Goal: Task Accomplishment & Management: Use online tool/utility

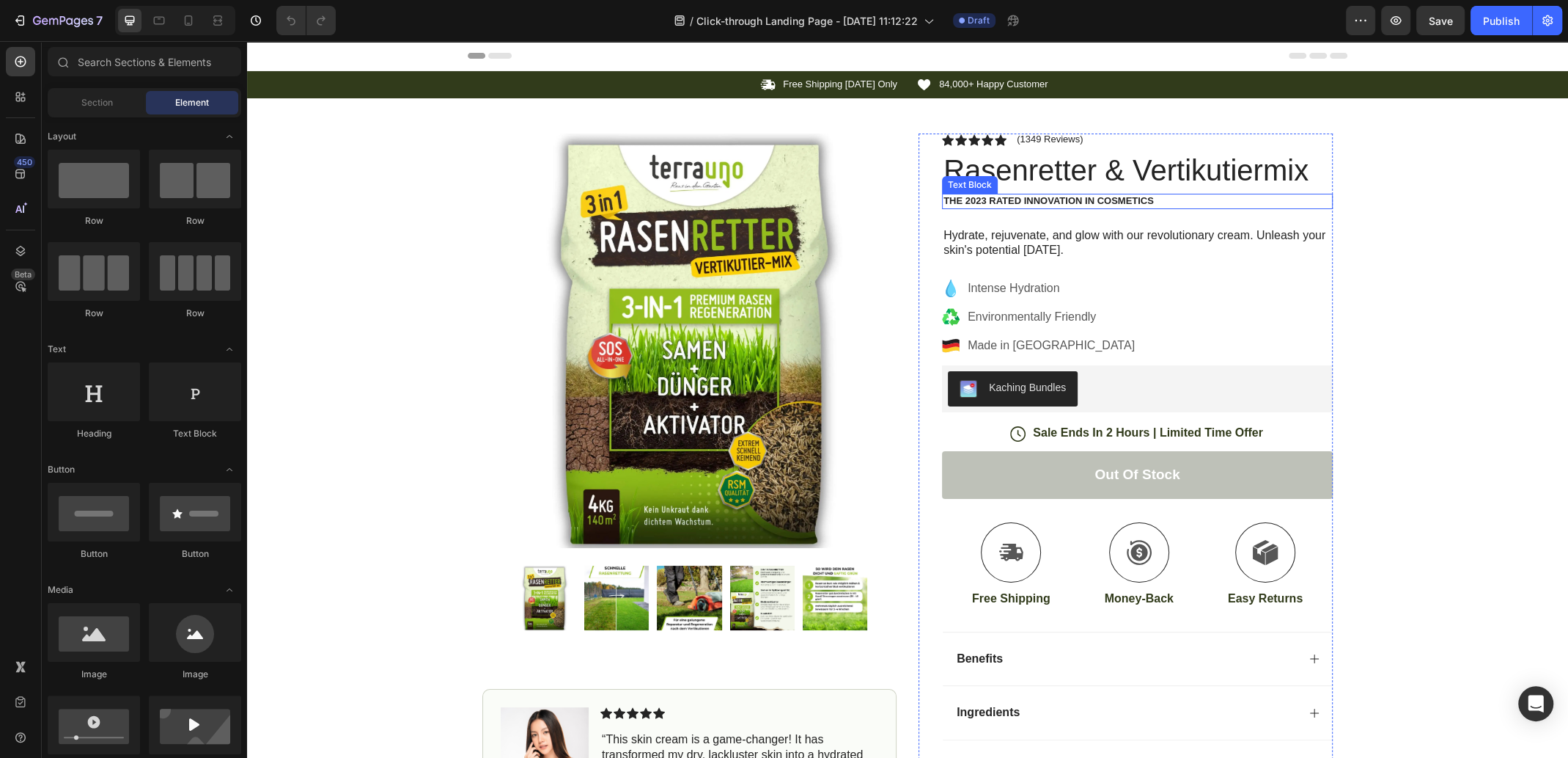
click at [1060, 202] on p "The 2023 Rated Innovation in Cosmetics" at bounding box center [1137, 201] width 388 height 13
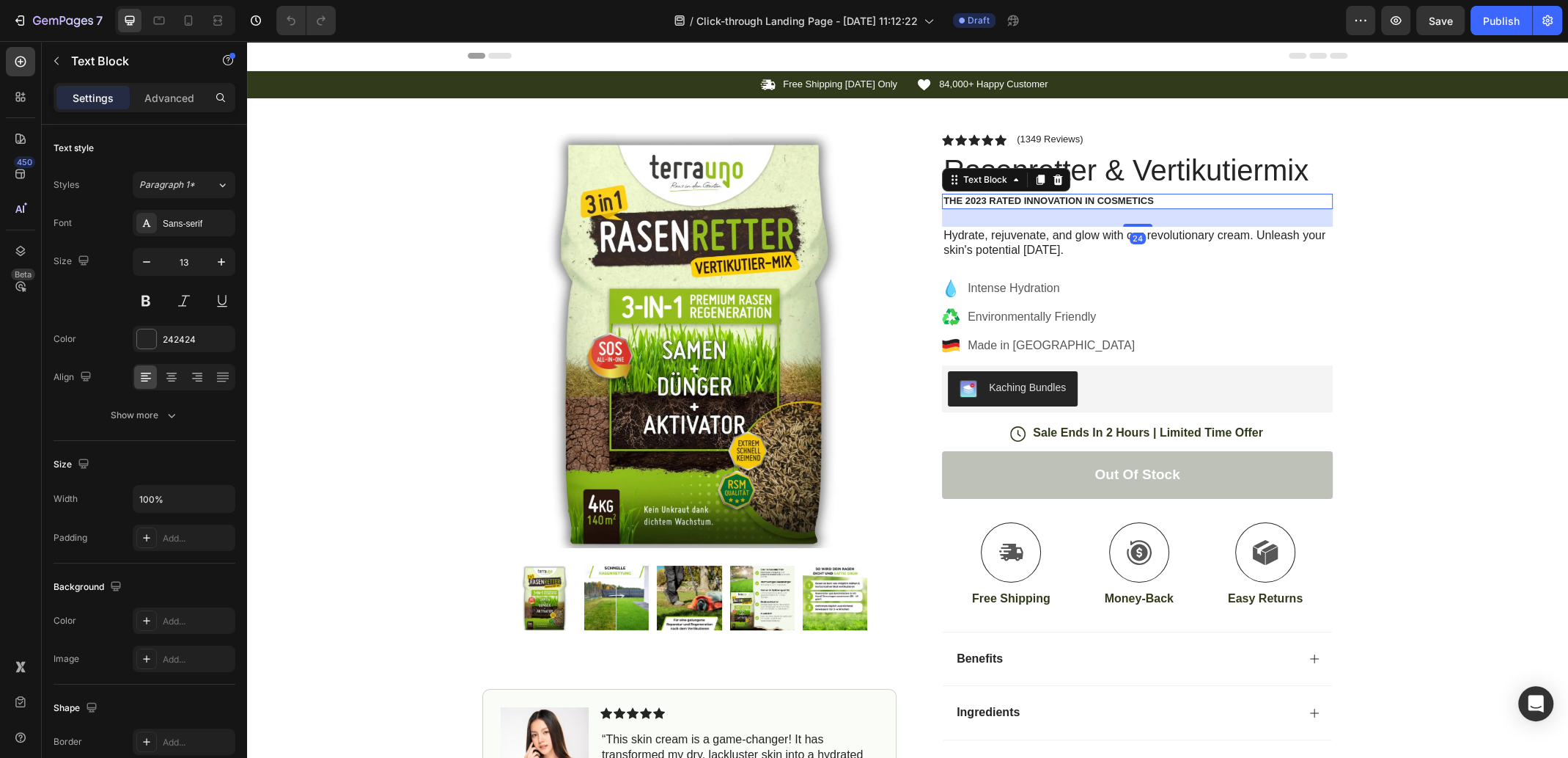
click at [1120, 200] on p "The 2023 Rated Innovation in Cosmetics" at bounding box center [1137, 201] width 388 height 13
click at [1020, 235] on p "Hydrate, rejuvenate, and glow with our revolutionary cream. Unleash your skin's…" at bounding box center [1137, 243] width 388 height 31
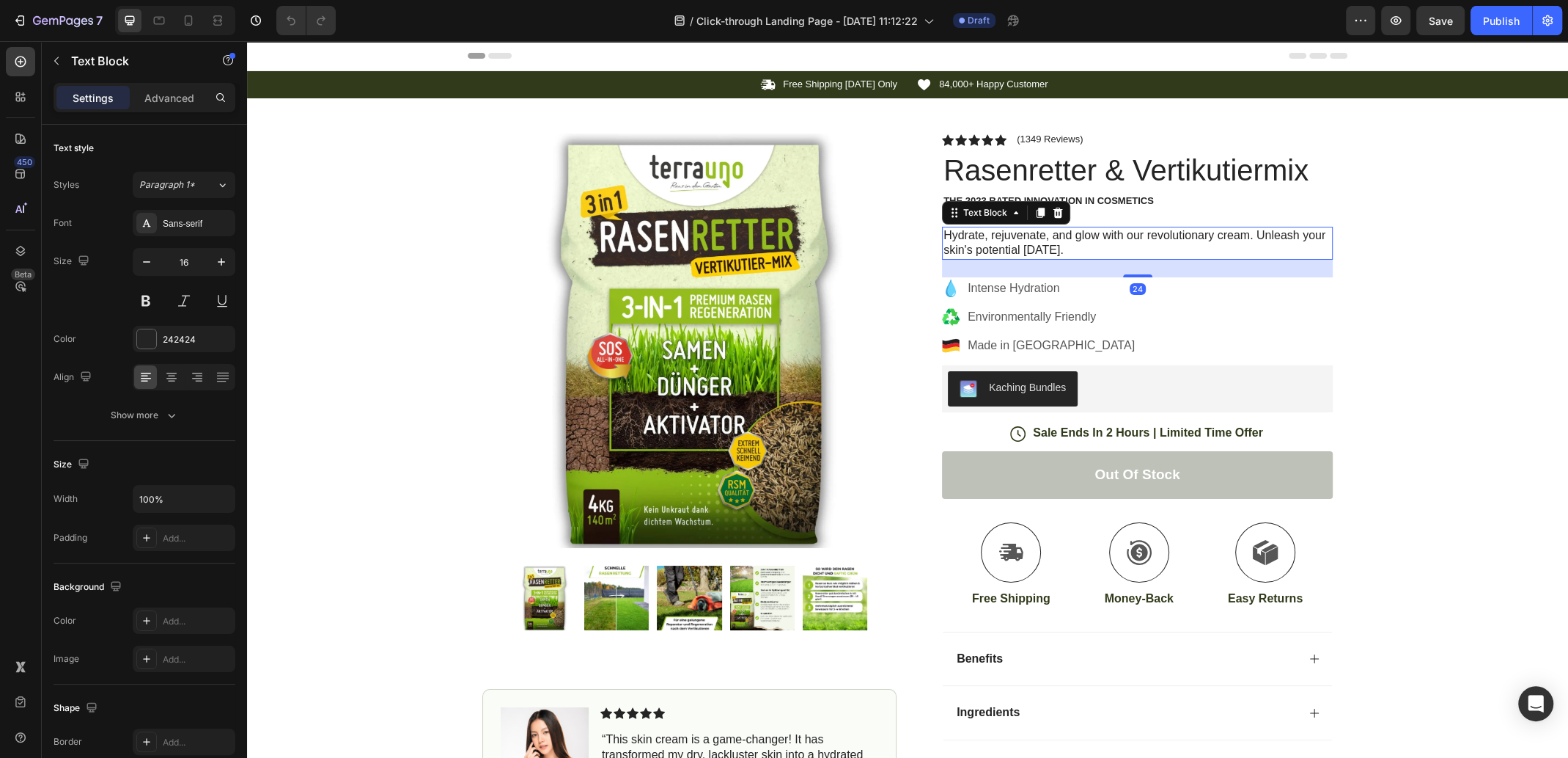
click at [1054, 241] on p "Hydrate, rejuvenate, and glow with our revolutionary cream. Unleash your skin's…" at bounding box center [1137, 243] width 388 height 31
click at [1068, 248] on p "Hydrate, rejuvenate, and glow with our revolutionary cream. Unleash your skin's…" at bounding box center [1137, 243] width 388 height 31
drag, startPoint x: 1028, startPoint y: 291, endPoint x: 1040, endPoint y: 289, distance: 12.2
click at [1029, 291] on p "Intense Hydration" at bounding box center [1051, 288] width 167 height 18
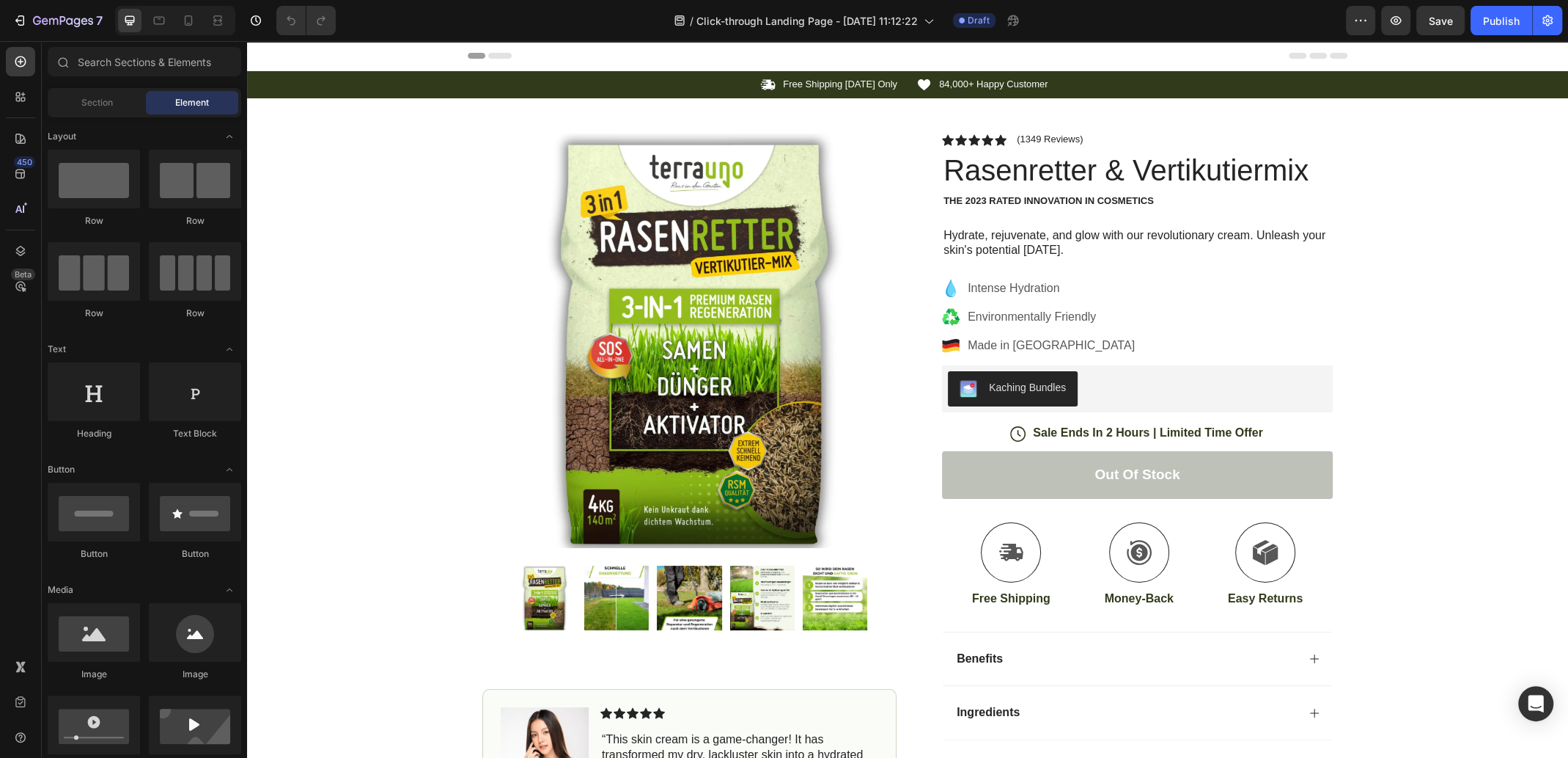
click at [263, 56] on icon at bounding box center [263, 56] width 10 height 10
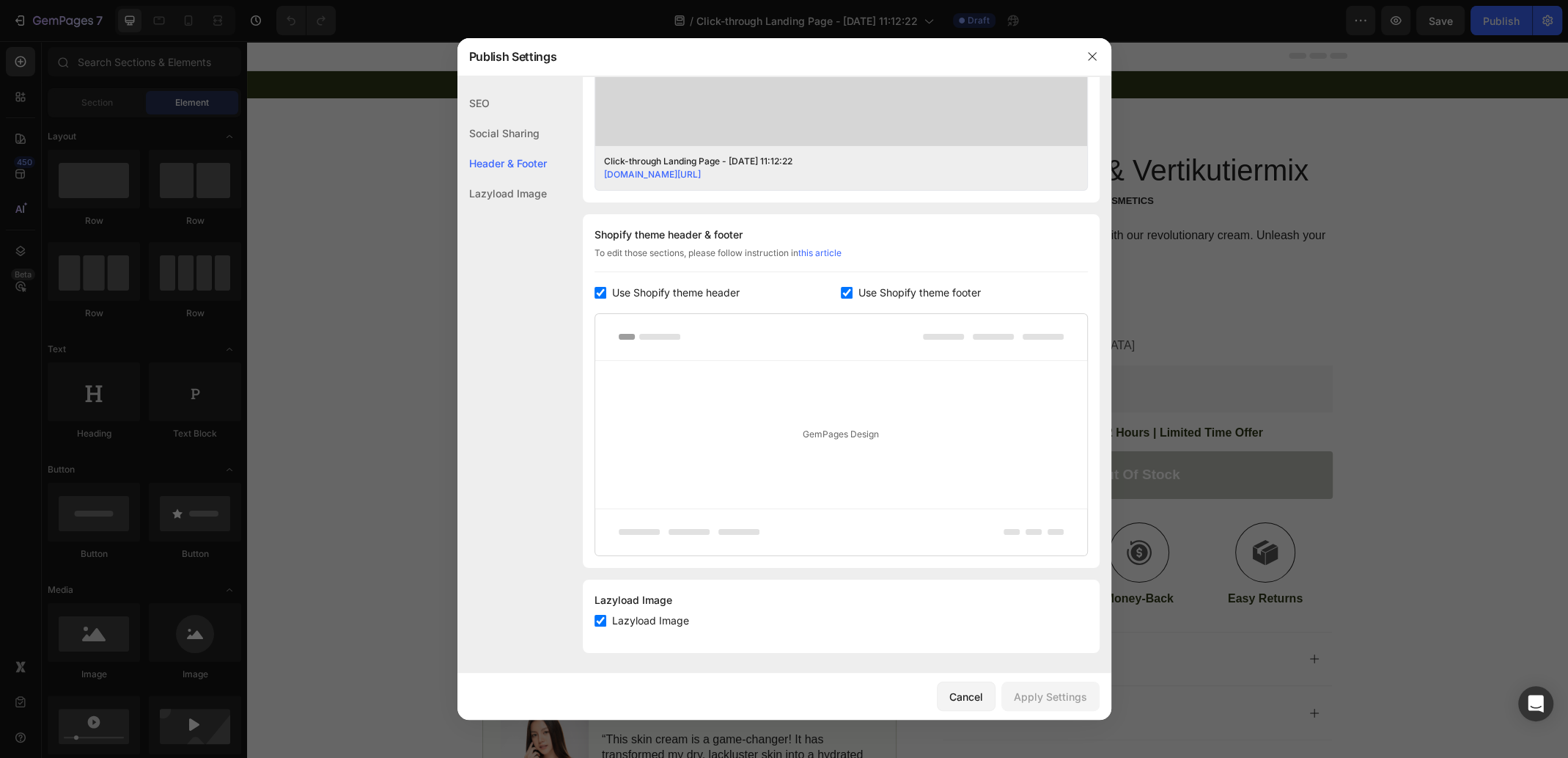
scroll to position [566, 0]
click at [967, 697] on div "Cancel" at bounding box center [966, 695] width 34 height 15
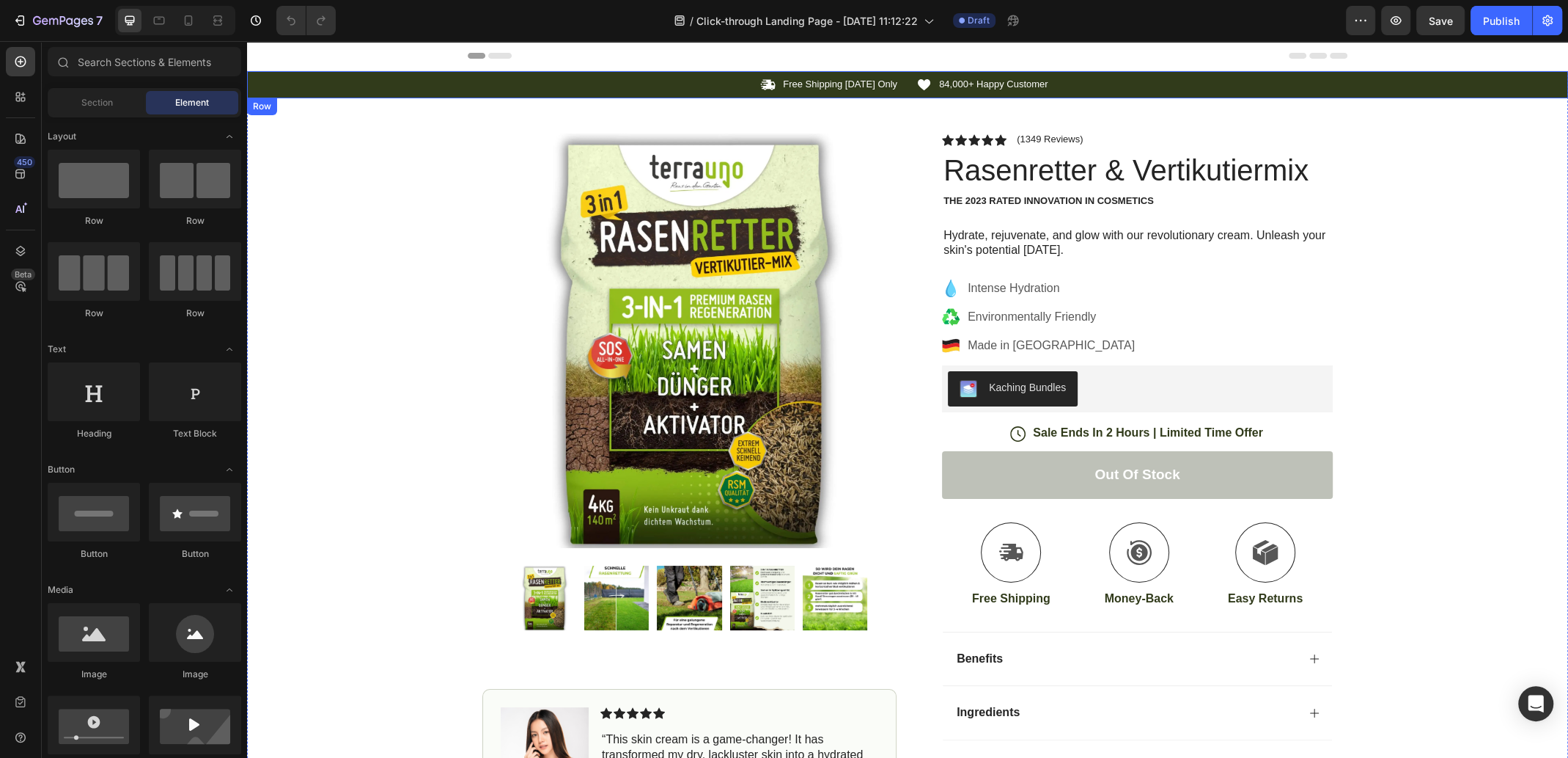
click at [981, 82] on p "84,000+ Happy Customer" at bounding box center [994, 85] width 109 height 13
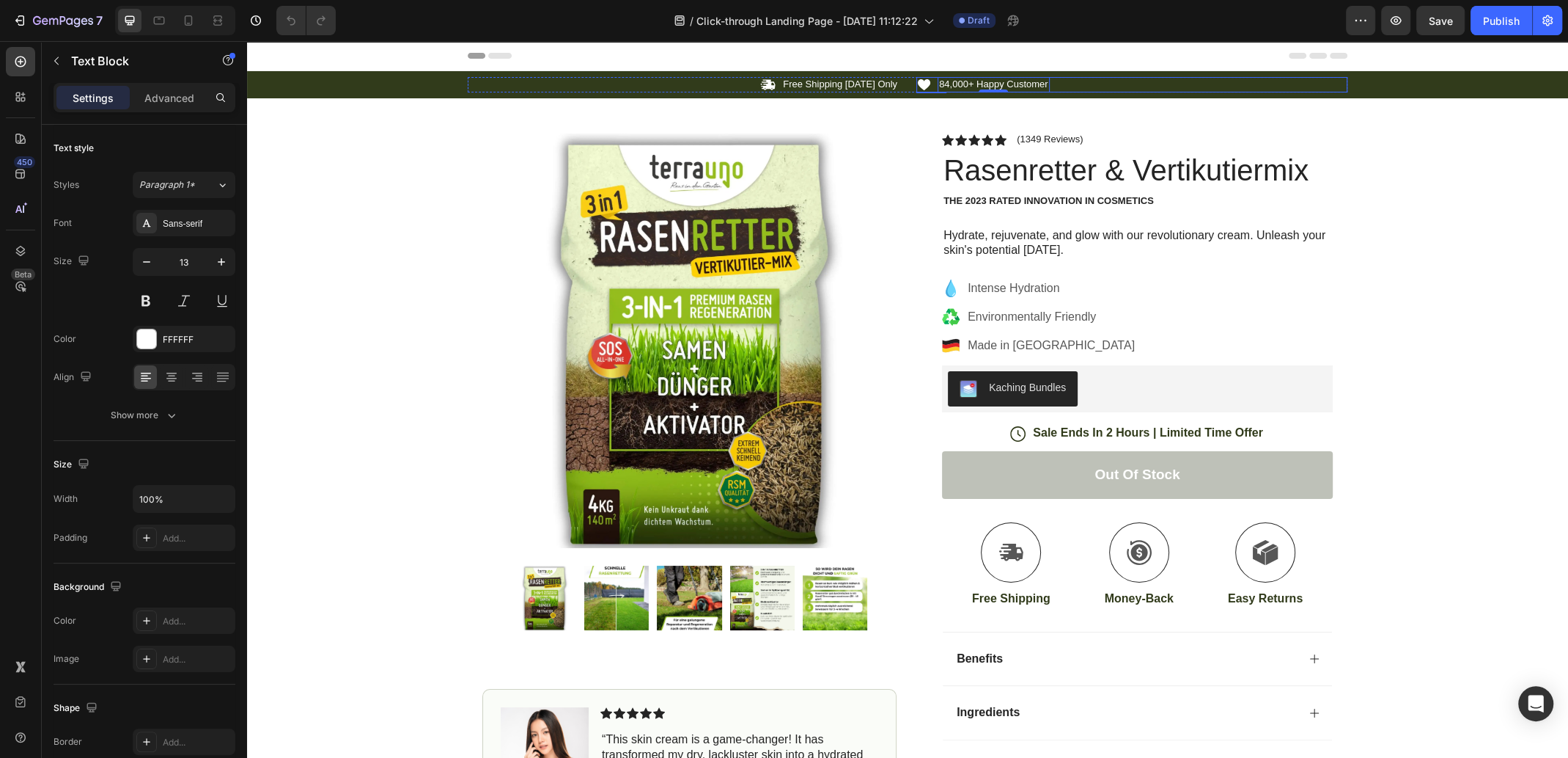
click at [1171, 86] on div "Icon 84,000+ Happy Customer Text Block 0 Row" at bounding box center [1132, 84] width 432 height 15
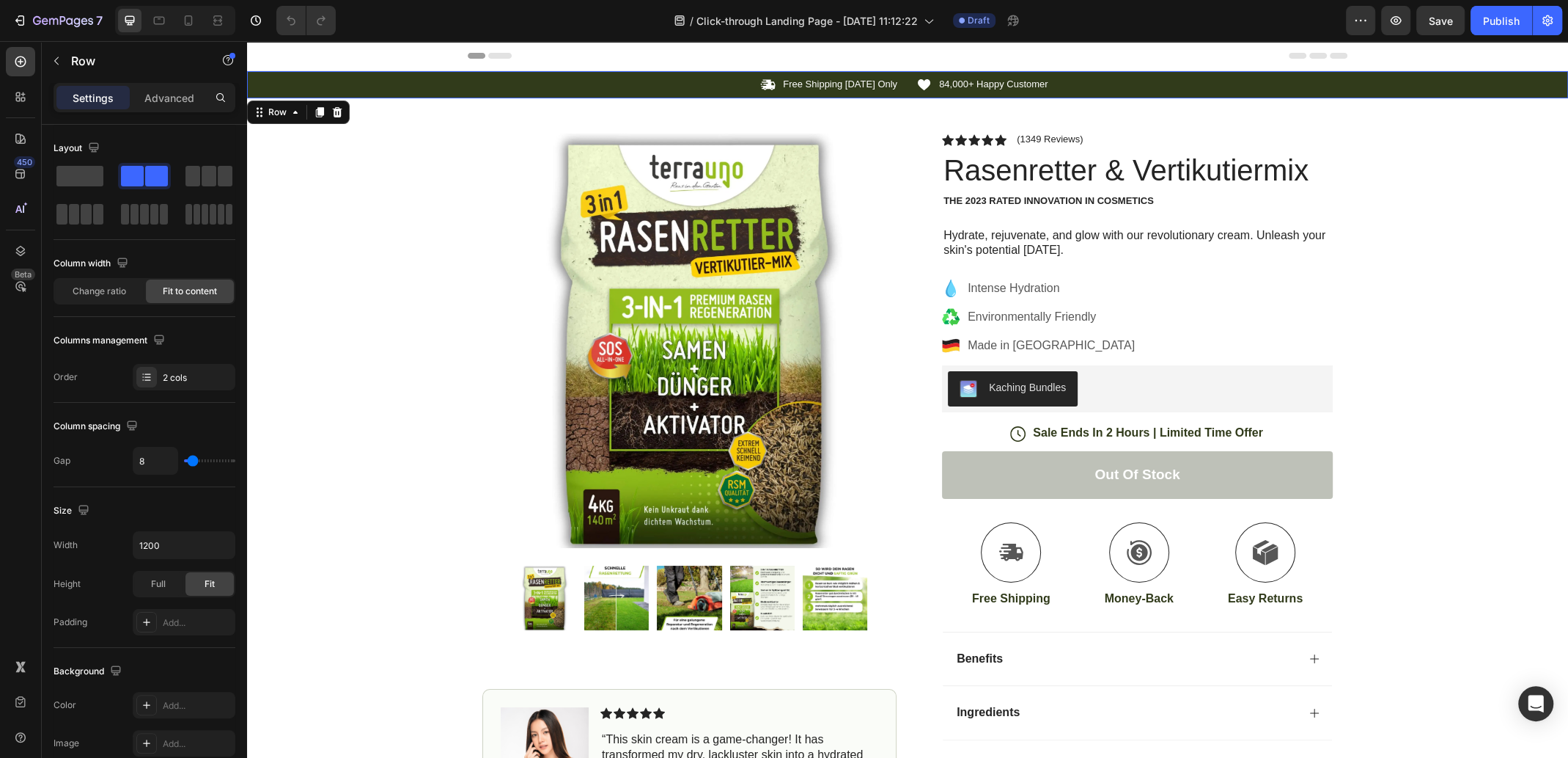
click at [1426, 86] on div "Icon Free Shipping [DATE] Only Text Block Row Icon 84,000+ Happy Customer Text …" at bounding box center [908, 84] width 1321 height 15
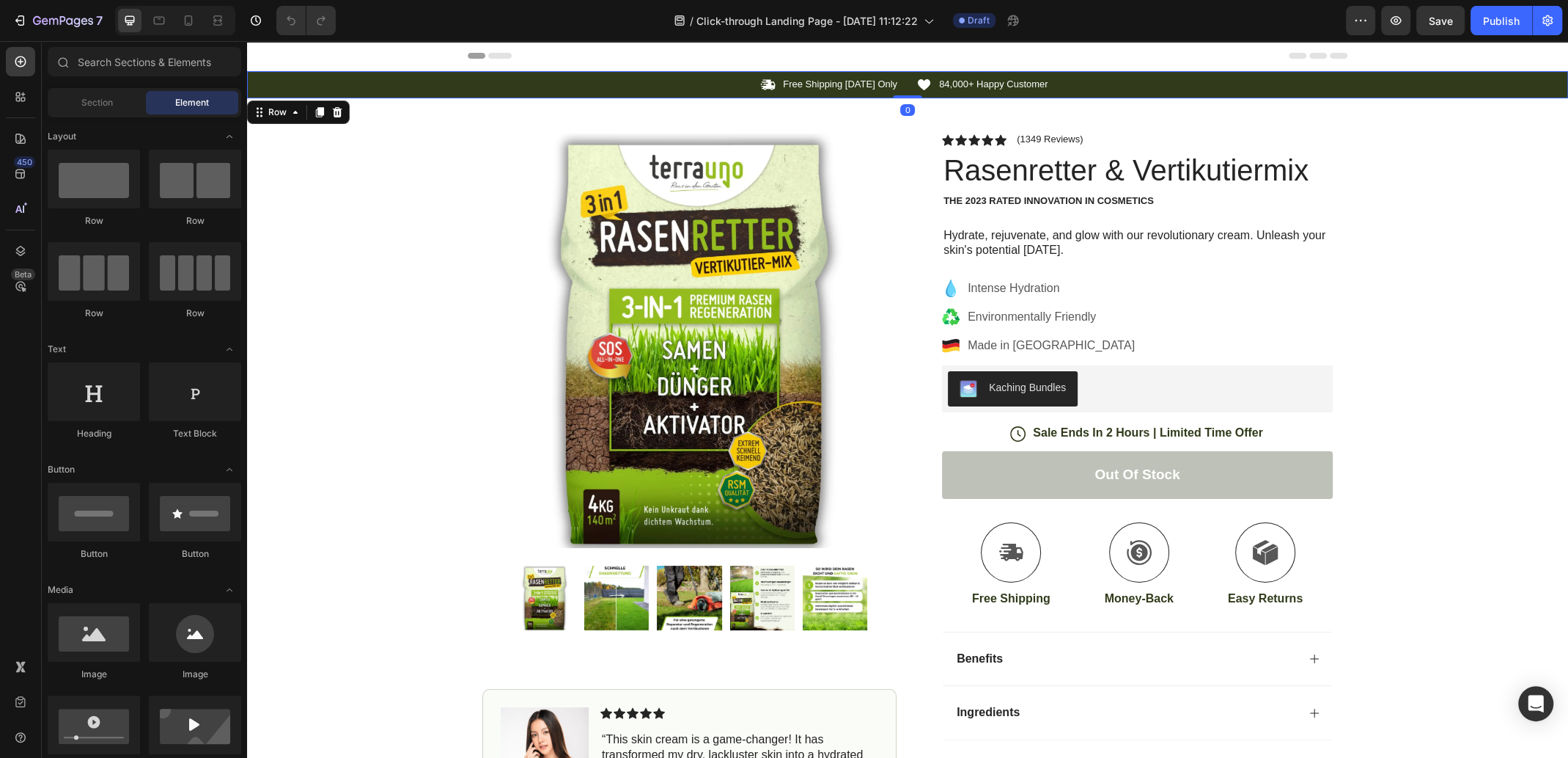
click at [1309, 55] on icon at bounding box center [1318, 56] width 18 height 6
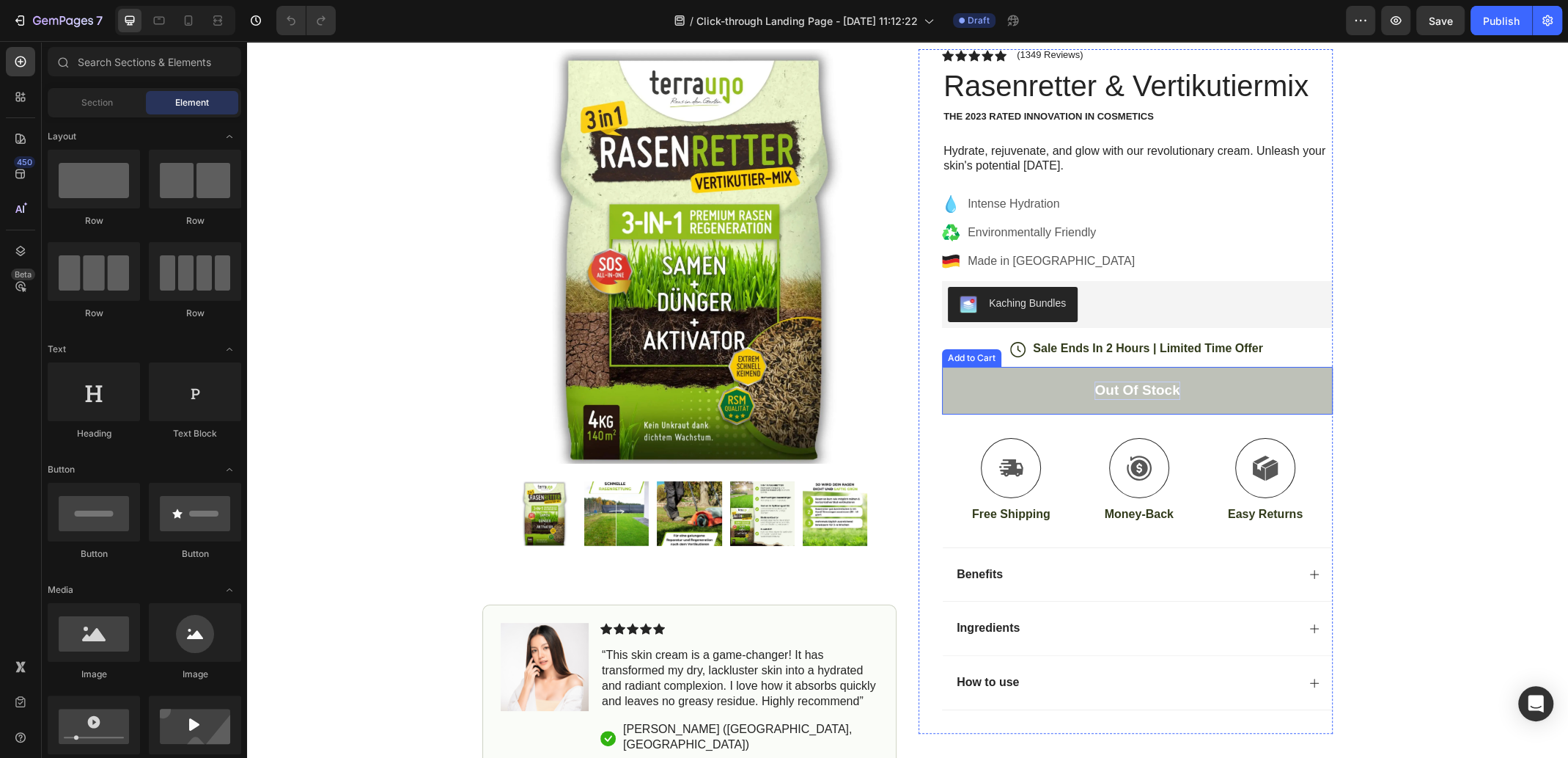
scroll to position [74, 0]
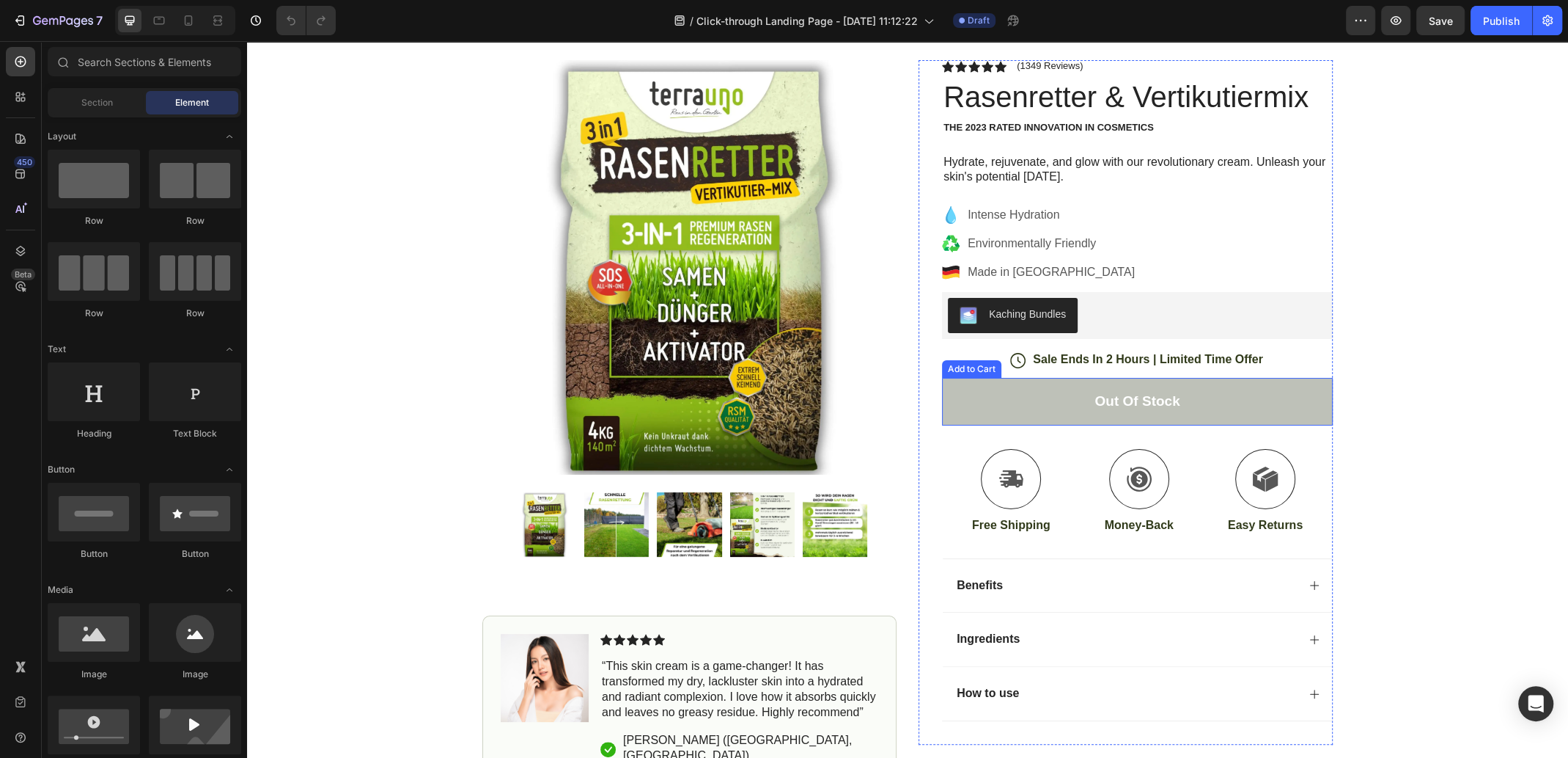
click at [1043, 409] on button "Out of stock" at bounding box center [1137, 402] width 391 height 48
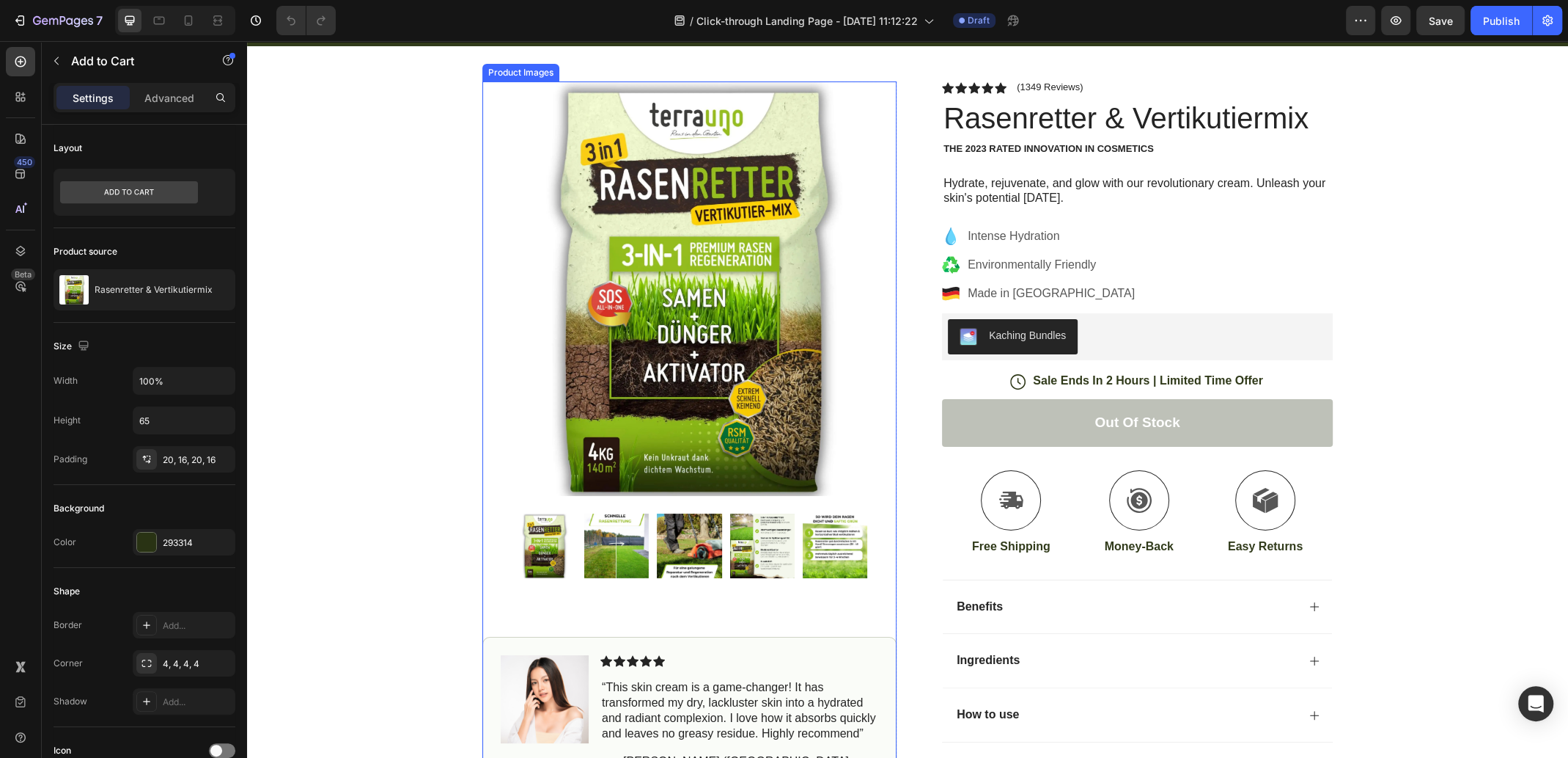
scroll to position [146, 0]
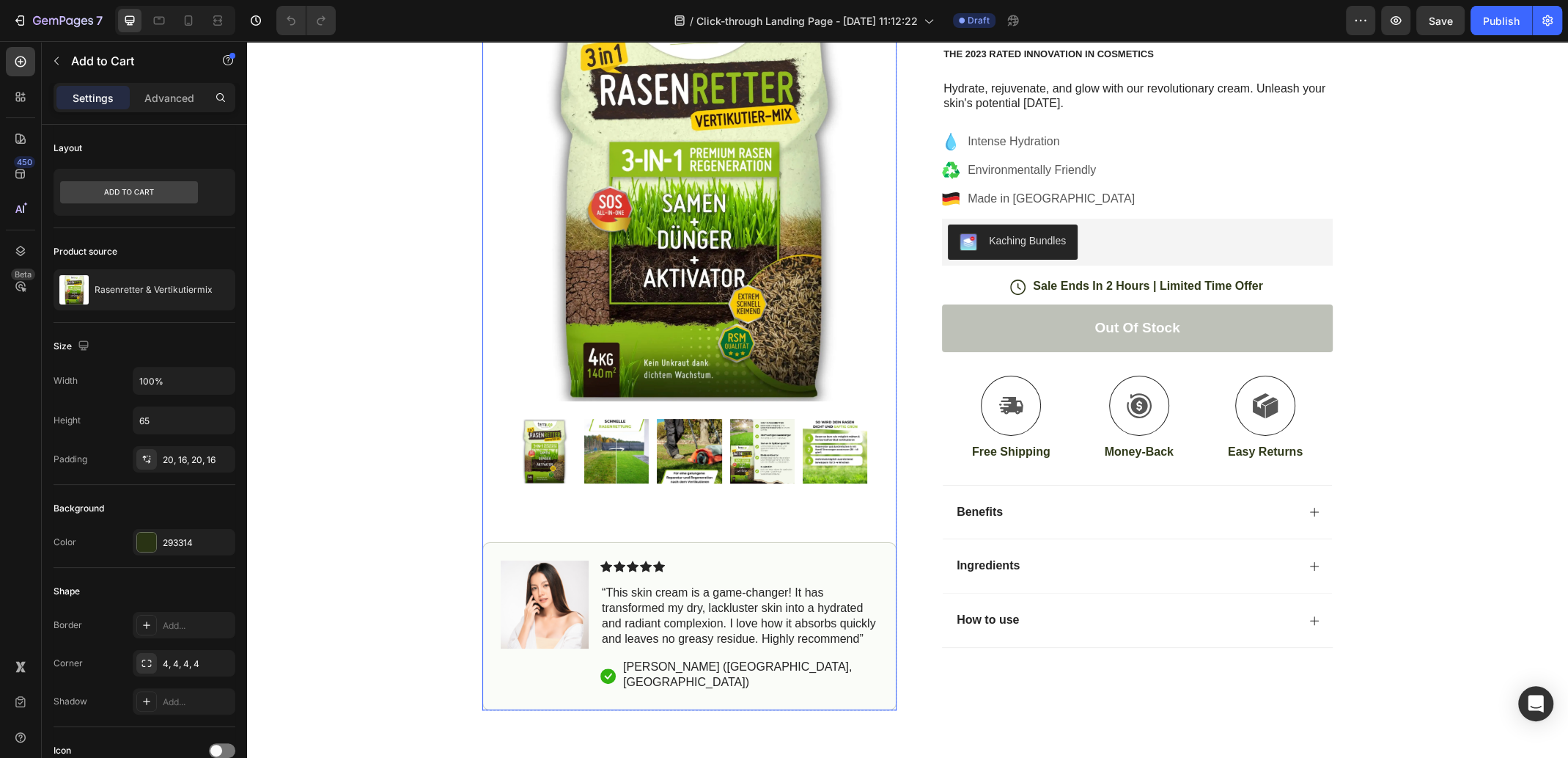
click at [870, 381] on img at bounding box center [689, 194] width 415 height 415
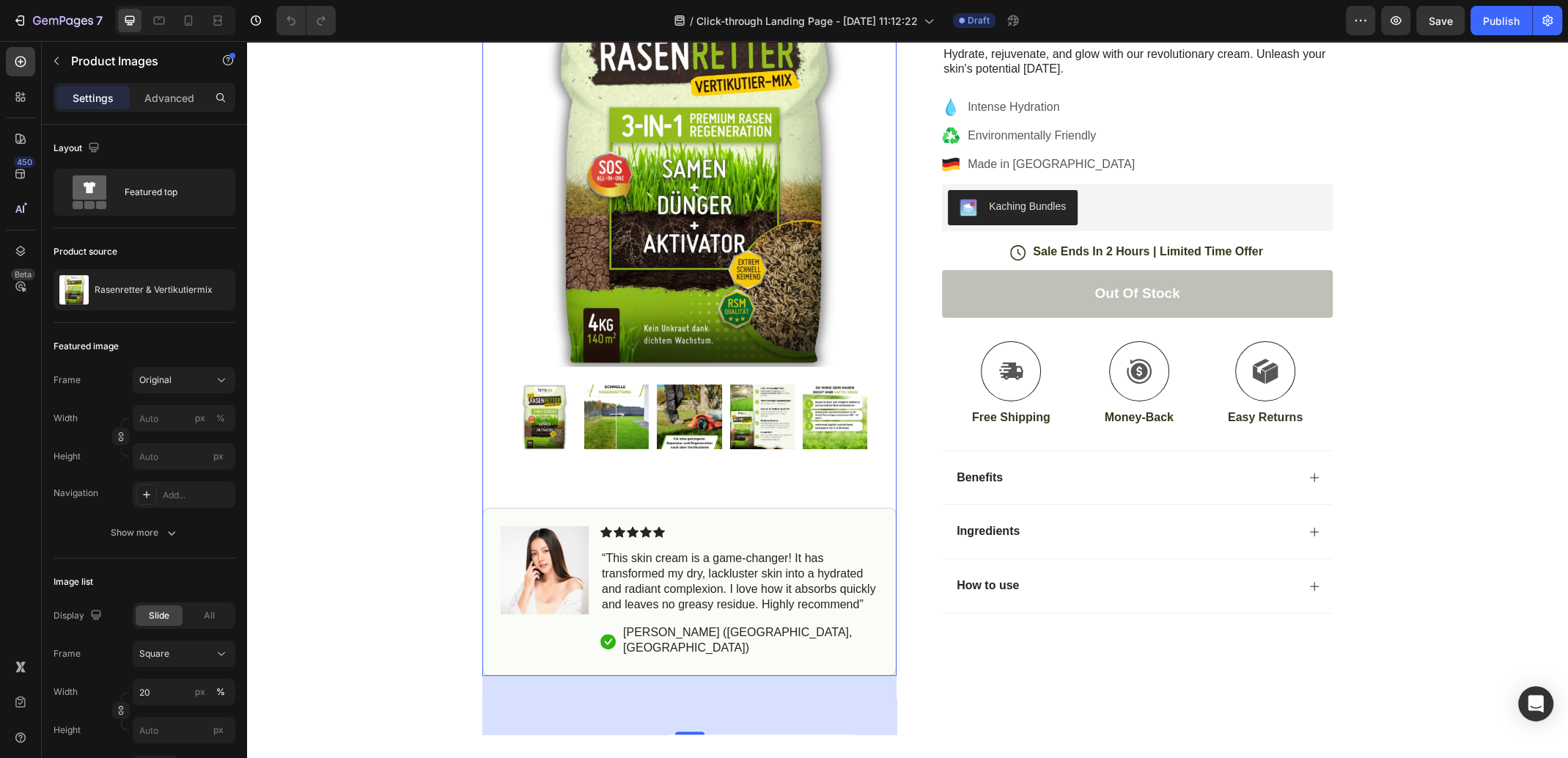
scroll to position [219, 0]
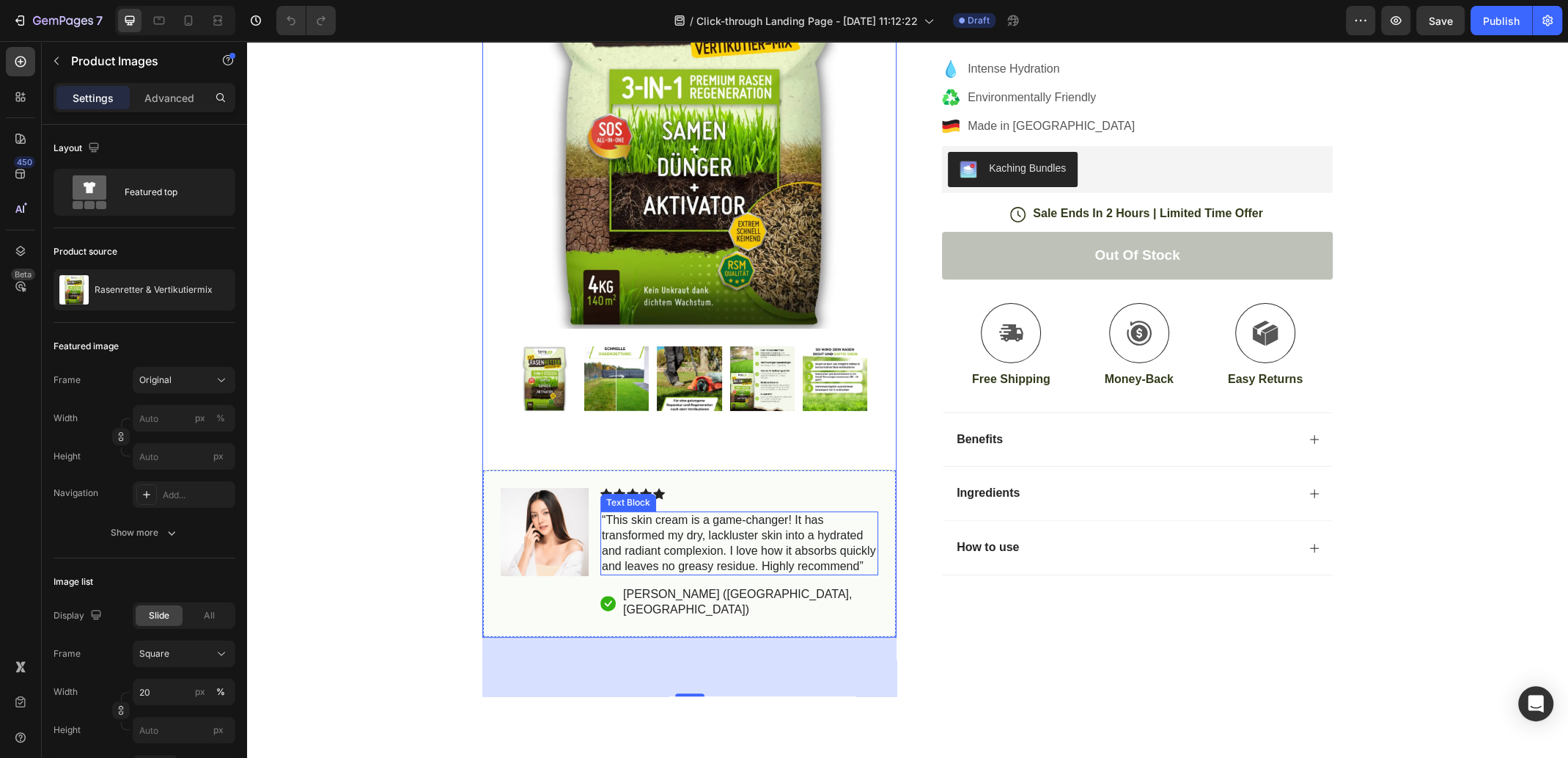
click at [695, 553] on p "“This skin cream is a game-changer! It has transformed my dry, lackluster skin …" at bounding box center [739, 542] width 275 height 61
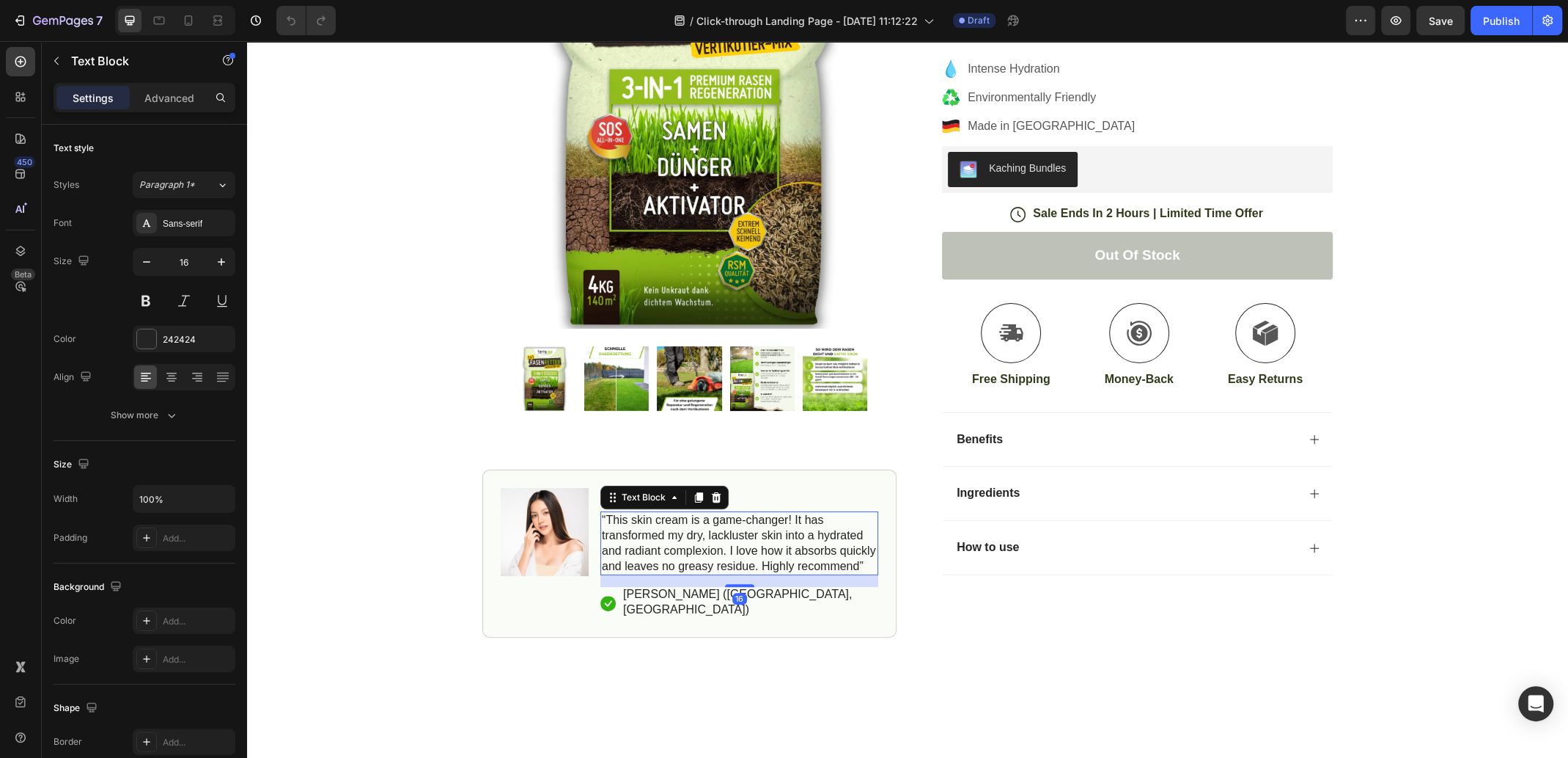
click at [736, 547] on p "“This skin cream is a game-changer! It has transformed my dry, lackluster skin …" at bounding box center [739, 542] width 275 height 61
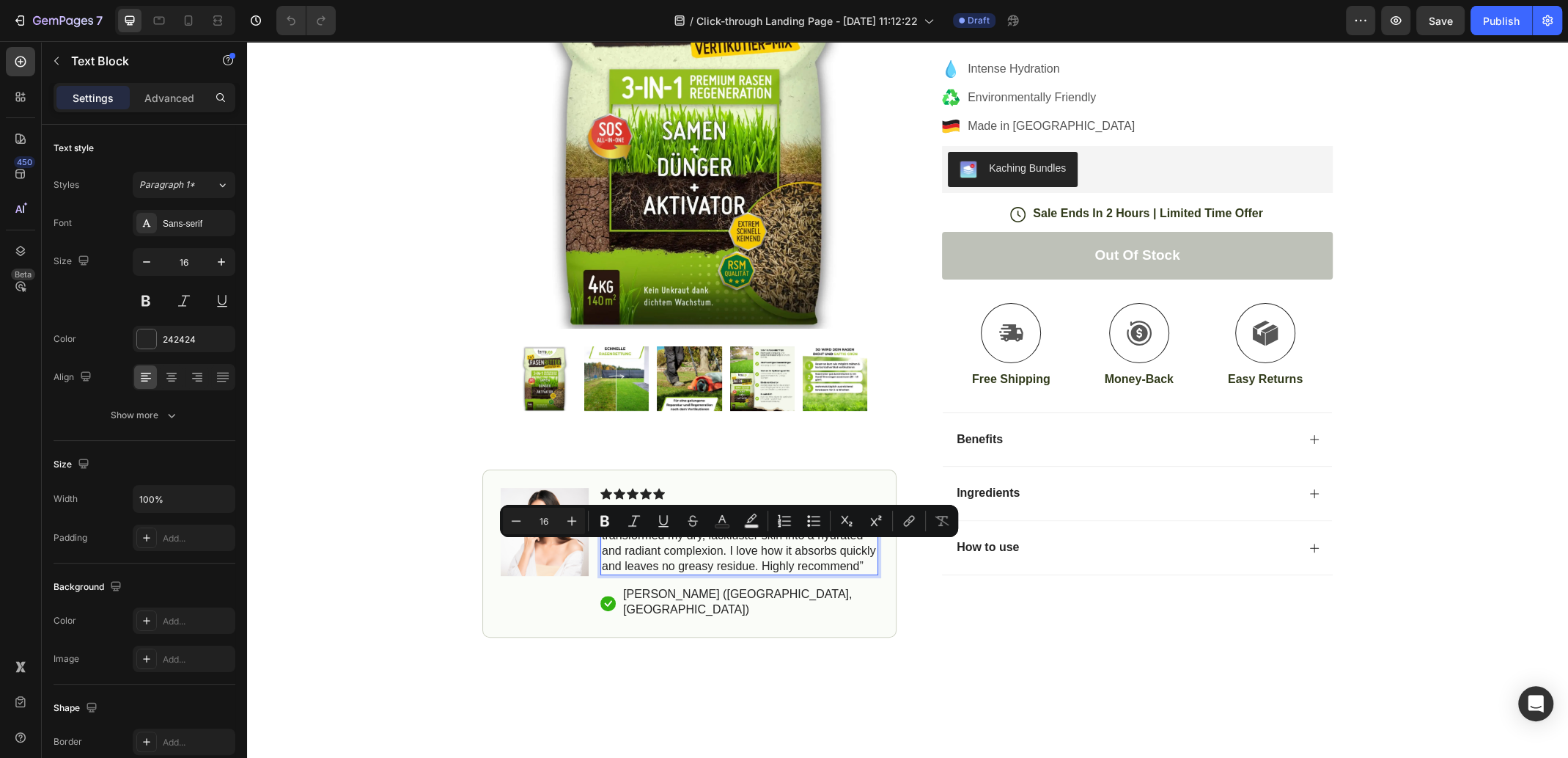
click at [811, 574] on p "“This skin cream is a game-changer! It has transformed my dry, lackluster skin …" at bounding box center [739, 542] width 275 height 61
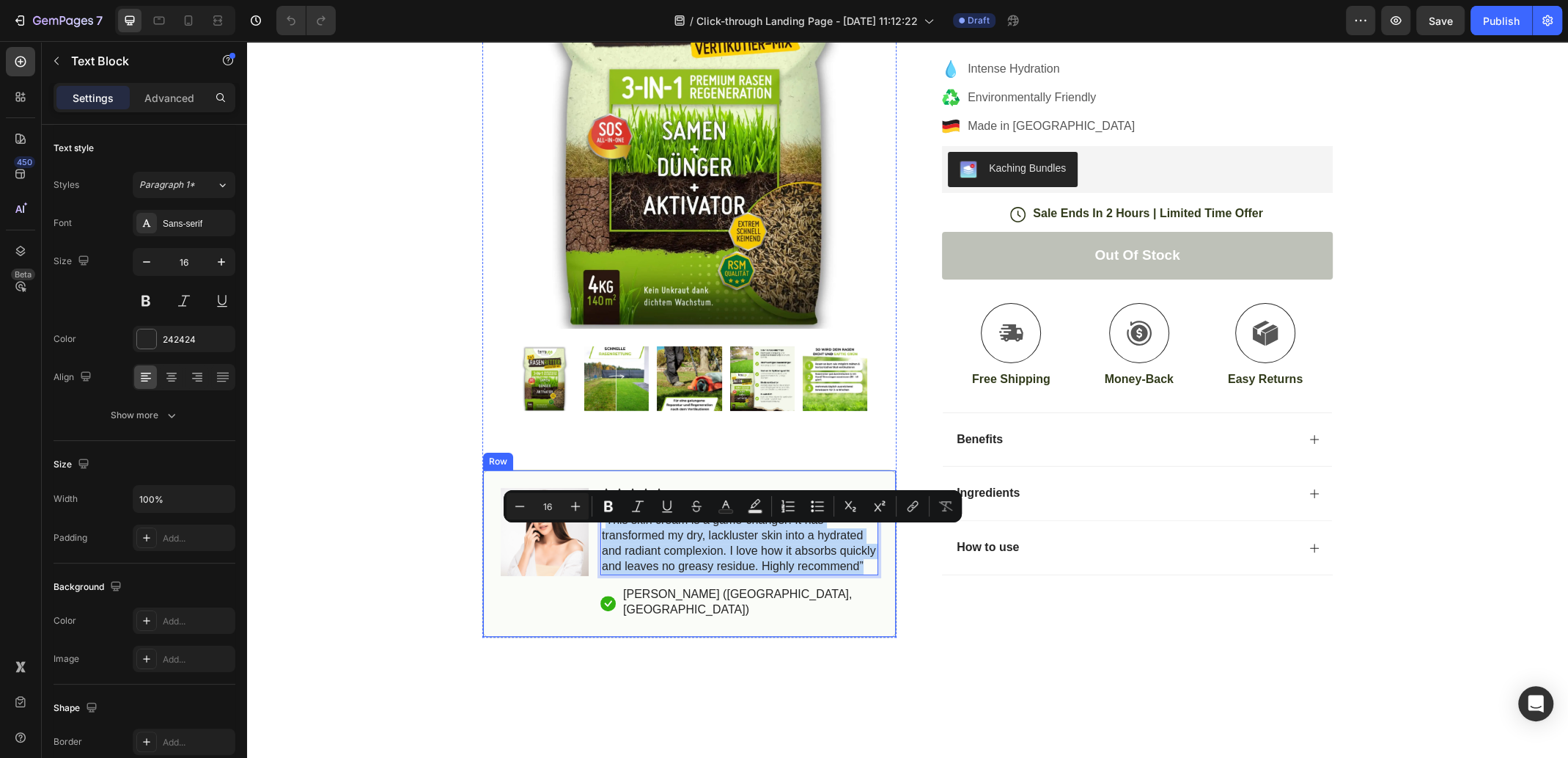
drag, startPoint x: 599, startPoint y: 529, endPoint x: 864, endPoint y: 591, distance: 272.2
click at [864, 591] on div "Icon Icon Icon Icon Icon Icon List “This skin cream is a game-changer! It has t…" at bounding box center [739, 553] width 277 height 131
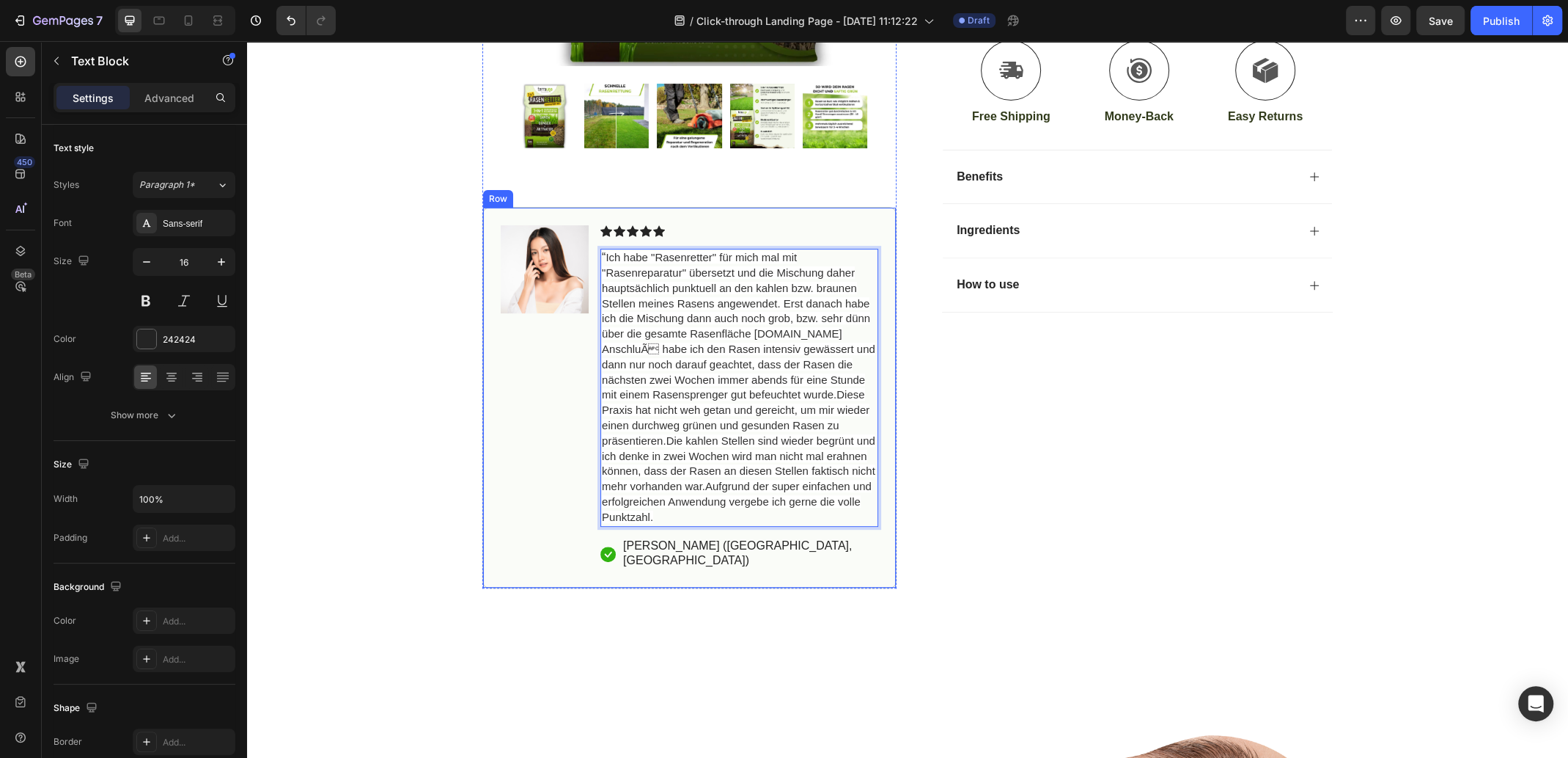
scroll to position [409, 0]
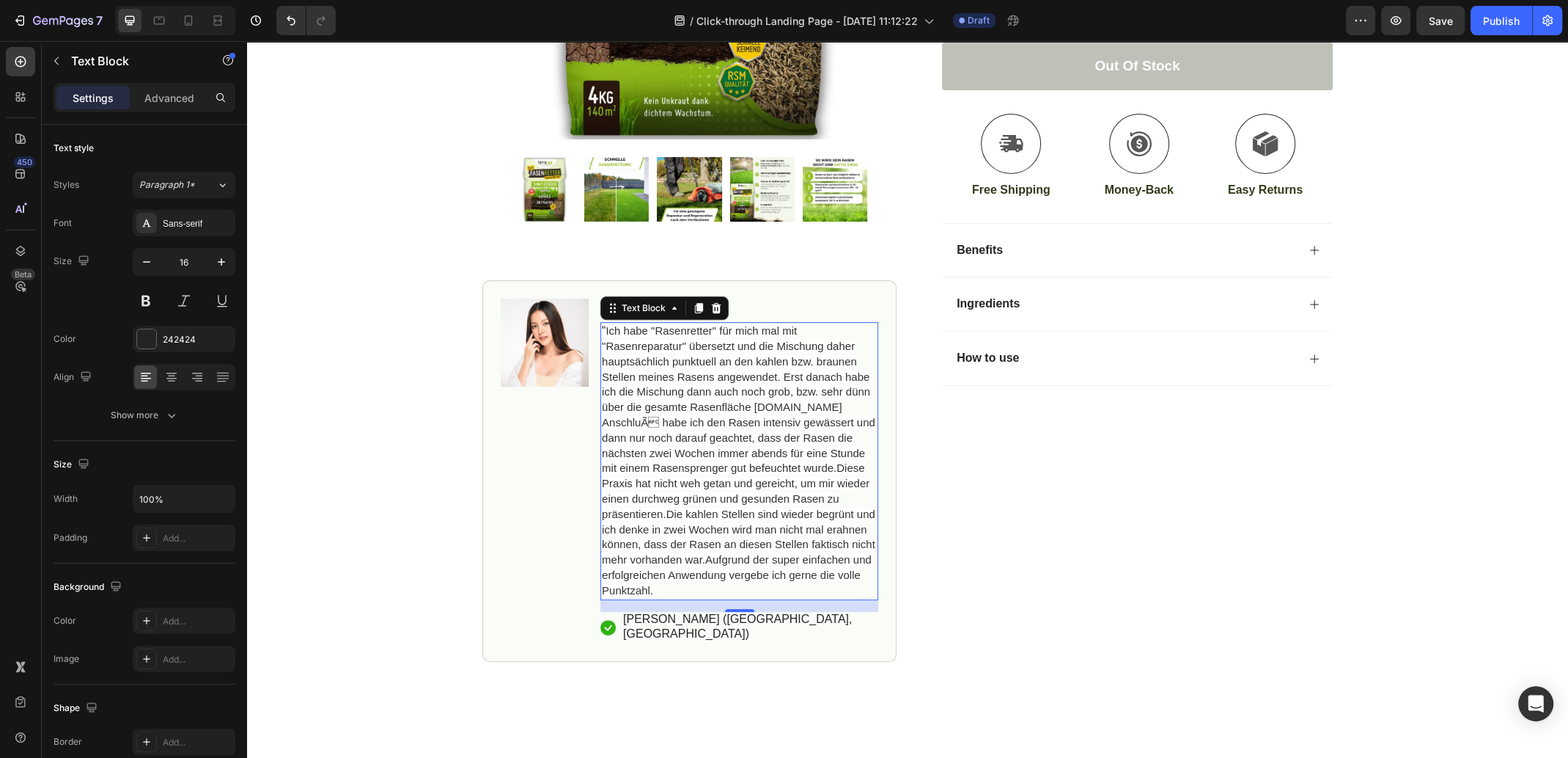
click at [646, 585] on span "Ich habe "Rasenretter" für mich mal mit "Rasenreparatur" übersetzt und die Misc…" at bounding box center [738, 461] width 273 height 273
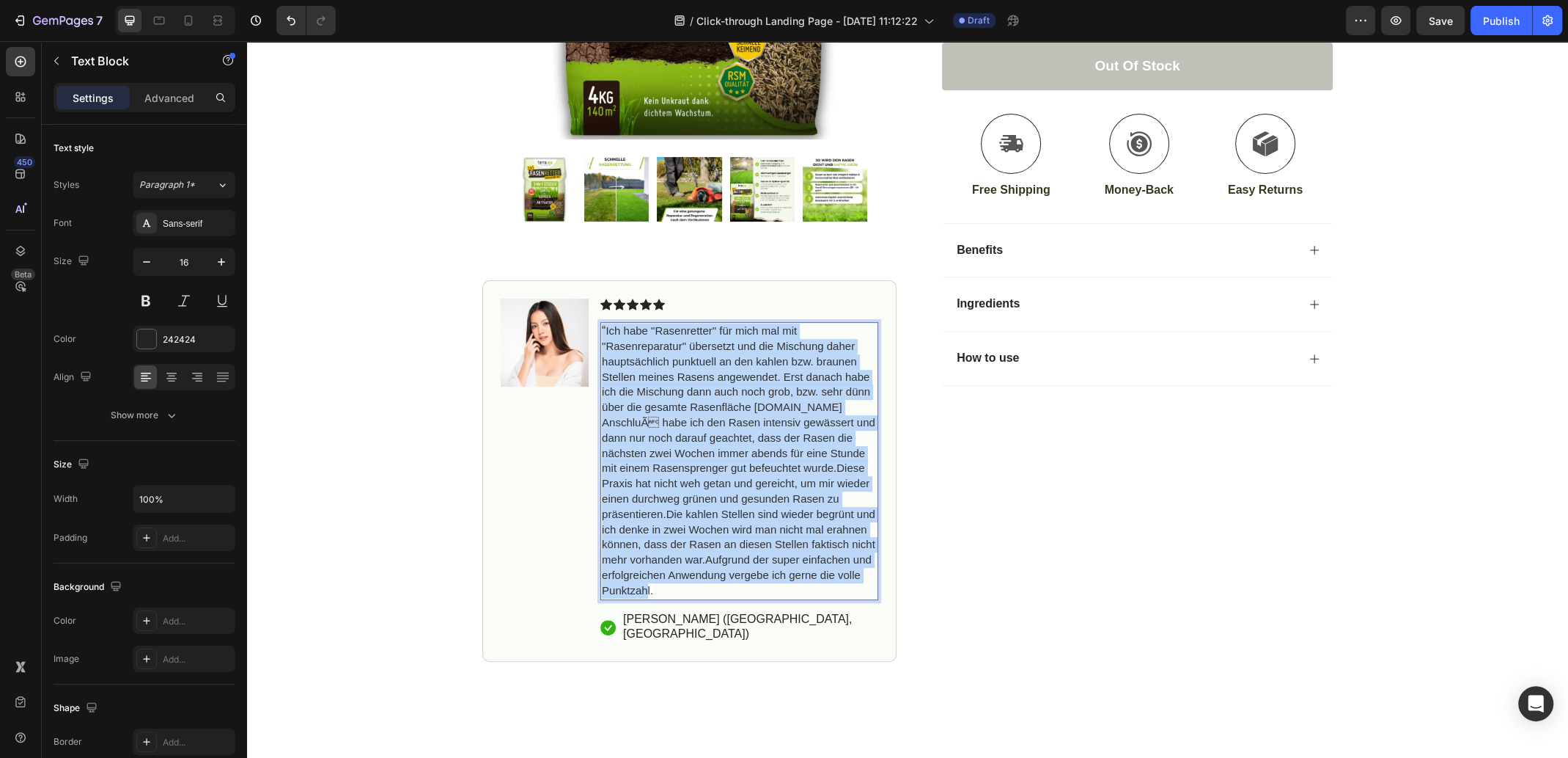
drag, startPoint x: 662, startPoint y: 589, endPoint x: 597, endPoint y: 334, distance: 263.2
click at [602, 334] on p "“ Ich habe "Rasenretter" für mich mal mit "Rasenreparatur" übersetzt und die Mi…" at bounding box center [739, 461] width 275 height 275
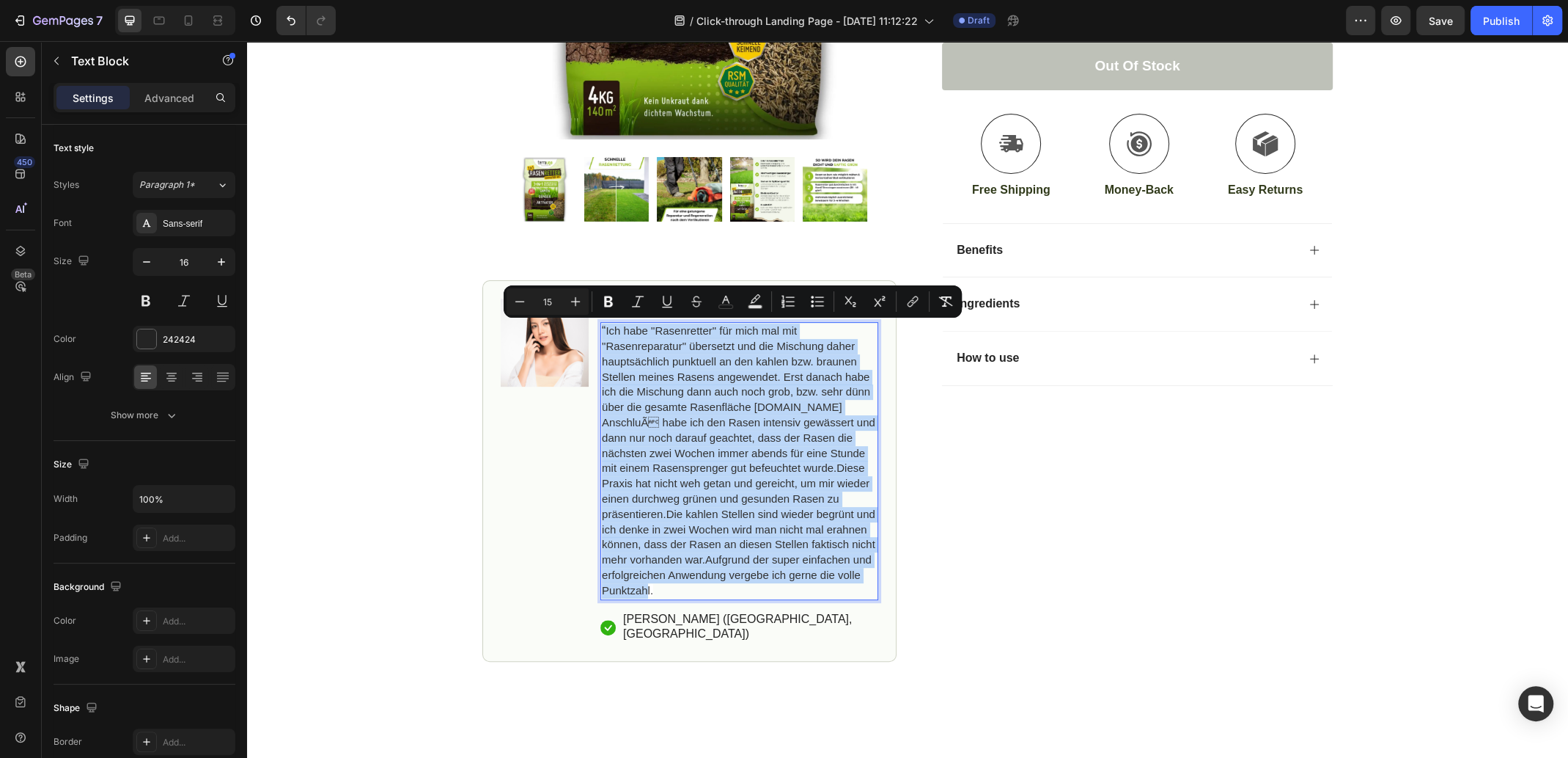
copy p "“ Ich habe "Rasenretter" für mich mal mit "Rasenreparatur" übersetzt und die Mi…"
click at [750, 494] on span "Ich habe "Rasenretter" für mich mal mit "Rasenreparatur" übersetzt und die Misc…" at bounding box center [738, 461] width 273 height 273
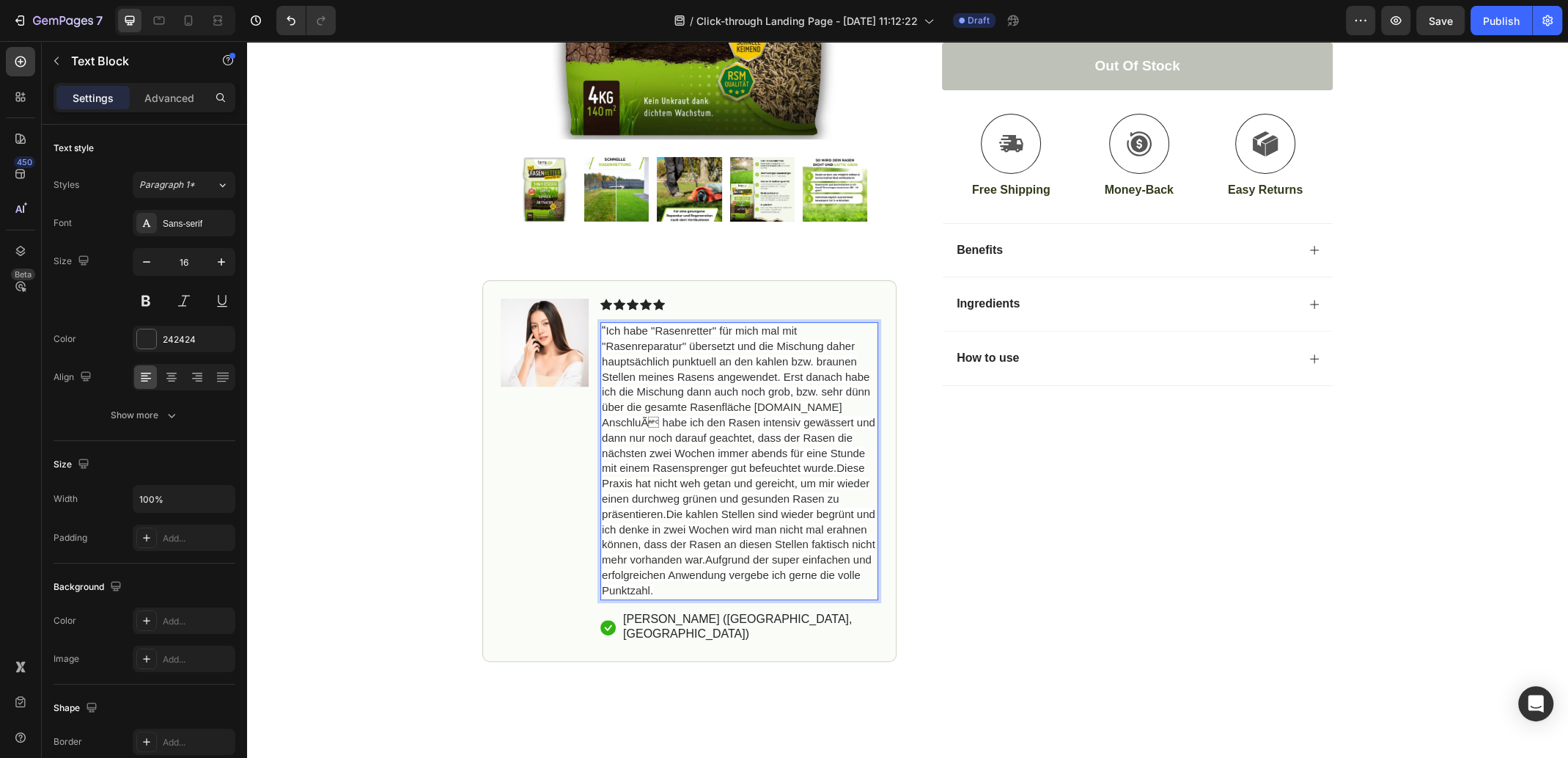
click at [674, 583] on p "“ Ich habe "Rasenretter" für mich mal mit "Rasenreparatur" übersetzt und die Mi…" at bounding box center [739, 461] width 275 height 275
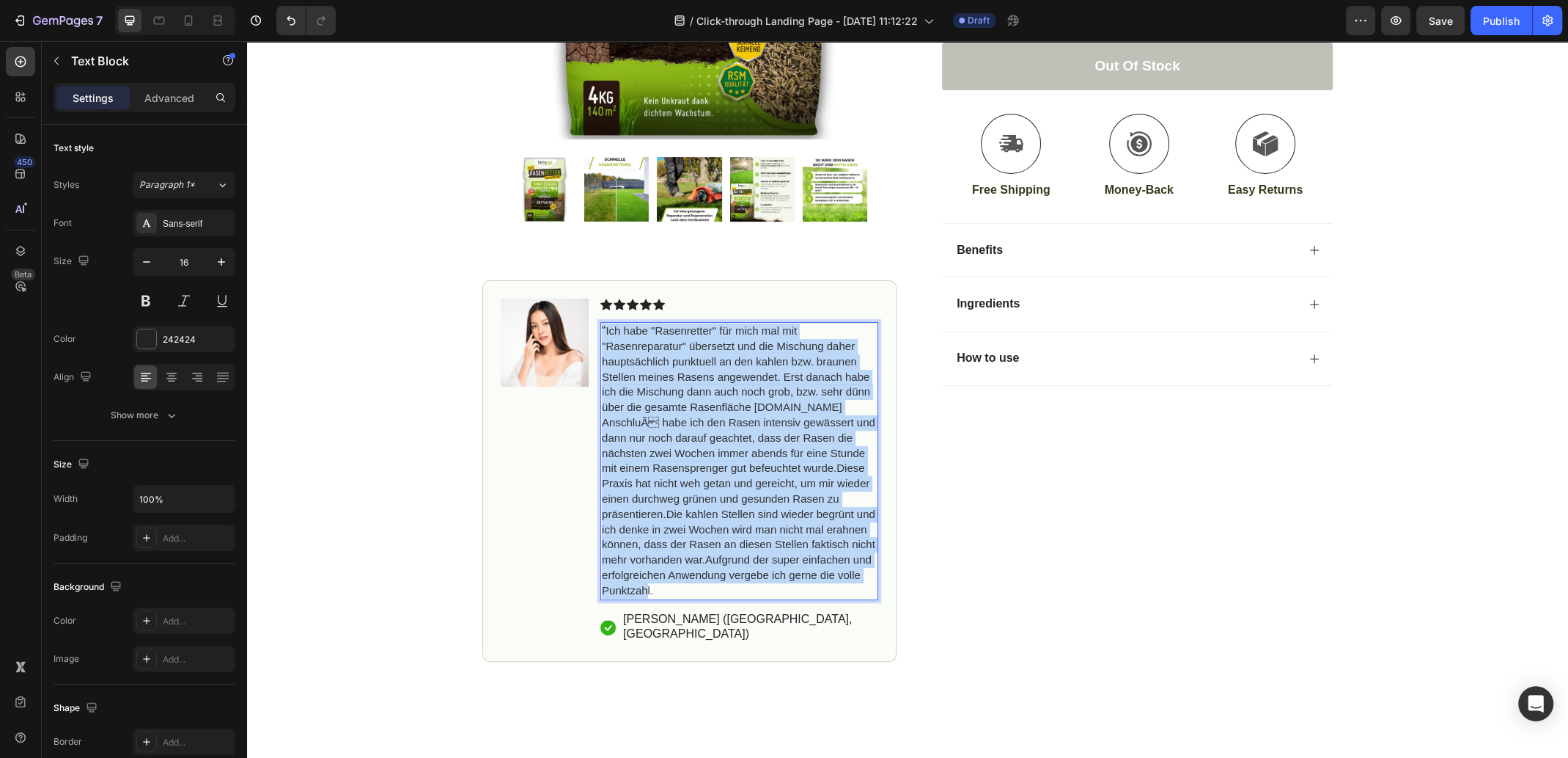
drag, startPoint x: 666, startPoint y: 588, endPoint x: 597, endPoint y: 327, distance: 270.0
click at [602, 327] on p "“ Ich habe "Rasenretter" für mich mal mit "Rasenreparatur" übersetzt und die Mi…" at bounding box center [739, 461] width 275 height 275
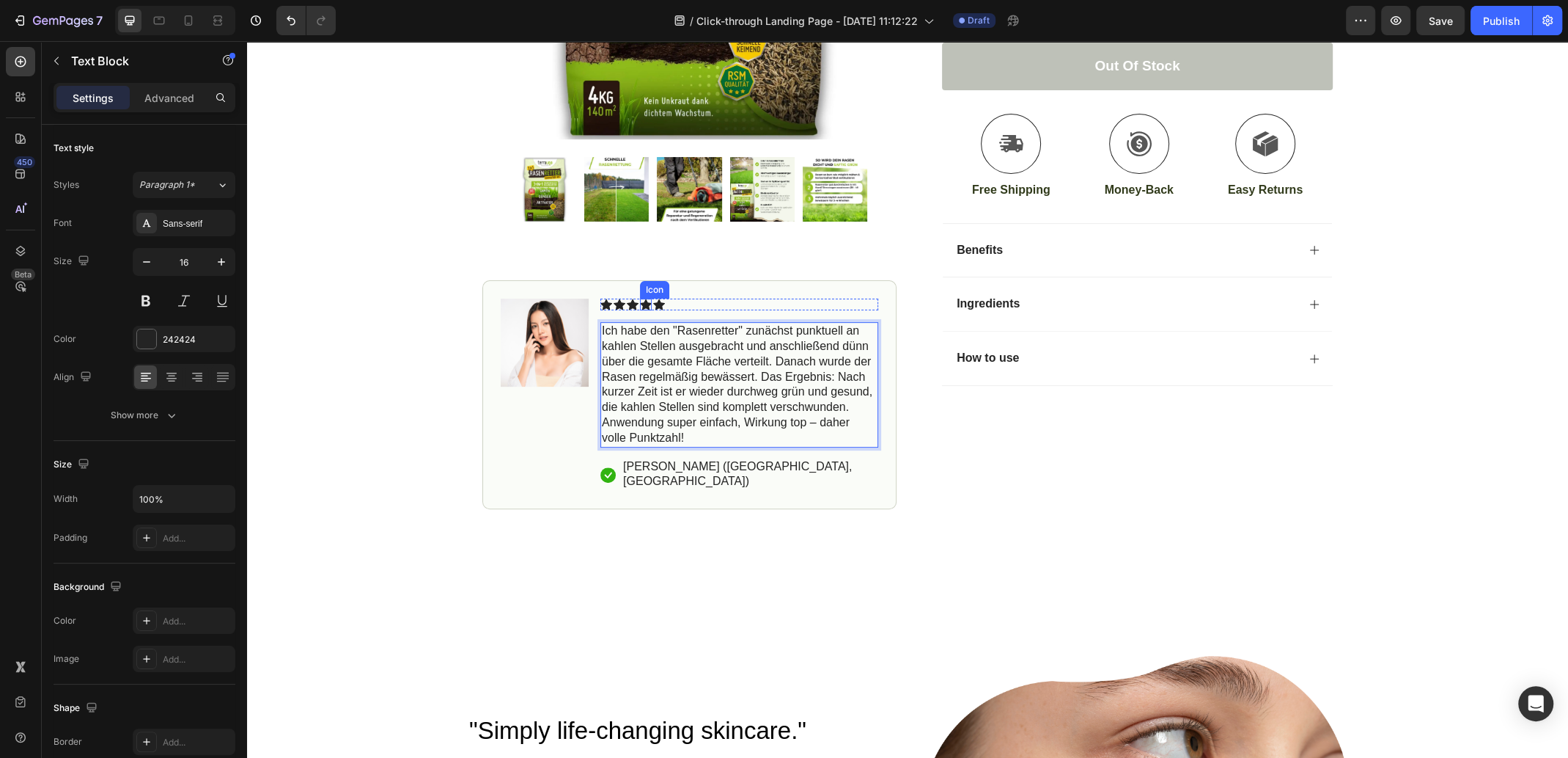
click at [642, 301] on icon at bounding box center [646, 304] width 12 height 11
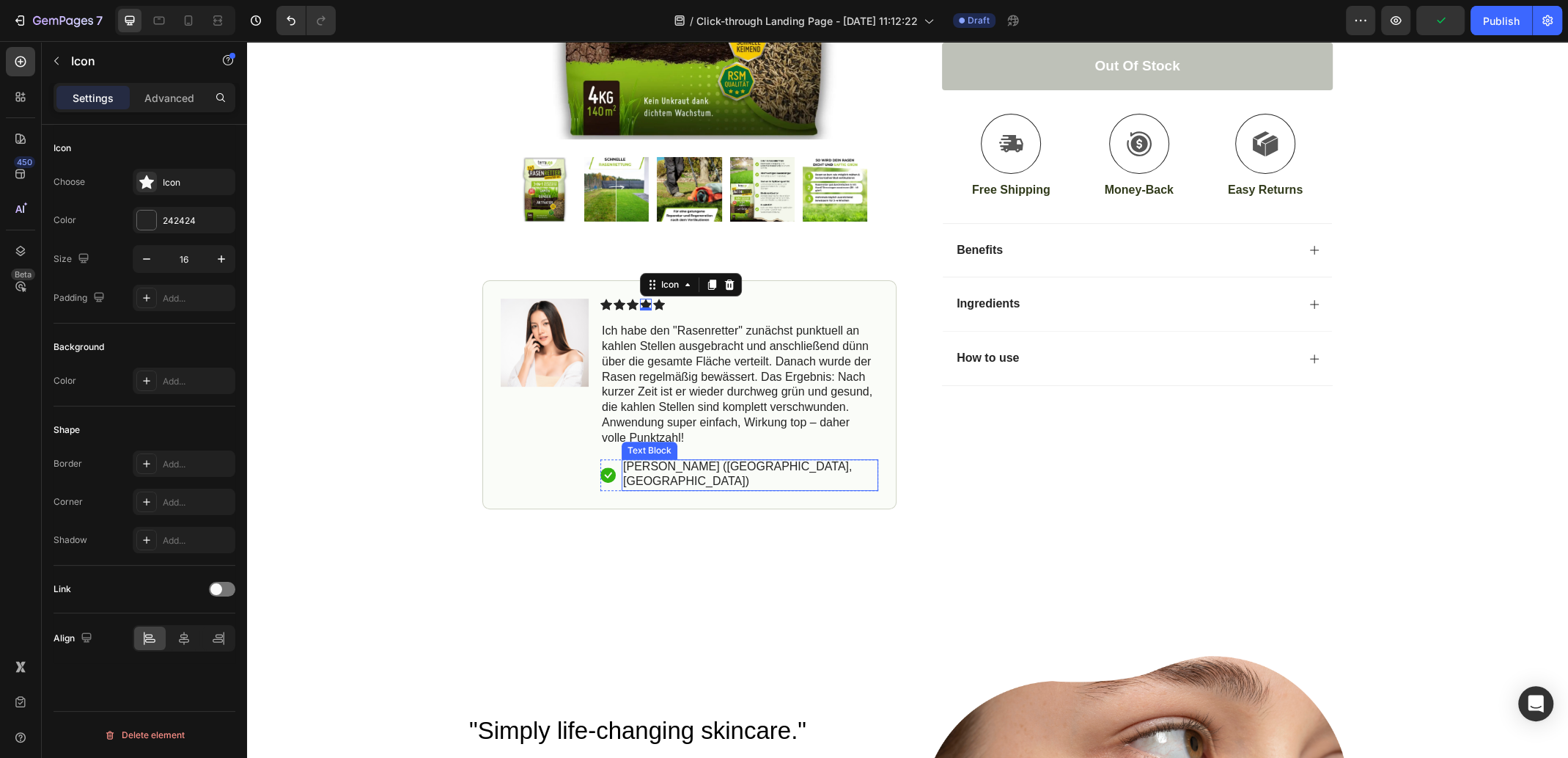
click at [671, 468] on p "[PERSON_NAME] ([GEOGRAPHIC_DATA], [GEOGRAPHIC_DATA])" at bounding box center [750, 474] width 254 height 31
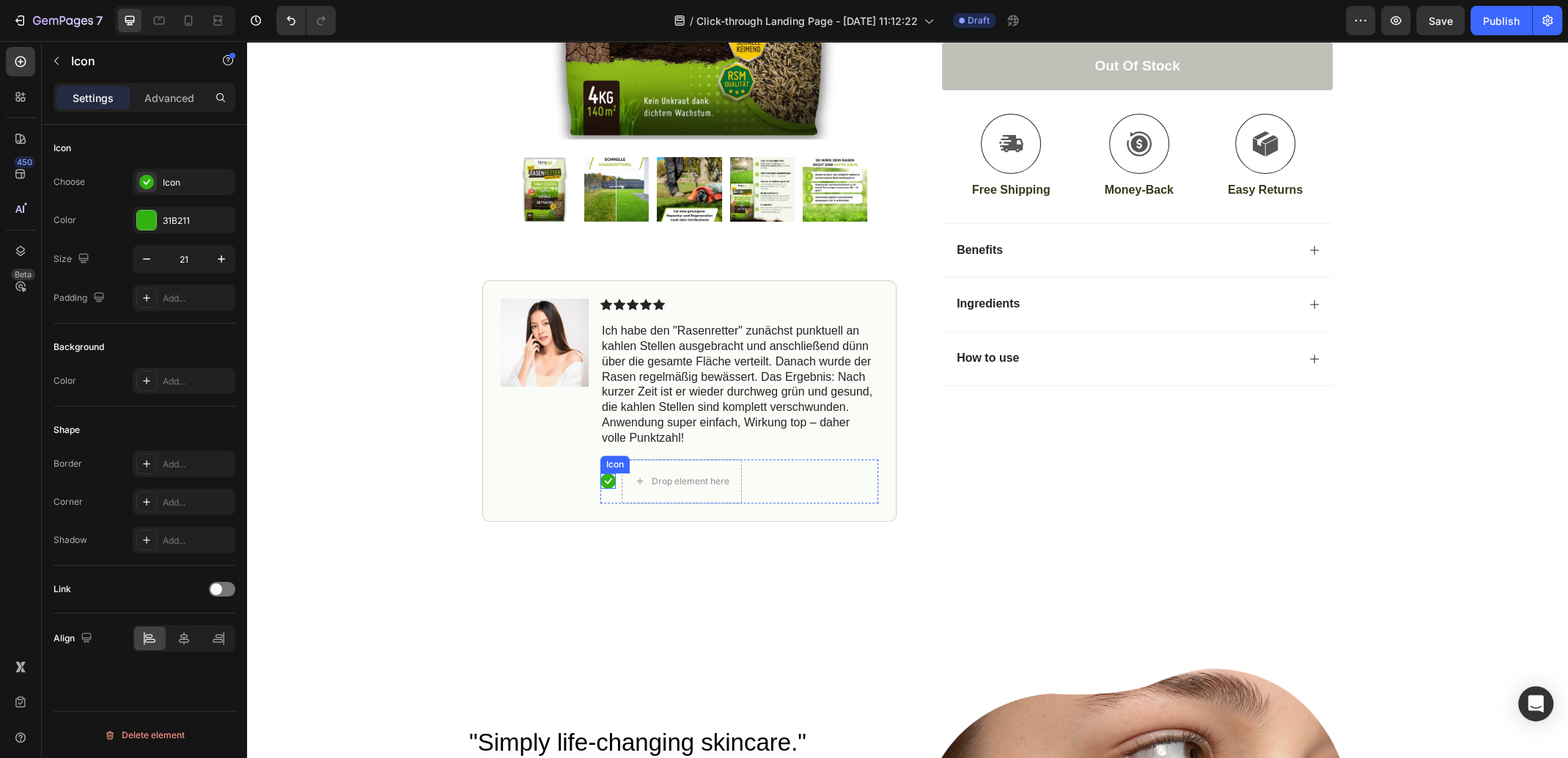
click at [601, 481] on rect at bounding box center [608, 480] width 15 height 15
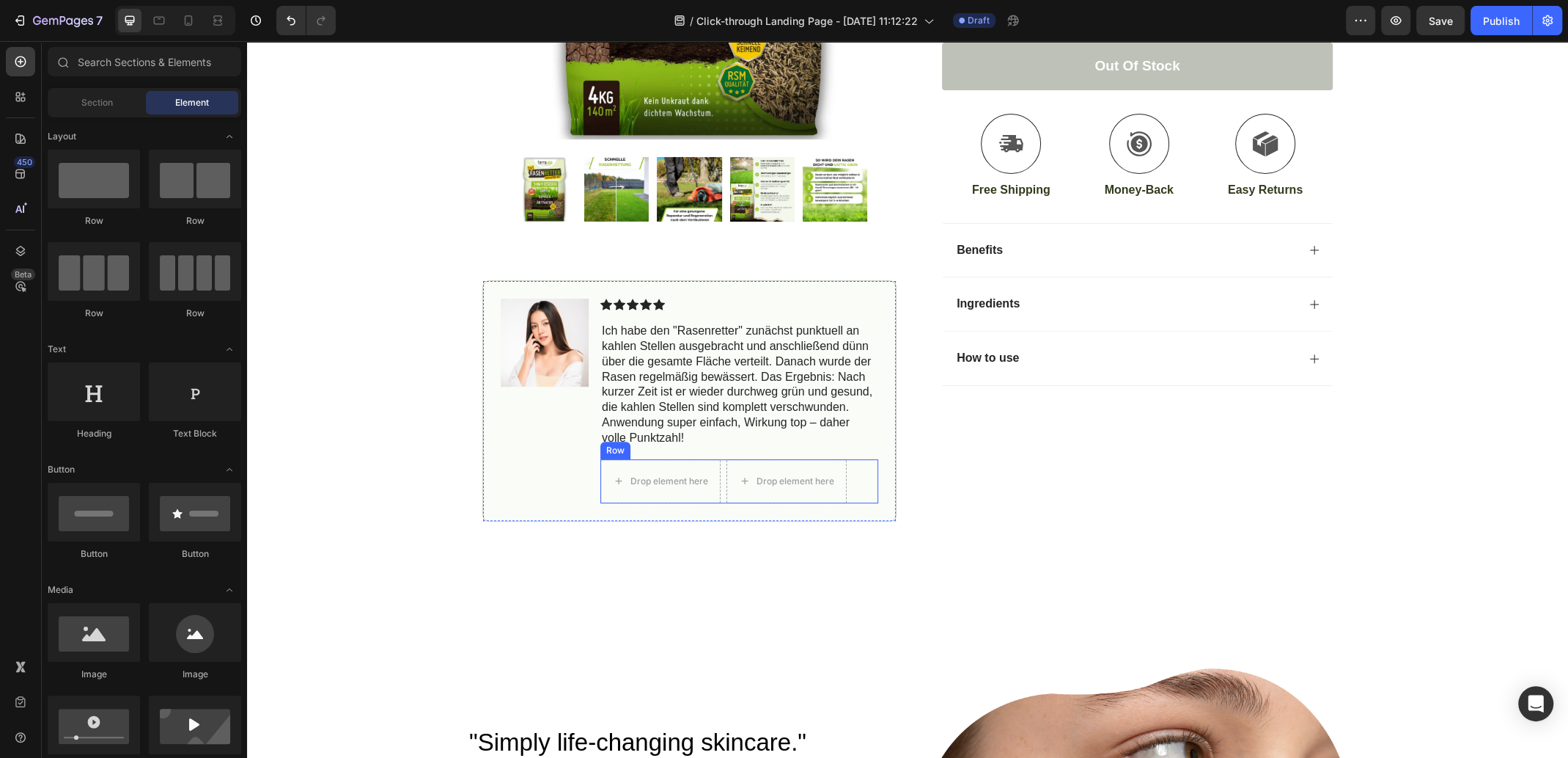
click at [866, 489] on div "Drop element here Drop element here Row" at bounding box center [739, 481] width 277 height 44
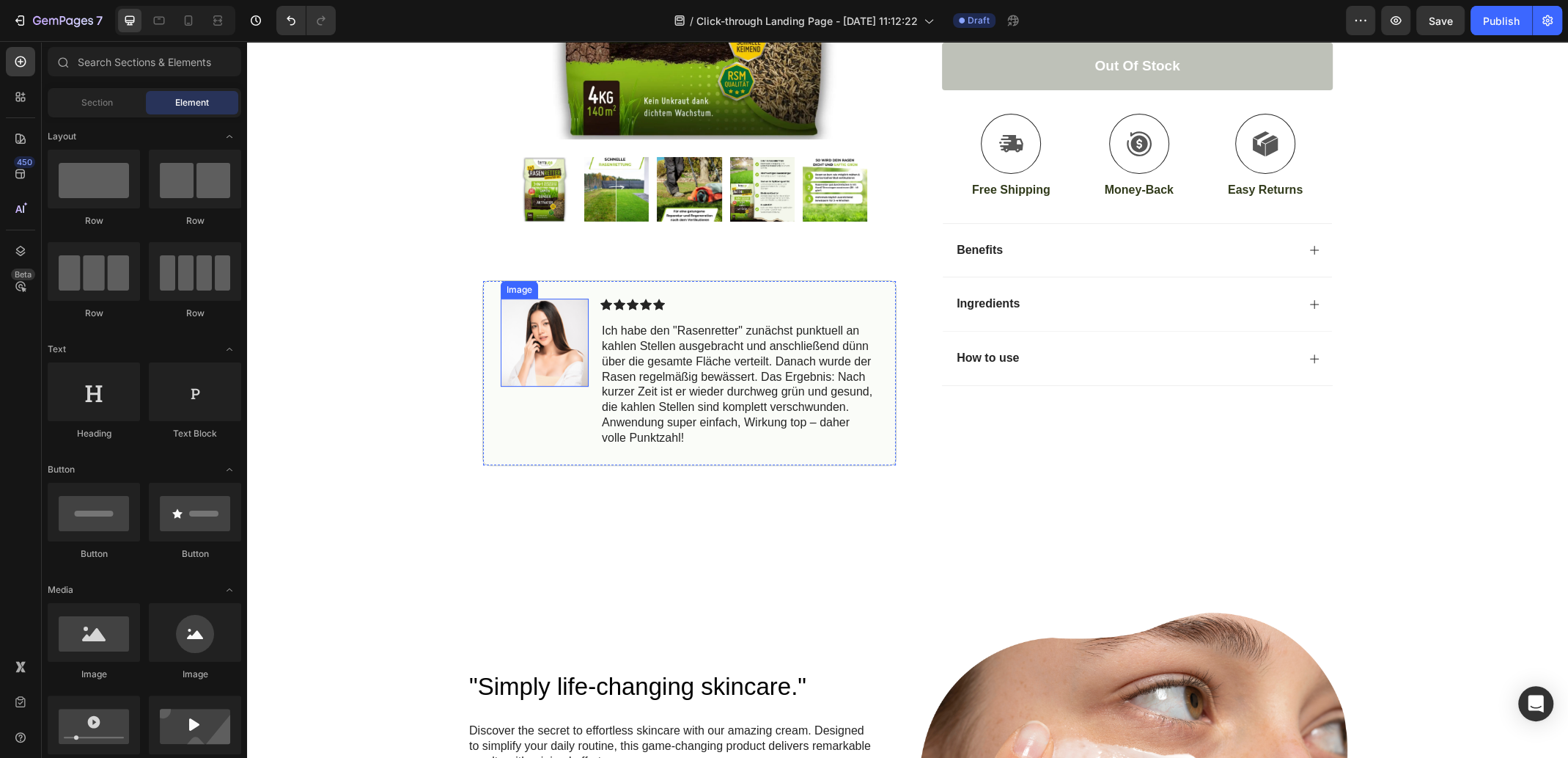
click at [541, 350] on img at bounding box center [545, 342] width 87 height 88
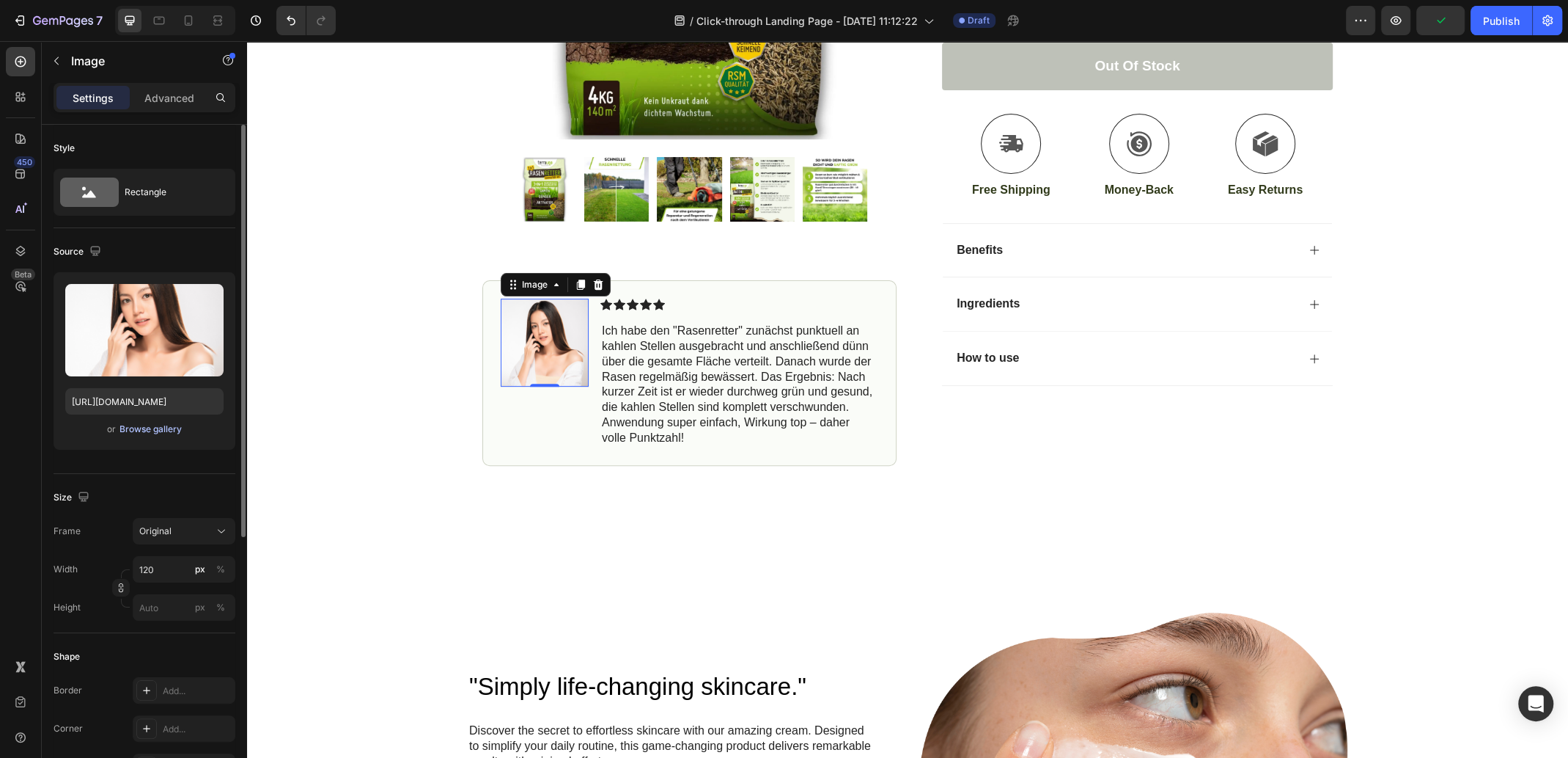
click at [166, 428] on div "Browse gallery" at bounding box center [150, 429] width 63 height 13
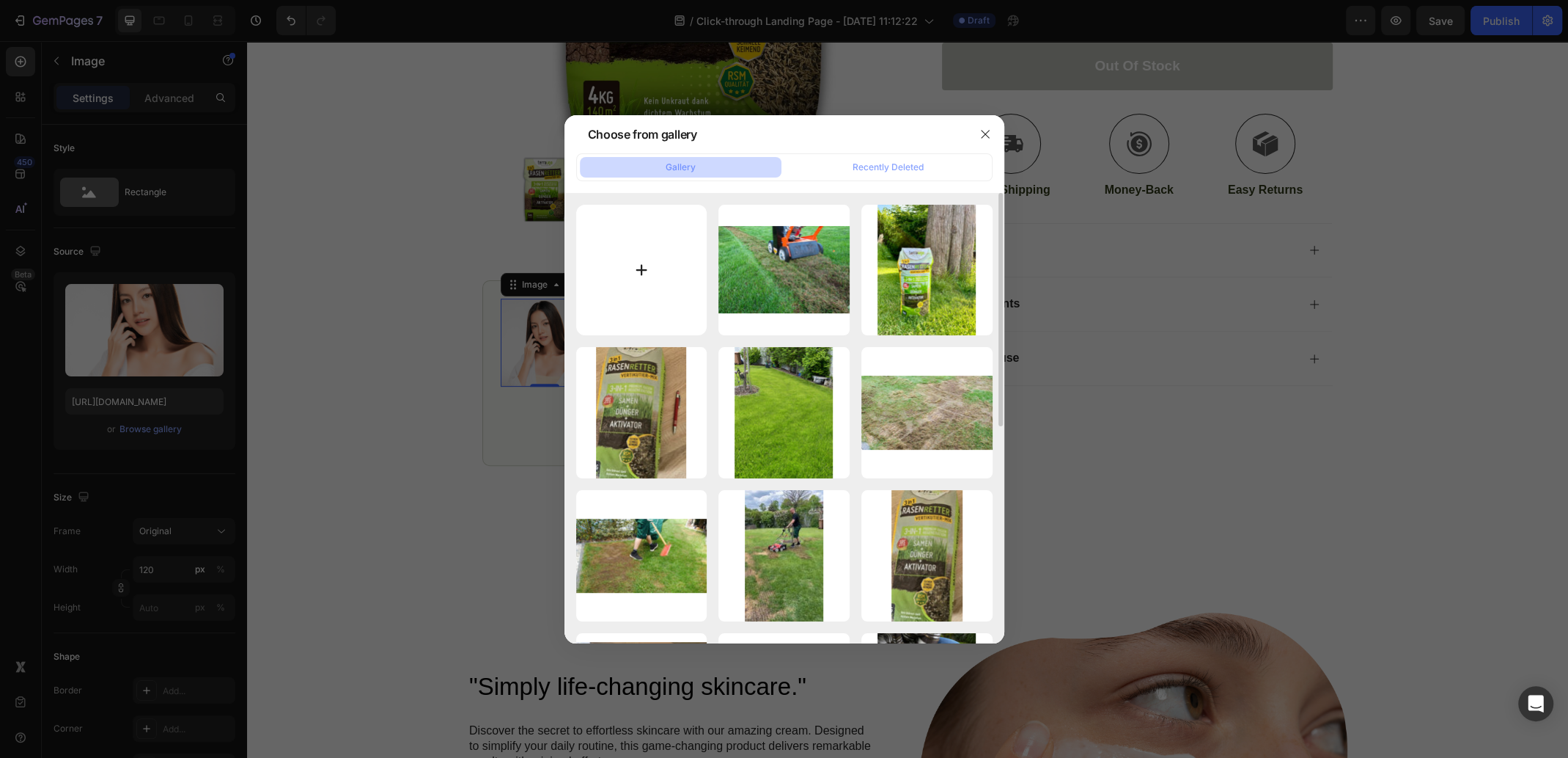
click at [608, 251] on input "file" at bounding box center [642, 271] width 131 height 131
type input "C:\fakepath\Fall Sale.jpg"
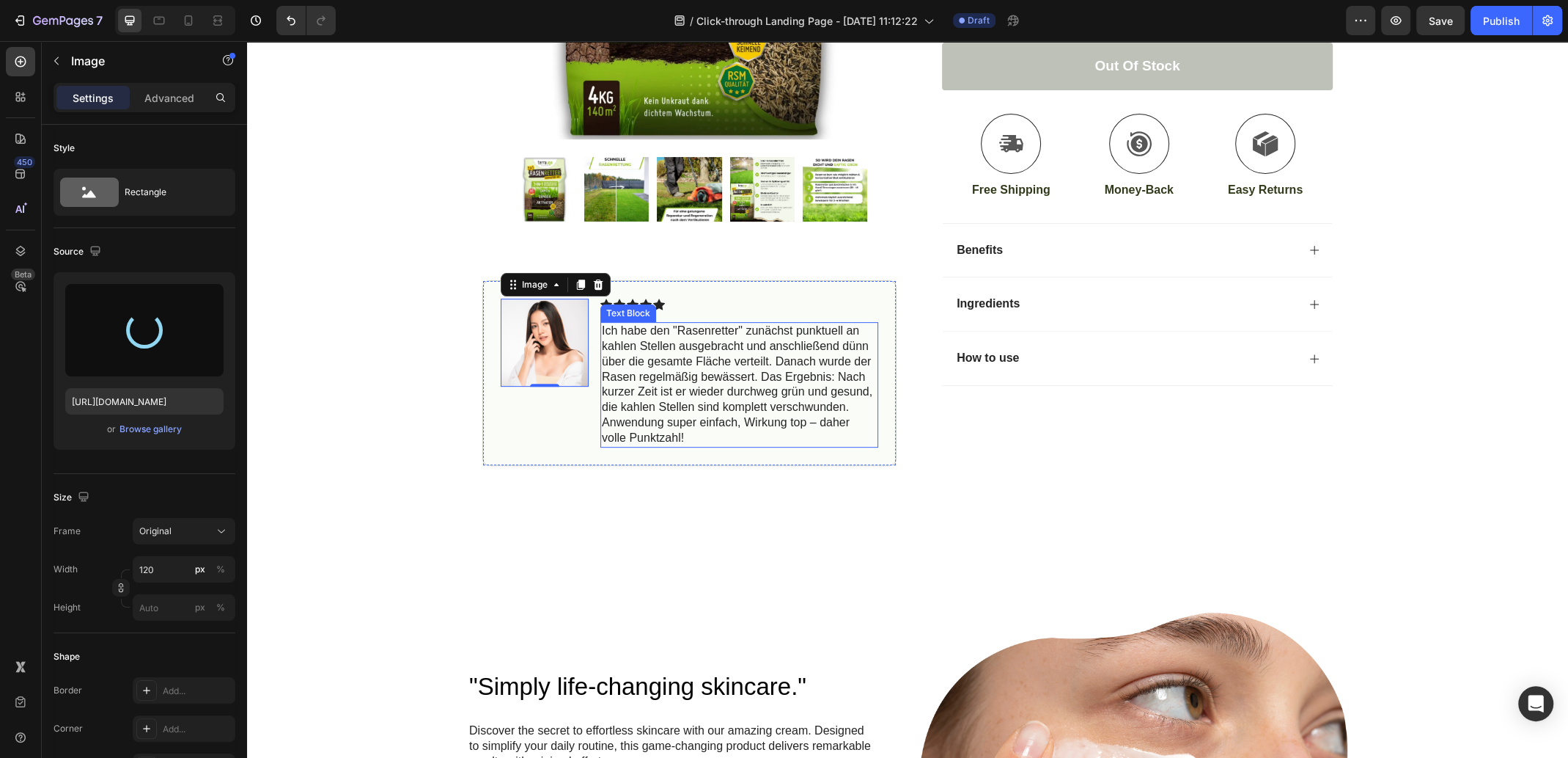
type input "[URL][DOMAIN_NAME]"
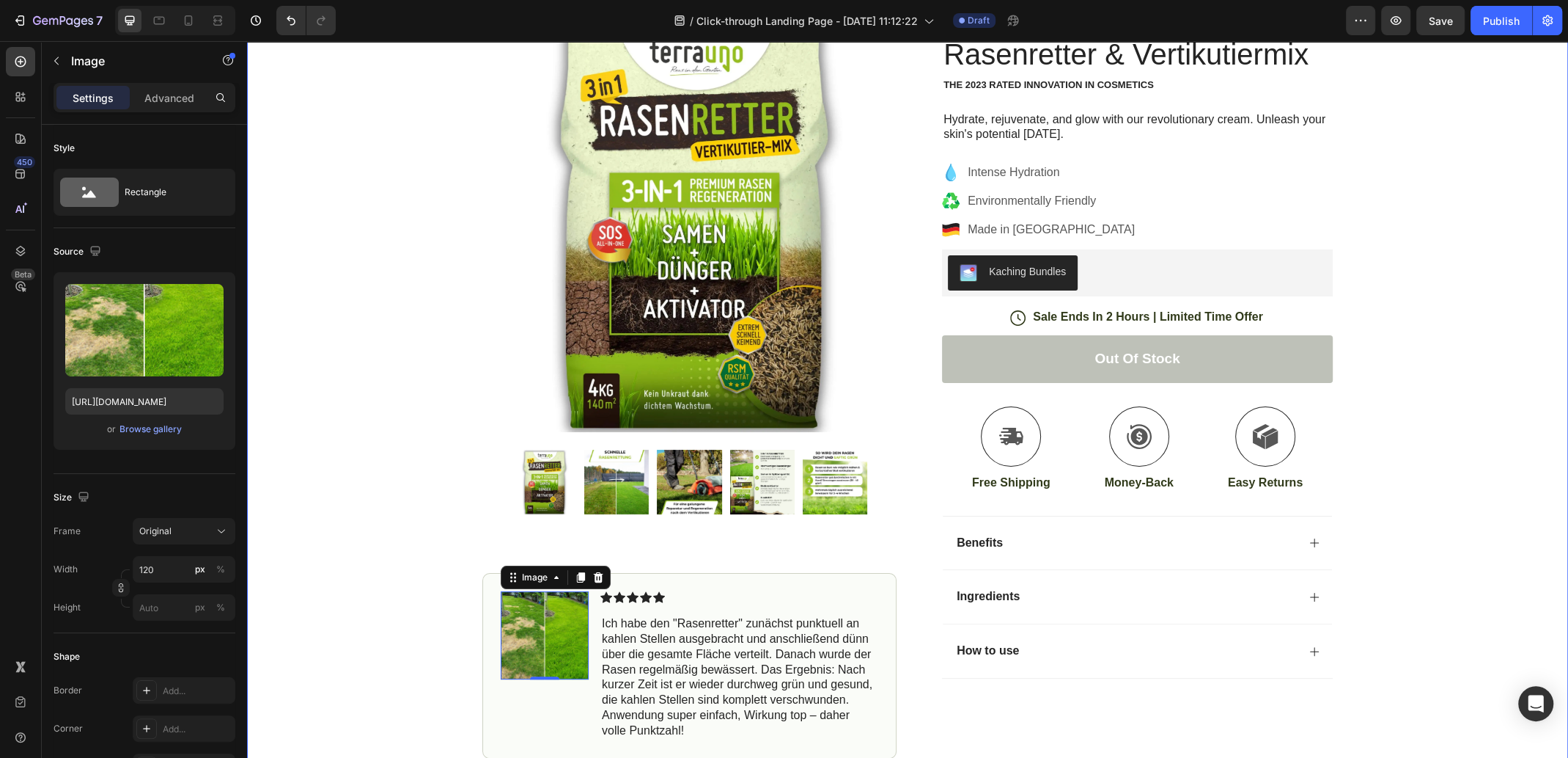
scroll to position [115, 0]
click at [989, 267] on div "Kaching Bundles" at bounding box center [1027, 272] width 77 height 15
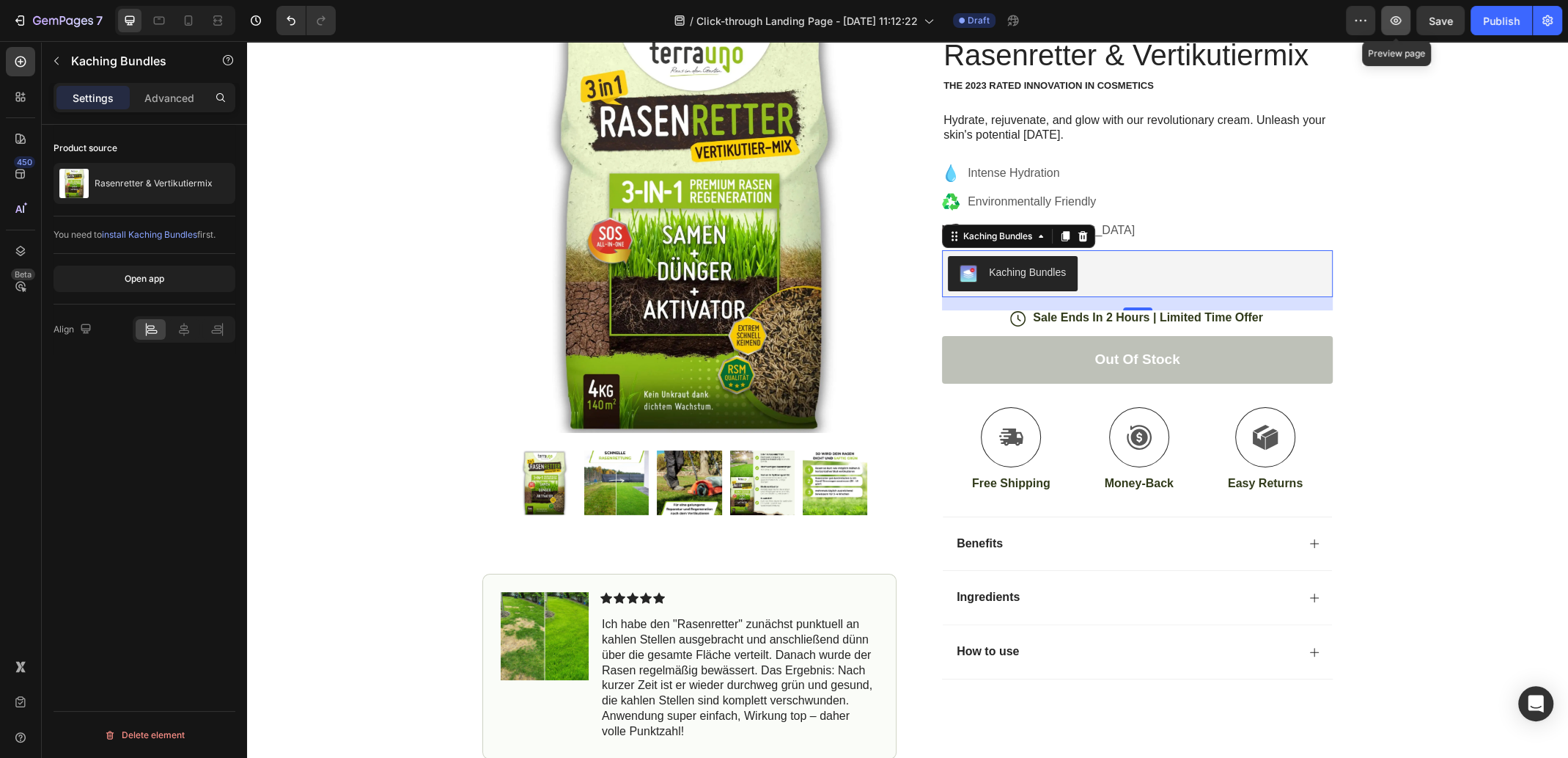
click at [1406, 27] on button "button" at bounding box center [1395, 20] width 29 height 29
click at [1364, 26] on icon "button" at bounding box center [1360, 20] width 15 height 15
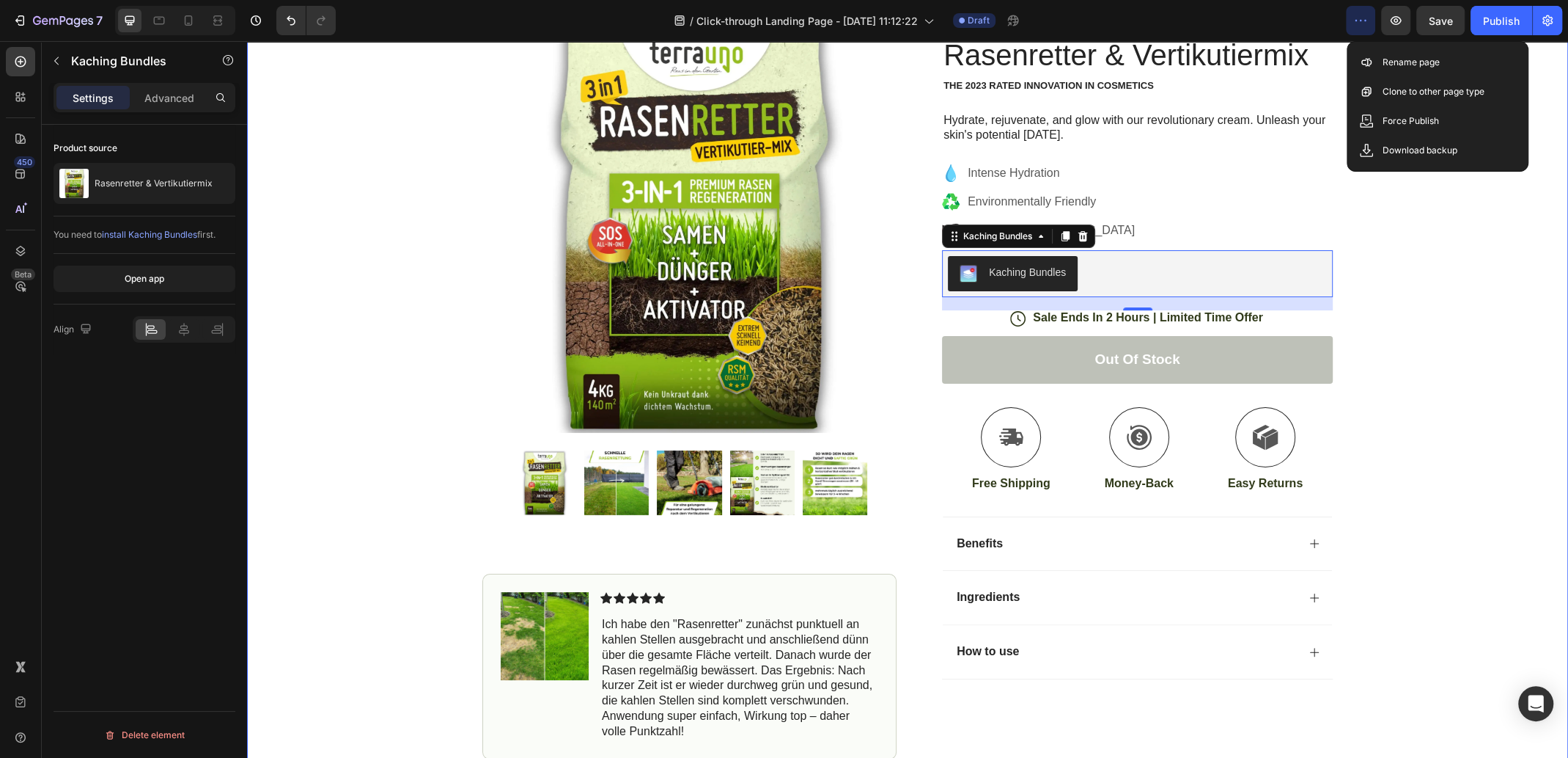
click at [1482, 241] on div "Icon Free Shipping [DATE] Only Text Block Row Icon 84,000+ Happy Customer Text …" at bounding box center [908, 357] width 1321 height 803
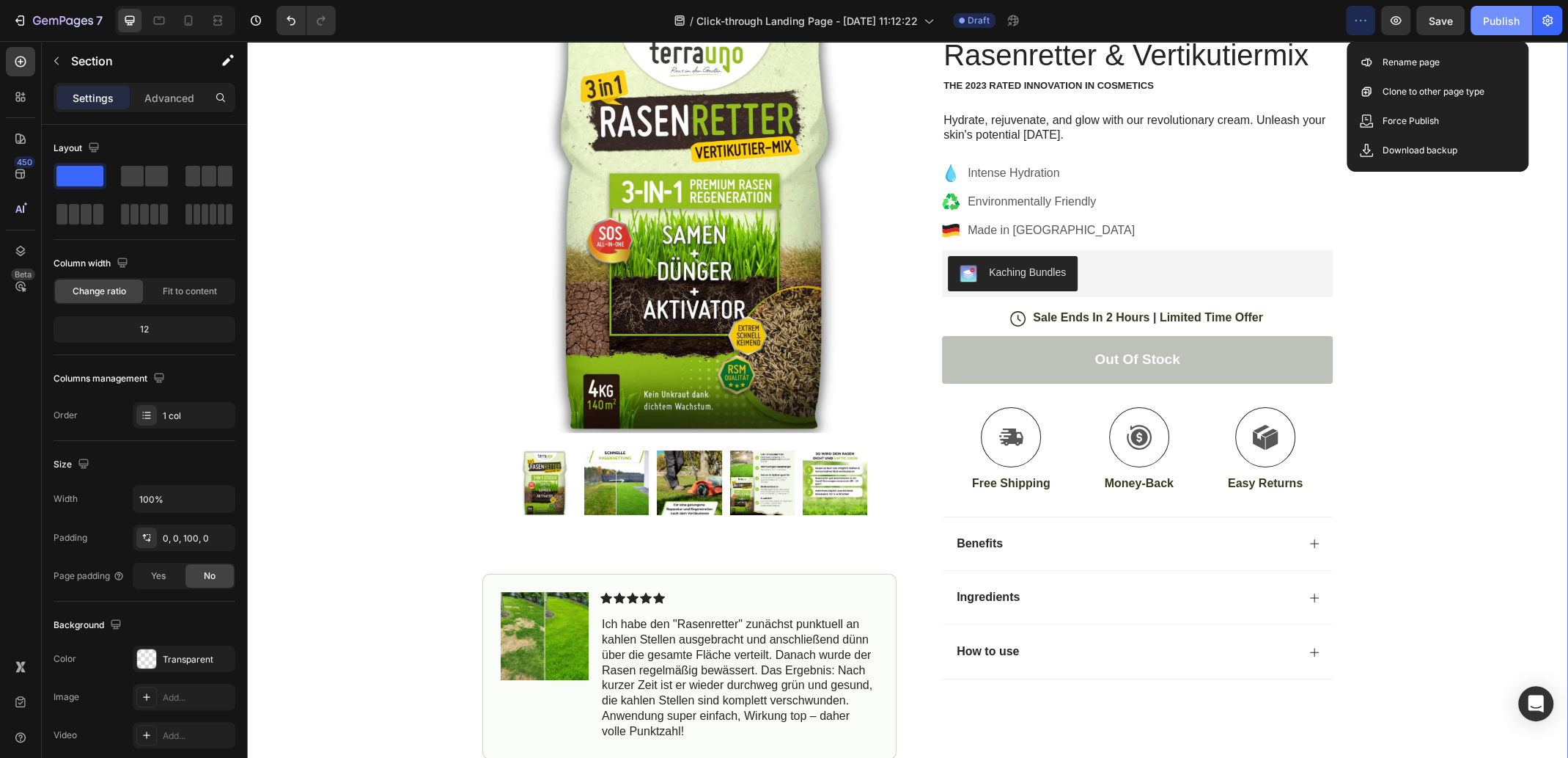
click at [1504, 22] on div "Publish" at bounding box center [1501, 20] width 37 height 15
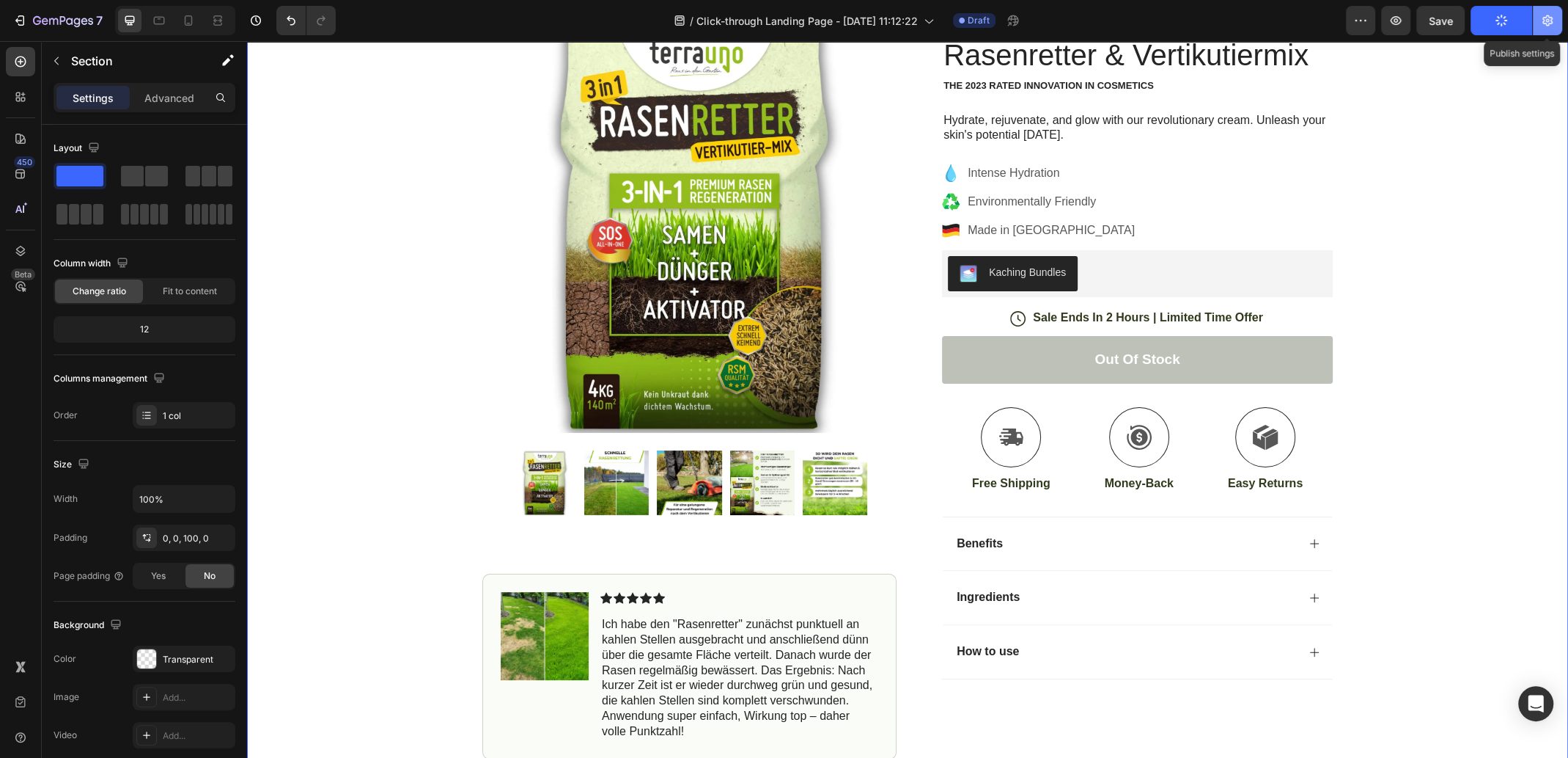
click at [1549, 18] on icon "button" at bounding box center [1548, 20] width 10 height 11
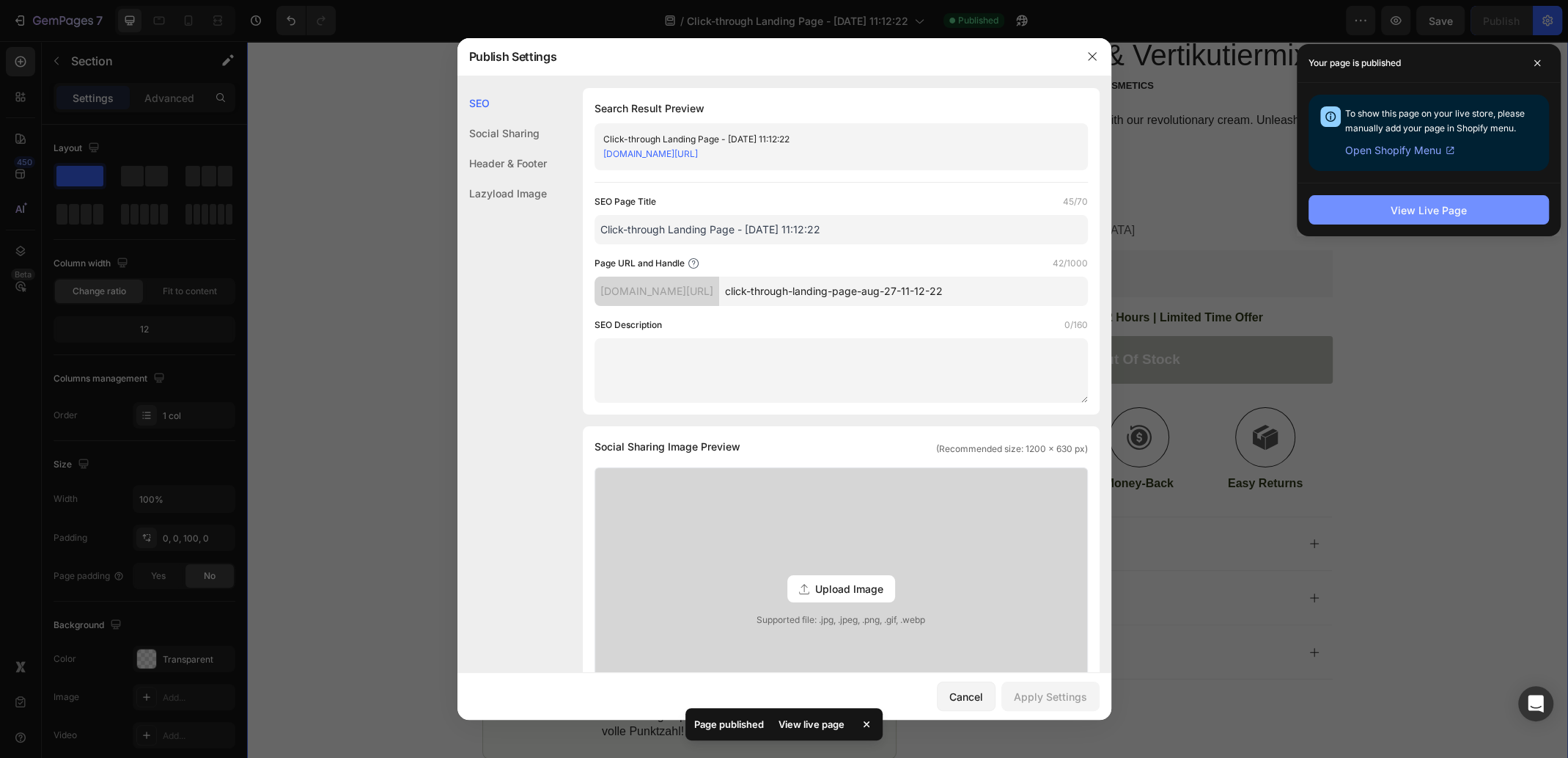
click at [1431, 211] on div "View Live Page" at bounding box center [1429, 210] width 77 height 15
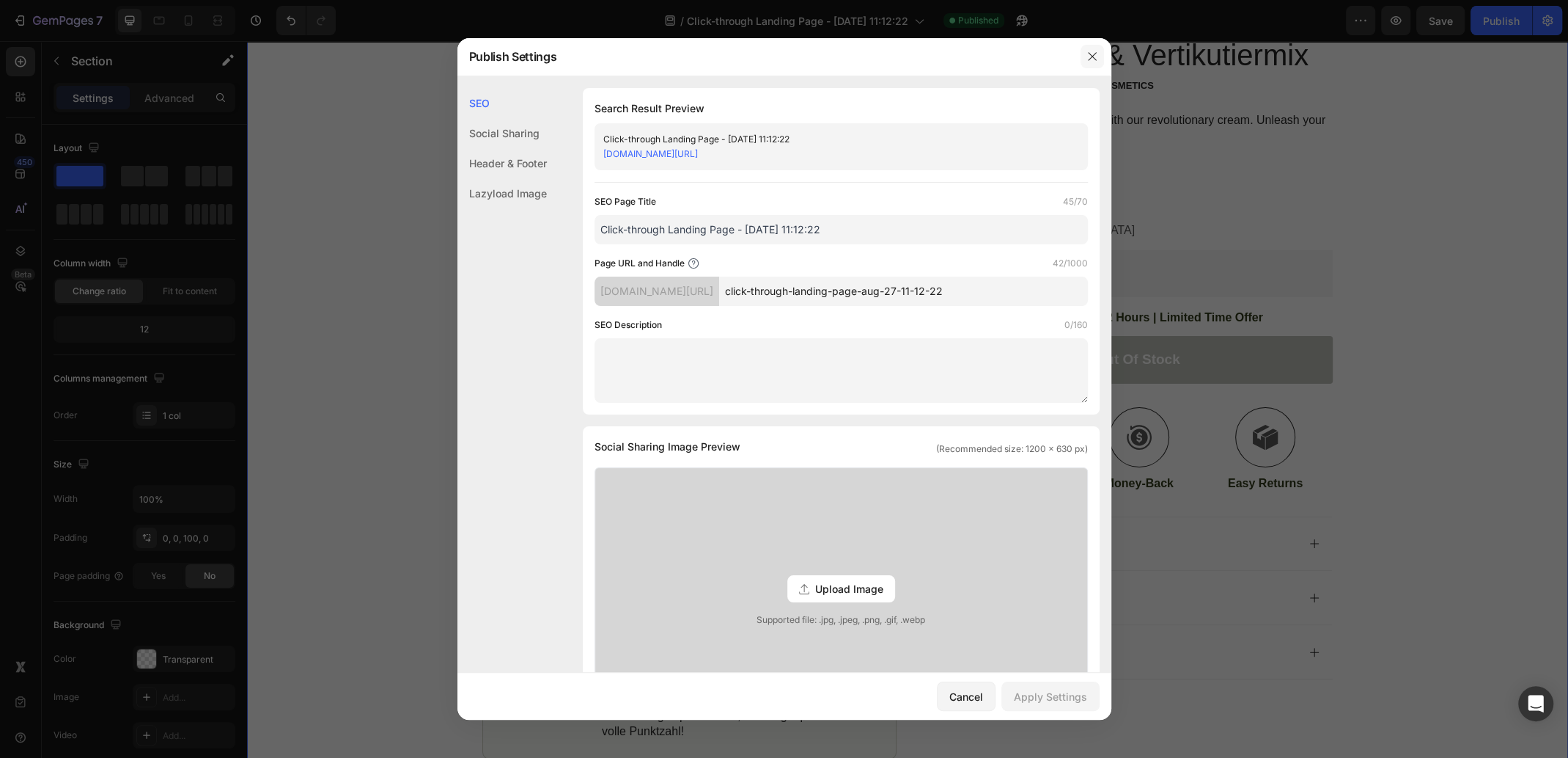
click at [1092, 56] on icon "button" at bounding box center [1092, 56] width 8 height 8
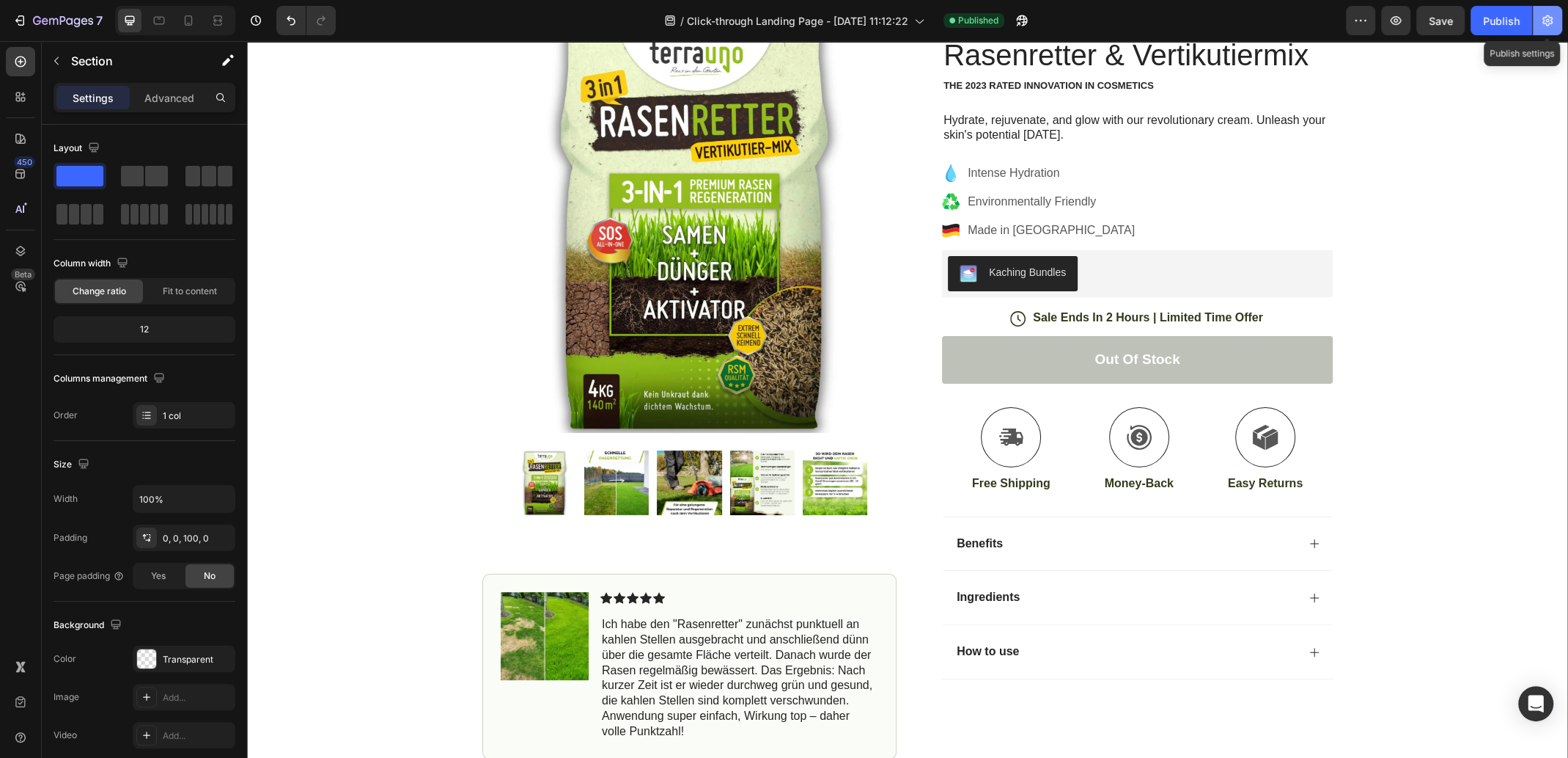
click at [1551, 21] on icon "button" at bounding box center [1547, 20] width 15 height 15
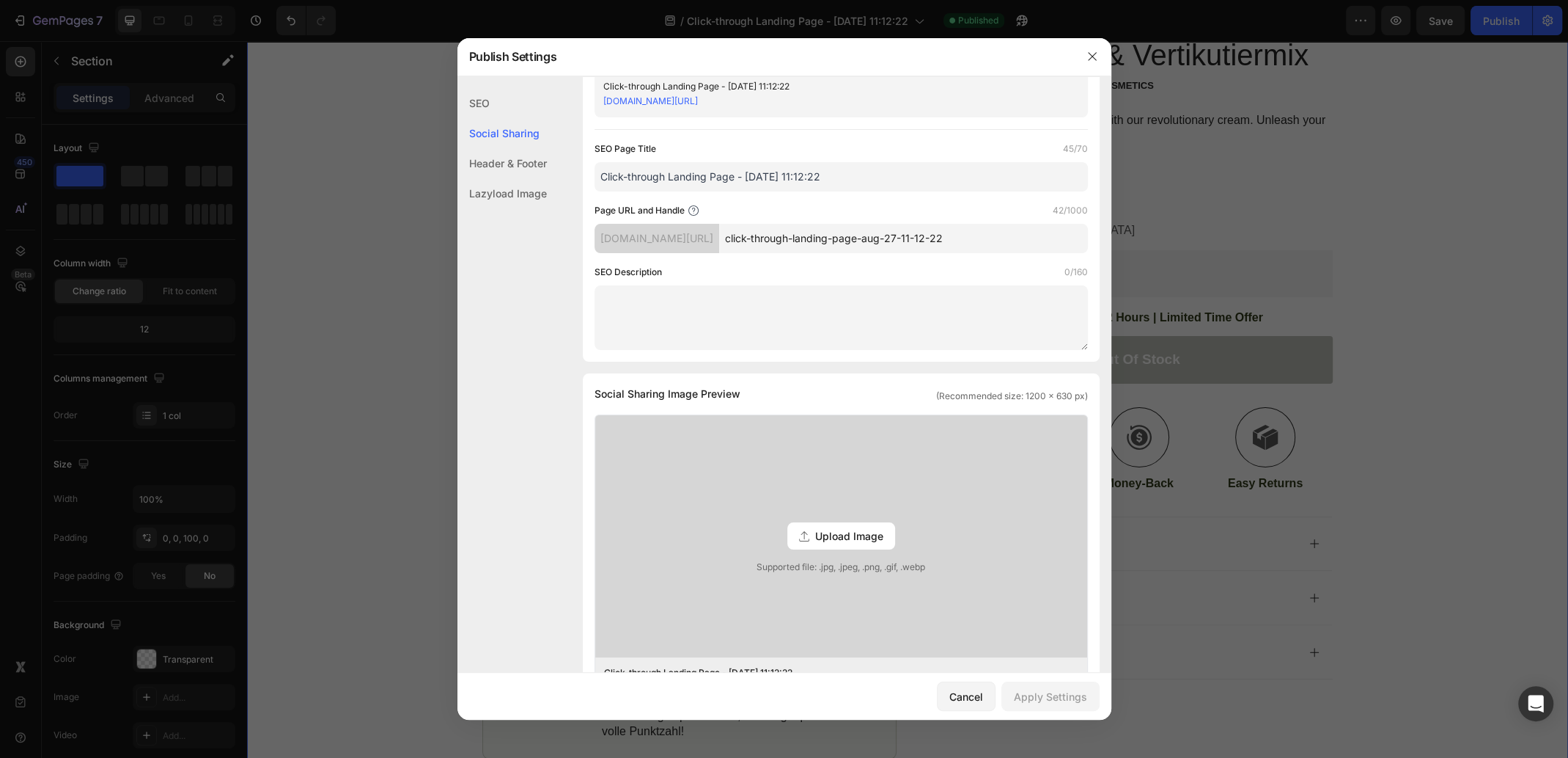
scroll to position [52, 0]
click at [1090, 58] on icon "button" at bounding box center [1093, 57] width 12 height 12
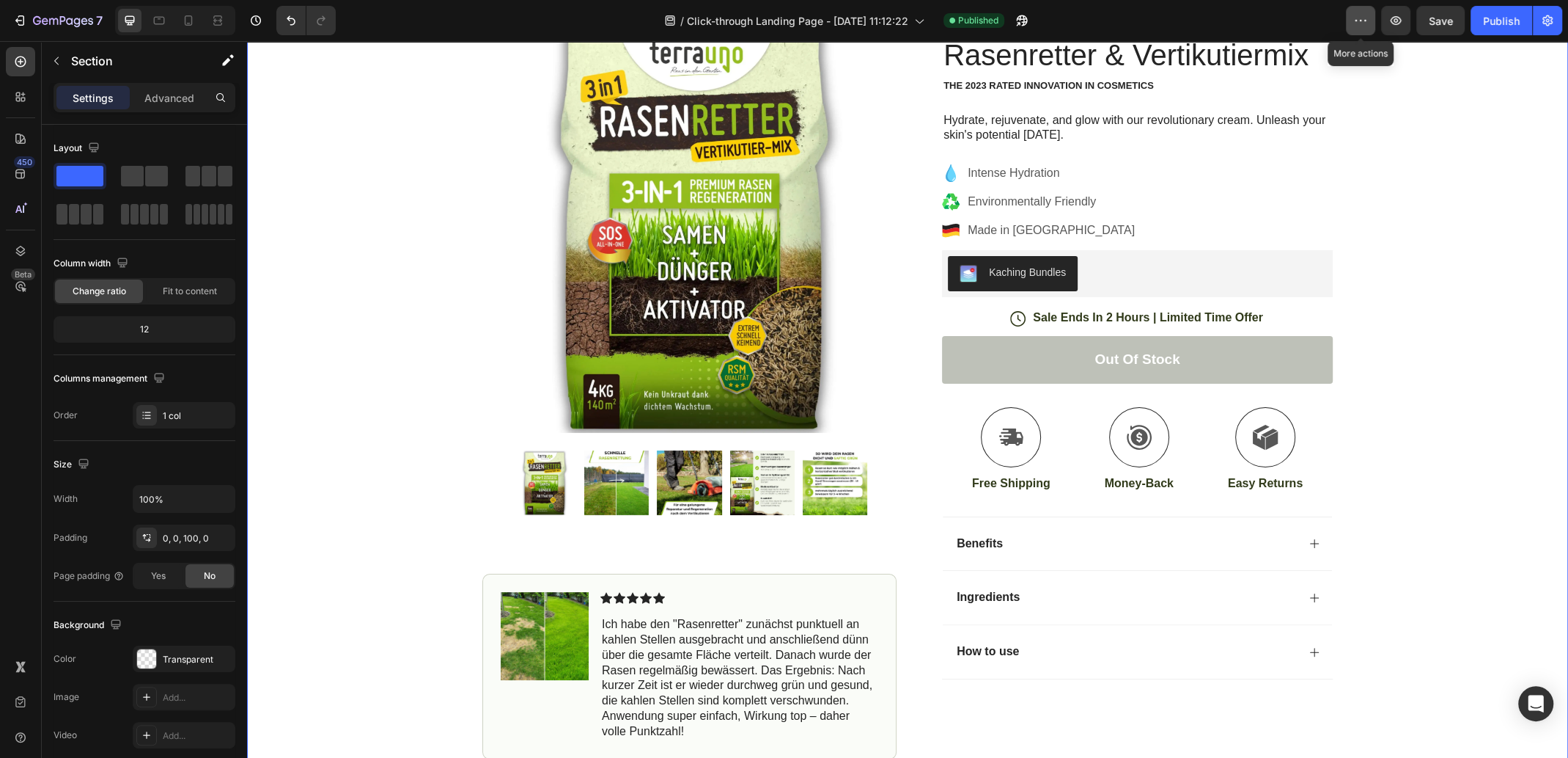
click at [1358, 23] on icon "button" at bounding box center [1360, 20] width 15 height 15
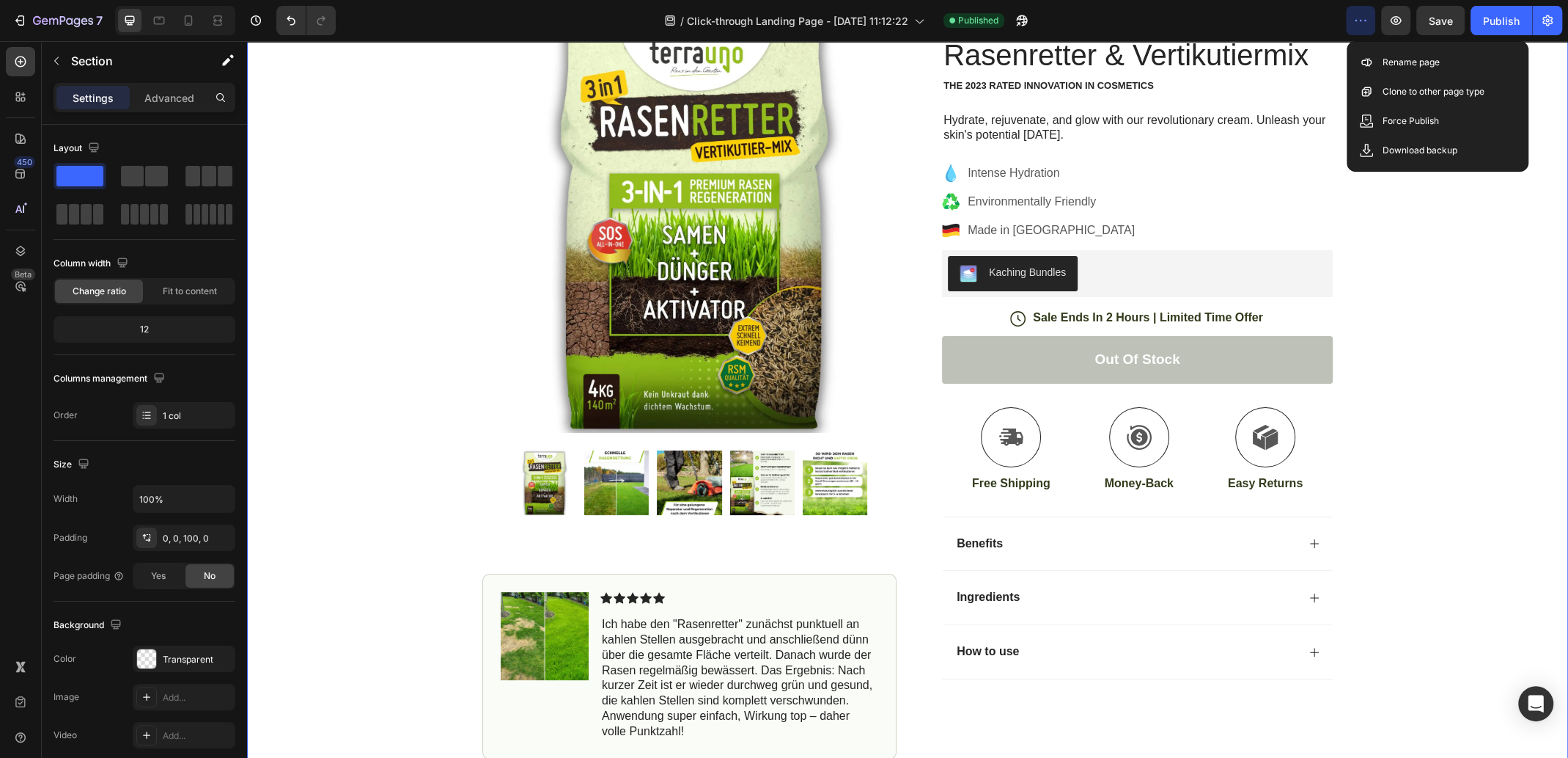
click at [1362, 20] on icon "button" at bounding box center [1360, 20] width 15 height 15
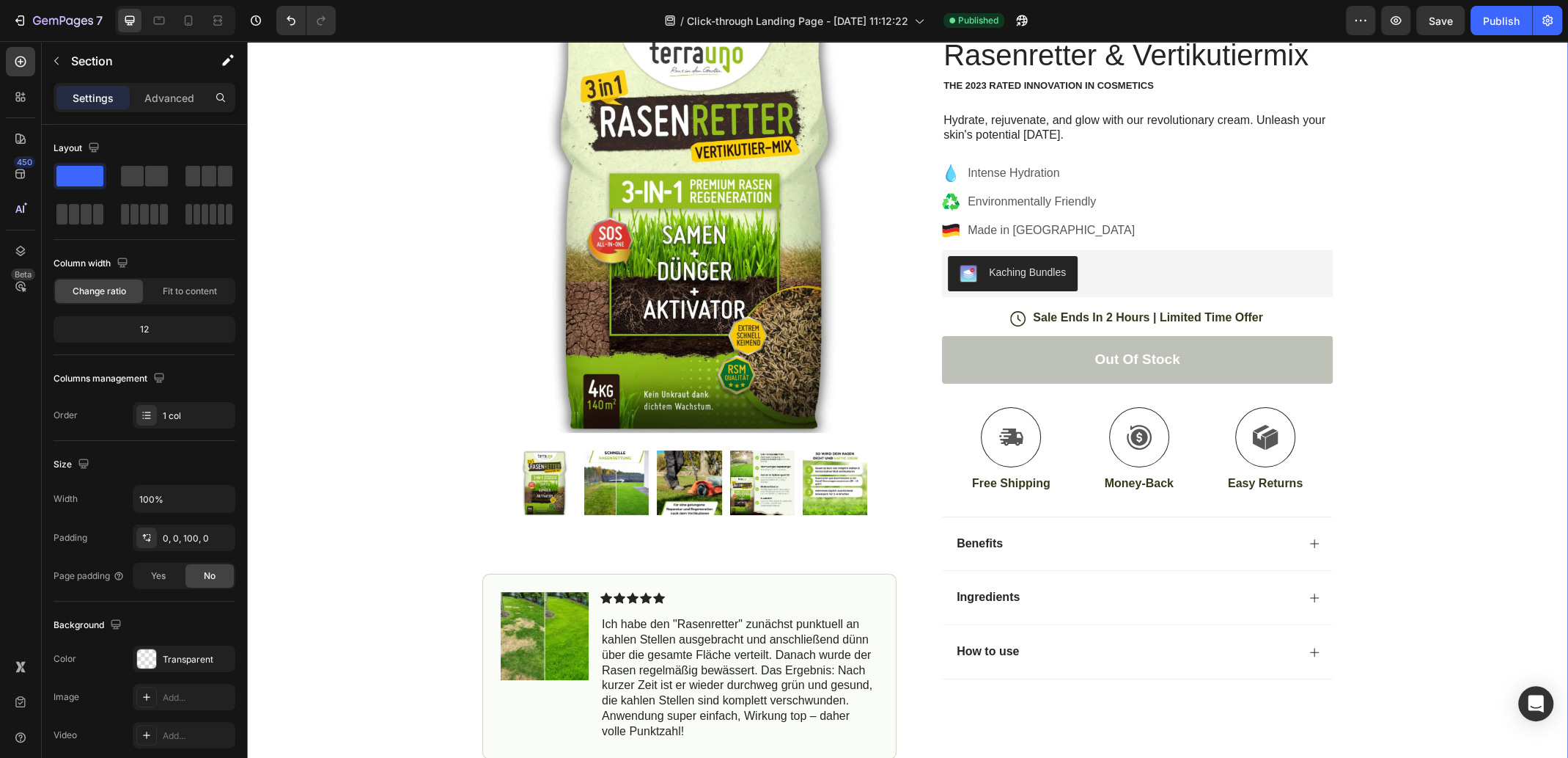
drag, startPoint x: 1747, startPoint y: 66, endPoint x: 1467, endPoint y: 162, distance: 296.0
click at [1554, 160] on div "Icon Free Shipping [DATE] Only Text Block Row Icon 84,000+ Happy Customer Text …" at bounding box center [908, 357] width 1321 height 803
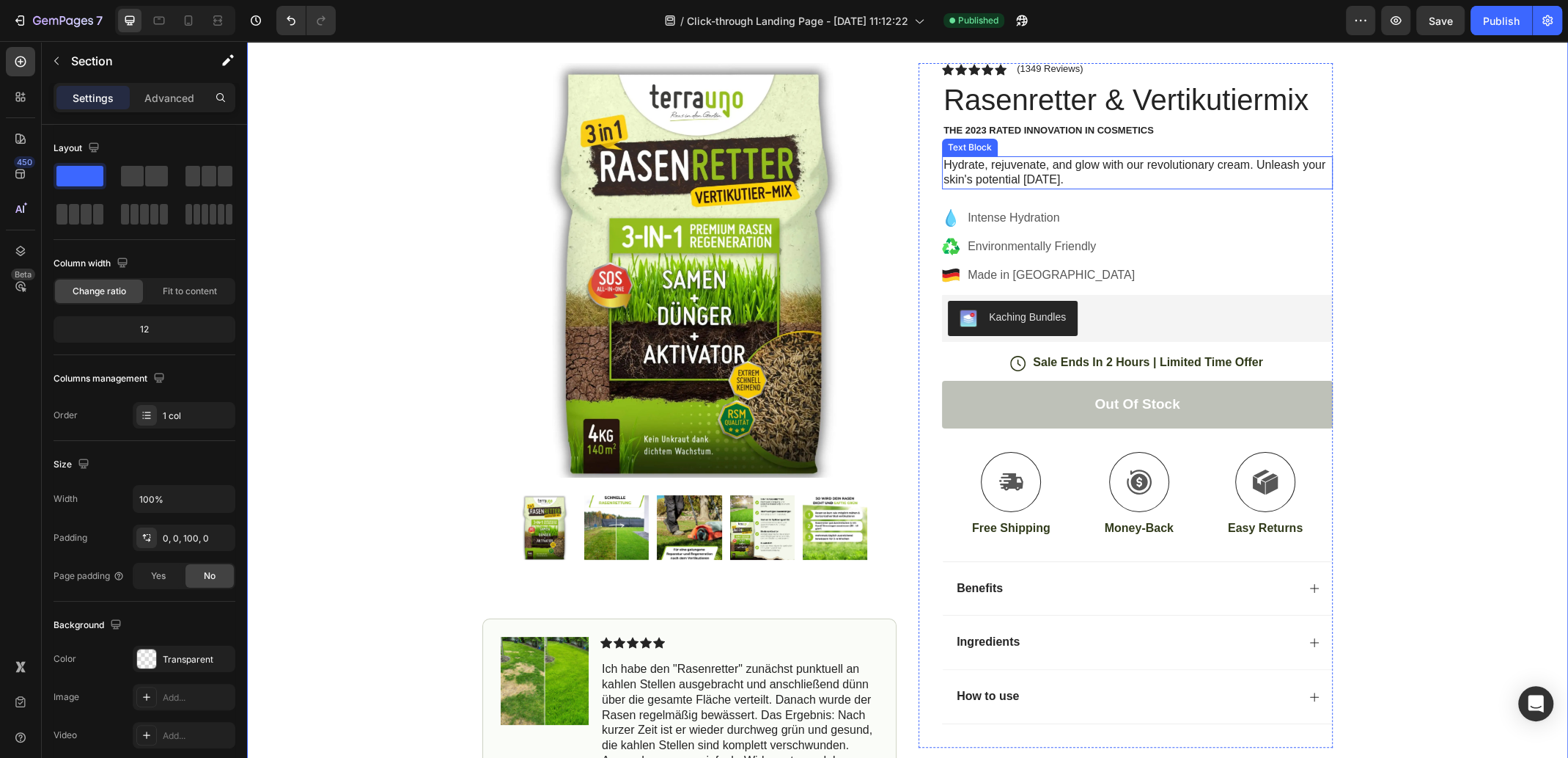
scroll to position [0, 0]
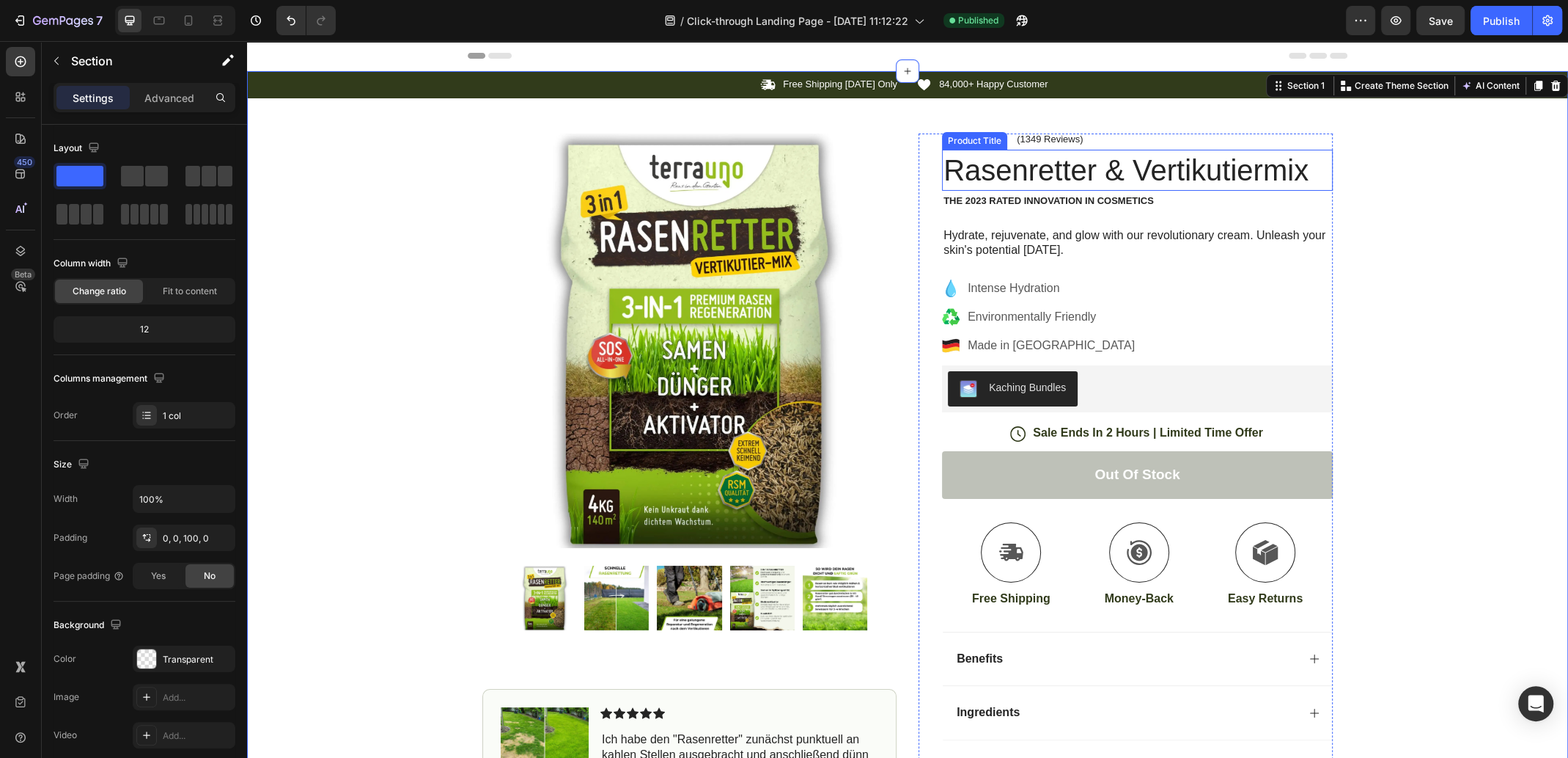
click at [1072, 177] on h1 "Rasenretter & Vertikutiermix" at bounding box center [1137, 169] width 391 height 41
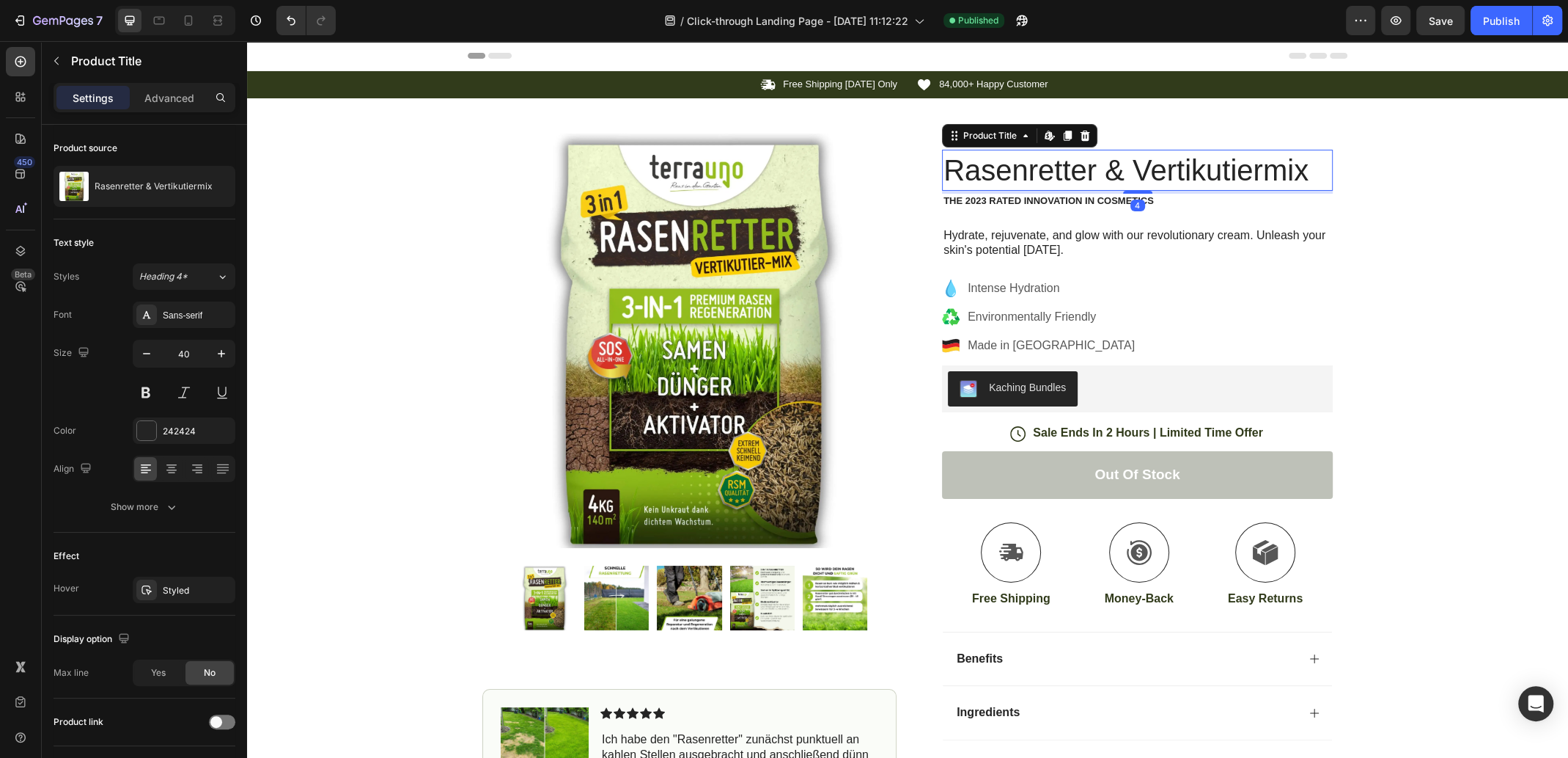
click at [1108, 174] on h1 "Rasenretter & Vertikutiermix" at bounding box center [1137, 169] width 391 height 41
click at [1302, 175] on h1 "Rasenretter & Vertikutiermix" at bounding box center [1137, 169] width 391 height 41
click at [1060, 166] on h1 "Rasenretter & Vertikutiermix" at bounding box center [1137, 169] width 391 height 41
click at [975, 169] on h1 "Rasenretter & Vertikutiermix" at bounding box center [1137, 169] width 391 height 41
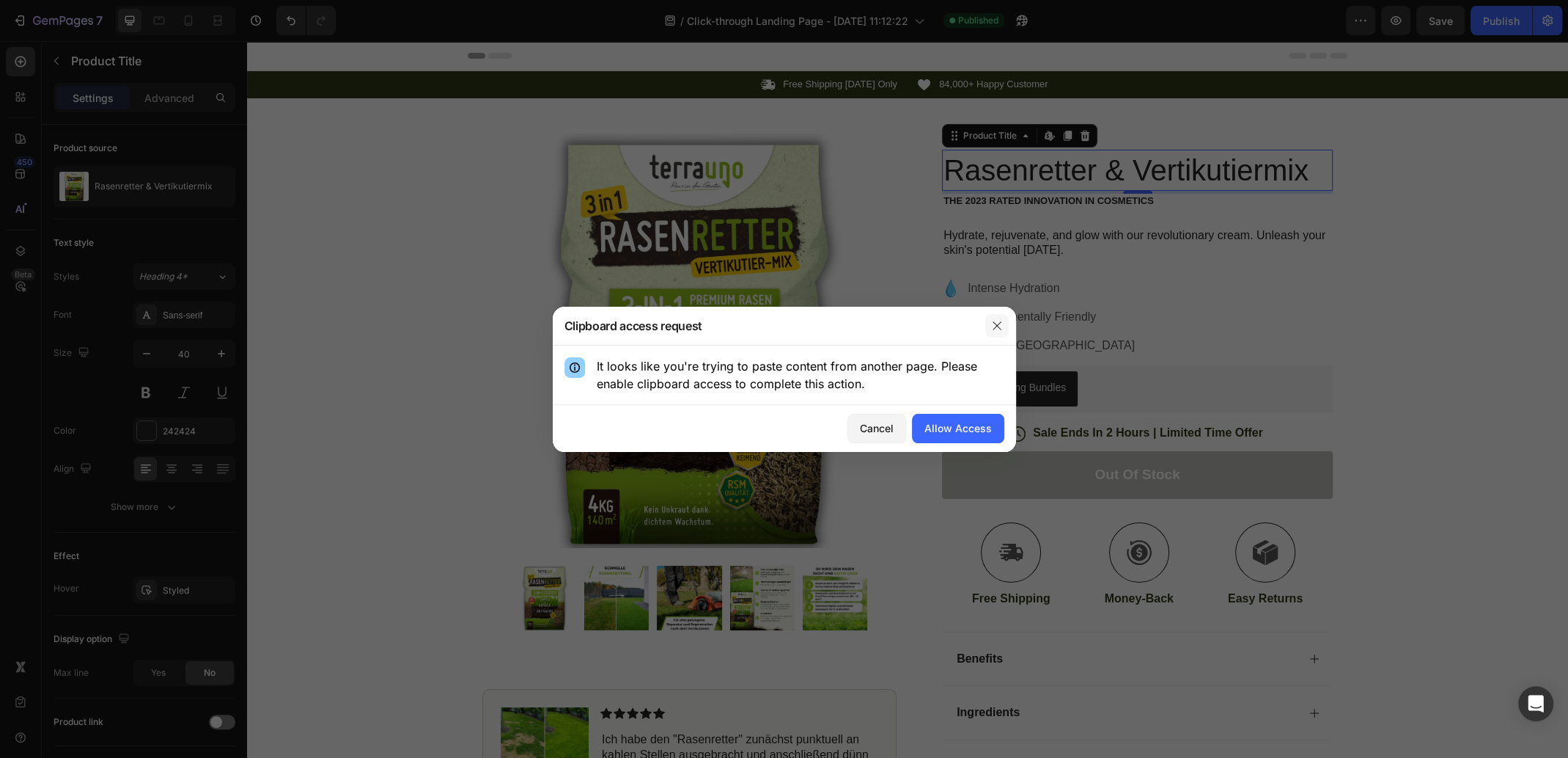
click at [995, 328] on icon "button" at bounding box center [997, 326] width 12 height 12
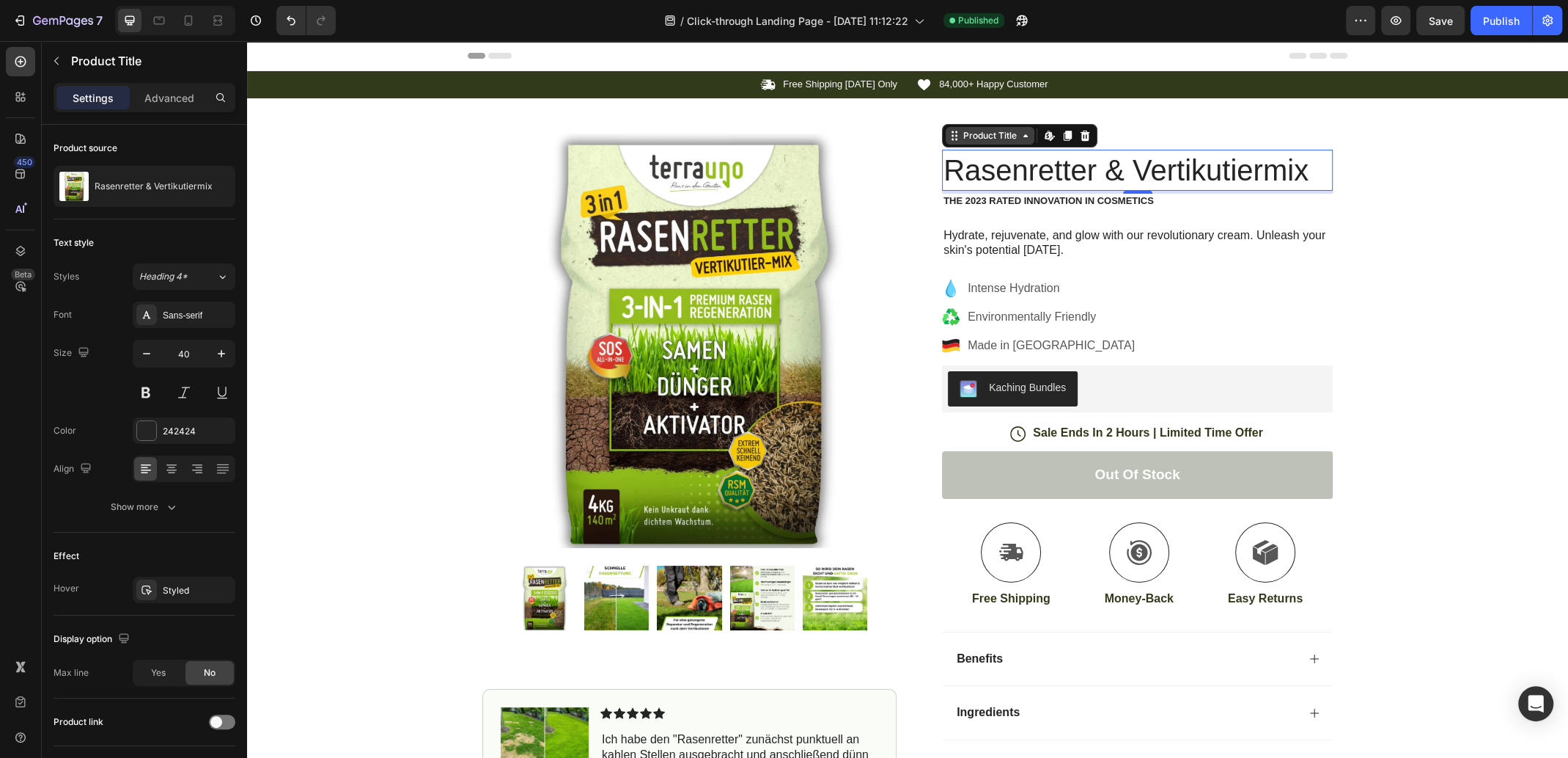
click at [1020, 137] on icon at bounding box center [1026, 136] width 12 height 12
click at [1012, 175] on h1 "Rasenretter & Vertikutiermix" at bounding box center [1137, 169] width 391 height 41
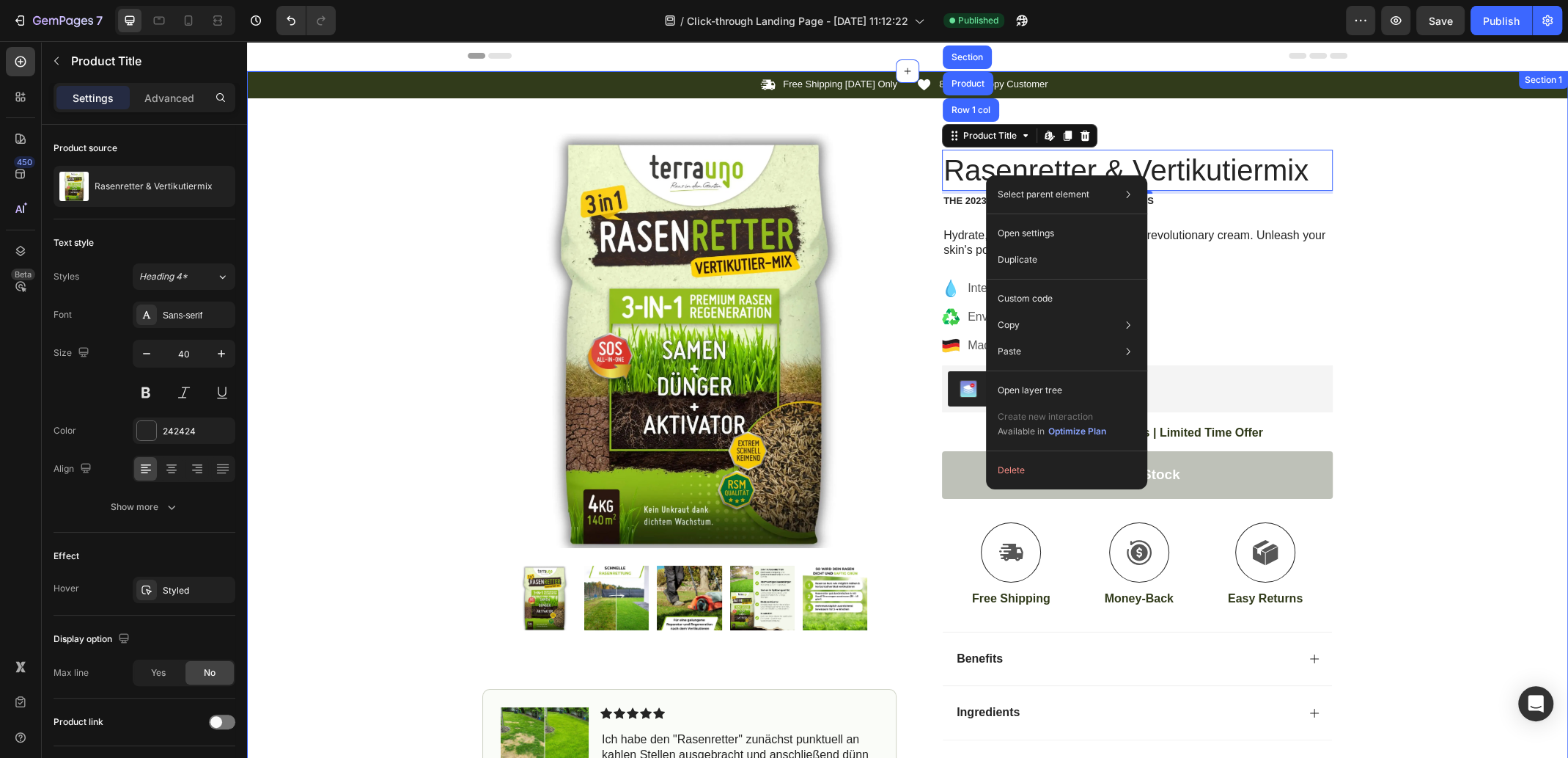
click at [1418, 267] on div "Icon Free Shipping [DATE] Only Text Block Row Icon 84,000+ Happy Customer Text …" at bounding box center [908, 473] width 1321 height 803
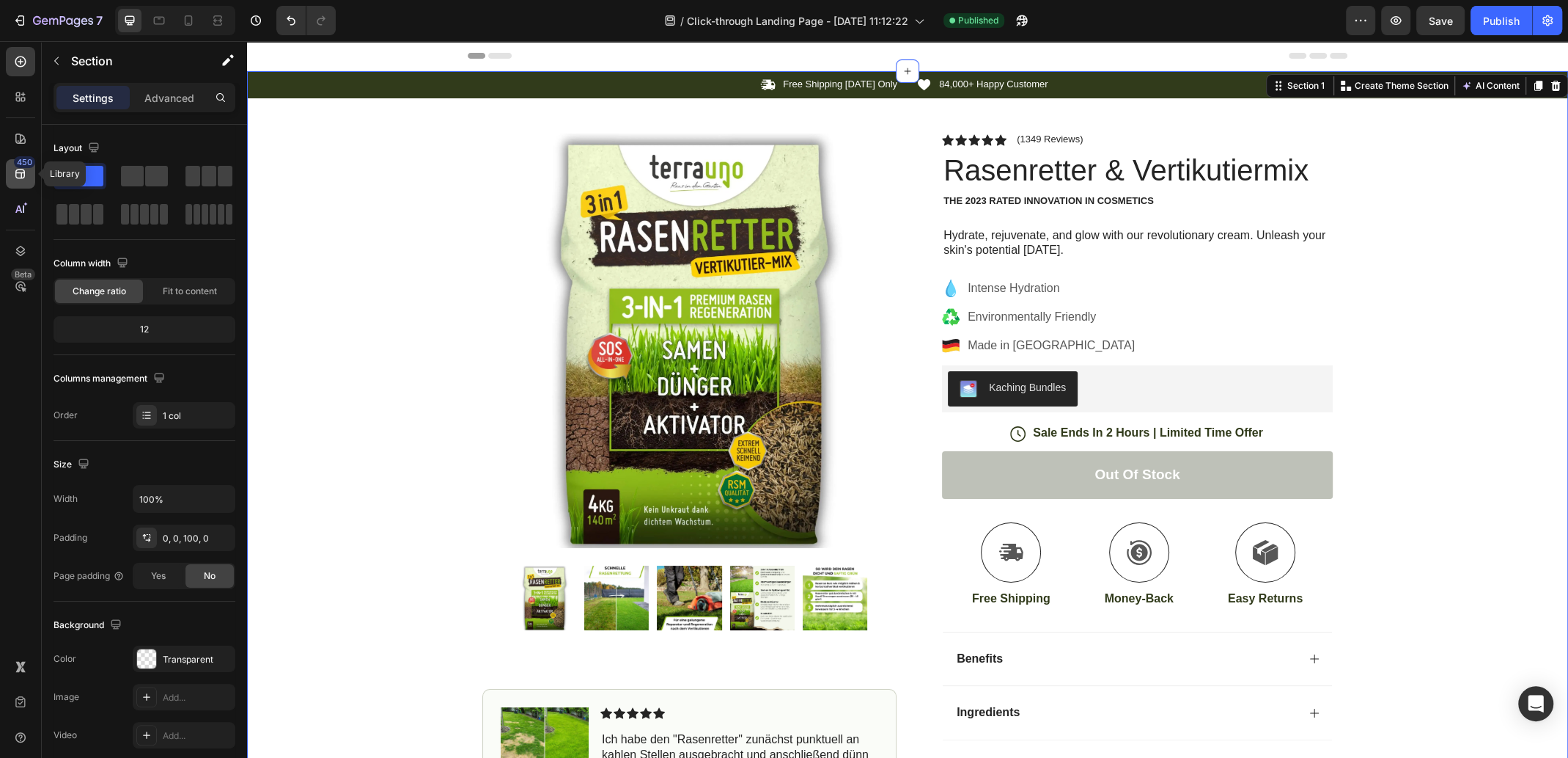
click at [22, 173] on icon at bounding box center [20, 173] width 15 height 15
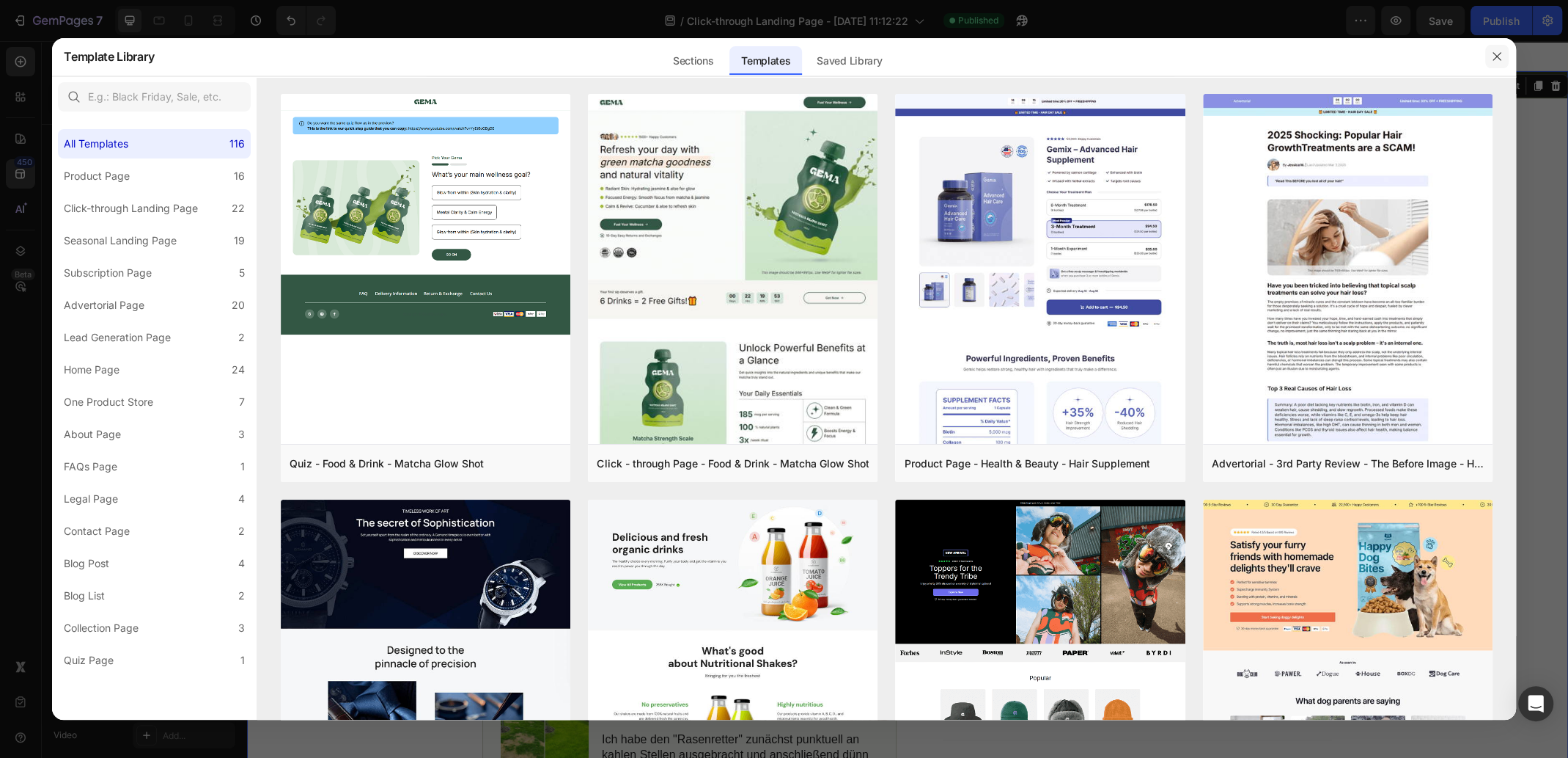
click at [1499, 56] on icon "button" at bounding box center [1497, 57] width 12 height 12
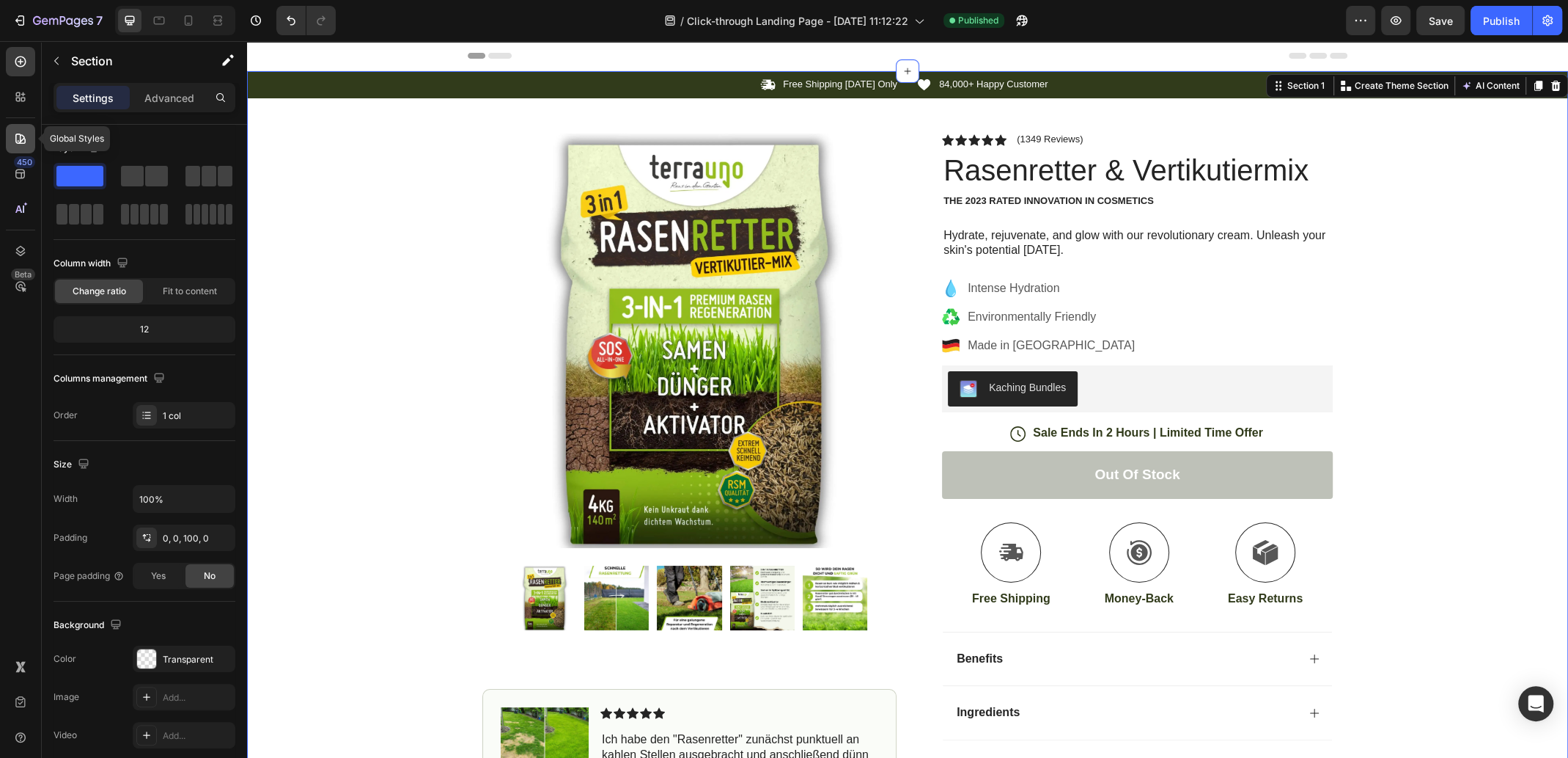
click at [18, 136] on icon at bounding box center [20, 138] width 15 height 15
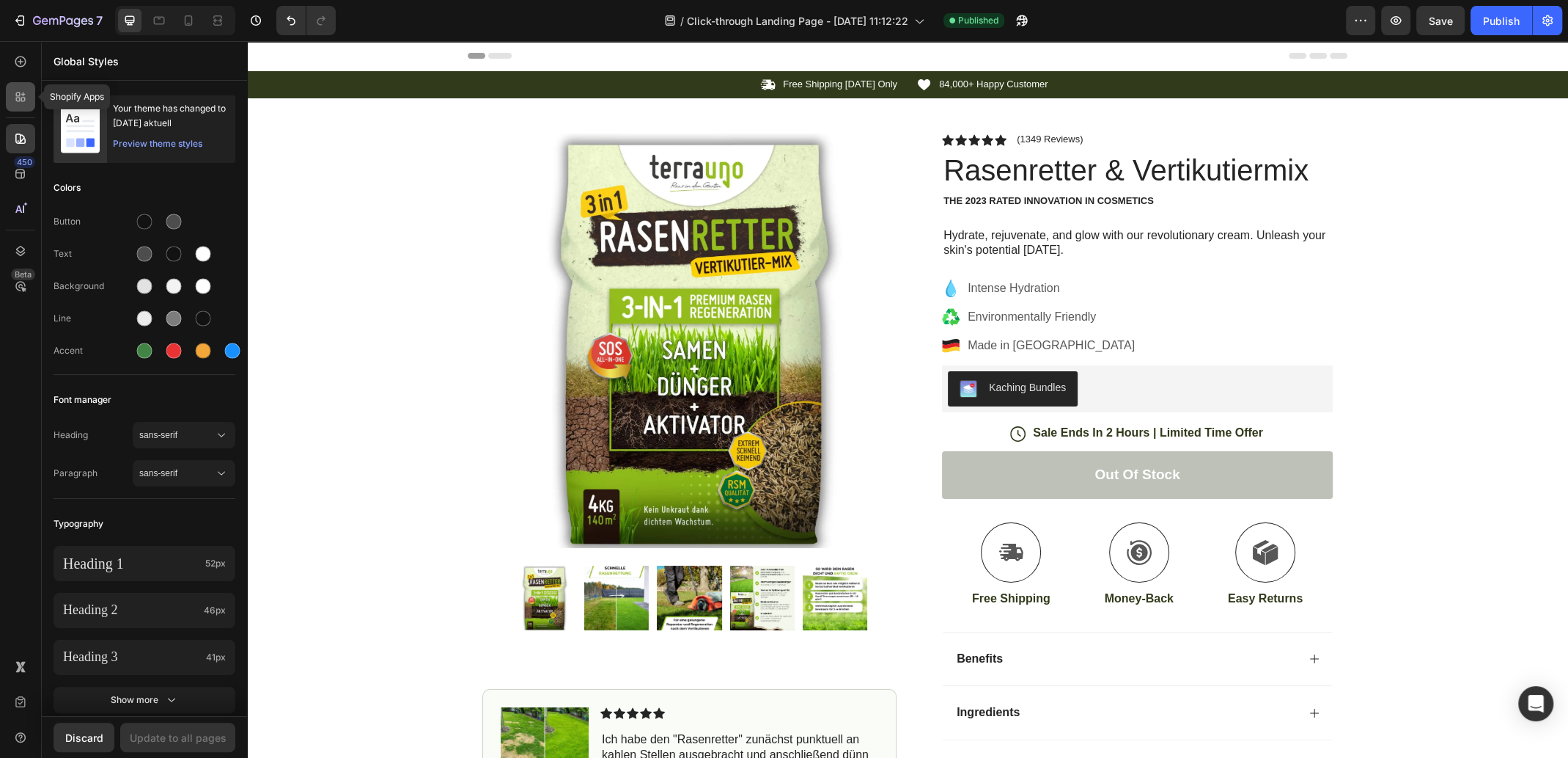
click at [23, 102] on icon at bounding box center [20, 96] width 15 height 15
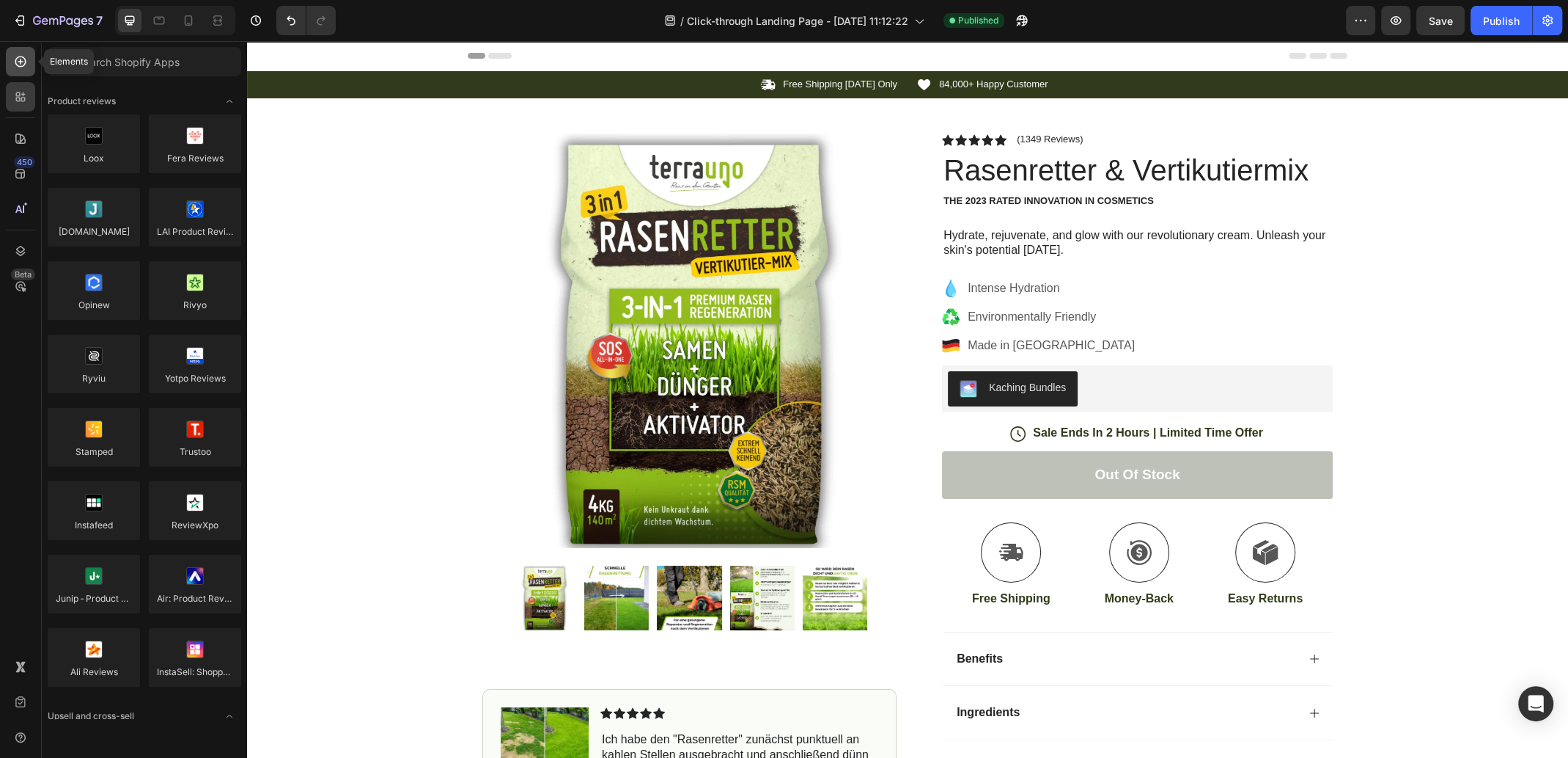
click at [23, 63] on icon at bounding box center [20, 62] width 15 height 15
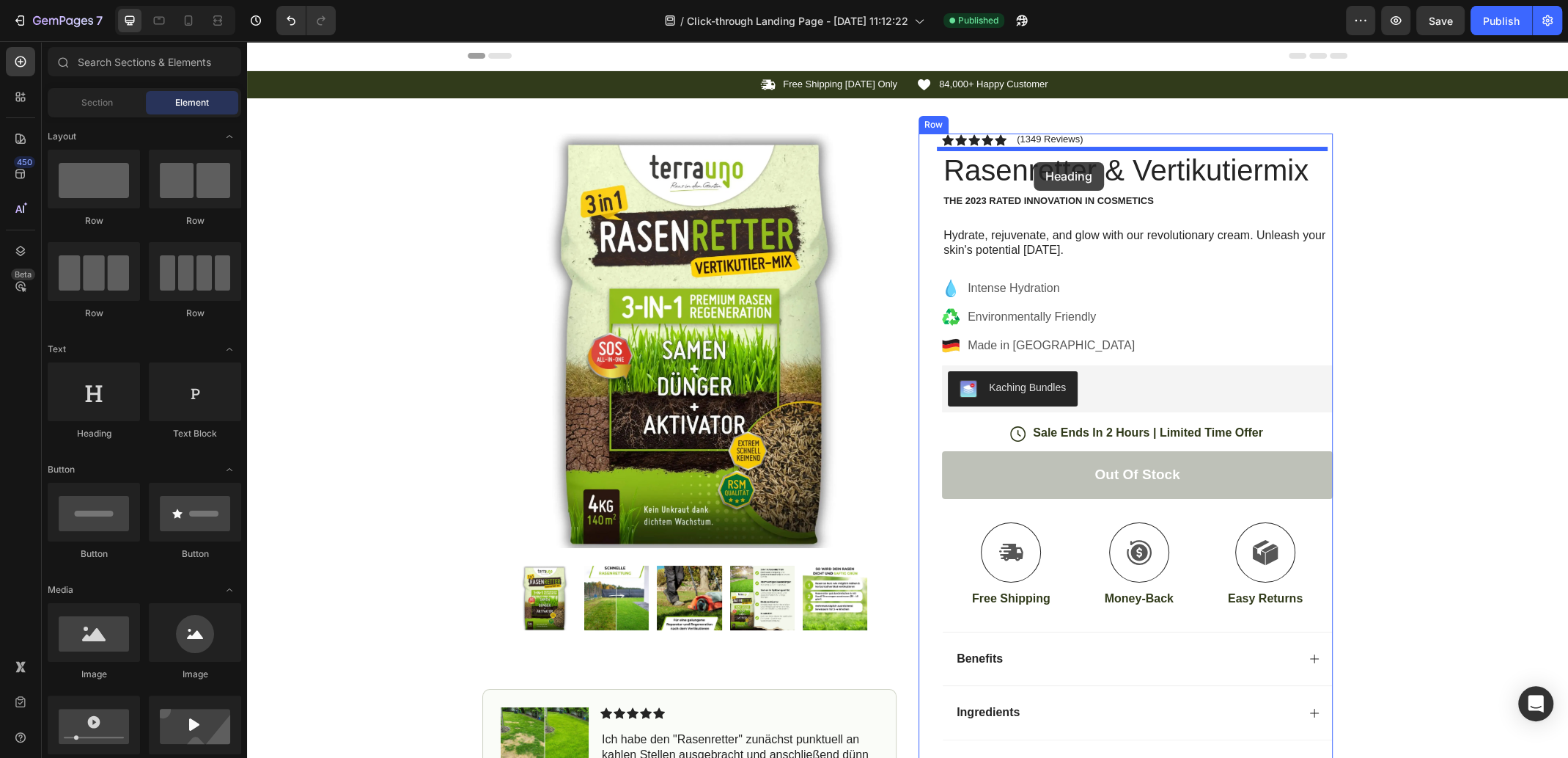
drag, startPoint x: 332, startPoint y: 452, endPoint x: 1034, endPoint y: 162, distance: 759.5
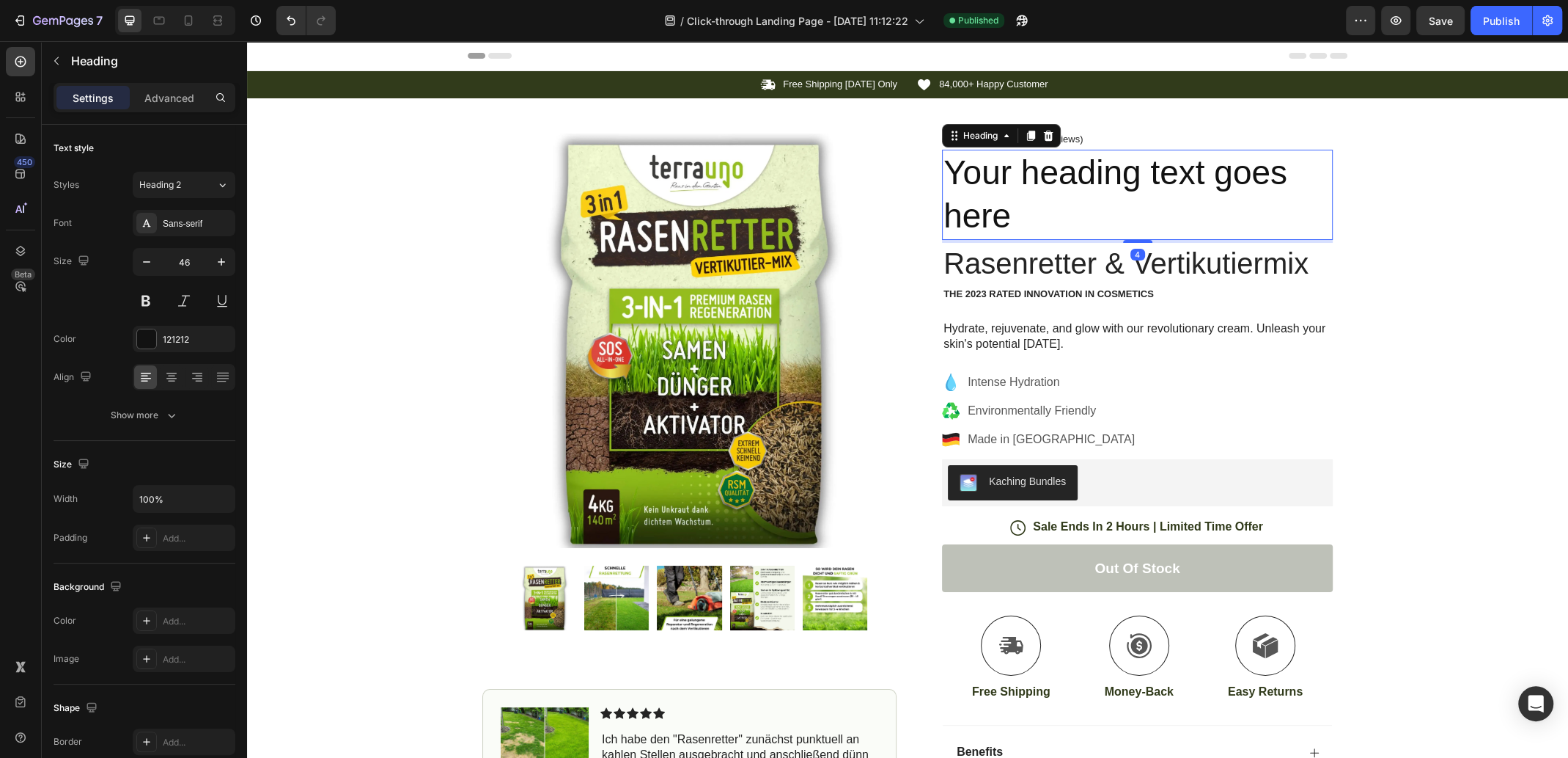
click at [1066, 204] on h2 "Your heading text goes here" at bounding box center [1137, 194] width 391 height 91
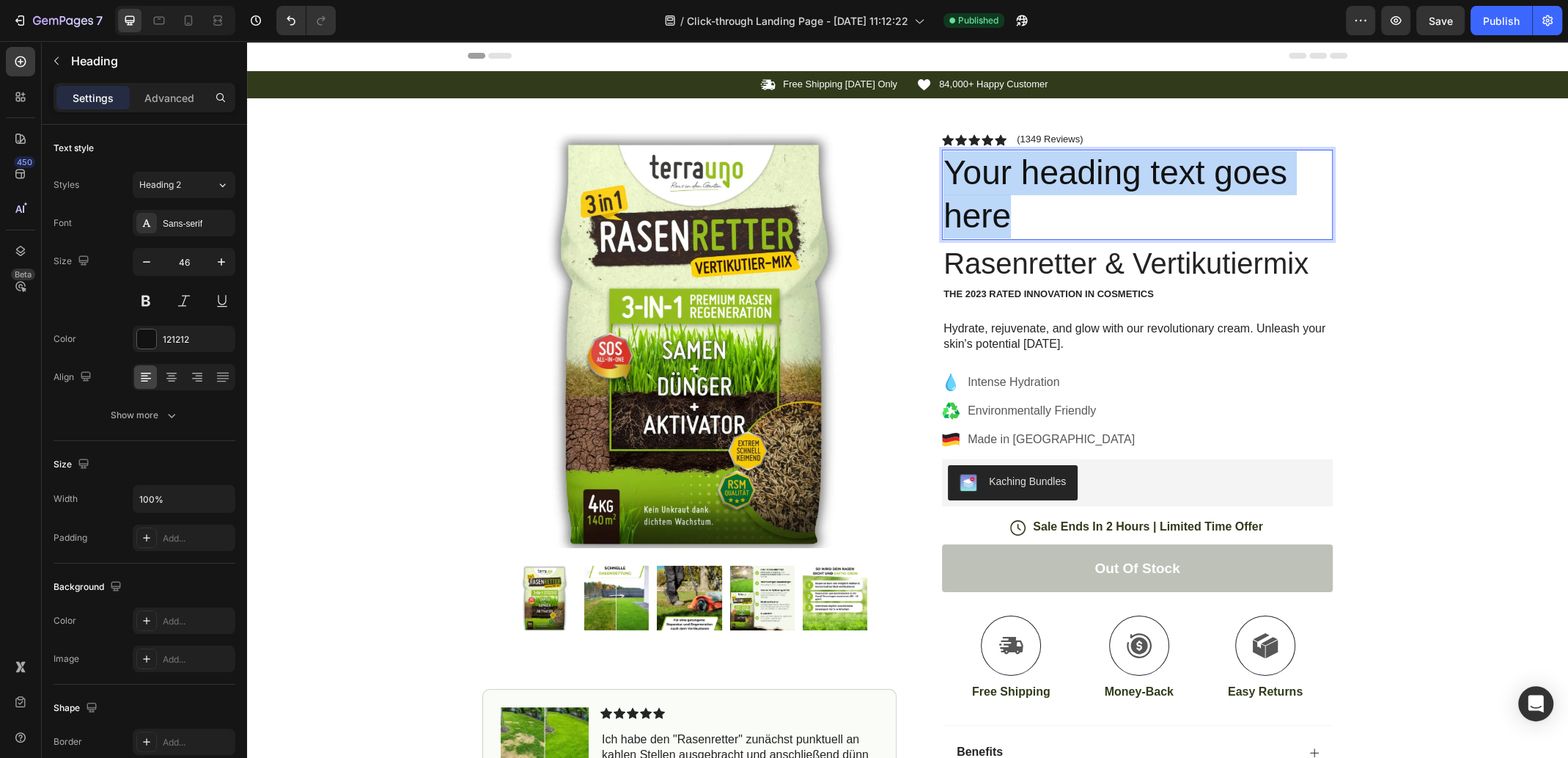
drag, startPoint x: 1049, startPoint y: 212, endPoint x: 946, endPoint y: 152, distance: 119.2
click at [946, 152] on p "Your heading text goes here" at bounding box center [1137, 195] width 388 height 88
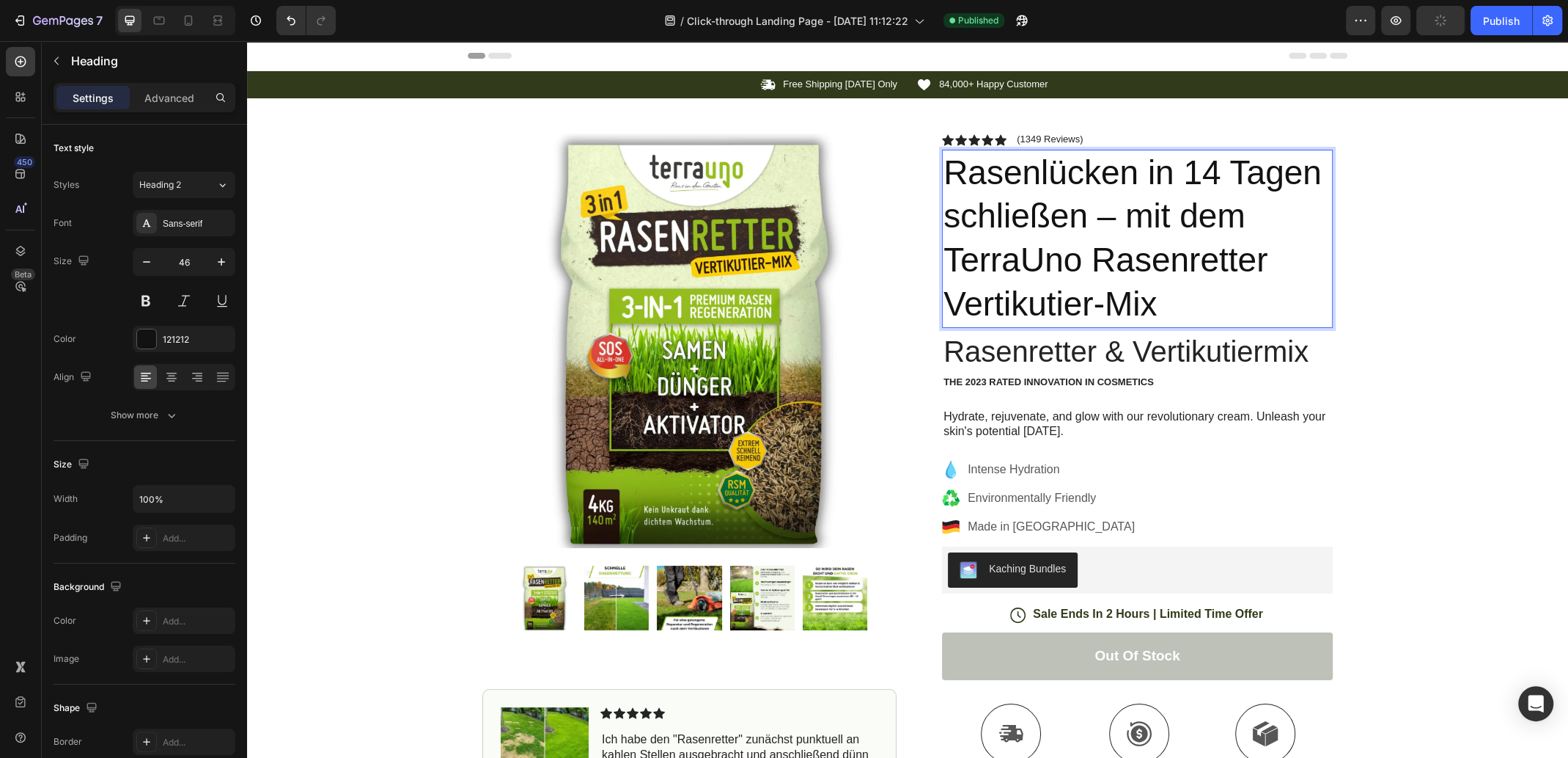
click at [1240, 222] on p "Rasenlücken in 14 Tagen schließen – mit dem TerraUno Rasenretter Vertikutier-Mix" at bounding box center [1137, 239] width 388 height 175
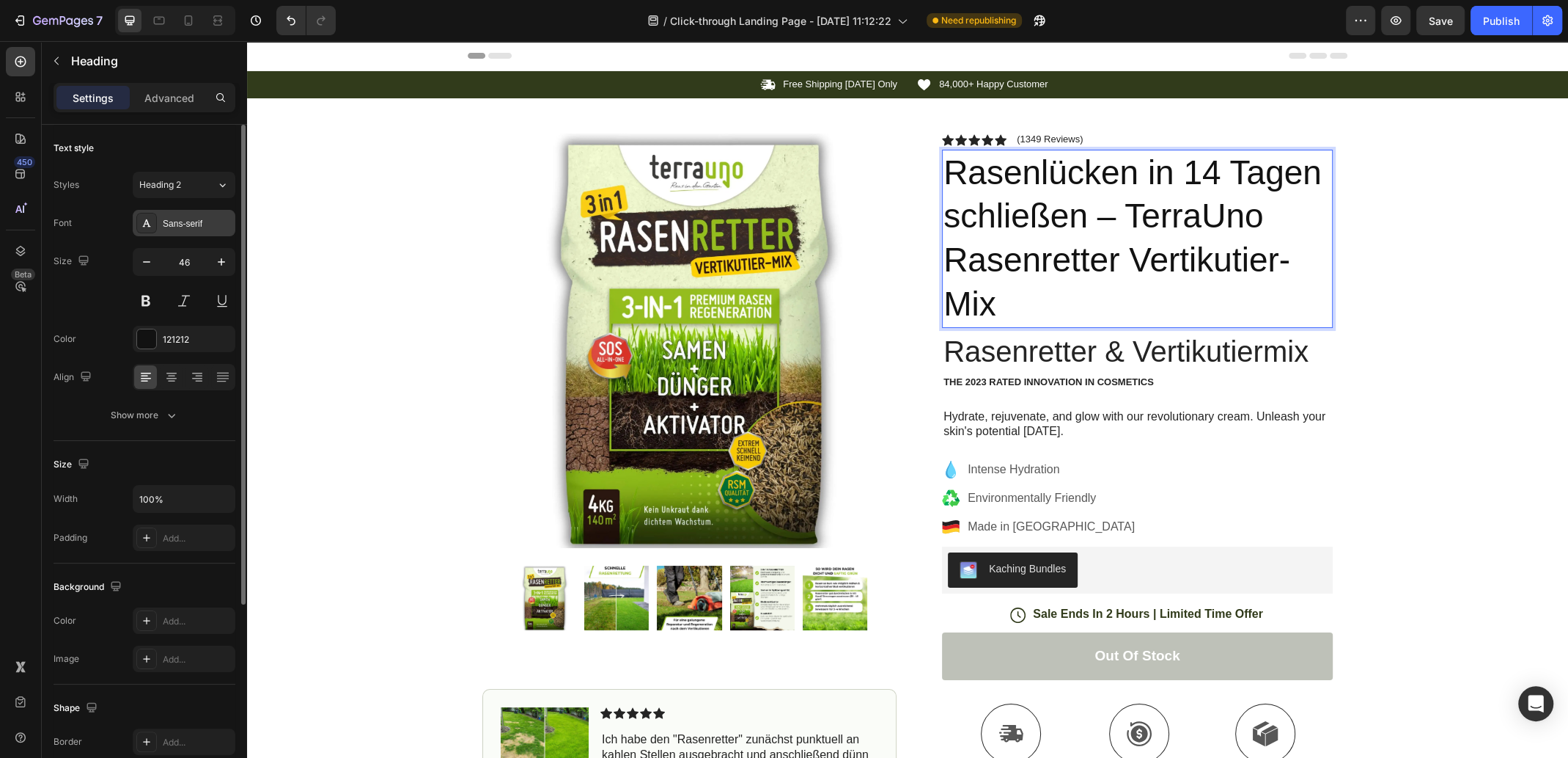
click at [209, 228] on div "Sans-serif" at bounding box center [197, 223] width 69 height 13
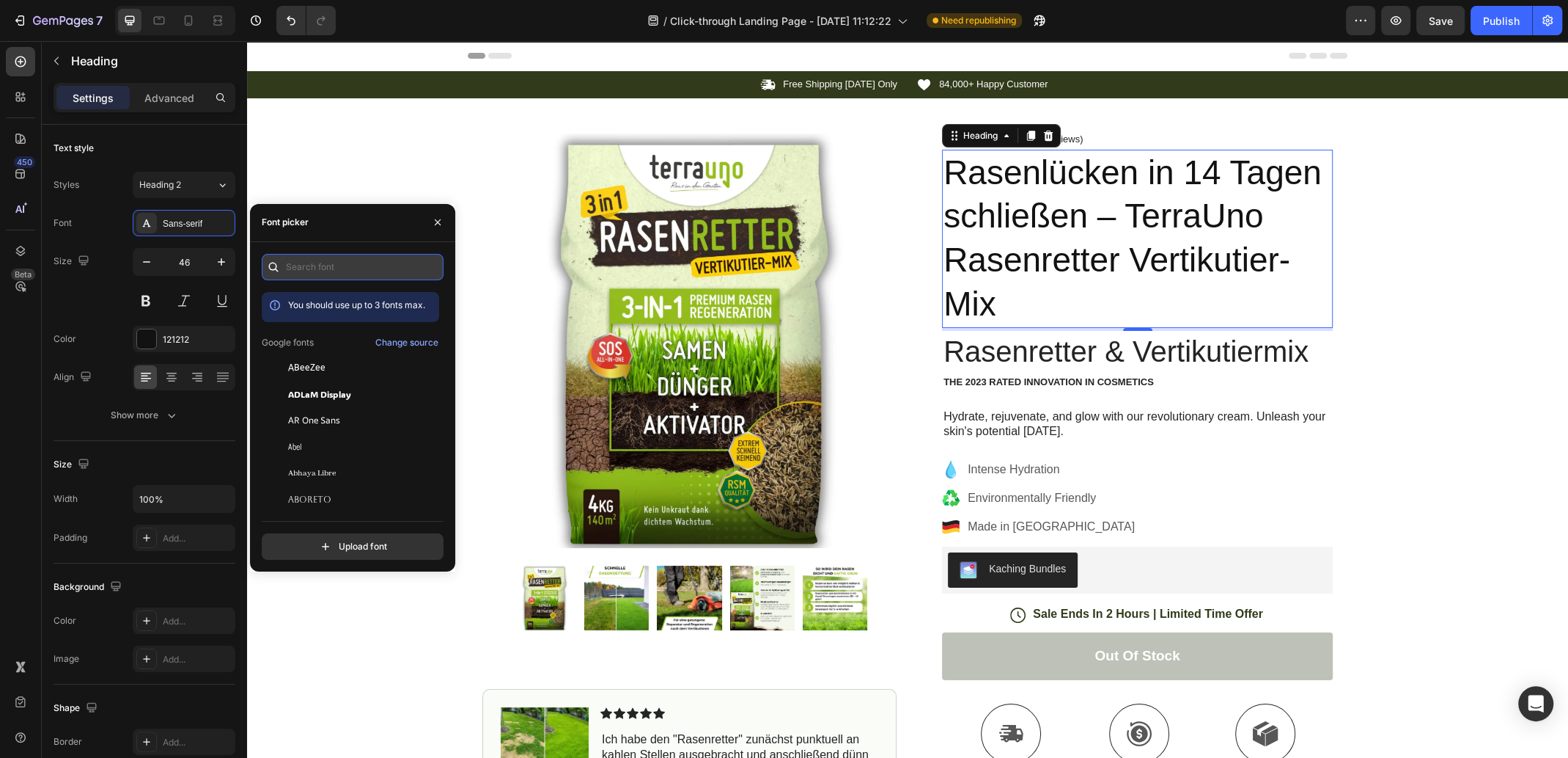
click at [318, 265] on input "text" at bounding box center [352, 267] width 182 height 27
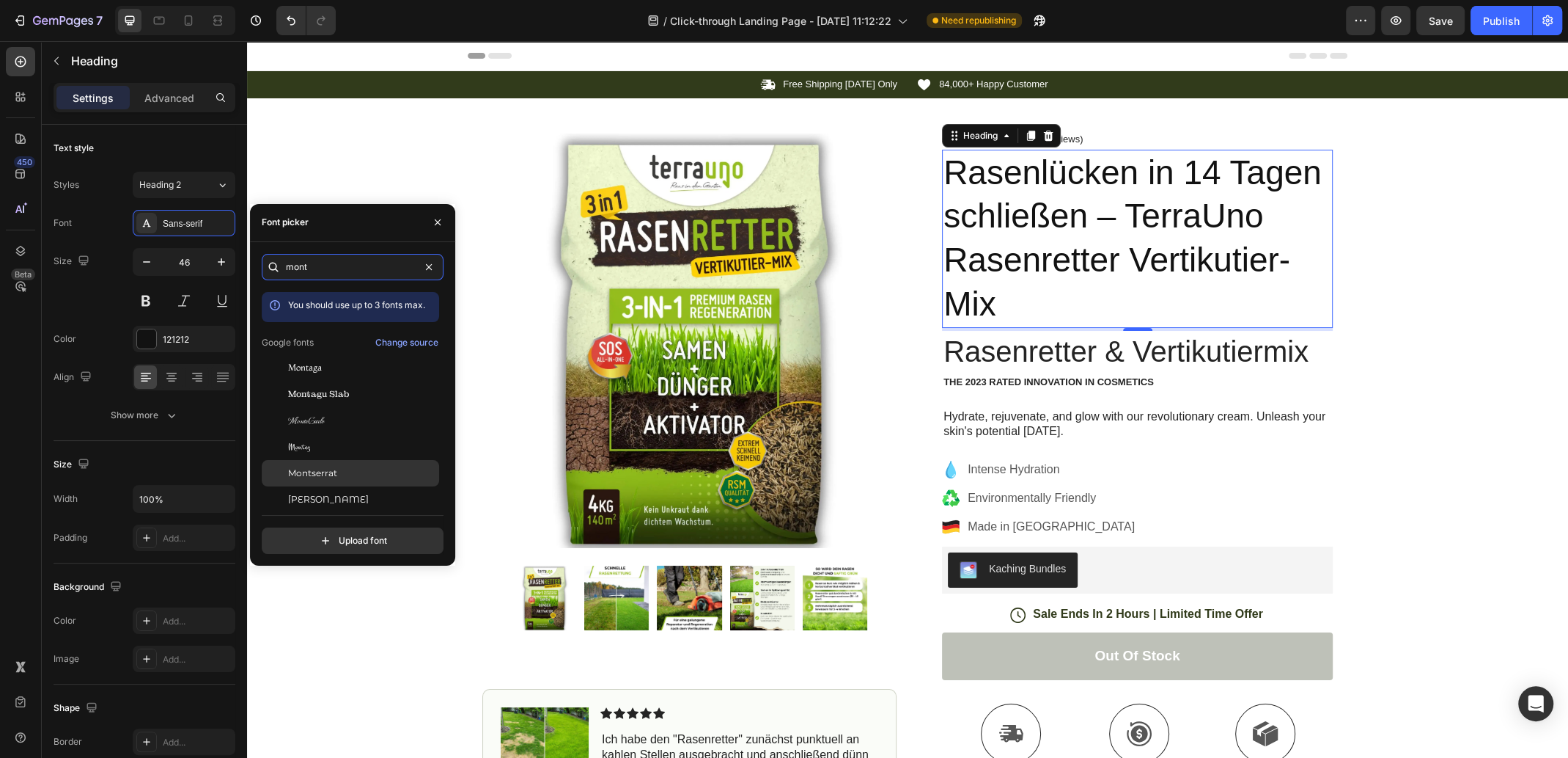
type input "mont"
click at [330, 474] on span "Montserrat" at bounding box center [312, 473] width 49 height 13
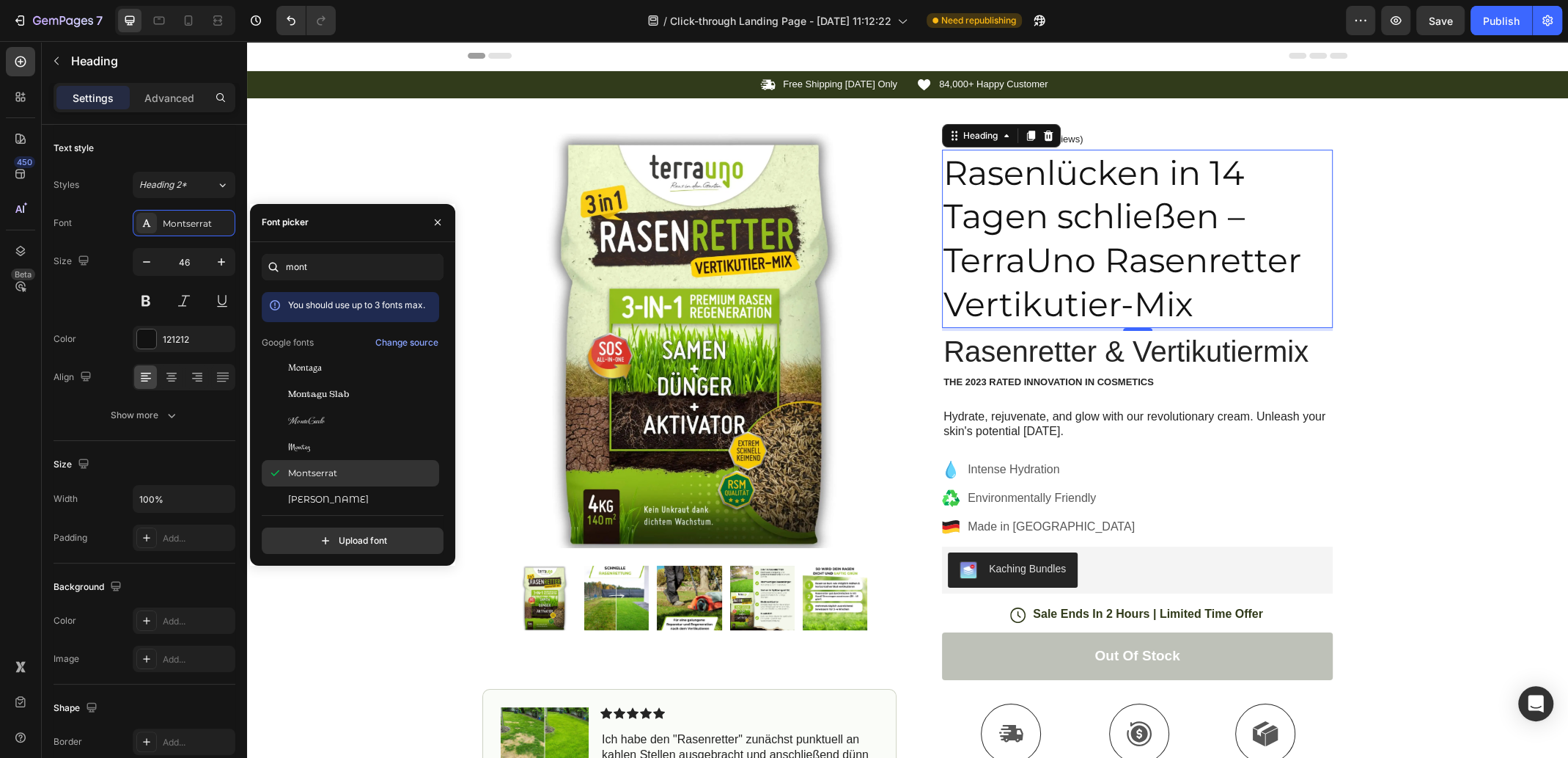
scroll to position [35, 0]
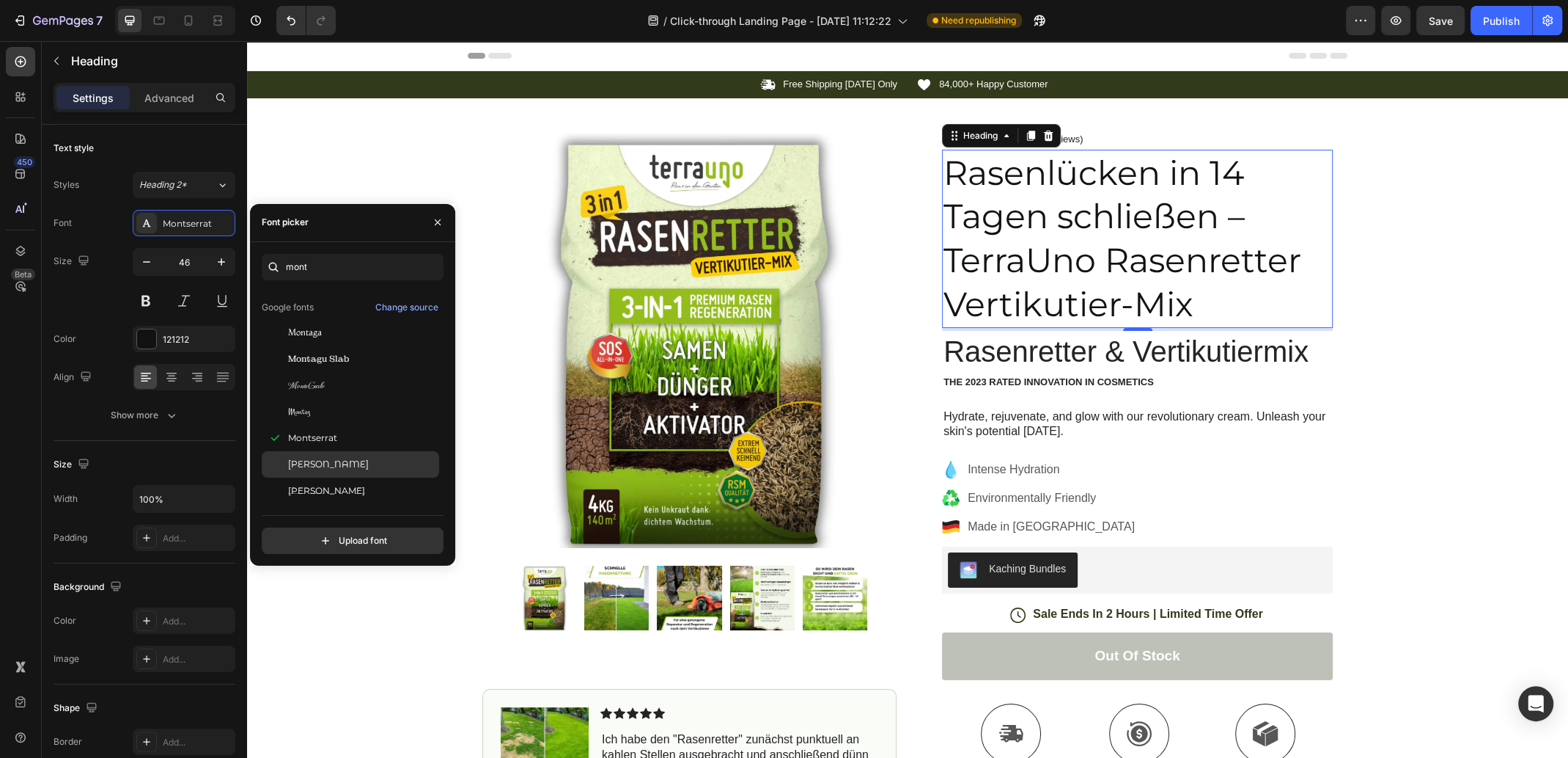
click at [369, 463] on span "[PERSON_NAME]" at bounding box center [328, 464] width 81 height 13
click at [342, 441] on div "Montserrat" at bounding box center [362, 438] width 148 height 13
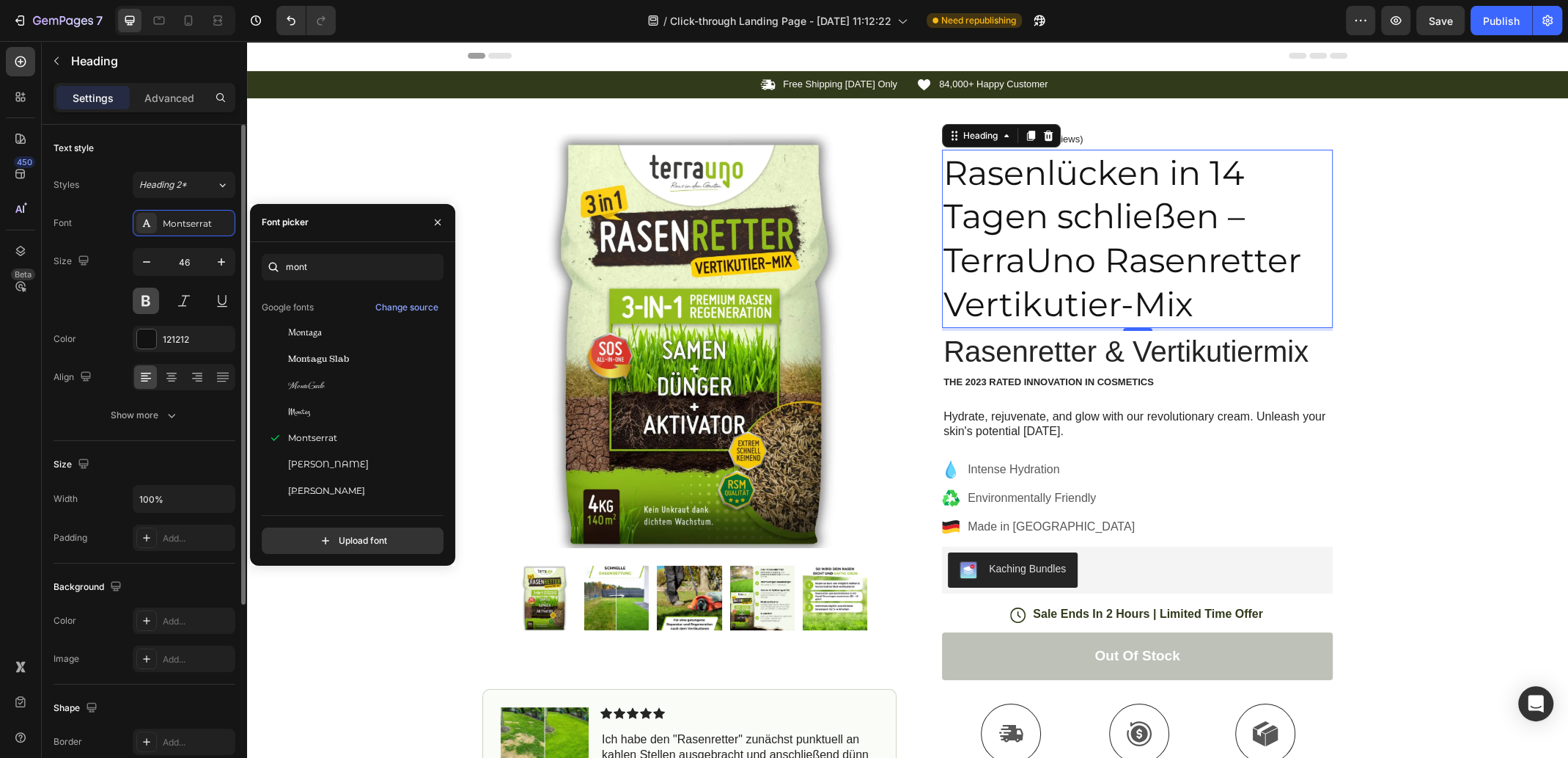
click at [144, 300] on button at bounding box center [145, 300] width 27 height 27
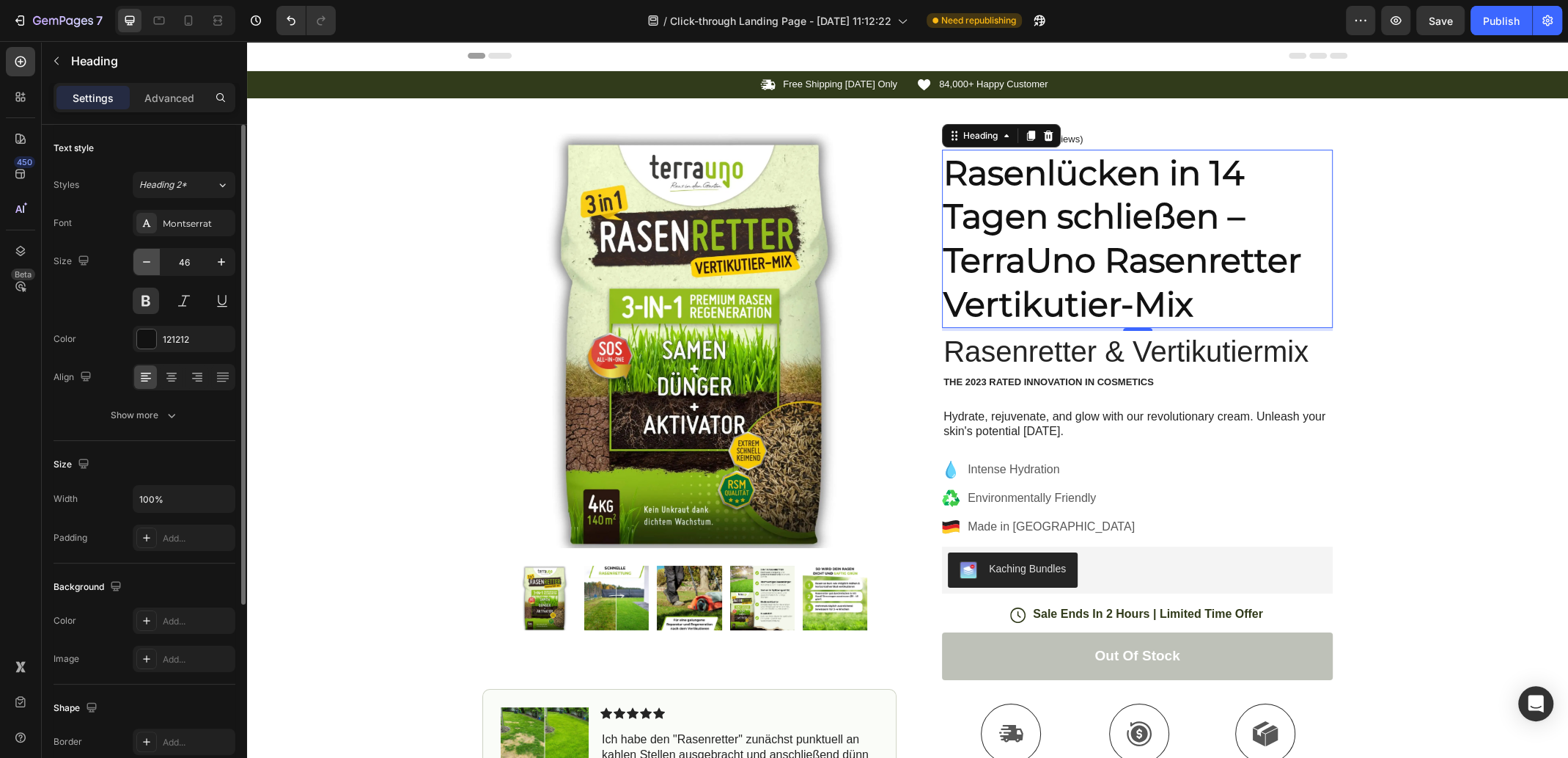
click at [152, 265] on icon "button" at bounding box center [146, 262] width 15 height 15
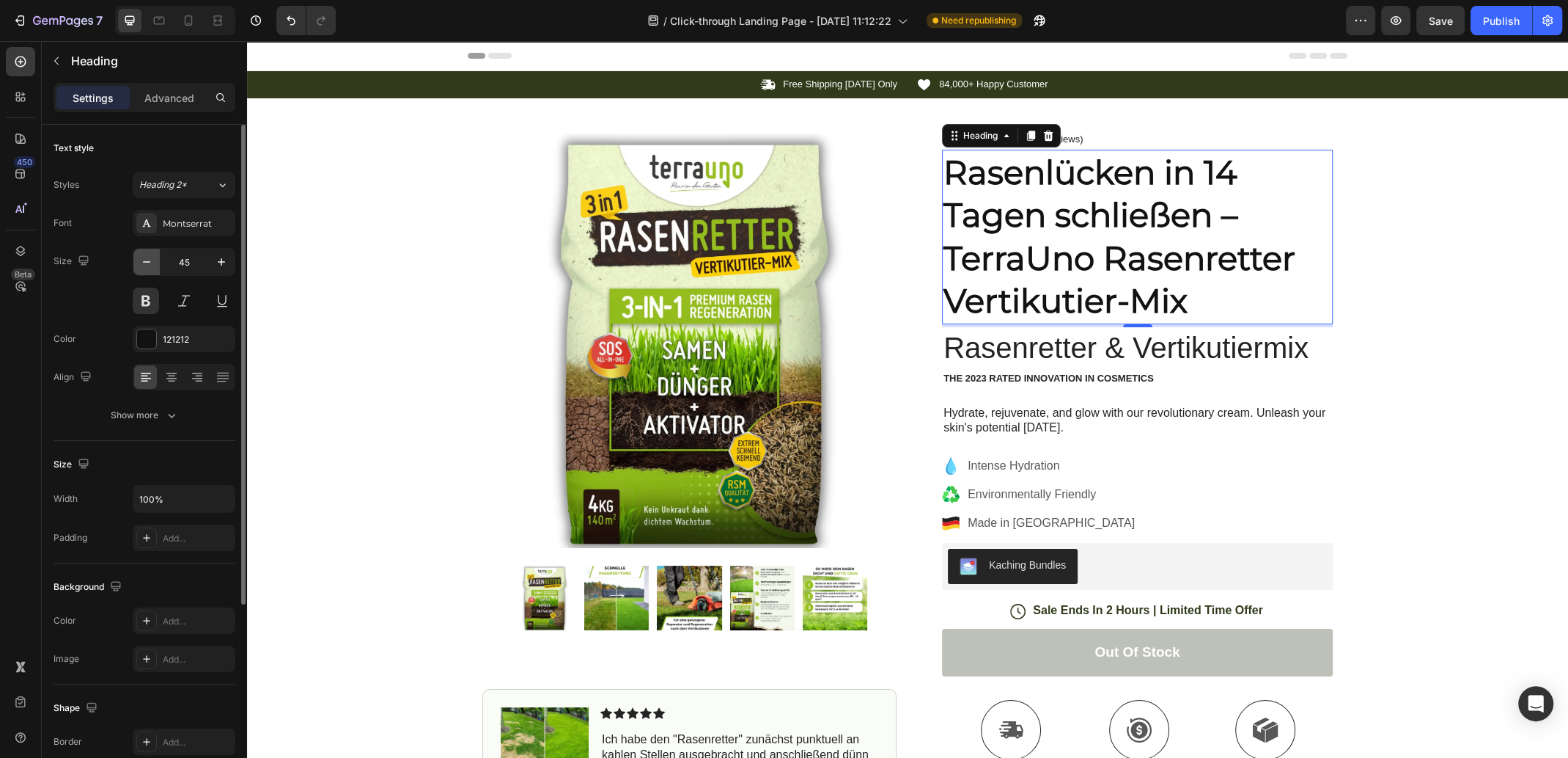
click at [152, 265] on icon "button" at bounding box center [146, 262] width 15 height 15
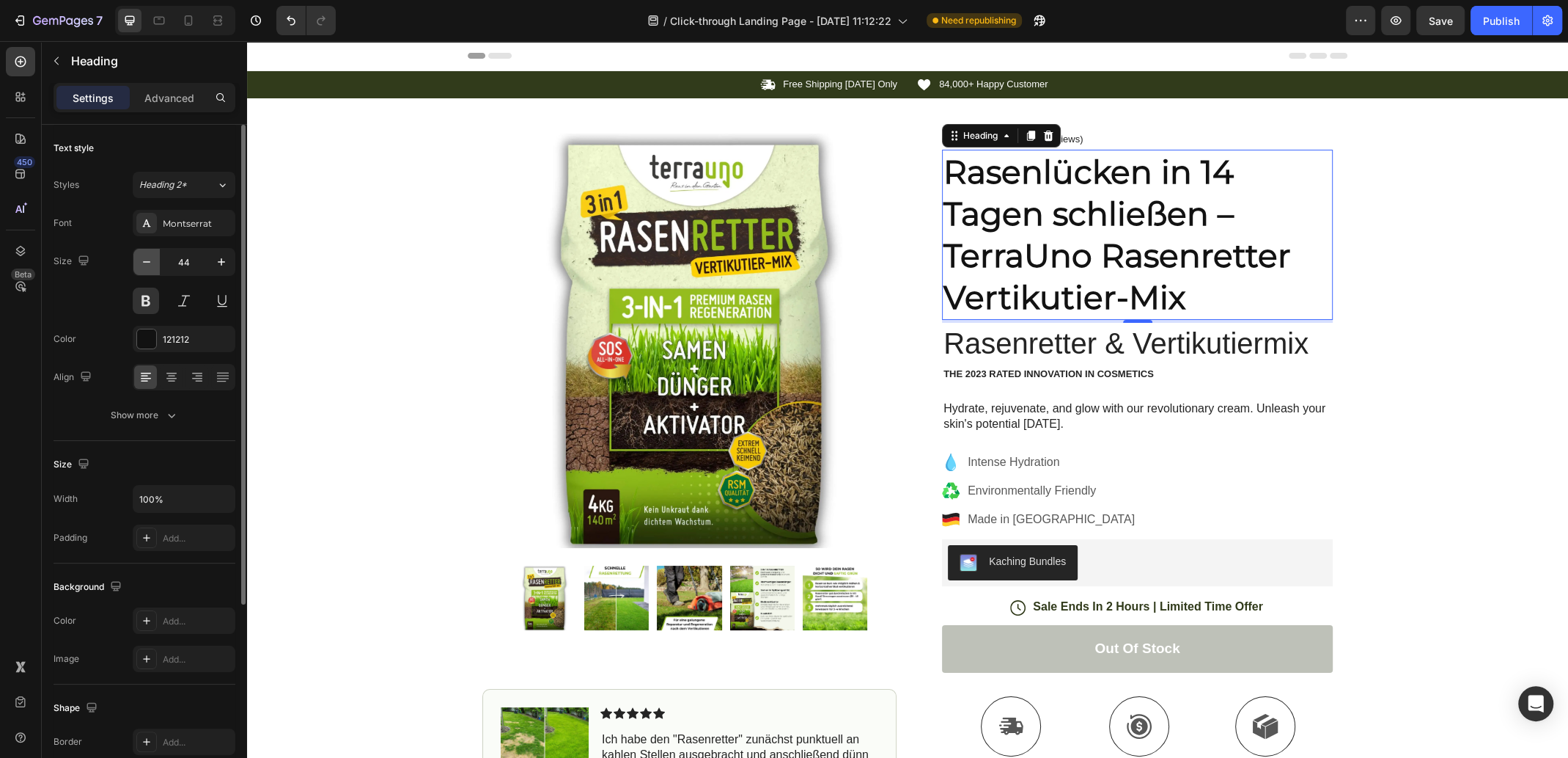
click at [152, 265] on icon "button" at bounding box center [146, 262] width 15 height 15
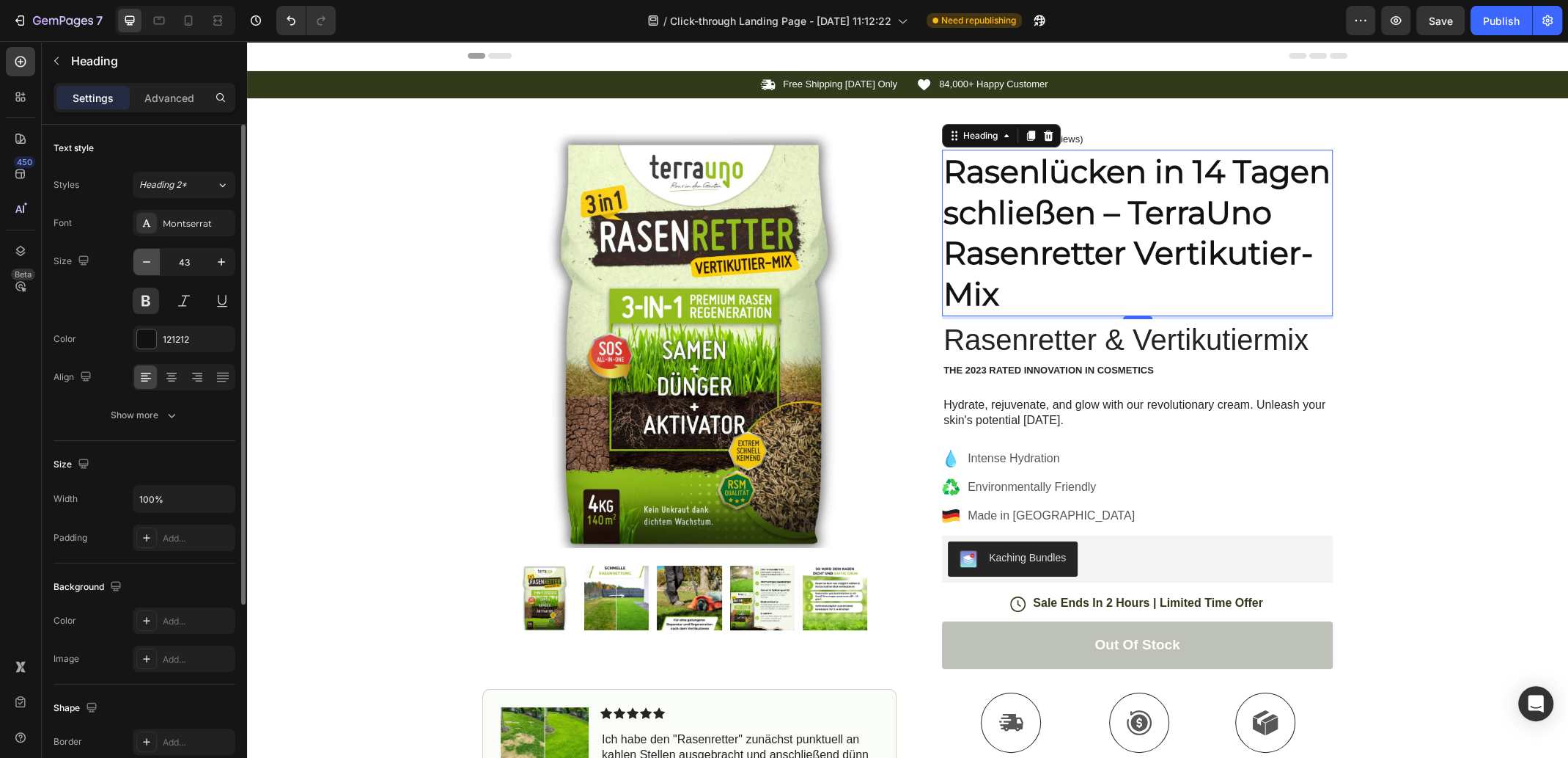
click at [144, 264] on icon "button" at bounding box center [146, 262] width 15 height 15
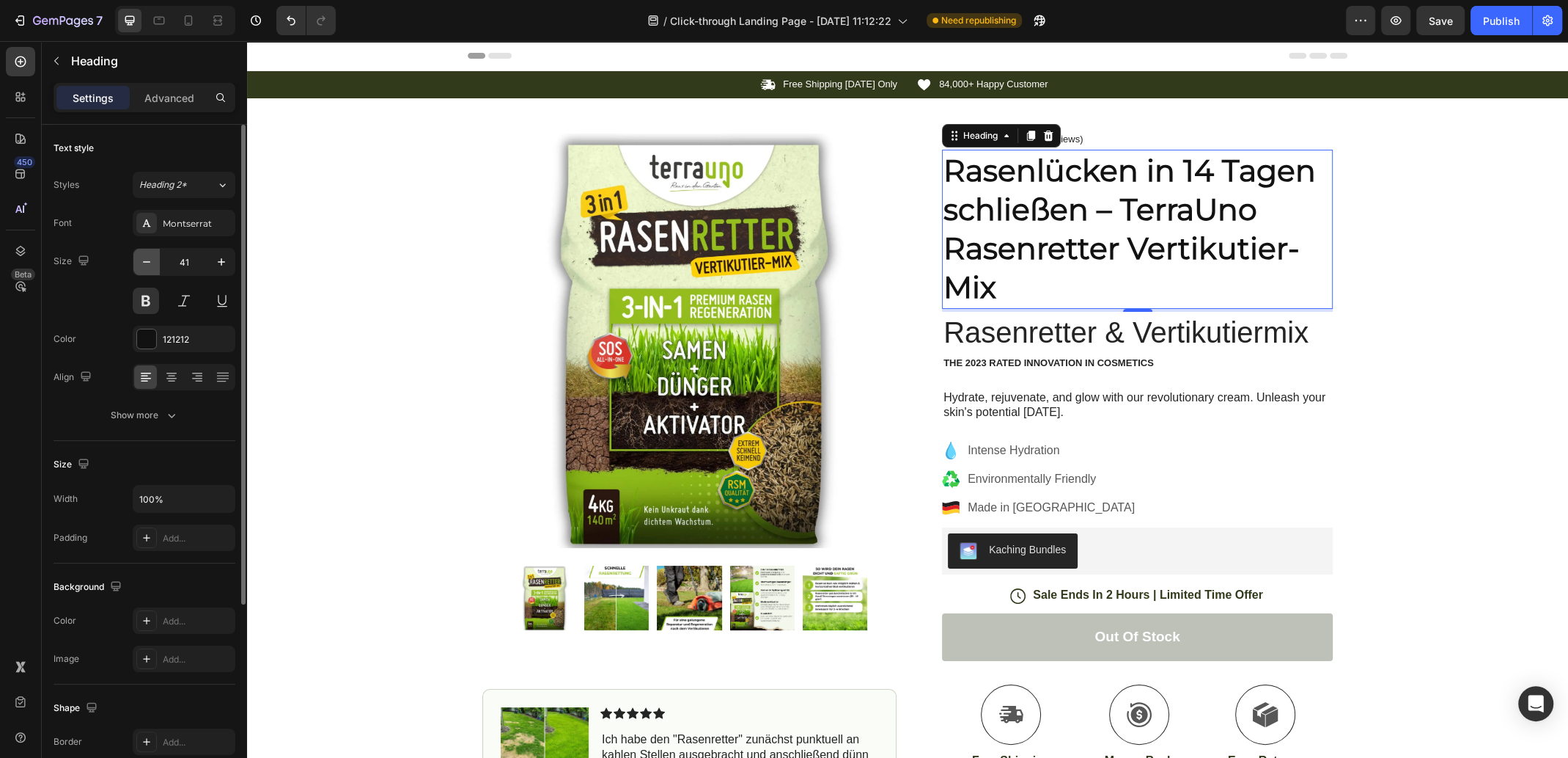
click at [144, 264] on icon "button" at bounding box center [146, 262] width 15 height 15
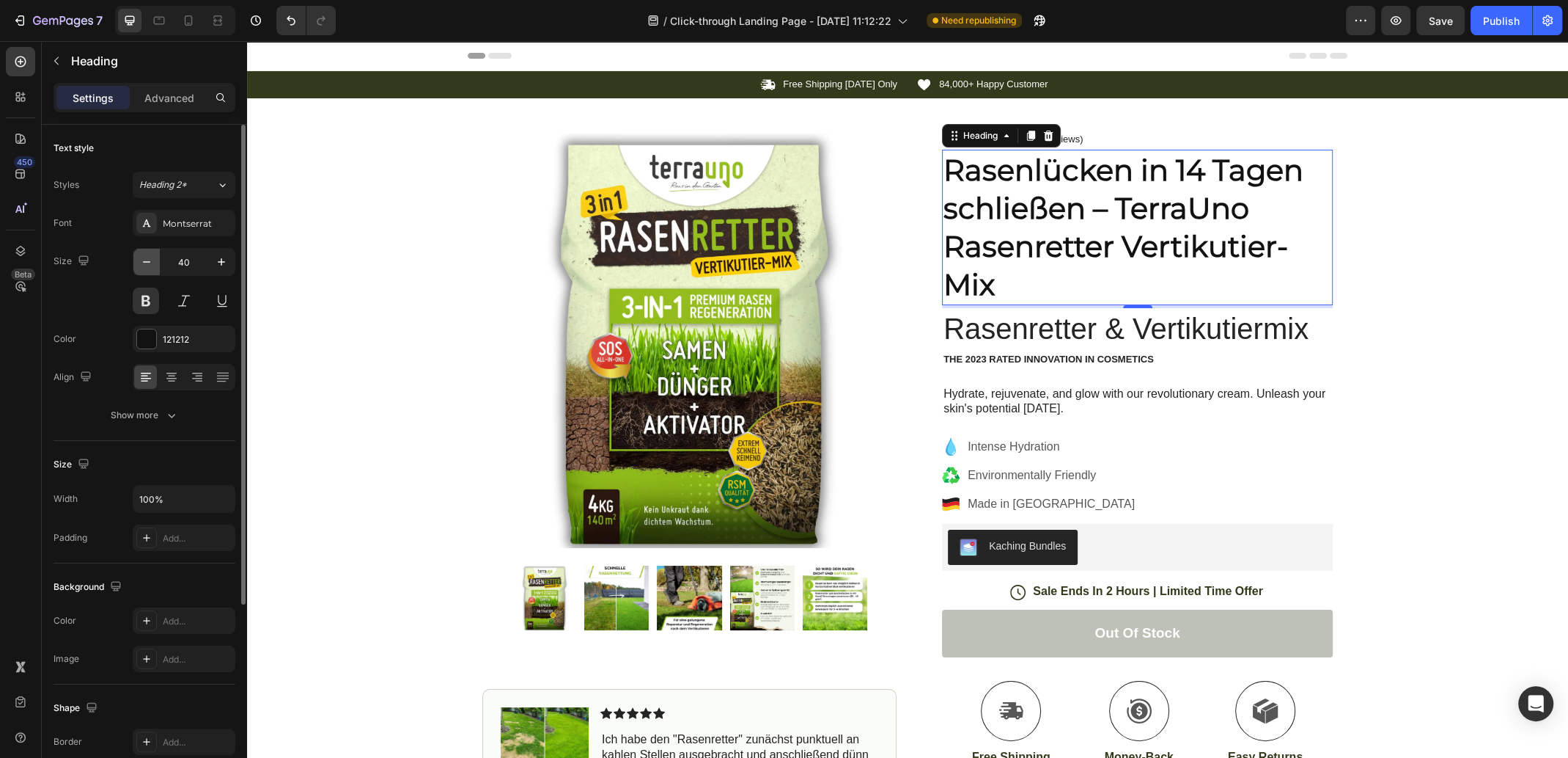
click at [144, 264] on icon "button" at bounding box center [146, 262] width 15 height 15
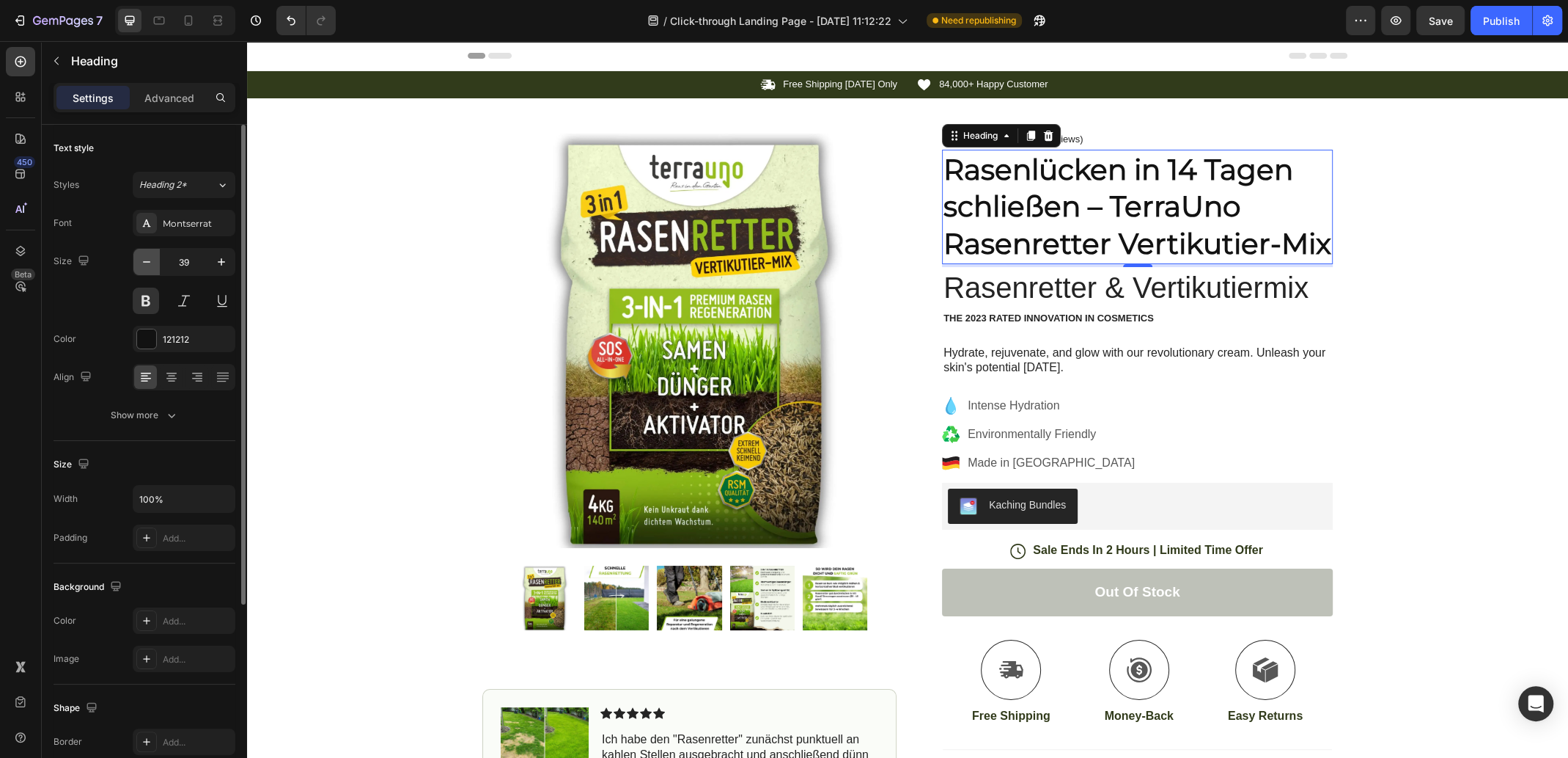
type input "38"
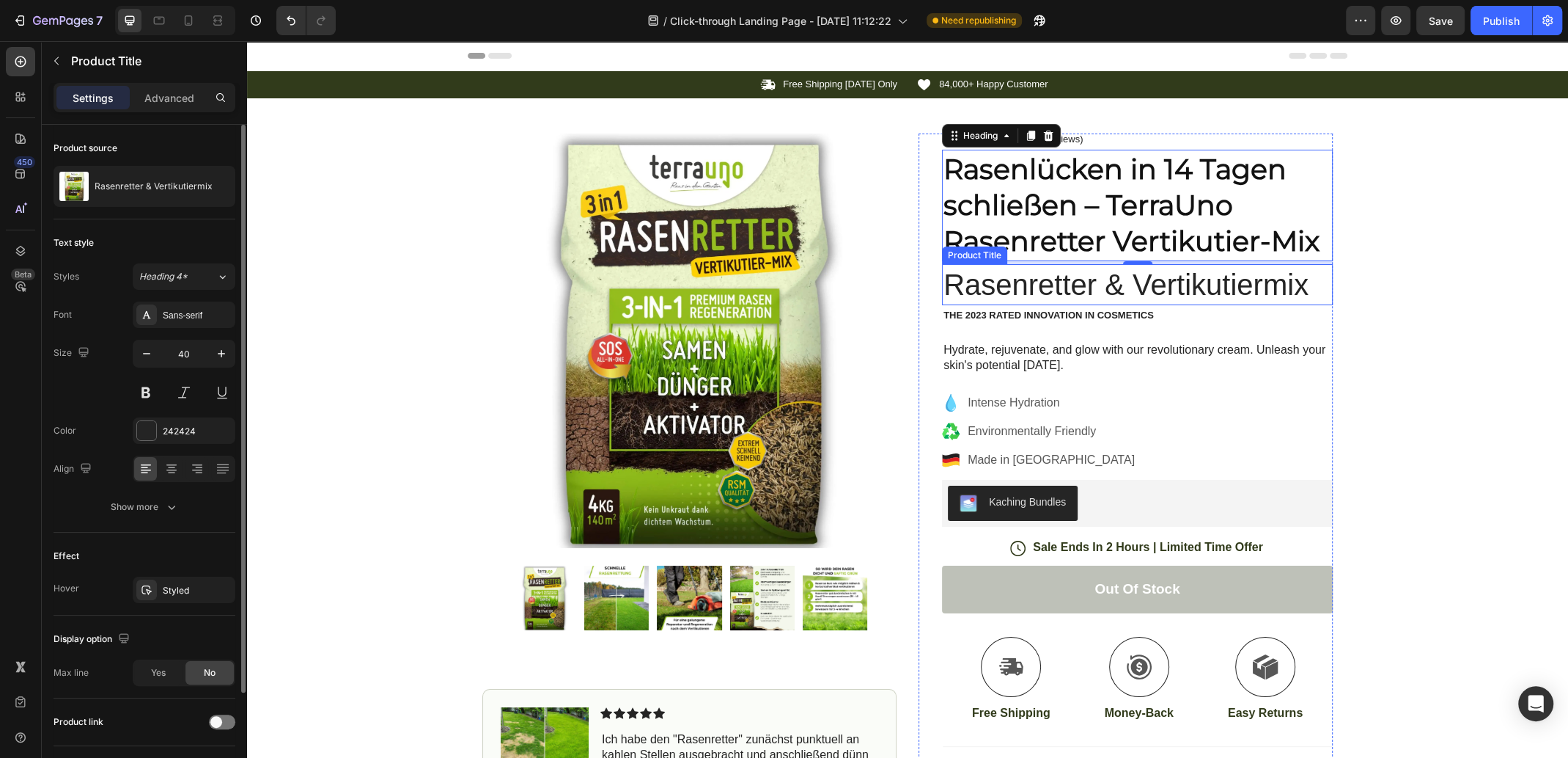
click at [1300, 284] on h1 "Rasenretter & Vertikutiermix" at bounding box center [1137, 284] width 391 height 41
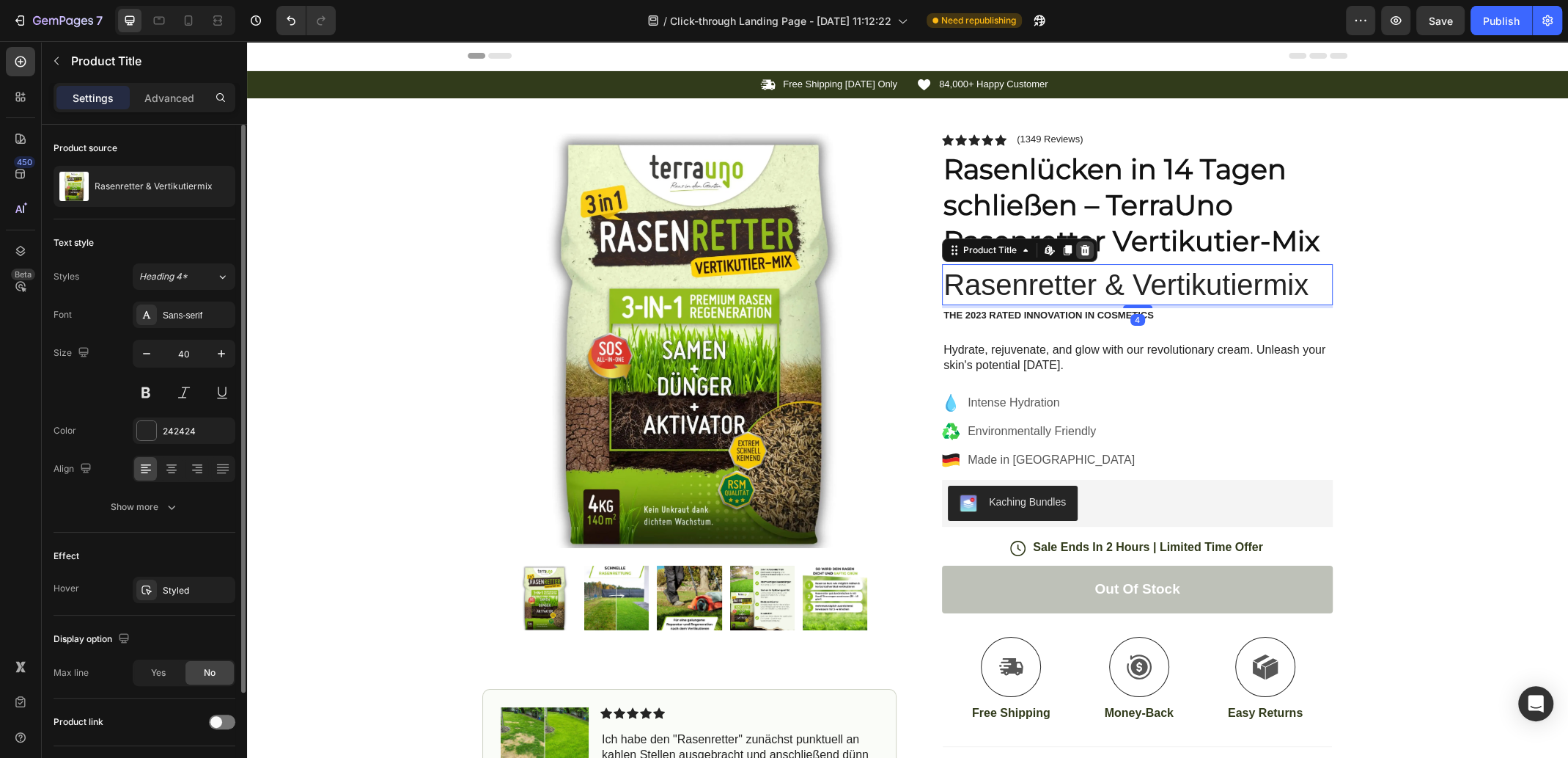
click at [1081, 250] on icon at bounding box center [1086, 250] width 10 height 10
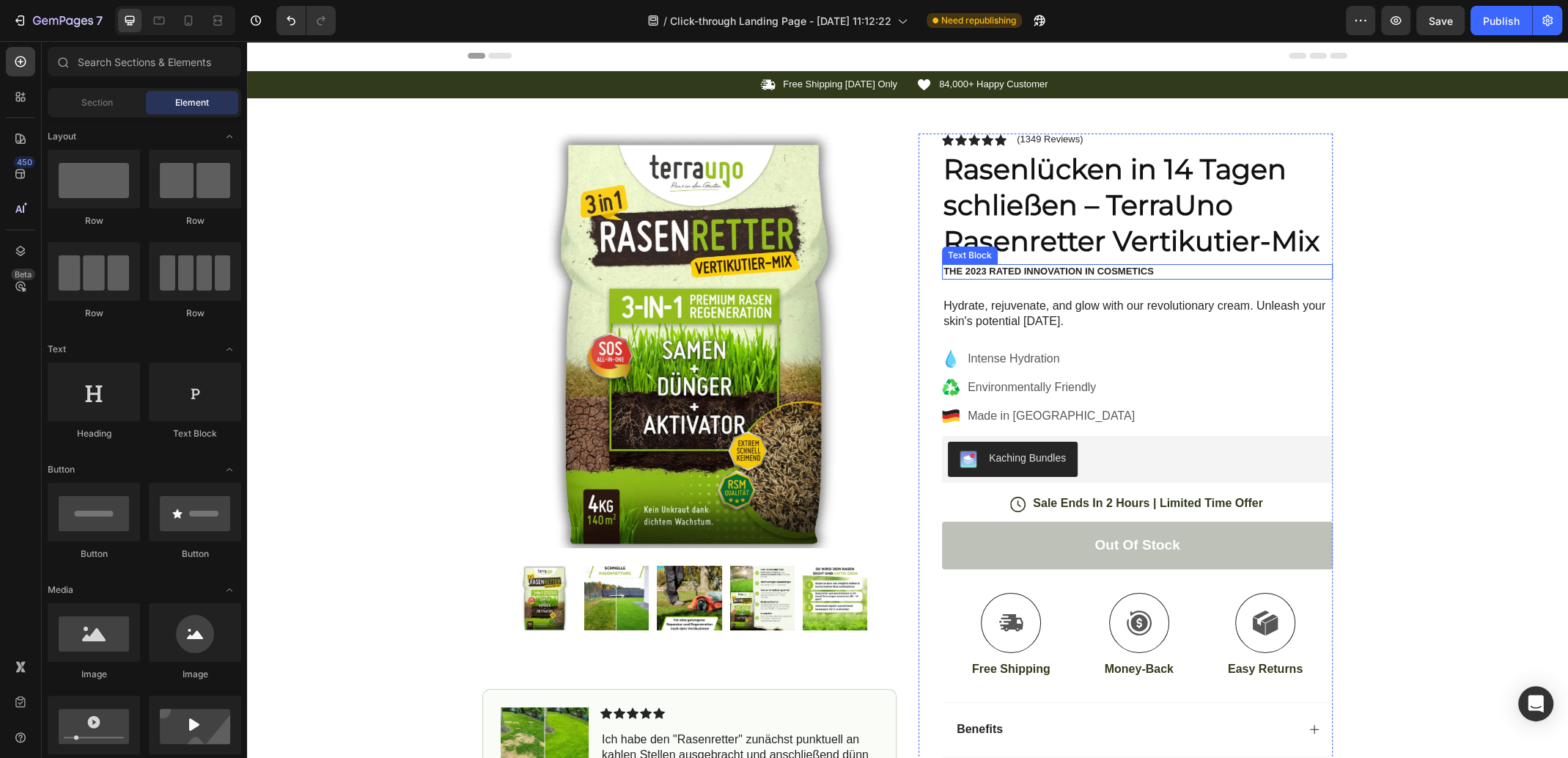
click at [1060, 272] on p "The 2023 Rated Innovation in Cosmetics" at bounding box center [1137, 272] width 388 height 13
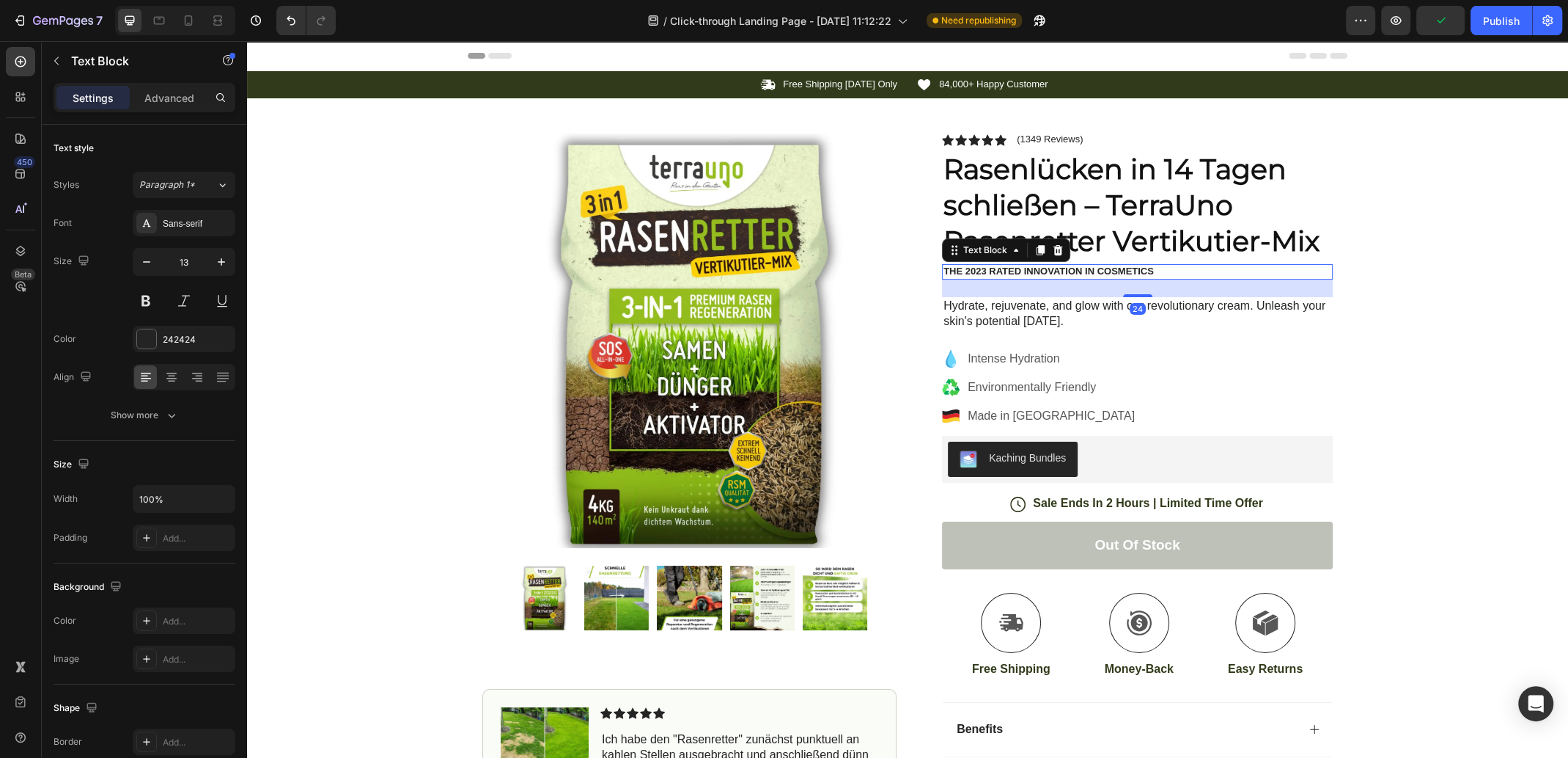
click at [1126, 272] on p "The 2023 Rated Innovation in Cosmetics" at bounding box center [1137, 272] width 388 height 13
click at [1126, 271] on p "The 2023 Rated Innovation in Cosmetics" at bounding box center [1137, 272] width 388 height 13
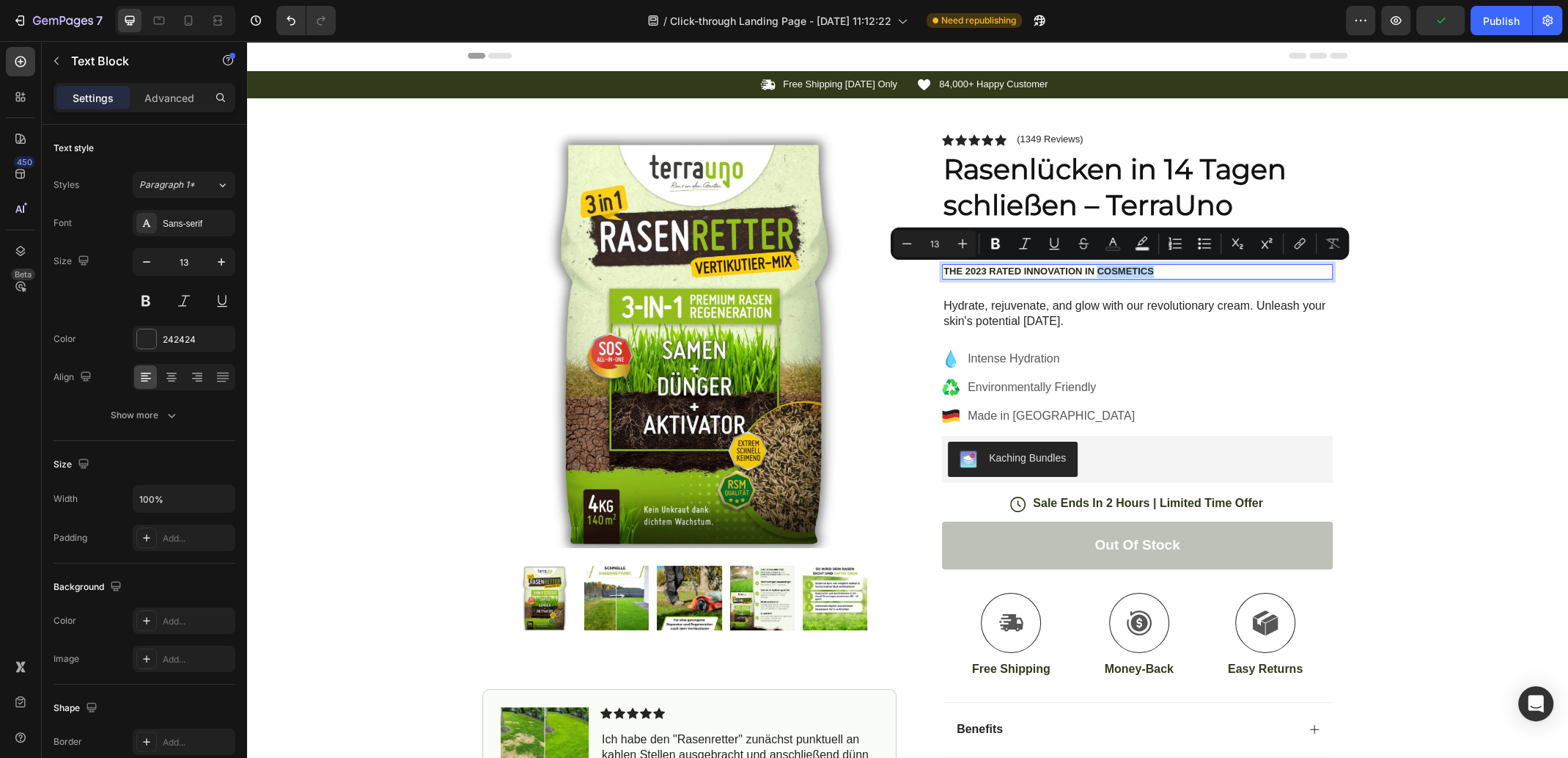
click at [1182, 272] on p "The 2023 Rated Innovation in Cosmetics" at bounding box center [1137, 272] width 388 height 13
drag, startPoint x: 1194, startPoint y: 273, endPoint x: 940, endPoint y: 271, distance: 254.0
click at [944, 271] on p "The 2023 Rated Innovation in Cosmetics" at bounding box center [1137, 272] width 388 height 13
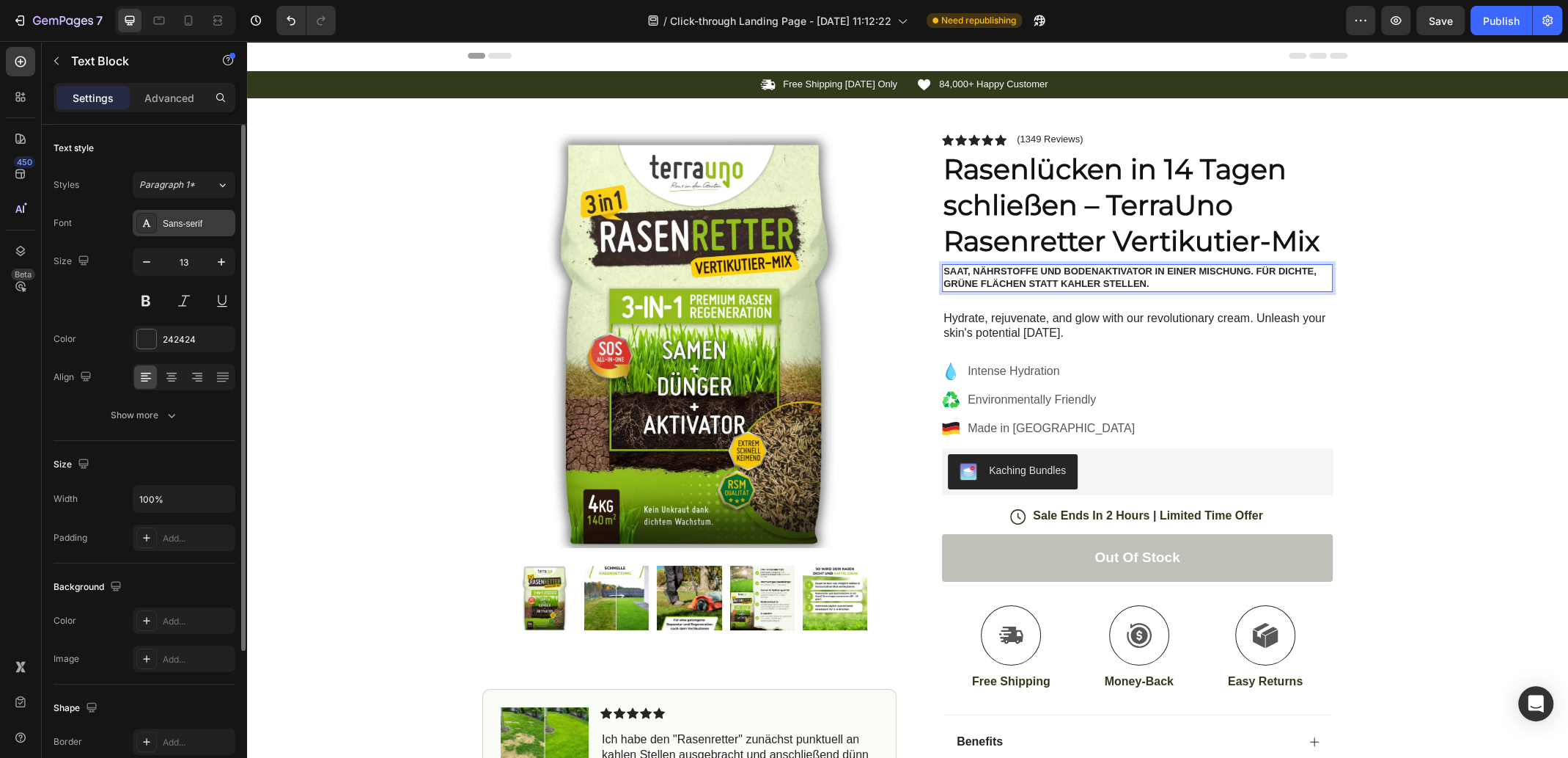
click at [193, 222] on div "Sans-serif" at bounding box center [197, 223] width 69 height 13
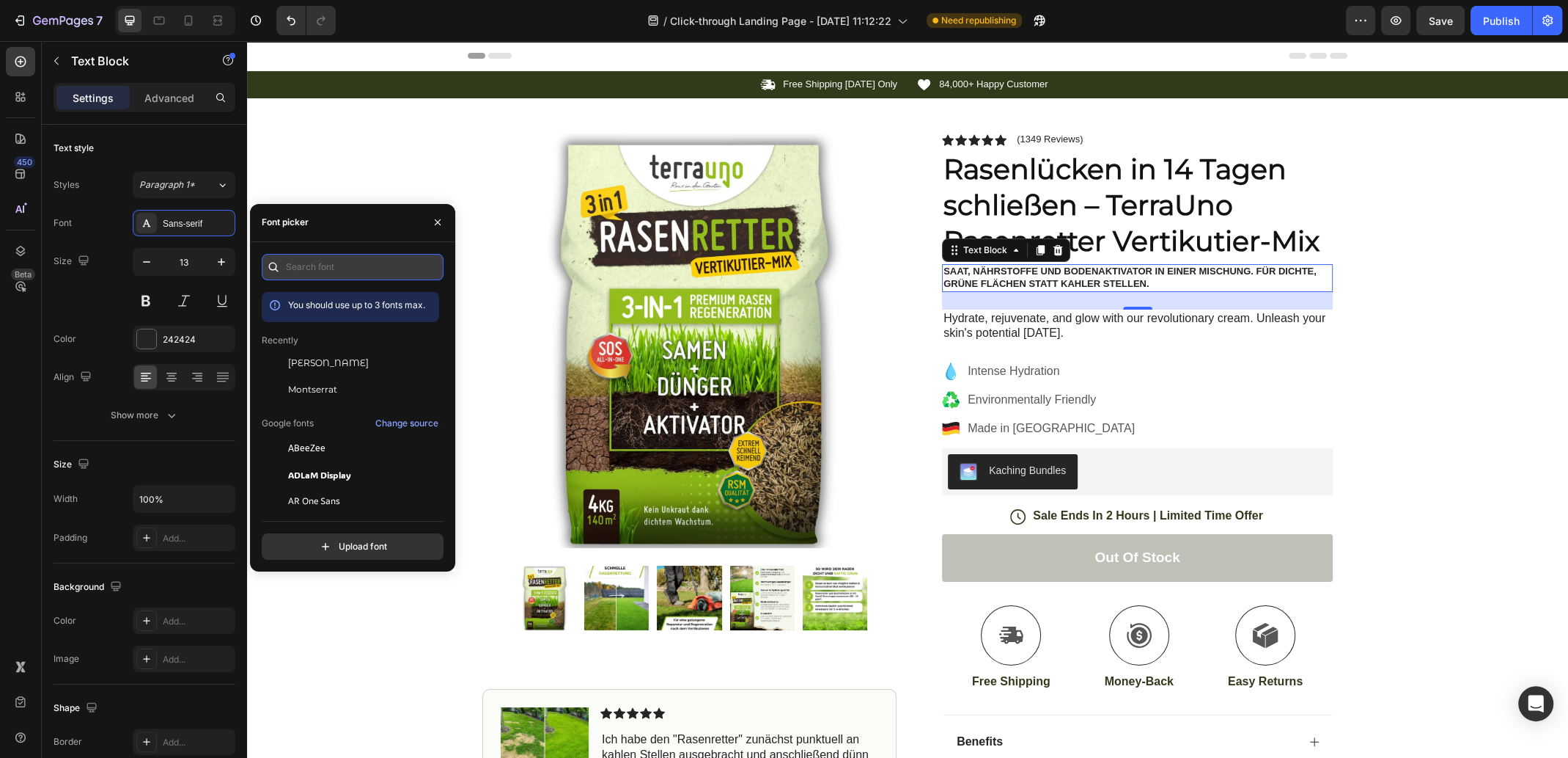
click at [320, 270] on input "text" at bounding box center [352, 267] width 182 height 27
click at [336, 383] on div "Montserrat" at bounding box center [362, 389] width 148 height 13
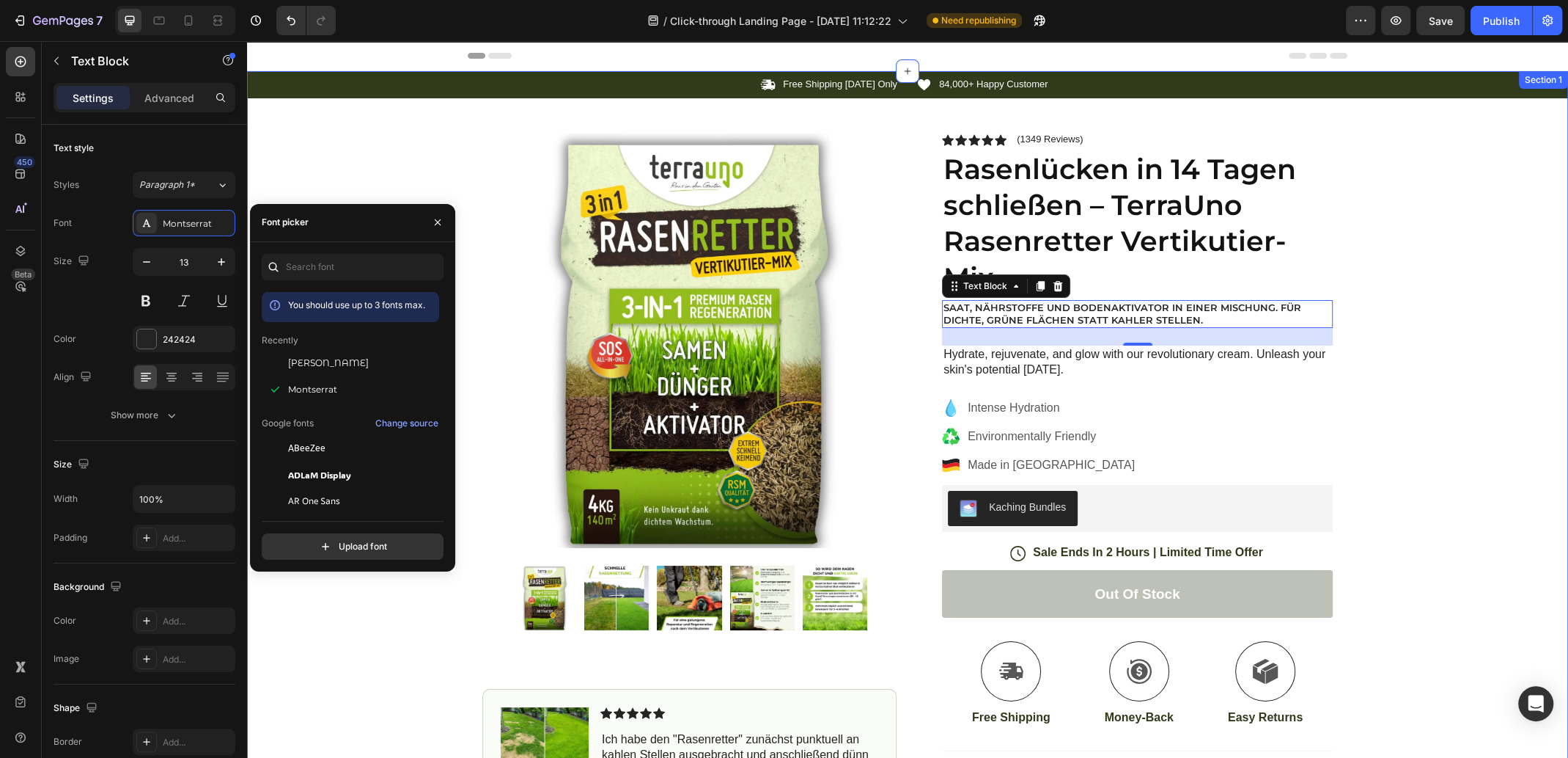
click at [1468, 259] on div "Icon Free Shipping [DATE] Only Text Block Row Icon 84,000+ Happy Customer Text …" at bounding box center [908, 504] width 1321 height 866
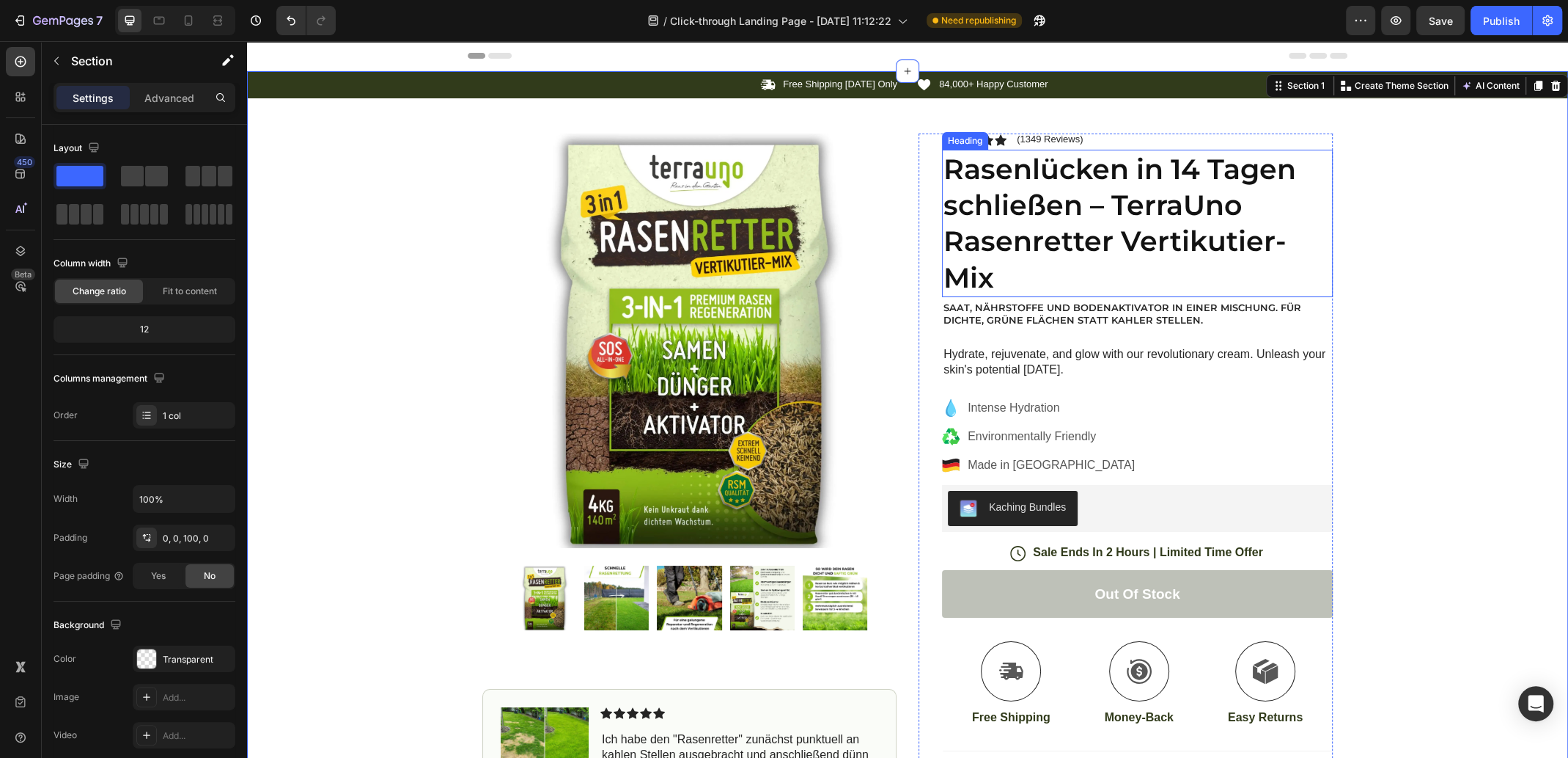
click at [1145, 238] on p "Rasenlücken in 14 Tagen schließen – TerraUno Rasenretter Vertikutier-Mix" at bounding box center [1137, 224] width 388 height 145
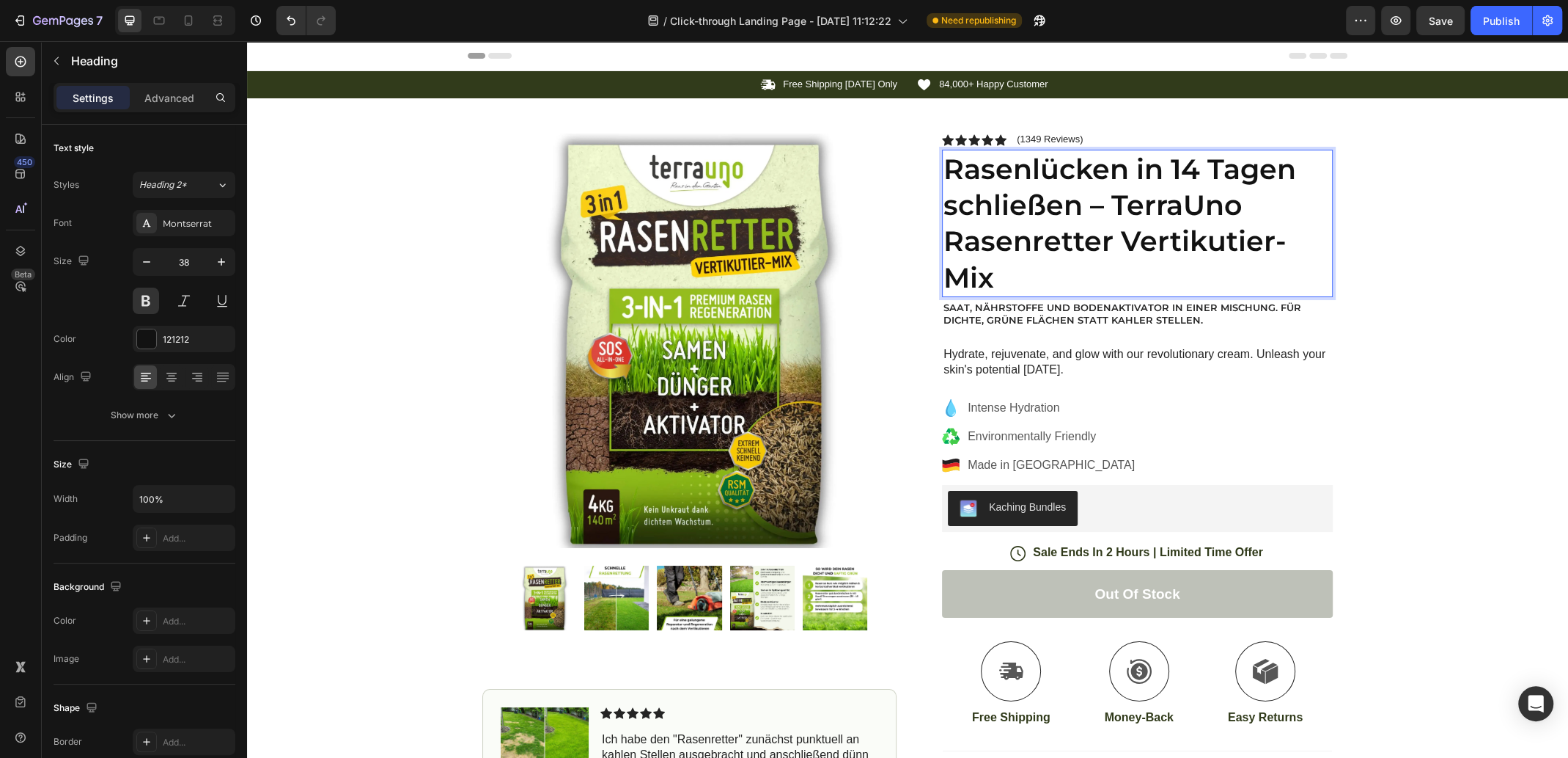
click at [1205, 208] on p "Rasenlücken in 14 Tagen schließen – TerraUno Rasenretter Vertikutier-Mix" at bounding box center [1137, 224] width 388 height 145
click at [1191, 211] on p "Rasenlücken in 14 Tagen schließen – Mit Rasenretter Vertikutier-Mix" at bounding box center [1137, 224] width 388 height 145
click at [185, 15] on icon at bounding box center [188, 20] width 15 height 15
type input "41"
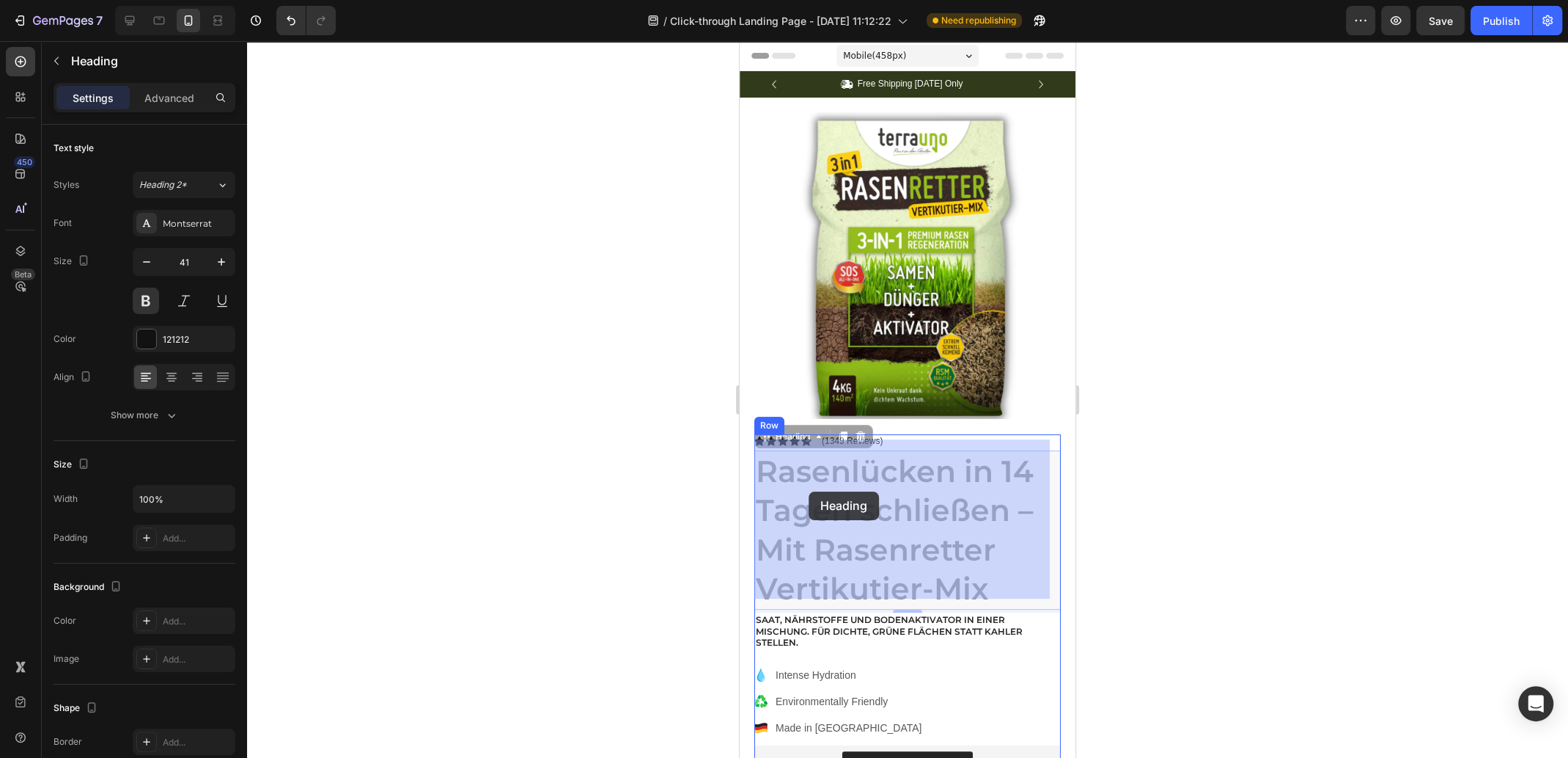
drag, startPoint x: 766, startPoint y: 432, endPoint x: 808, endPoint y: 489, distance: 70.8
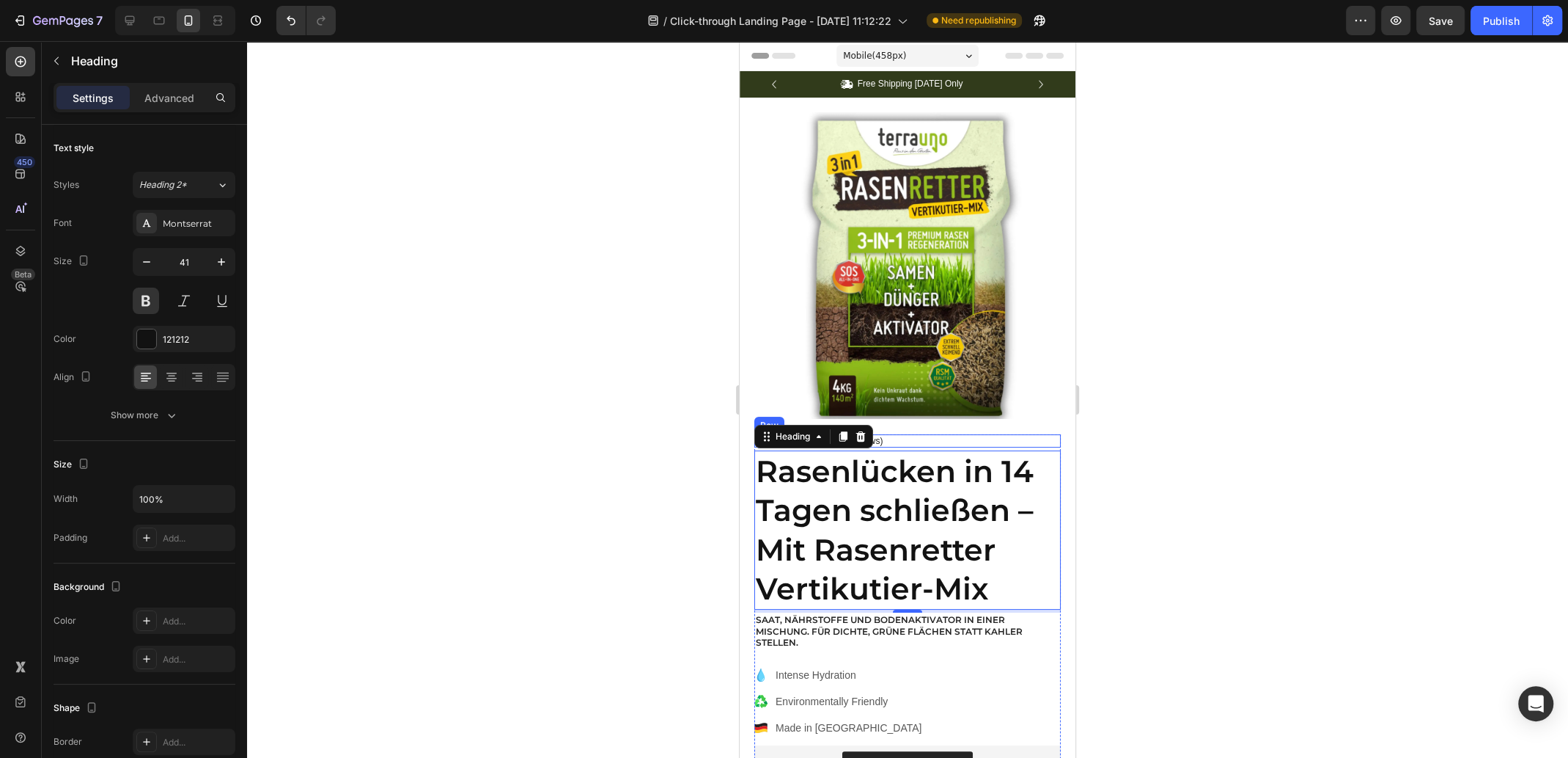
click at [908, 435] on div "Icon Icon Icon Icon Icon Icon List (1349 Reviews) Text Block Row" at bounding box center [908, 441] width 306 height 13
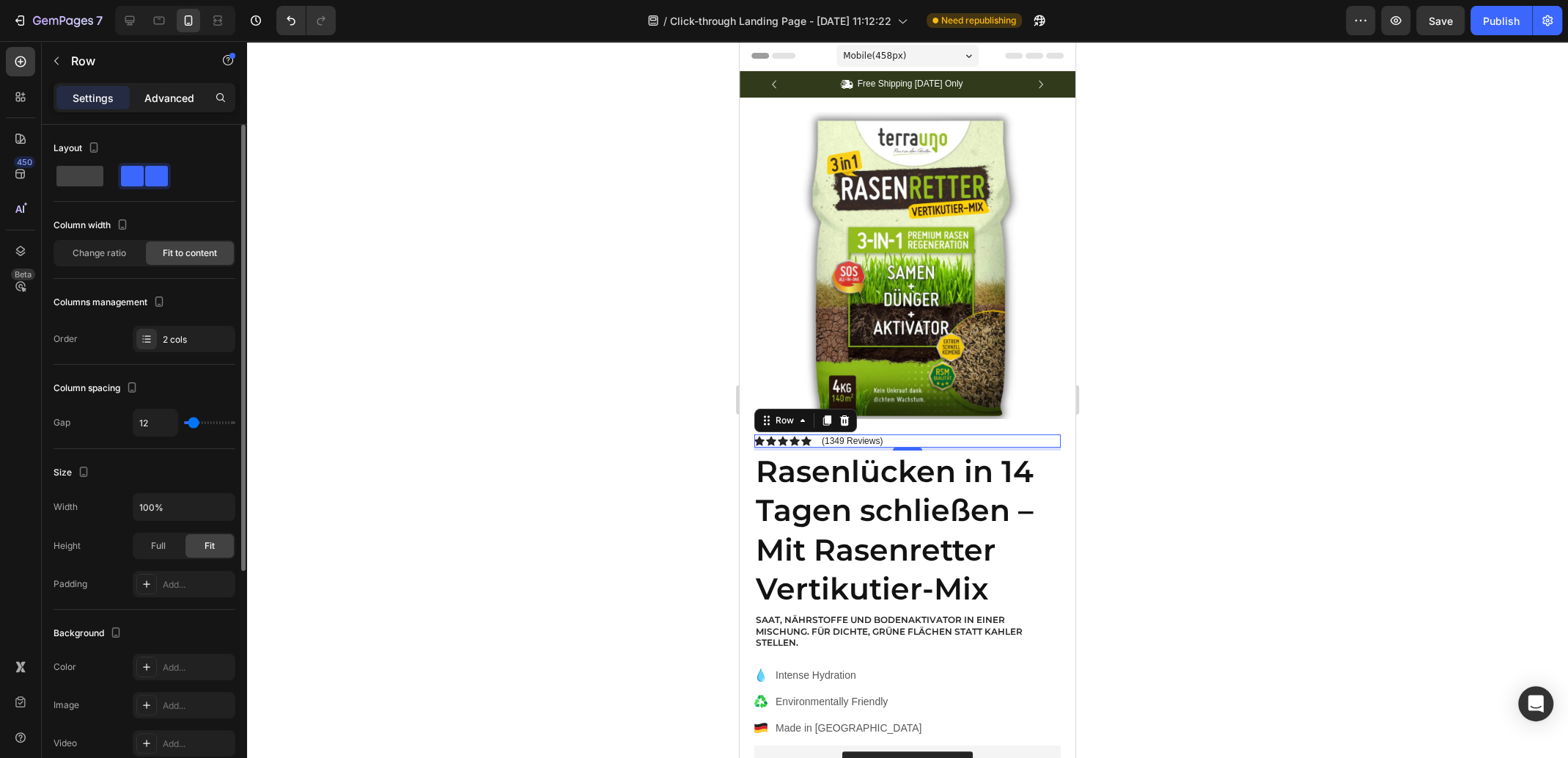
click at [184, 93] on p "Advanced" at bounding box center [169, 97] width 50 height 15
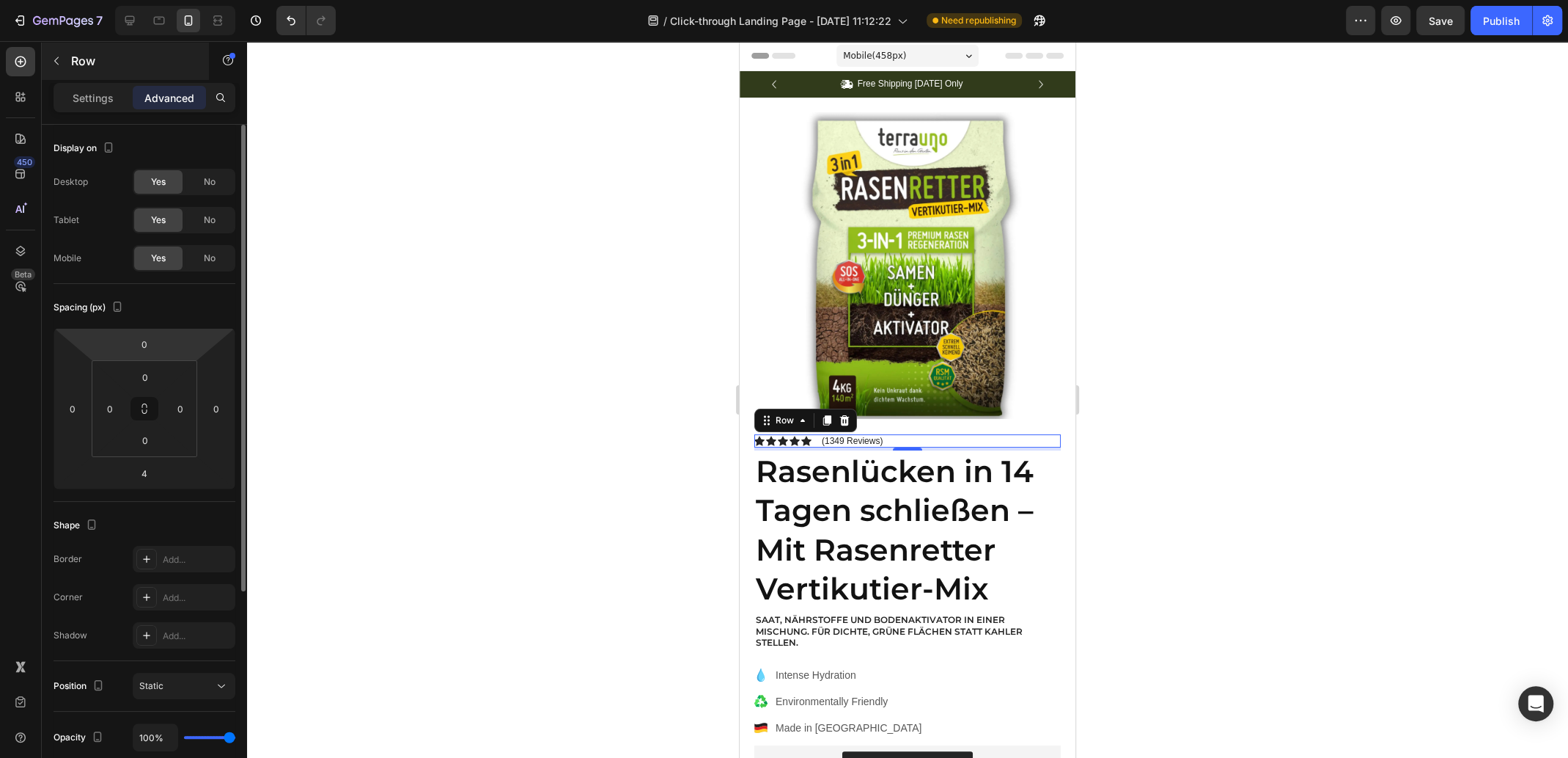
click at [101, 92] on p "Settings" at bounding box center [92, 97] width 41 height 15
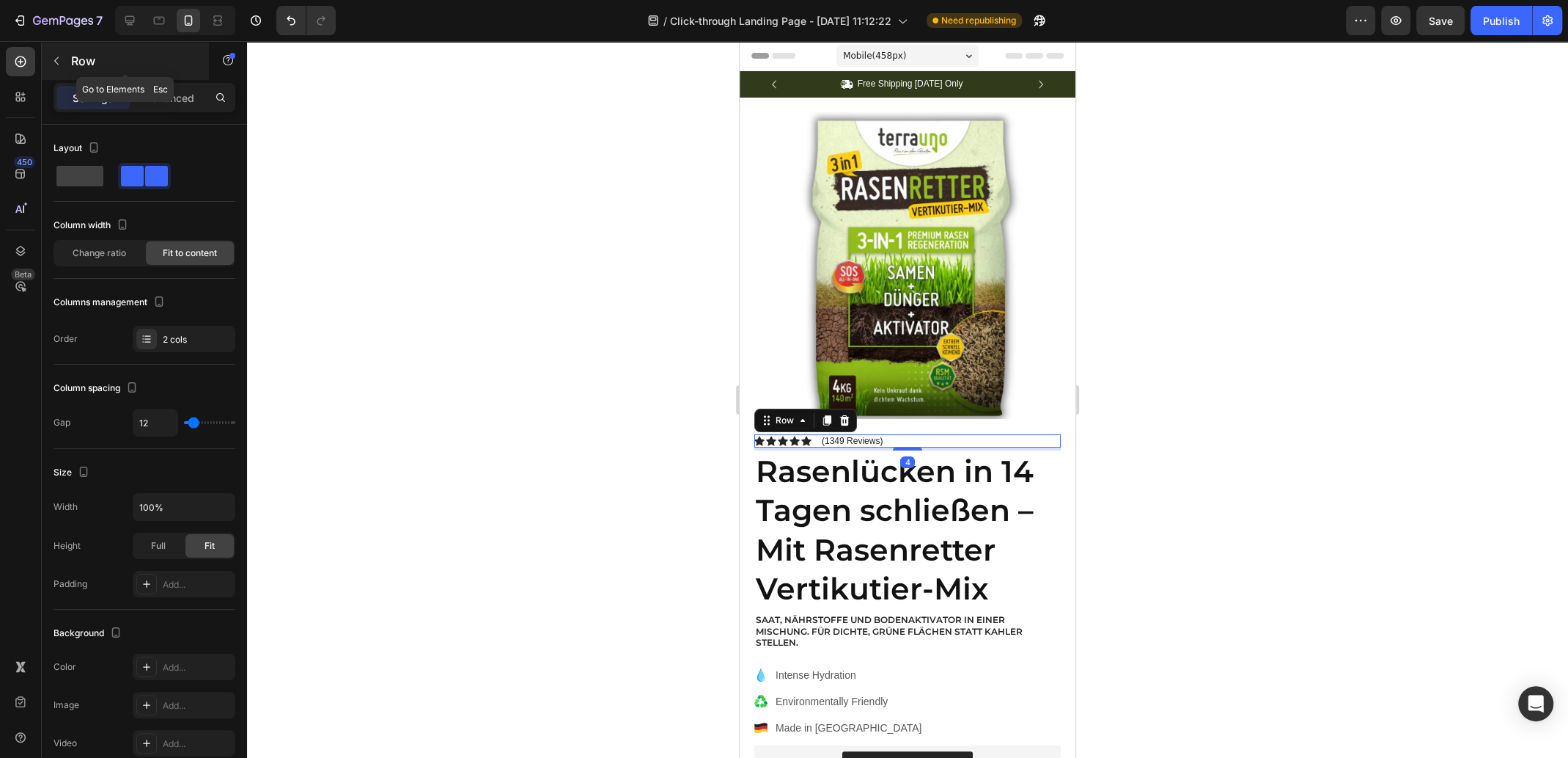
click at [52, 57] on icon "button" at bounding box center [57, 61] width 12 height 12
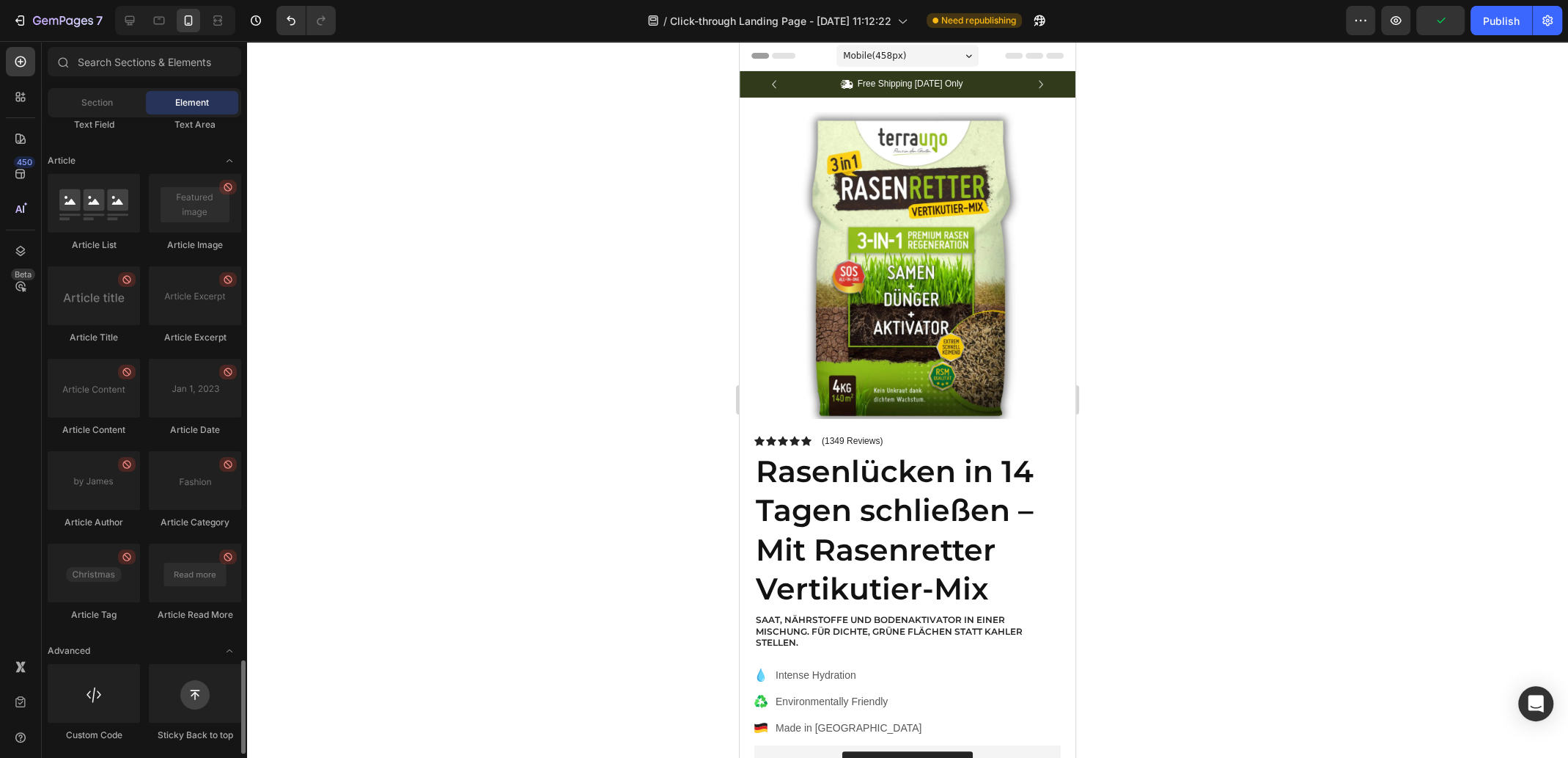
scroll to position [3490, 0]
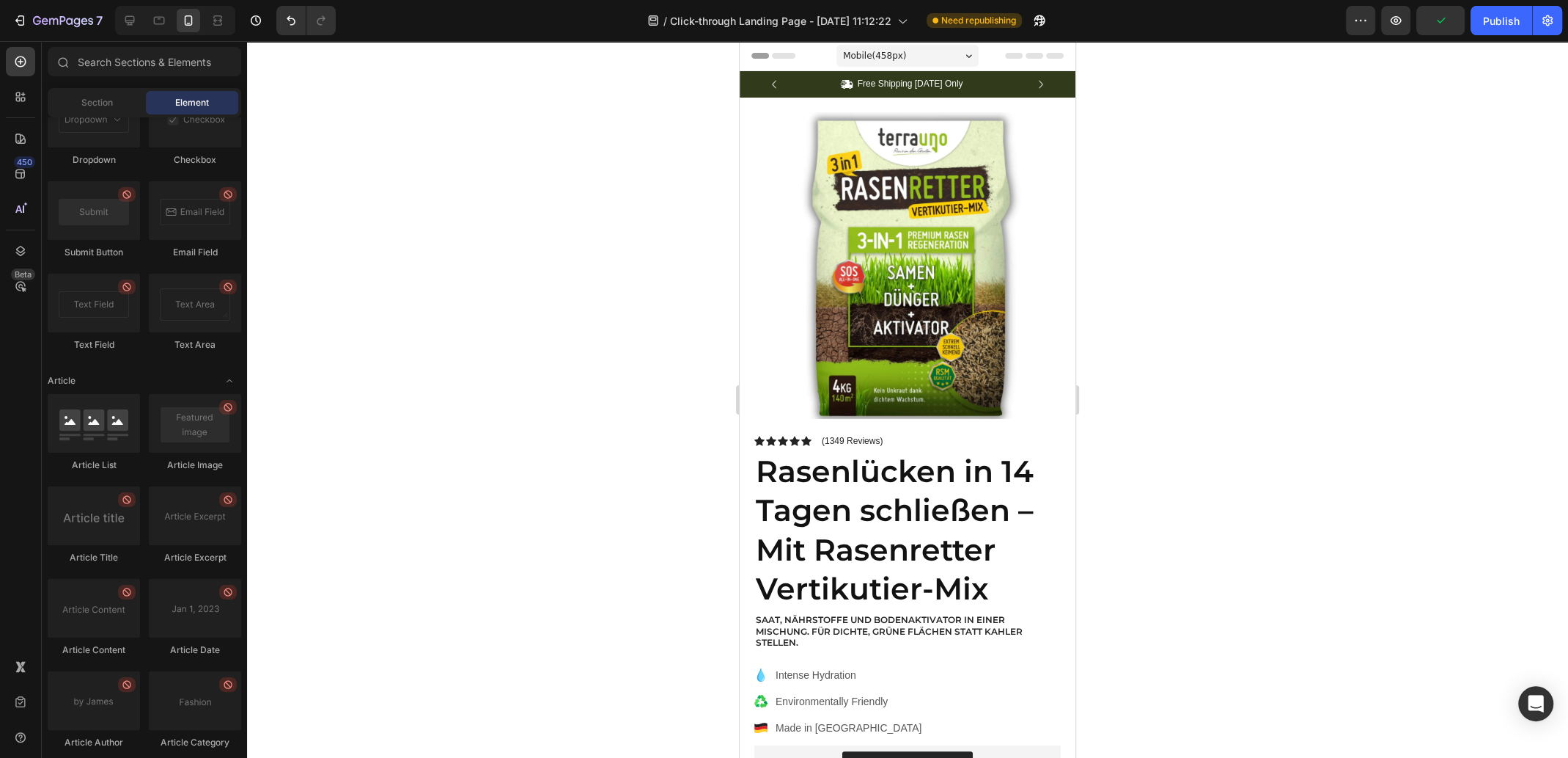
click at [1208, 353] on div at bounding box center [908, 399] width 1321 height 716
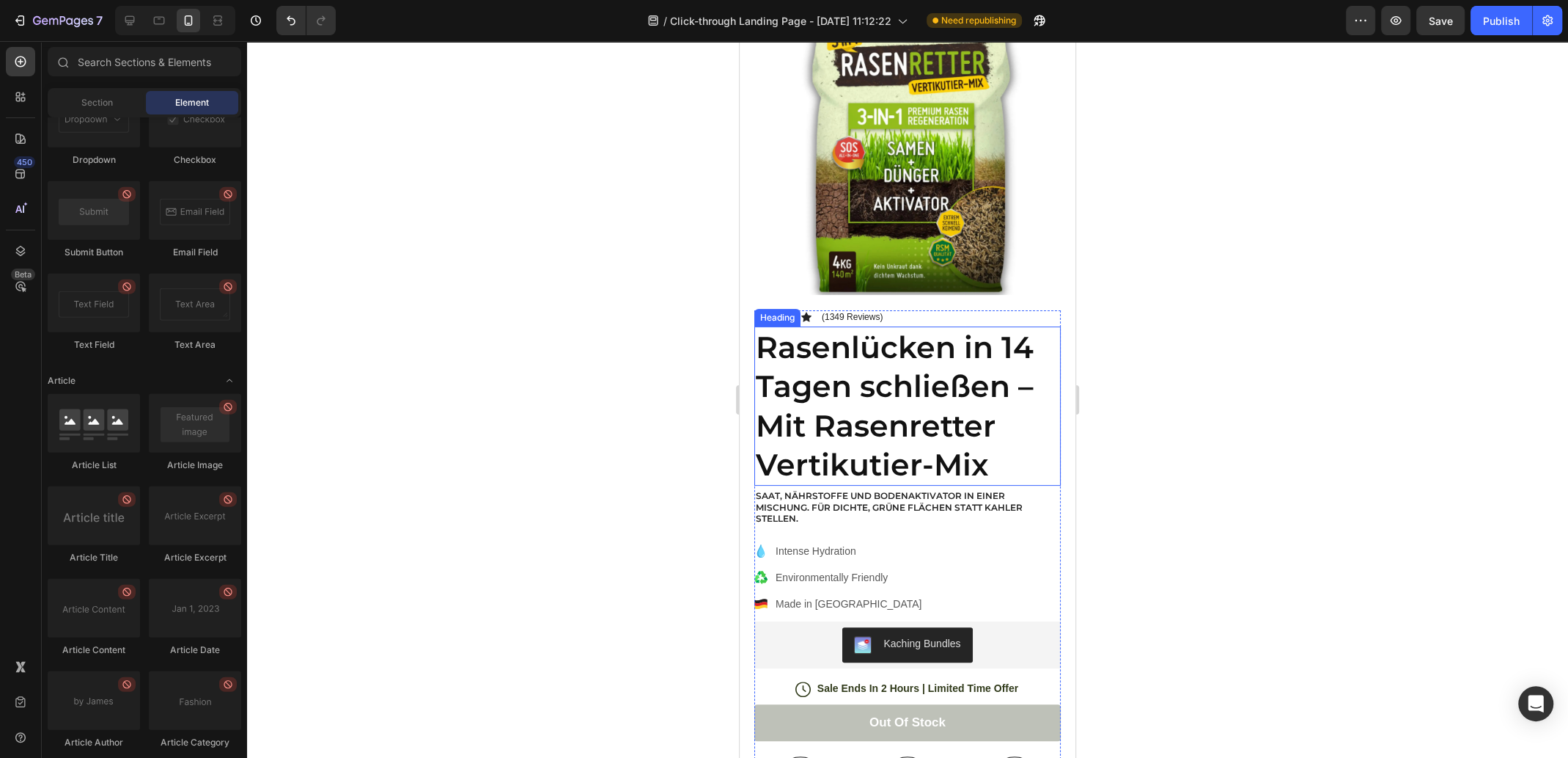
scroll to position [219, 0]
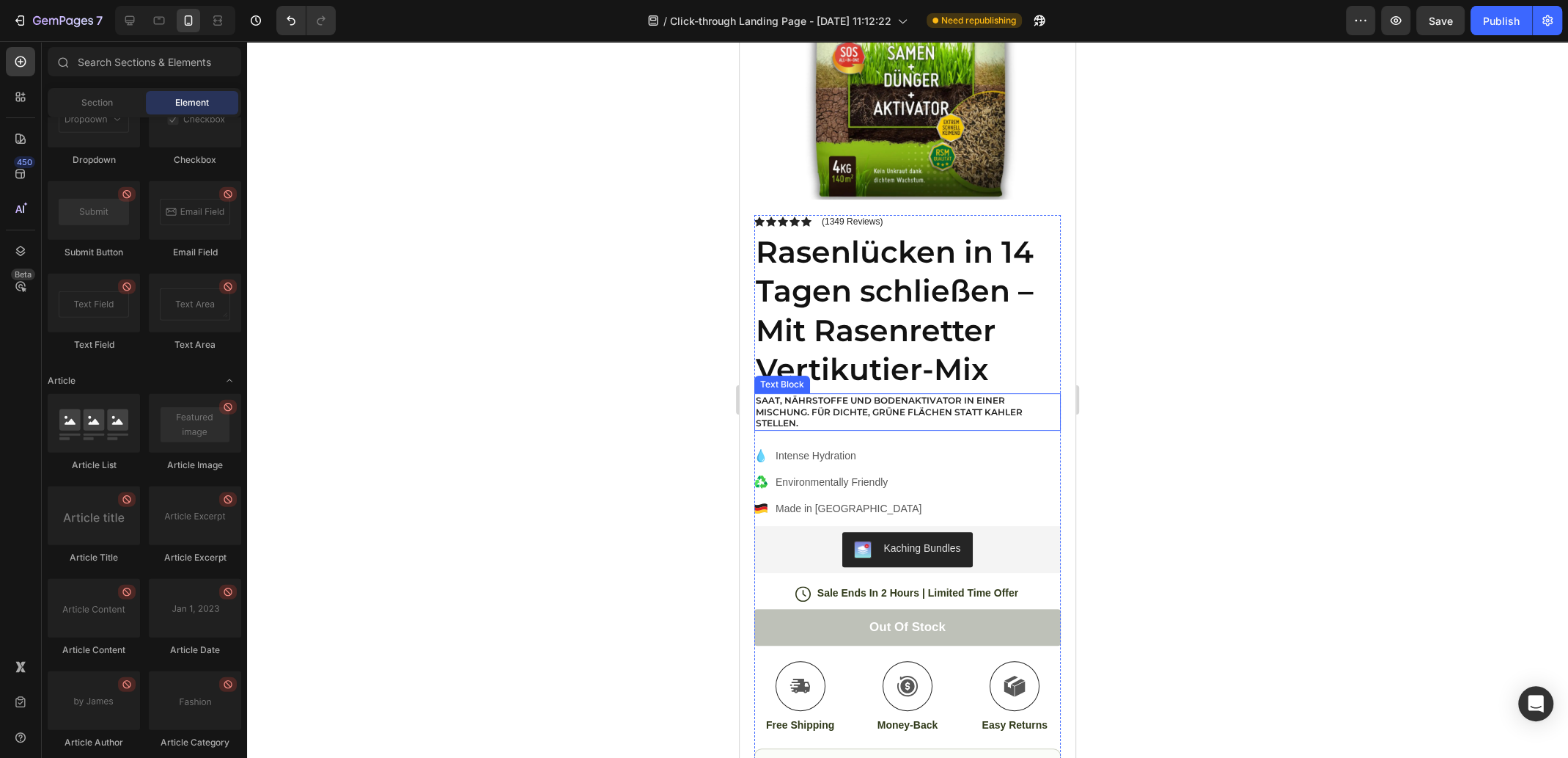
click at [958, 408] on p "Saat, Nährstoffe und Bodenaktivator in einer Mischung. Für dichte, grüne Fläche…" at bounding box center [907, 412] width 303 height 35
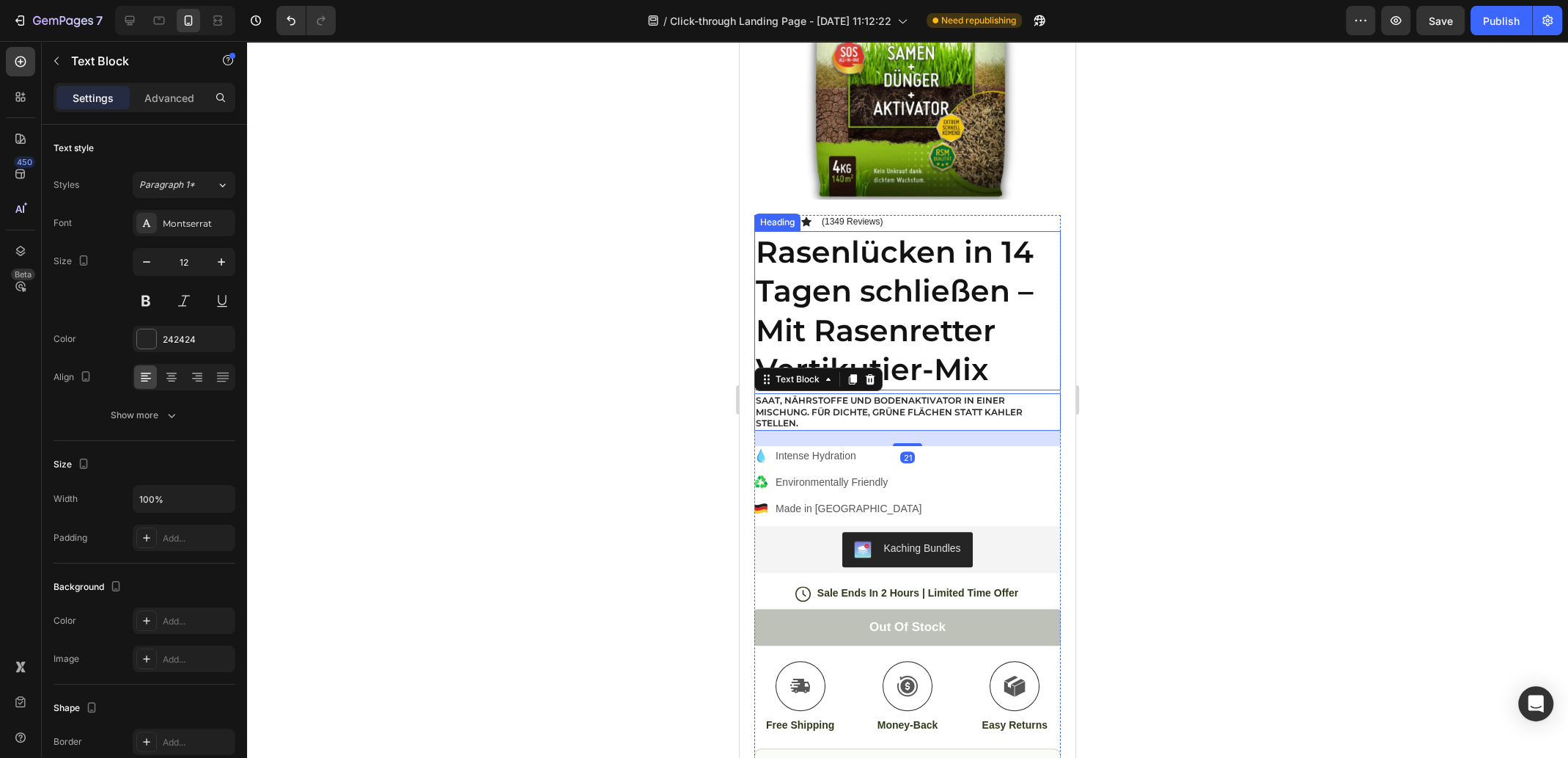
click at [931, 295] on p "Rasenlücken in 14 Tagen schließen – Mit Rasenretter Vertikutier-Mix" at bounding box center [907, 310] width 303 height 156
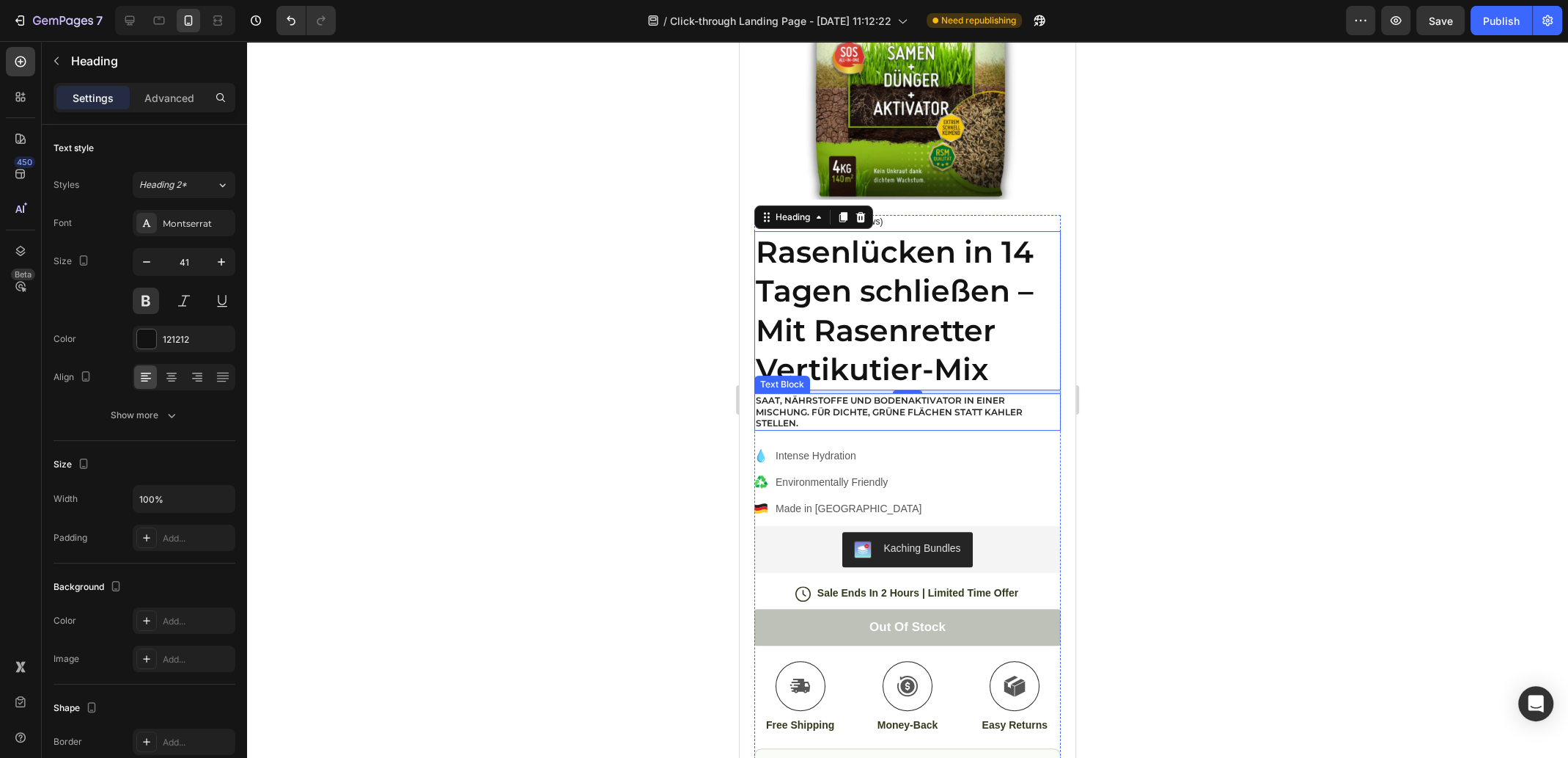
click at [888, 401] on p "Saat, Nährstoffe und Bodenaktivator in einer Mischung. Für dichte, grüne Fläche…" at bounding box center [907, 412] width 303 height 35
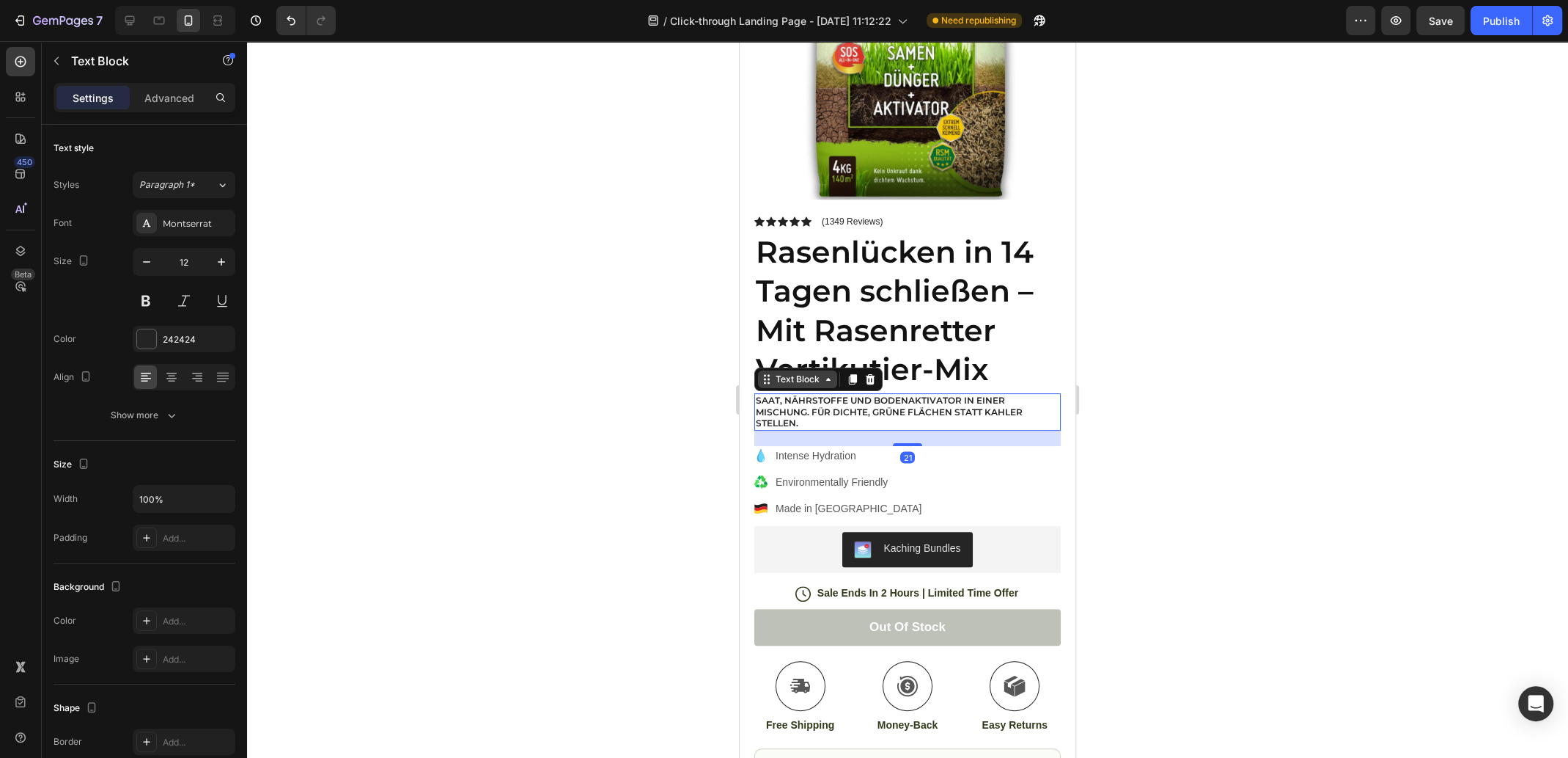
click at [822, 373] on icon at bounding box center [828, 379] width 12 height 12
click at [825, 373] on icon at bounding box center [828, 379] width 12 height 12
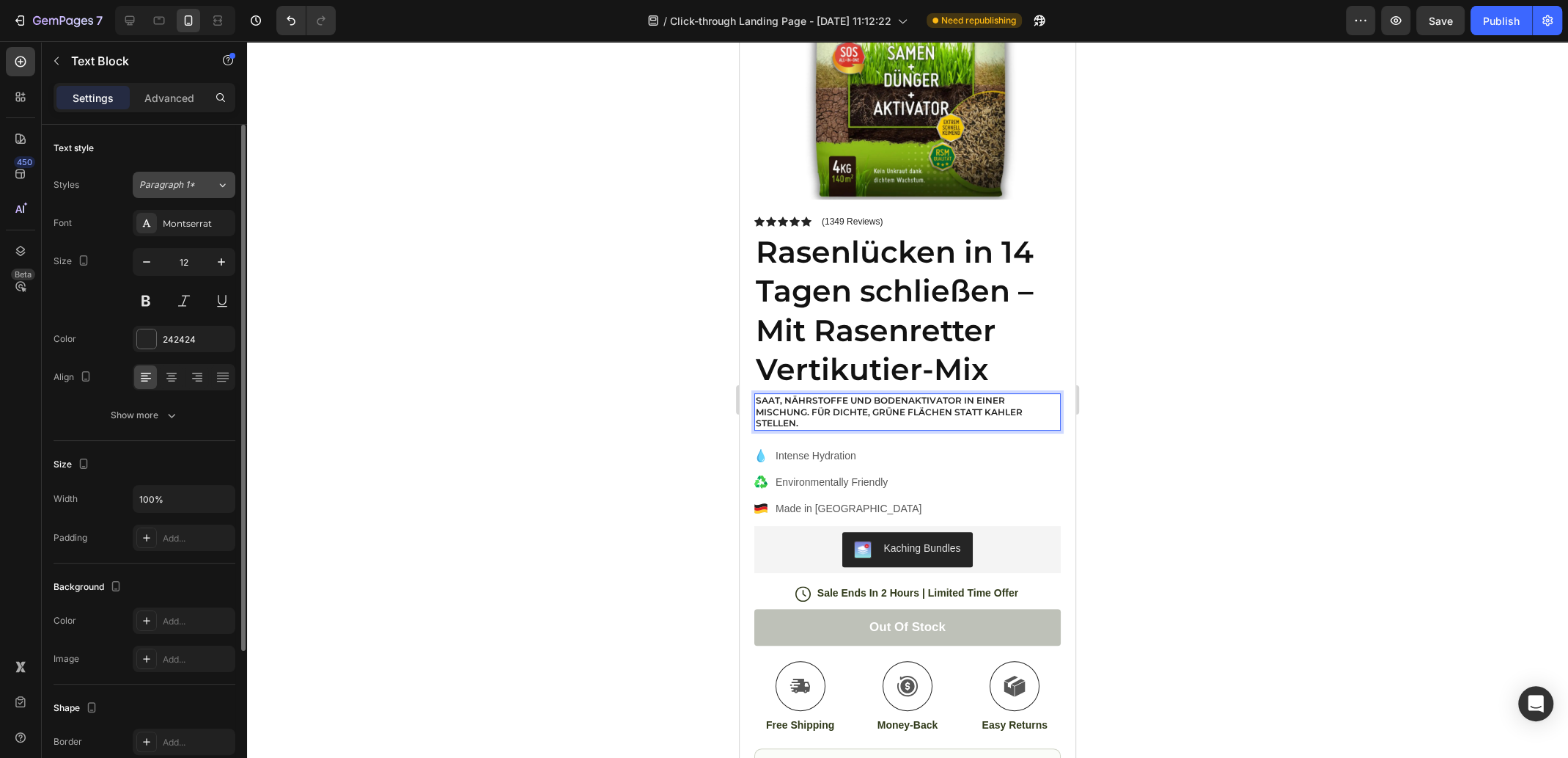
click at [184, 186] on span "Paragraph 1*" at bounding box center [167, 184] width 56 height 13
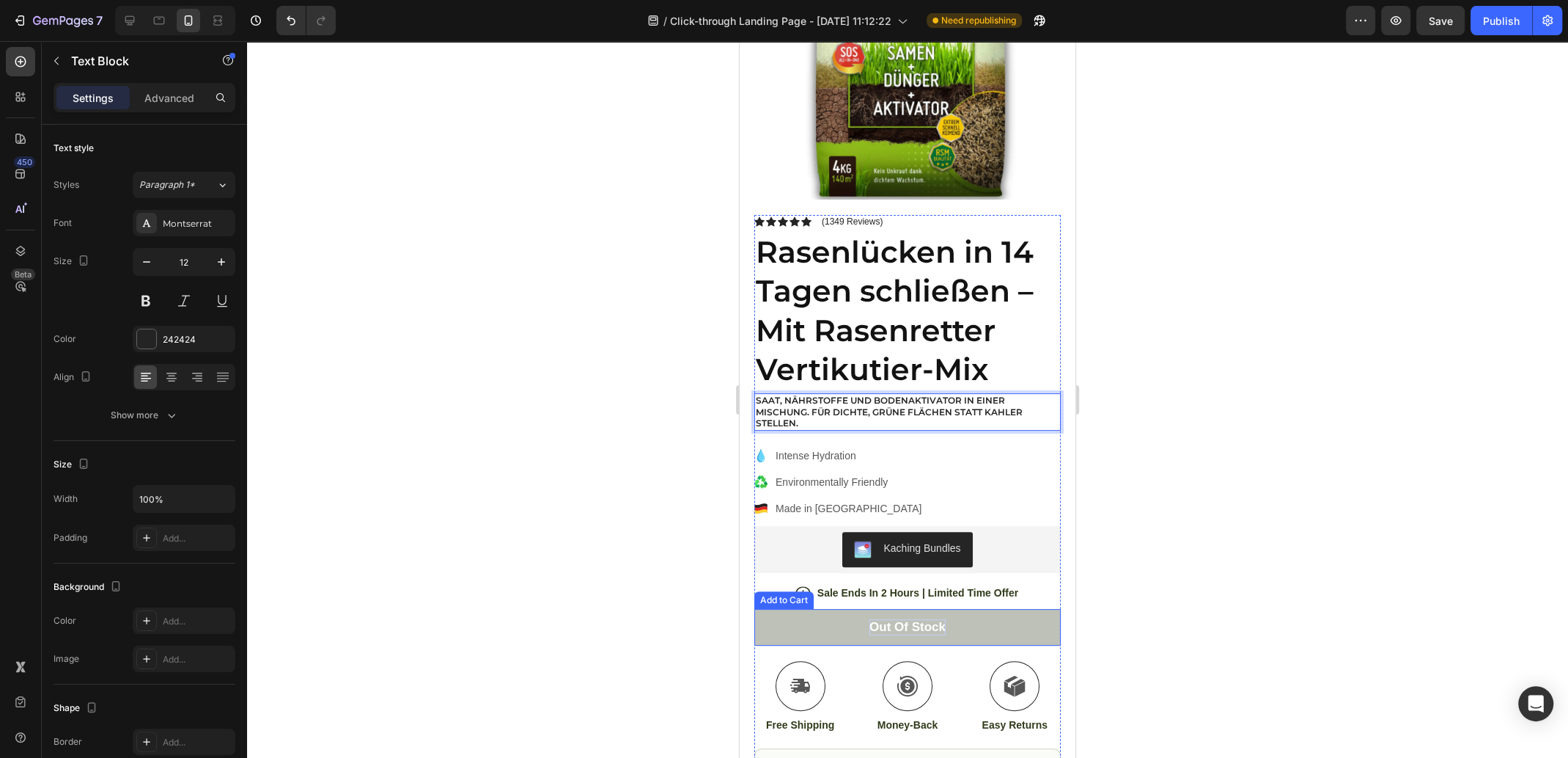
click at [937, 619] on div "Out of stock" at bounding box center [908, 627] width 77 height 16
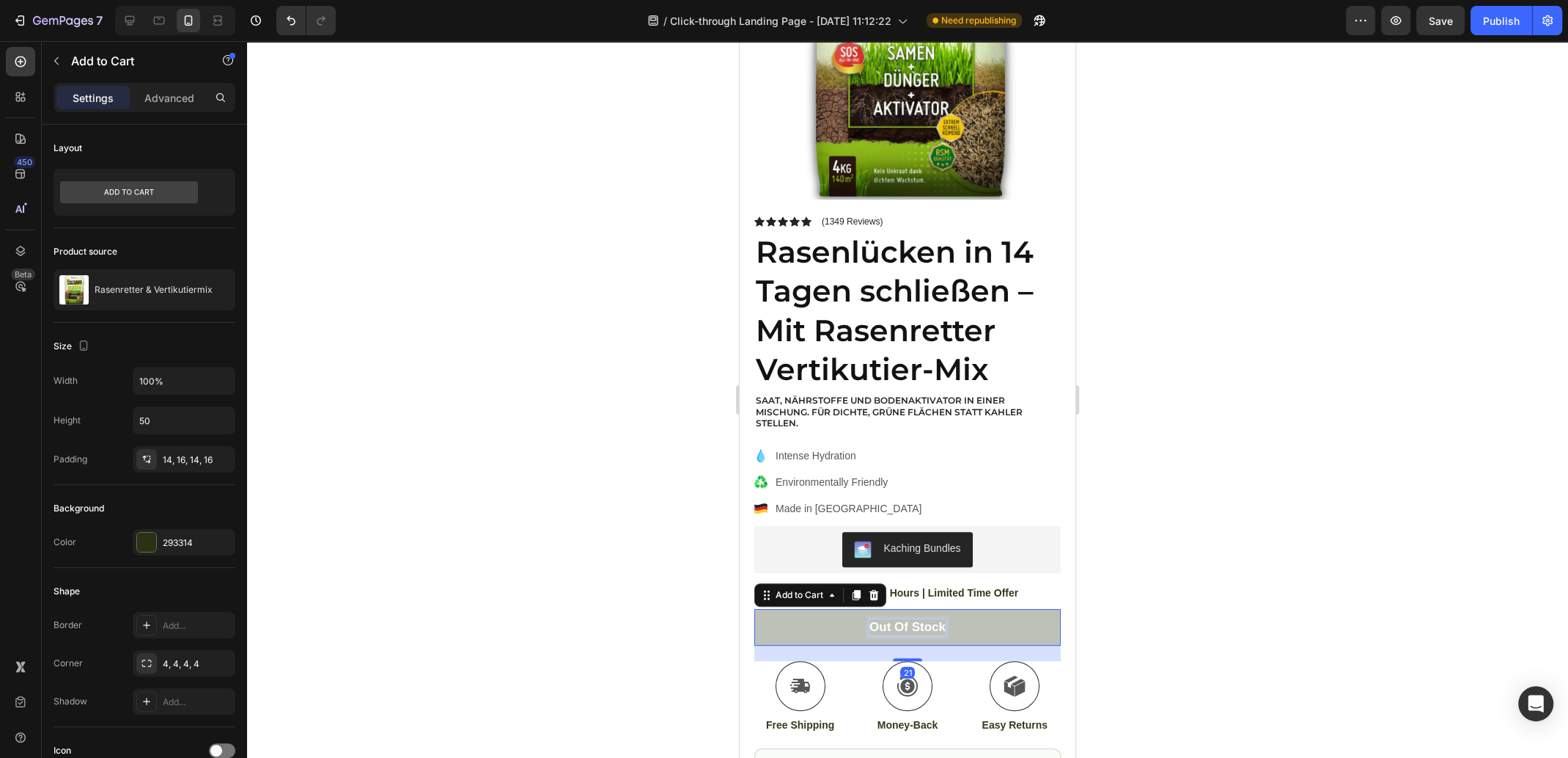
click at [920, 619] on div "Out of stock" at bounding box center [908, 627] width 77 height 16
click at [920, 619] on p "Out of stock" at bounding box center [908, 627] width 77 height 16
click at [931, 619] on p "Out of stock" at bounding box center [908, 627] width 77 height 16
click at [870, 619] on p "Out of stock" at bounding box center [908, 627] width 77 height 16
click at [903, 619] on p "Out of stock" at bounding box center [908, 627] width 77 height 16
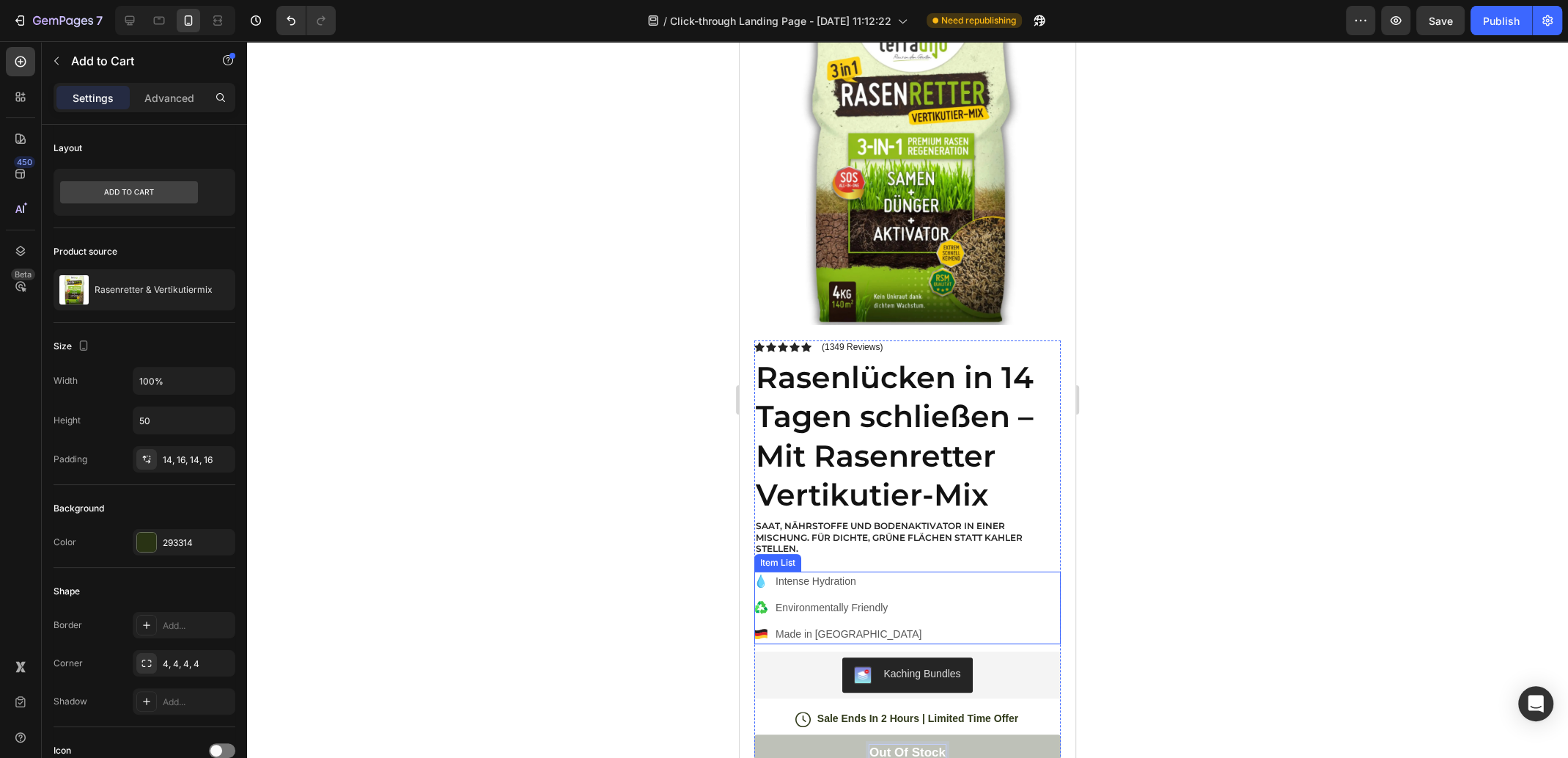
scroll to position [0, 0]
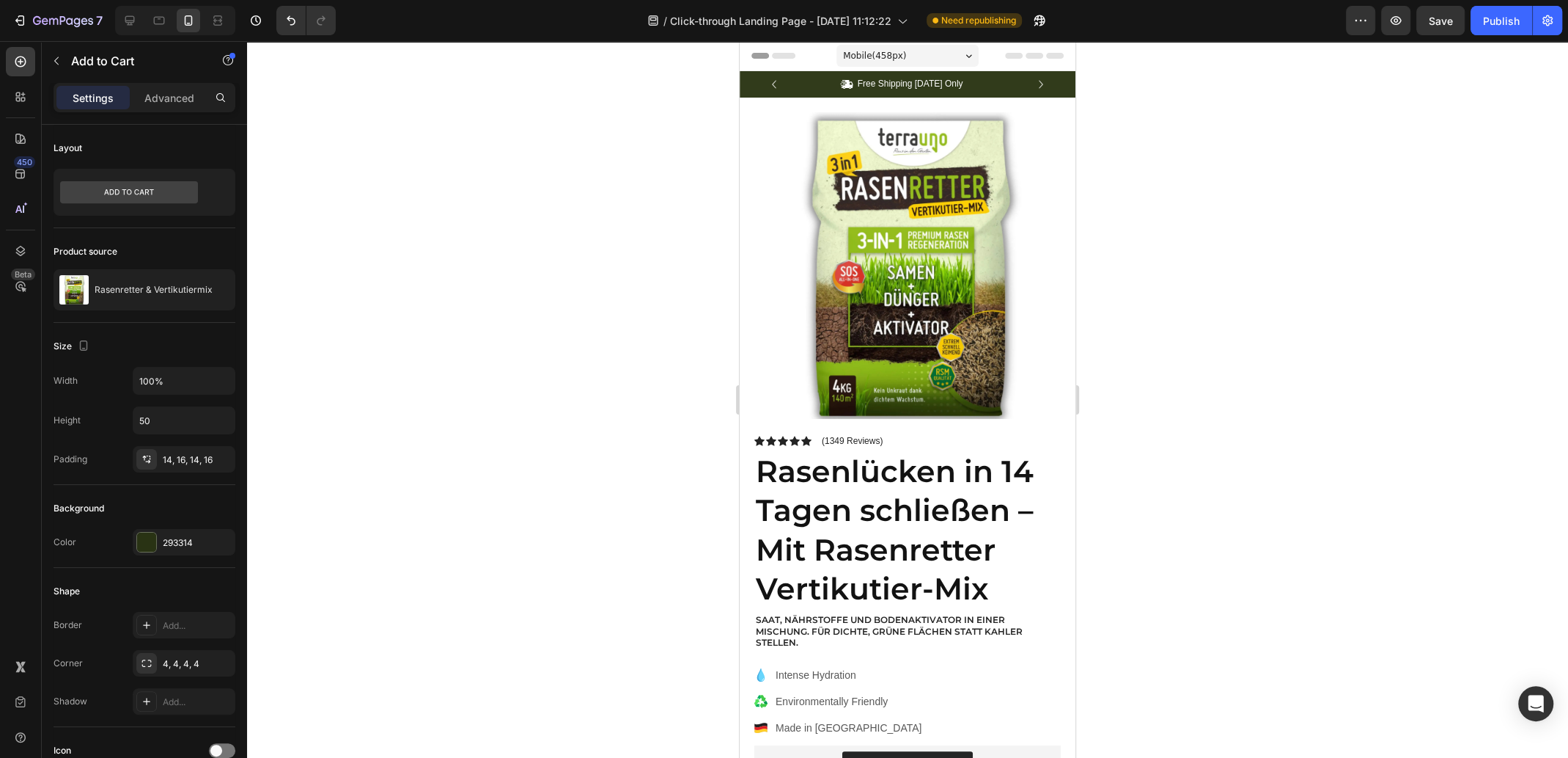
click at [912, 48] on div "Mobile ( 458 px)" at bounding box center [907, 56] width 142 height 22
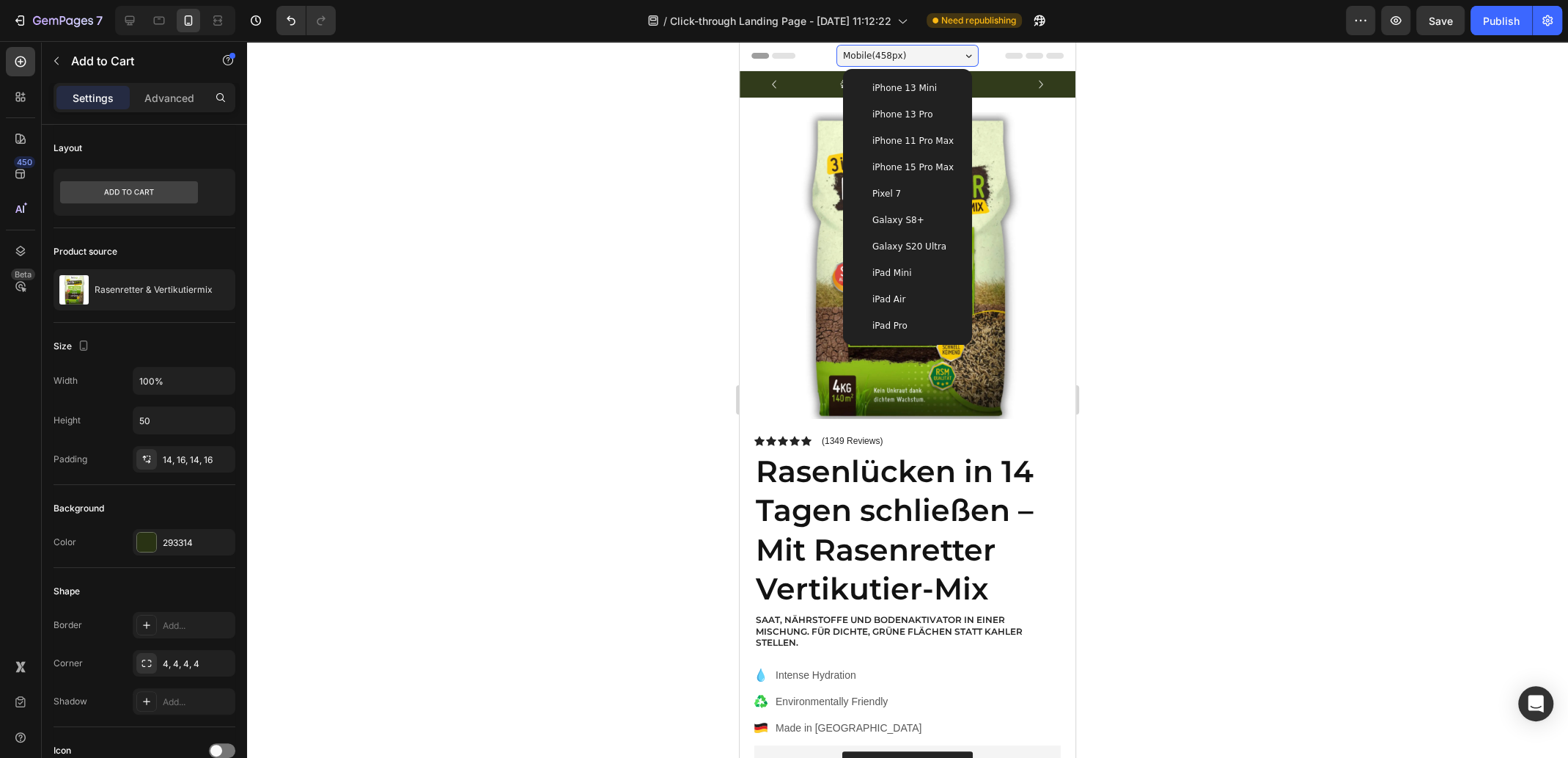
click at [912, 48] on div "Mobile ( 458 px)" at bounding box center [907, 56] width 142 height 22
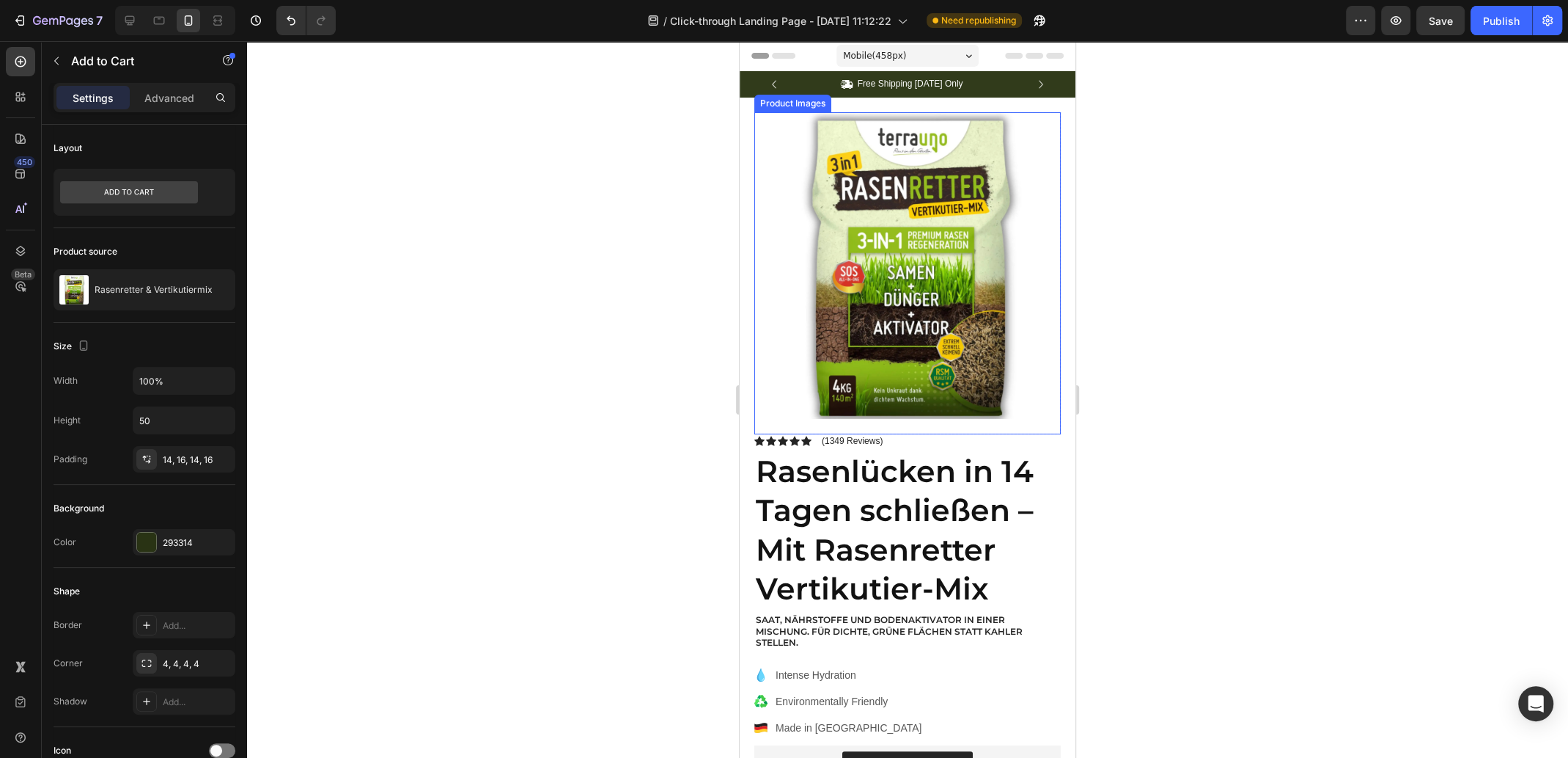
click at [948, 300] on img at bounding box center [908, 266] width 306 height 306
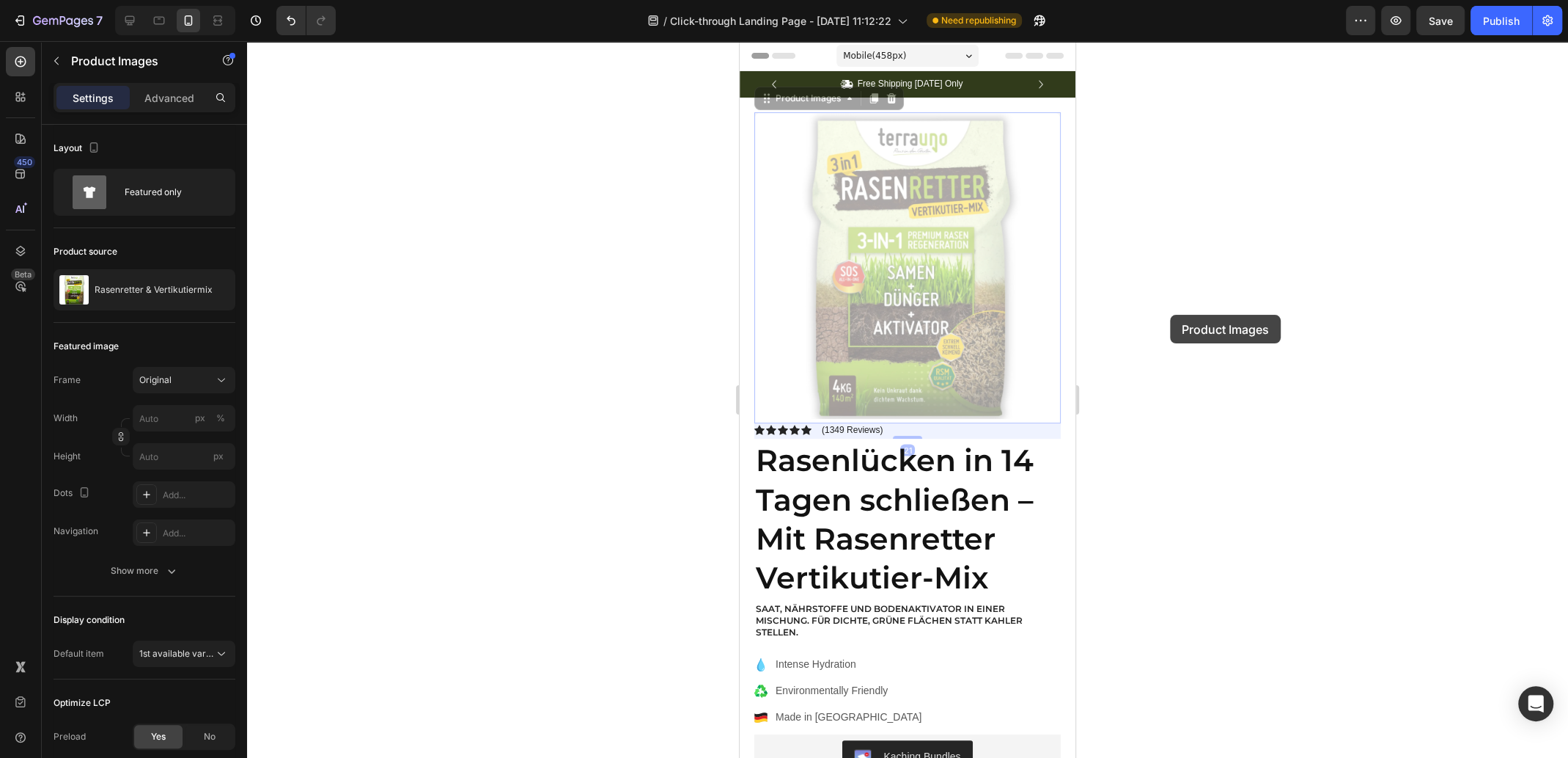
click at [1170, 314] on div at bounding box center [908, 399] width 1321 height 716
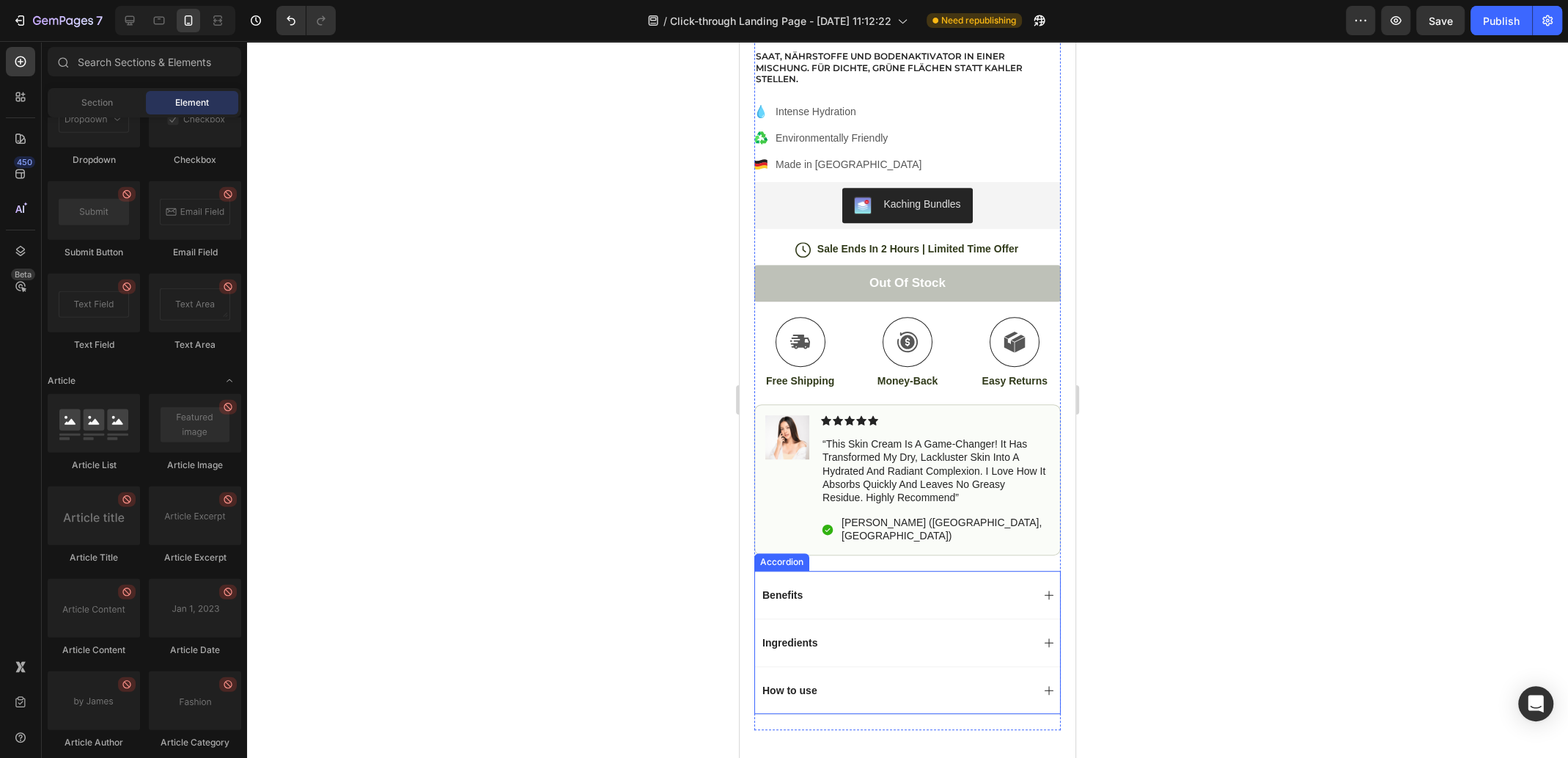
scroll to position [733, 0]
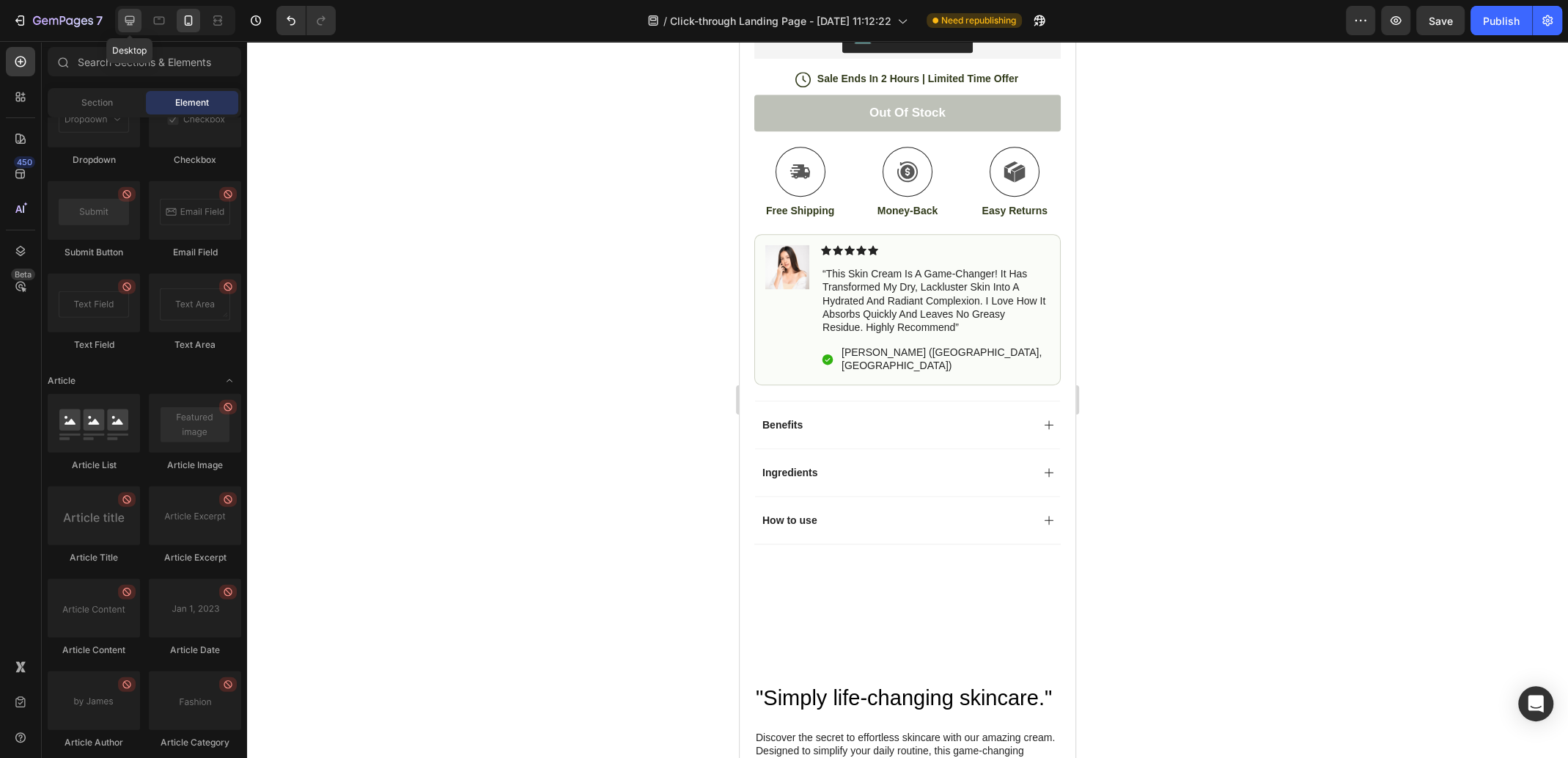
click at [122, 18] on icon at bounding box center [129, 20] width 15 height 15
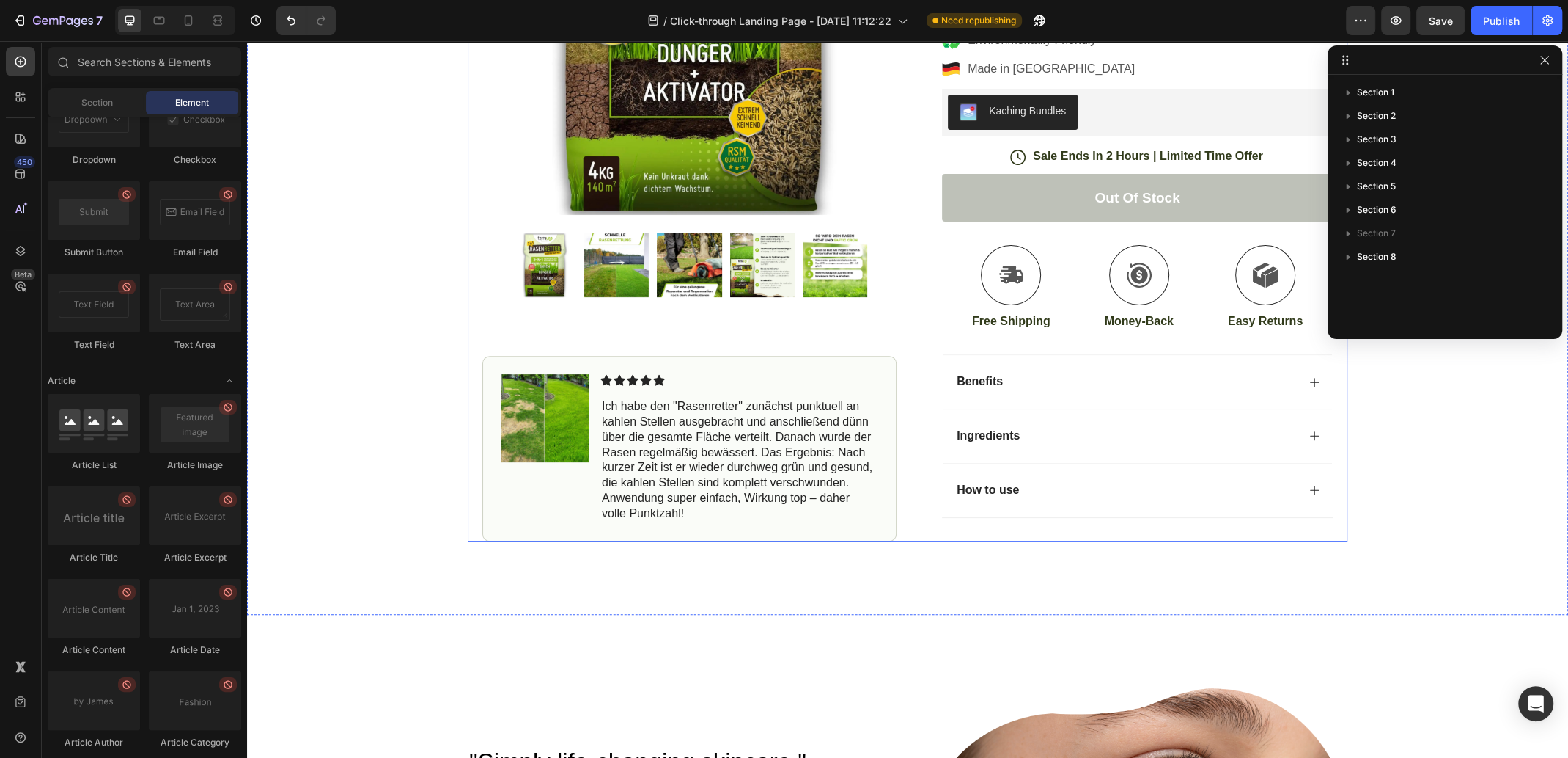
scroll to position [380, 0]
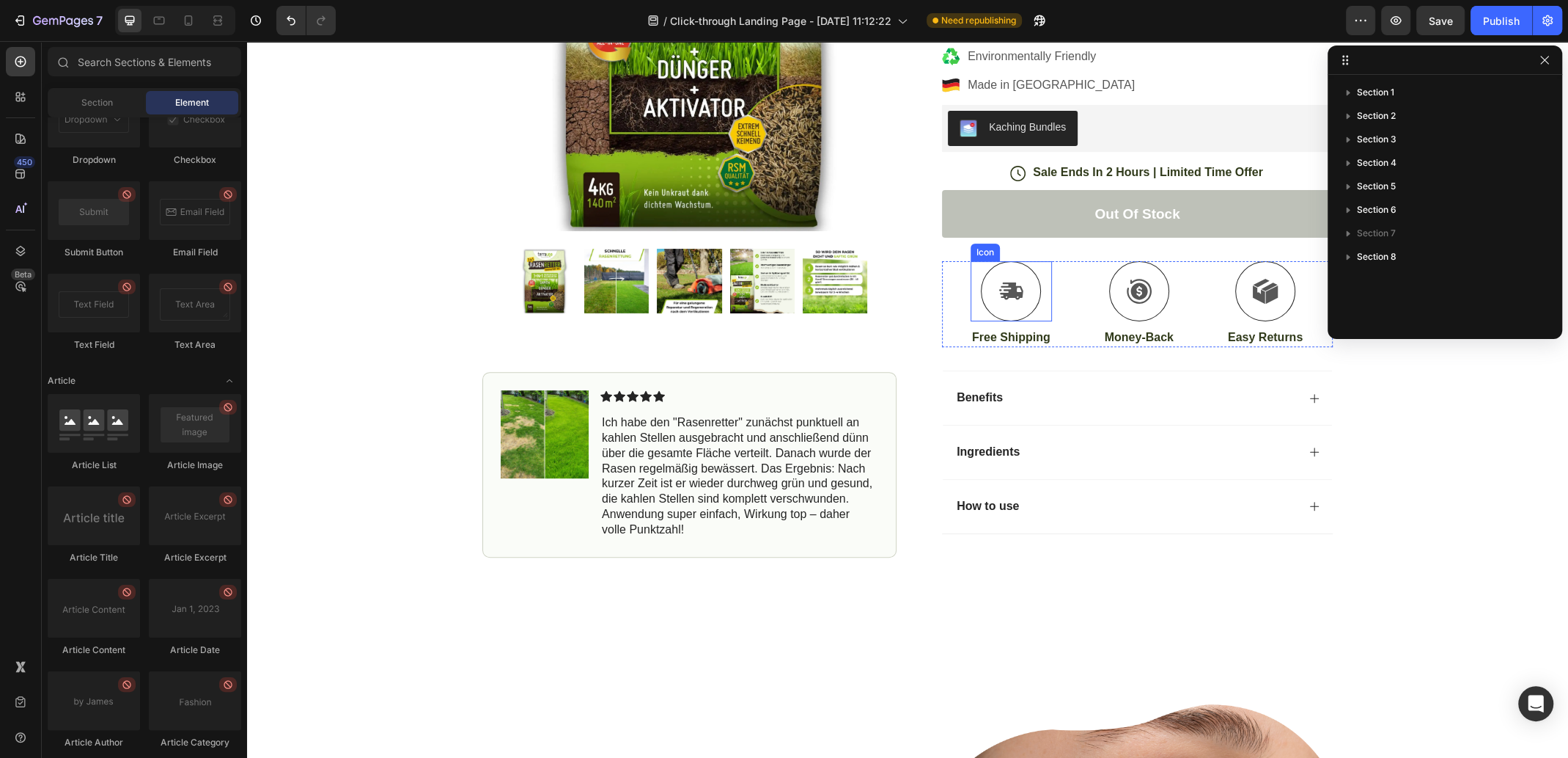
click at [1016, 306] on div at bounding box center [1011, 291] width 60 height 60
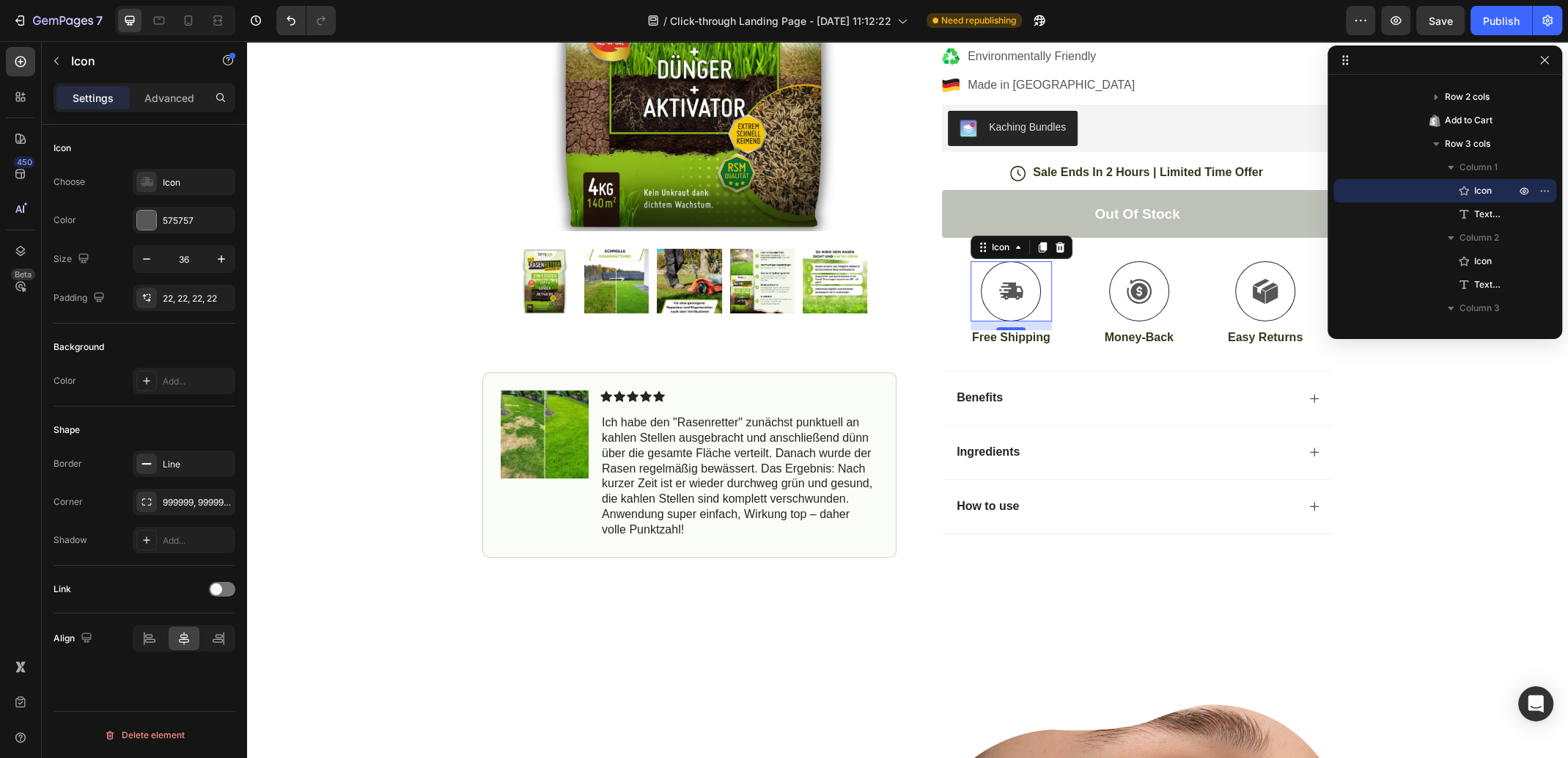
click at [1005, 281] on icon at bounding box center [1011, 290] width 26 height 27
click at [151, 180] on icon at bounding box center [146, 182] width 15 height 15
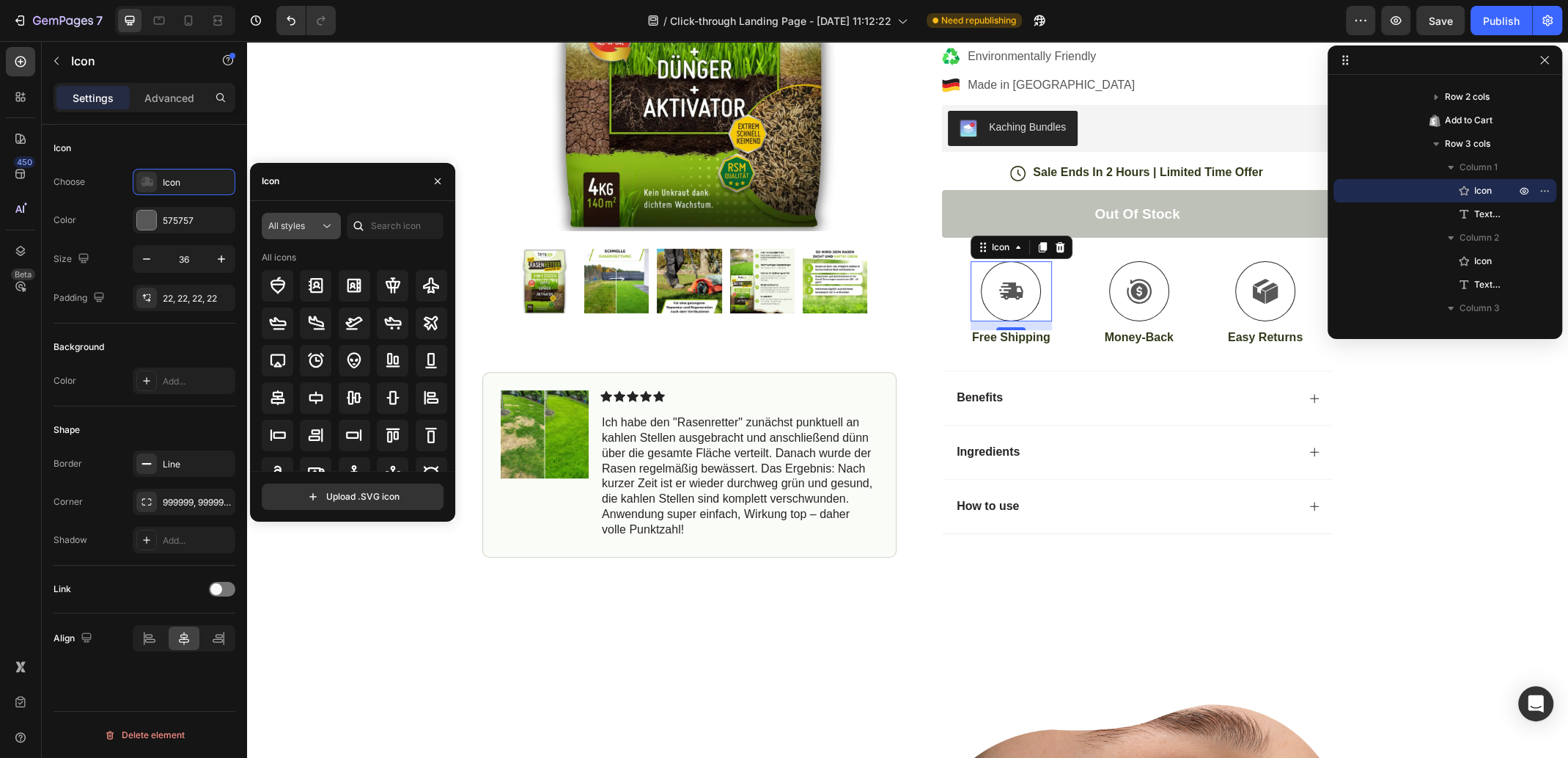
click at [324, 219] on icon at bounding box center [327, 226] width 15 height 15
click at [328, 220] on icon at bounding box center [327, 226] width 15 height 15
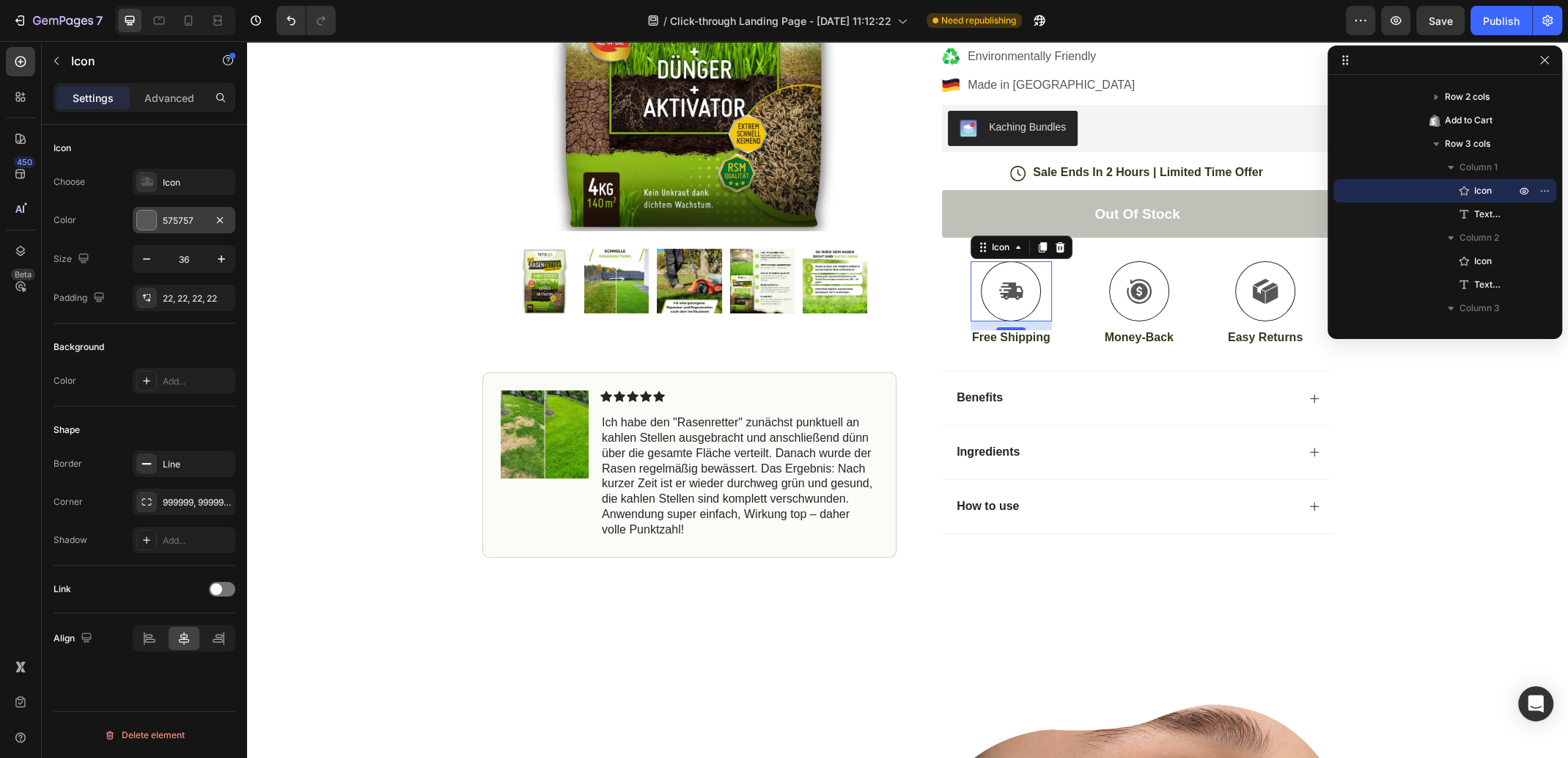
click at [133, 220] on div "575757" at bounding box center [183, 220] width 102 height 27
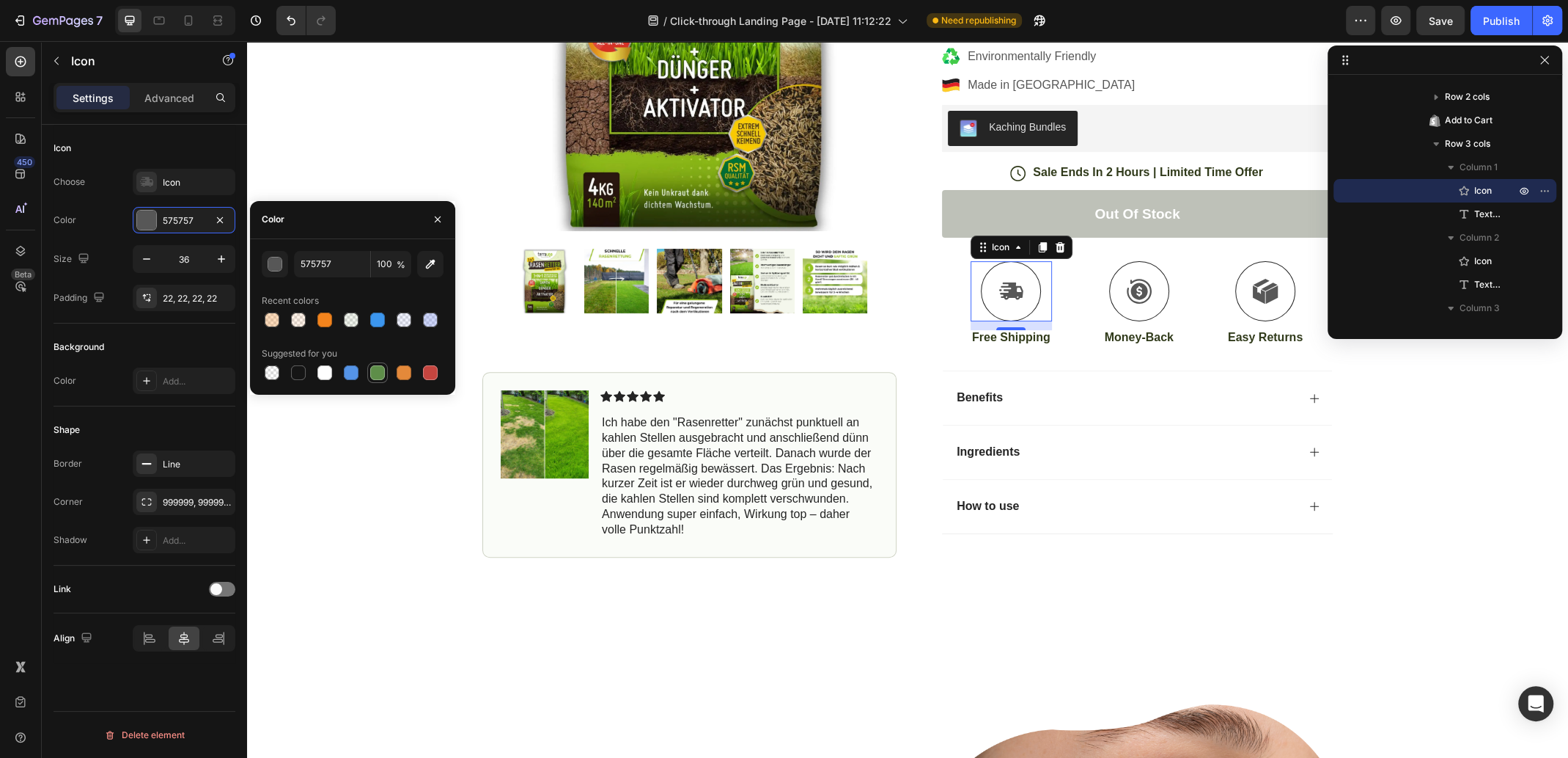
click at [385, 374] on div at bounding box center [378, 373] width 18 height 18
type input "5E8E49"
click at [370, 480] on div "Icon Free Shipping [DATE] Only Text Block Row Icon 84,000+ Happy Customer Text …" at bounding box center [908, 124] width 1321 height 866
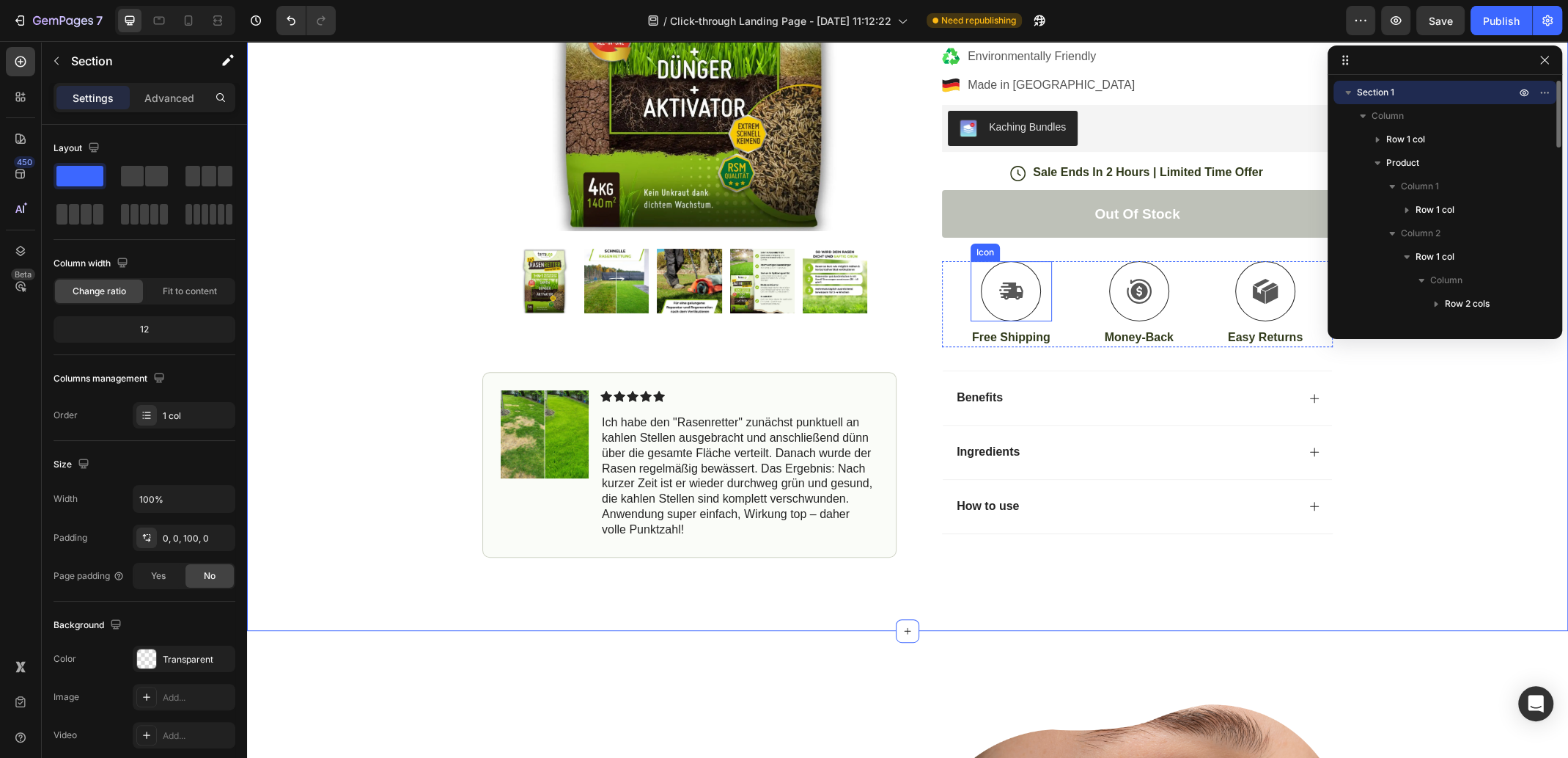
click at [1010, 305] on div at bounding box center [1011, 291] width 60 height 60
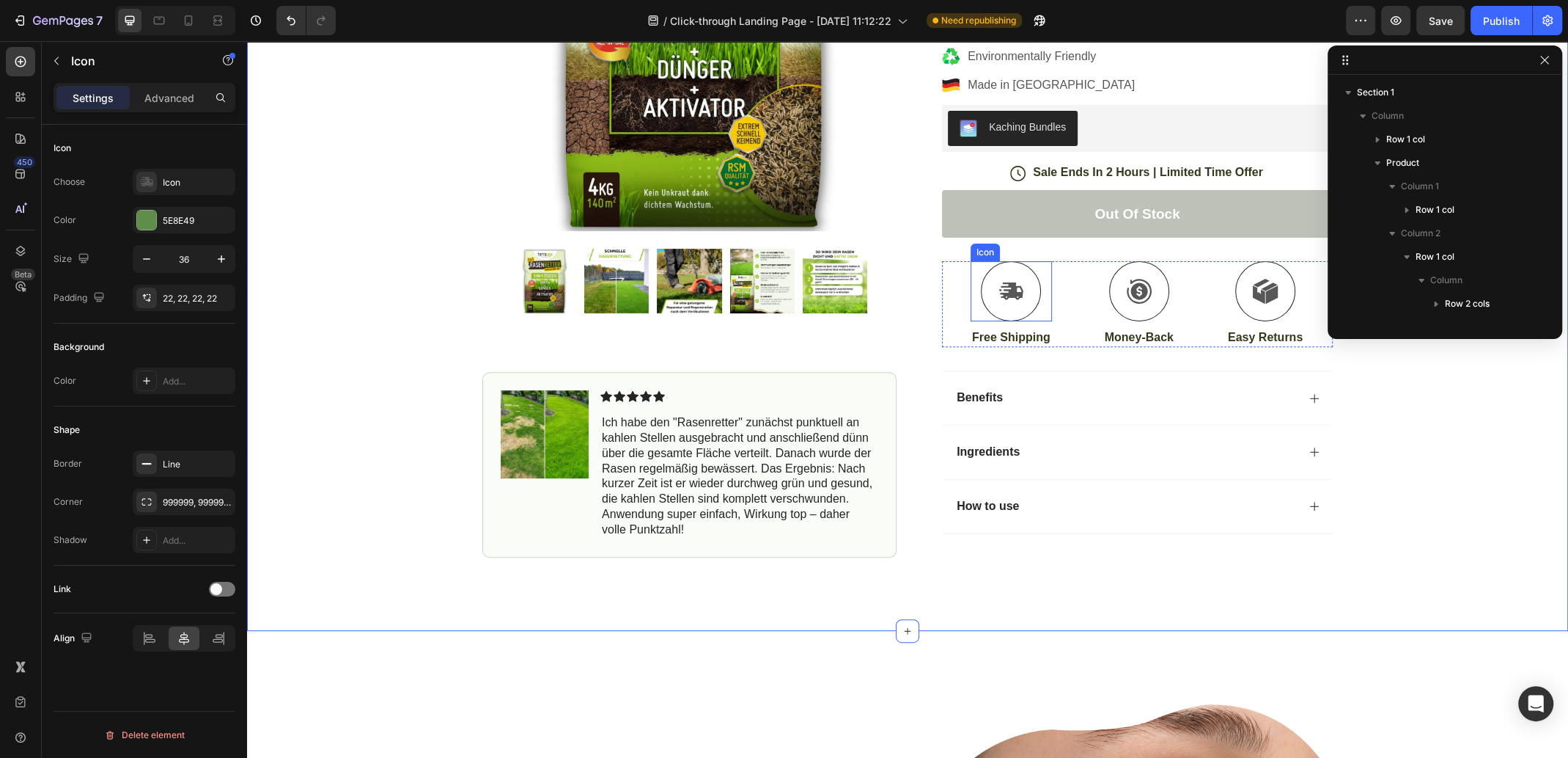
scroll to position [348, 0]
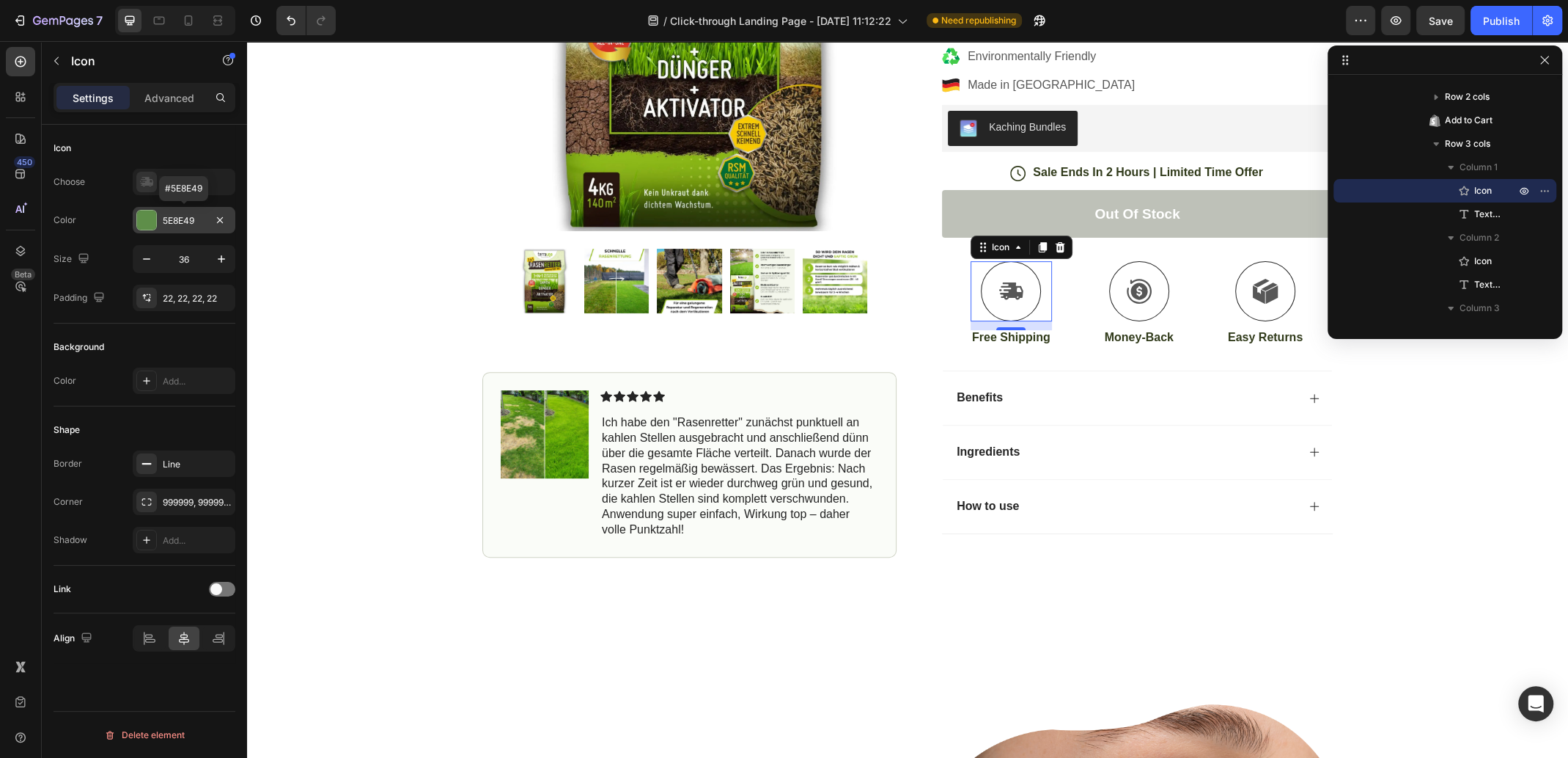
click at [144, 217] on div at bounding box center [146, 220] width 19 height 19
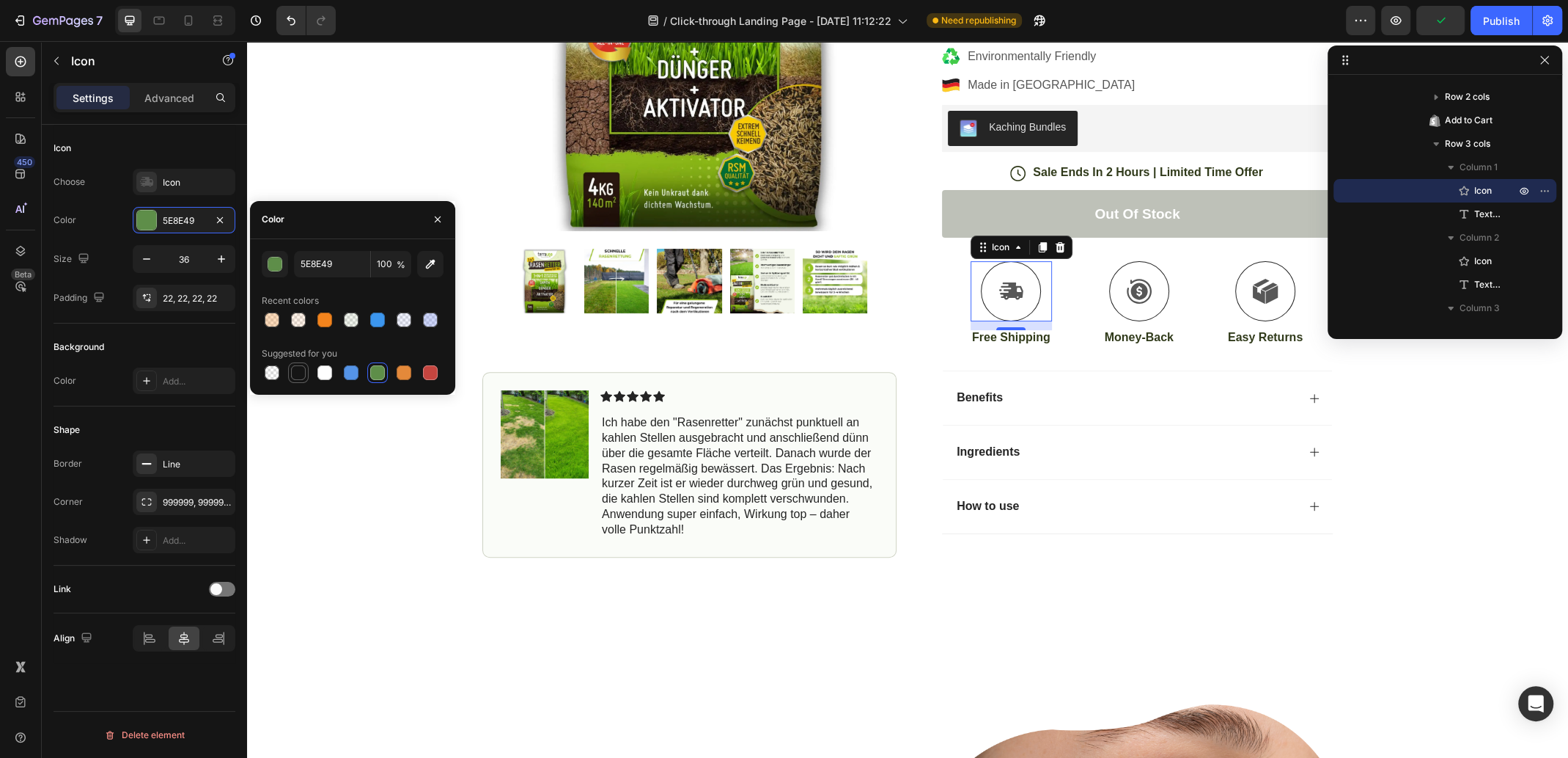
click at [291, 372] on div at bounding box center [298, 372] width 15 height 15
type input "151515"
click at [331, 429] on div "Icon Free Shipping [DATE] Only Text Block Row Icon 84,000+ Happy Customer Text …" at bounding box center [908, 124] width 1321 height 866
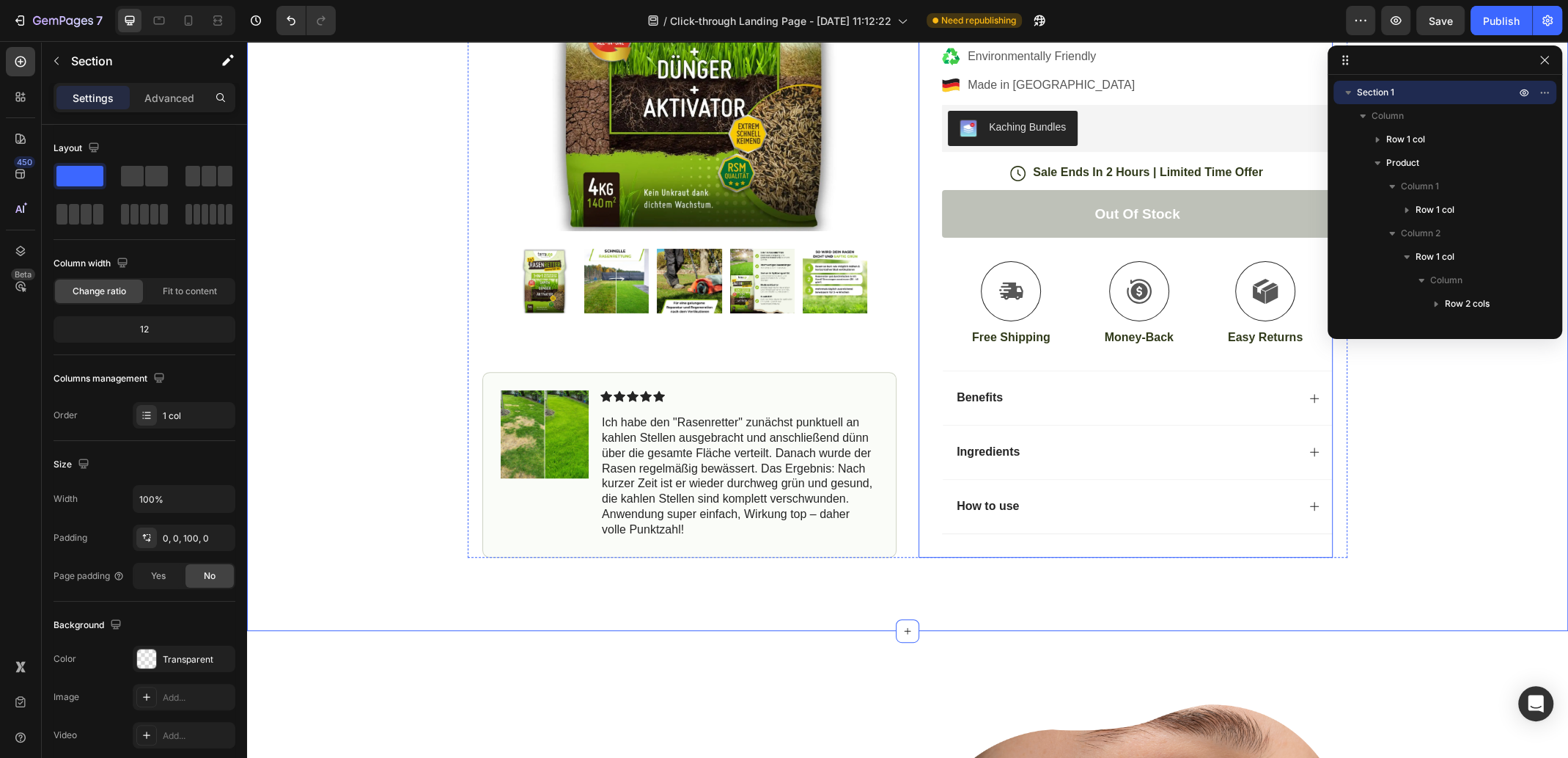
click at [1009, 289] on icon at bounding box center [1012, 290] width 24 height 17
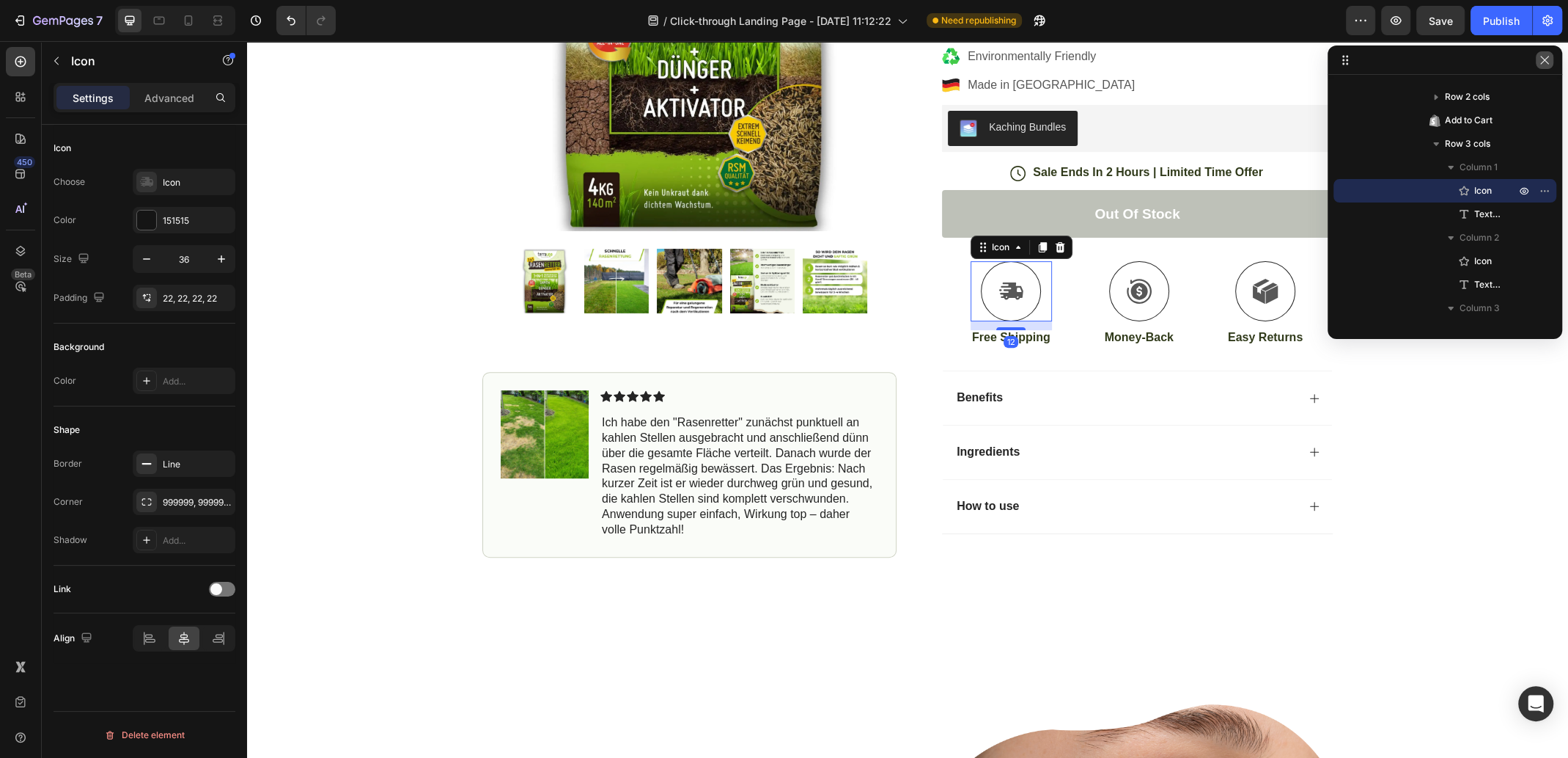
drag, startPoint x: 1543, startPoint y: 67, endPoint x: 1223, endPoint y: 4, distance: 326.1
click at [1543, 67] on button "button" at bounding box center [1545, 61] width 18 height 18
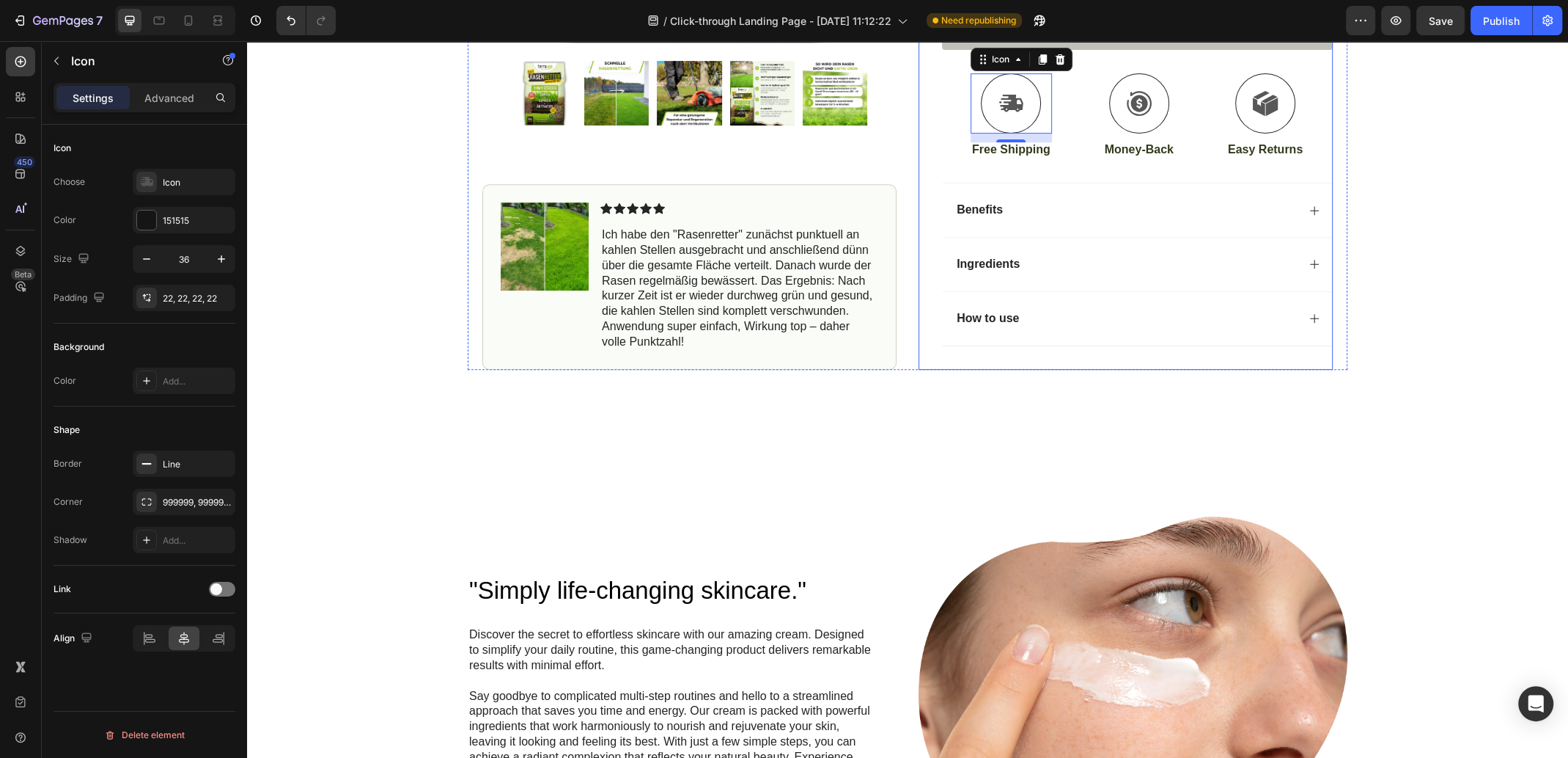
scroll to position [600, 0]
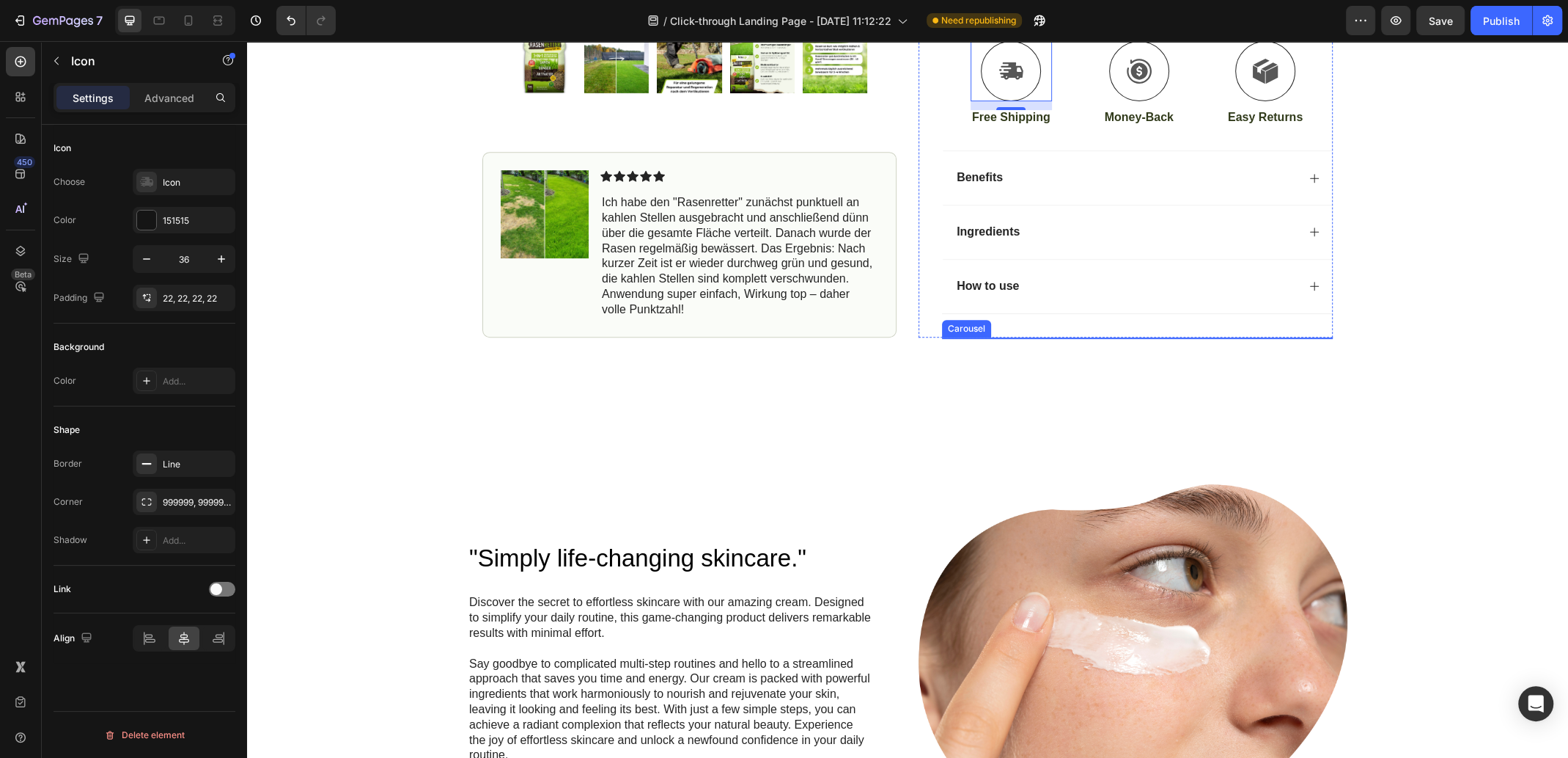
click at [1151, 337] on div "Image Image Image Image Image" at bounding box center [1137, 337] width 391 height 0
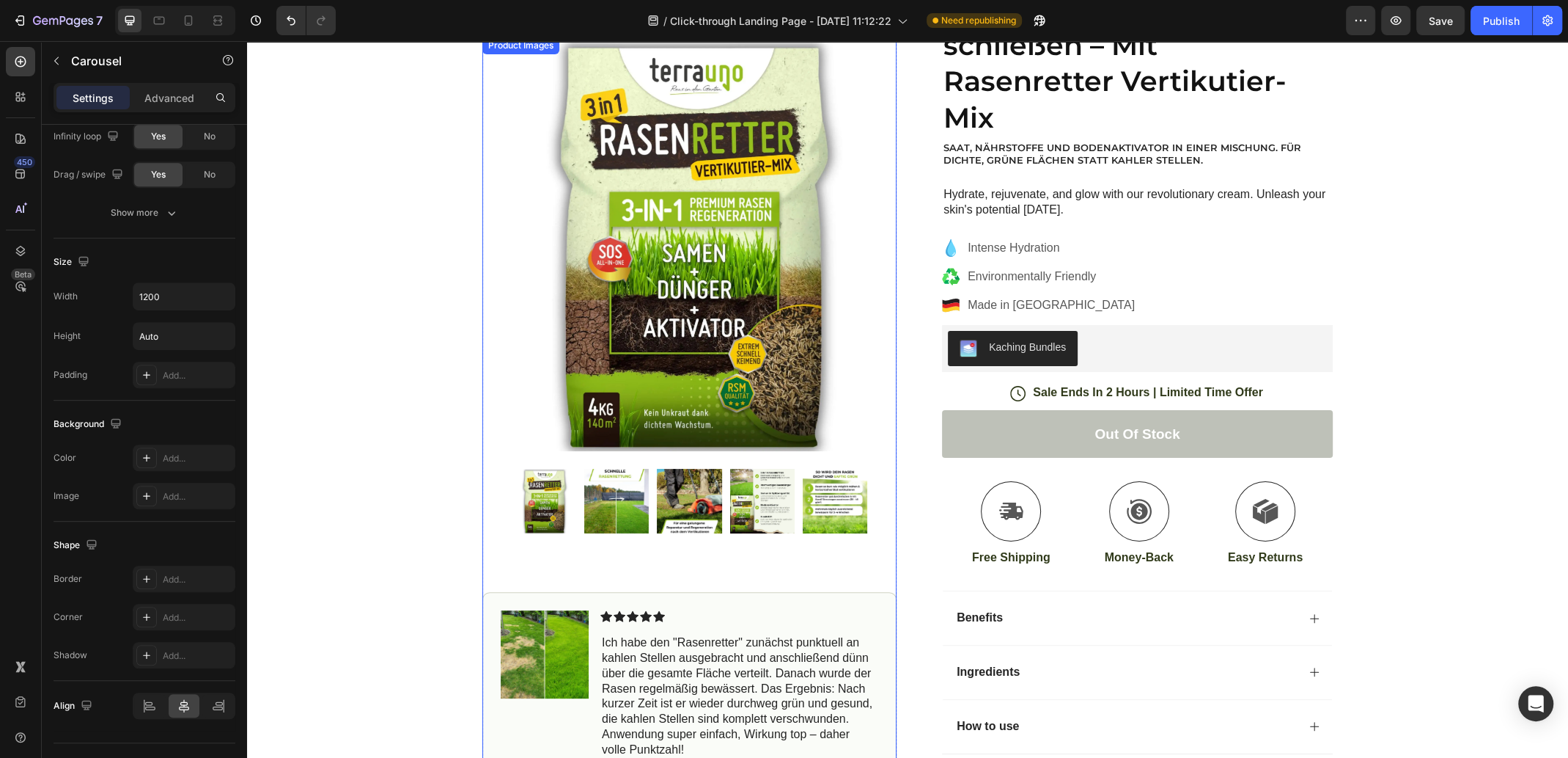
scroll to position [0, 0]
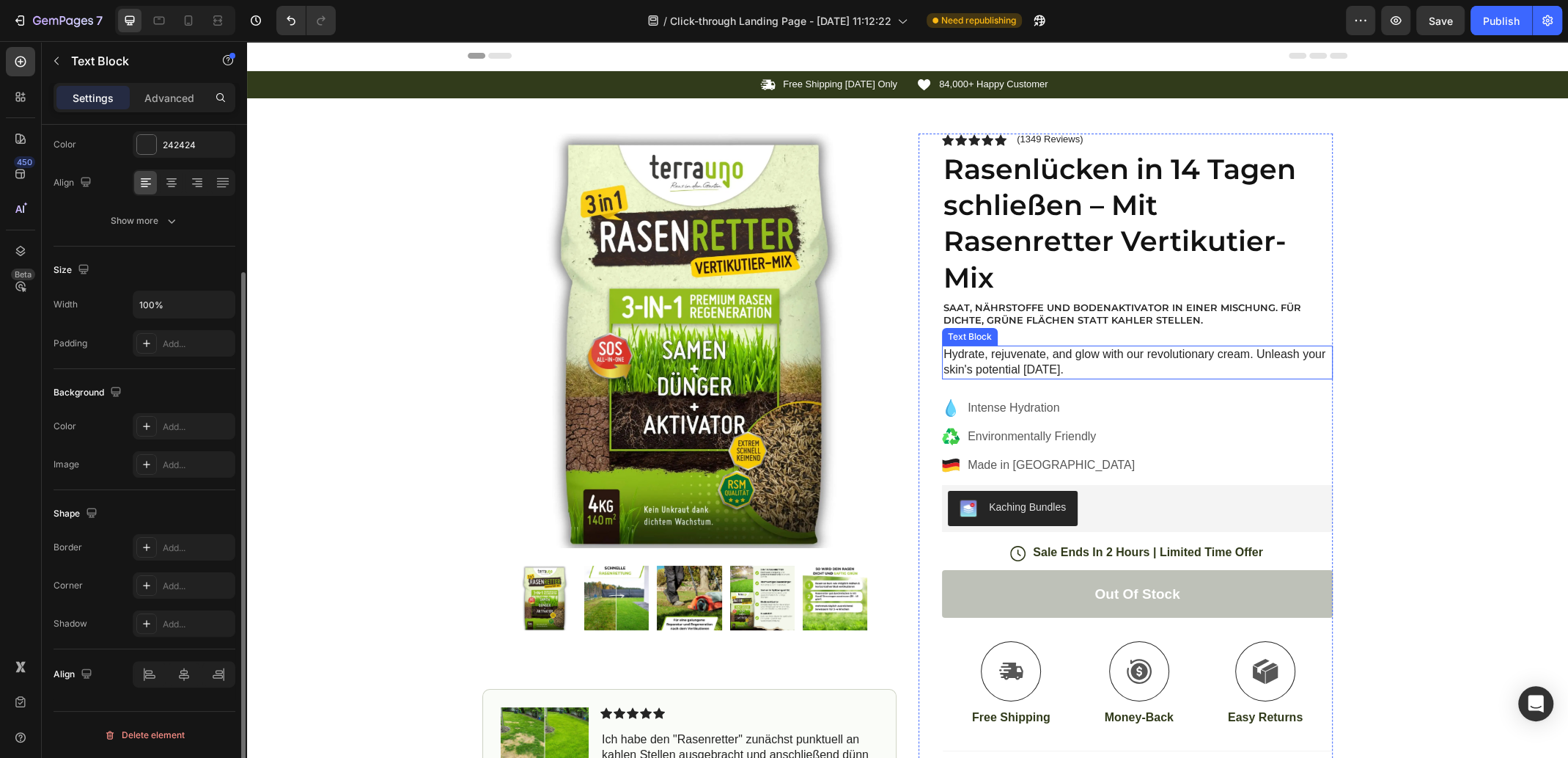
click at [1061, 370] on p "Hydrate, rejuvenate, and glow with our revolutionary cream. Unleash your skin's…" at bounding box center [1137, 362] width 388 height 31
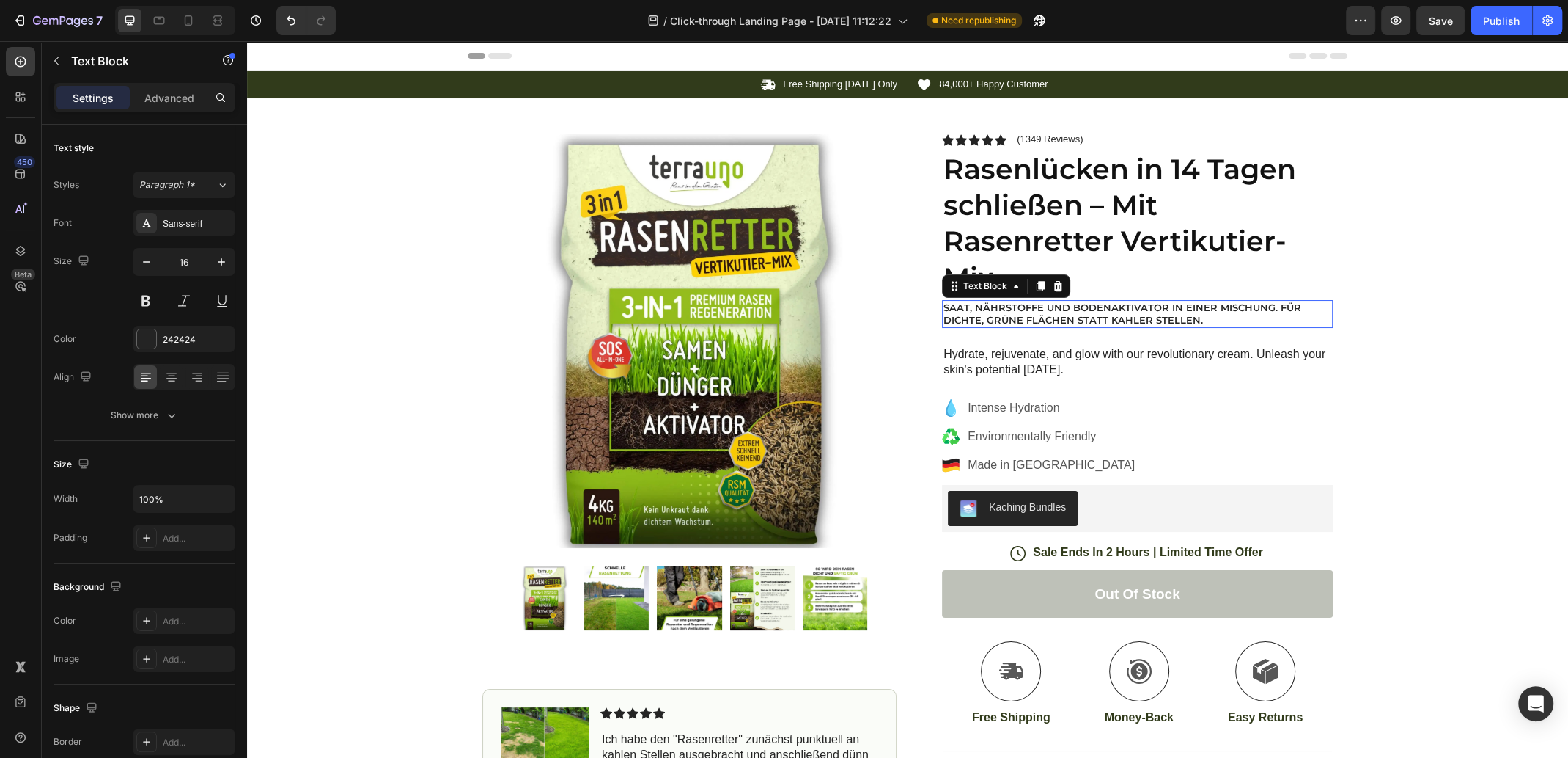
click at [1094, 320] on p "Saat, Nährstoffe und Bodenaktivator in einer Mischung. Für dichte, grüne Fläche…" at bounding box center [1137, 313] width 388 height 25
click at [1057, 350] on p "Hydrate, rejuvenate, and glow with our revolutionary cream. Unleash your skin's…" at bounding box center [1137, 362] width 388 height 31
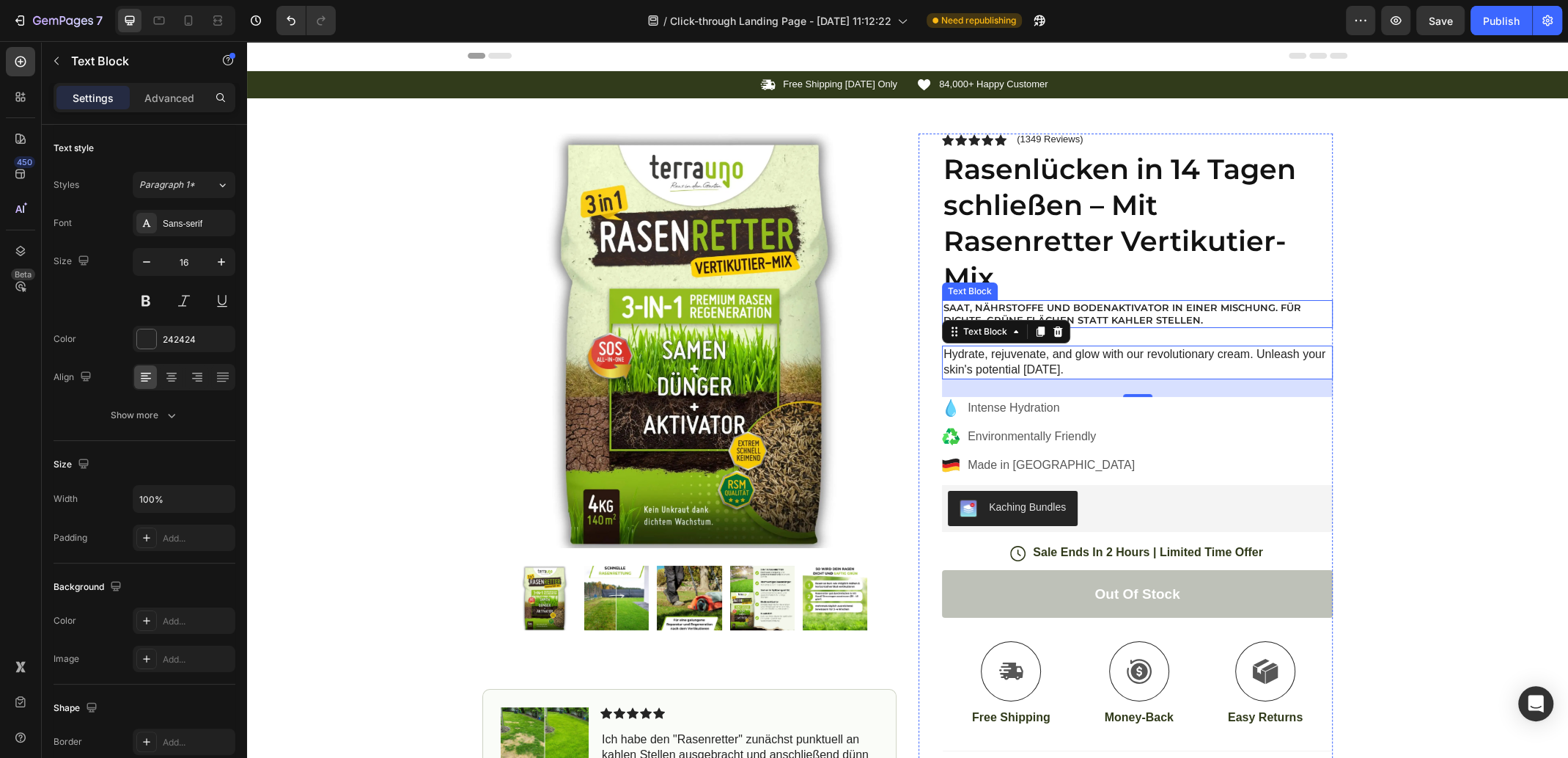
click at [1105, 318] on p "Saat, Nährstoffe und Bodenaktivator in einer Mischung. Für dichte, grüne Fläche…" at bounding box center [1137, 313] width 388 height 25
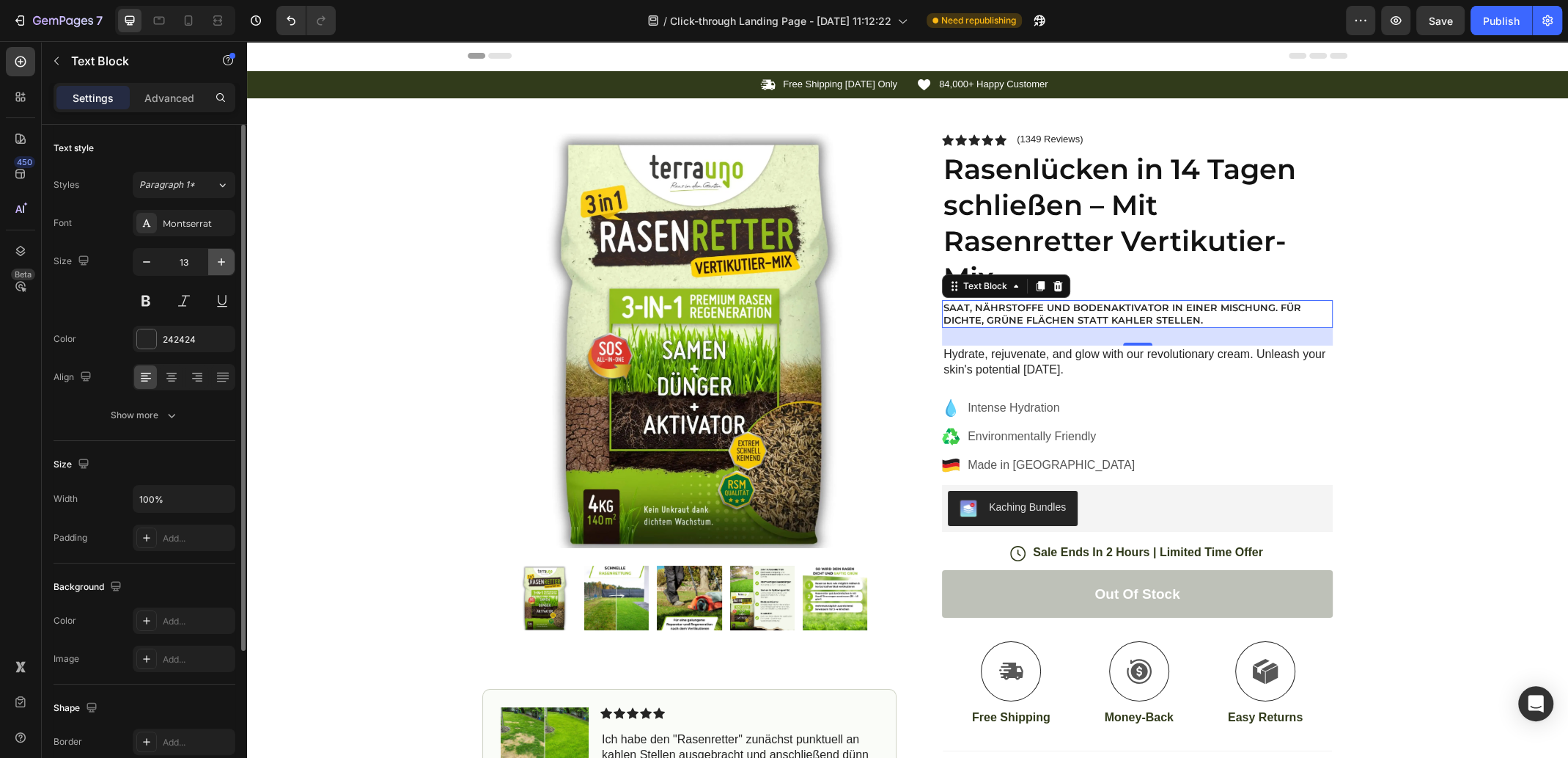
click at [225, 259] on icon "button" at bounding box center [221, 262] width 15 height 15
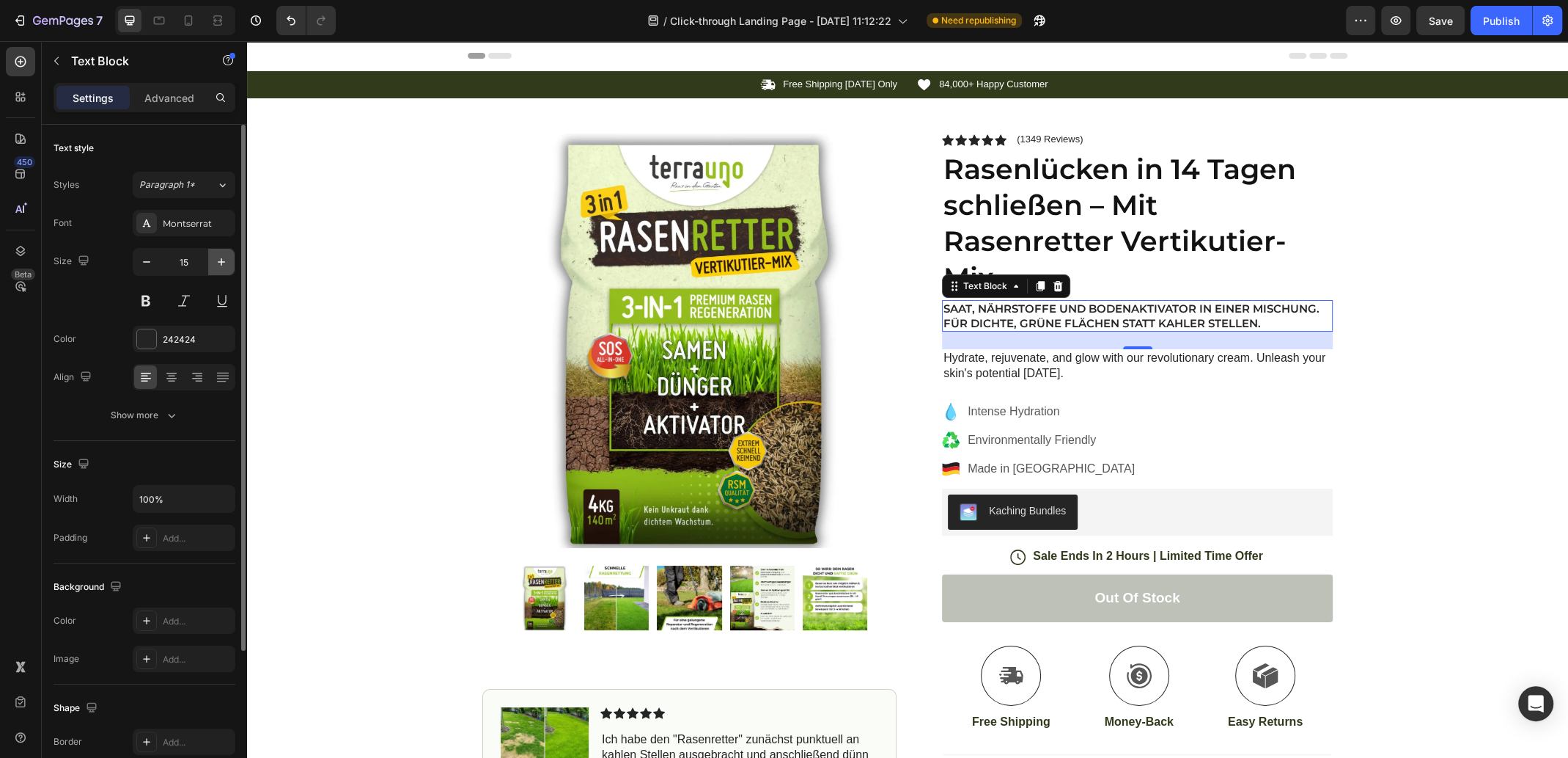
click at [225, 259] on icon "button" at bounding box center [221, 262] width 15 height 15
type input "16"
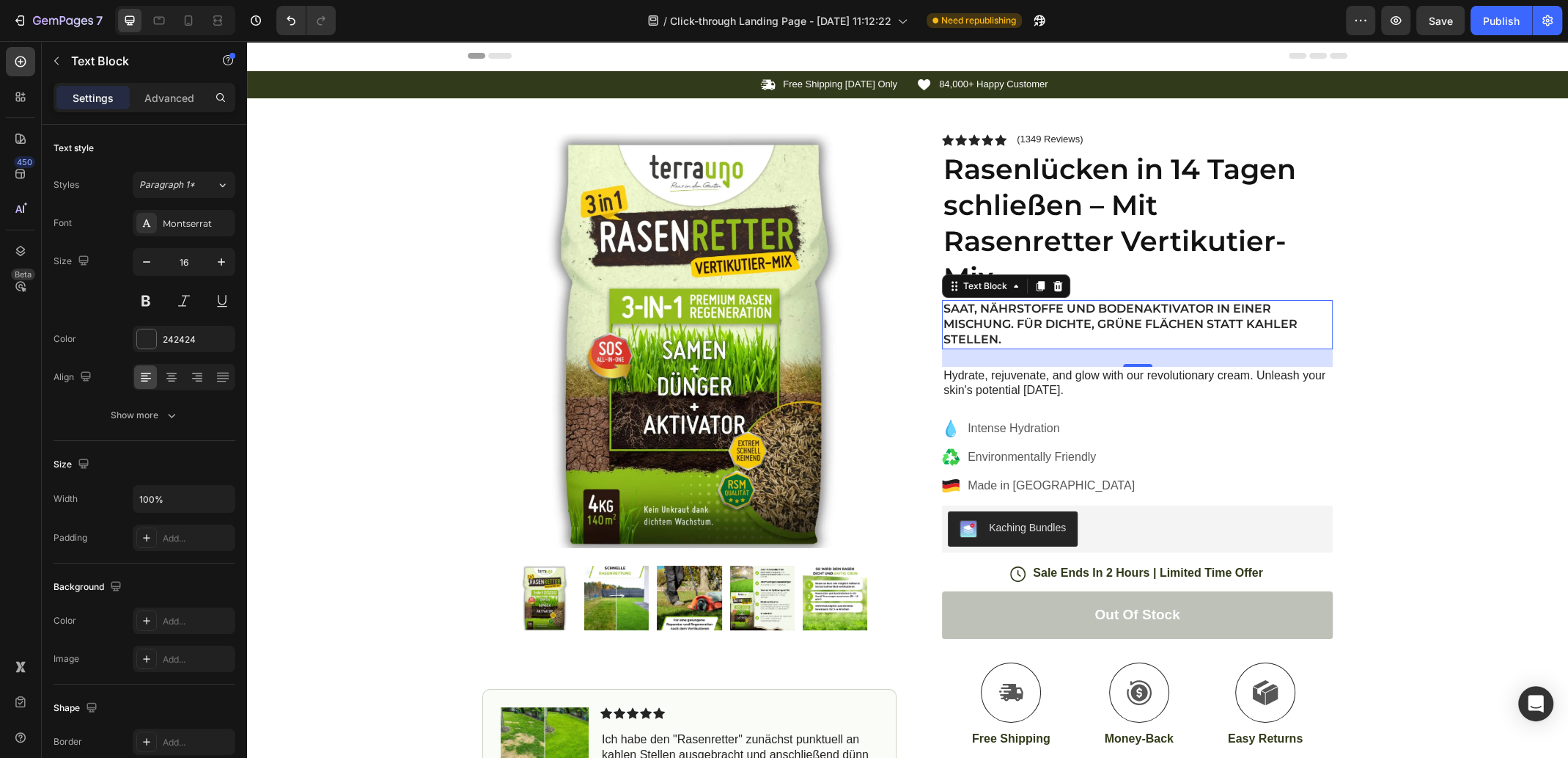
click at [1014, 319] on p "Saat, Nährstoffe und Bodenaktivator in einer Mischung. Für dichte, grüne Fläche…" at bounding box center [1137, 324] width 388 height 46
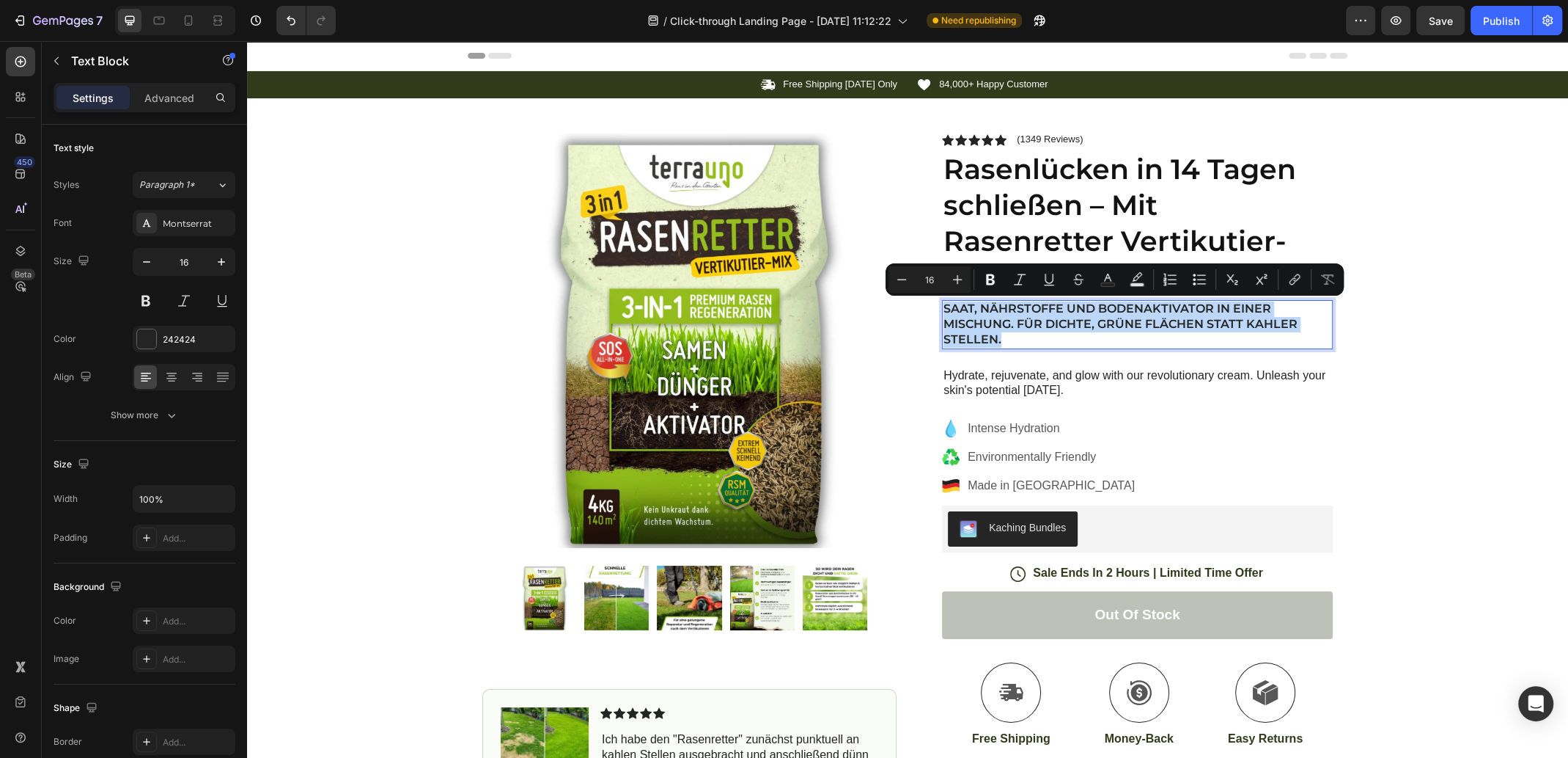
drag, startPoint x: 1005, startPoint y: 337, endPoint x: 938, endPoint y: 306, distance: 73.8
click at [944, 306] on p "Saat, Nährstoffe und Bodenaktivator in einer Mischung. Für dichte, grüne Fläche…" at bounding box center [1137, 324] width 388 height 46
copy p "Saat, Nährstoffe und Bodenaktivator in einer Mischung. Für dichte, grüne Fläche…"
click at [1037, 387] on p "Hydrate, rejuvenate, and glow with our revolutionary cream. Unleash your skin's…" at bounding box center [1137, 383] width 388 height 31
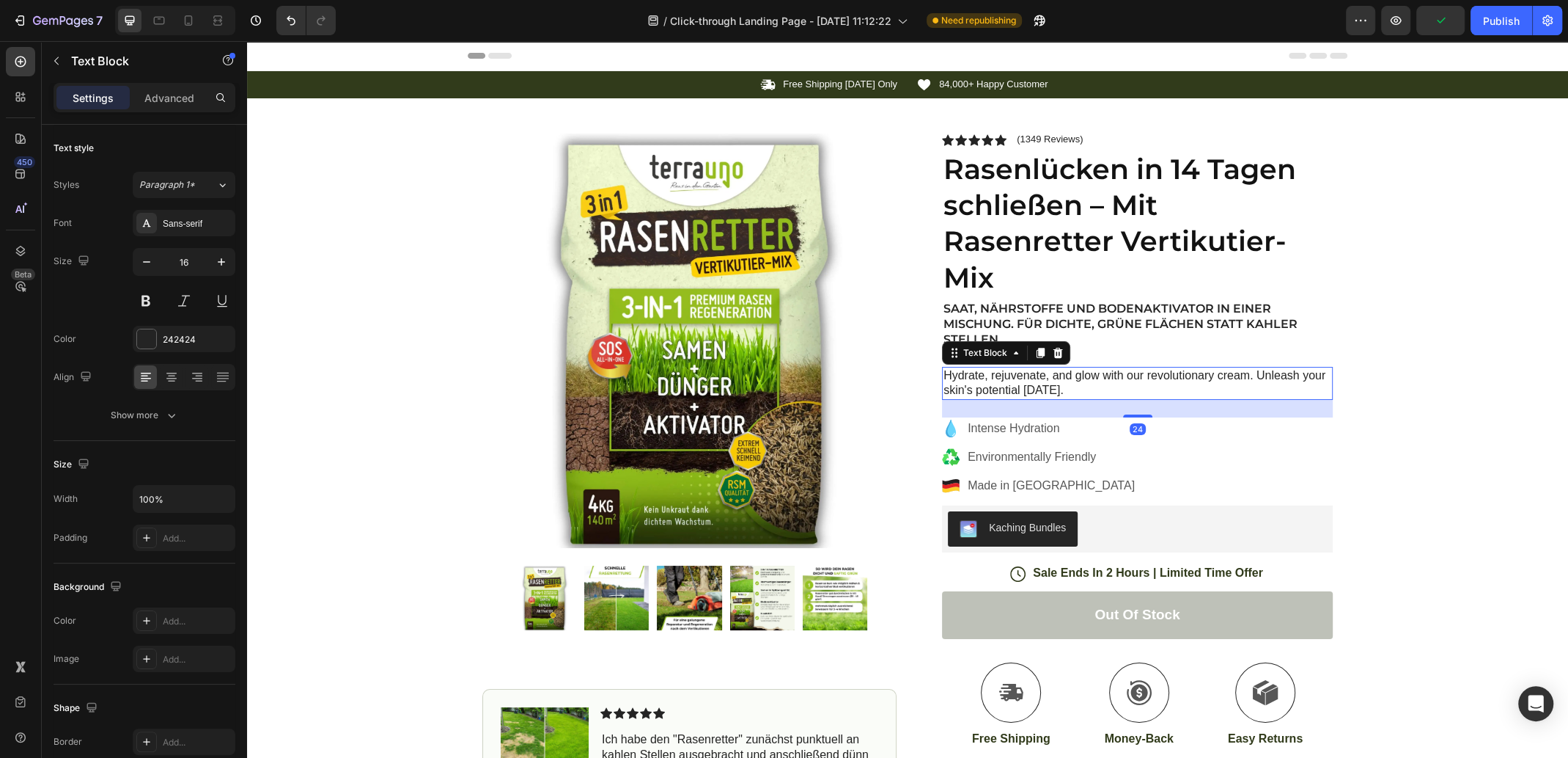
click at [1057, 393] on p "Hydrate, rejuvenate, and glow with our revolutionary cream. Unleash your skin's…" at bounding box center [1137, 383] width 388 height 31
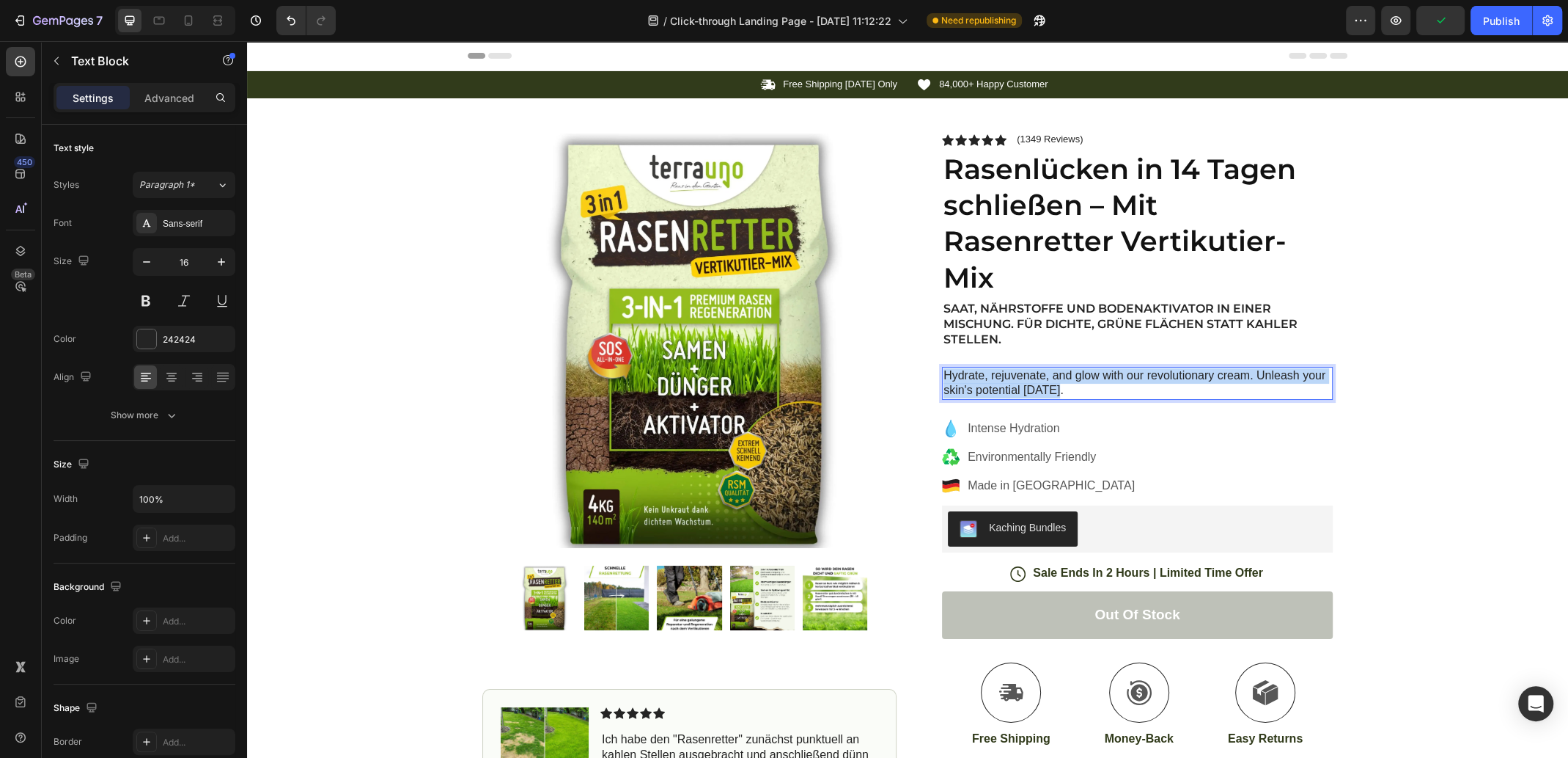
drag, startPoint x: 1060, startPoint y: 391, endPoint x: 942, endPoint y: 374, distance: 119.2
click at [944, 374] on p "Hydrate, rejuvenate, and glow with our revolutionary cream. Unleash your skin's…" at bounding box center [1137, 383] width 388 height 31
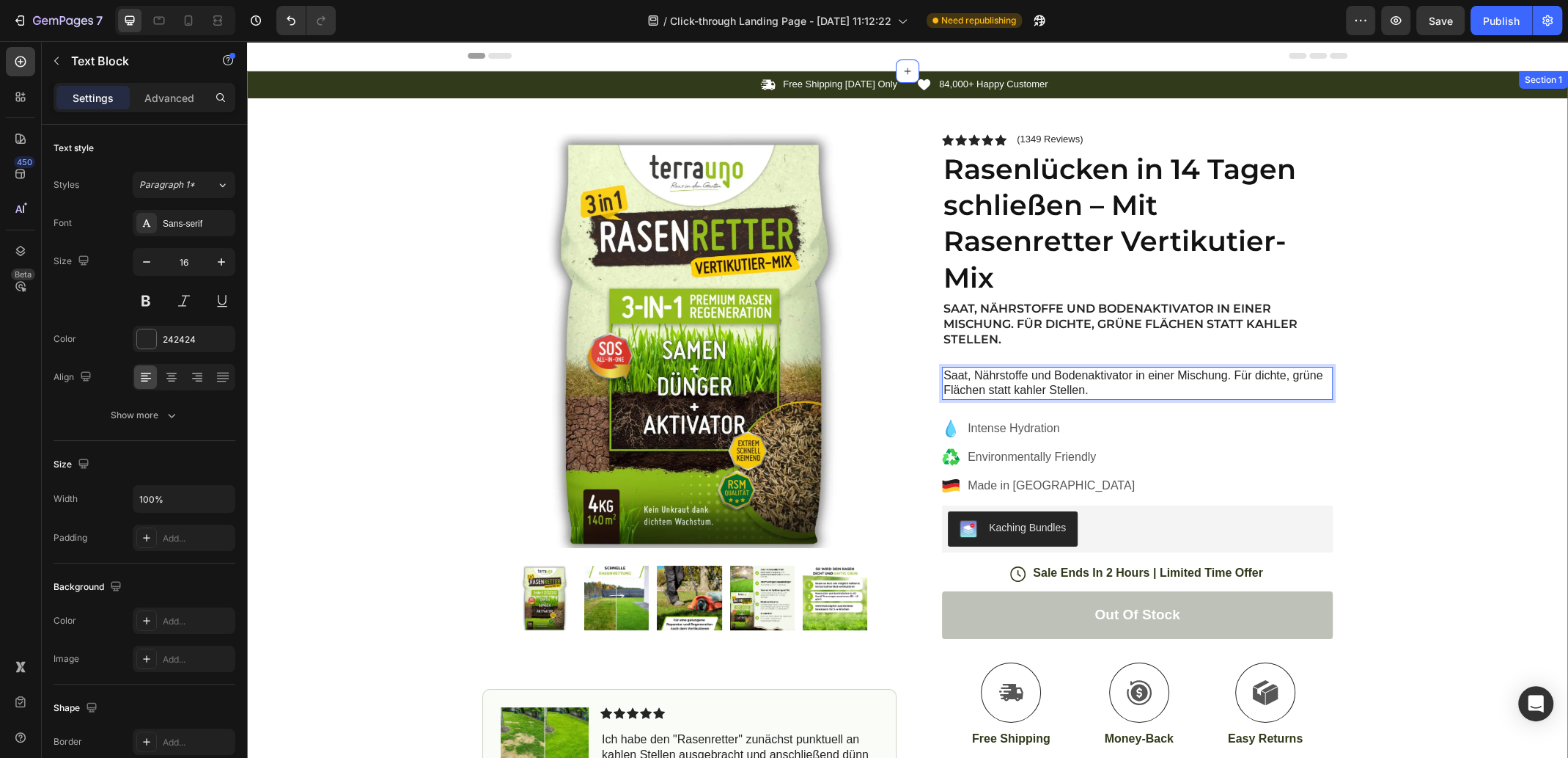
click at [1428, 382] on div "Icon Free Shipping [DATE] Only Text Block Row Icon 84,000+ Happy Customer Text …" at bounding box center [908, 515] width 1321 height 887
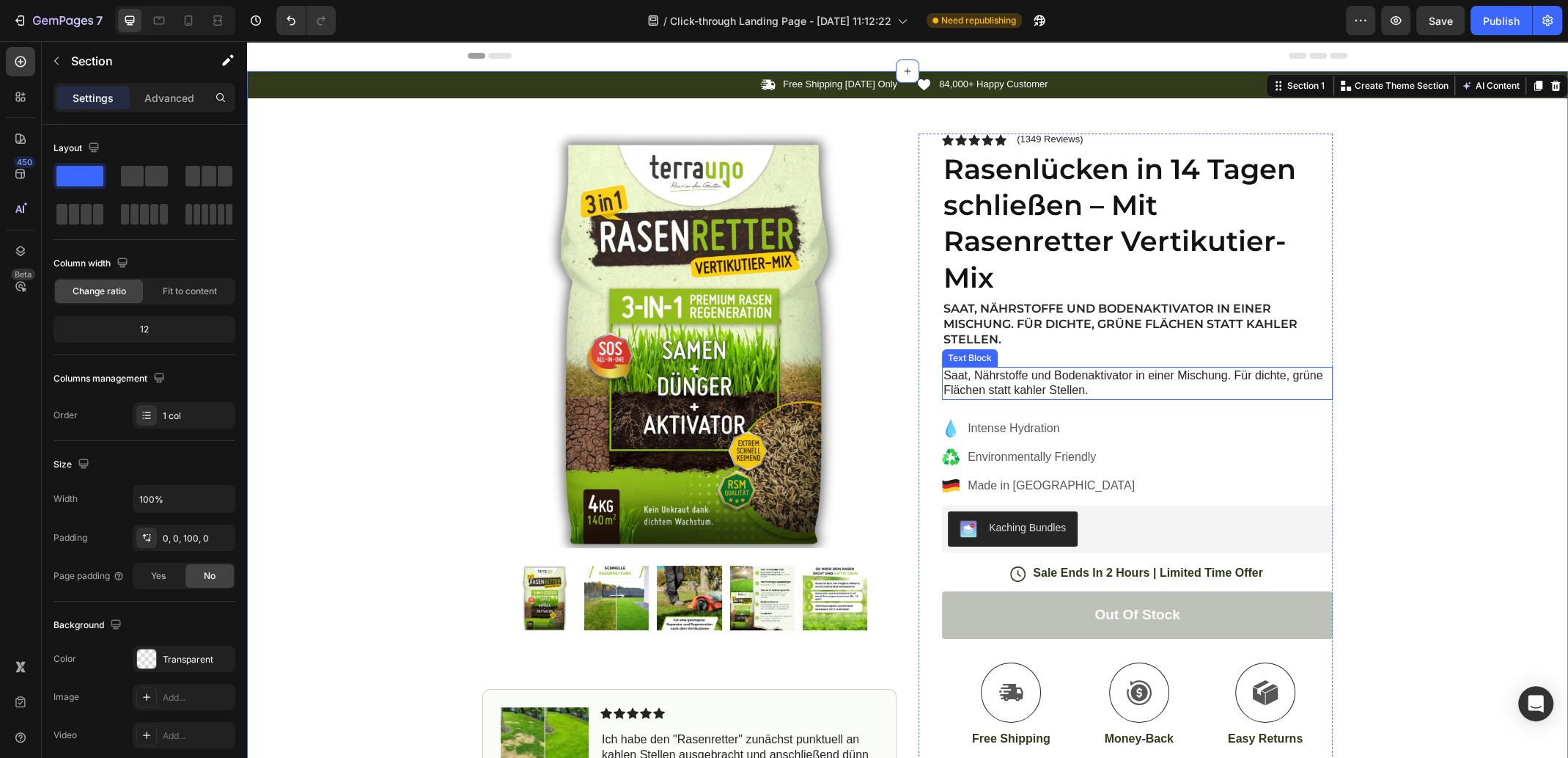
click at [977, 374] on p "Saat, Nährstoffe und Bodenaktivator in einer Mischung. Für dichte, grüne Fläche…" at bounding box center [1137, 383] width 388 height 31
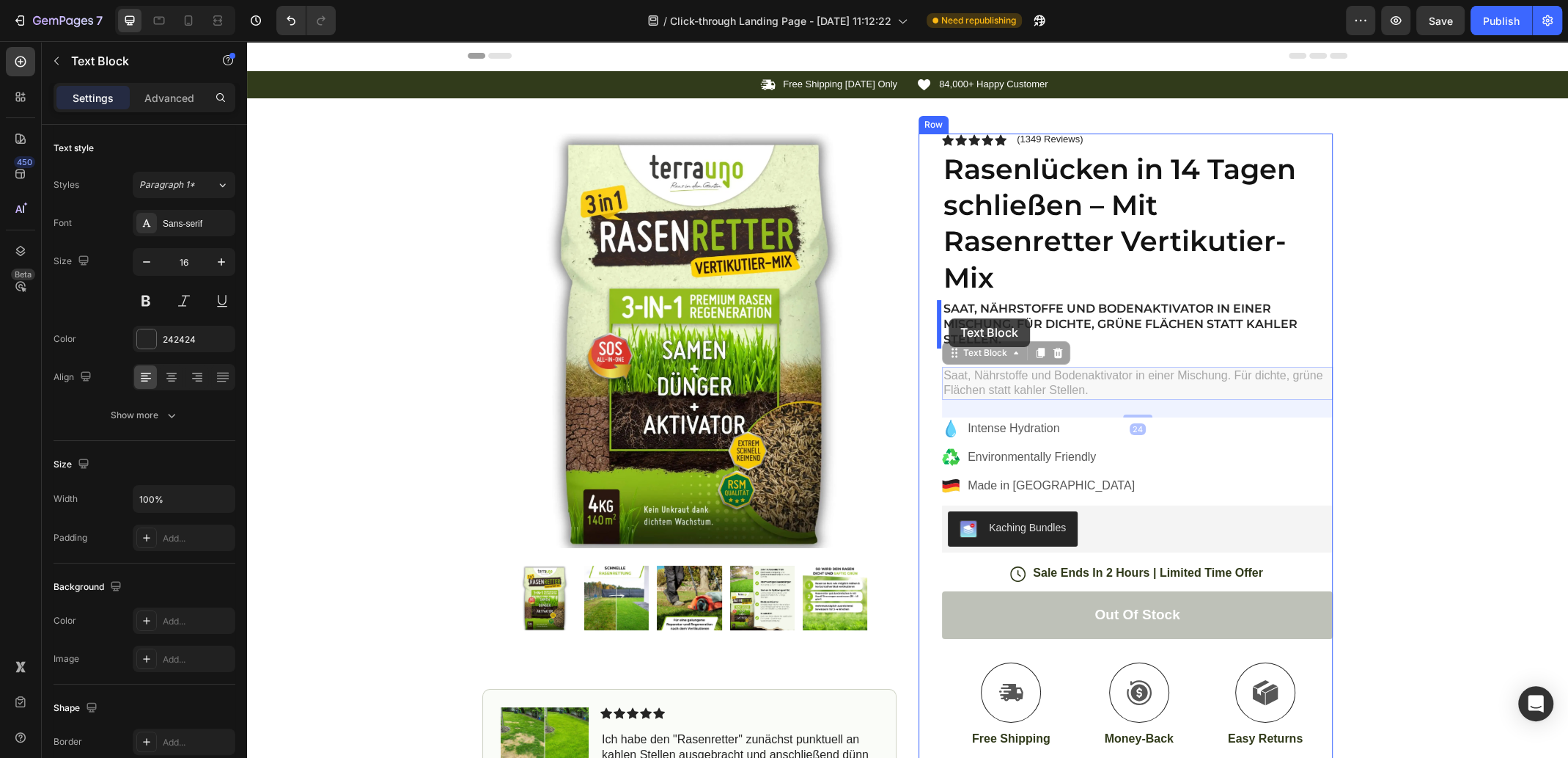
drag, startPoint x: 949, startPoint y: 352, endPoint x: 949, endPoint y: 318, distance: 34.0
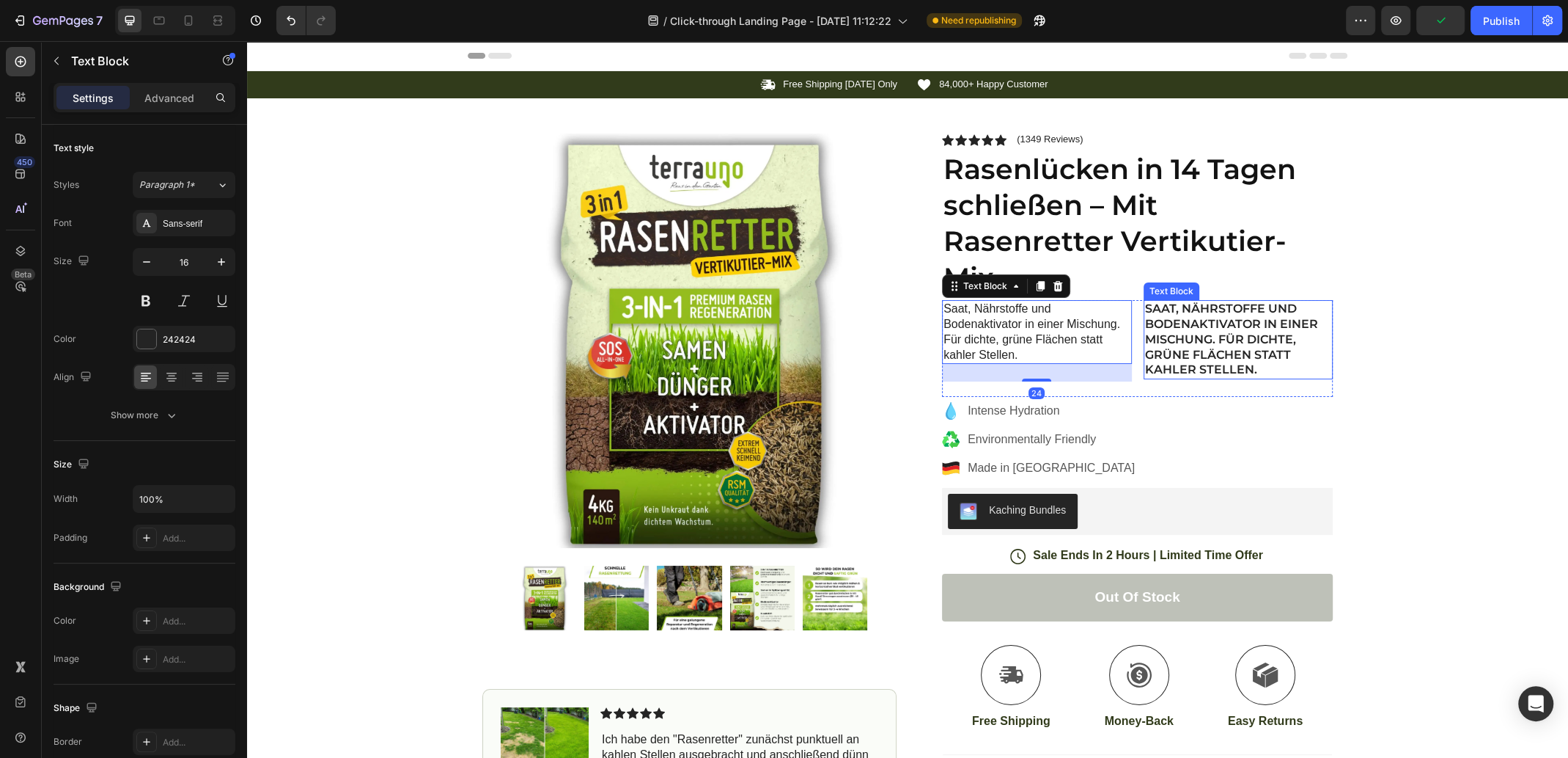
click at [1184, 336] on p "Saat, Nährstoffe und Bodenaktivator in einer Mischung. Für dichte, grüne Fläche…" at bounding box center [1239, 339] width 187 height 77
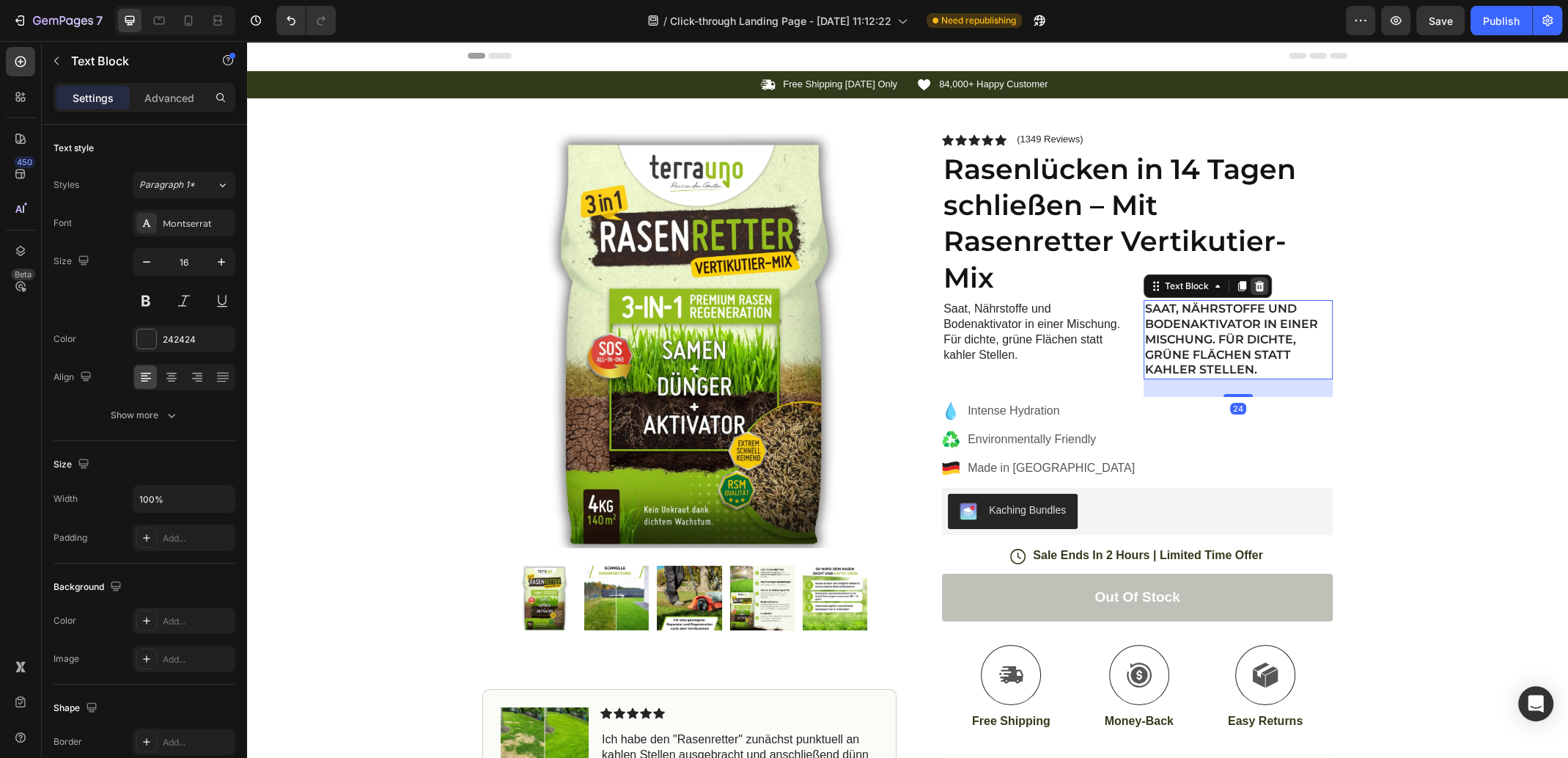
click at [1255, 289] on icon at bounding box center [1260, 285] width 10 height 10
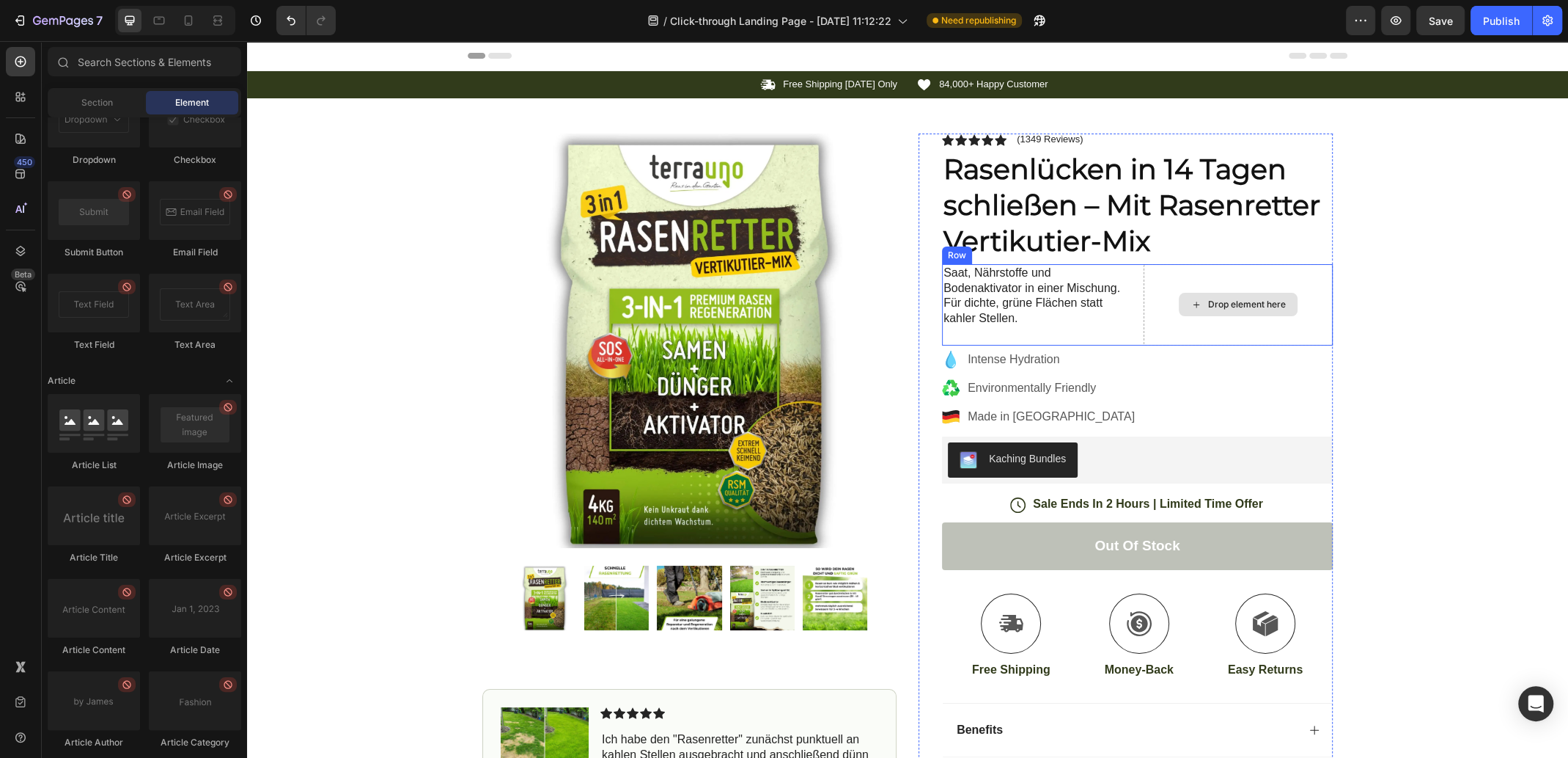
click at [1149, 304] on div "Drop element here" at bounding box center [1238, 304] width 190 height 82
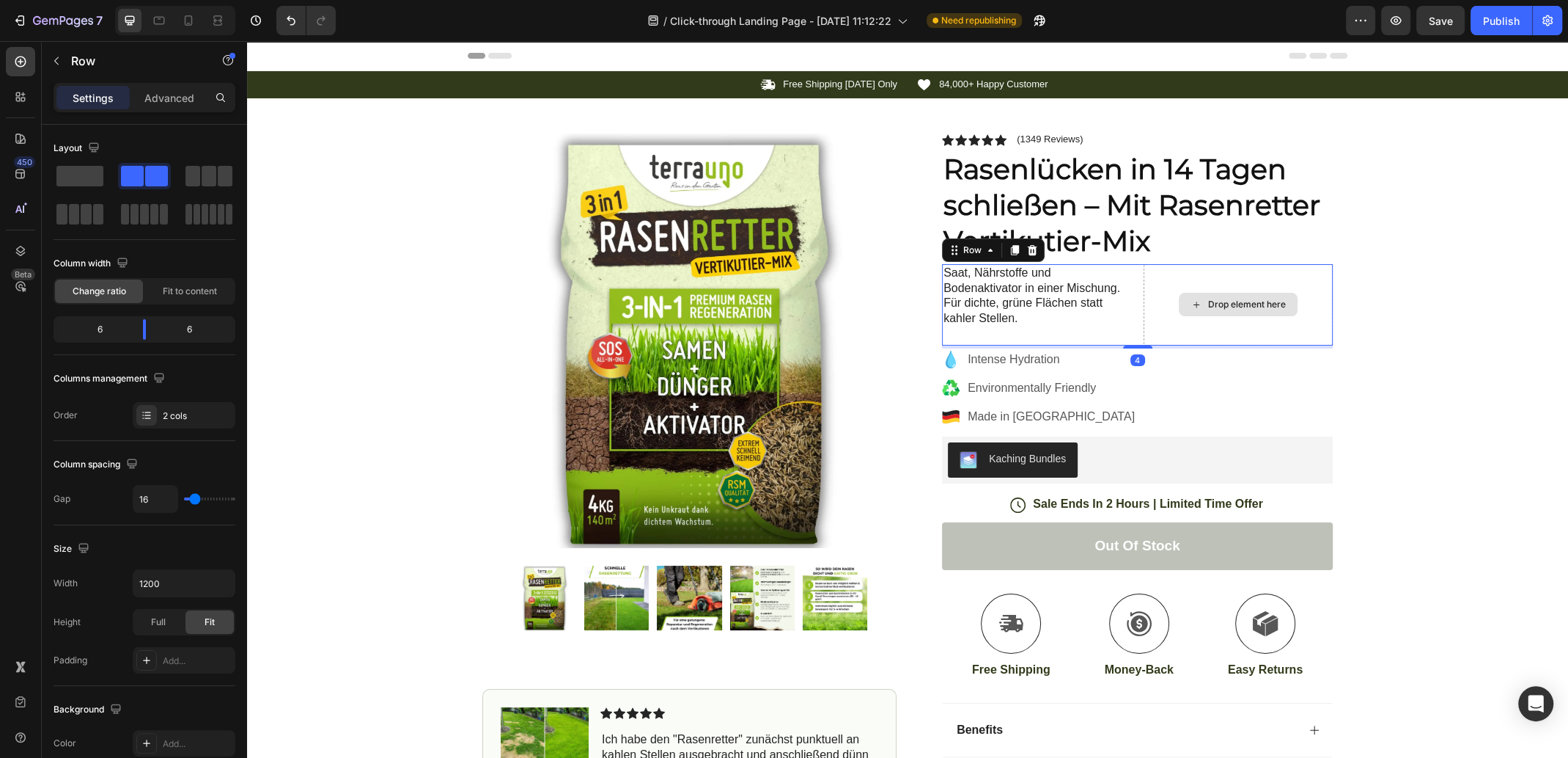
drag, startPoint x: 1289, startPoint y: 326, endPoint x: 1310, endPoint y: 328, distance: 21.1
click at [1308, 328] on div "Drop element here" at bounding box center [1238, 304] width 190 height 82
drag, startPoint x: 1311, startPoint y: 328, endPoint x: 1322, endPoint y: 326, distance: 11.2
click at [1311, 328] on div "Drop element here" at bounding box center [1238, 304] width 190 height 82
click at [282, 14] on button "Undo/Redo" at bounding box center [290, 20] width 29 height 29
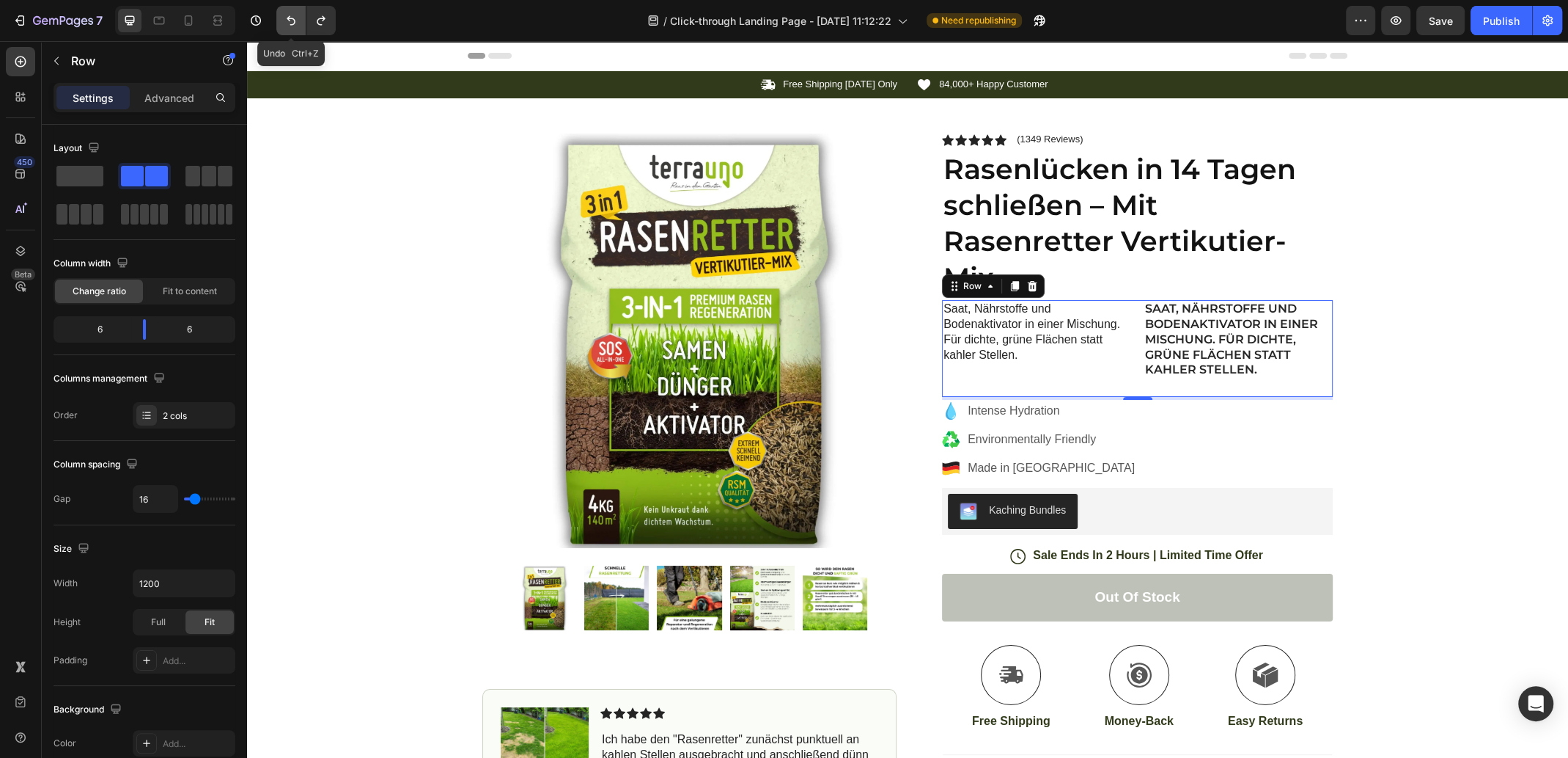
click at [282, 14] on button "Undo/Redo" at bounding box center [290, 20] width 29 height 29
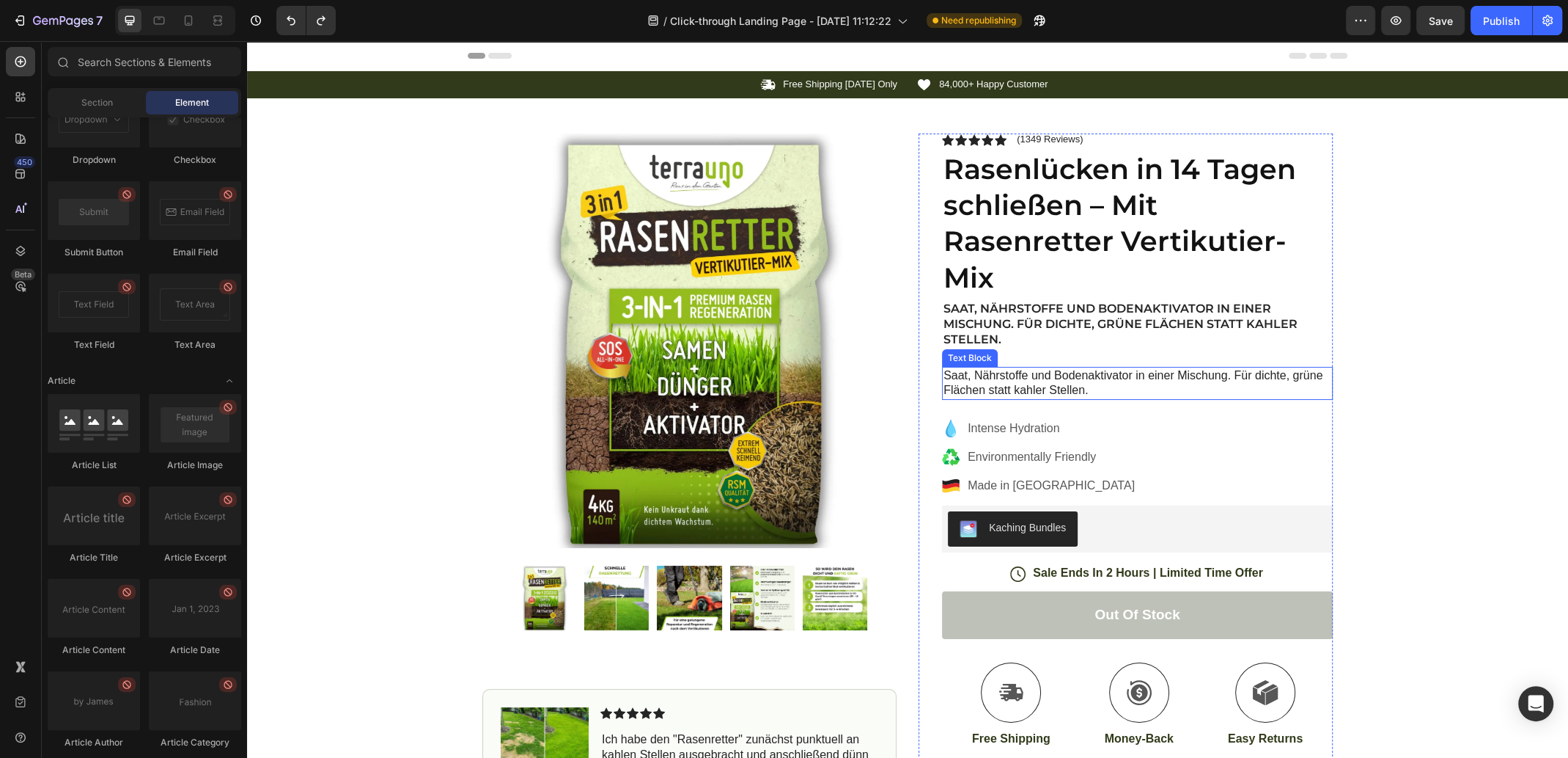
click at [981, 375] on p "Saat, Nährstoffe und Bodenaktivator in einer Mischung. Für dichte, grüne Fläche…" at bounding box center [1137, 383] width 388 height 31
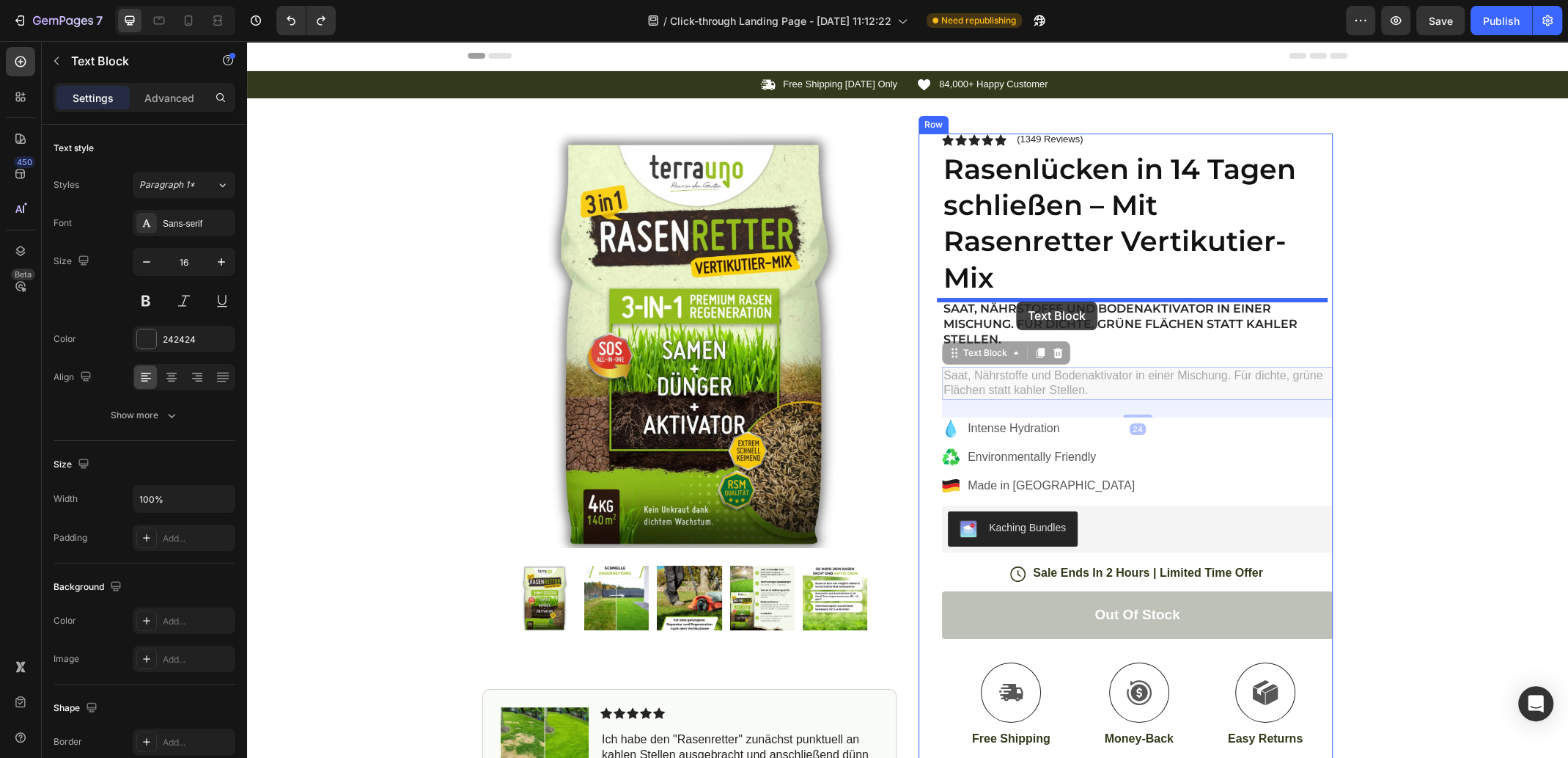
drag, startPoint x: 949, startPoint y: 356, endPoint x: 1017, endPoint y: 300, distance: 88.1
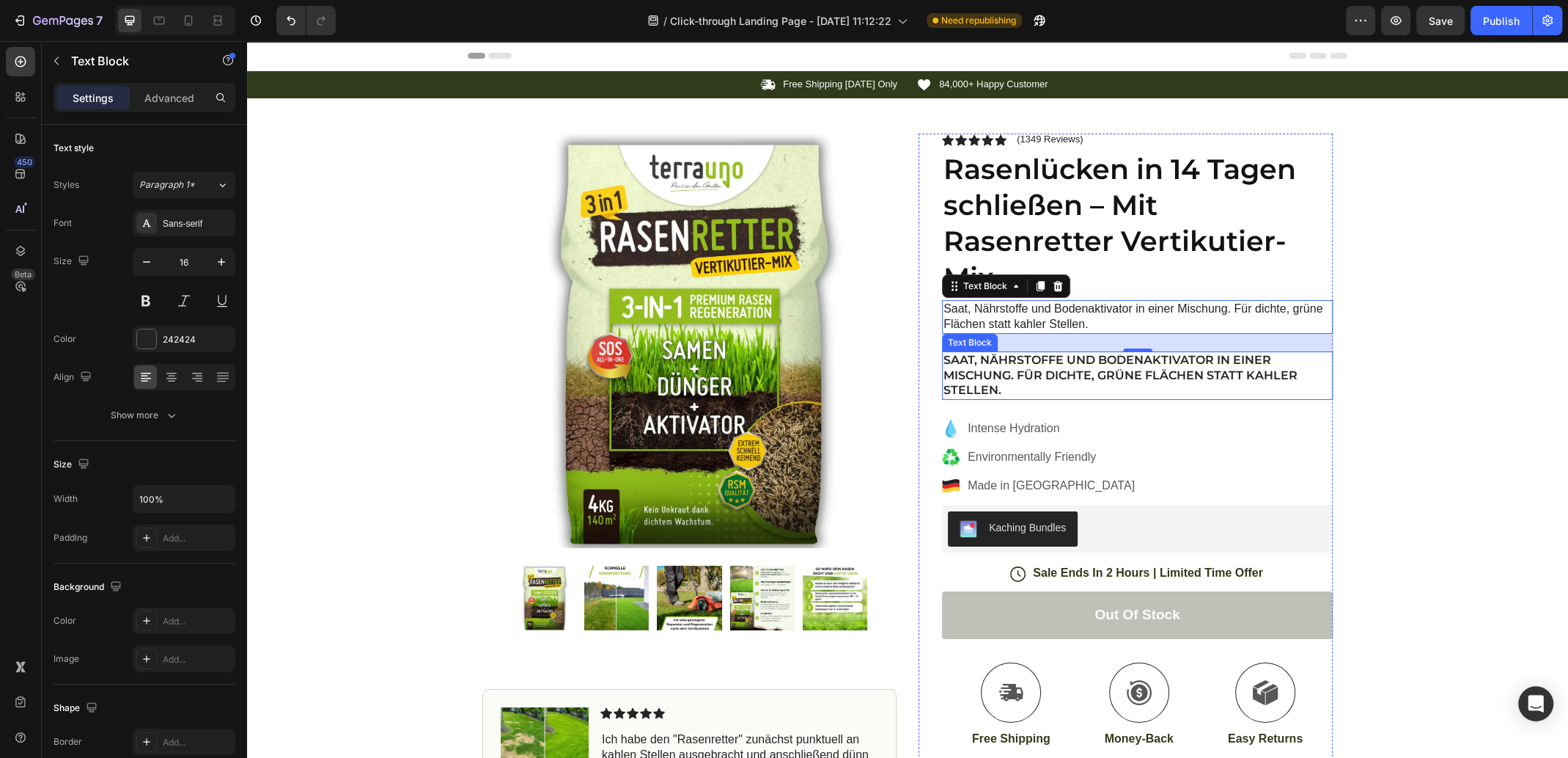
click at [1043, 365] on p "Saat, Nährstoffe und Bodenaktivator in einer Mischung. Für dichte, grüne Fläche…" at bounding box center [1137, 376] width 388 height 46
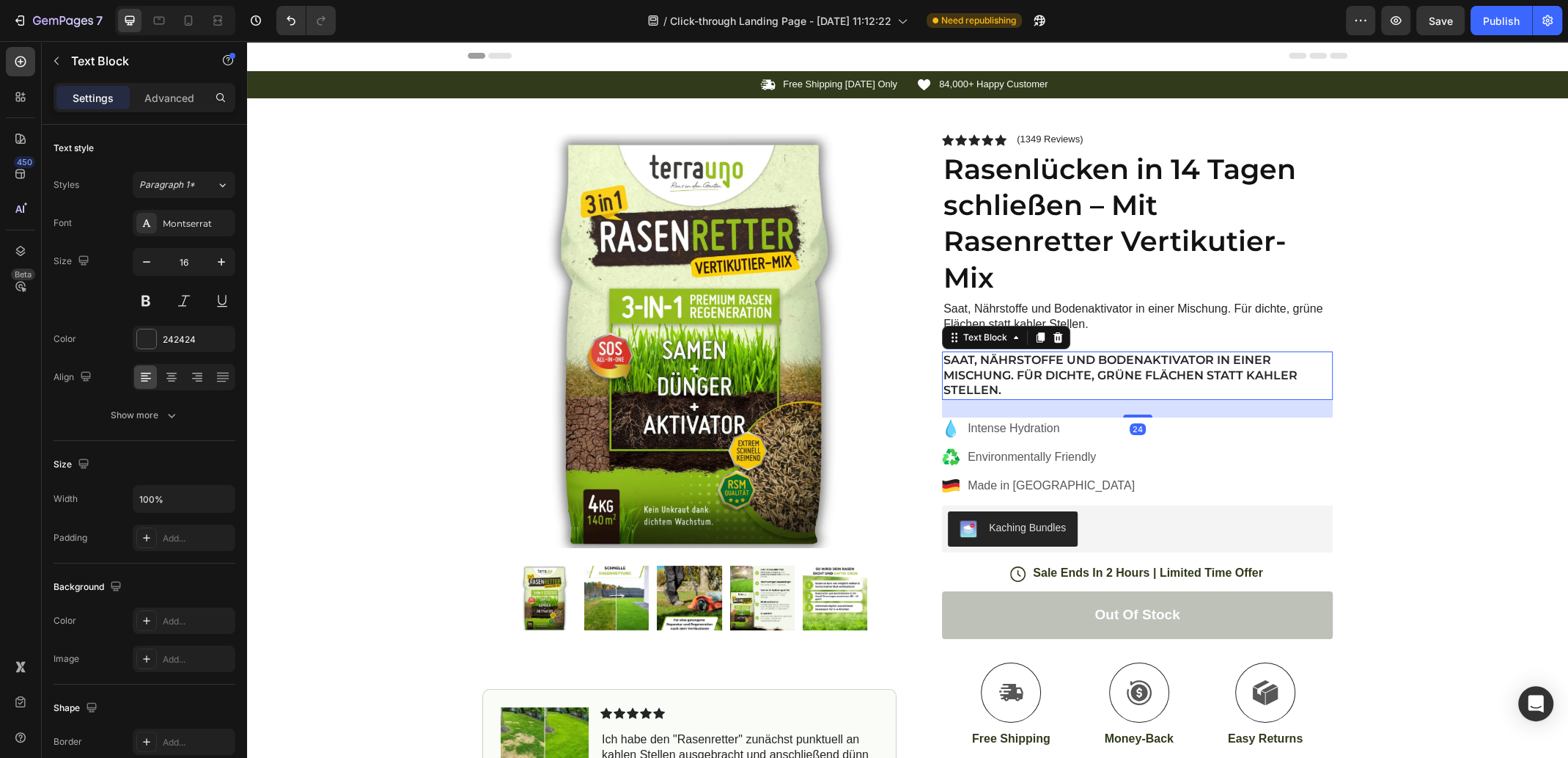
click at [1054, 336] on icon at bounding box center [1059, 337] width 10 height 10
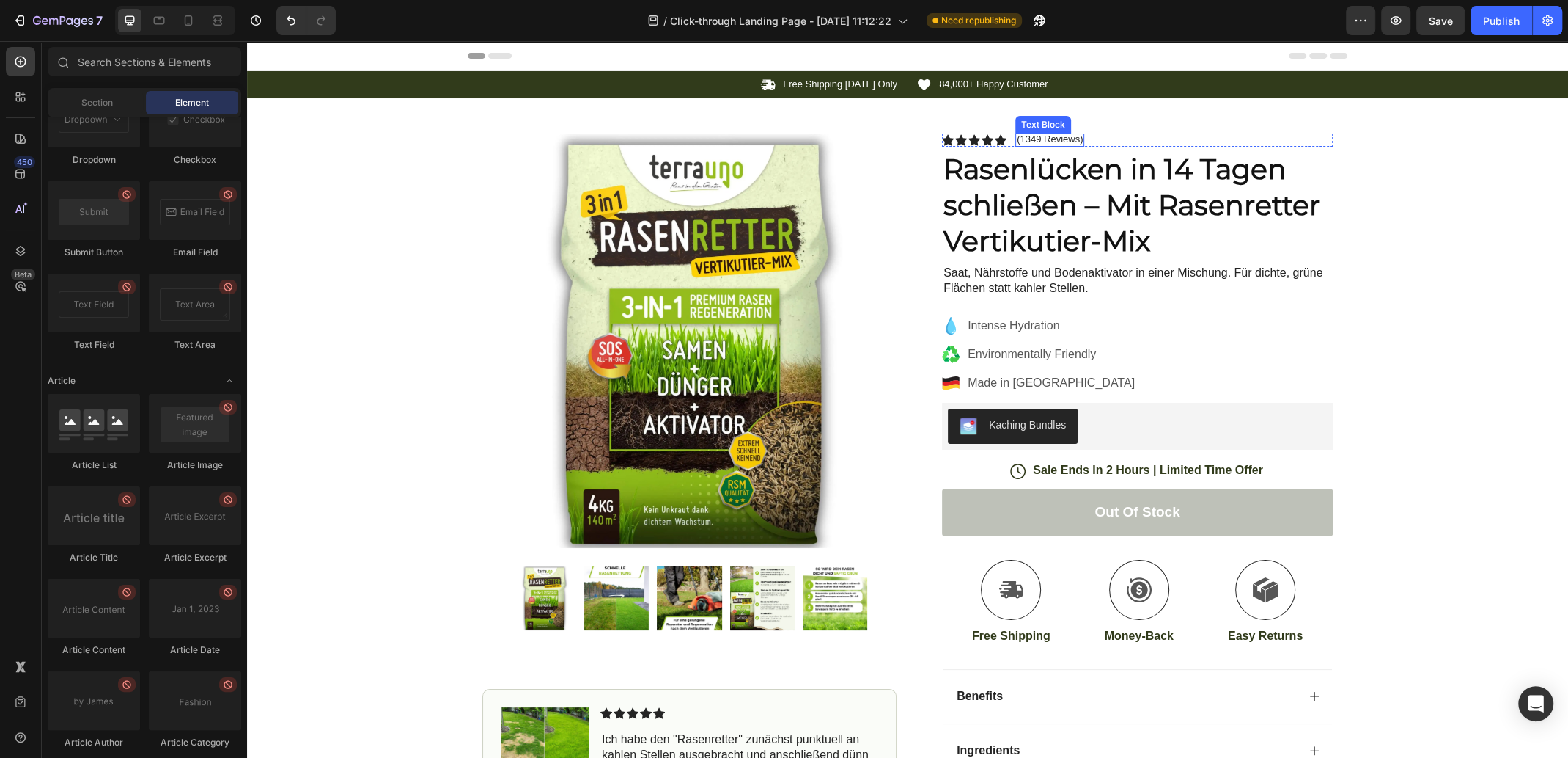
click at [1029, 140] on p "(1349 Reviews)" at bounding box center [1050, 139] width 66 height 12
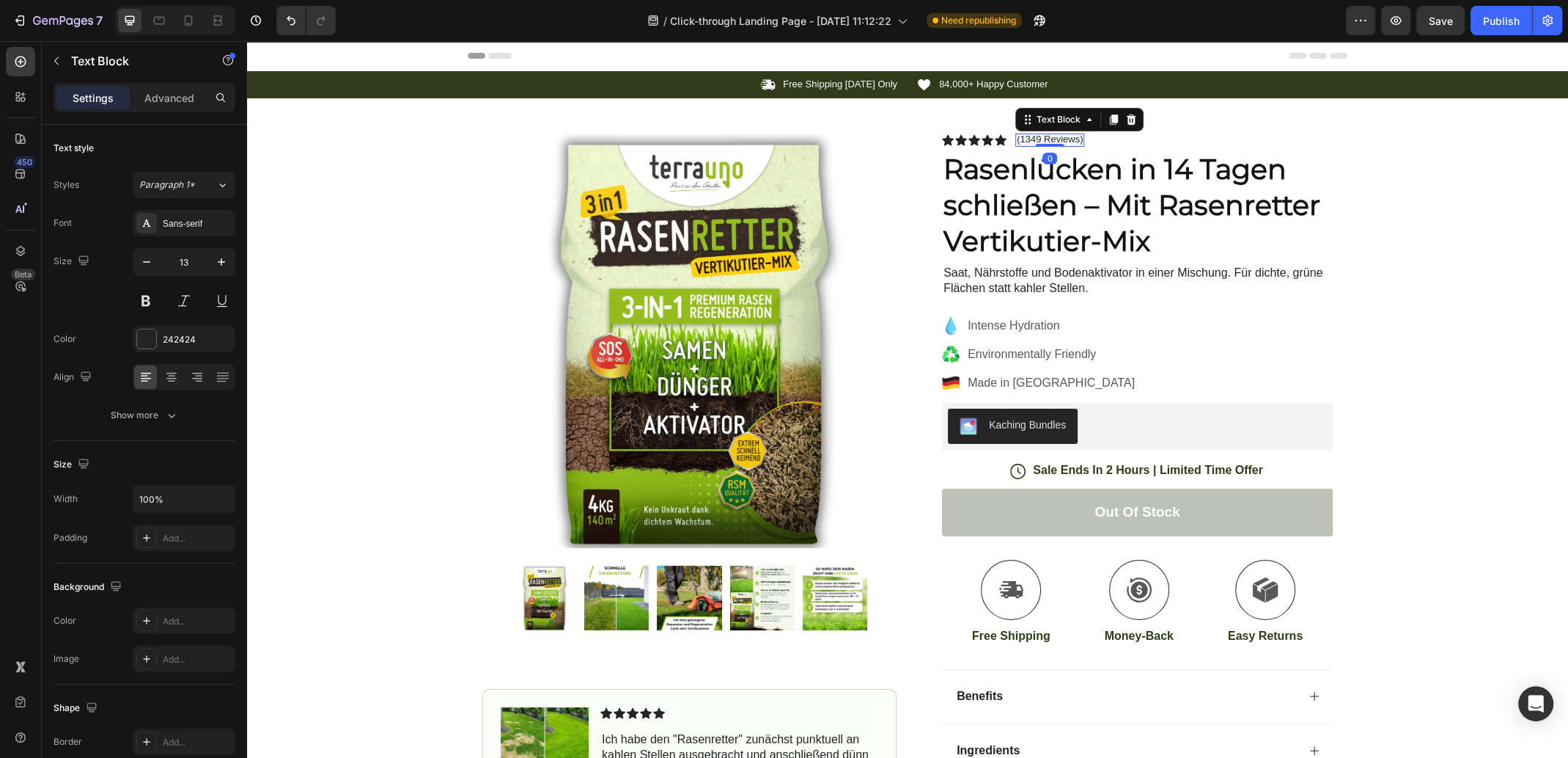
click at [1030, 140] on p "(1349 Reviews)" at bounding box center [1050, 139] width 66 height 12
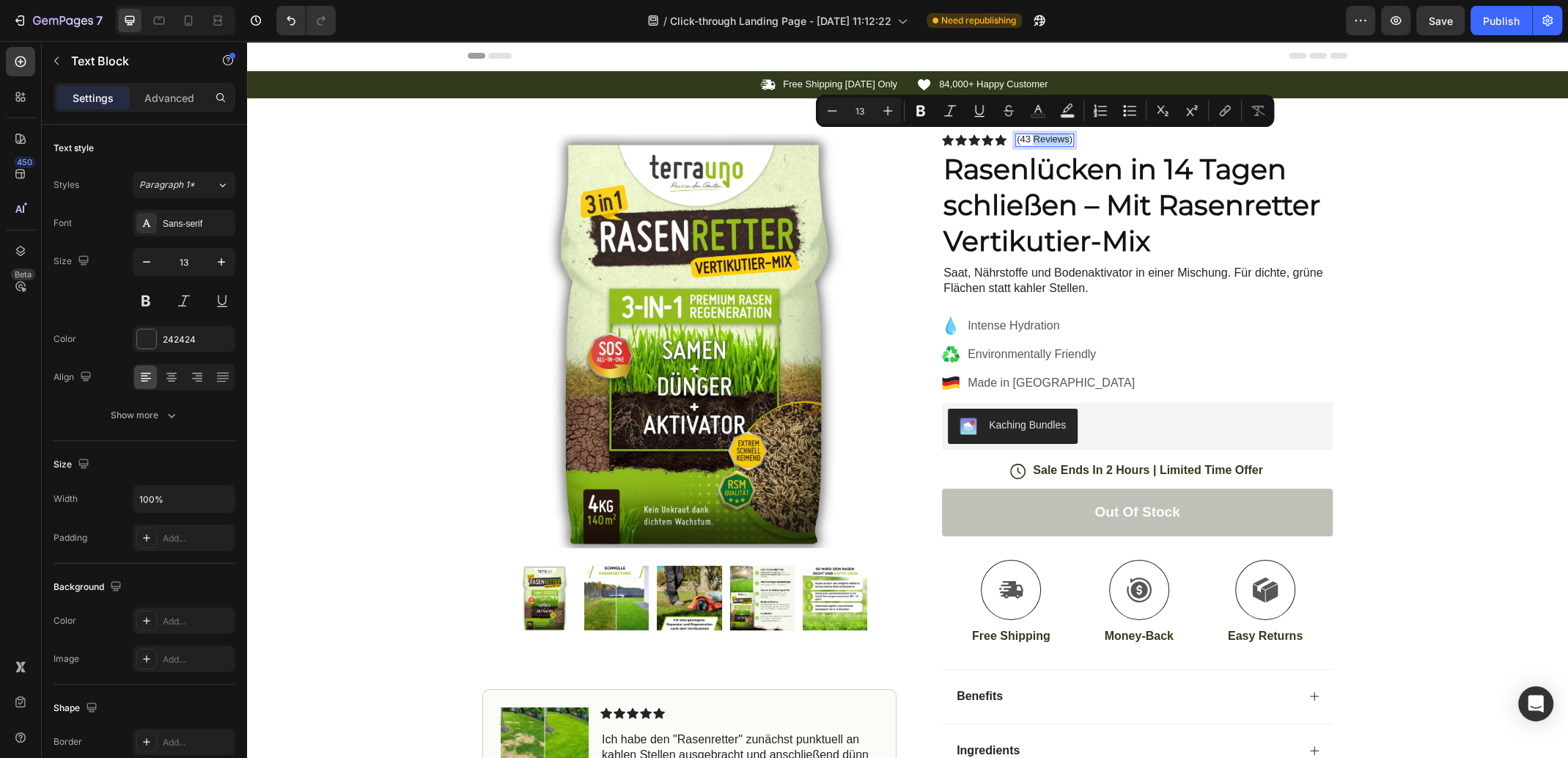
drag, startPoint x: 1030, startPoint y: 139, endPoint x: 1063, endPoint y: 138, distance: 33.0
click at [1063, 138] on p "(43 Reviews)" at bounding box center [1045, 139] width 56 height 12
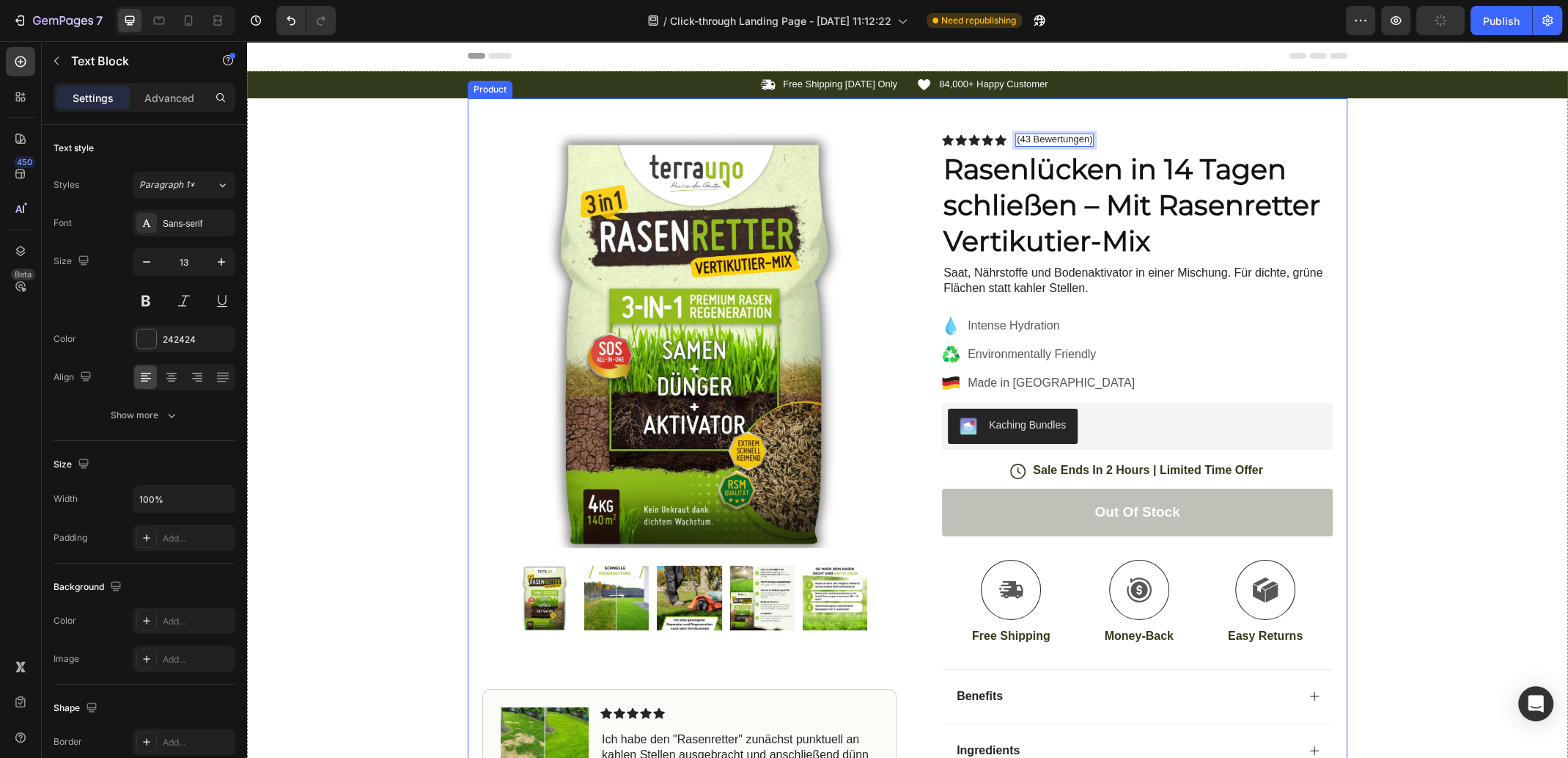
click at [1501, 248] on div "Icon Free Shipping [DATE] Only Text Block Row Icon 84,000+ Happy Customer Text …" at bounding box center [908, 473] width 1321 height 803
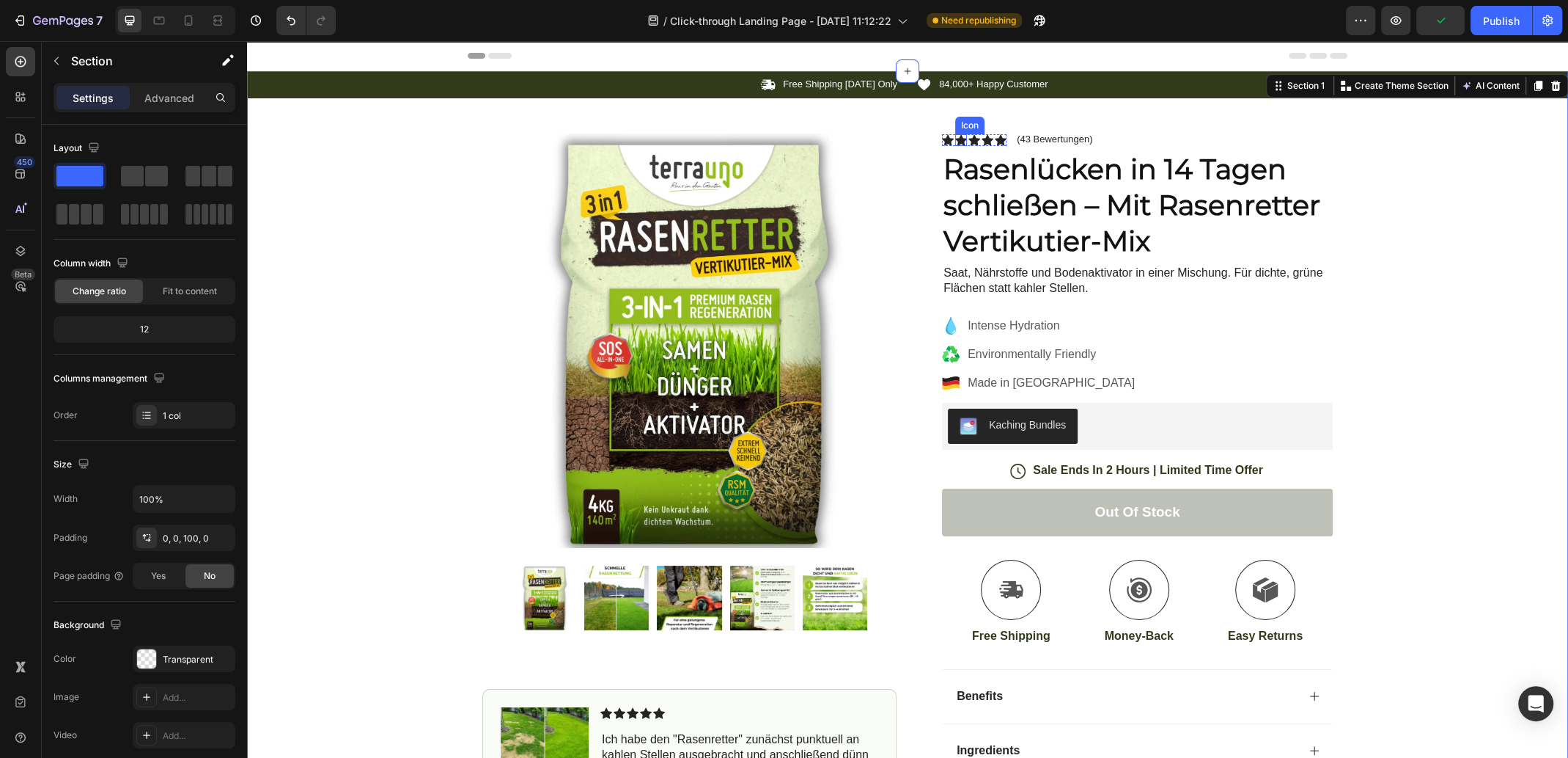
click at [957, 138] on icon at bounding box center [961, 139] width 12 height 11
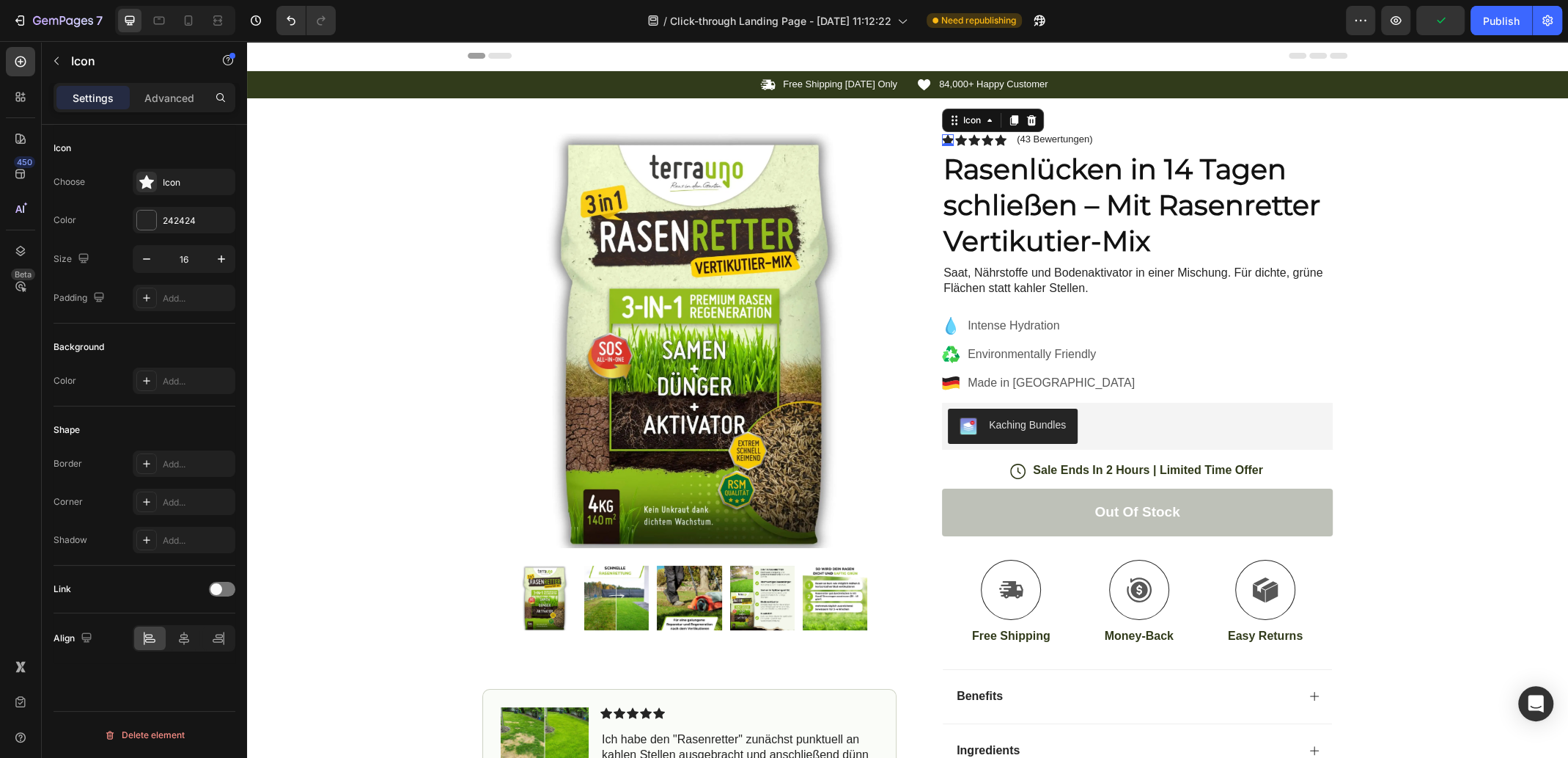
click at [943, 141] on div "Icon 0" at bounding box center [949, 140] width 12 height 12
click at [138, 219] on div at bounding box center [146, 220] width 19 height 19
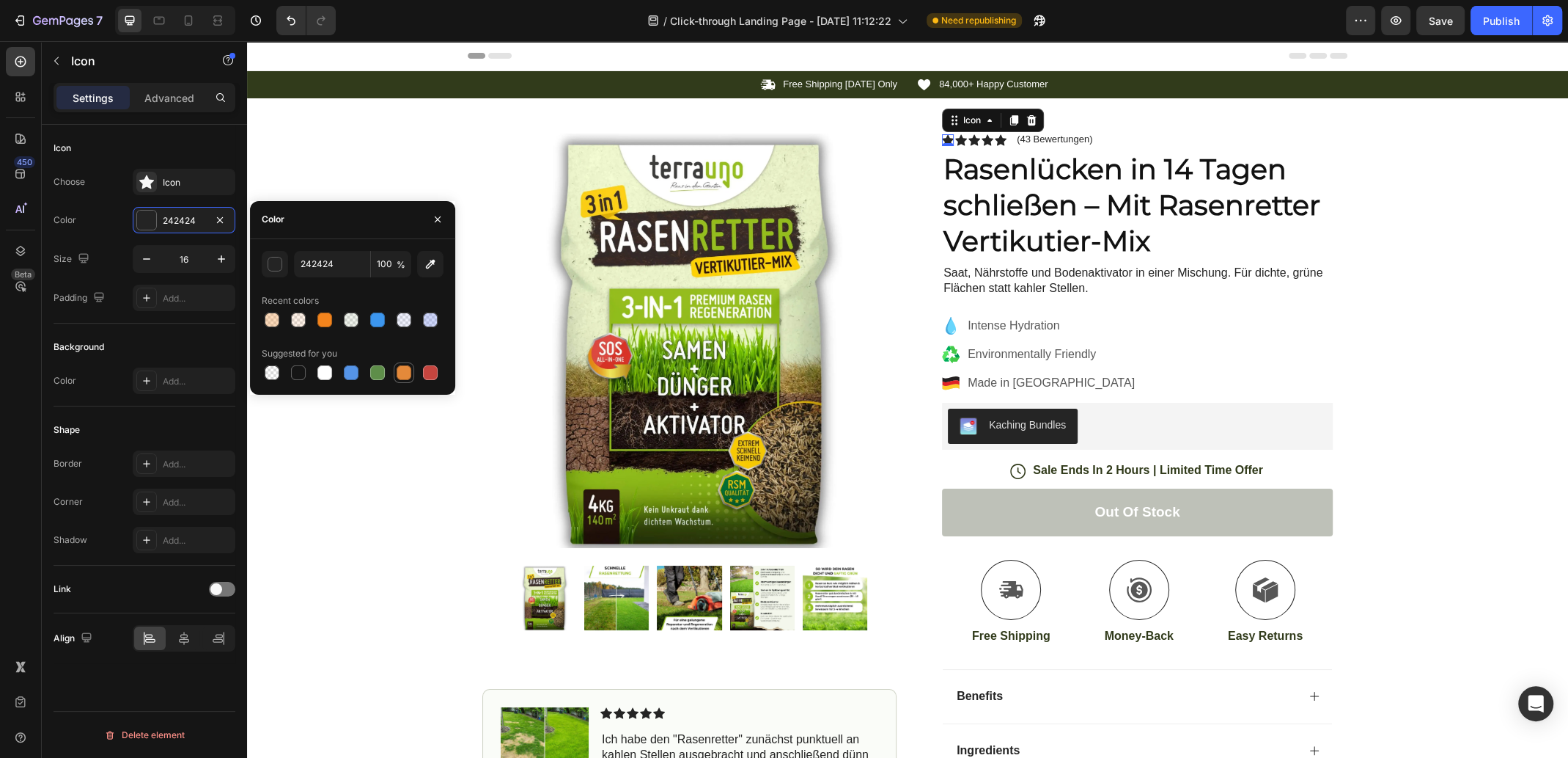
click at [406, 368] on div at bounding box center [404, 372] width 15 height 15
click at [277, 265] on div "button" at bounding box center [275, 265] width 15 height 15
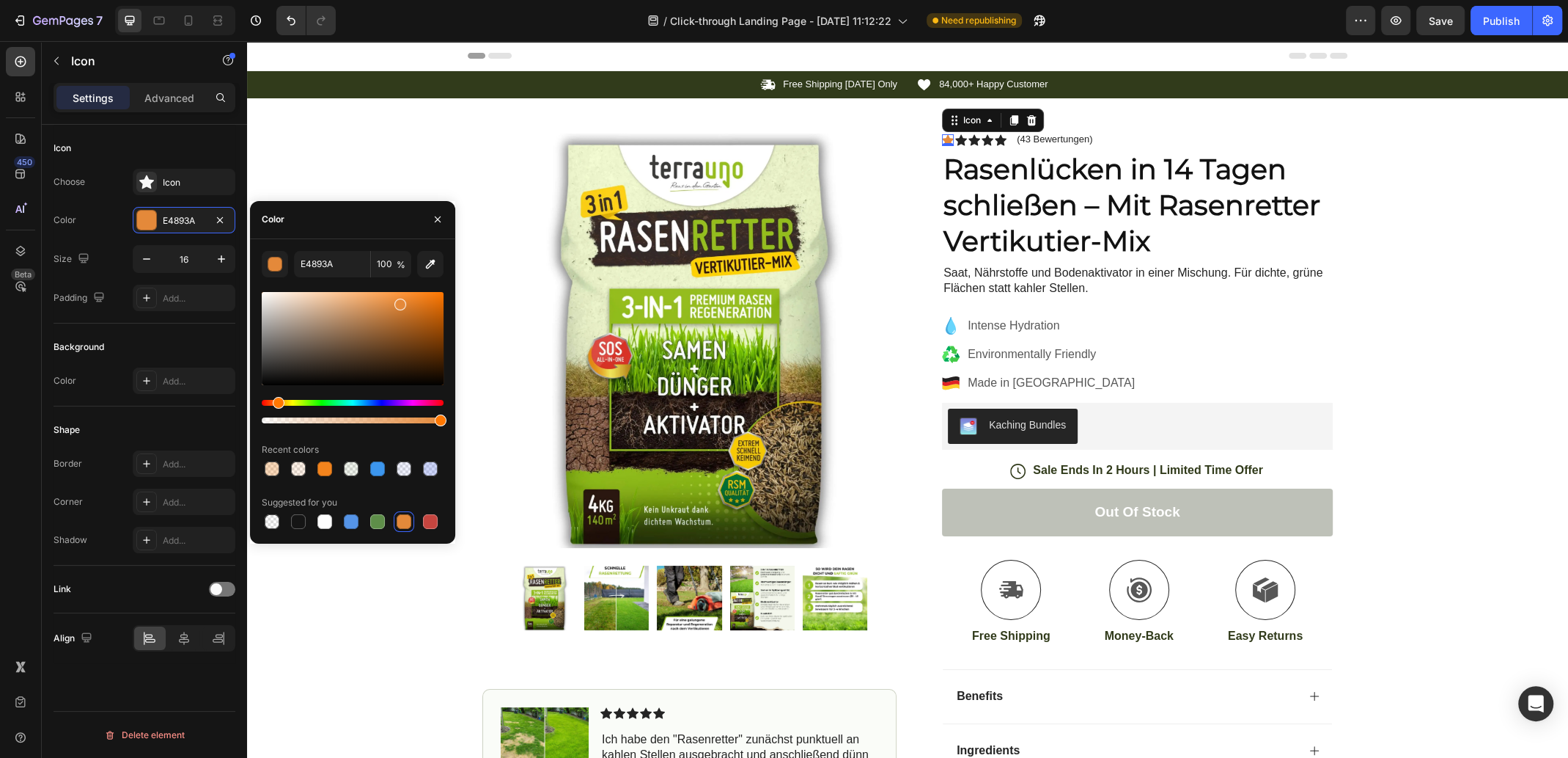
click at [282, 396] on div at bounding box center [352, 358] width 182 height 137
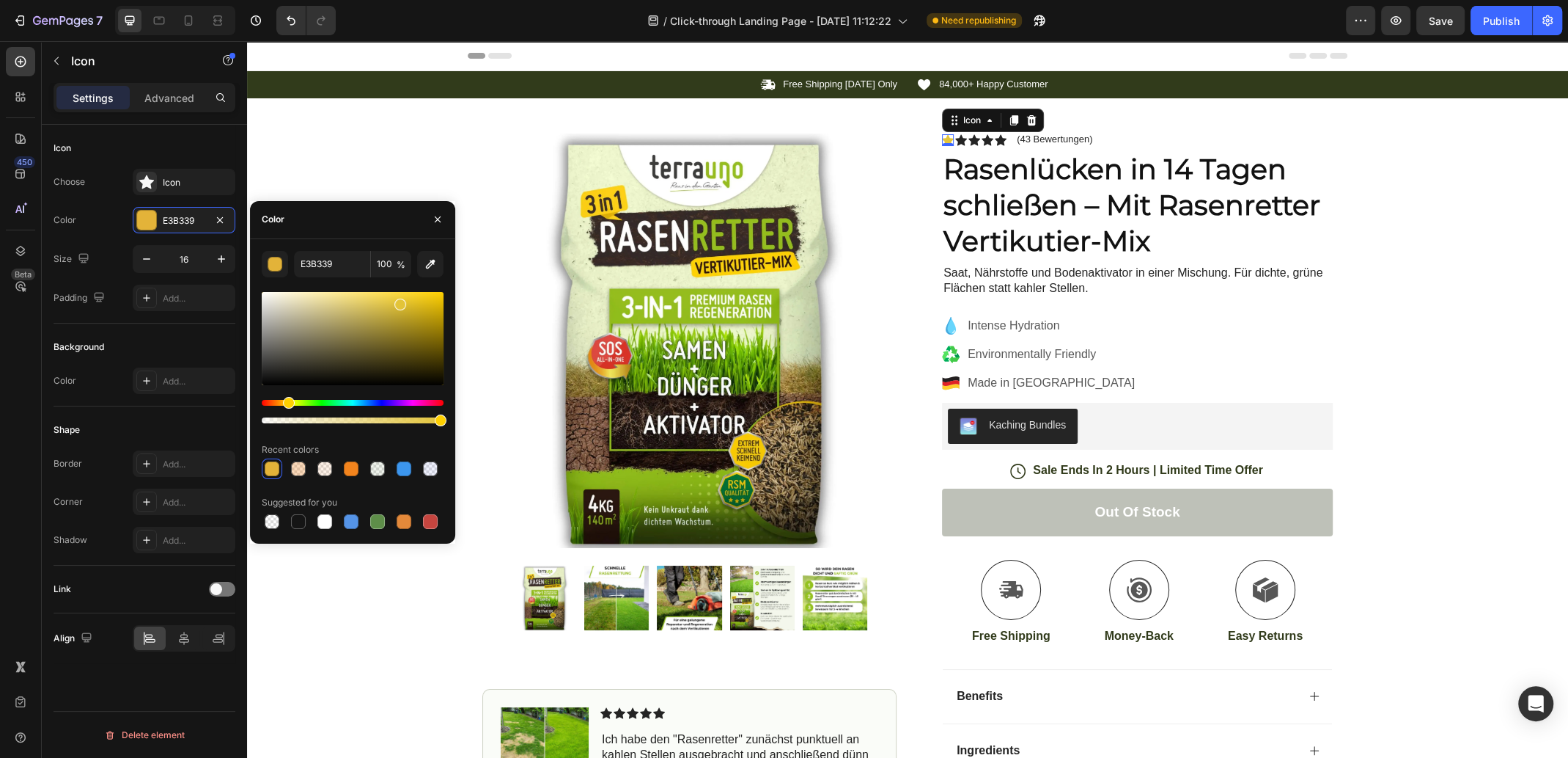
click at [286, 401] on div "Hue" at bounding box center [289, 403] width 12 height 12
drag, startPoint x: 416, startPoint y: 304, endPoint x: 430, endPoint y: 302, distance: 14.1
click at [418, 304] on div at bounding box center [352, 338] width 182 height 94
click at [437, 300] on div at bounding box center [352, 338] width 182 height 94
type input "FFD000"
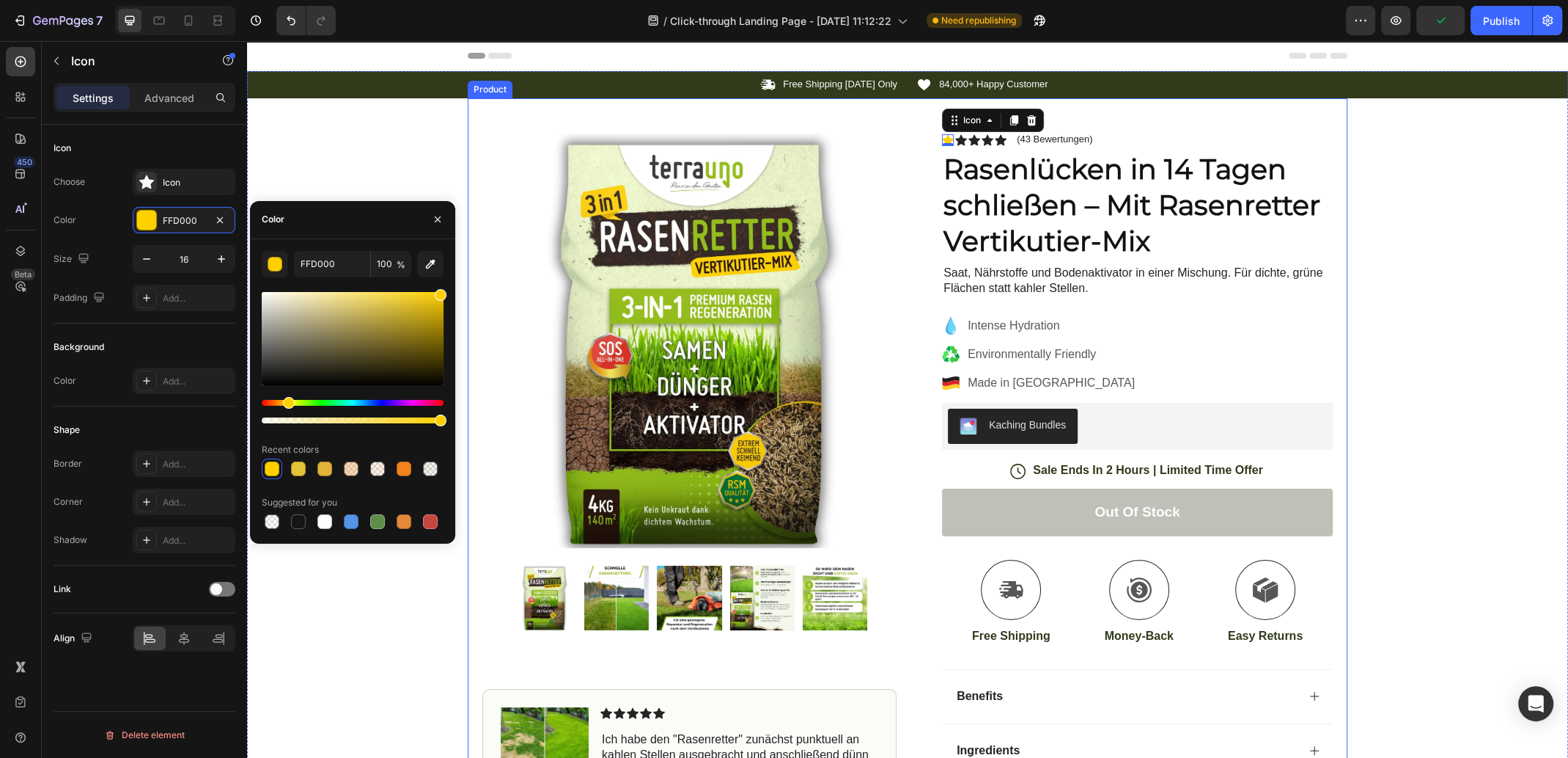
drag, startPoint x: 674, startPoint y: 336, endPoint x: 470, endPoint y: 293, distance: 208.5
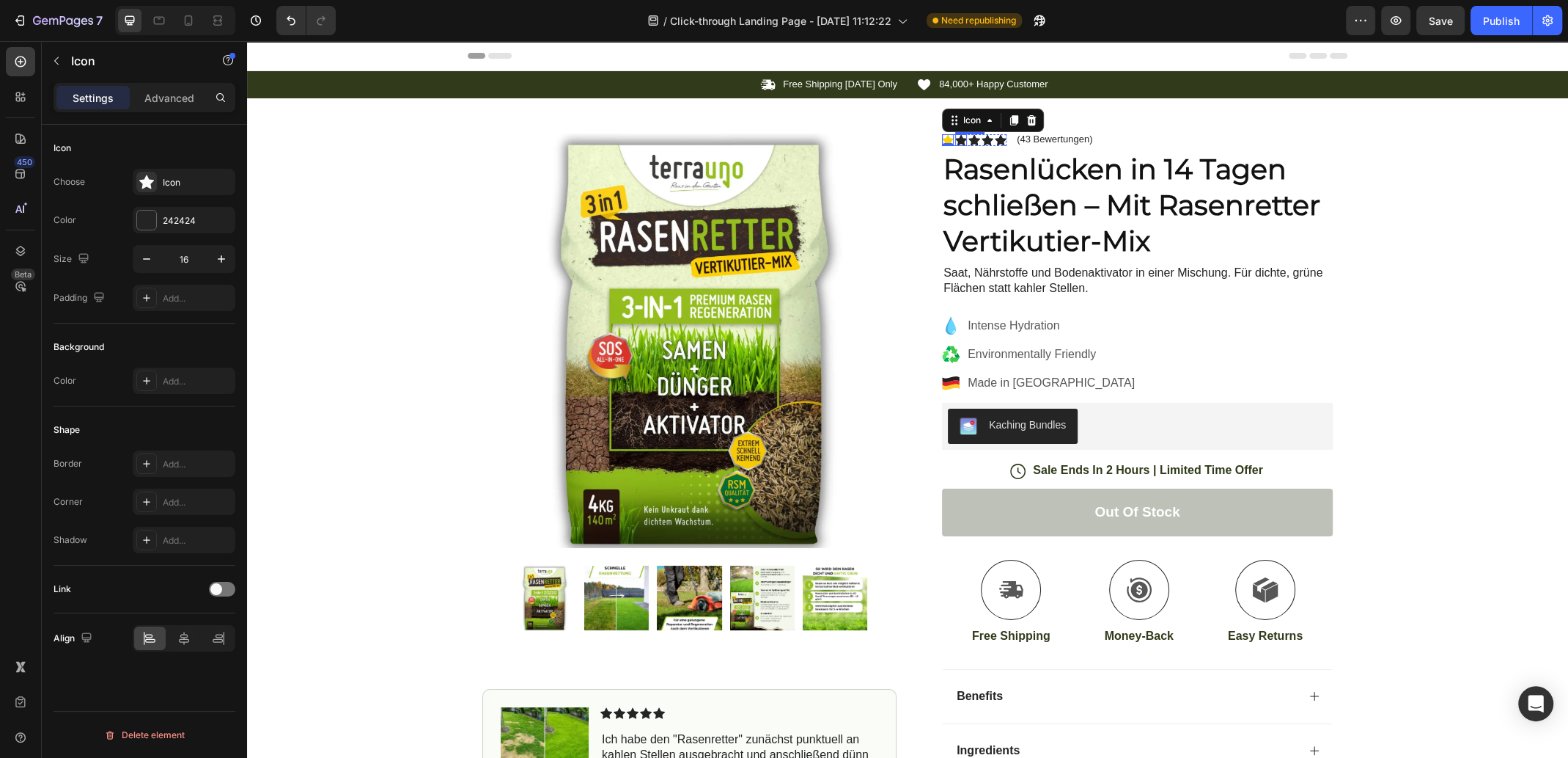
click at [956, 139] on div "Icon" at bounding box center [961, 140] width 12 height 12
click at [152, 222] on div at bounding box center [146, 220] width 19 height 19
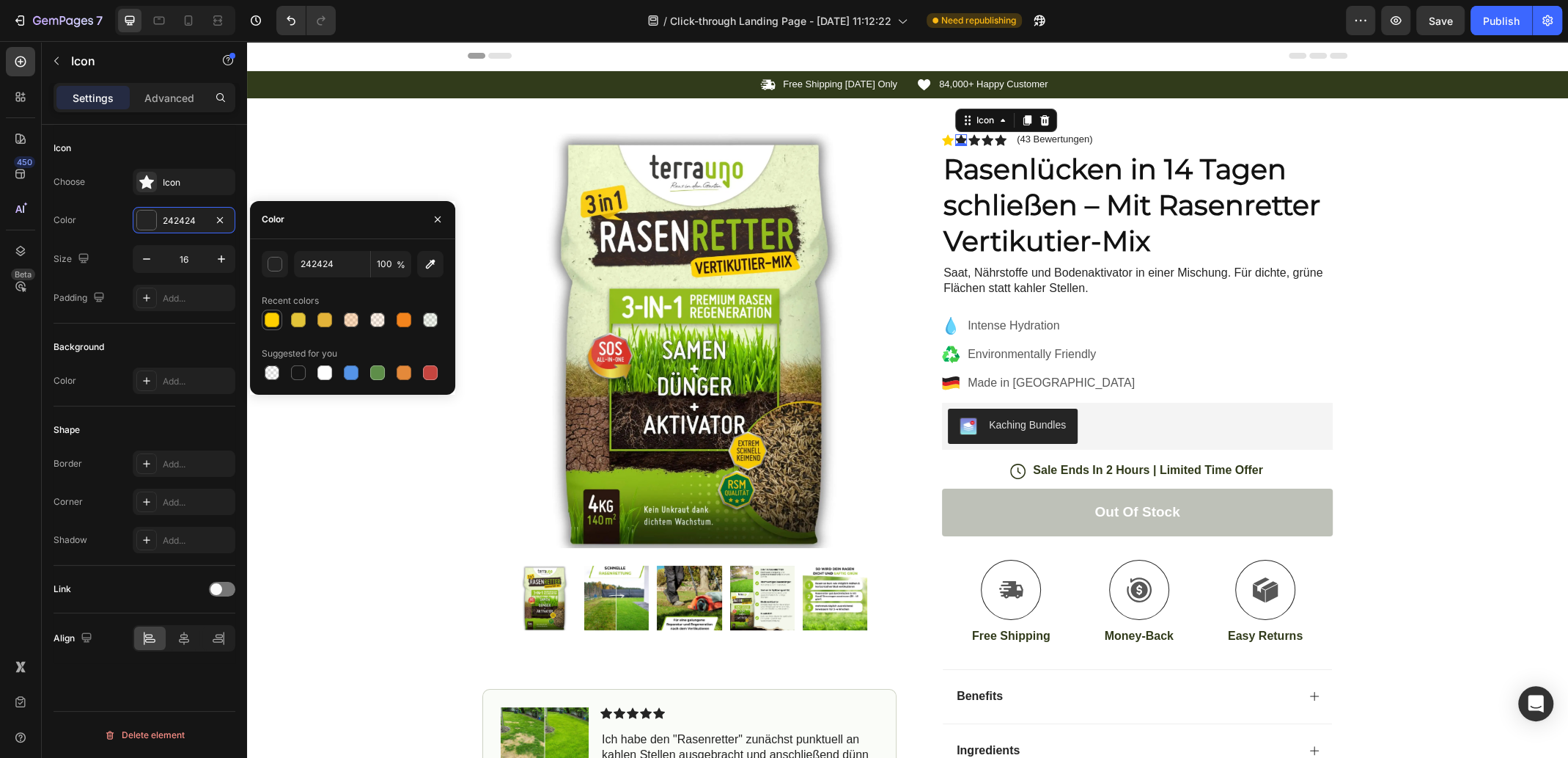
click at [275, 317] on div at bounding box center [271, 319] width 15 height 15
type input "FFD000"
click at [970, 141] on icon at bounding box center [974, 139] width 12 height 11
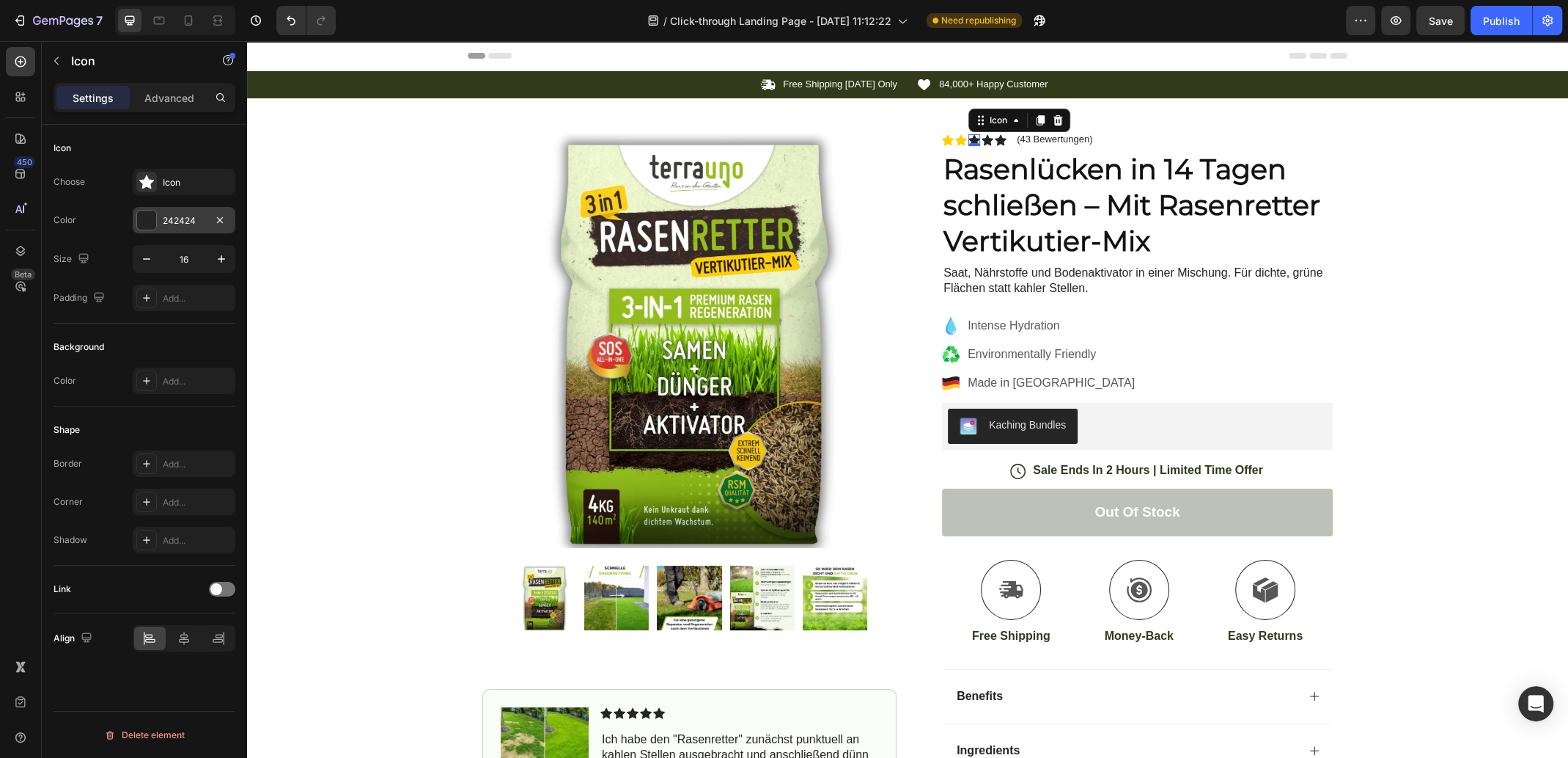
click at [151, 220] on div at bounding box center [146, 220] width 19 height 19
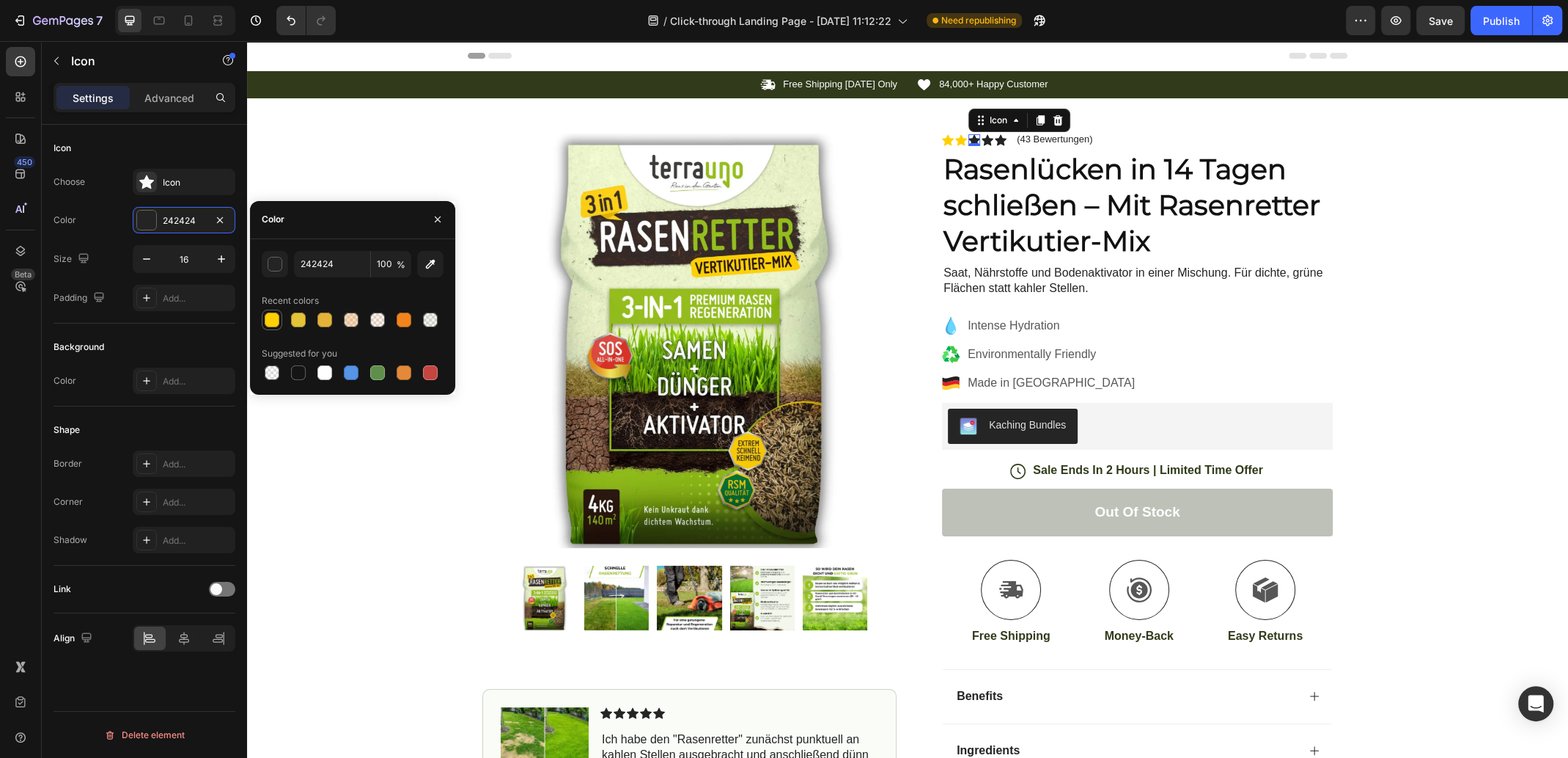
click at [277, 316] on div at bounding box center [271, 319] width 15 height 15
type input "FFD000"
click at [984, 141] on icon at bounding box center [987, 139] width 12 height 11
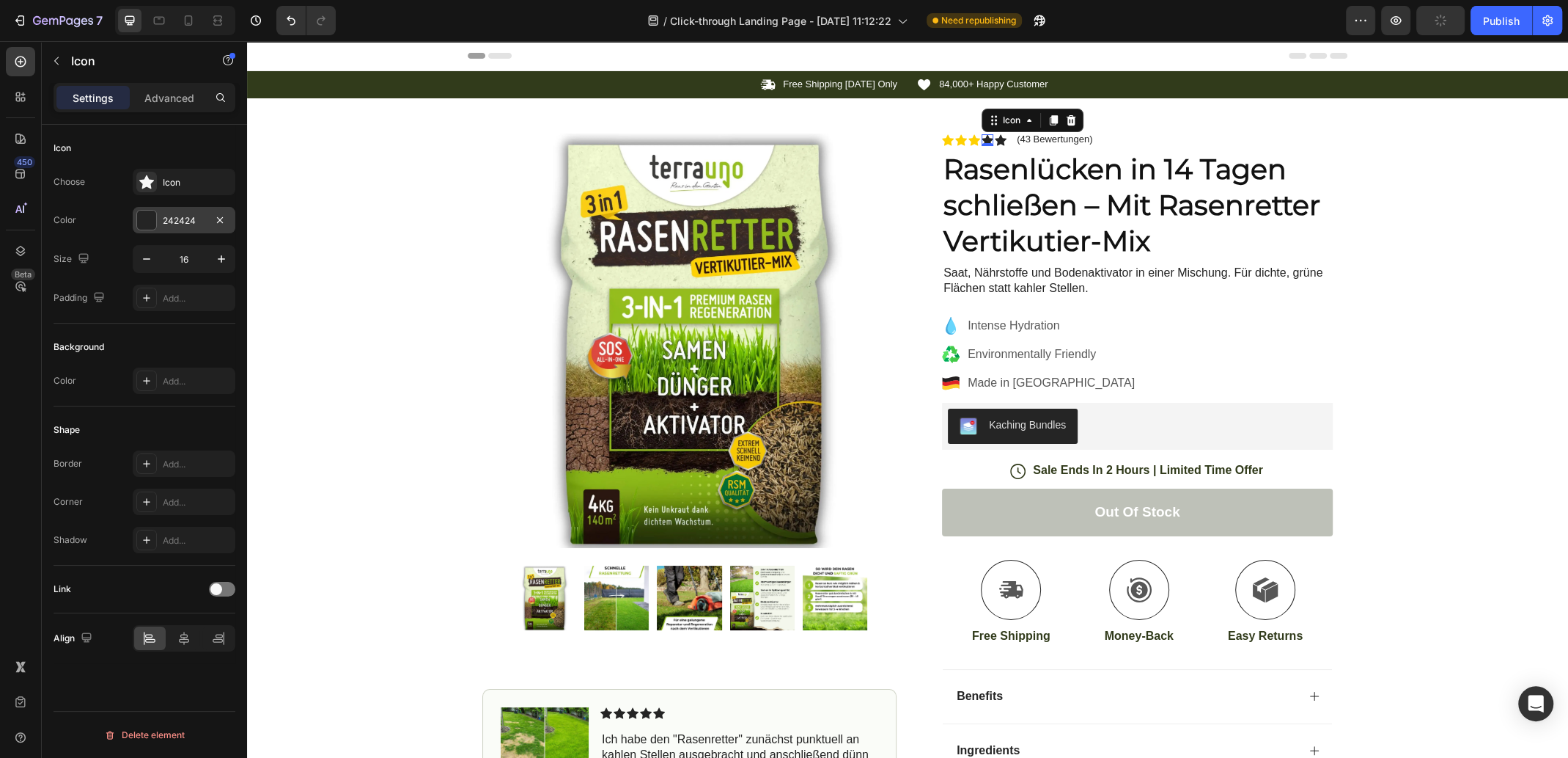
click at [146, 222] on div at bounding box center [146, 220] width 19 height 19
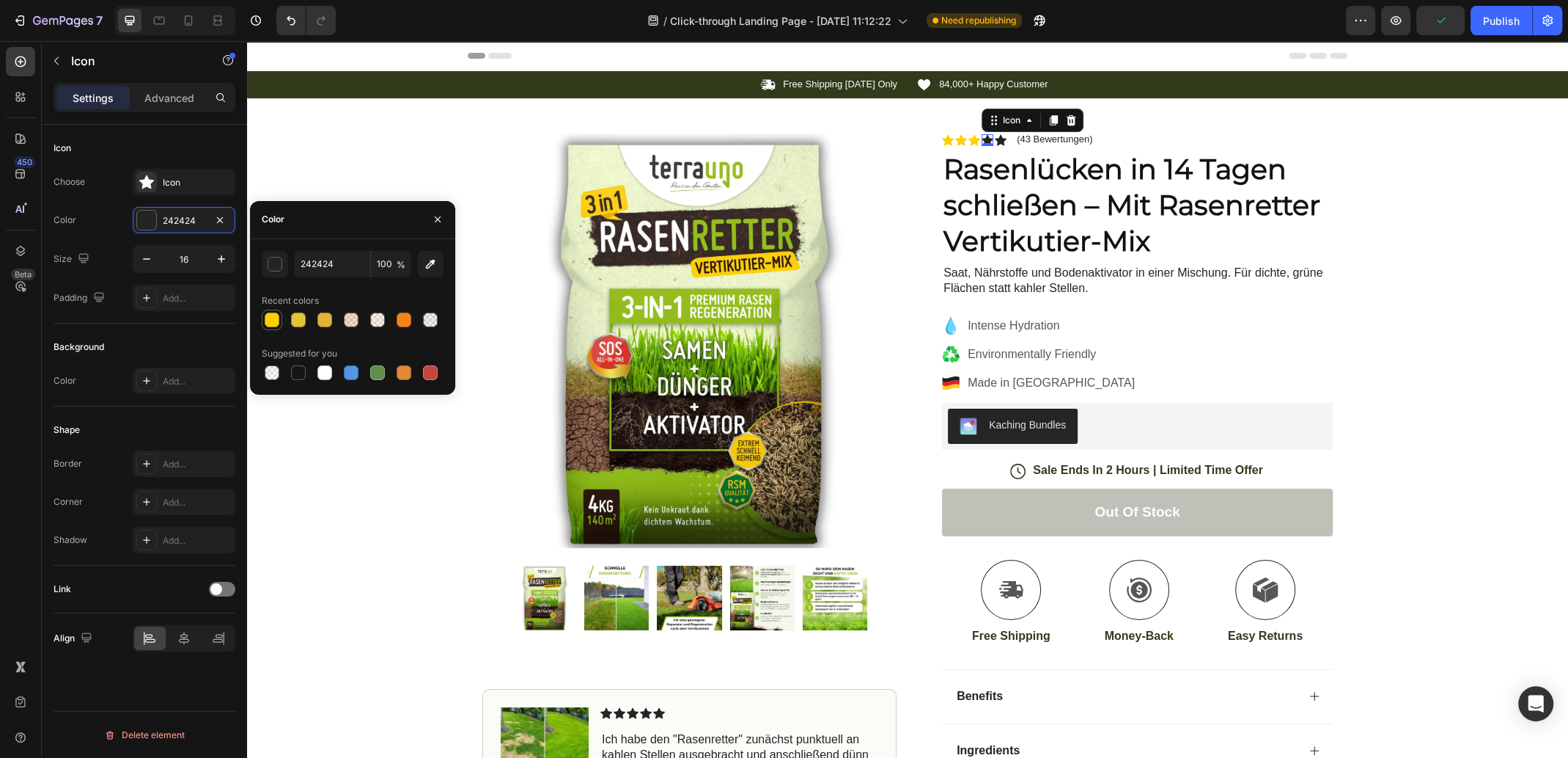
click at [270, 315] on div at bounding box center [271, 319] width 15 height 15
type input "FFD000"
click at [996, 141] on icon at bounding box center [1001, 139] width 12 height 11
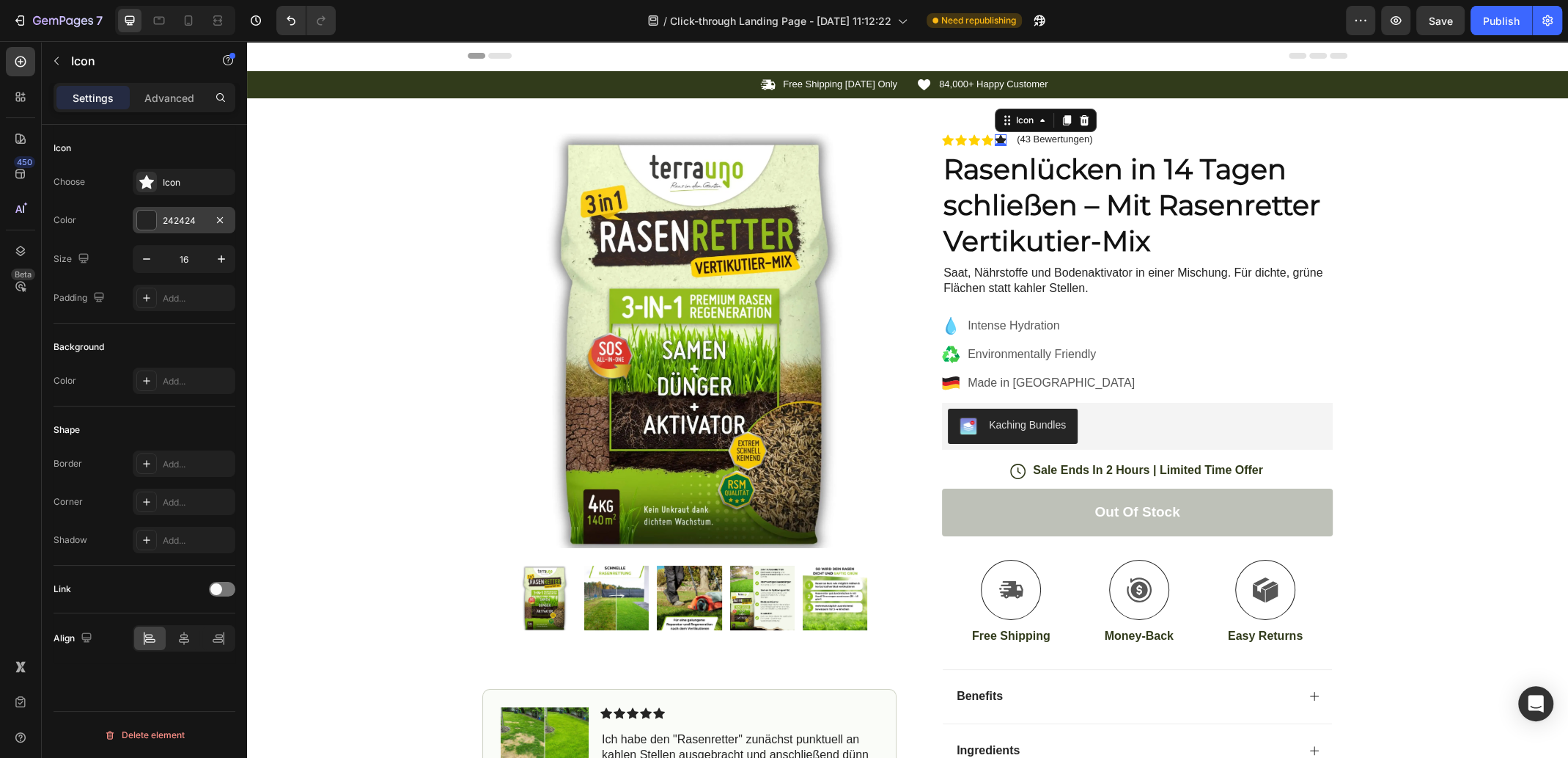
click at [155, 214] on div at bounding box center [146, 220] width 19 height 19
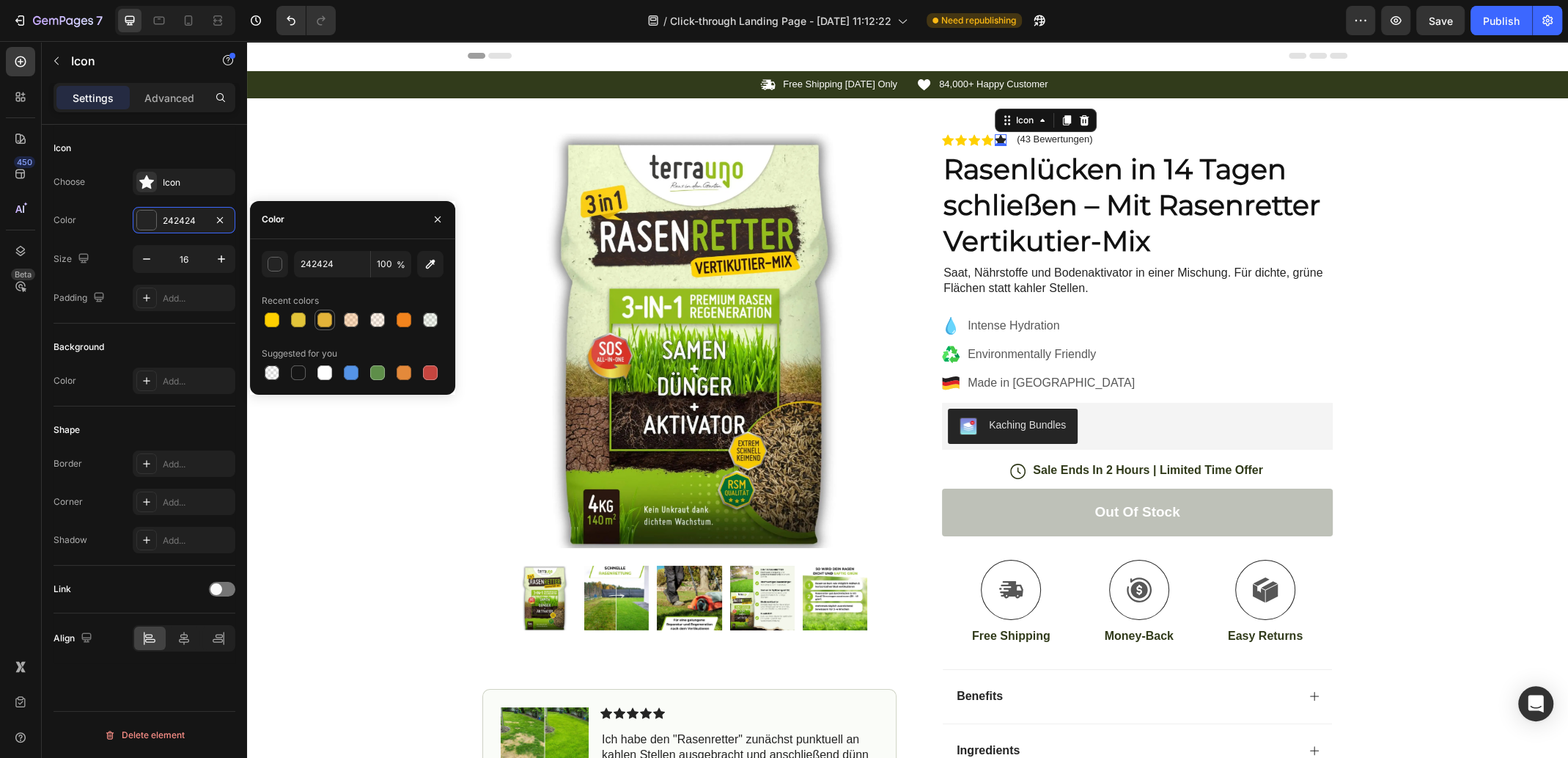
drag, startPoint x: 273, startPoint y: 317, endPoint x: 327, endPoint y: 314, distance: 54.1
click at [273, 318] on div at bounding box center [271, 319] width 15 height 15
type input "FFD000"
click at [1527, 311] on div "Icon Free Shipping [DATE] Only Text Block Row Icon 84,000+ Happy Customer Text …" at bounding box center [908, 473] width 1321 height 803
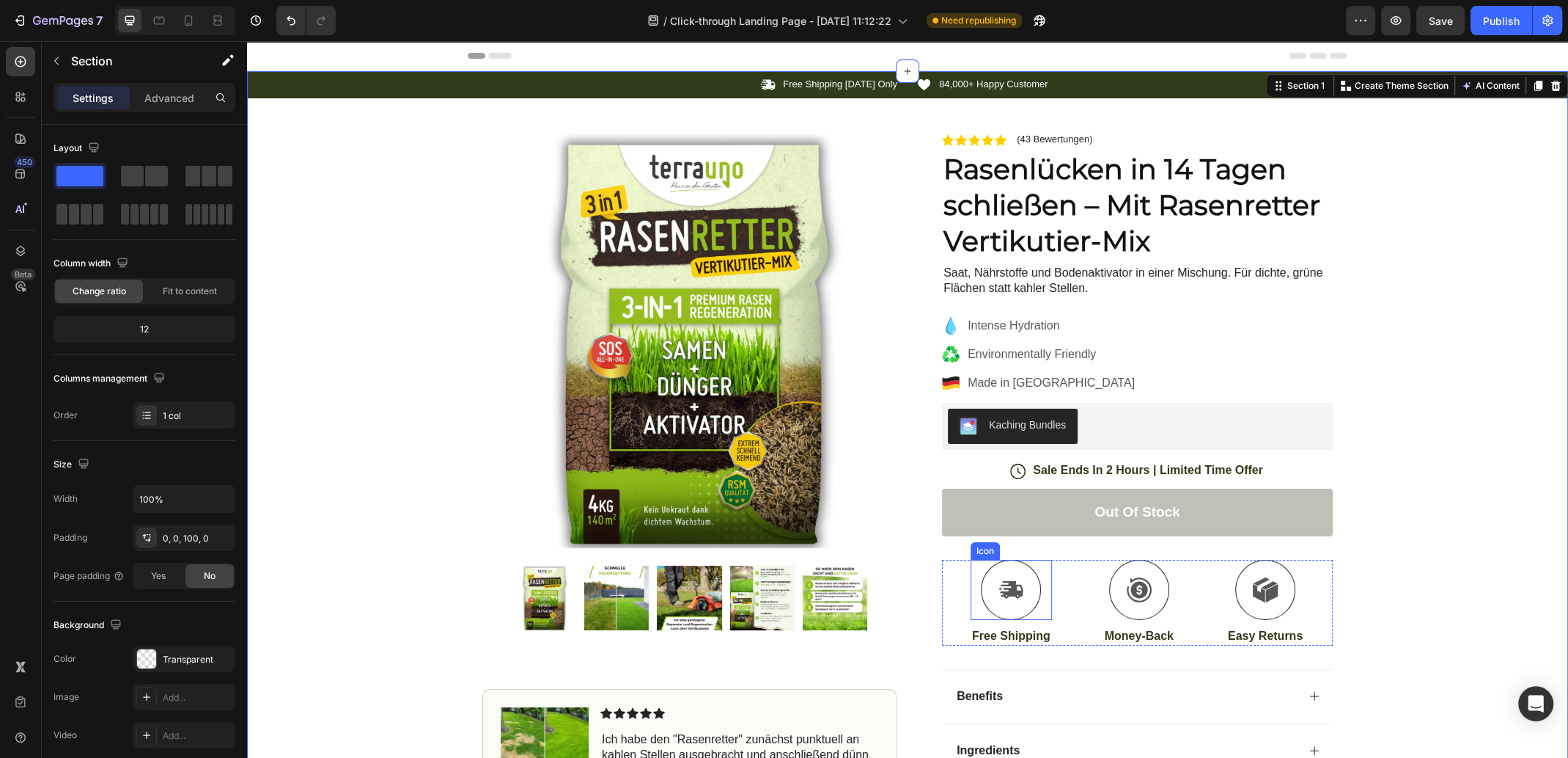
click at [1007, 638] on p "Free Shipping" at bounding box center [1011, 636] width 79 height 15
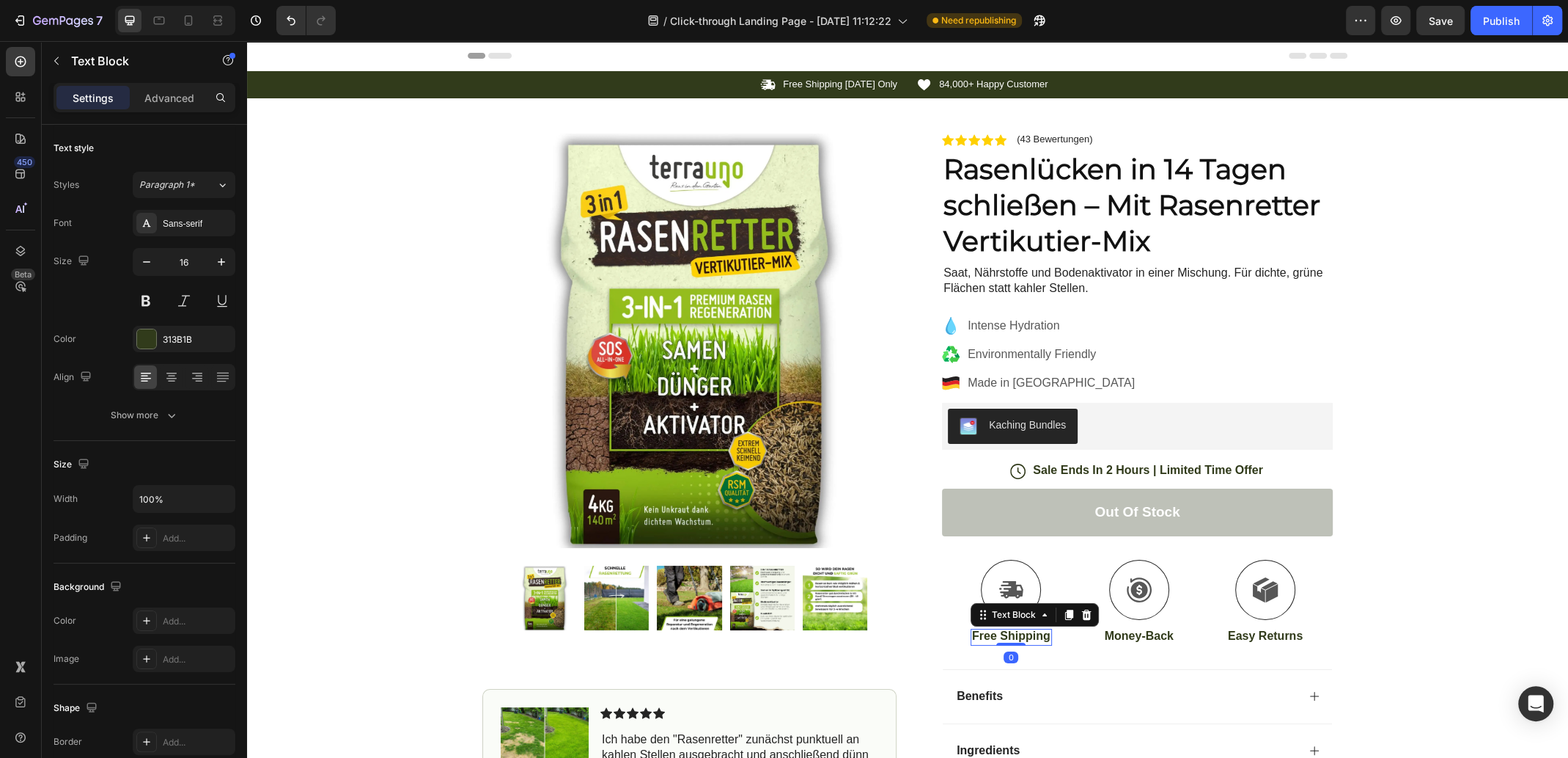
click at [1035, 636] on p "Free Shipping" at bounding box center [1011, 636] width 79 height 15
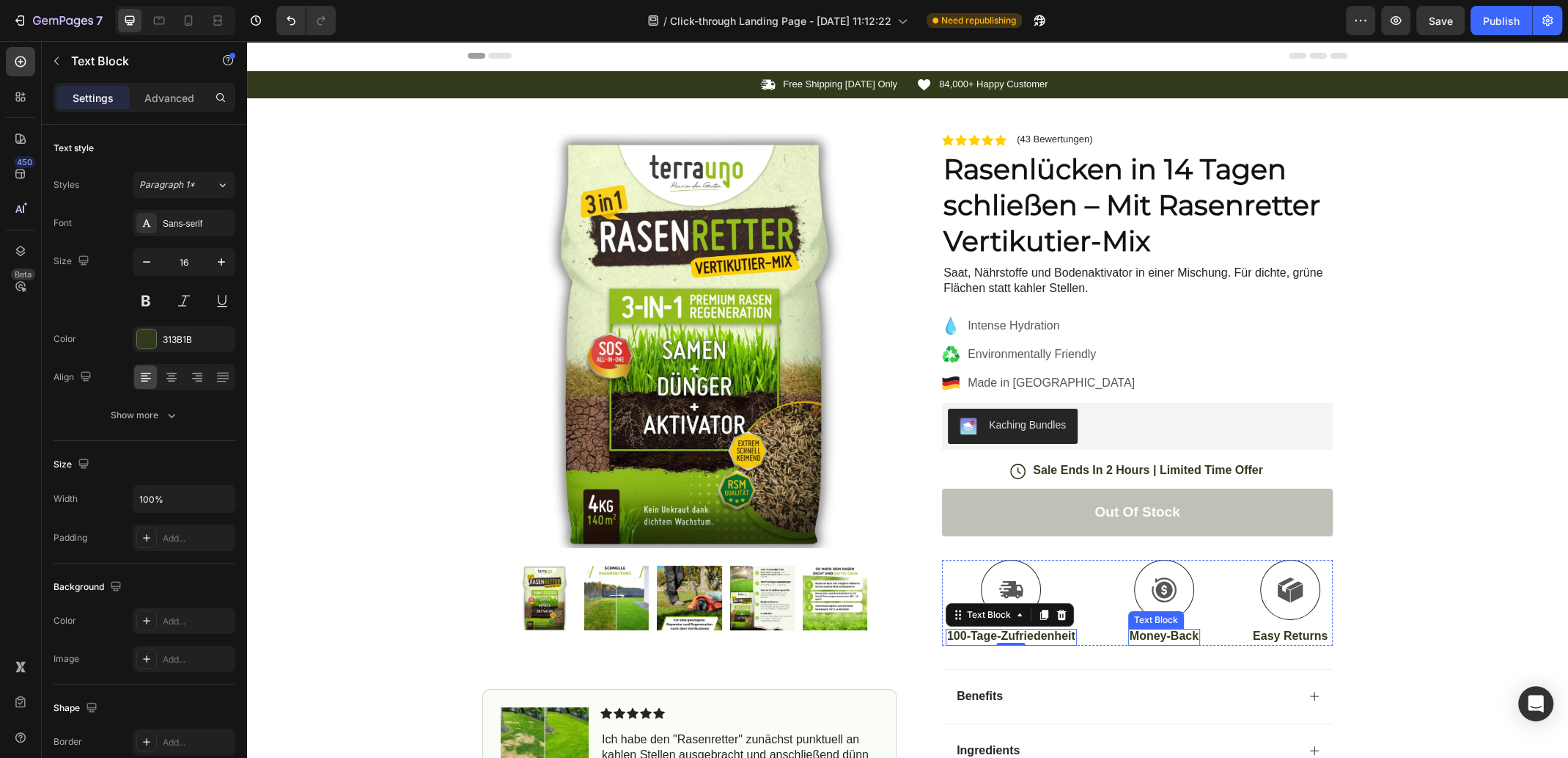
click at [1146, 630] on p "Money-Back" at bounding box center [1163, 636] width 69 height 15
click at [1174, 630] on p "Money-Back" at bounding box center [1163, 636] width 69 height 15
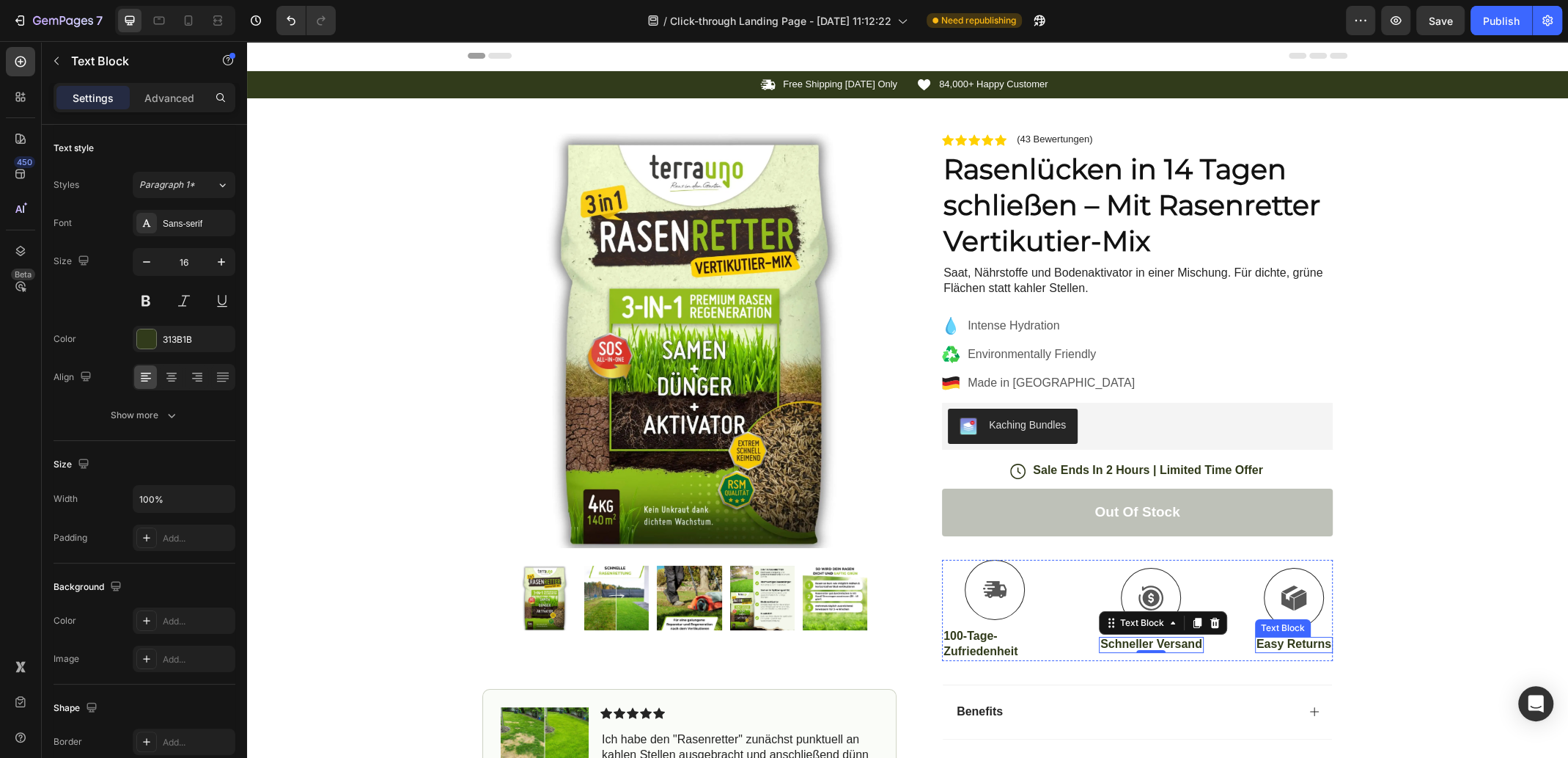
click at [1275, 639] on p "Easy Returns" at bounding box center [1294, 644] width 75 height 15
click at [1288, 642] on p "Easy Returns" at bounding box center [1294, 644] width 75 height 15
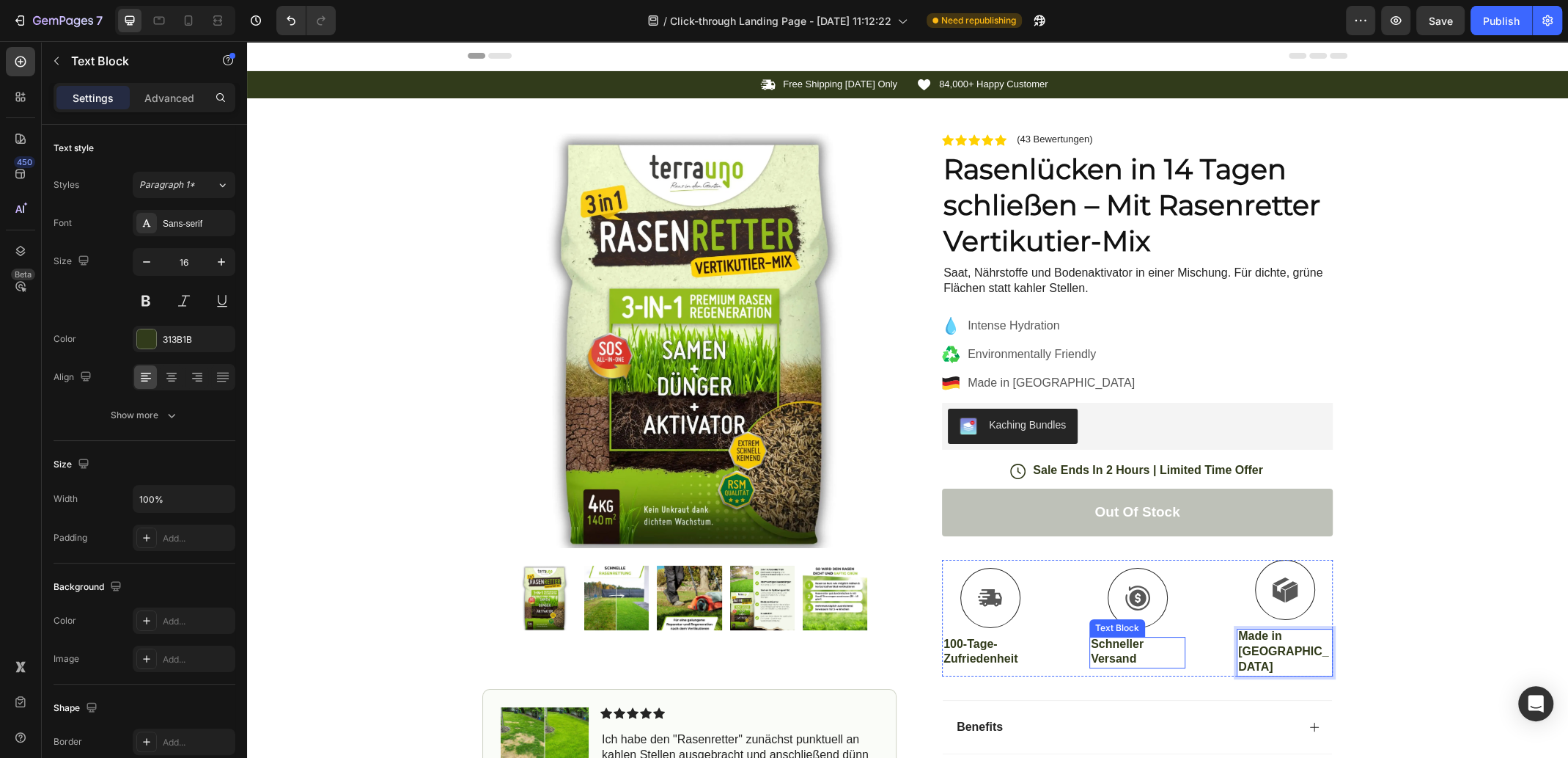
click at [1127, 645] on p "Schneller Versand" at bounding box center [1137, 652] width 93 height 31
click at [1274, 646] on p "Made in [GEOGRAPHIC_DATA]" at bounding box center [1286, 652] width 93 height 46
click at [1250, 640] on p "Made in [GEOGRAPHIC_DATA]" at bounding box center [1286, 652] width 93 height 46
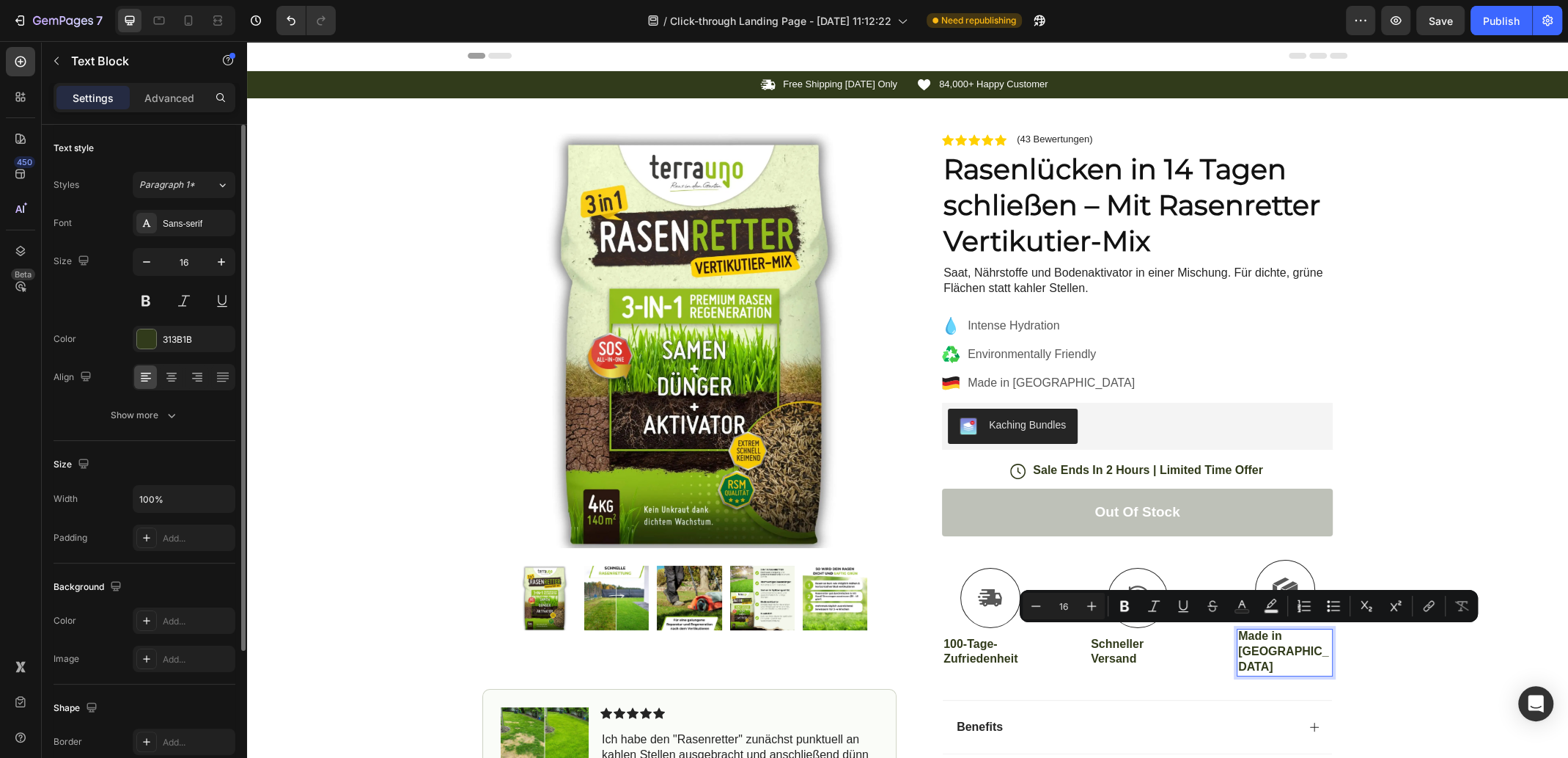
scroll to position [74, 0]
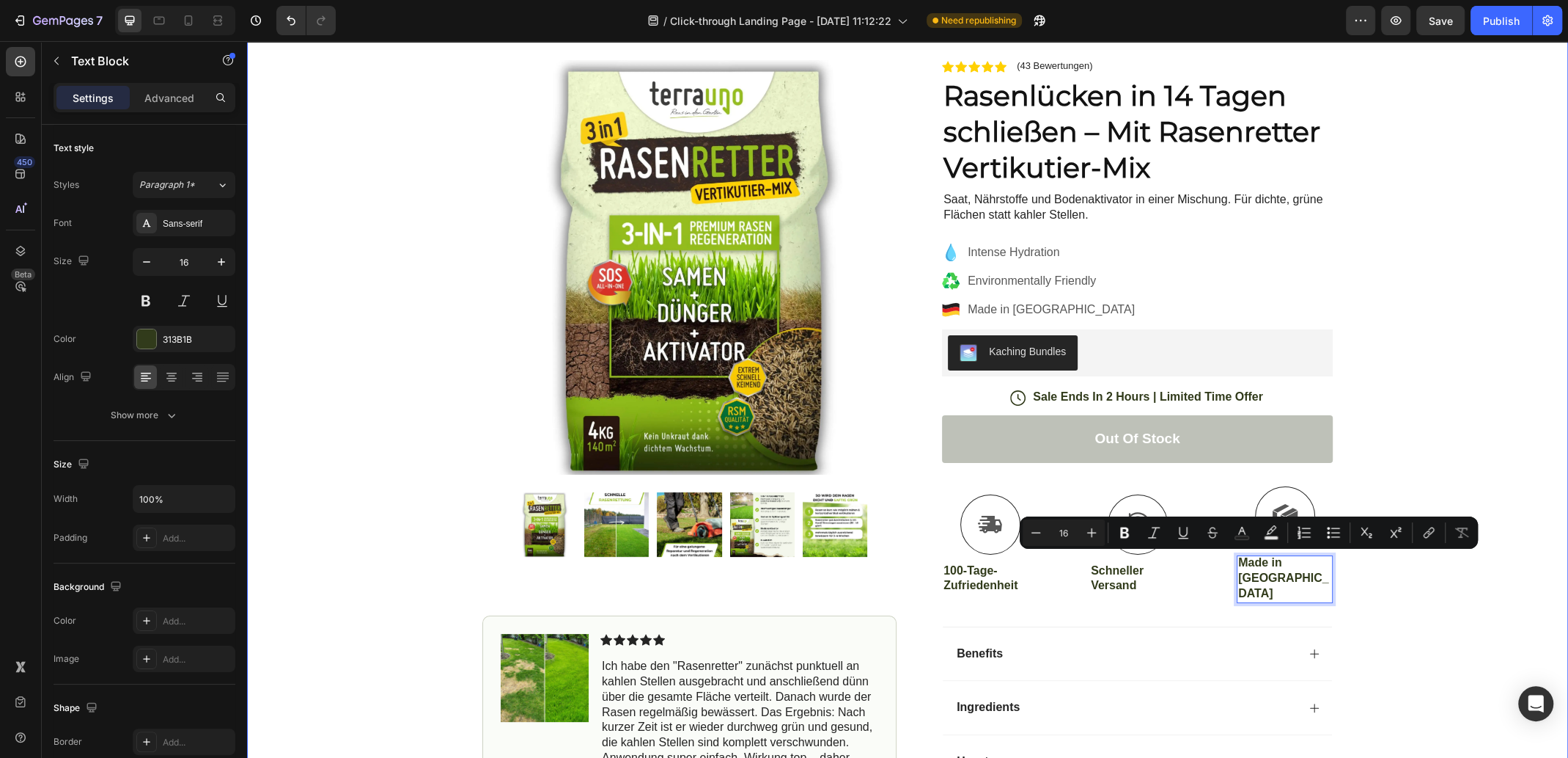
click at [1454, 415] on div "Icon Free Shipping [DATE] Only Text Block Row Icon 84,000+ Happy Customer Text …" at bounding box center [908, 405] width 1321 height 815
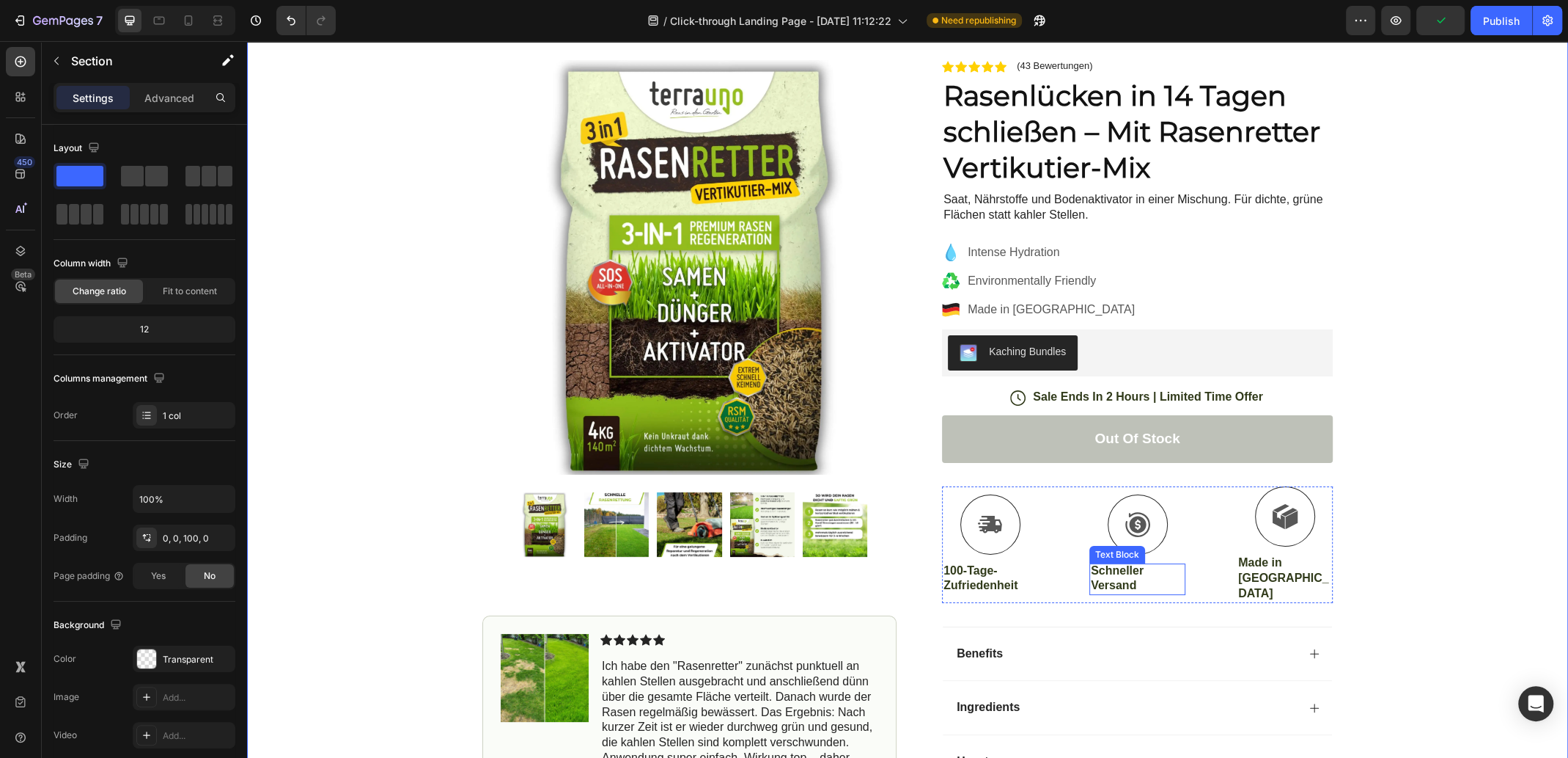
click at [1129, 563] on p "Schneller Versand" at bounding box center [1137, 578] width 93 height 31
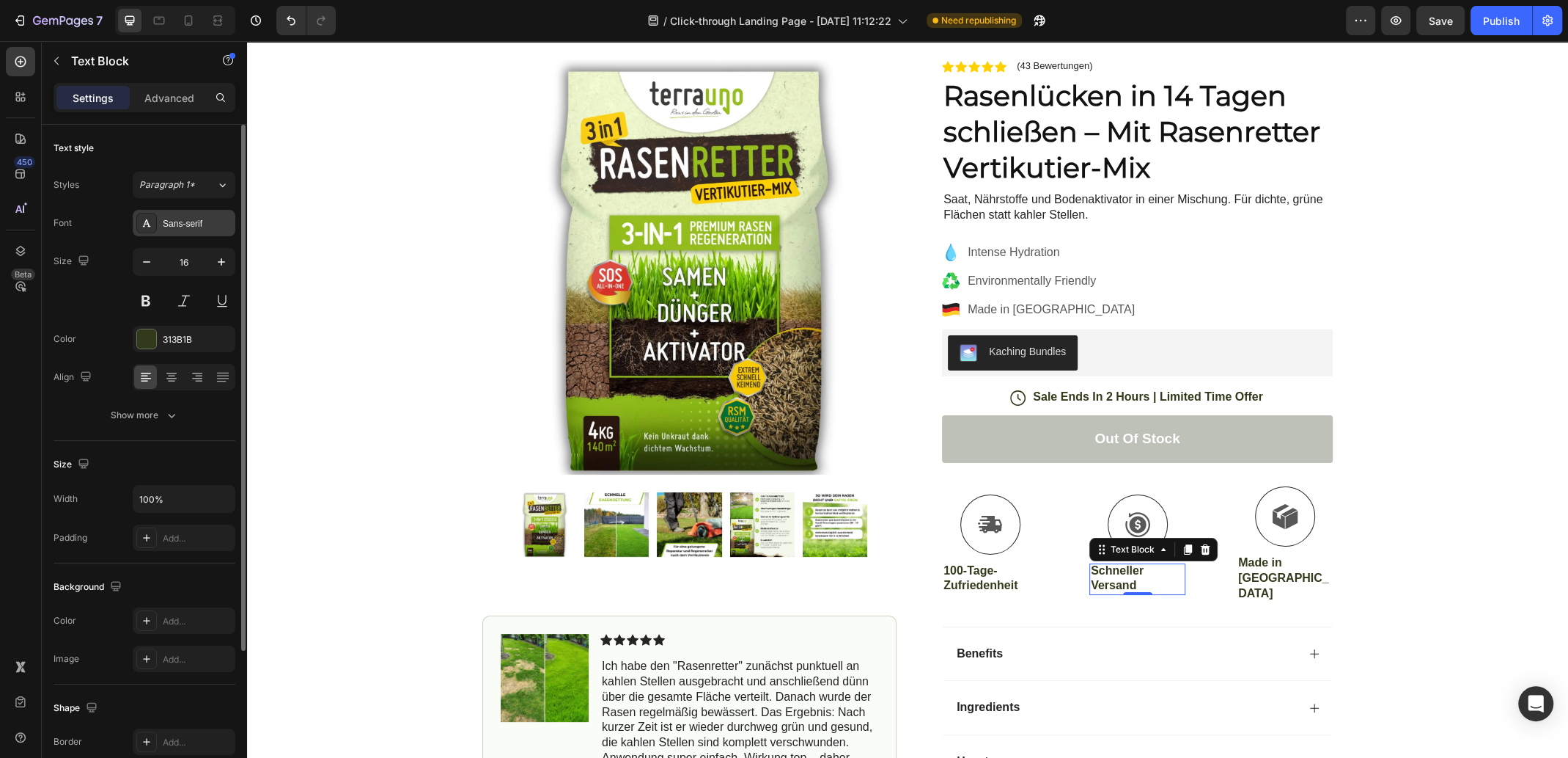
click at [196, 223] on div "Sans-serif" at bounding box center [197, 223] width 69 height 13
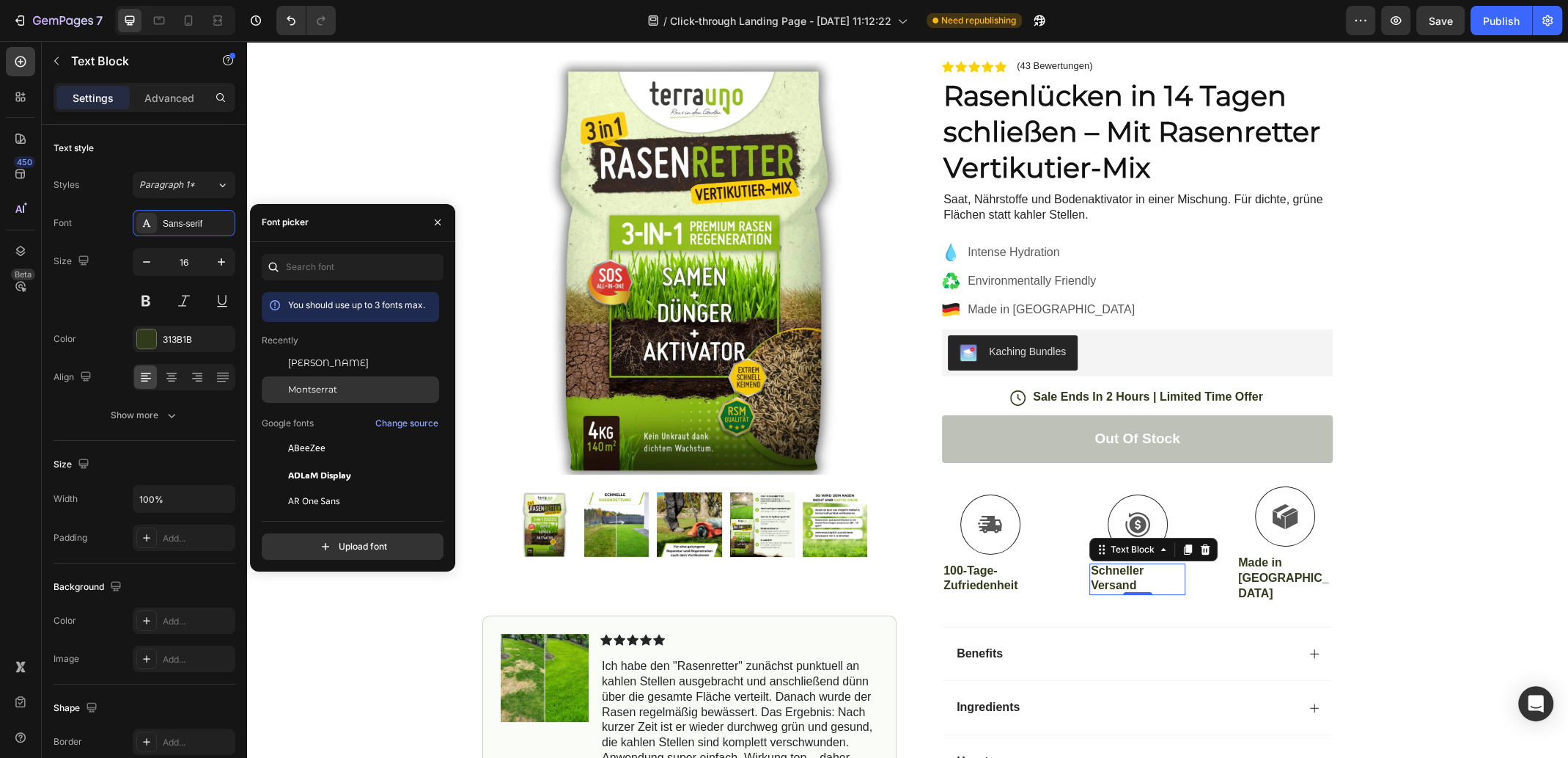
click at [336, 387] on span "Montserrat" at bounding box center [312, 389] width 49 height 13
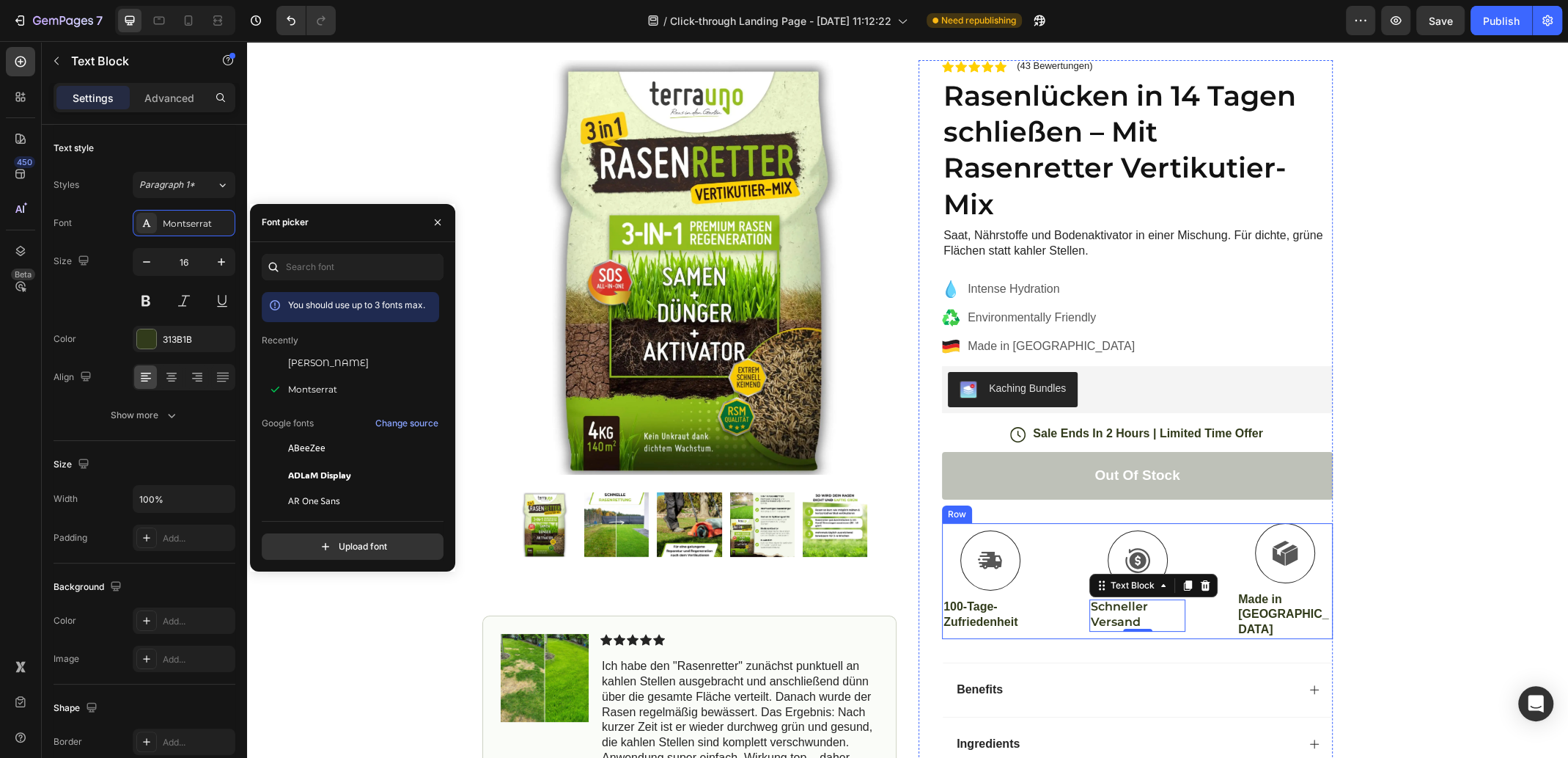
click at [1049, 608] on div "Icon 100-Tage-Zufriedenheit Text Block Icon Schneller Versand Text Block 0 Icon…" at bounding box center [1137, 581] width 391 height 116
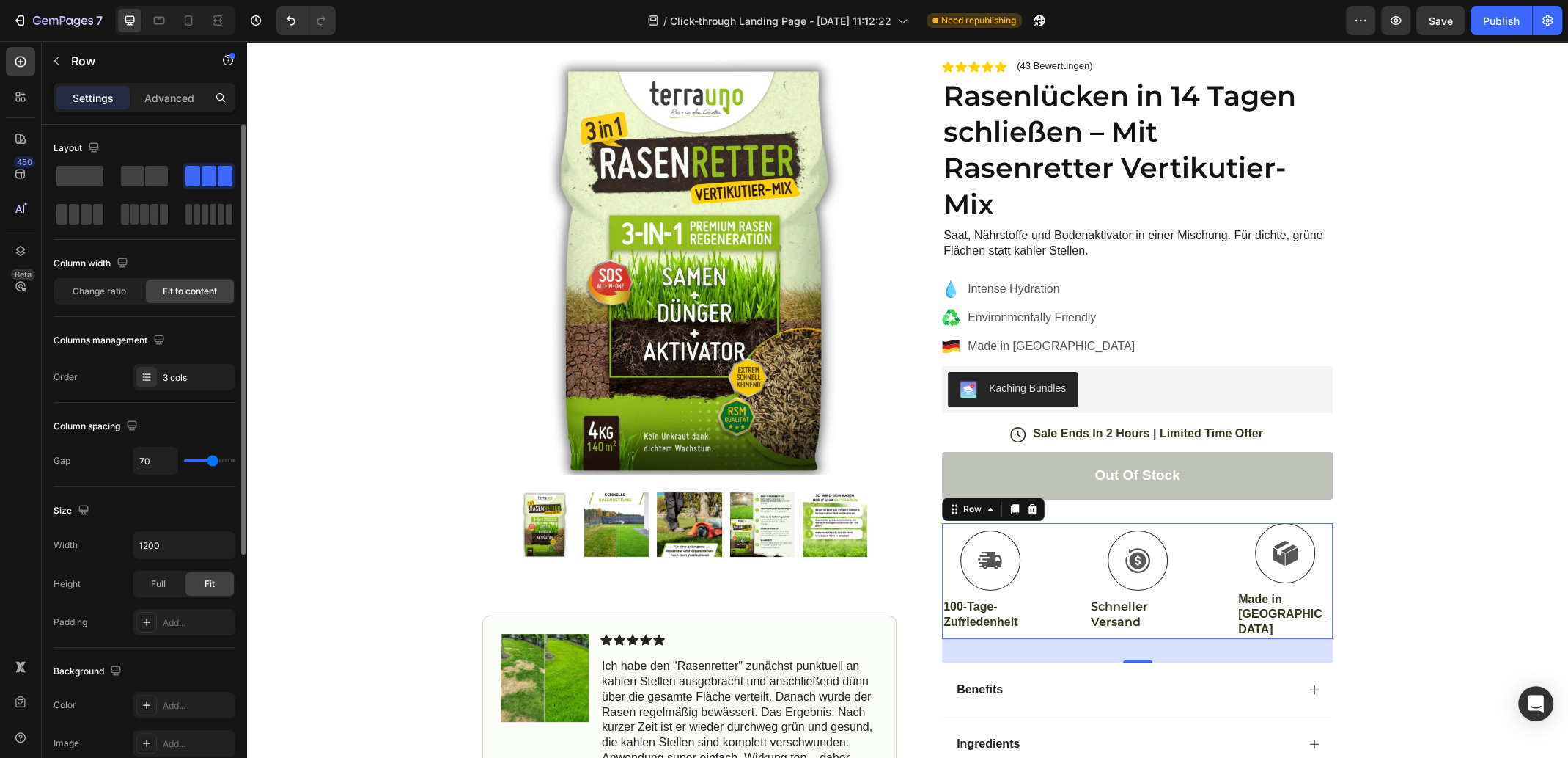
type input "64"
type input "50"
type input "48"
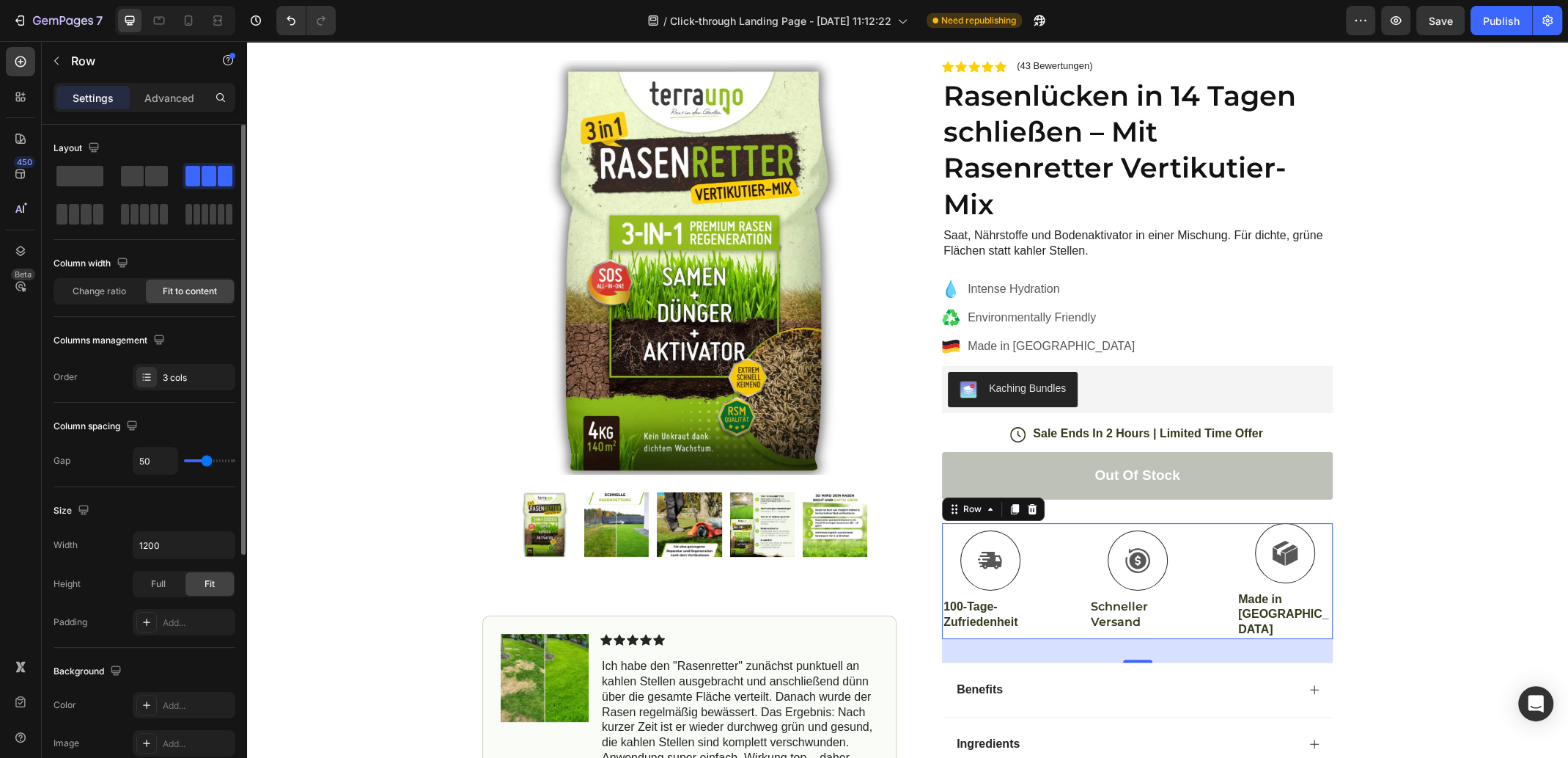
type input "48"
type input "46"
type input "44"
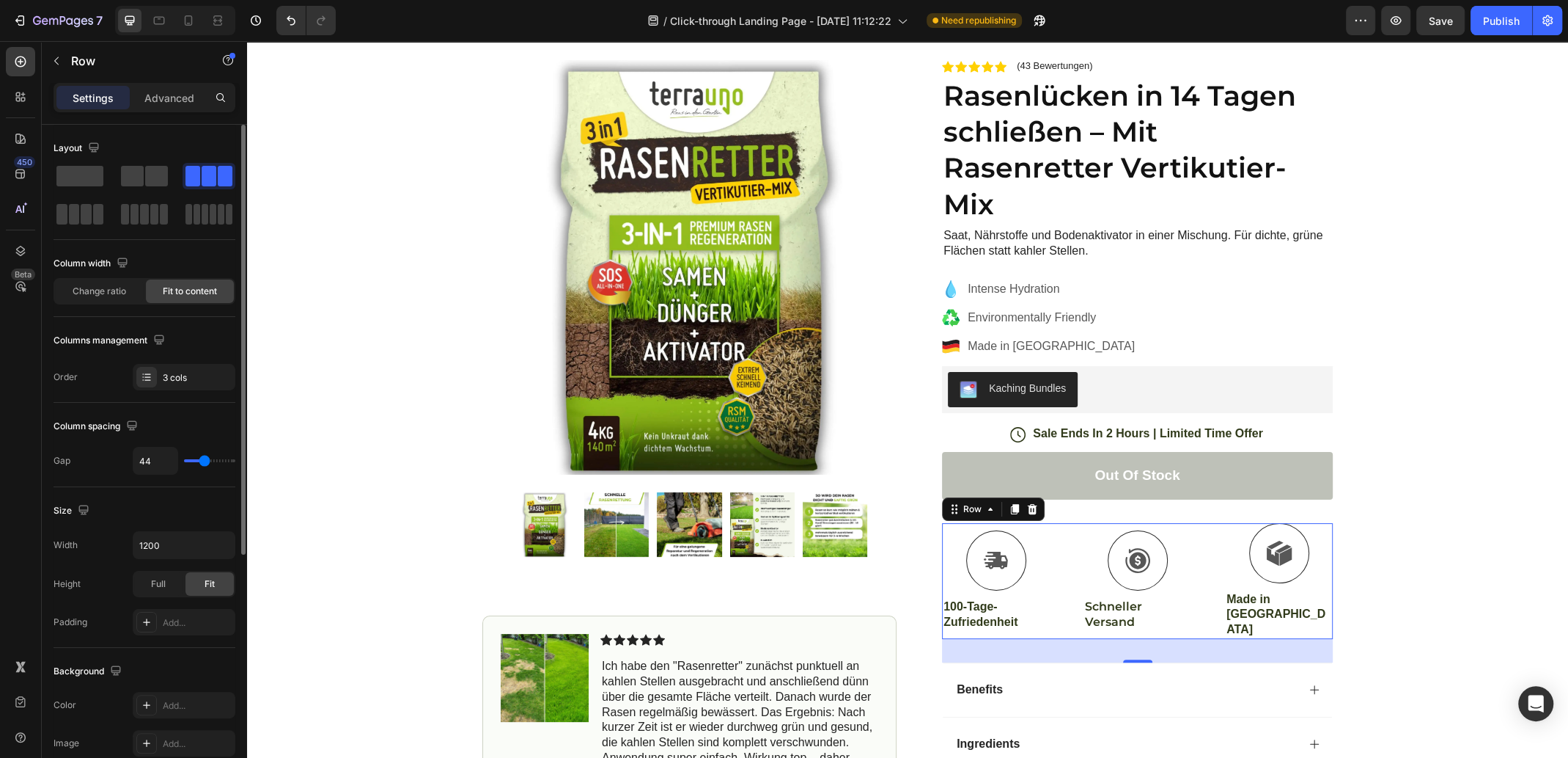
type input "42"
type input "40"
type input "38"
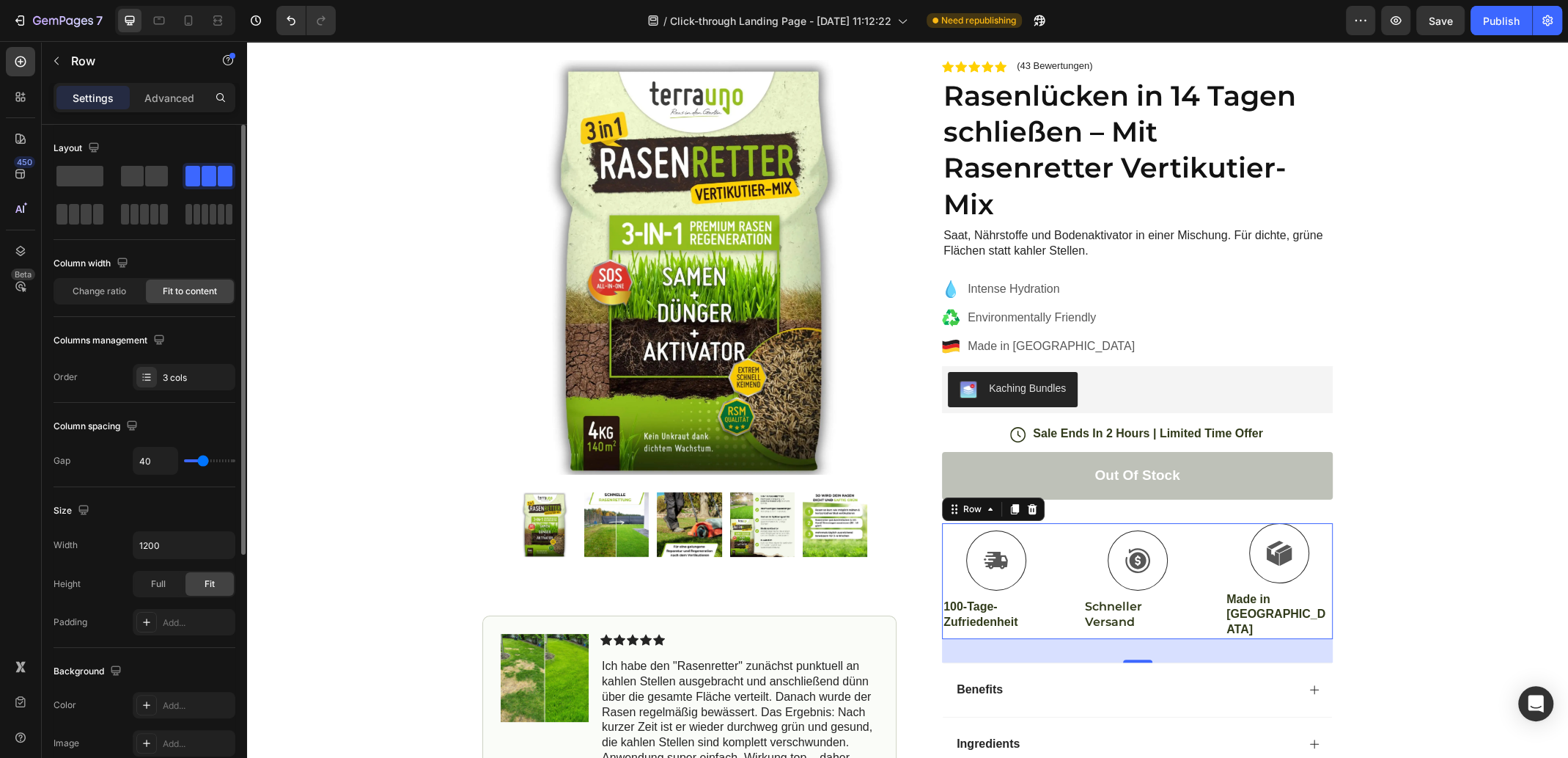
type input "38"
type input "37"
type input "35"
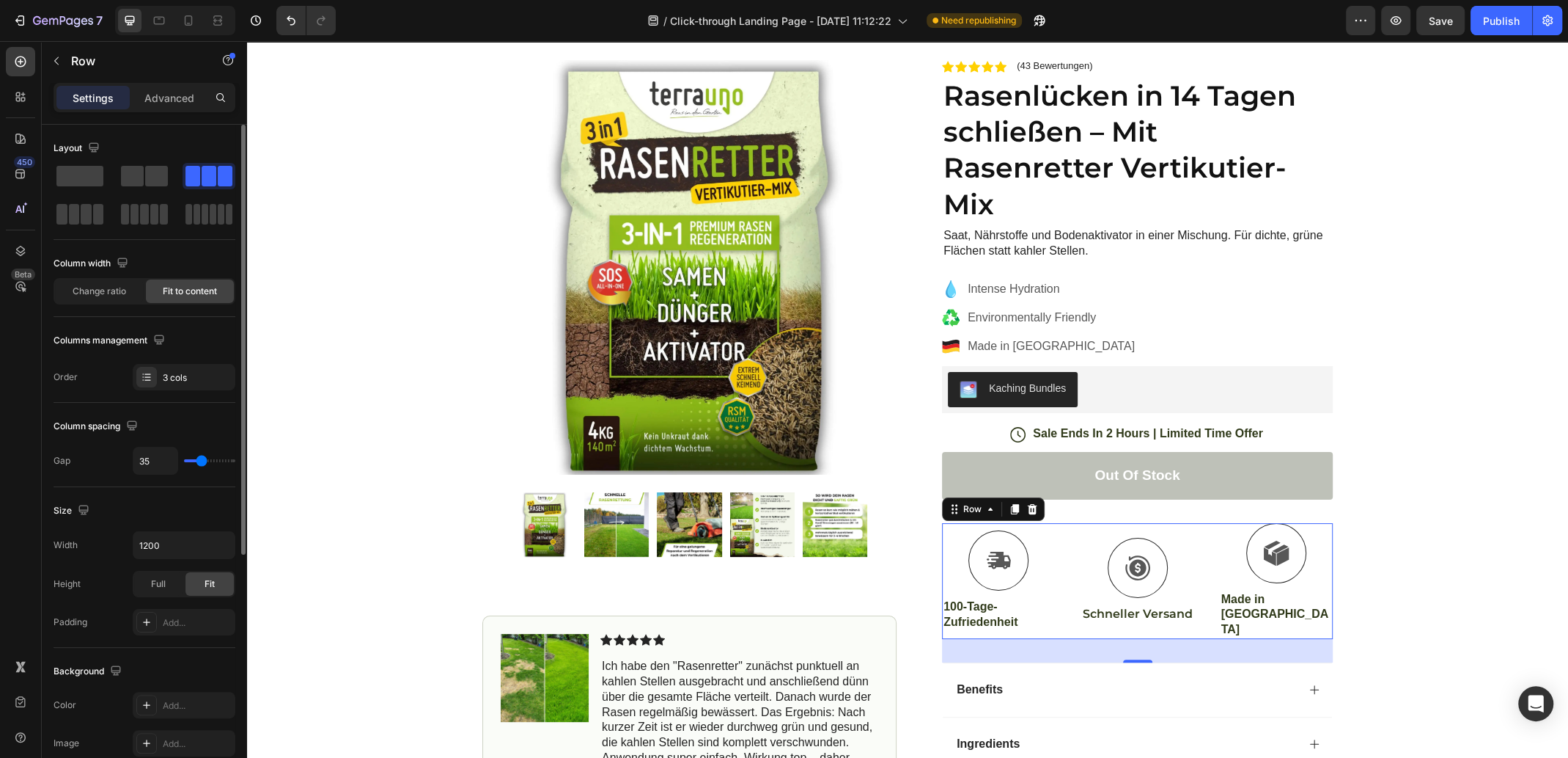
type input "33"
type input "31"
type input "29"
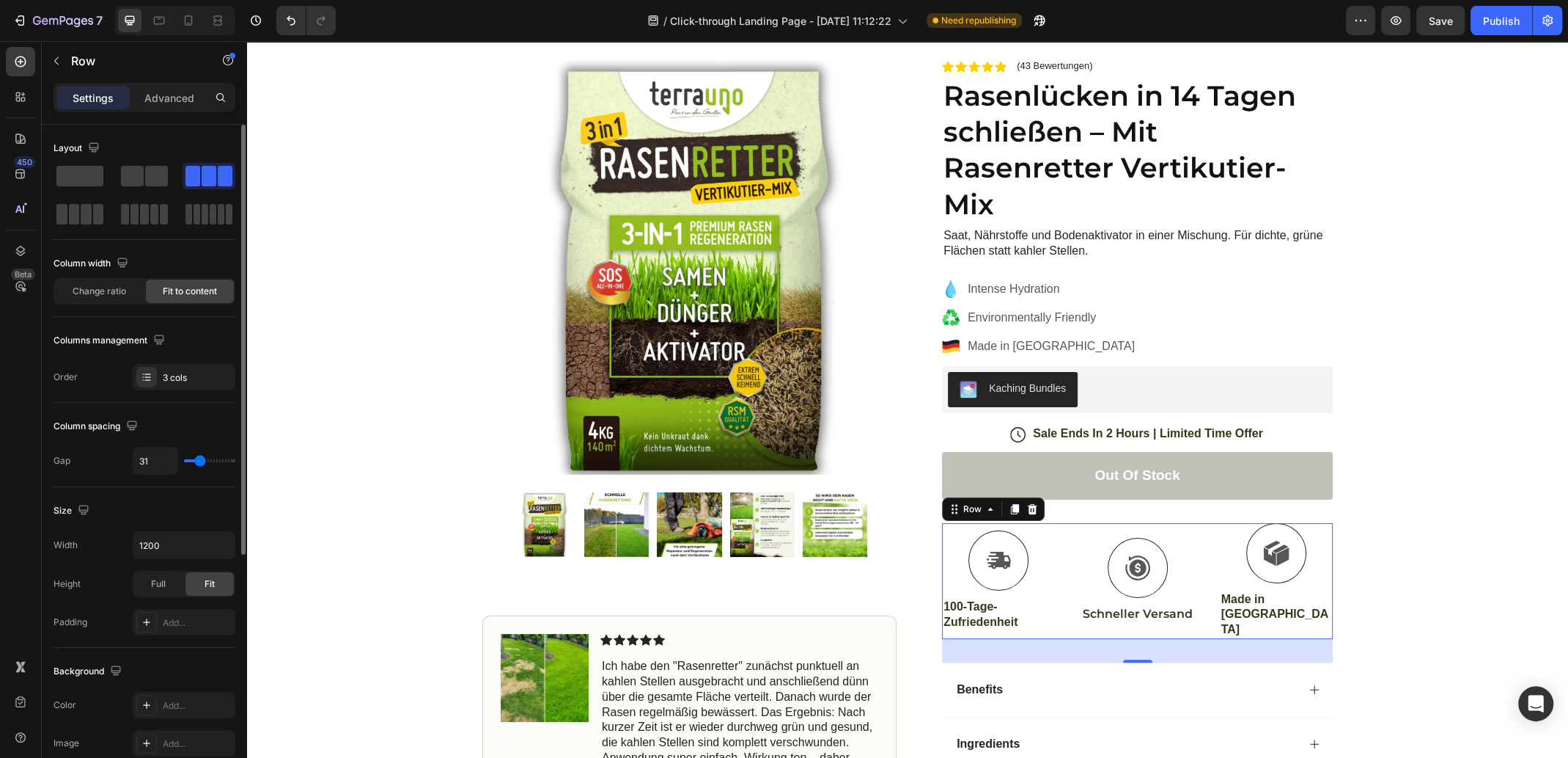
type input "29"
type input "27"
type input "26"
drag, startPoint x: 211, startPoint y: 458, endPoint x: 198, endPoint y: 457, distance: 13.0
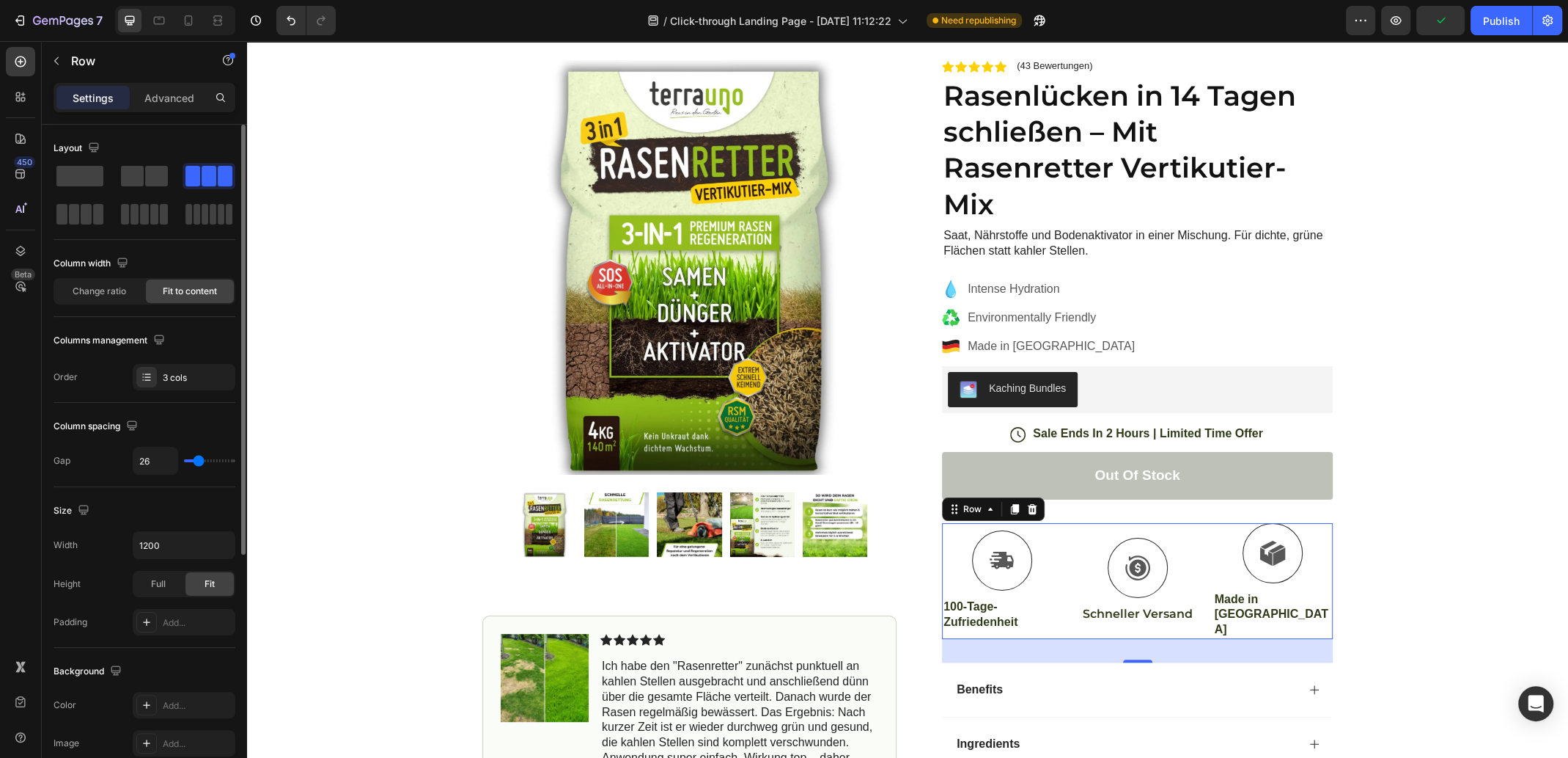
type input "26"
click at [198, 460] on input "range" at bounding box center [210, 461] width 52 height 3
click at [1473, 414] on div "Icon Free Shipping [DATE] Only Text Block Row Icon 84,000+ Happy Customer Text …" at bounding box center [908, 423] width 1321 height 851
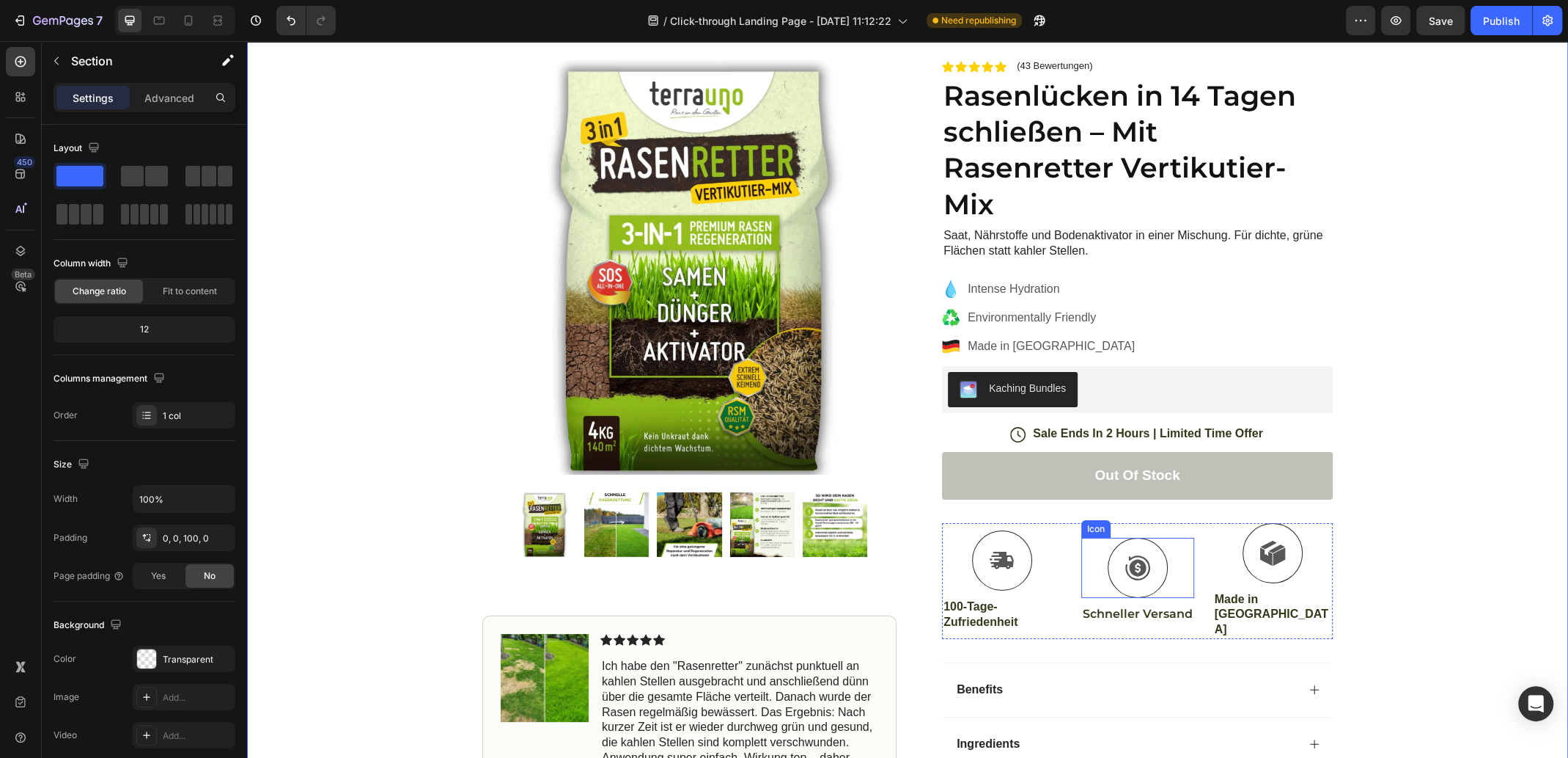
click at [1151, 558] on icon at bounding box center [1137, 567] width 27 height 27
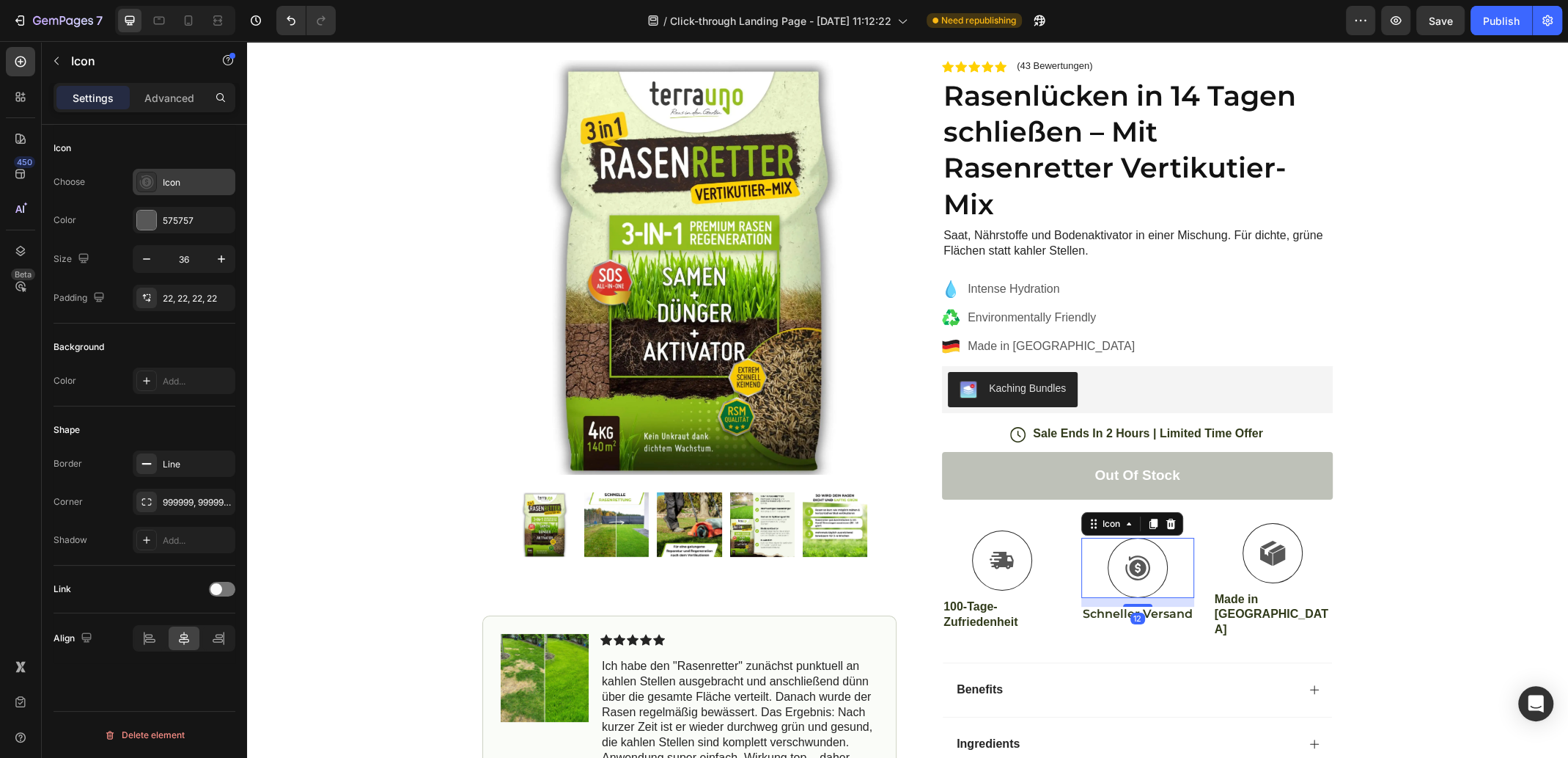
click at [160, 181] on div "Icon" at bounding box center [183, 182] width 102 height 27
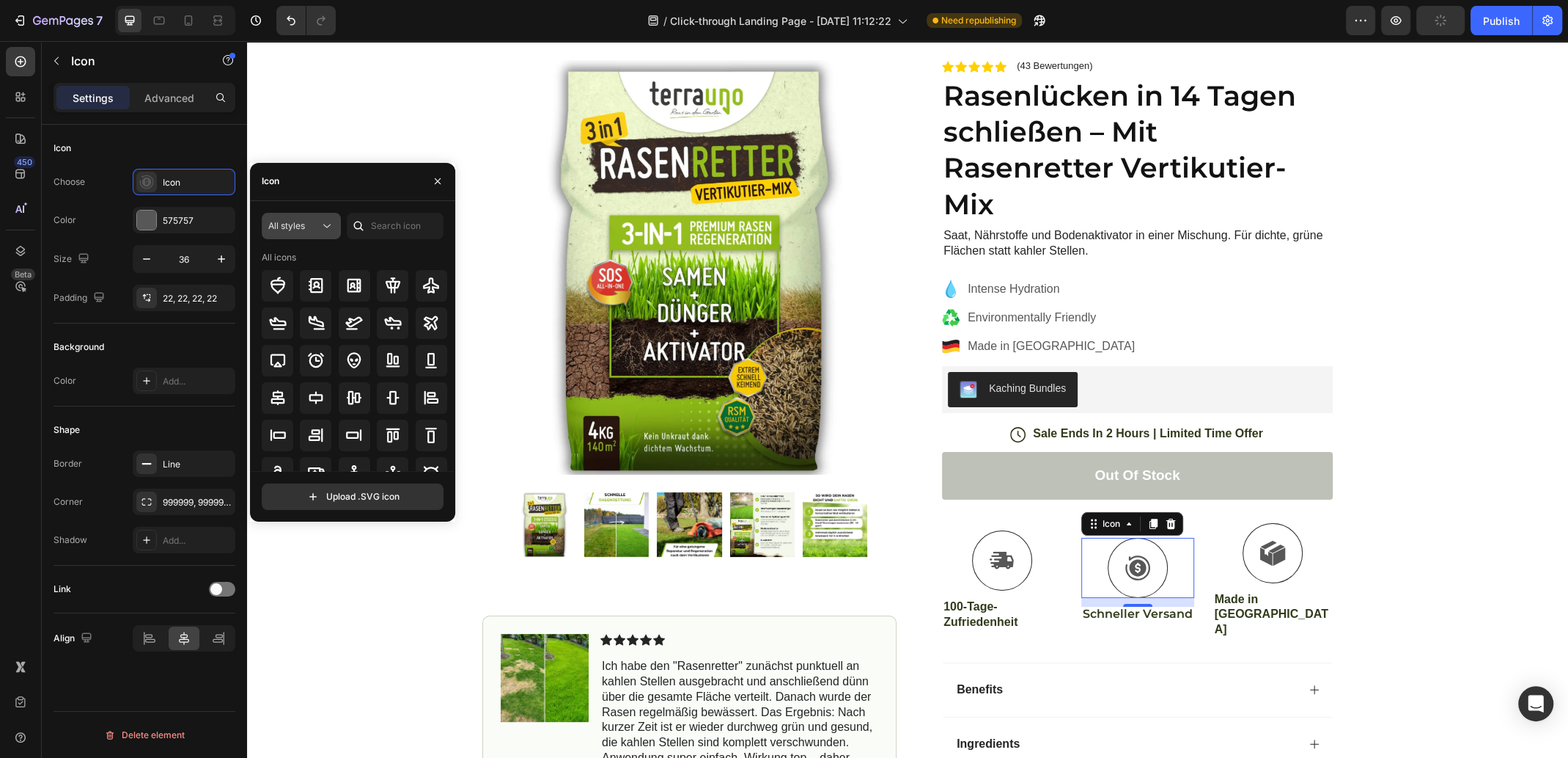
click at [322, 229] on icon at bounding box center [327, 226] width 15 height 15
click at [325, 225] on icon at bounding box center [326, 226] width 7 height 4
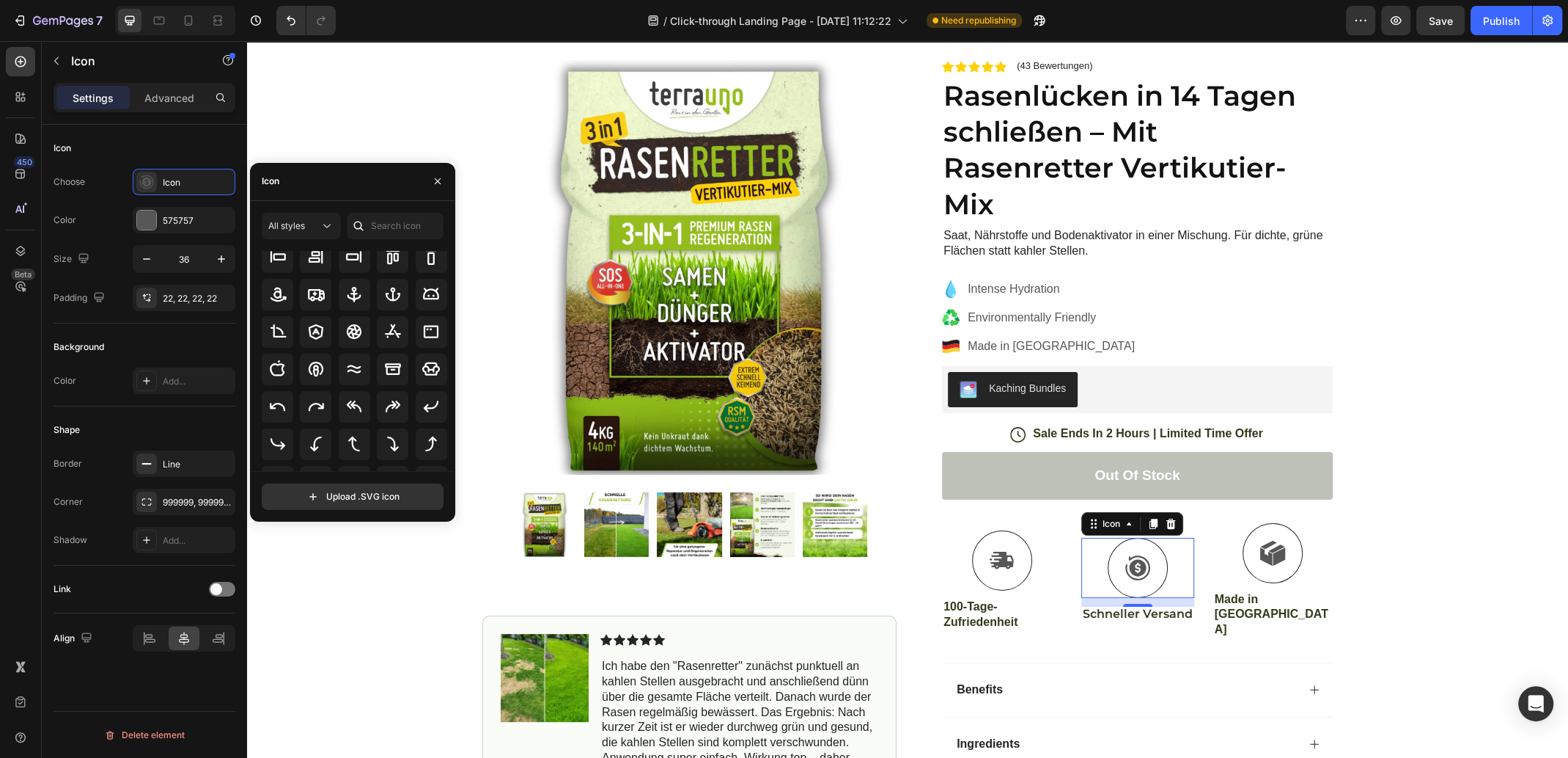
scroll to position [0, 0]
click at [333, 487] on input "file" at bounding box center [352, 496] width 180 height 25
click at [1015, 547] on icon at bounding box center [1002, 560] width 26 height 27
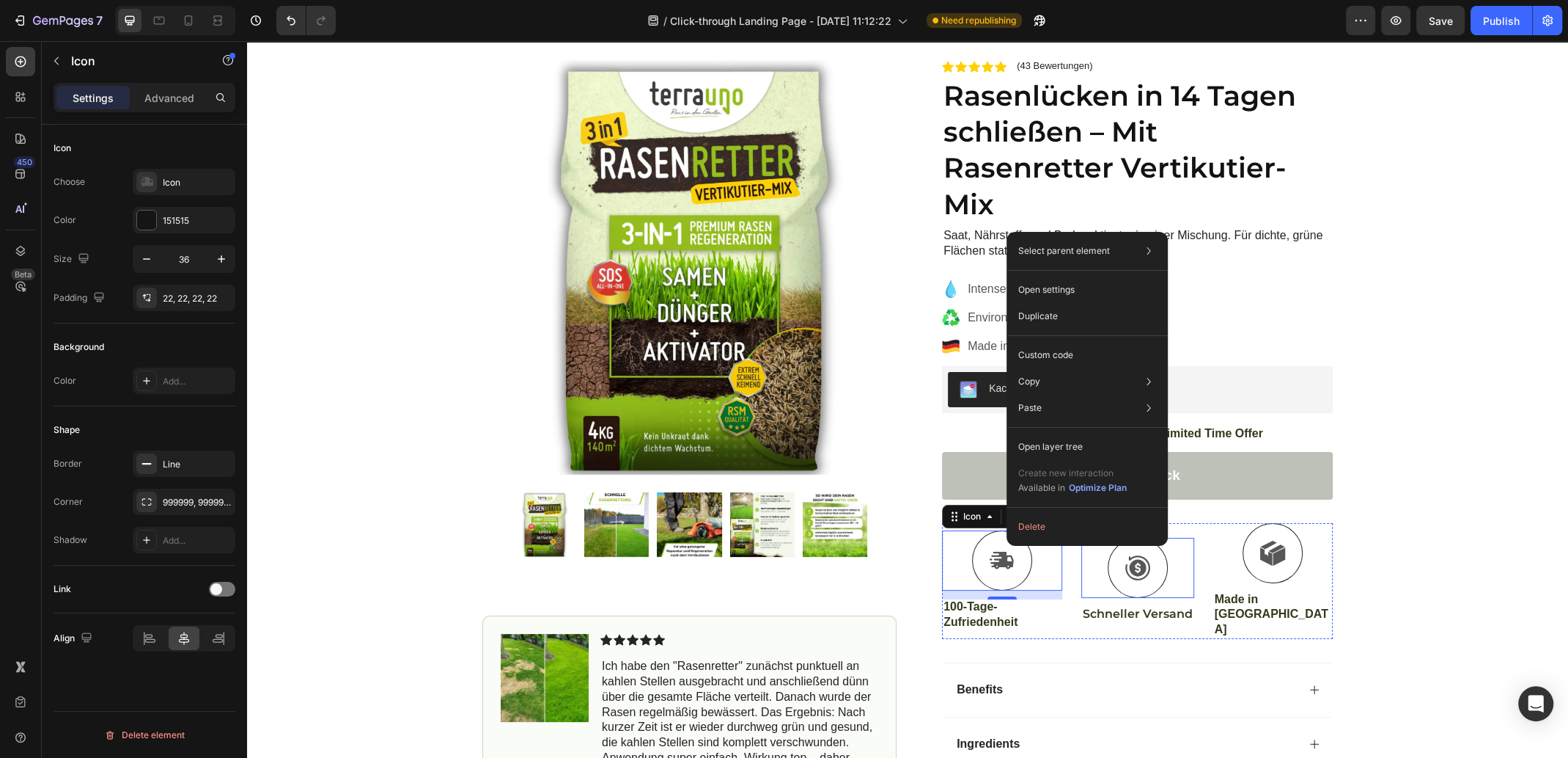
click at [1156, 569] on div at bounding box center [1137, 568] width 60 height 60
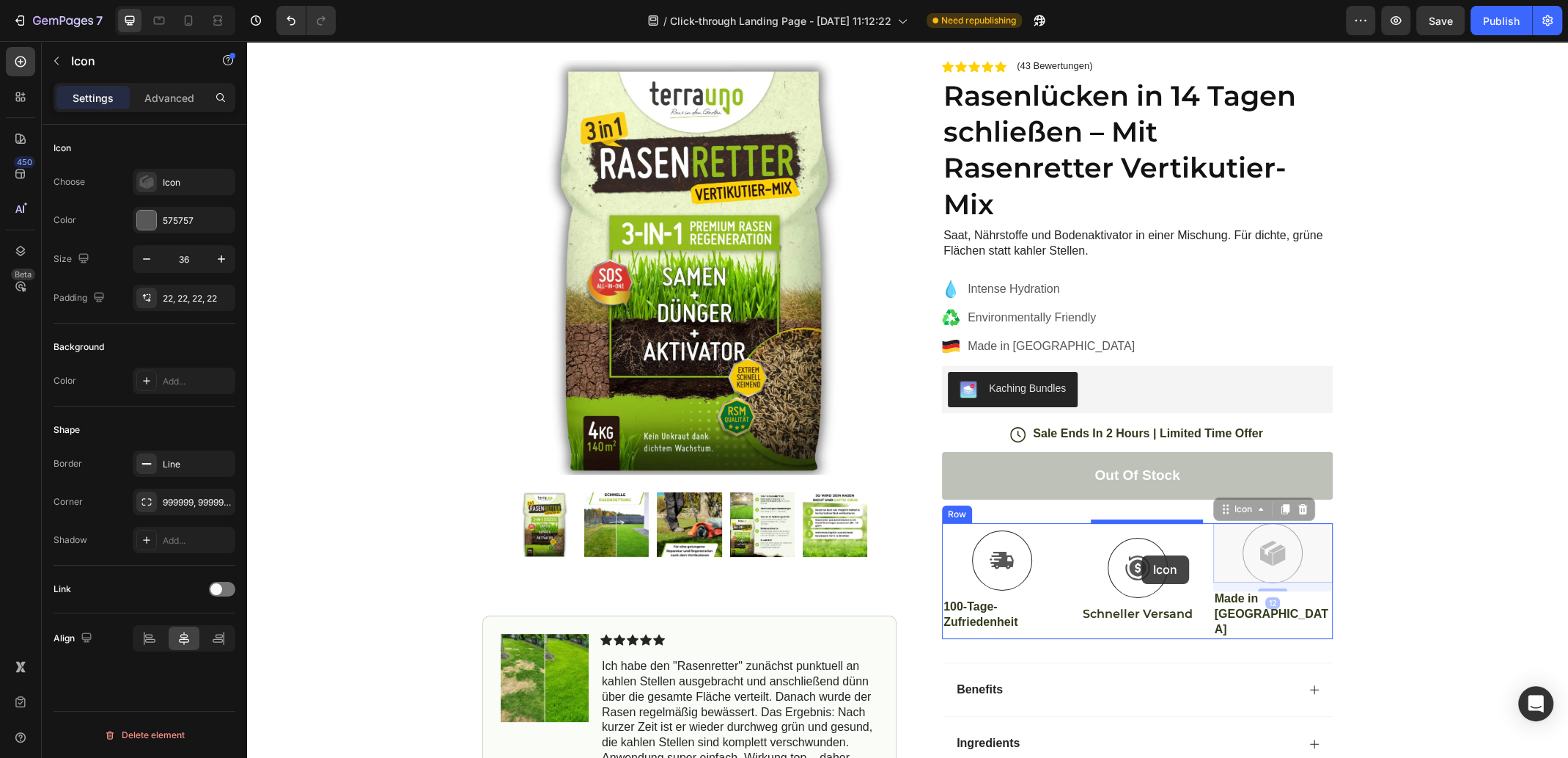
drag, startPoint x: 1273, startPoint y: 562, endPoint x: 1140, endPoint y: 555, distance: 133.2
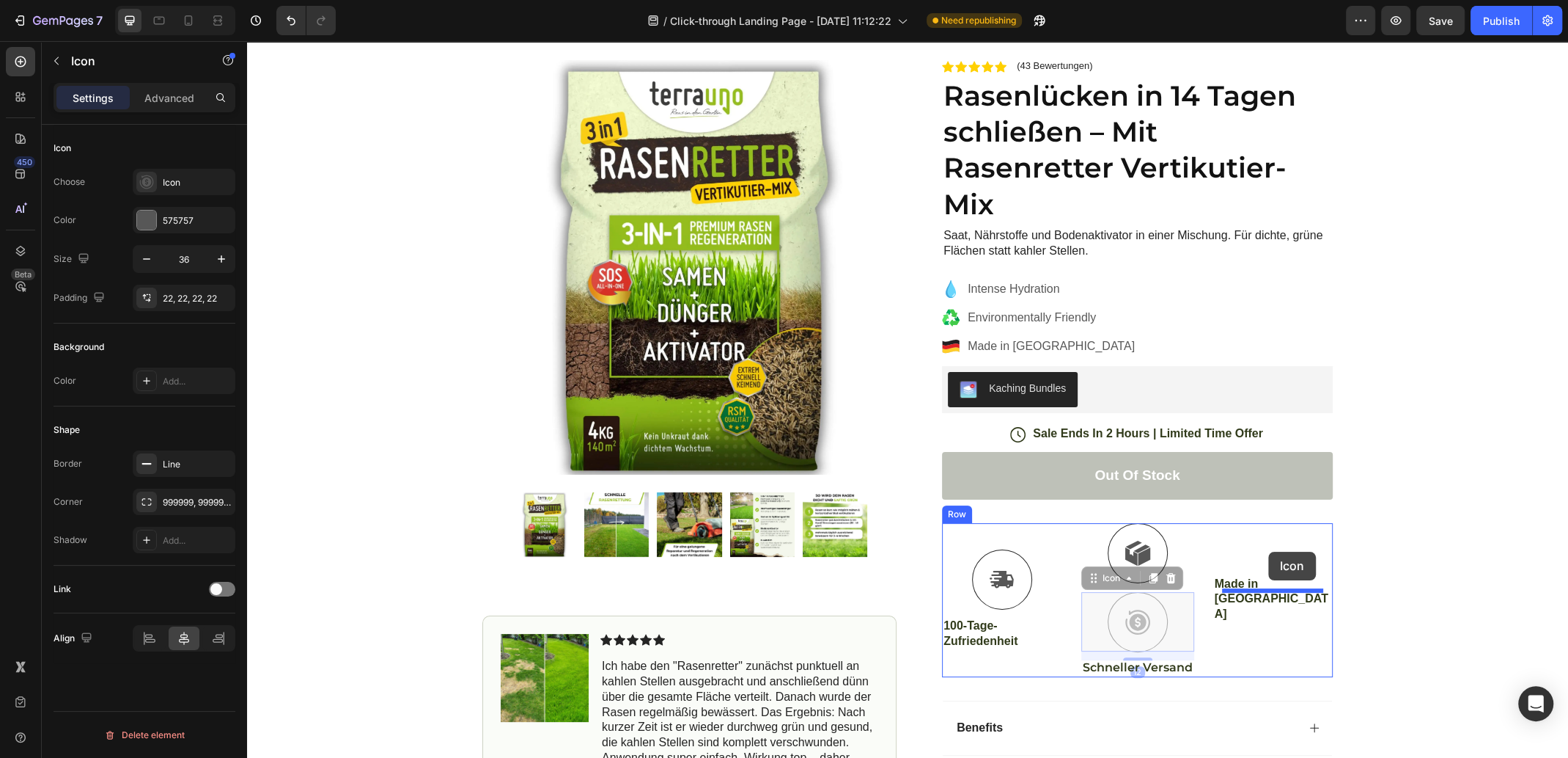
drag, startPoint x: 1177, startPoint y: 622, endPoint x: 1269, endPoint y: 546, distance: 119.3
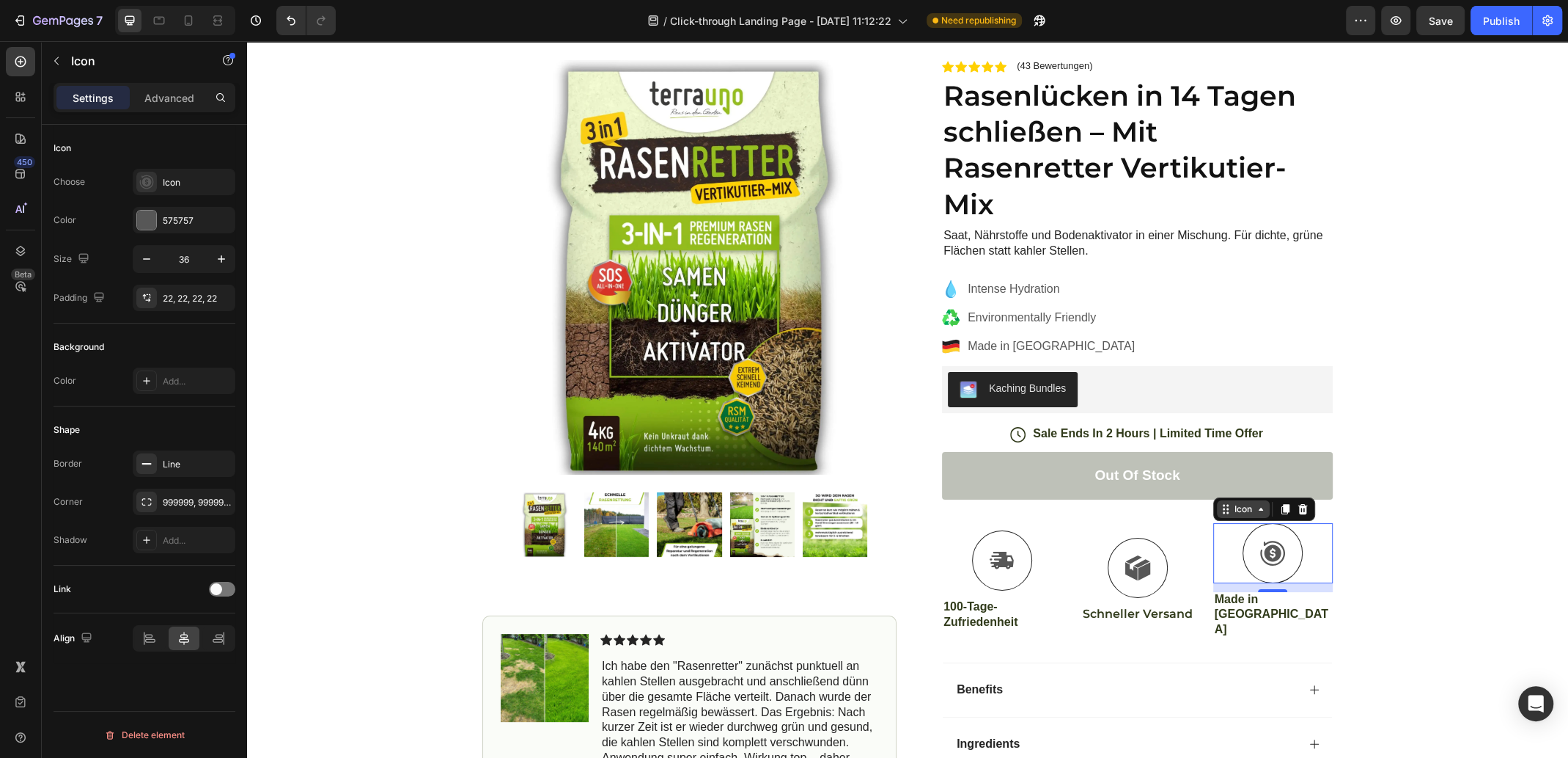
click at [1267, 512] on icon at bounding box center [1261, 509] width 12 height 12
click at [1267, 513] on icon at bounding box center [1261, 509] width 12 height 12
click at [144, 175] on icon at bounding box center [146, 182] width 15 height 15
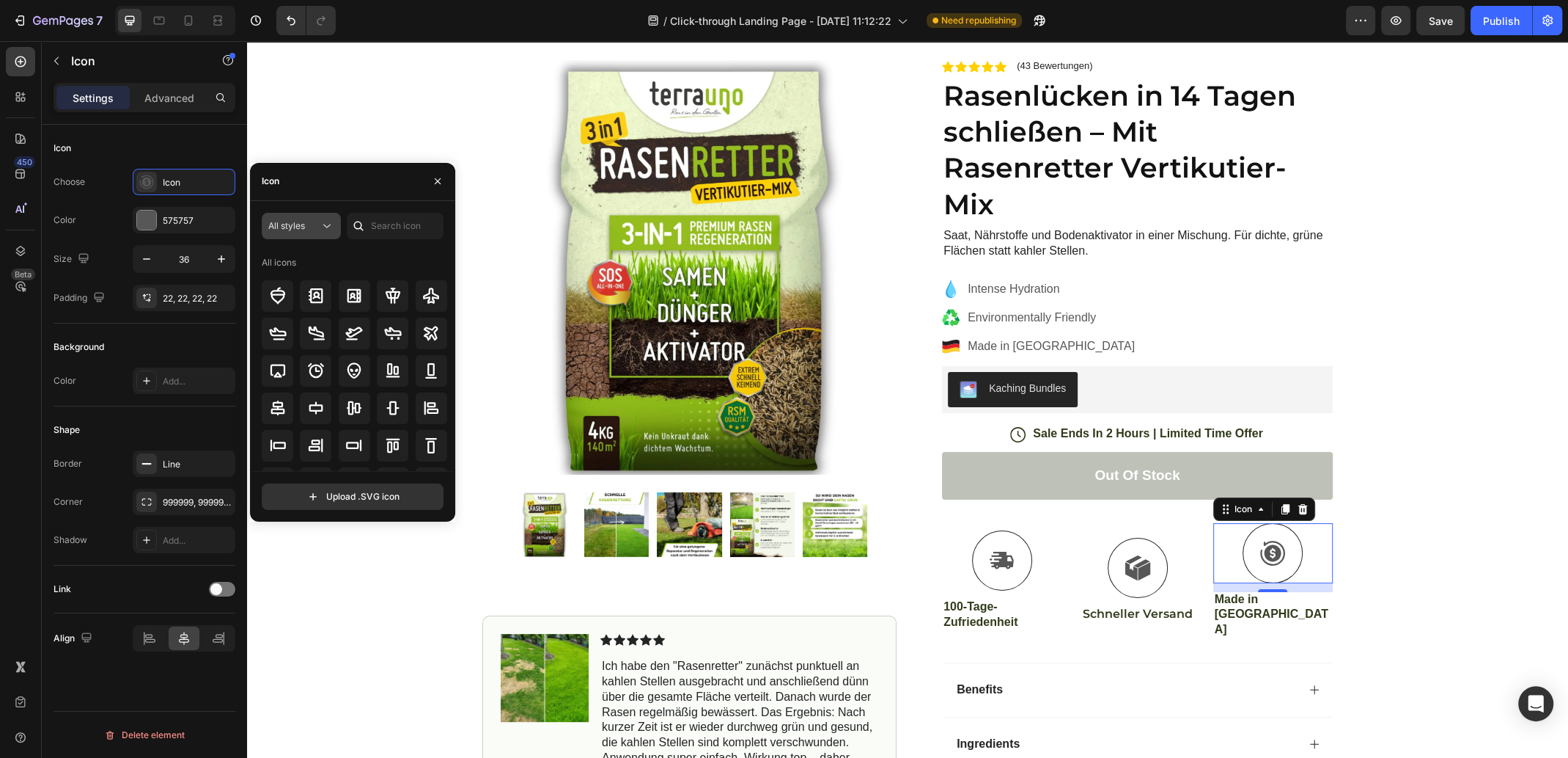
click at [322, 226] on icon at bounding box center [327, 226] width 15 height 15
click at [323, 224] on icon at bounding box center [326, 226] width 7 height 4
click at [413, 225] on input "text" at bounding box center [395, 226] width 96 height 27
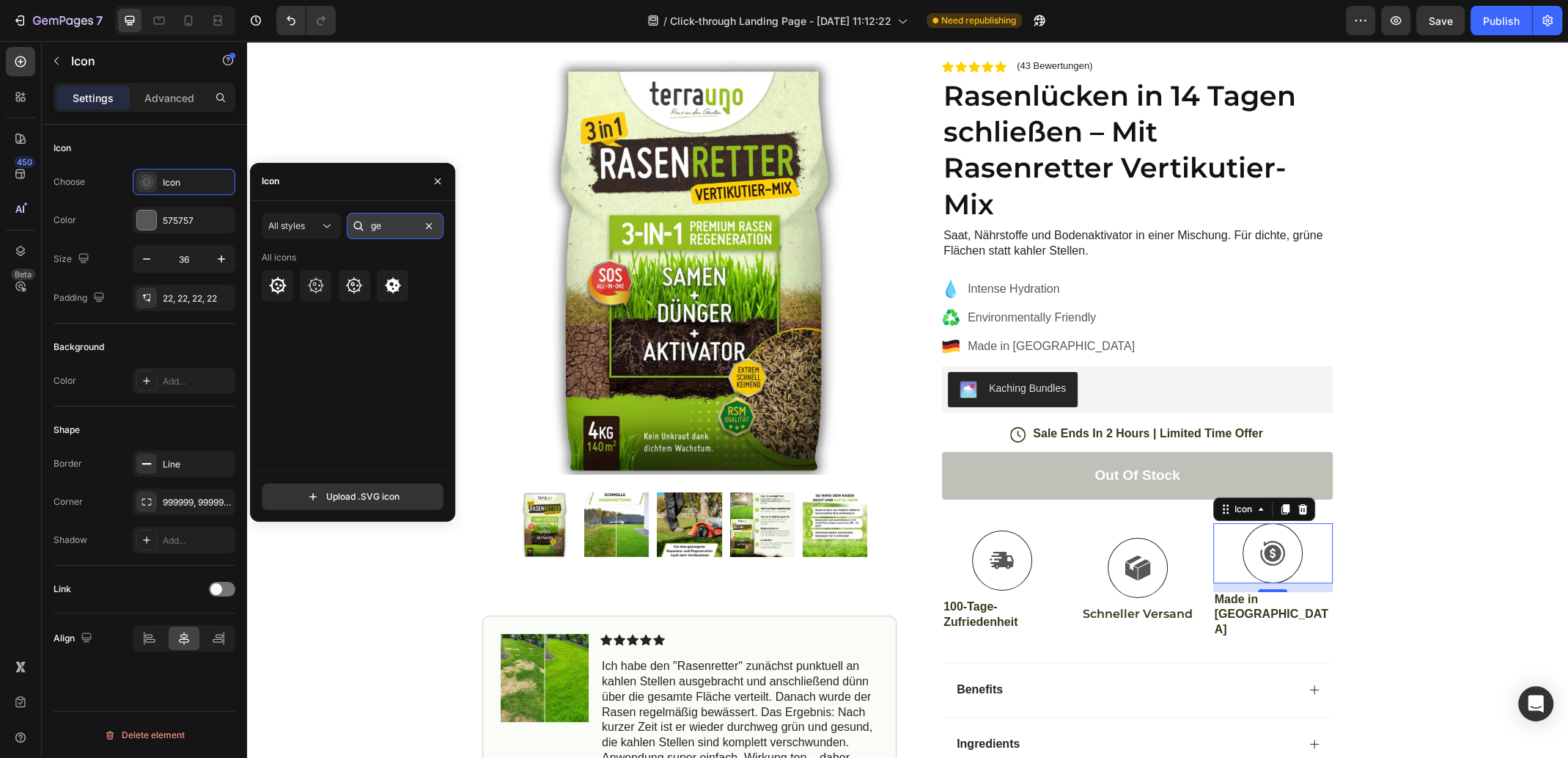
type input "g"
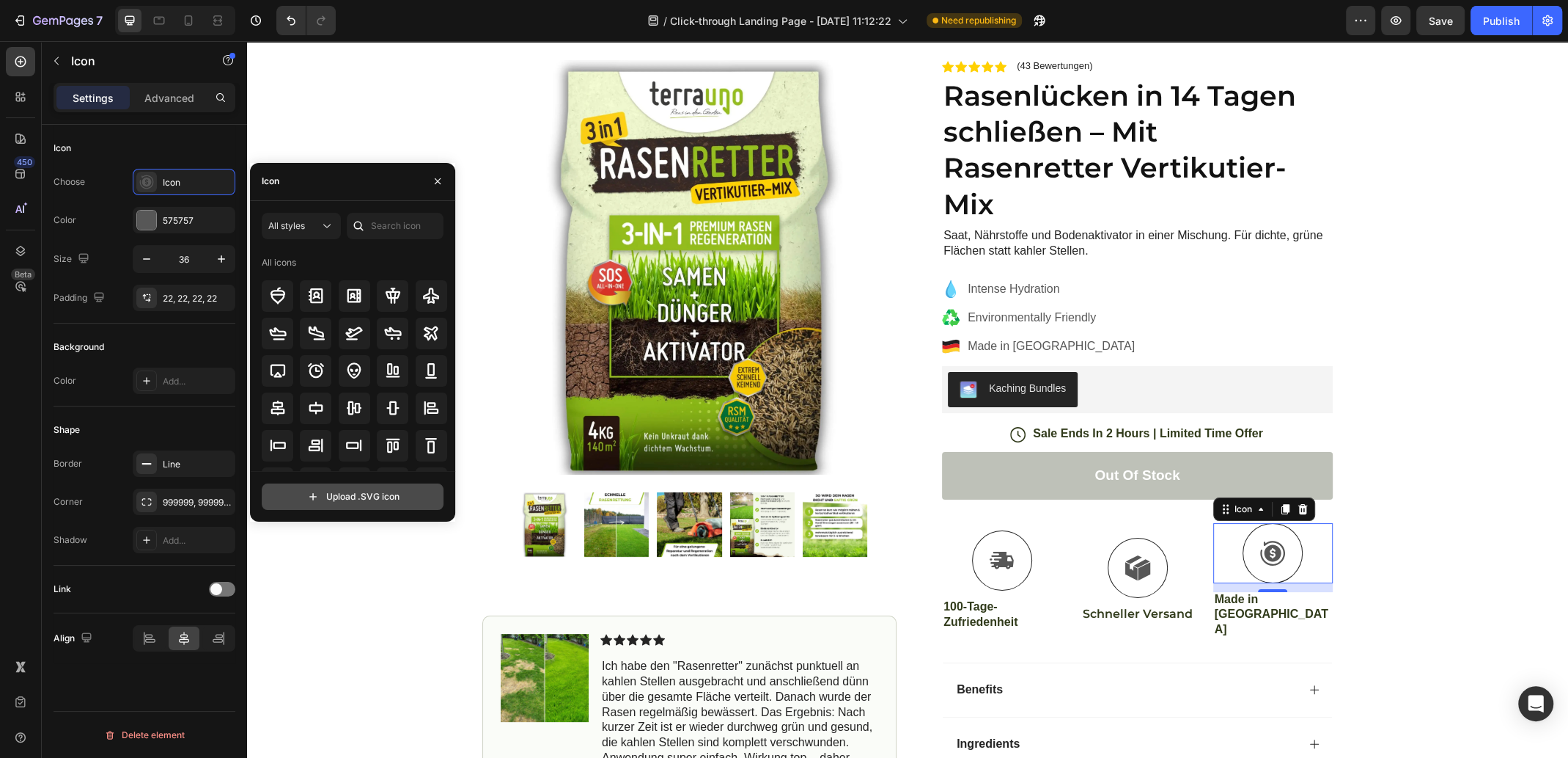
click at [374, 502] on input "file" at bounding box center [352, 496] width 180 height 25
type input "C:\fakepath\35.svg"
drag, startPoint x: 453, startPoint y: 359, endPoint x: 209, endPoint y: 177, distance: 304.4
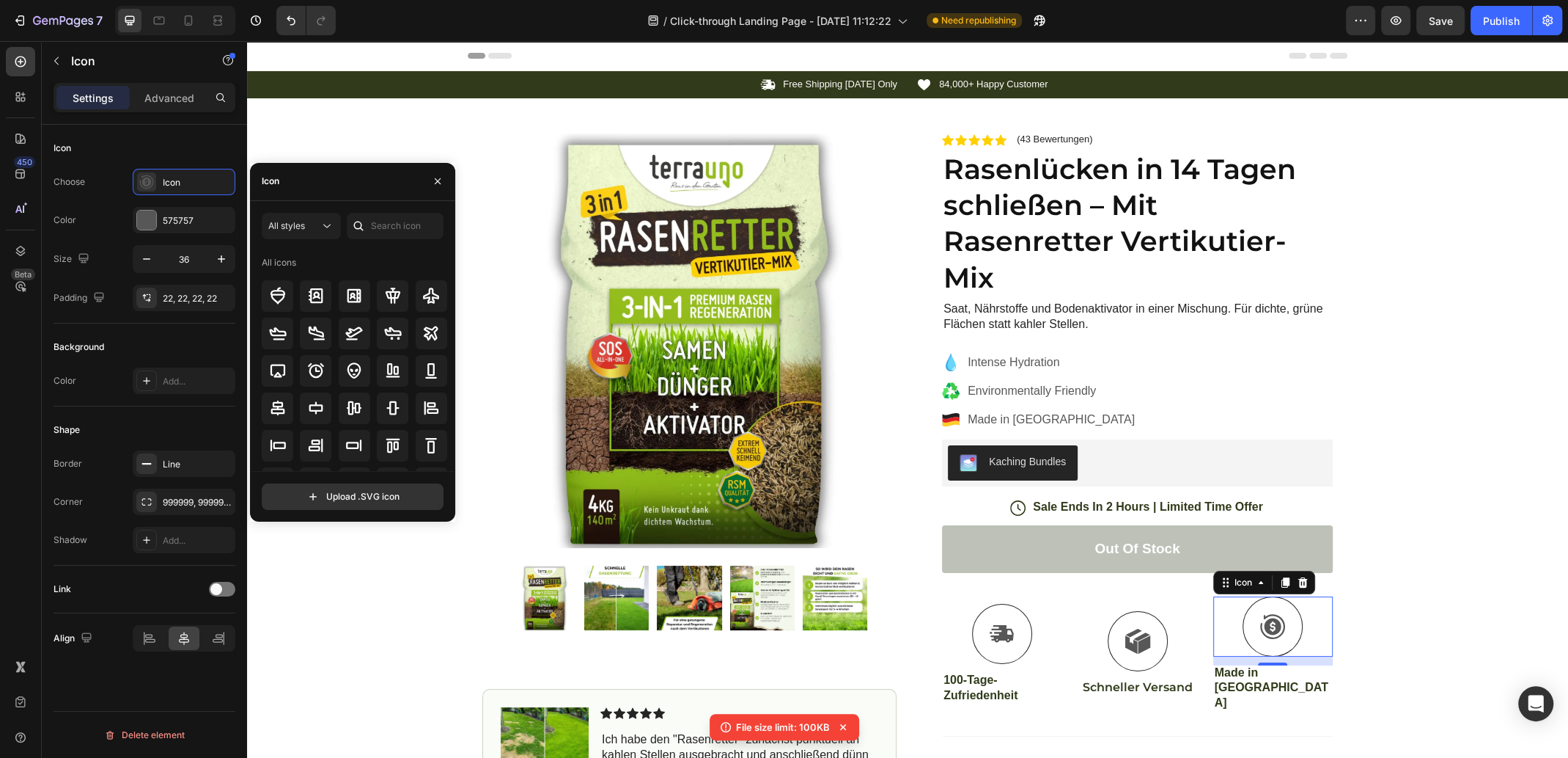
scroll to position [74, 0]
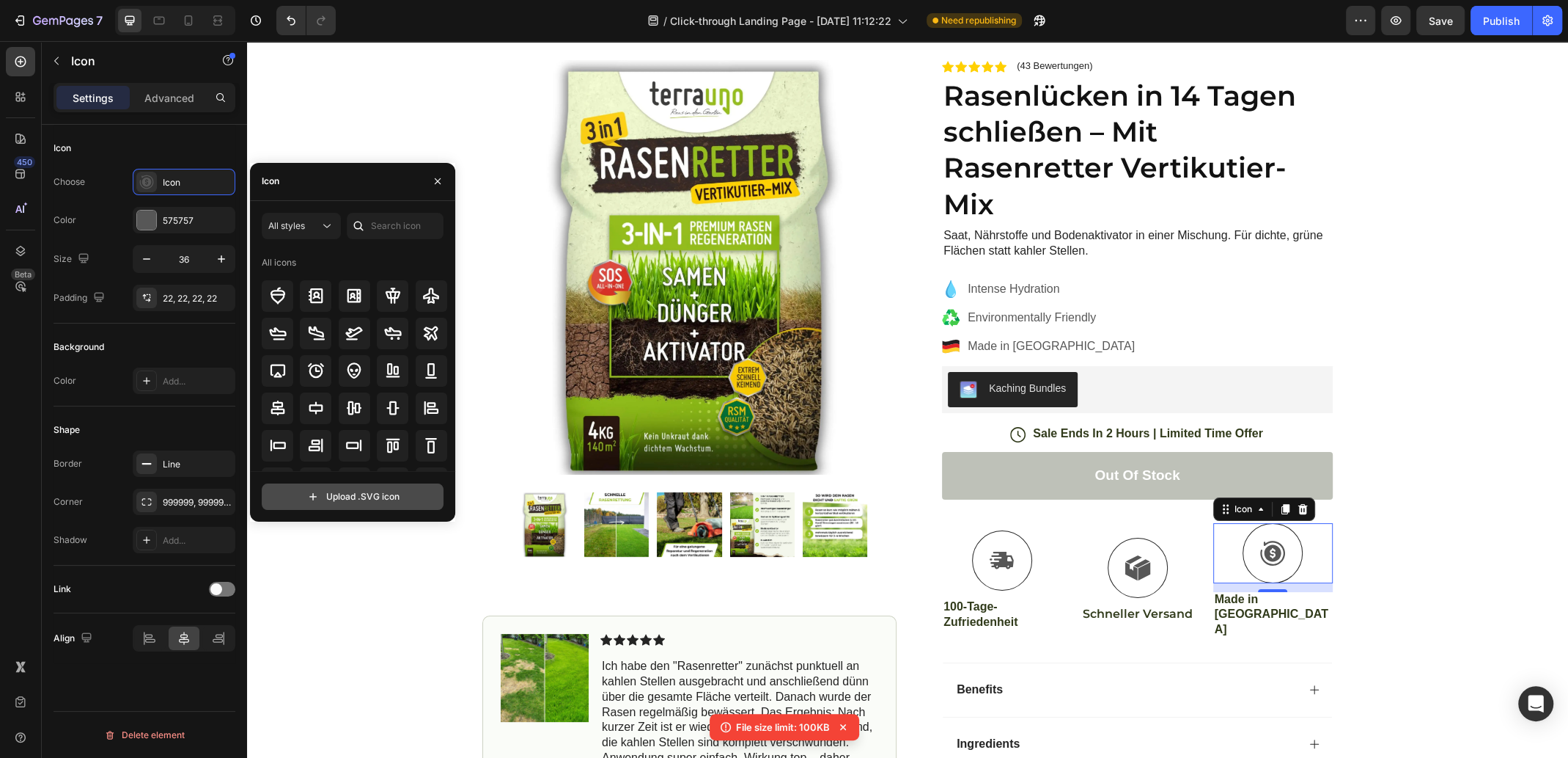
click at [344, 500] on input "file" at bounding box center [352, 496] width 180 height 25
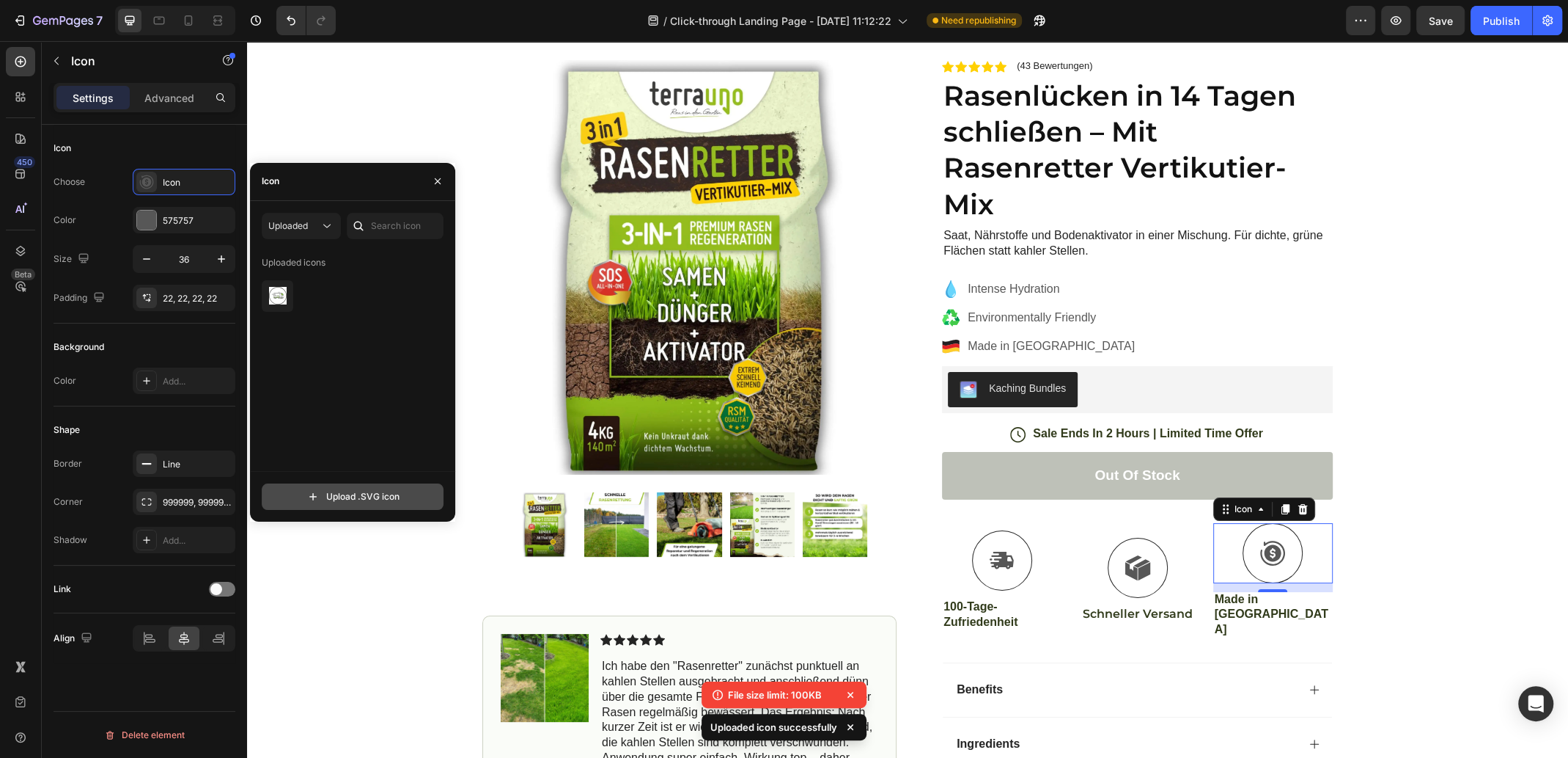
click at [365, 493] on input "file" at bounding box center [352, 496] width 180 height 25
click at [365, 494] on input "file" at bounding box center [352, 496] width 180 height 25
click at [365, 496] on input "file" at bounding box center [352, 496] width 180 height 25
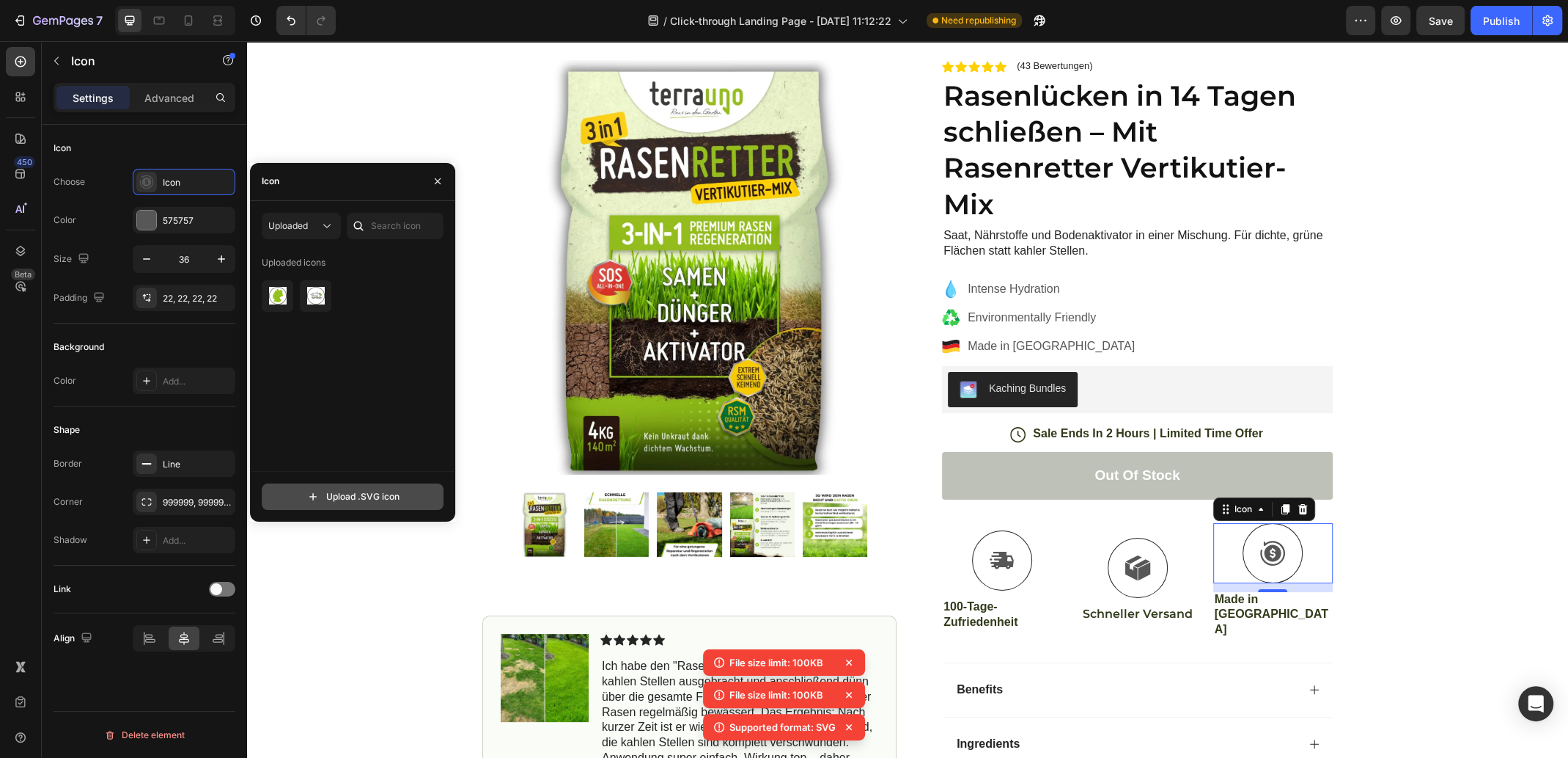
click at [367, 497] on input "file" at bounding box center [352, 496] width 180 height 25
type input "C:\fakepath\#7665.svg"
click at [357, 497] on input "file" at bounding box center [352, 496] width 180 height 25
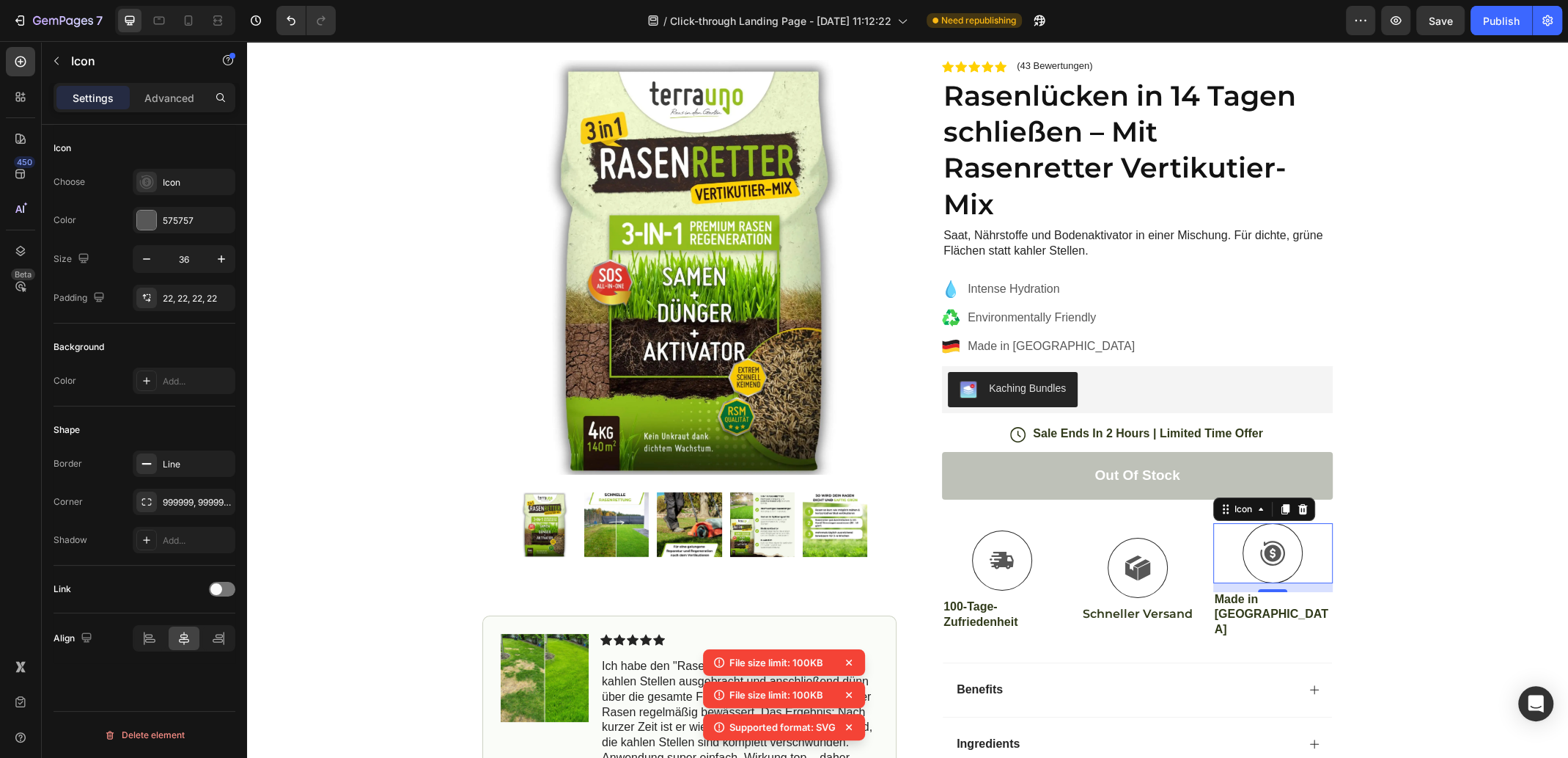
click at [851, 664] on icon at bounding box center [849, 663] width 6 height 6
click at [849, 662] on icon at bounding box center [849, 663] width 6 height 6
click at [849, 691] on icon at bounding box center [849, 694] width 15 height 15
click at [847, 726] on icon at bounding box center [843, 726] width 15 height 15
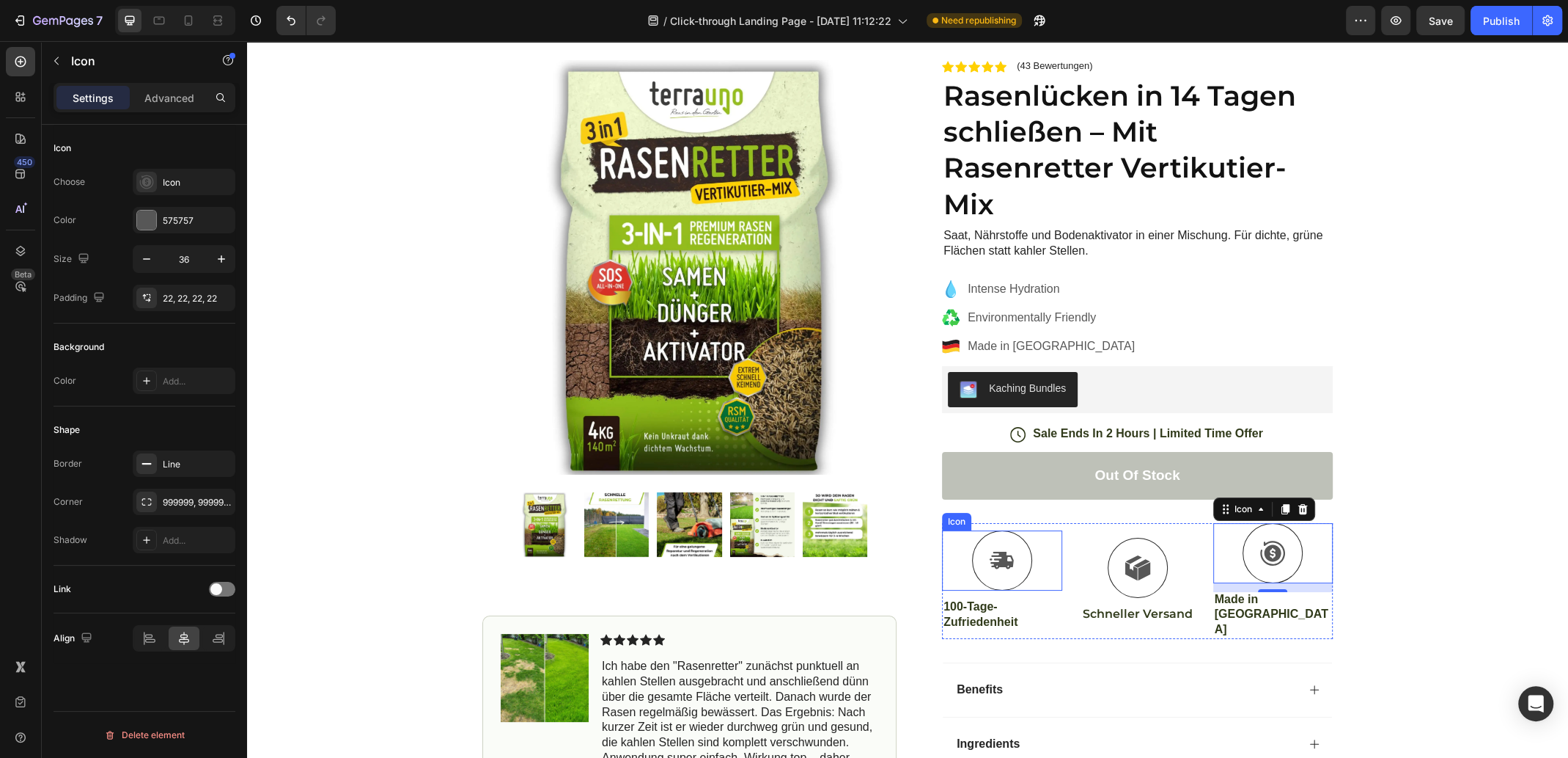
click at [1022, 556] on div at bounding box center [1002, 560] width 60 height 60
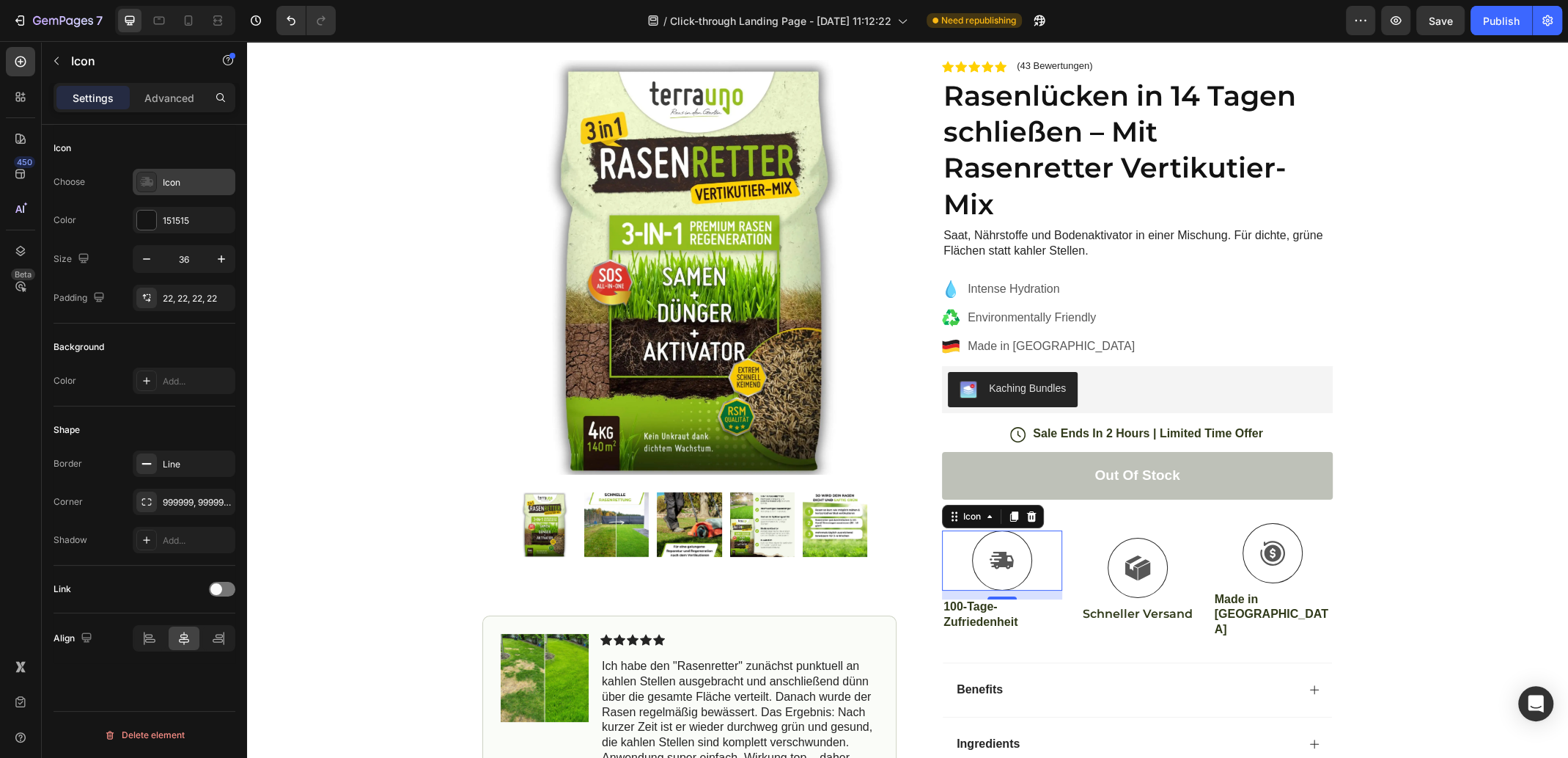
click at [172, 179] on div "Icon" at bounding box center [197, 182] width 69 height 13
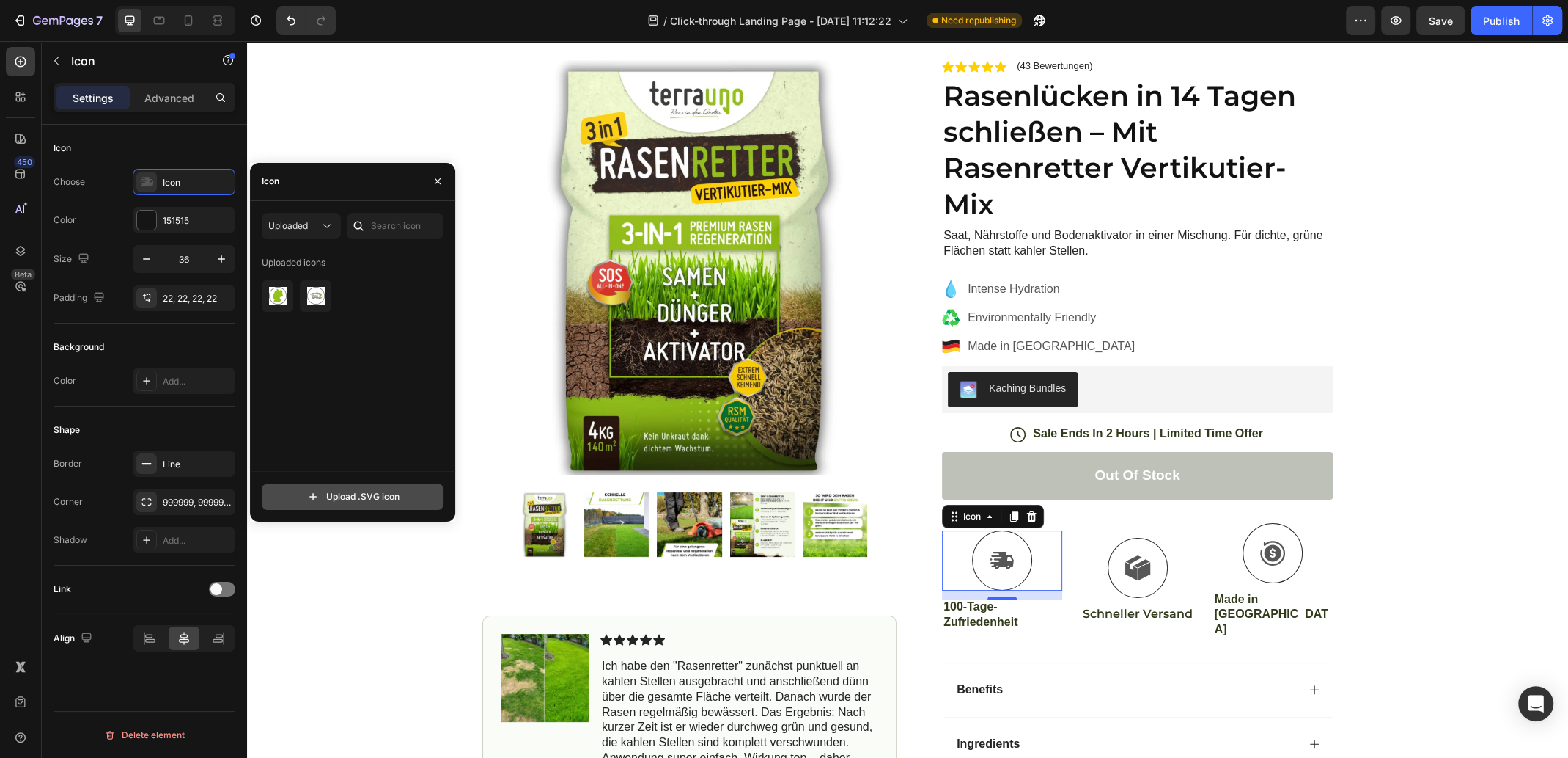
click at [359, 496] on input "file" at bounding box center [352, 496] width 180 height 25
type input "C:\fakepath\Download.svg"
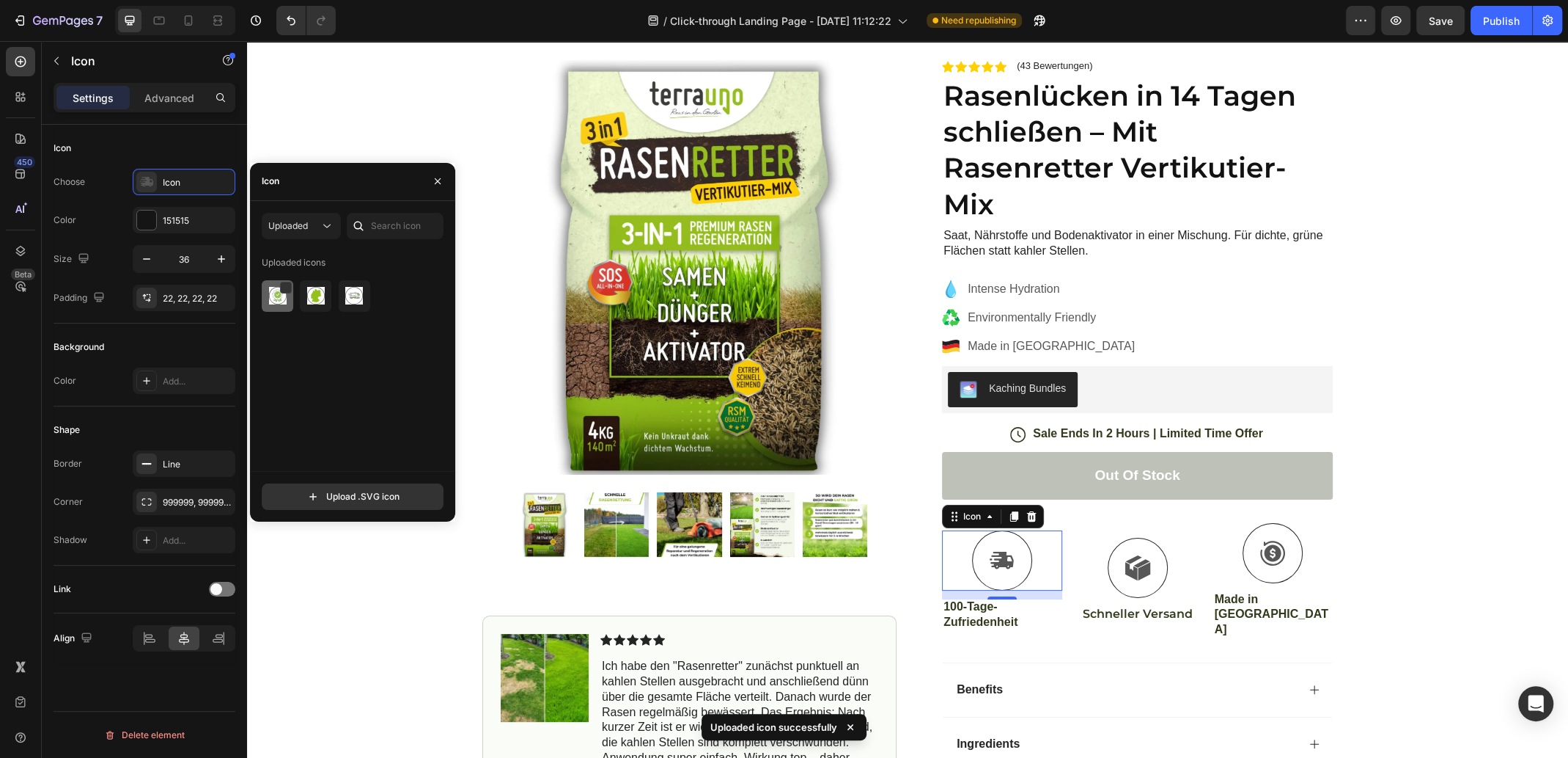
click at [279, 297] on img at bounding box center [278, 295] width 18 height 18
click at [285, 287] on div at bounding box center [285, 288] width 12 height 12
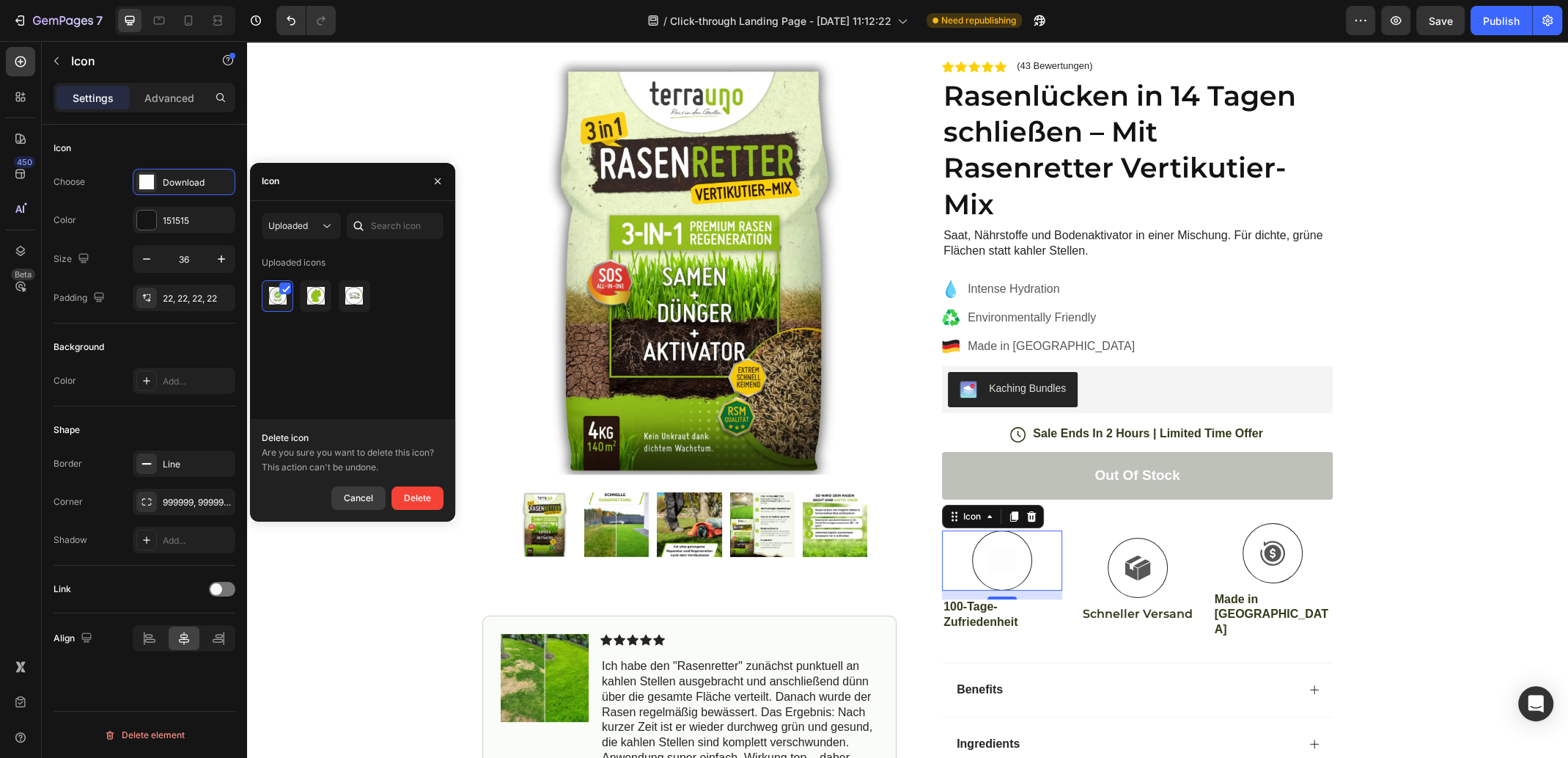
click at [355, 496] on div "Cancel" at bounding box center [358, 498] width 29 height 18
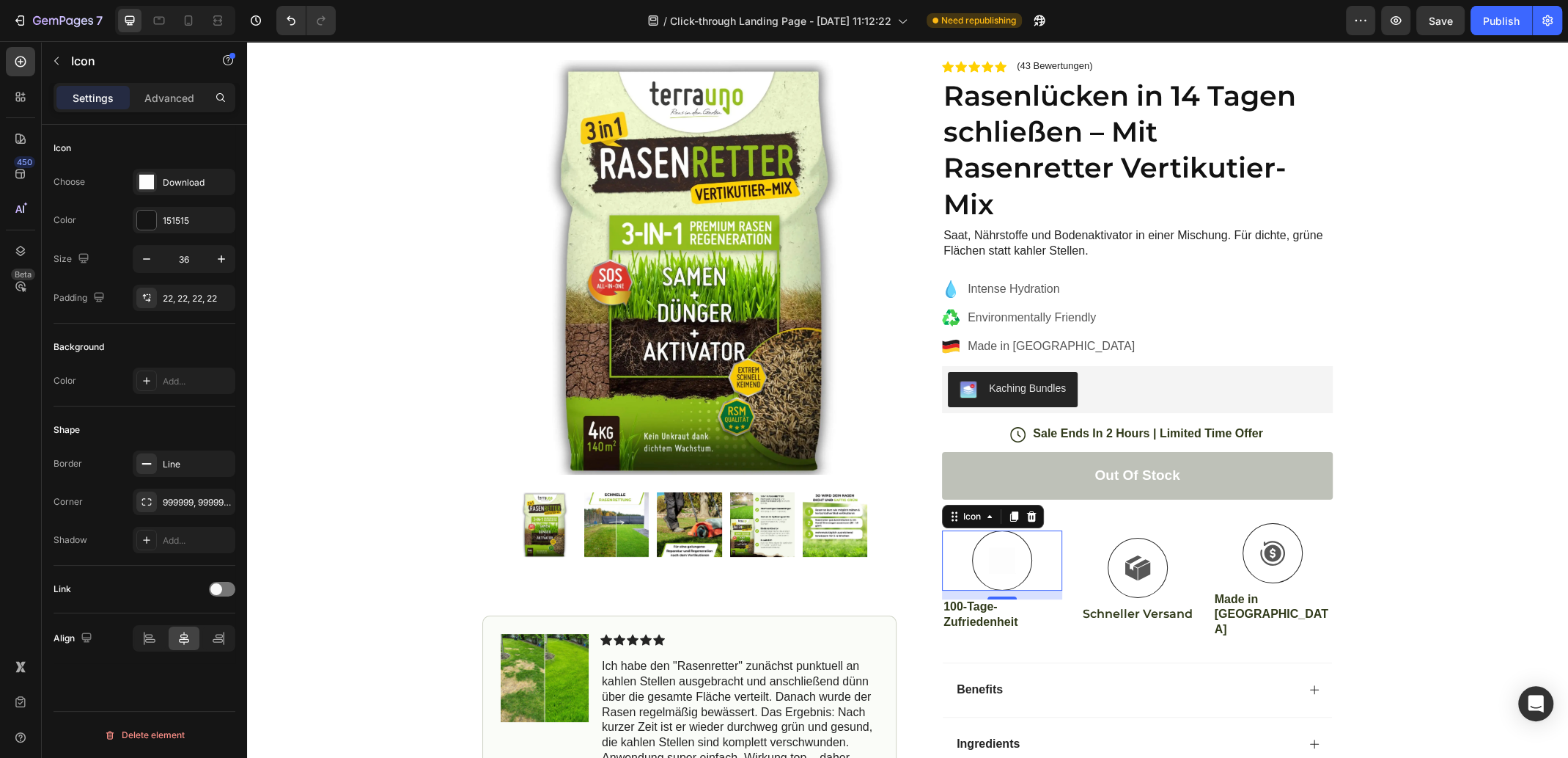
click at [1001, 552] on icon at bounding box center [1029, 587] width 83 height 80
click at [1137, 555] on icon at bounding box center [1133, 559] width 16 height 8
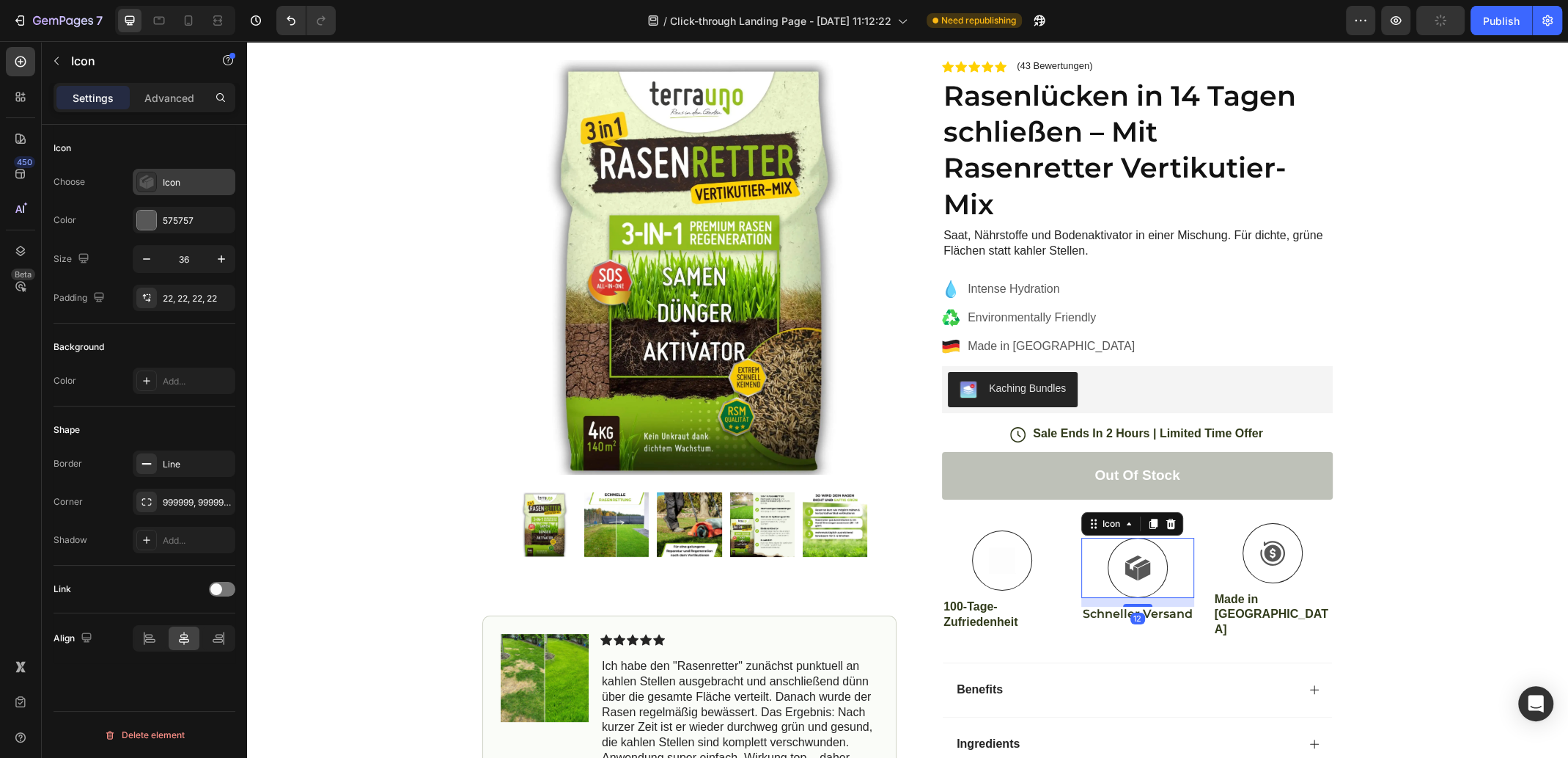
click at [169, 177] on div "Icon" at bounding box center [197, 182] width 69 height 13
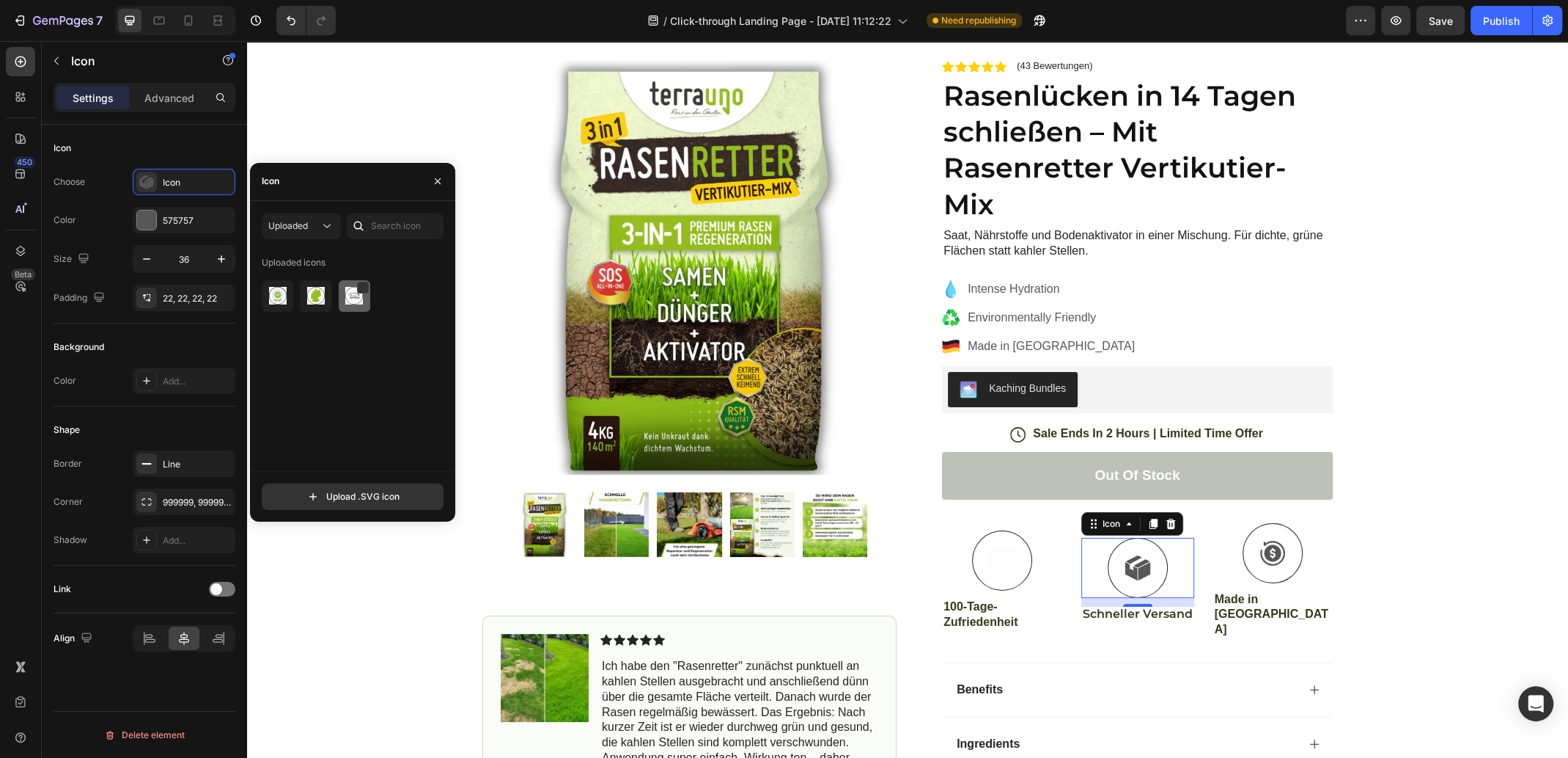
click at [353, 300] on img at bounding box center [354, 295] width 18 height 18
click at [352, 498] on input "file" at bounding box center [352, 496] width 180 height 25
click at [374, 495] on input "file" at bounding box center [352, 496] width 180 height 25
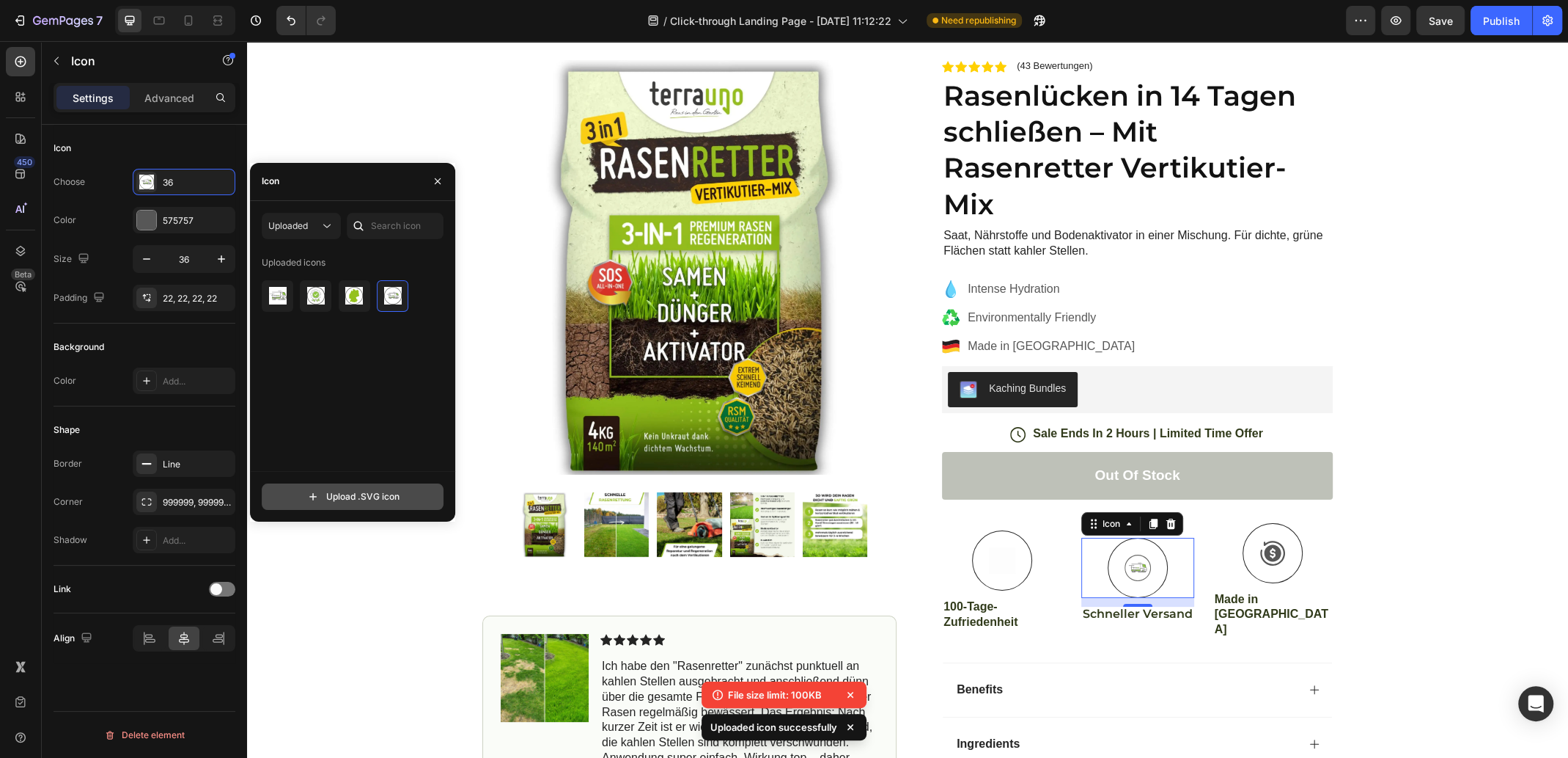
click at [338, 495] on input "file" at bounding box center [352, 496] width 180 height 25
click at [340, 502] on input "file" at bounding box center [352, 496] width 180 height 25
type input "C:\fakepath\37.svg"
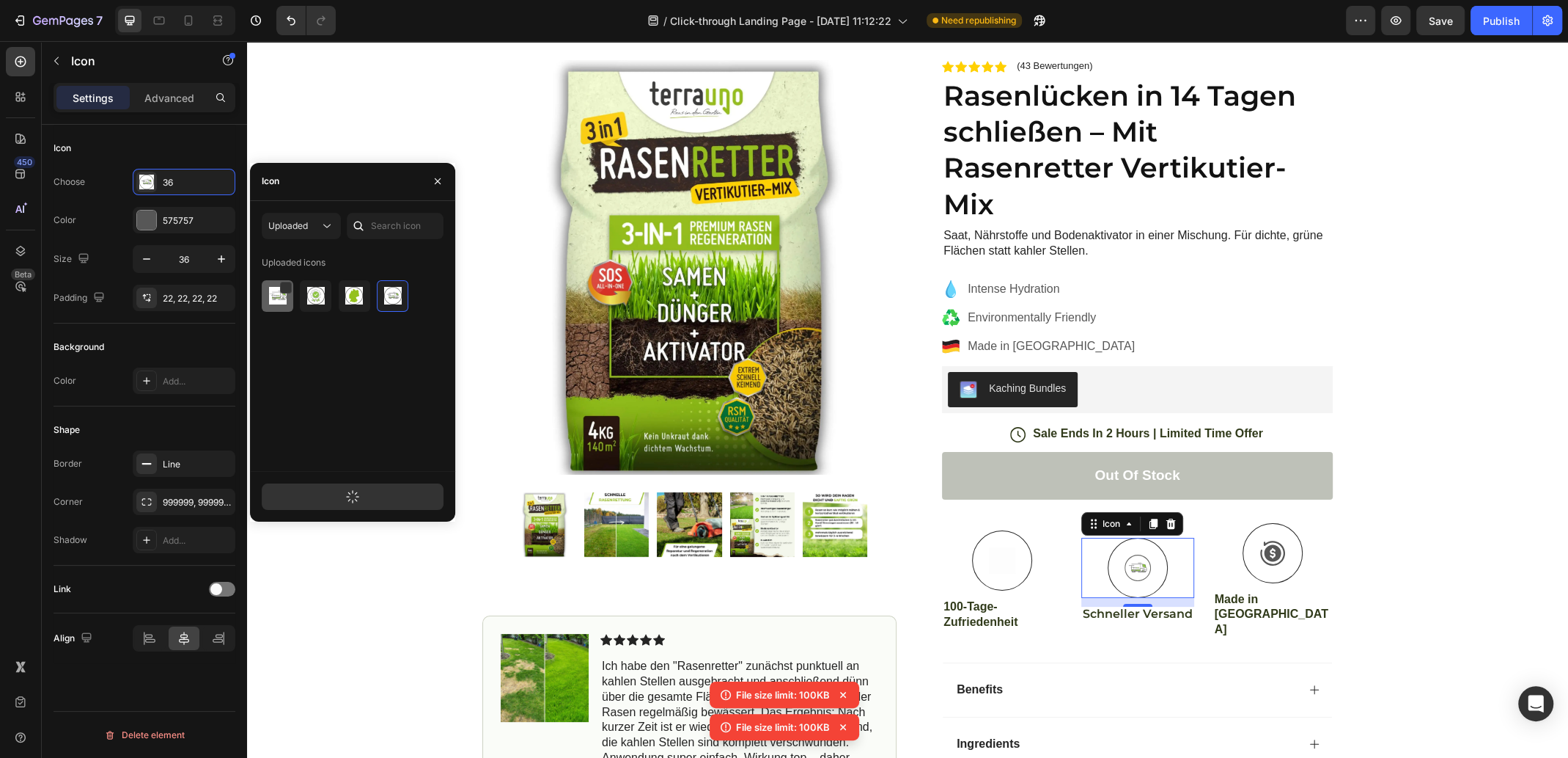
click at [281, 295] on img at bounding box center [278, 295] width 18 height 18
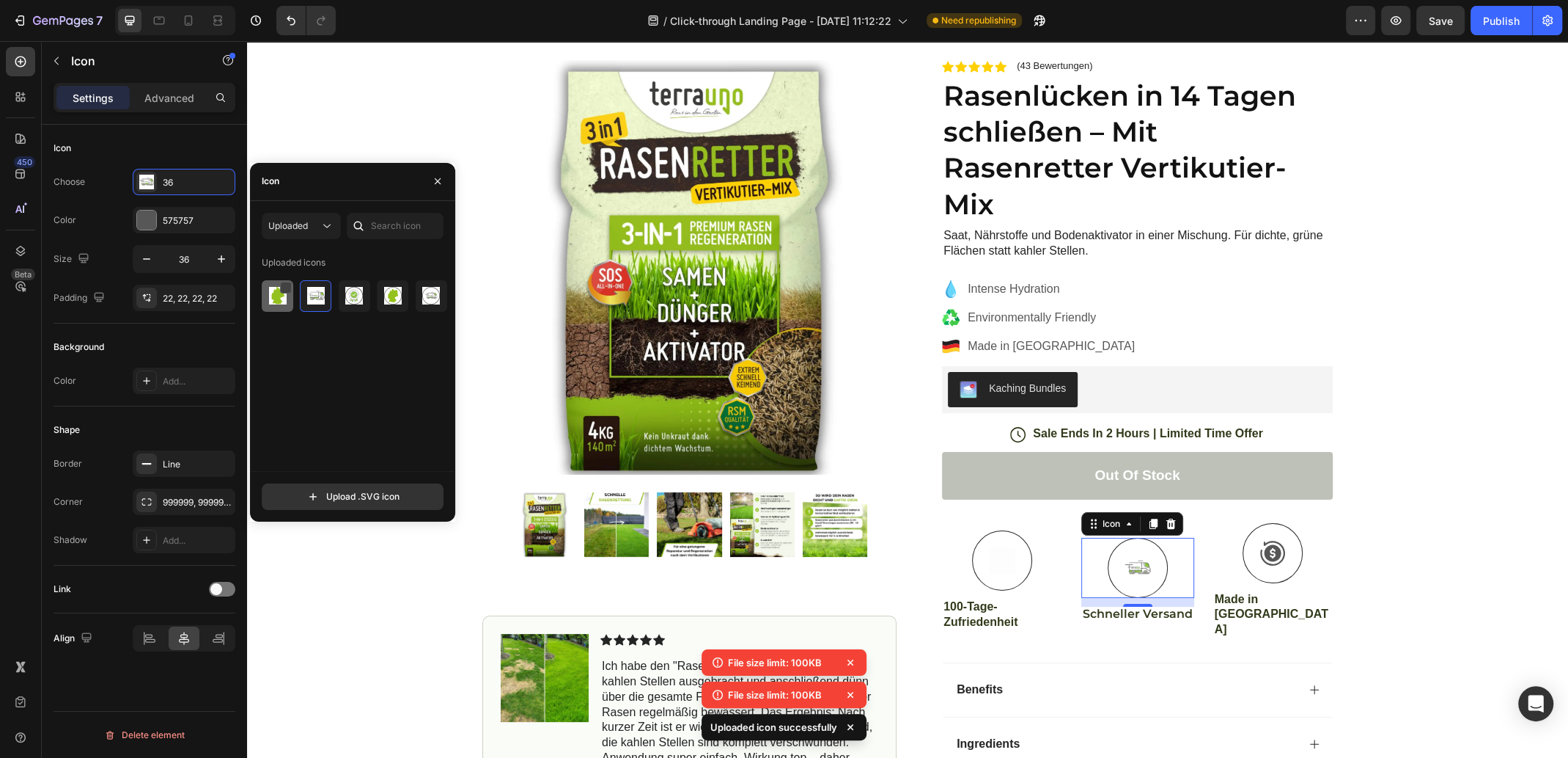
click at [286, 287] on div at bounding box center [286, 287] width 12 height 12
click at [289, 286] on icon at bounding box center [286, 288] width 7 height 6
click at [312, 298] on img at bounding box center [316, 295] width 18 height 18
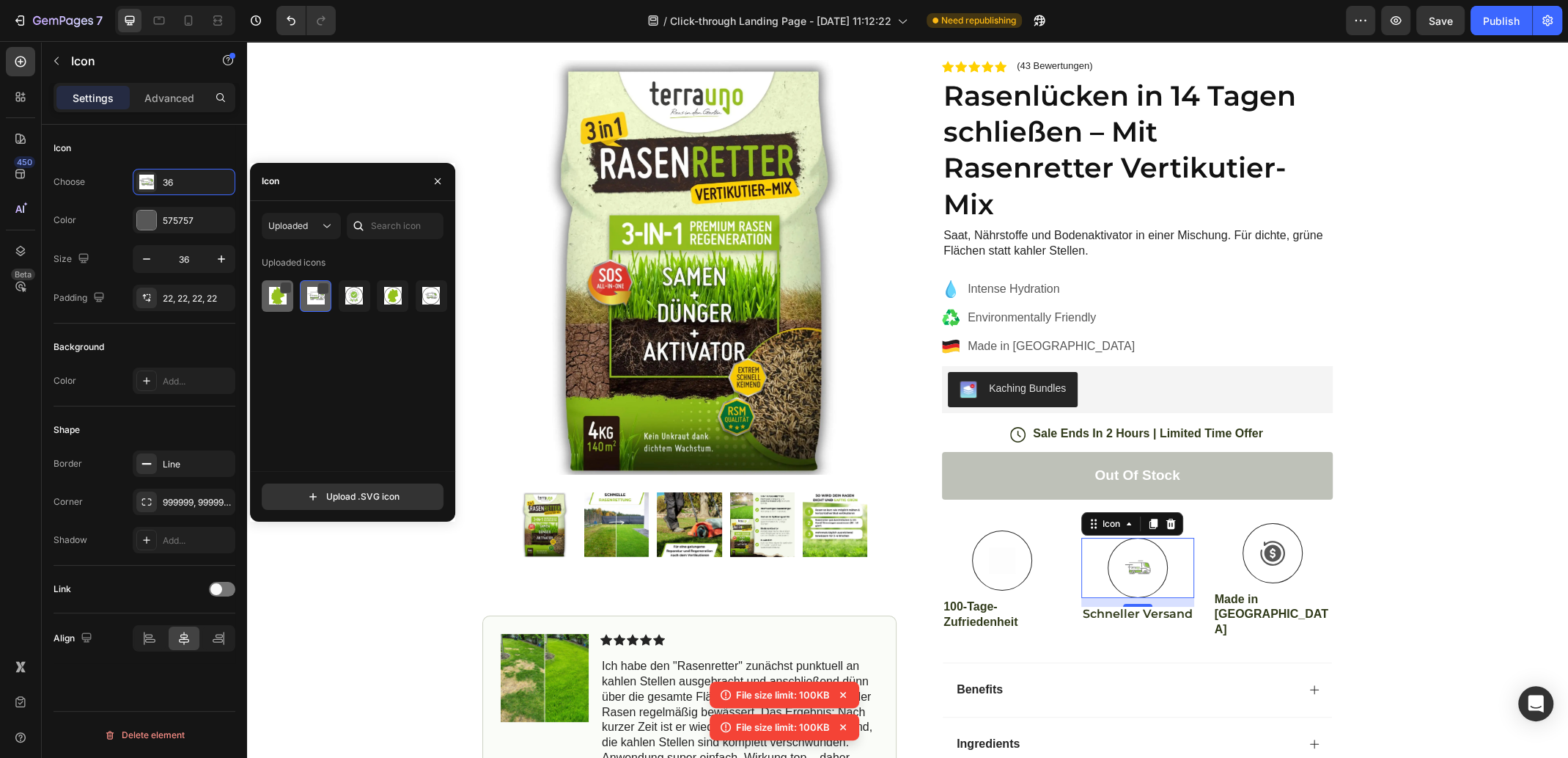
click at [324, 283] on div at bounding box center [323, 288] width 12 height 12
click at [325, 287] on icon at bounding box center [324, 289] width 7 height 6
click at [1160, 552] on div at bounding box center [1137, 568] width 60 height 60
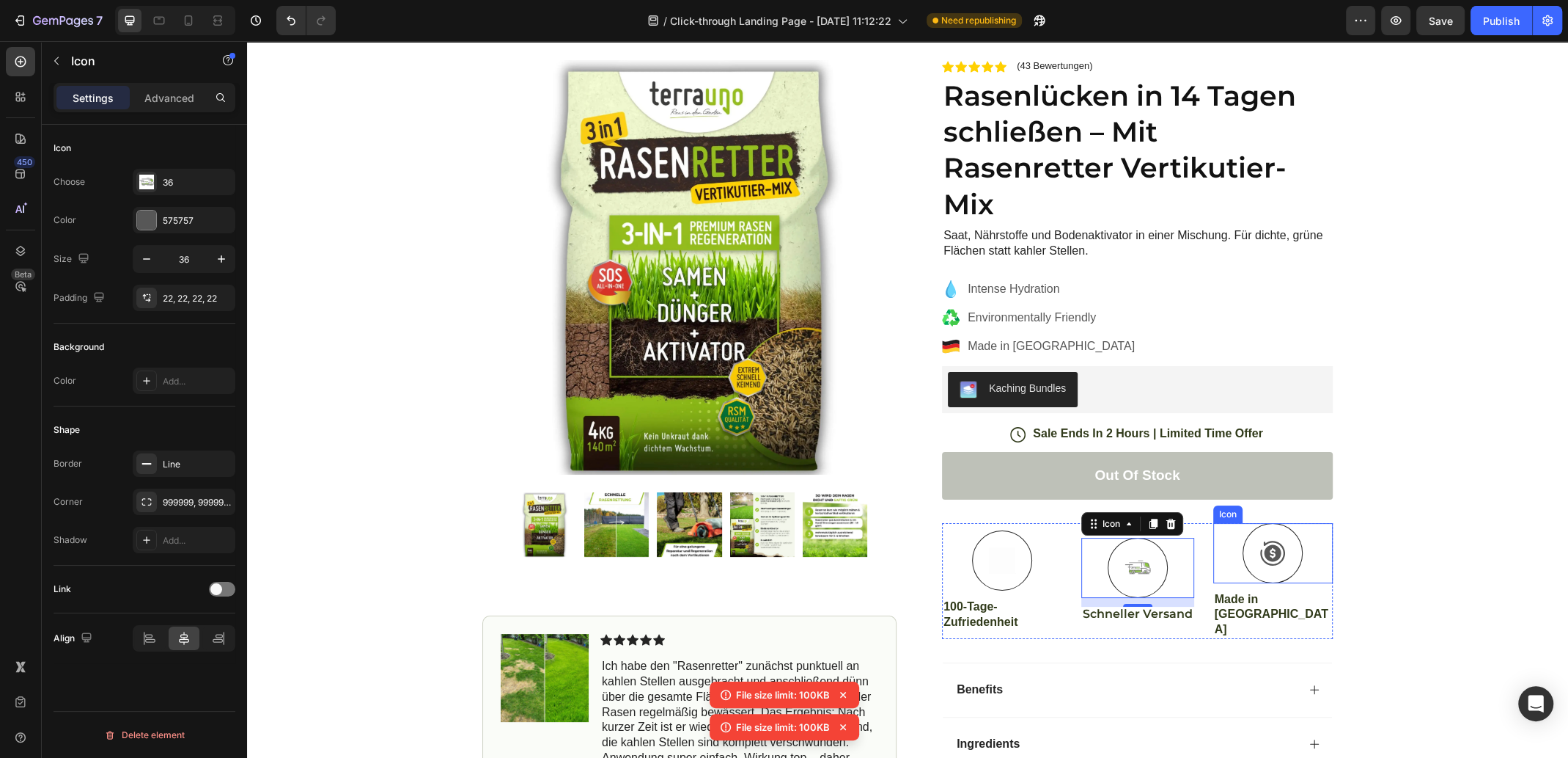
click at [1283, 565] on div at bounding box center [1273, 553] width 60 height 60
click at [1279, 554] on icon at bounding box center [1273, 552] width 25 height 25
click at [1267, 508] on icon at bounding box center [1261, 509] width 12 height 12
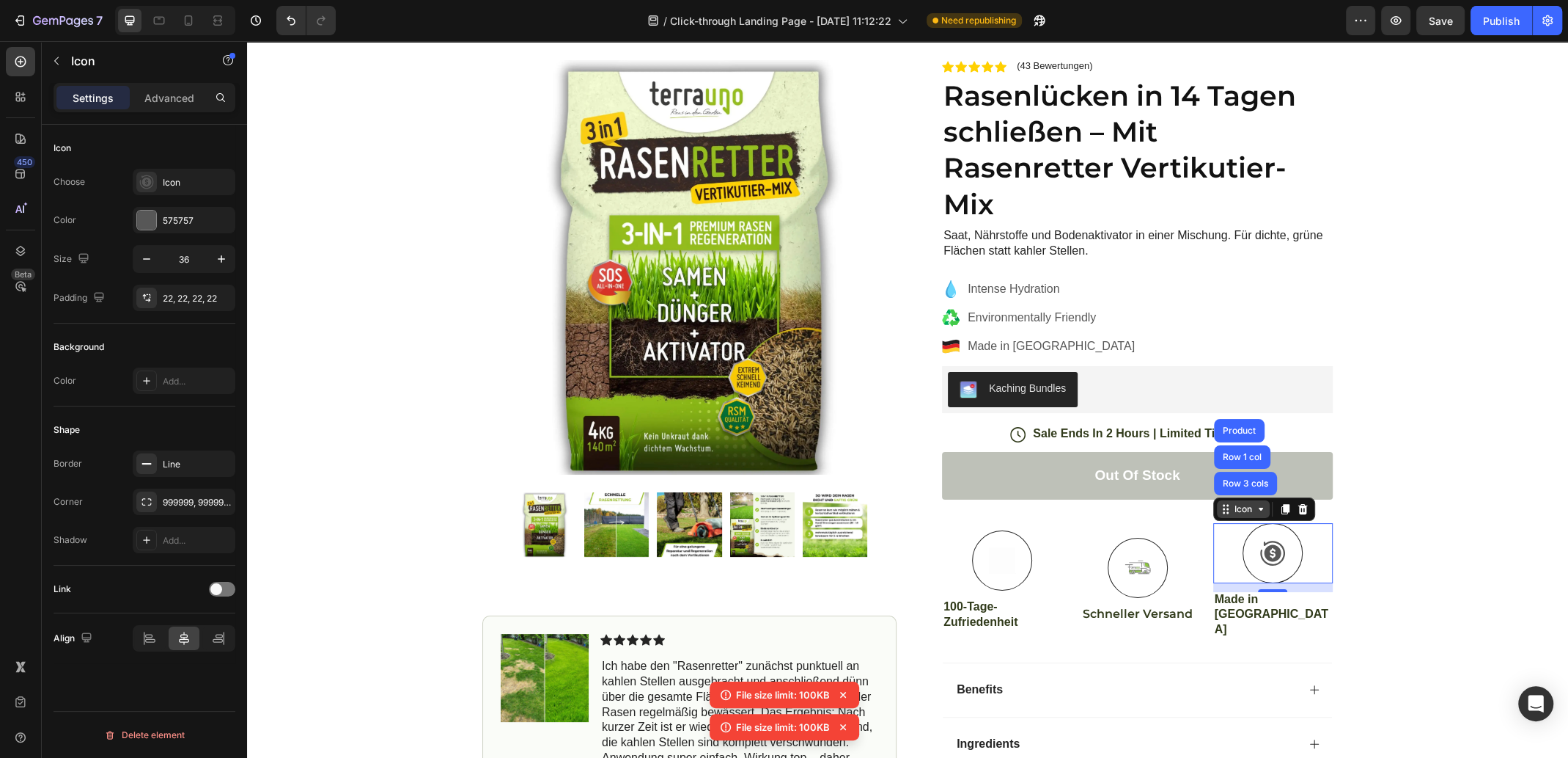
click at [1267, 512] on icon at bounding box center [1261, 509] width 12 height 12
click at [1023, 549] on div at bounding box center [1002, 560] width 60 height 60
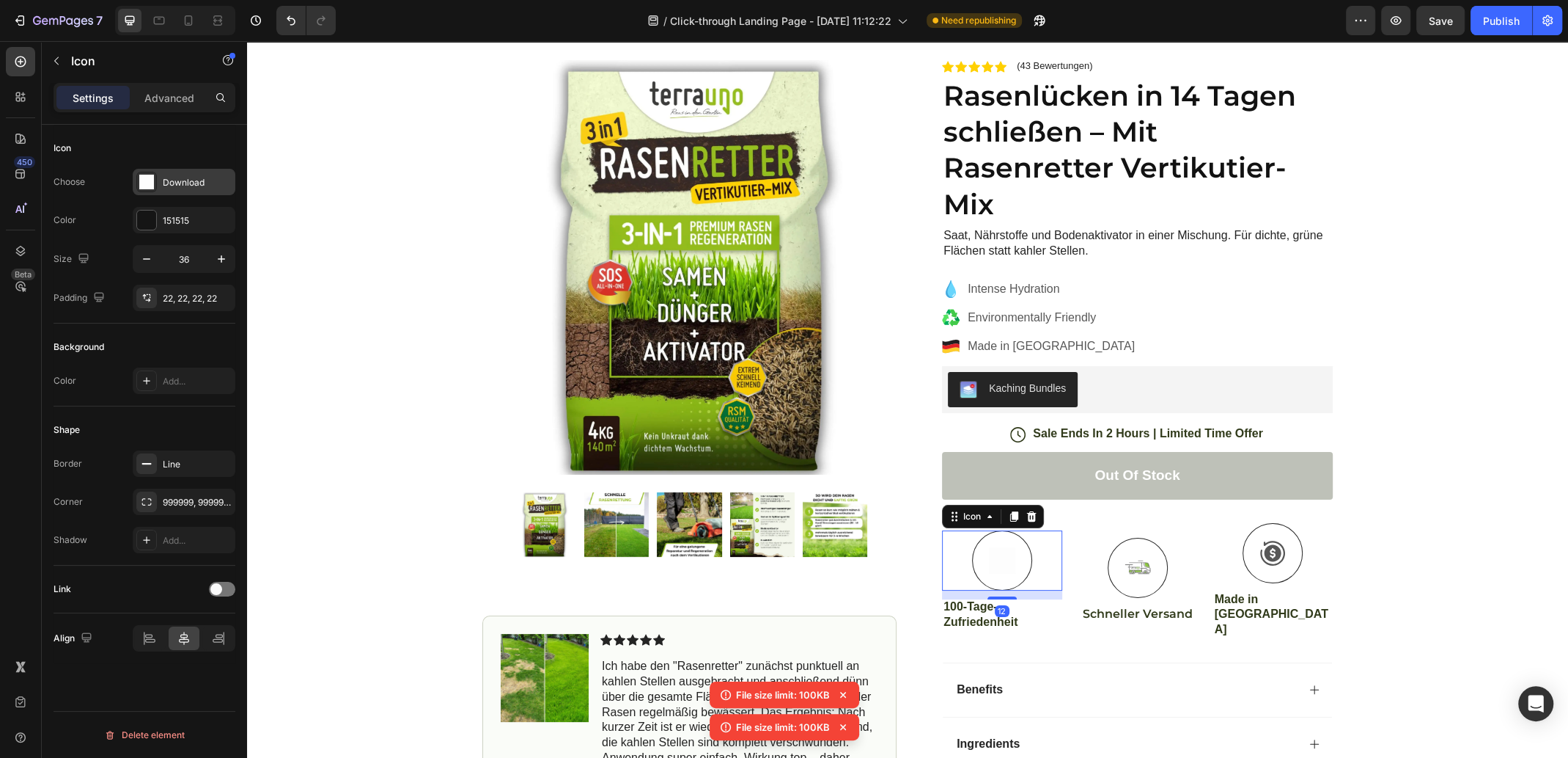
click at [161, 183] on div "Download" at bounding box center [183, 182] width 102 height 27
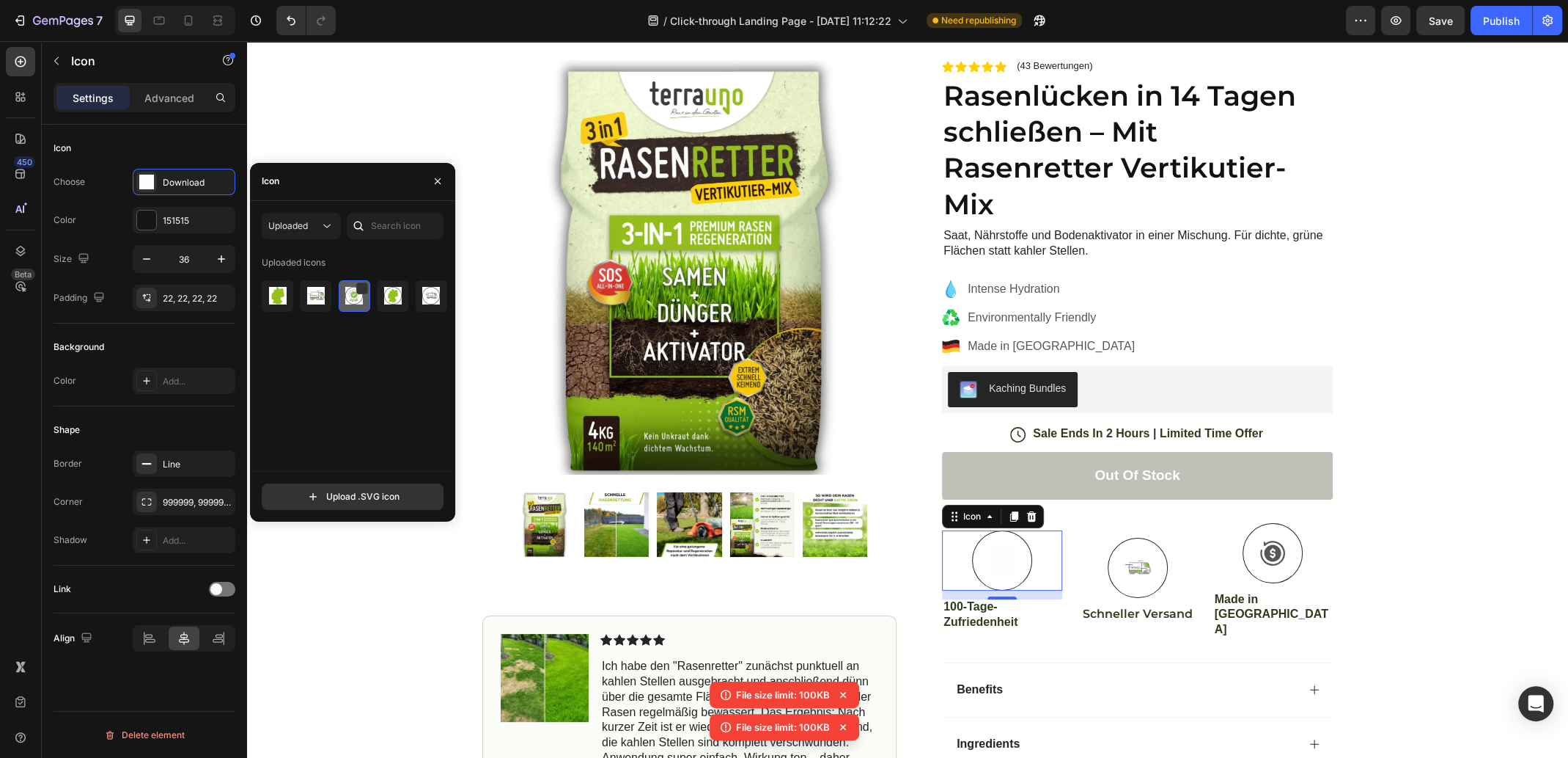
click at [359, 299] on img at bounding box center [354, 295] width 18 height 18
click at [362, 286] on div at bounding box center [362, 288] width 12 height 12
click at [362, 285] on icon at bounding box center [363, 288] width 8 height 7
click at [358, 303] on img at bounding box center [354, 295] width 18 height 18
click at [400, 300] on img at bounding box center [393, 295] width 18 height 18
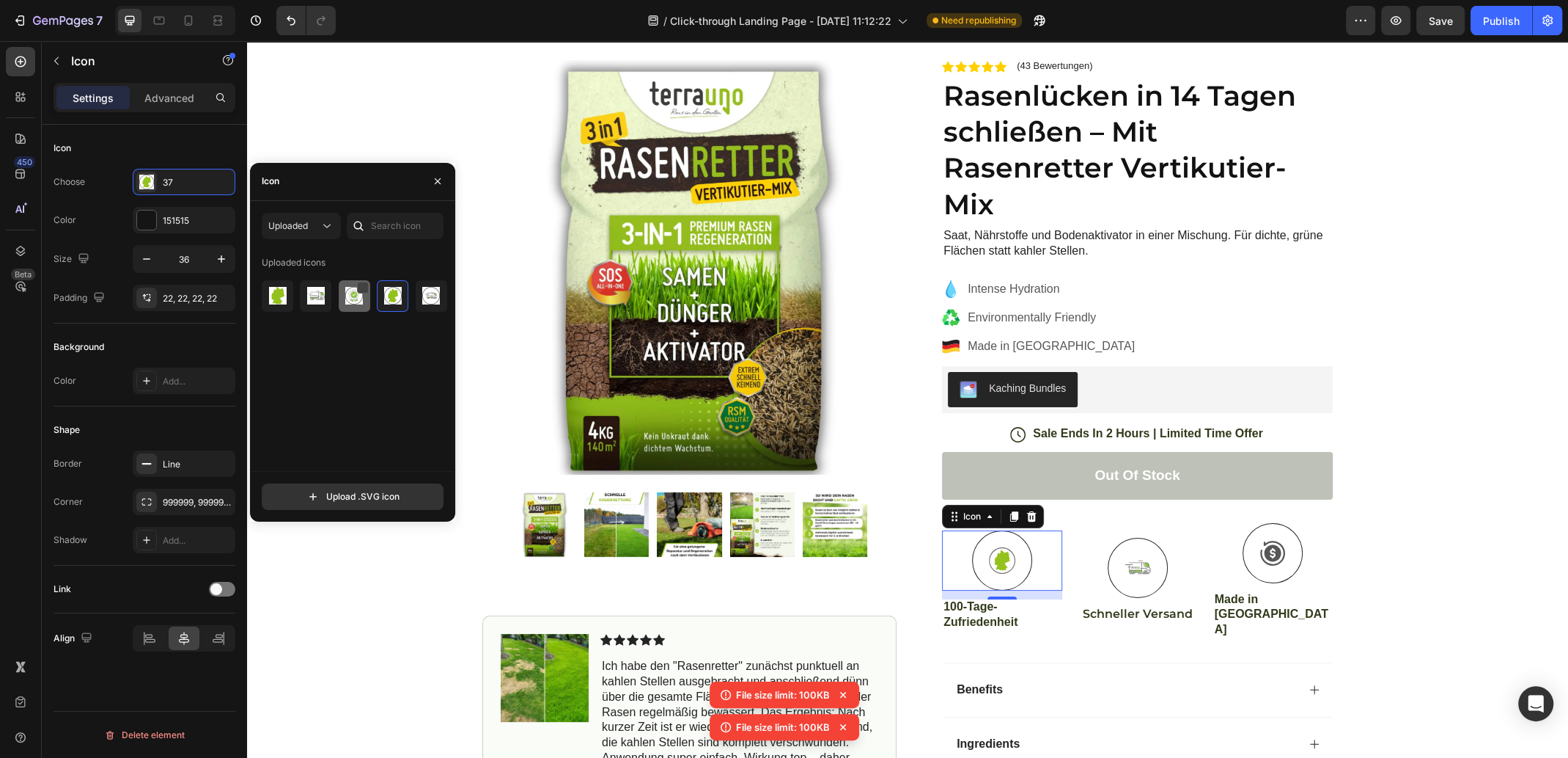
click at [350, 301] on img at bounding box center [354, 295] width 18 height 18
click at [336, 493] on input "file" at bounding box center [352, 496] width 180 height 25
click at [332, 499] on input "file" at bounding box center [352, 496] width 180 height 25
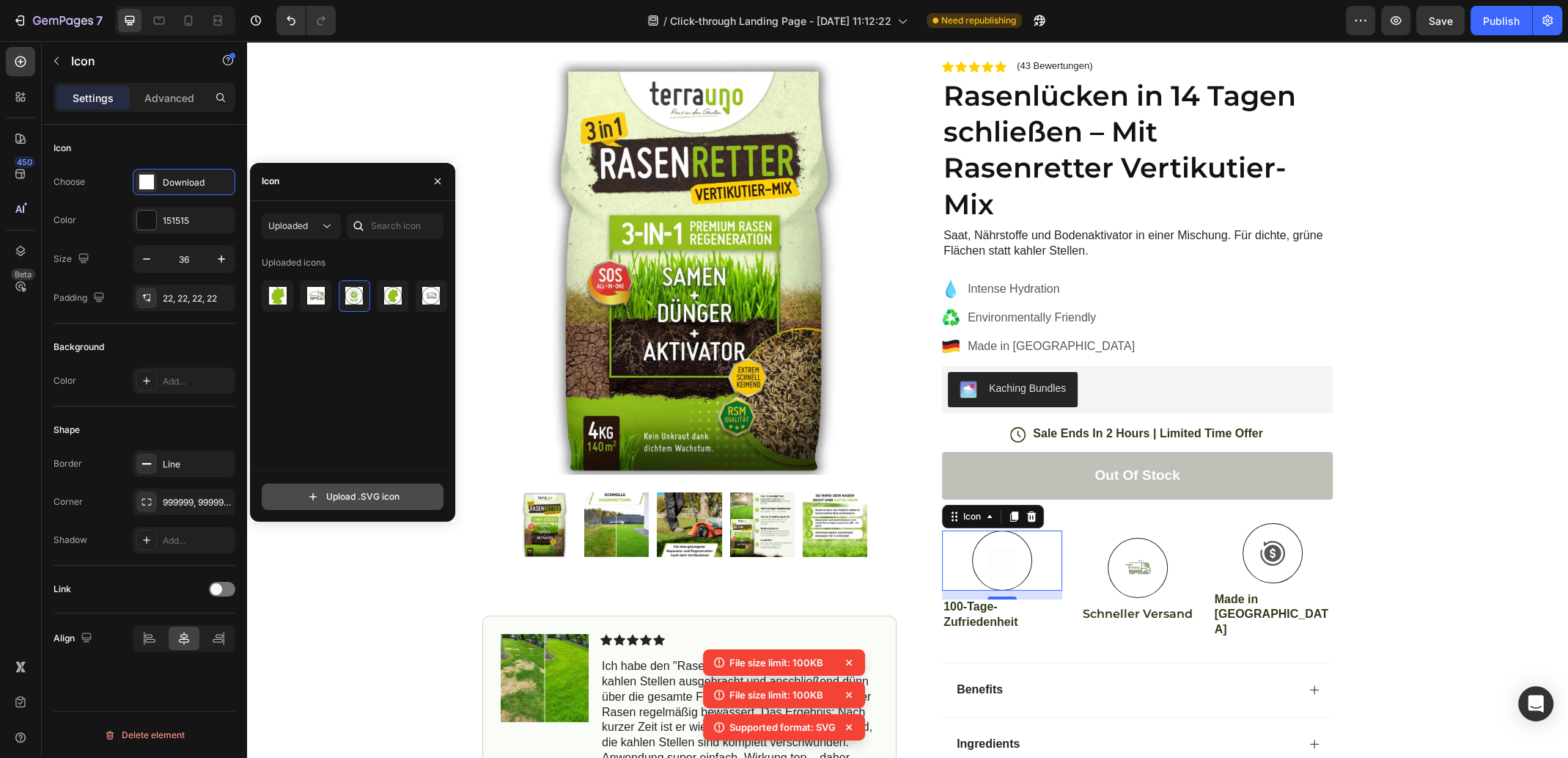
click at [366, 500] on input "file" at bounding box center [352, 496] width 180 height 25
click at [368, 496] on input "file" at bounding box center [352, 496] width 180 height 25
type input "C:\fakepath\#7665 (2).svg"
click at [280, 295] on img at bounding box center [278, 295] width 18 height 18
drag, startPoint x: 366, startPoint y: 404, endPoint x: 370, endPoint y: 395, distance: 9.8
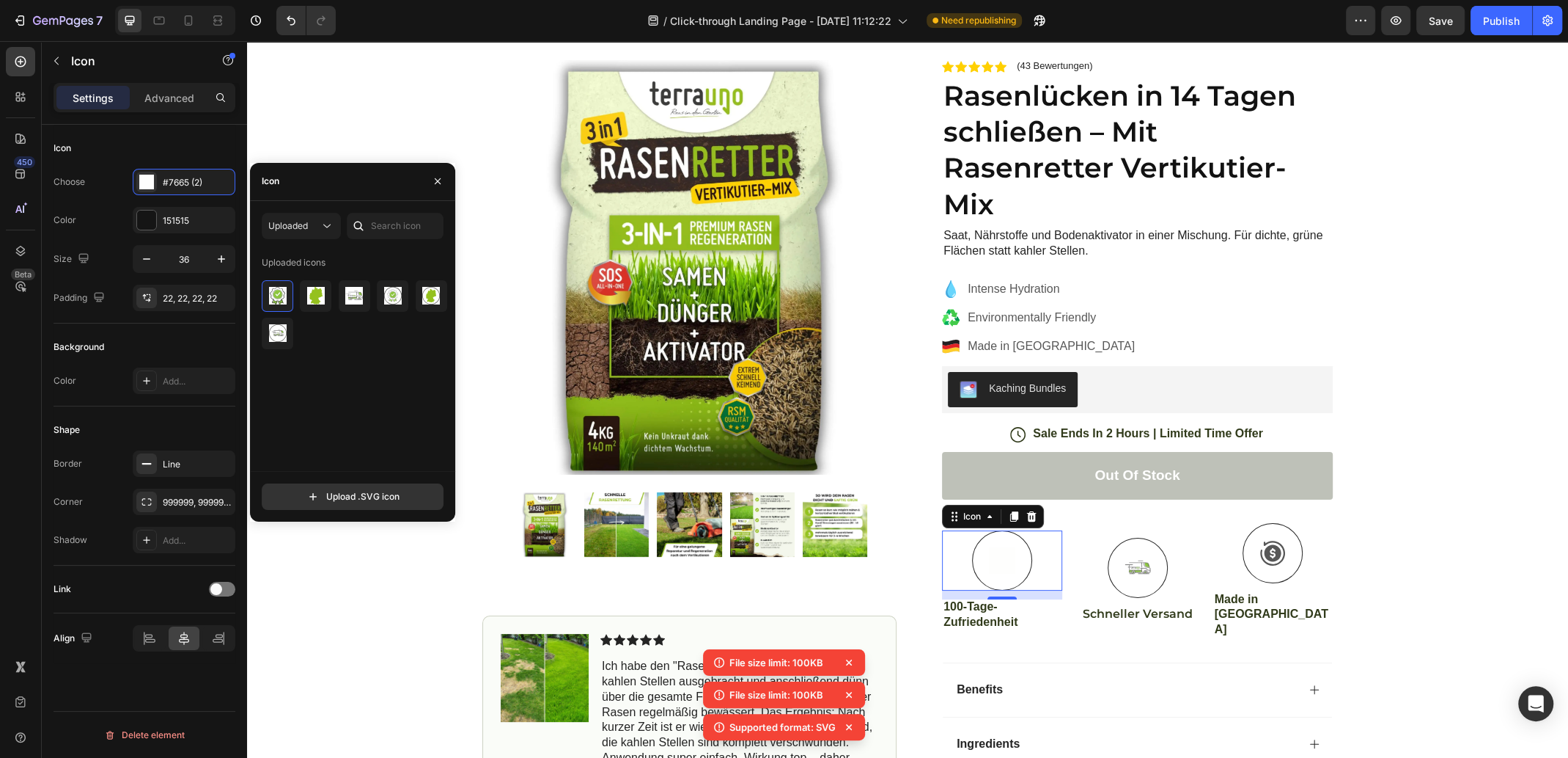
click at [367, 404] on div "Uploaded icons" at bounding box center [357, 360] width 192 height 220
click at [275, 300] on img at bounding box center [278, 295] width 18 height 18
click at [322, 303] on img at bounding box center [316, 295] width 18 height 18
click at [282, 300] on img at bounding box center [278, 295] width 18 height 18
click at [281, 297] on img at bounding box center [278, 295] width 18 height 18
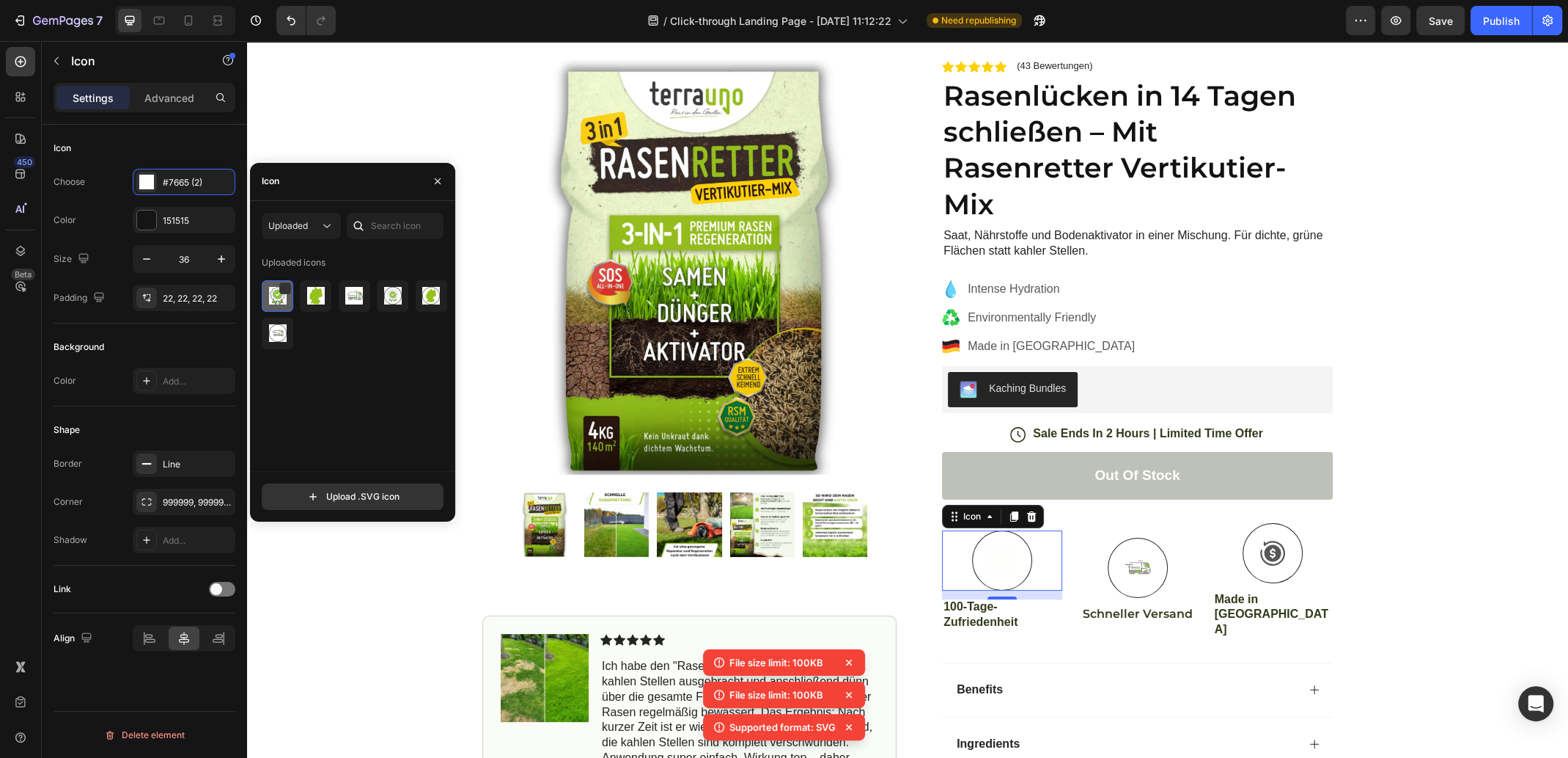
click at [274, 299] on img at bounding box center [278, 295] width 18 height 18
click at [274, 300] on img at bounding box center [278, 295] width 18 height 18
click at [296, 21] on icon "Undo/Redo" at bounding box center [290, 20] width 15 height 15
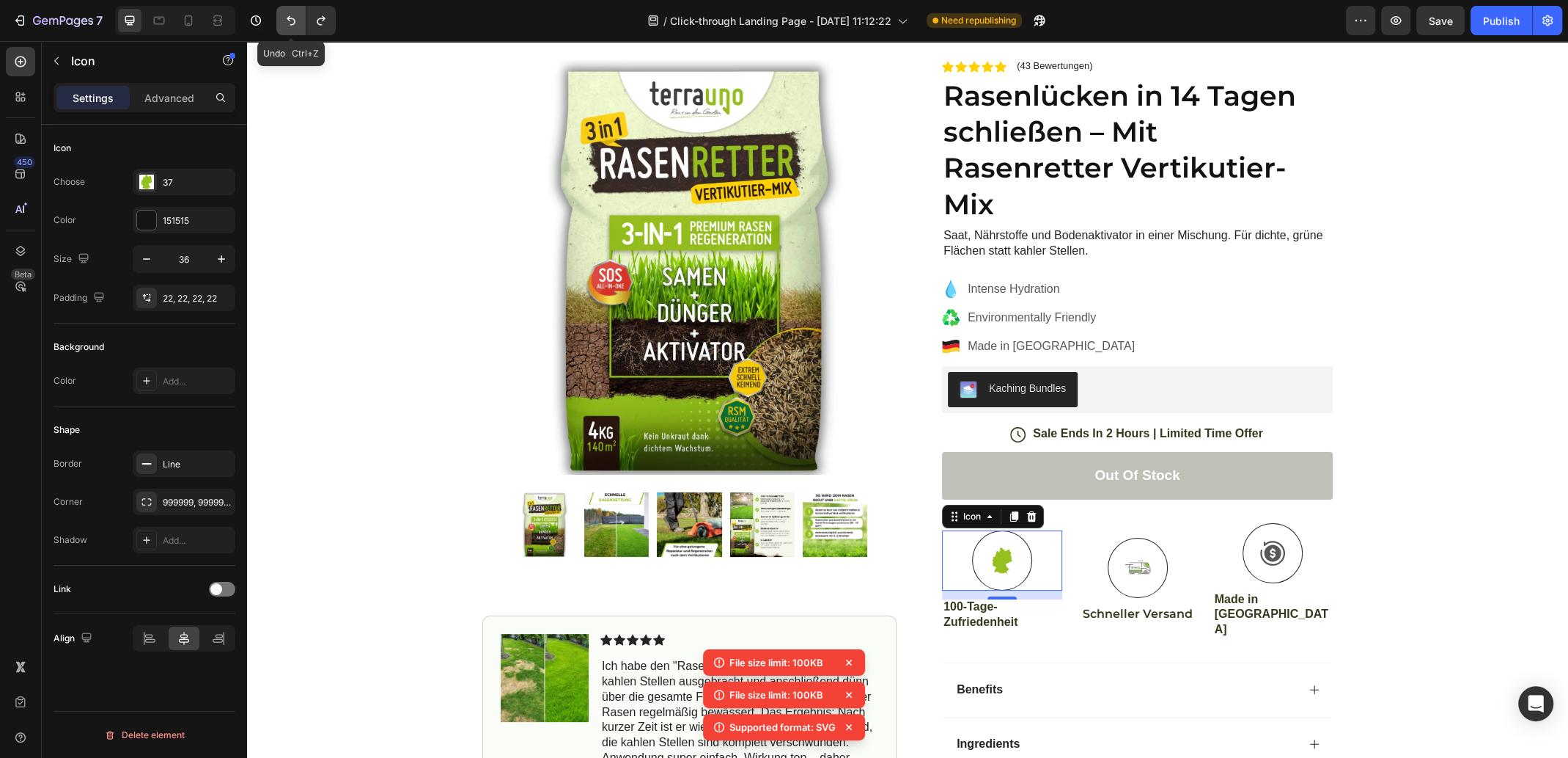
click at [296, 21] on icon "Undo/Redo" at bounding box center [290, 20] width 15 height 15
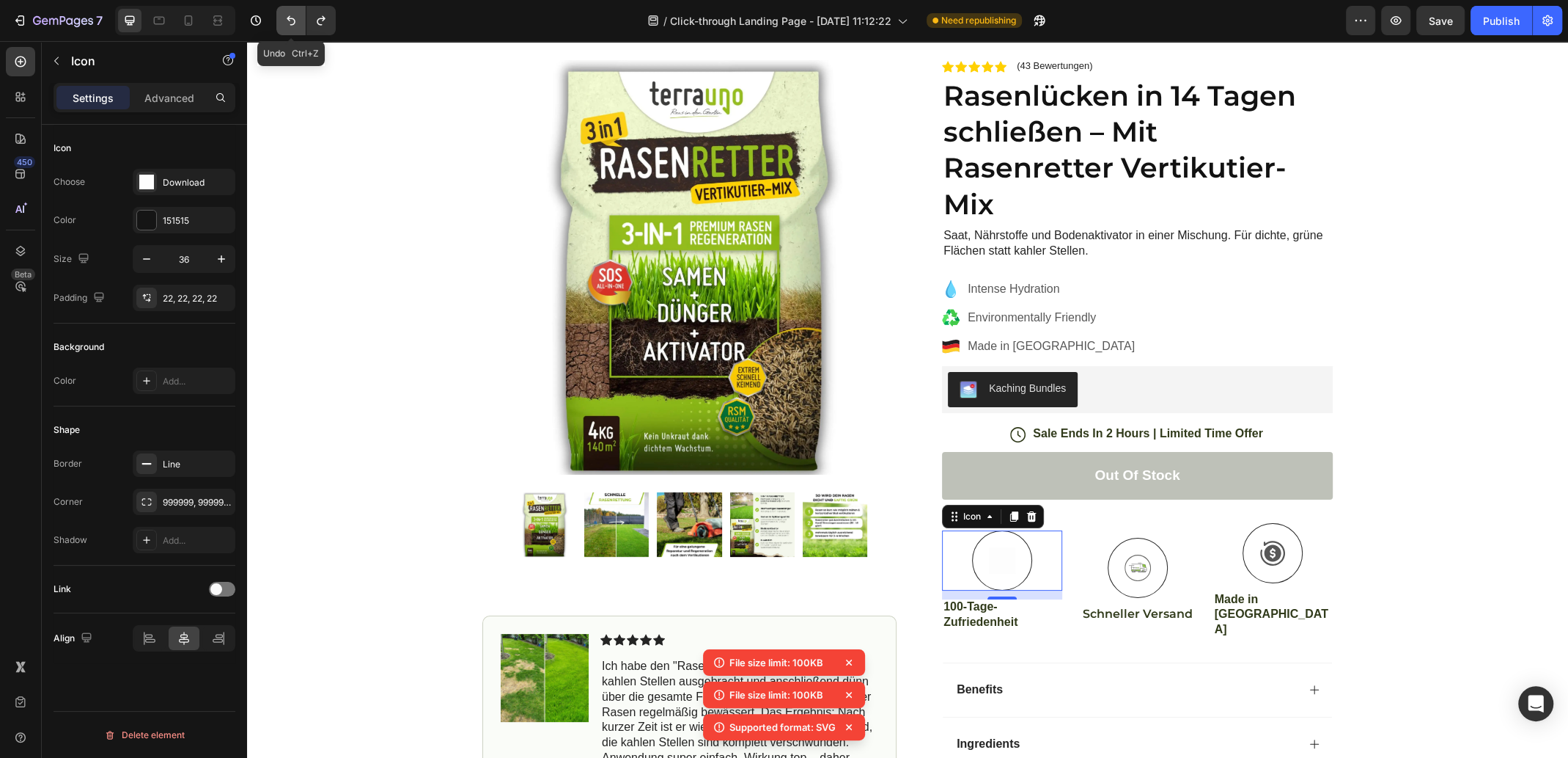
click at [296, 21] on icon "Undo/Redo" at bounding box center [290, 20] width 15 height 15
click at [1398, 533] on div "Icon Free Shipping [DATE] Only Text Block Row Icon 84,000+ Happy Customer Text …" at bounding box center [908, 423] width 1321 height 851
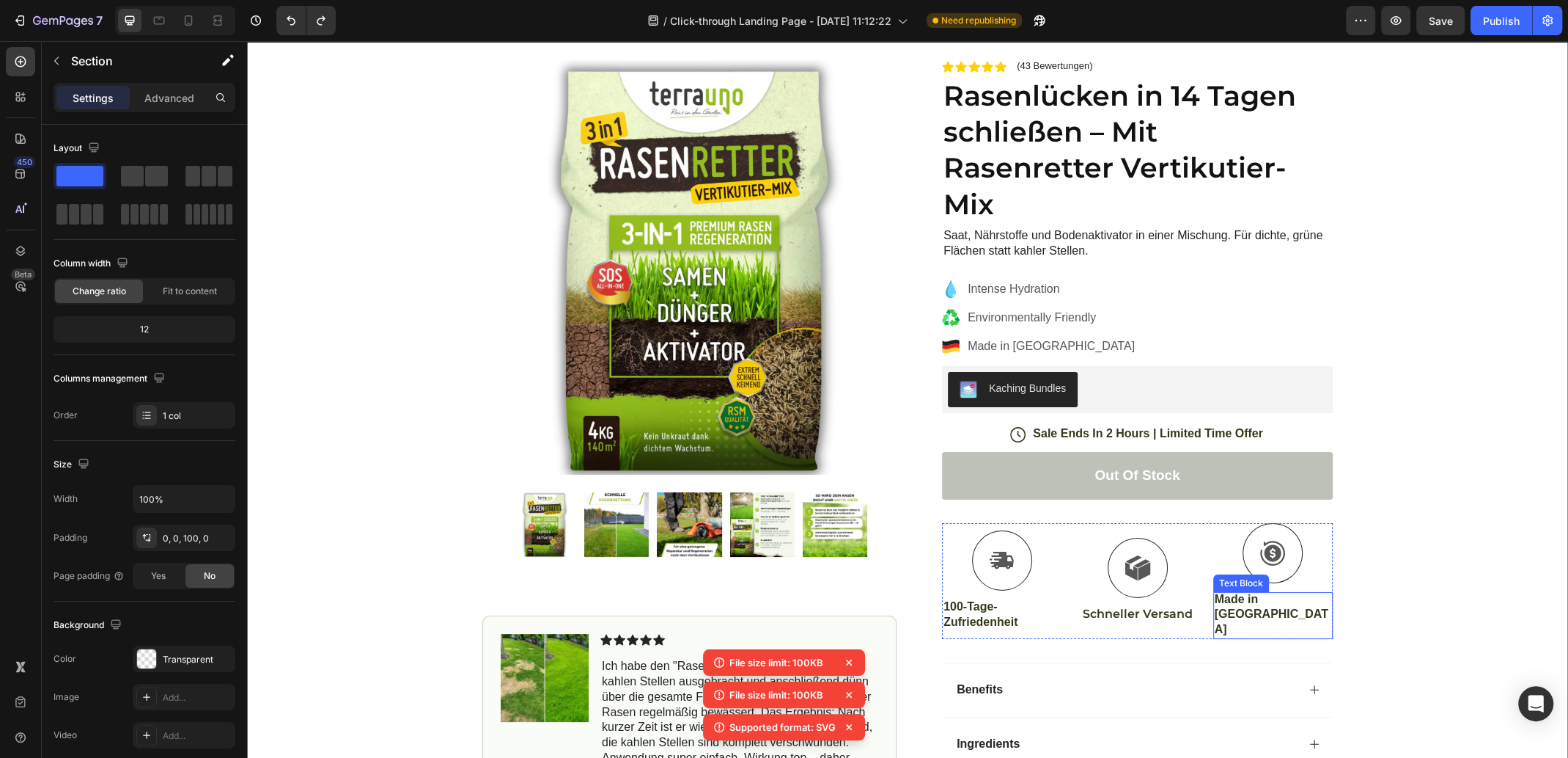
click at [1275, 595] on p "Made in [GEOGRAPHIC_DATA]" at bounding box center [1274, 615] width 117 height 46
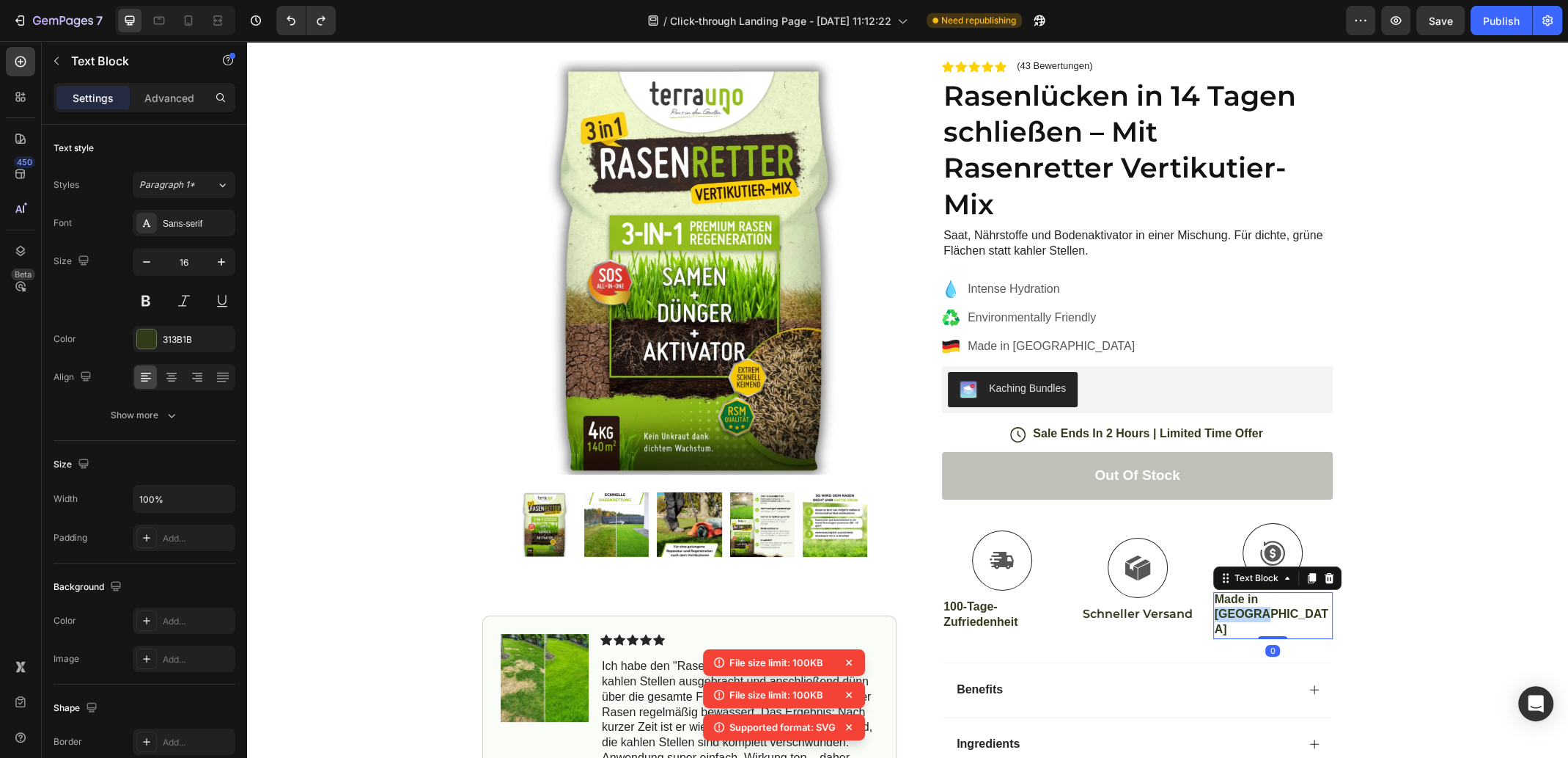
click at [1305, 597] on p "Made in [GEOGRAPHIC_DATA]" at bounding box center [1274, 615] width 117 height 46
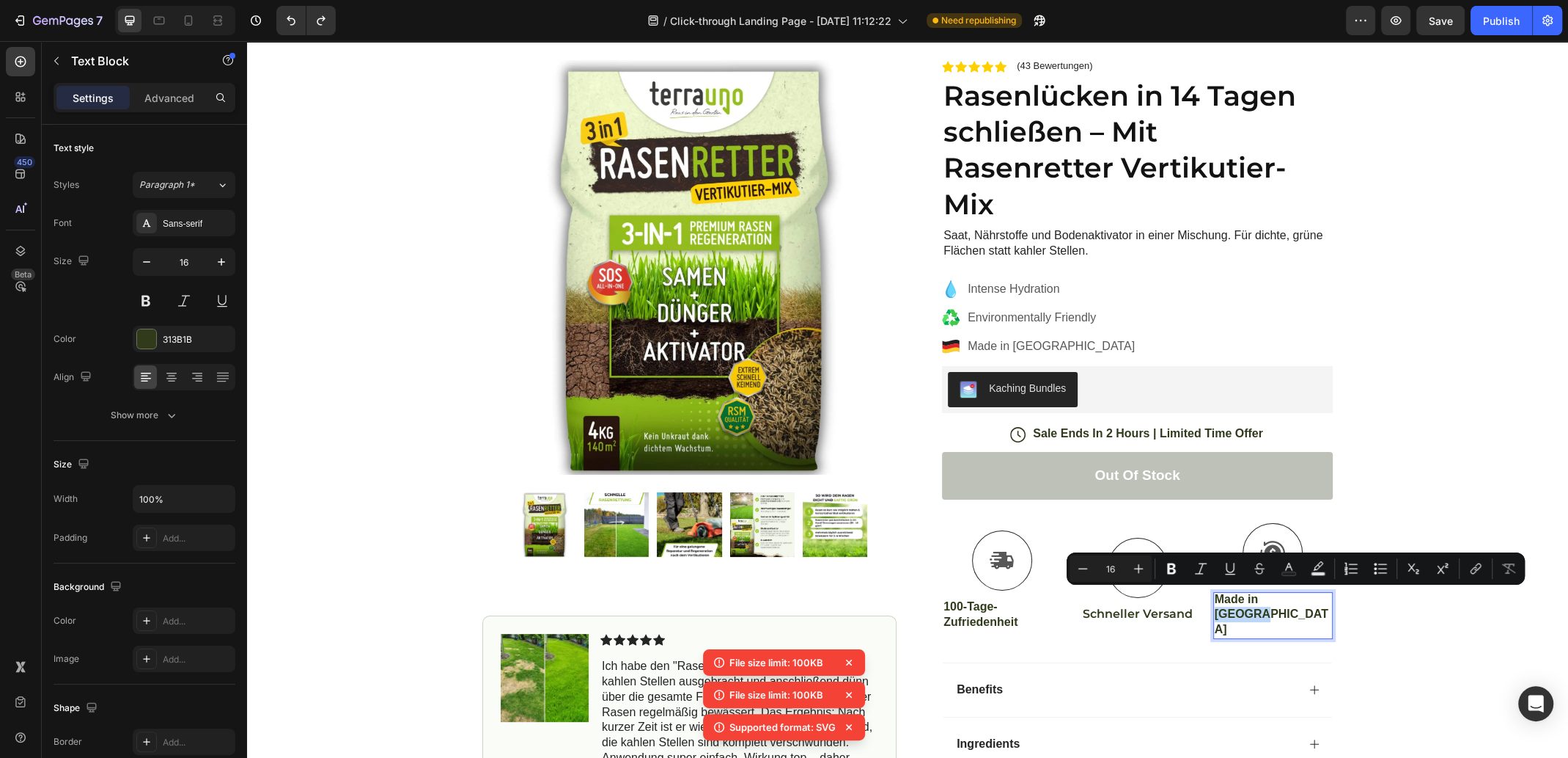
click at [1291, 597] on p "Made in [GEOGRAPHIC_DATA]" at bounding box center [1274, 615] width 117 height 46
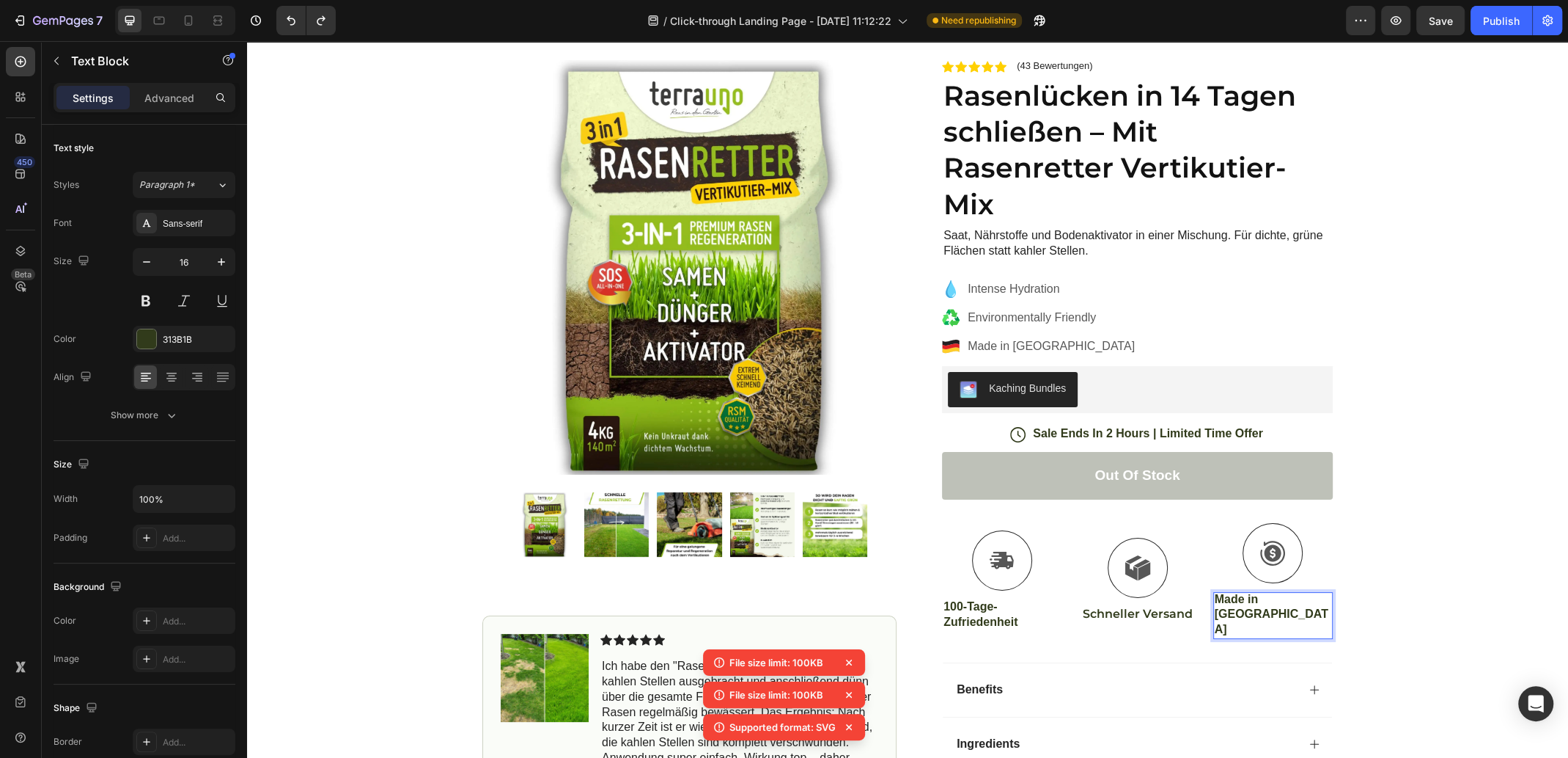
click at [1267, 597] on p "Made in [GEOGRAPHIC_DATA]" at bounding box center [1274, 615] width 117 height 46
click at [1290, 597] on p "Made in [GEOGRAPHIC_DATA]" at bounding box center [1274, 615] width 117 height 46
click at [1291, 597] on p "Made in [GEOGRAPHIC_DATA]" at bounding box center [1274, 615] width 117 height 46
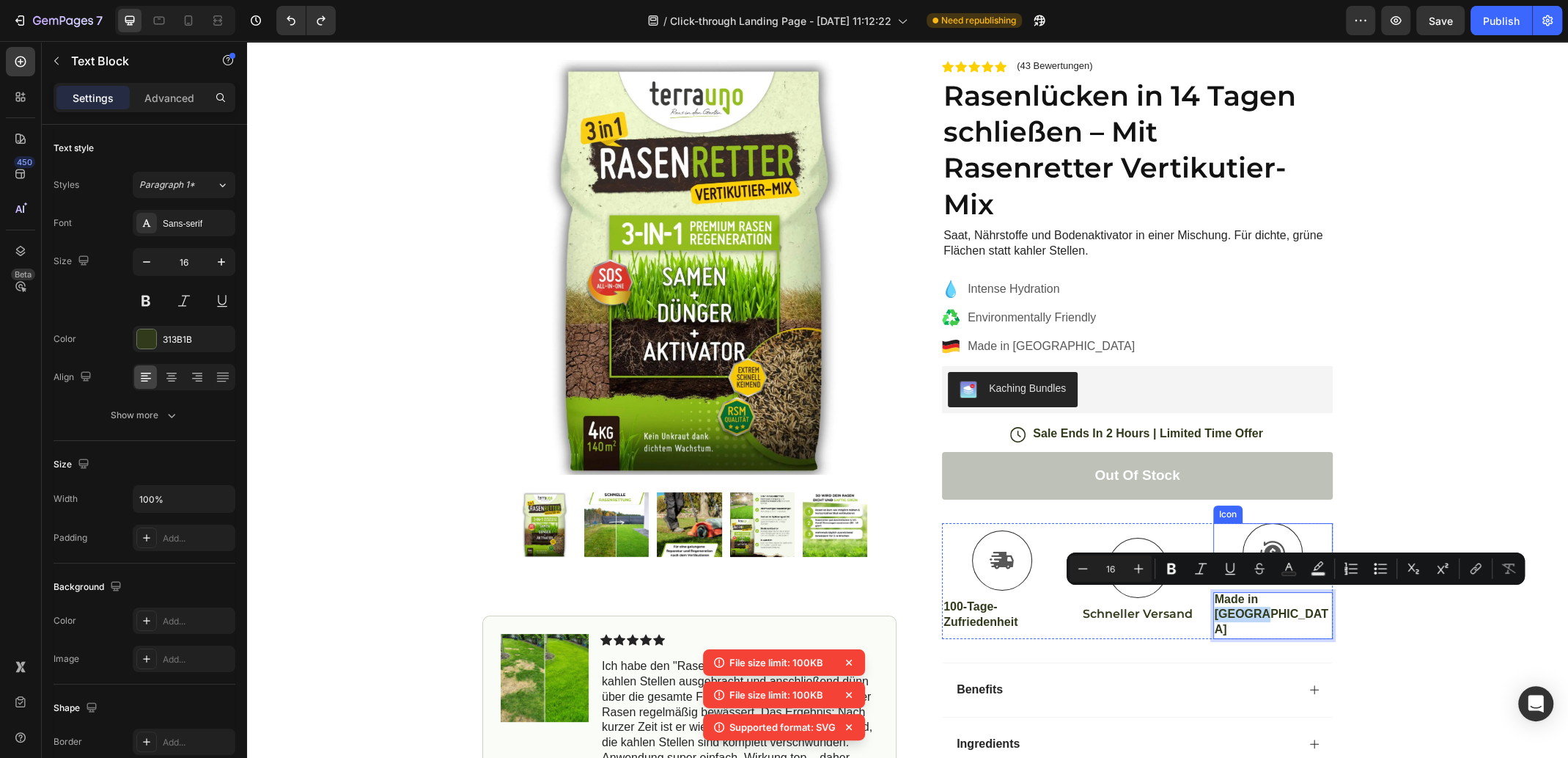
click at [1278, 542] on icon at bounding box center [1273, 553] width 27 height 27
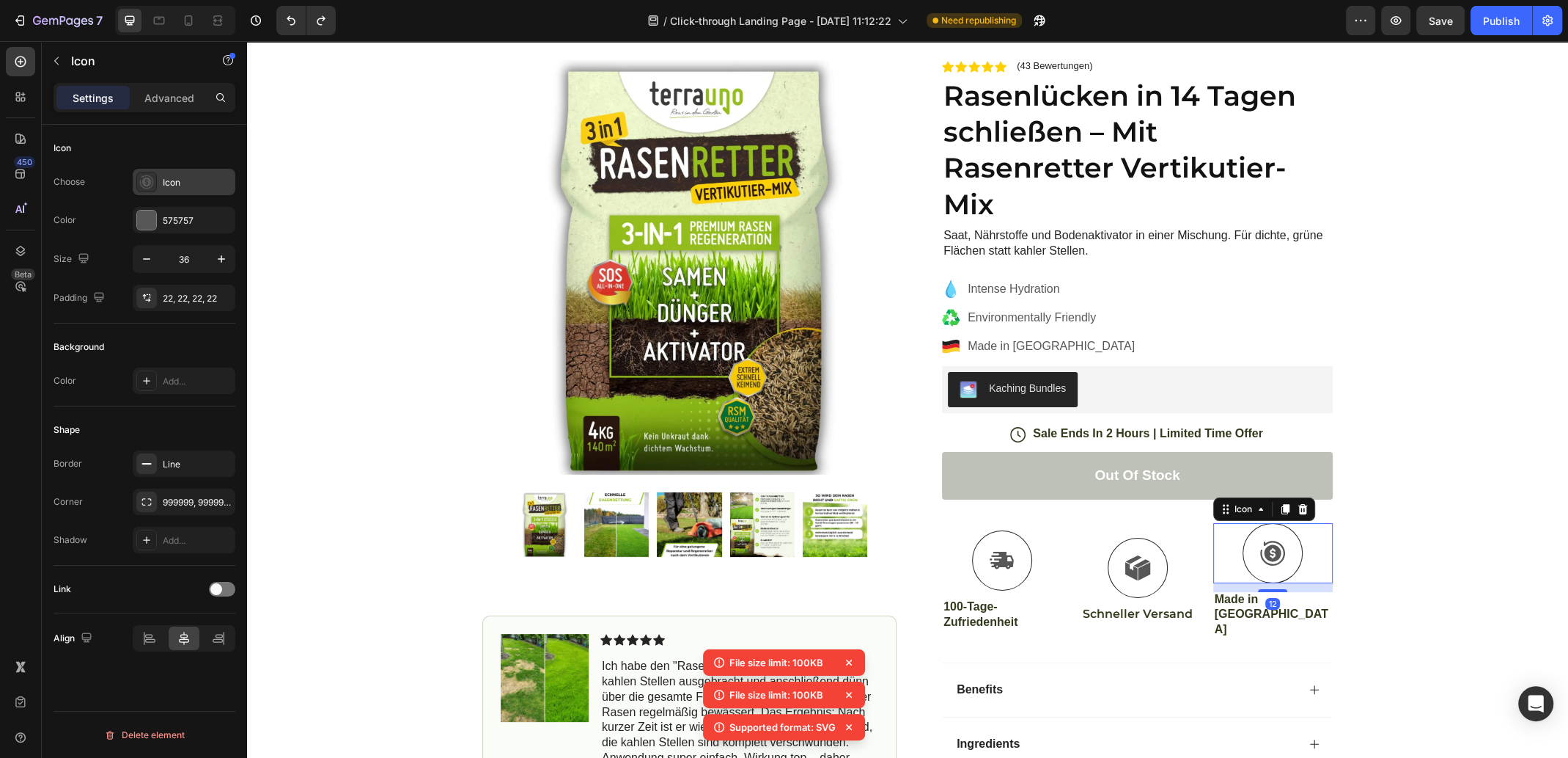
click at [169, 178] on div "Icon" at bounding box center [197, 182] width 69 height 13
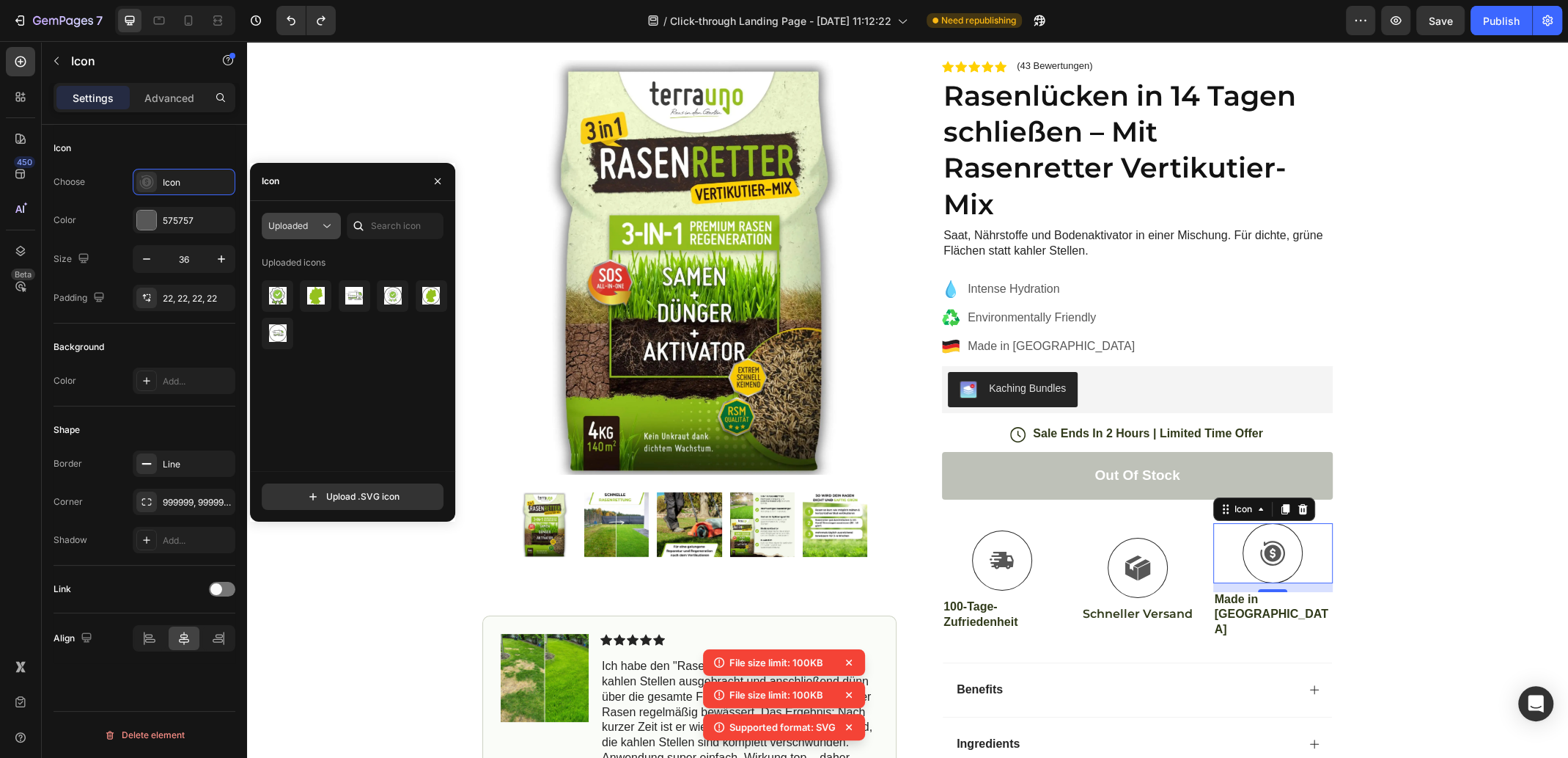
click at [320, 222] on icon at bounding box center [327, 226] width 15 height 15
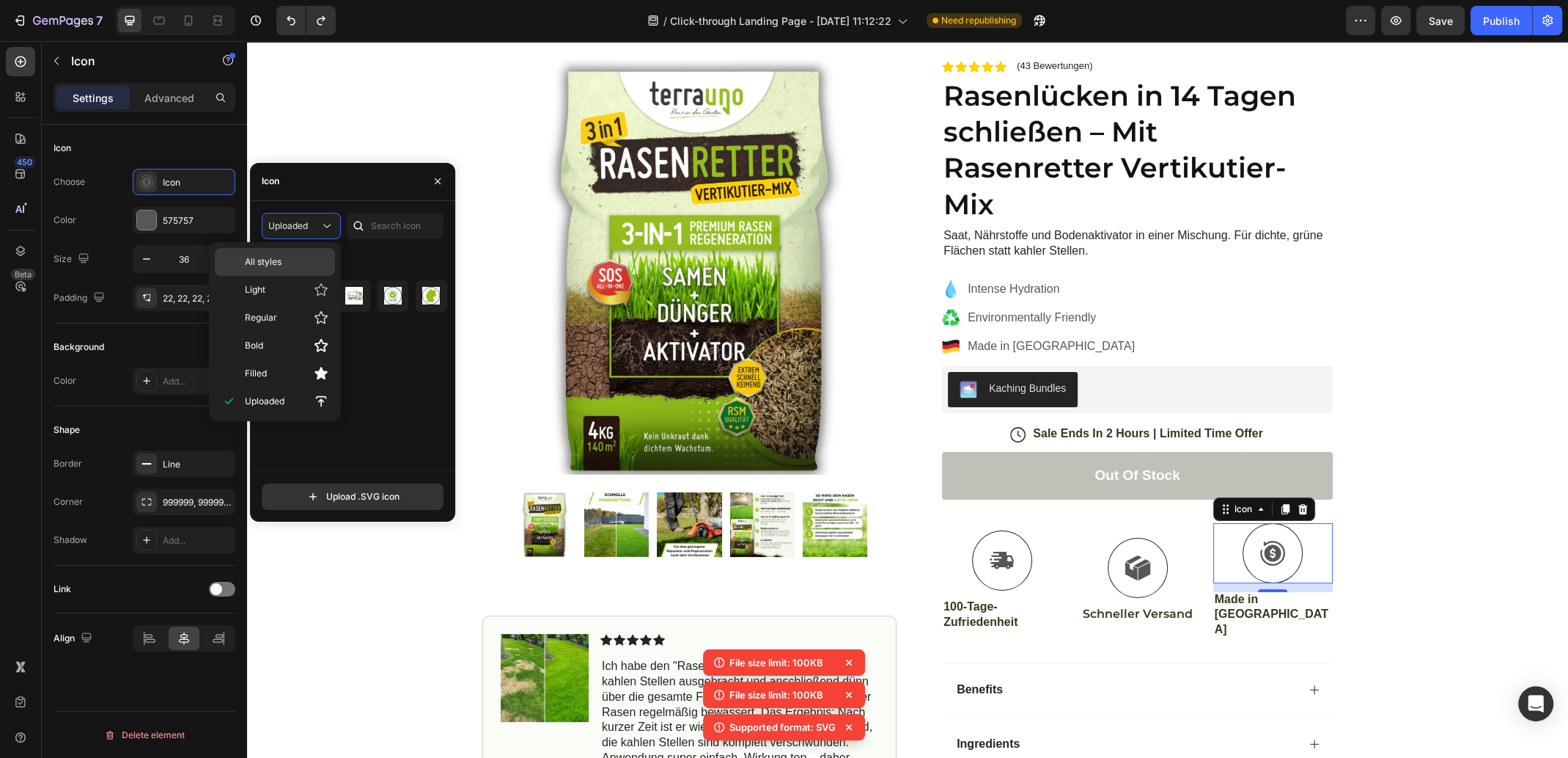
click at [300, 256] on p "All styles" at bounding box center [286, 262] width 84 height 13
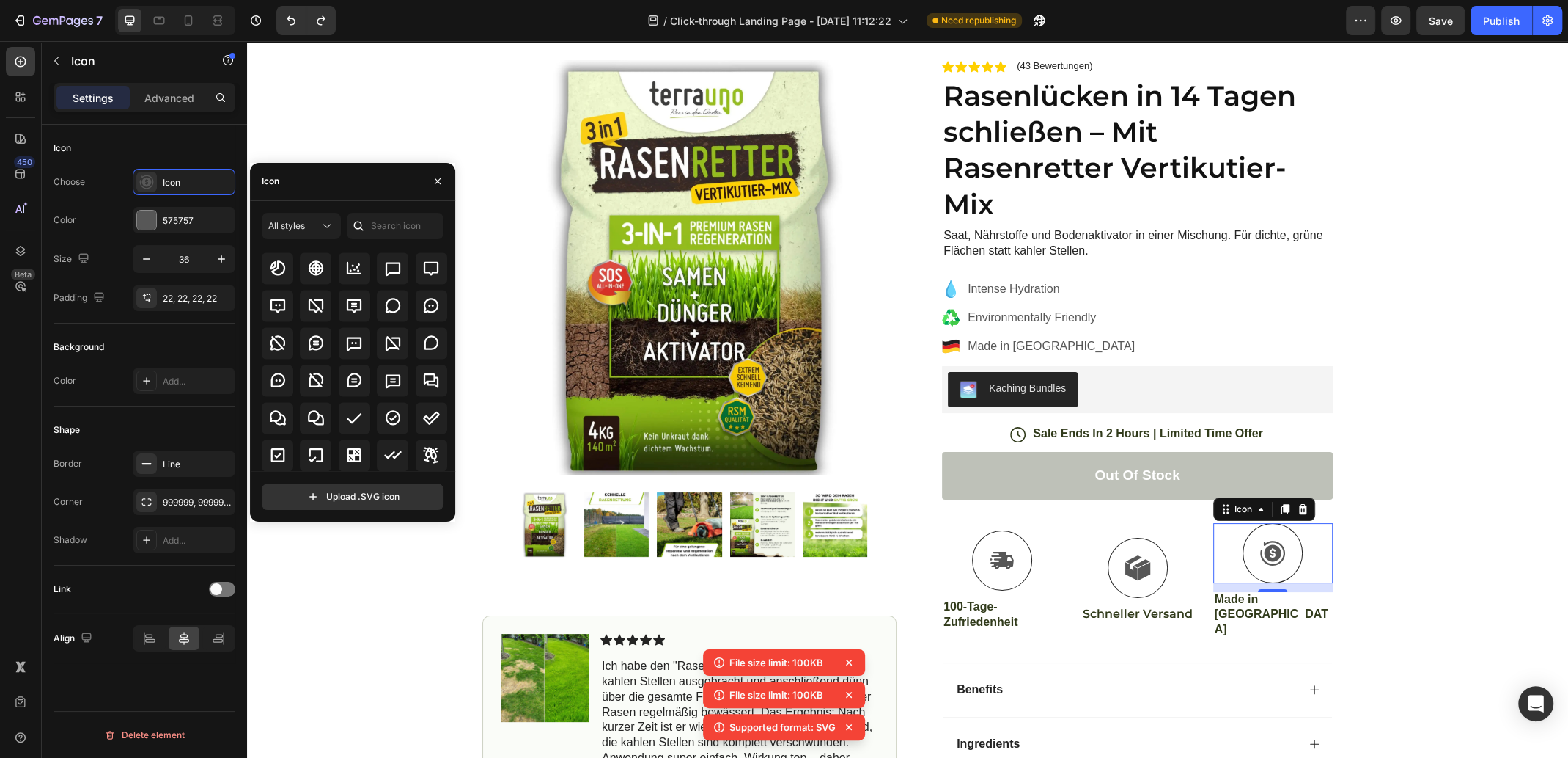
scroll to position [2187, 0]
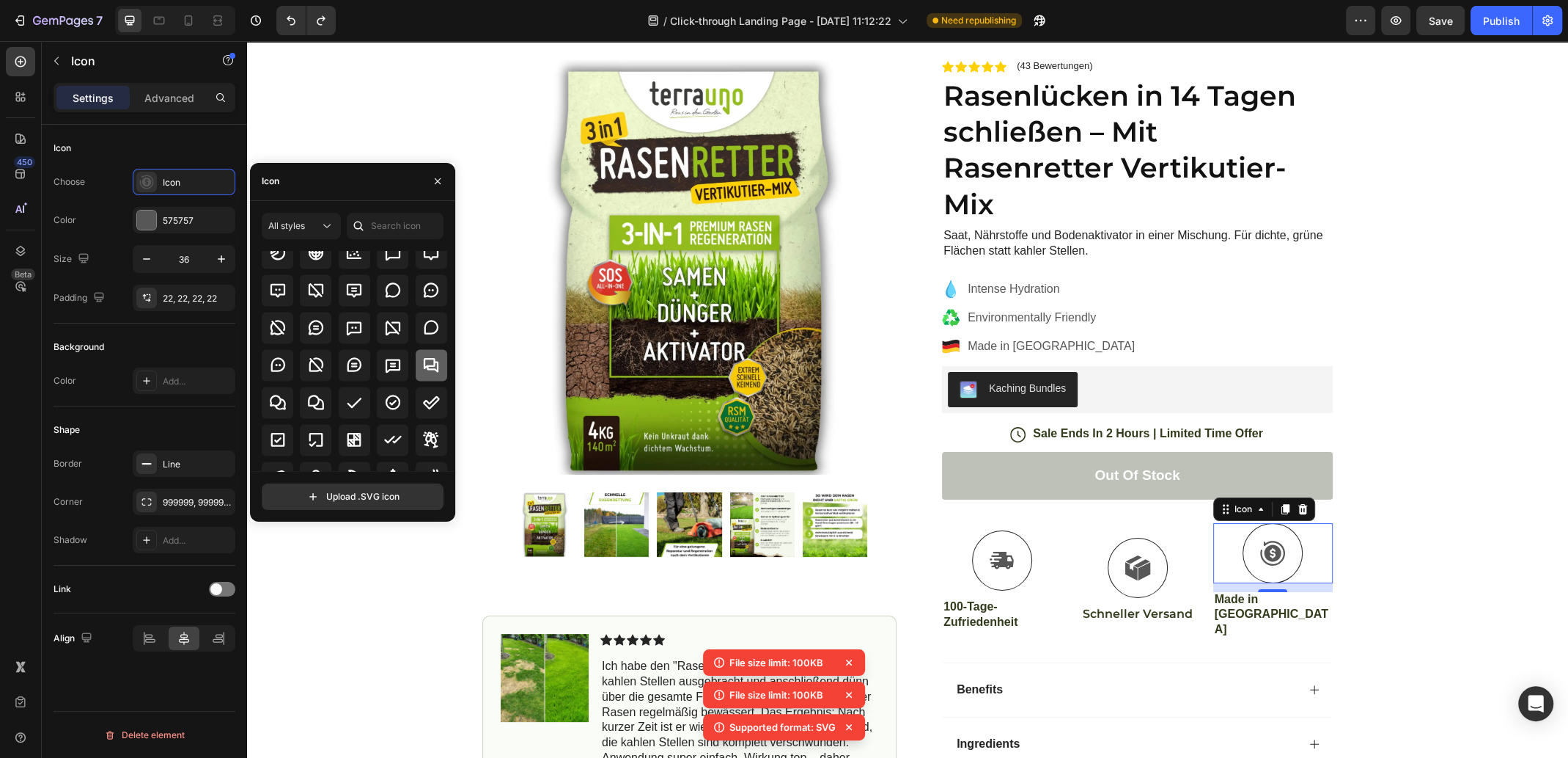
click at [428, 365] on icon at bounding box center [431, 365] width 15 height 14
click at [1243, 600] on p "Made in [GEOGRAPHIC_DATA]" at bounding box center [1274, 615] width 117 height 46
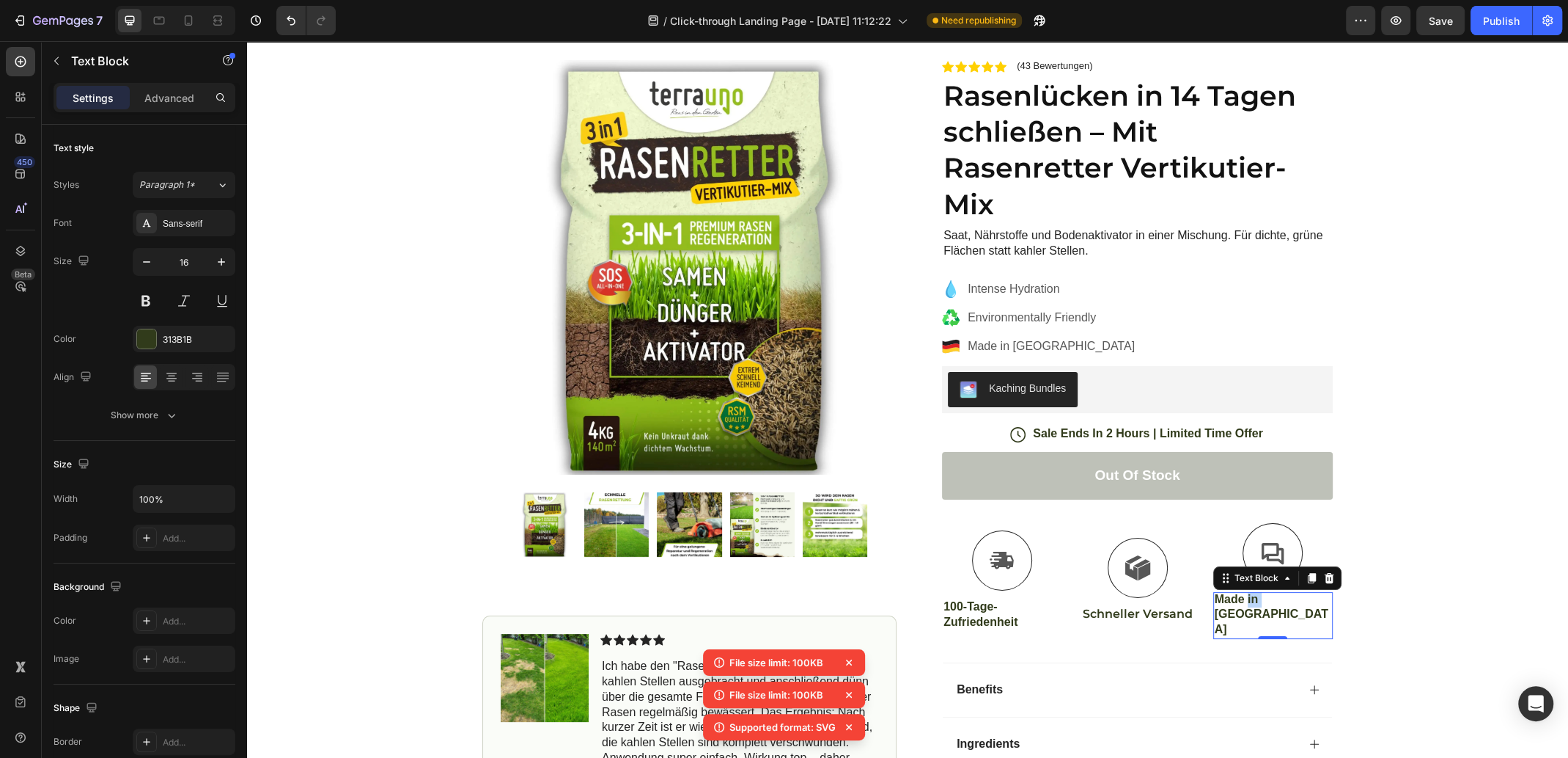
click at [1264, 602] on p "Made in [GEOGRAPHIC_DATA]" at bounding box center [1274, 615] width 117 height 46
click at [1294, 599] on p "Made in [GEOGRAPHIC_DATA]" at bounding box center [1274, 615] width 117 height 46
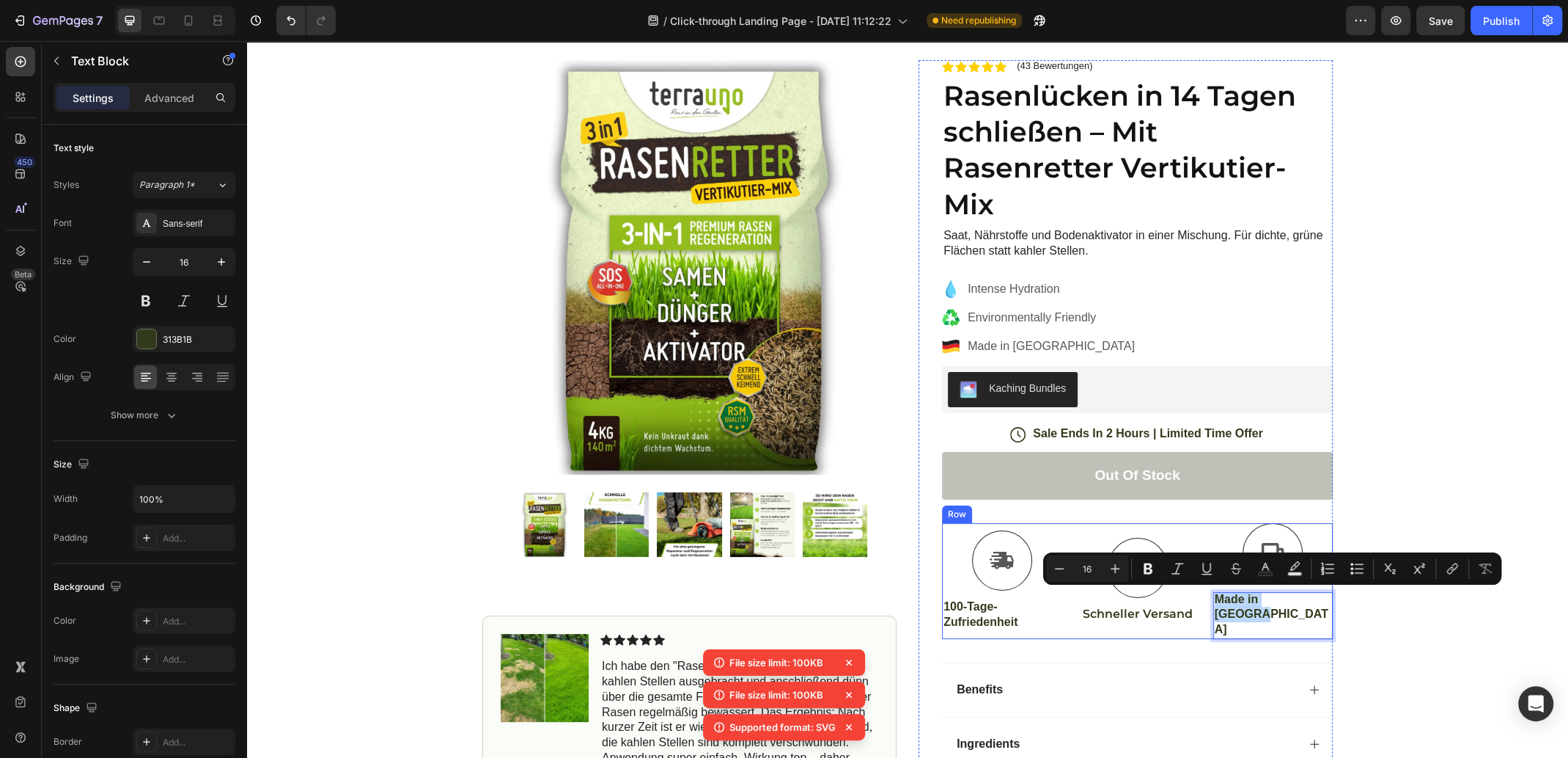
drag, startPoint x: 1319, startPoint y: 597, endPoint x: 1221, endPoint y: 594, distance: 98.0
click at [1221, 594] on div "Icon 100-Tage-Zufriedenheit Text Block Icon Schneller Versand Text Block Icon M…" at bounding box center [1137, 581] width 391 height 116
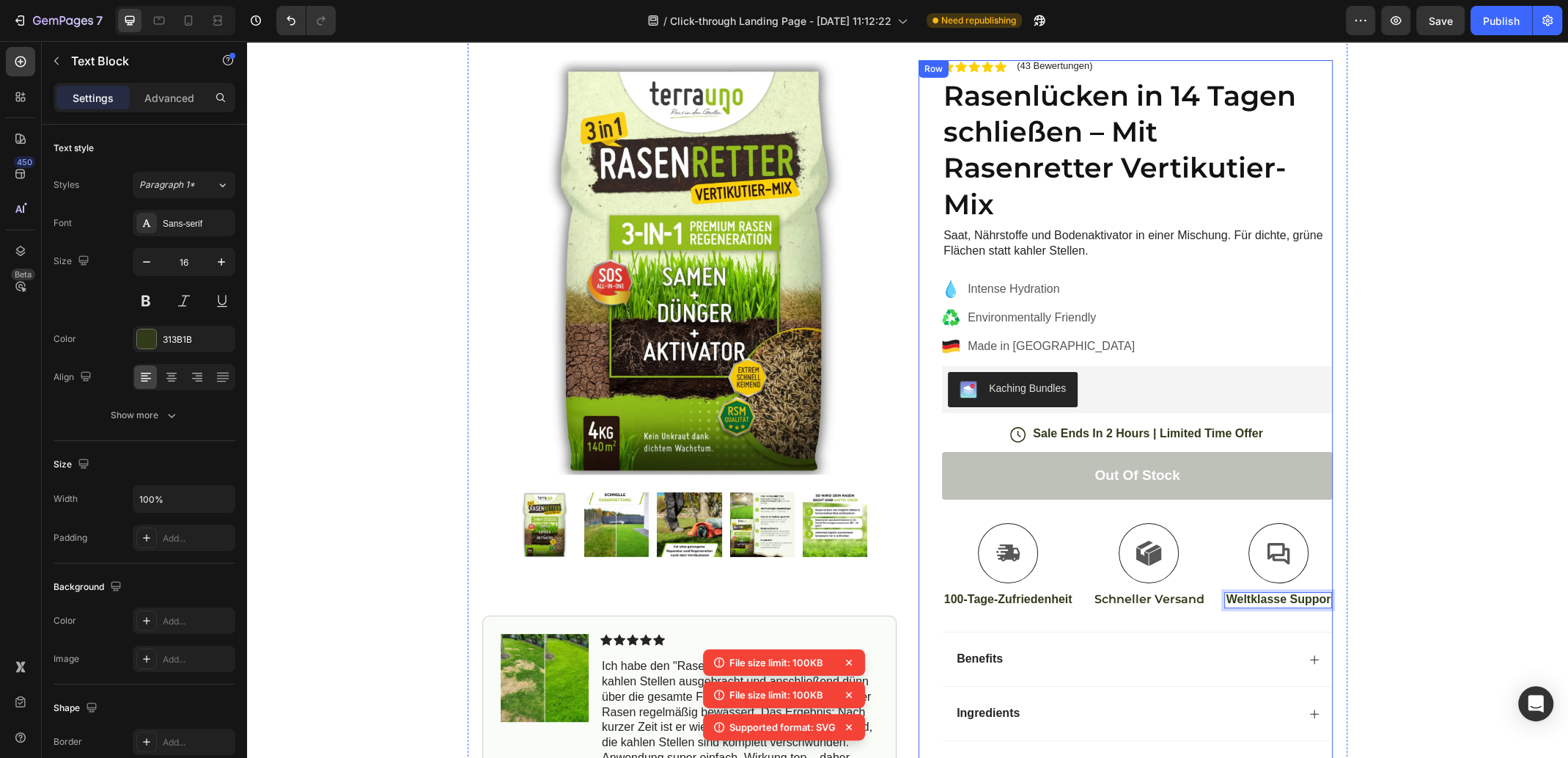
scroll to position [81, 0]
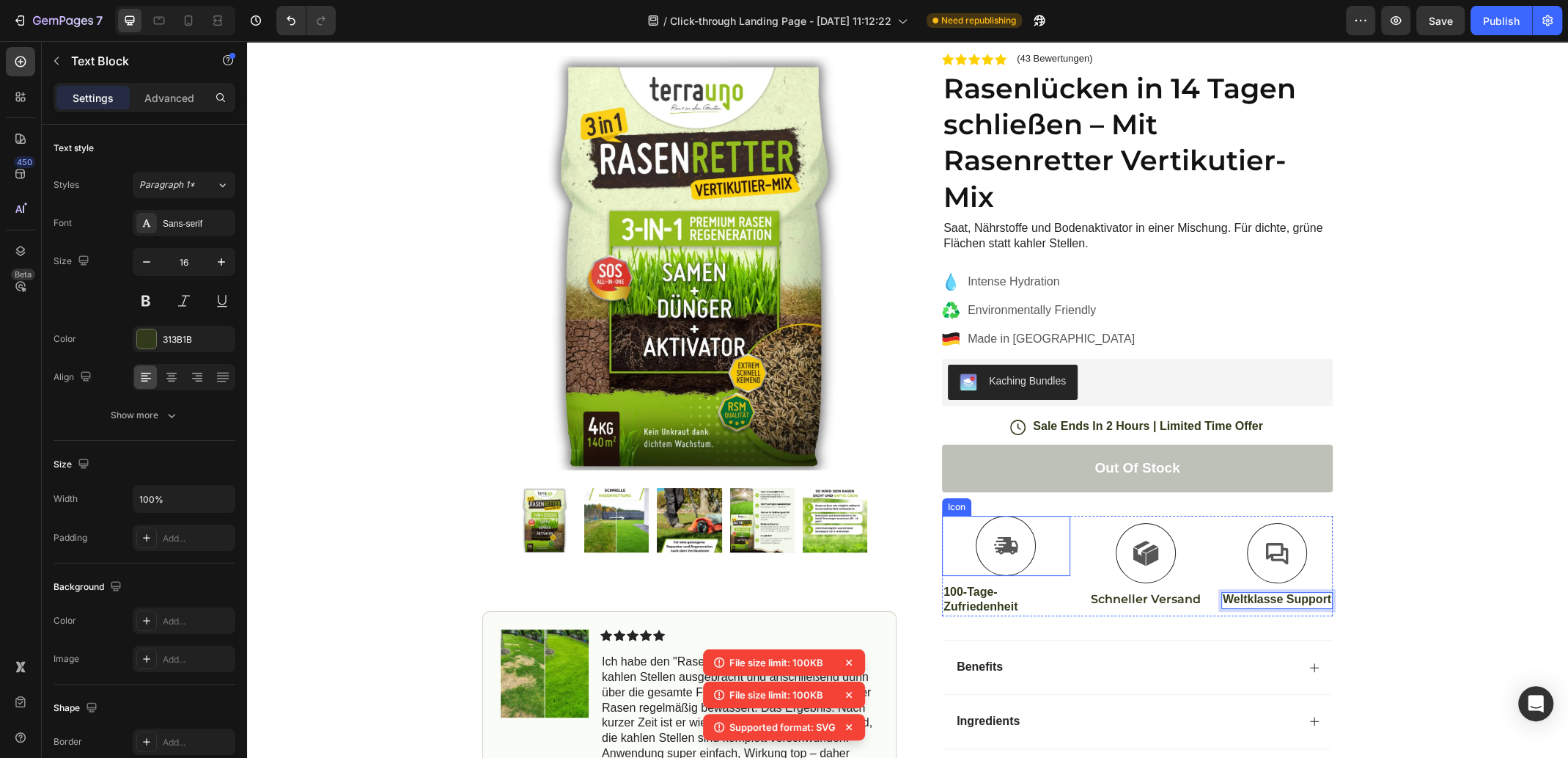
click at [1055, 524] on div "Icon" at bounding box center [1006, 545] width 128 height 60
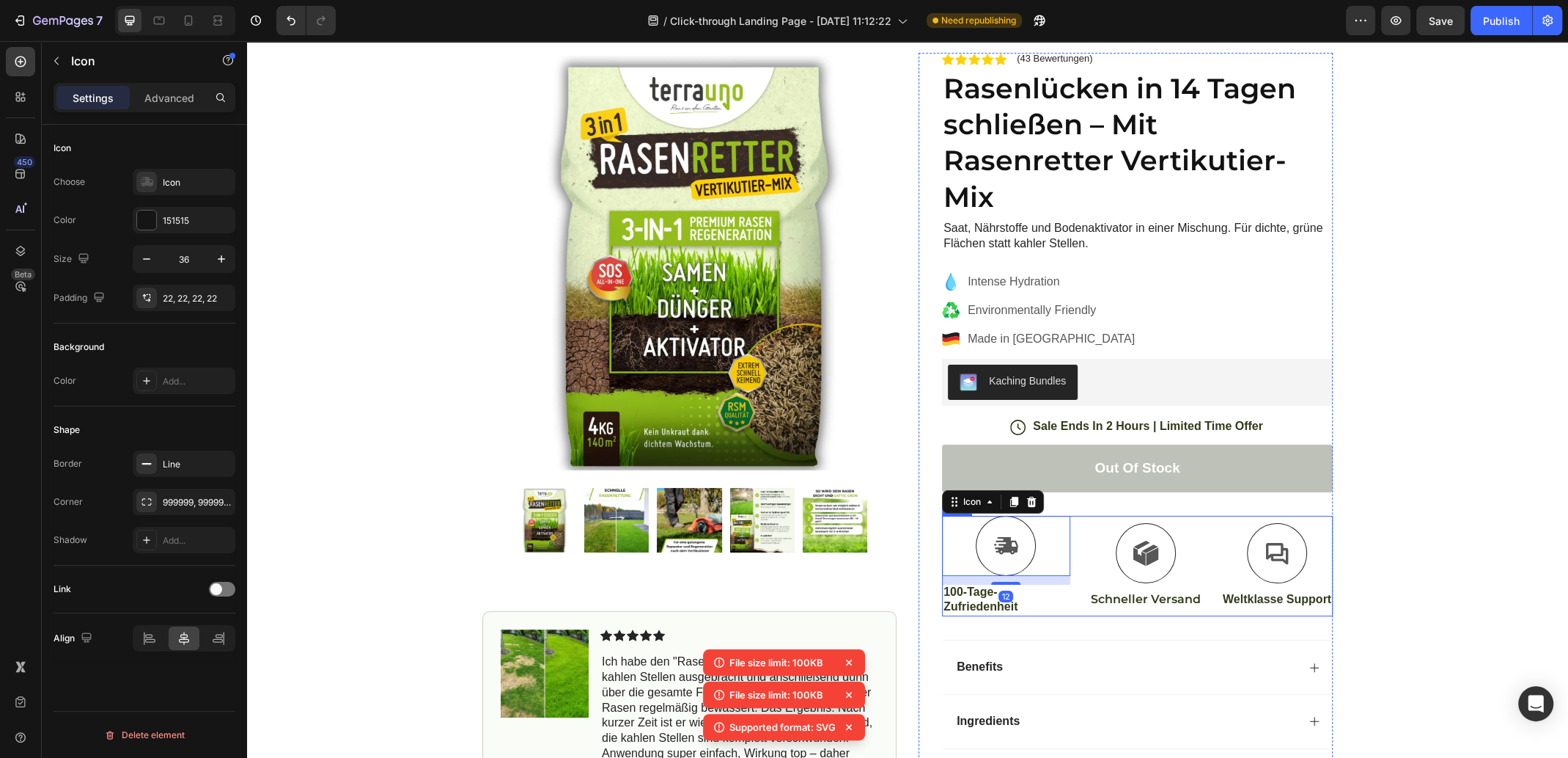
click at [1075, 528] on div "Icon 12 100-Tage-Zufriedenheit Text Block Icon Schneller Versand Text Block Ico…" at bounding box center [1137, 566] width 391 height 101
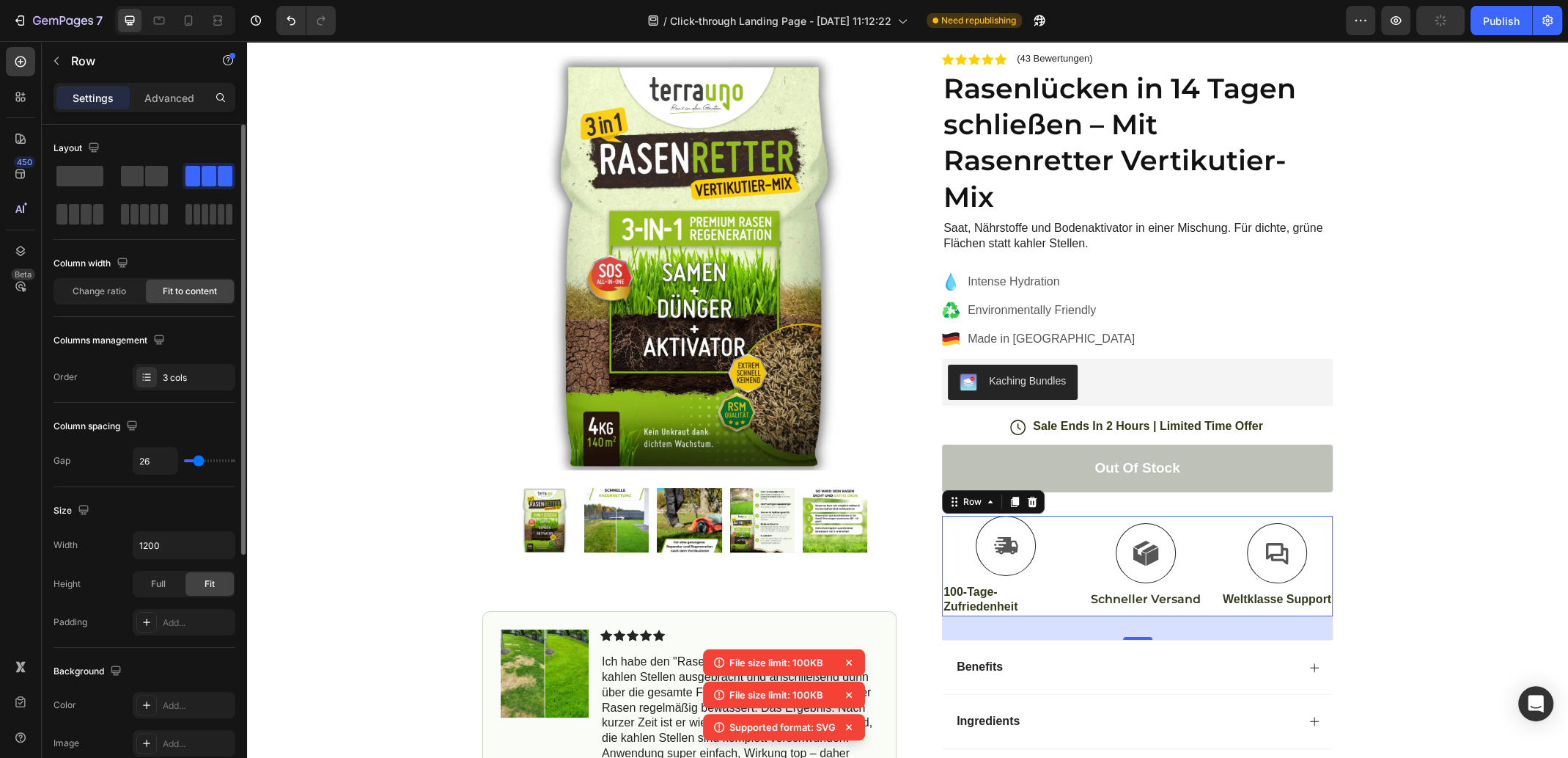
type input "31"
type input "27"
type input "22"
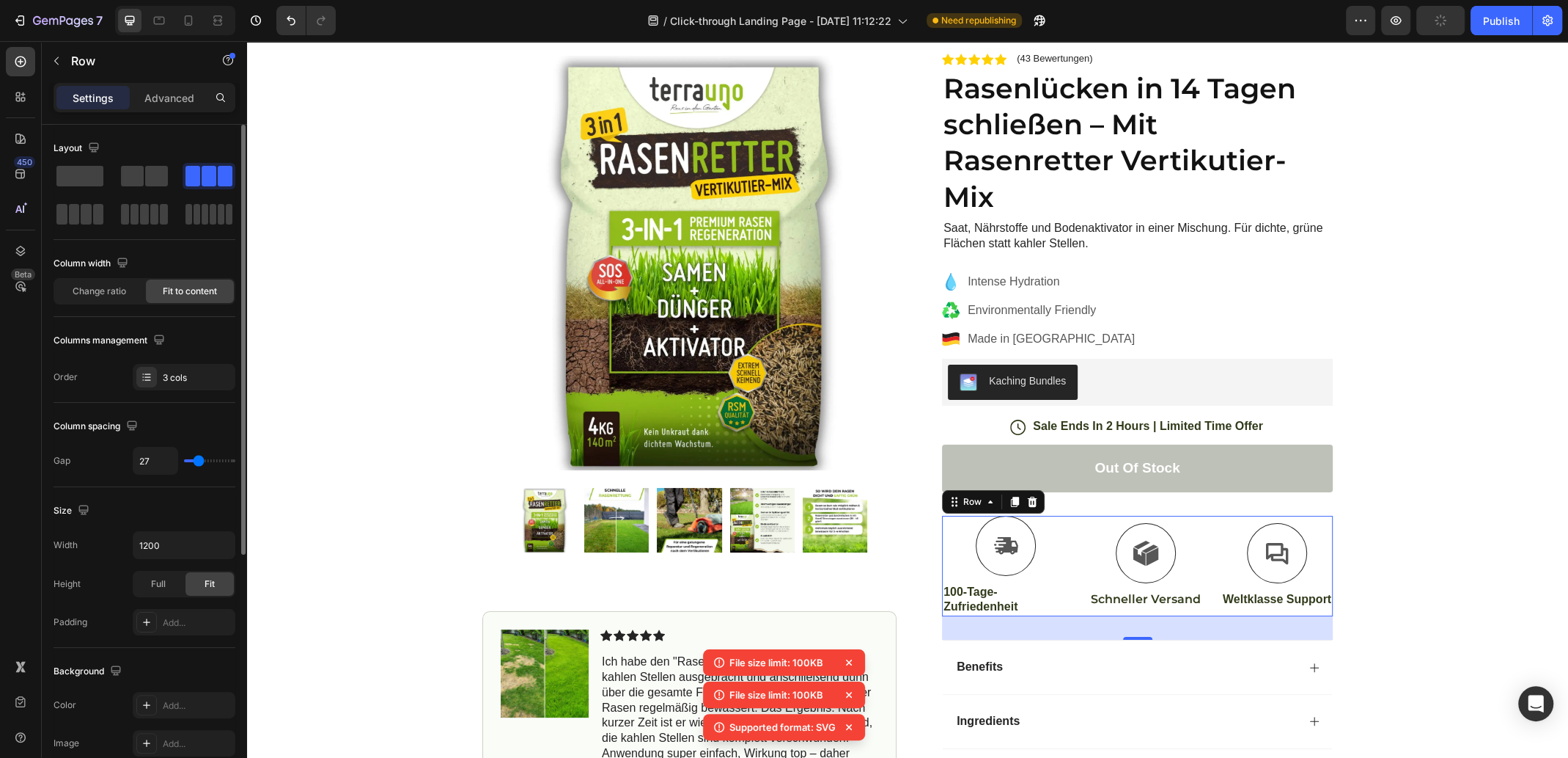
type input "22"
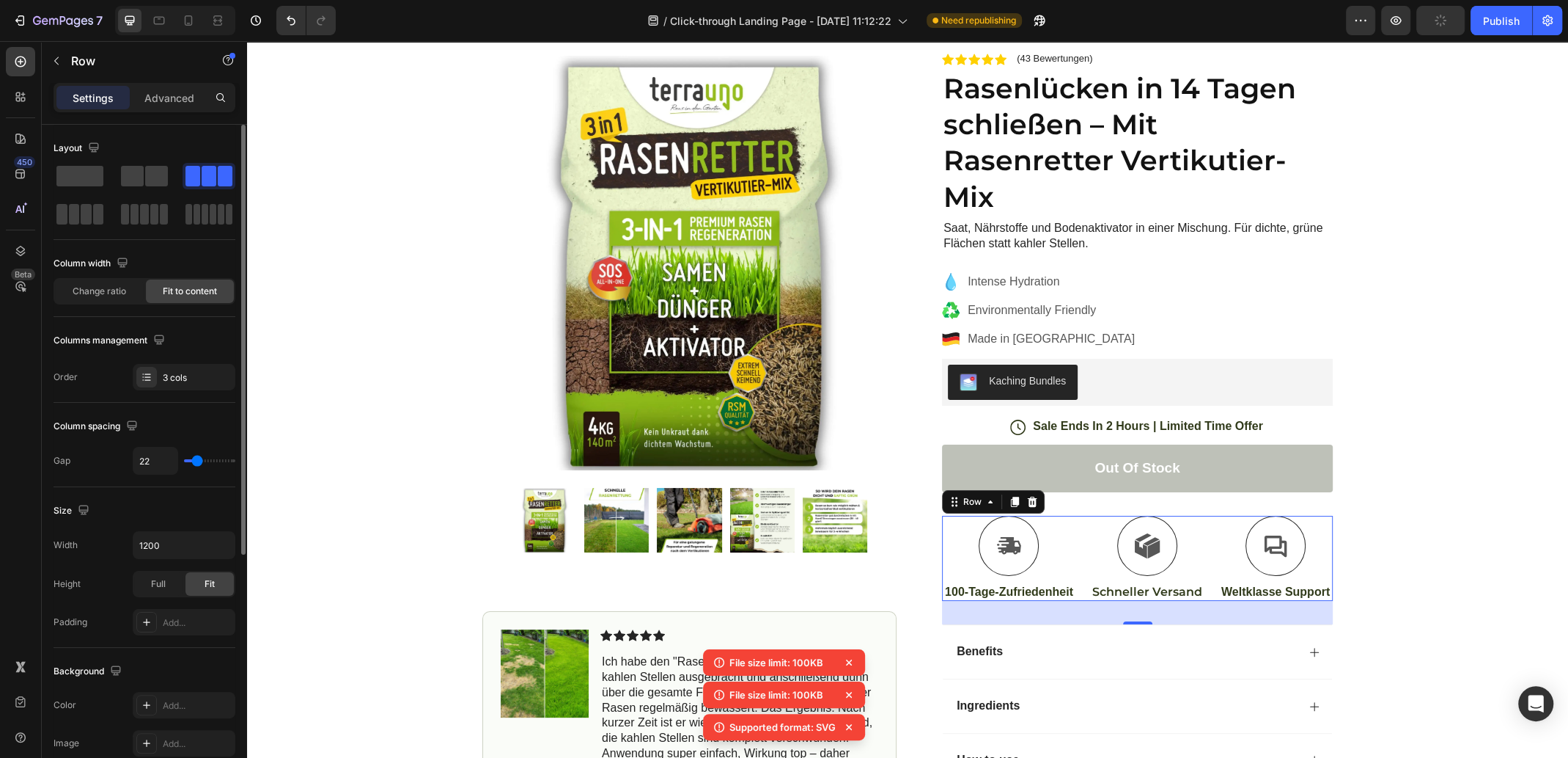
type input "20"
type input "18"
type input "16"
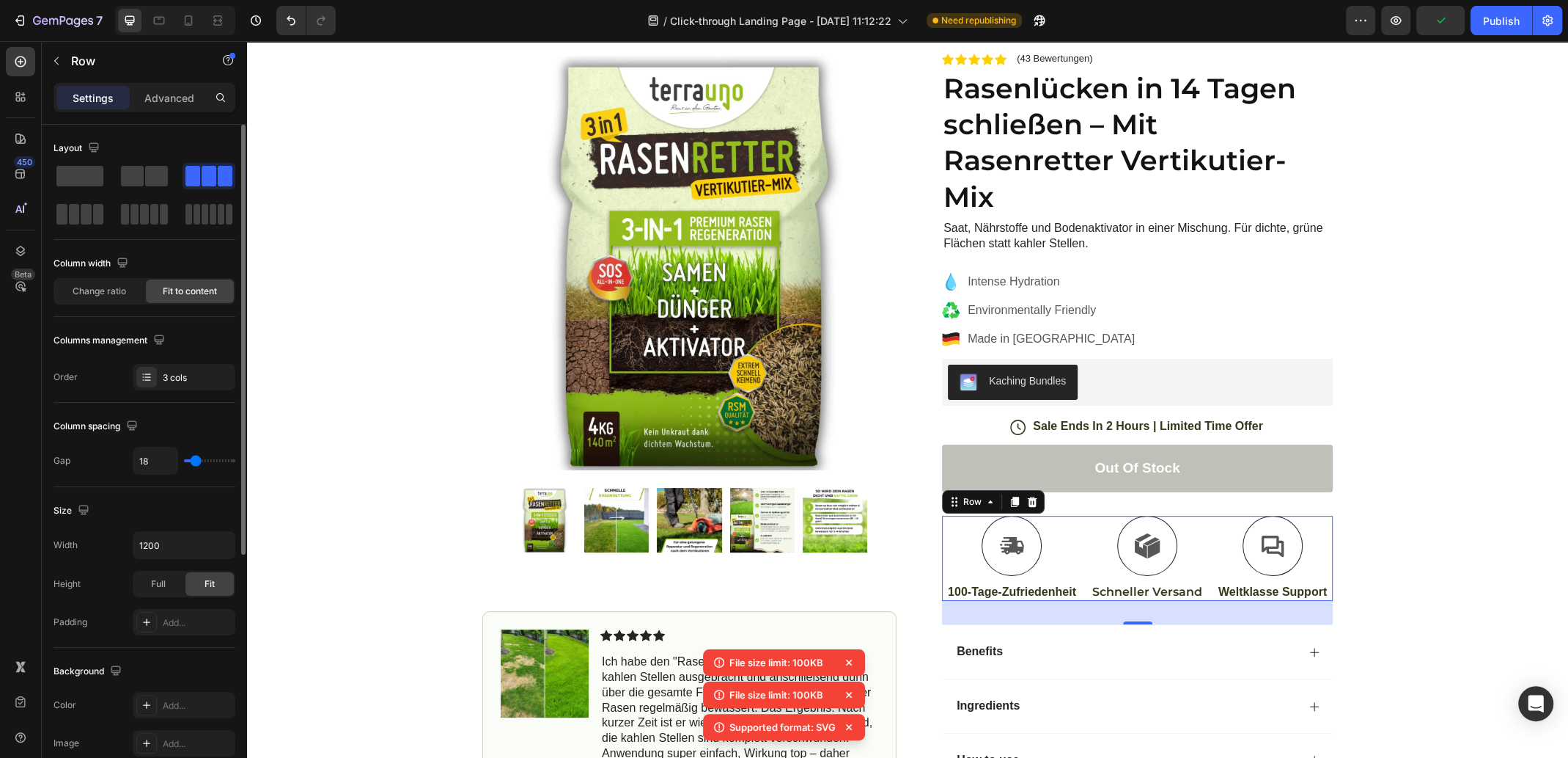
type input "16"
type input "14"
click at [194, 460] on input "range" at bounding box center [210, 461] width 52 height 3
click at [179, 18] on div at bounding box center [189, 21] width 24 height 24
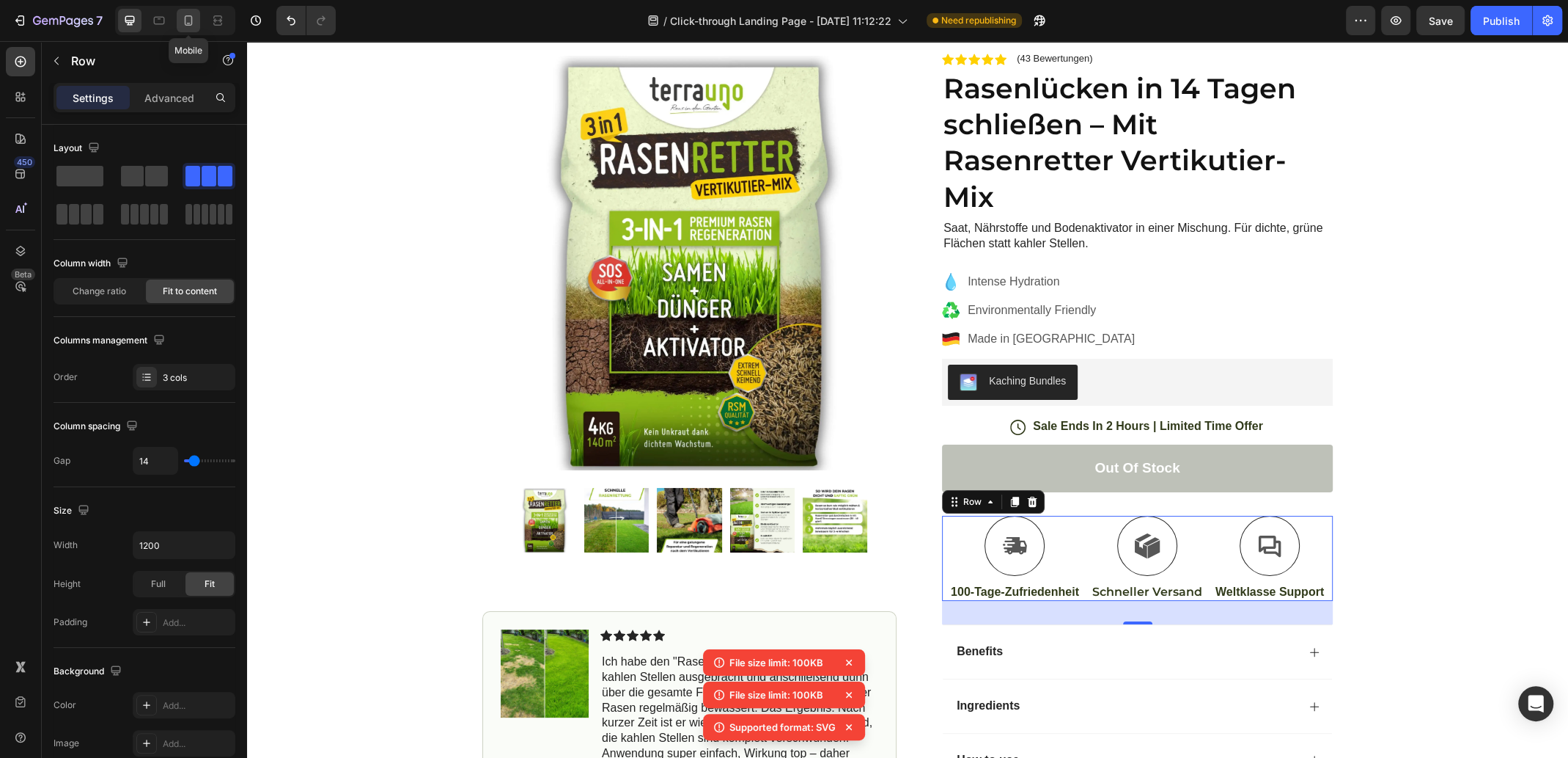
type input "21"
type input "100%"
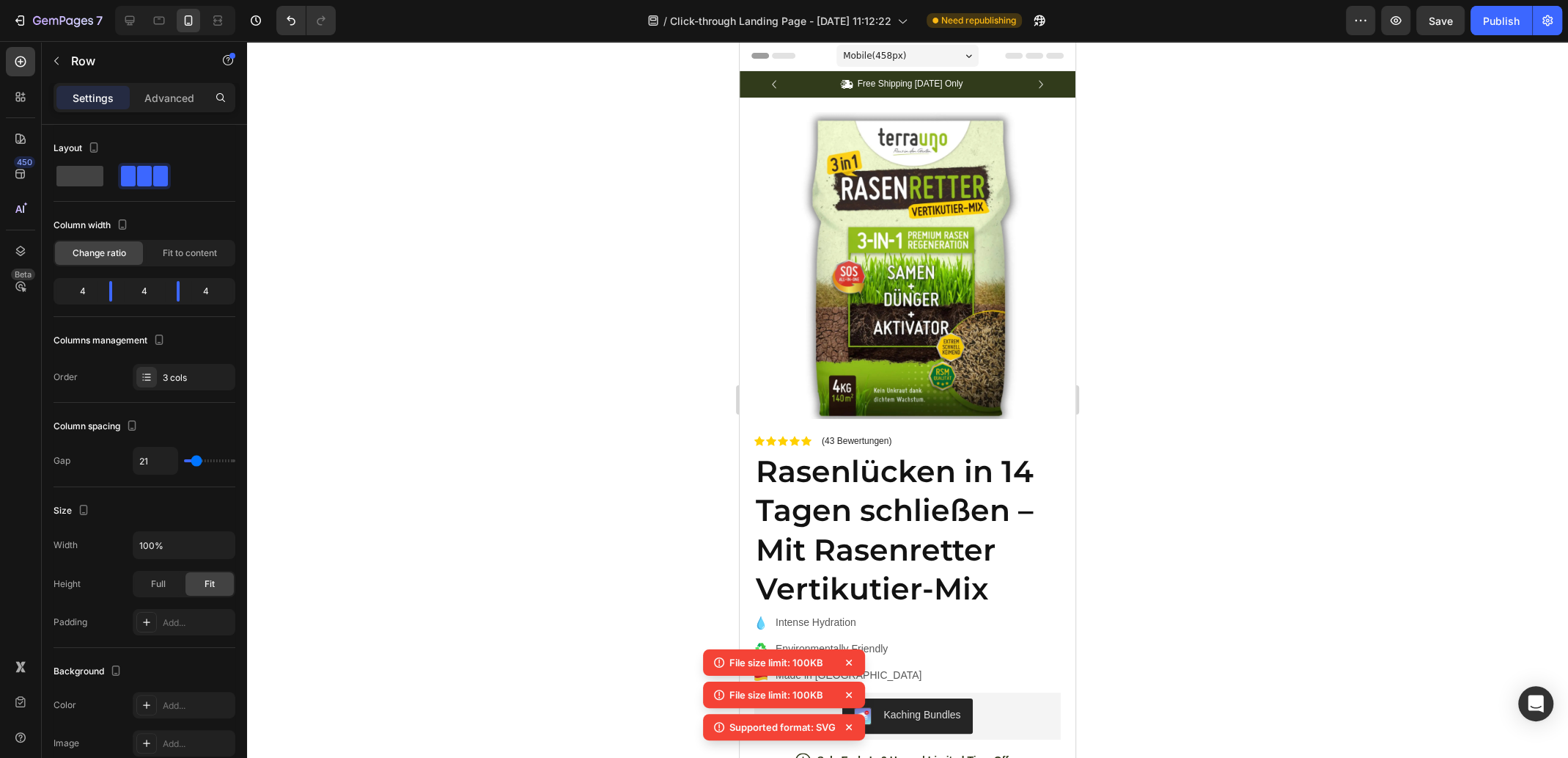
click at [1286, 356] on div at bounding box center [908, 399] width 1321 height 716
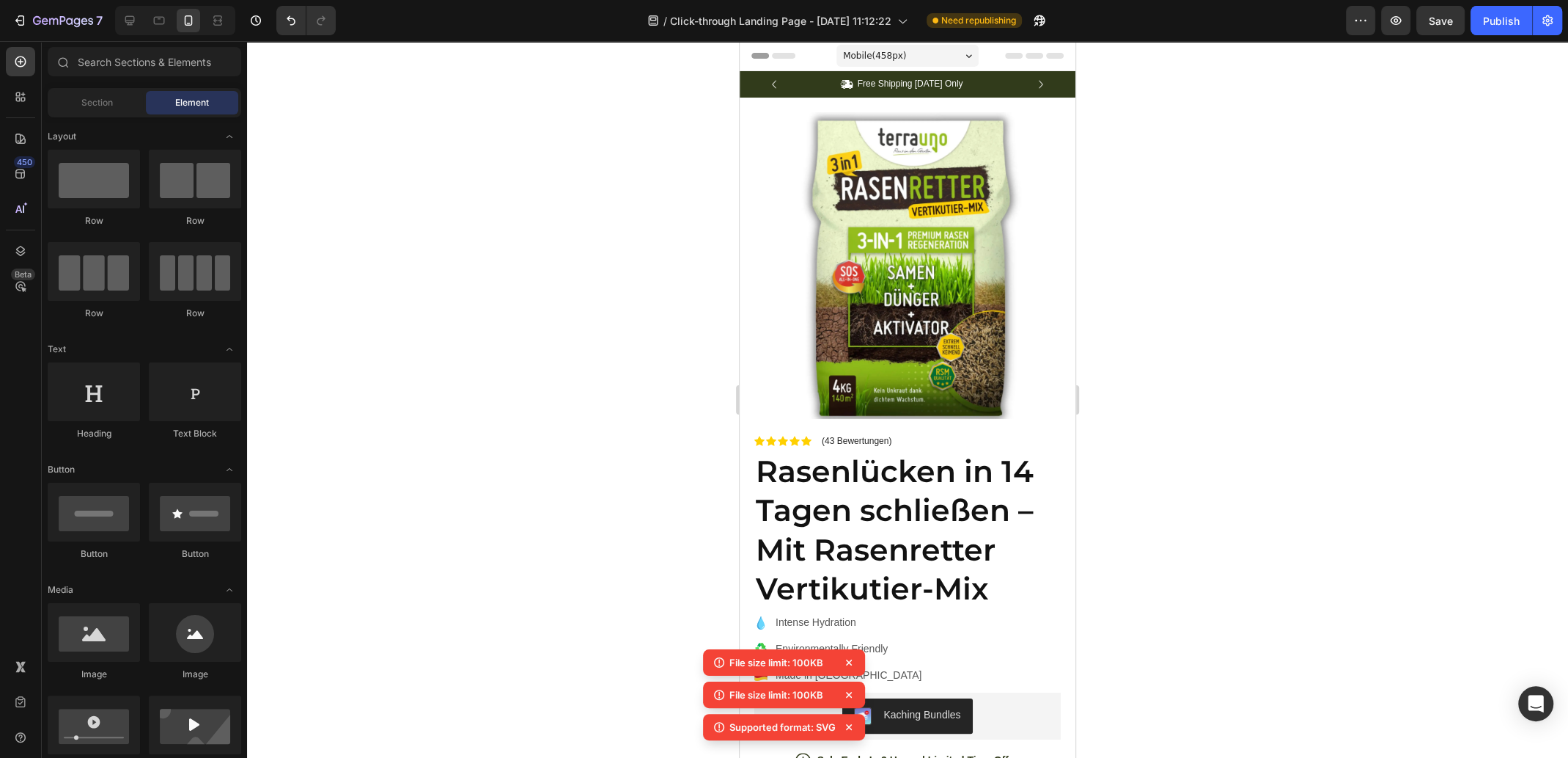
click at [853, 663] on icon at bounding box center [849, 663] width 15 height 15
click at [852, 662] on icon at bounding box center [849, 663] width 15 height 15
click at [850, 692] on icon at bounding box center [849, 694] width 15 height 15
click at [852, 729] on icon at bounding box center [849, 727] width 6 height 6
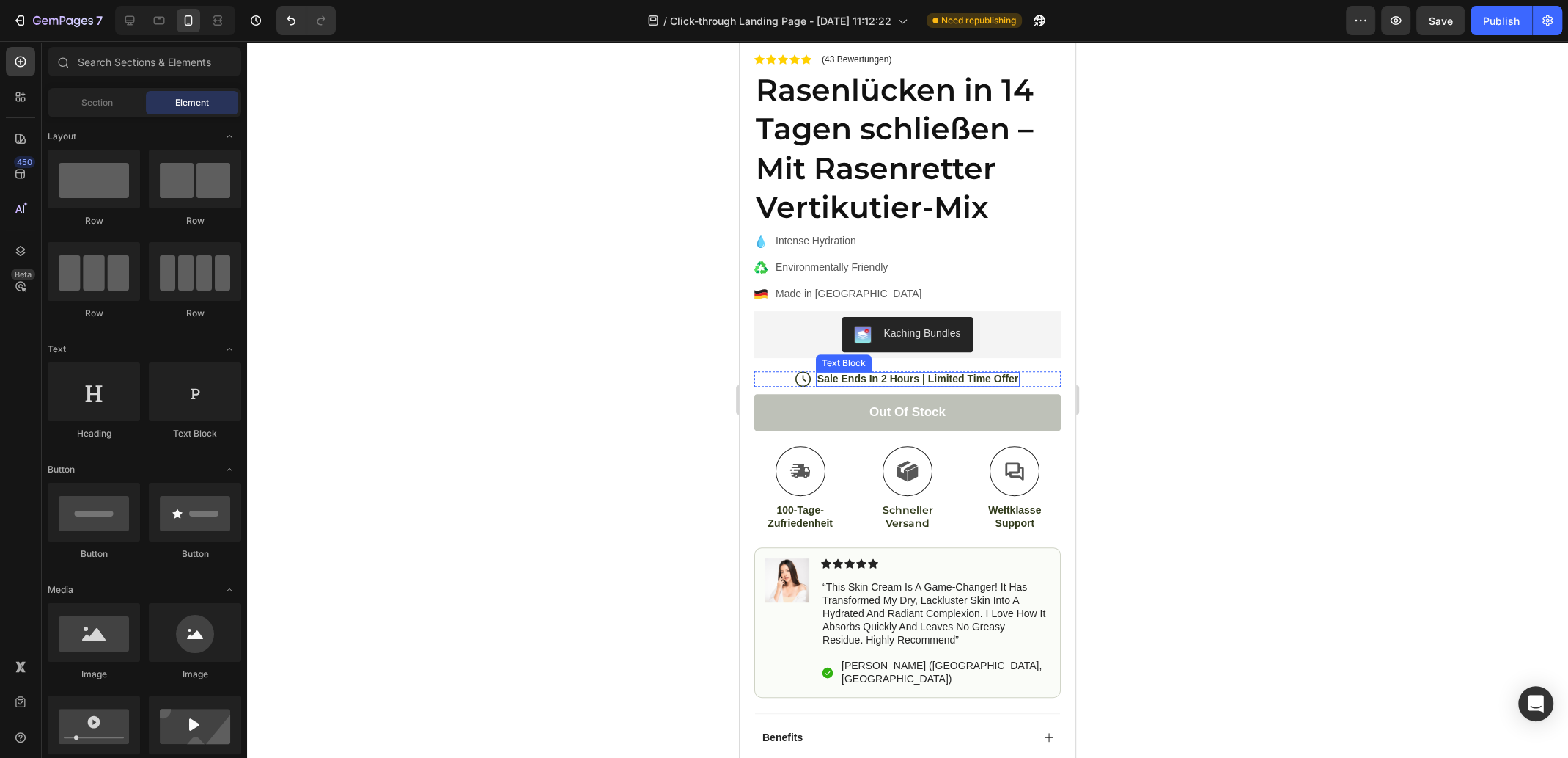
scroll to position [513, 0]
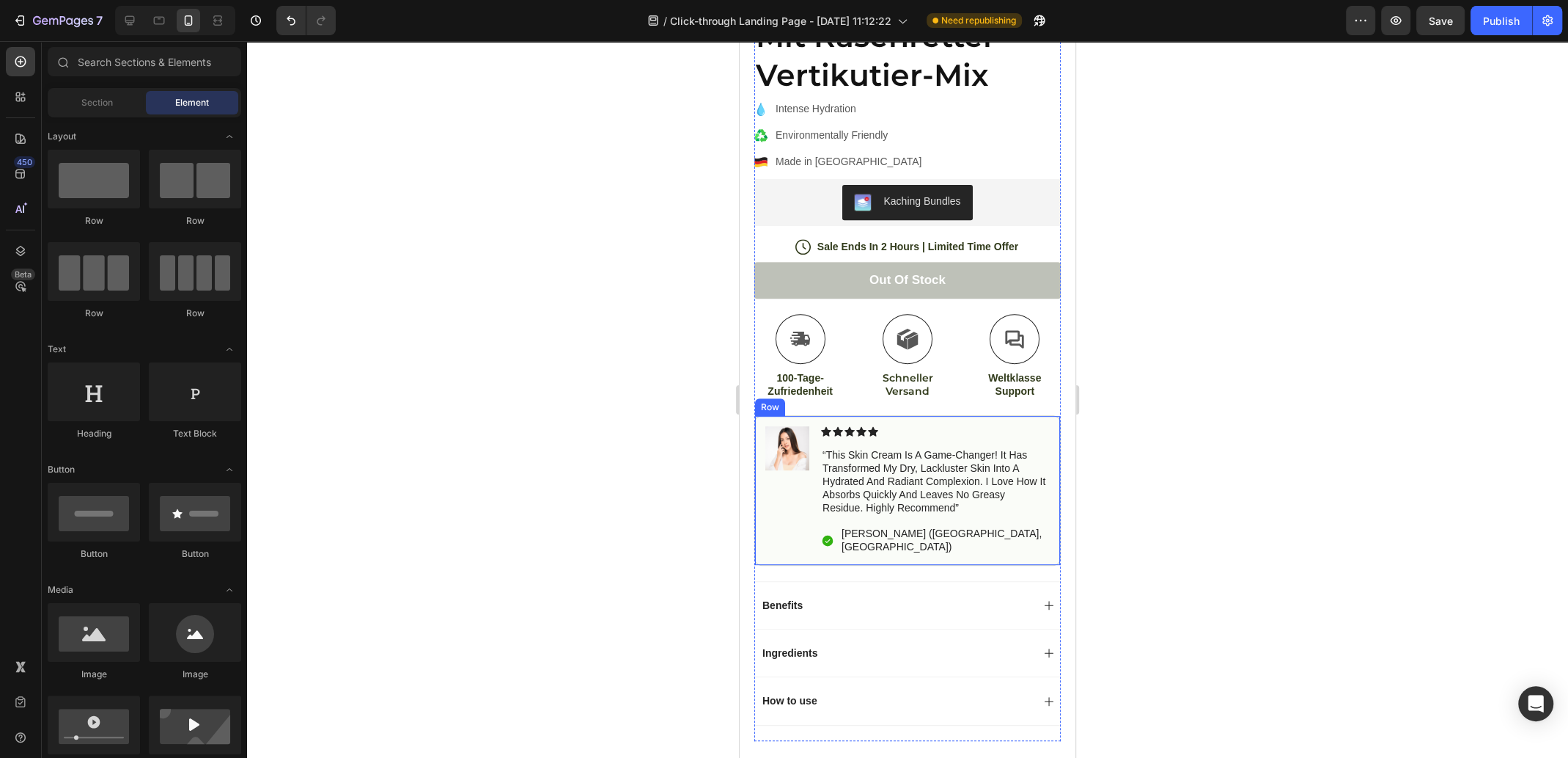
click at [784, 484] on div "Image" at bounding box center [787, 489] width 44 height 128
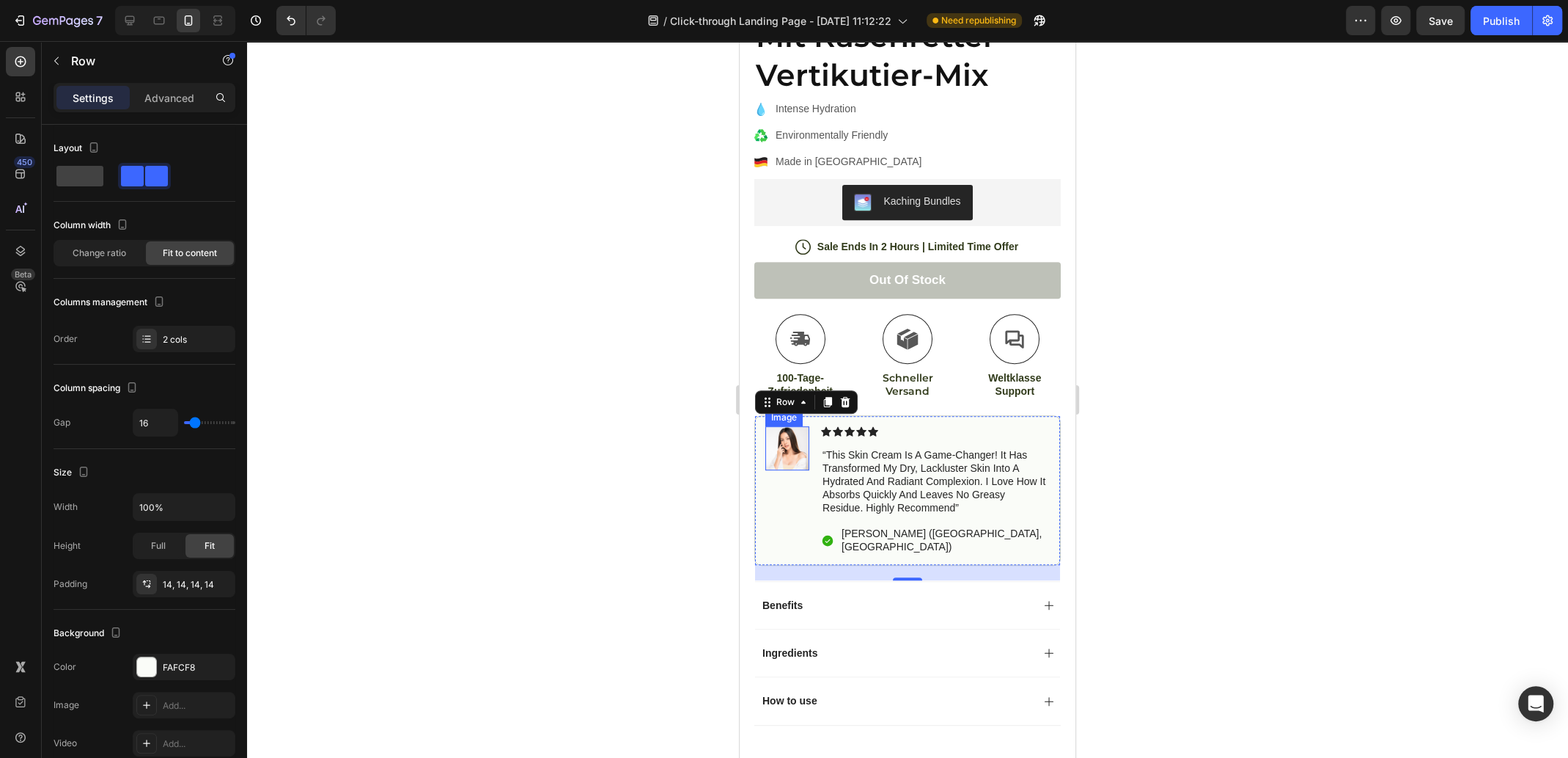
click at [782, 432] on img at bounding box center [787, 448] width 44 height 44
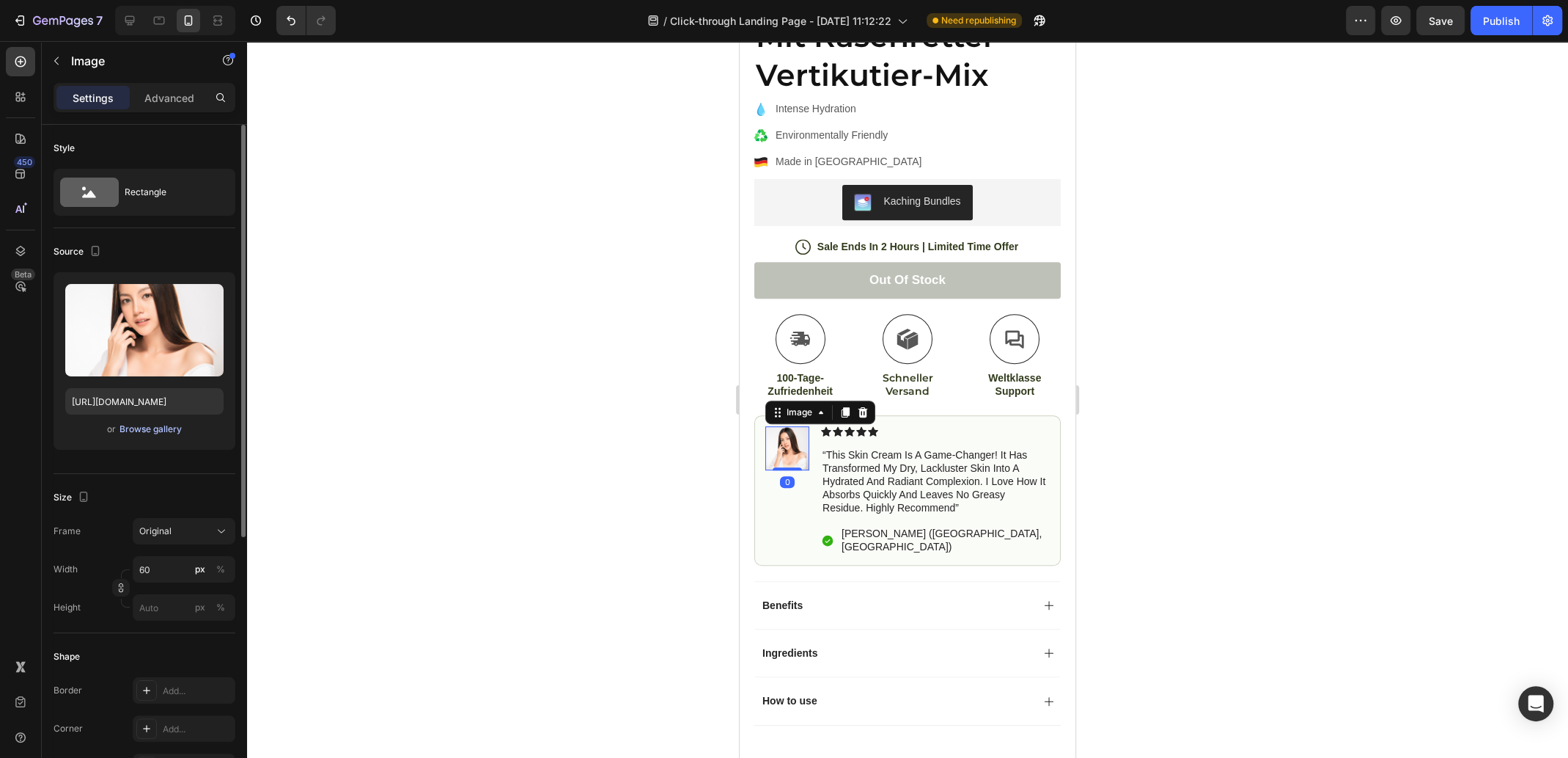
click at [156, 429] on div "Browse gallery" at bounding box center [150, 429] width 63 height 13
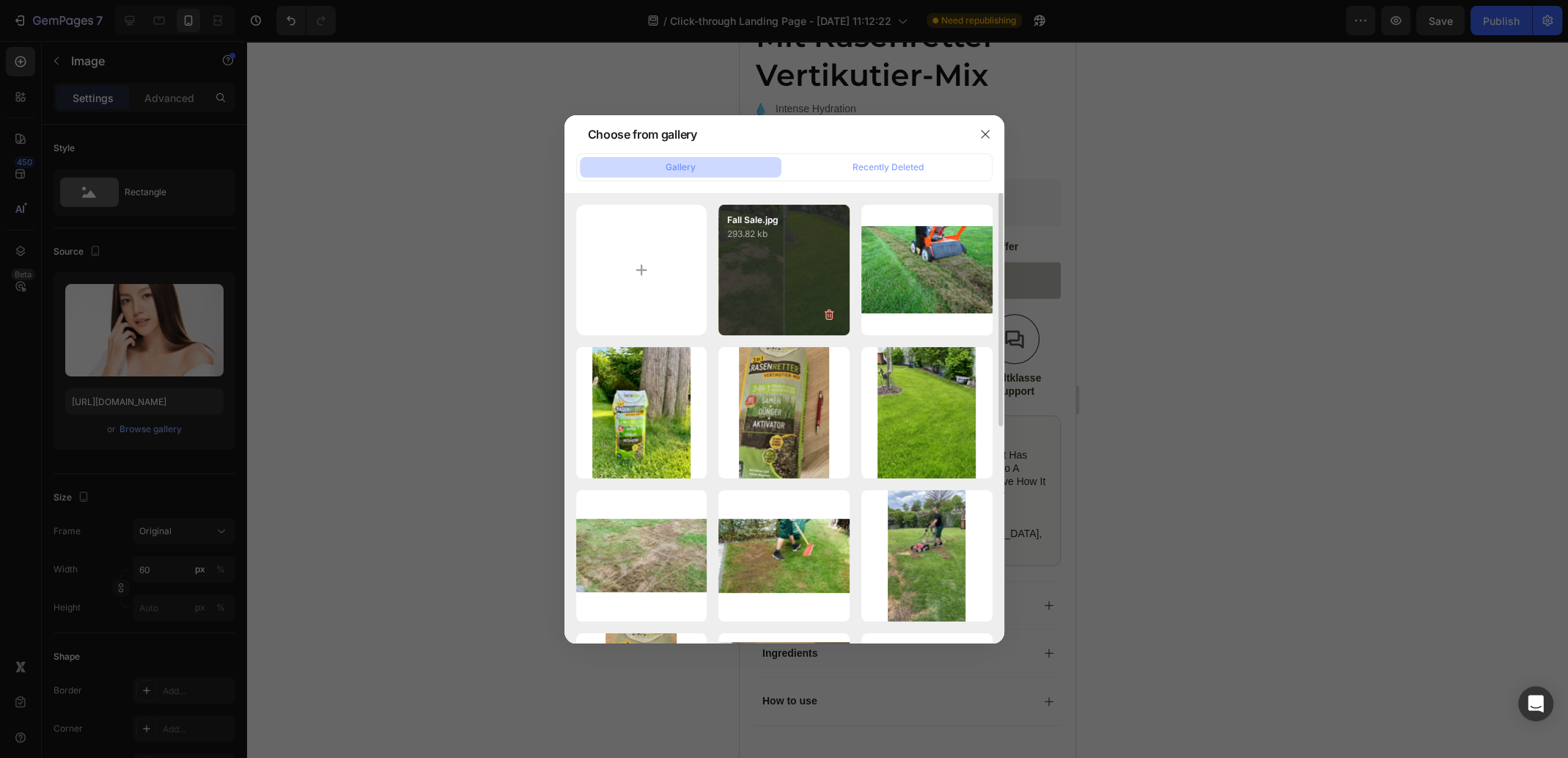
click at [789, 269] on div "Fall Sale.jpg 293.82 kb" at bounding box center [784, 271] width 131 height 131
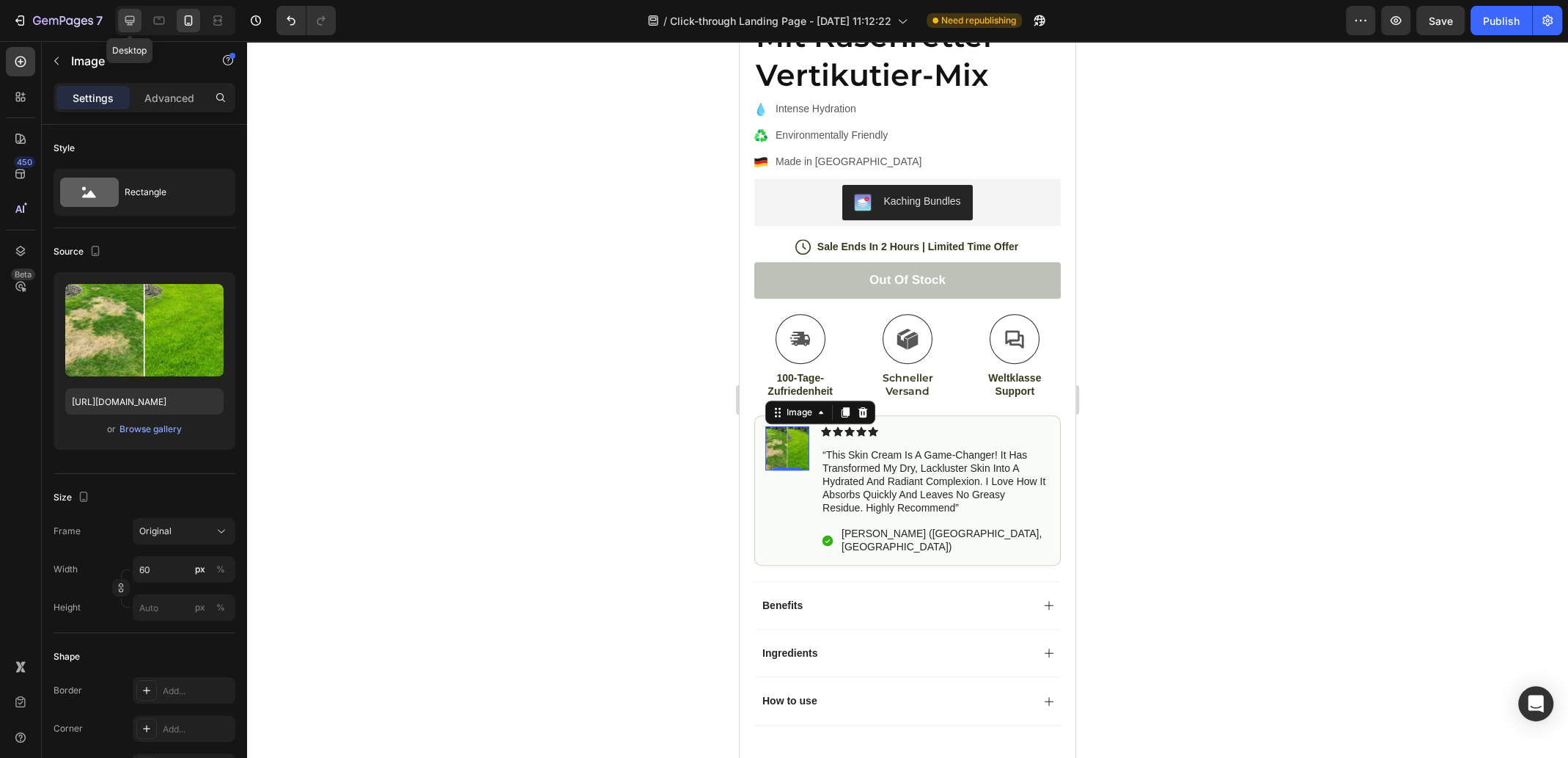
click at [133, 22] on icon at bounding box center [130, 21] width 10 height 10
type input "[URL][DOMAIN_NAME]"
type input "120"
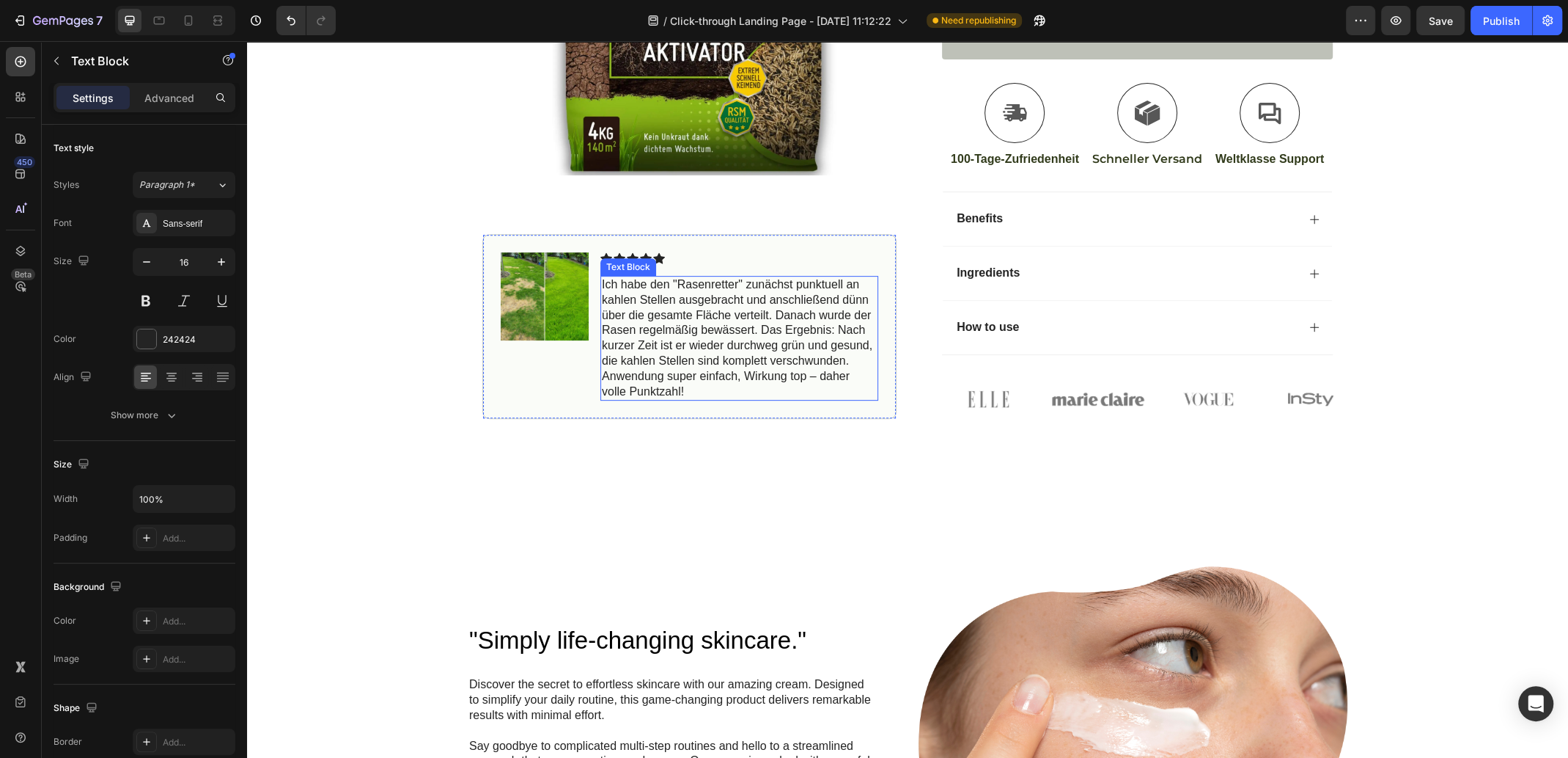
click at [688, 306] on p "Ich habe den "Rasenretter" zunächst punktuell an kahlen Stellen ausgebracht und…" at bounding box center [739, 338] width 275 height 121
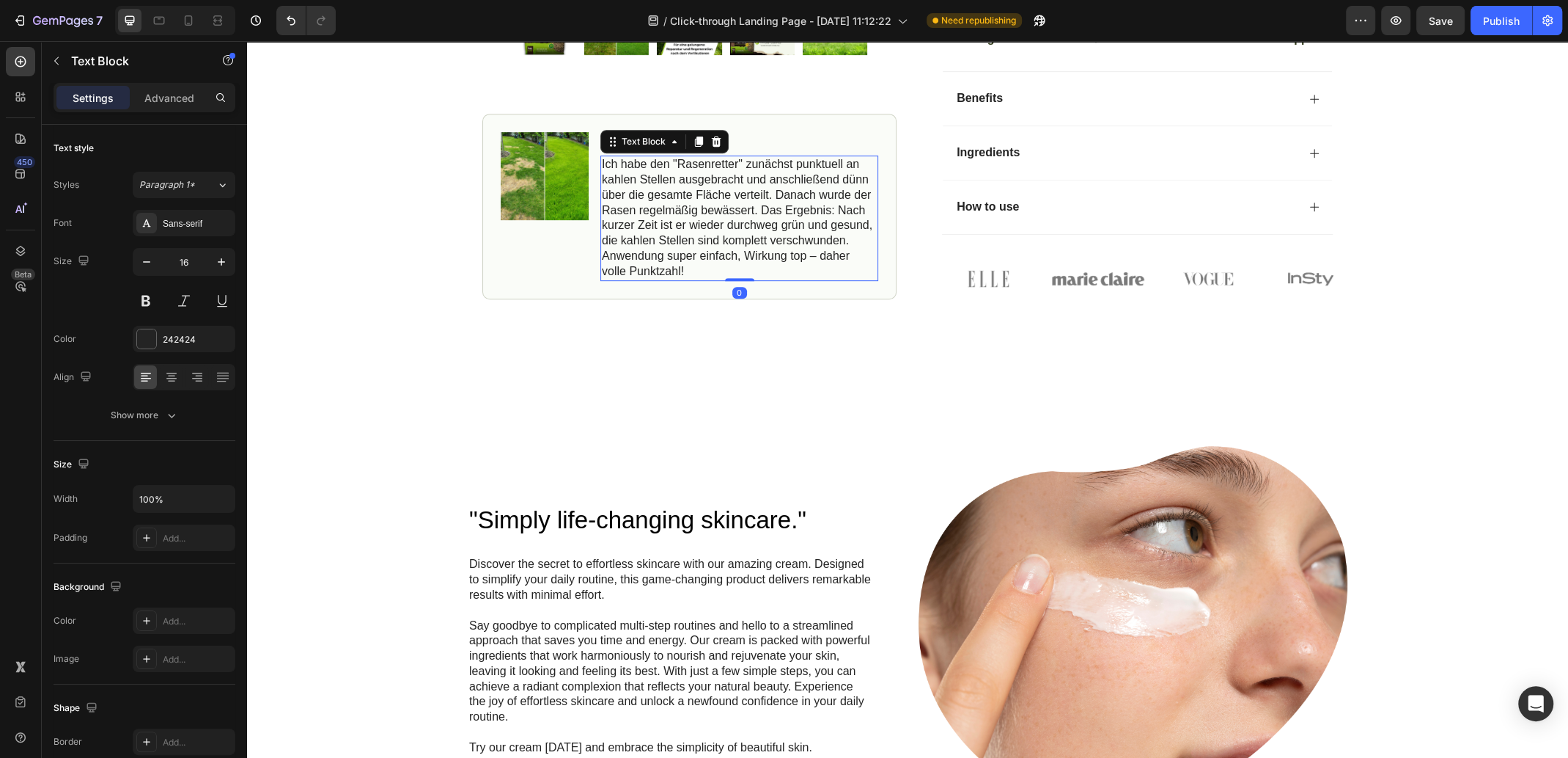
scroll to position [547, 0]
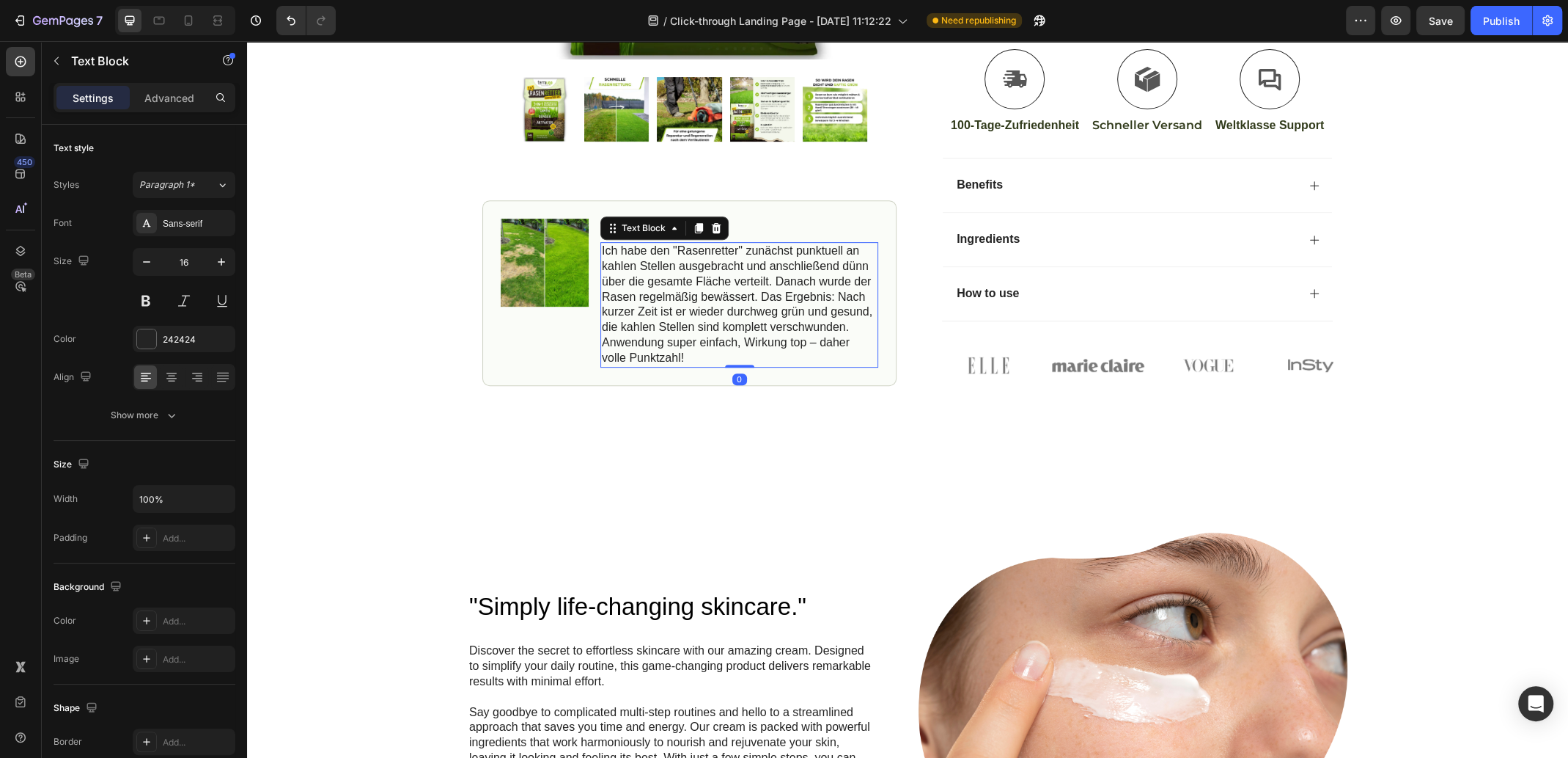
click at [700, 313] on p "Ich habe den "Rasenretter" zunächst punktuell an kahlen Stellen ausgebracht und…" at bounding box center [739, 304] width 275 height 121
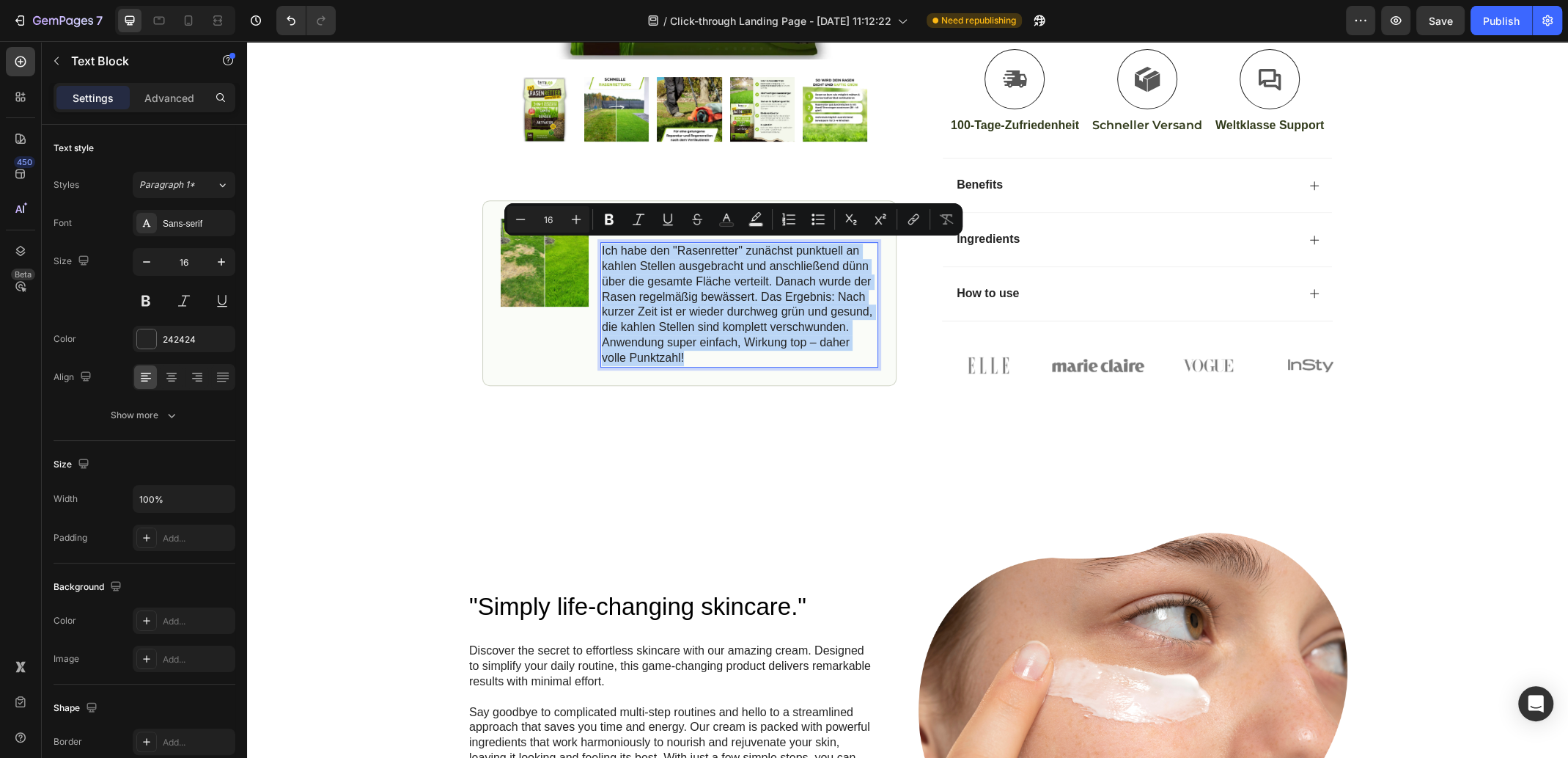
drag, startPoint x: 678, startPoint y: 354, endPoint x: 594, endPoint y: 248, distance: 135.2
click at [601, 248] on div "Ich habe den "Rasenretter" zunächst punktuell an kahlen Stellen ausgebracht und…" at bounding box center [739, 303] width 277 height 124
copy p "Ich habe den "Rasenretter" zunächst punktuell an kahlen Stellen ausgebracht und…"
click at [651, 264] on p "Ich habe den "Rasenretter" zunächst punktuell an kahlen Stellen ausgebracht und…" at bounding box center [739, 304] width 275 height 121
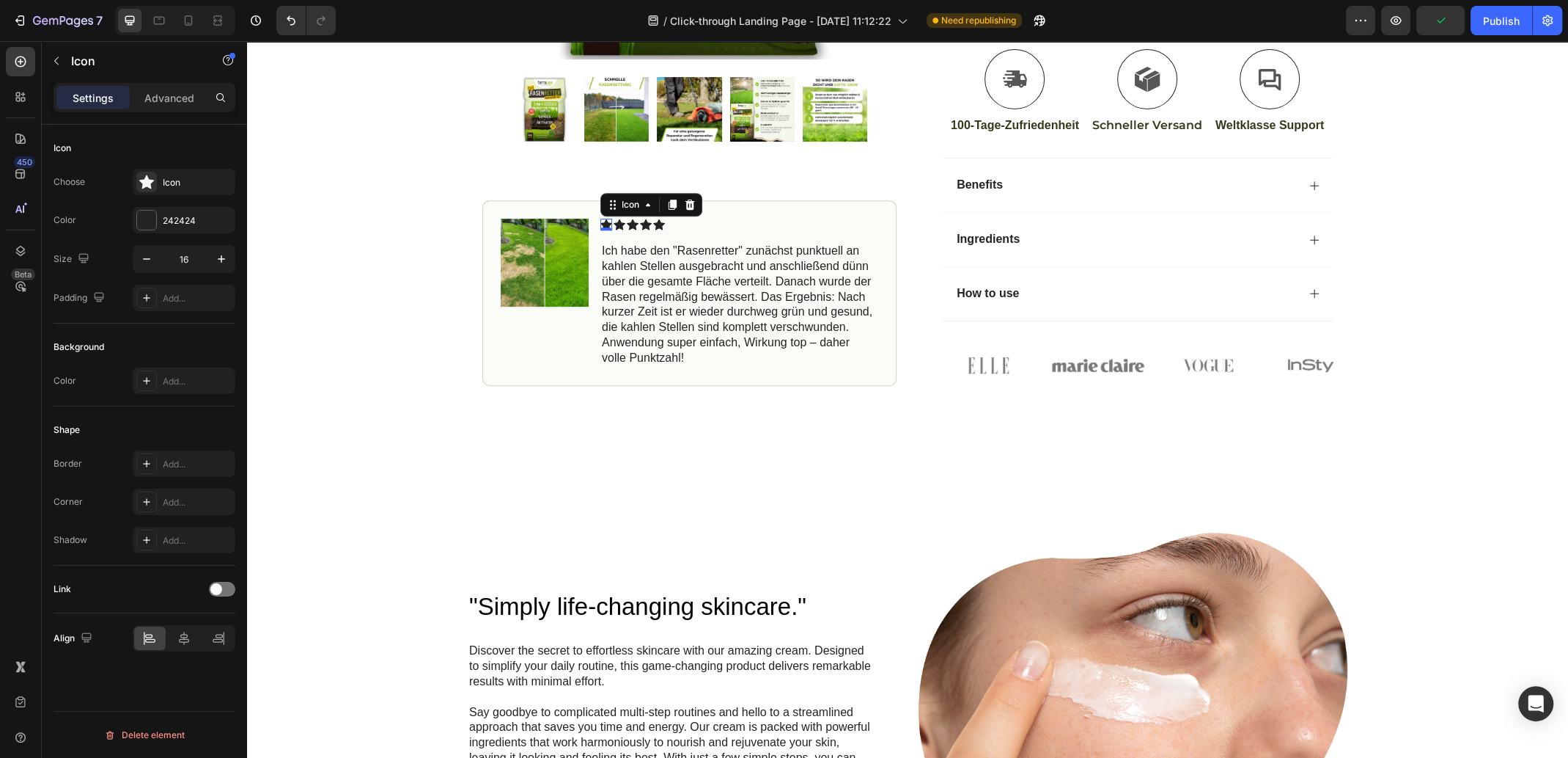
click at [601, 221] on icon at bounding box center [607, 225] width 12 height 12
click at [653, 222] on div "Icon" at bounding box center [659, 225] width 12 height 12
click at [601, 222] on div "Icon" at bounding box center [607, 225] width 12 height 12
click at [653, 222] on div "Icon" at bounding box center [659, 225] width 12 height 12
click at [690, 222] on div "Icon Icon Icon Icon Icon 0" at bounding box center [739, 225] width 277 height 12
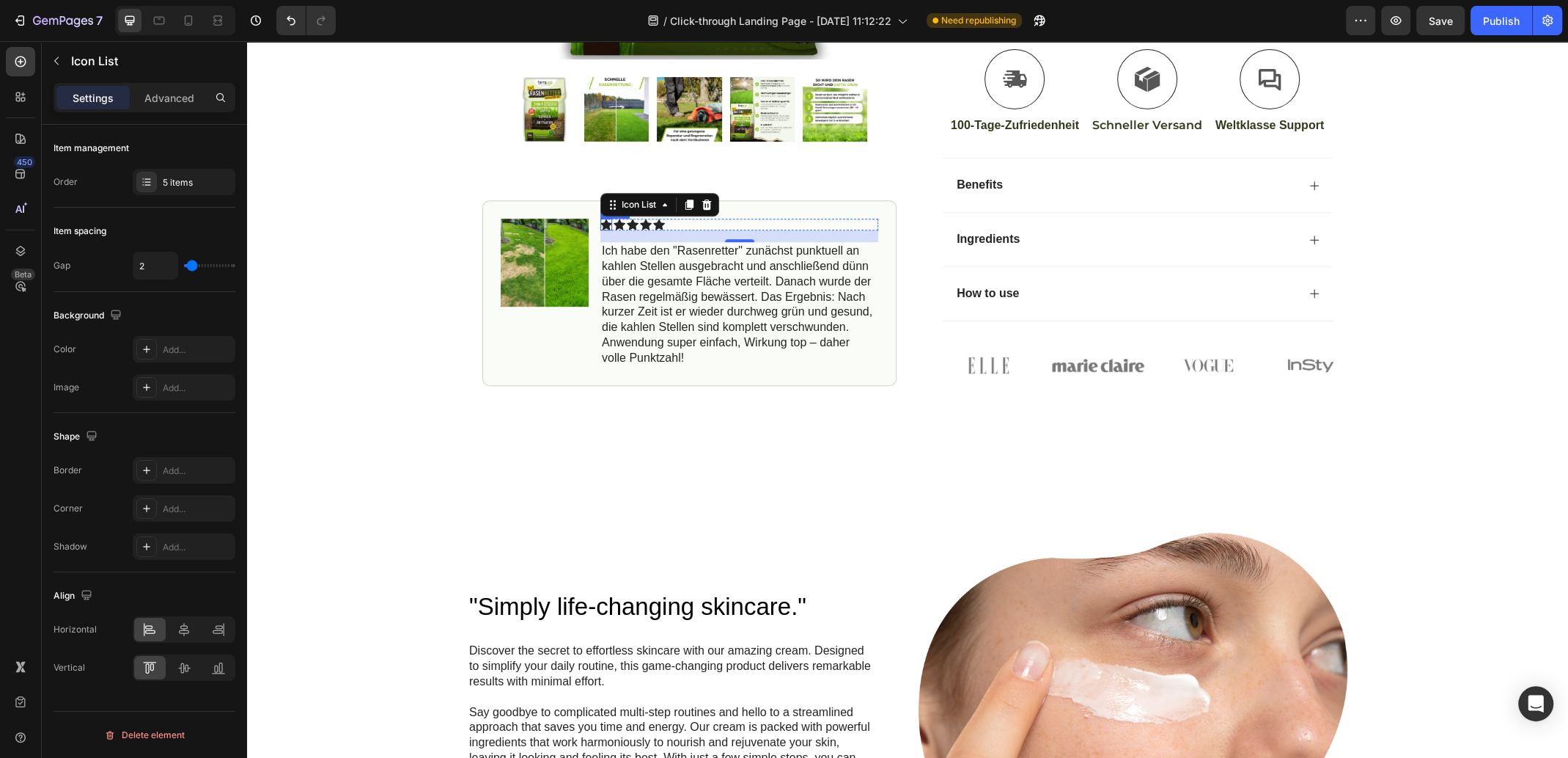
click at [601, 222] on div "Icon" at bounding box center [607, 225] width 12 height 12
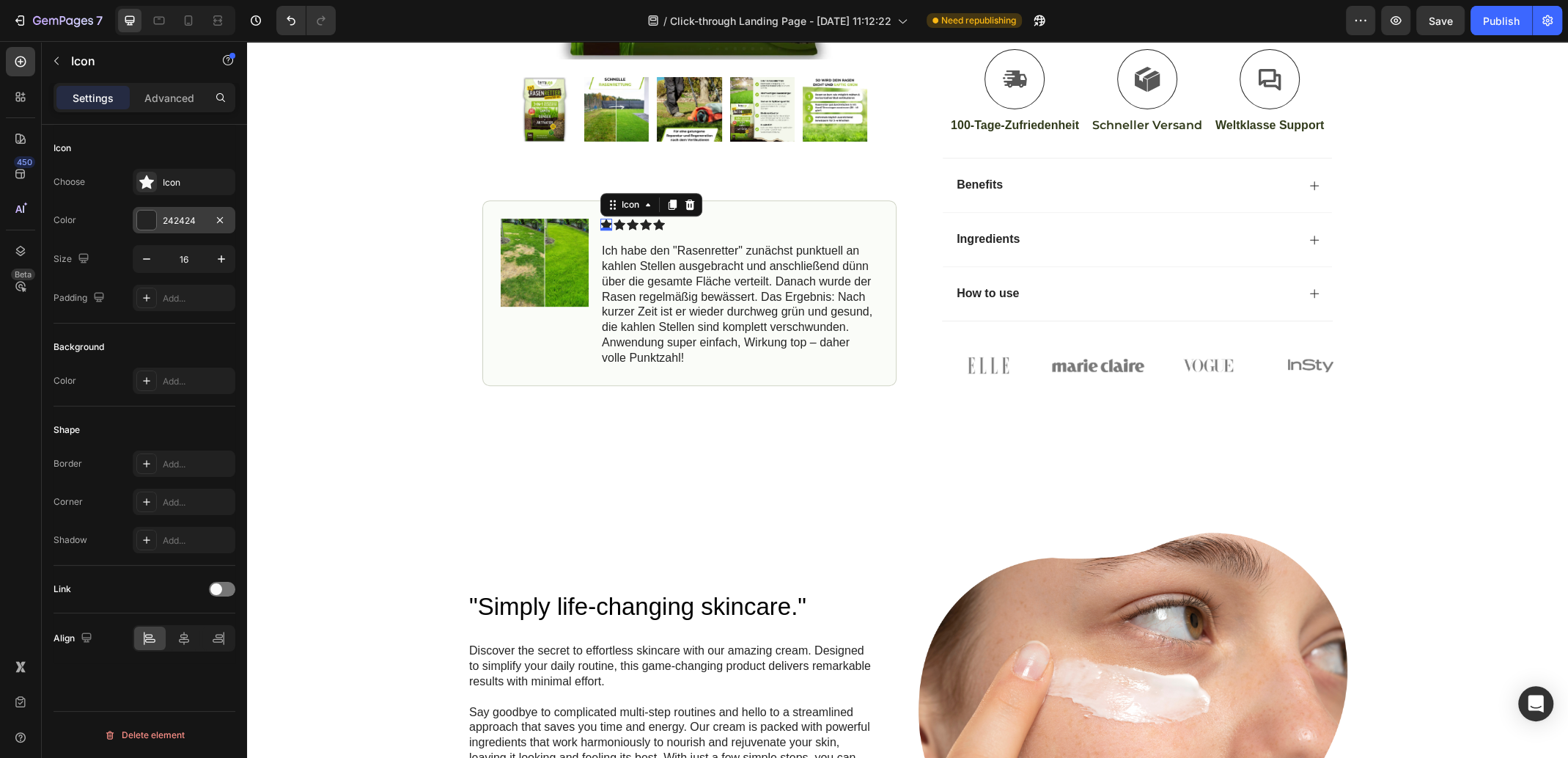
click at [152, 219] on div at bounding box center [146, 220] width 19 height 19
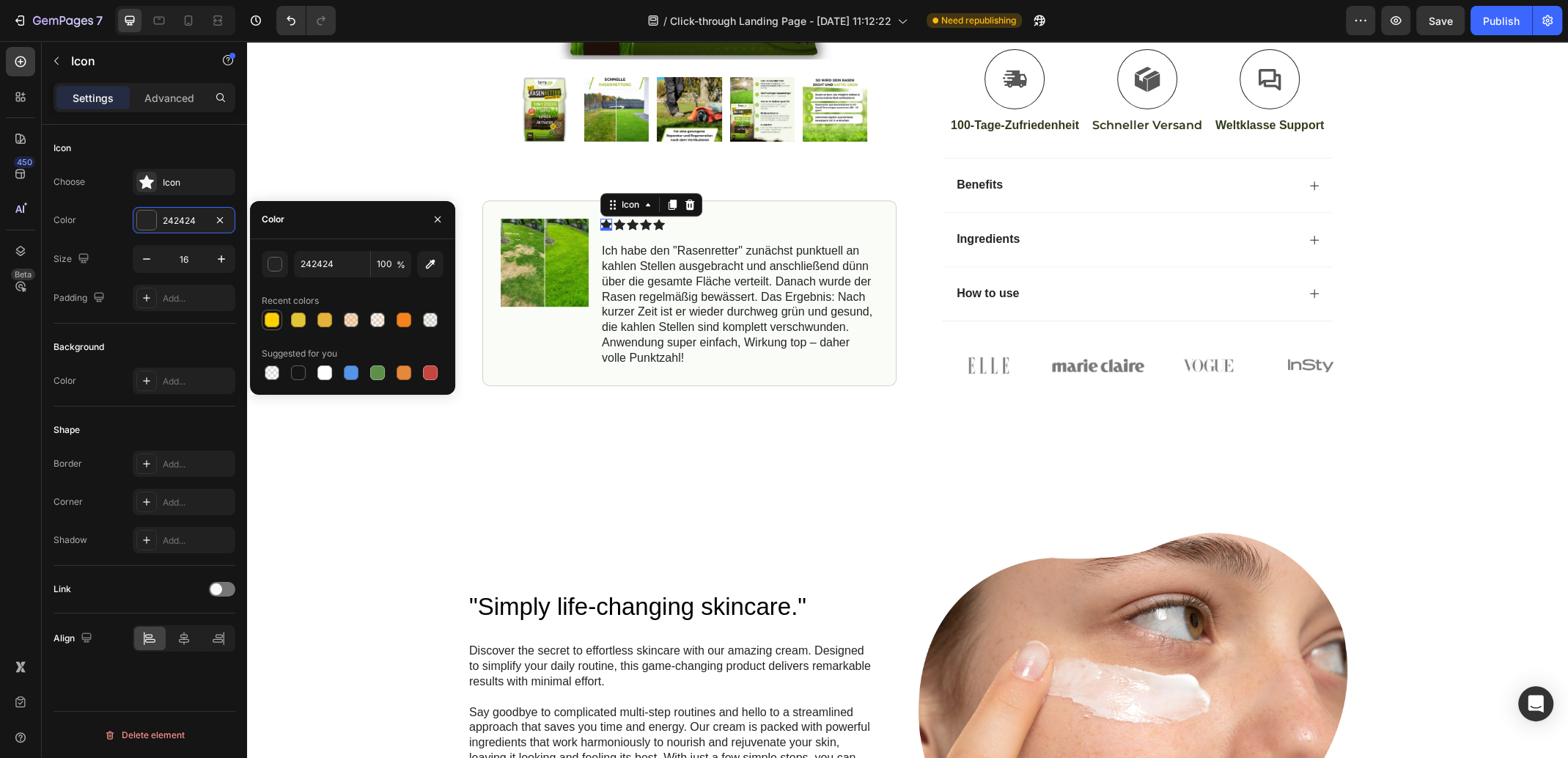
click at [269, 322] on div at bounding box center [271, 319] width 15 height 15
type input "FFD000"
click at [615, 222] on icon at bounding box center [619, 224] width 12 height 11
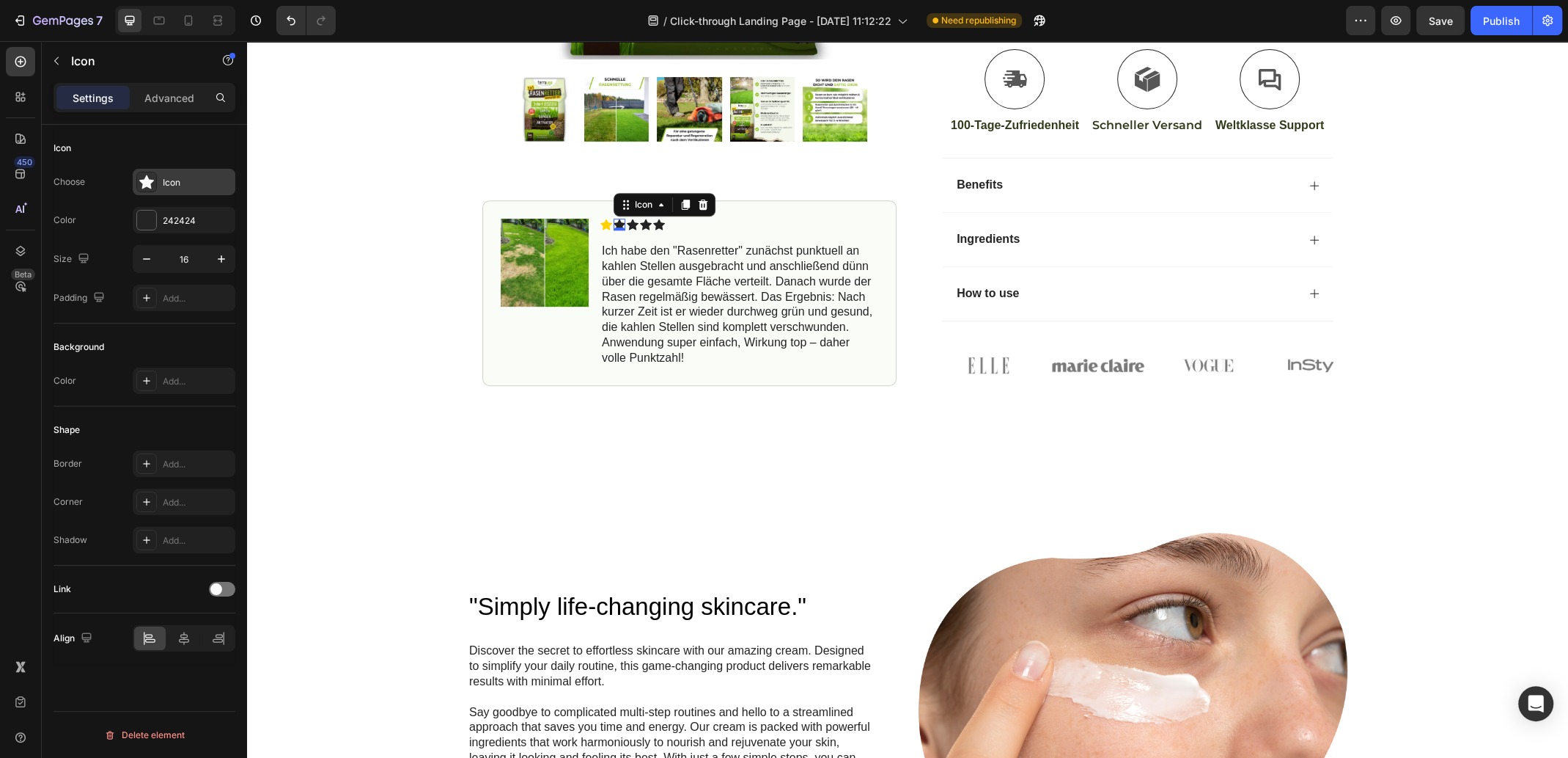
click at [149, 181] on icon at bounding box center [146, 182] width 15 height 14
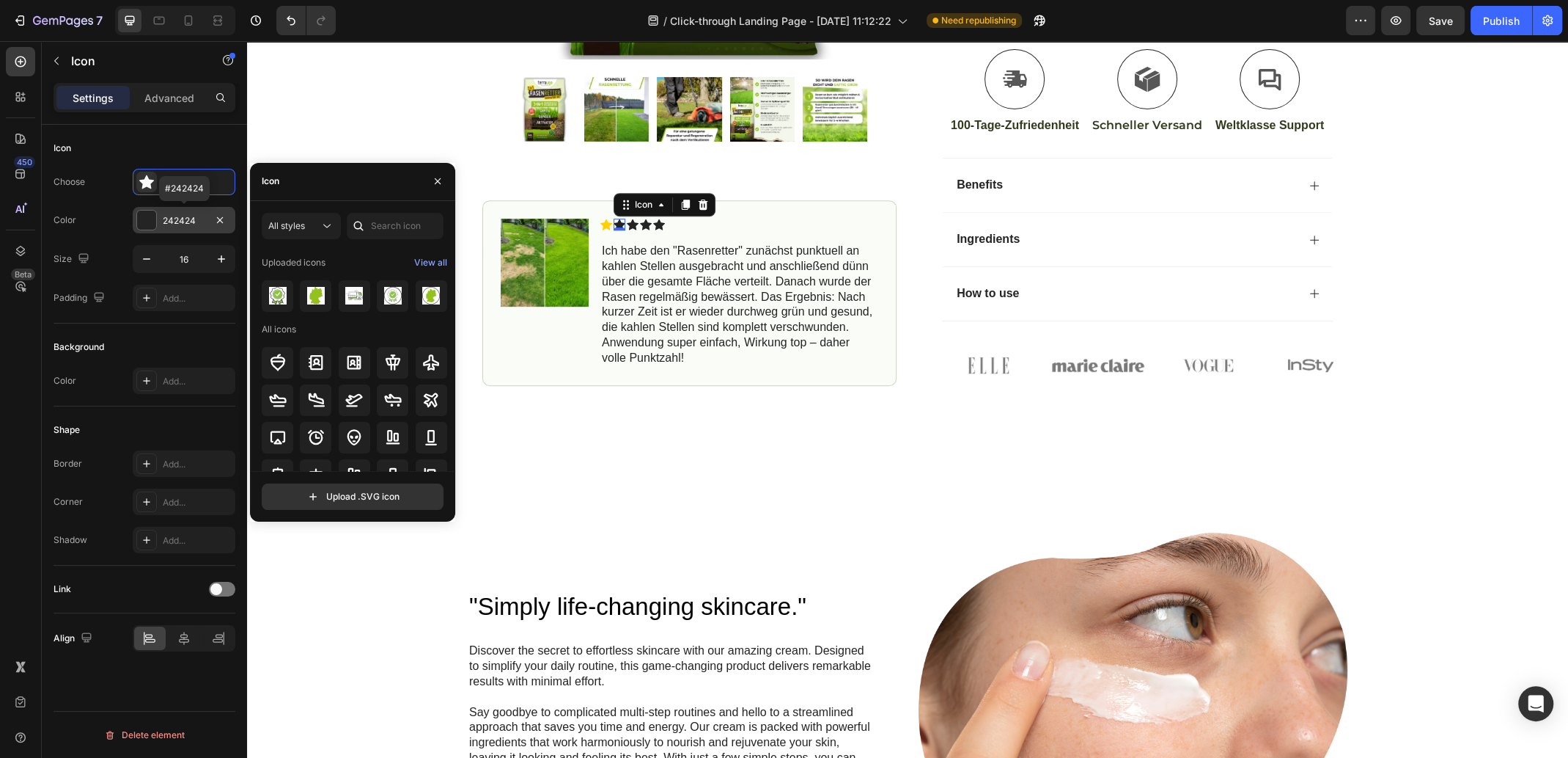
click at [148, 221] on div at bounding box center [146, 220] width 19 height 19
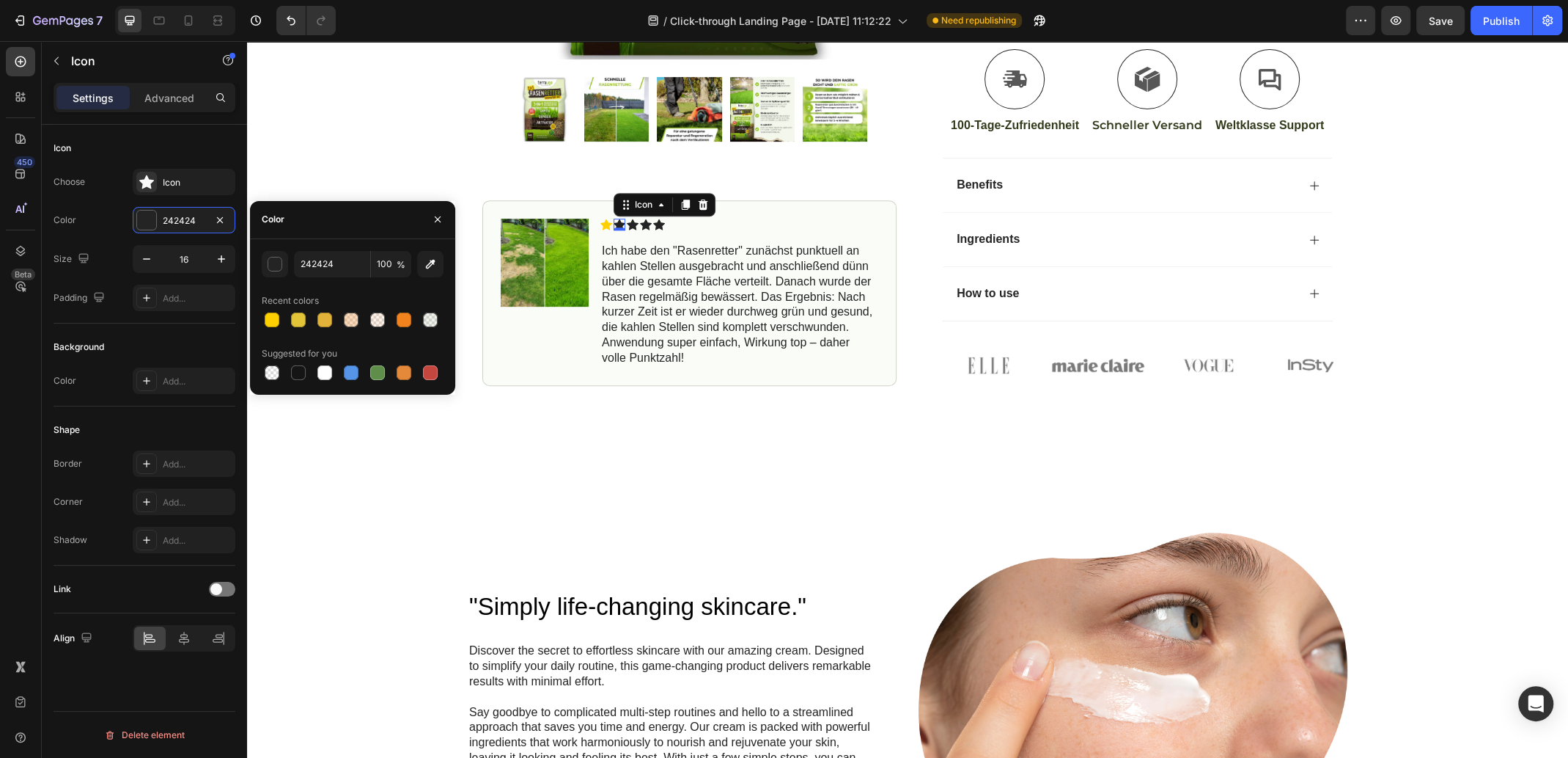
drag, startPoint x: 269, startPoint y: 321, endPoint x: 284, endPoint y: 319, distance: 15.1
click at [269, 321] on div at bounding box center [271, 319] width 15 height 15
type input "FFD000"
click at [629, 225] on div "Text Block" at bounding box center [628, 234] width 56 height 18
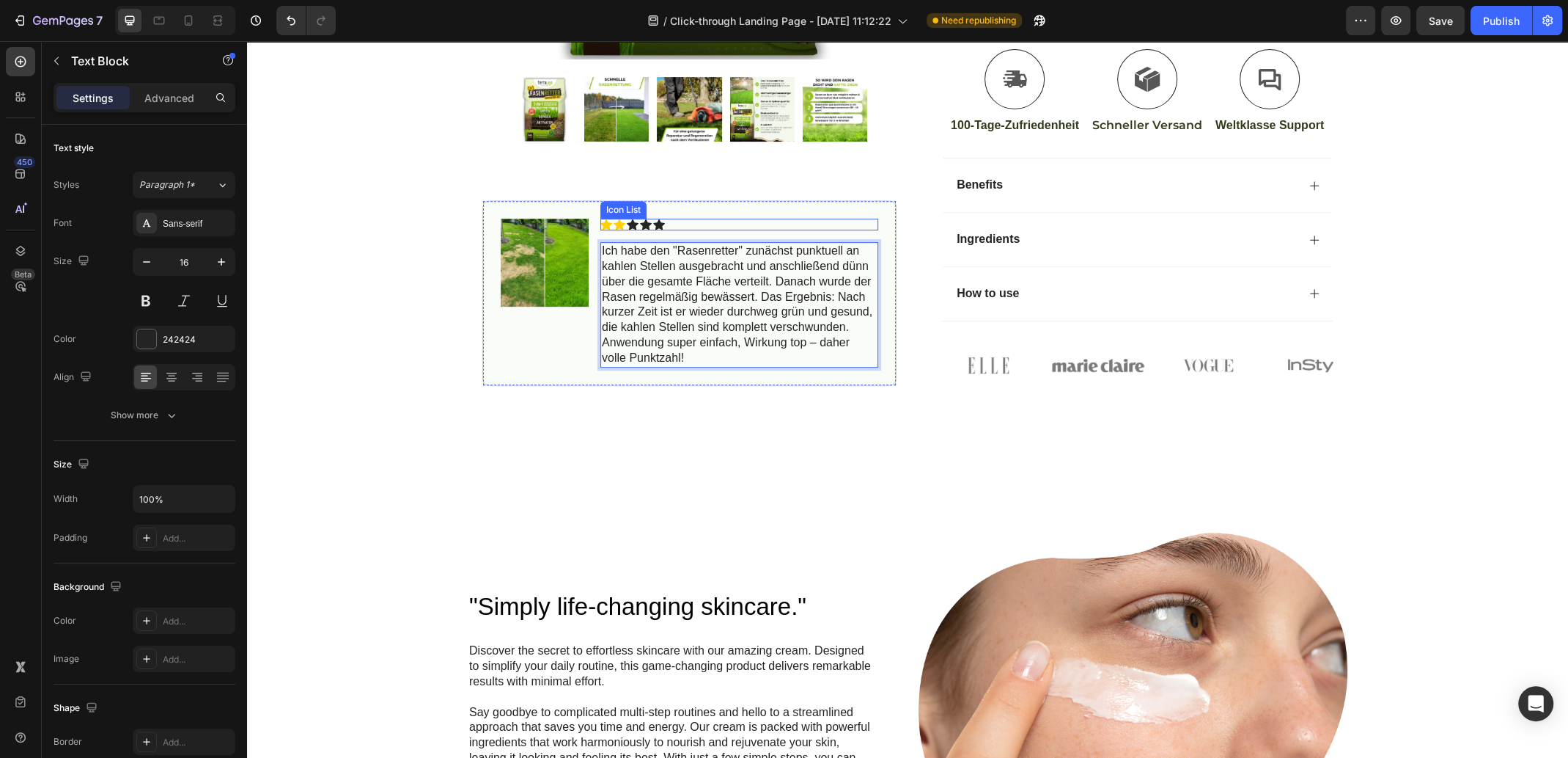
click at [805, 222] on div "Icon Icon Icon Icon Icon" at bounding box center [739, 225] width 277 height 12
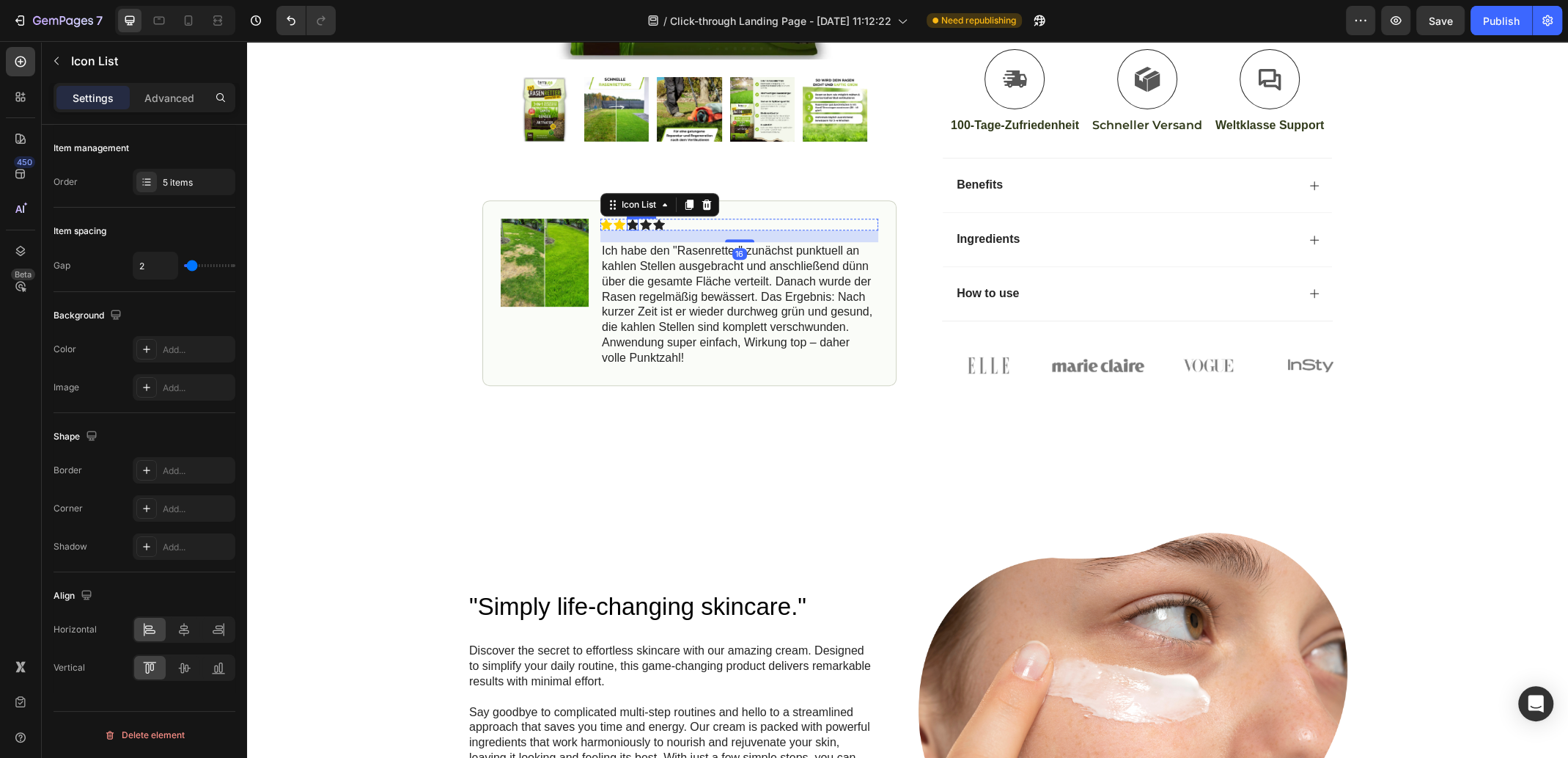
click at [627, 219] on icon at bounding box center [633, 224] width 12 height 11
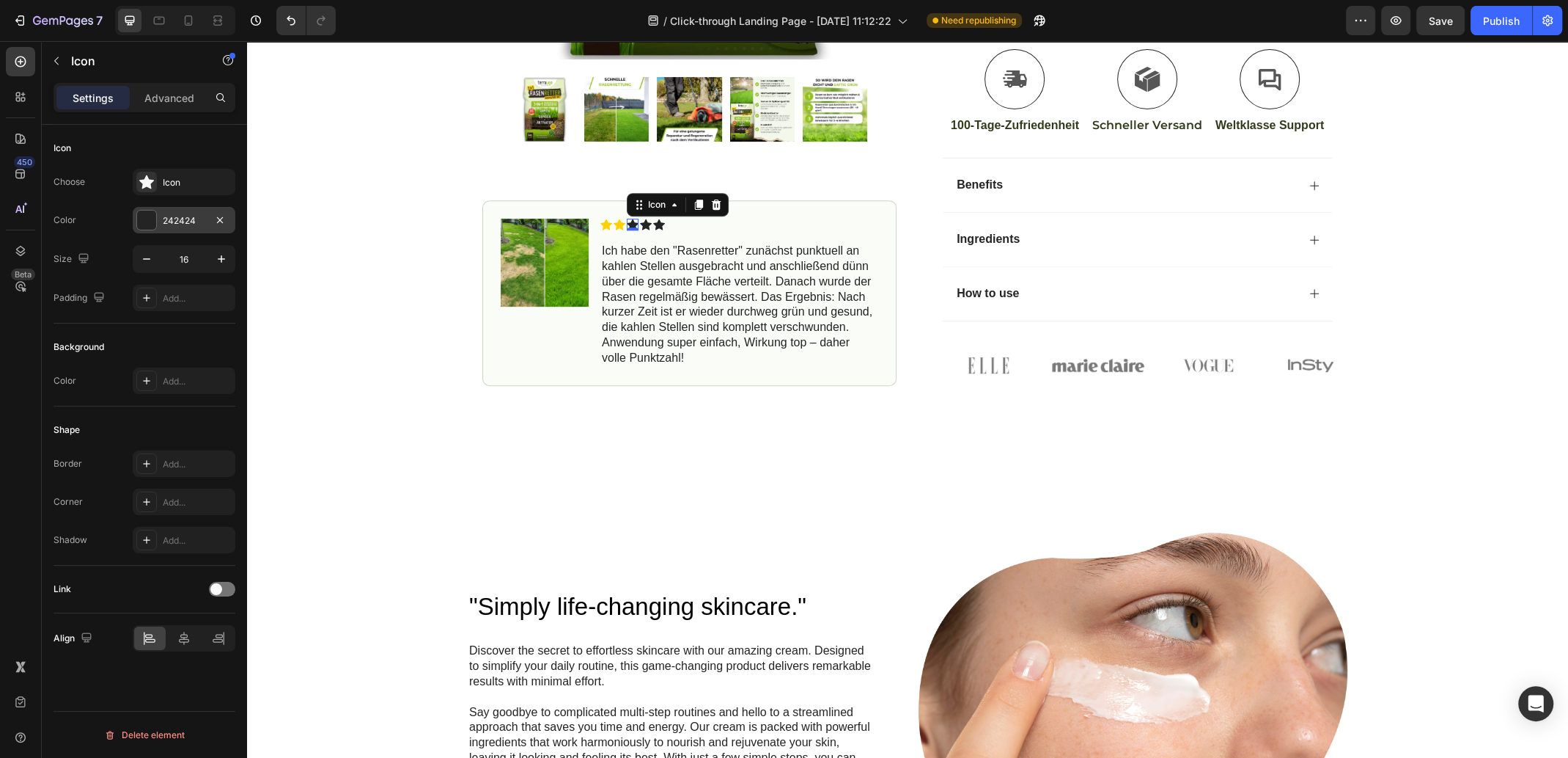
click at [144, 219] on div at bounding box center [146, 220] width 19 height 19
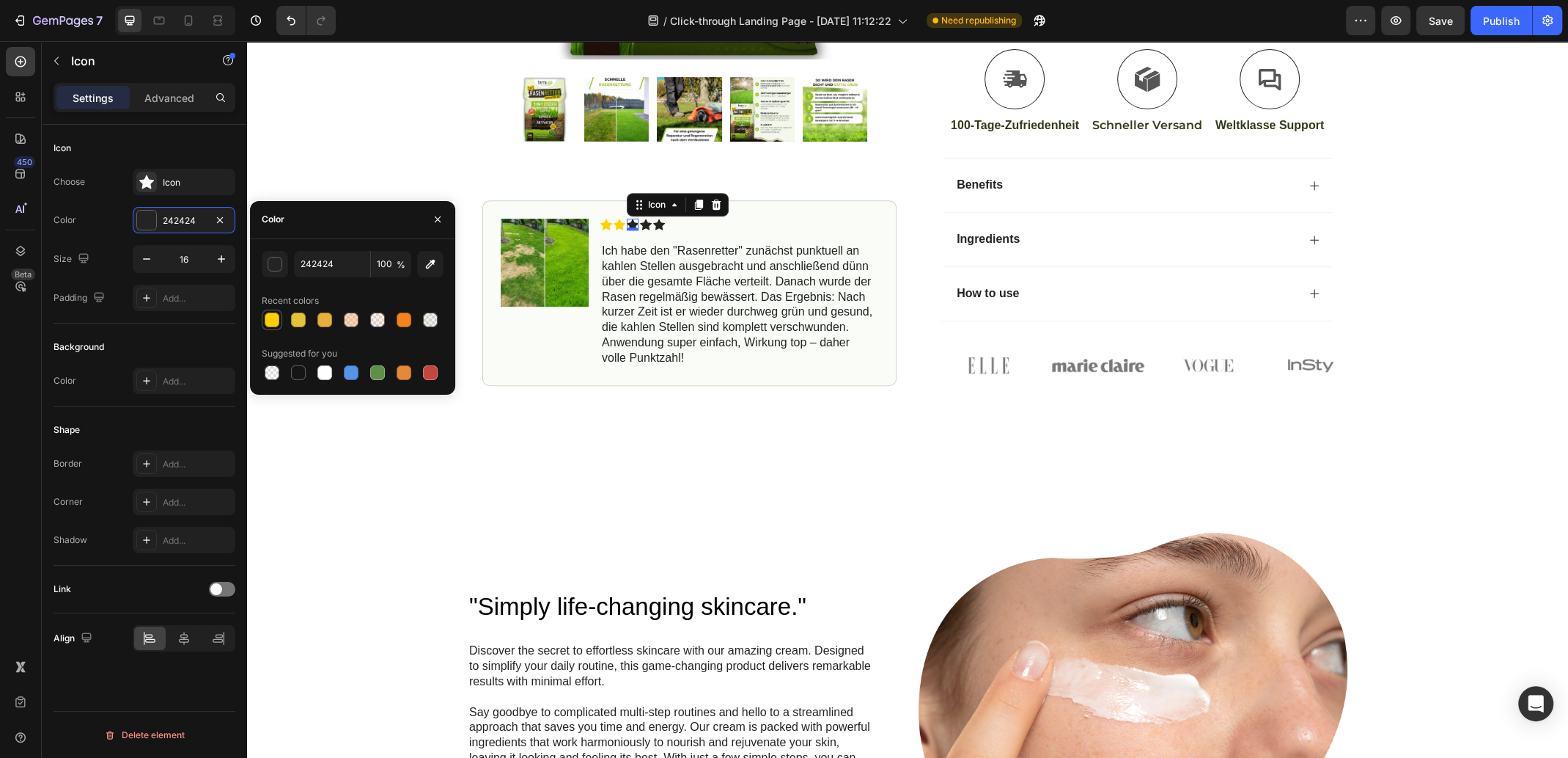
click at [279, 323] on div at bounding box center [272, 320] width 18 height 18
type input "FFD000"
click at [640, 219] on icon at bounding box center [646, 224] width 12 height 11
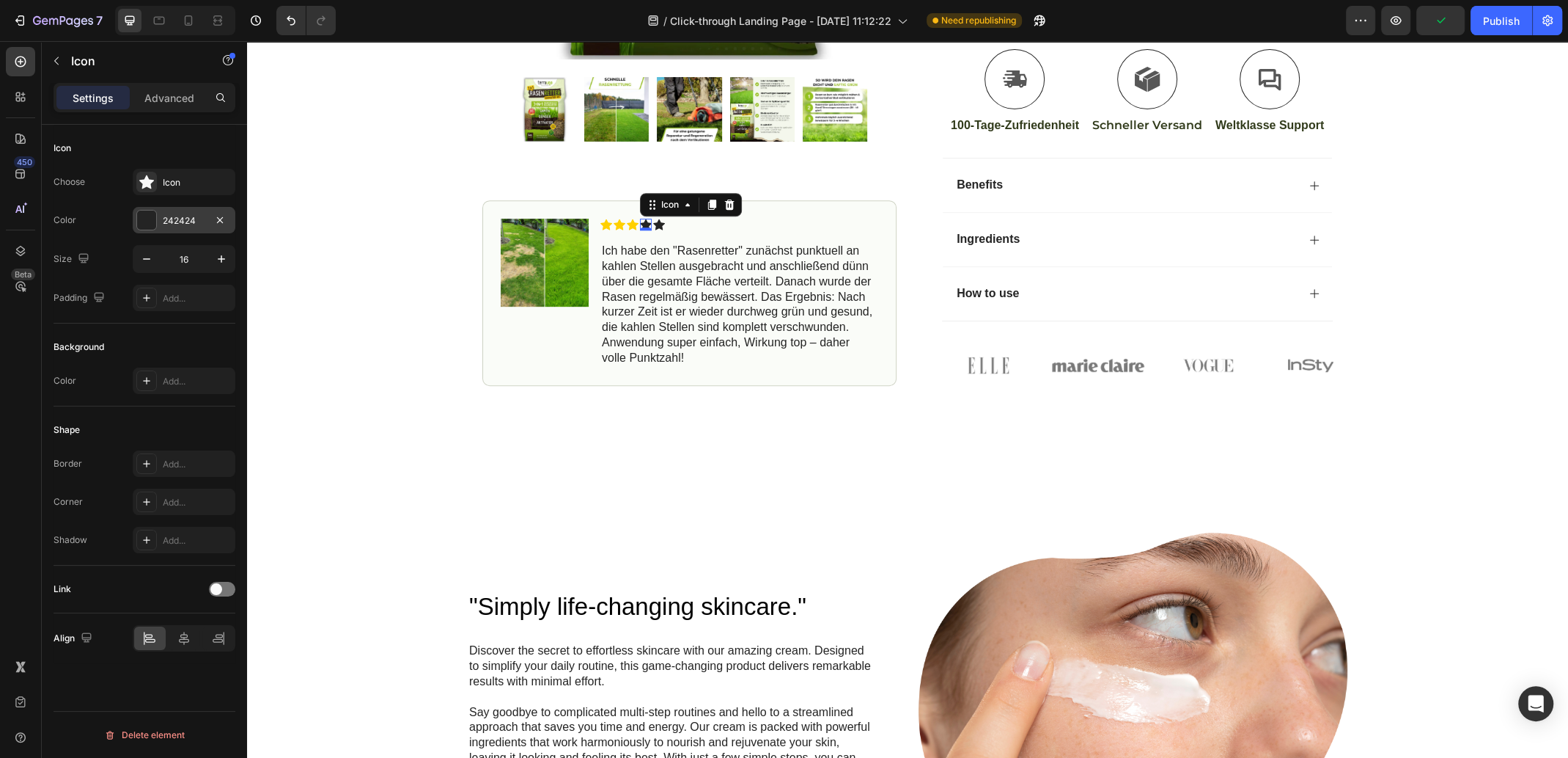
click at [142, 217] on div at bounding box center [146, 220] width 19 height 19
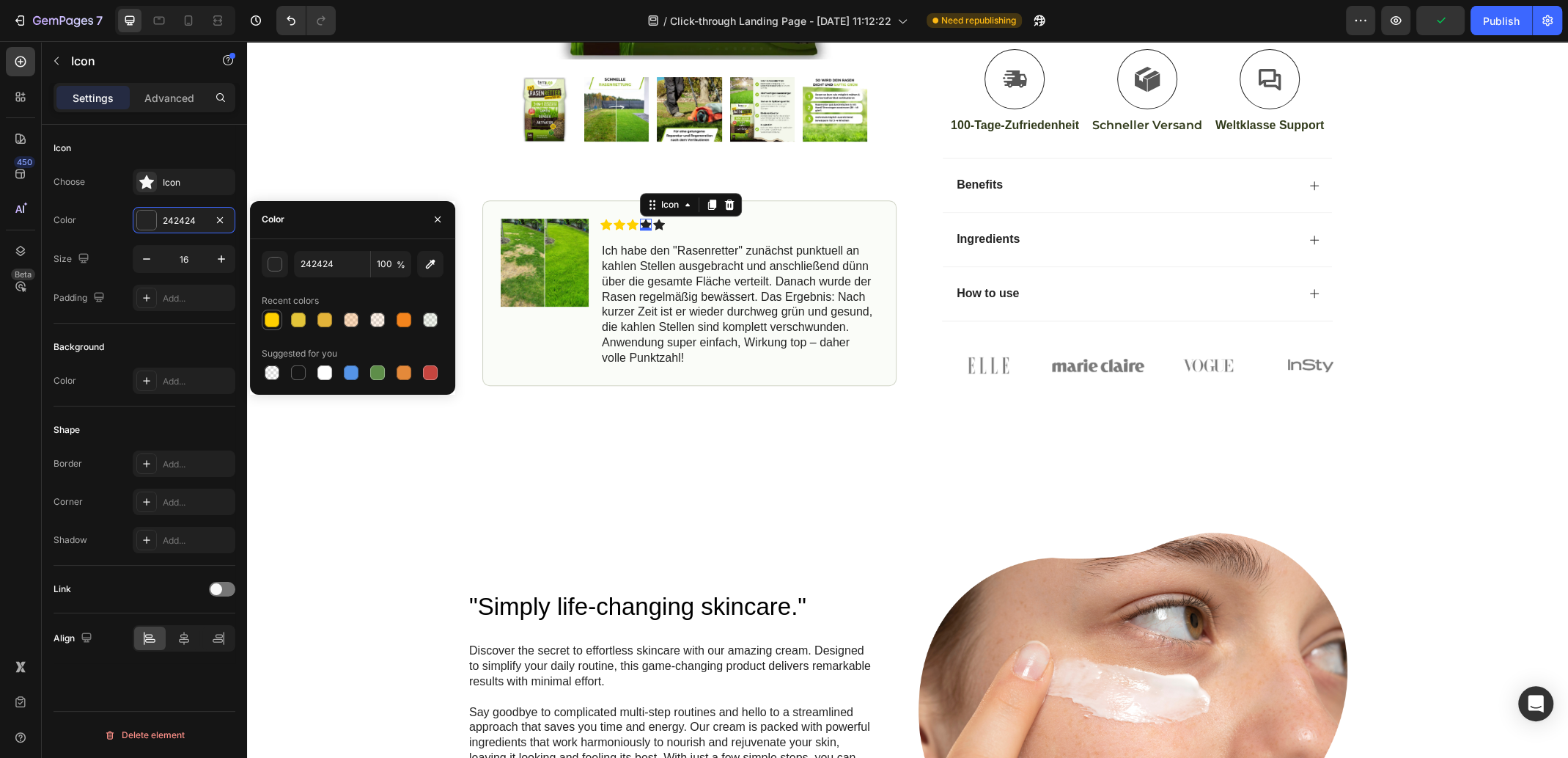
click at [269, 314] on div at bounding box center [271, 319] width 15 height 15
type input "FFD000"
click at [656, 219] on icon at bounding box center [659, 225] width 12 height 12
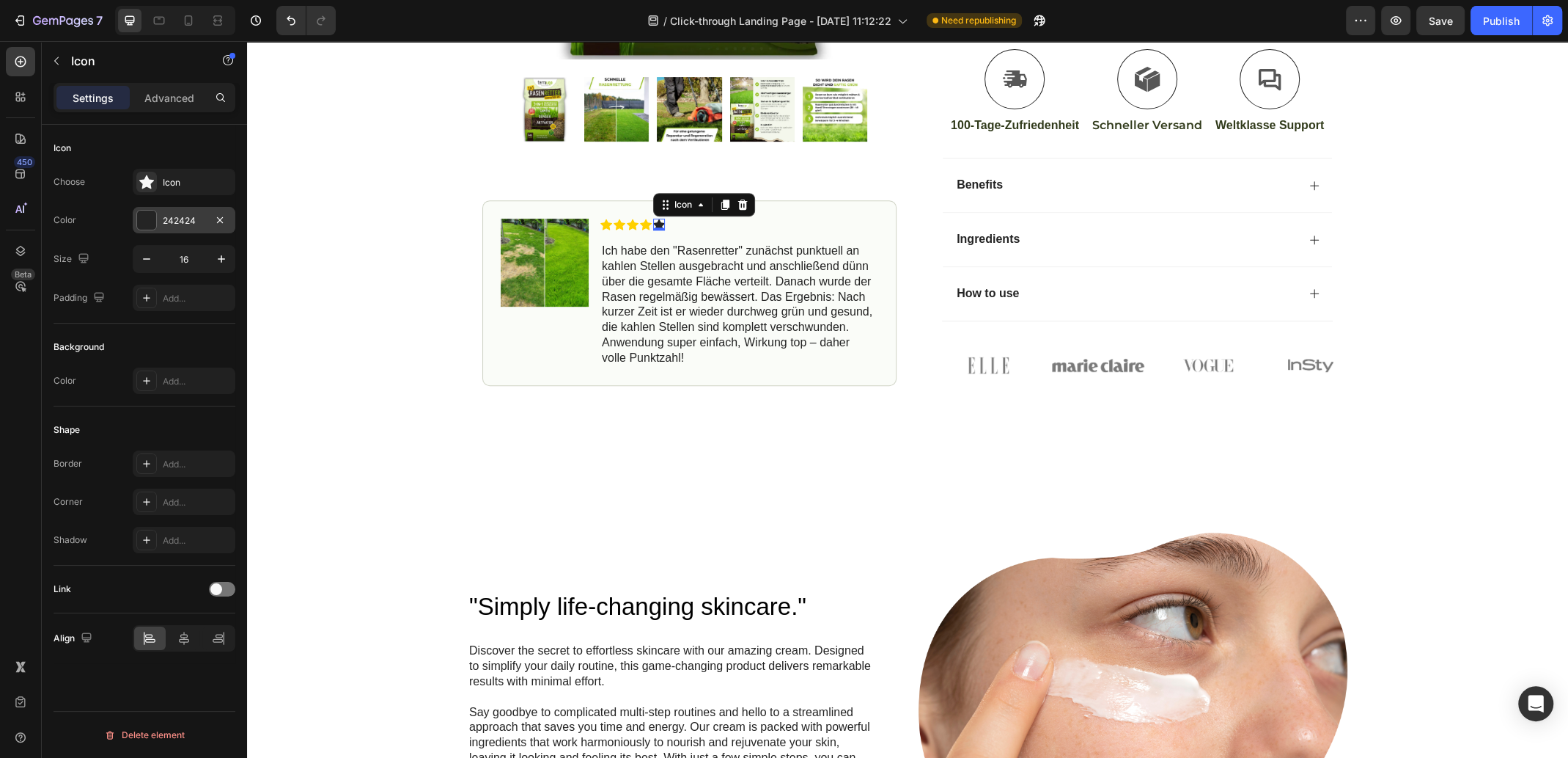
click at [152, 216] on div at bounding box center [146, 220] width 19 height 19
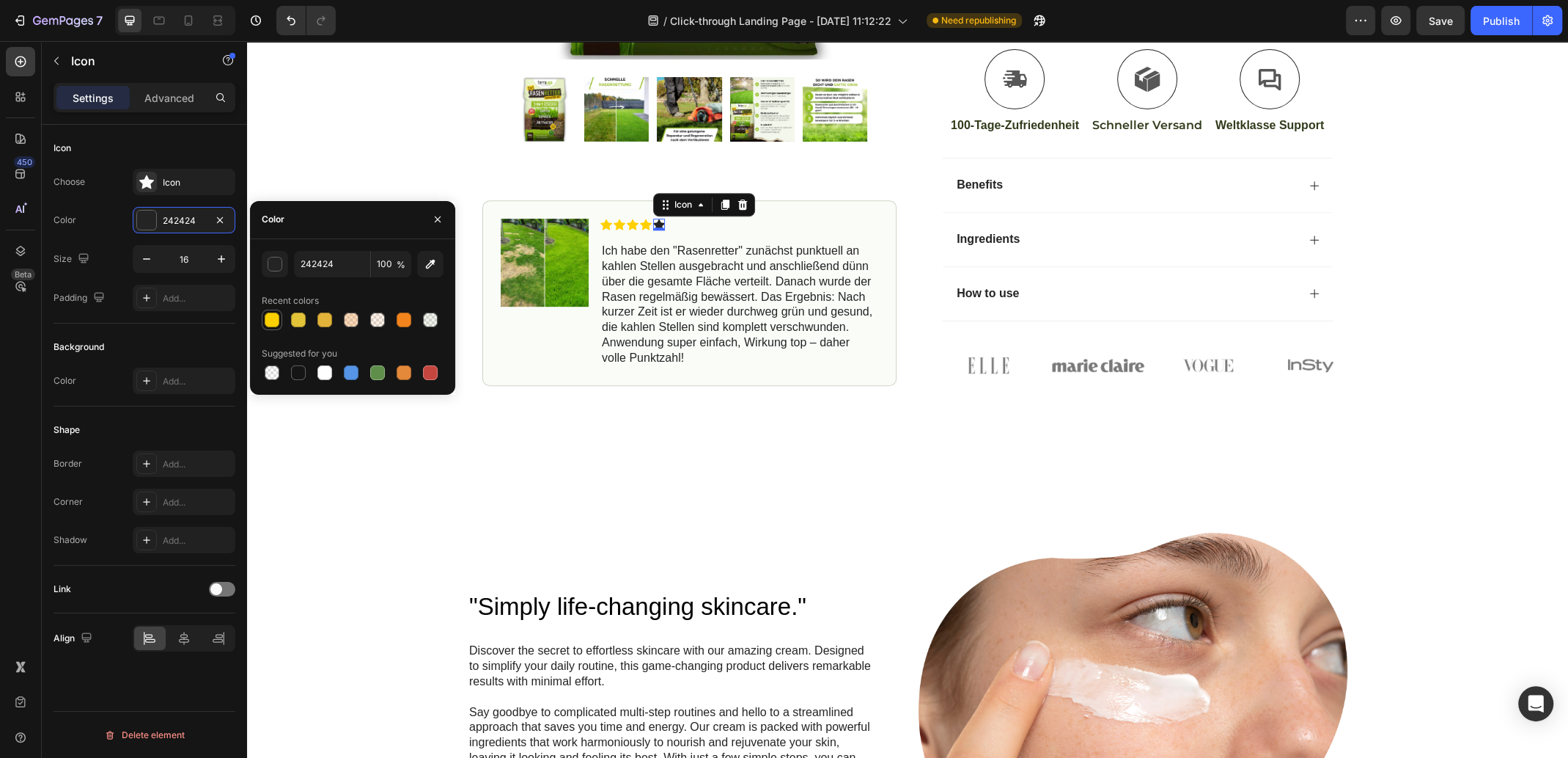
click at [266, 318] on div at bounding box center [271, 319] width 15 height 15
type input "FFD000"
click at [722, 300] on p "Ich habe den "Rasenretter" zunächst punktuell an kahlen Stellen ausgebracht und…" at bounding box center [739, 304] width 275 height 121
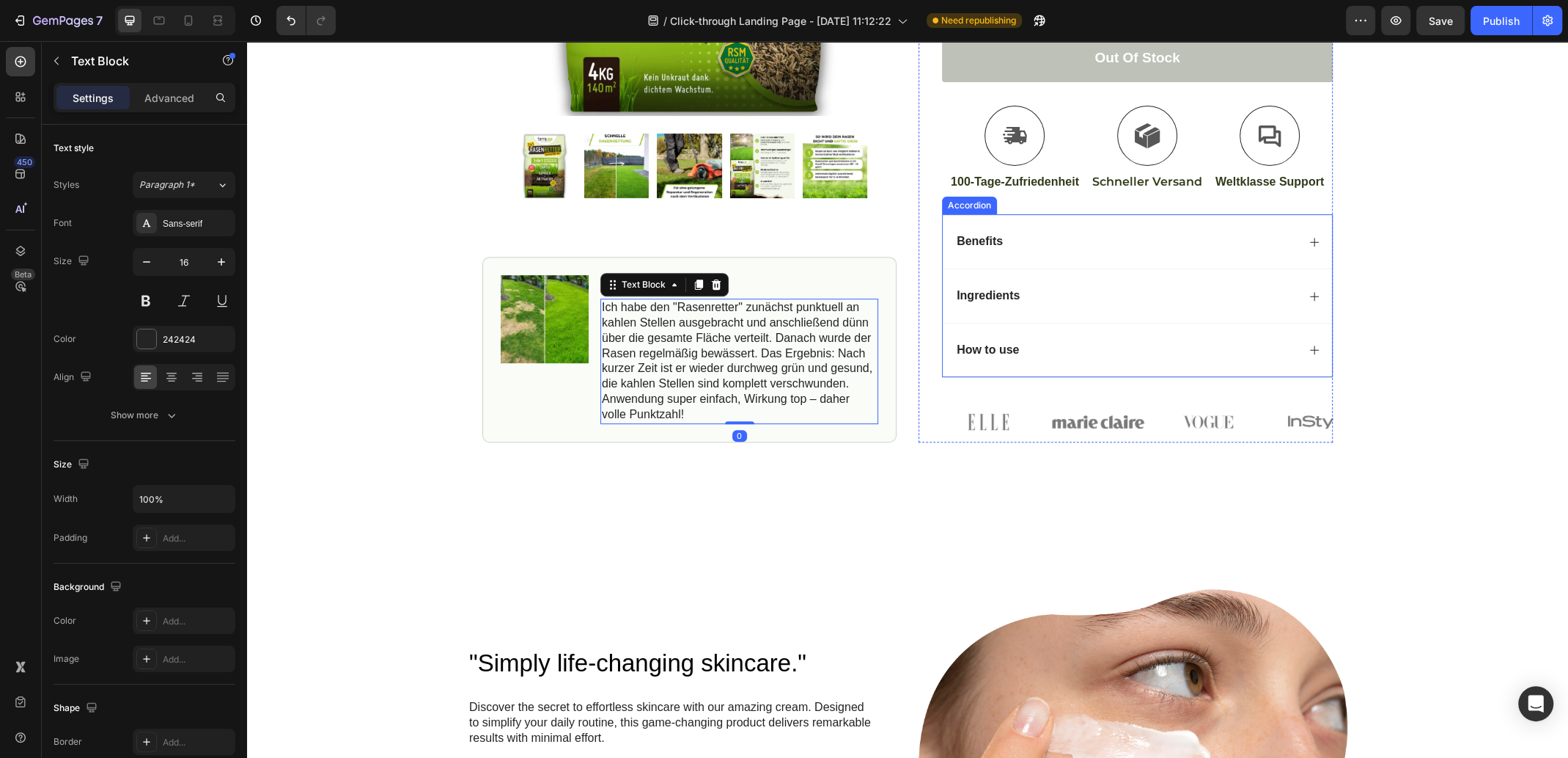
scroll to position [474, 0]
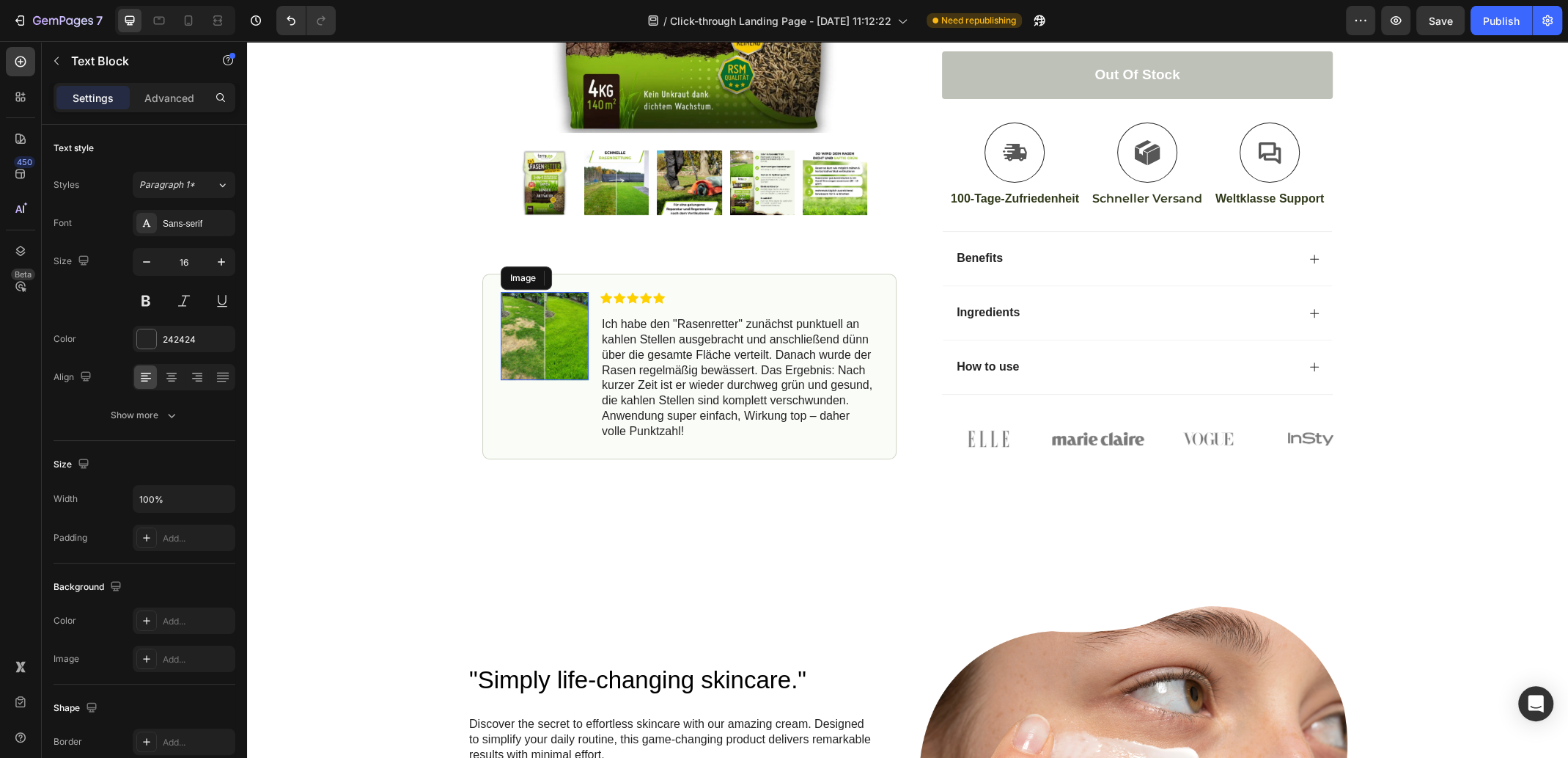
click at [532, 339] on img at bounding box center [545, 335] width 87 height 88
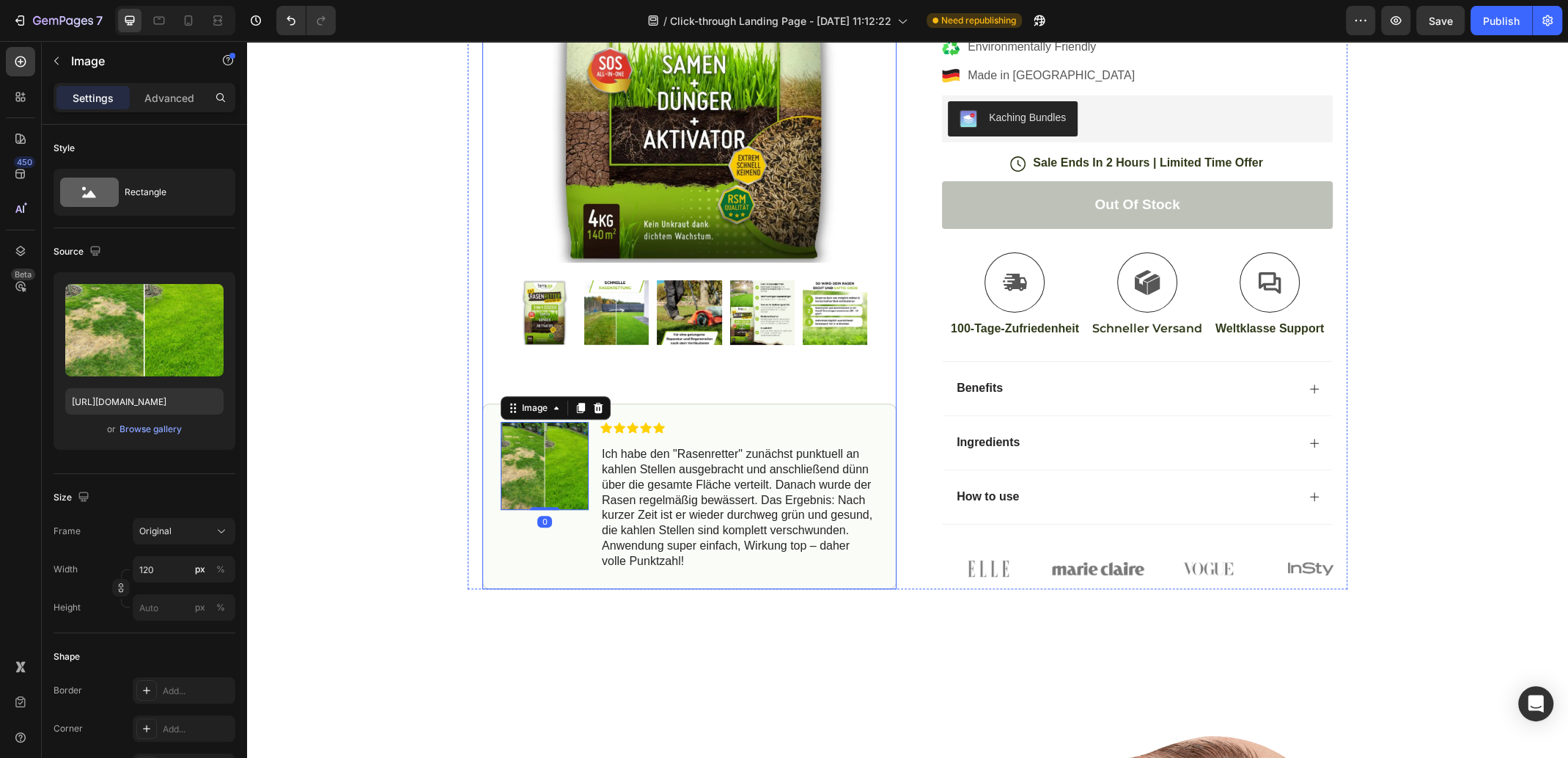
scroll to position [327, 0]
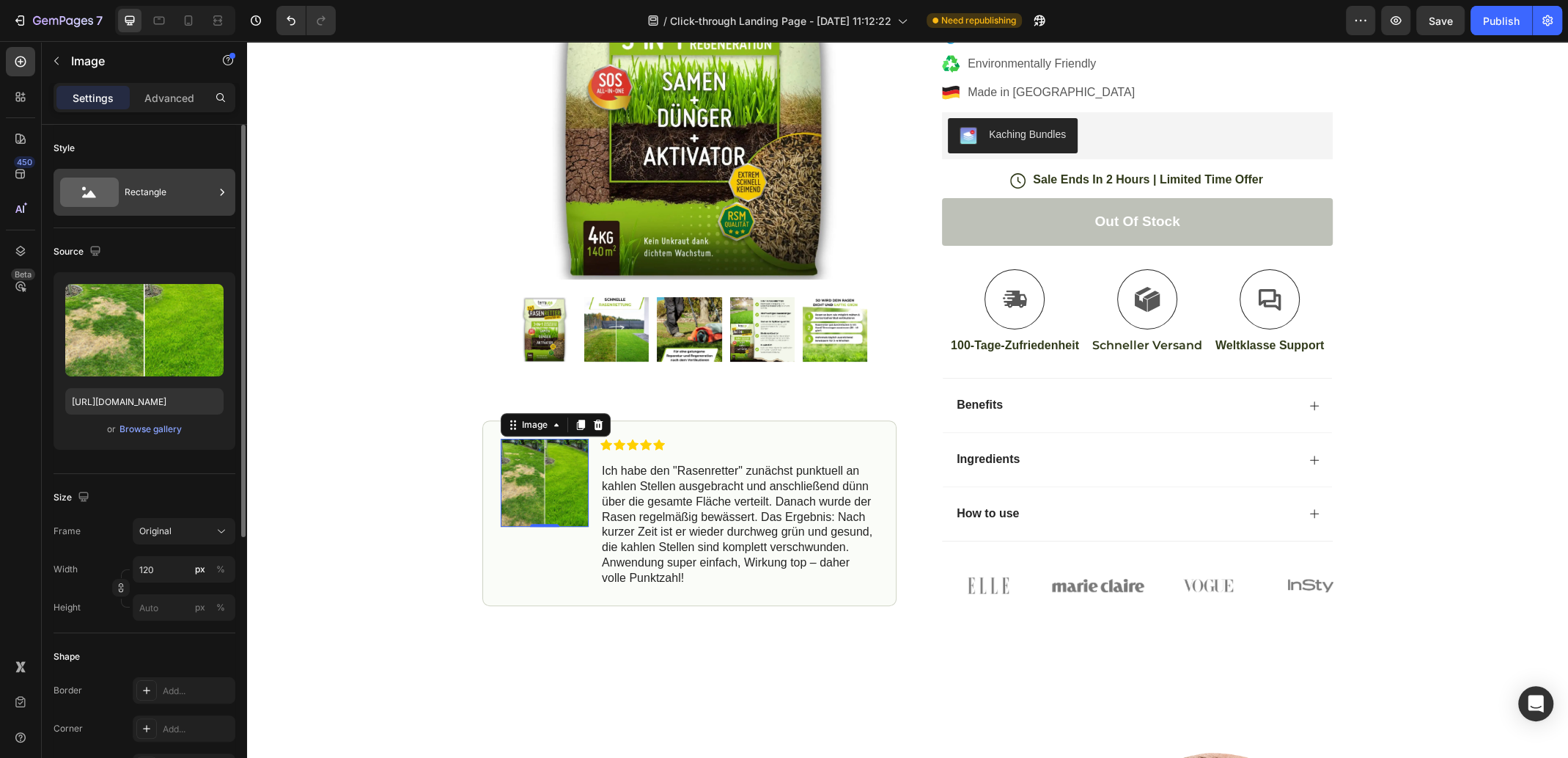
click at [159, 191] on div "Rectangle" at bounding box center [169, 192] width 89 height 34
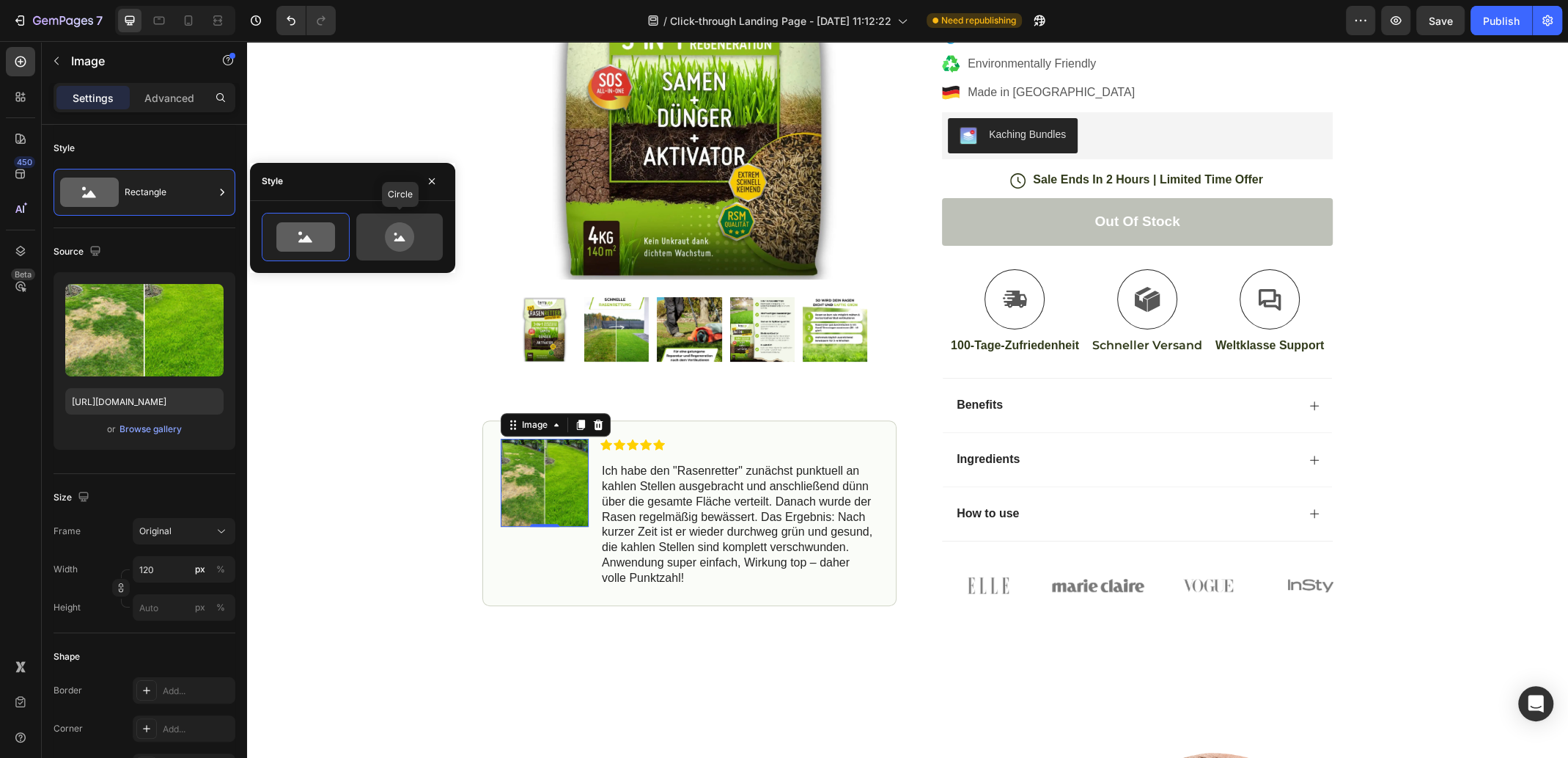
click at [402, 230] on icon at bounding box center [399, 236] width 29 height 29
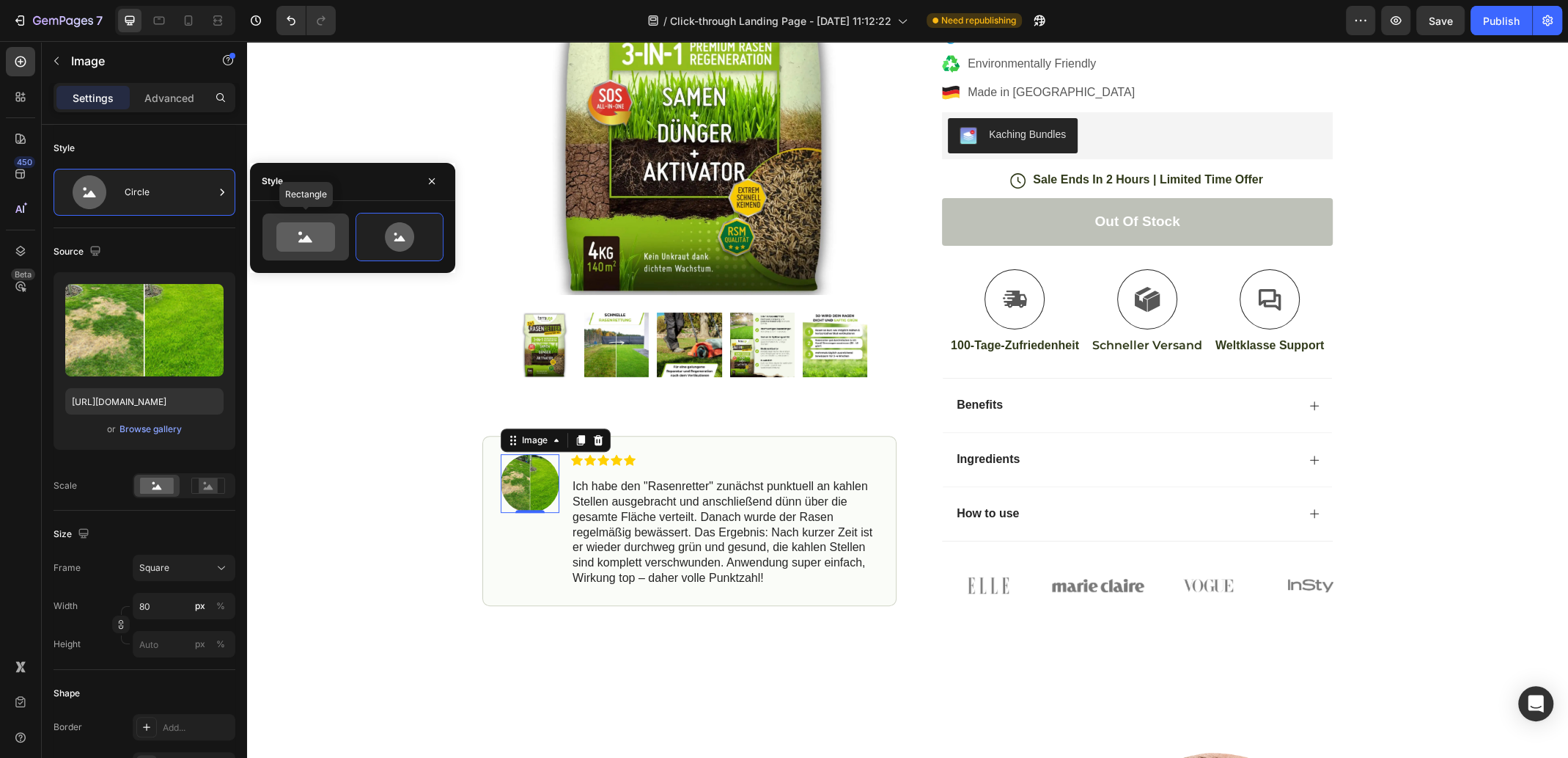
click at [305, 233] on icon at bounding box center [305, 236] width 59 height 29
type input "100"
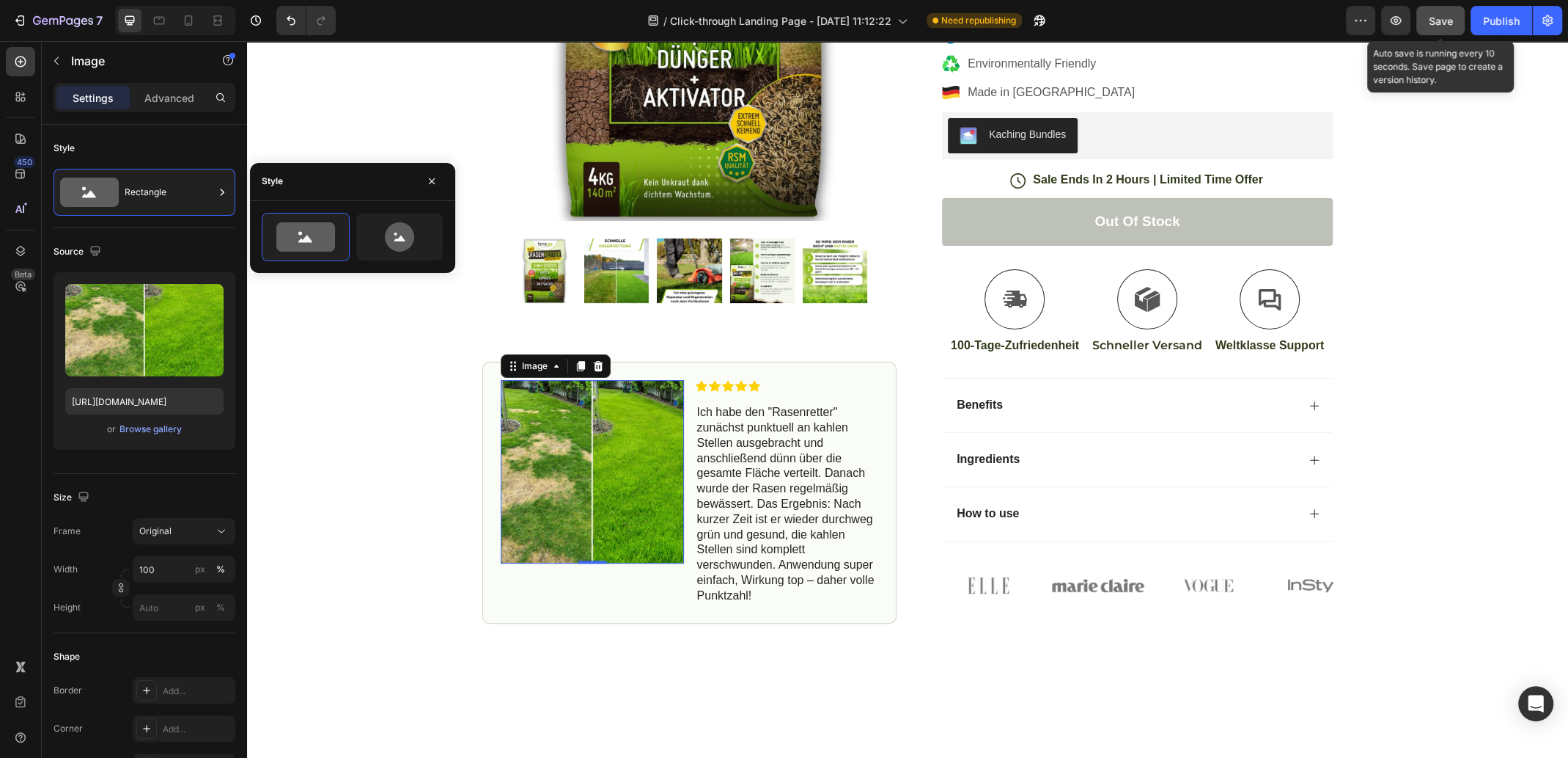
click at [1448, 31] on button "Save" at bounding box center [1441, 20] width 49 height 29
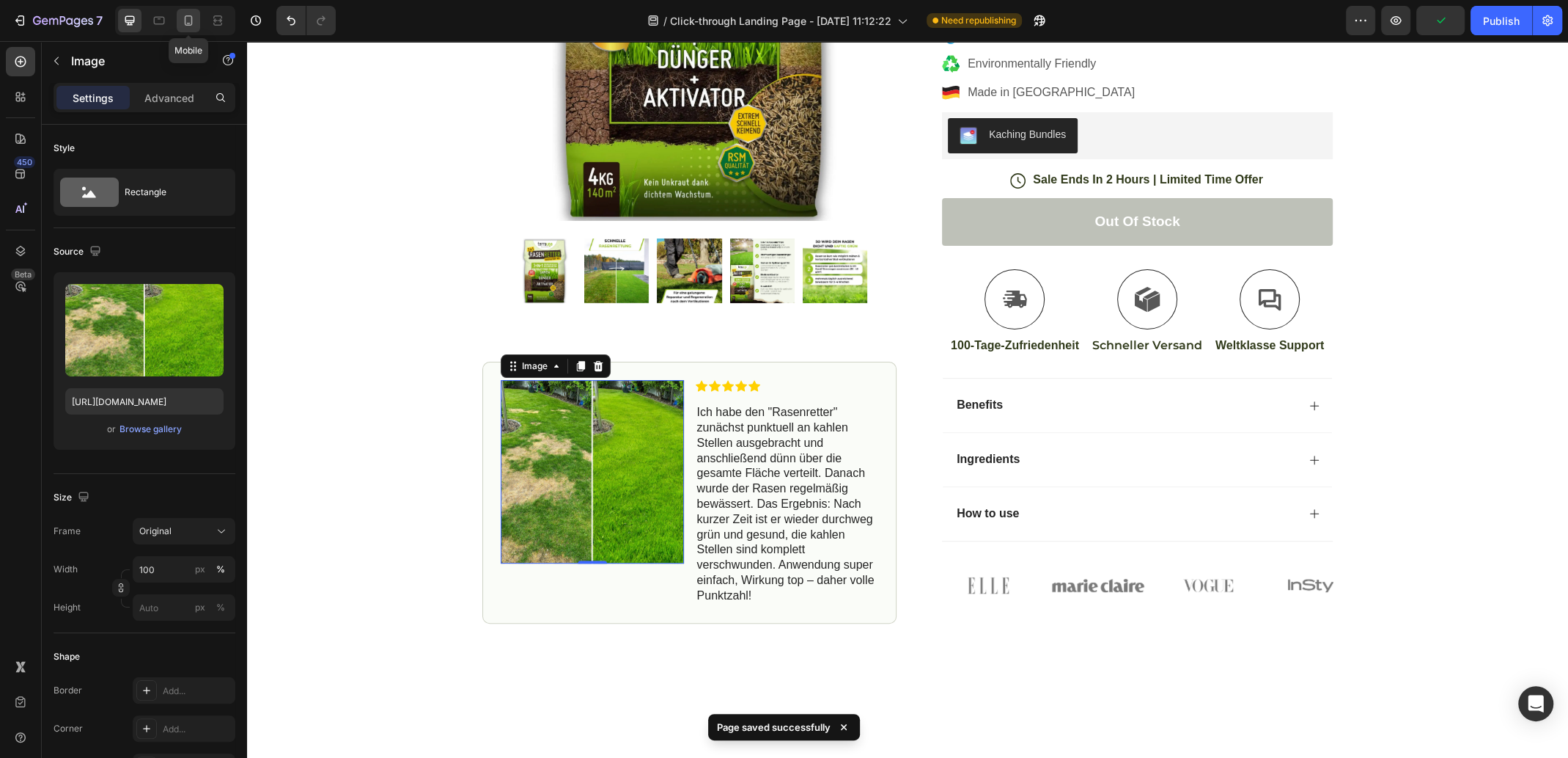
click at [184, 21] on icon at bounding box center [188, 20] width 15 height 15
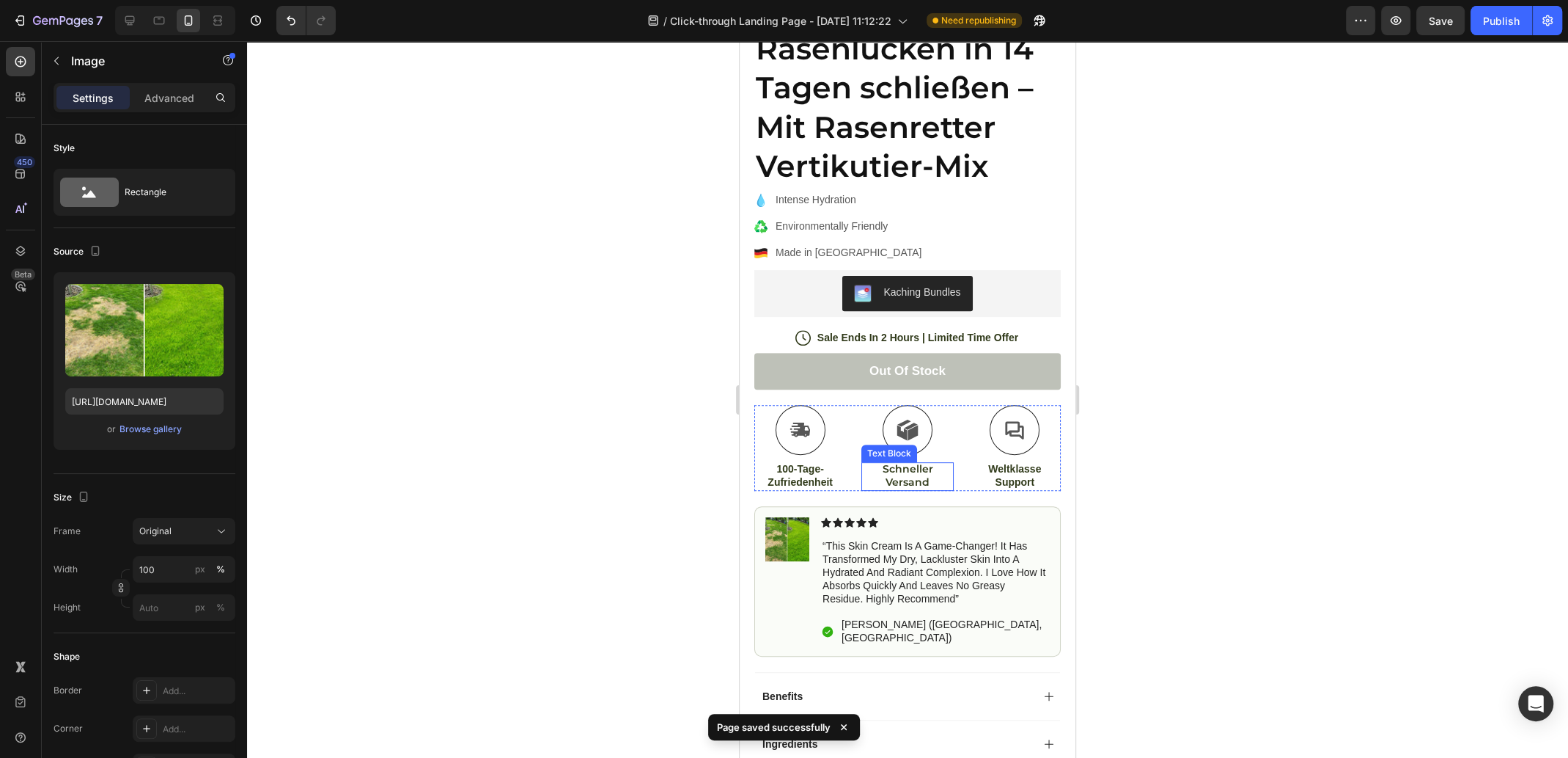
scroll to position [423, 0]
click at [881, 557] on p "“this skin cream is a game-changer! it has transformed my dry, lackluster skin …" at bounding box center [935, 572] width 226 height 67
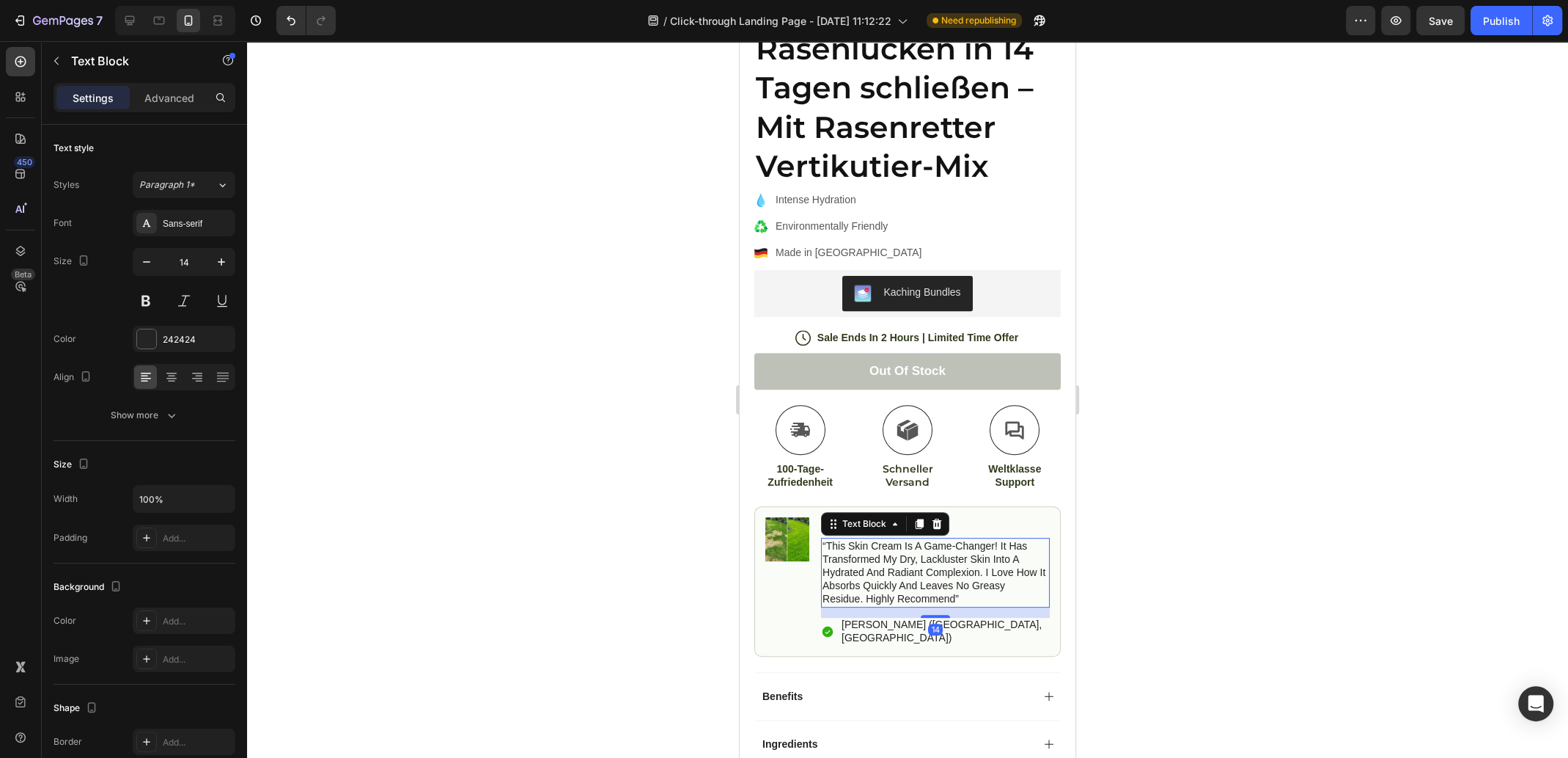
click at [973, 585] on p "“this skin cream is a game-changer! it has transformed my dry, lackluster skin …" at bounding box center [935, 572] width 226 height 67
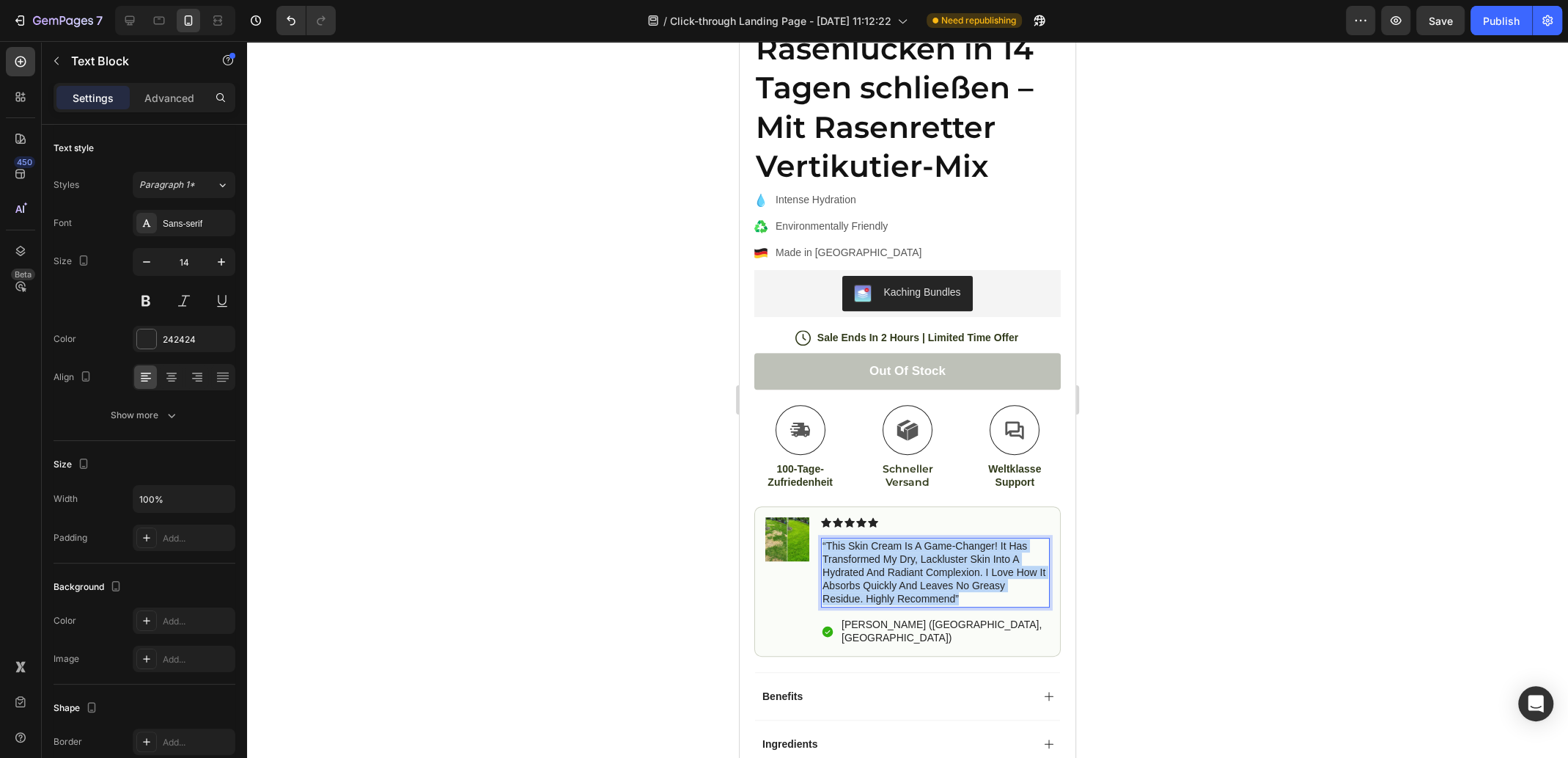
drag, startPoint x: 985, startPoint y: 585, endPoint x: 823, endPoint y: 530, distance: 171.1
click at [823, 539] on p "“this skin cream is a game-changer! it has transformed my dry, lackluster skin …" at bounding box center [935, 572] width 226 height 67
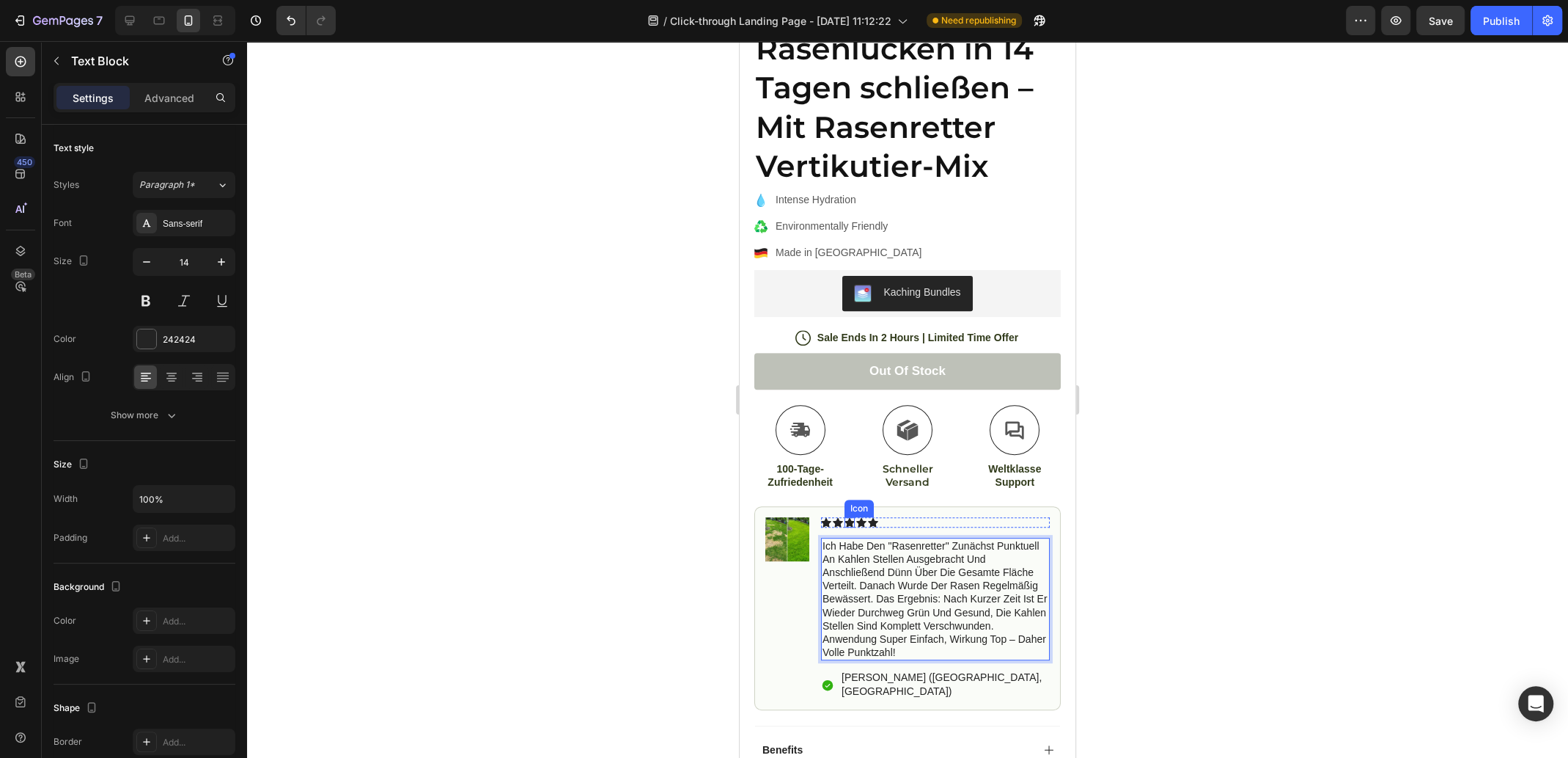
click at [841, 517] on icon at bounding box center [838, 522] width 10 height 10
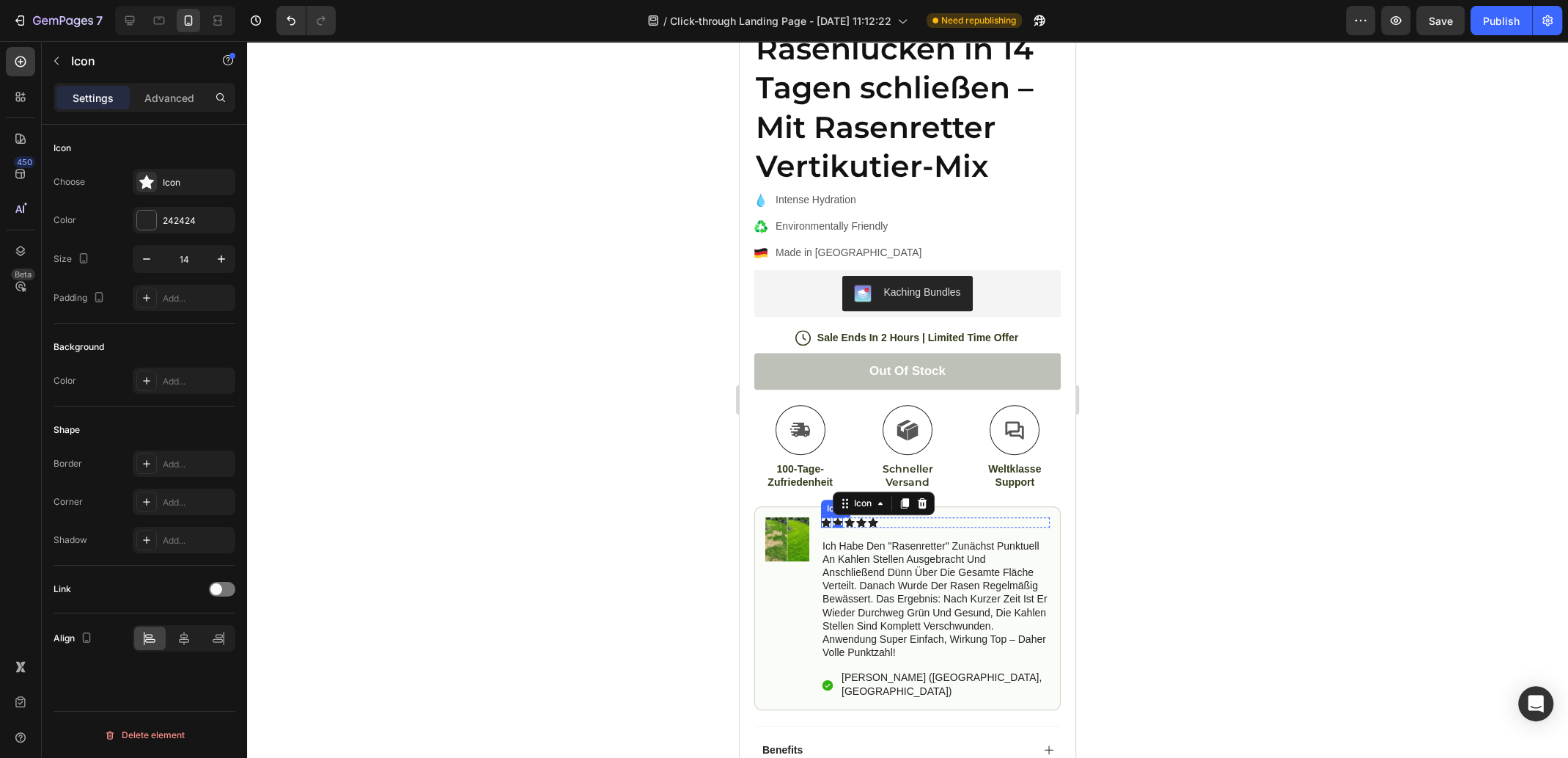
click at [824, 517] on icon at bounding box center [826, 522] width 10 height 10
click at [153, 223] on div at bounding box center [146, 220] width 19 height 19
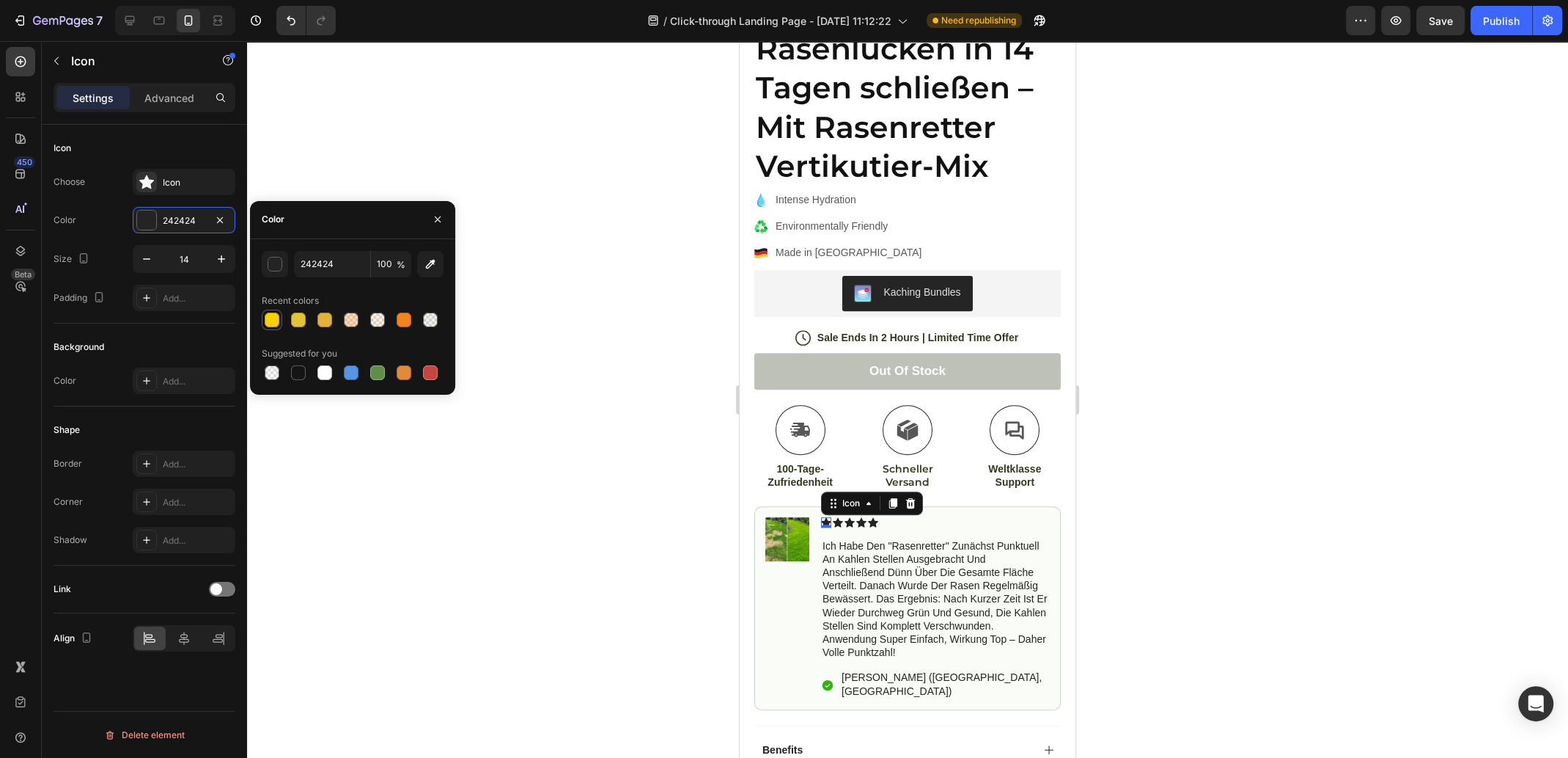
click at [271, 324] on div at bounding box center [271, 319] width 15 height 15
type input "FFD000"
click at [836, 517] on icon at bounding box center [838, 522] width 10 height 10
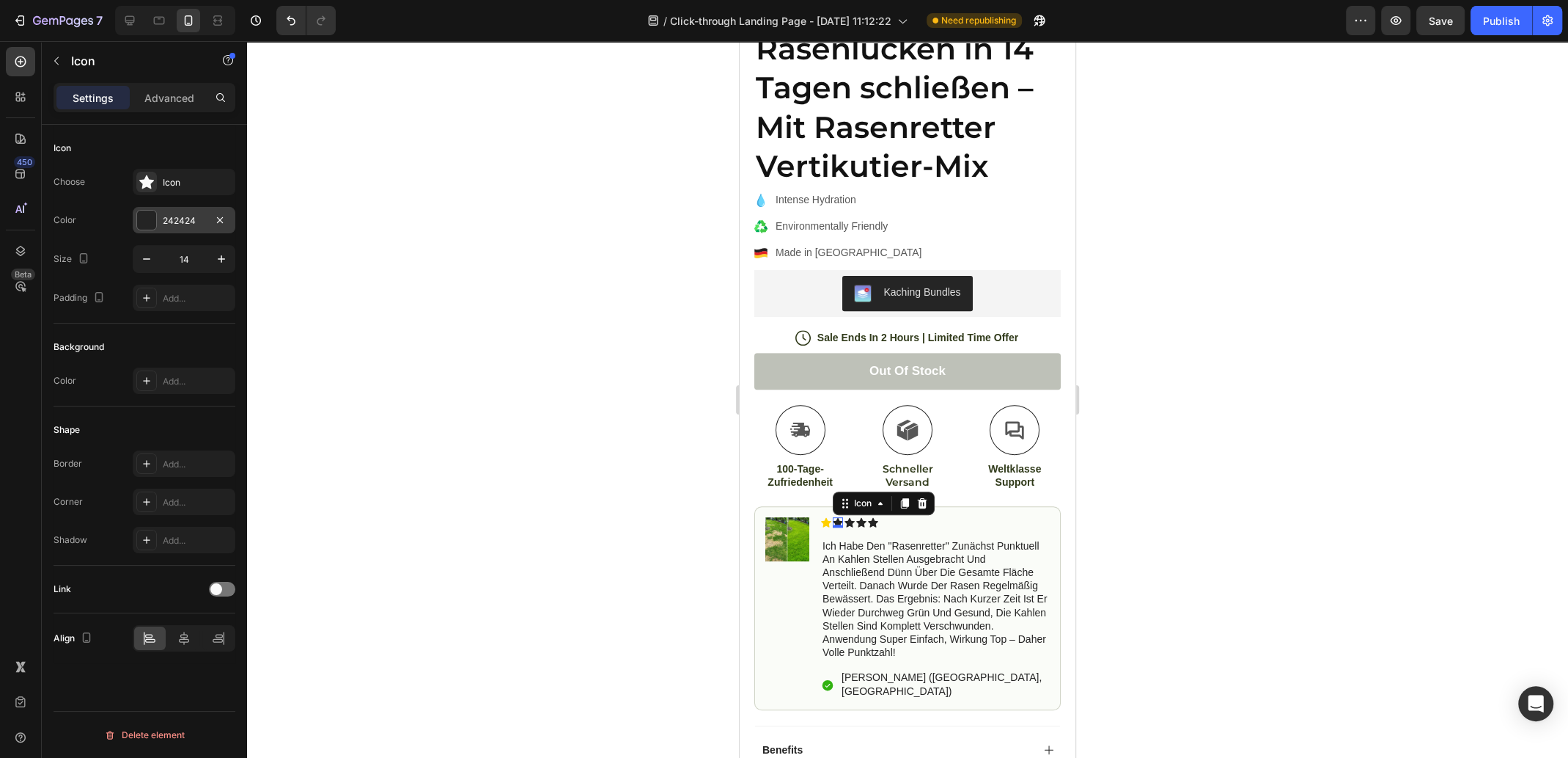
click at [141, 218] on div at bounding box center [146, 220] width 19 height 19
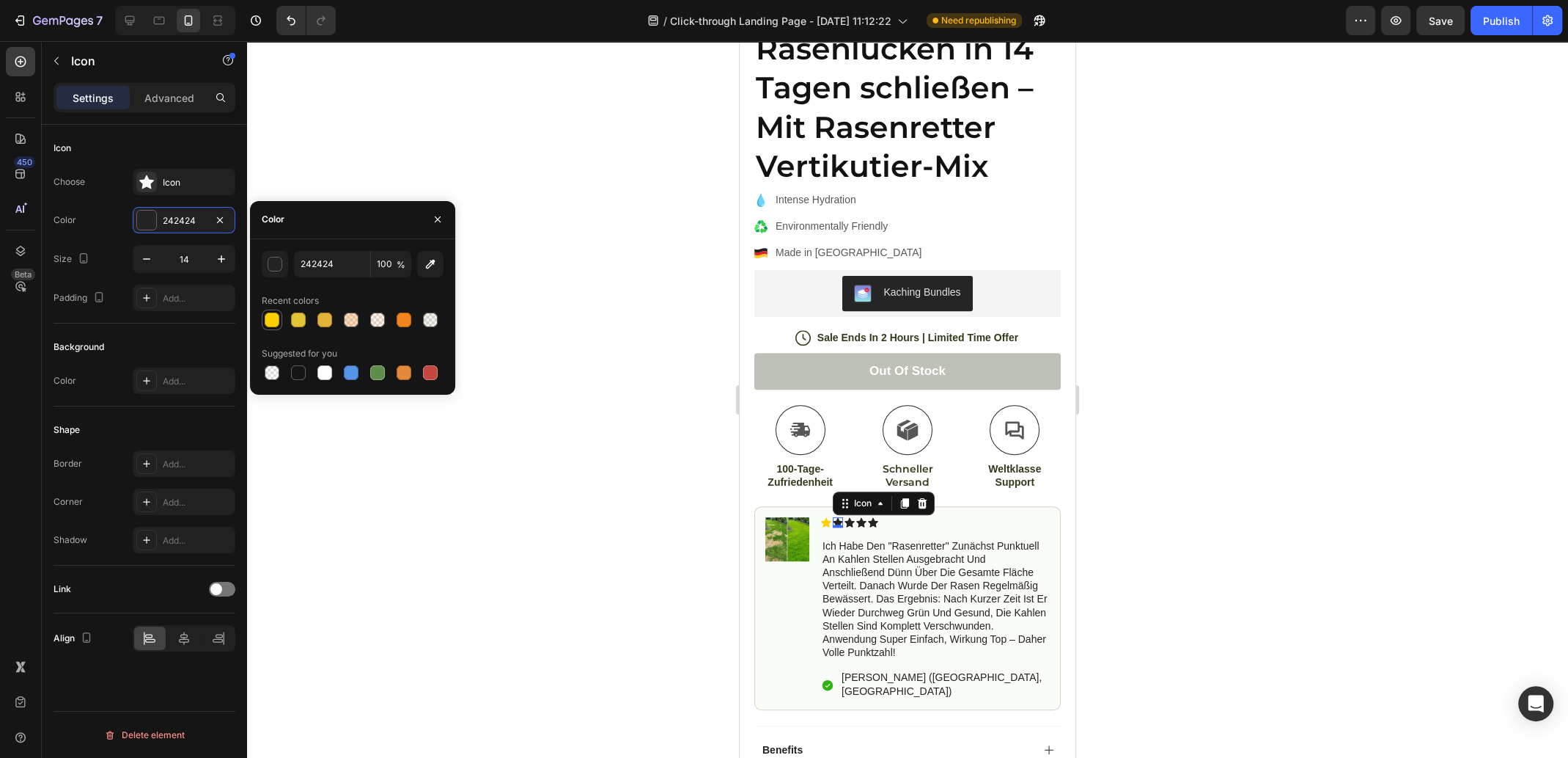
click at [272, 321] on div at bounding box center [271, 319] width 15 height 15
type input "FFD000"
click at [853, 517] on icon at bounding box center [850, 522] width 10 height 10
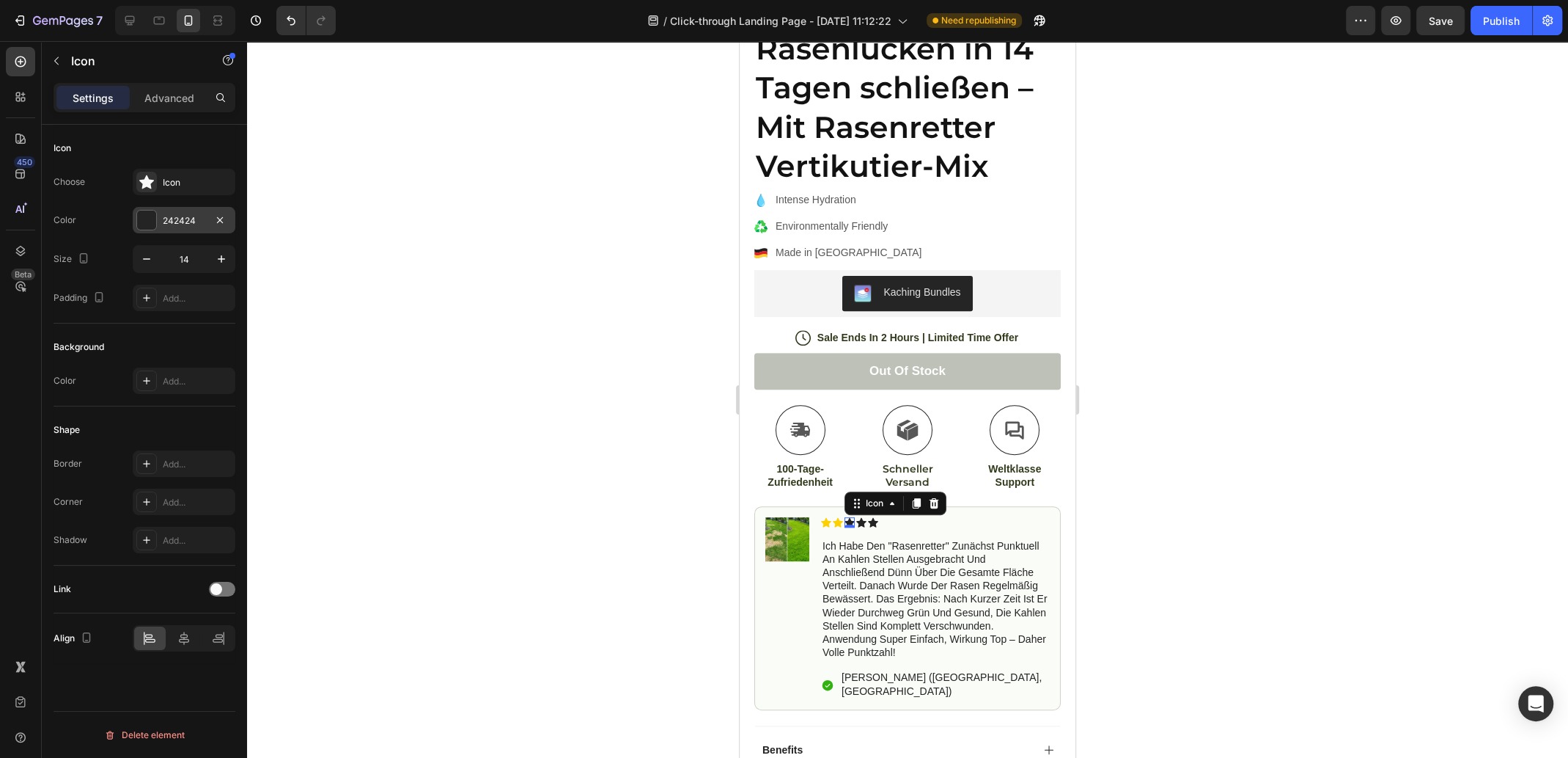
click at [154, 219] on div at bounding box center [146, 220] width 19 height 19
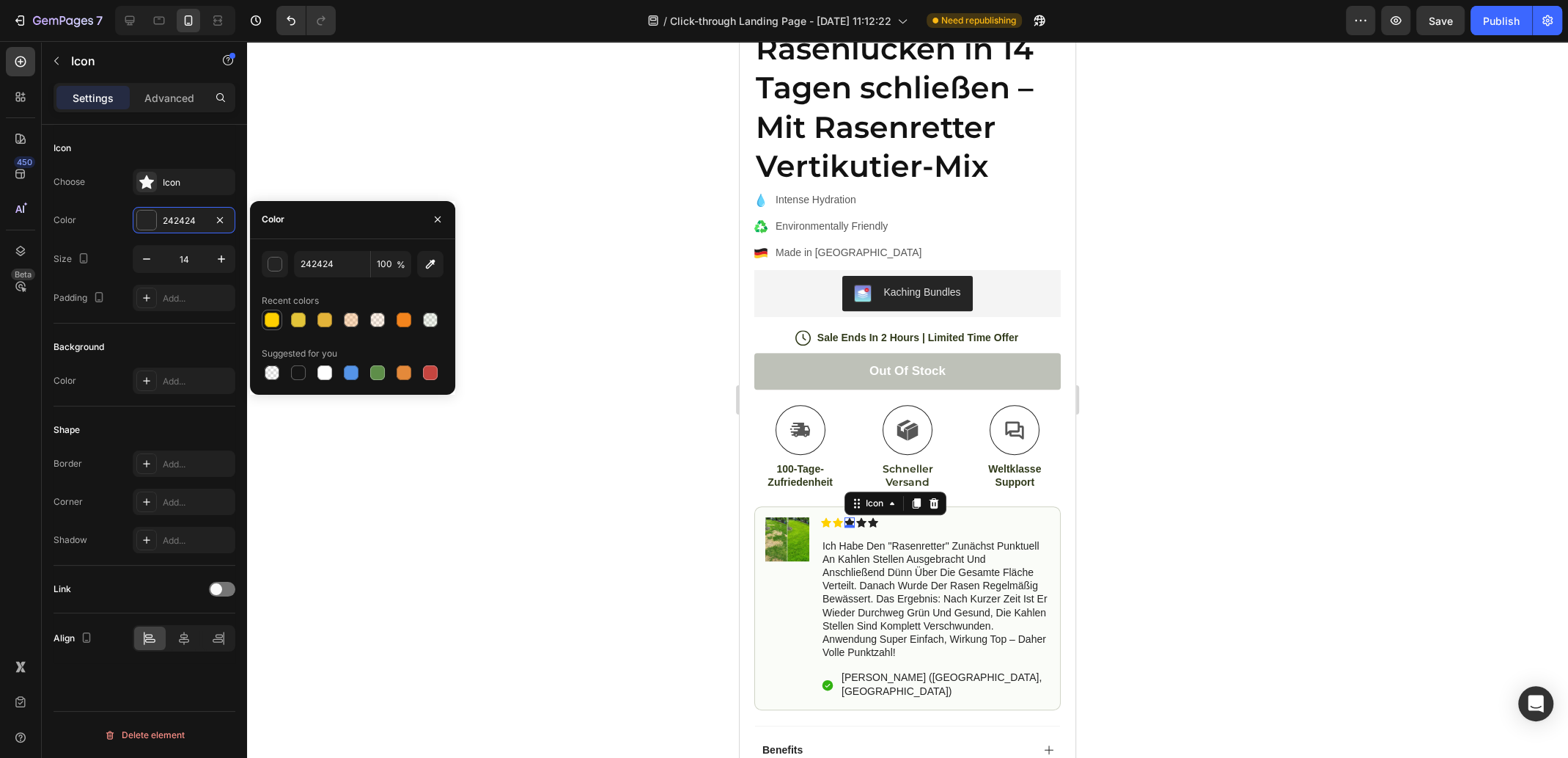
click at [271, 318] on div at bounding box center [271, 319] width 15 height 15
type input "FFD000"
click at [862, 517] on icon at bounding box center [861, 522] width 10 height 10
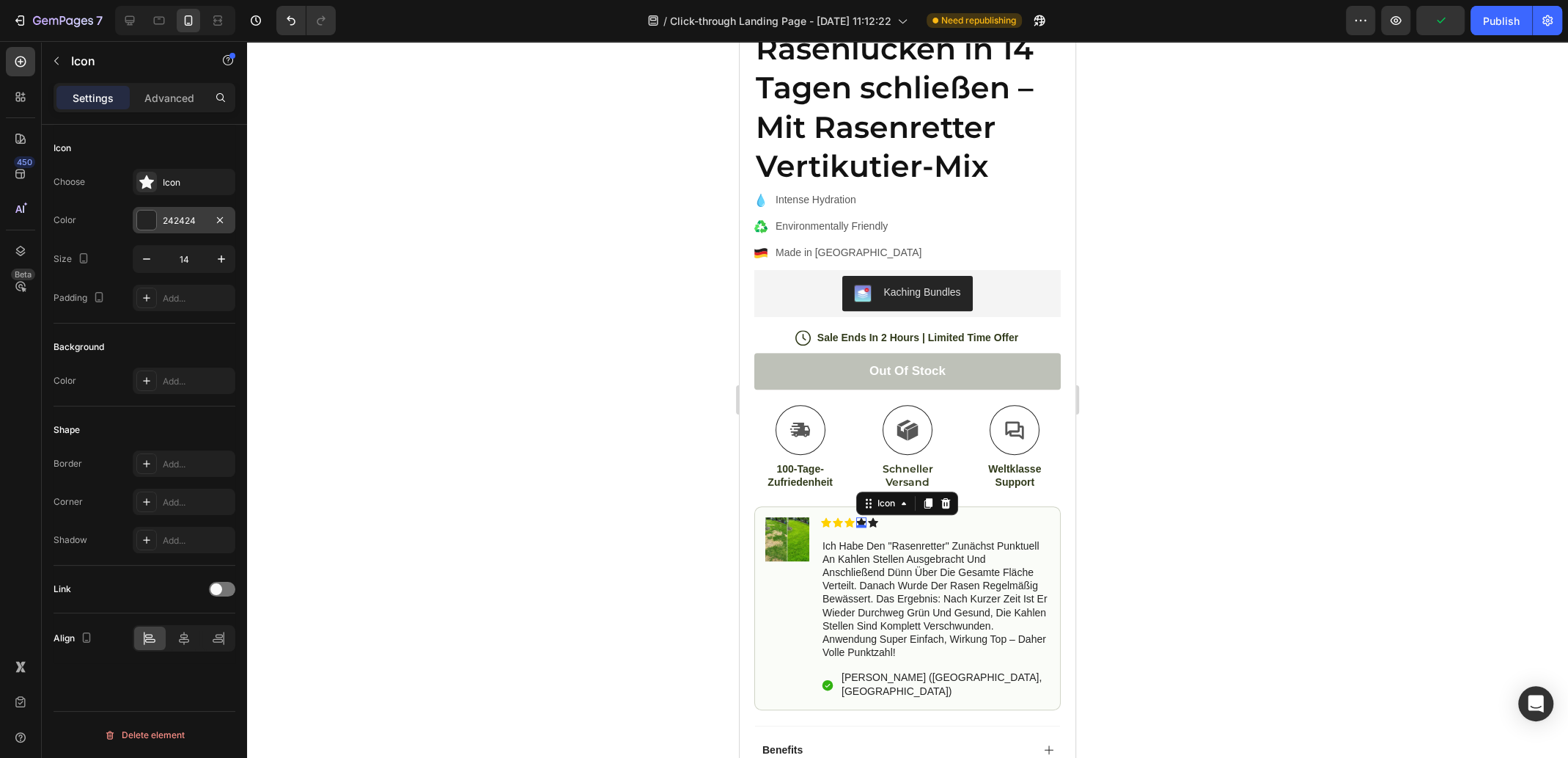
click at [150, 222] on div at bounding box center [146, 220] width 19 height 19
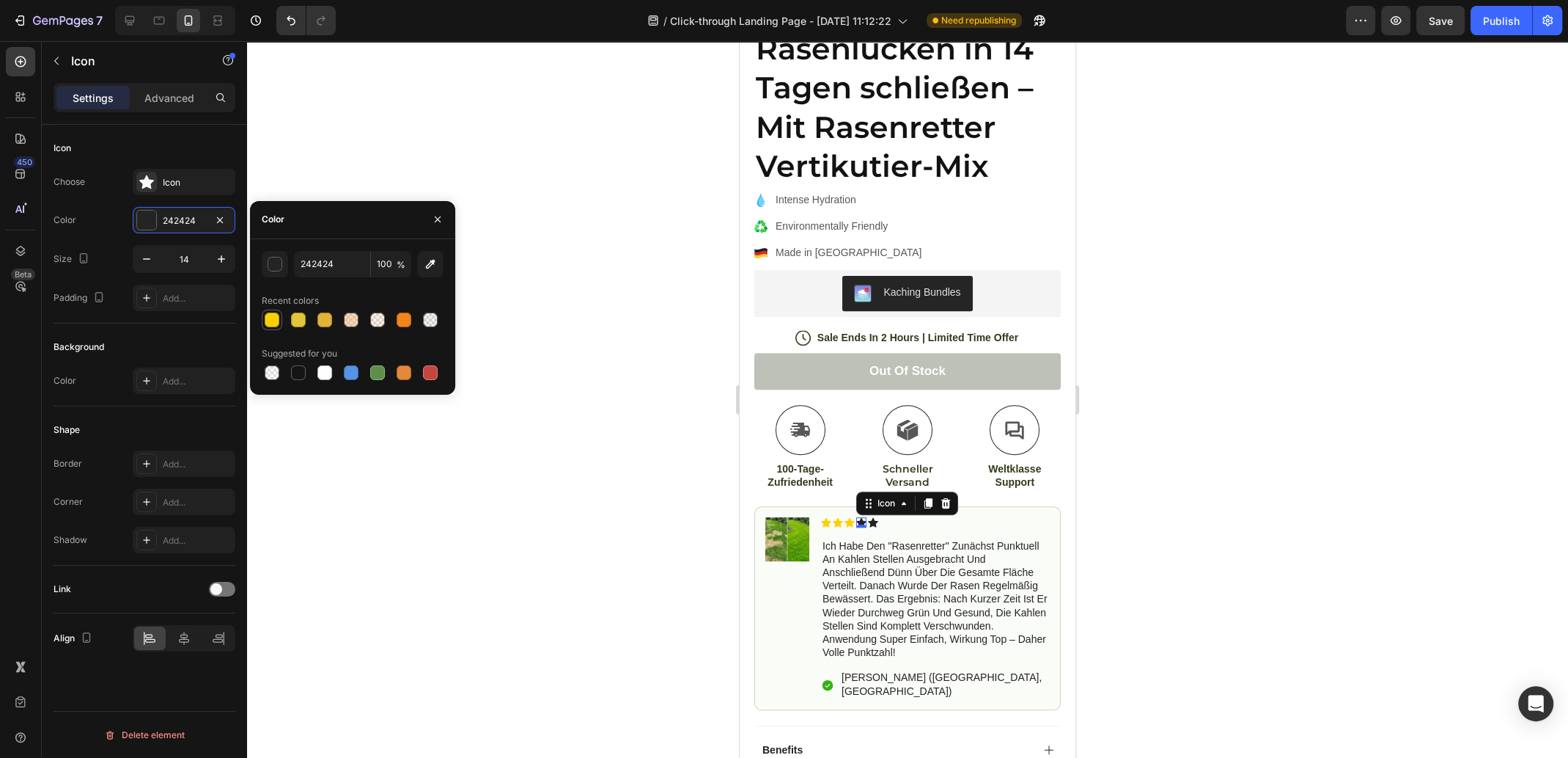
click at [266, 318] on div at bounding box center [271, 319] width 15 height 15
type input "FFD000"
click at [876, 517] on div "Icon" at bounding box center [873, 522] width 10 height 10
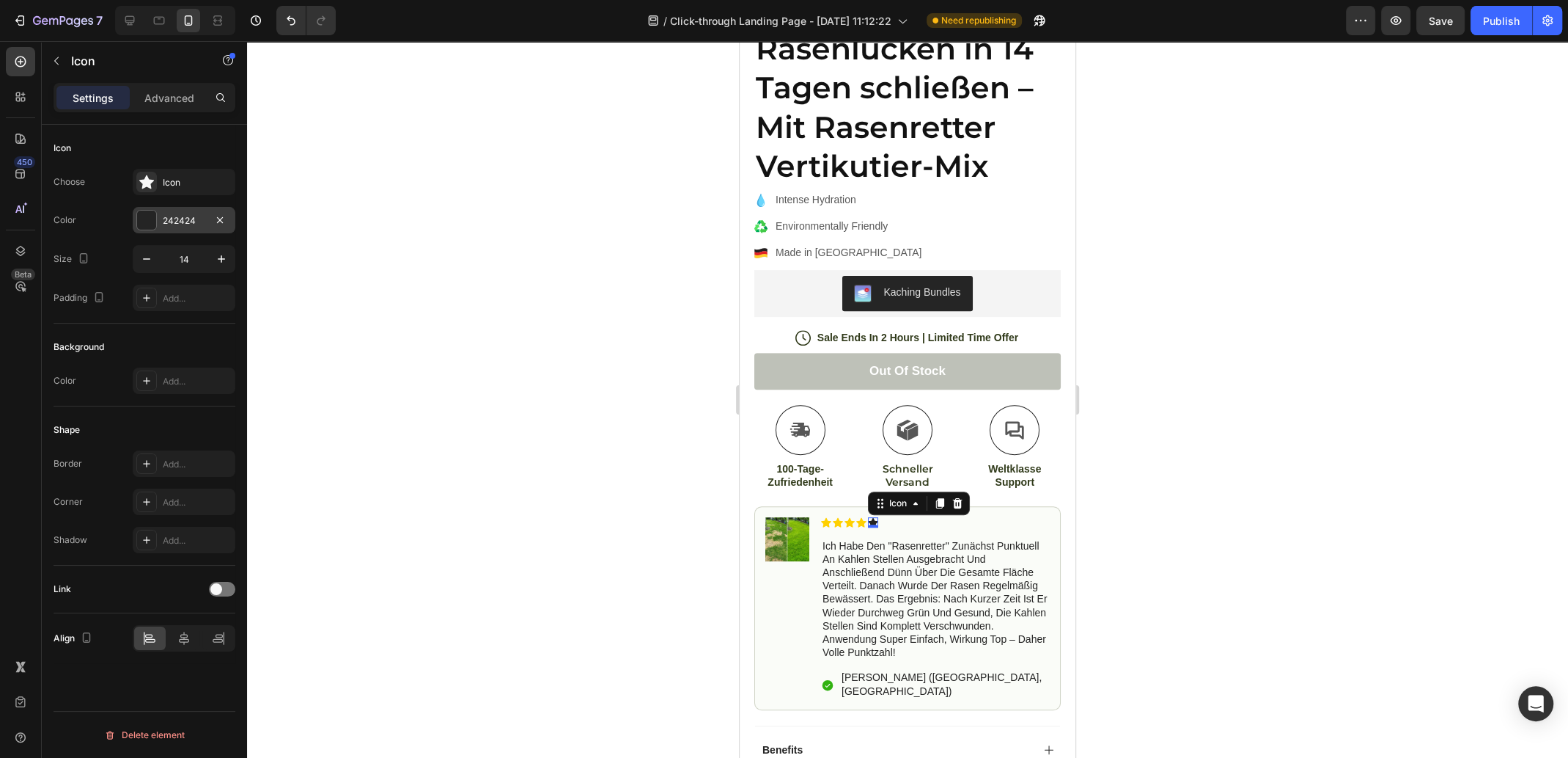
click at [151, 222] on div at bounding box center [146, 220] width 19 height 19
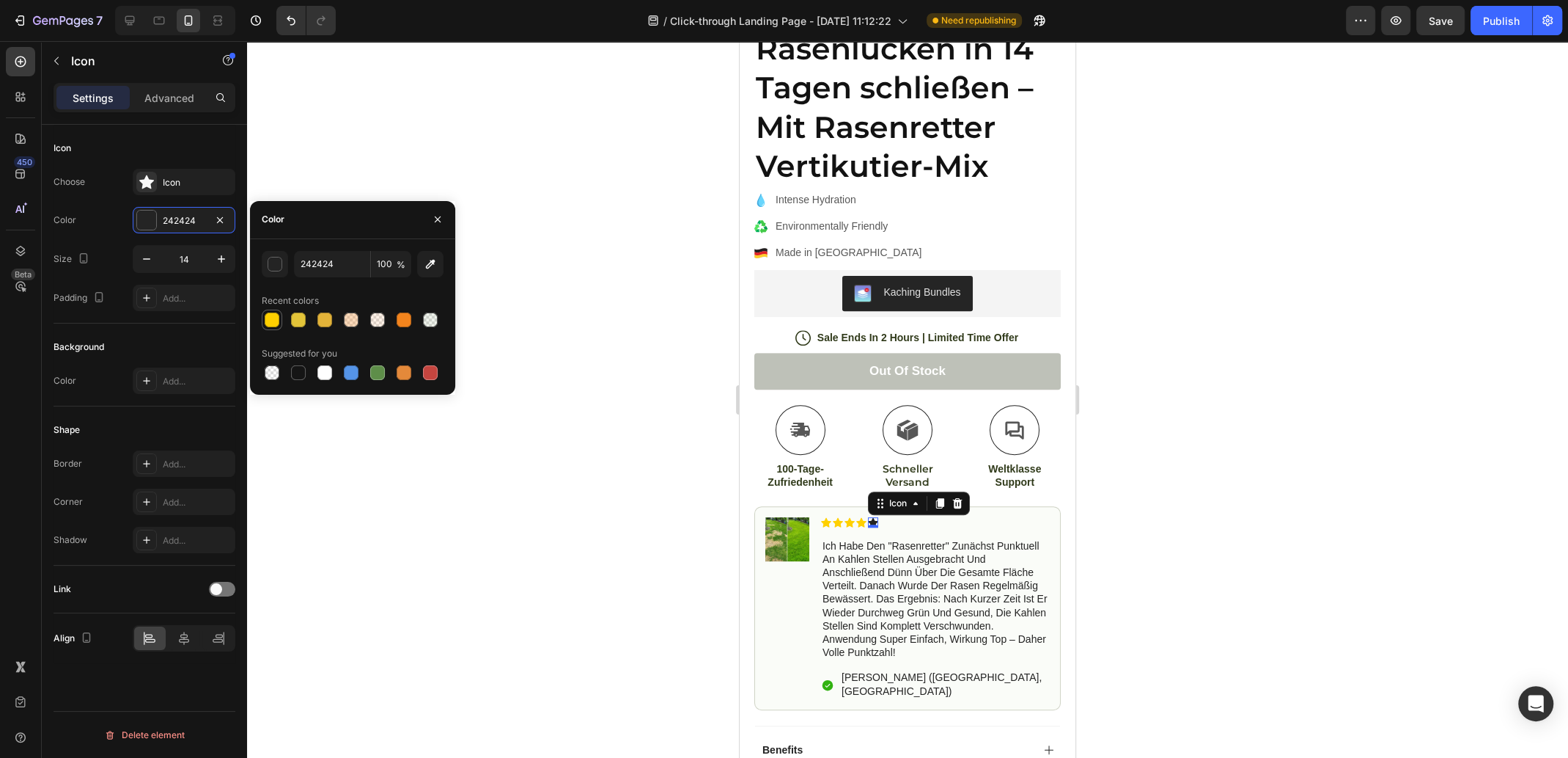
click at [272, 317] on div at bounding box center [271, 319] width 15 height 15
type input "FFD000"
click at [947, 670] on p "[PERSON_NAME] ([GEOGRAPHIC_DATA], [GEOGRAPHIC_DATA])" at bounding box center [946, 683] width 207 height 27
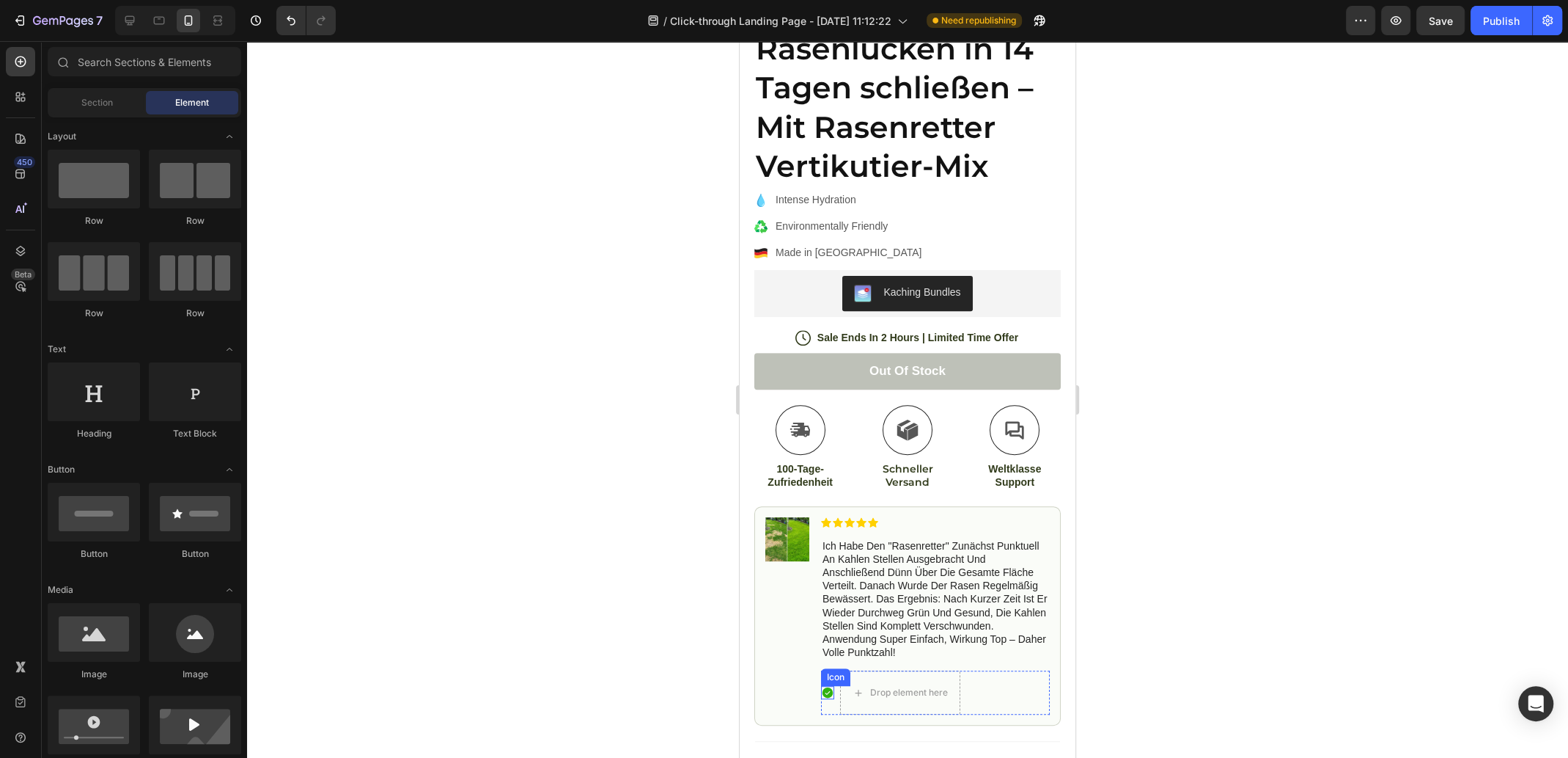
click at [822, 685] on icon at bounding box center [827, 691] width 13 height 13
click at [989, 679] on div "Row" at bounding box center [936, 692] width 229 height 44
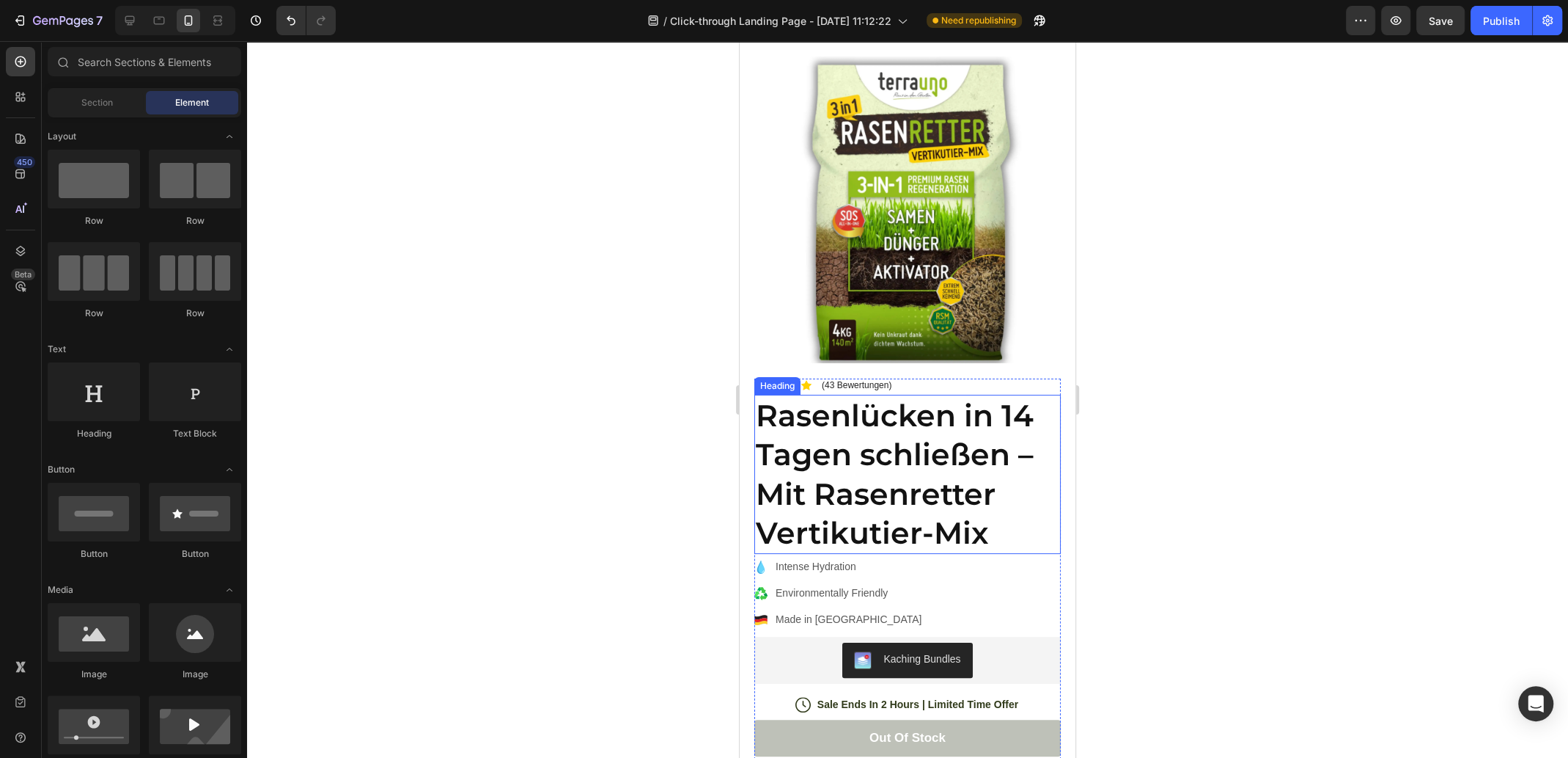
scroll to position [129, 0]
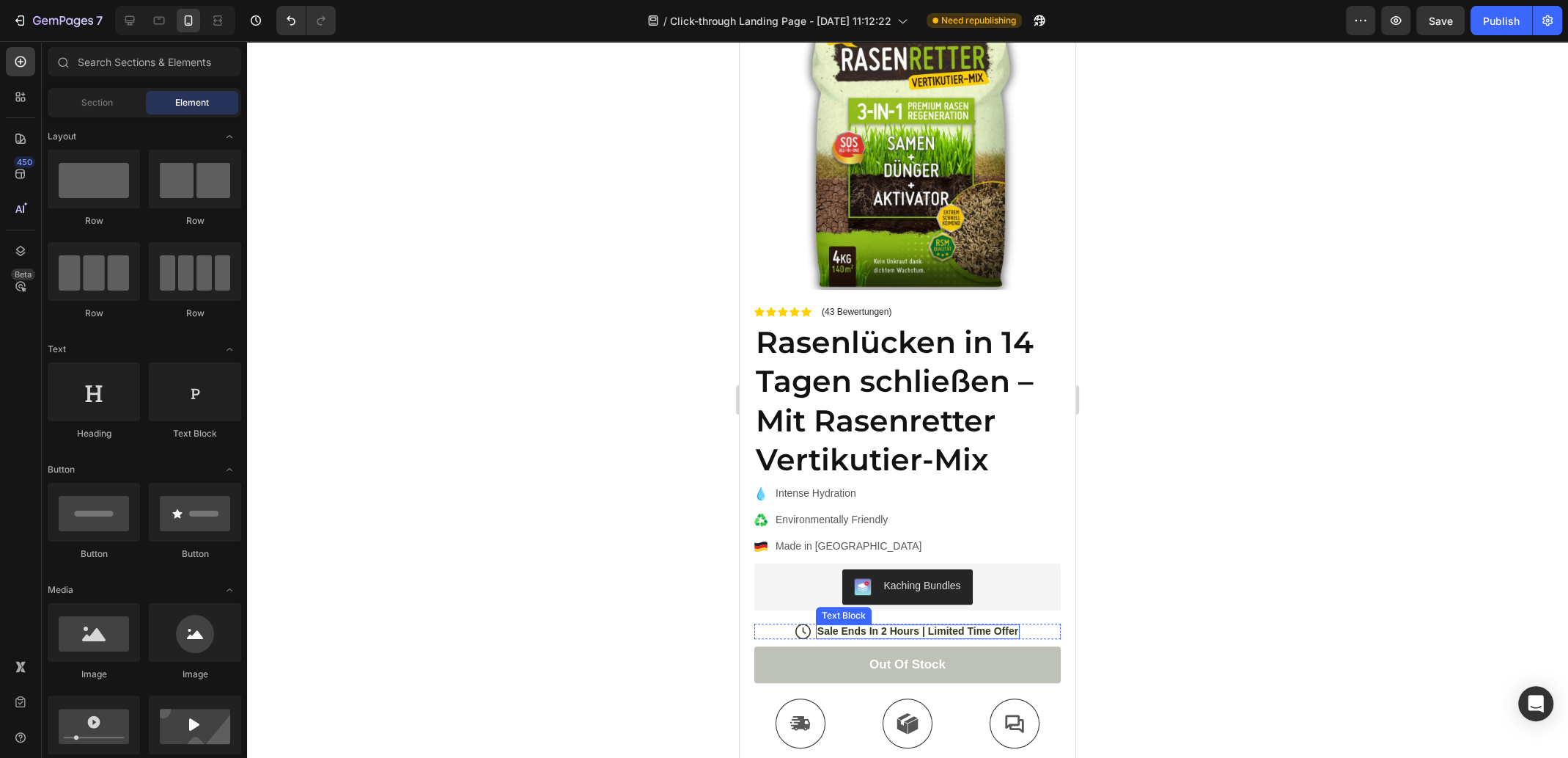
click at [875, 625] on p "Sale Ends In 2 Hours | Limited Time Offer" at bounding box center [918, 631] width 201 height 13
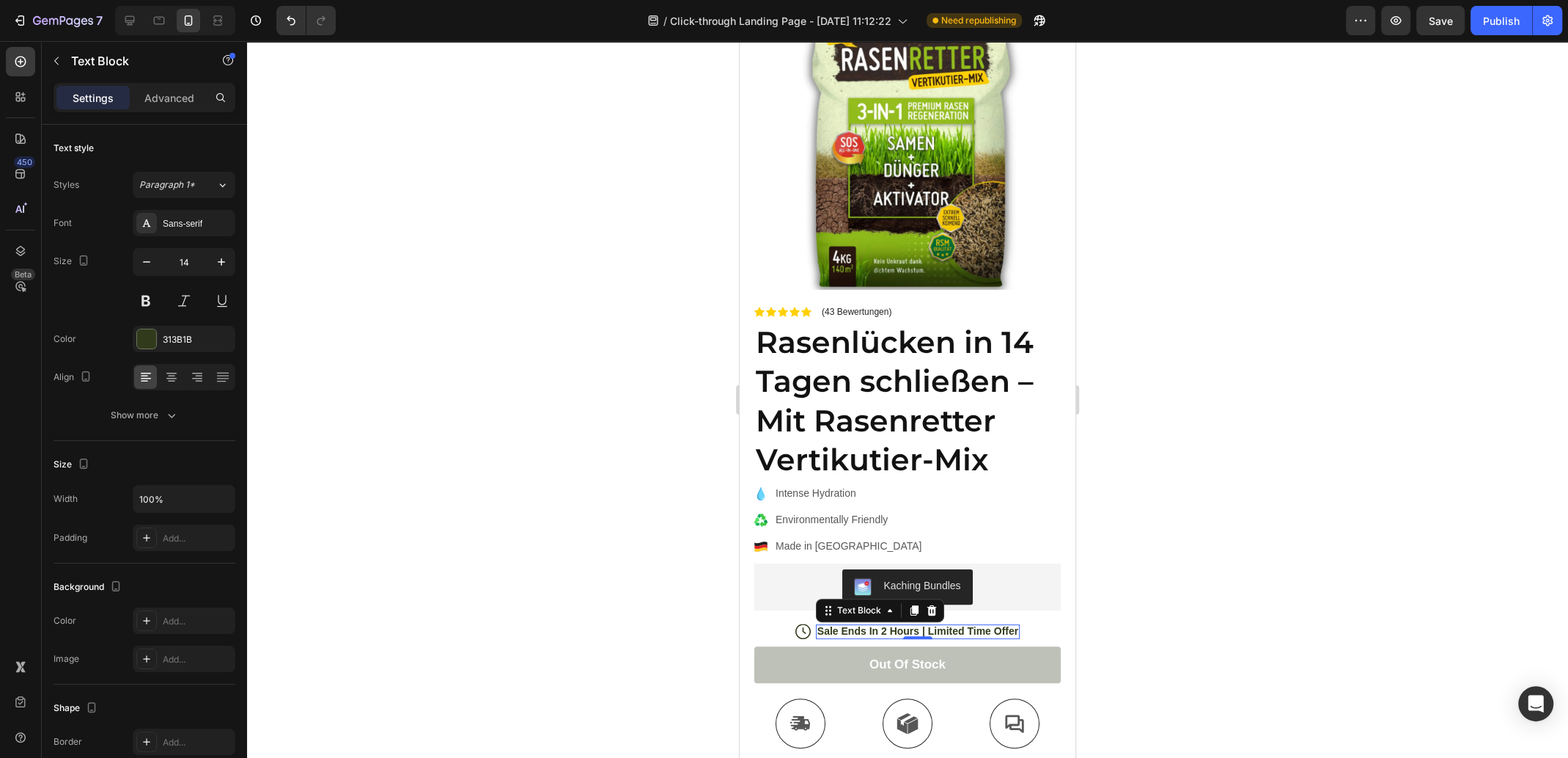
click at [864, 625] on p "Sale Ends In 2 Hours | Limited Time Offer" at bounding box center [918, 631] width 201 height 13
click at [902, 625] on p "Sale Ends In 2 Hours | Limited Time Offer" at bounding box center [918, 631] width 201 height 13
drag, startPoint x: 915, startPoint y: 619, endPoint x: 813, endPoint y: 619, distance: 102.0
click at [817, 625] on p "Sale Ends In 2 Hours | Limited Time Offer" at bounding box center [918, 631] width 201 height 13
click at [953, 625] on p "Angebot endet Heute | Limited Time Offer" at bounding box center [918, 631] width 208 height 13
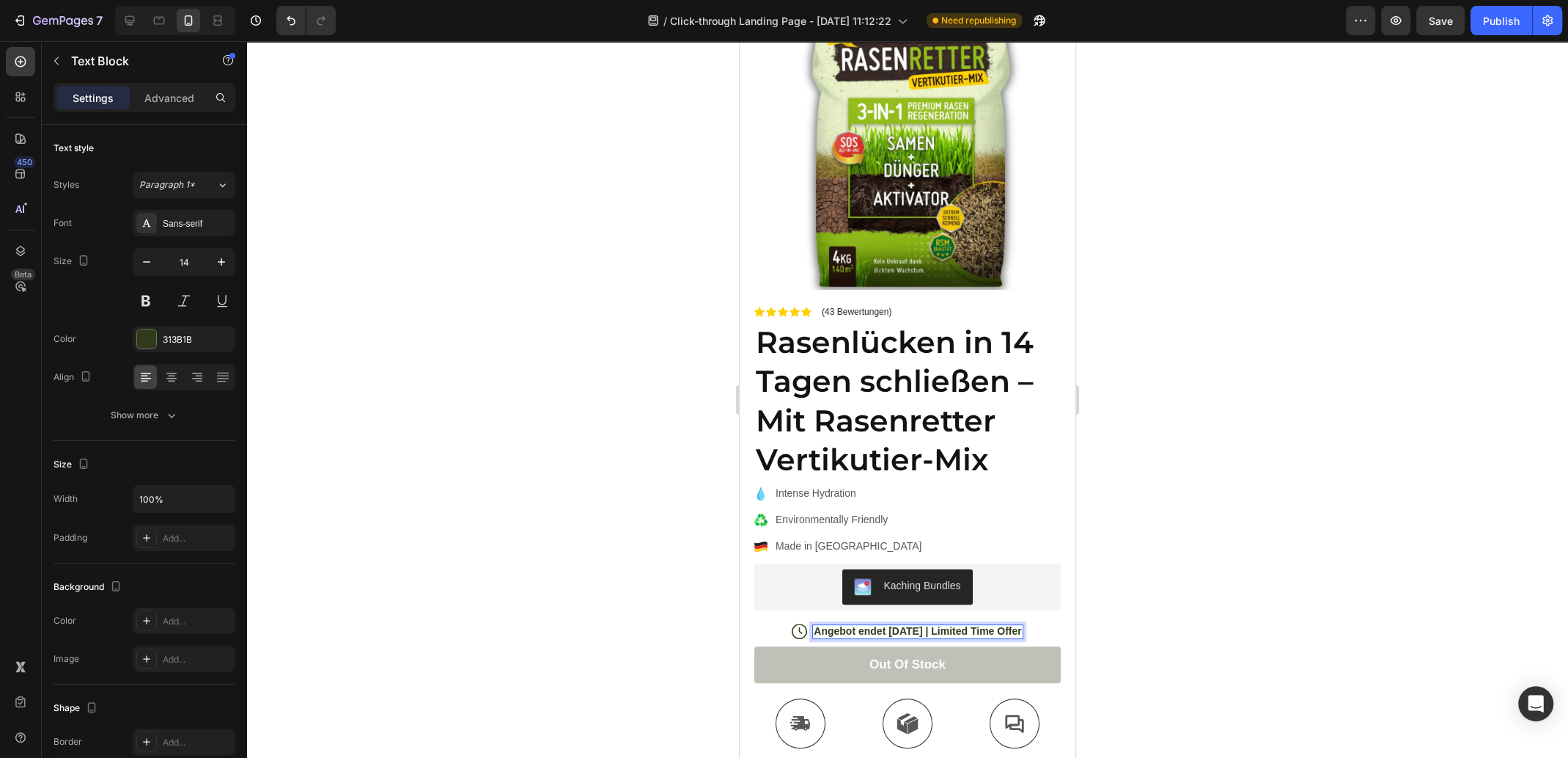
click at [963, 625] on p "Angebot endet Heute | Limited Time Offer" at bounding box center [918, 631] width 208 height 13
drag, startPoint x: 924, startPoint y: 617, endPoint x: 1012, endPoint y: 617, distance: 88.0
click at [1012, 625] on p "Angebot endet Heute | Limited Time Offer" at bounding box center [918, 631] width 208 height 13
click at [886, 625] on p "Angebot endet Heute | Begrenztes Angebot" at bounding box center [918, 631] width 217 height 13
click at [740, 41] on lt-span "h eute" at bounding box center [740, 41] width 0 height 0
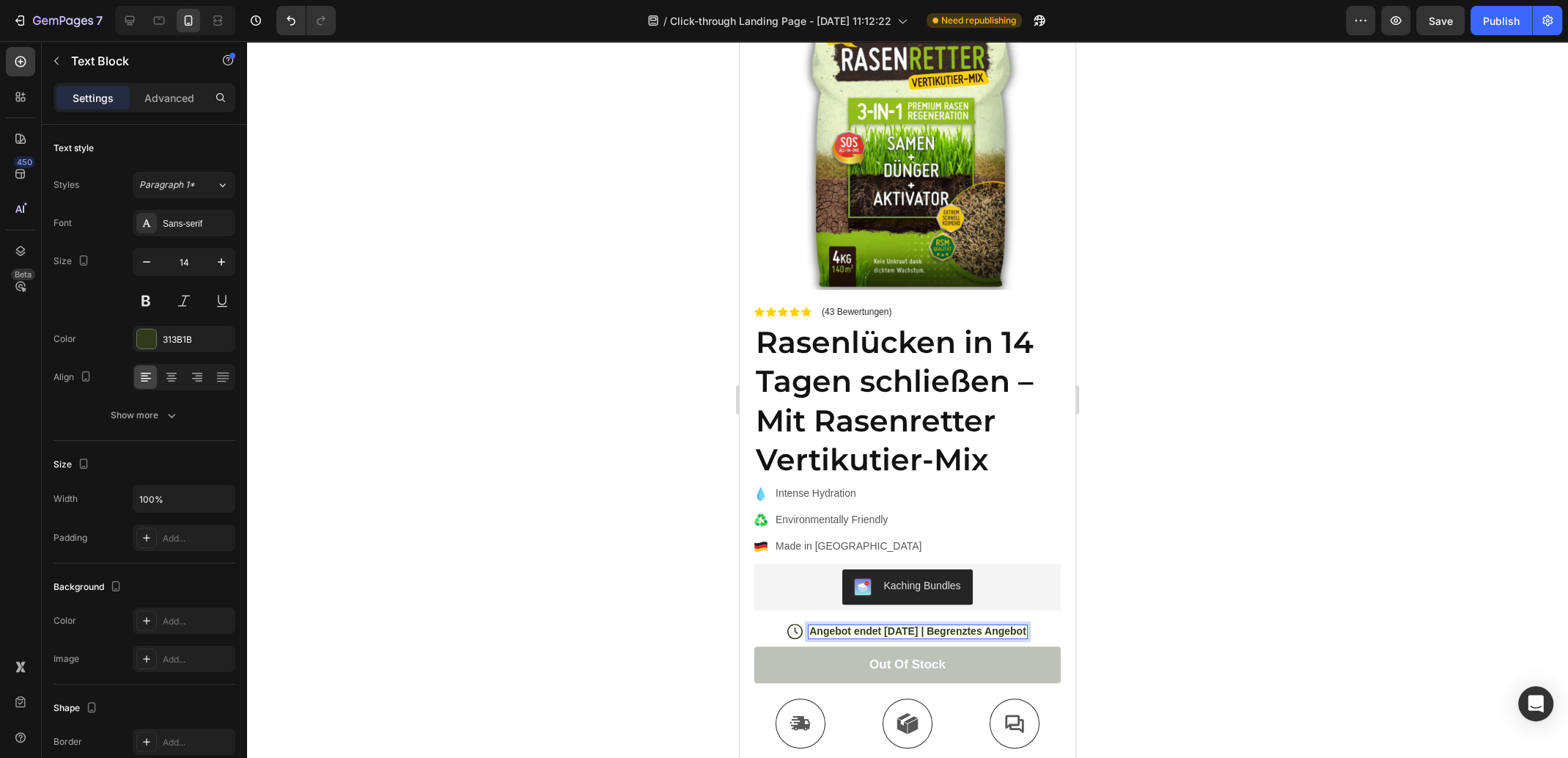
click at [989, 625] on p "Angebot endet heute | Begrenztes Angebot" at bounding box center [918, 631] width 217 height 13
click at [1177, 619] on div at bounding box center [908, 399] width 1321 height 716
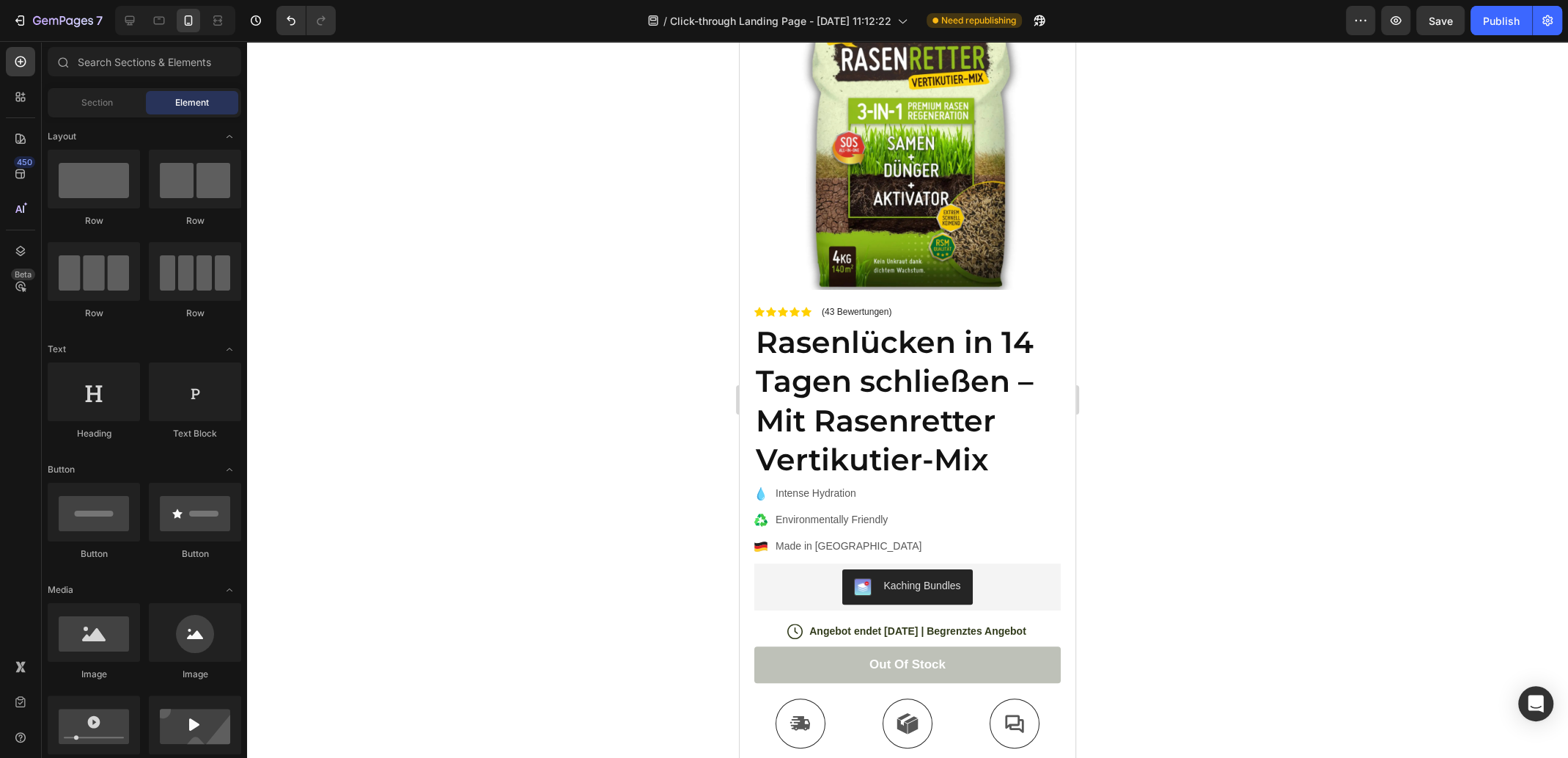
click at [1333, 493] on div at bounding box center [908, 399] width 1321 height 716
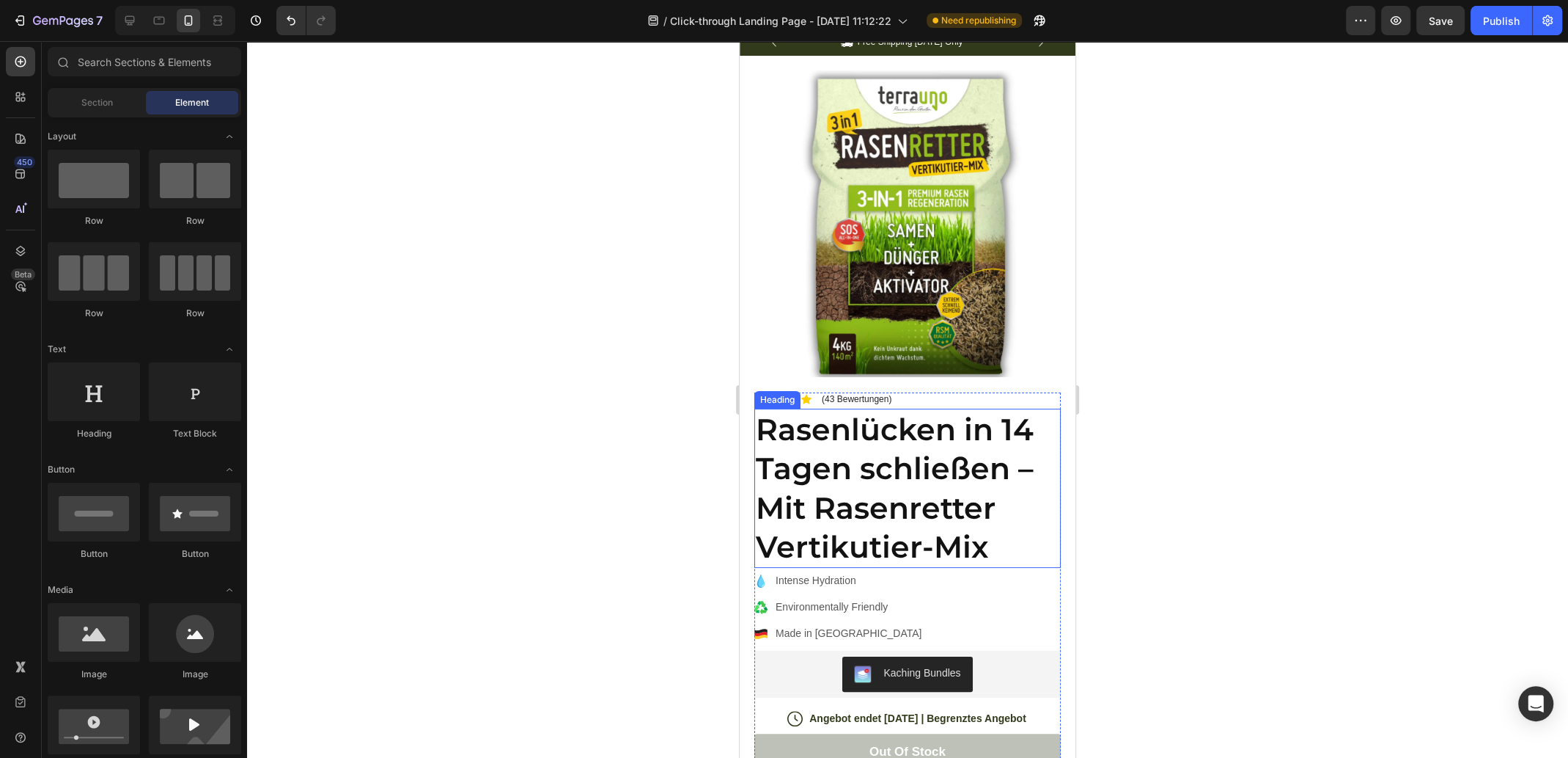
scroll to position [0, 0]
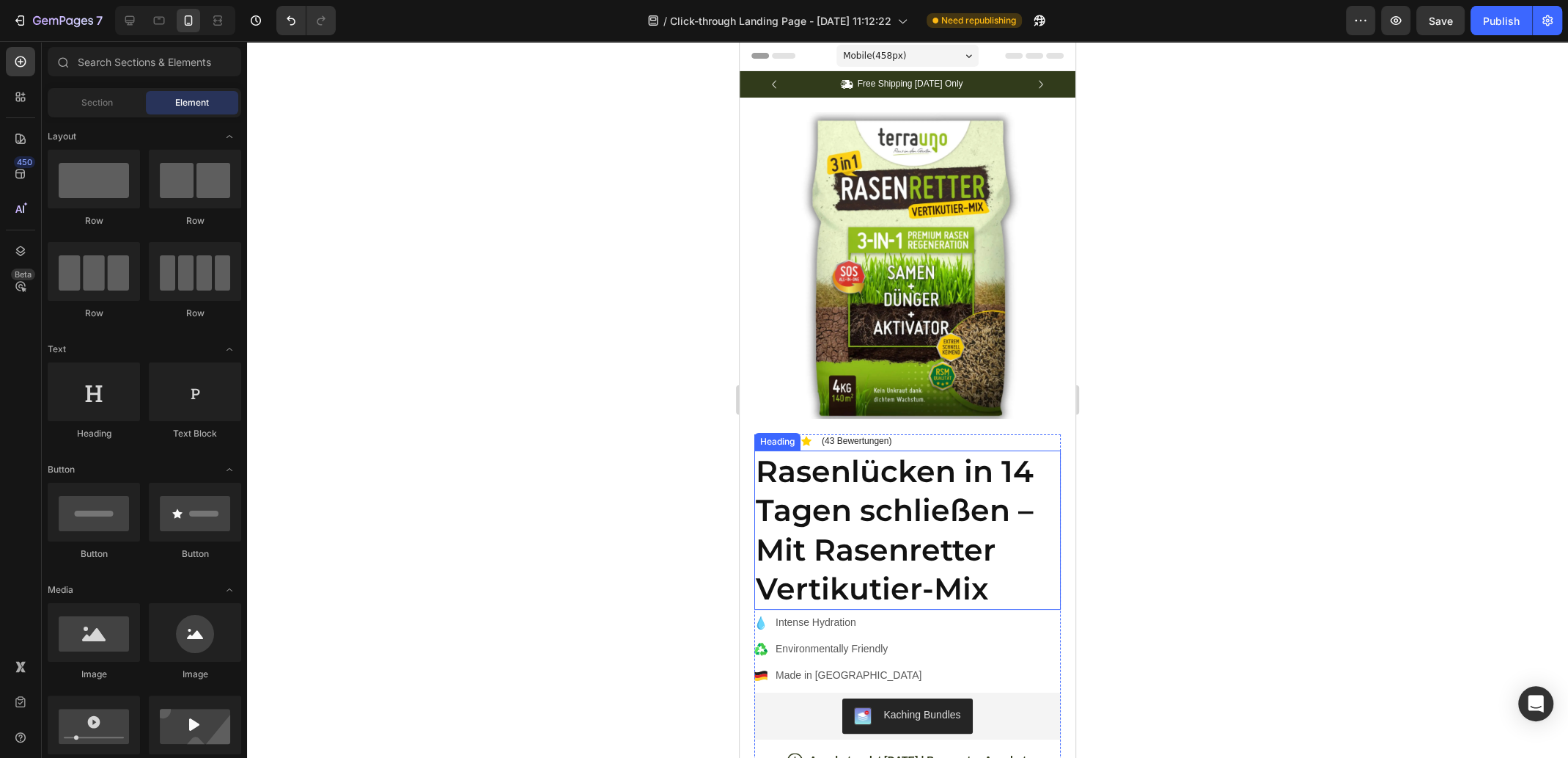
click at [938, 498] on h2 "Rasenlücken in 14 Tagen schließen – Mit Rasenretter Vertikutier-Mix" at bounding box center [908, 530] width 306 height 159
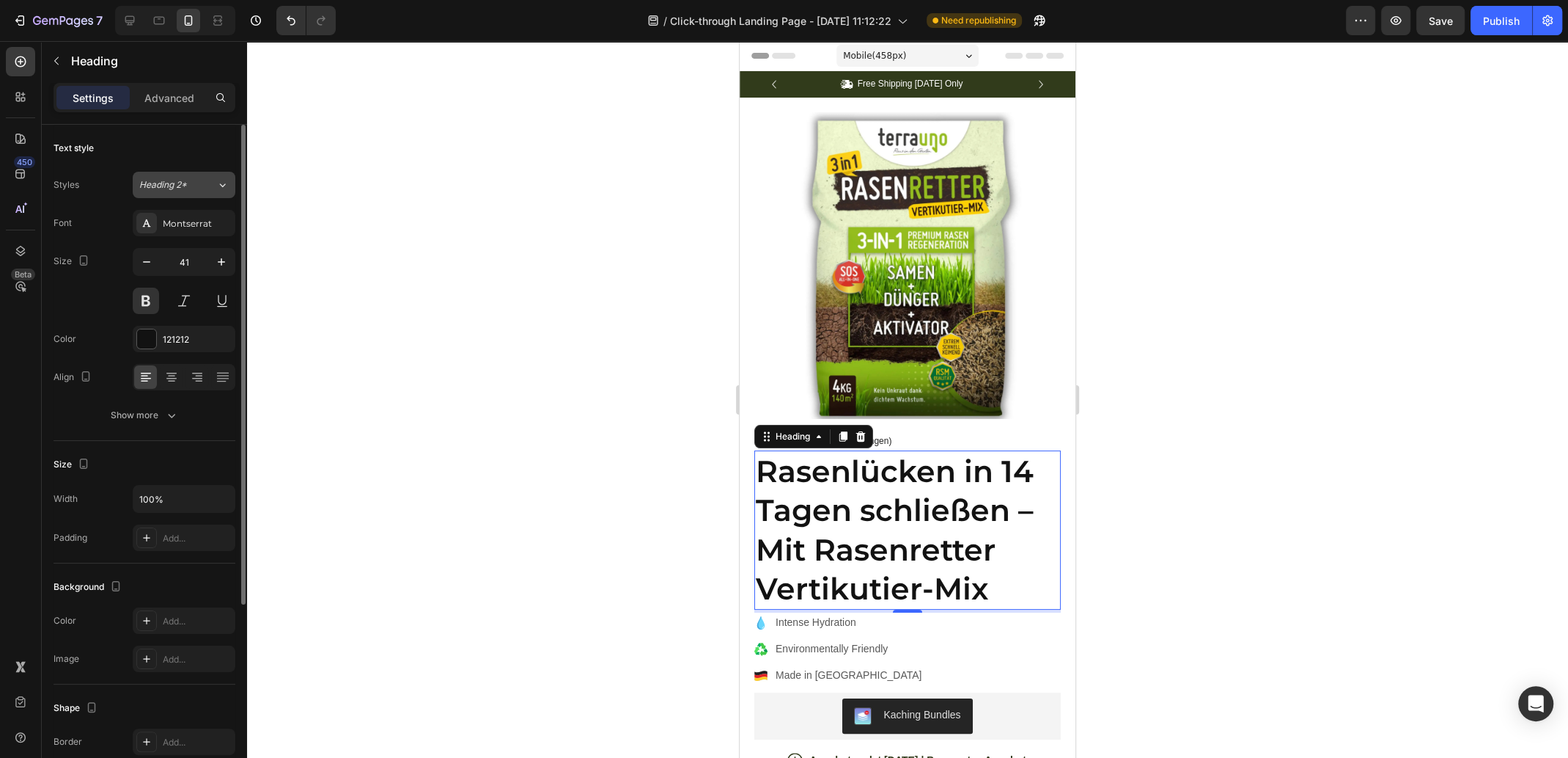
click at [185, 186] on span "Heading 2*" at bounding box center [163, 184] width 48 height 13
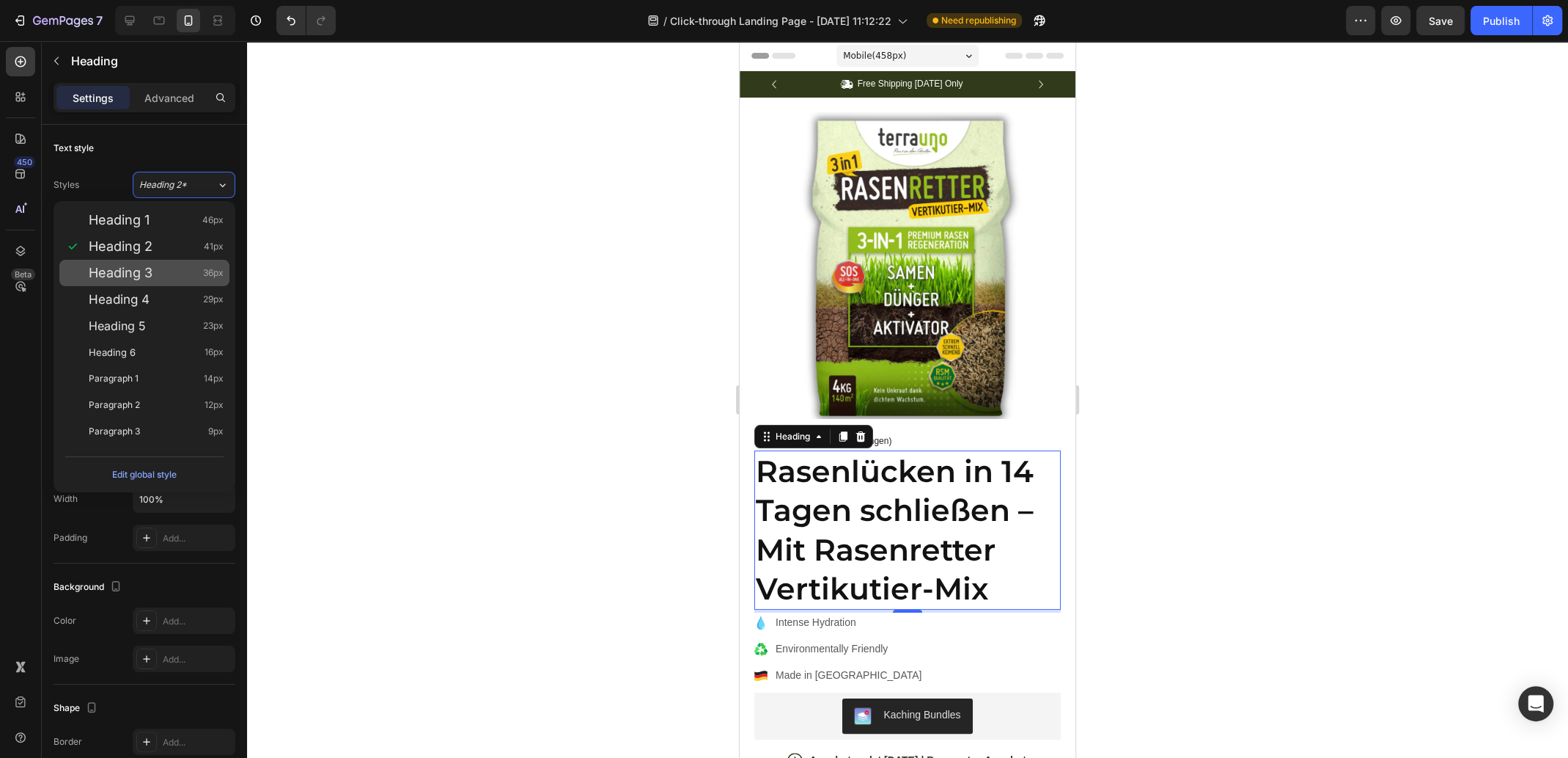
click at [167, 272] on div "Heading 3 36px" at bounding box center [156, 273] width 135 height 15
type input "36"
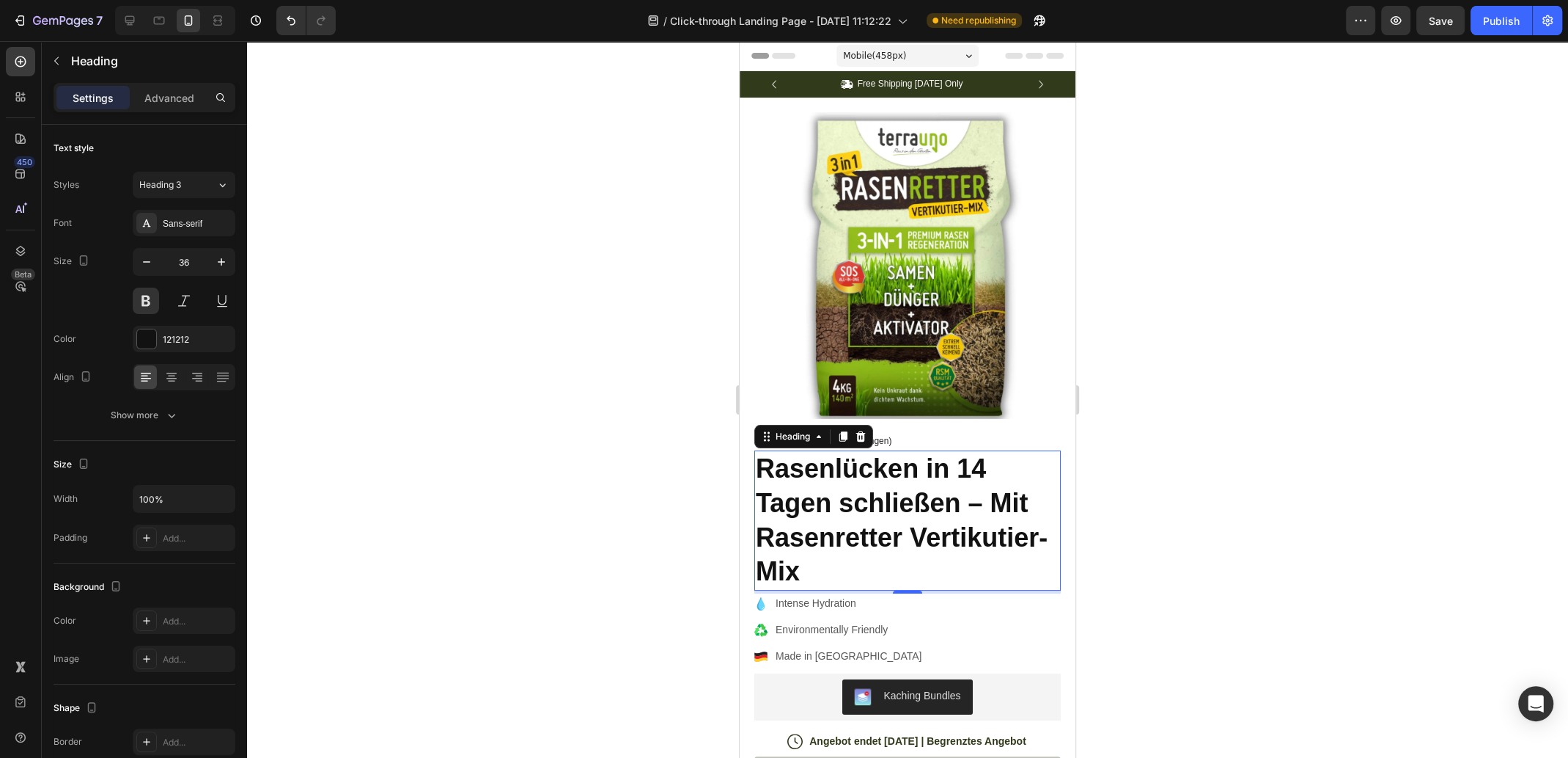
click at [1225, 441] on div at bounding box center [908, 399] width 1321 height 716
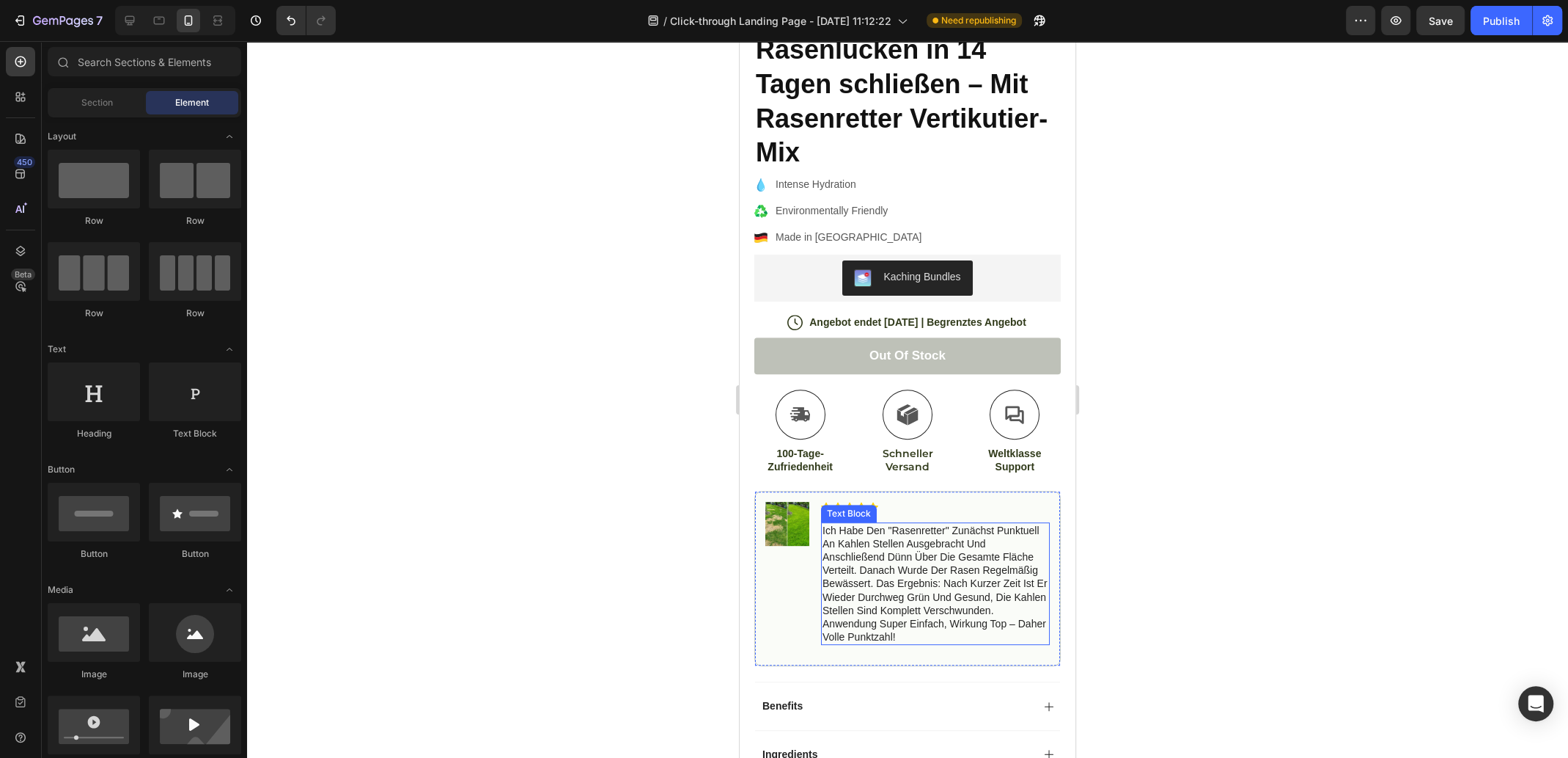
scroll to position [440, 0]
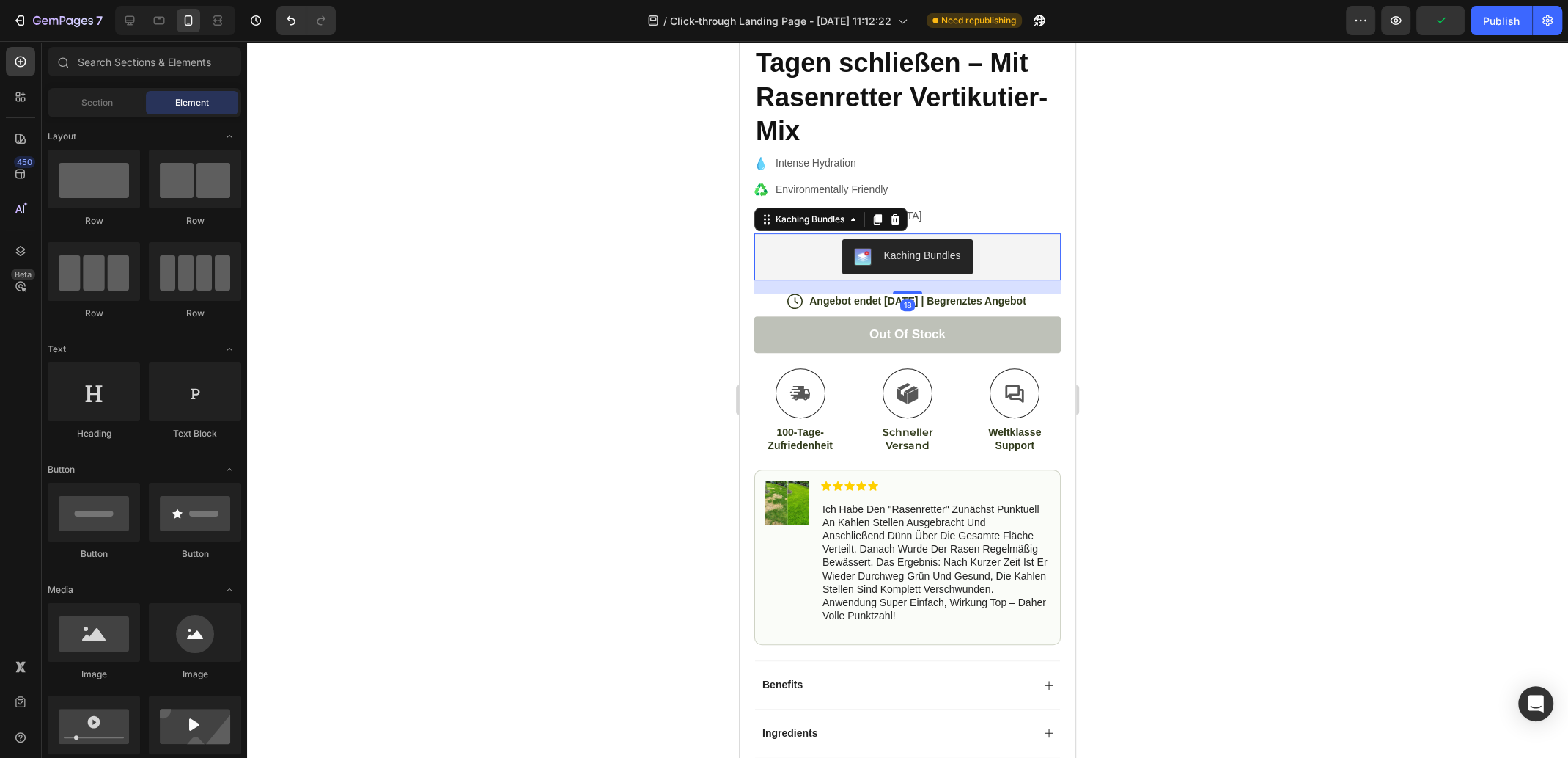
click at [854, 248] on img "Kaching Bundles" at bounding box center [863, 257] width 18 height 18
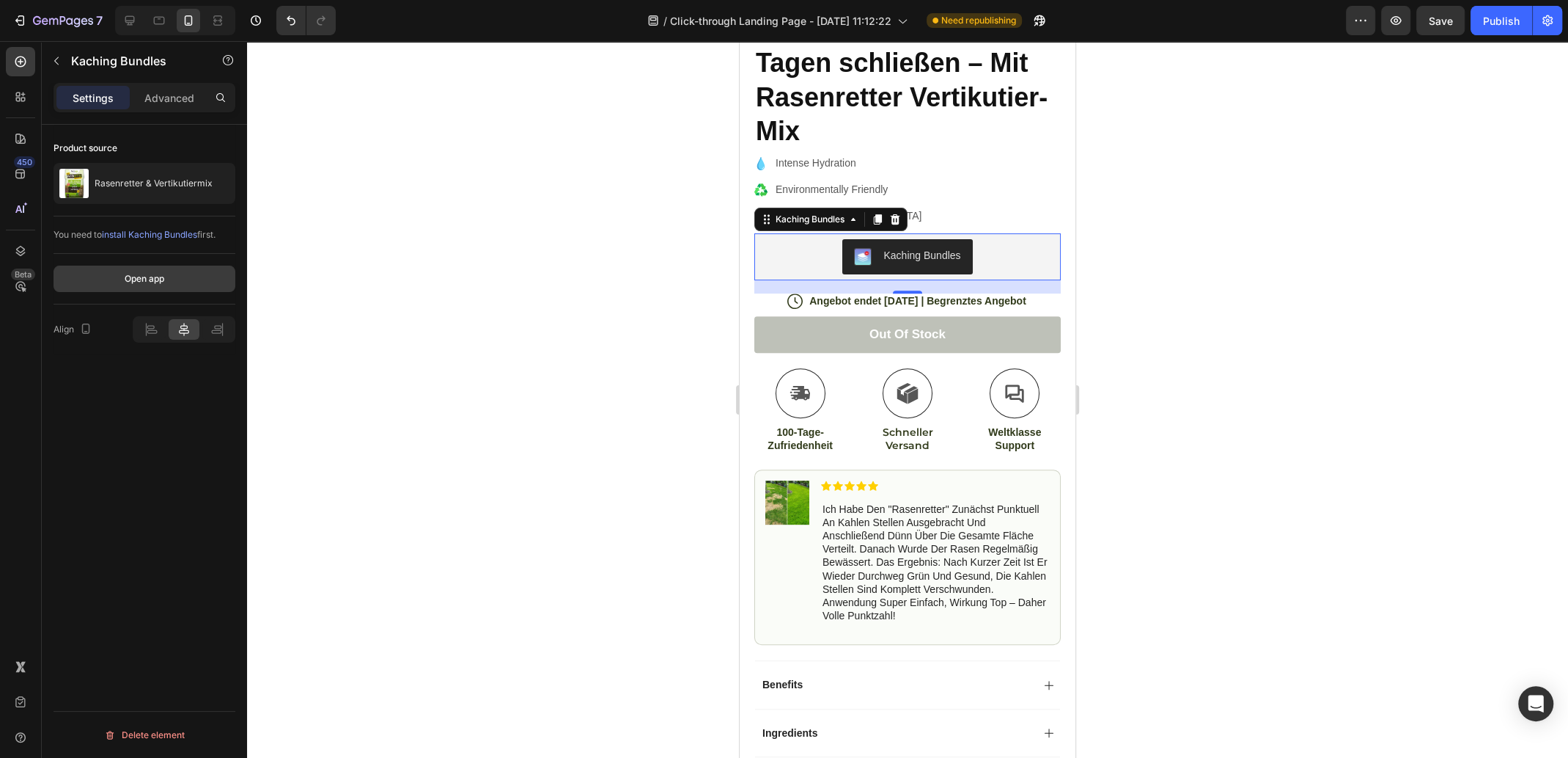
click at [162, 282] on div "Open app" at bounding box center [144, 279] width 40 height 13
click at [856, 218] on icon at bounding box center [853, 219] width 4 height 3
click at [856, 214] on icon at bounding box center [853, 220] width 12 height 12
click at [169, 91] on p "Advanced" at bounding box center [169, 97] width 50 height 15
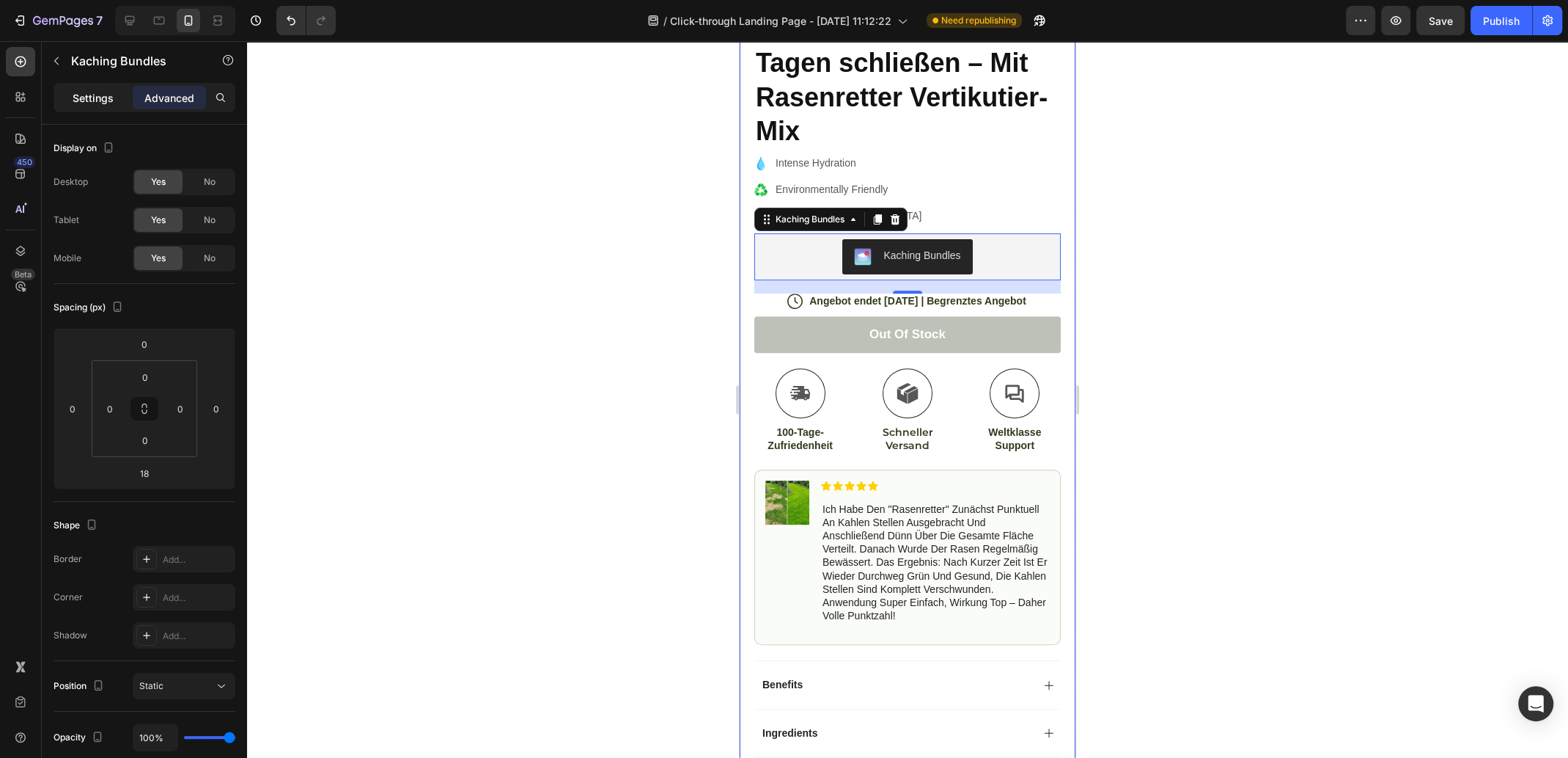
click at [86, 100] on p "Settings" at bounding box center [92, 97] width 41 height 15
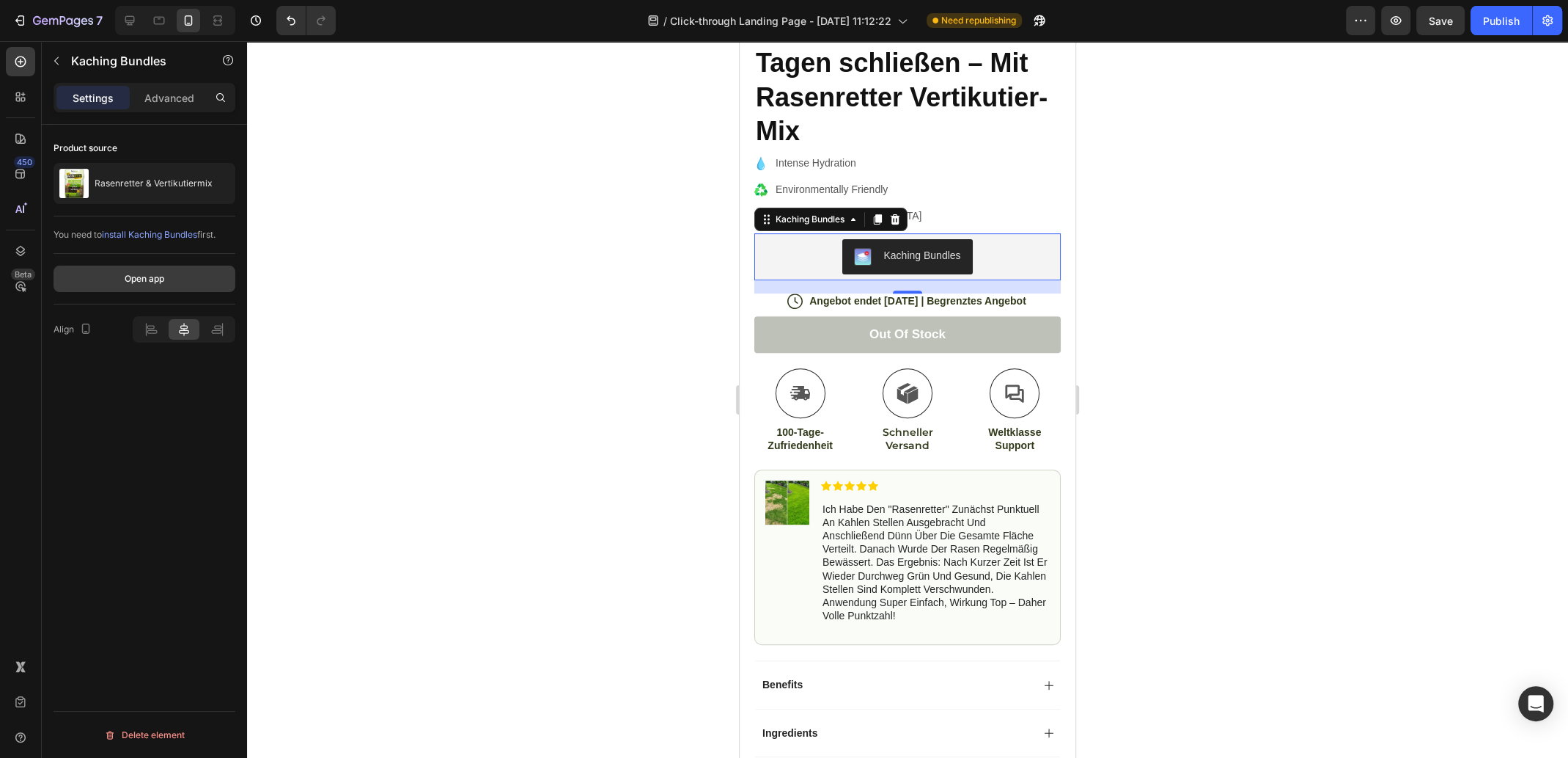
click at [176, 278] on button "Open app" at bounding box center [144, 279] width 182 height 27
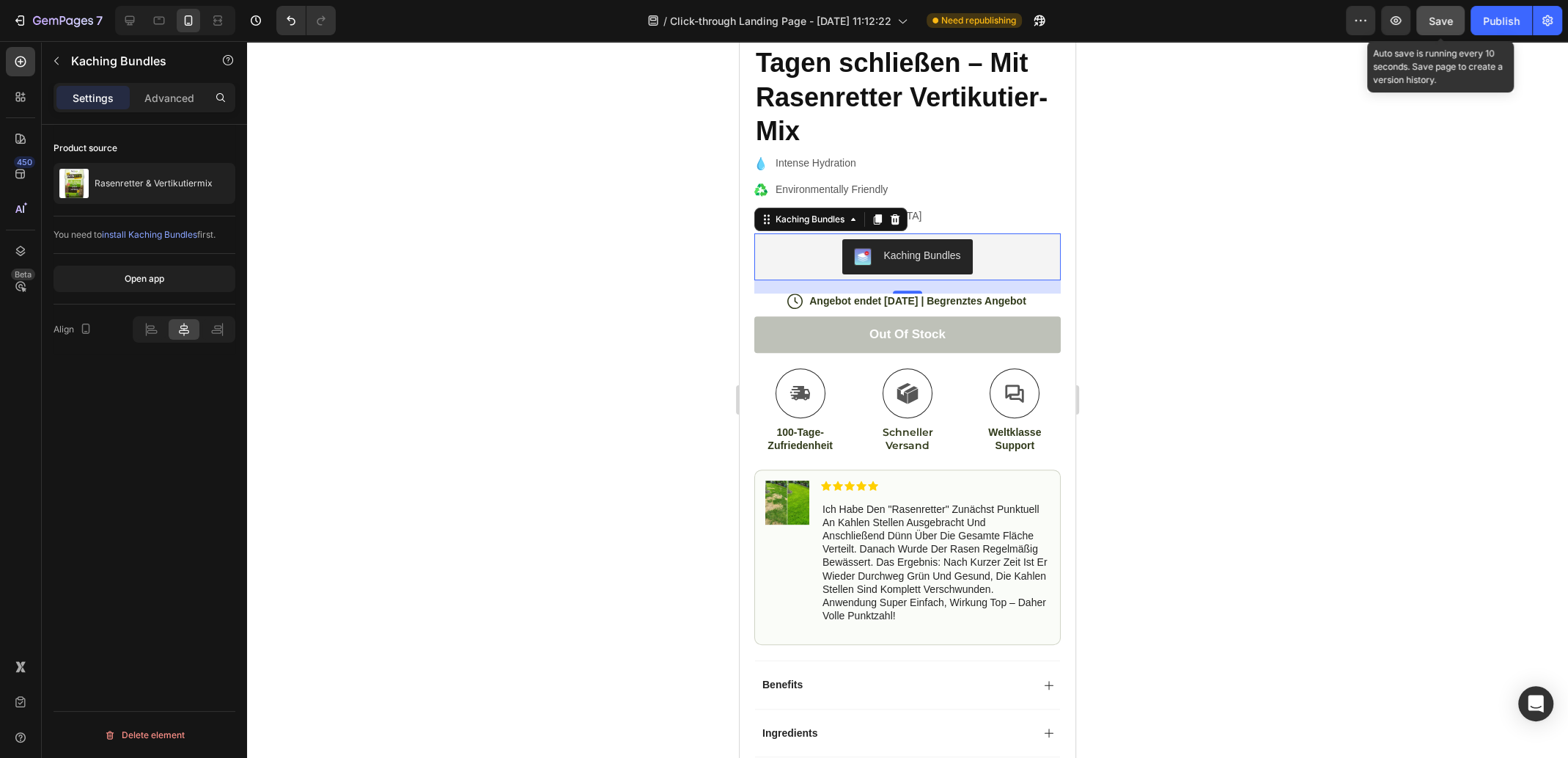
click at [1448, 25] on span "Save" at bounding box center [1441, 21] width 24 height 13
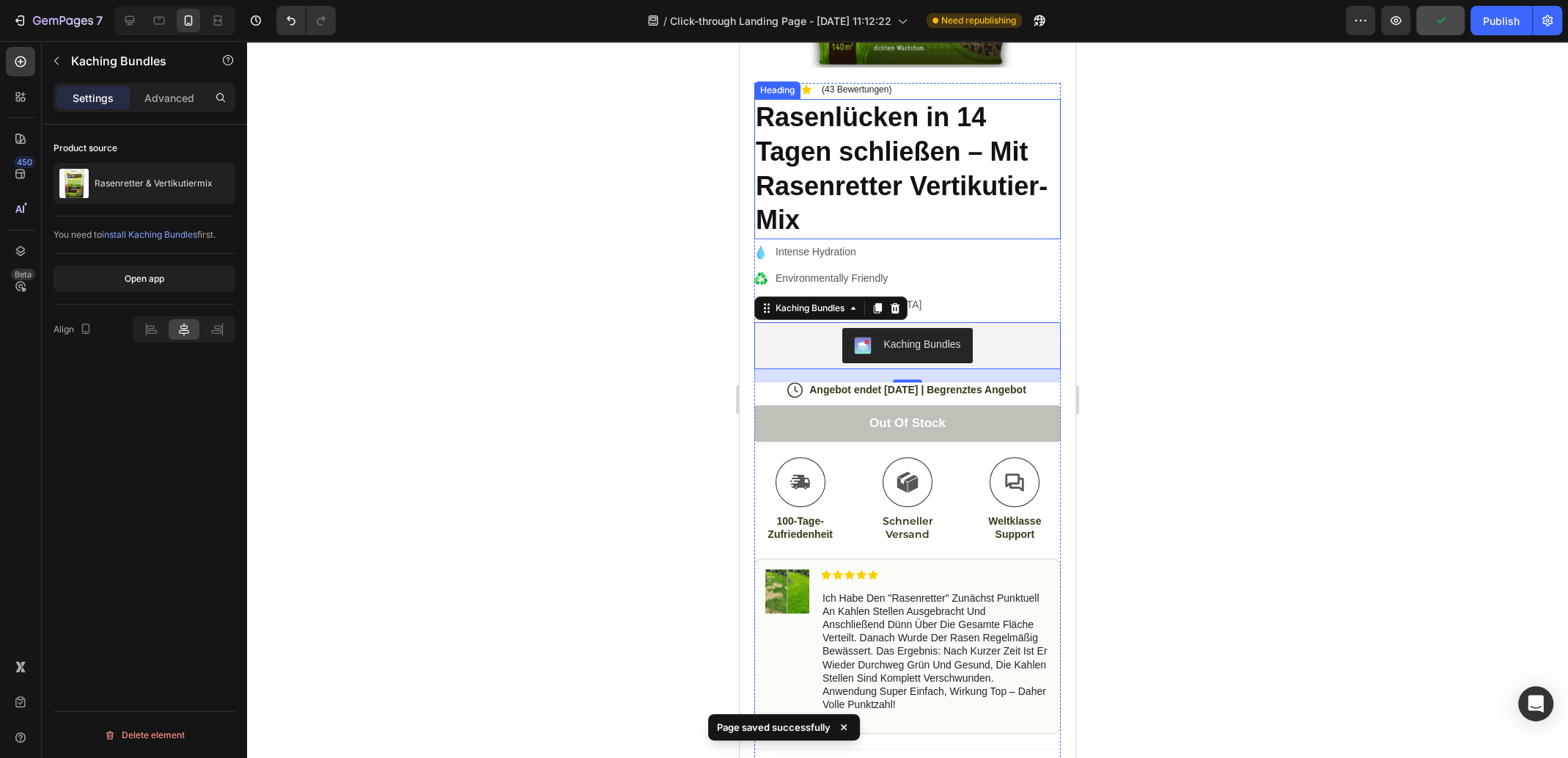
scroll to position [146, 0]
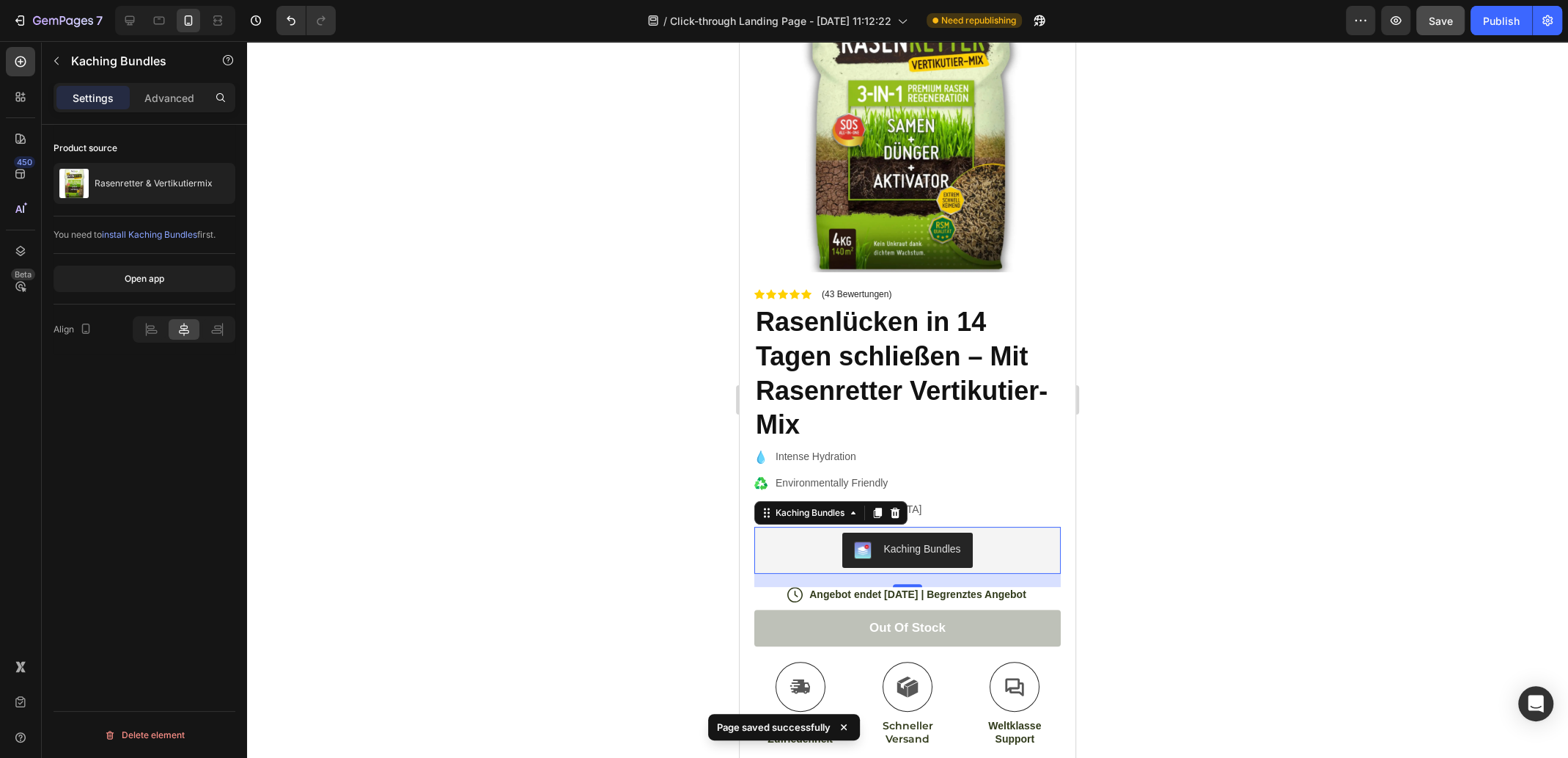
click at [902, 541] on div "Kaching Bundles" at bounding box center [922, 548] width 77 height 15
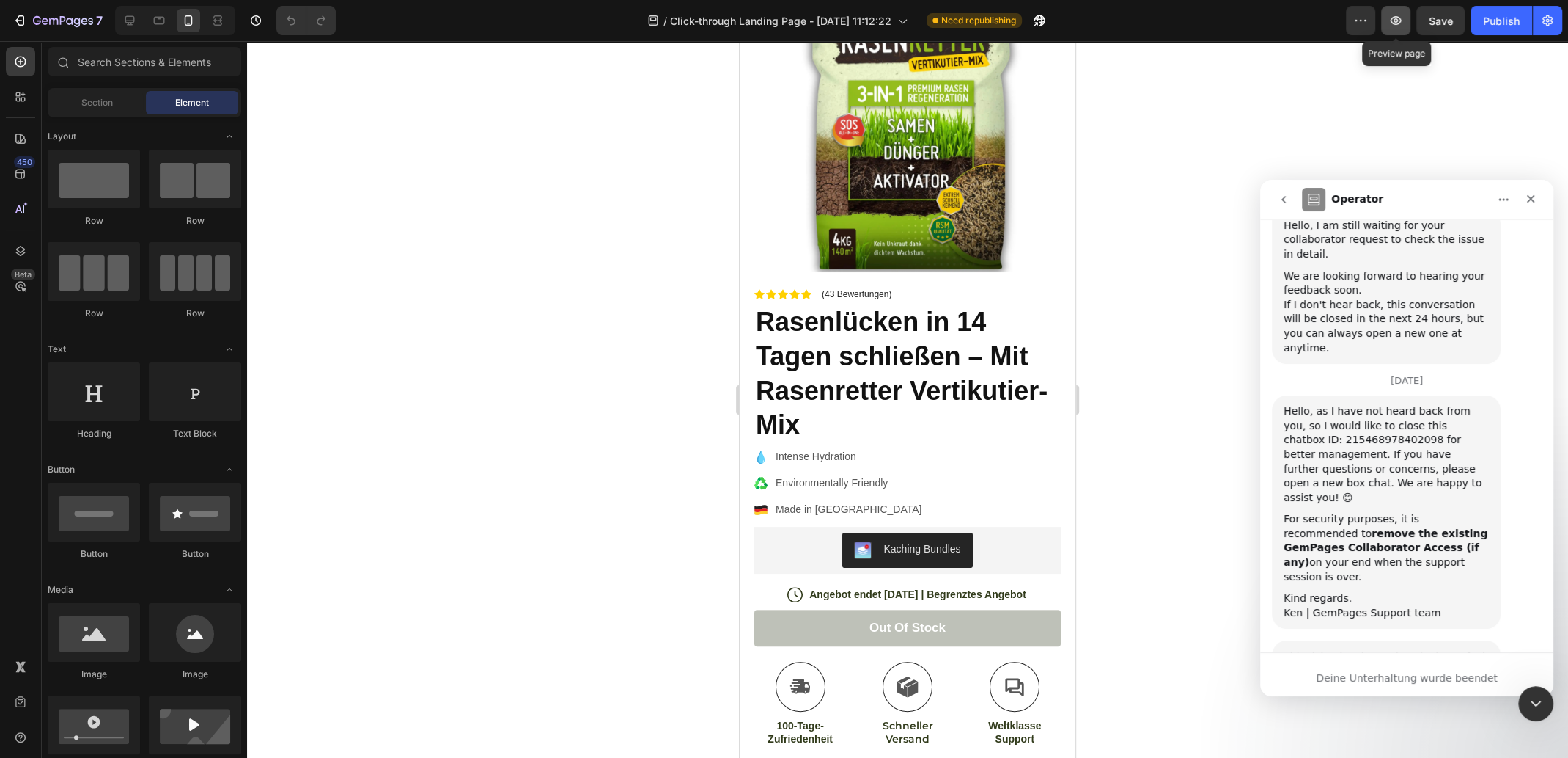
click at [1397, 18] on icon "button" at bounding box center [1396, 20] width 11 height 9
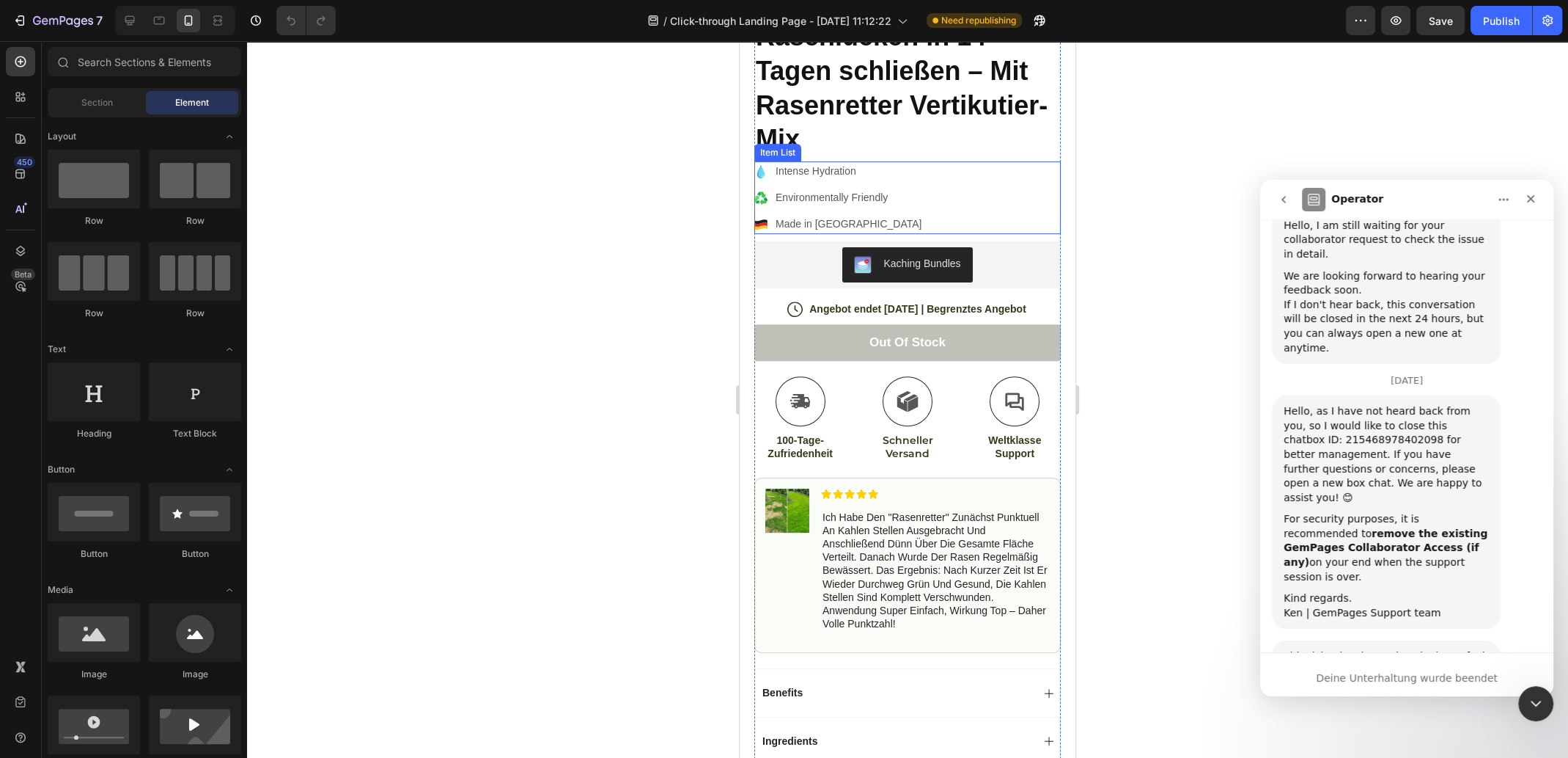
scroll to position [513, 0]
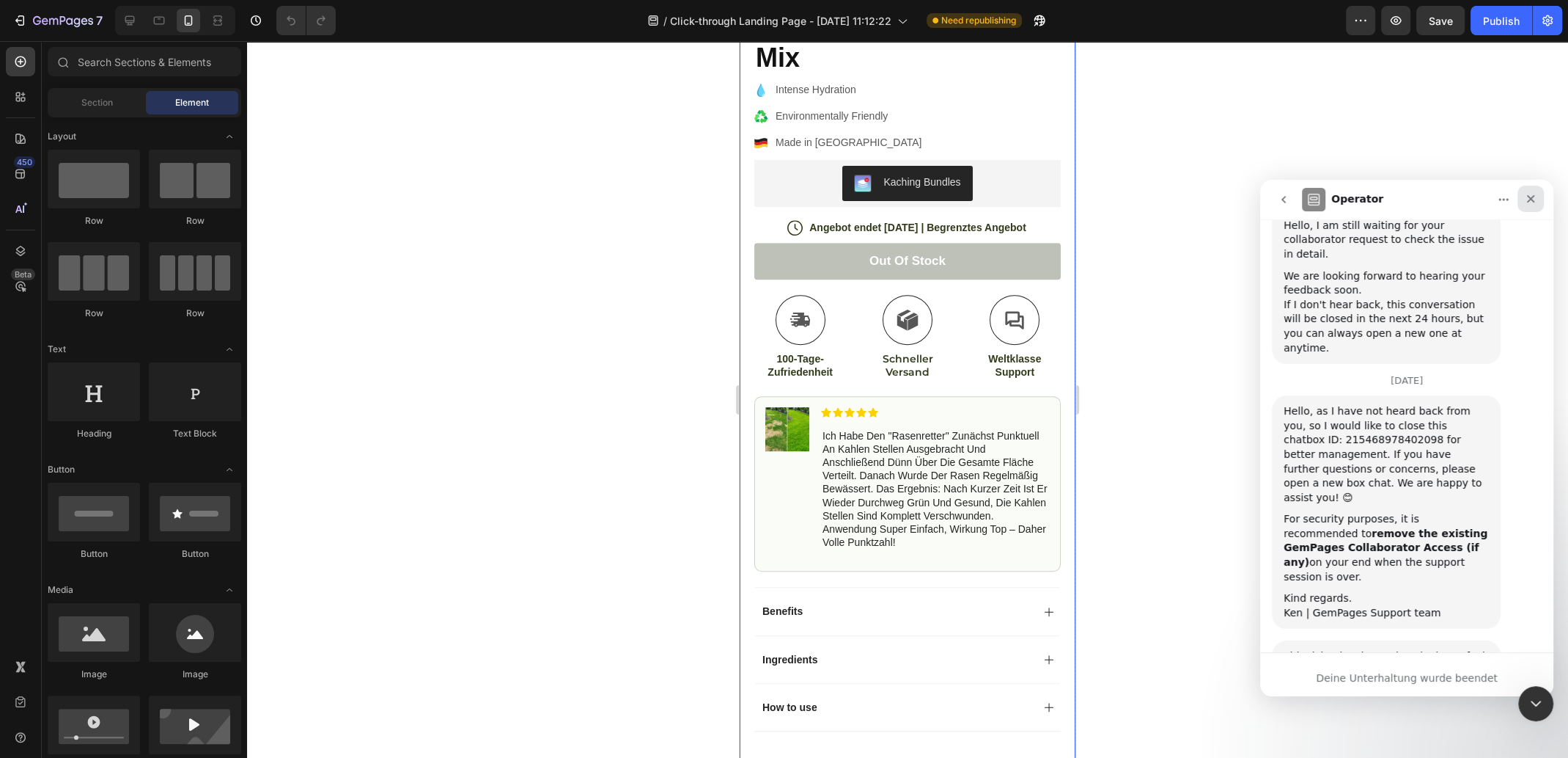
click at [1531, 202] on icon "Schließen" at bounding box center [1531, 199] width 12 height 12
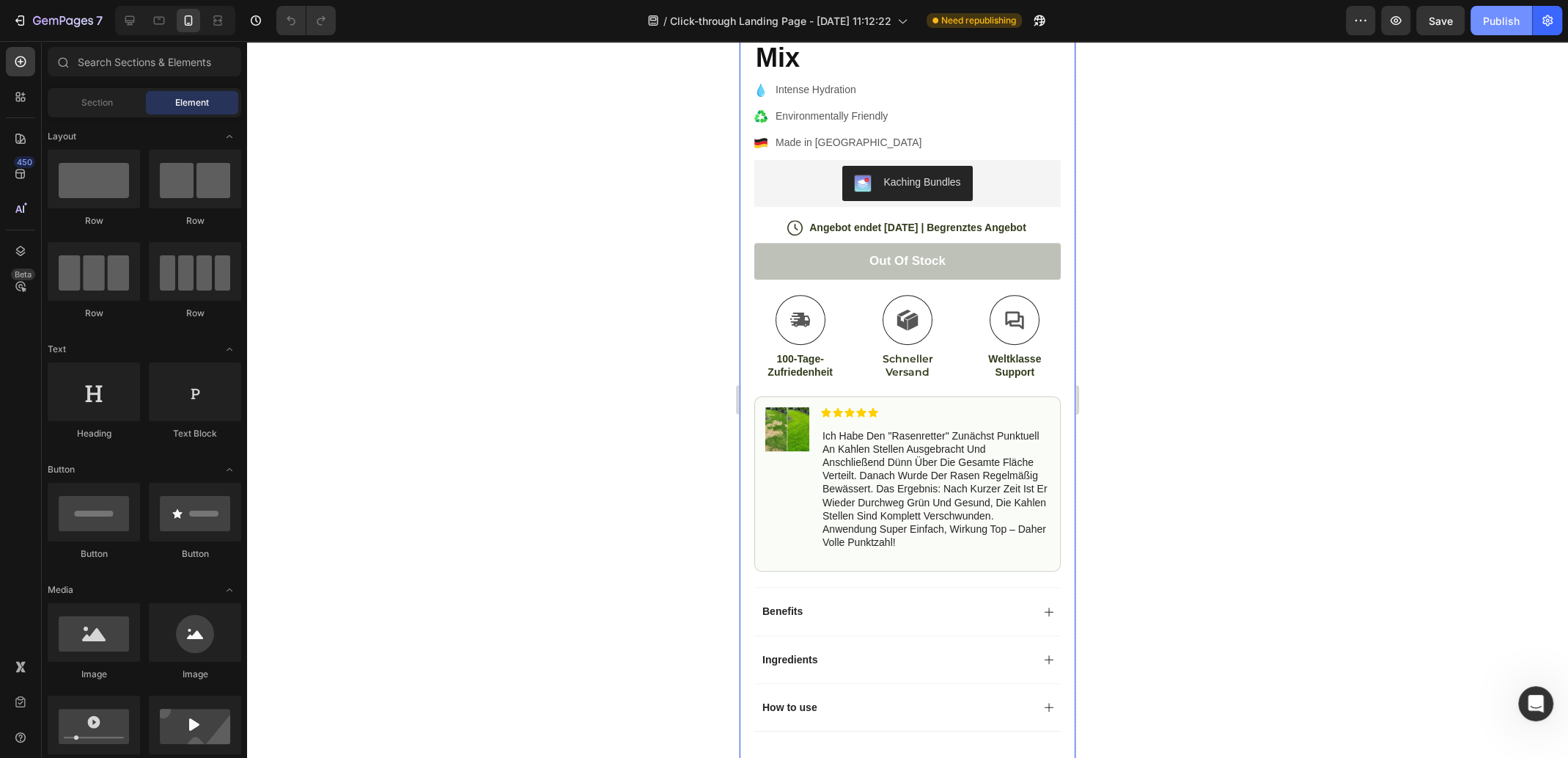
scroll to position [1686, 0]
click at [1499, 29] on button "Publish" at bounding box center [1501, 20] width 62 height 29
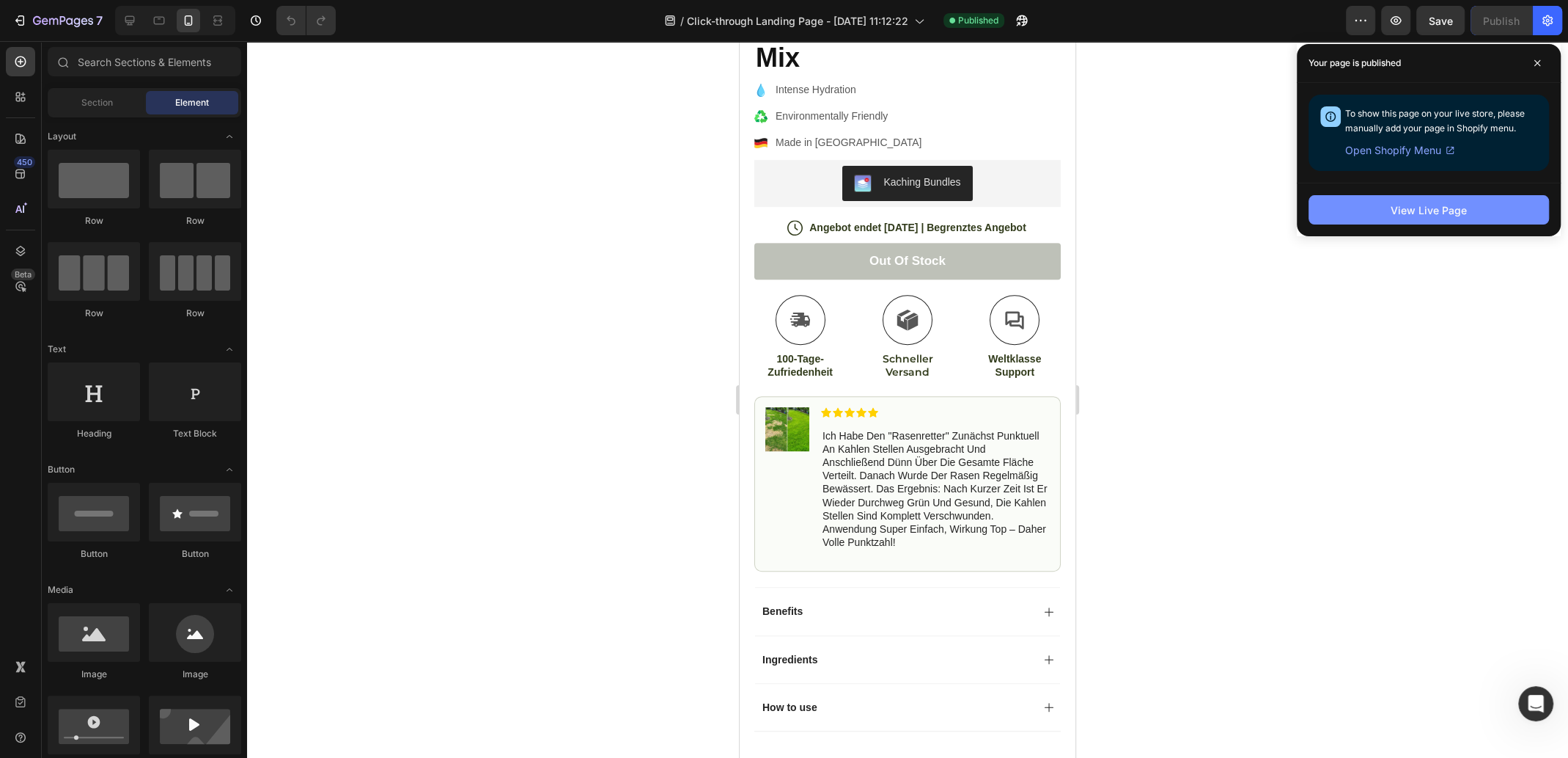
click at [1434, 211] on div "View Live Page" at bounding box center [1429, 210] width 77 height 15
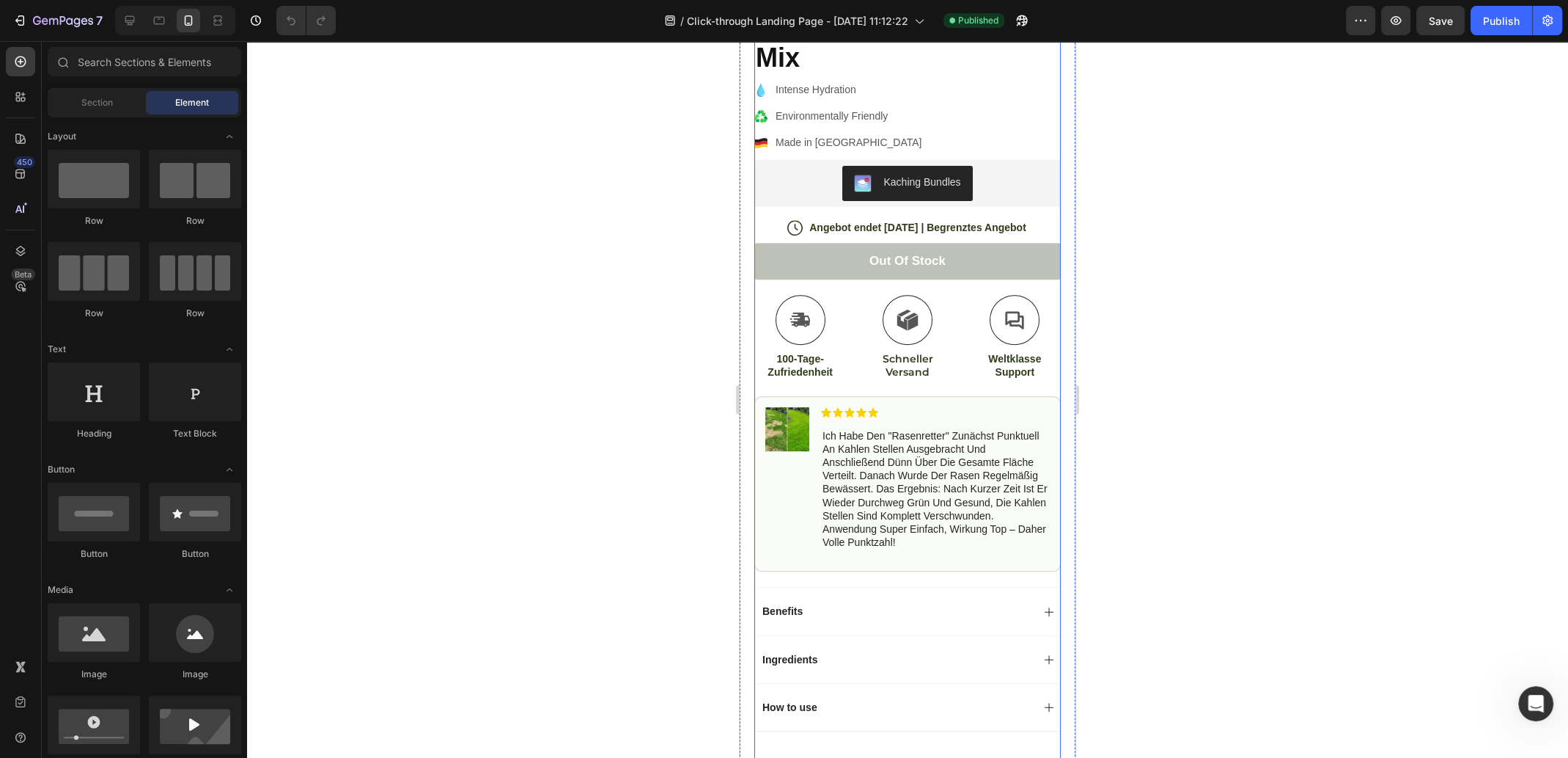
scroll to position [367, 0]
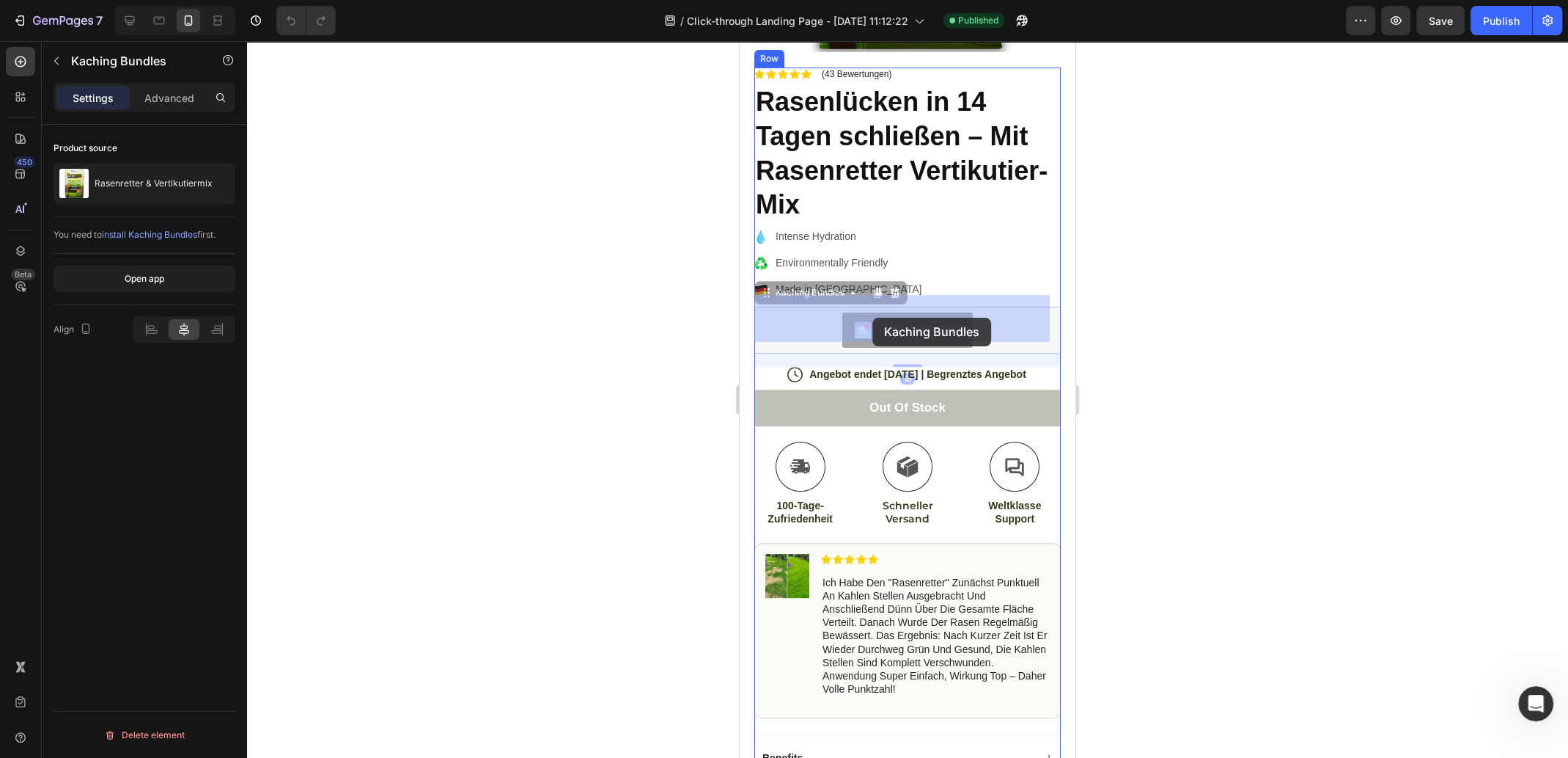
drag, startPoint x: 860, startPoint y: 320, endPoint x: 873, endPoint y: 317, distance: 13.3
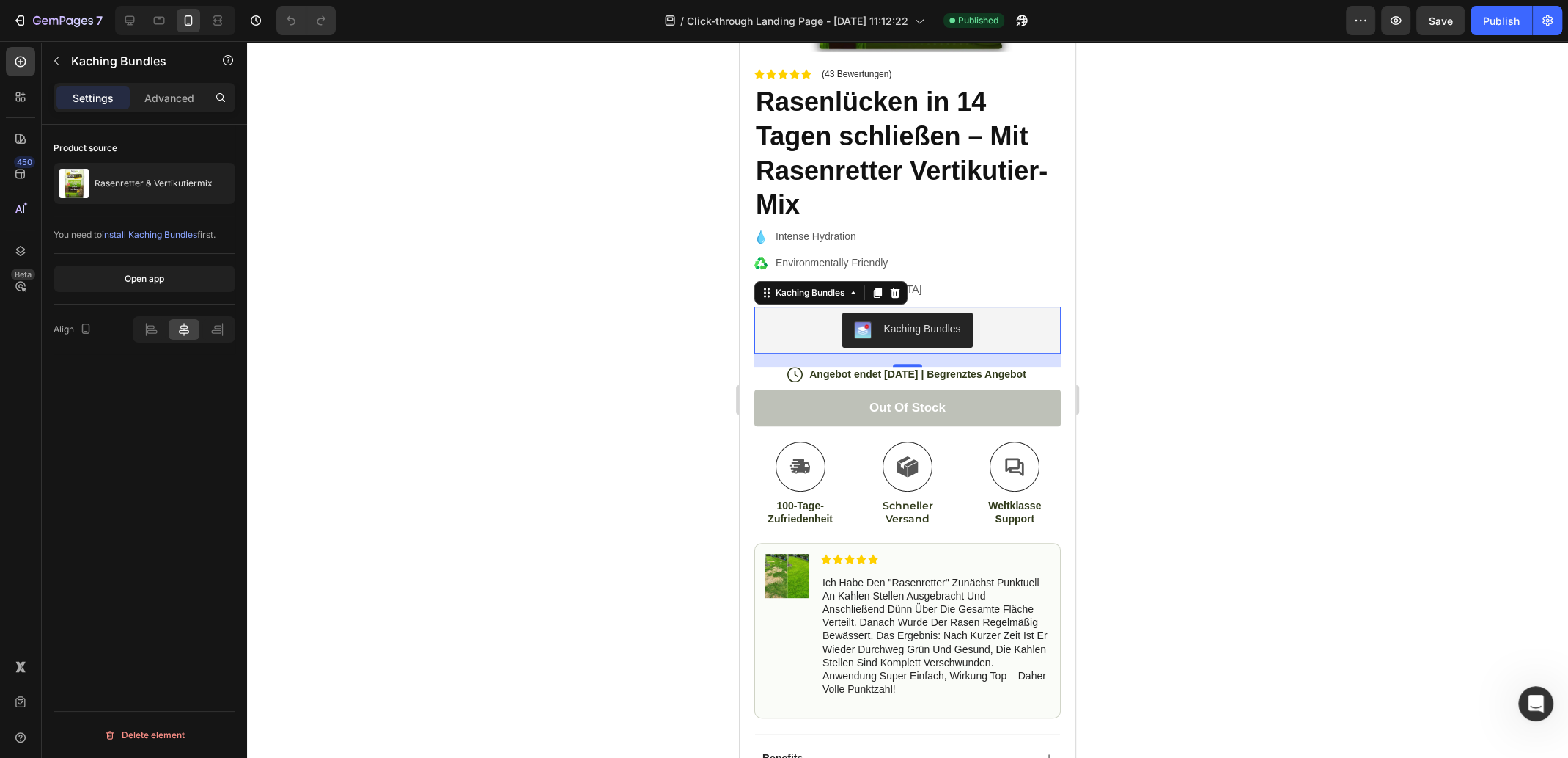
click at [917, 326] on div "Kaching Bundles" at bounding box center [907, 330] width 106 height 18
click at [176, 102] on p "Advanced" at bounding box center [169, 97] width 50 height 15
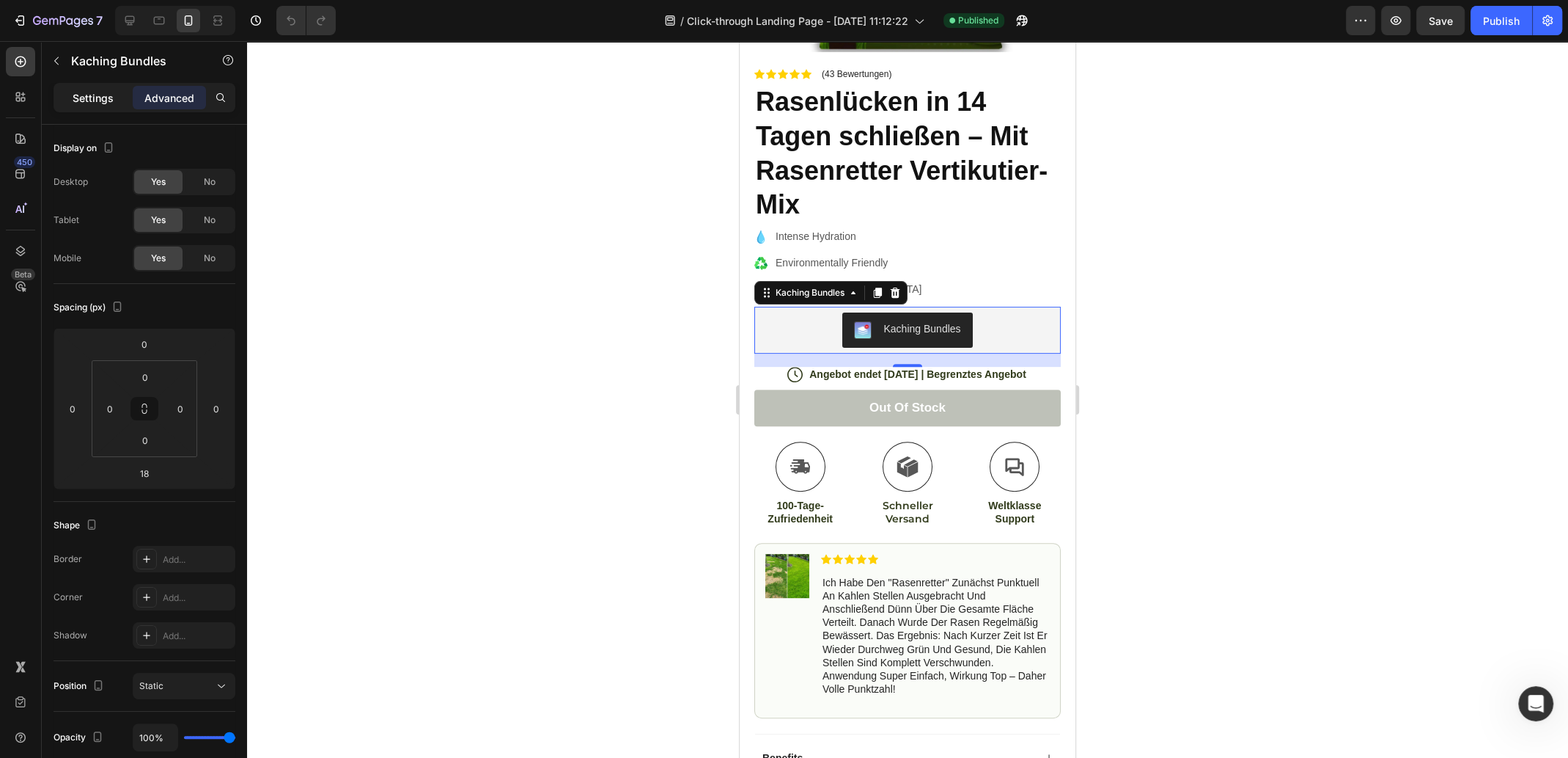
click at [87, 98] on p "Settings" at bounding box center [92, 97] width 41 height 15
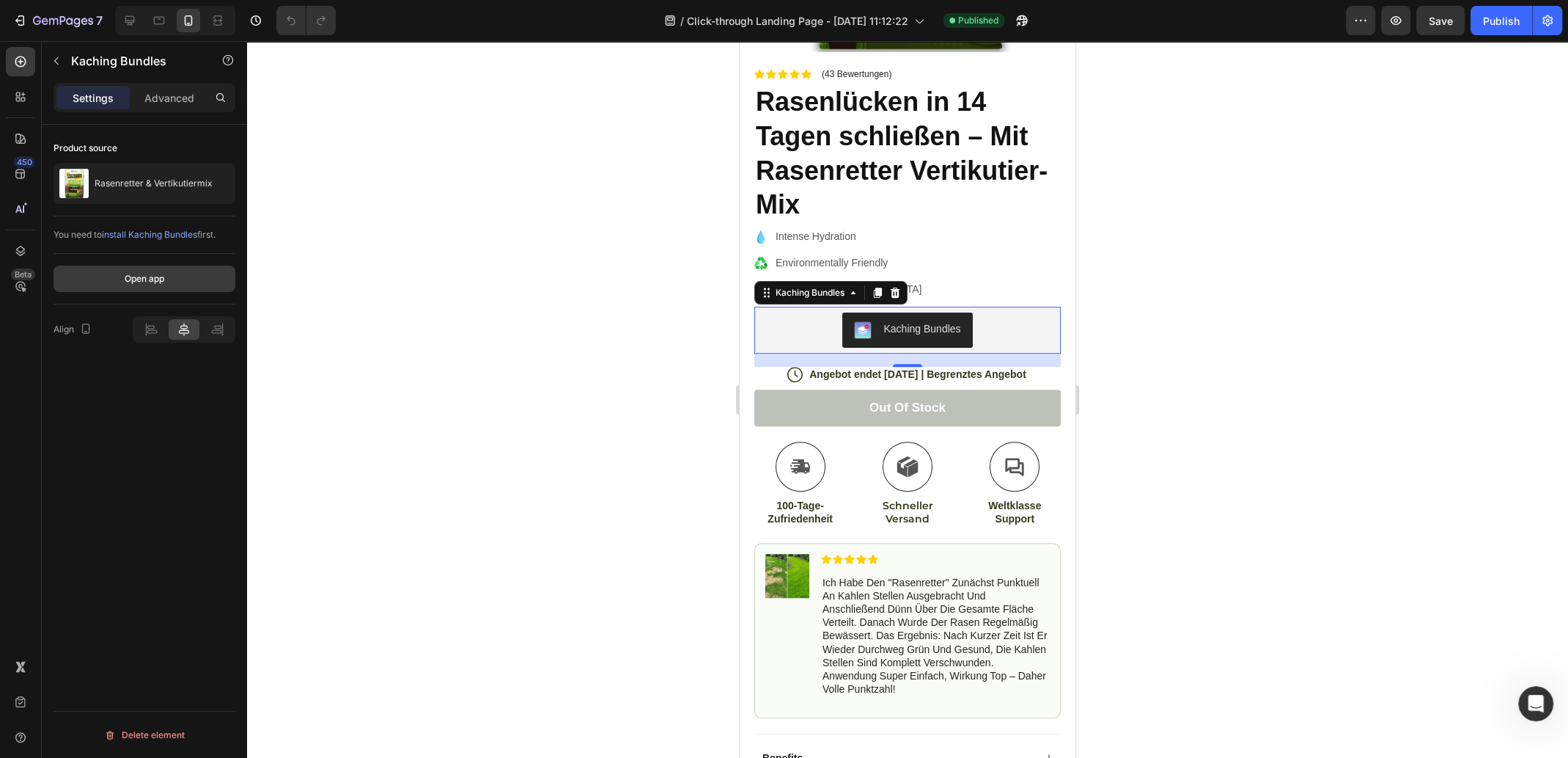
click at [158, 278] on div "Open app" at bounding box center [144, 279] width 40 height 13
click at [1271, 253] on div at bounding box center [908, 399] width 1321 height 716
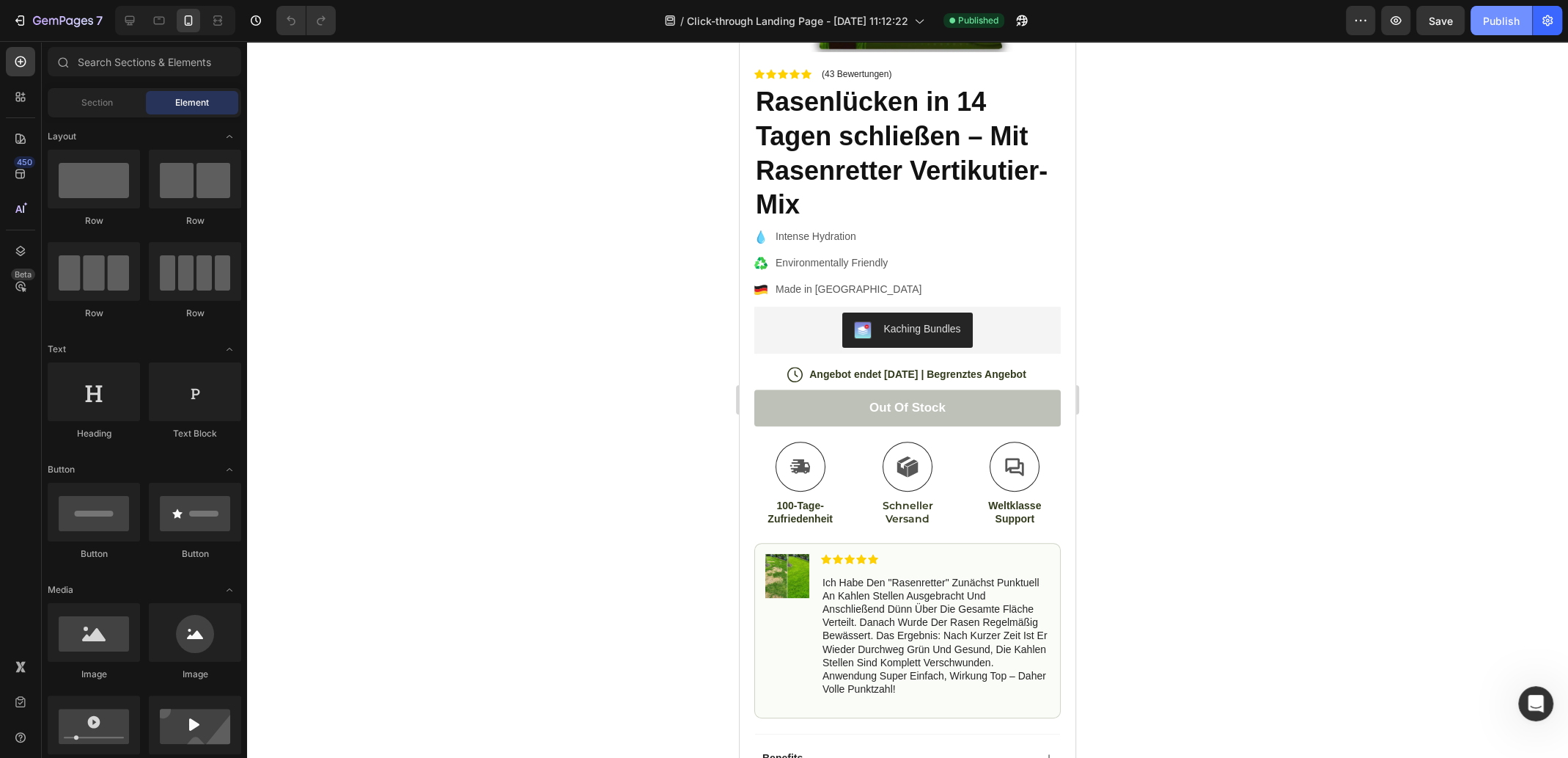
click at [1497, 29] on button "Publish" at bounding box center [1501, 20] width 62 height 29
click at [1021, 22] on icon "button" at bounding box center [1019, 24] width 4 height 4
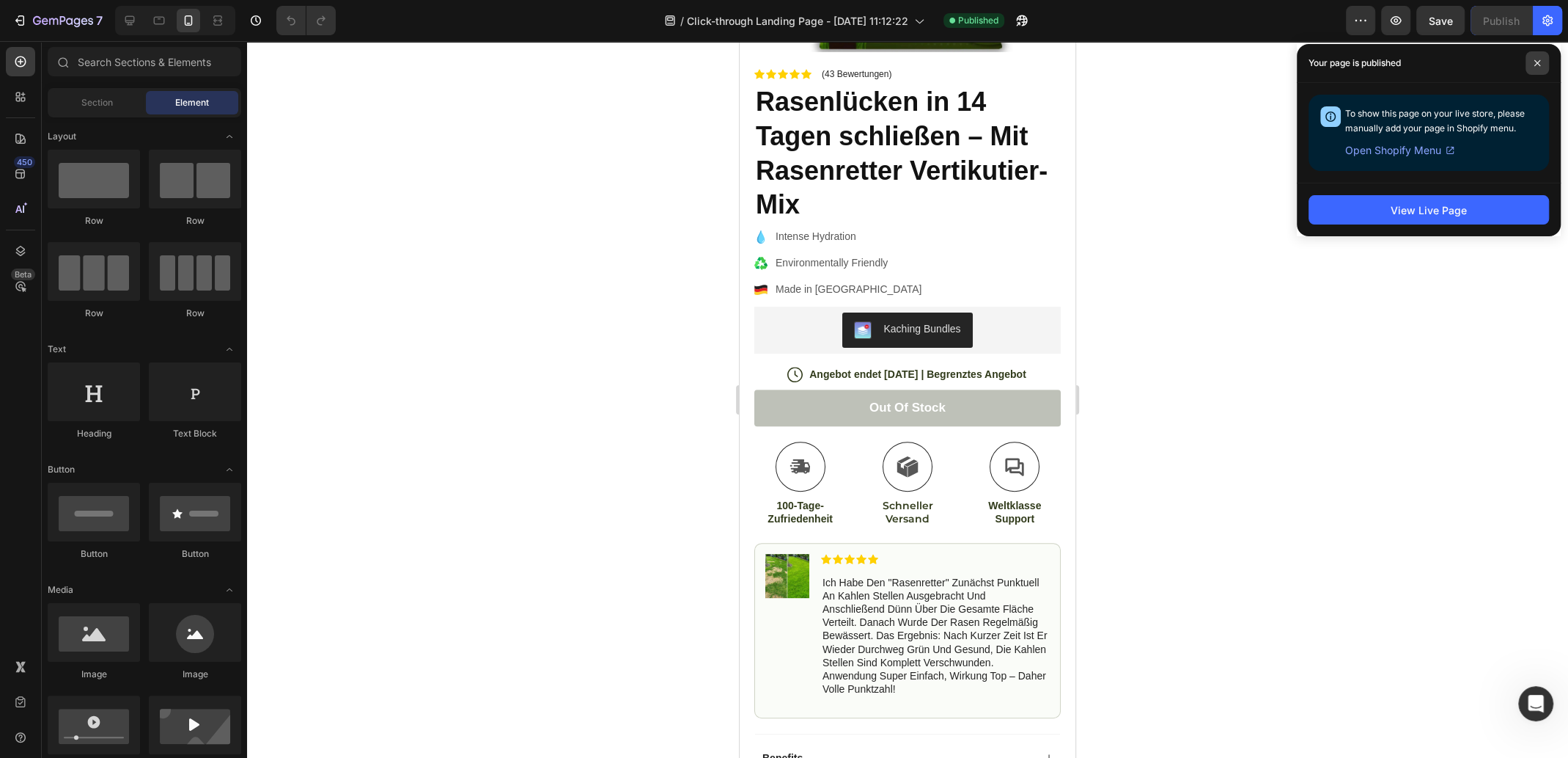
click at [1536, 60] on icon at bounding box center [1537, 63] width 7 height 7
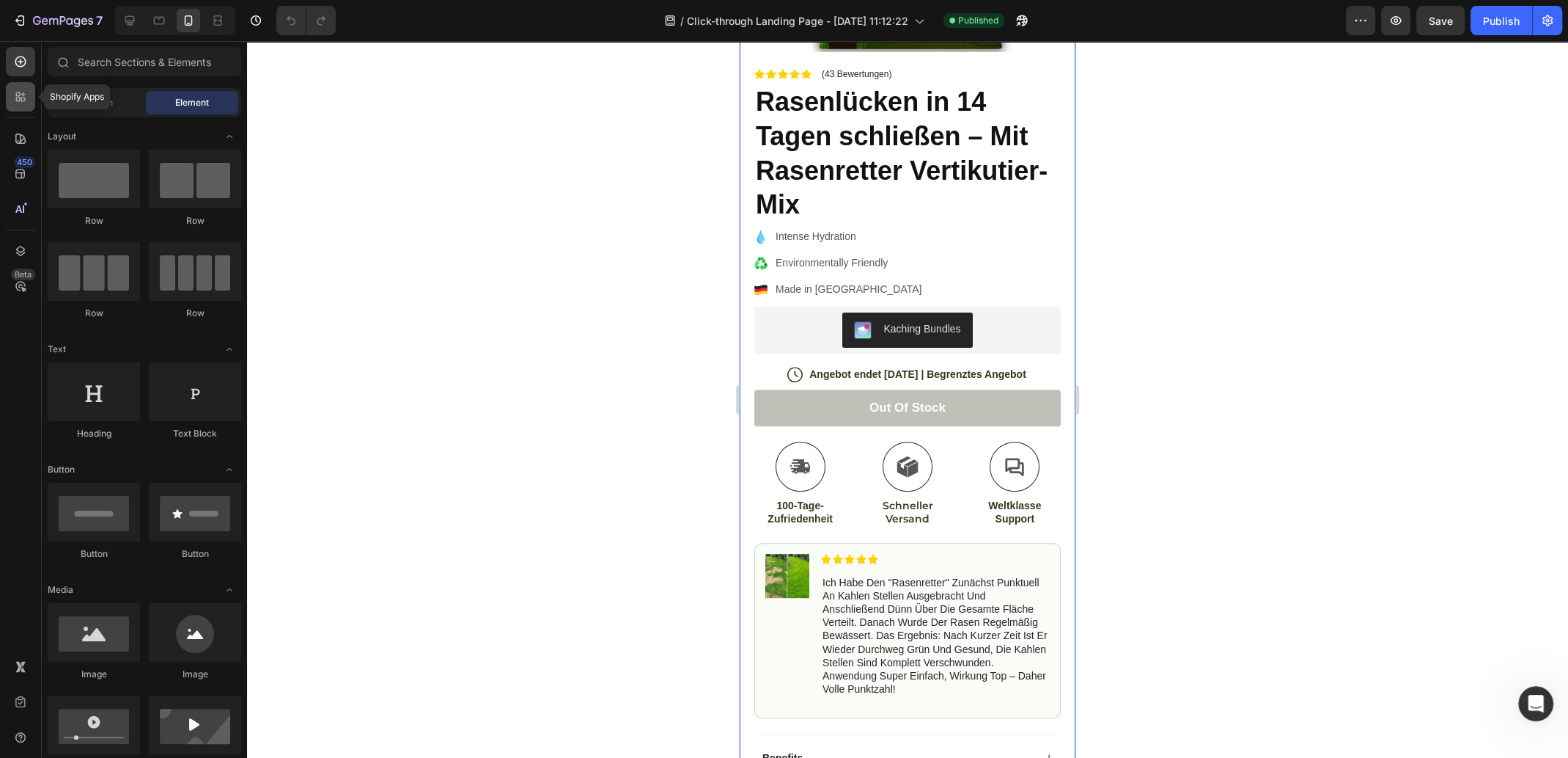
click at [22, 98] on icon at bounding box center [20, 96] width 15 height 15
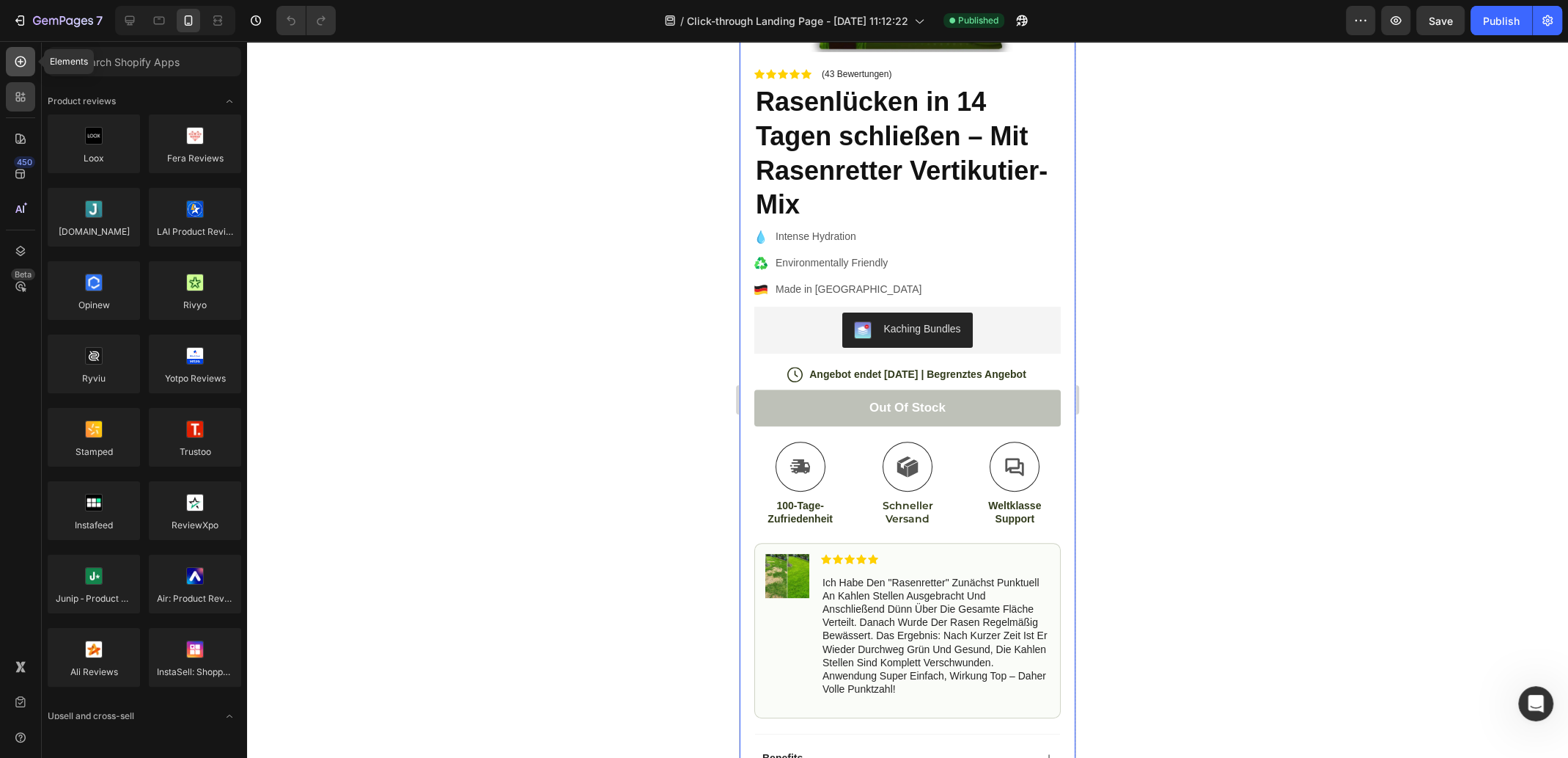
click at [25, 67] on icon at bounding box center [20, 62] width 15 height 15
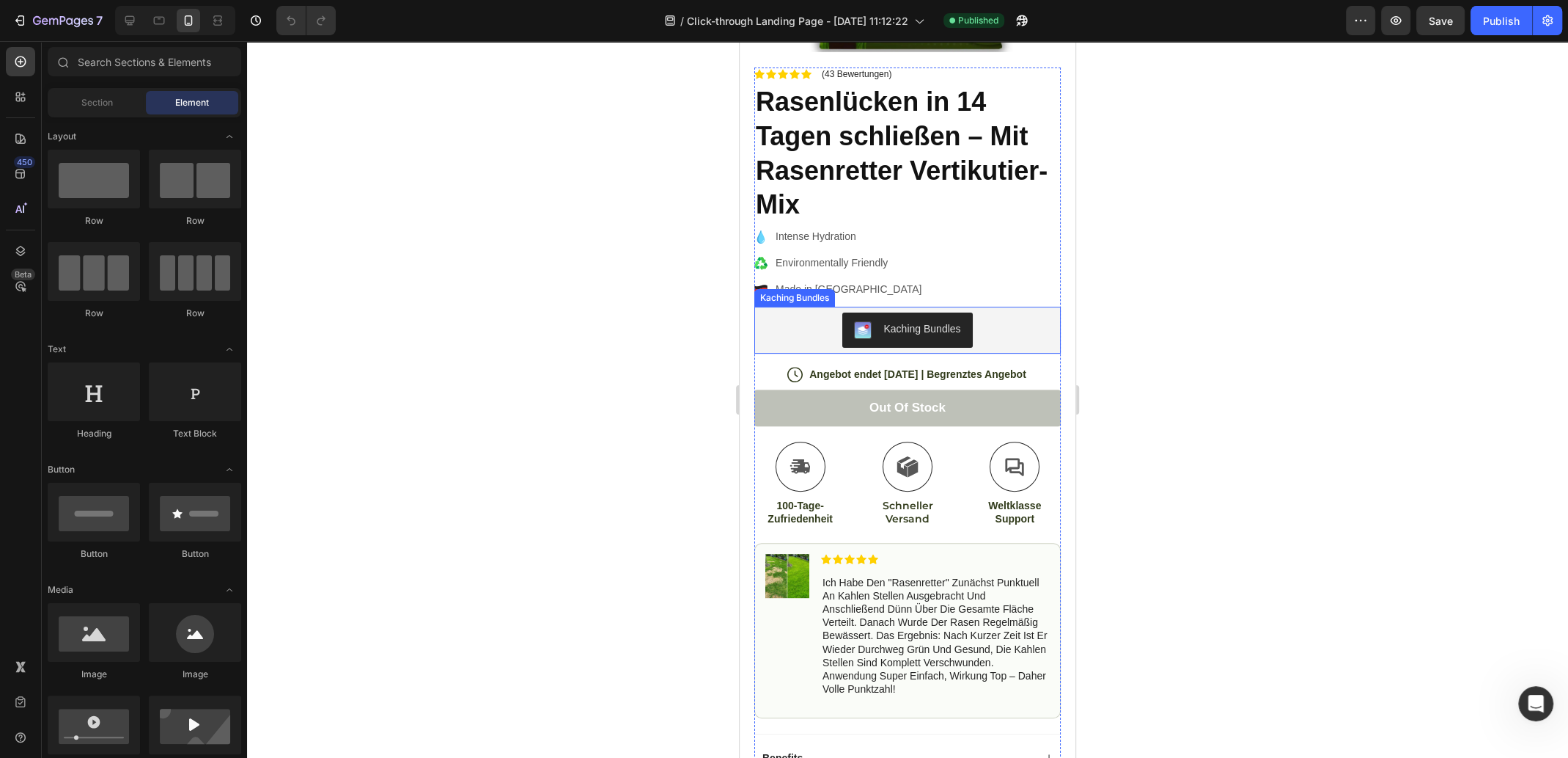
click at [1012, 323] on div "Kaching Bundles" at bounding box center [908, 329] width 294 height 35
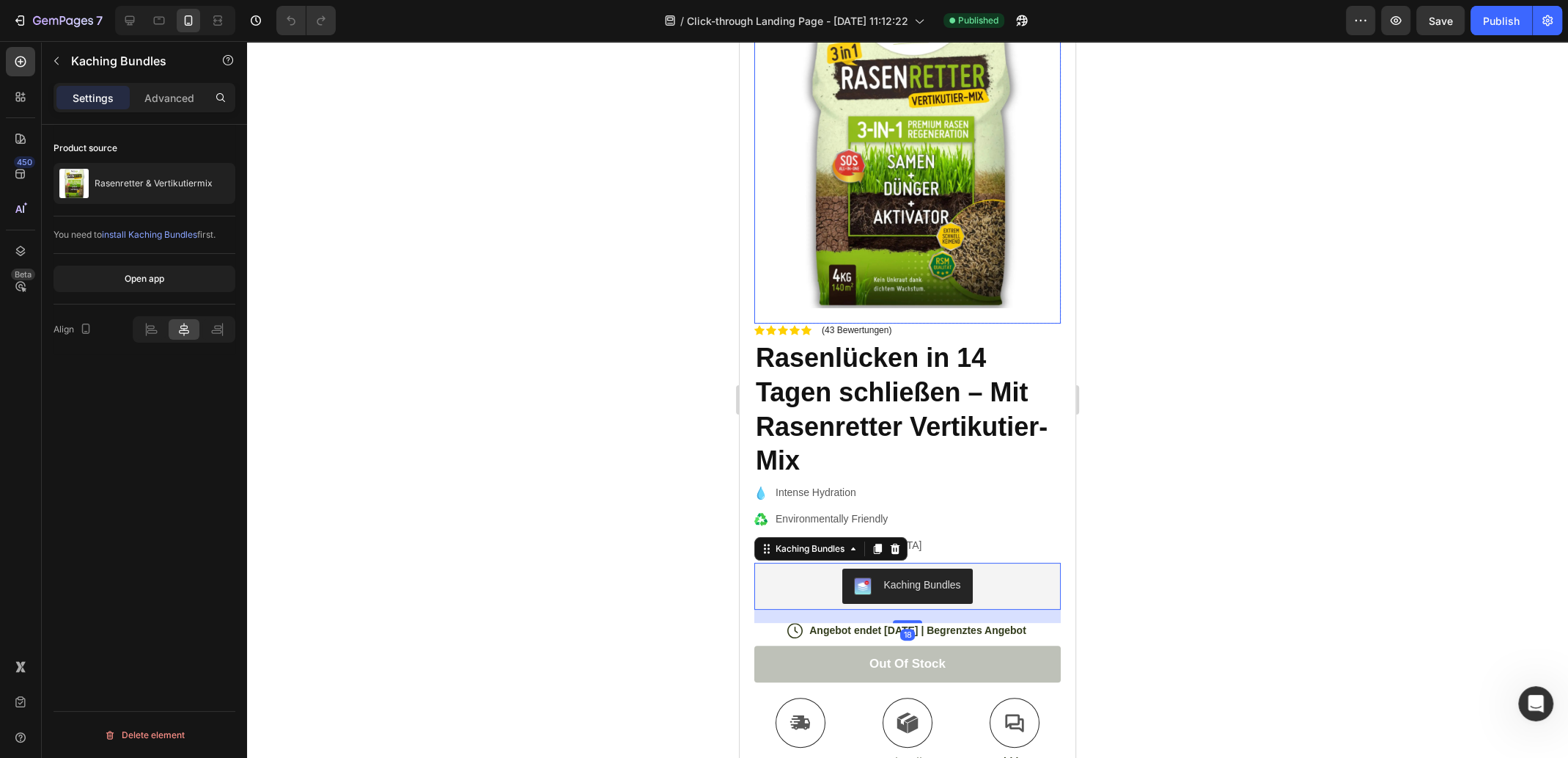
scroll to position [74, 0]
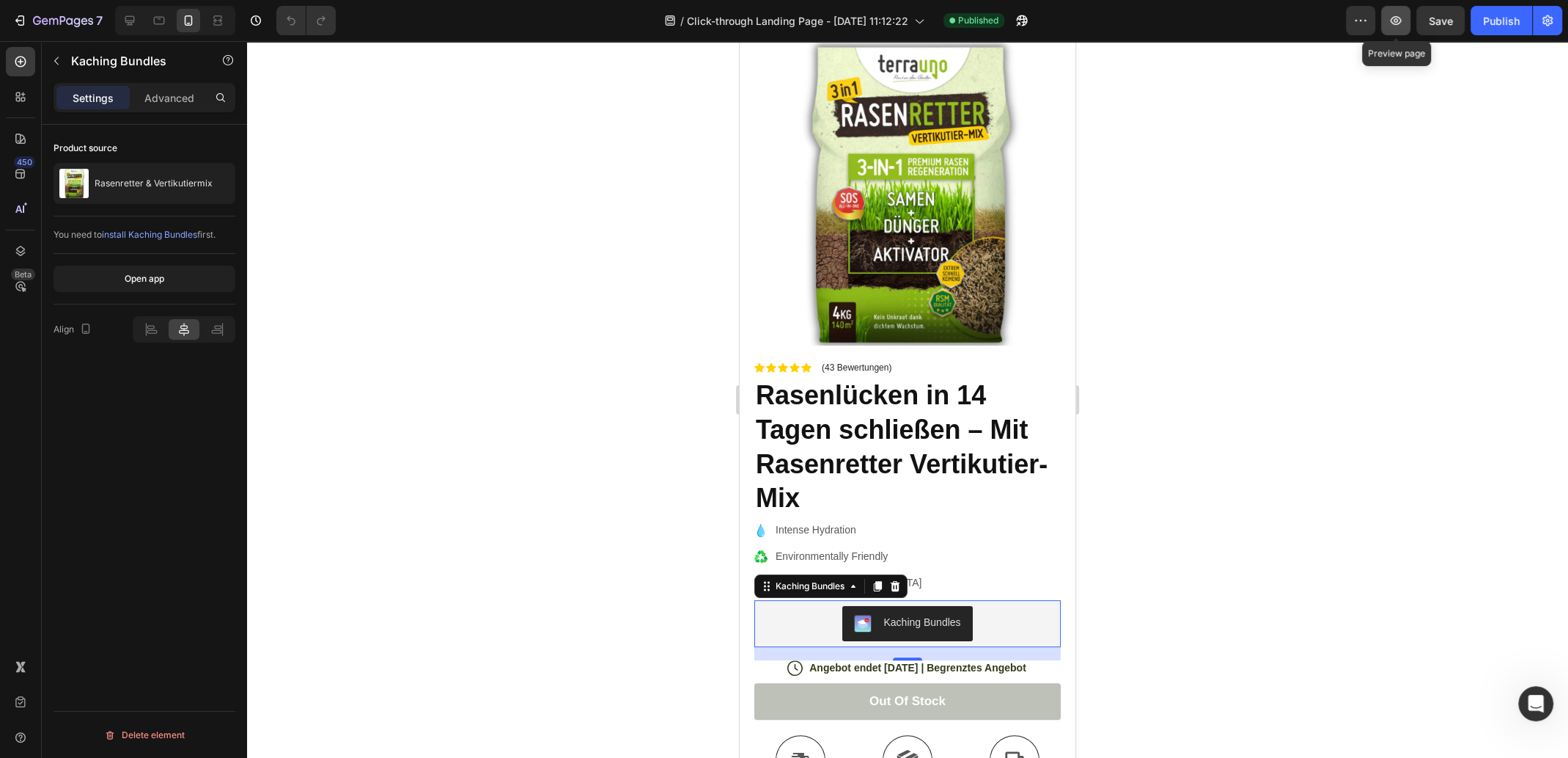
click at [1389, 17] on icon "button" at bounding box center [1396, 20] width 15 height 15
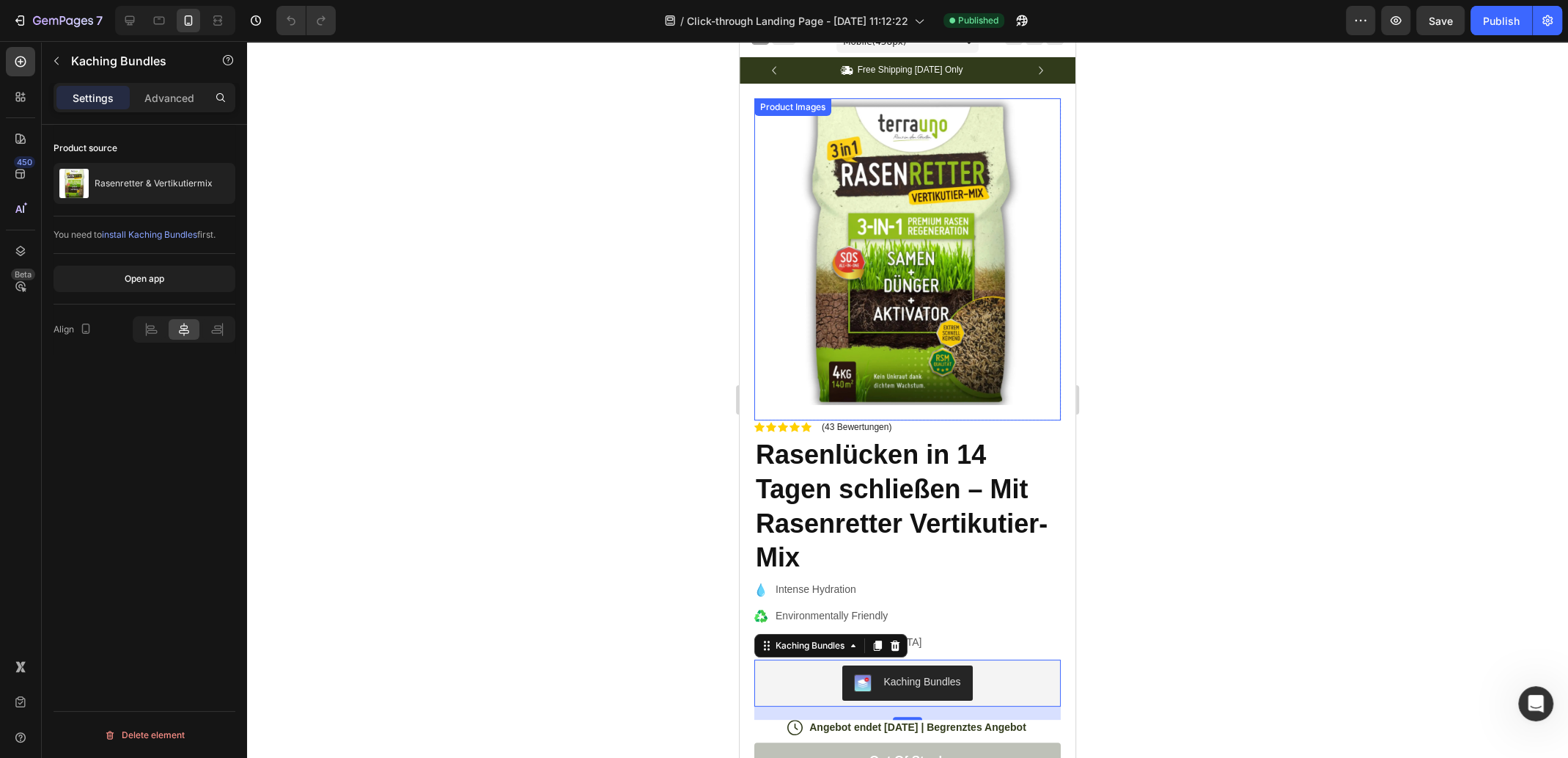
scroll to position [0, 0]
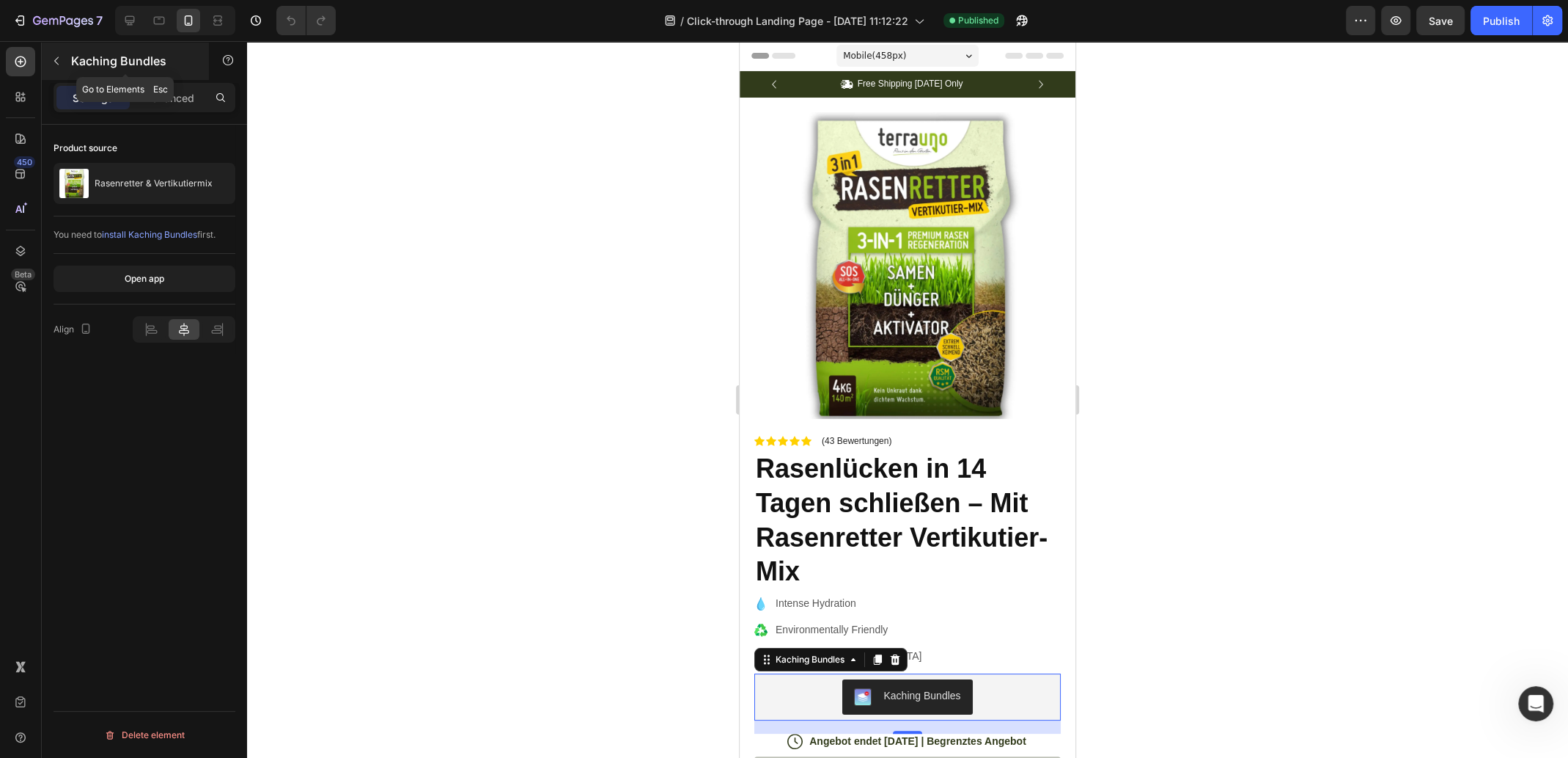
click at [58, 56] on icon "button" at bounding box center [57, 61] width 12 height 12
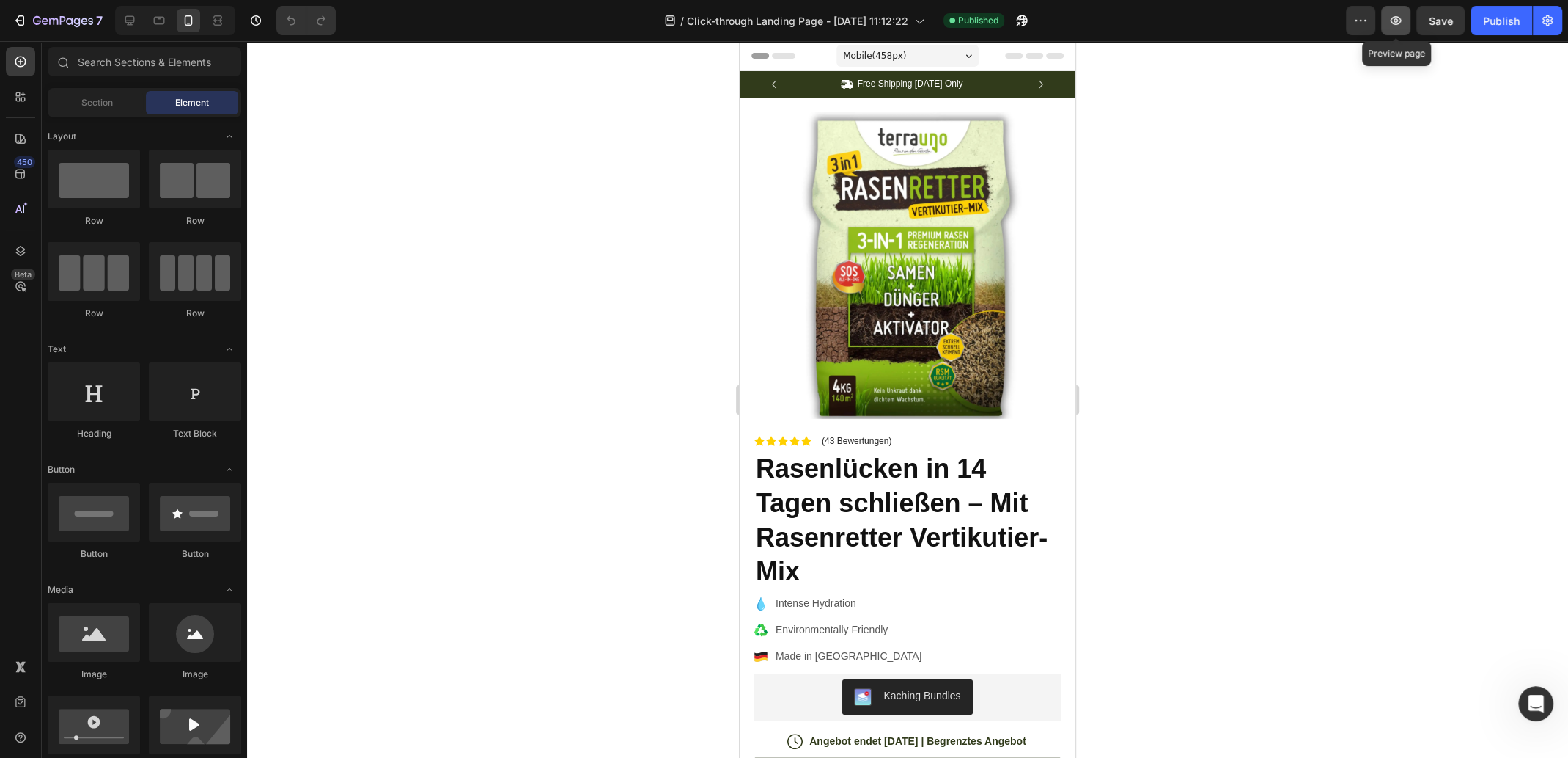
click at [1396, 21] on icon "button" at bounding box center [1396, 20] width 15 height 15
click at [1403, 24] on icon "button" at bounding box center [1396, 20] width 15 height 15
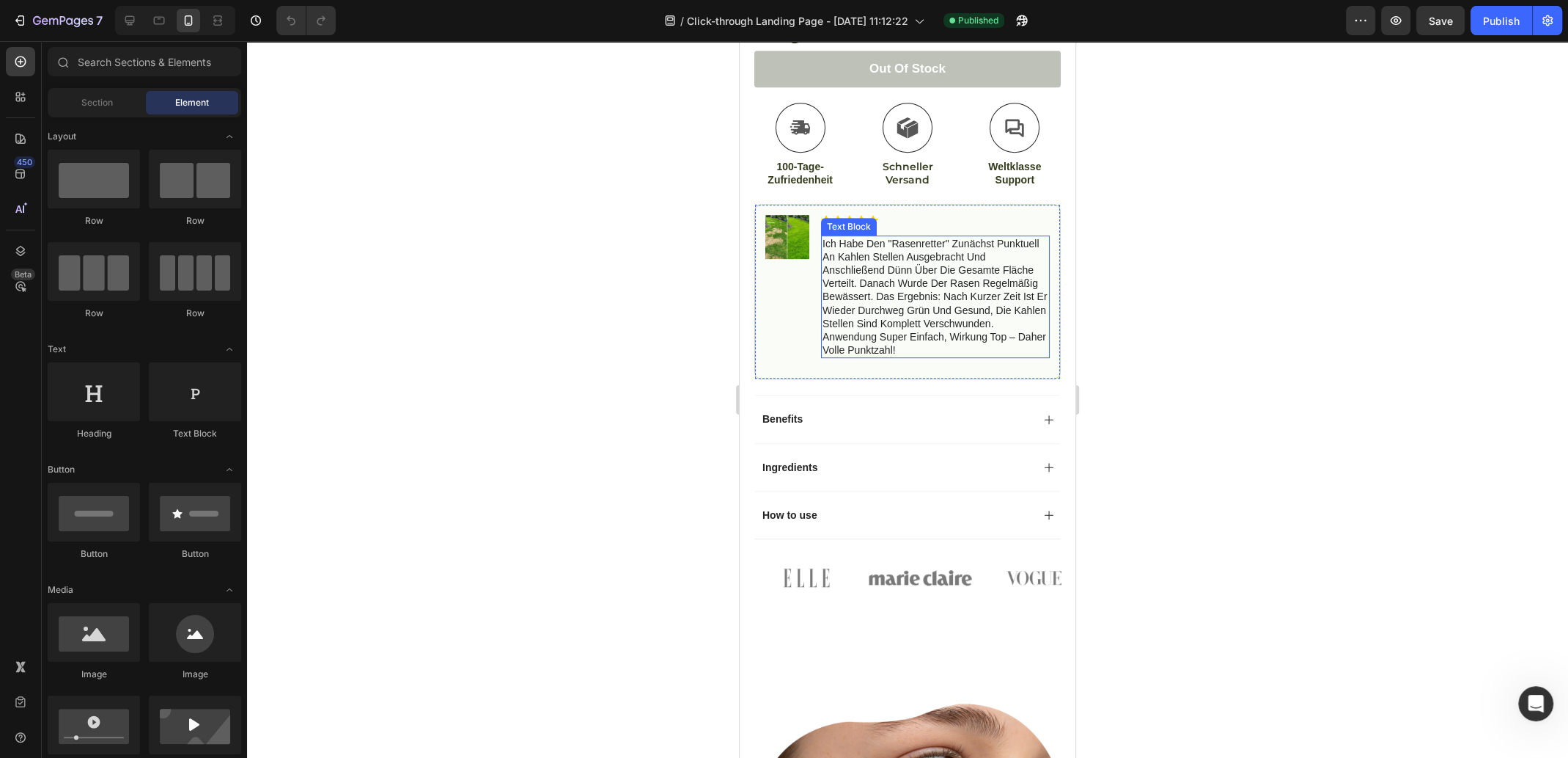
scroll to position [733, 0]
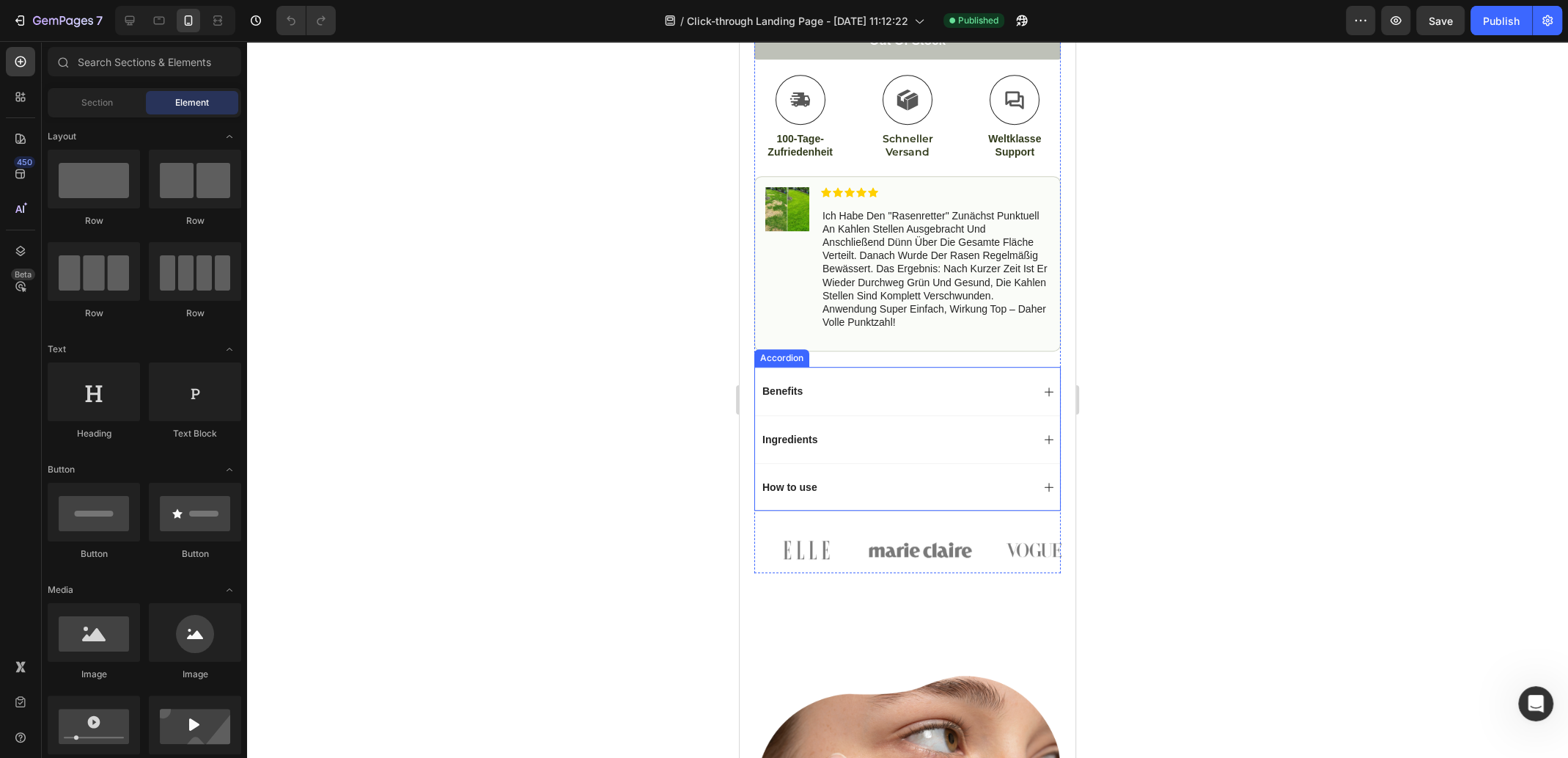
click at [1045, 387] on icon at bounding box center [1049, 391] width 9 height 9
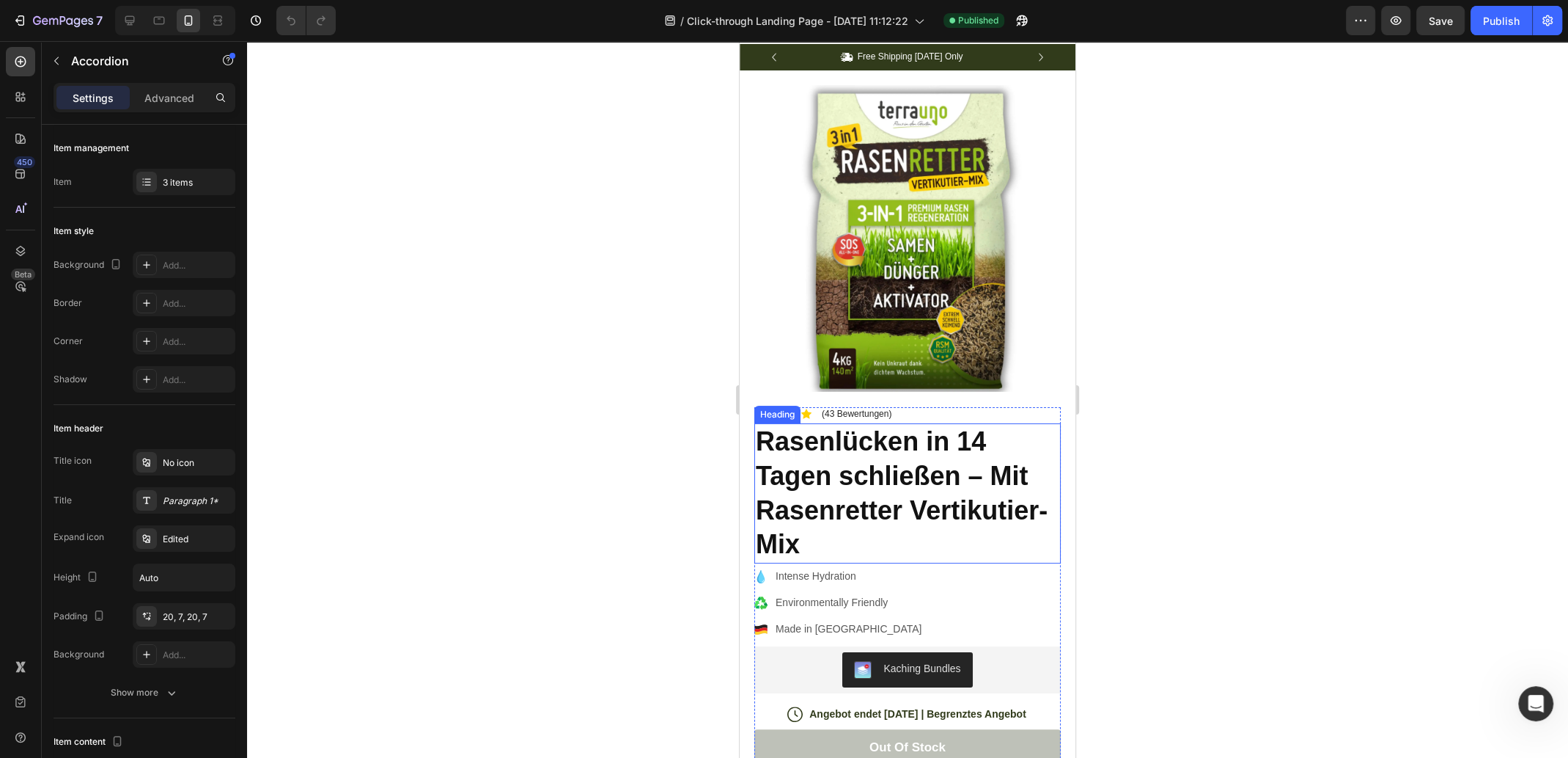
scroll to position [0, 0]
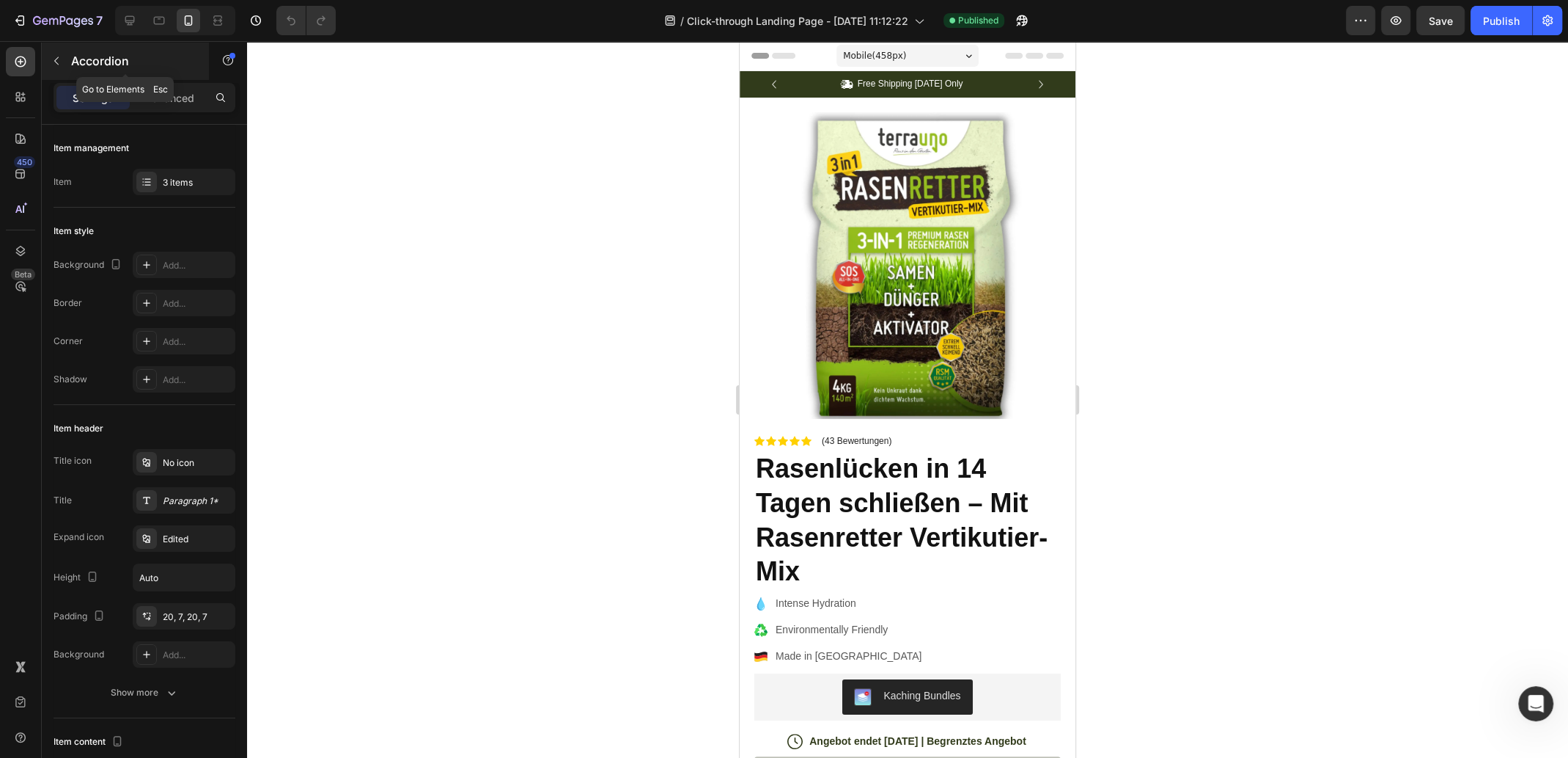
click at [55, 63] on icon "button" at bounding box center [57, 61] width 12 height 12
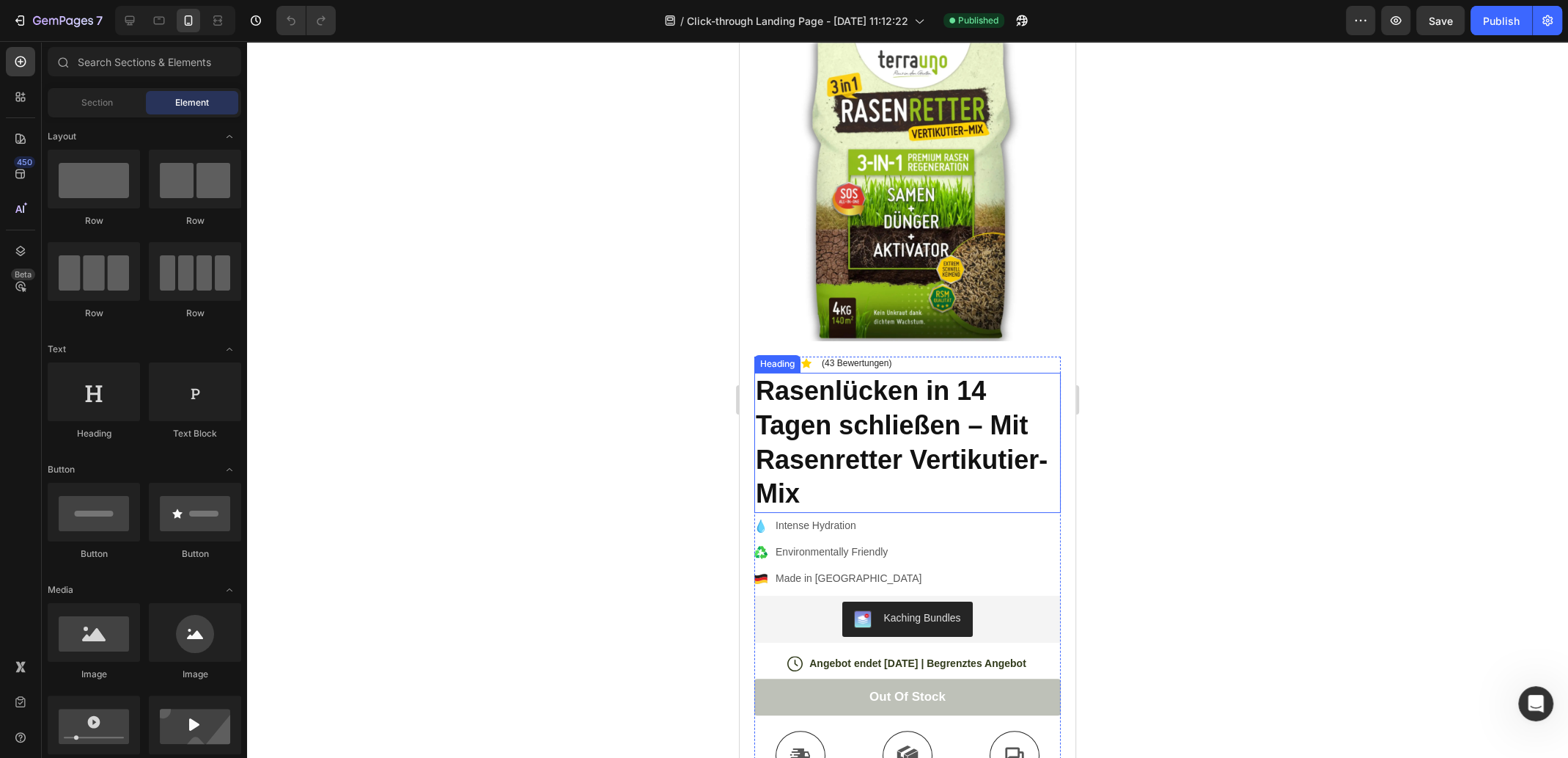
scroll to position [219, 0]
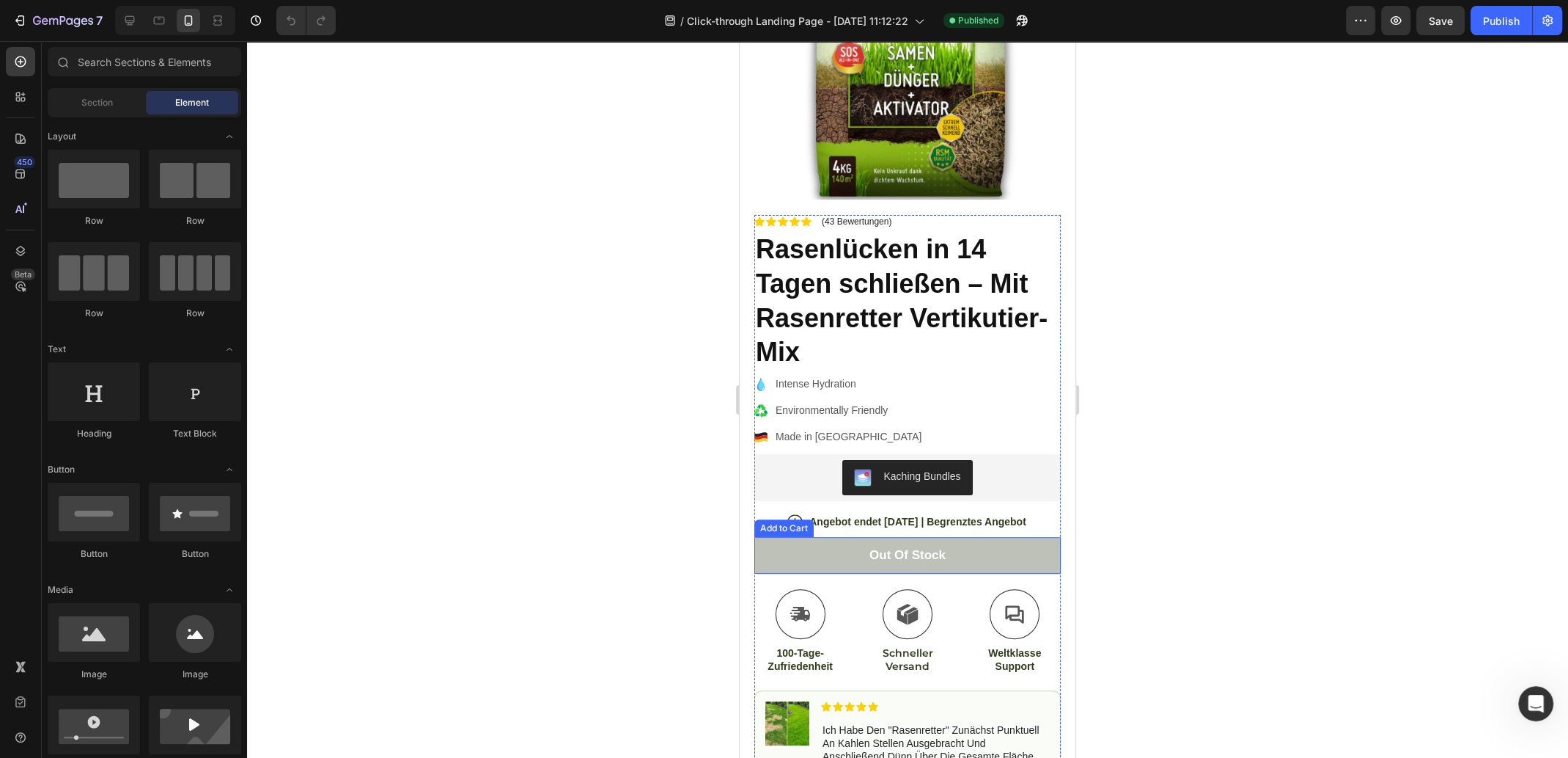
click at [885, 537] on button "Out of stock" at bounding box center [908, 555] width 306 height 37
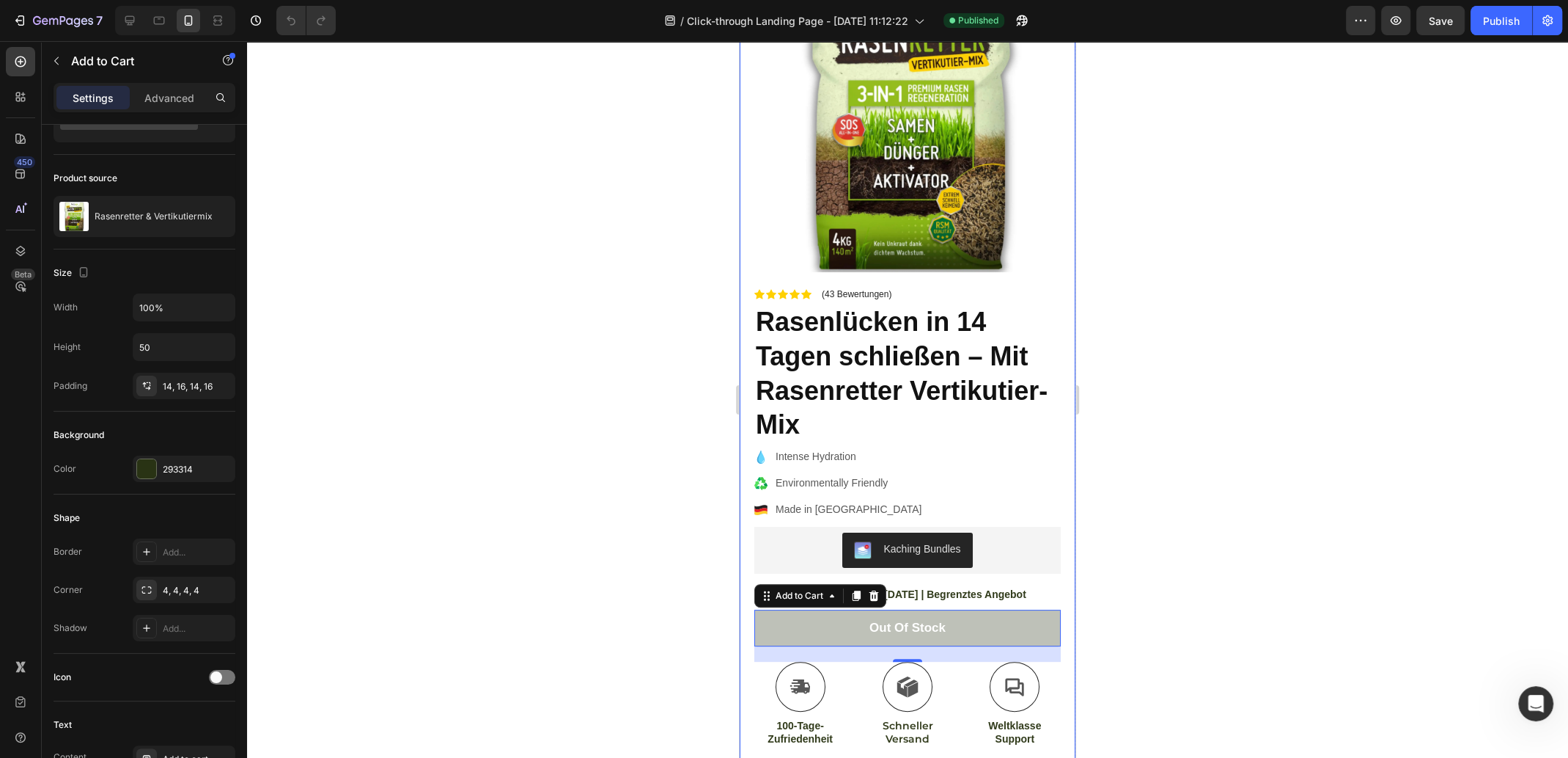
scroll to position [0, 0]
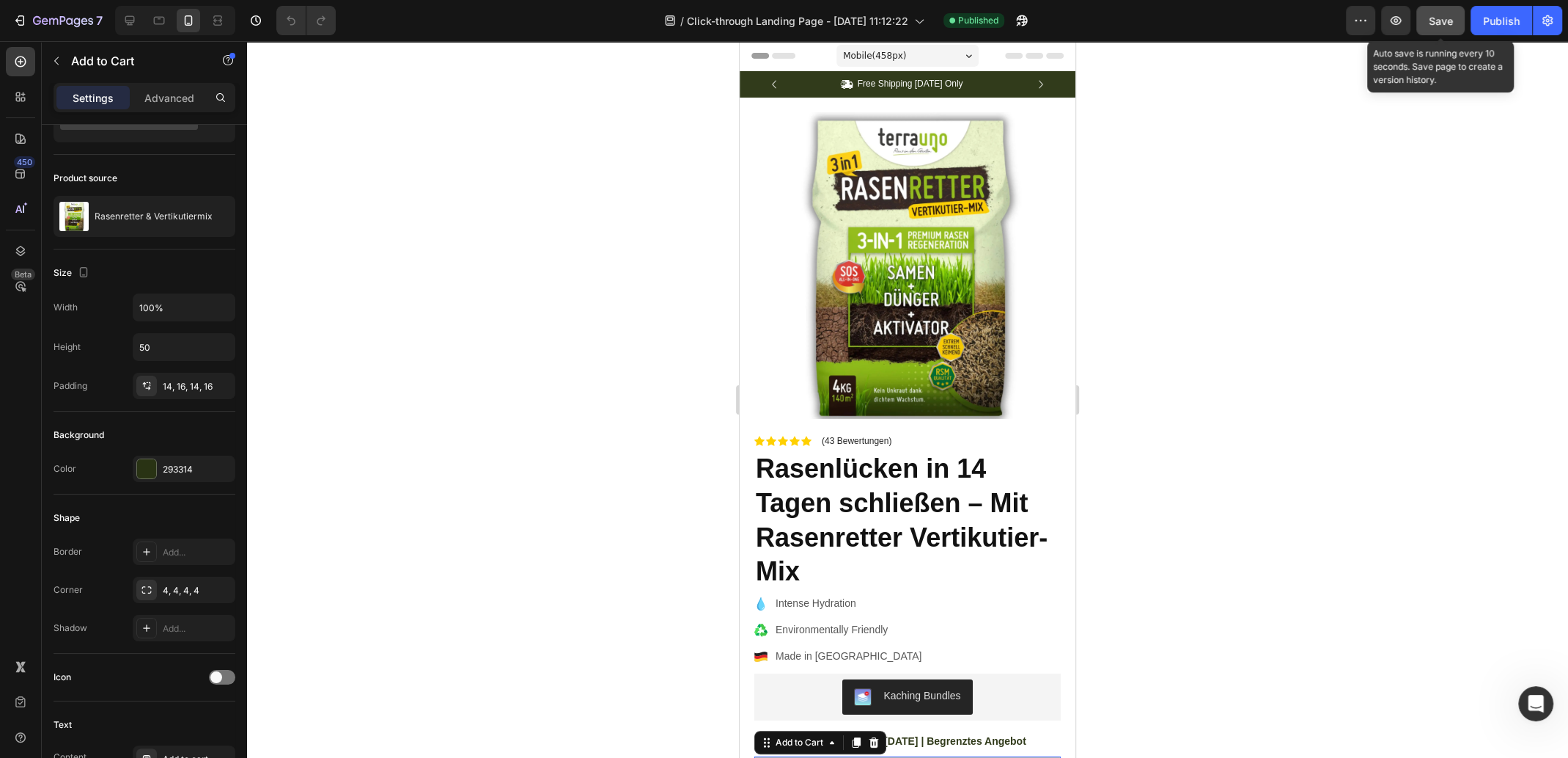
click at [1441, 18] on span "Save" at bounding box center [1441, 21] width 24 height 13
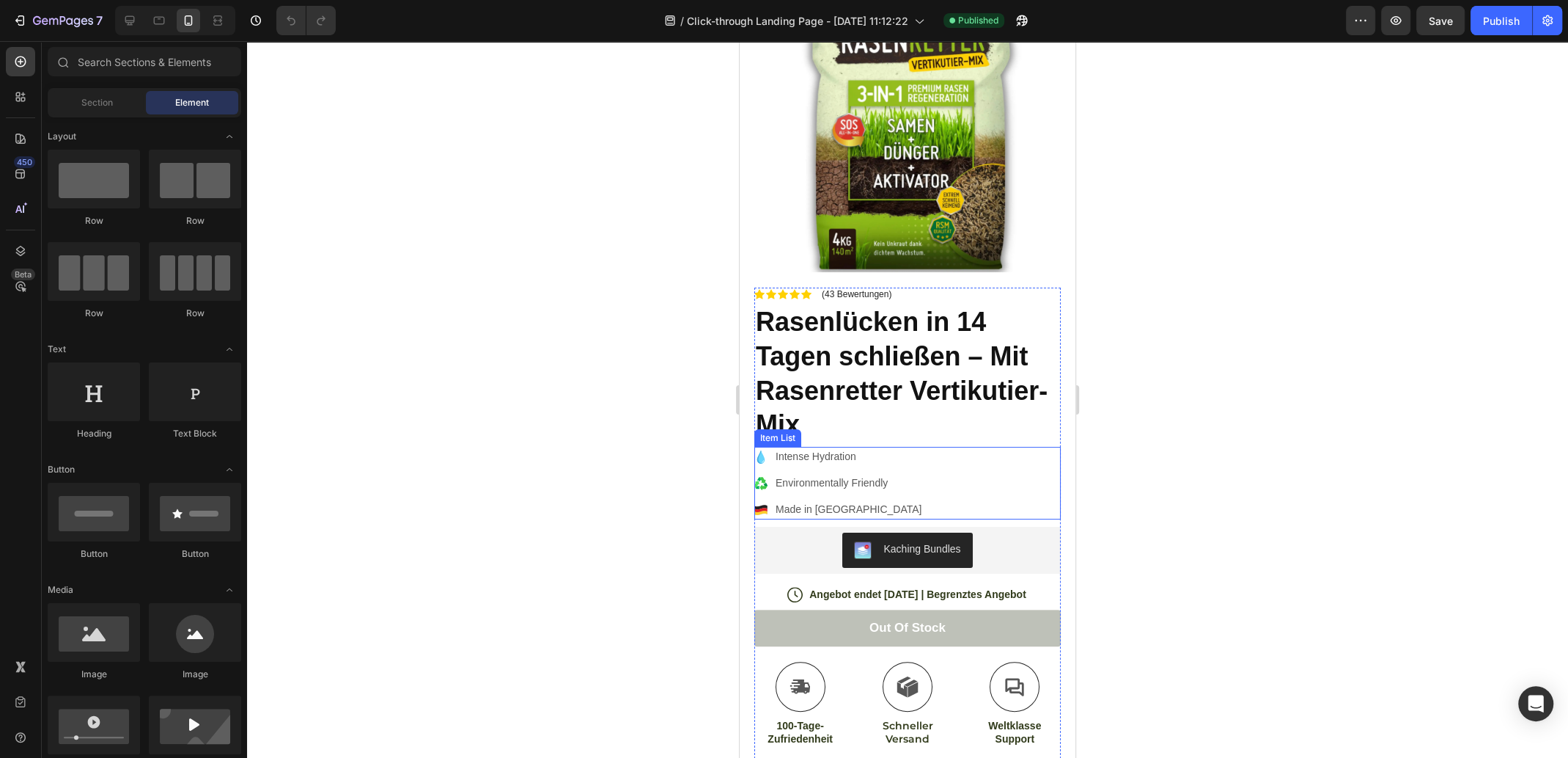
scroll to position [219, 0]
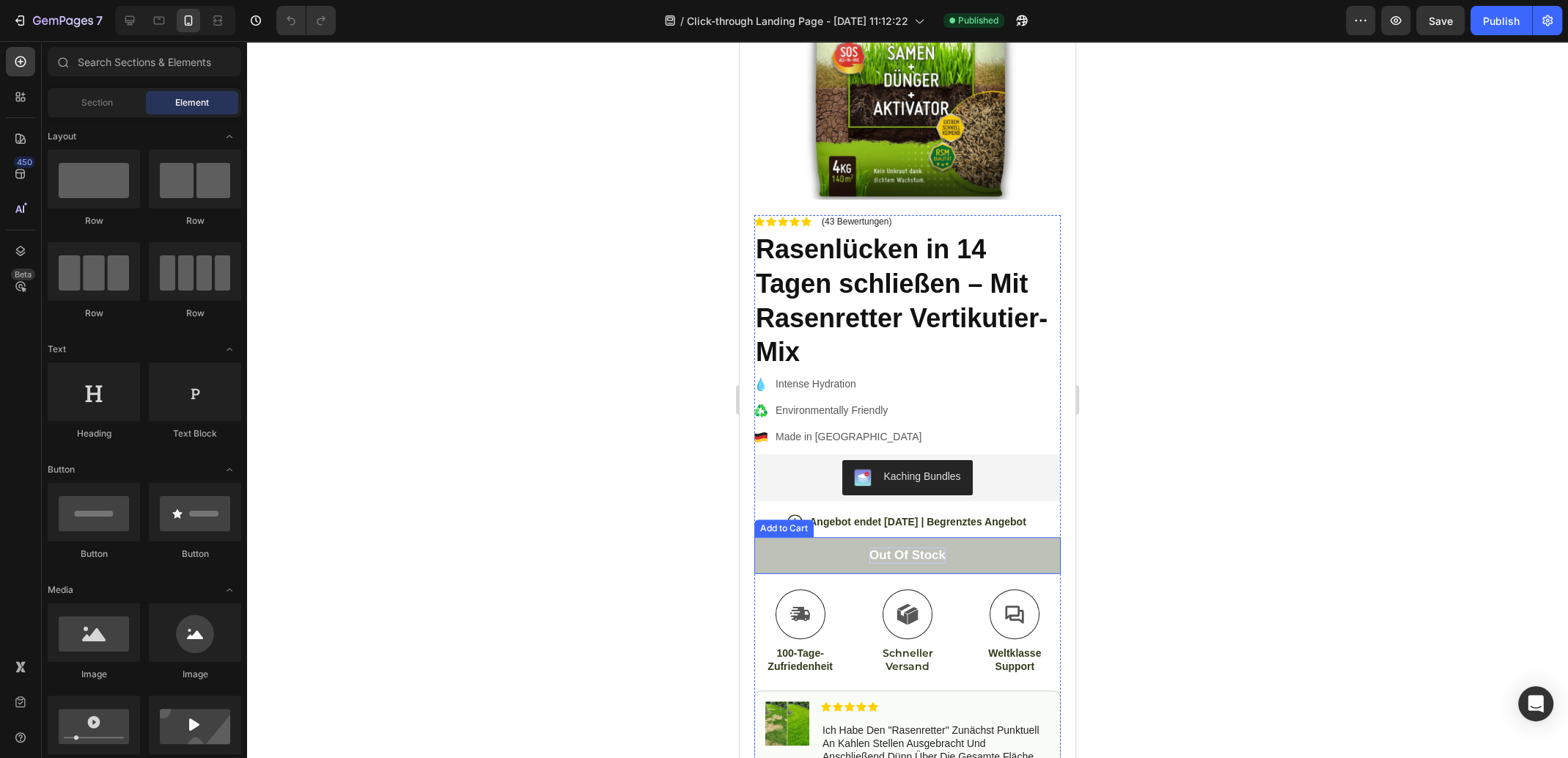
click at [911, 547] on div "Out of stock" at bounding box center [908, 555] width 77 height 16
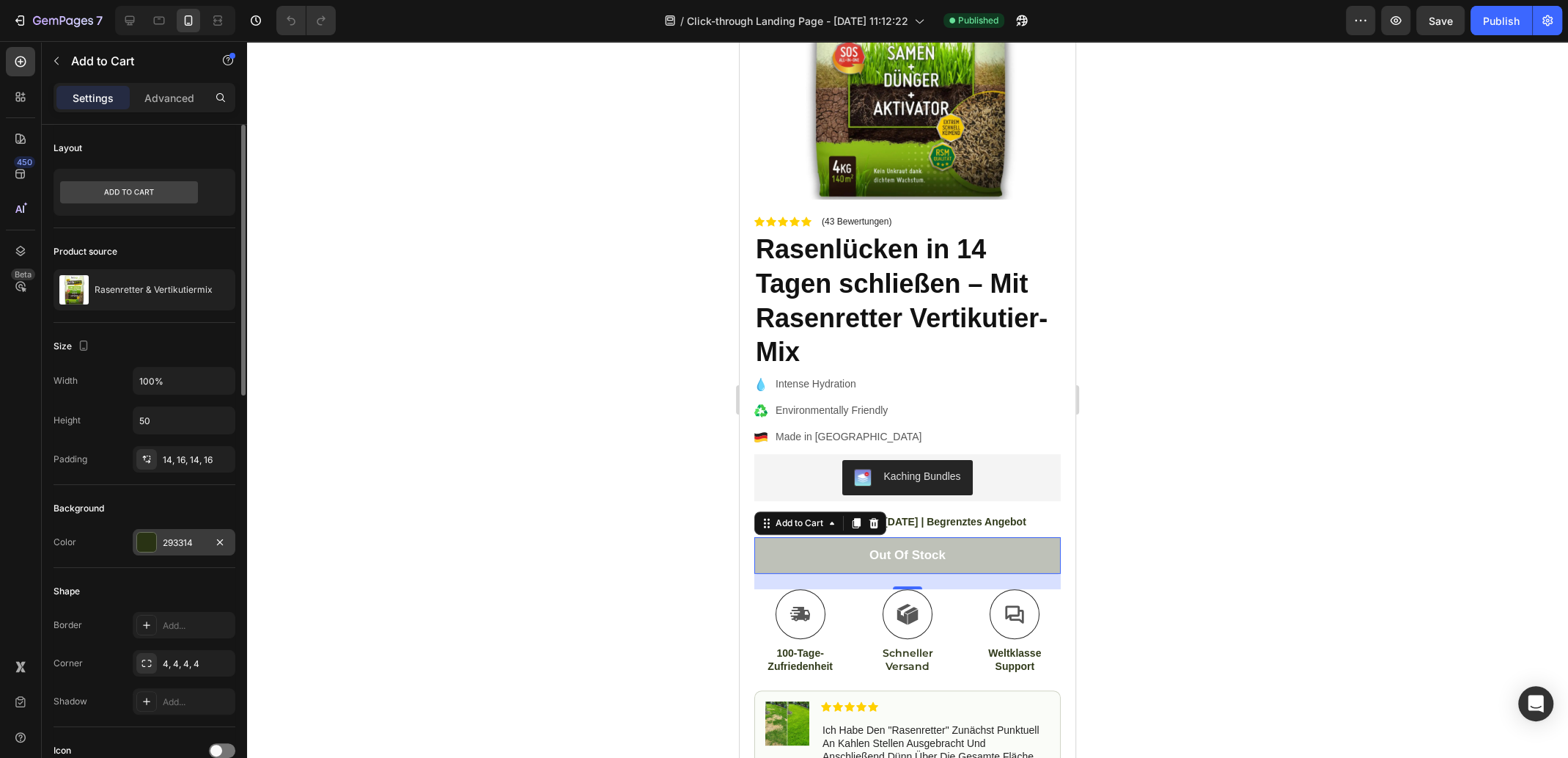
click at [146, 537] on div at bounding box center [146, 541] width 19 height 19
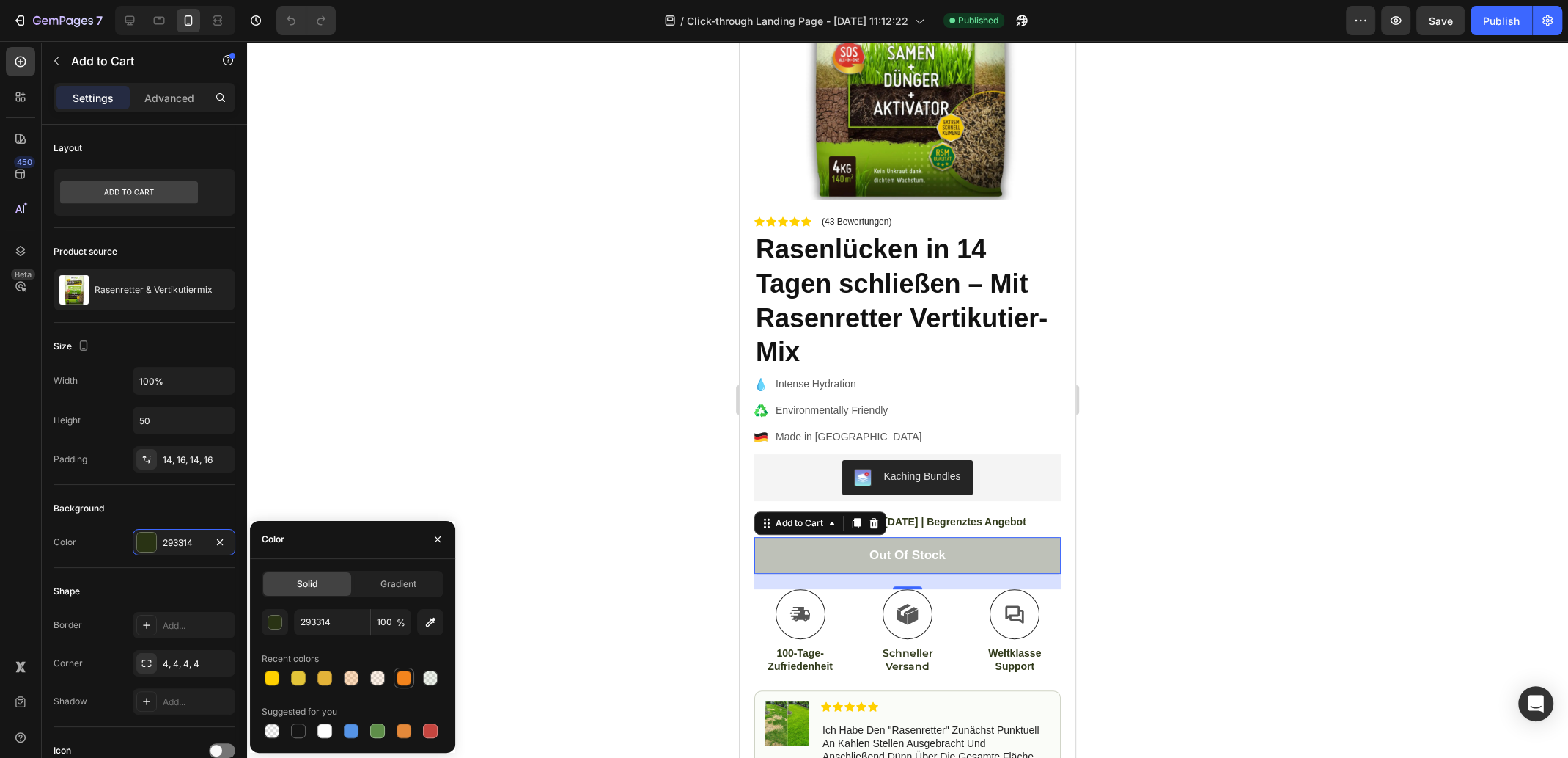
click at [400, 680] on div at bounding box center [404, 677] width 15 height 15
type input "F3841D"
click at [404, 575] on div "Gradient" at bounding box center [398, 584] width 87 height 24
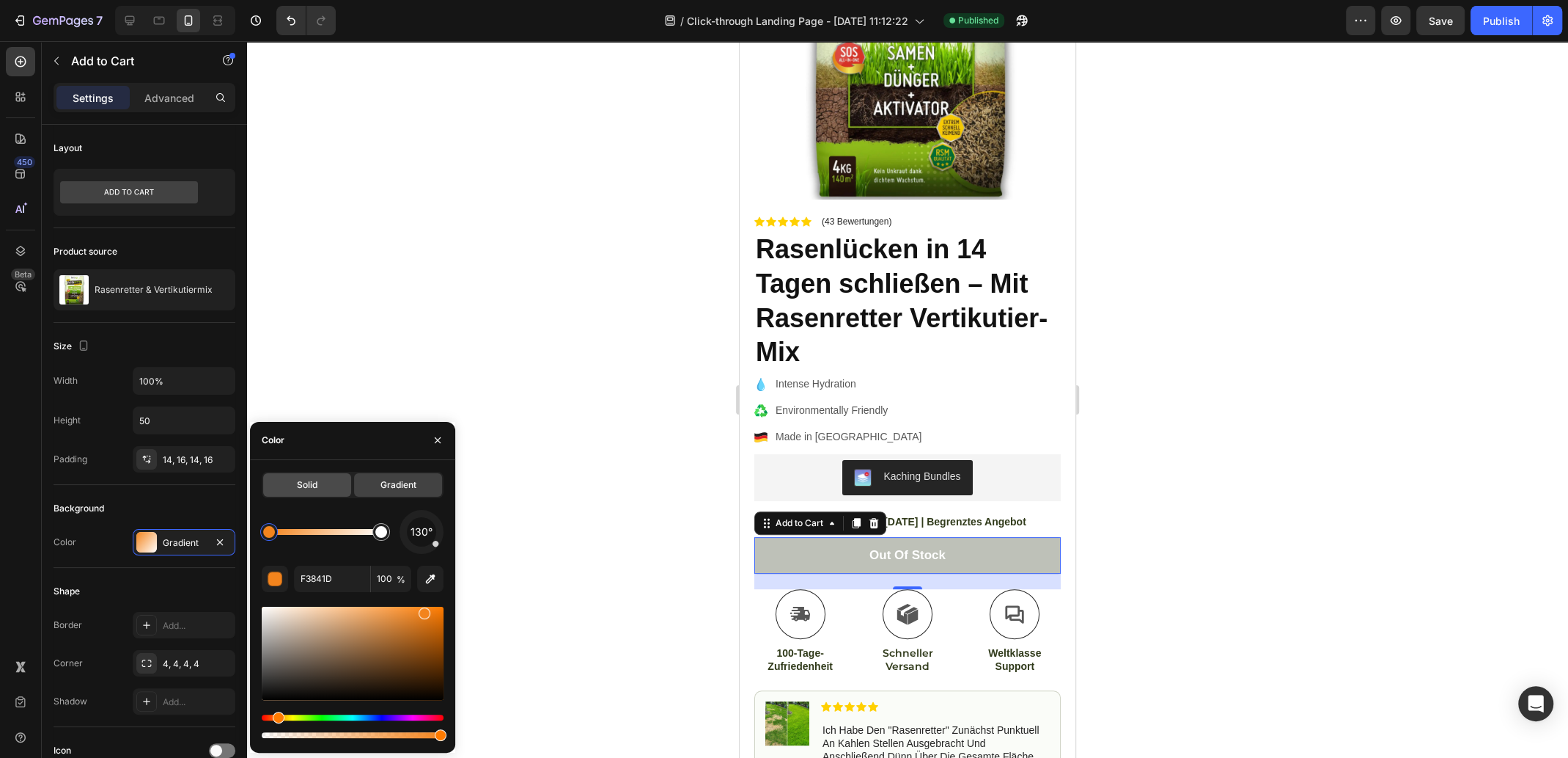
click at [288, 484] on div "Solid" at bounding box center [307, 485] width 87 height 24
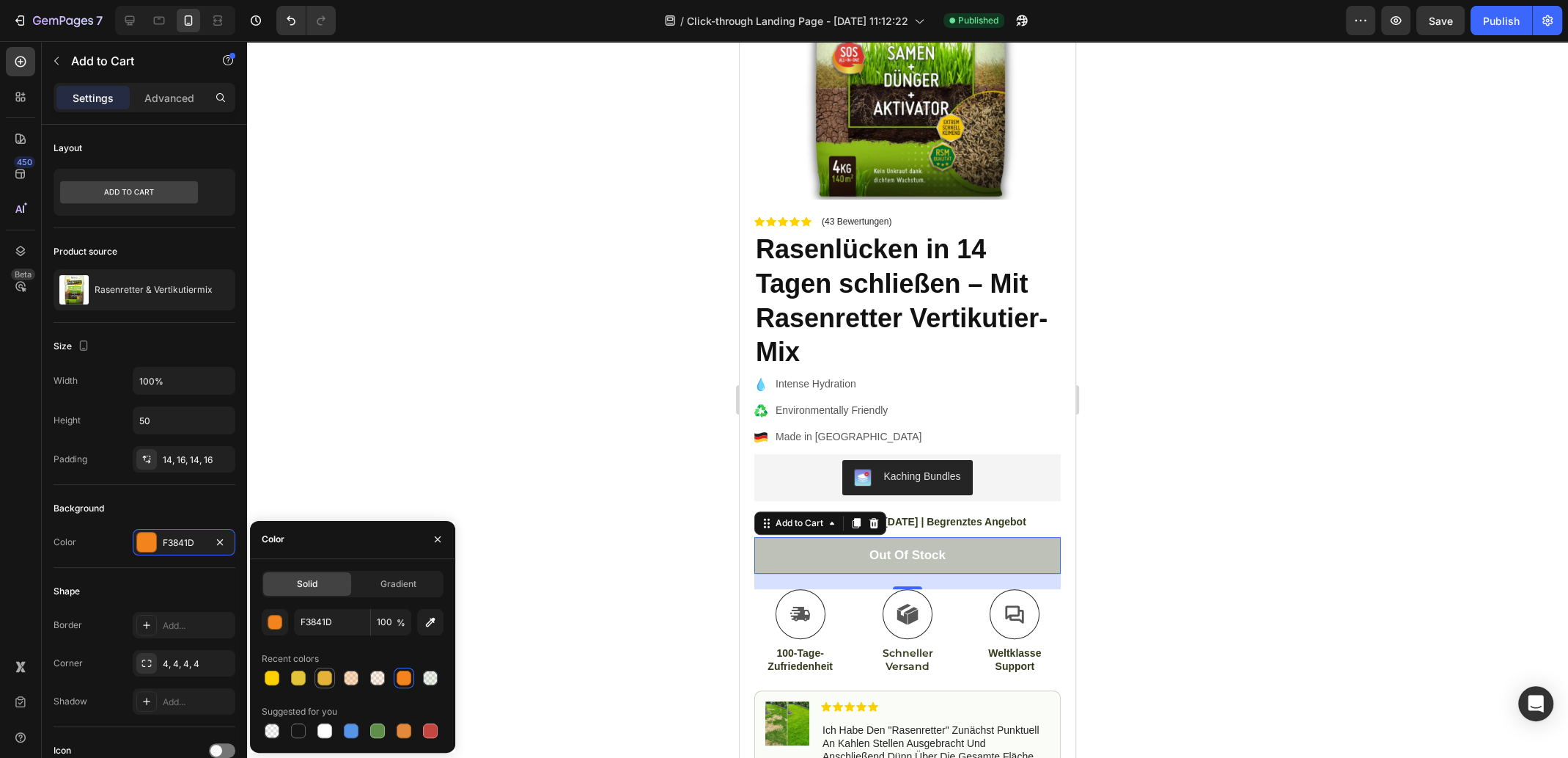
click at [329, 677] on div at bounding box center [324, 677] width 15 height 15
type input "E3B339"
click at [533, 452] on div at bounding box center [908, 399] width 1321 height 716
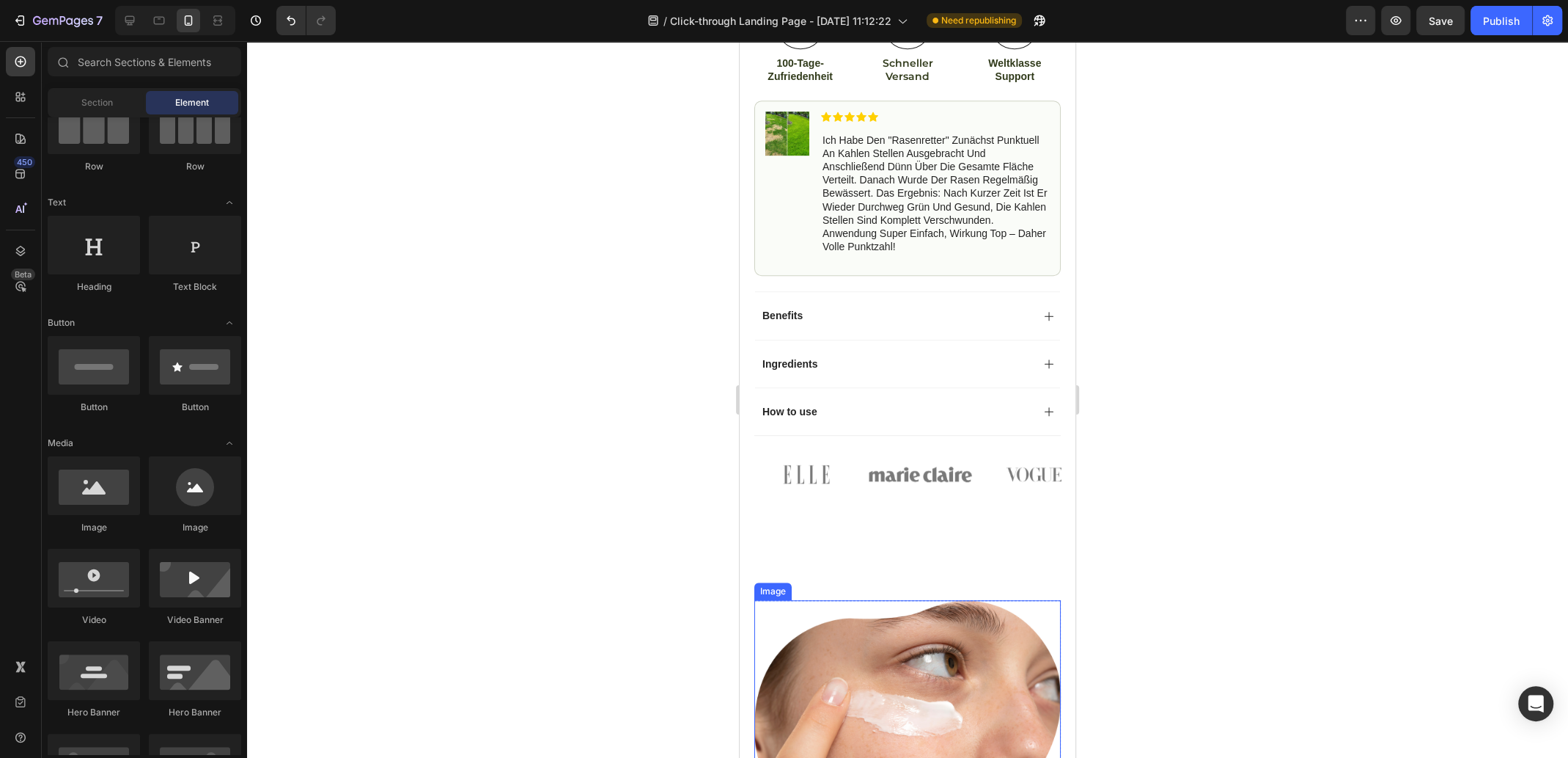
scroll to position [807, 0]
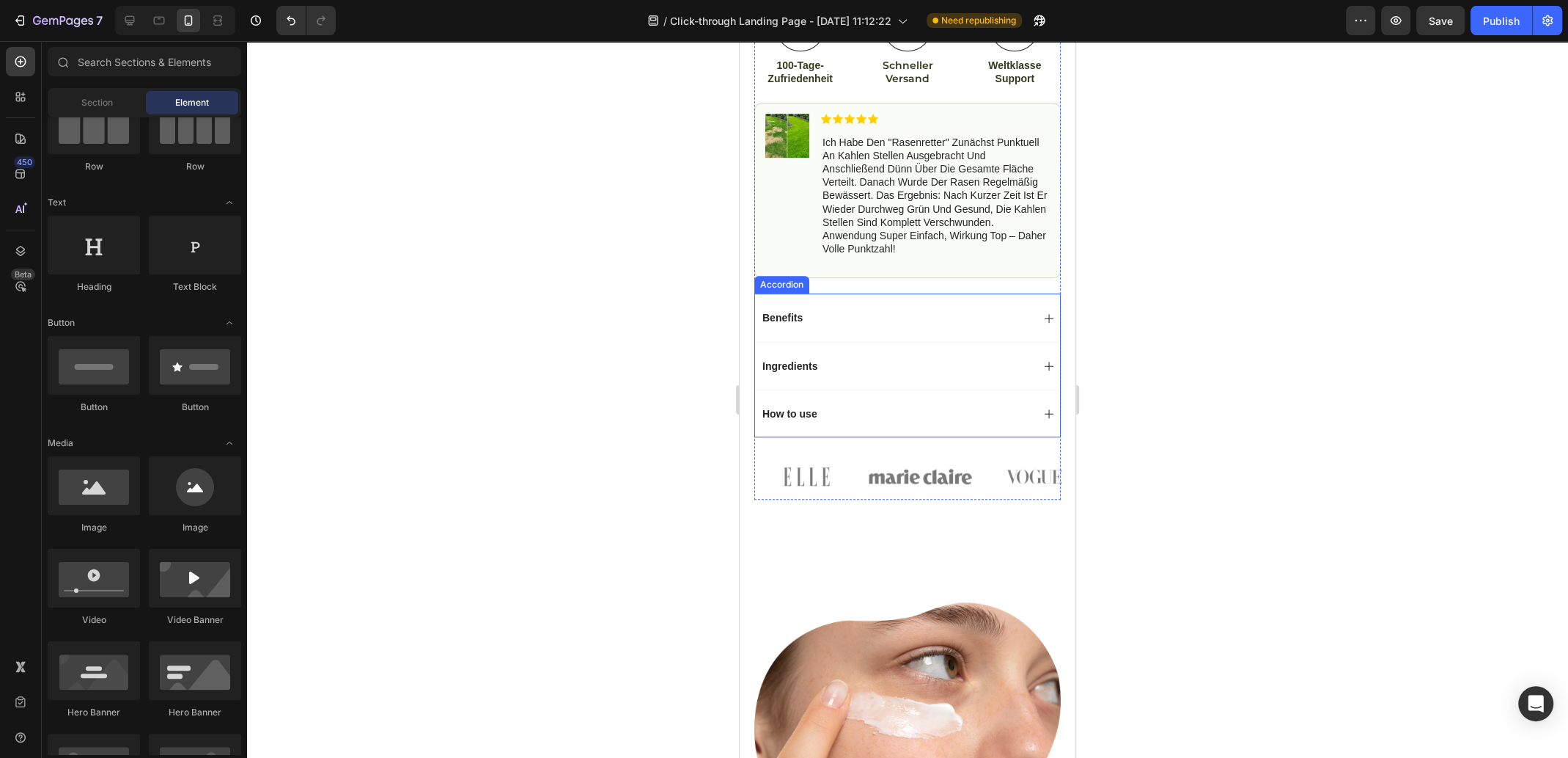
click at [989, 405] on div "How to use" at bounding box center [896, 414] width 271 height 18
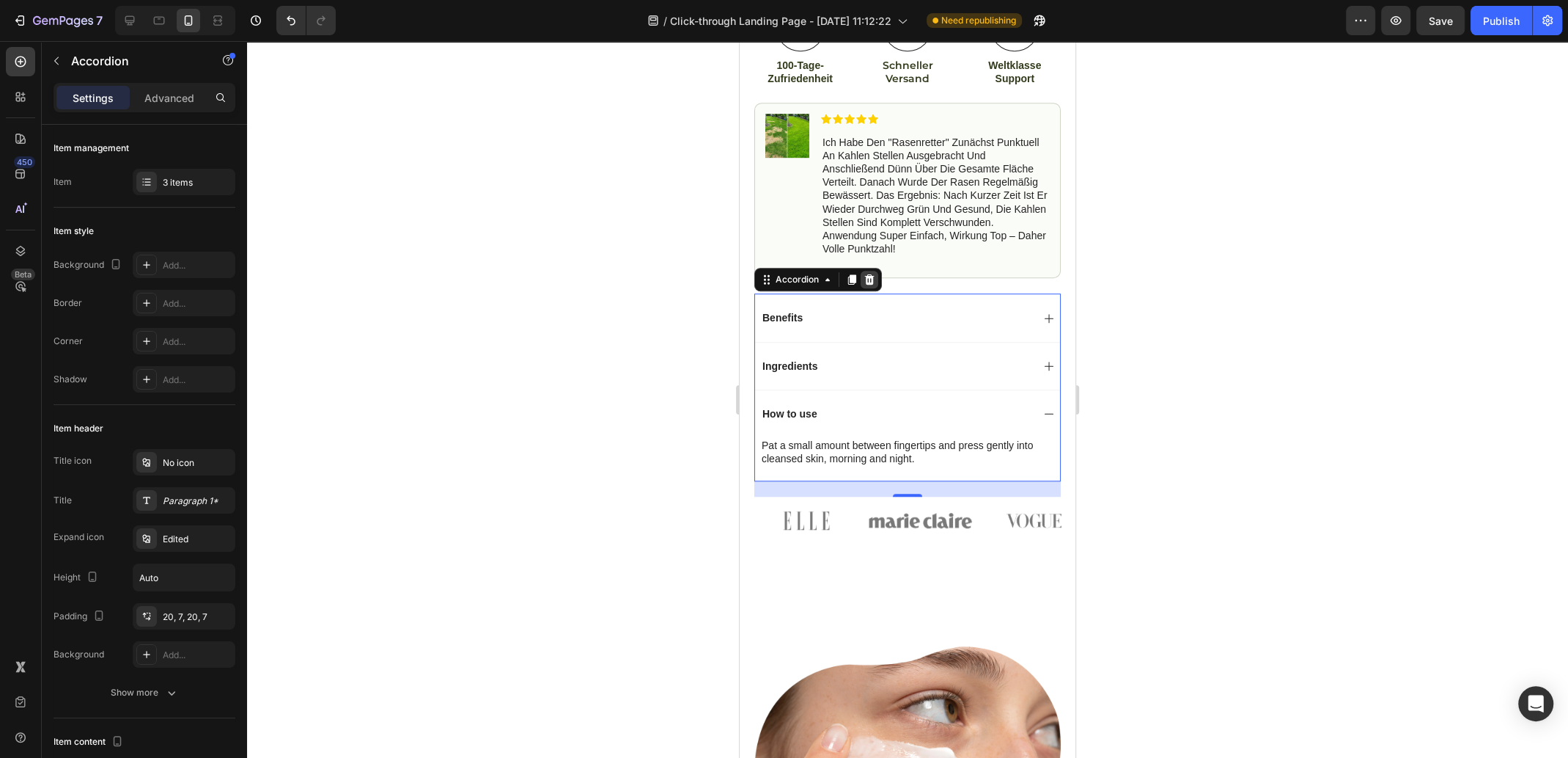
click at [872, 275] on icon at bounding box center [870, 280] width 10 height 10
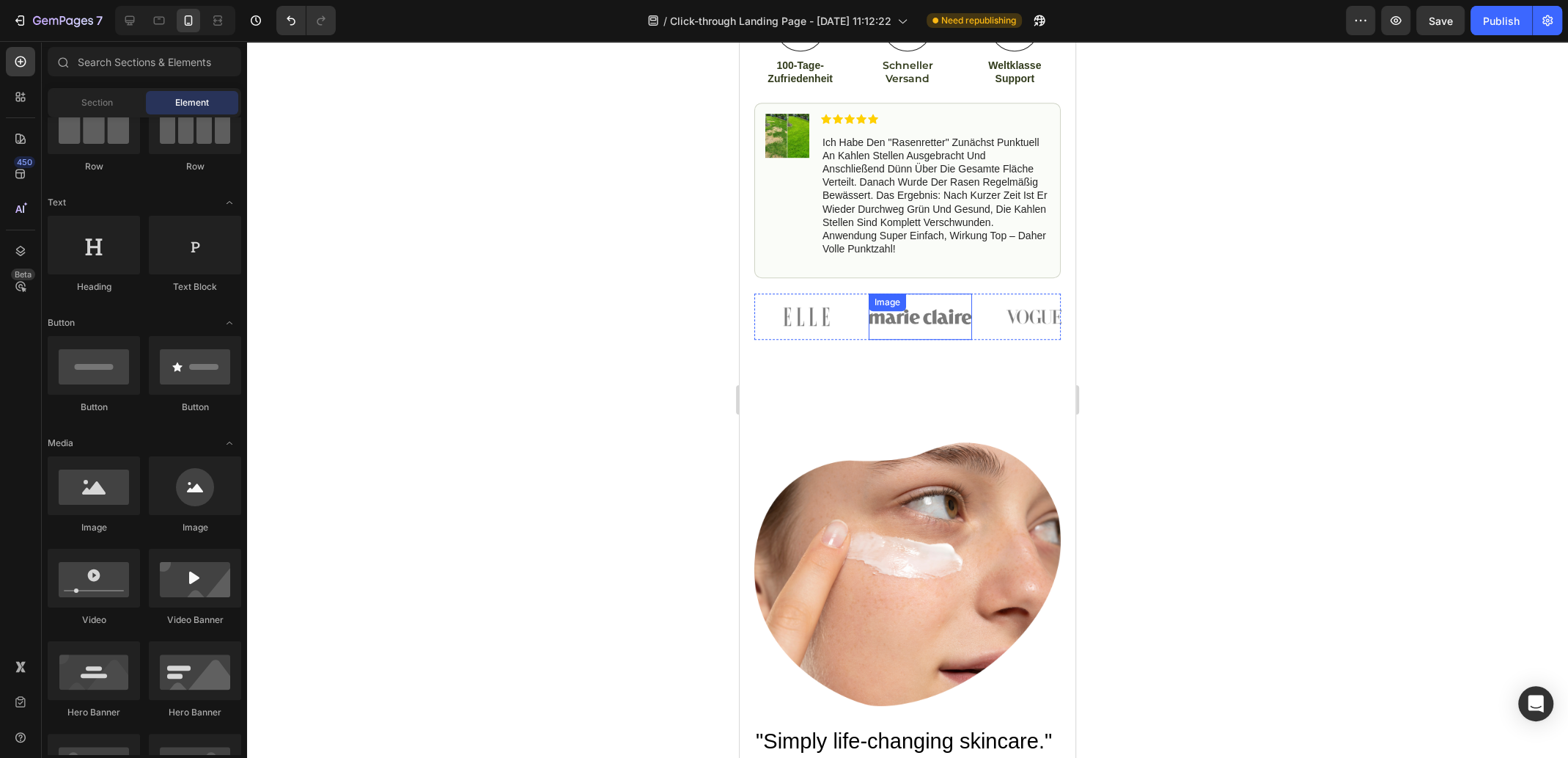
click at [922, 307] on img at bounding box center [921, 316] width 104 height 46
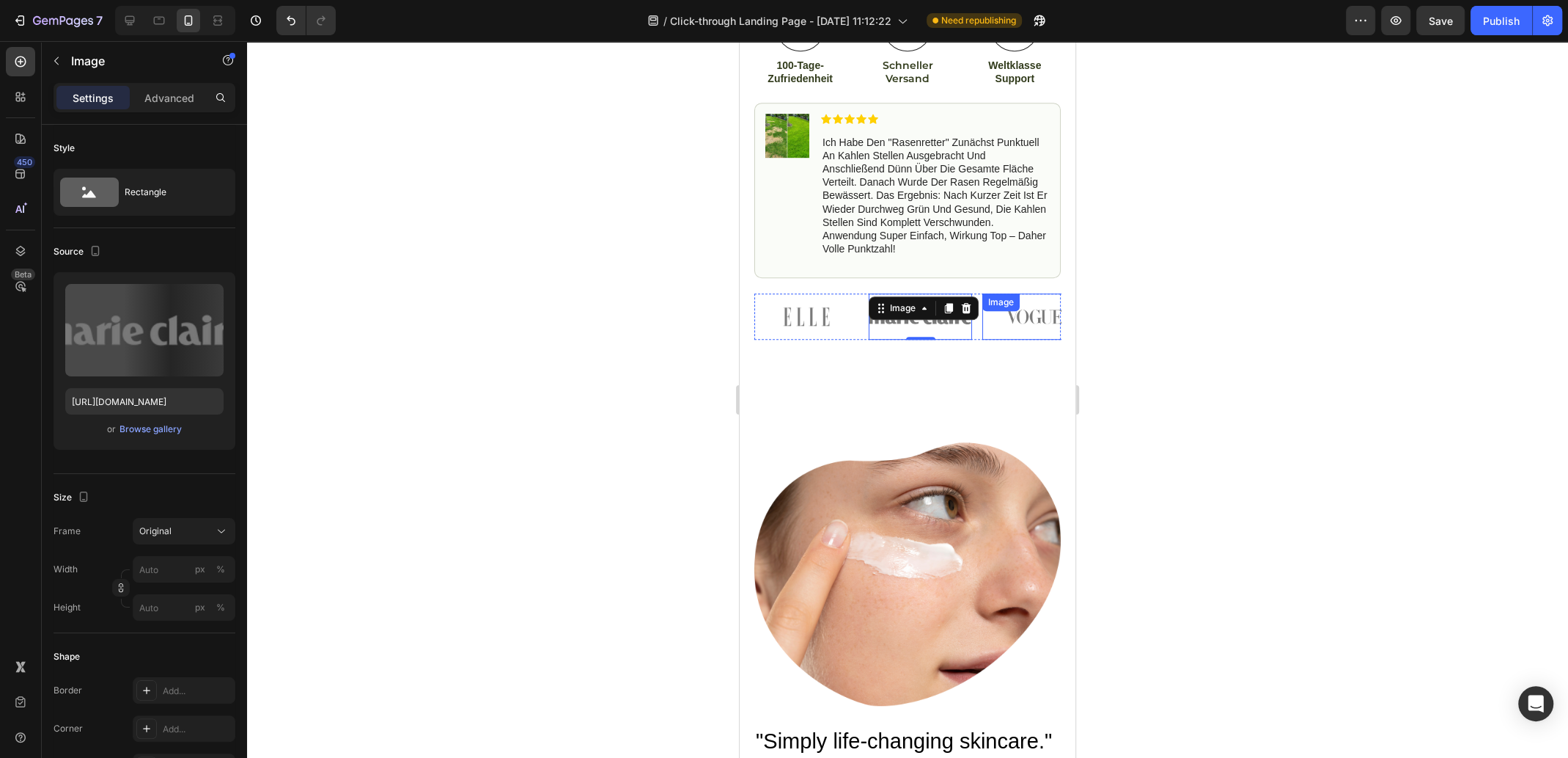
click at [996, 311] on img at bounding box center [1034, 316] width 104 height 46
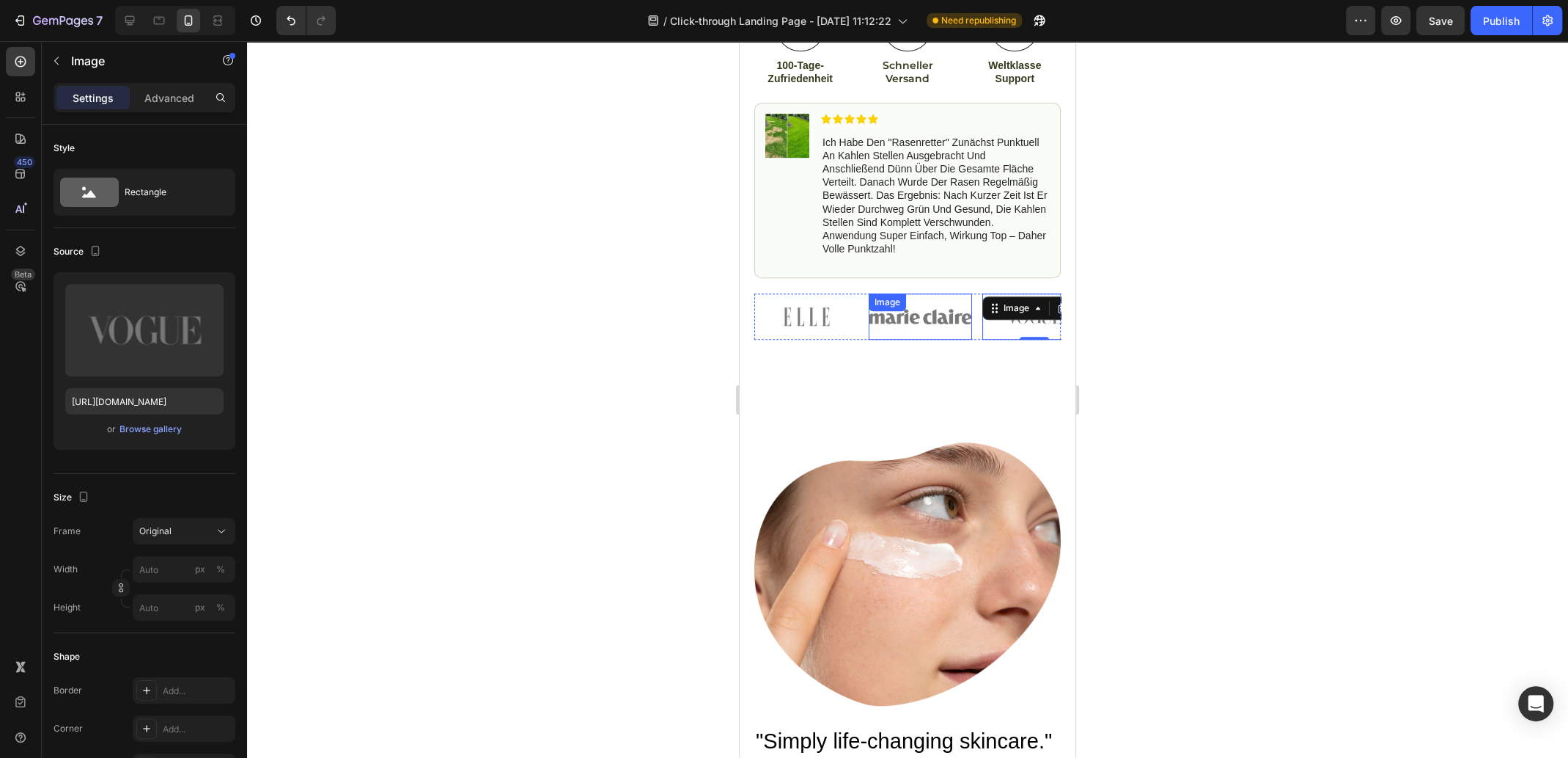
click at [944, 325] on img at bounding box center [921, 316] width 104 height 46
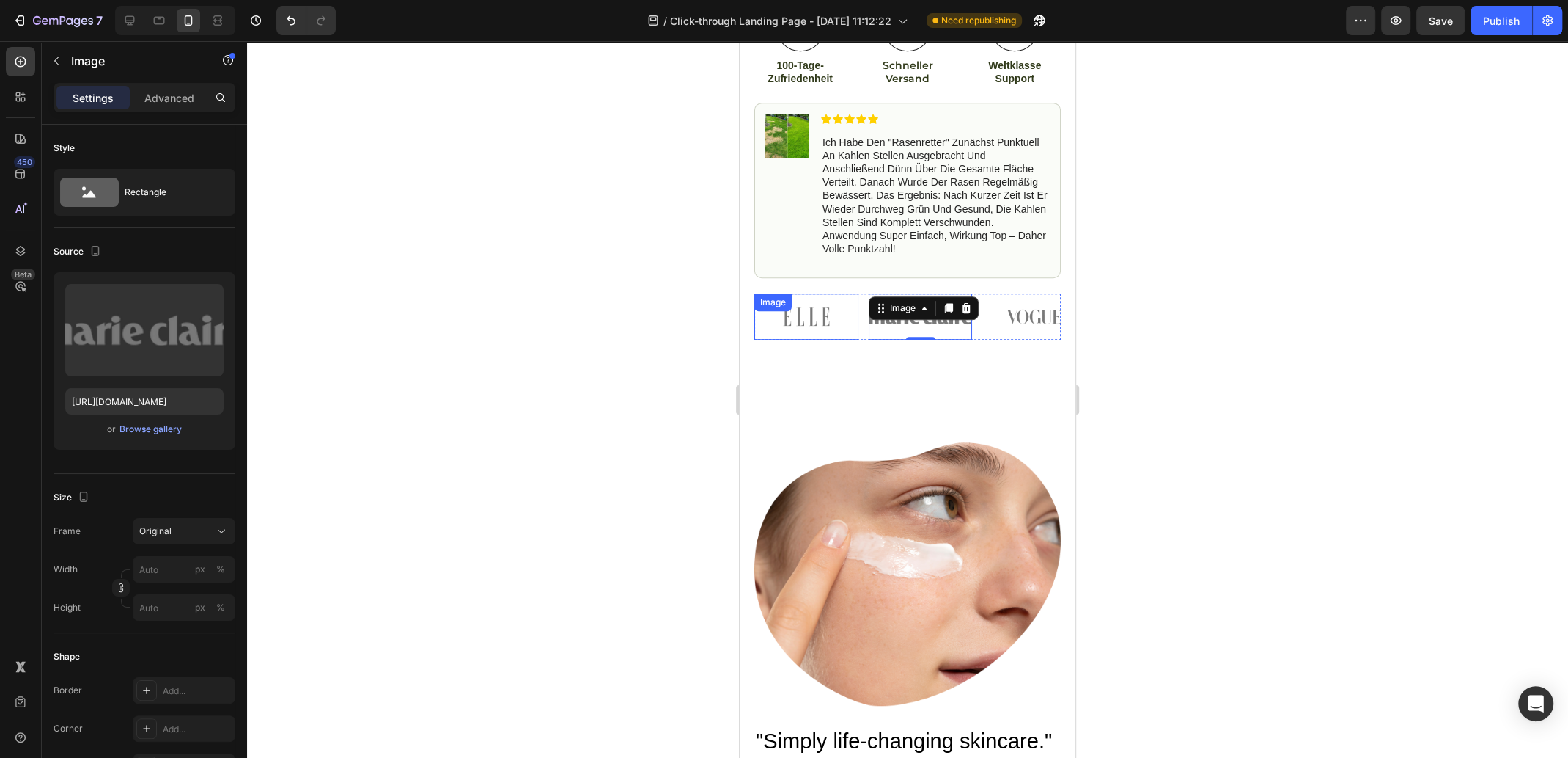
click at [826, 326] on img at bounding box center [806, 316] width 104 height 46
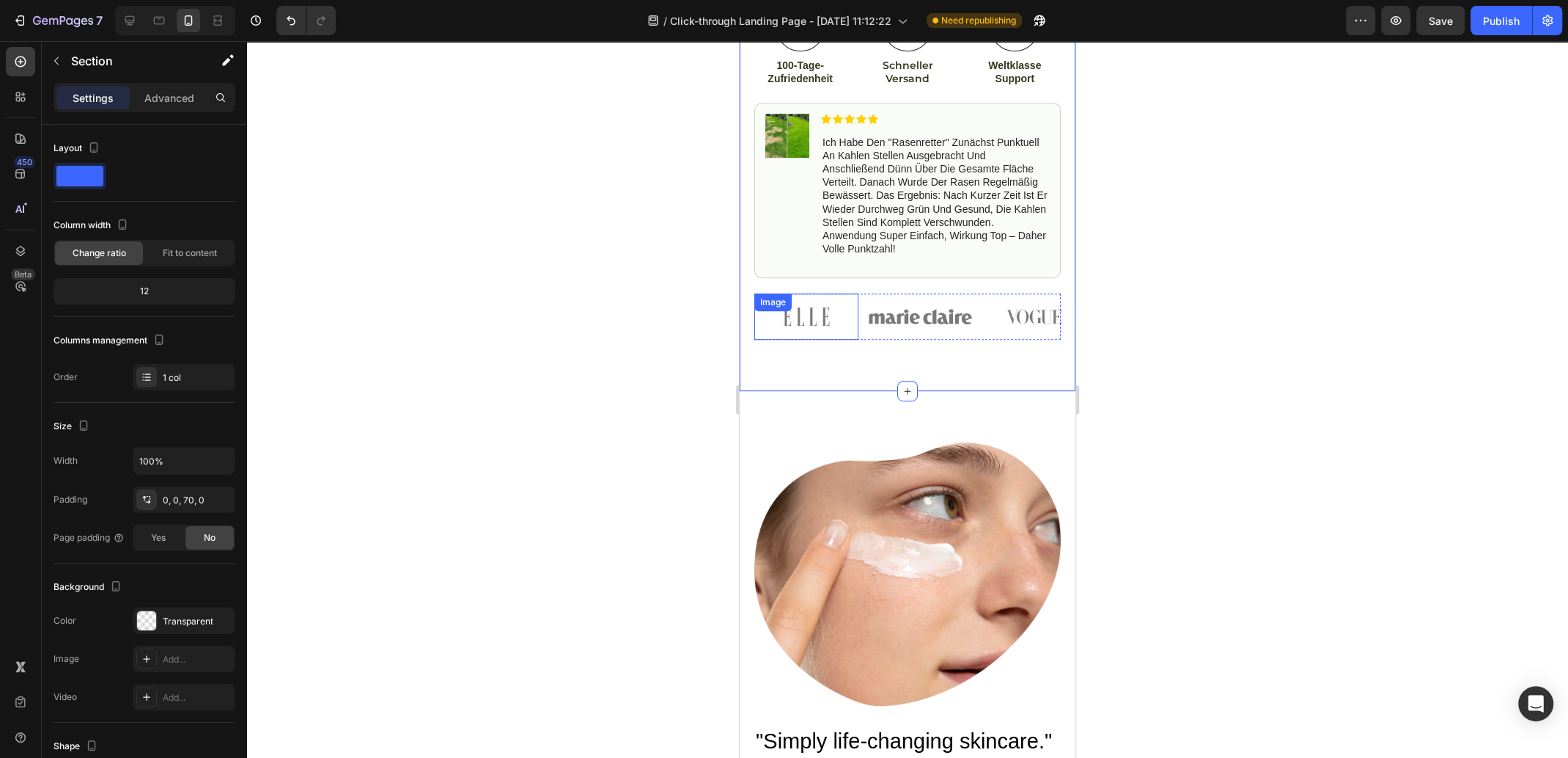
click at [856, 293] on img at bounding box center [806, 316] width 104 height 46
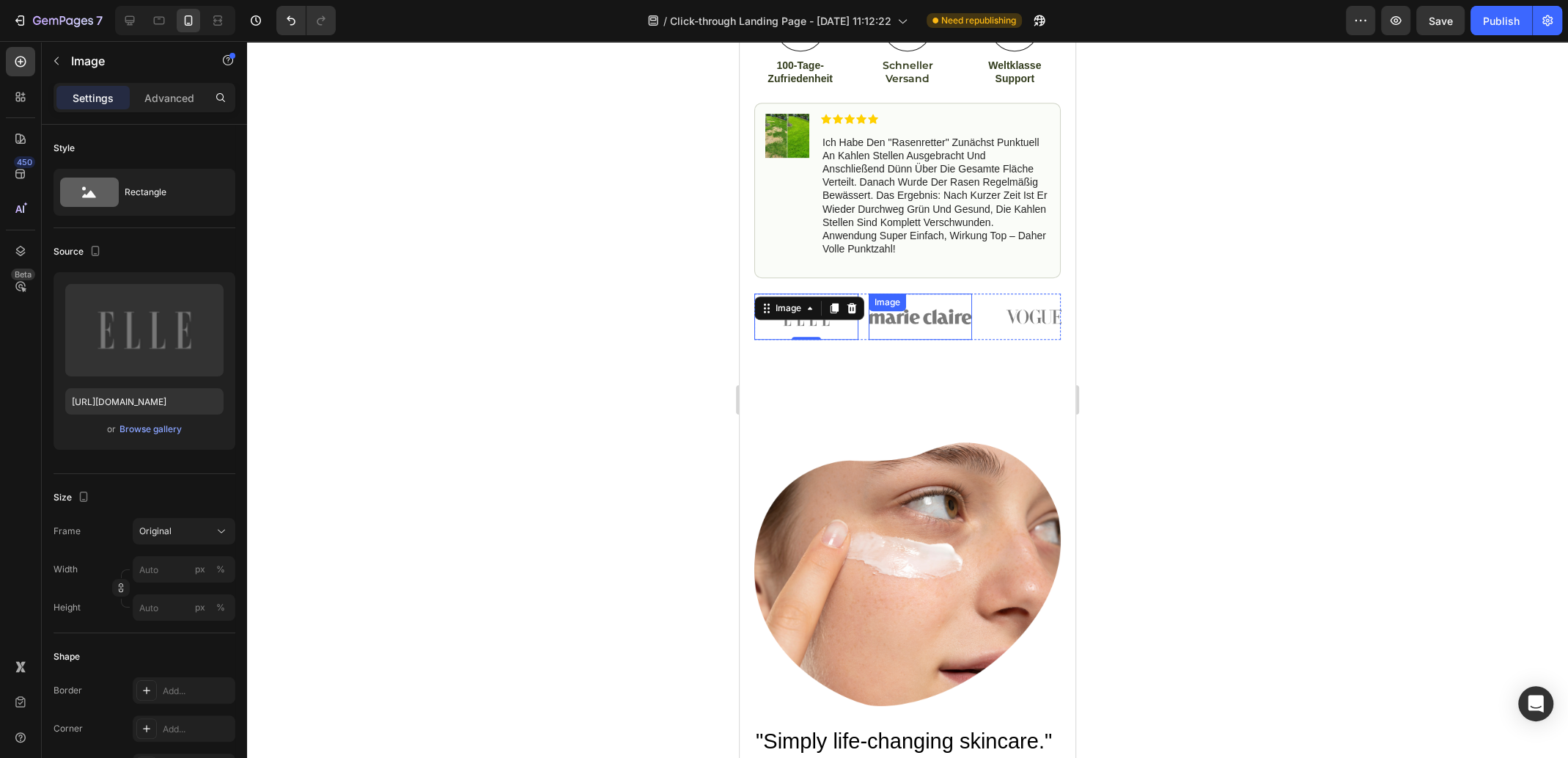
click at [878, 293] on div "Image" at bounding box center [921, 316] width 104 height 46
click at [856, 293] on div "Image" at bounding box center [806, 316] width 104 height 46
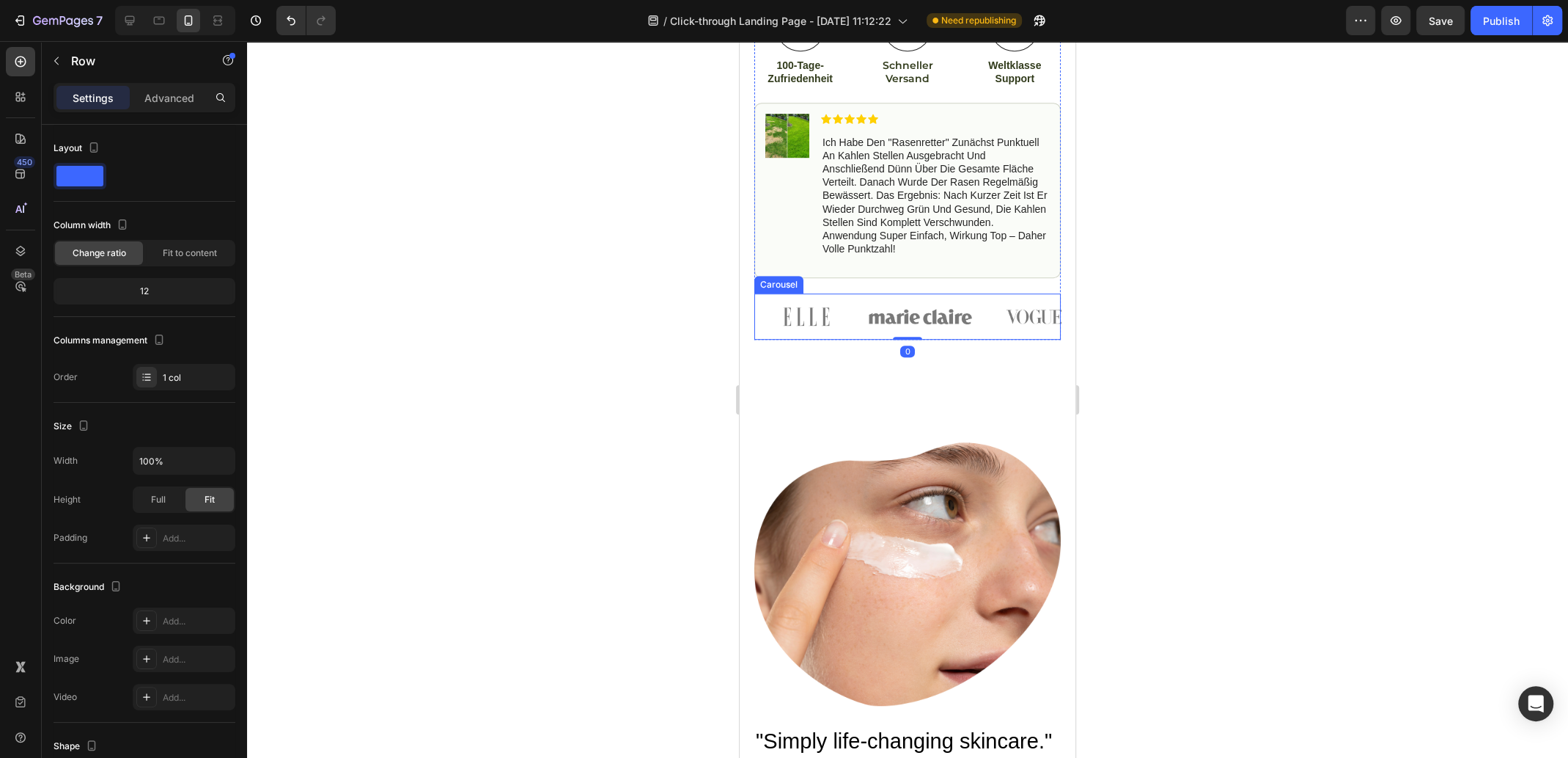
click at [861, 293] on div "Image Image Image Image Image" at bounding box center [908, 316] width 306 height 46
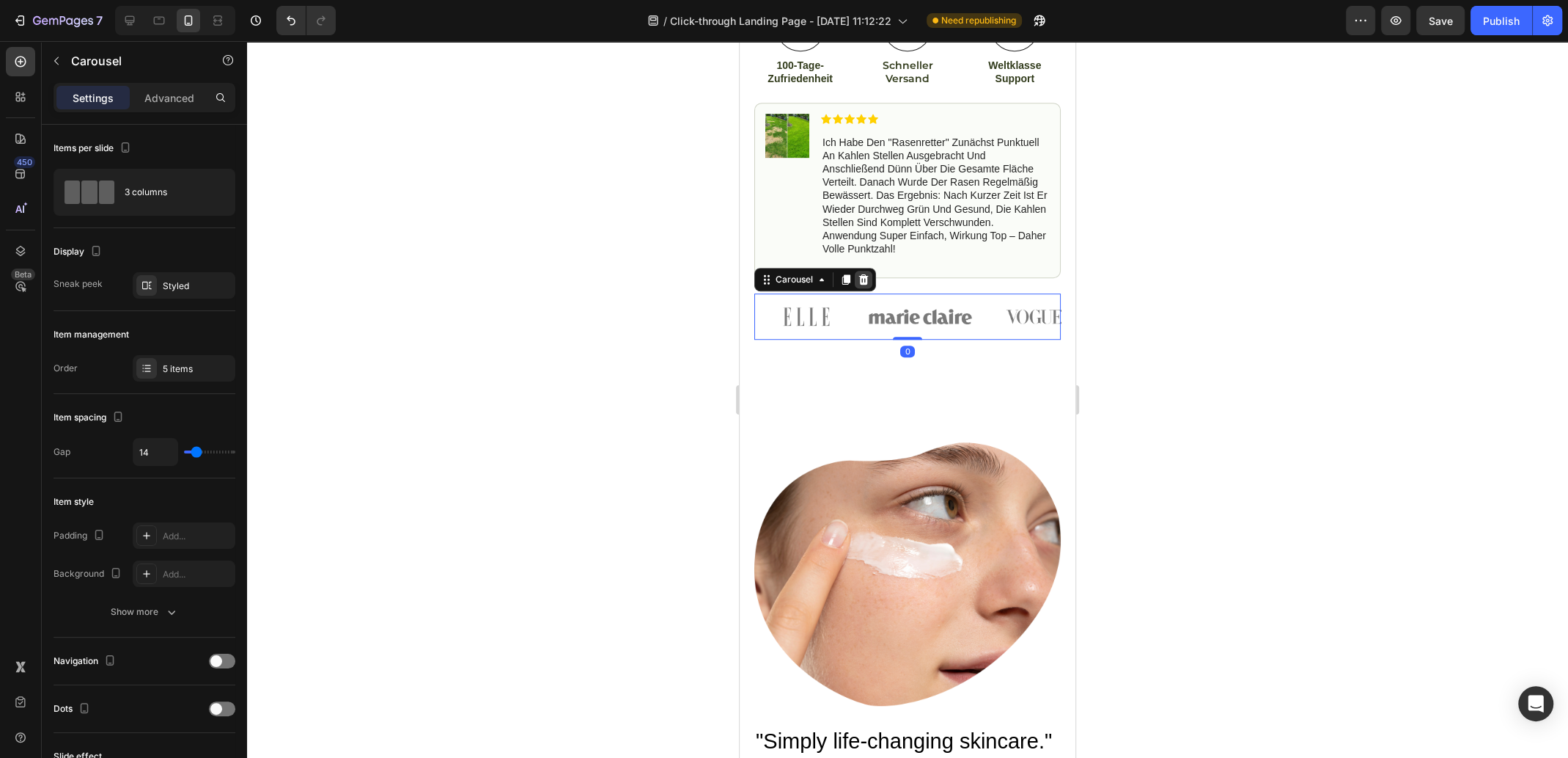
click at [861, 275] on icon at bounding box center [864, 280] width 10 height 10
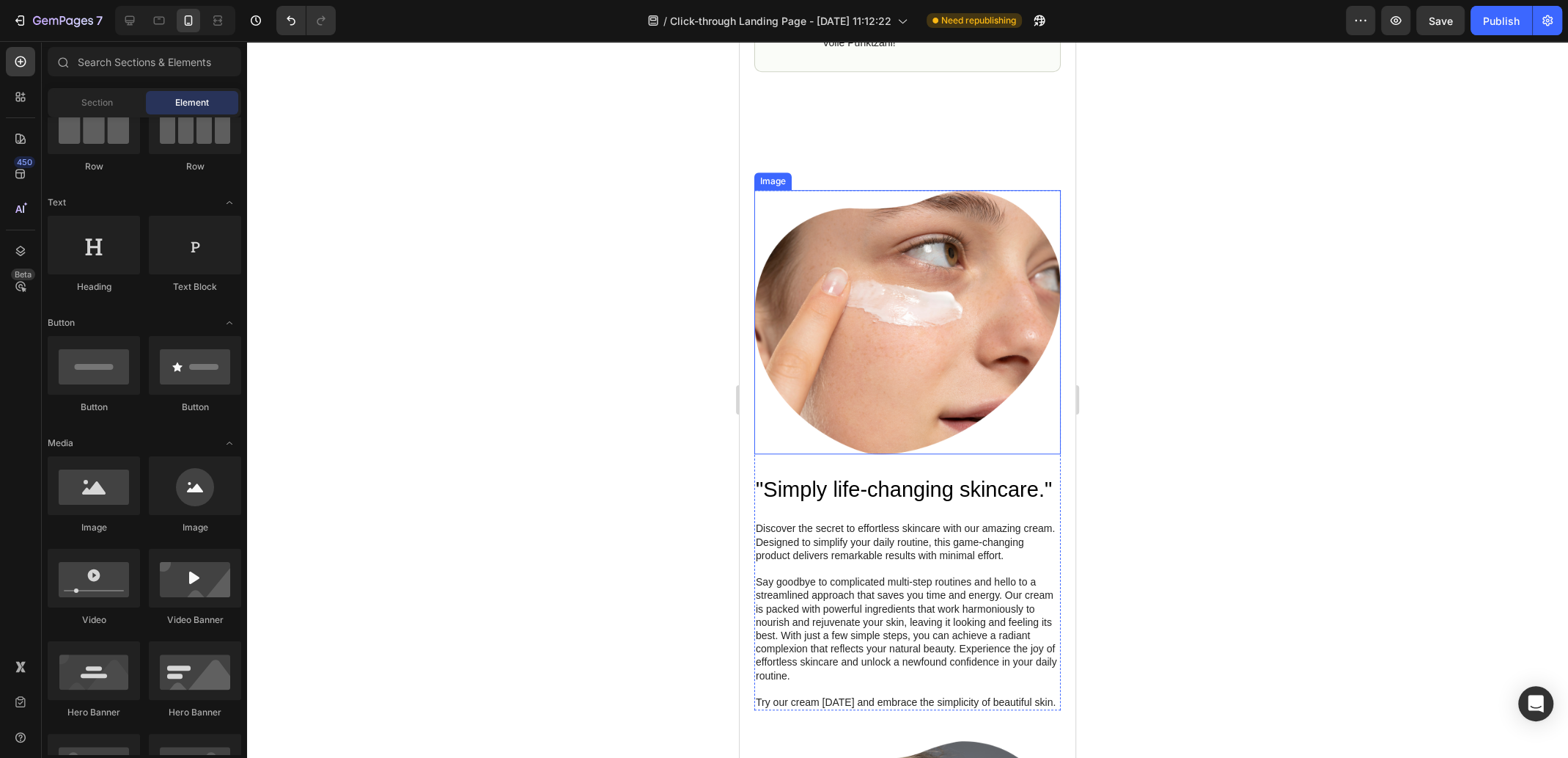
scroll to position [1027, 0]
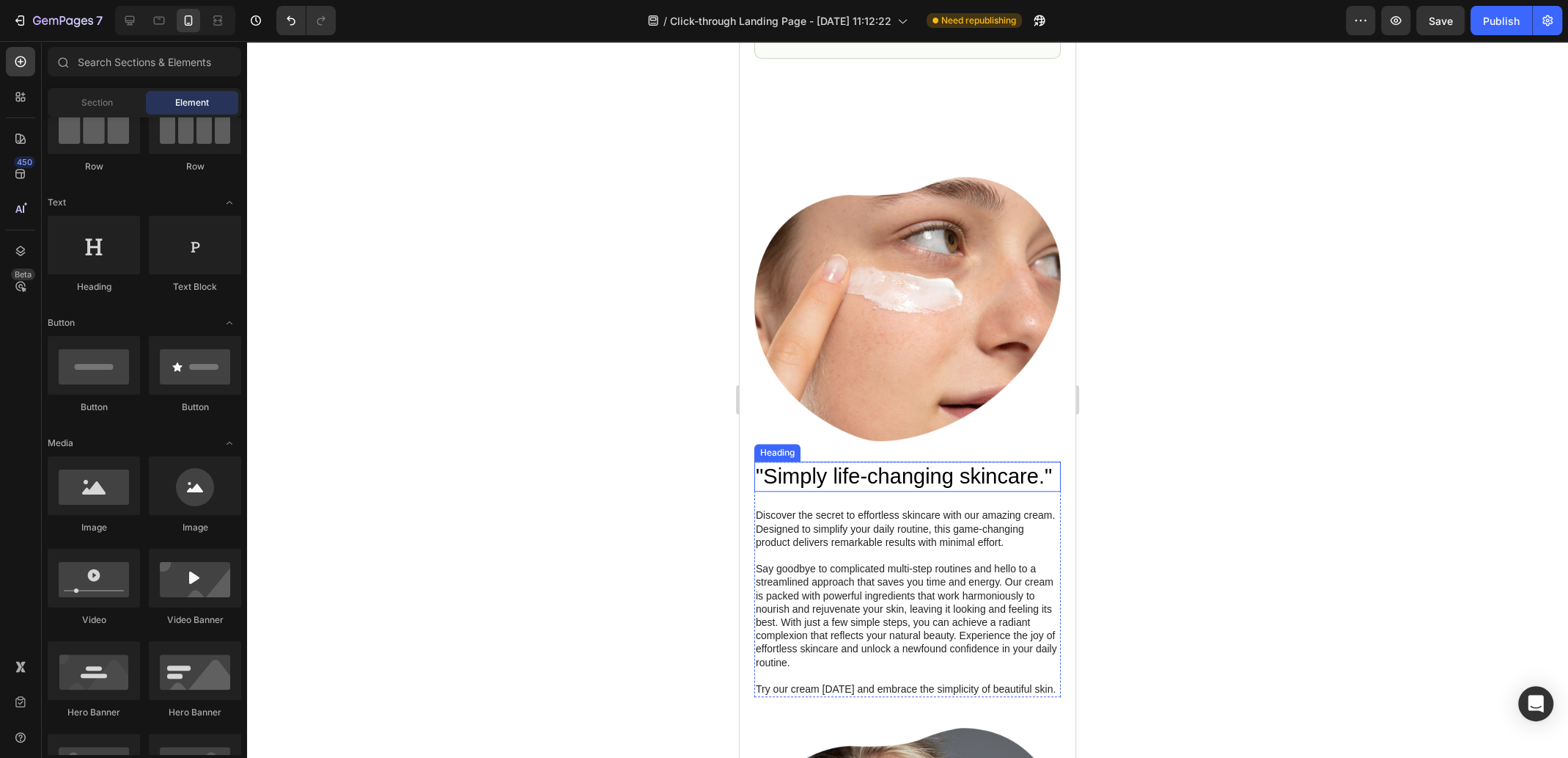
click at [917, 375] on img at bounding box center [908, 308] width 306 height 264
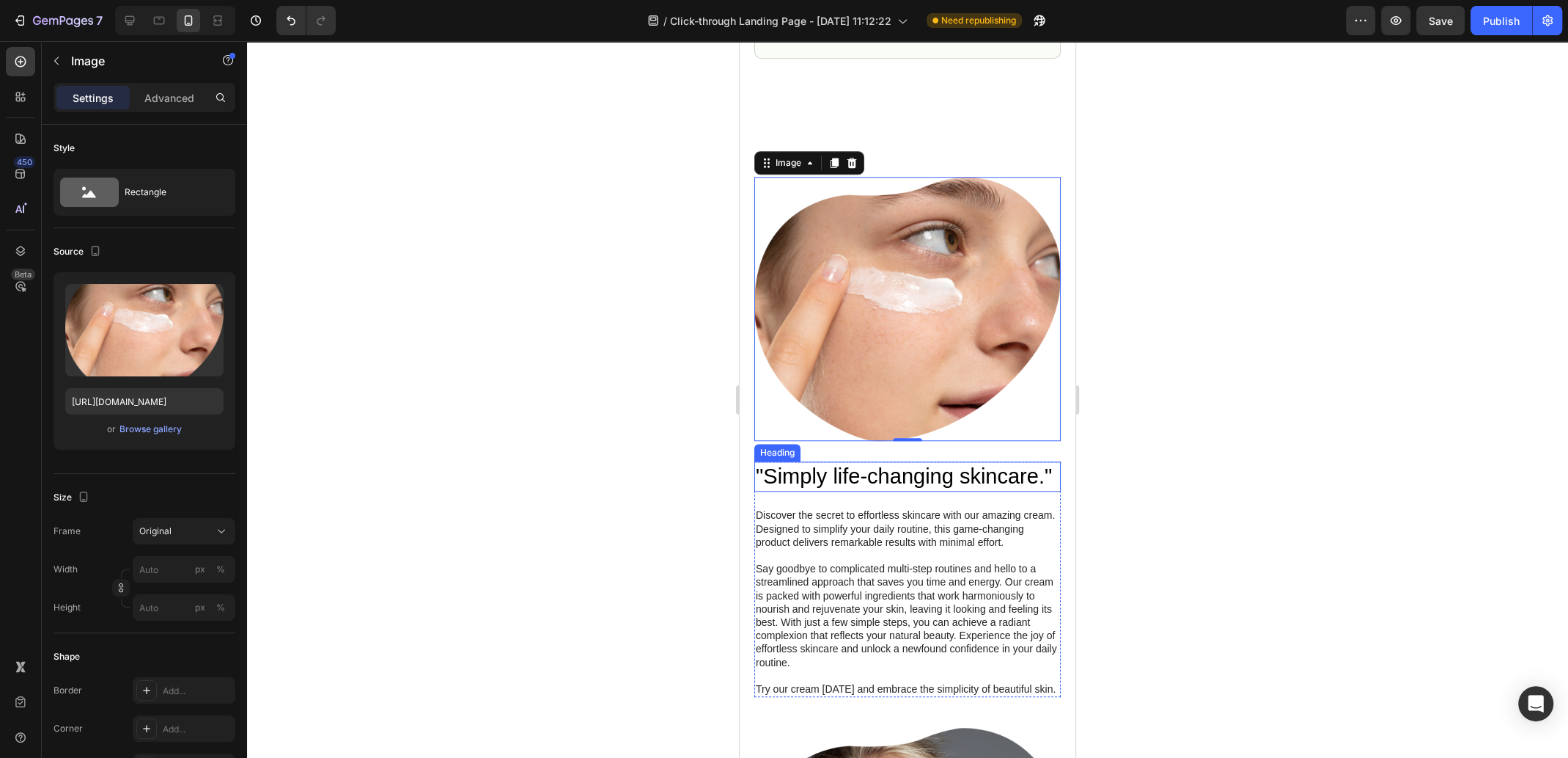
click at [892, 462] on h2 ""Simply life-changing skincare."" at bounding box center [908, 476] width 306 height 31
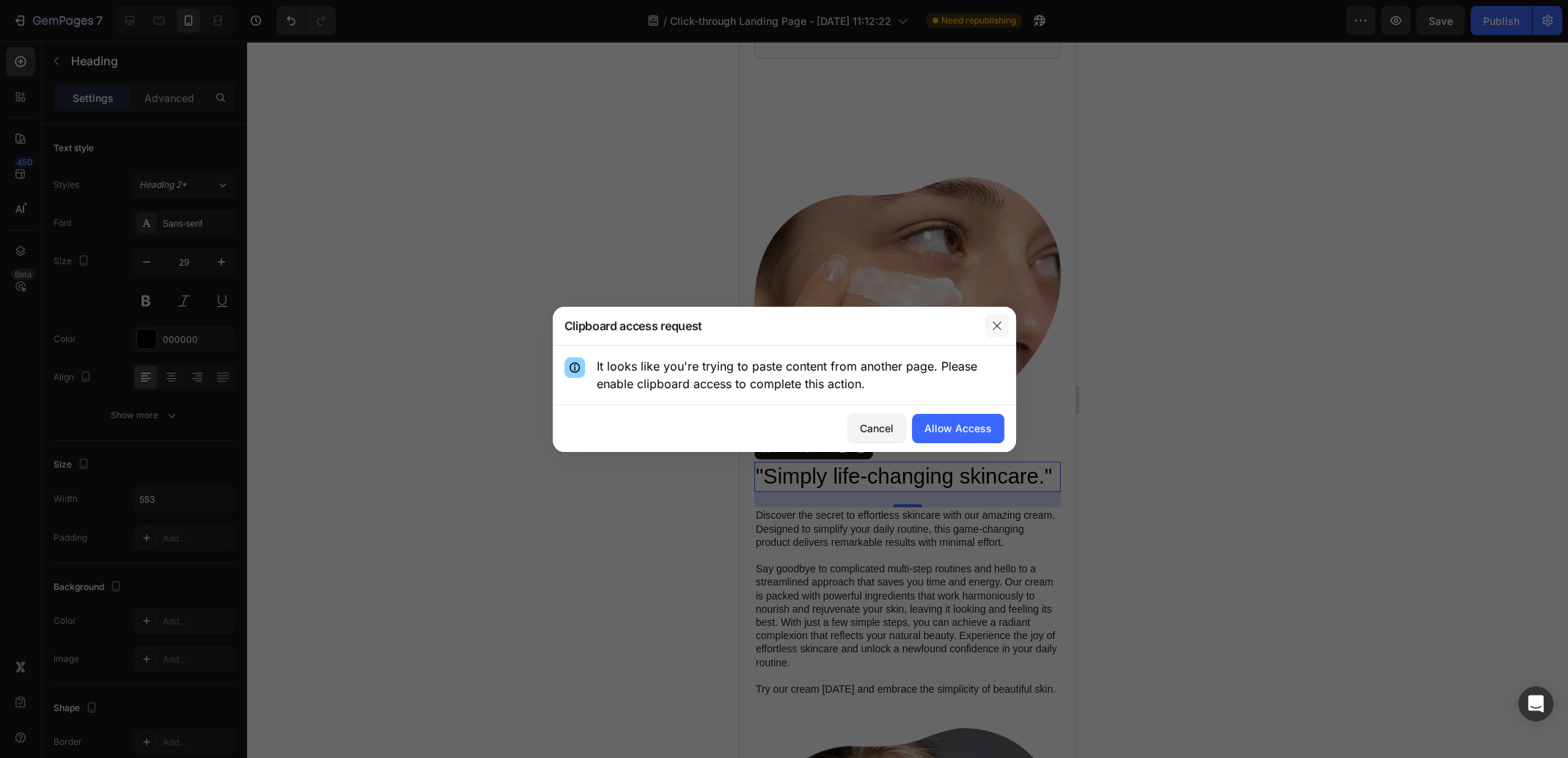
click at [997, 325] on icon "button" at bounding box center [997, 326] width 12 height 12
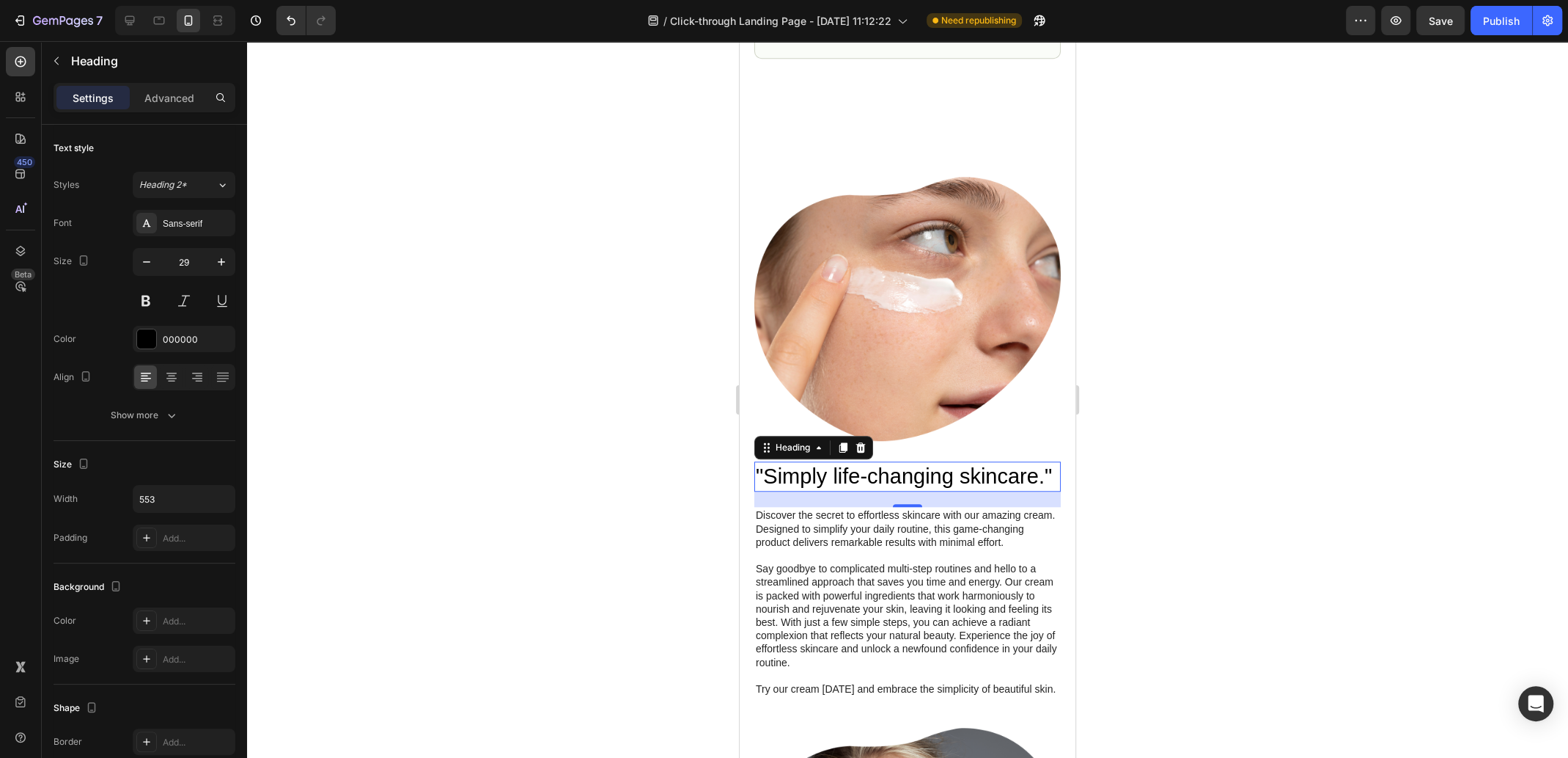
click at [800, 472] on h2 ""Simply life-changing skincare."" at bounding box center [908, 476] width 306 height 31
click at [800, 472] on p ""Simply life-changing skincare."" at bounding box center [907, 476] width 303 height 28
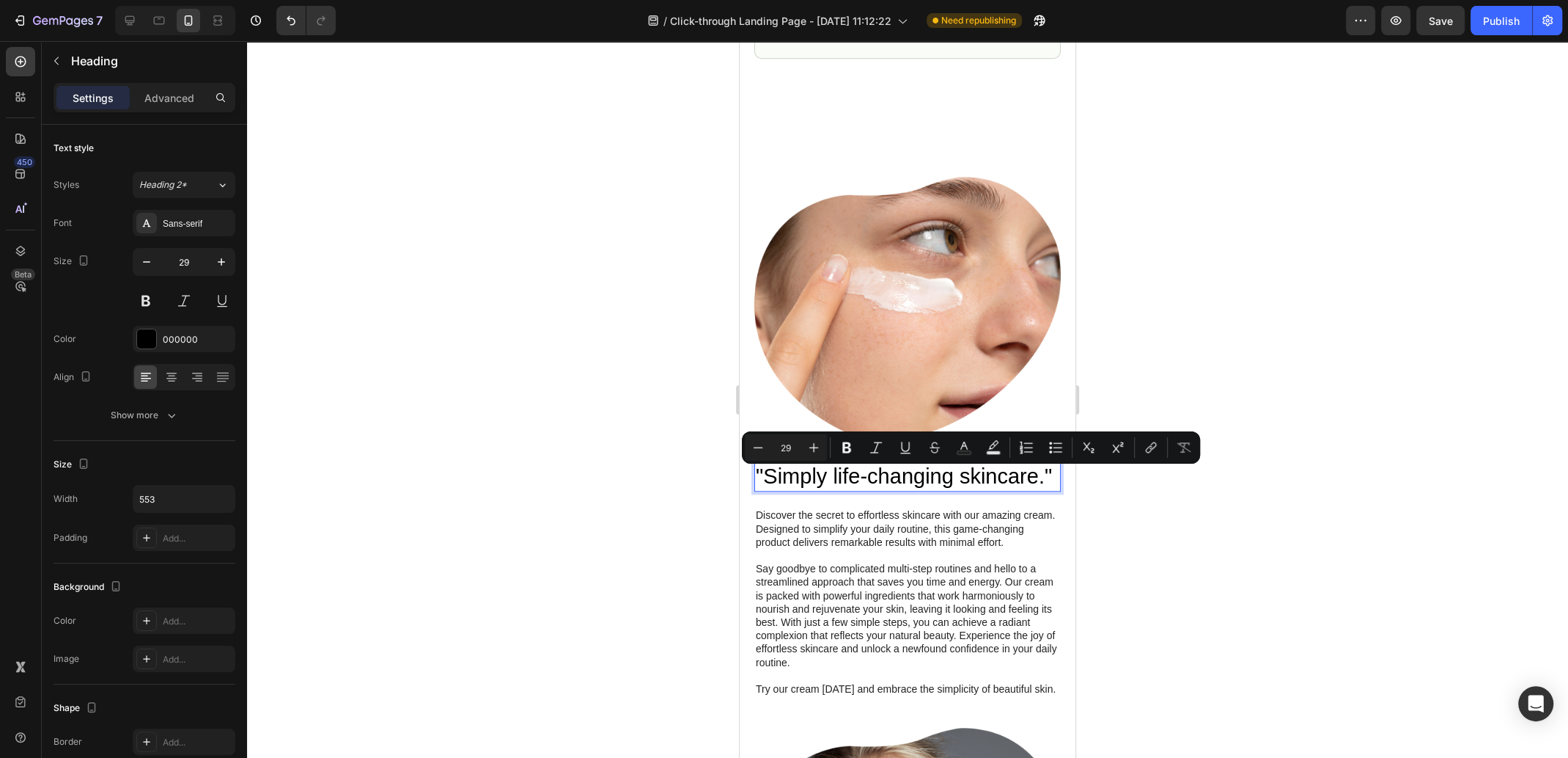
click at [842, 480] on p ""Simply life-changing skincare."" at bounding box center [907, 476] width 303 height 28
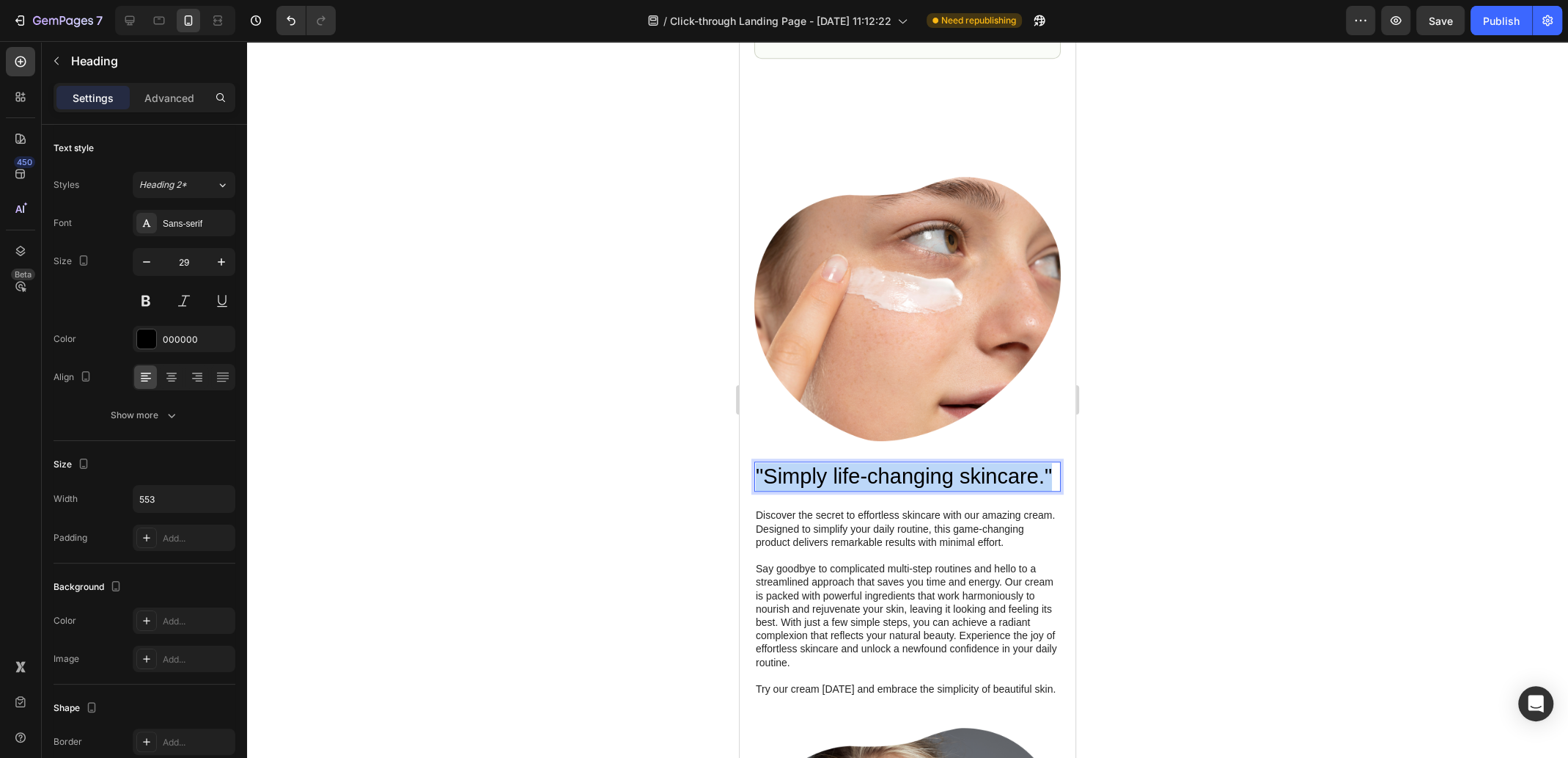
drag, startPoint x: 849, startPoint y: 484, endPoint x: 757, endPoint y: 452, distance: 97.4
click at [757, 463] on p ""Simply life-changing skincare."" at bounding box center [907, 476] width 303 height 28
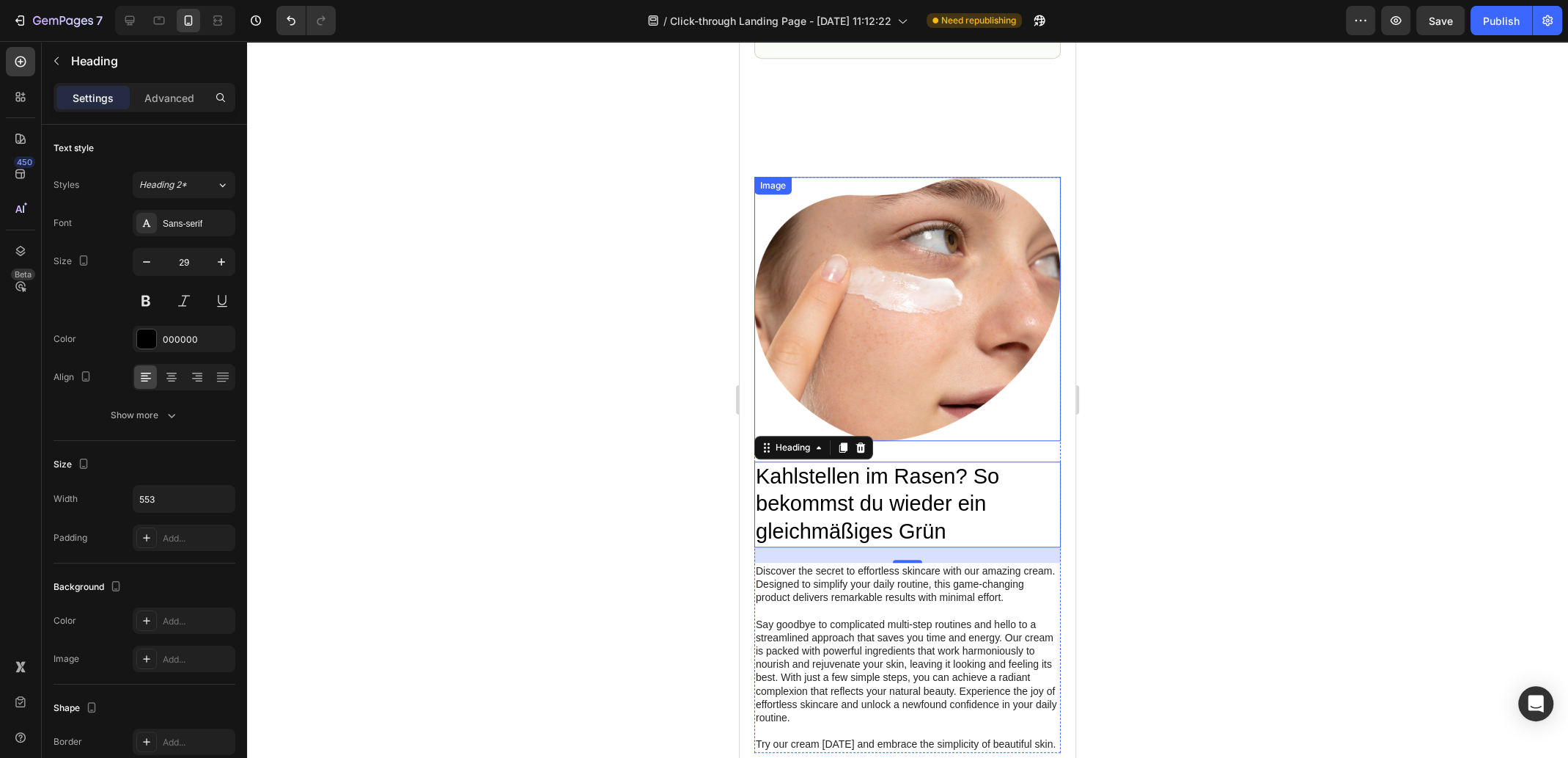
click at [915, 242] on img at bounding box center [908, 308] width 306 height 264
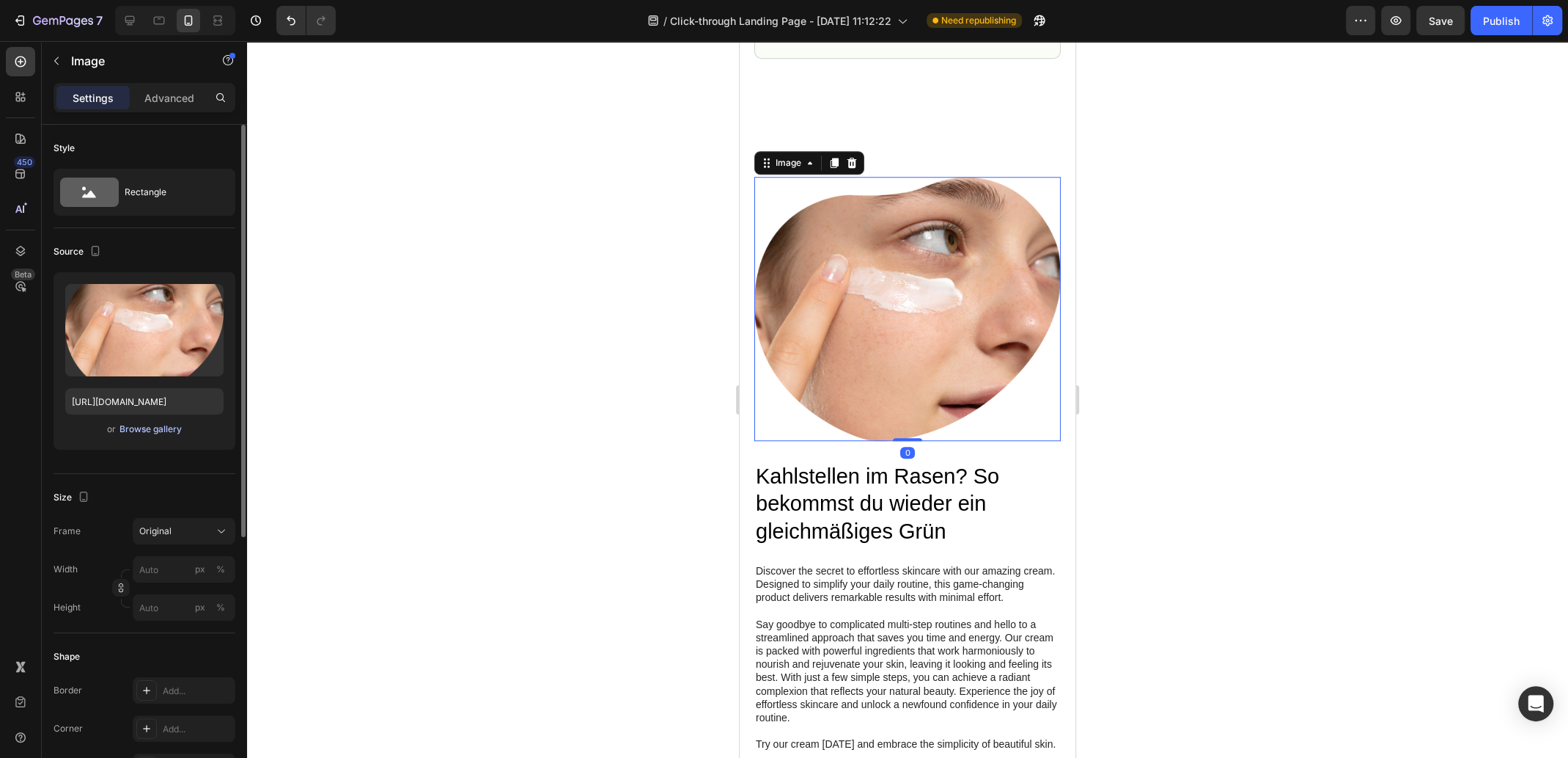
click at [144, 430] on div "Browse gallery" at bounding box center [150, 429] width 63 height 13
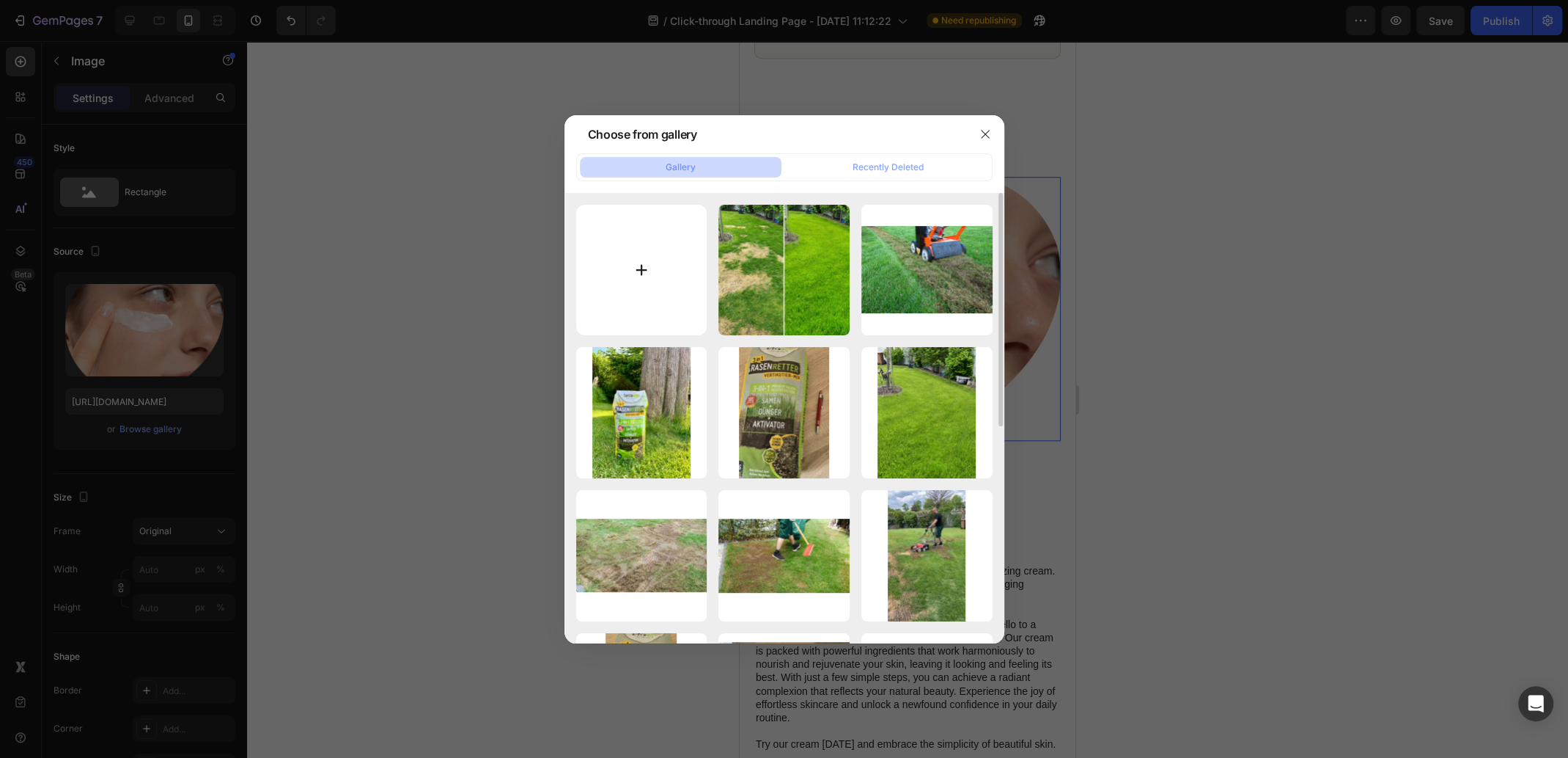
click at [638, 264] on input "file" at bounding box center [642, 271] width 131 height 131
type input "C:\fakepath\Verti-Mix.jpg"
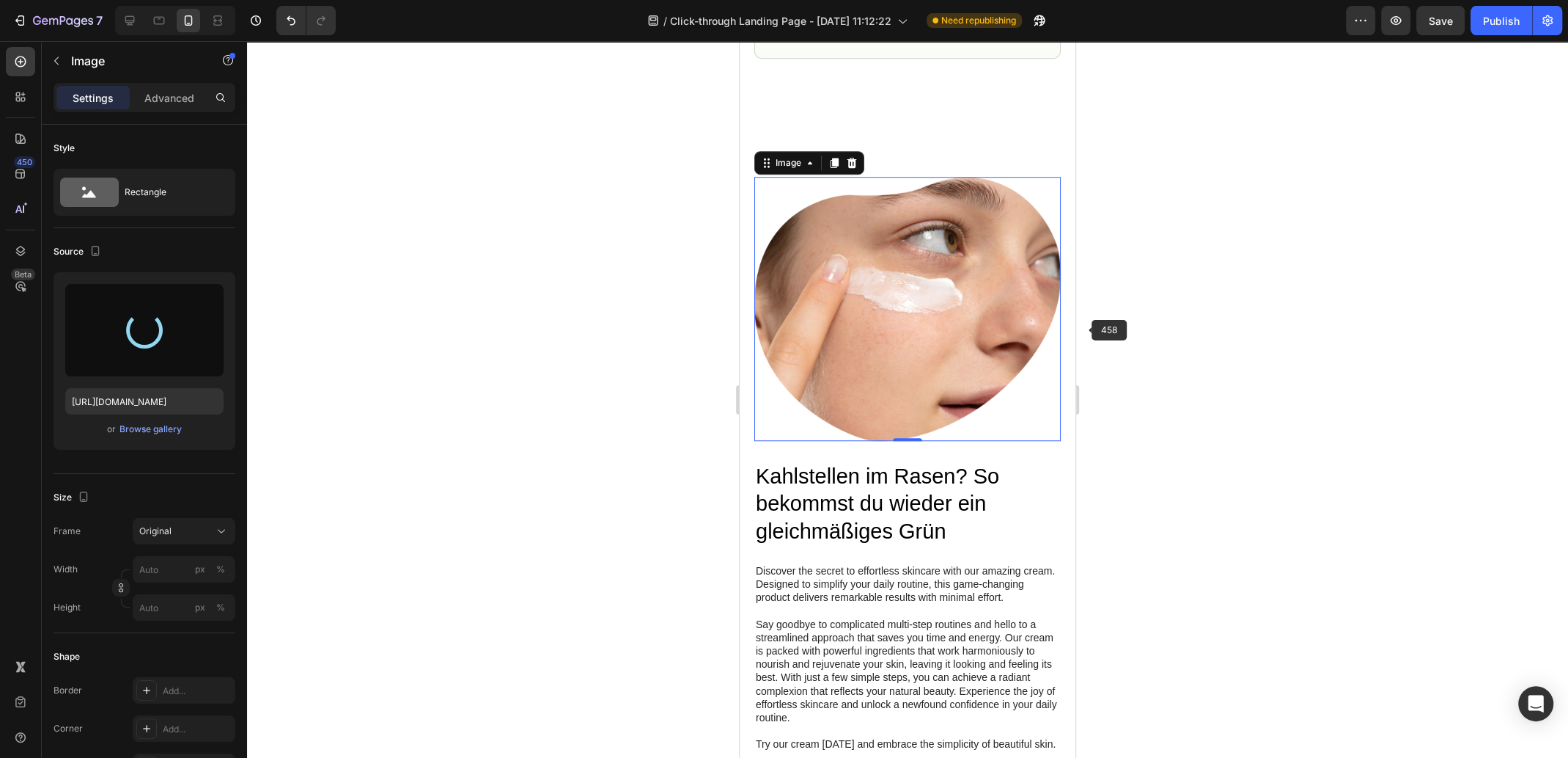
type input "https://cdn.shopify.com/s/files/1/0573/8433/7557/files/gempages_566148665027069…"
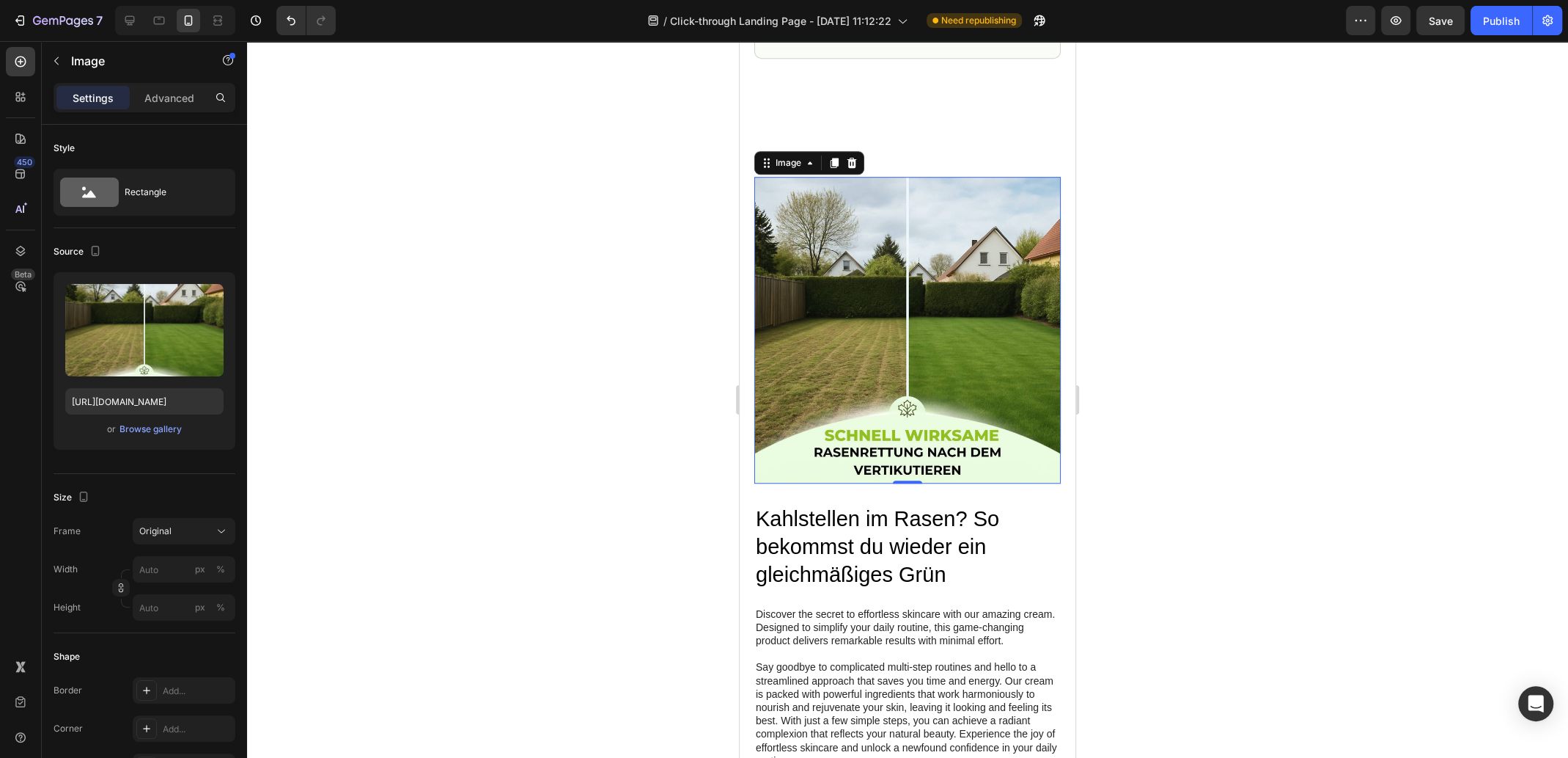
click at [1235, 414] on div at bounding box center [908, 399] width 1321 height 716
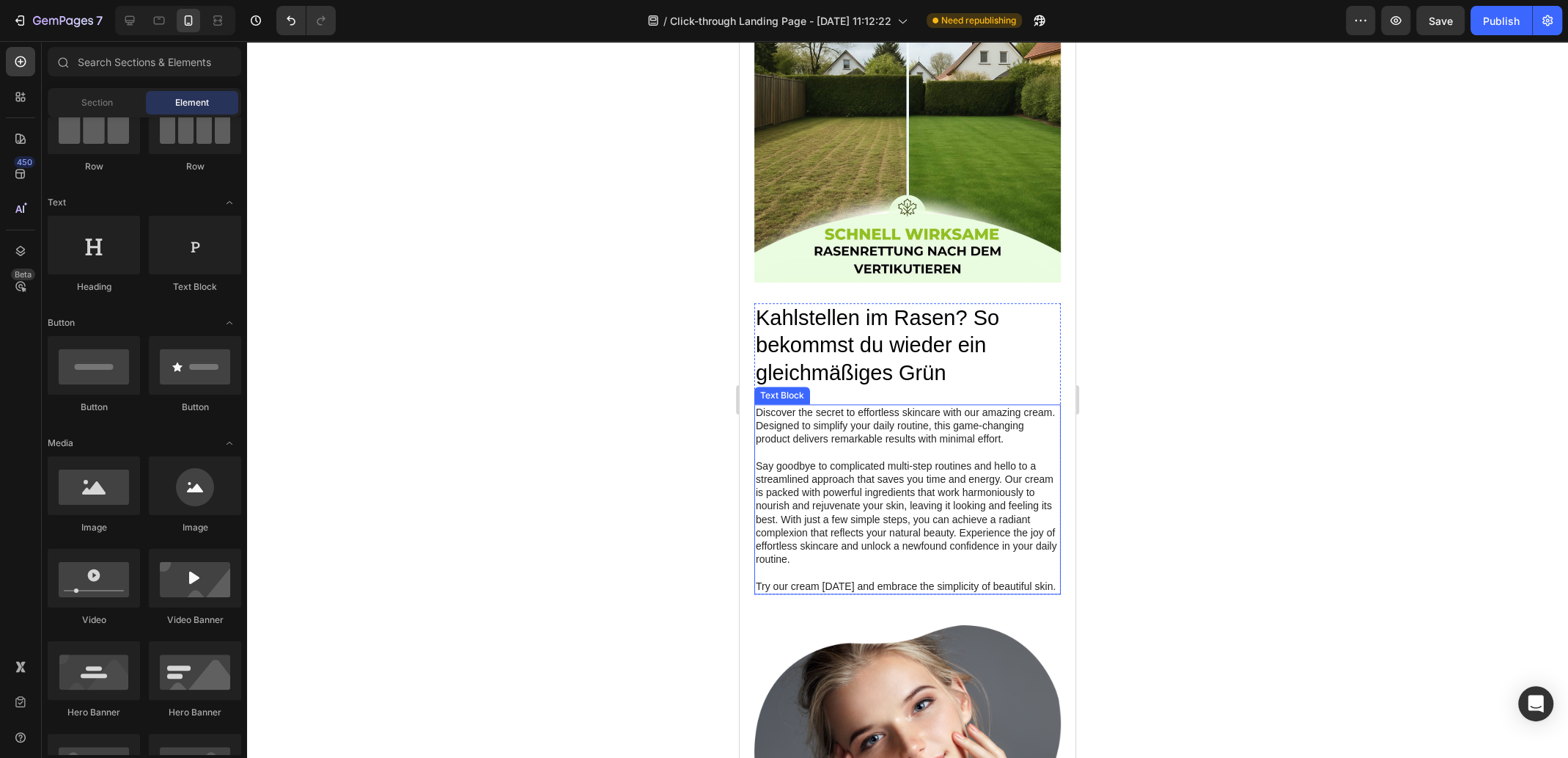
scroll to position [1246, 0]
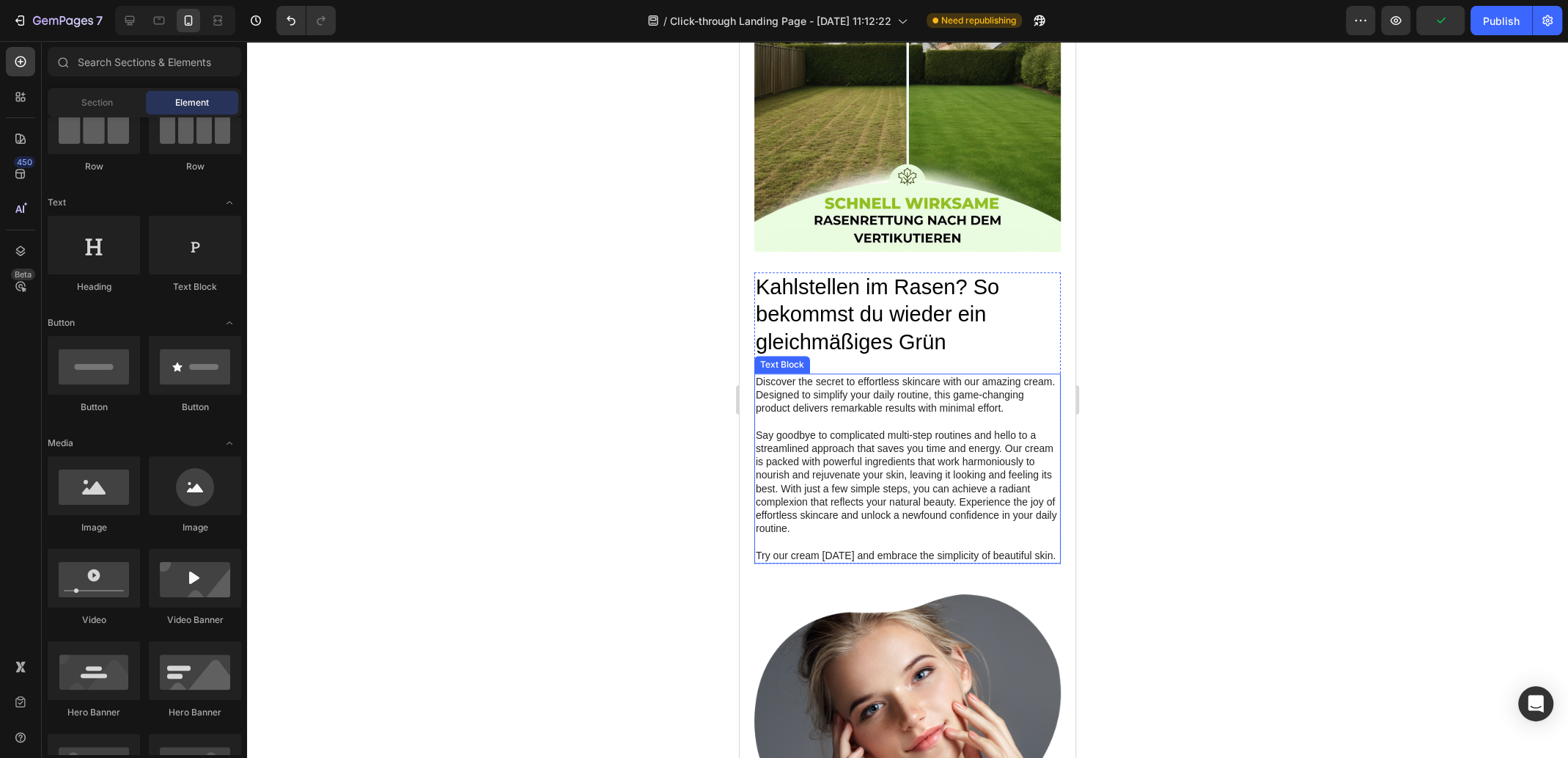
click at [837, 493] on p "Say goodbye to complicated multi-step routines and hello to a streamlined appro…" at bounding box center [907, 482] width 303 height 107
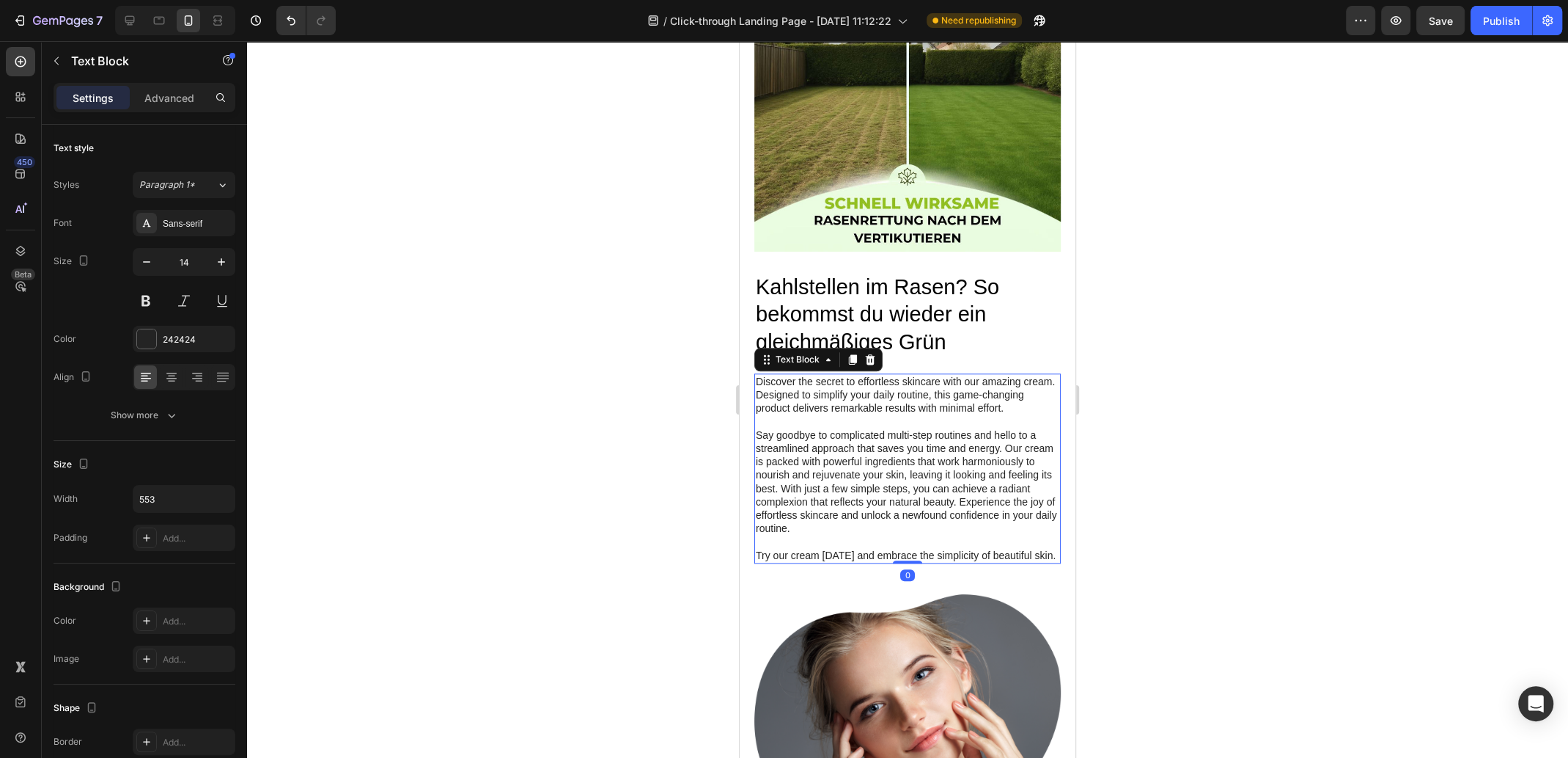
click at [785, 550] on p "Try our cream [DATE] and embrace the simplicity of beautiful skin." at bounding box center [907, 555] width 303 height 13
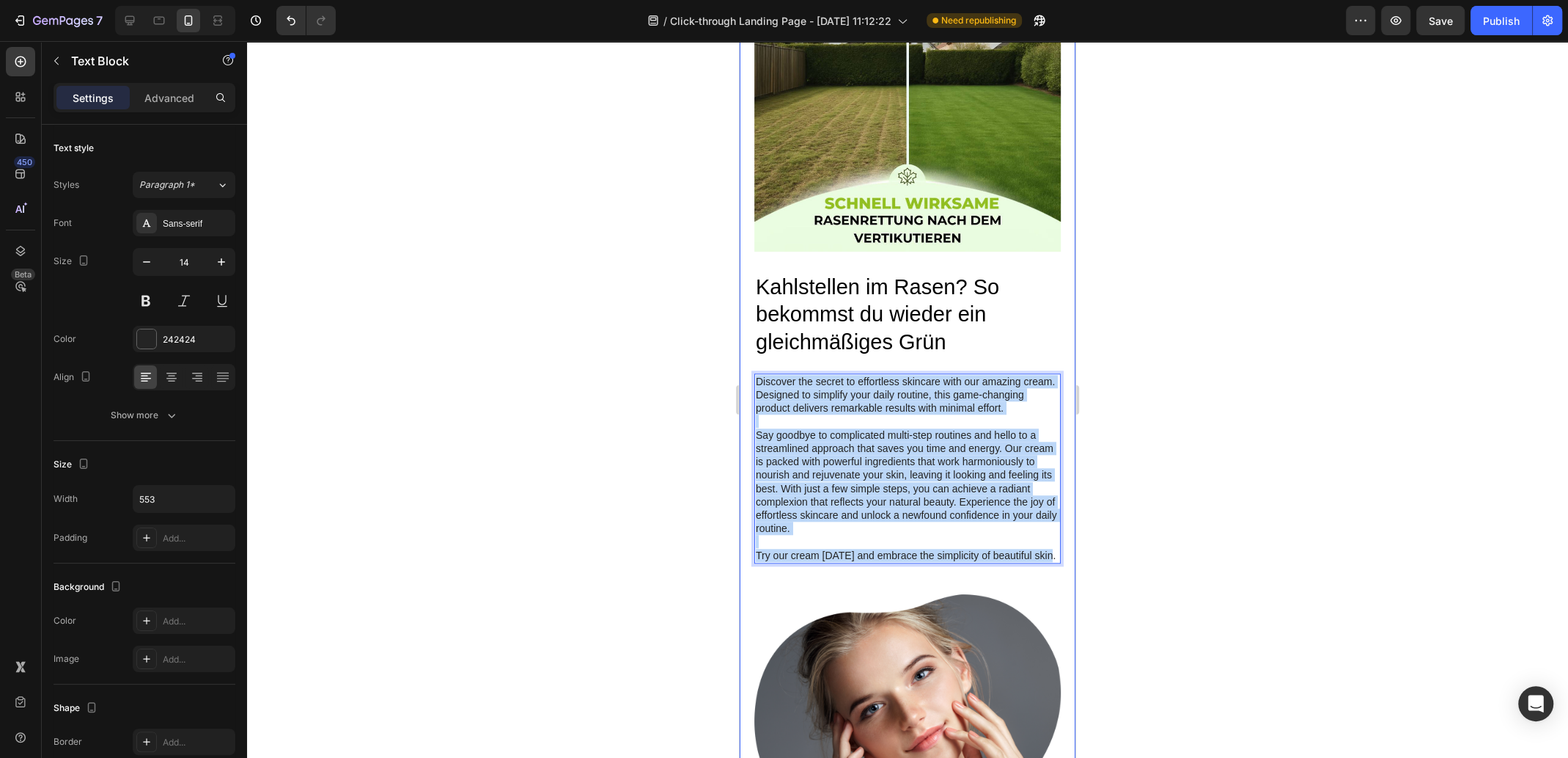
drag, startPoint x: 788, startPoint y: 554, endPoint x: 753, endPoint y: 370, distance: 187.3
click at [753, 370] on div "Kahlstellen im Rasen? So bekommst du wieder ein gleichmäßiges Grün Heading Disc…" at bounding box center [908, 534] width 336 height 1282
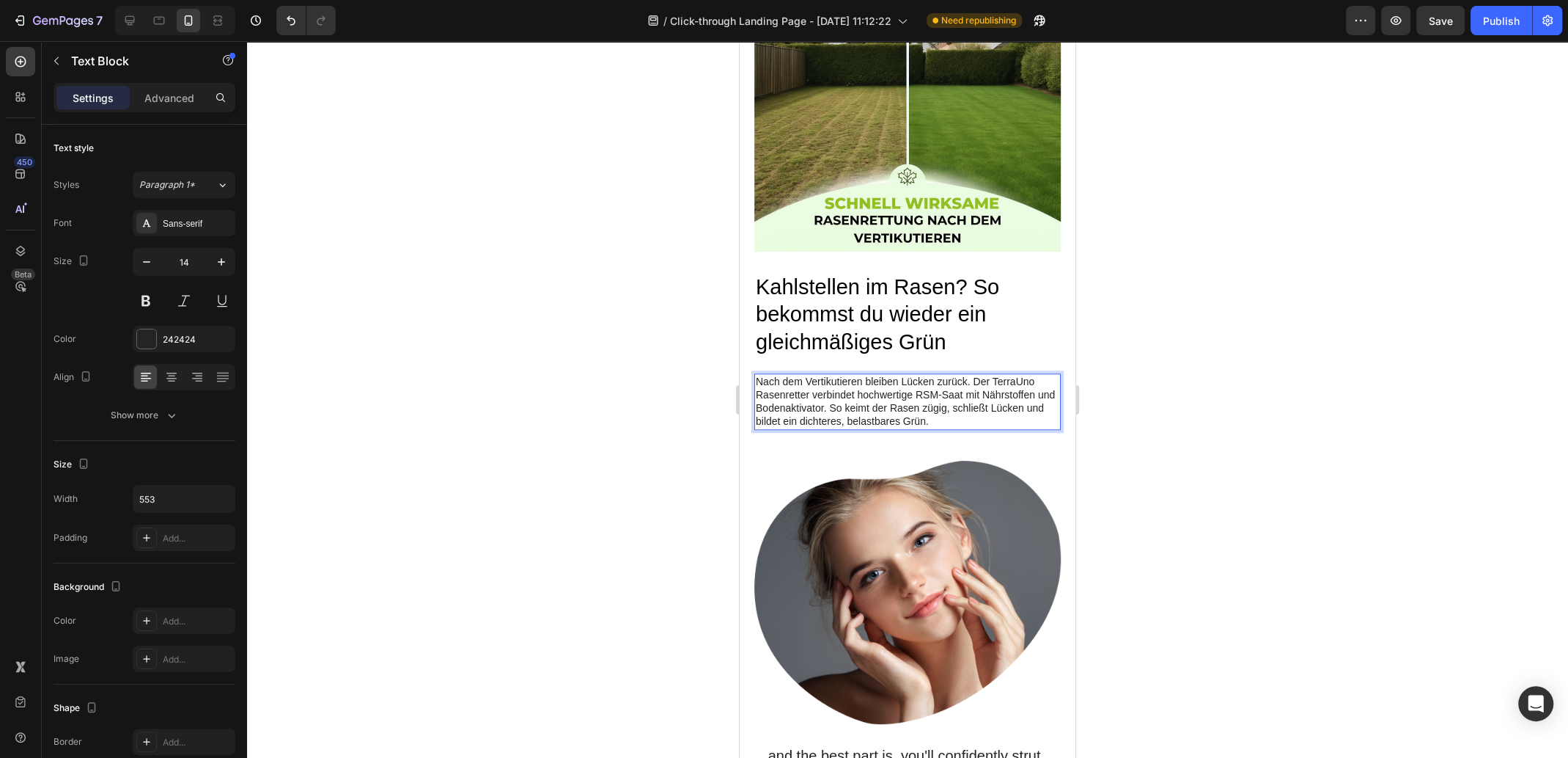
click at [859, 375] on p "Nach dem Vertikutieren bleiben Lücken zurück. Der TerraUno Rasenretter verbinde…" at bounding box center [907, 402] width 303 height 54
click at [867, 375] on p "Nach dem Vertikutieren bleiben Lücken zurück. Der TerraUno Rasenretter verbinde…" at bounding box center [907, 402] width 303 height 54
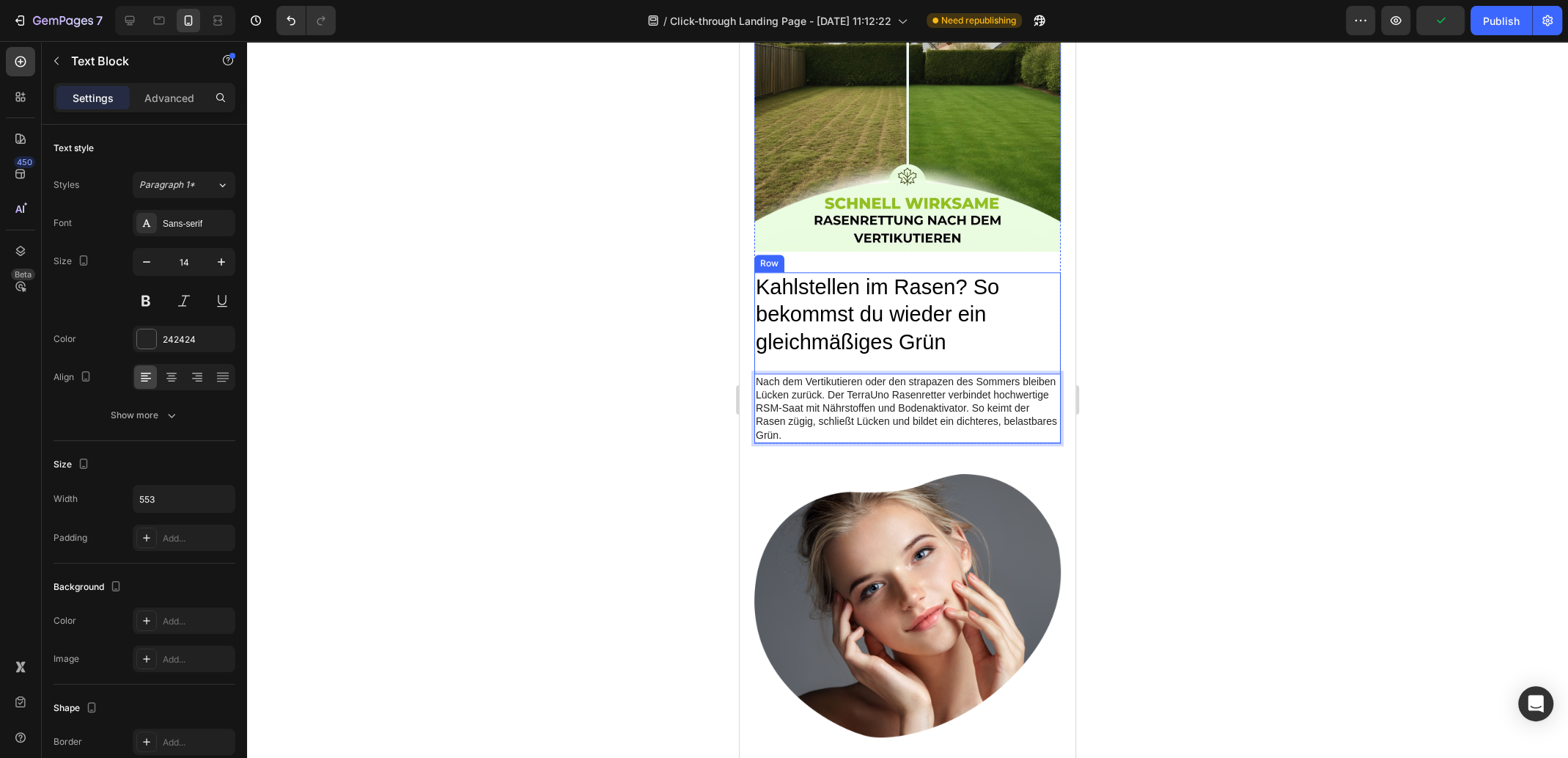
click at [934, 373] on div "Nach dem Vertikutieren oder den strapazen des Sommers bleiben Lücken zurück. De…" at bounding box center [908, 408] width 306 height 70
click at [934, 375] on p "Nach dem Vertikutieren oder den strapazen des Sommers bleiben Lücken zurück. De…" at bounding box center [907, 408] width 303 height 67
click at [740, 41] on lt-span "S trapazen" at bounding box center [740, 41] width 0 height 0
click at [1217, 393] on div at bounding box center [908, 399] width 1321 height 716
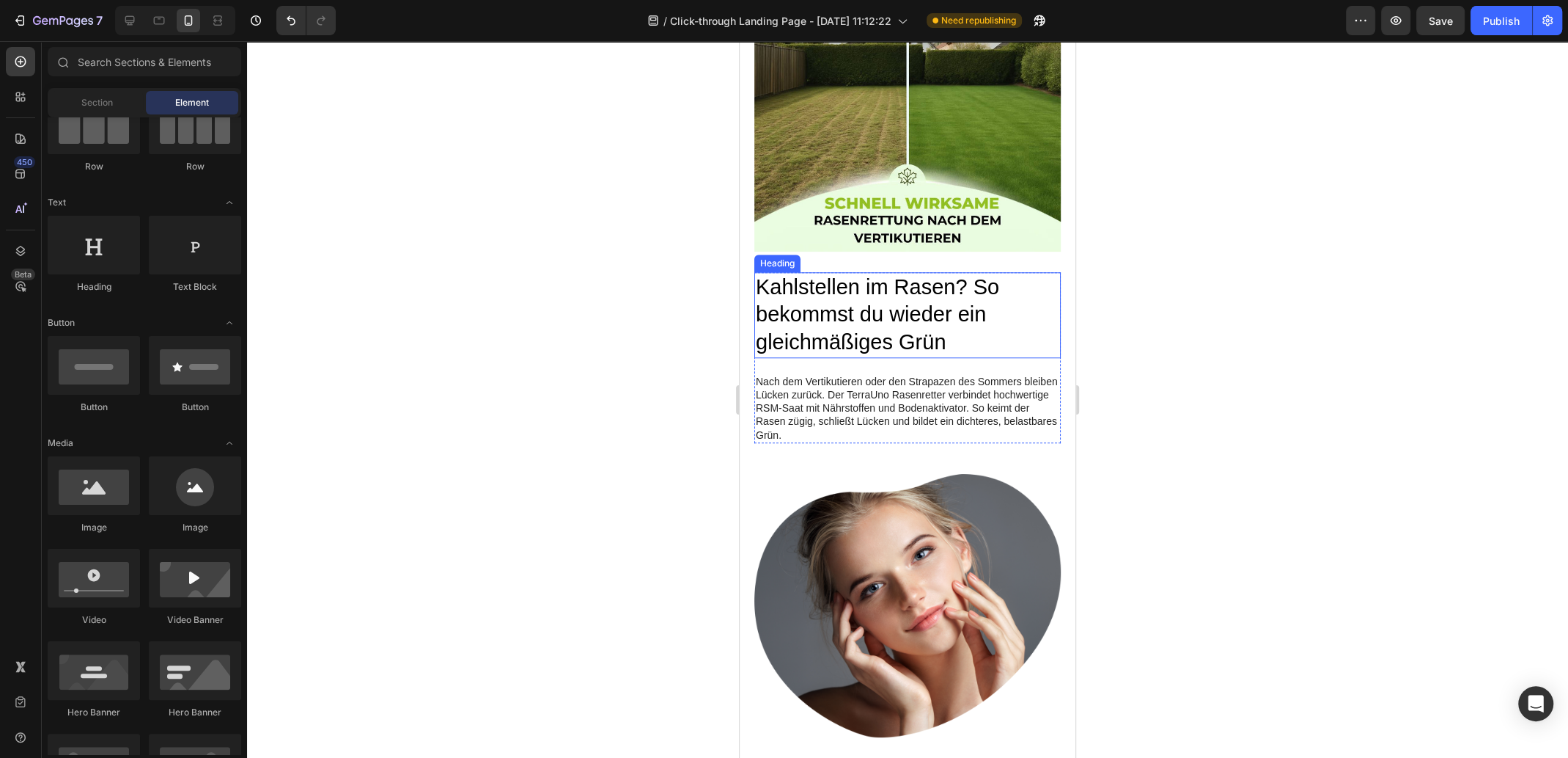
click at [933, 300] on p "Kahlstellen im Rasen? So bekommst du wieder ein gleichmäßiges Grün" at bounding box center [907, 314] width 303 height 83
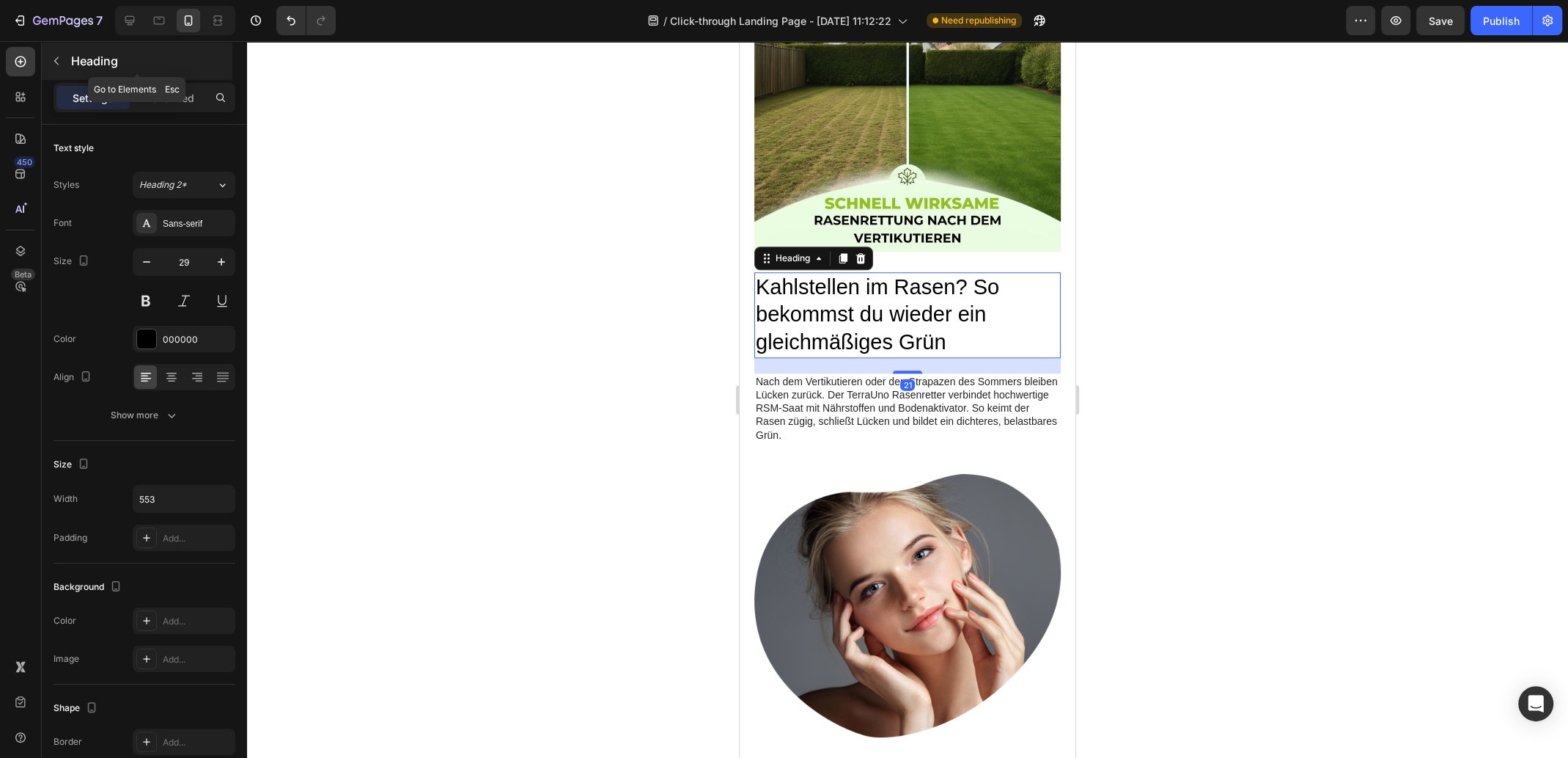
click at [56, 60] on icon "button" at bounding box center [57, 61] width 12 height 12
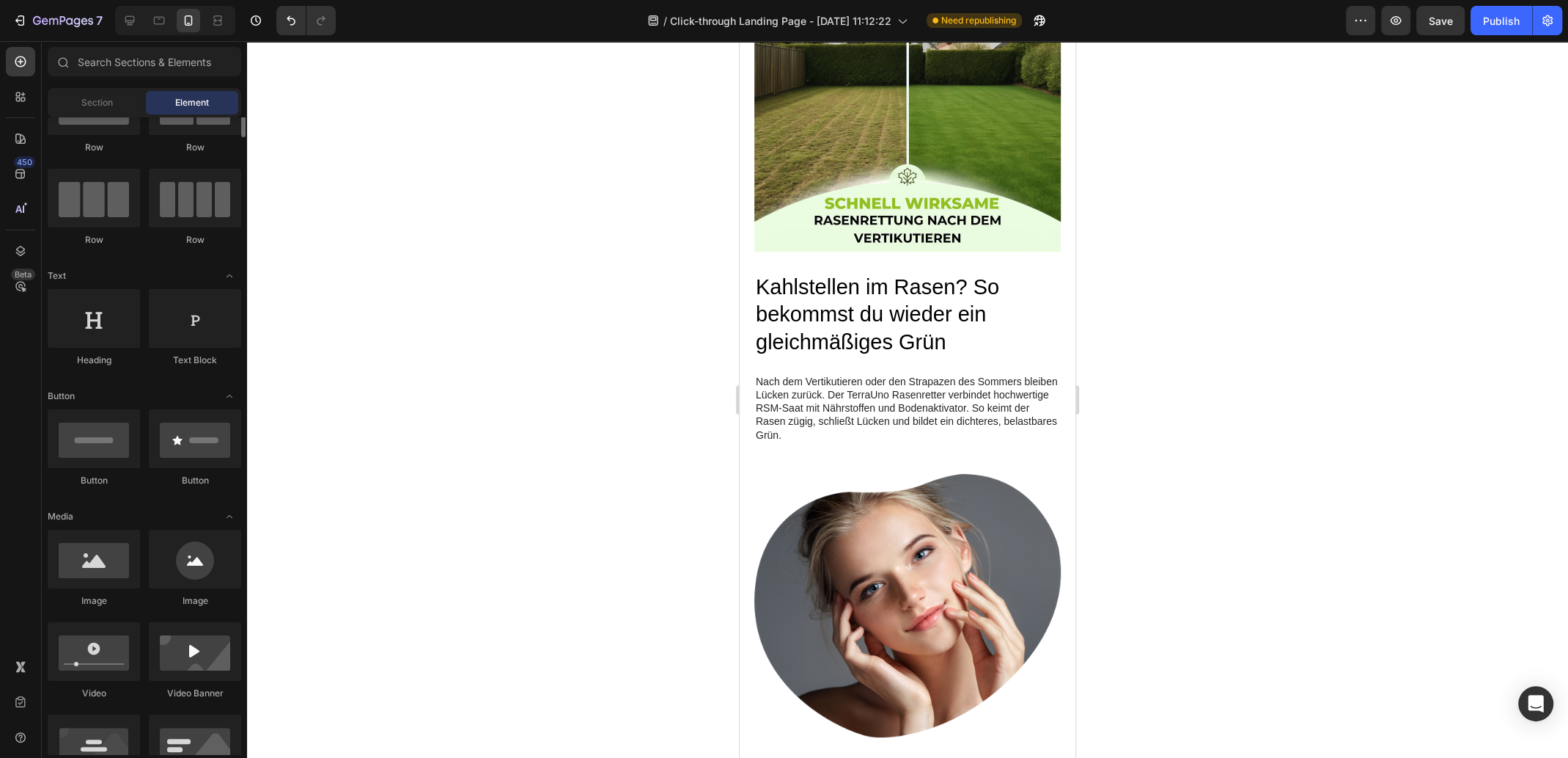
scroll to position [0, 0]
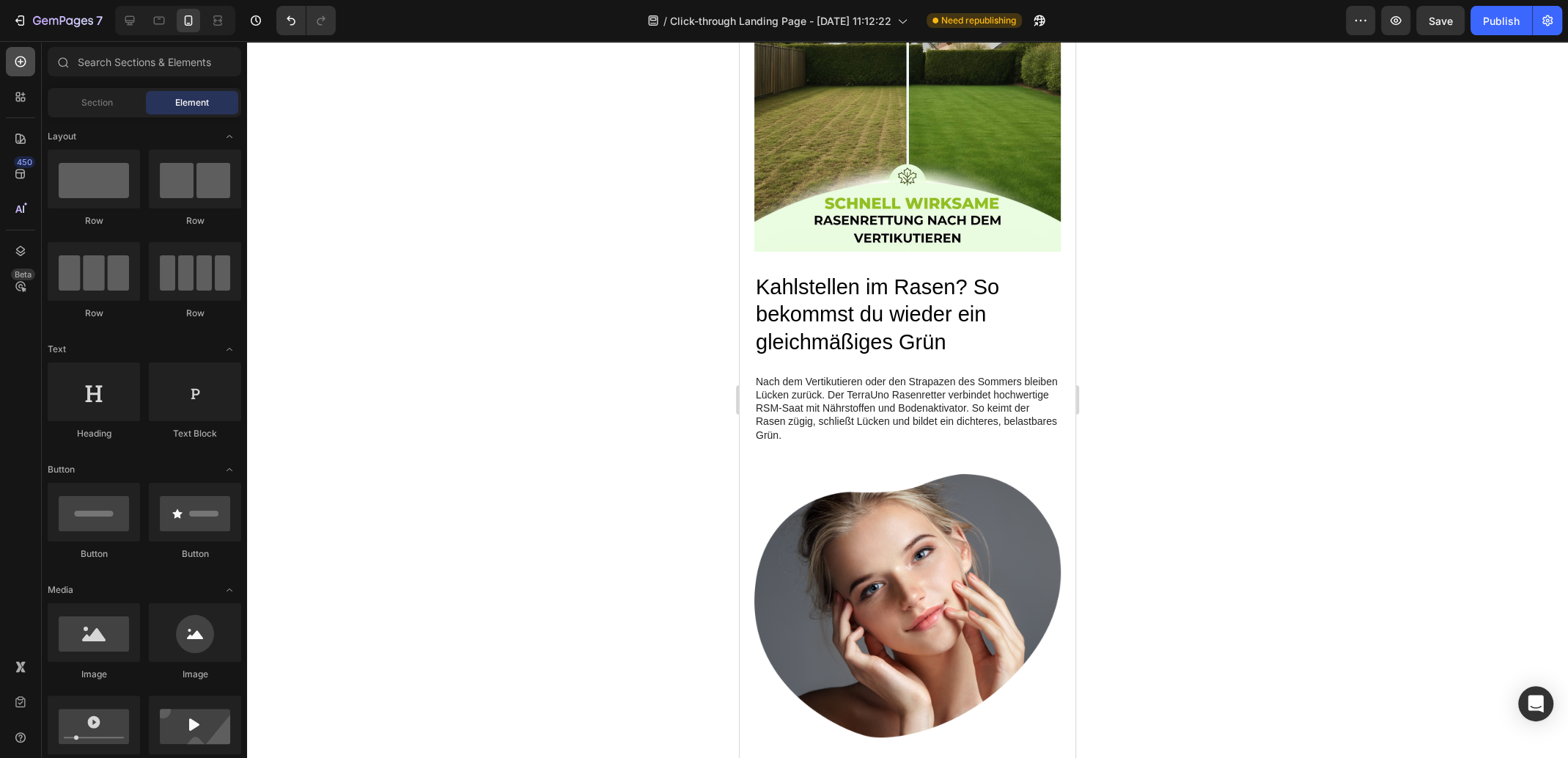
click at [17, 60] on icon at bounding box center [20, 62] width 15 height 15
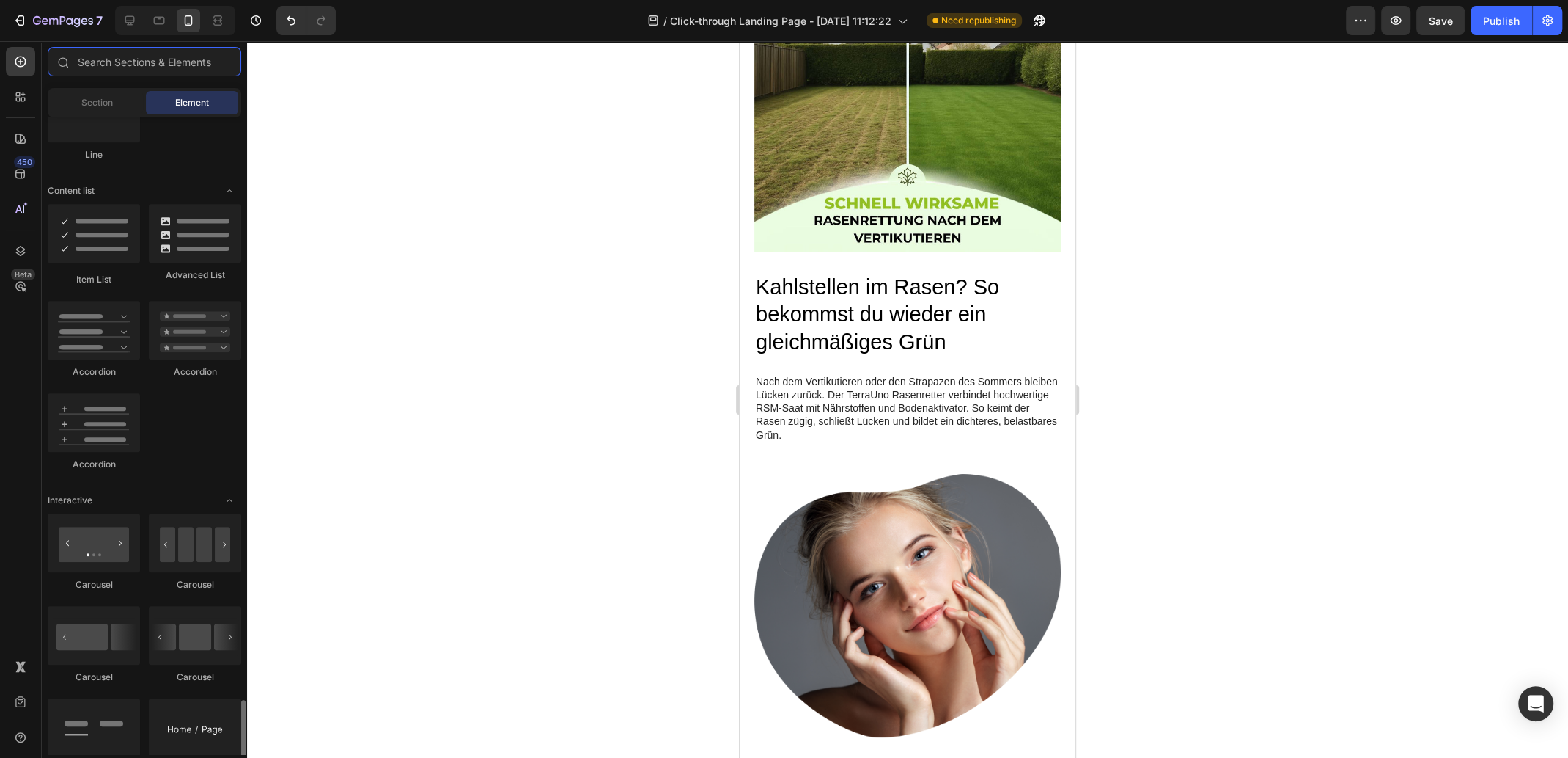
scroll to position [1616, 0]
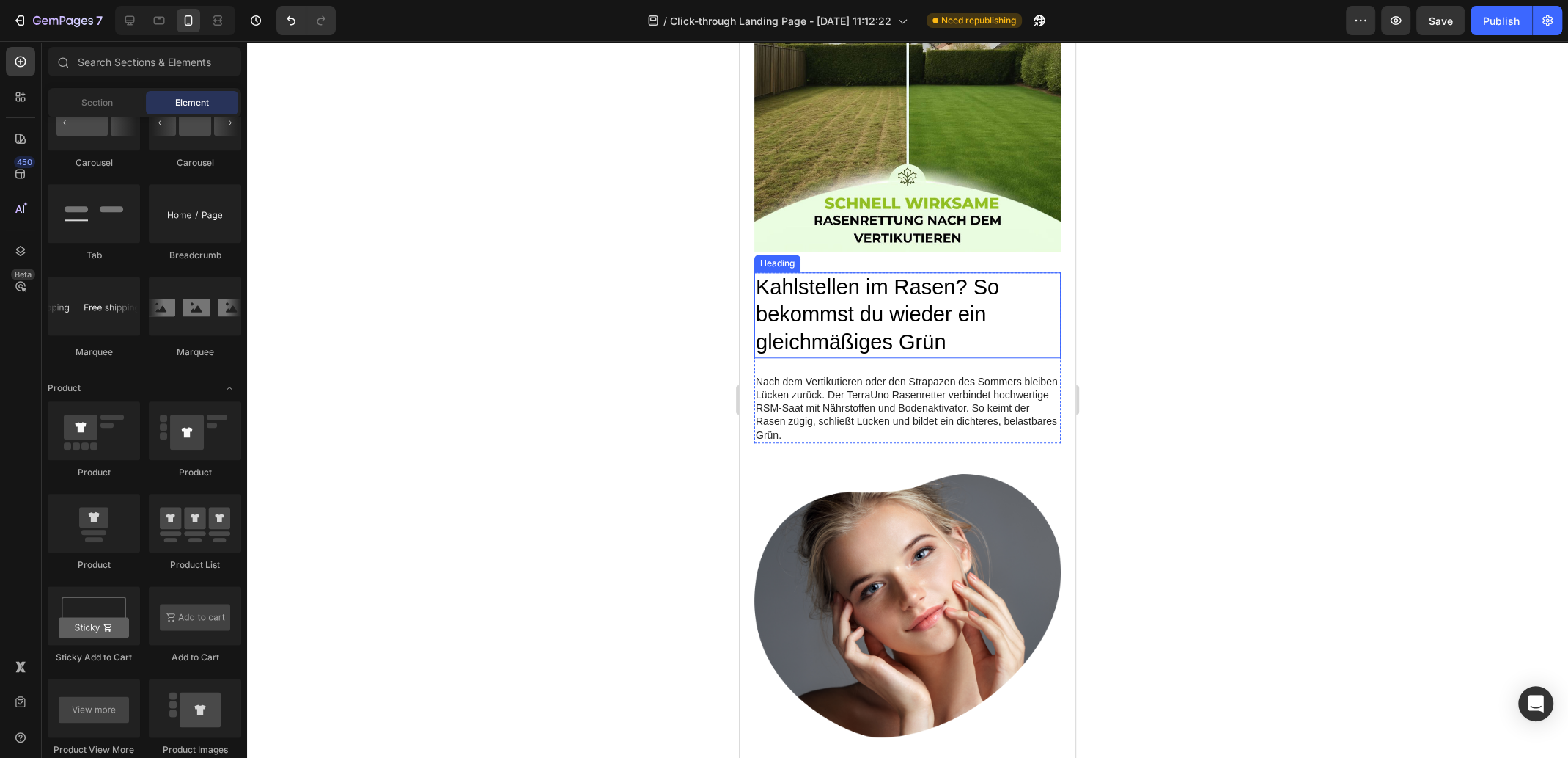
click at [864, 281] on p "Kahlstellen im Rasen? So bekommst du wieder ein gleichmäßiges Grün" at bounding box center [907, 314] width 303 height 83
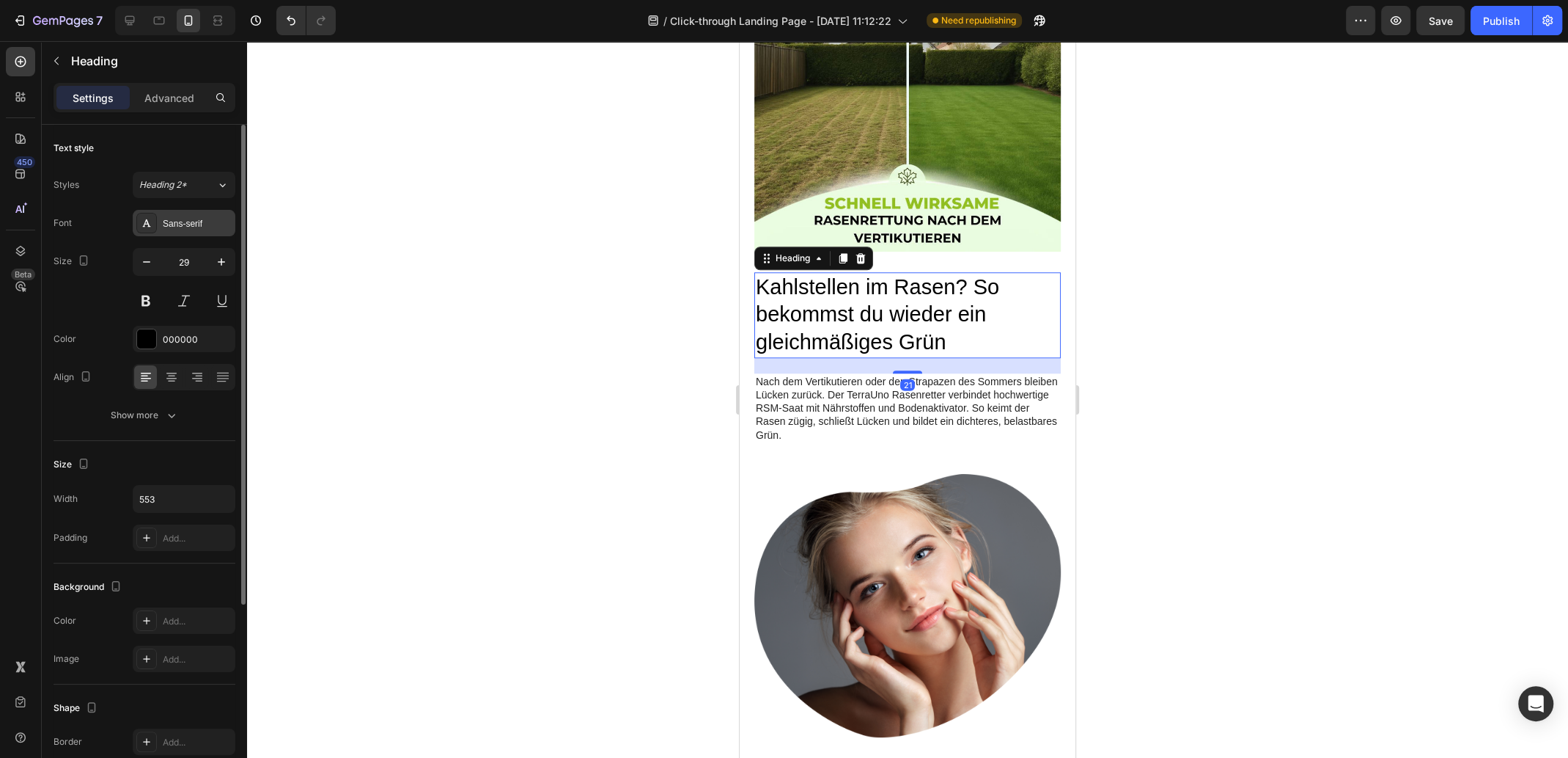
click at [182, 225] on div "Sans-serif" at bounding box center [197, 223] width 69 height 13
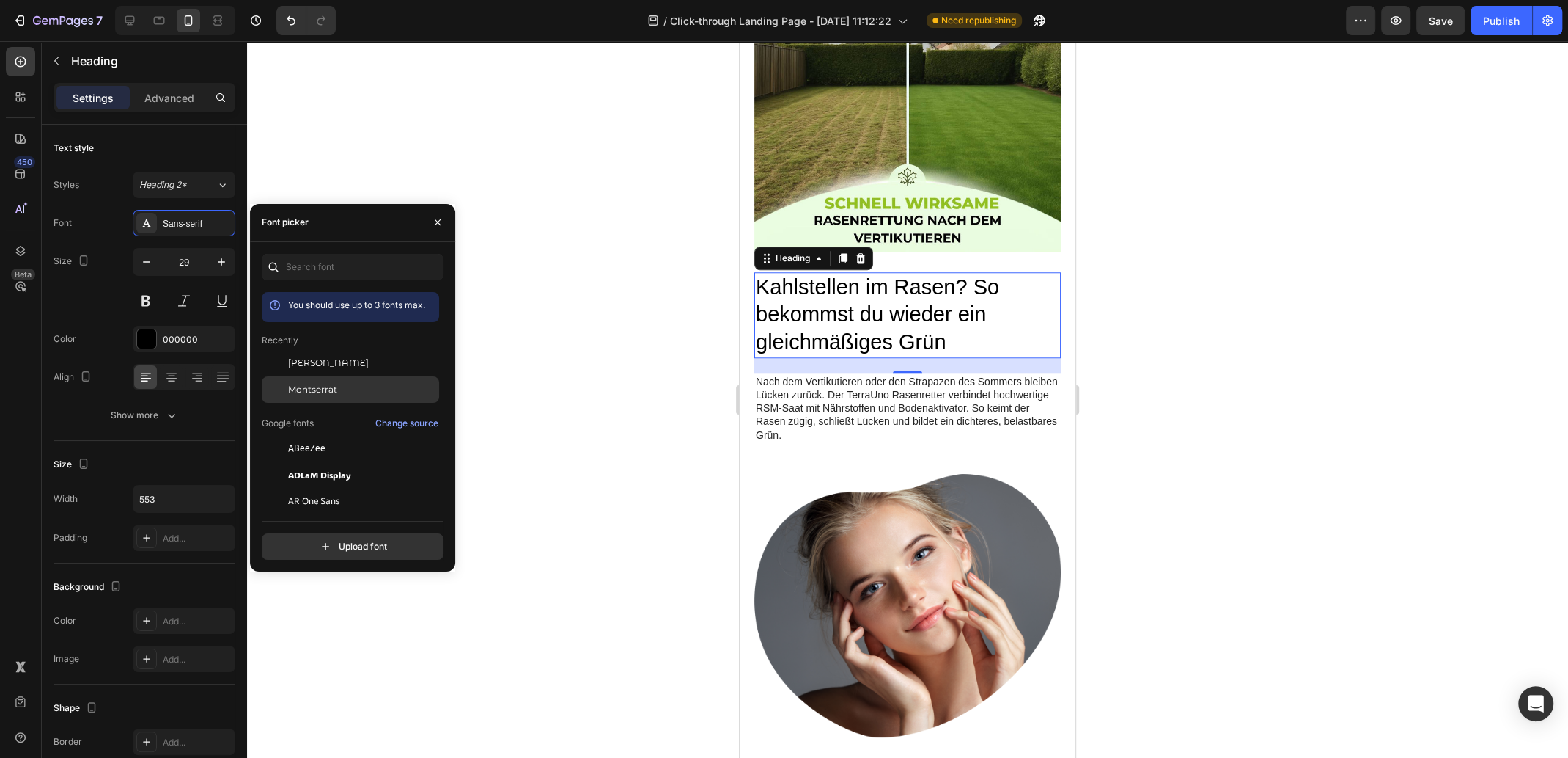
click at [351, 391] on div "Montserrat" at bounding box center [362, 389] width 148 height 13
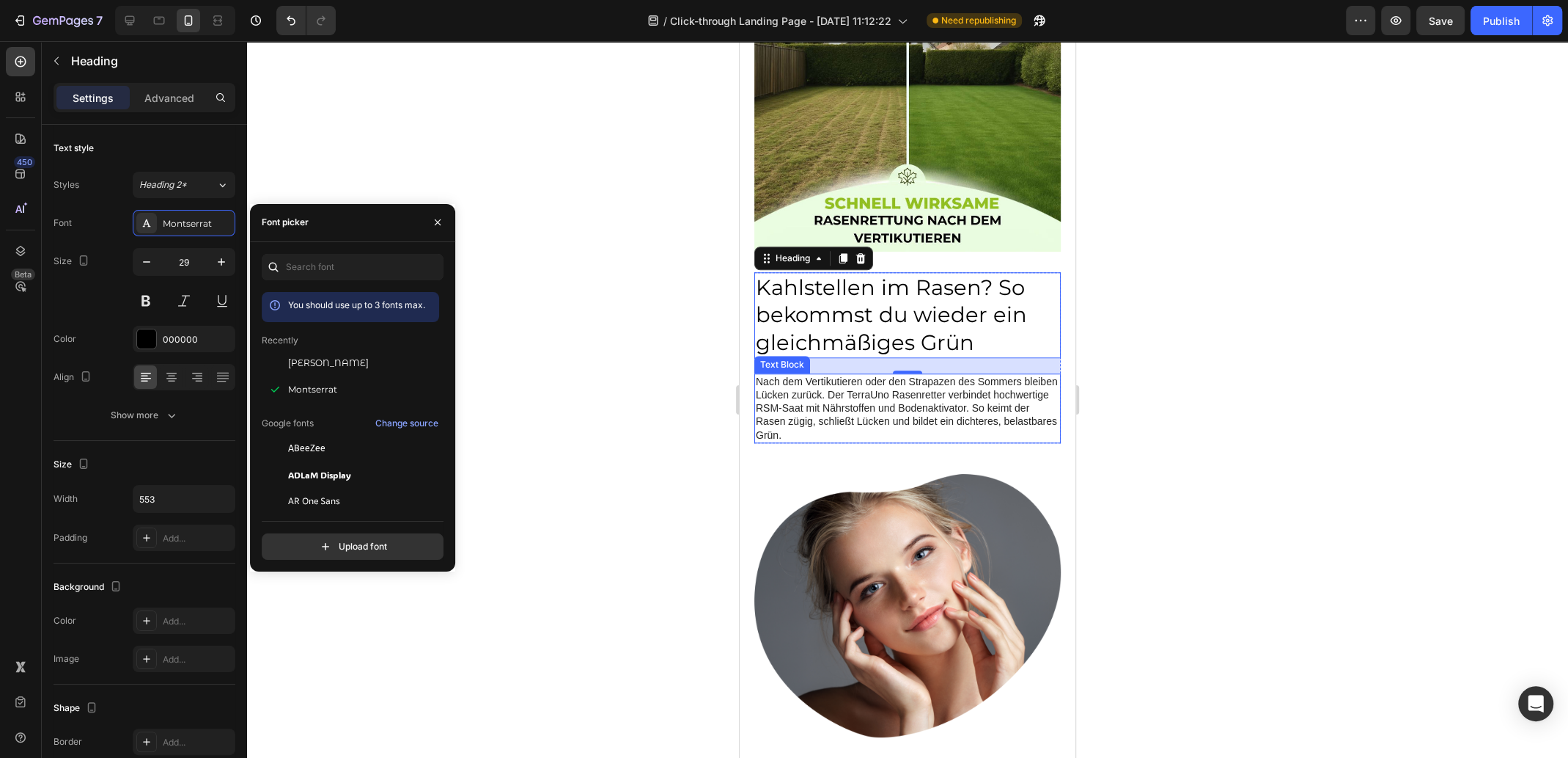
click at [862, 398] on p "Nach dem Vertikutieren oder den Strapazen des Sommers bleiben Lücken zurück. De…" at bounding box center [907, 408] width 303 height 67
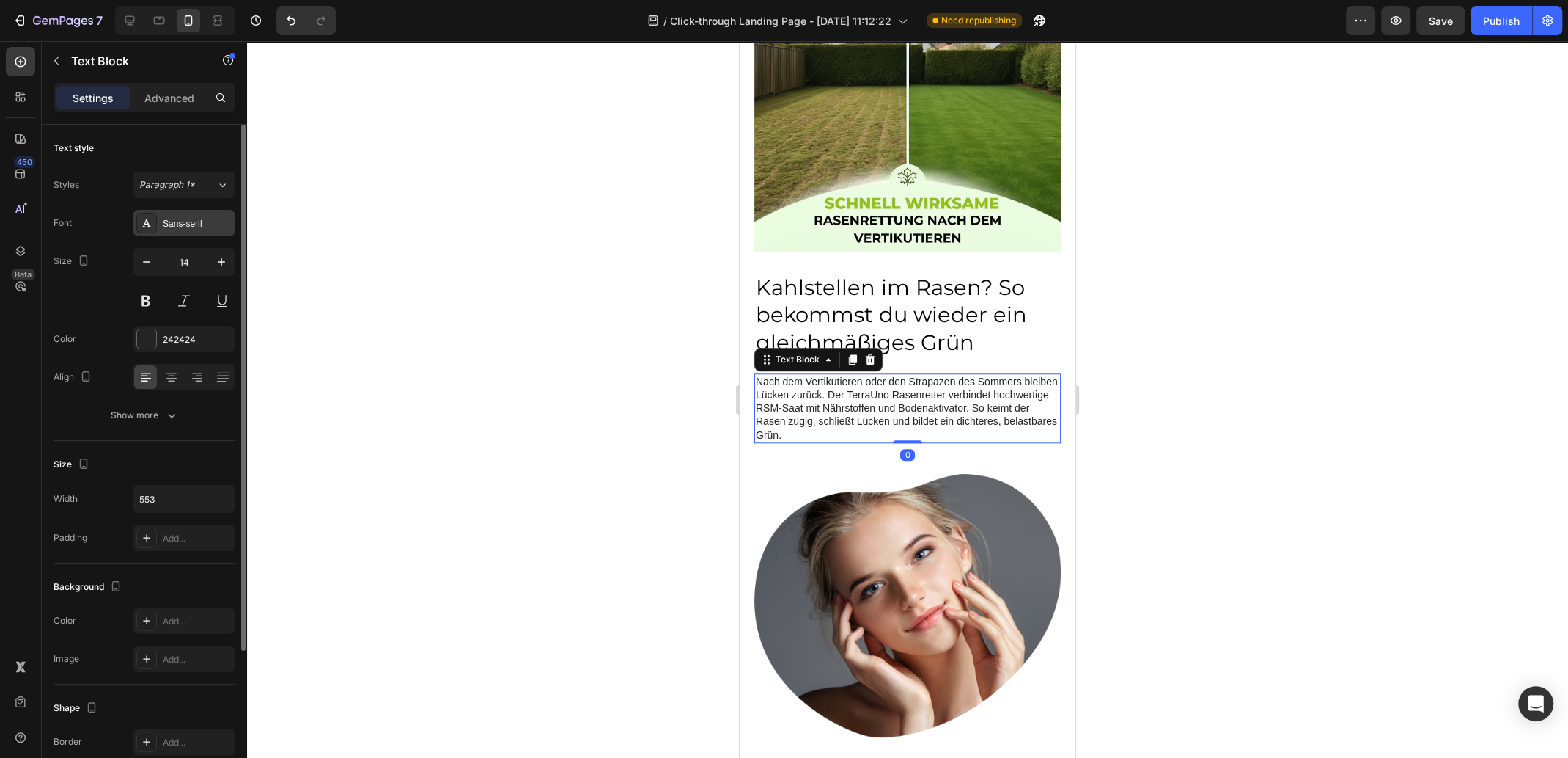
click at [164, 219] on div "Sans-serif" at bounding box center [197, 223] width 69 height 13
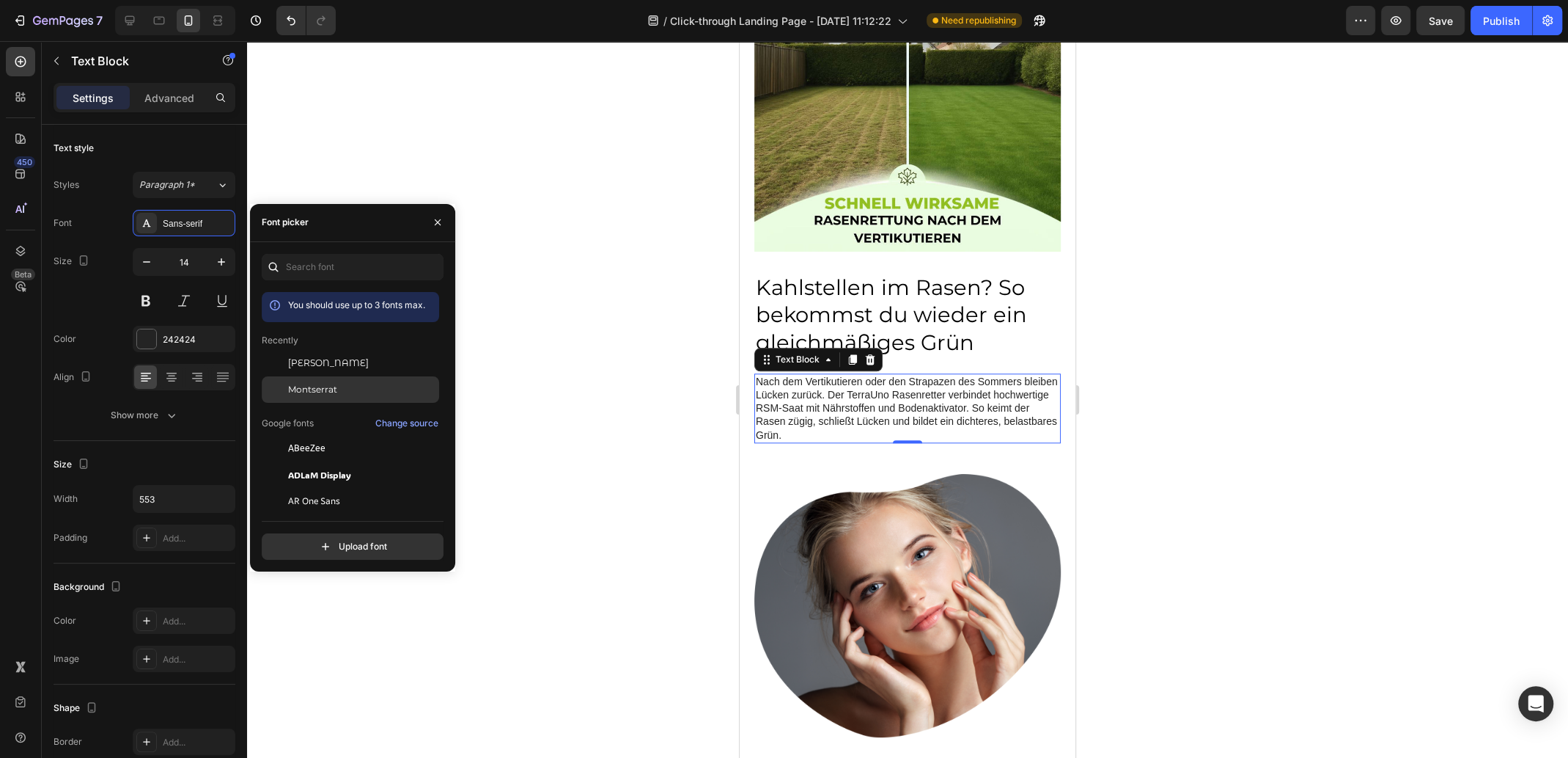
click at [337, 388] on div "Montserrat" at bounding box center [362, 389] width 148 height 13
click at [1217, 348] on div at bounding box center [908, 399] width 1321 height 716
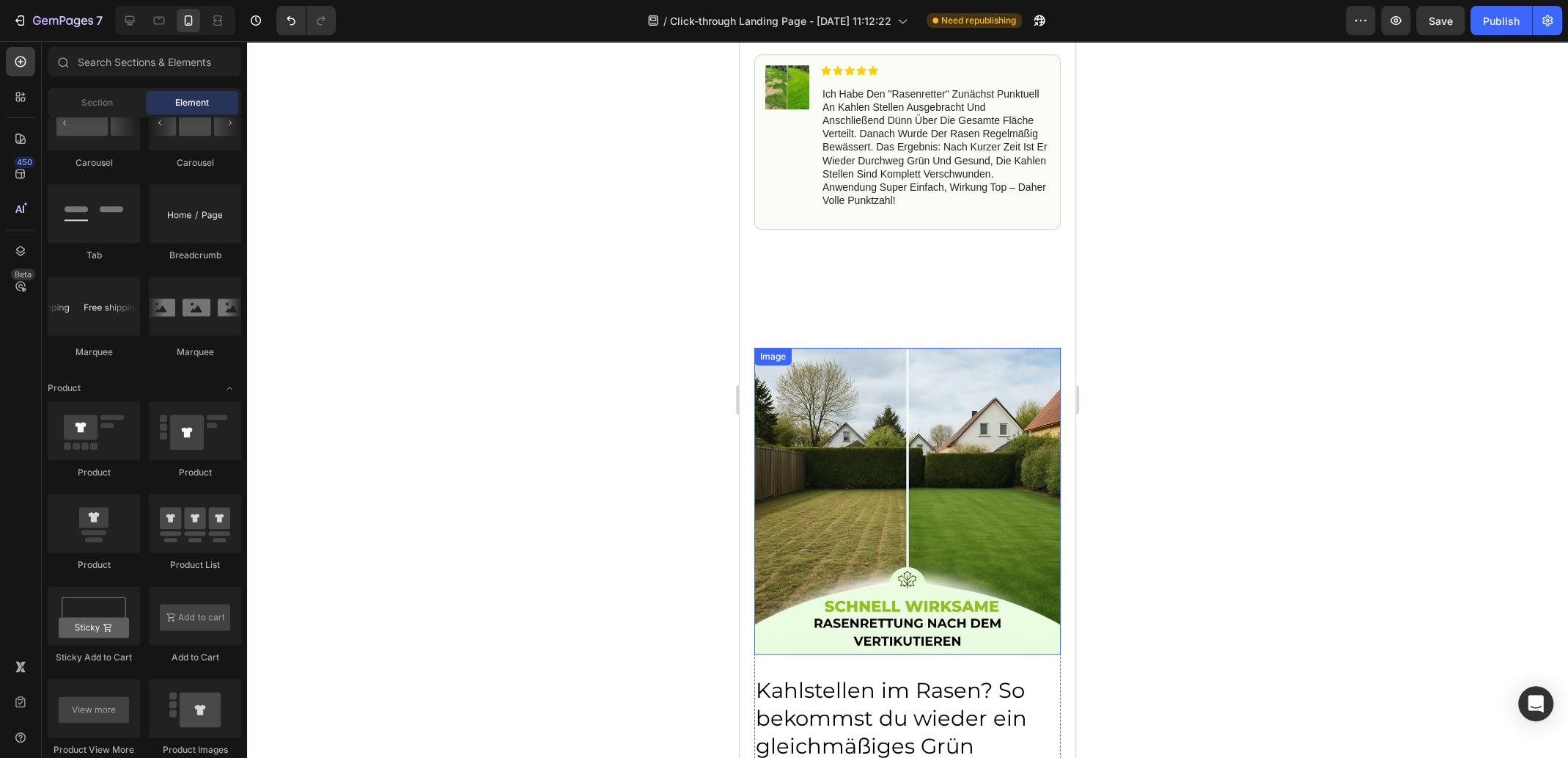
scroll to position [660, 0]
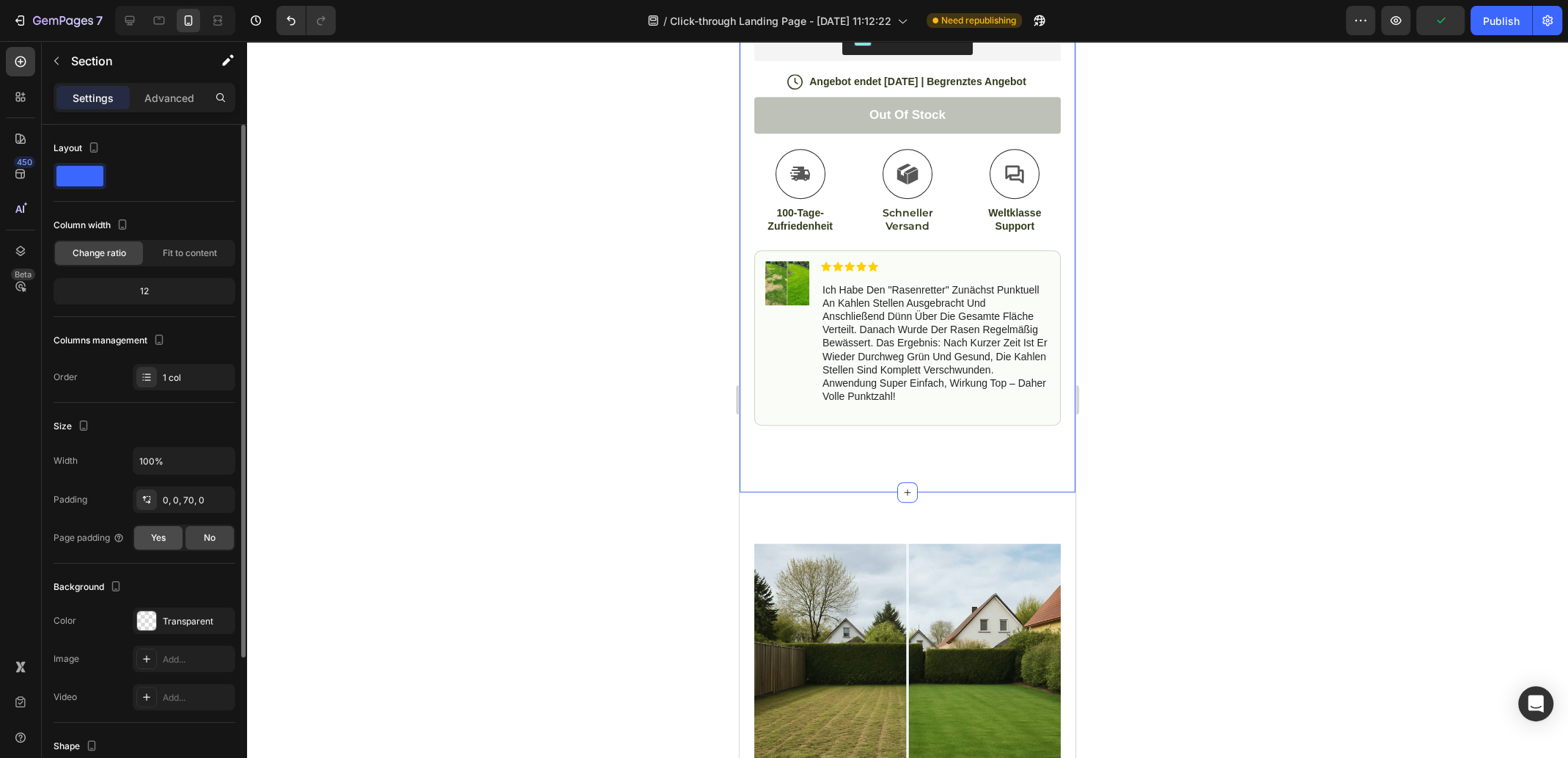
click at [165, 535] on span "Yes" at bounding box center [158, 537] width 15 height 13
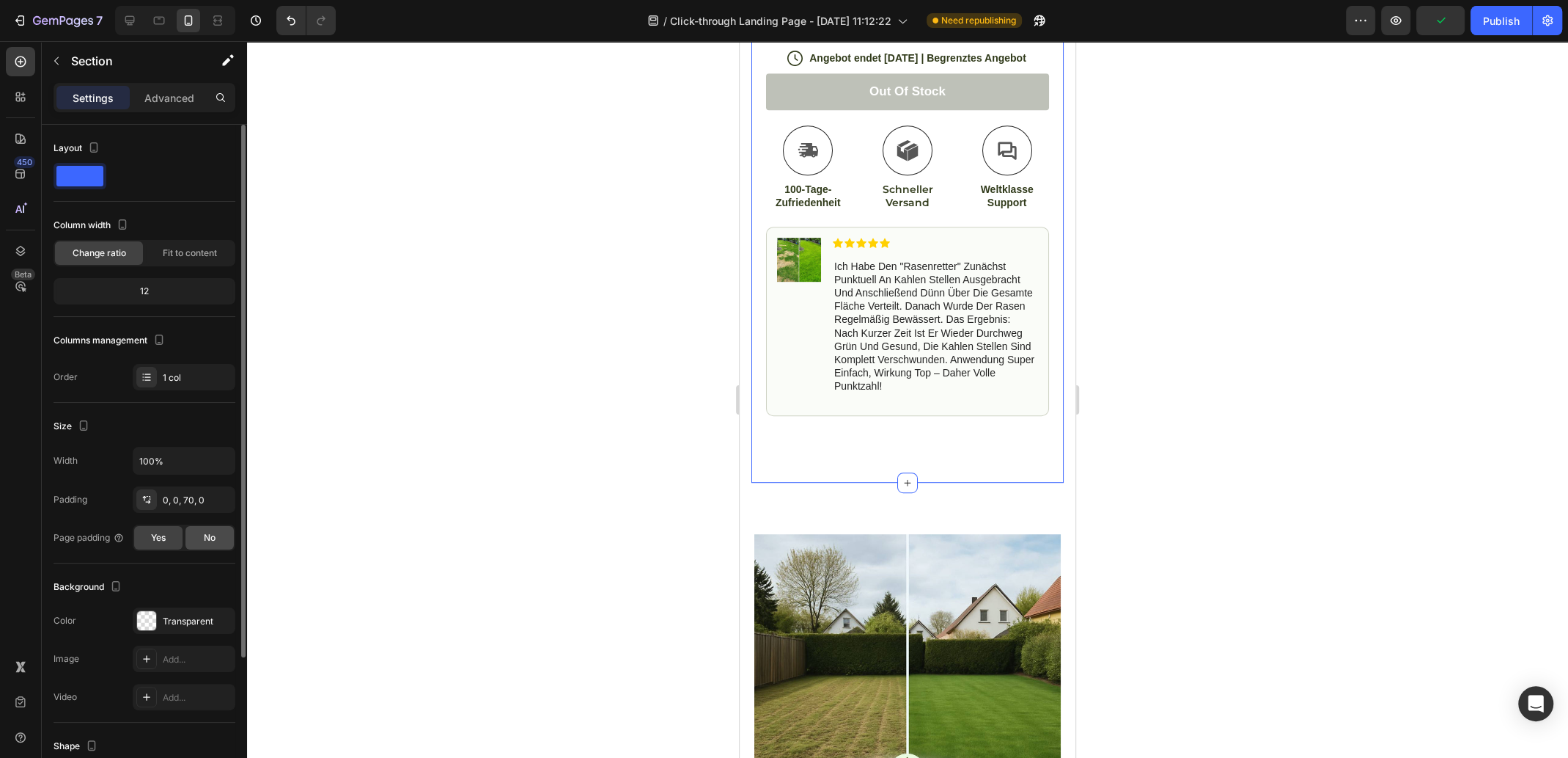
click at [200, 535] on div "No" at bounding box center [210, 538] width 49 height 24
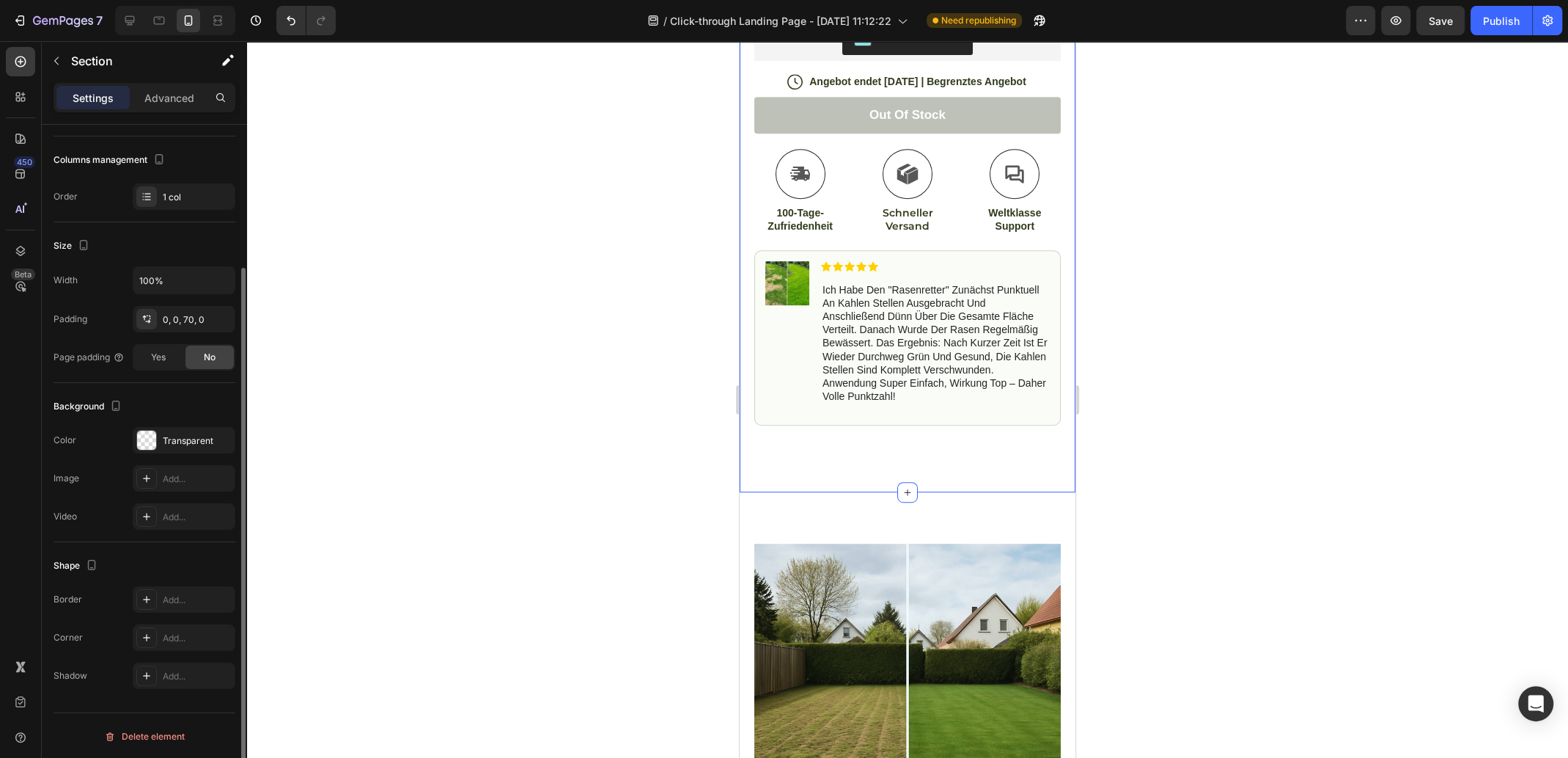
scroll to position [107, 0]
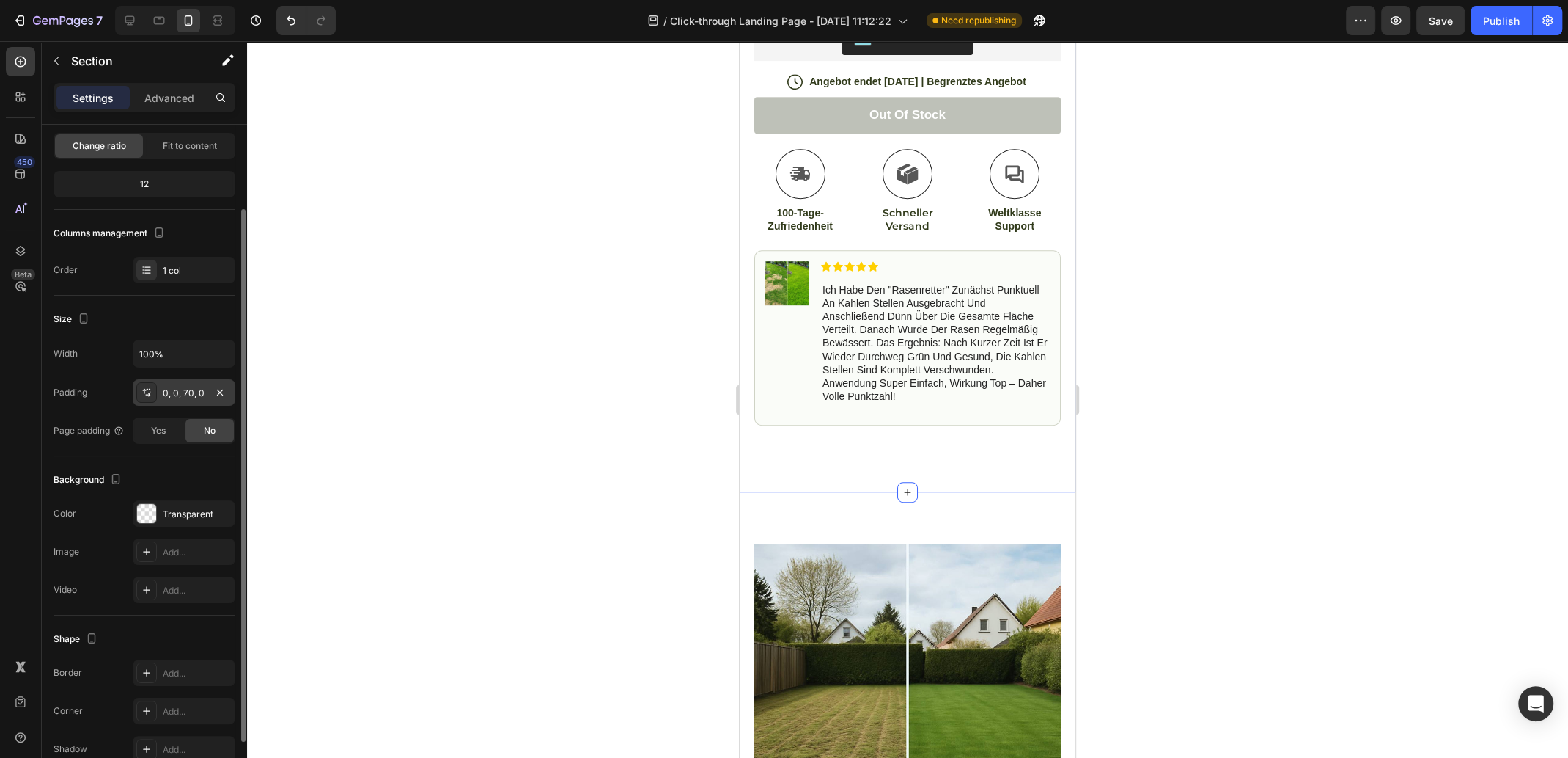
click at [190, 389] on div "0, 0, 70, 0" at bounding box center [184, 393] width 43 height 13
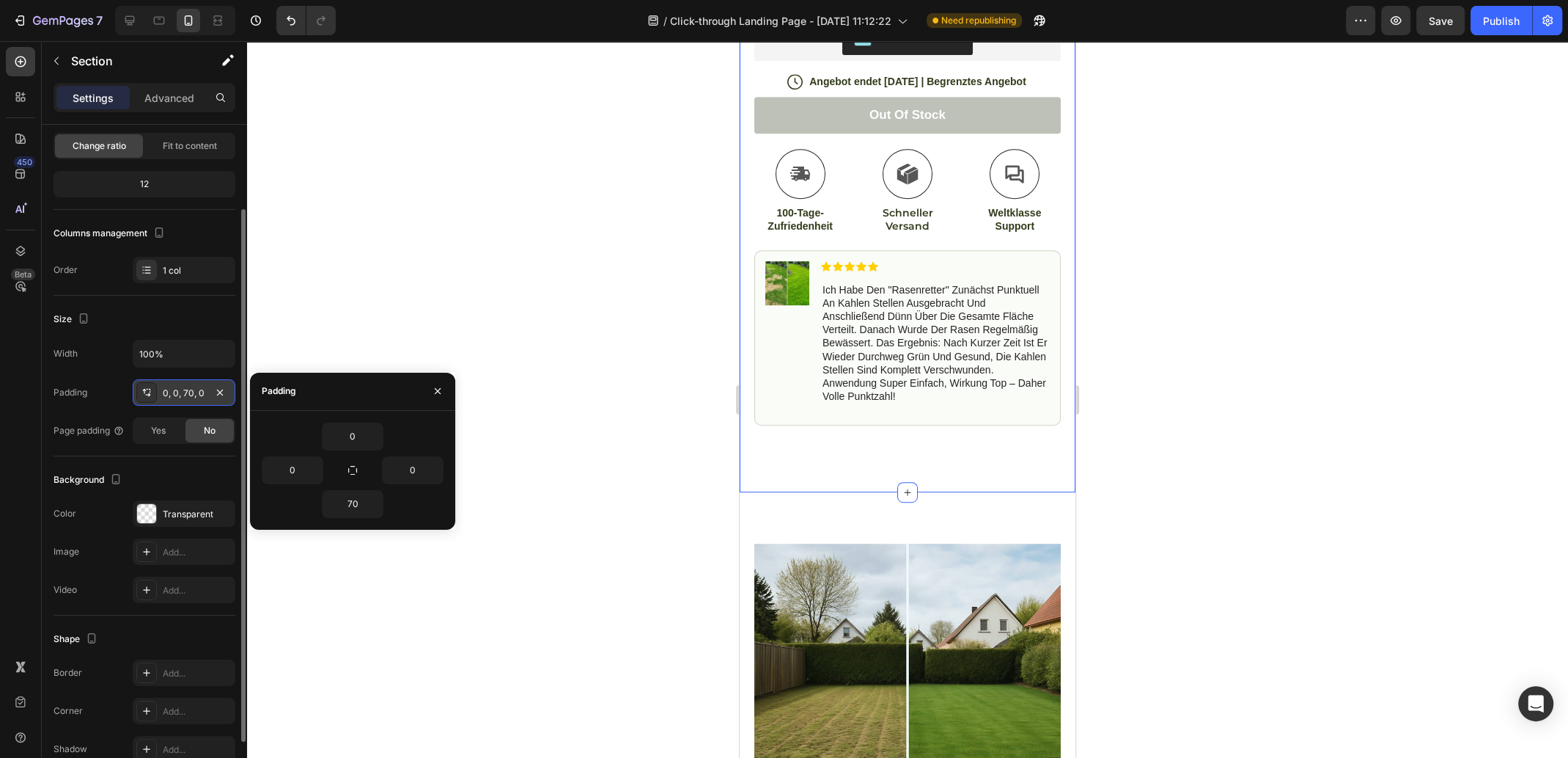
click at [189, 395] on div "0, 0, 70, 0" at bounding box center [184, 393] width 43 height 13
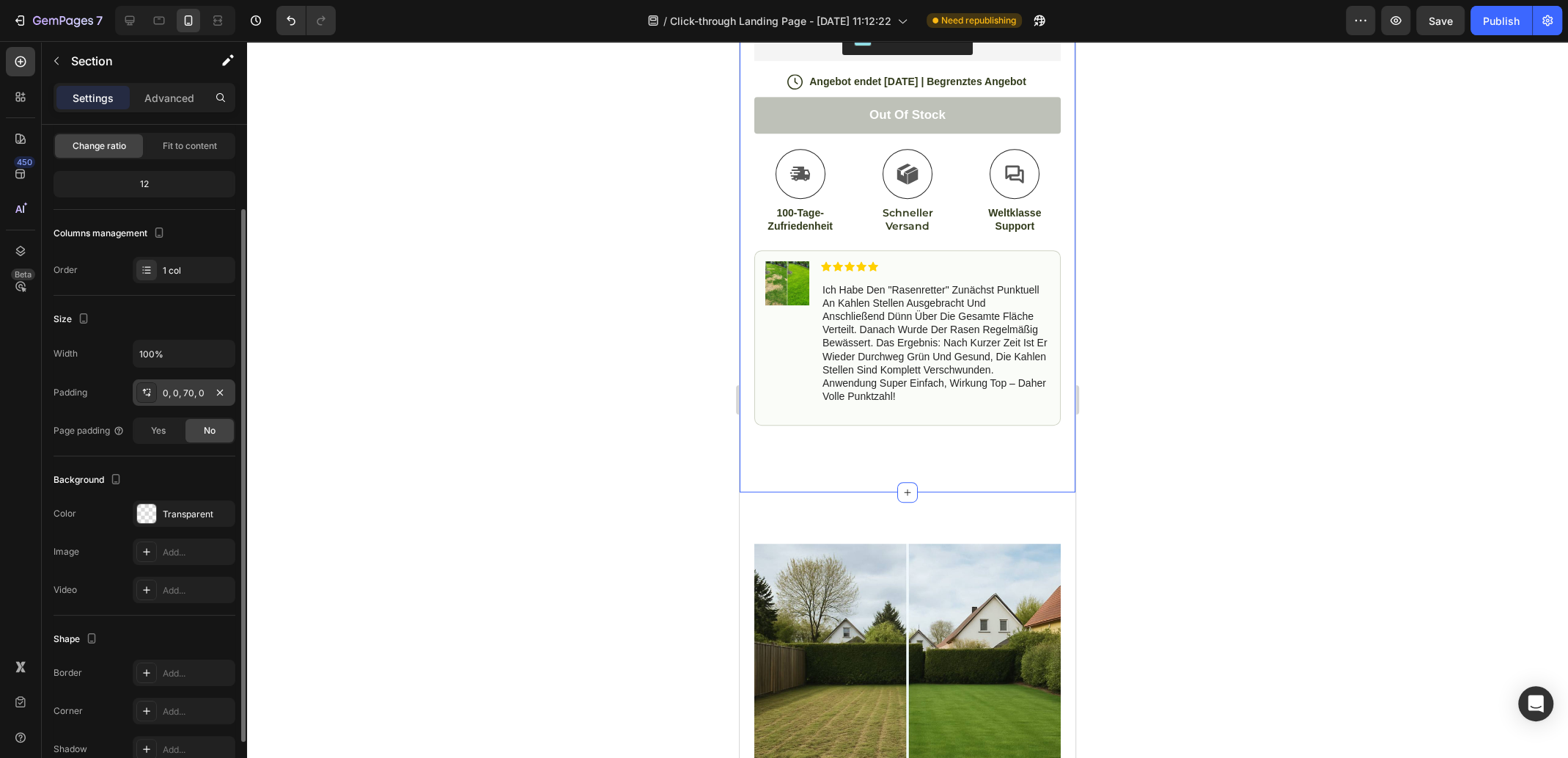
click at [188, 391] on div "0, 0, 70, 0" at bounding box center [184, 393] width 43 height 13
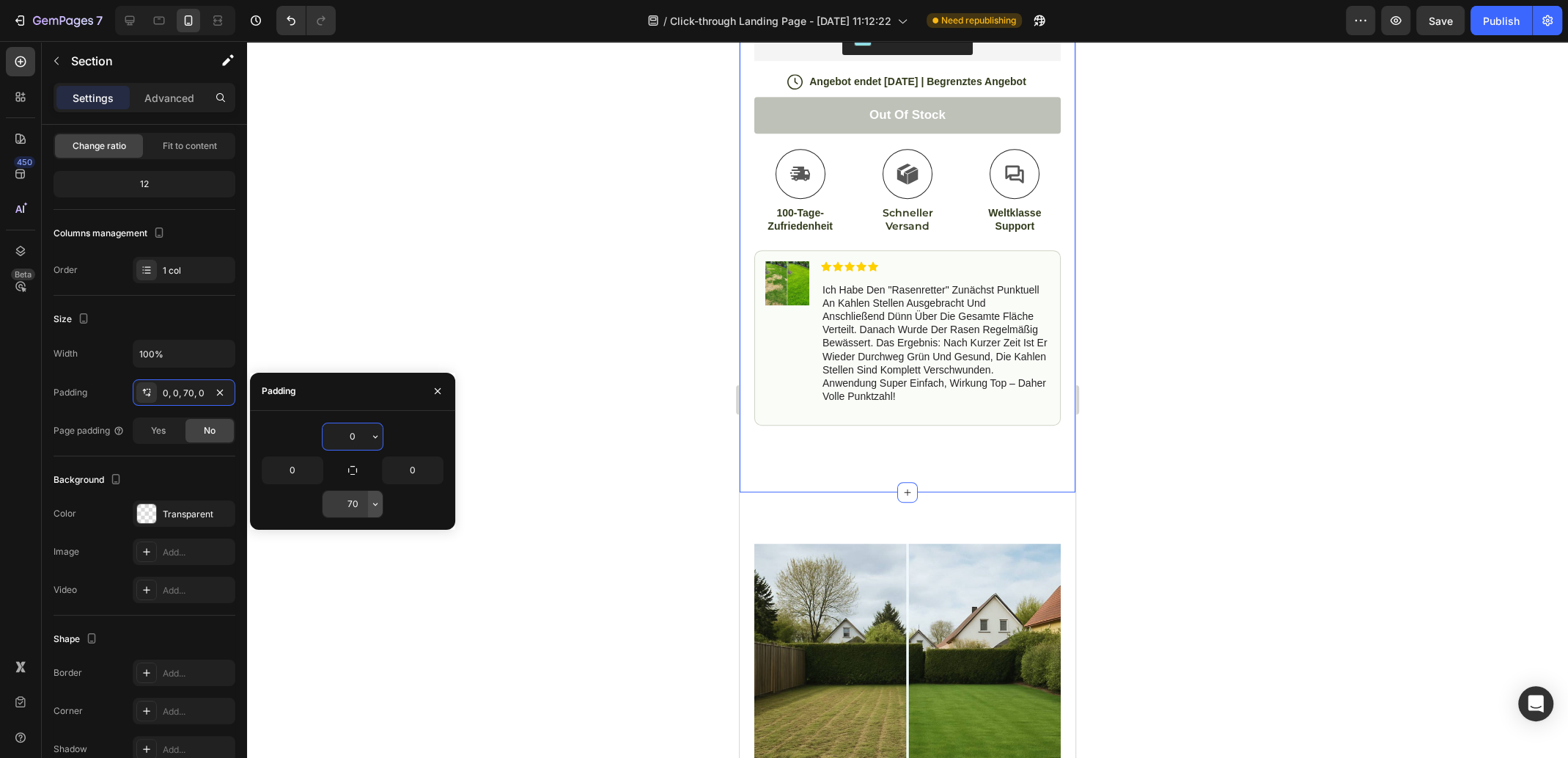
click at [378, 504] on icon "button" at bounding box center [376, 504] width 12 height 12
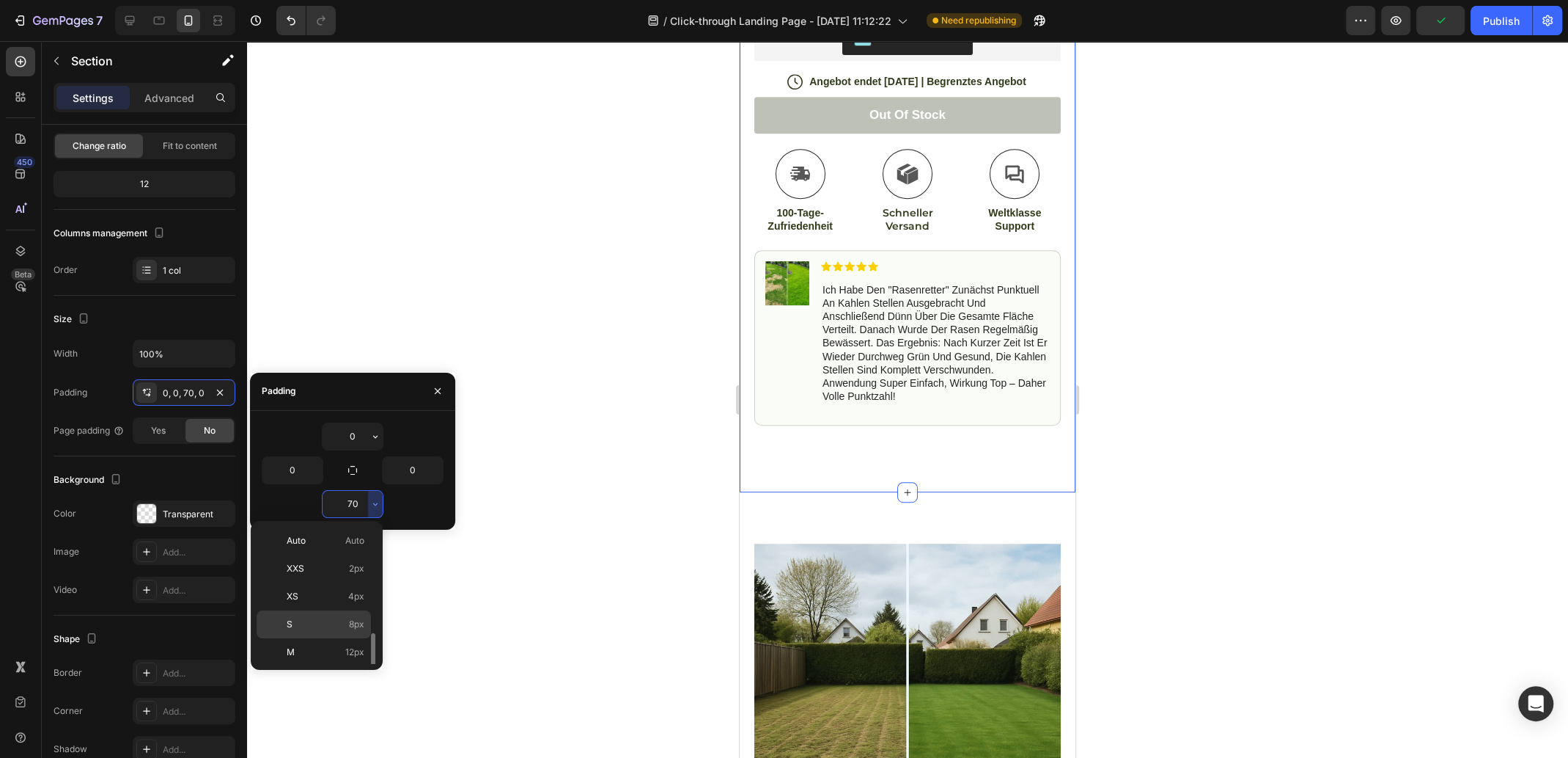
scroll to position [146, 0]
click at [356, 559] on span "24px" at bounding box center [353, 560] width 21 height 13
type input "24"
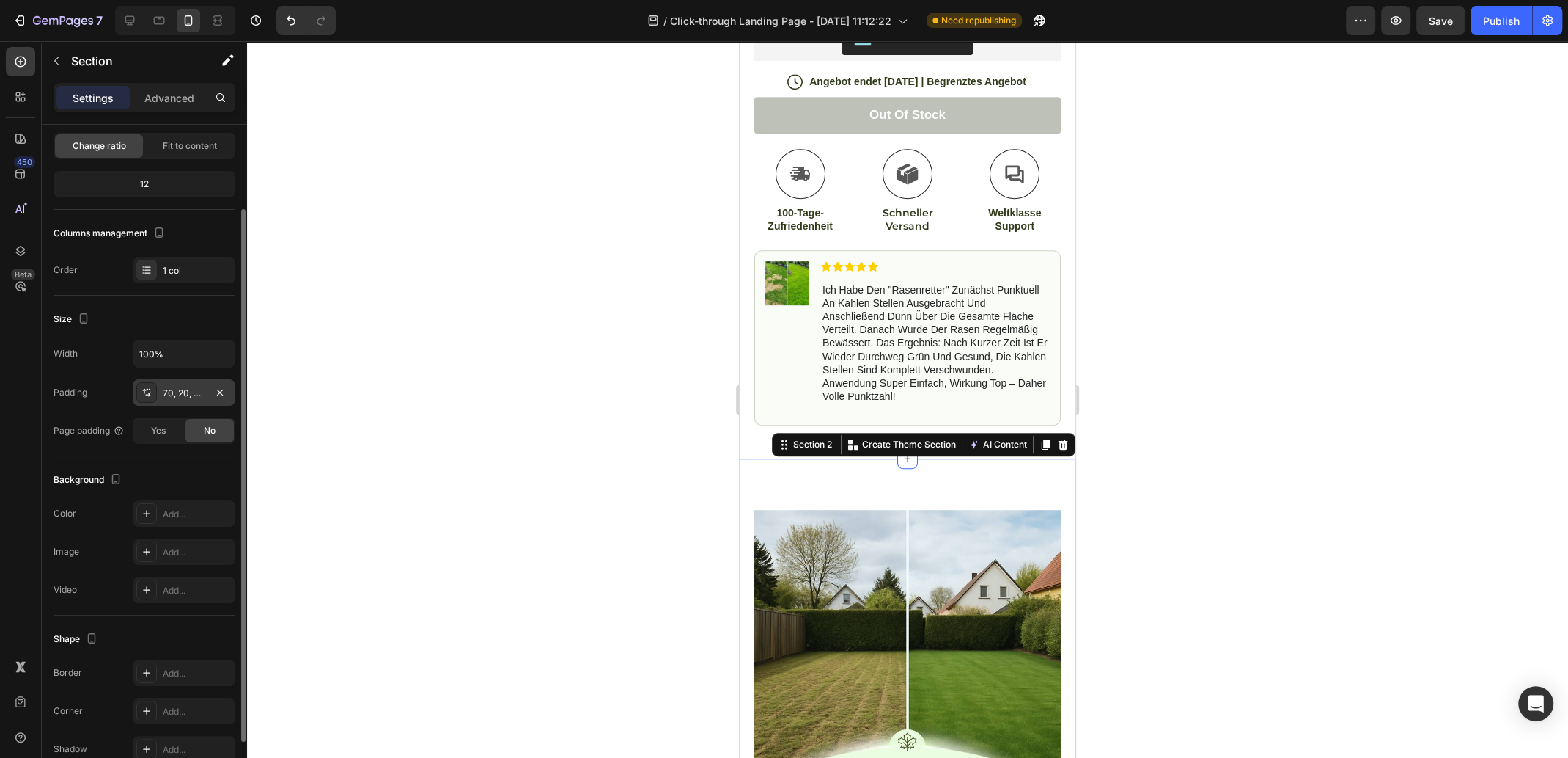
click at [189, 393] on div "70, 20, 70, 20" at bounding box center [184, 393] width 43 height 13
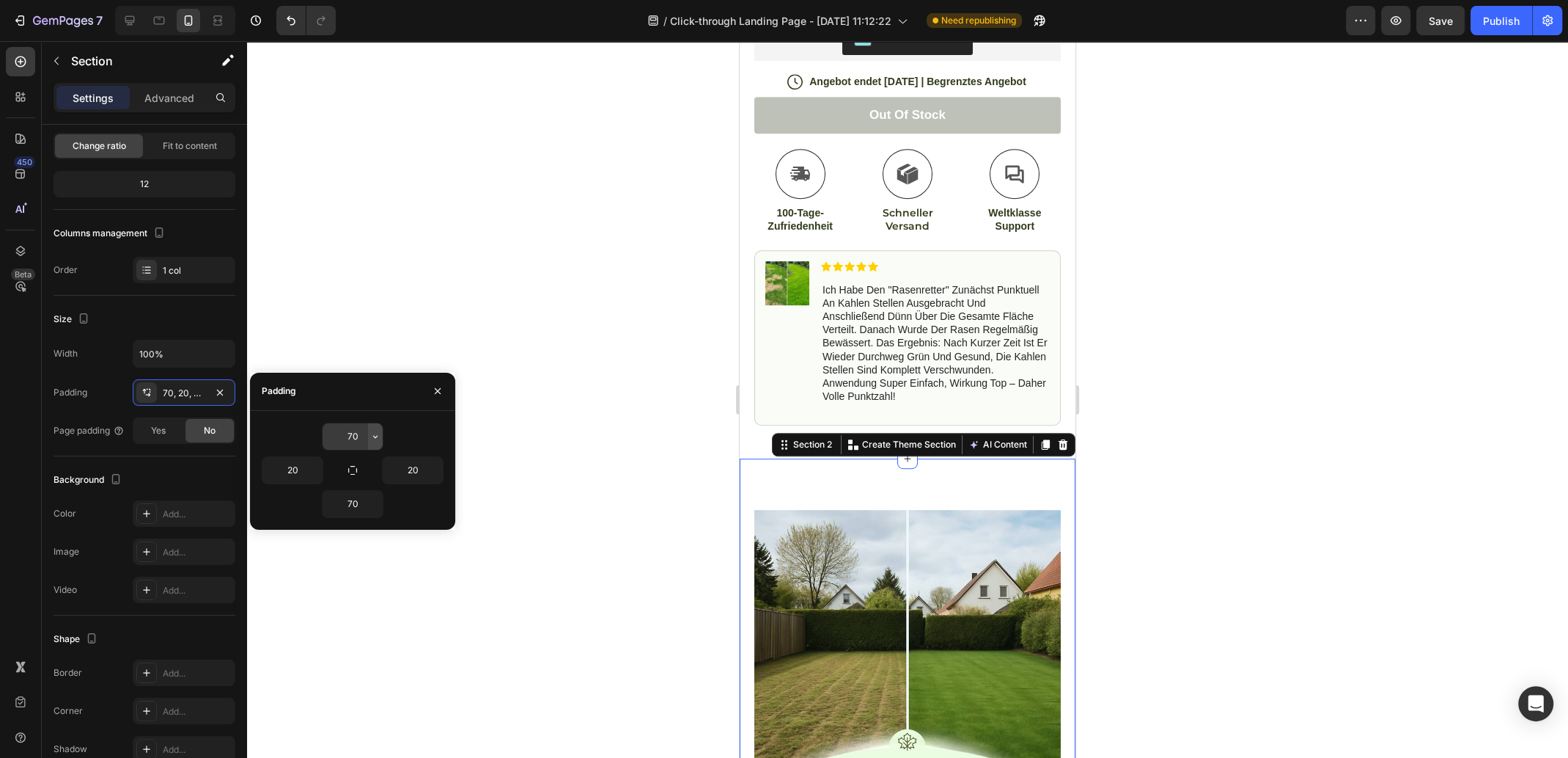
click at [375, 438] on icon "button" at bounding box center [376, 437] width 12 height 12
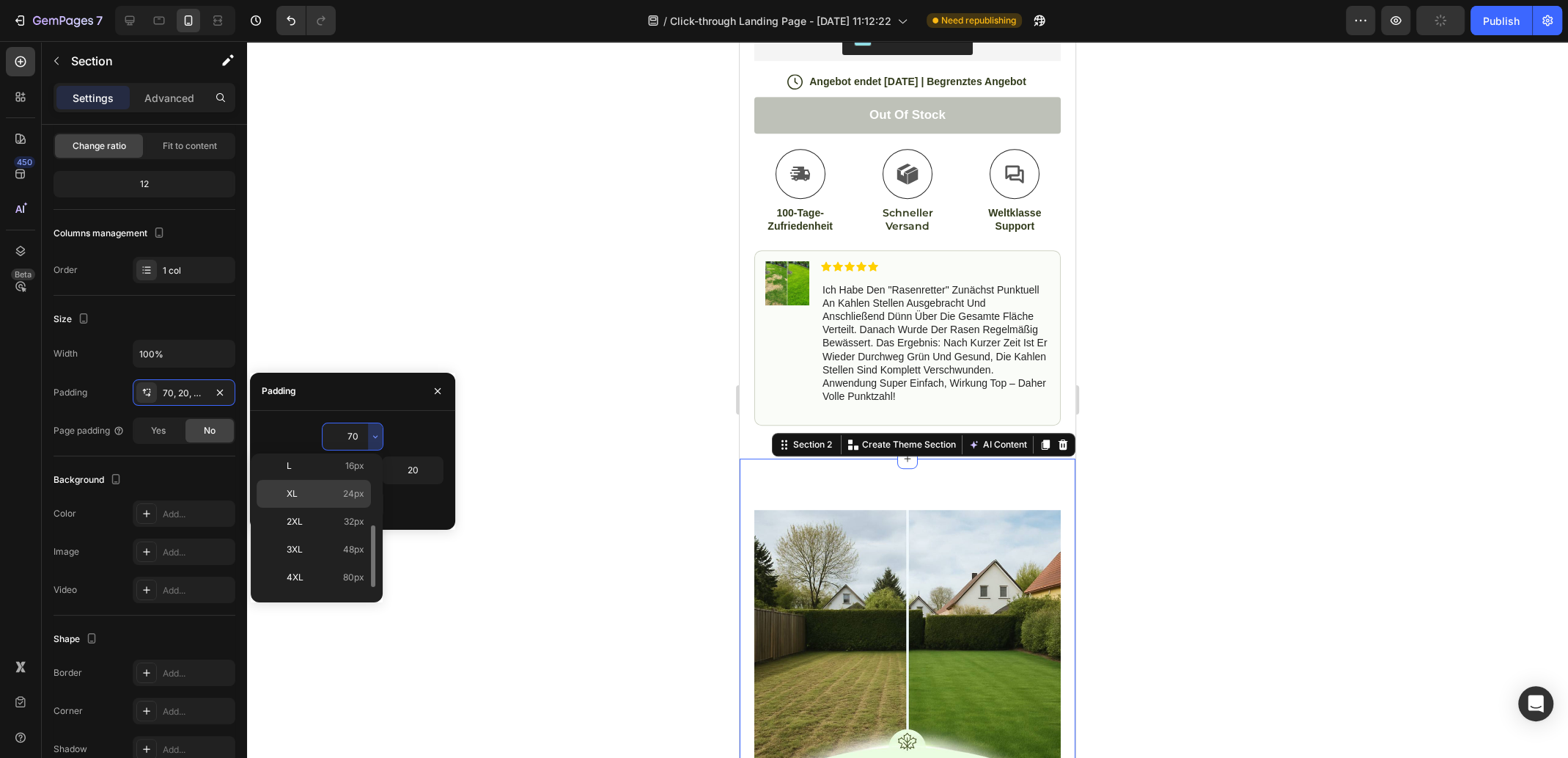
click at [345, 493] on span "24px" at bounding box center [353, 493] width 21 height 13
type input "24"
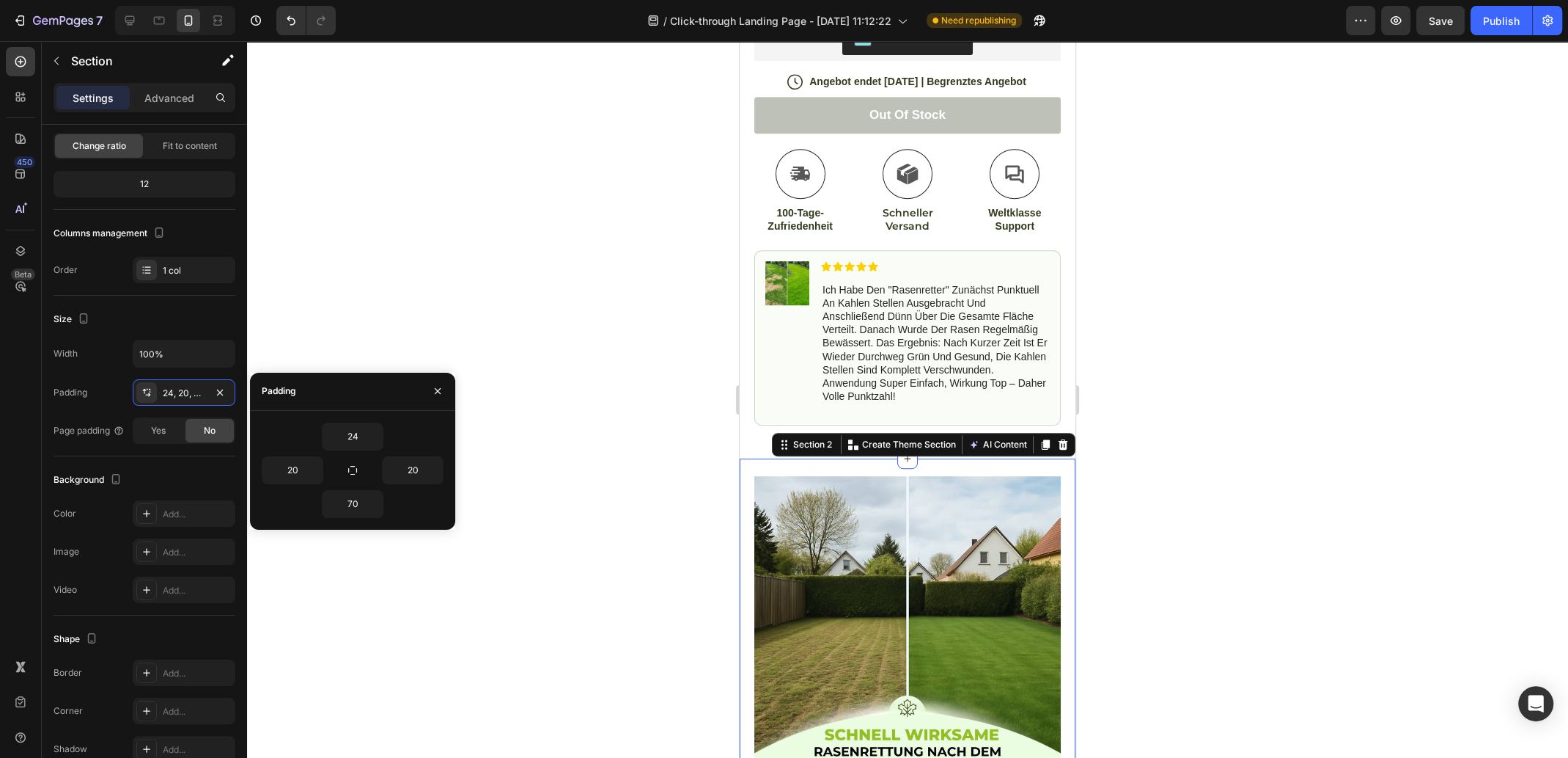
click at [1262, 423] on div at bounding box center [908, 399] width 1321 height 716
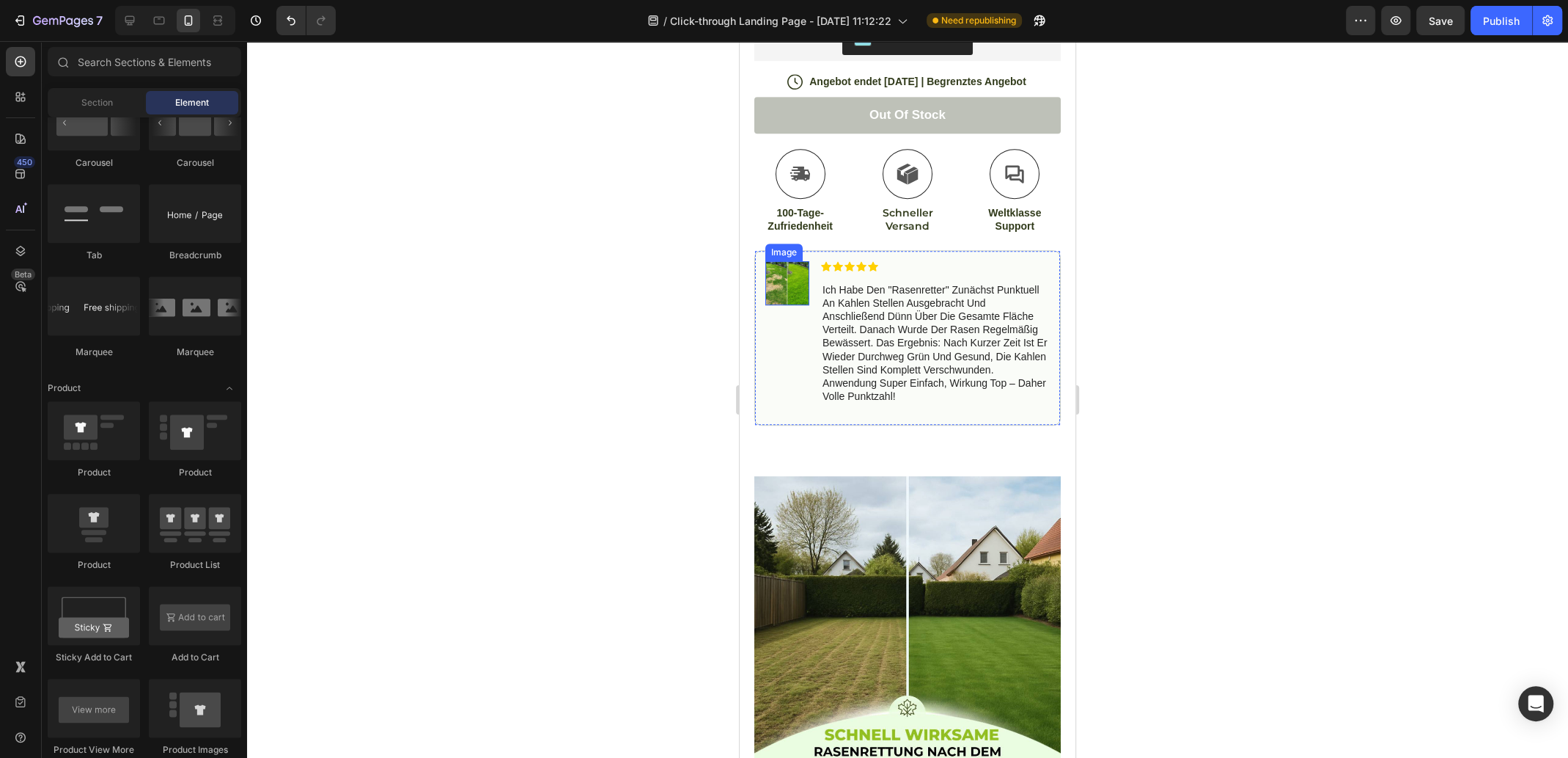
click at [788, 265] on img at bounding box center [787, 284] width 44 height 44
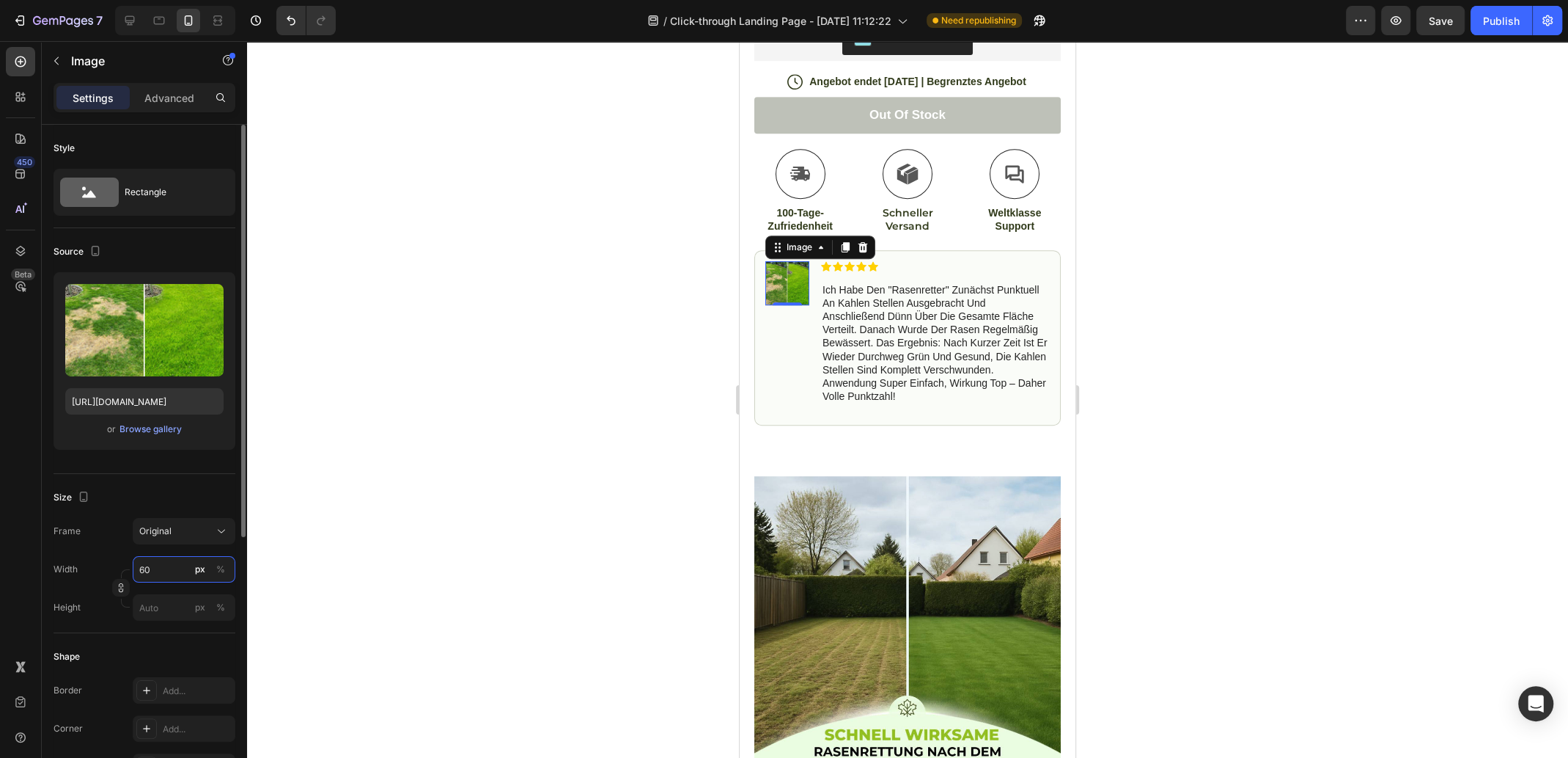
click at [164, 566] on input "60" at bounding box center [183, 569] width 102 height 27
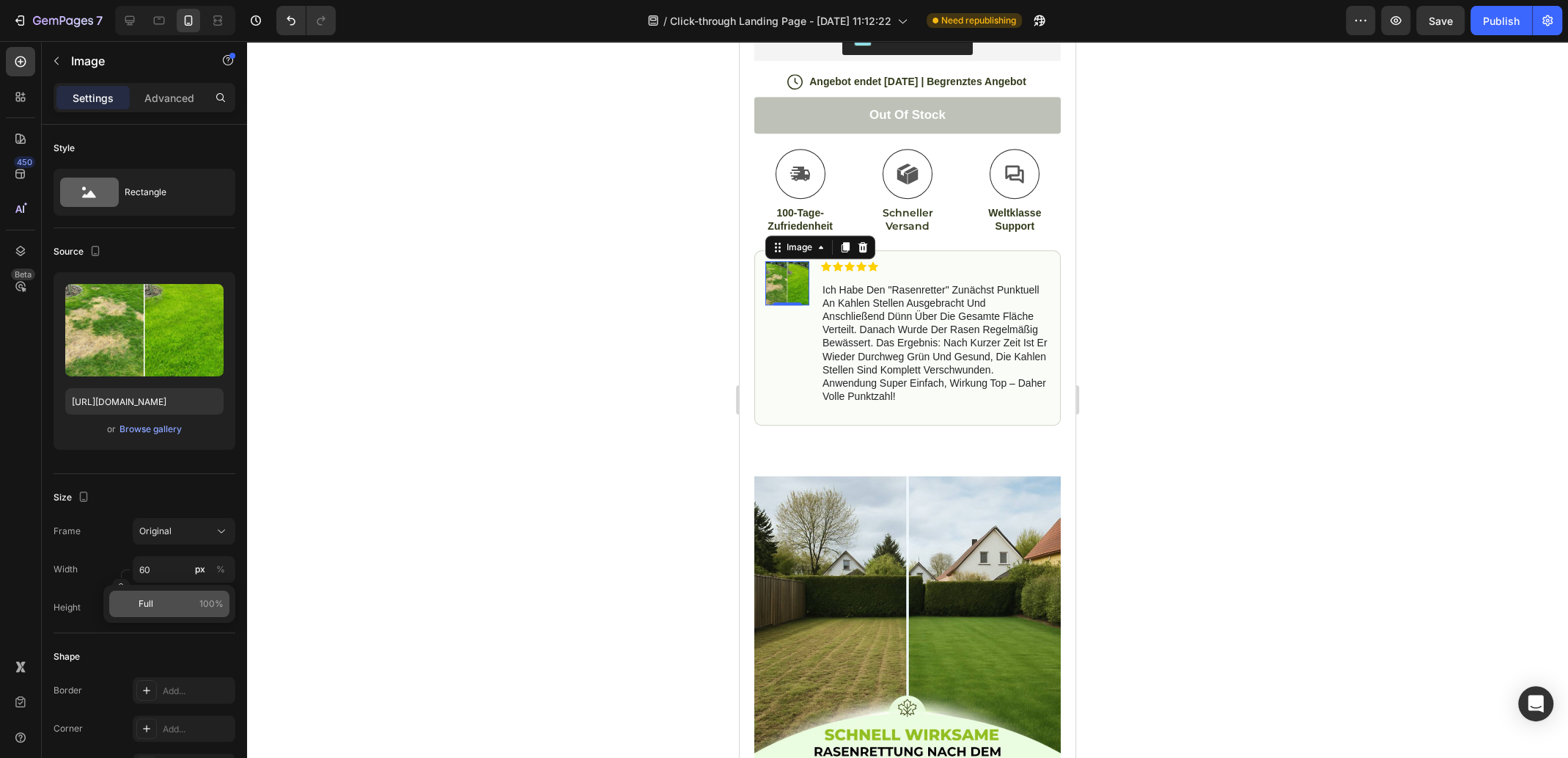
click at [199, 604] on p "Full 100%" at bounding box center [181, 603] width 86 height 13
type input "100"
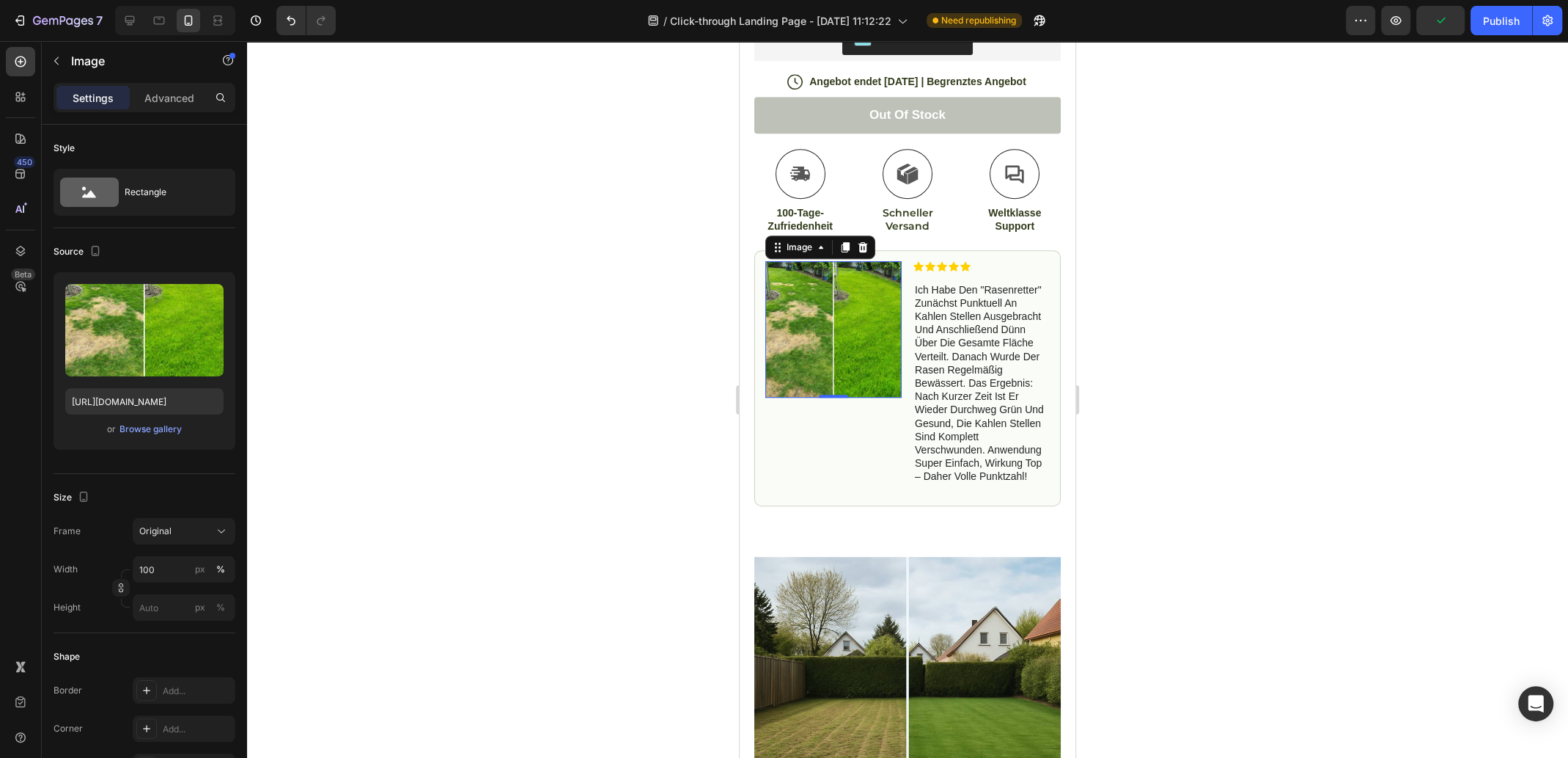
click at [1240, 288] on div at bounding box center [908, 399] width 1321 height 716
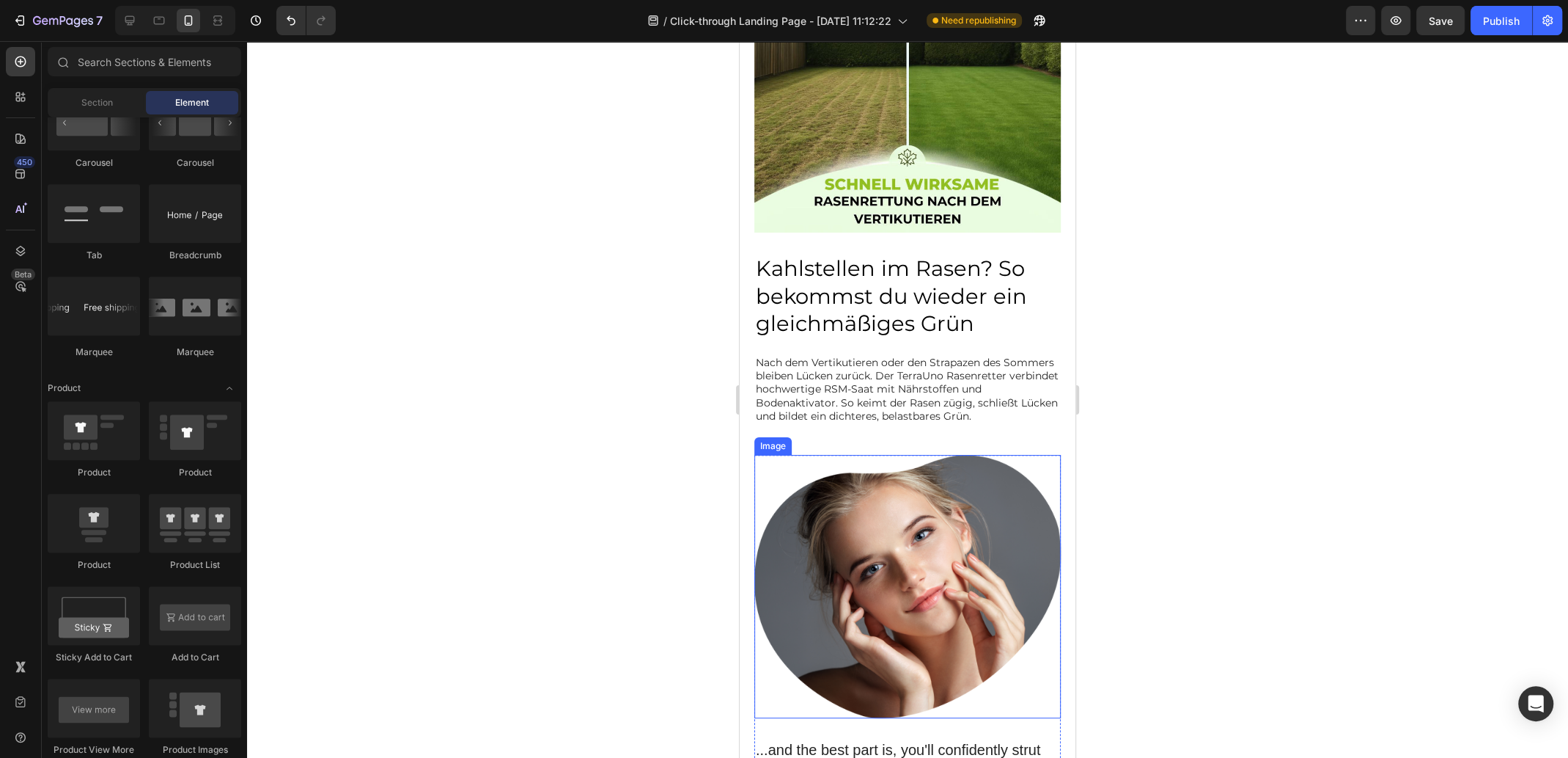
scroll to position [1320, 0]
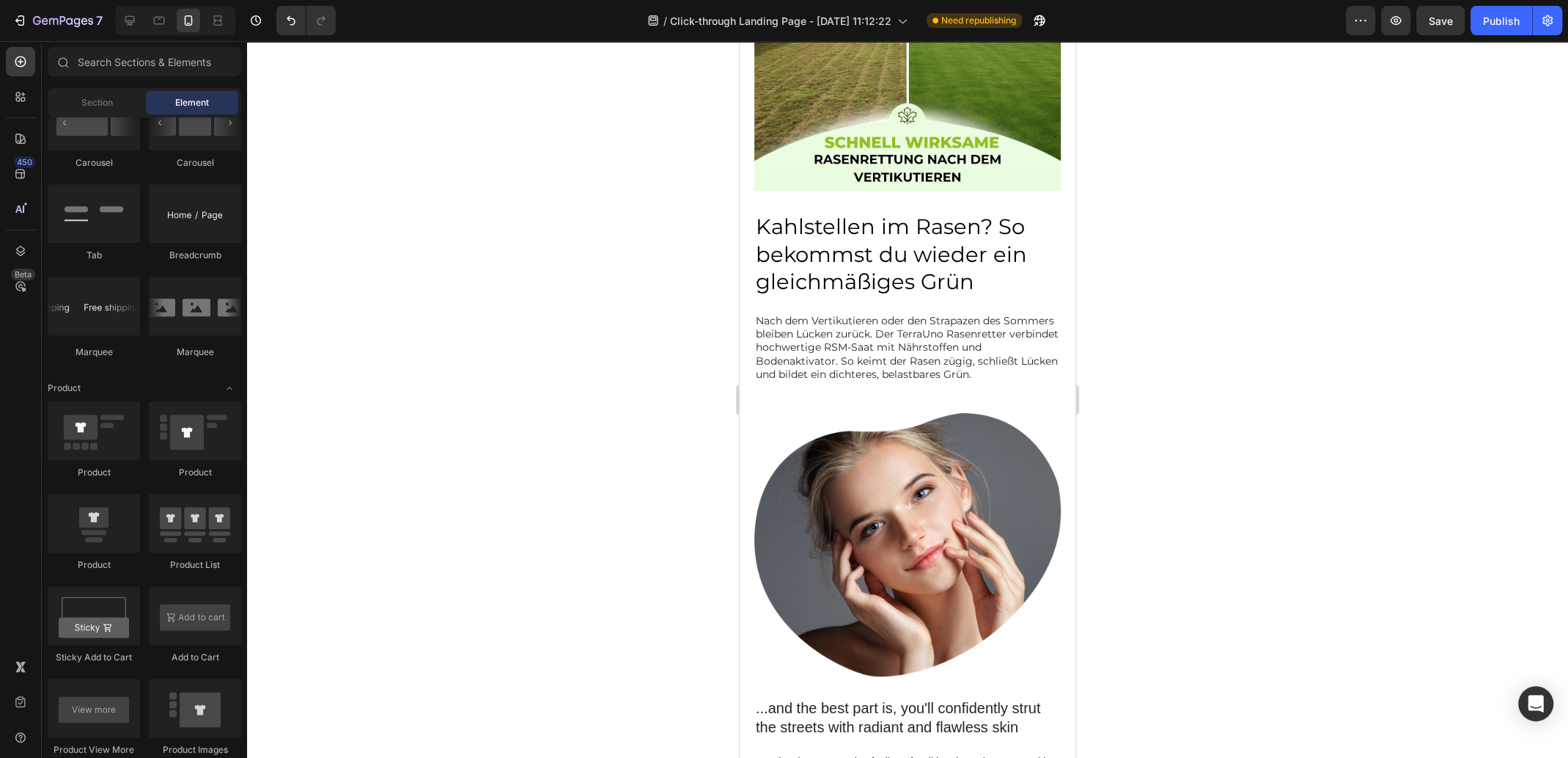
click at [909, 554] on img at bounding box center [908, 544] width 306 height 264
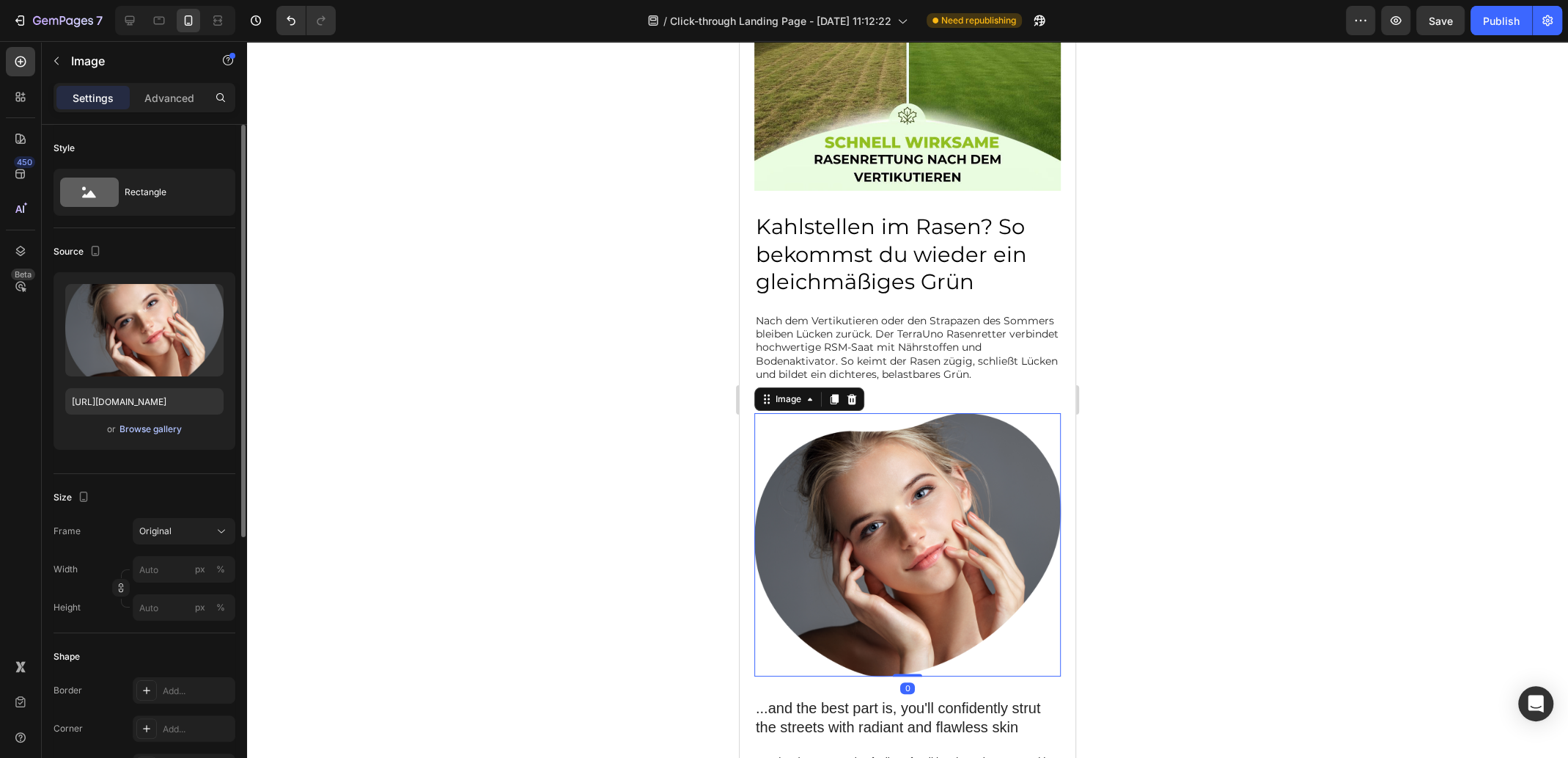
click at [141, 430] on div "Browse gallery" at bounding box center [150, 429] width 63 height 13
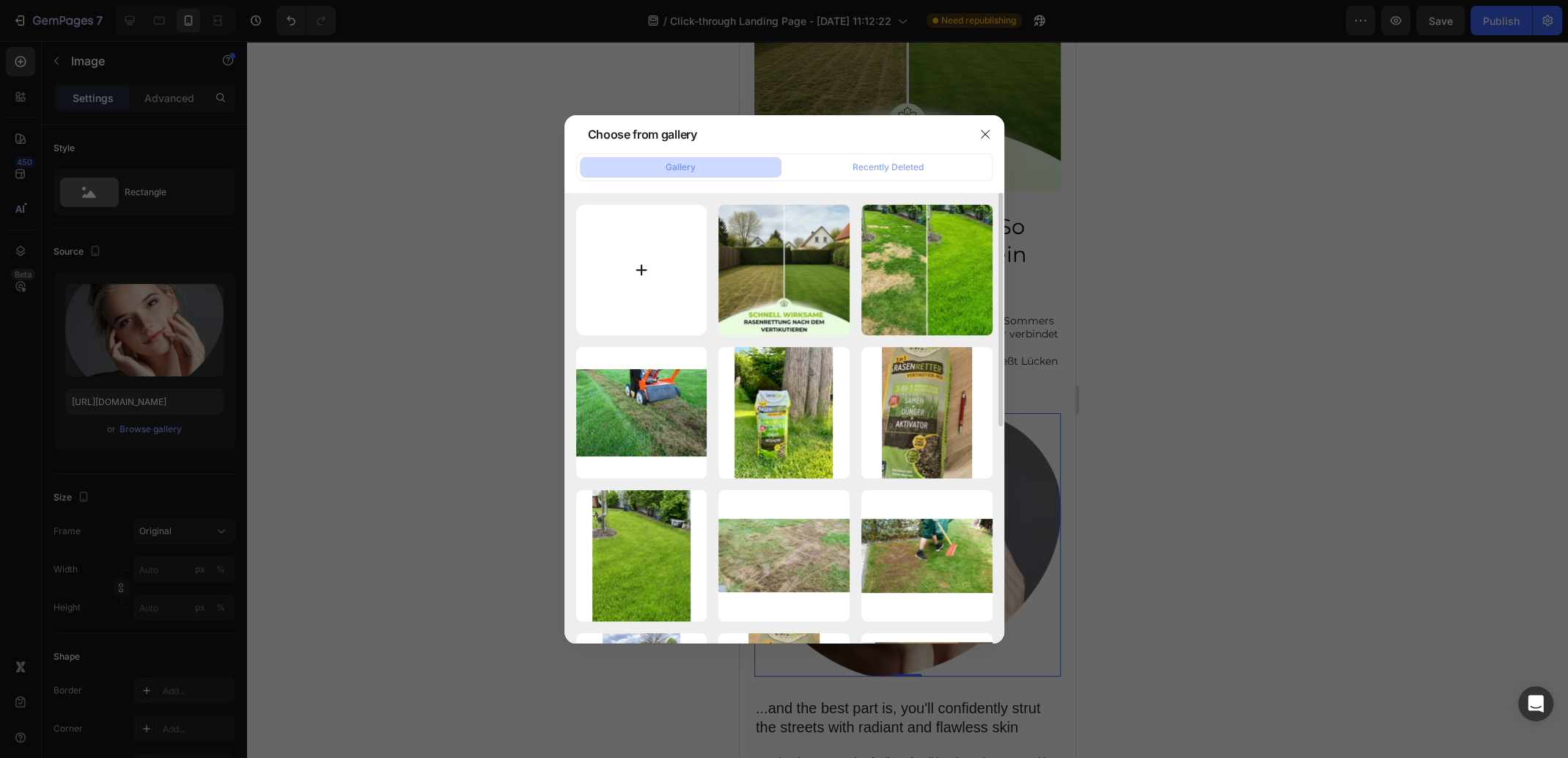
click at [627, 265] on input "file" at bounding box center [642, 271] width 131 height 131
type input "C:\fakepath\Verti-Mix (1).jpg"
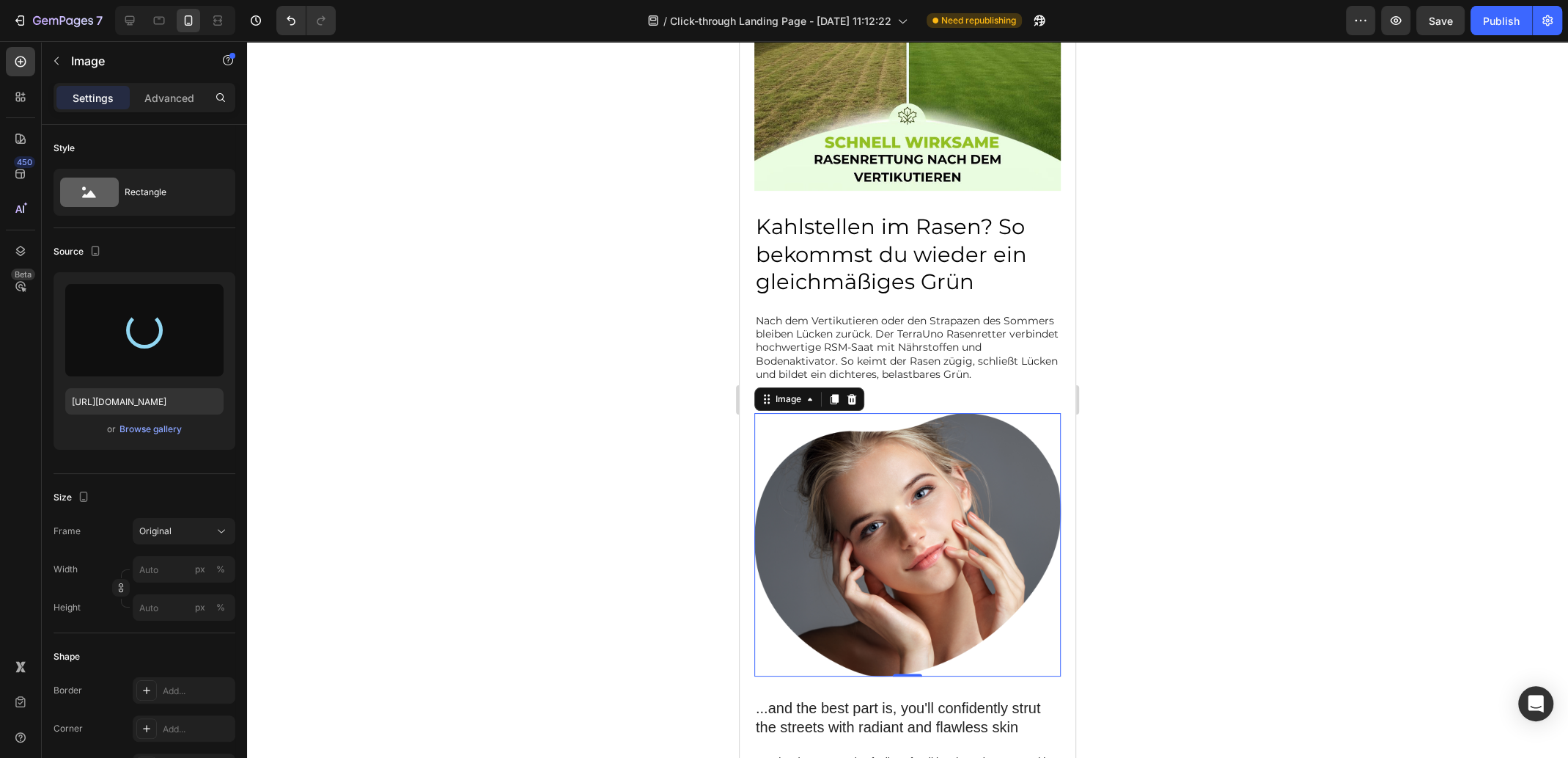
type input "https://cdn.shopify.com/s/files/1/0573/8433/7557/files/gempages_566148665027069…"
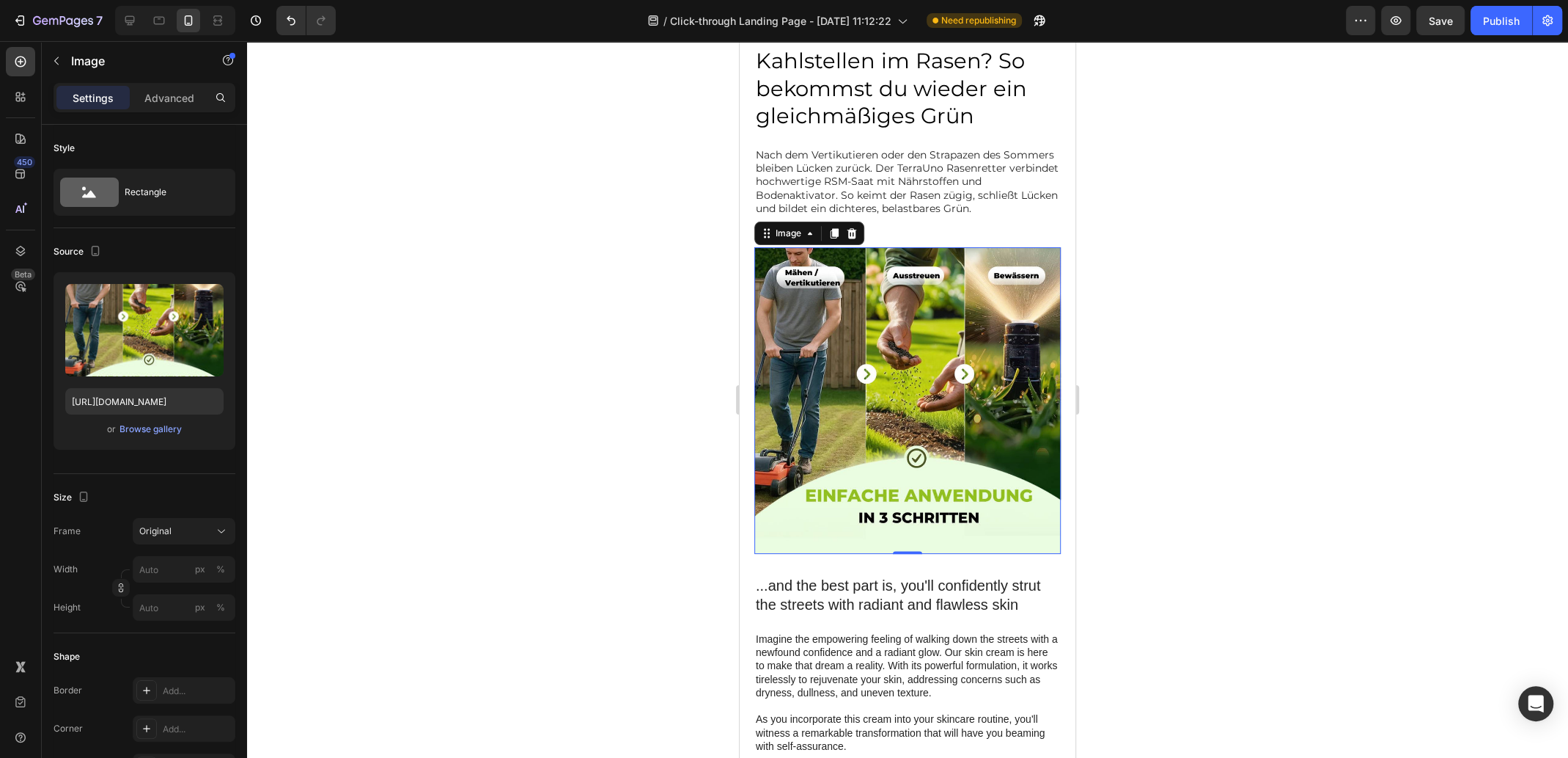
scroll to position [1541, 0]
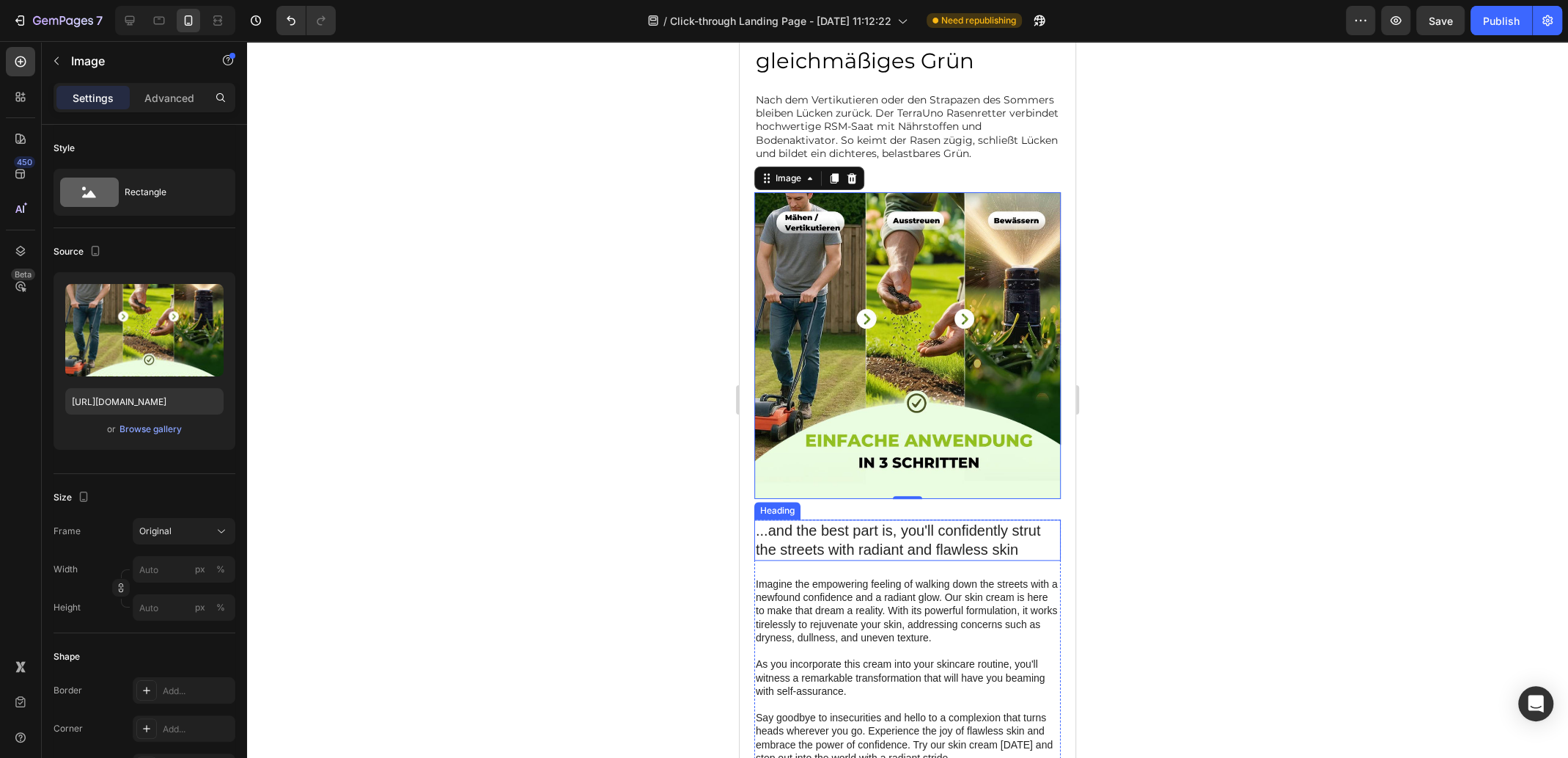
click at [905, 534] on h2 "...and the best part is, you'll confidently strut the streets with radiant and …" at bounding box center [908, 539] width 306 height 41
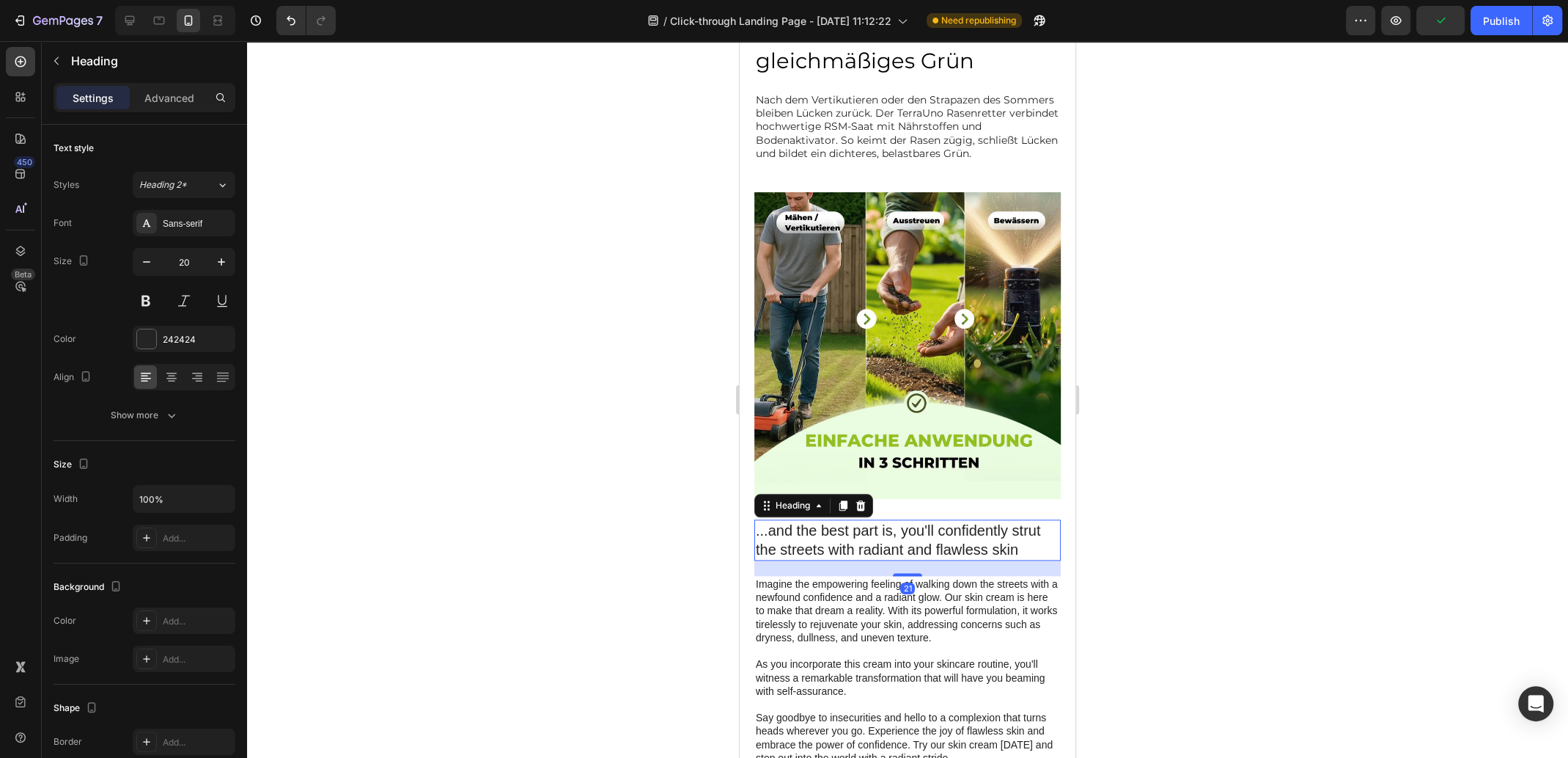
click at [958, 531] on h2 "...and the best part is, you'll confidently strut the streets with radiant and …" at bounding box center [908, 539] width 306 height 41
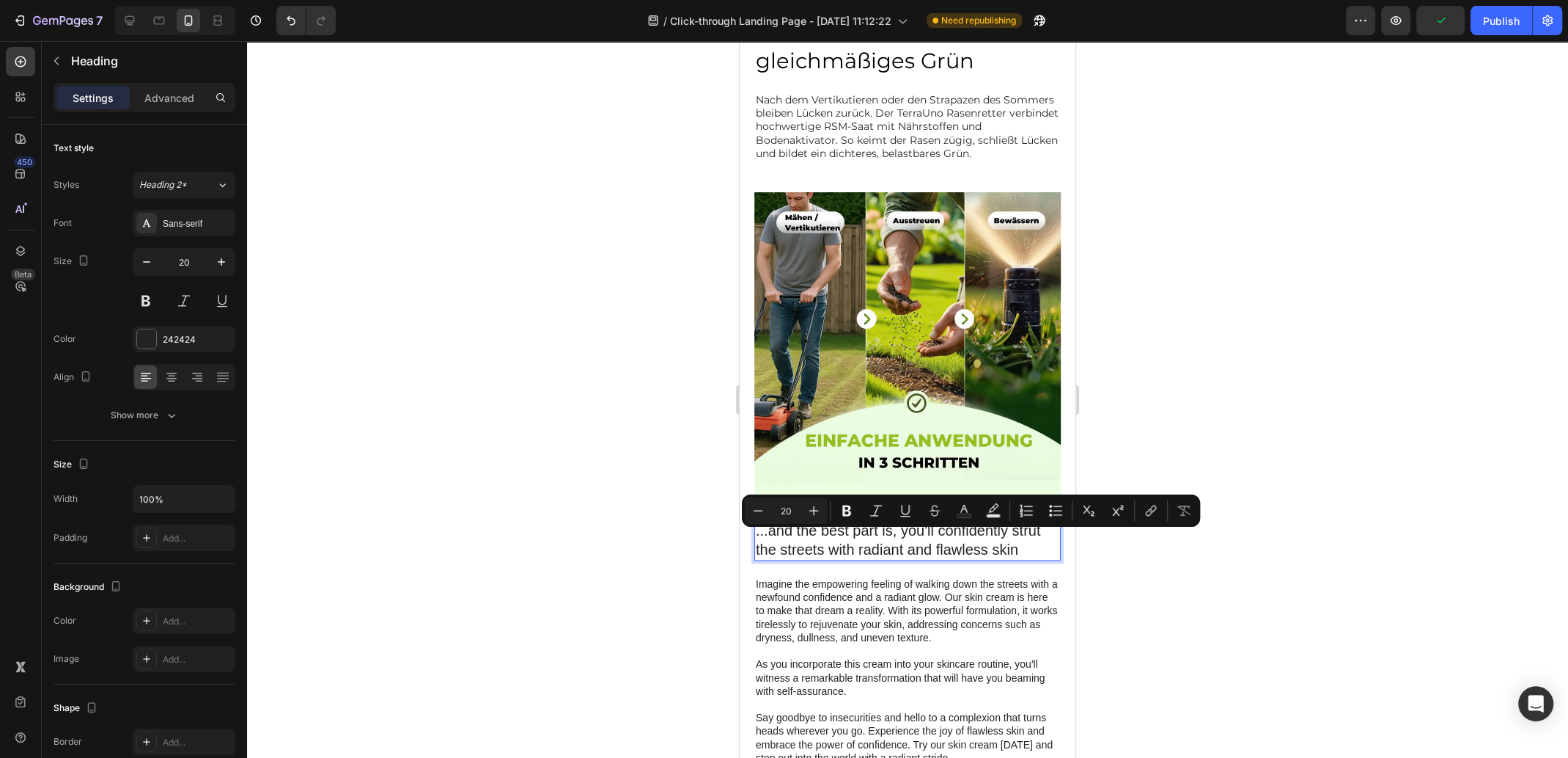
click at [740, 41] on lt-div at bounding box center [740, 41] width 0 height 0
click at [740, 41] on lt-span at bounding box center [740, 41] width 0 height 0
click at [894, 535] on p "...and the best part is, you'll confidently strut the streets with radiant and …" at bounding box center [907, 540] width 303 height 38
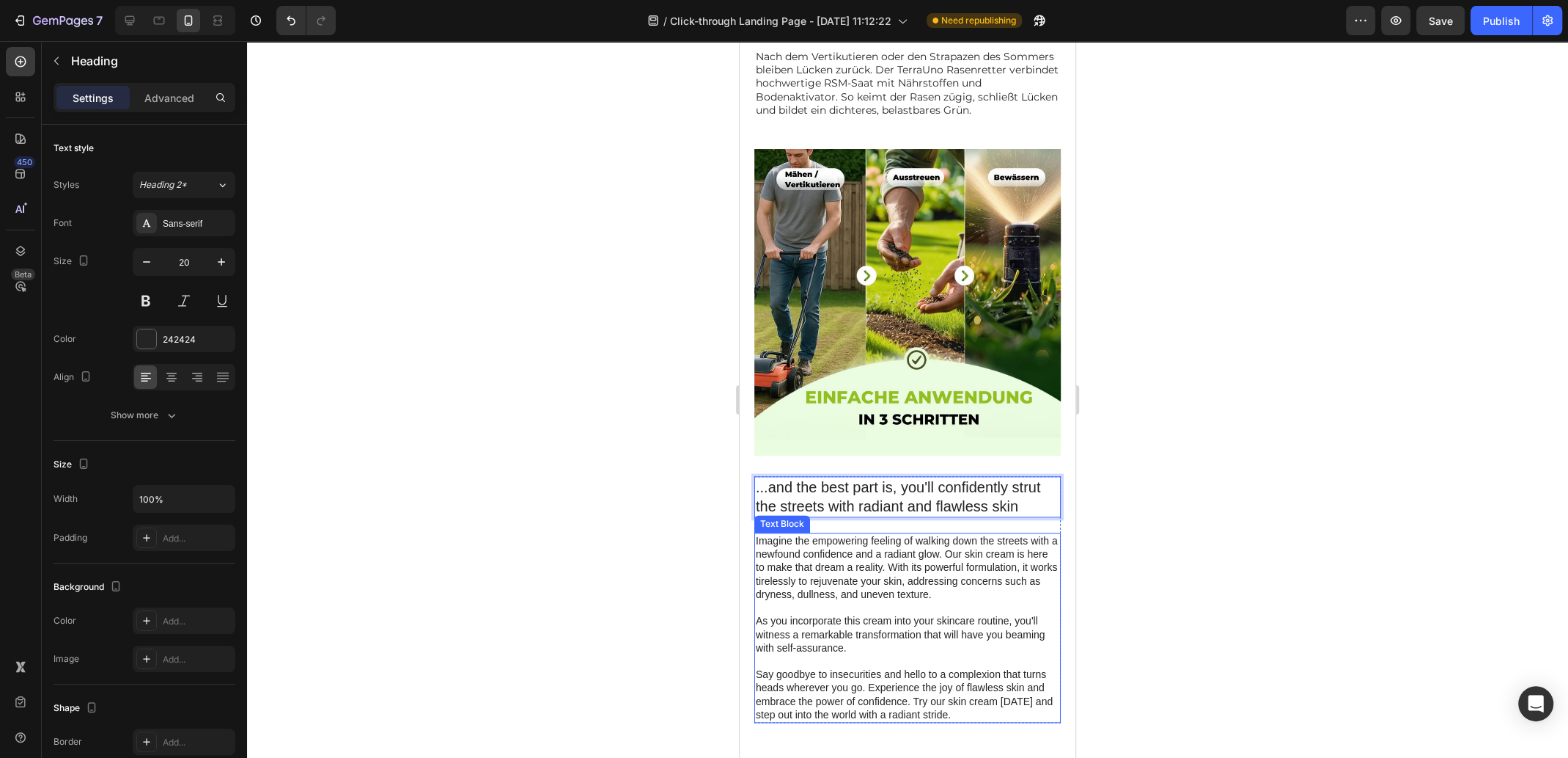
scroll to position [1672, 0]
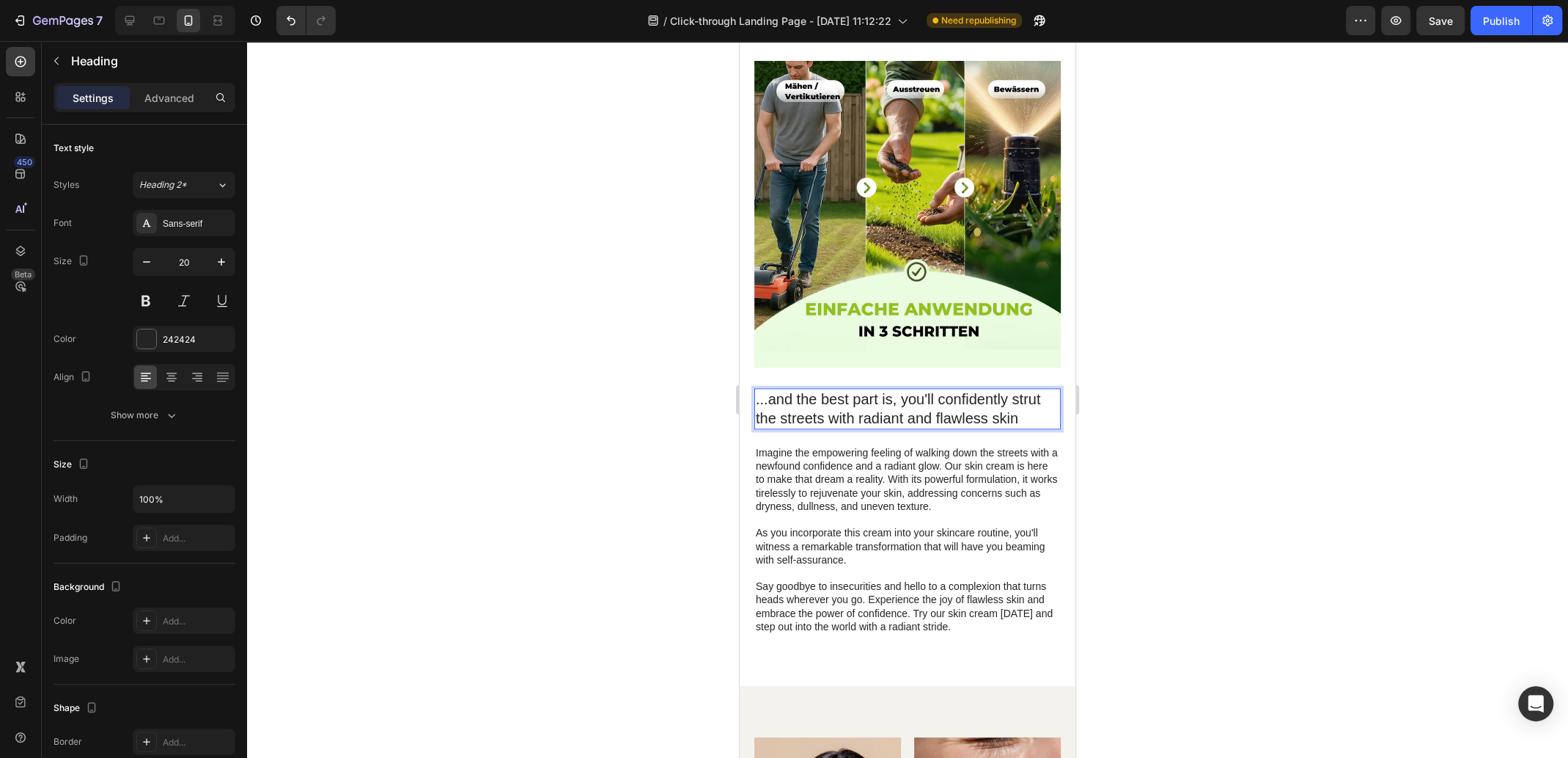
click at [811, 412] on p "...and the best part is, you'll confidently strut the streets with radiant and …" at bounding box center [907, 409] width 303 height 38
drag, startPoint x: 757, startPoint y: 392, endPoint x: 1015, endPoint y: 409, distance: 258.6
click at [1015, 409] on p "...and the best part is, you'll confidently strut the streets with radiant and …" at bounding box center [907, 409] width 303 height 38
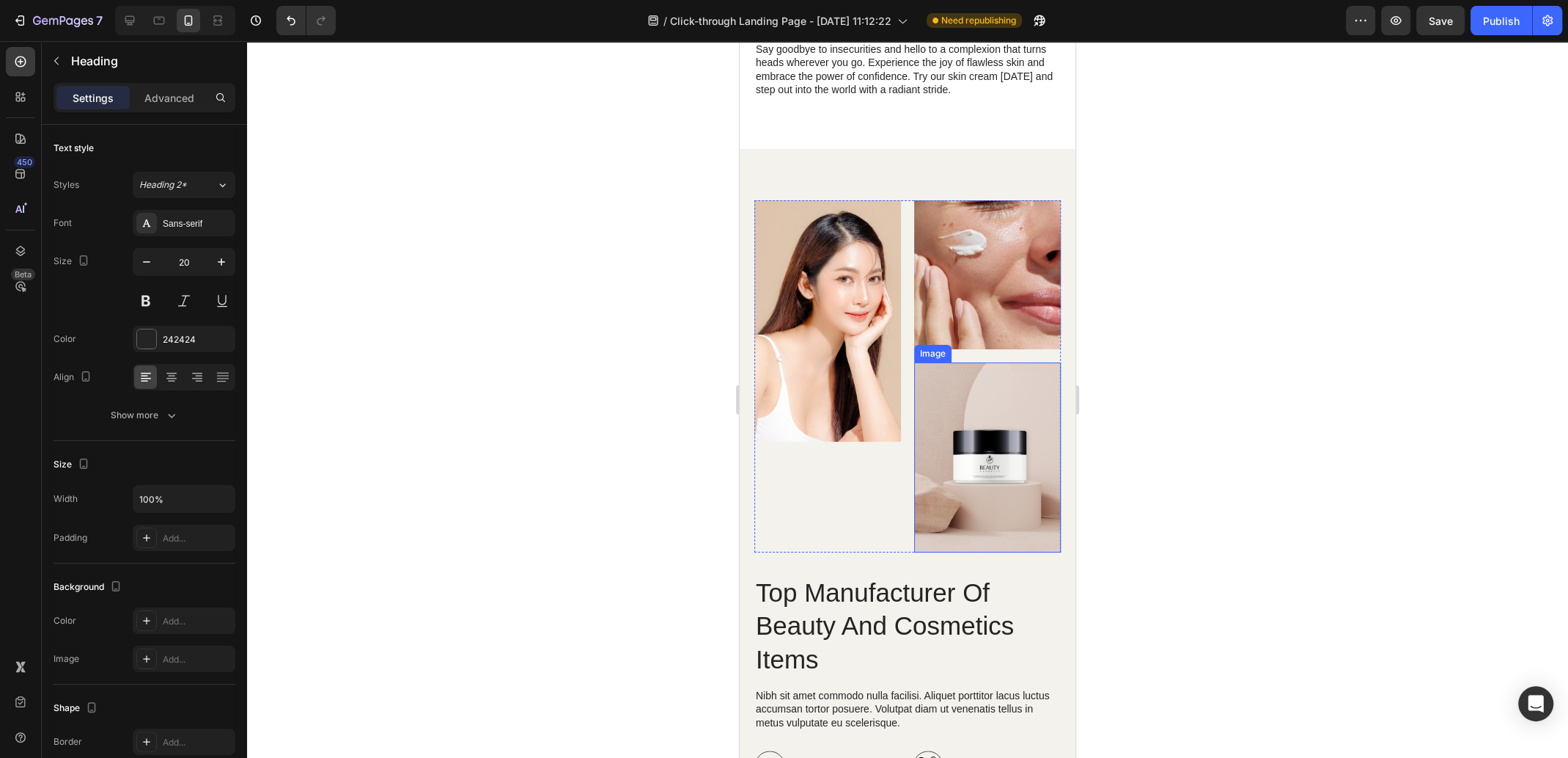
scroll to position [1818, 0]
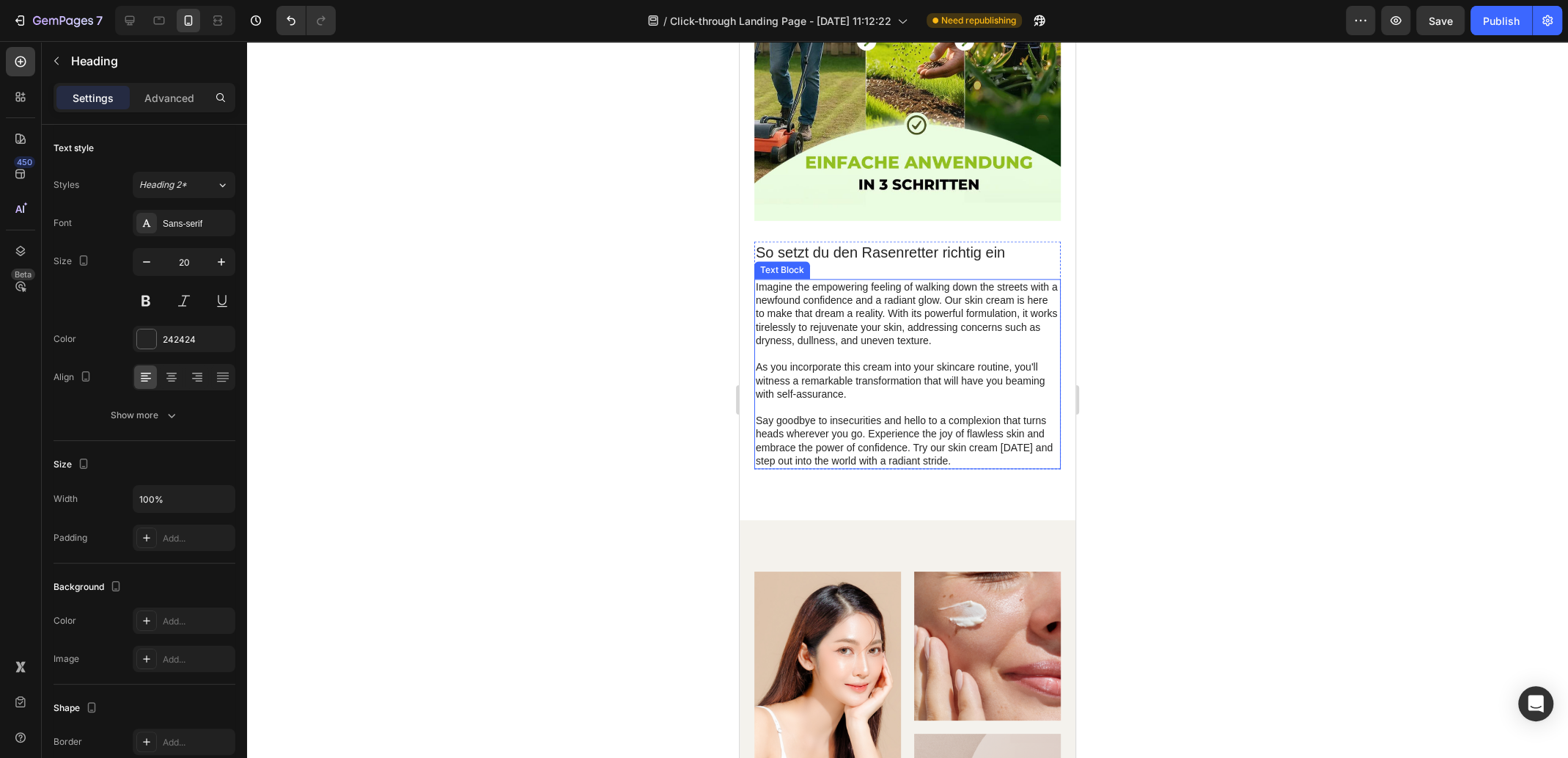
click at [925, 365] on p "As you incorporate this cream into your skincare routine, you'll witness a rema…" at bounding box center [907, 380] width 303 height 41
click at [946, 433] on p "Say goodbye to insecurities and hello to a complexion that turns heads wherever…" at bounding box center [907, 441] width 303 height 54
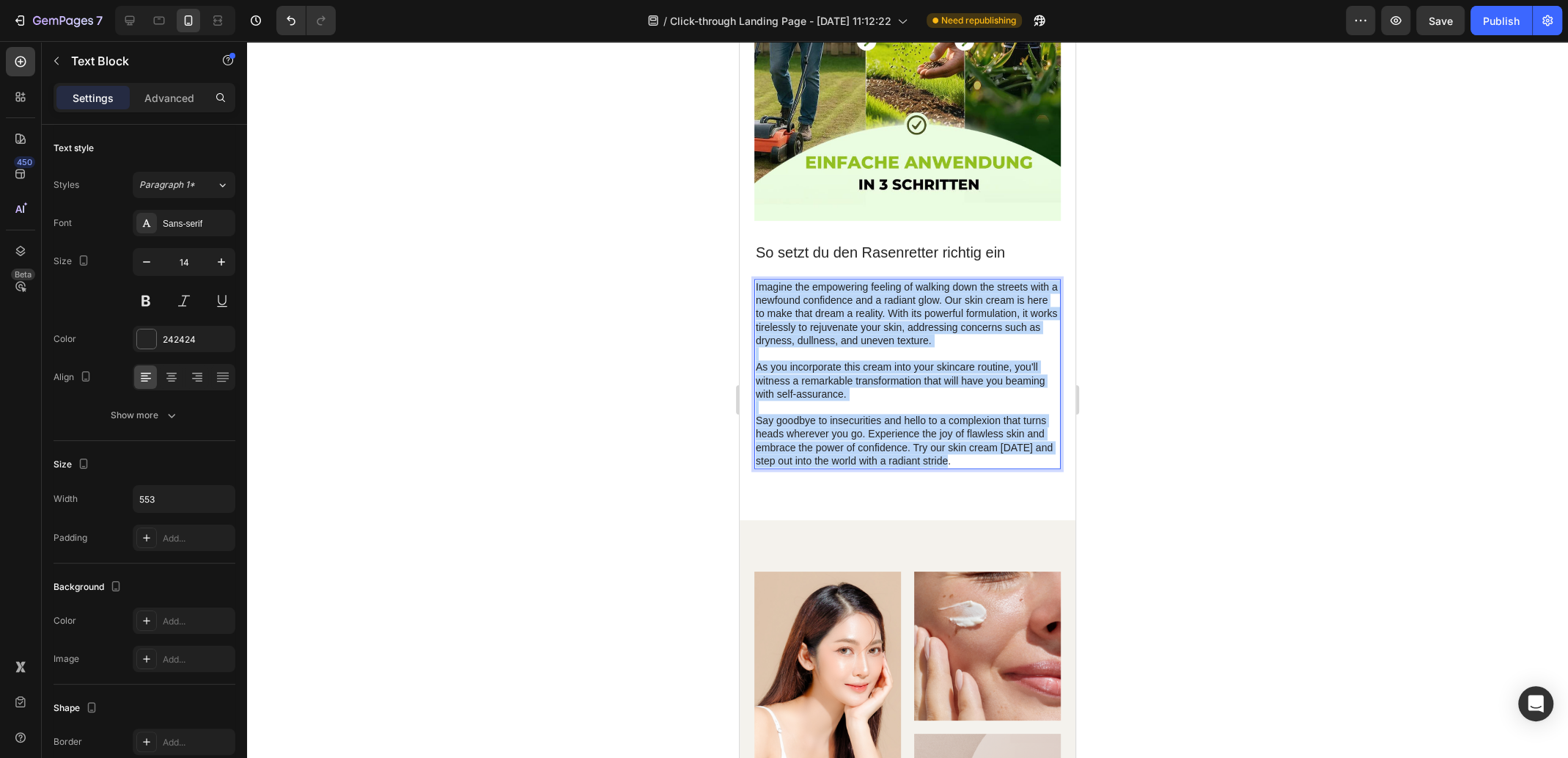
drag, startPoint x: 963, startPoint y: 465, endPoint x: 756, endPoint y: 282, distance: 276.3
click at [756, 282] on div "Imagine the empowering feeling of walking down the streets with a newfound conf…" at bounding box center [908, 373] width 306 height 190
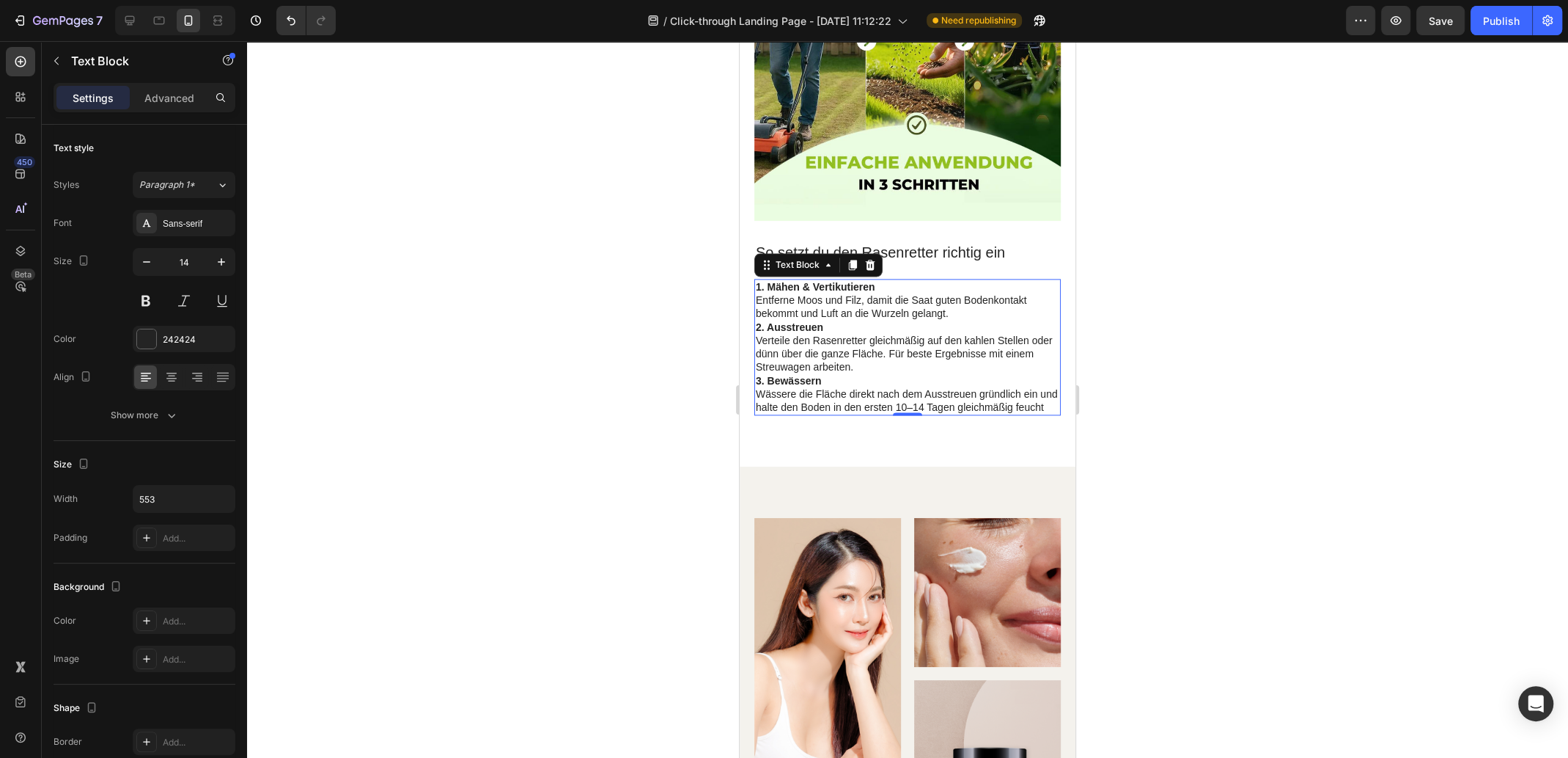
click at [1262, 305] on div at bounding box center [908, 399] width 1321 height 716
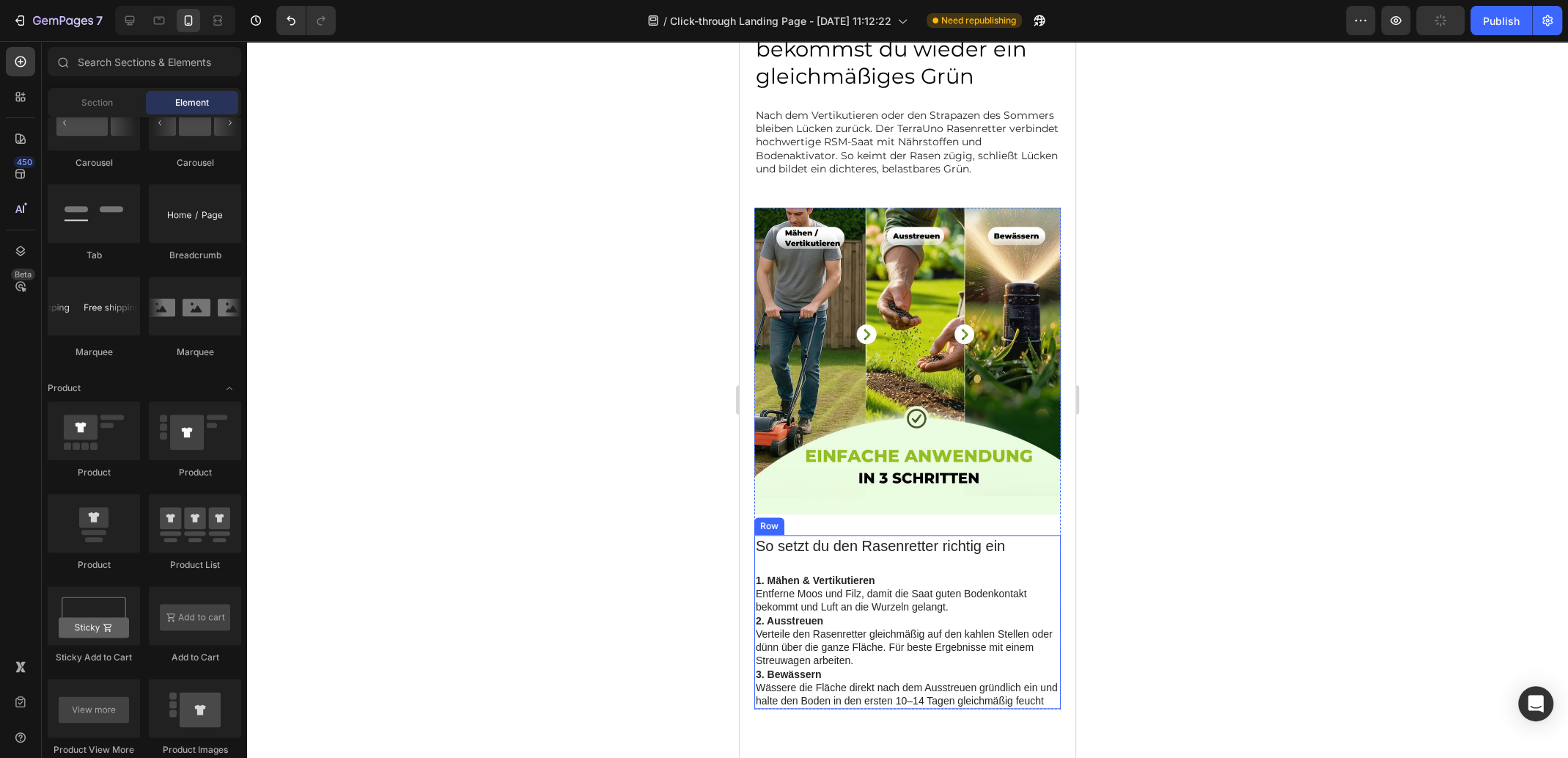
scroll to position [1599, 0]
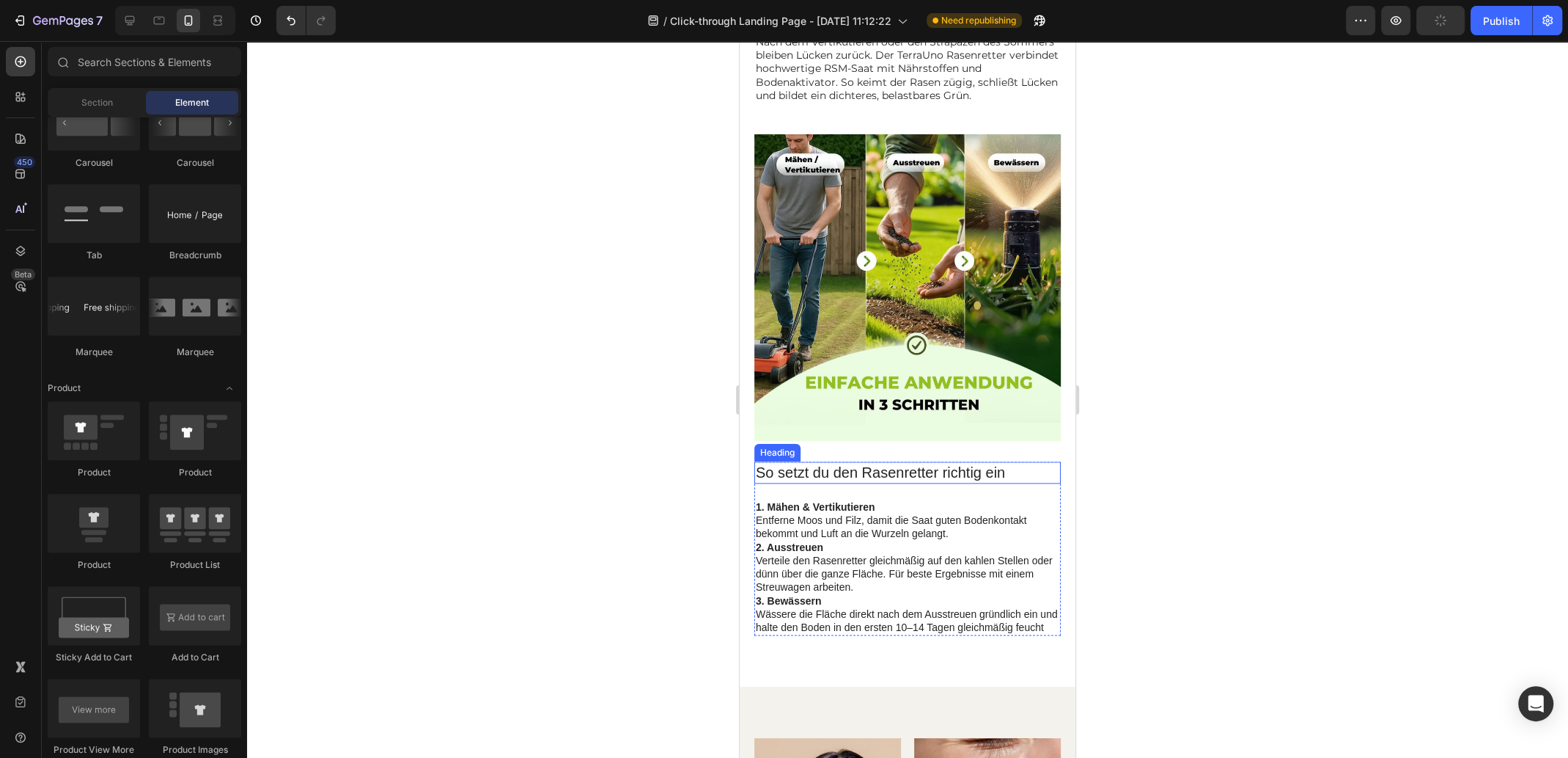
click at [857, 468] on h2 "So setzt du den Rasenretter richtig ein" at bounding box center [908, 473] width 306 height 22
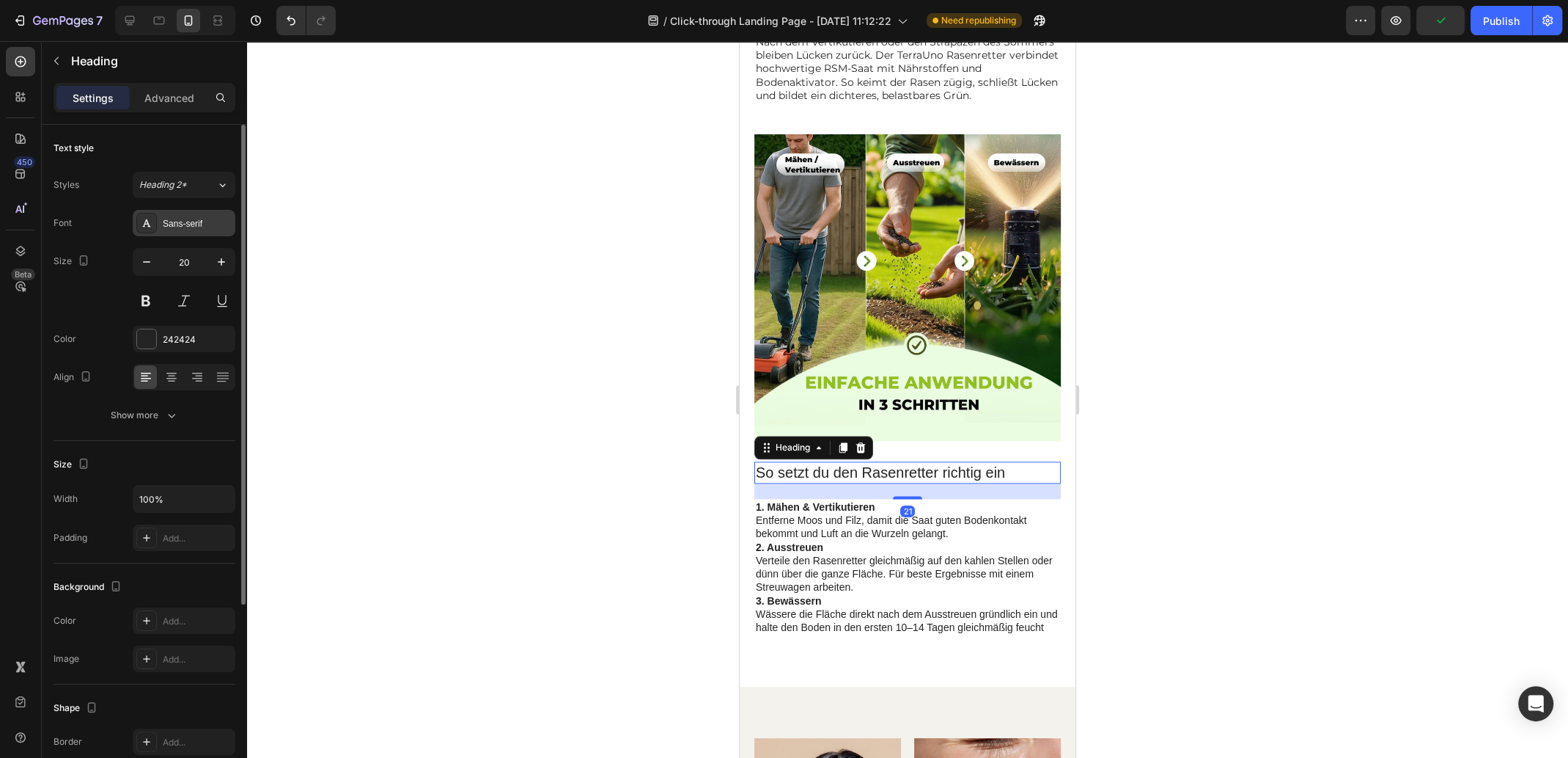
click at [199, 219] on div "Sans-serif" at bounding box center [197, 223] width 69 height 13
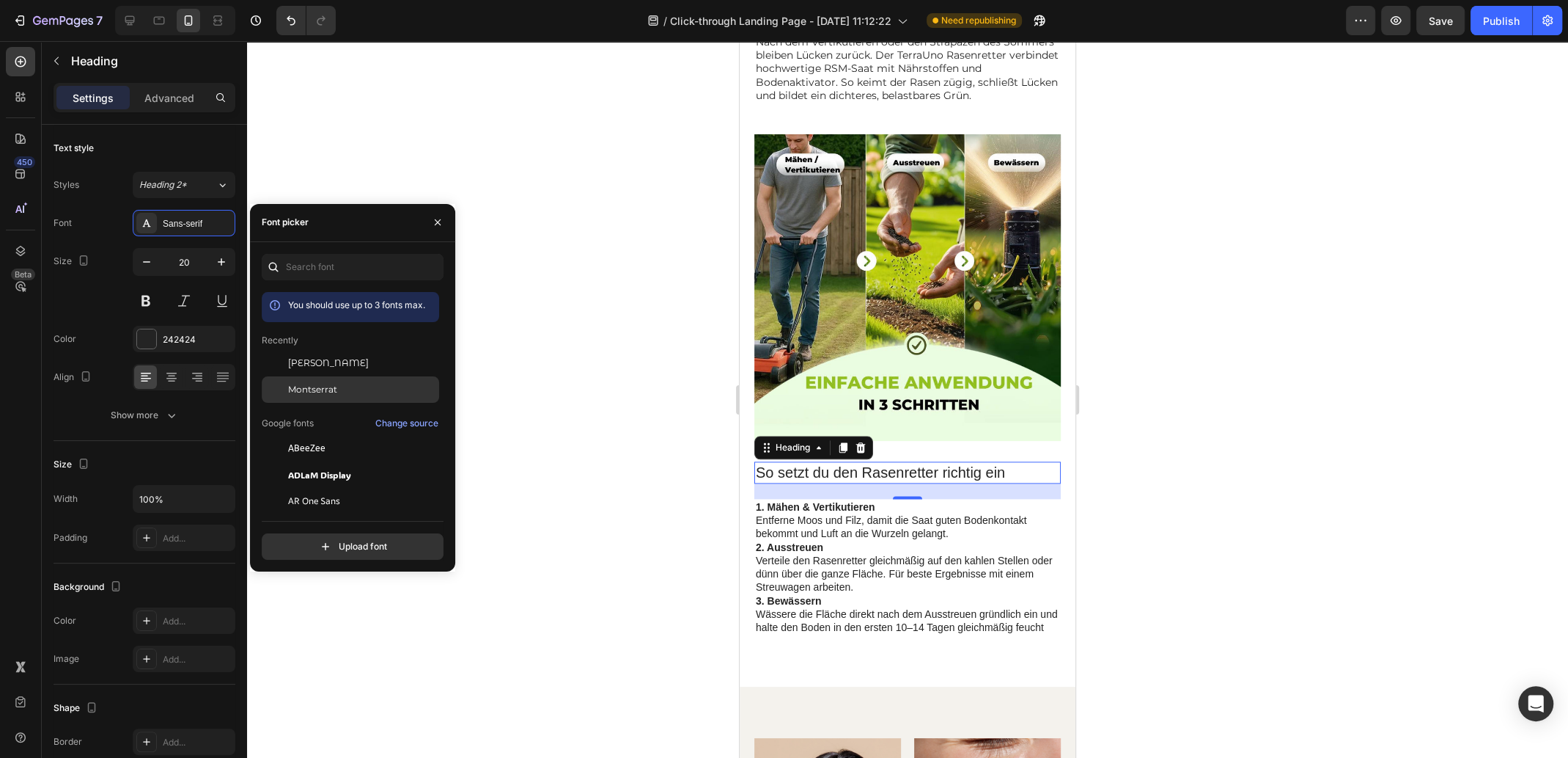
click at [319, 384] on span "Montserrat" at bounding box center [312, 389] width 49 height 13
click at [856, 506] on p "1. Mähen & Vertikutieren Entferne Moos und Filz, damit die Saat guten Bodenkont…" at bounding box center [907, 520] width 303 height 41
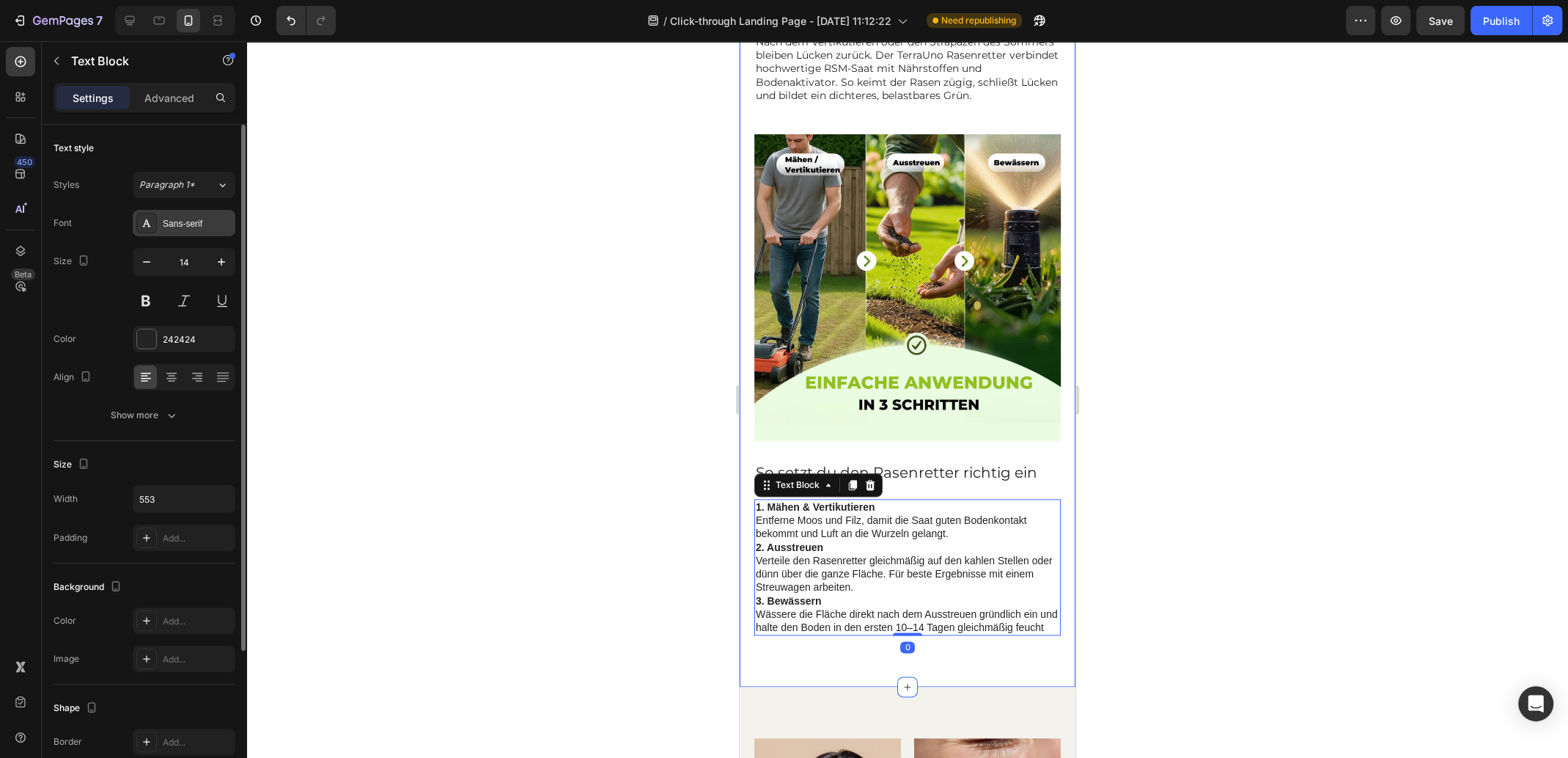
click at [181, 219] on div "Sans-serif" at bounding box center [197, 223] width 69 height 13
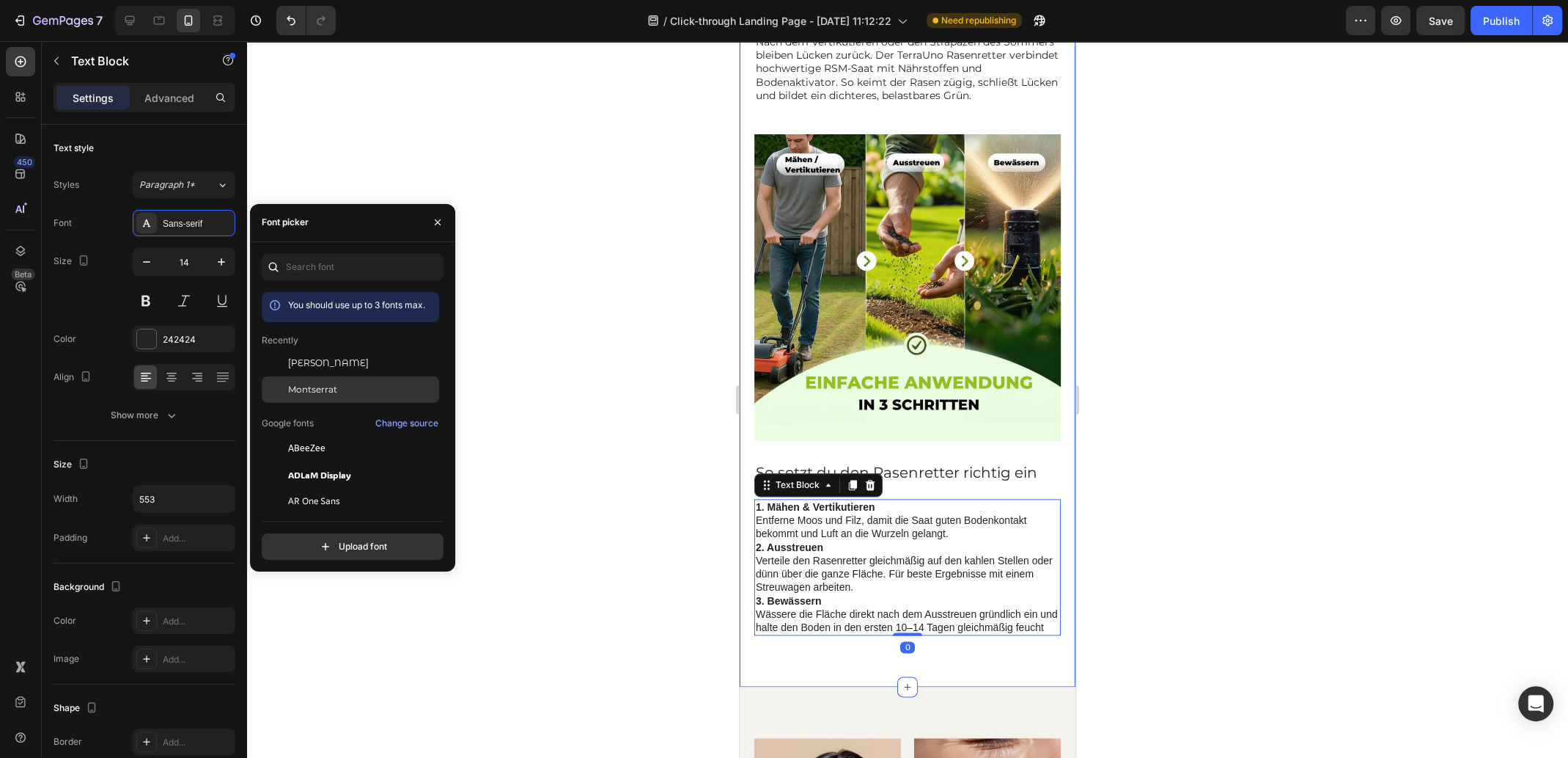
click at [327, 387] on span "Montserrat" at bounding box center [312, 389] width 49 height 13
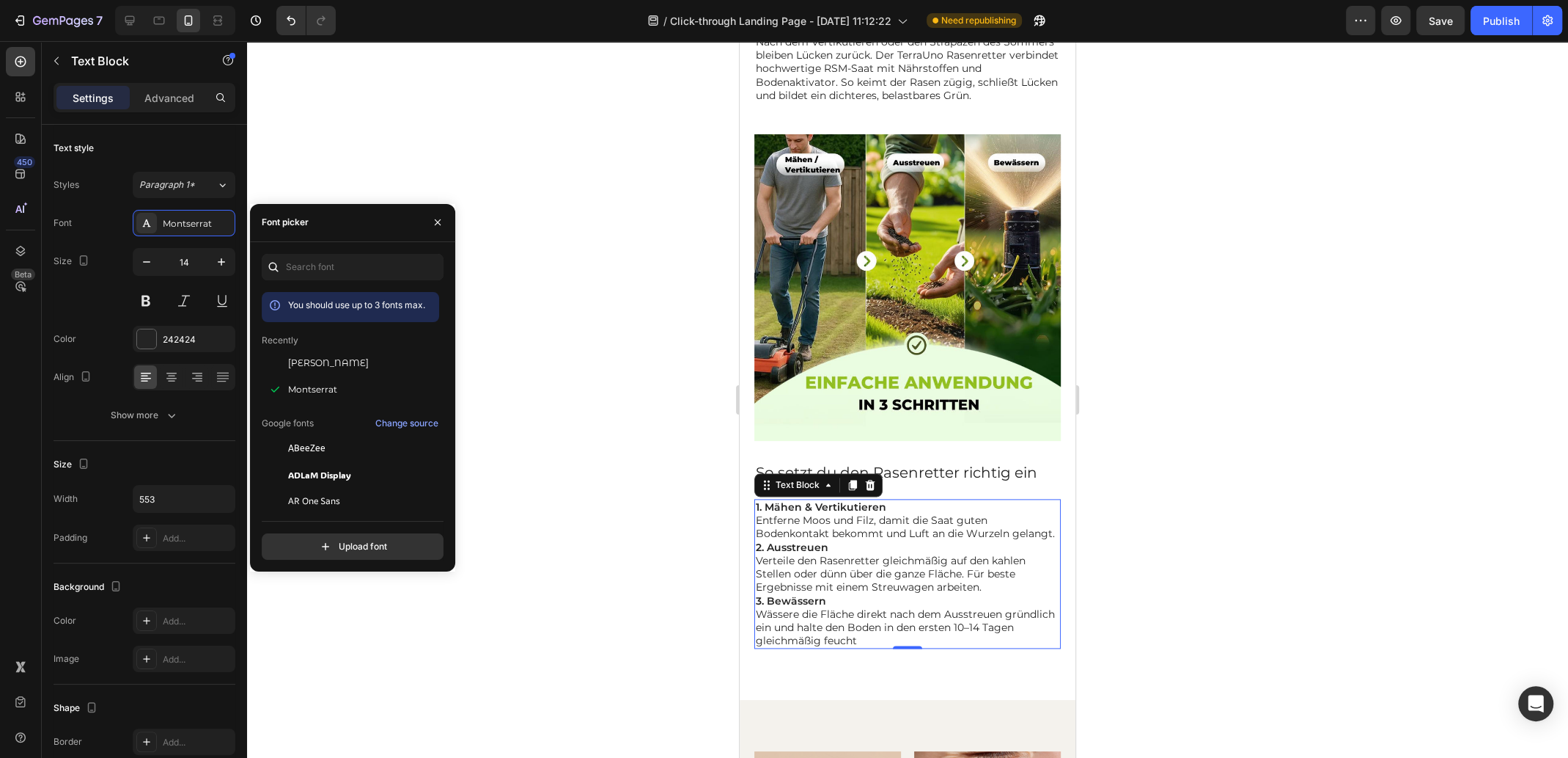
click at [1216, 439] on div at bounding box center [908, 399] width 1321 height 716
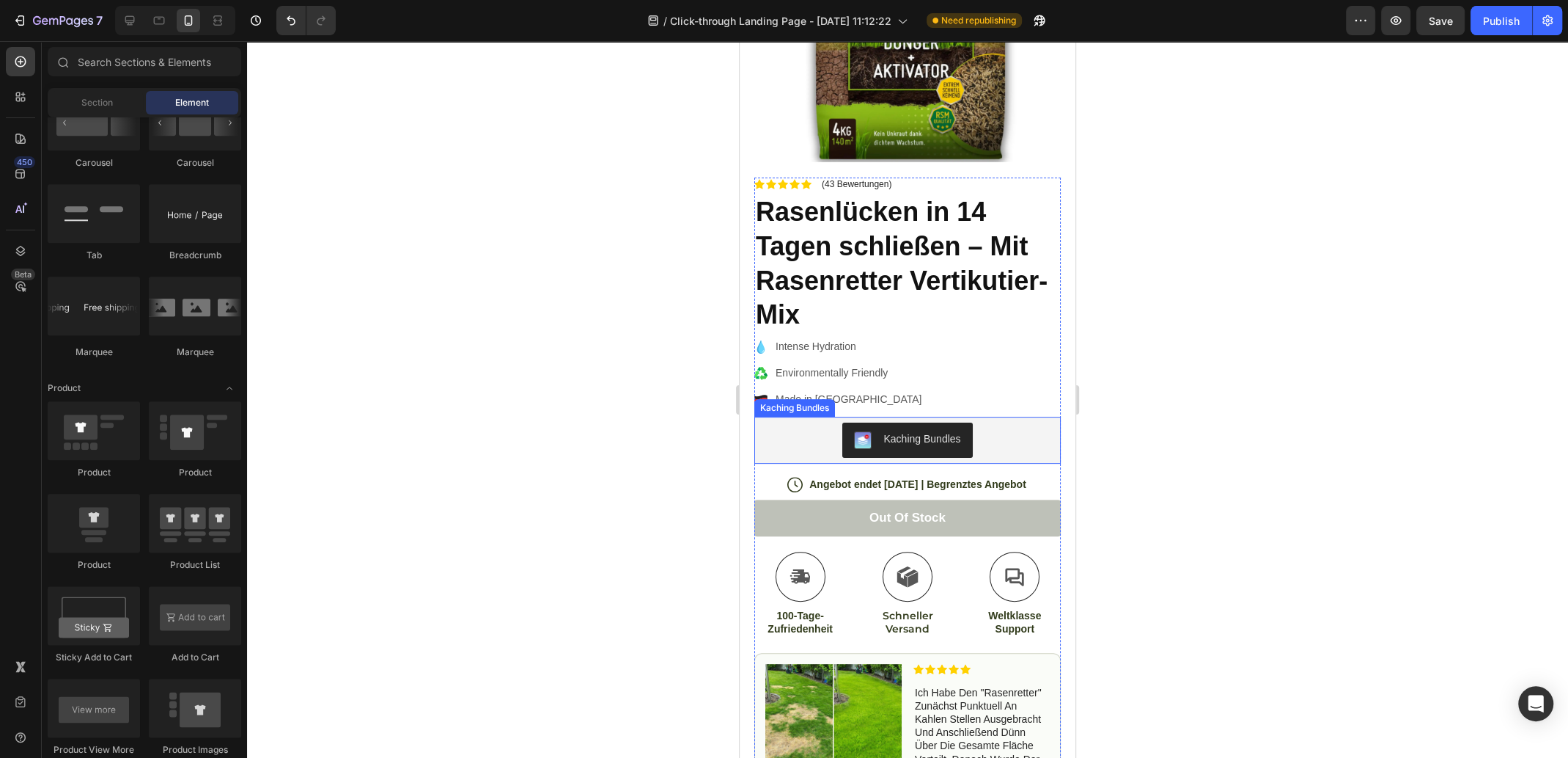
scroll to position [205, 0]
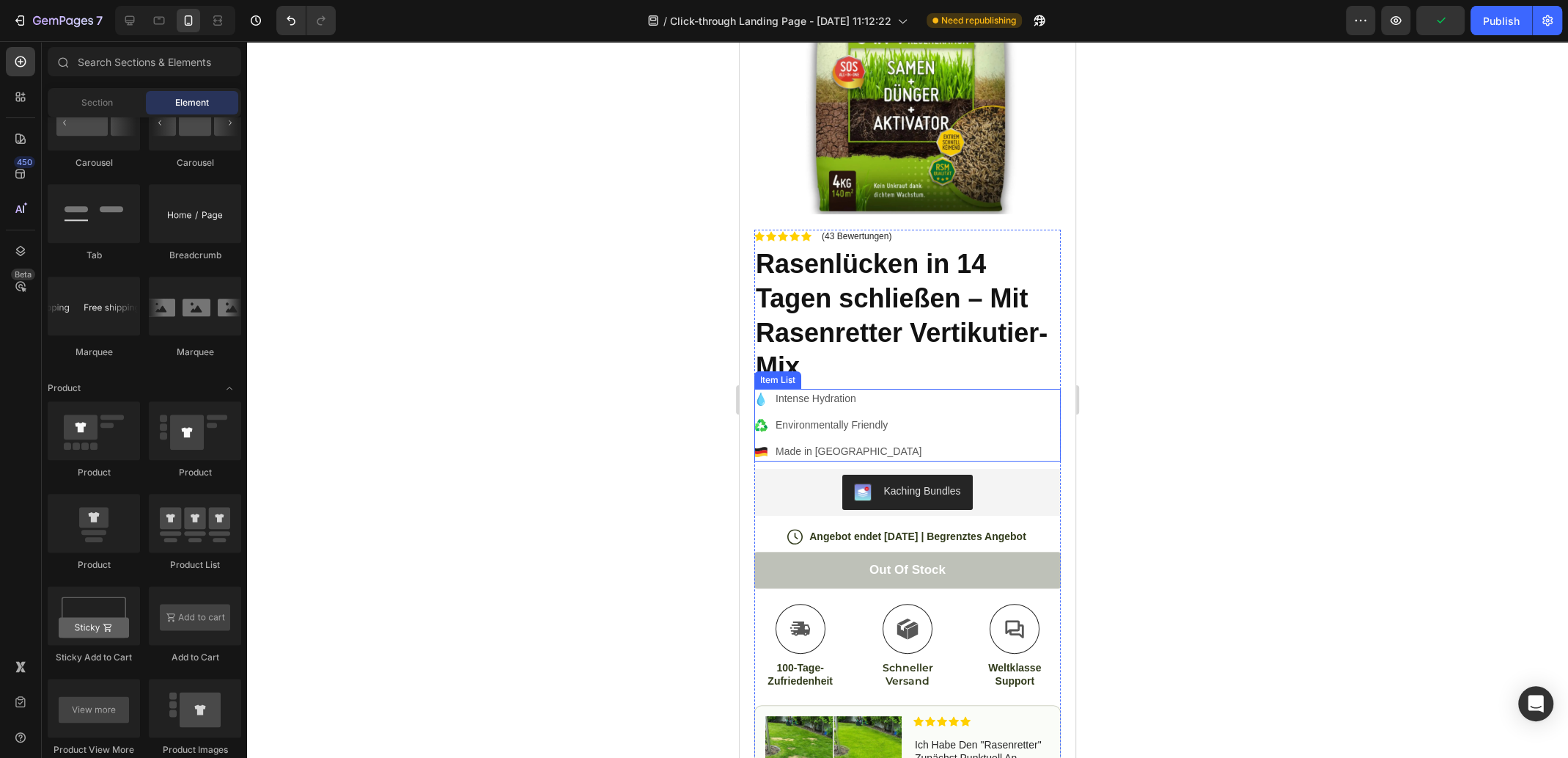
click at [802, 396] on div "Intense Hydration" at bounding box center [848, 399] width 150 height 20
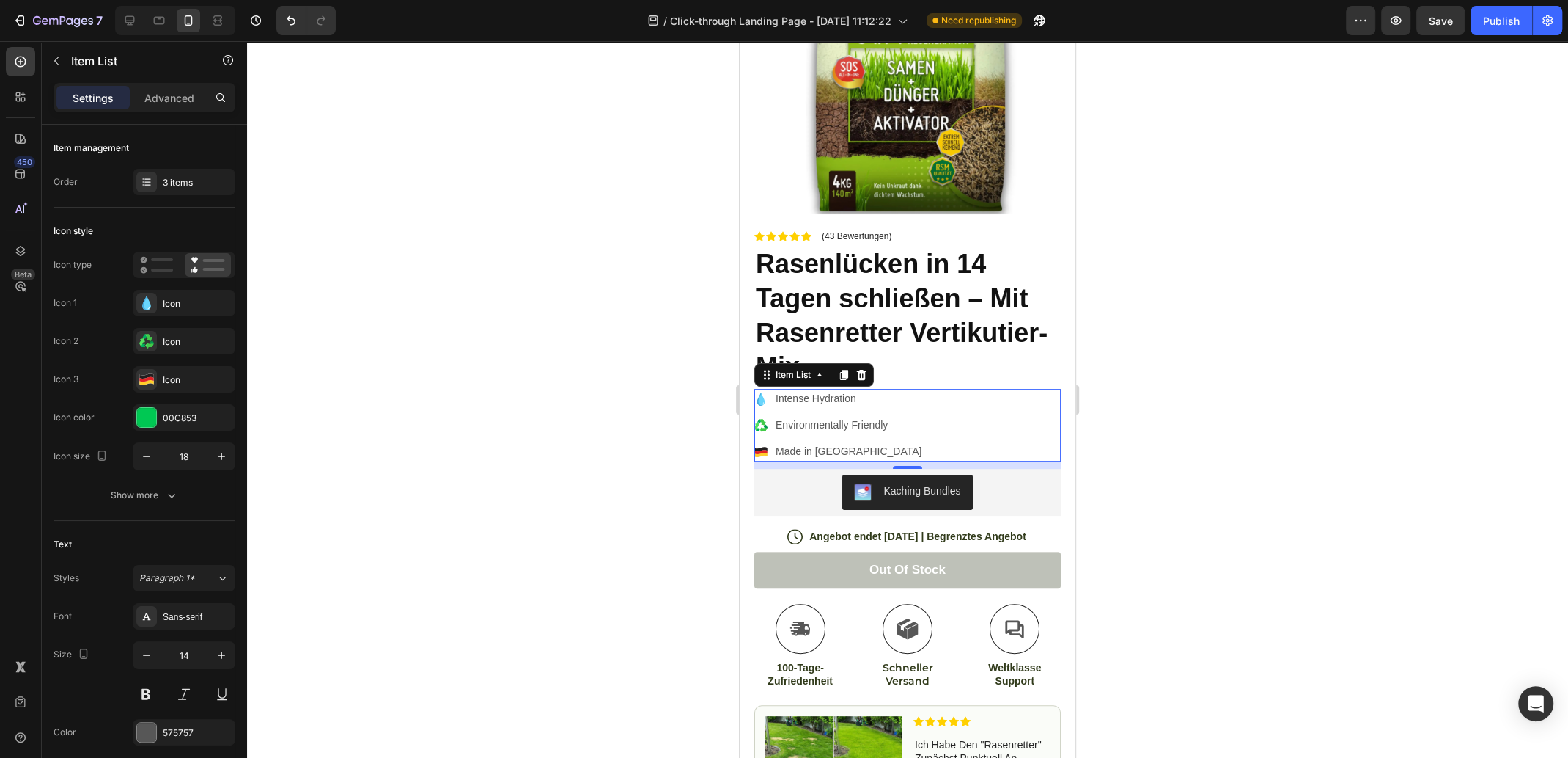
click at [817, 391] on p "Intense Hydration" at bounding box center [848, 398] width 146 height 15
drag, startPoint x: 867, startPoint y: 389, endPoint x: 775, endPoint y: 390, distance: 92.0
click at [775, 390] on div "Intense Hydration" at bounding box center [848, 399] width 150 height 20
click at [759, 393] on icon at bounding box center [761, 399] width 7 height 13
drag, startPoint x: 761, startPoint y: 387, endPoint x: 1451, endPoint y: 420, distance: 690.8
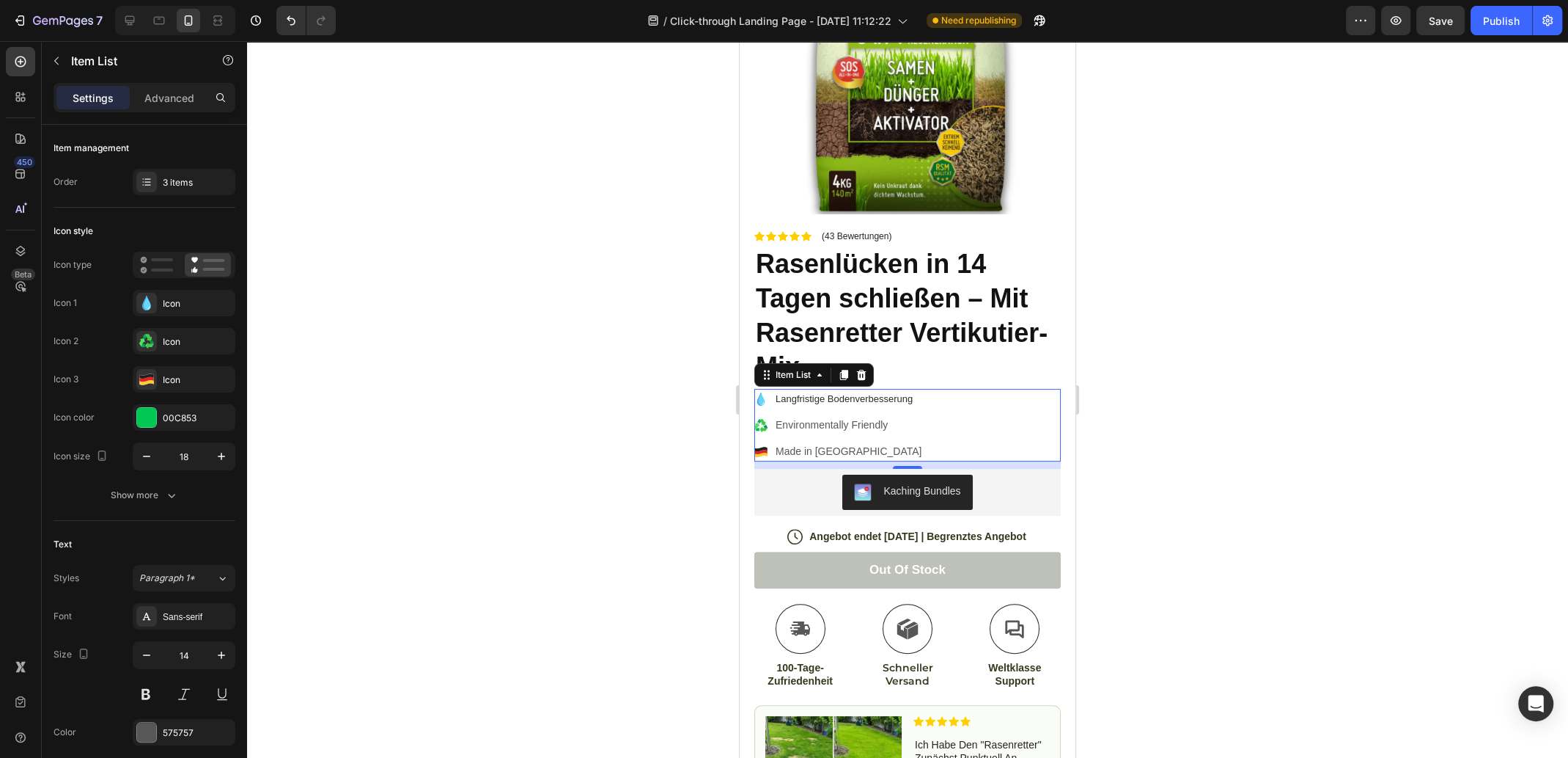
click at [761, 393] on icon at bounding box center [761, 399] width 7 height 13
click at [155, 306] on div at bounding box center [146, 302] width 21 height 21
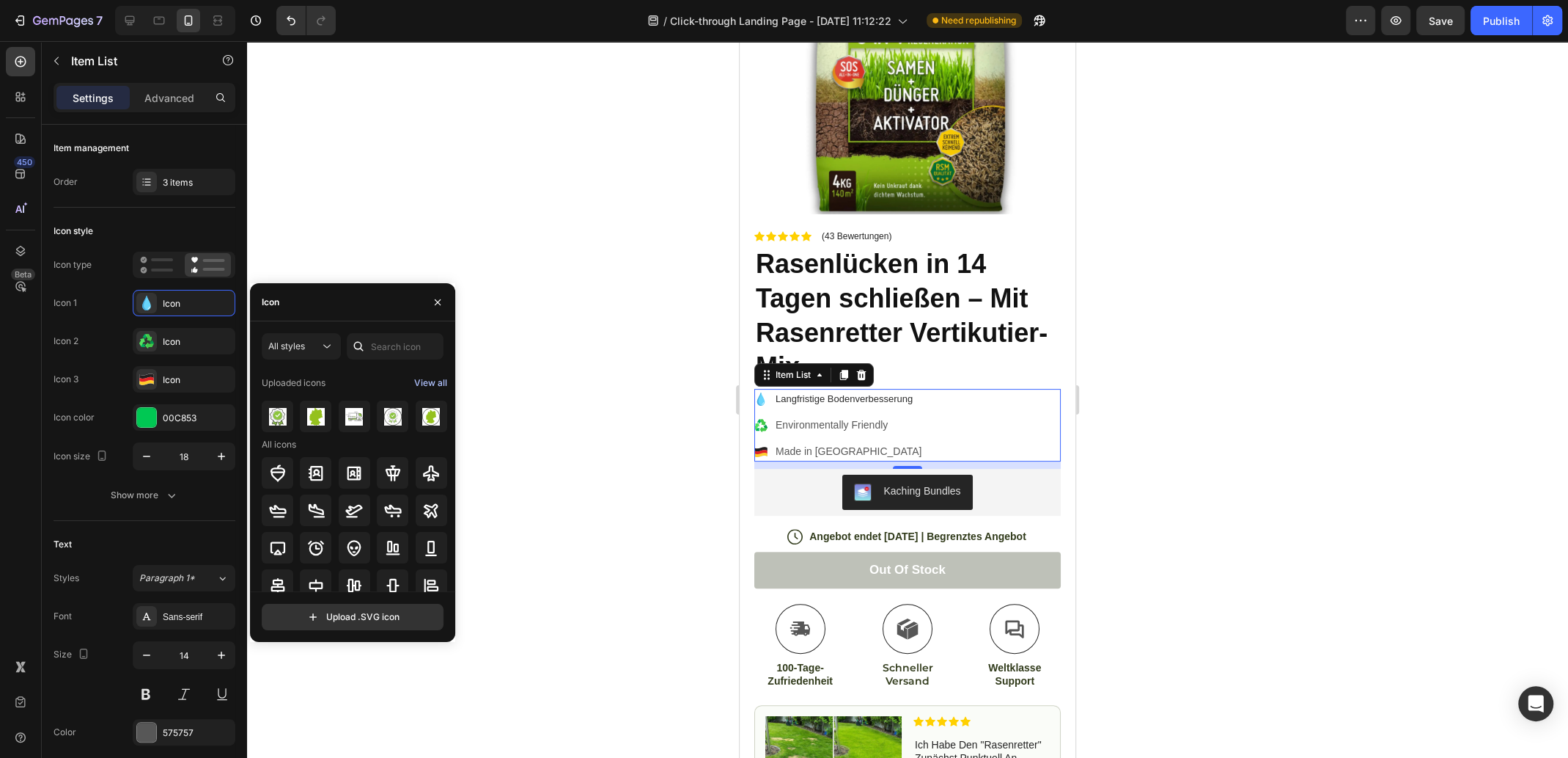
click at [430, 383] on div "View all" at bounding box center [431, 383] width 33 height 18
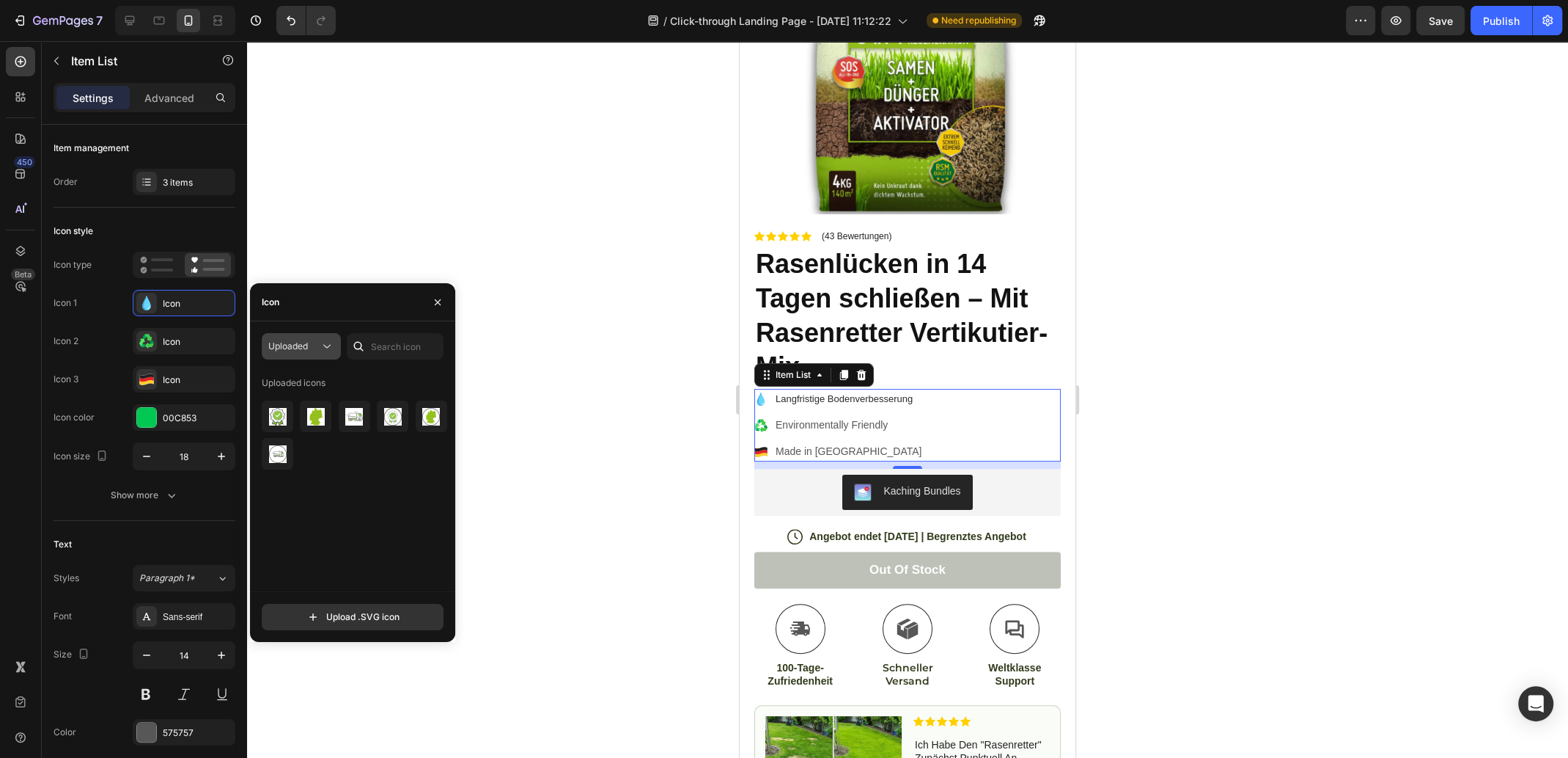
click at [324, 347] on icon at bounding box center [327, 346] width 15 height 15
click at [325, 347] on icon at bounding box center [327, 346] width 15 height 15
click at [351, 529] on div "Uploaded icons" at bounding box center [357, 480] width 192 height 220
click at [359, 618] on input "file" at bounding box center [352, 617] width 180 height 25
type input "C:\fakepath\#7665 (3).svg"
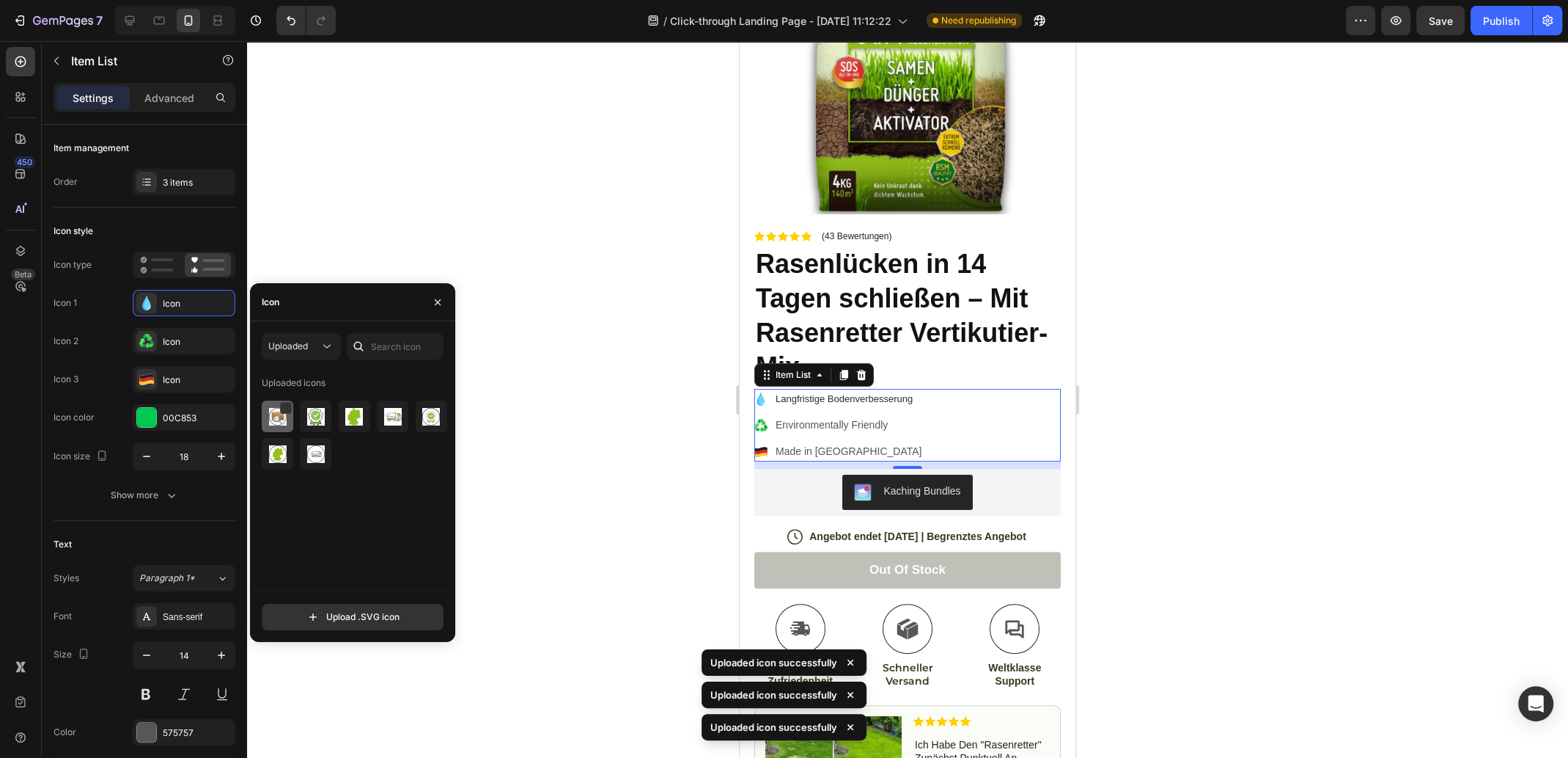
click at [273, 415] on img at bounding box center [278, 417] width 18 height 18
click at [767, 392] on icon at bounding box center [795, 432] width 83 height 80
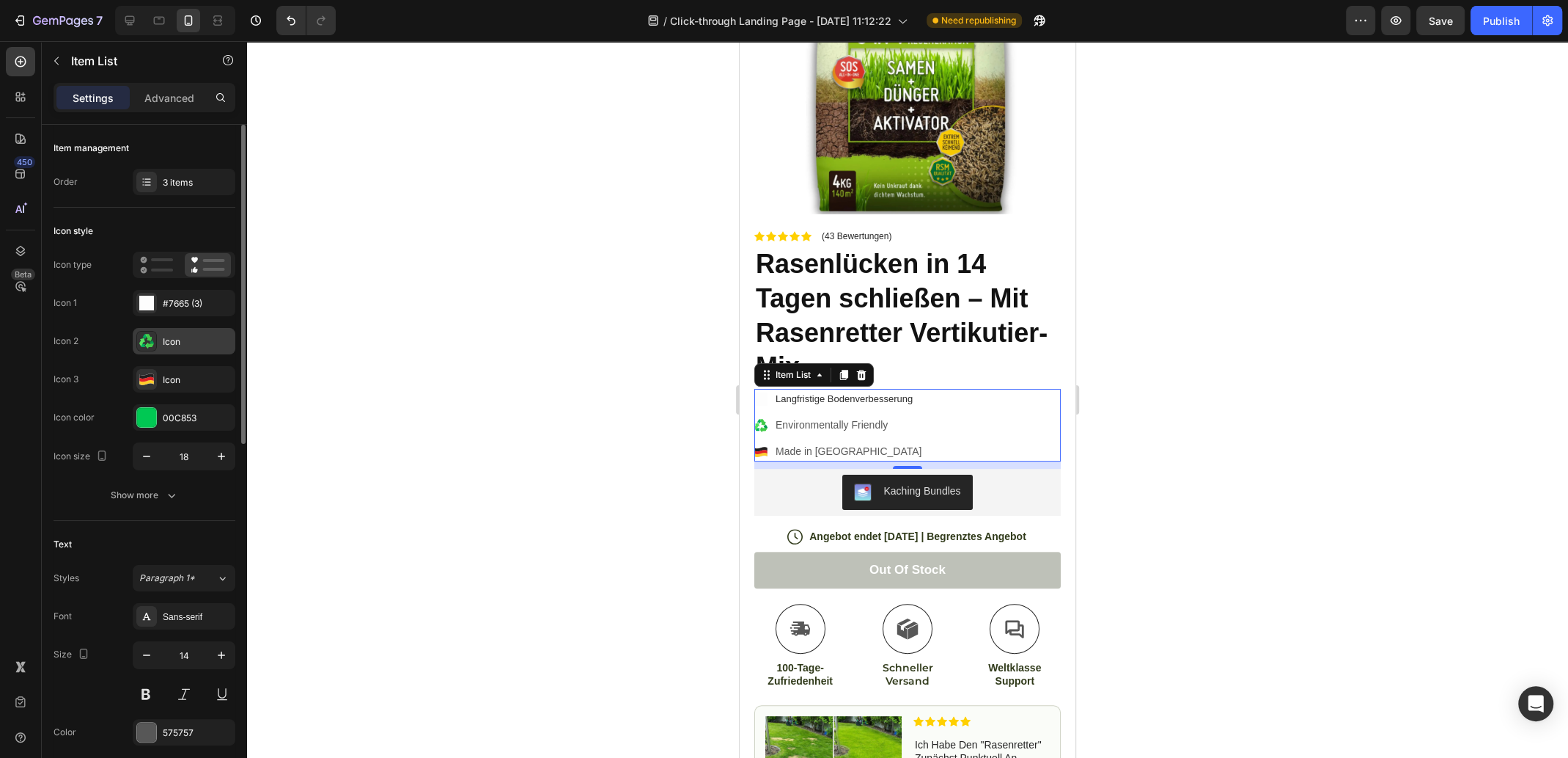
click at [160, 334] on div "Icon" at bounding box center [183, 341] width 102 height 27
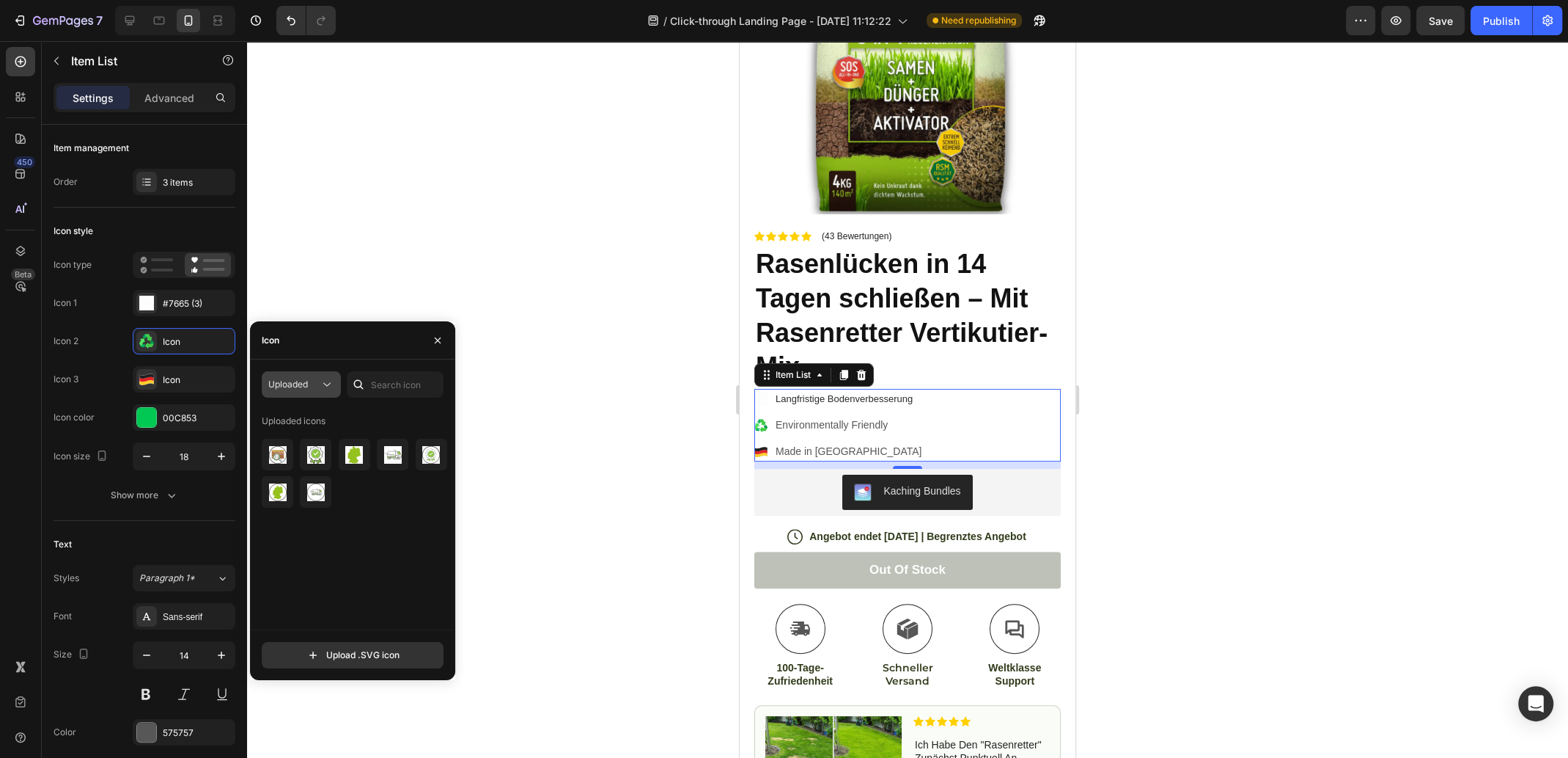
click at [320, 387] on icon at bounding box center [327, 384] width 15 height 15
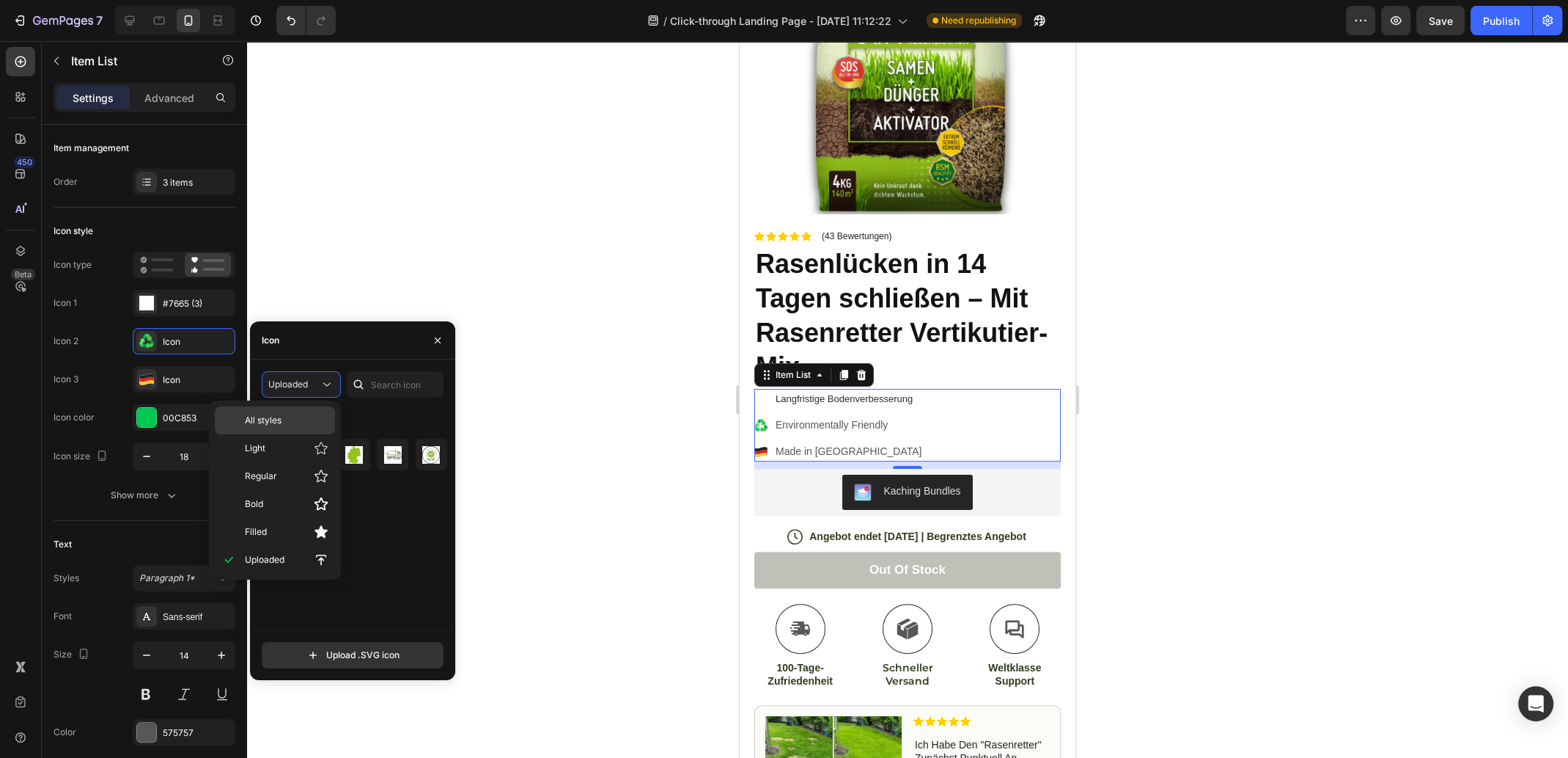
click at [0, 0] on p "All styles" at bounding box center [0, 0] width 0 height 0
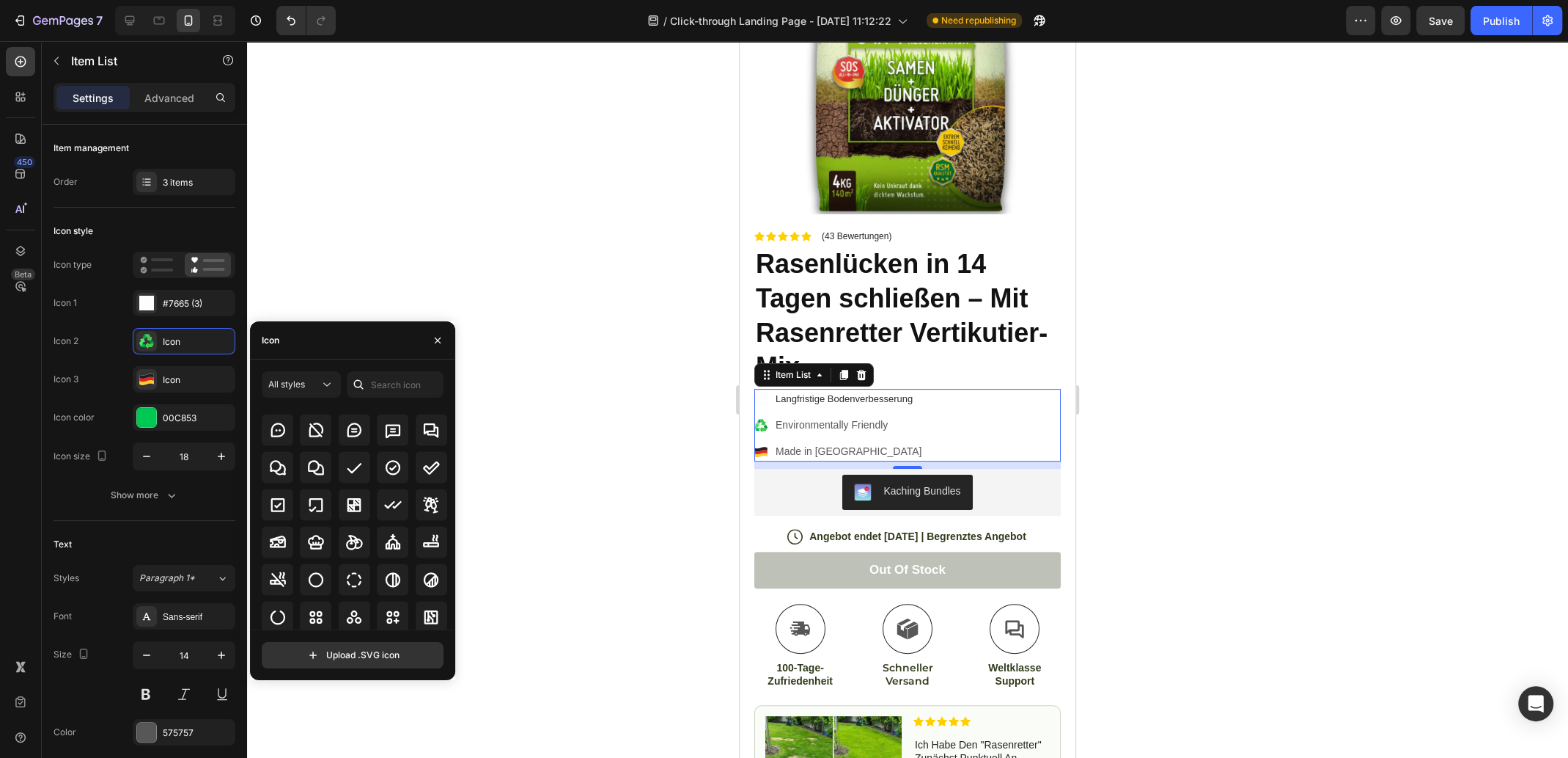
scroll to position [2261, 0]
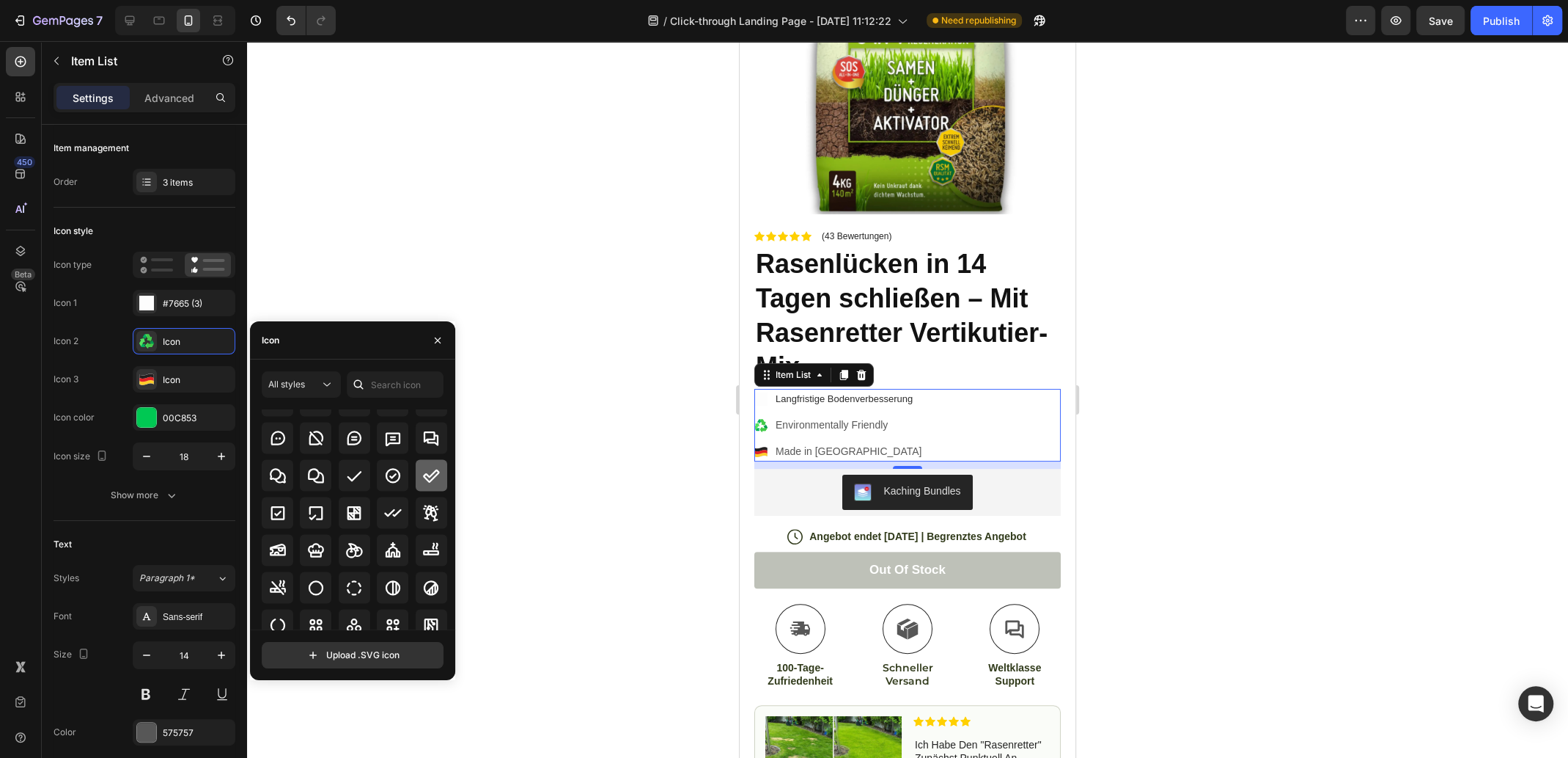
click at [432, 477] on icon at bounding box center [432, 475] width 18 height 18
click at [359, 477] on icon at bounding box center [354, 475] width 18 height 18
click at [425, 478] on icon at bounding box center [432, 475] width 18 height 18
click at [398, 510] on icon at bounding box center [393, 513] width 18 height 18
click at [433, 480] on icon at bounding box center [432, 475] width 18 height 18
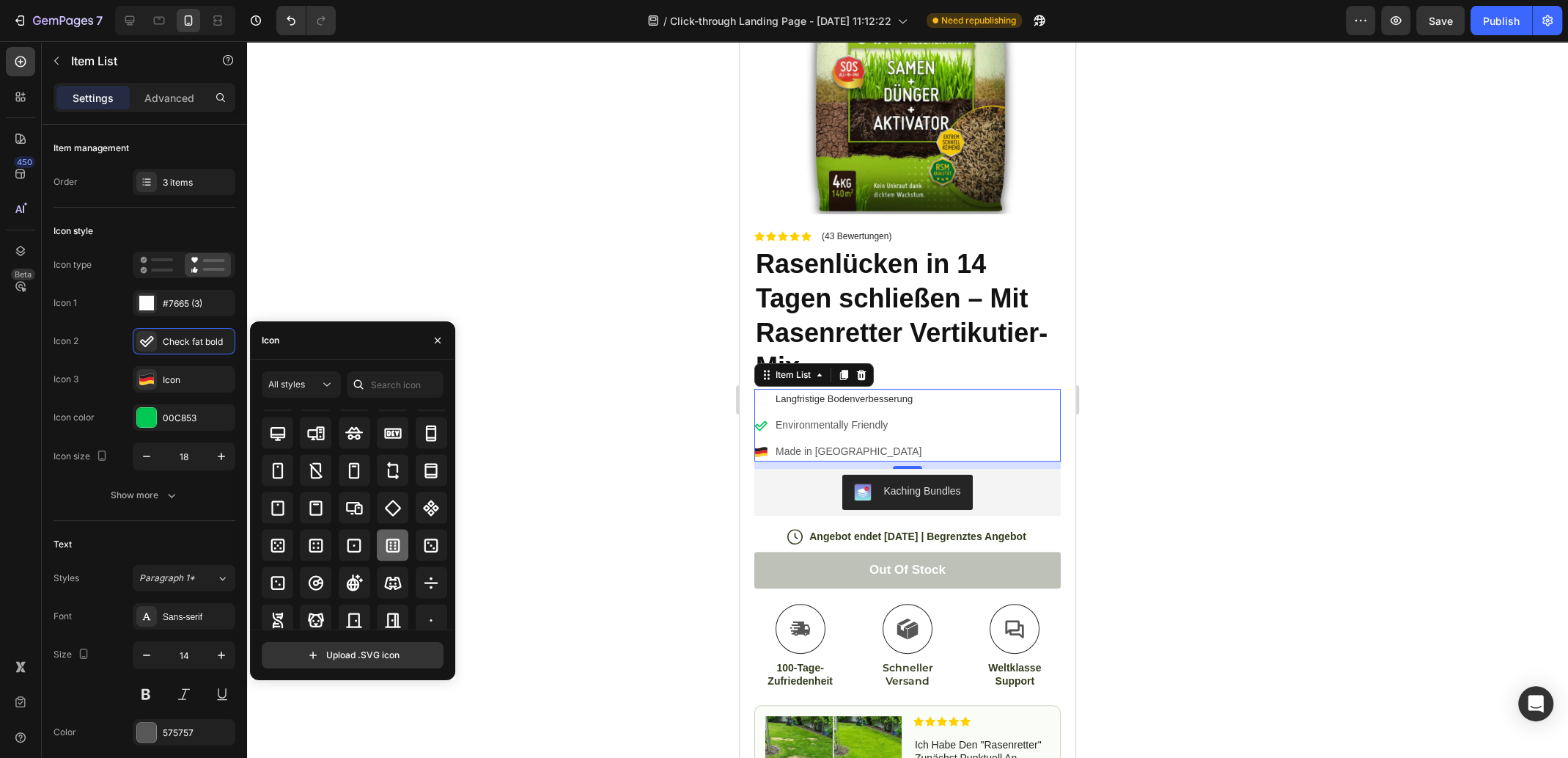
scroll to position [3057, 0]
click at [431, 611] on icon at bounding box center [432, 619] width 18 height 18
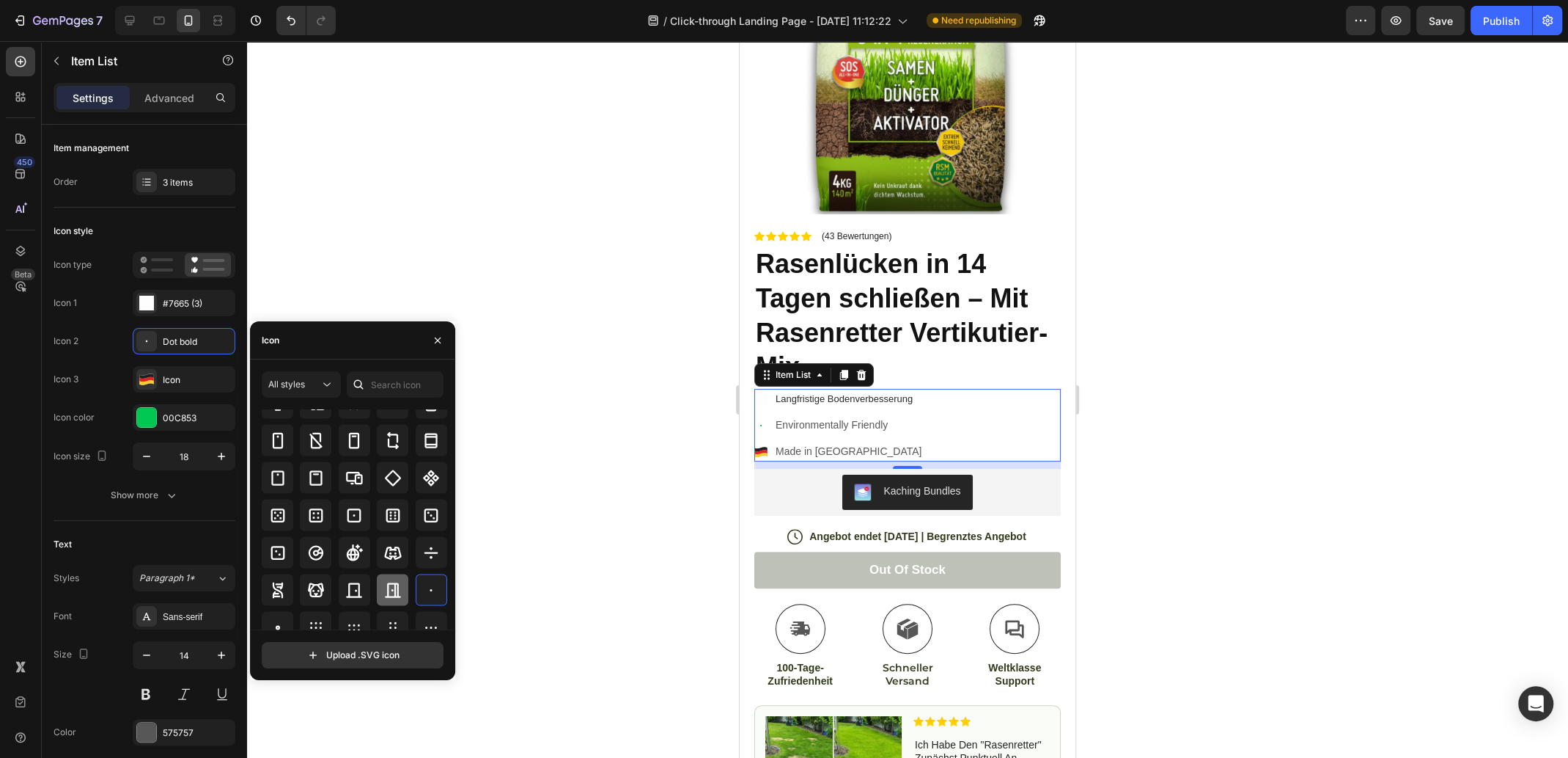
scroll to position [3203, 0]
click at [281, 476] on icon at bounding box center [278, 479] width 18 height 18
click at [312, 482] on icon at bounding box center [316, 479] width 18 height 18
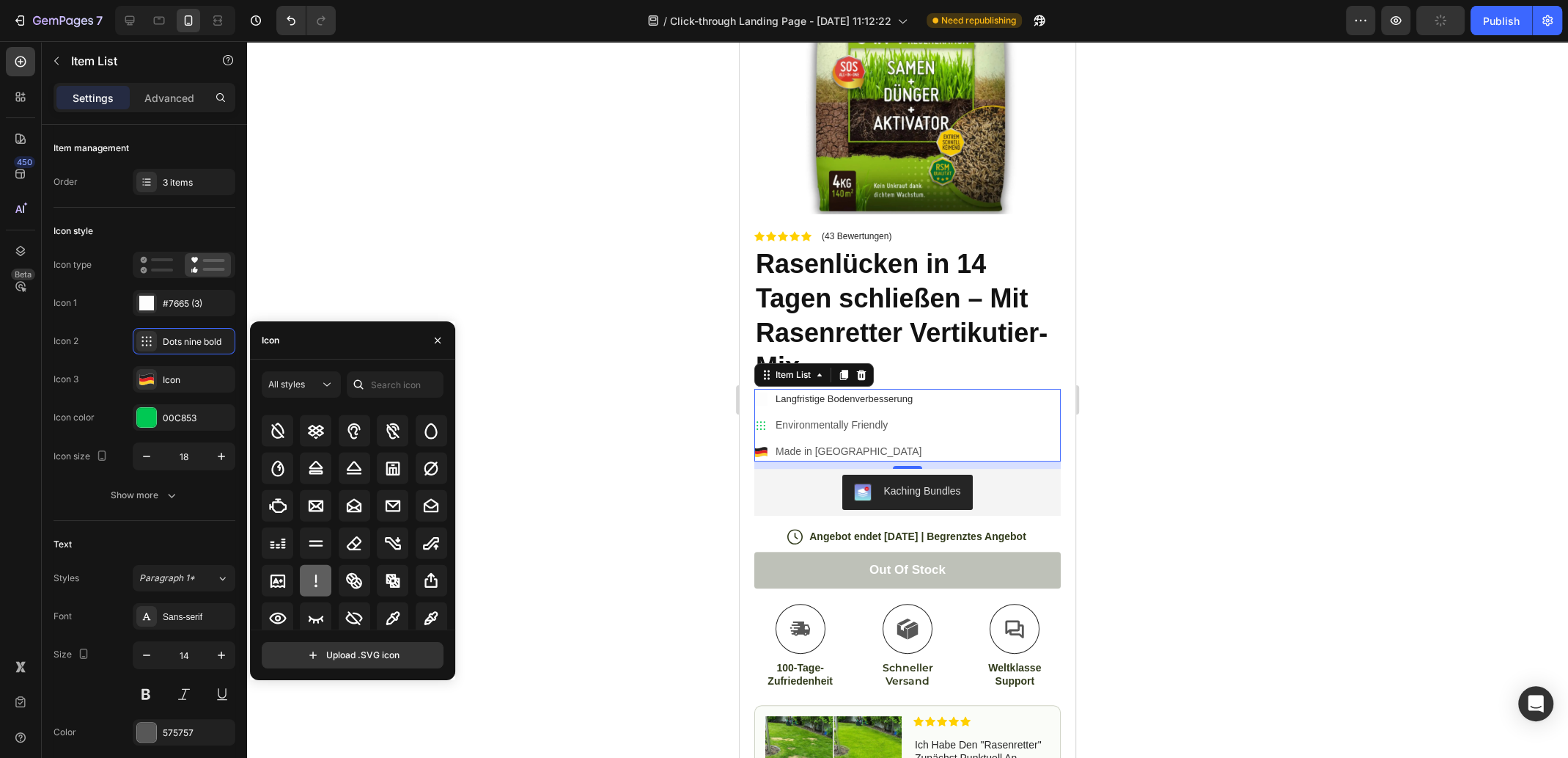
click at [317, 576] on icon at bounding box center [316, 581] width 18 height 18
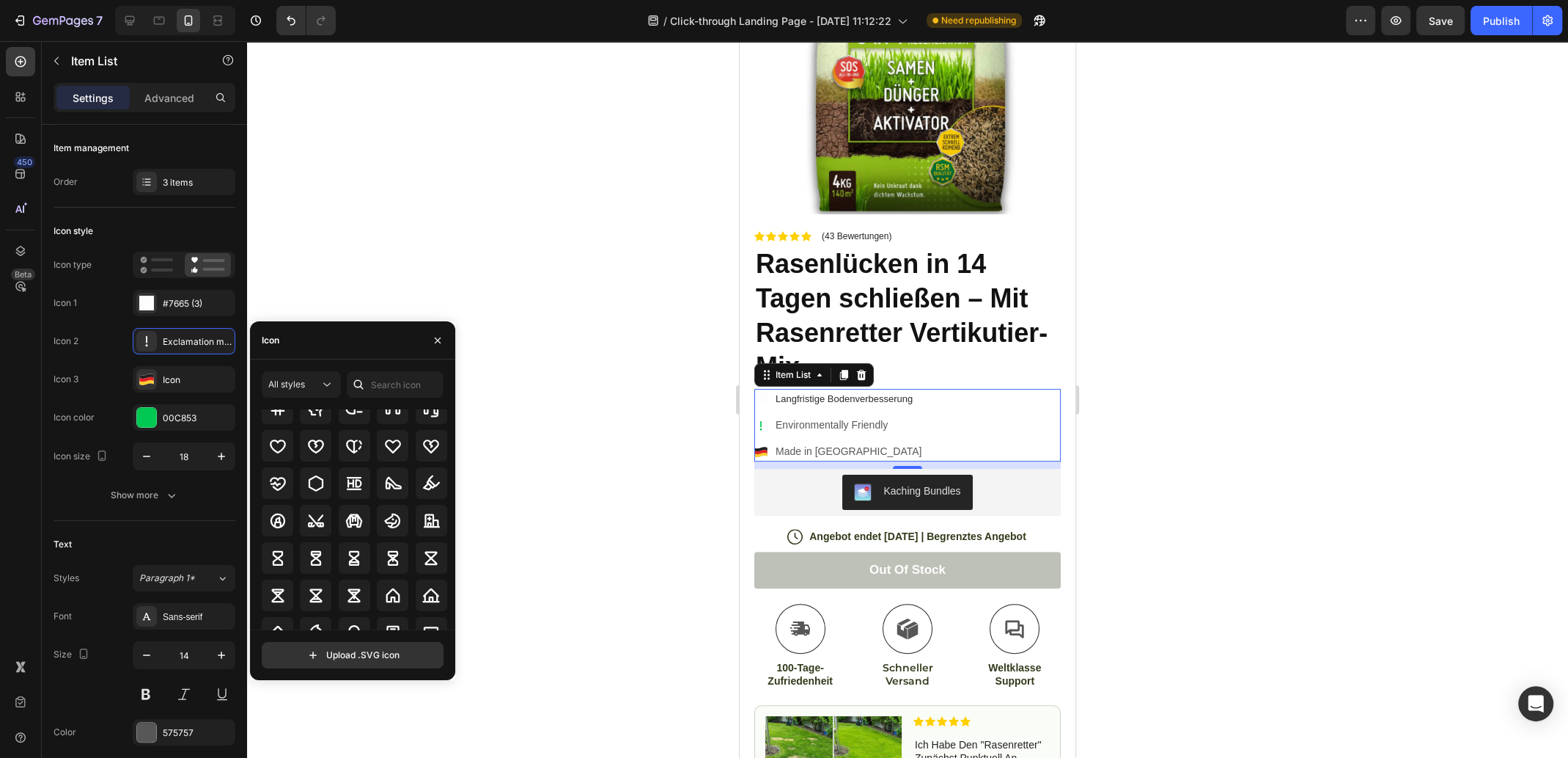
scroll to position [4931, 0]
drag, startPoint x: 309, startPoint y: 337, endPoint x: 260, endPoint y: 336, distance: 49.0
click at [260, 336] on div "Icon" at bounding box center [352, 340] width 205 height 38
click at [375, 384] on input "text" at bounding box center [395, 384] width 96 height 27
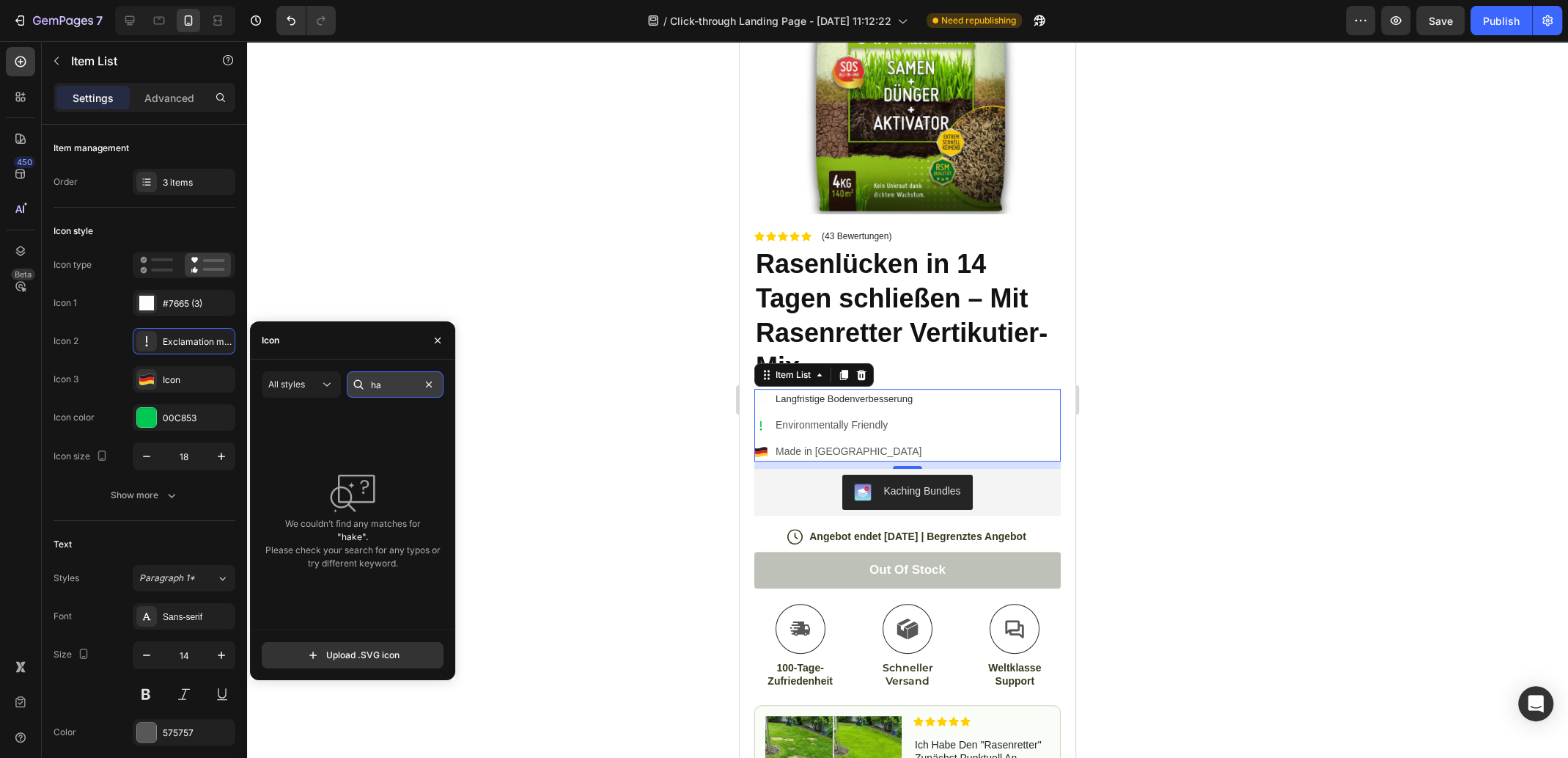
type input "h"
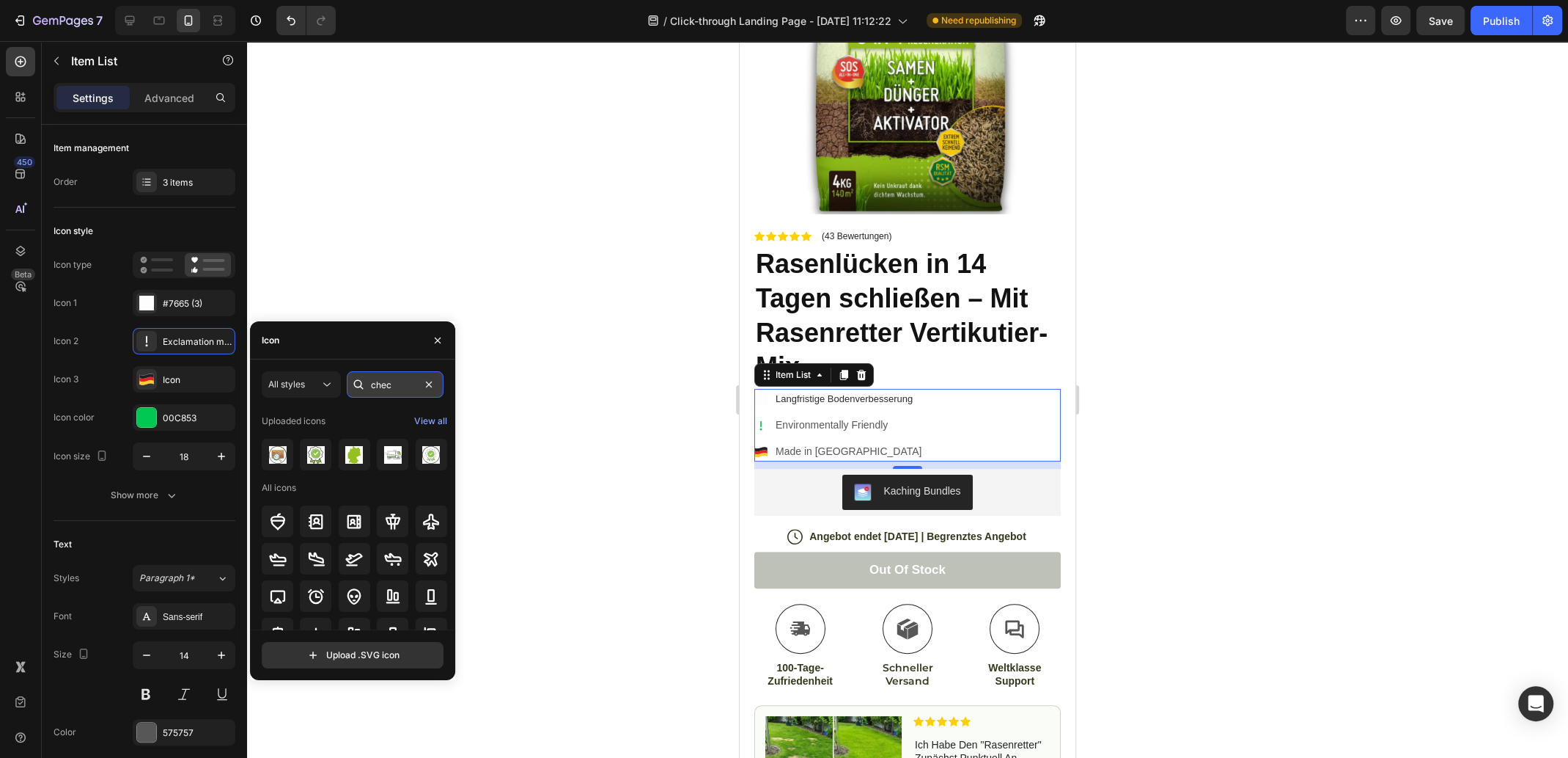
type input "check"
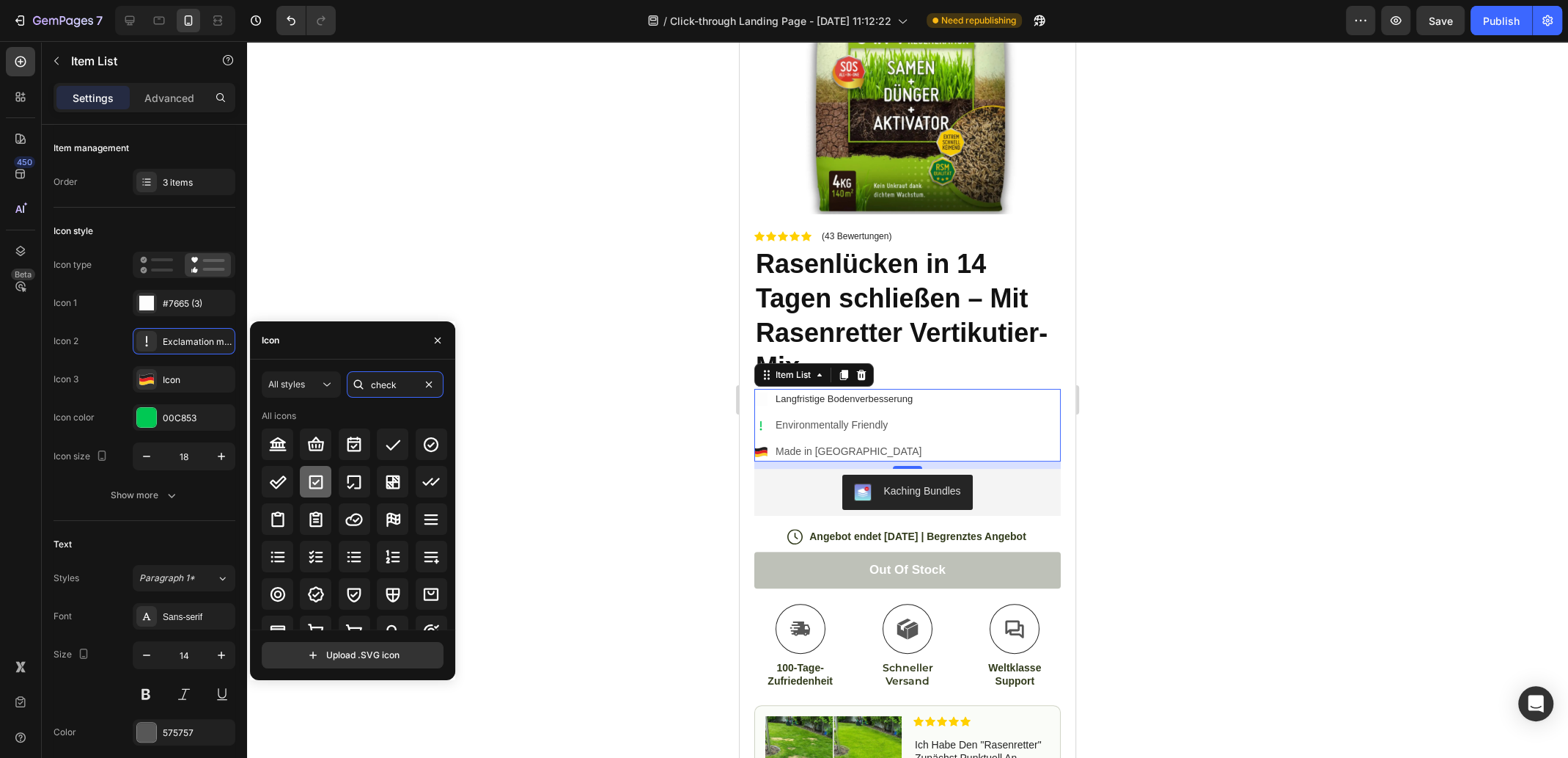
type input "check"
click at [318, 481] on icon at bounding box center [316, 482] width 18 height 18
click at [348, 491] on div at bounding box center [355, 481] width 32 height 32
click at [424, 445] on icon at bounding box center [431, 445] width 15 height 15
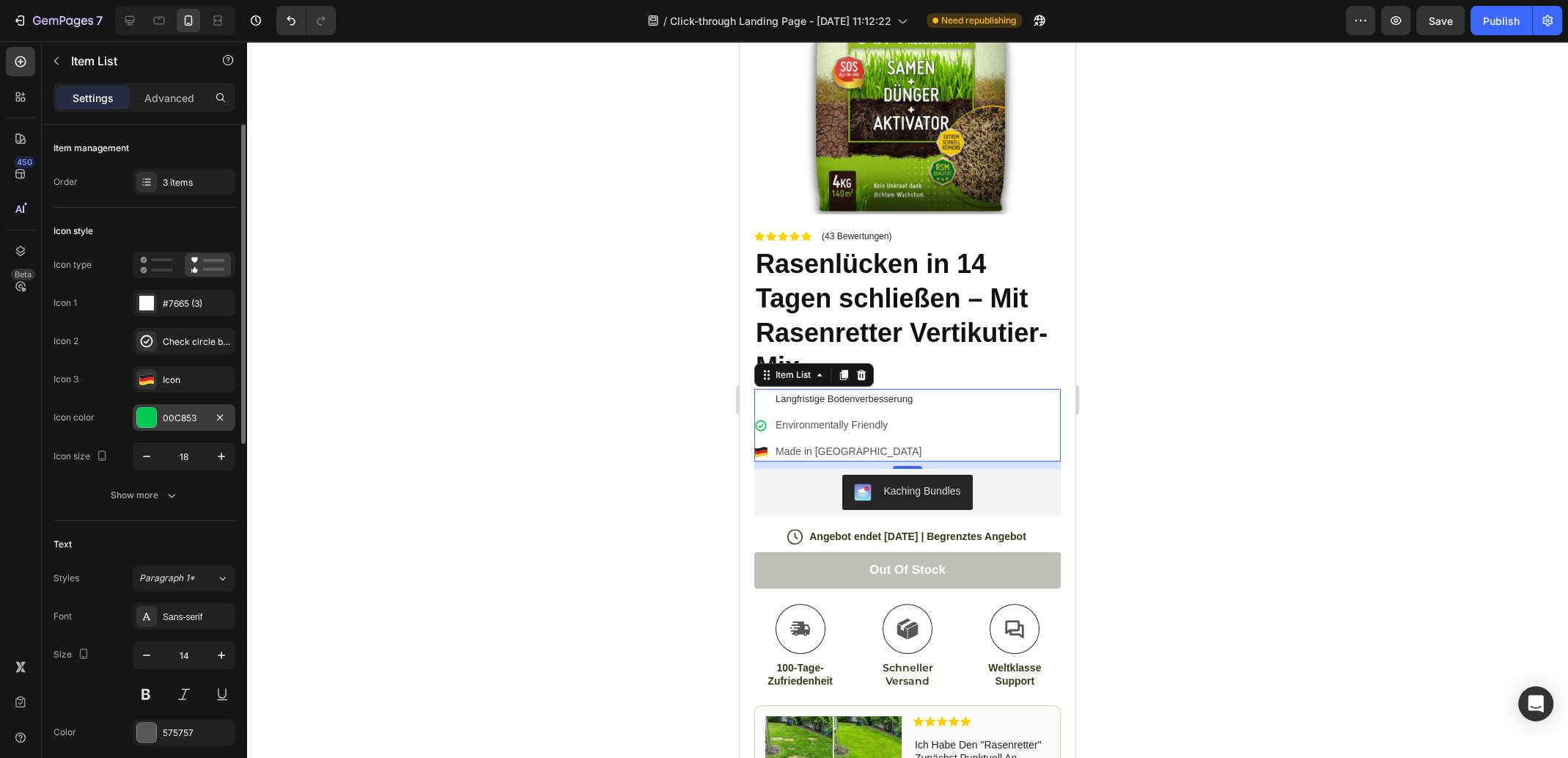
click at [142, 415] on div at bounding box center [146, 417] width 19 height 19
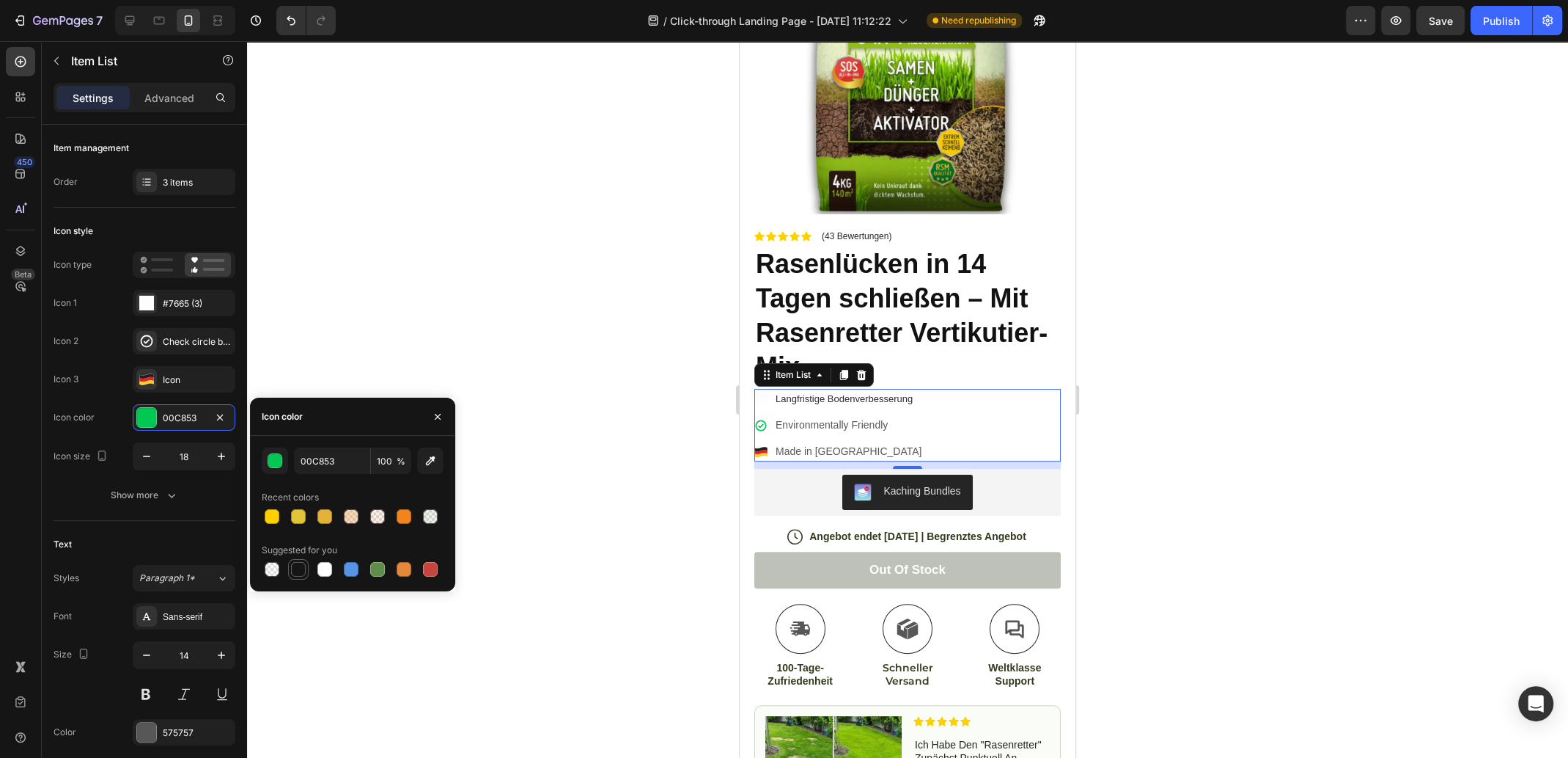
click at [297, 570] on div at bounding box center [298, 569] width 15 height 15
type input "323232"
click at [765, 392] on icon at bounding box center [795, 432] width 83 height 80
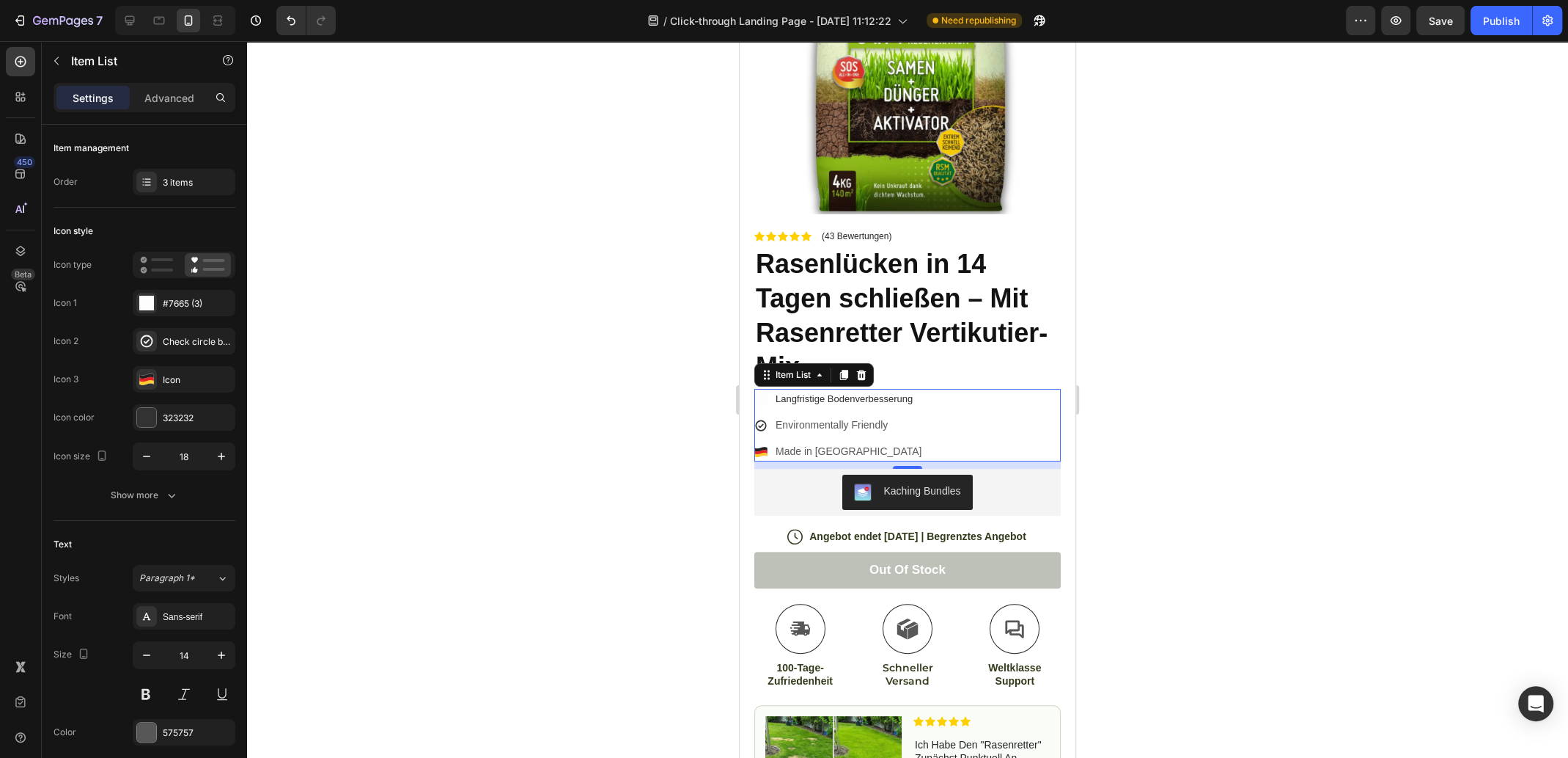
drag, startPoint x: 768, startPoint y: 388, endPoint x: 1047, endPoint y: 398, distance: 279.2
click at [768, 389] on div "Langfristige Bodenverbesserung" at bounding box center [839, 399] width 169 height 20
click at [191, 303] on div "#7665 (3)" at bounding box center [197, 303] width 69 height 13
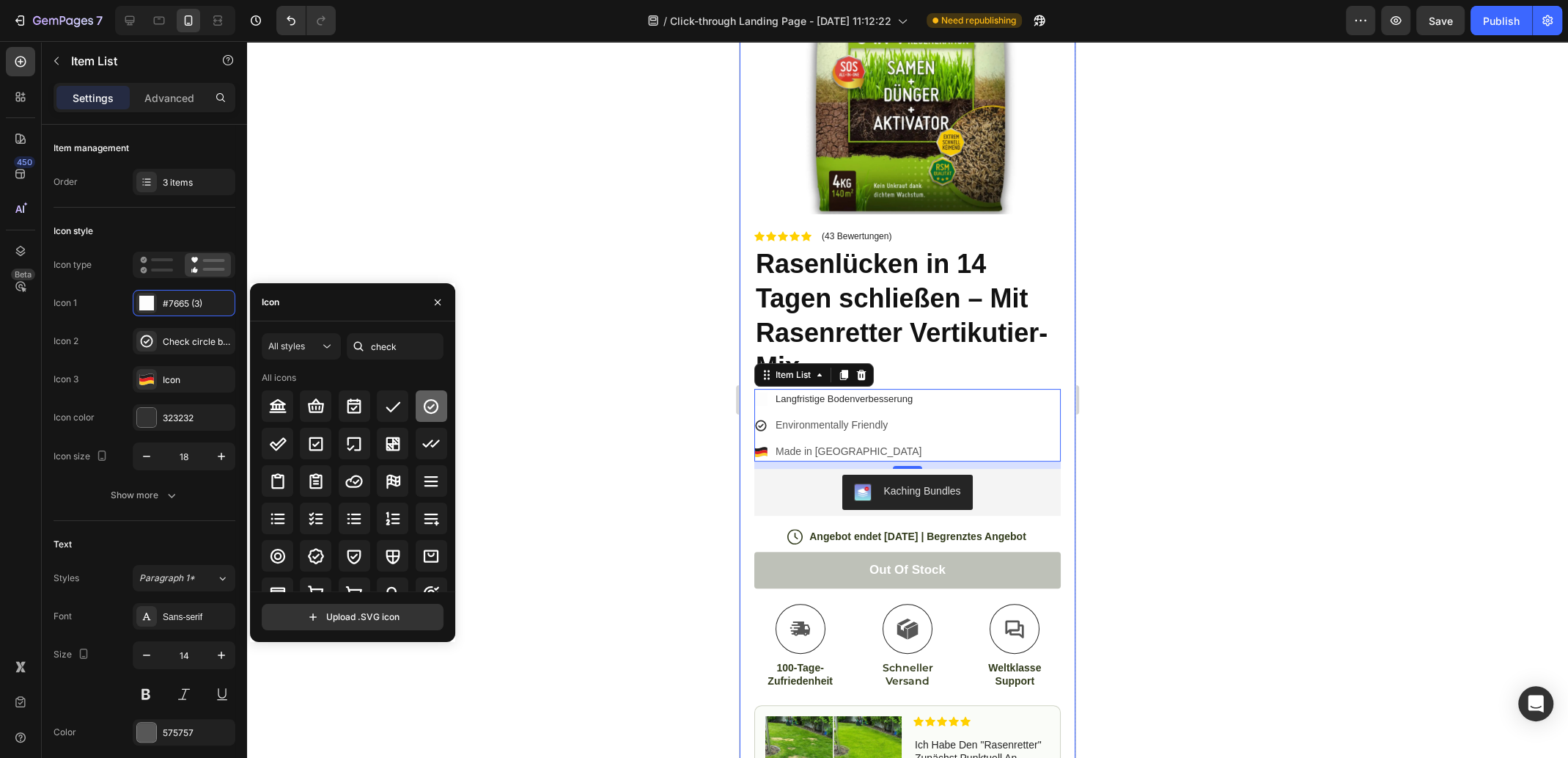
click at [429, 412] on icon at bounding box center [432, 407] width 18 height 18
click at [199, 384] on div "Icon" at bounding box center [197, 379] width 69 height 13
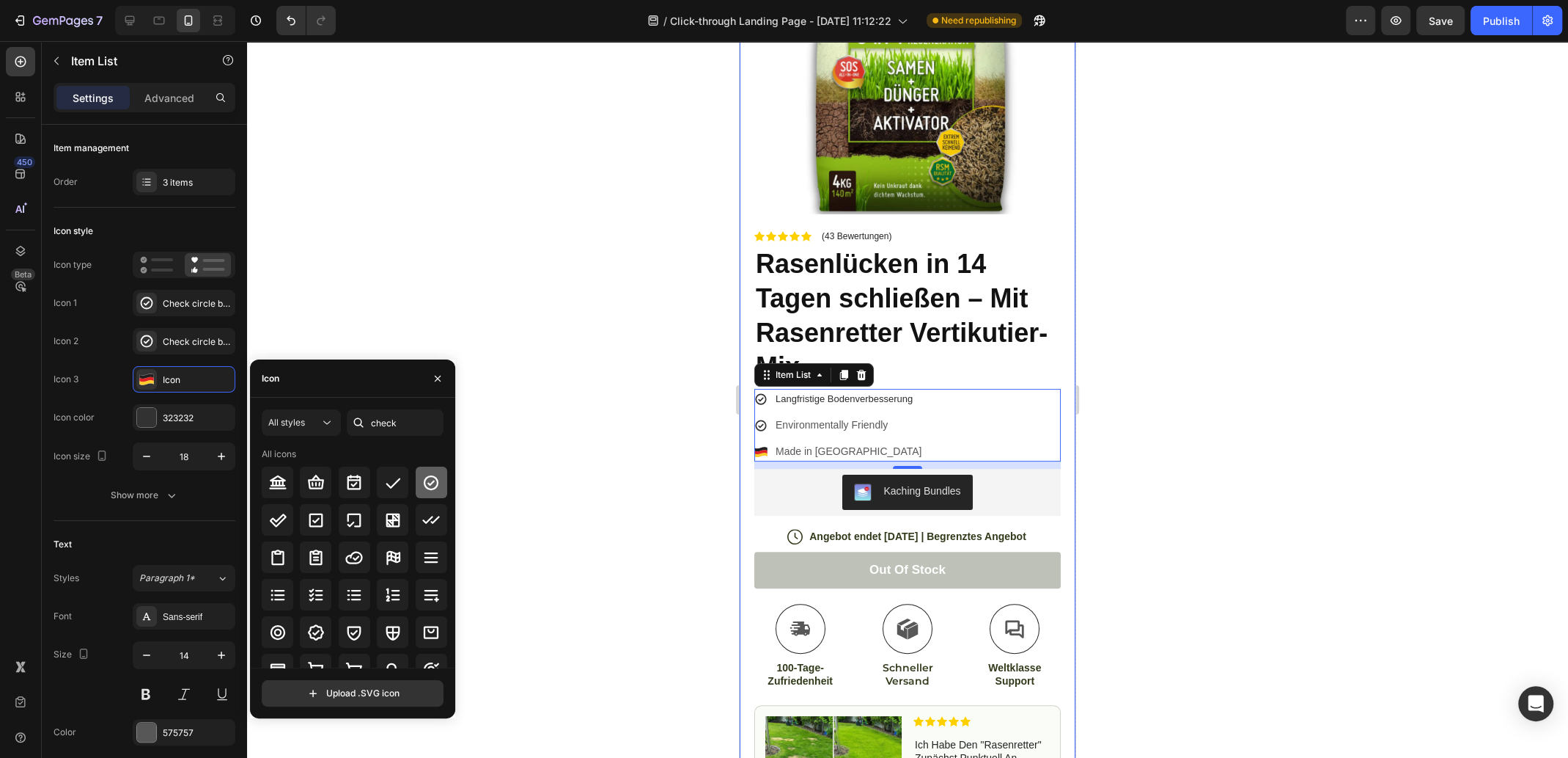
click at [424, 478] on icon at bounding box center [431, 482] width 15 height 15
click at [574, 445] on div at bounding box center [908, 399] width 1321 height 716
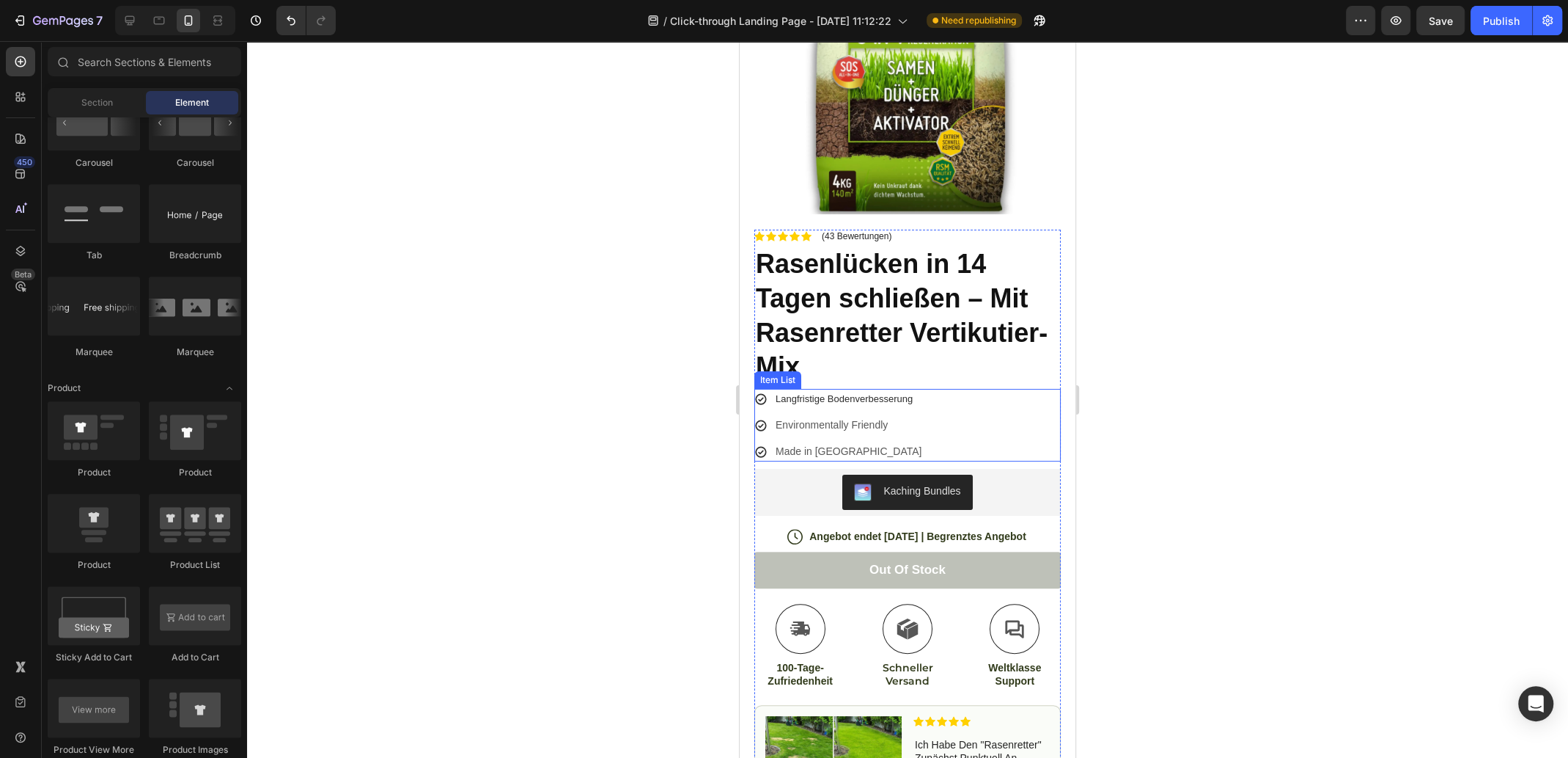
drag, startPoint x: 835, startPoint y: 407, endPoint x: 870, endPoint y: 415, distance: 35.9
click at [835, 418] on p "Environmentally Friendly" at bounding box center [848, 425] width 146 height 15
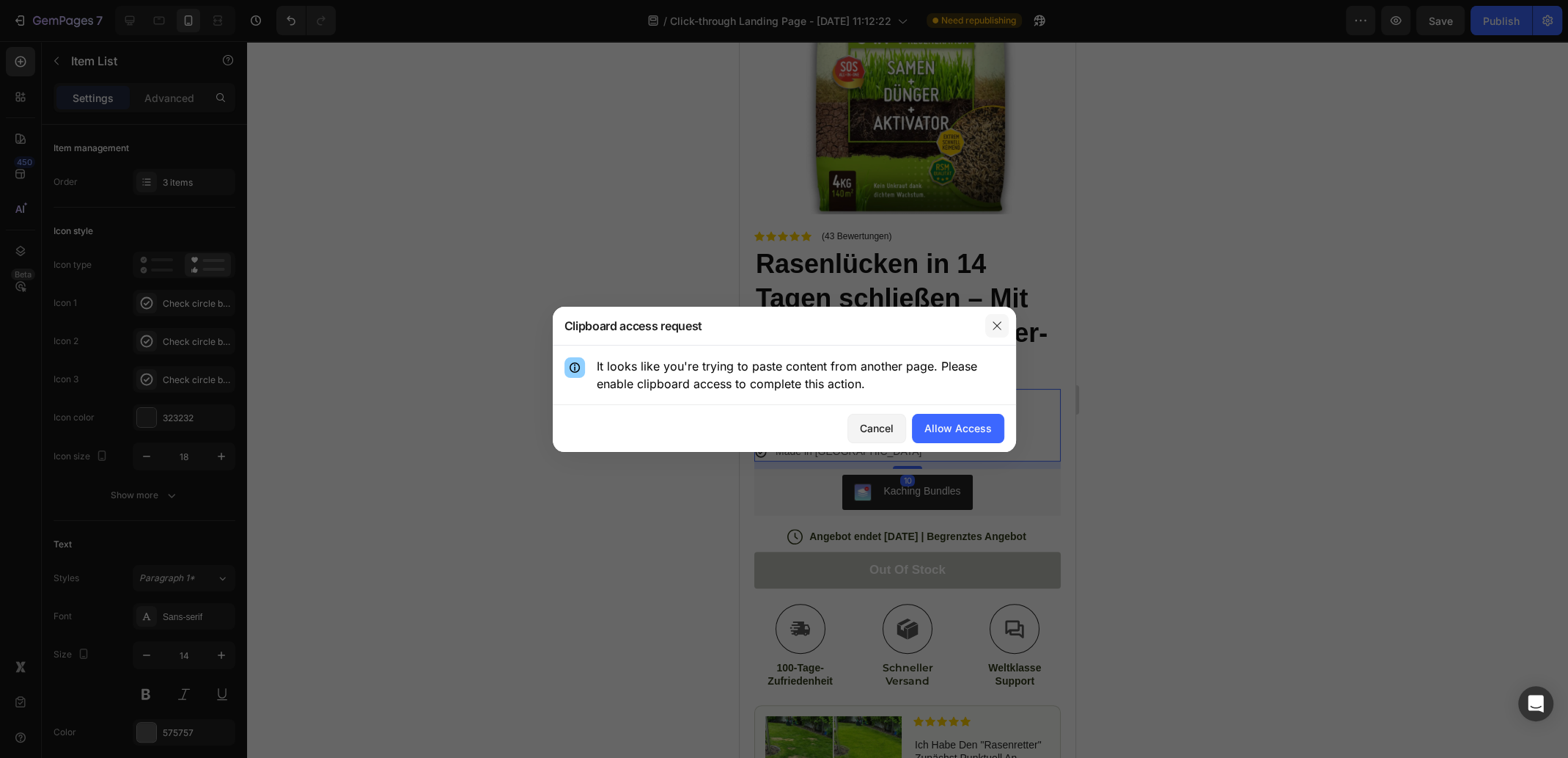
click at [1000, 329] on icon "button" at bounding box center [997, 326] width 12 height 12
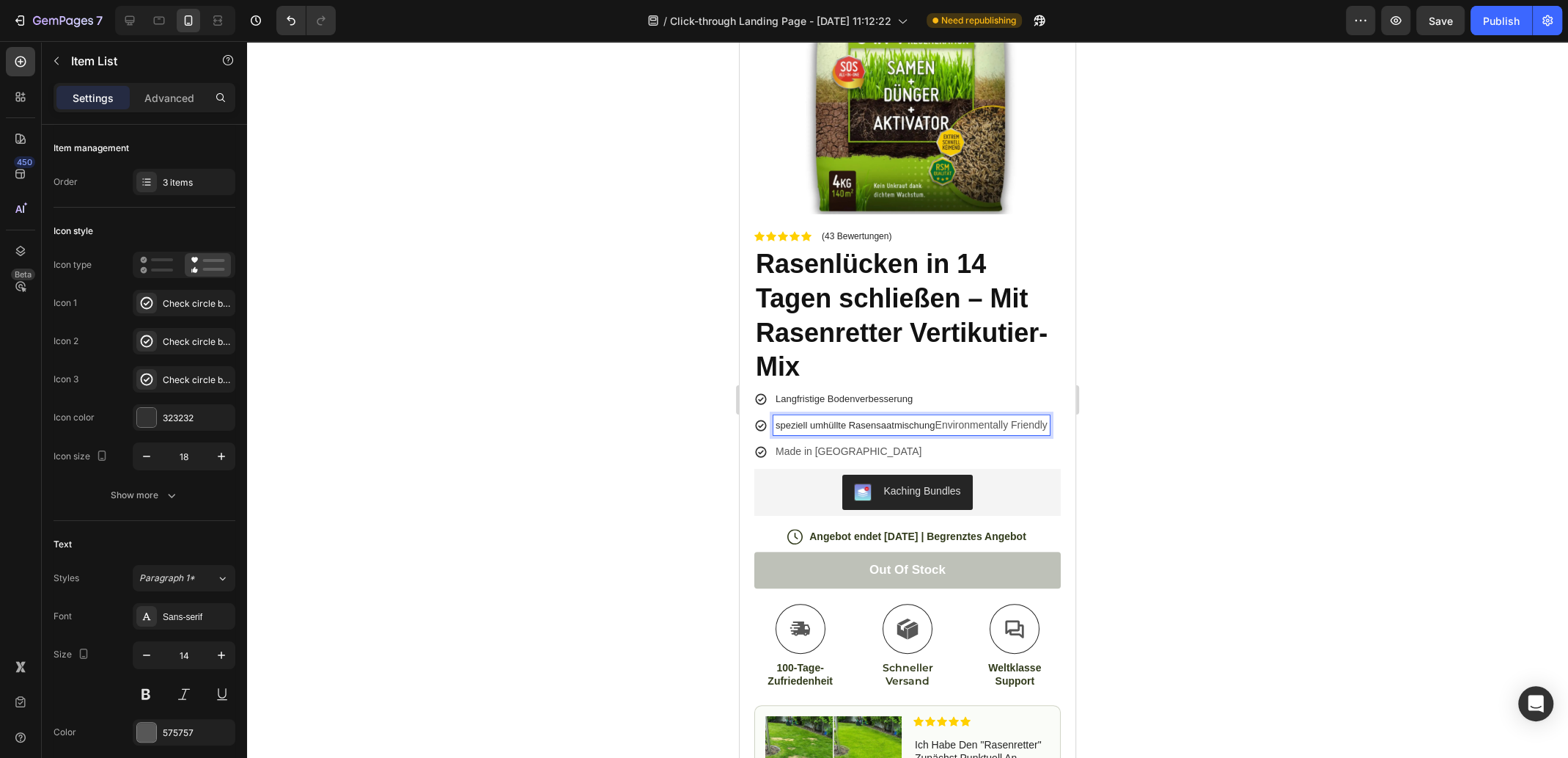
click at [781, 420] on span "speziell umhüllte Rasensaatmischung" at bounding box center [855, 425] width 160 height 11
click at [816, 420] on span "Speziell umhüllte Rasensaatmischung" at bounding box center [856, 425] width 161 height 11
click at [813, 420] on span "Speziell umhüllte Rasensaatmischung" at bounding box center [856, 425] width 161 height 11
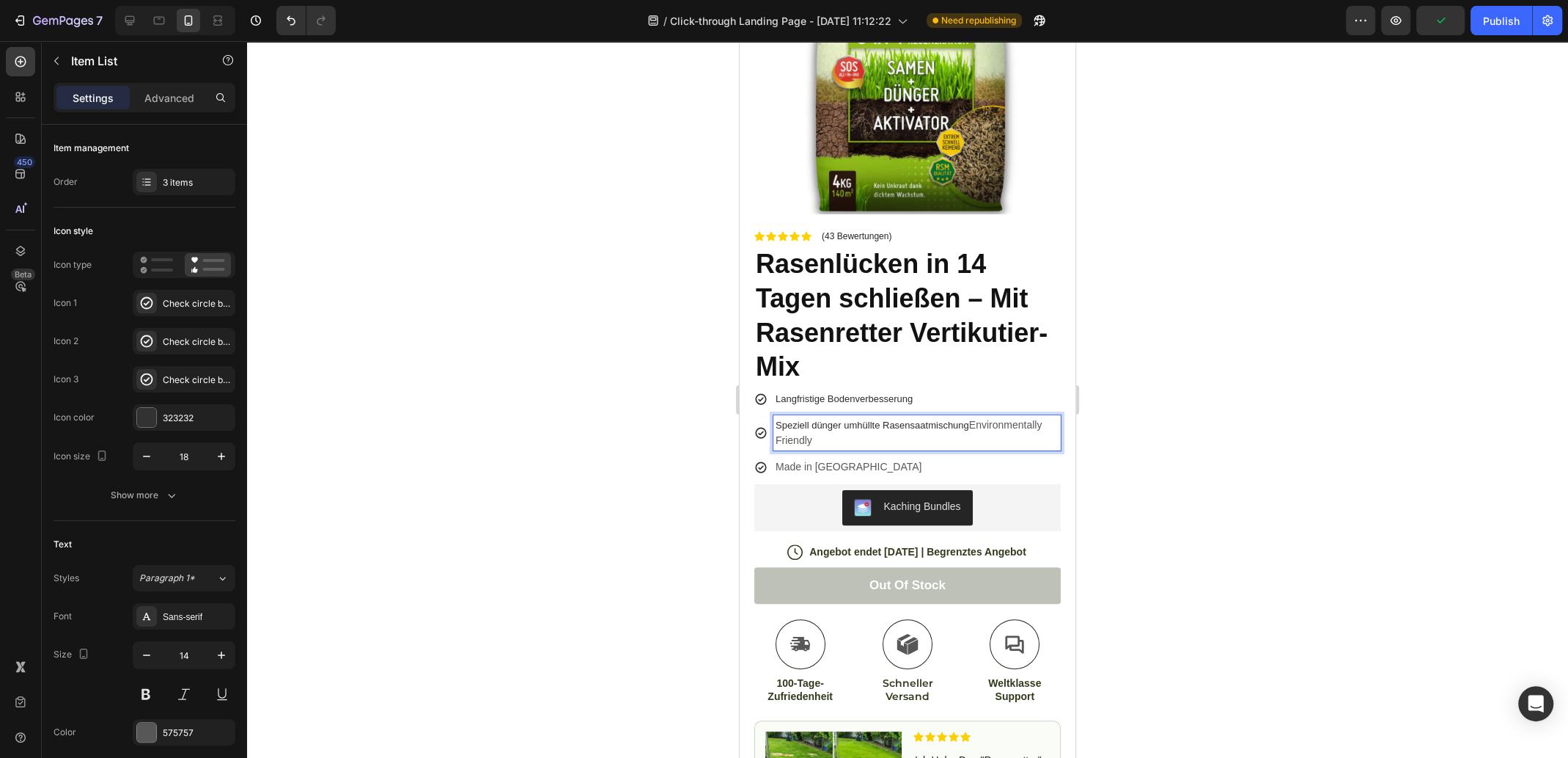
click at [969, 418] on p "Speziell dünger umhüllte Rasensaatmischung Environmentally Friendly" at bounding box center [917, 433] width 283 height 31
click at [985, 418] on p "Speziell dünger umhüllte Rasensaatmischung Environmentally Friendly" at bounding box center [917, 433] width 283 height 31
click at [1037, 418] on p "Speziell dünger umhüllte Rasensaatmischung Environmentally Friendly" at bounding box center [917, 433] width 283 height 31
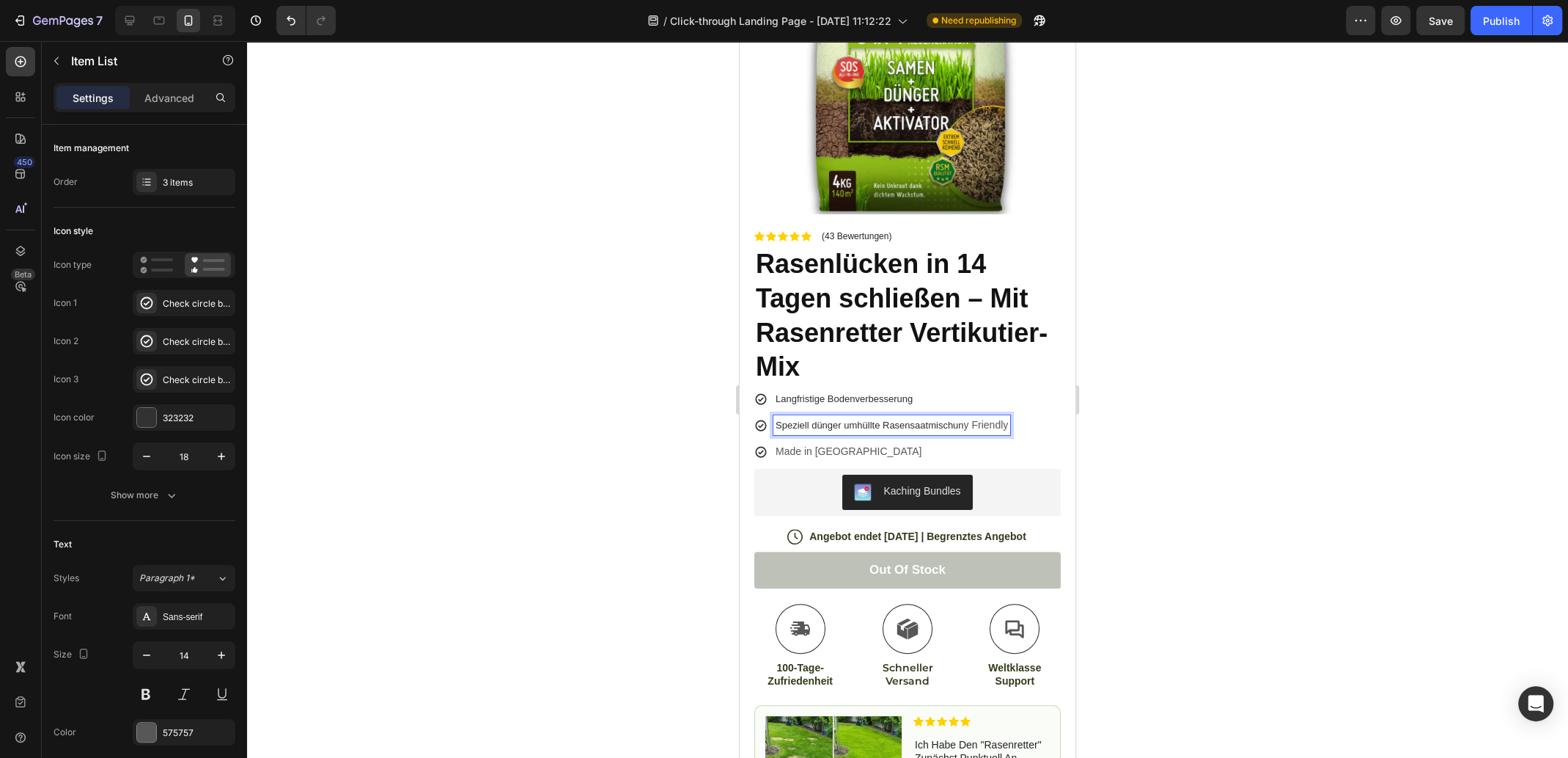
click at [1008, 415] on div "Speziell dünger umhüllte Rasensaatmischun y Friendly" at bounding box center [892, 425] width 237 height 20
click at [854, 420] on span "Speziell dünger umhüllte Rasensaatmischung" at bounding box center [872, 425] width 194 height 11
click at [822, 420] on span "Speziell dünger umhüllte Rasensaatmischung" at bounding box center [872, 425] width 194 height 11
click at [829, 420] on span "Speziell dünger umhüllte Rasensaatmischung" at bounding box center [872, 425] width 194 height 11
click at [740, 41] on lt-em "düngerumhüllte" at bounding box center [740, 41] width 0 height 0
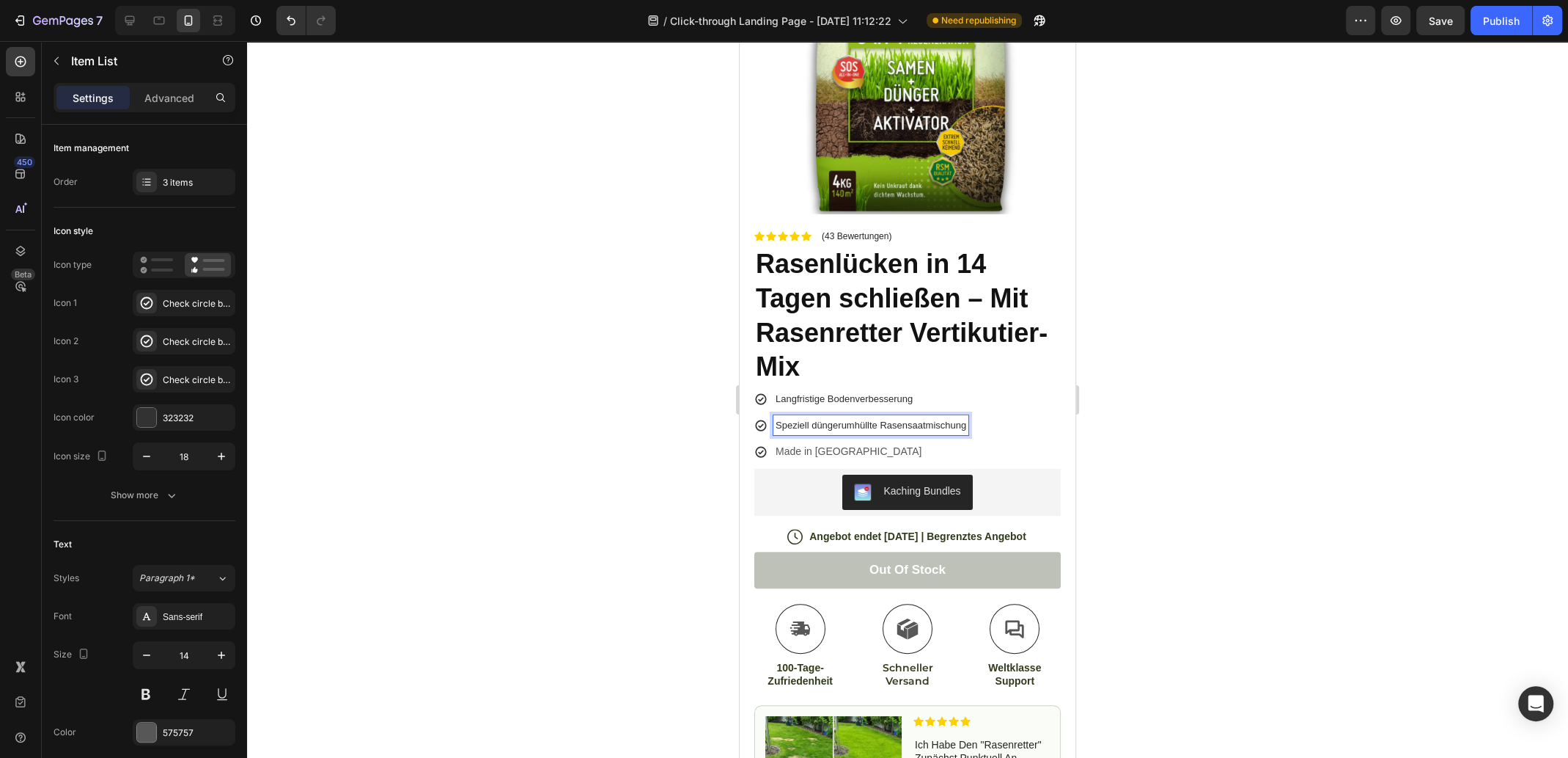
click at [876, 444] on p "Made in [GEOGRAPHIC_DATA]" at bounding box center [871, 451] width 191 height 15
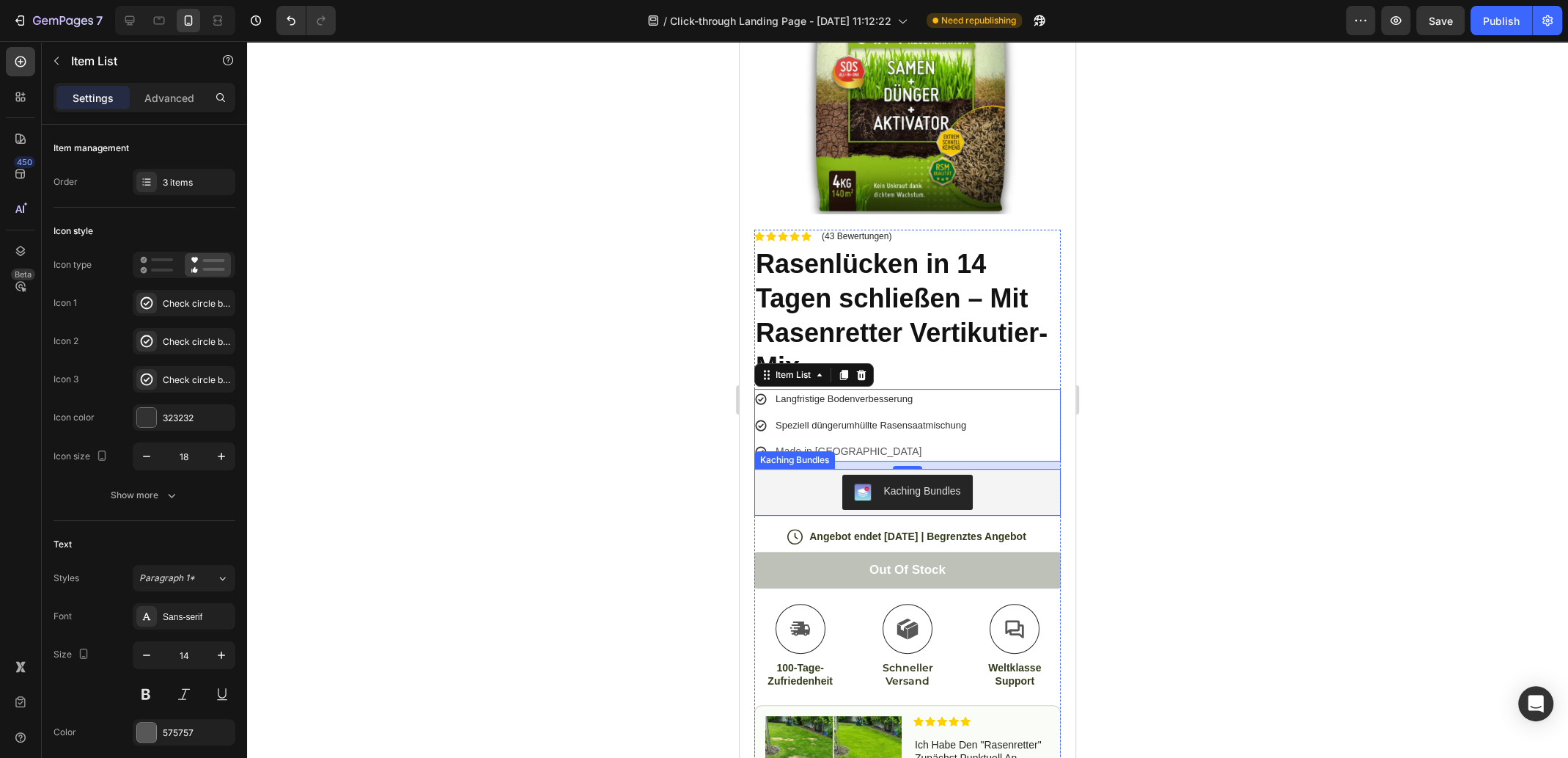
click at [825, 454] on div "Kaching Bundles" at bounding box center [794, 460] width 75 height 13
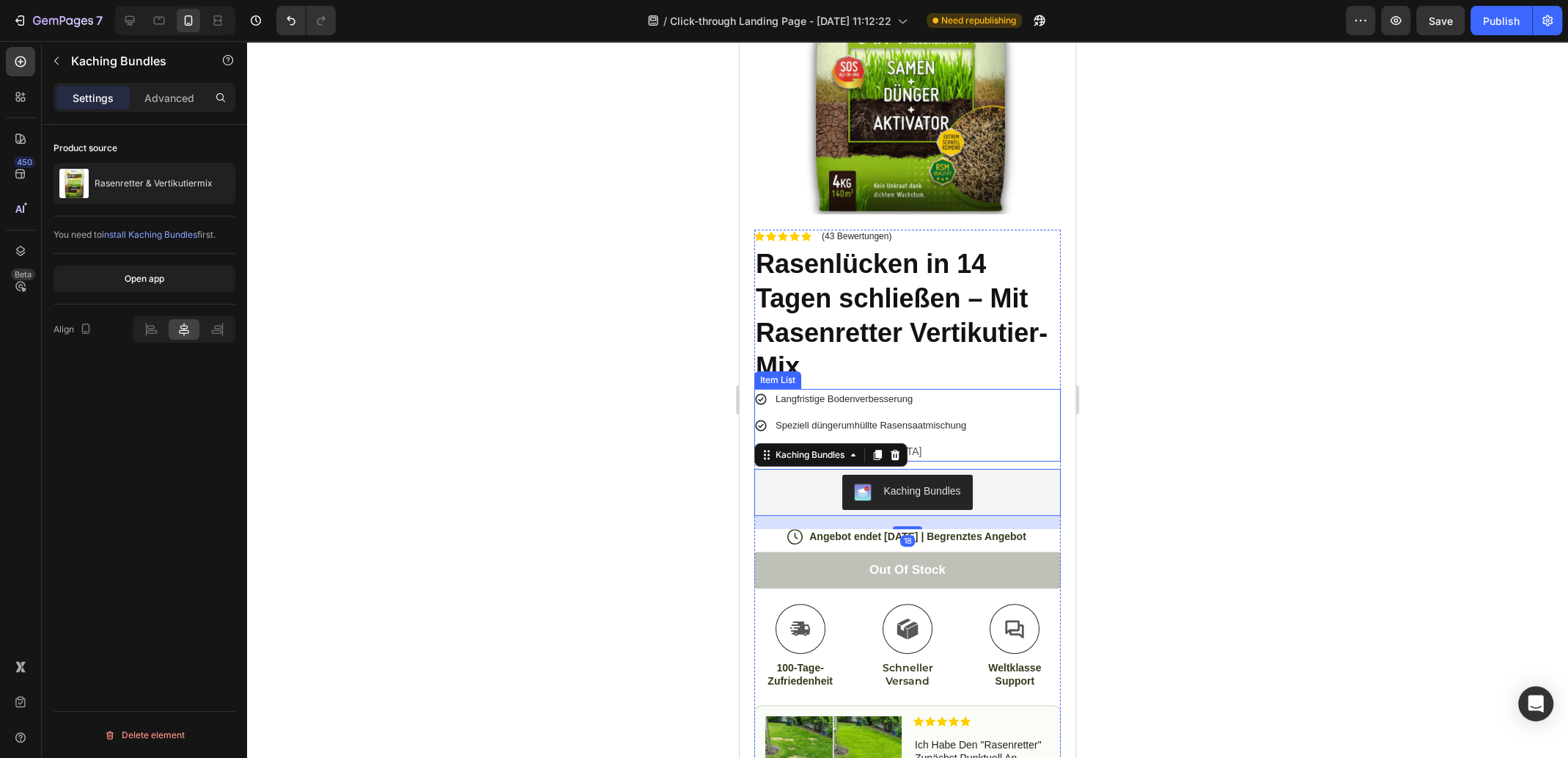
click at [995, 435] on div "Langfristige Bodenverbesserung Speziell düngerumhüllte Rasensaatmischung Made i…" at bounding box center [908, 425] width 306 height 73
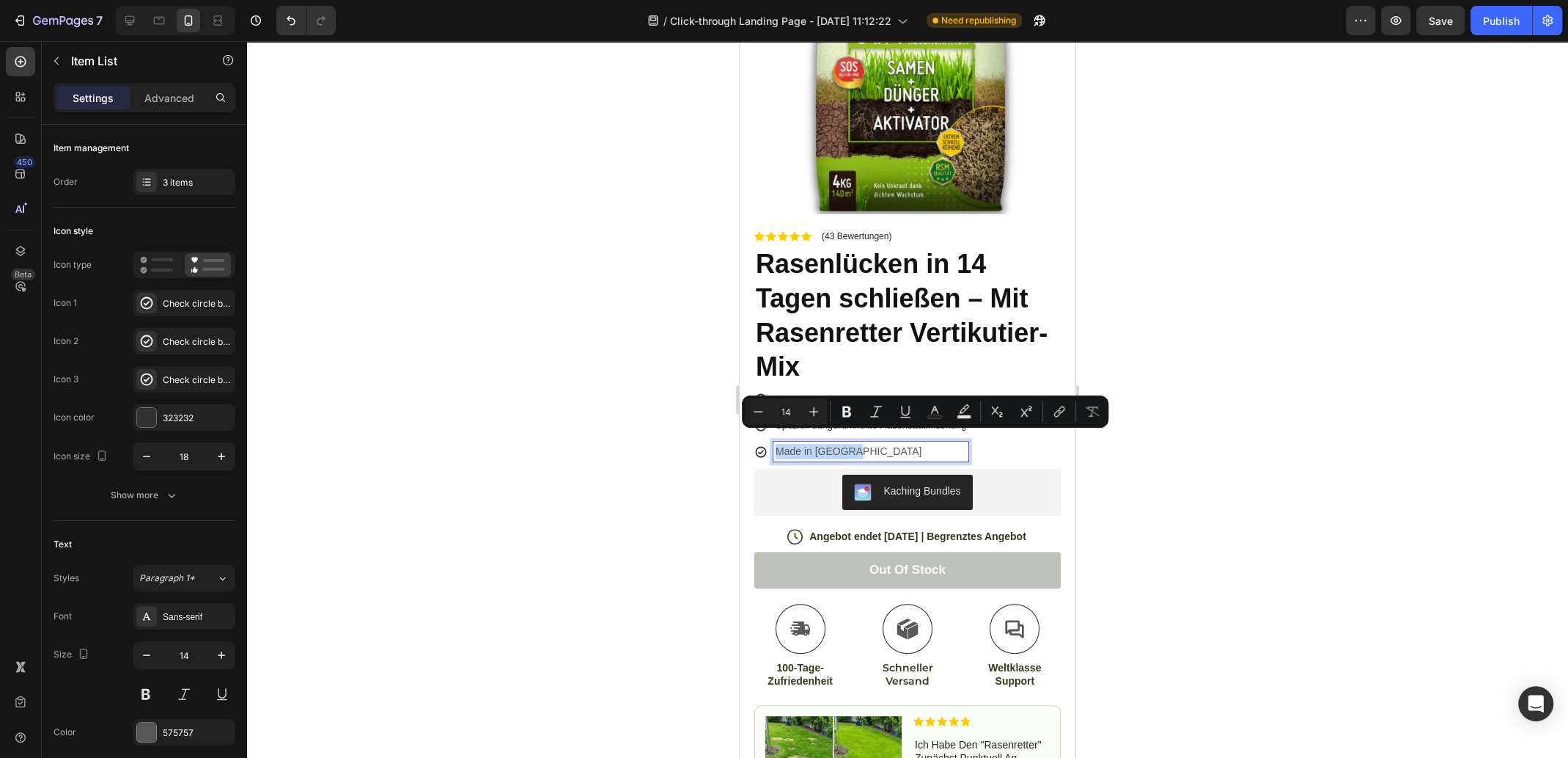
drag, startPoint x: 880, startPoint y: 435, endPoint x: 778, endPoint y: 436, distance: 102.0
click at [778, 444] on p "Made in [GEOGRAPHIC_DATA]" at bounding box center [871, 451] width 191 height 15
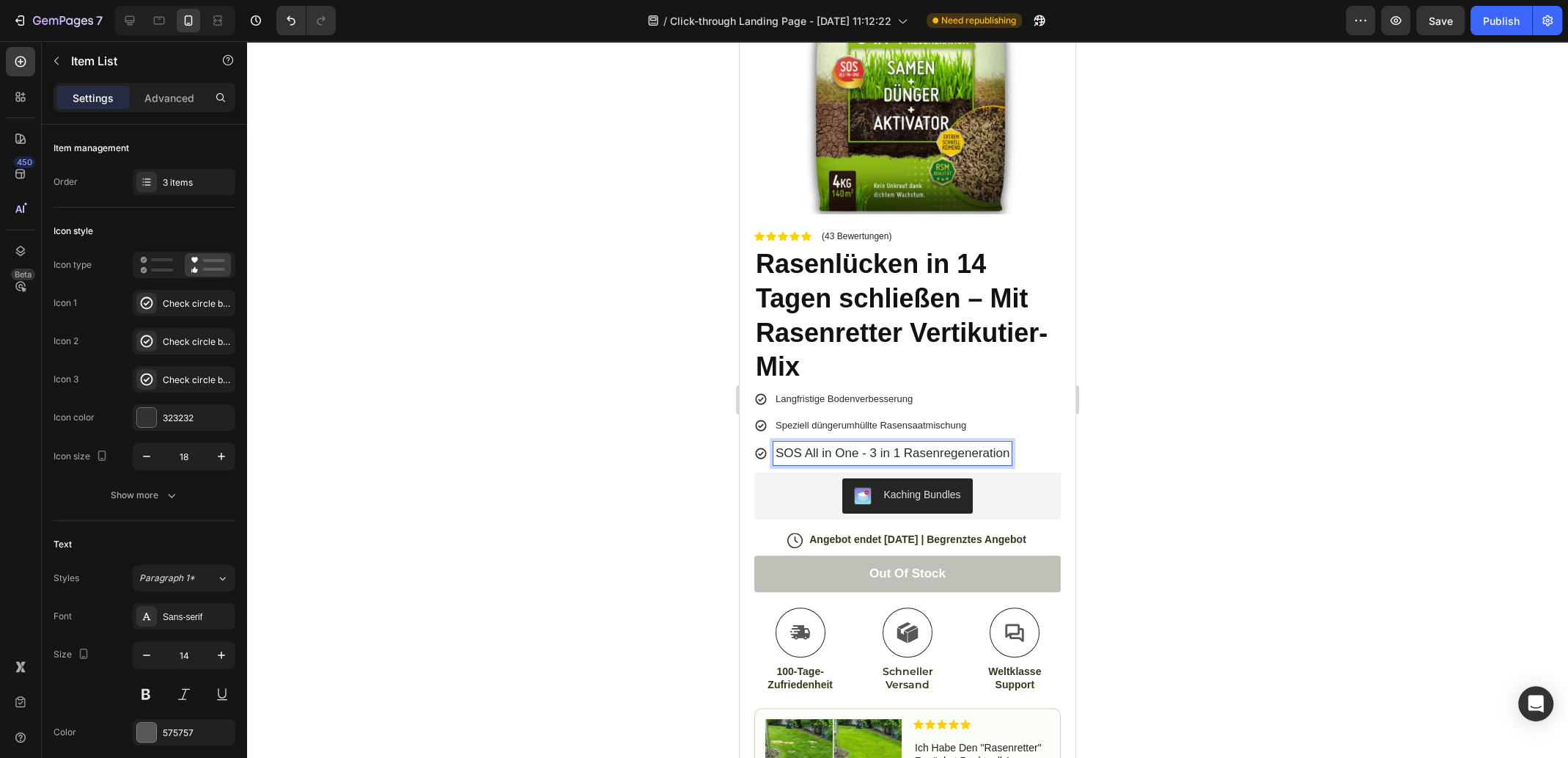
click at [873, 420] on span "Speziell düngerumhüllte Rasensaatmischung" at bounding box center [871, 425] width 191 height 11
click at [812, 446] on span "SOS All in One - 3 in 1 Rasenregeneration" at bounding box center [892, 453] width 234 height 14
click at [145, 456] on icon "button" at bounding box center [146, 456] width 15 height 15
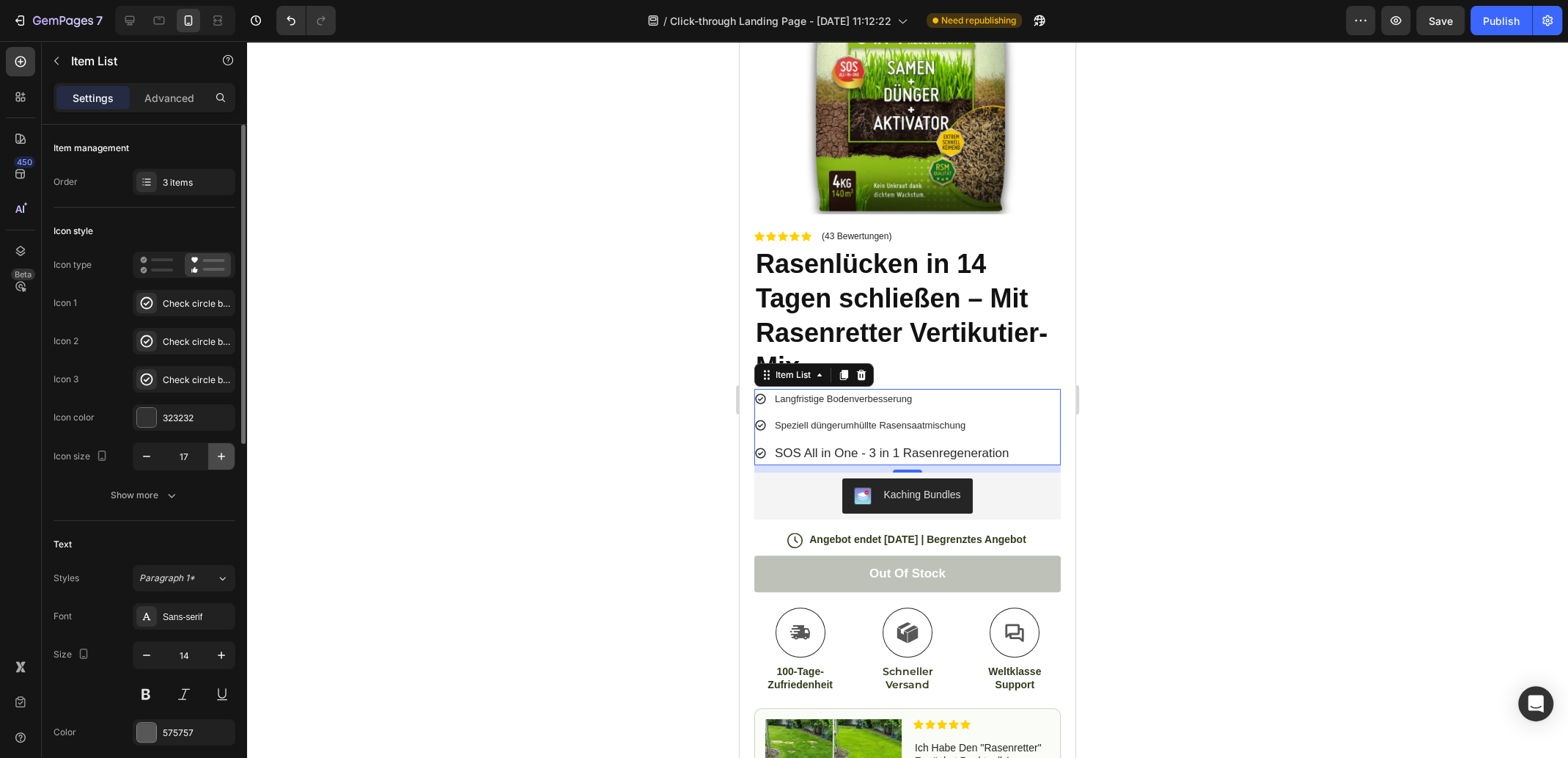
click at [211, 455] on button "button" at bounding box center [221, 456] width 27 height 27
type input "18"
click at [936, 446] on span "SOS All in One - 3 in 1 Rasenregeneration" at bounding box center [892, 453] width 234 height 14
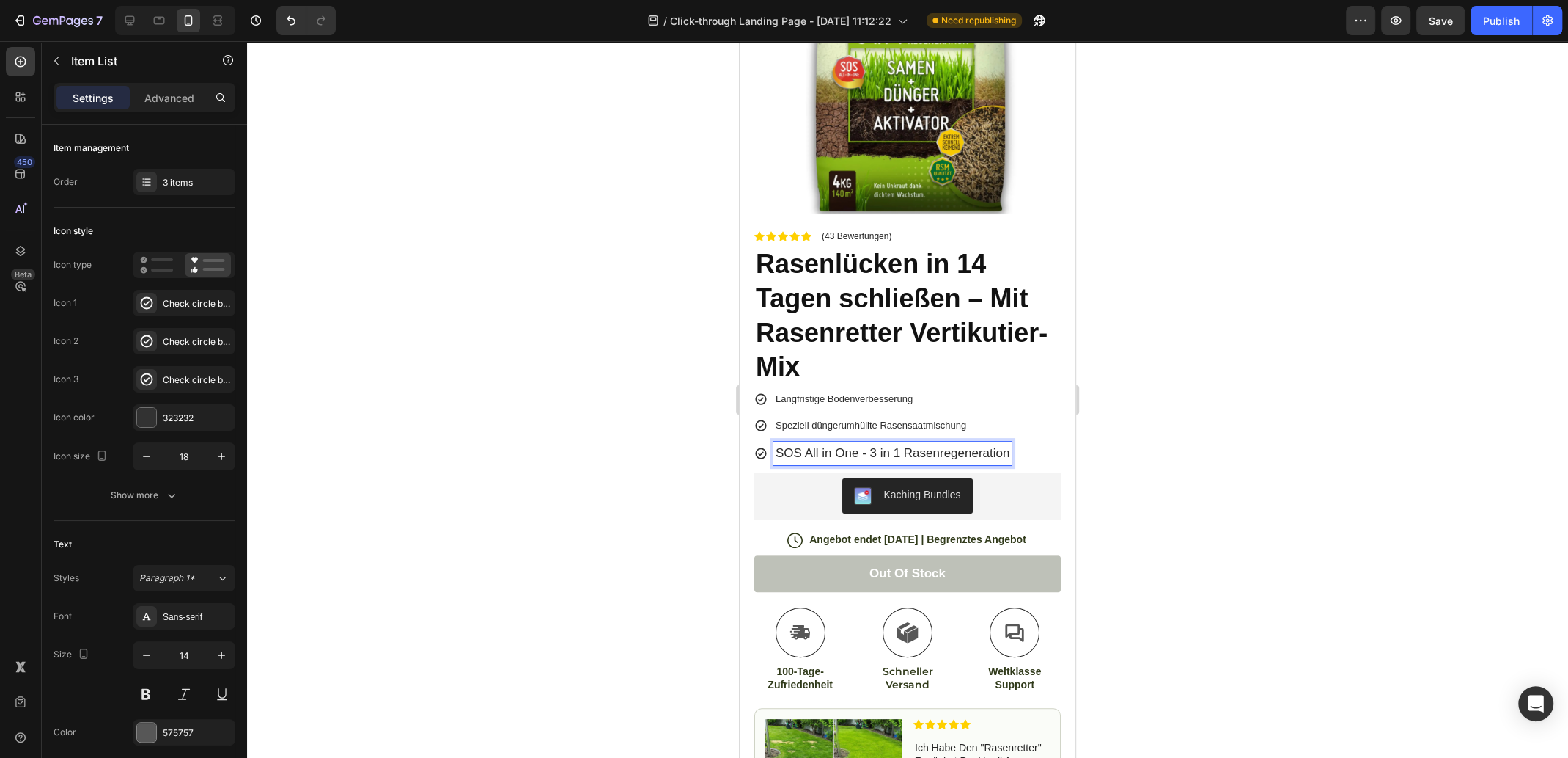
click at [984, 446] on span "SOS All in One - 3 in 1 Rasenregeneration" at bounding box center [892, 453] width 234 height 14
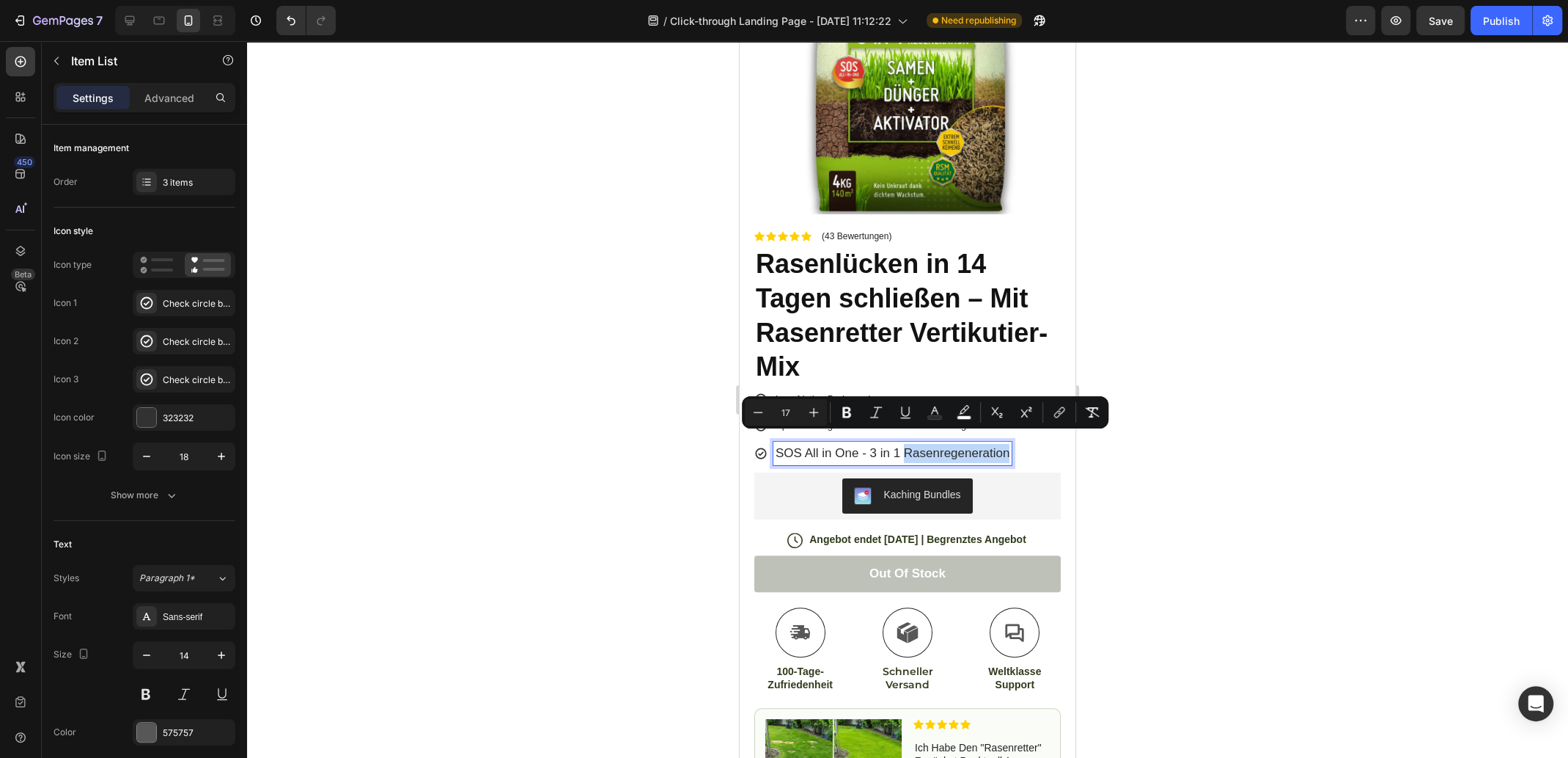
click at [987, 446] on span "SOS All in One - 3 in 1 Rasenregeneration" at bounding box center [892, 453] width 234 height 14
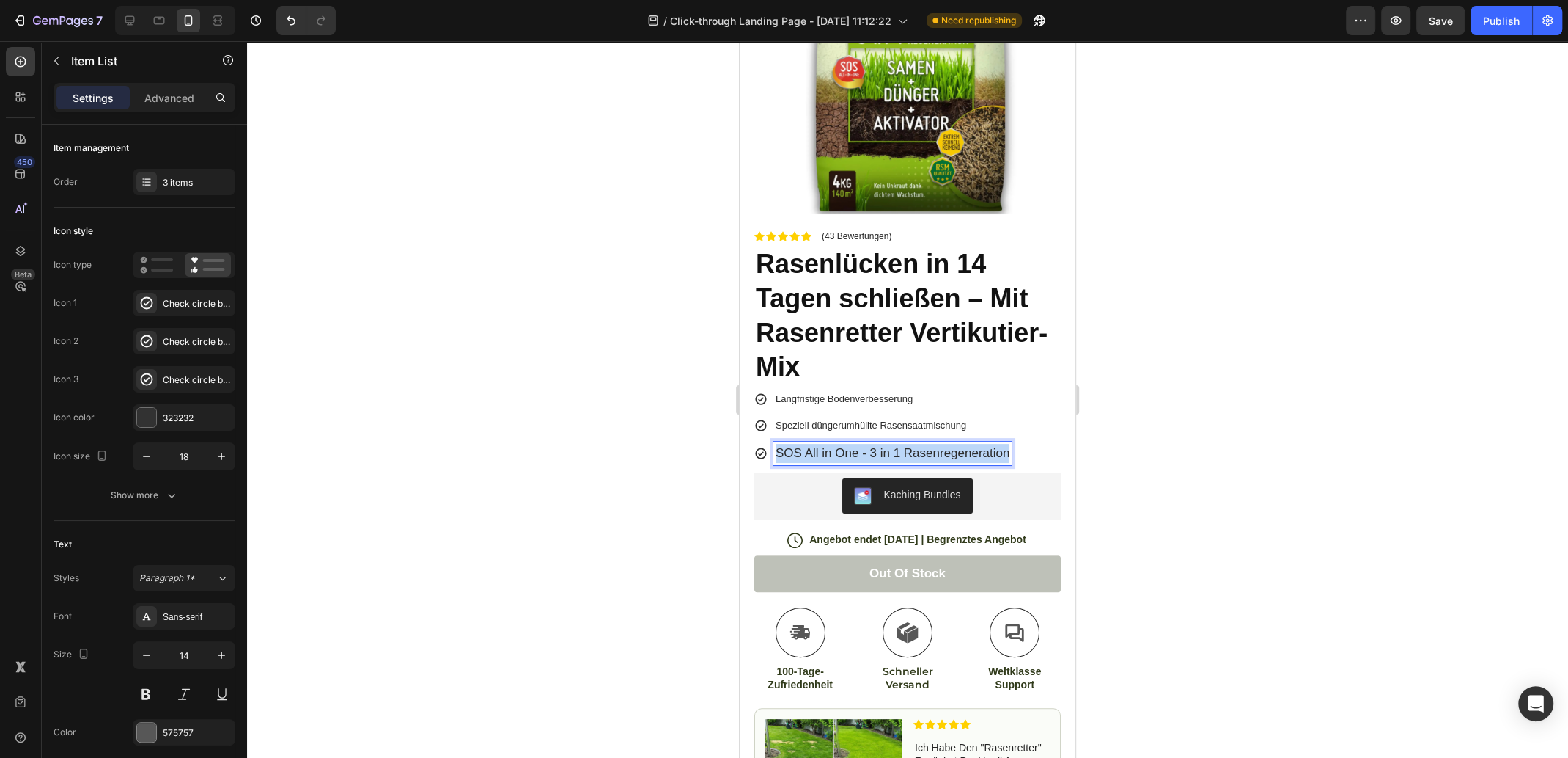
drag, startPoint x: 1008, startPoint y: 441, endPoint x: 775, endPoint y: 438, distance: 233.0
click at [776, 446] on span "SOS All in One - 3 in 1 Rasenregeneration" at bounding box center [892, 453] width 234 height 14
click at [833, 420] on span "Speziell düngerumhüllte Rasensaatmischung" at bounding box center [871, 425] width 191 height 11
click at [825, 393] on span "Langfristige Bodenverbesserung" at bounding box center [844, 398] width 137 height 11
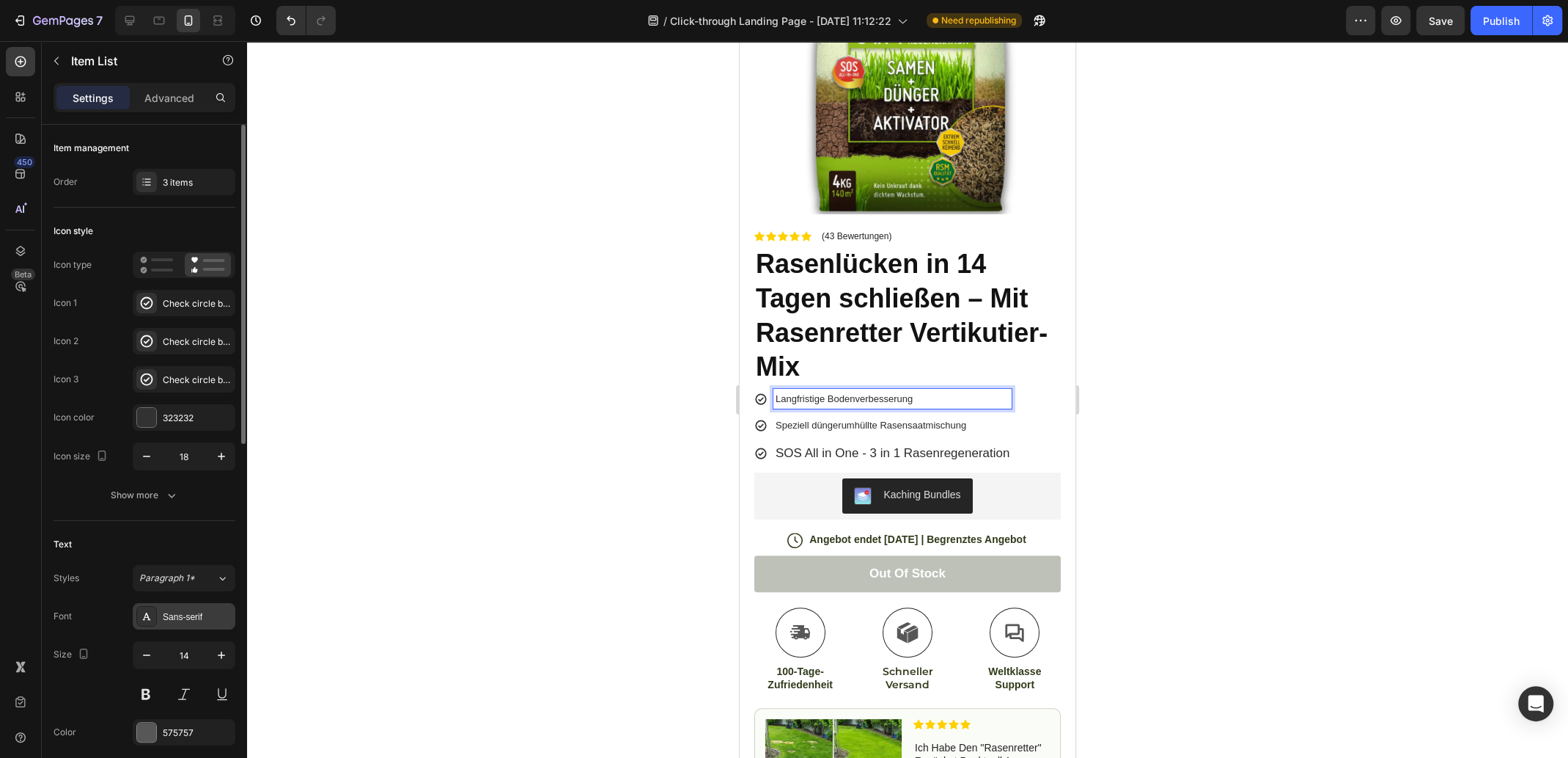
click at [191, 616] on div "Sans-serif" at bounding box center [197, 617] width 69 height 13
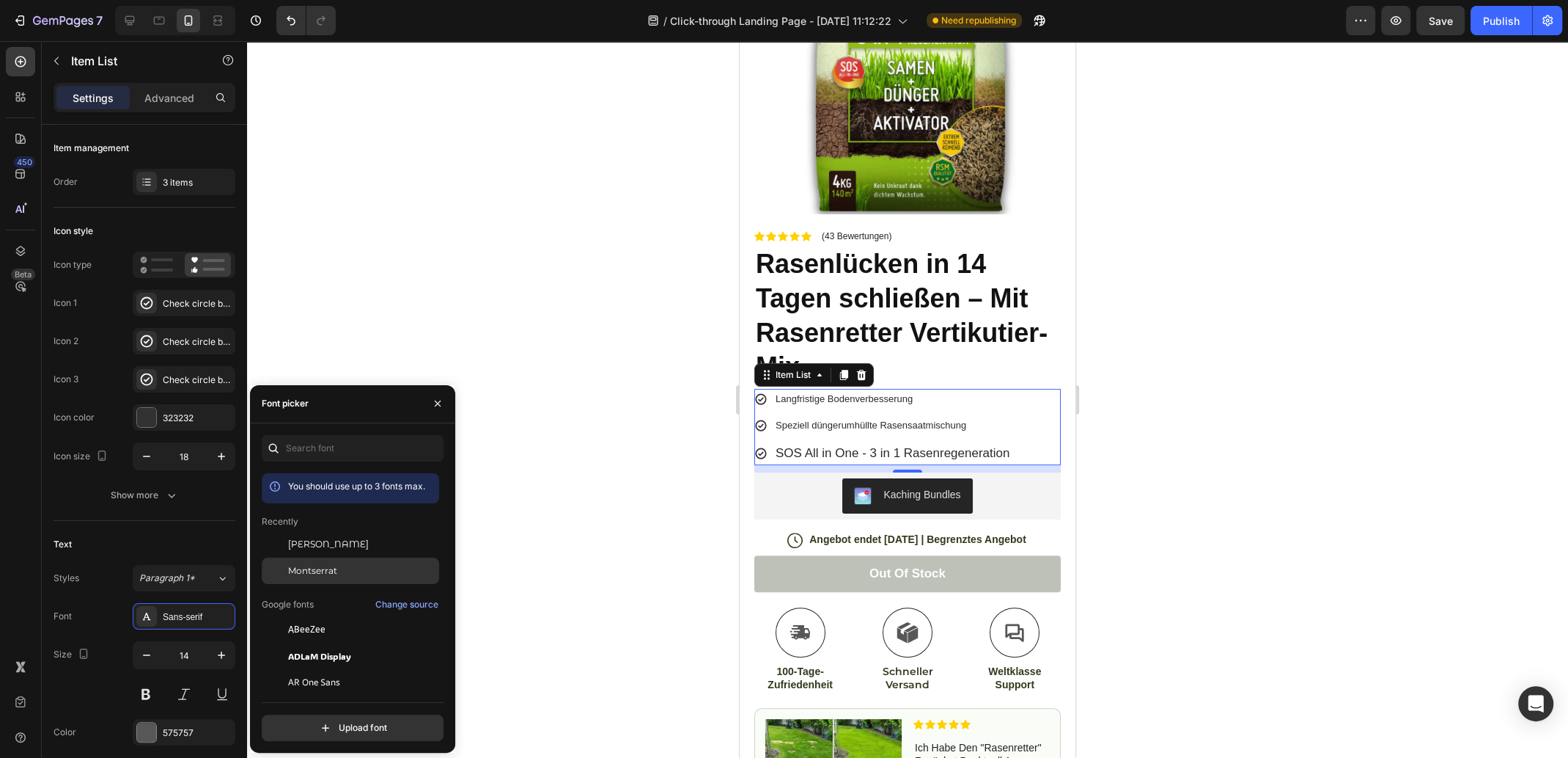
click at [342, 571] on div "Montserrat" at bounding box center [362, 570] width 148 height 13
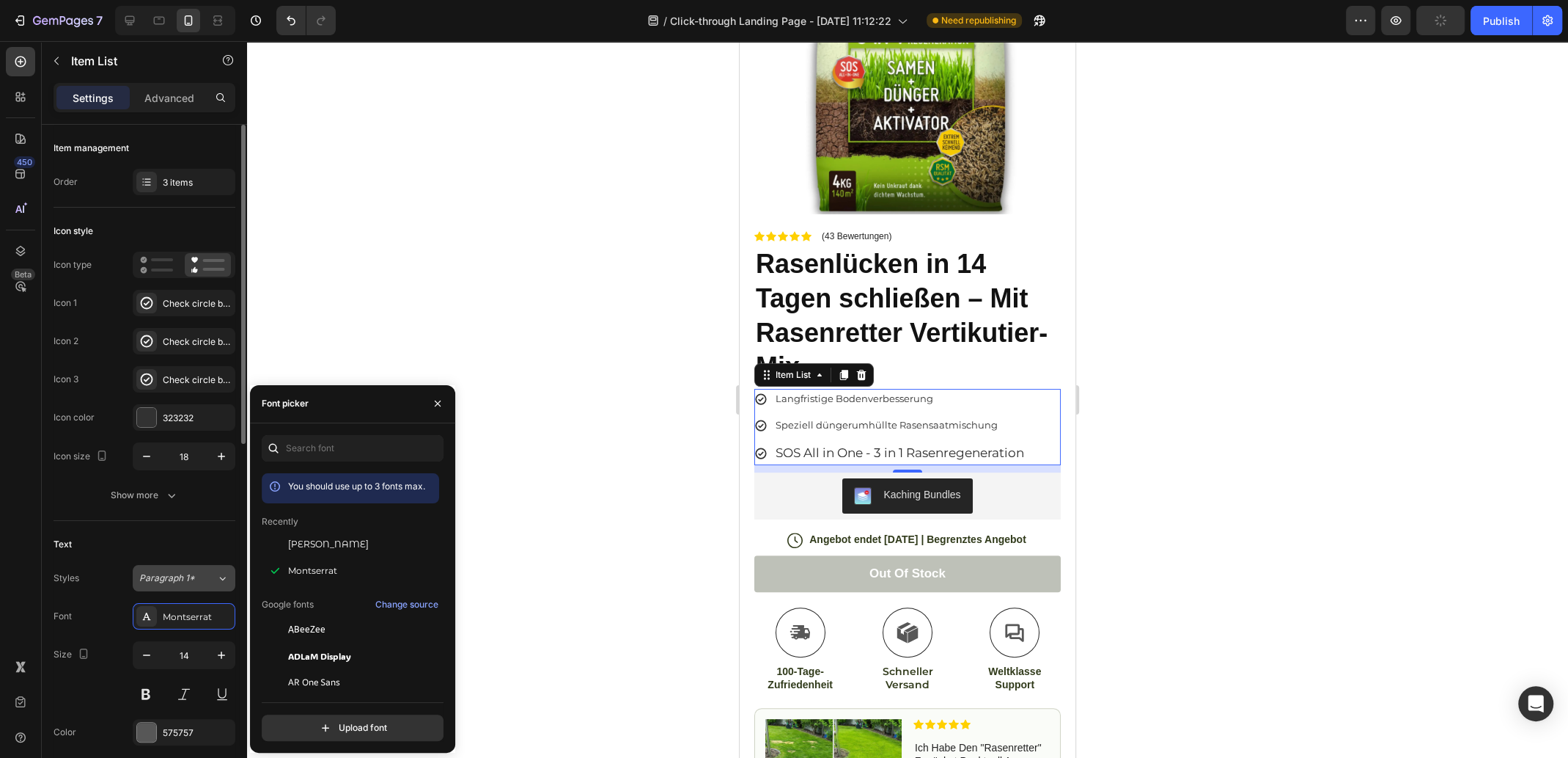
click at [198, 578] on div "Paragraph 1*" at bounding box center [169, 577] width 60 height 13
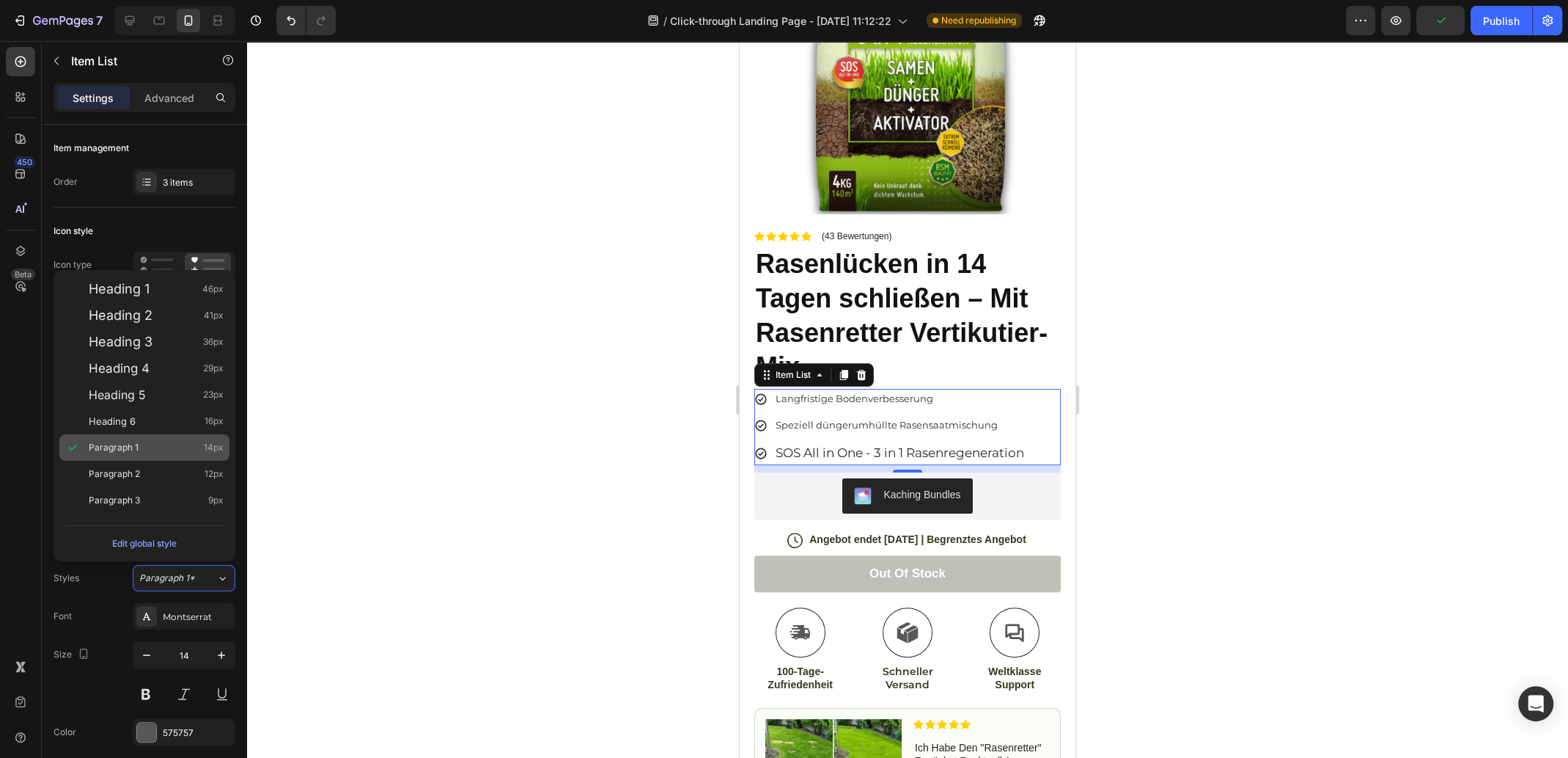
click at [148, 447] on div "Paragraph 1 14px" at bounding box center [156, 447] width 135 height 15
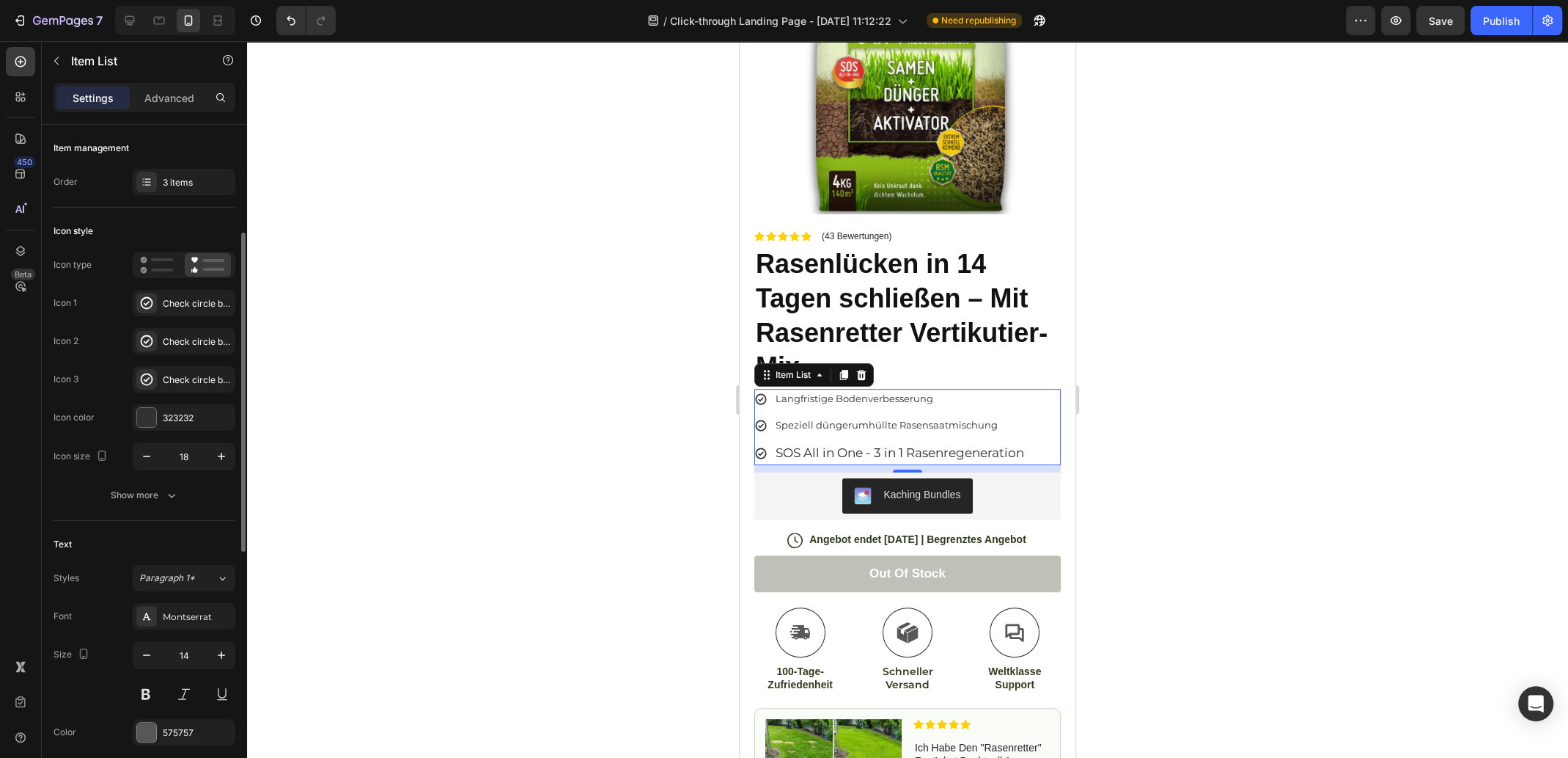
scroll to position [74, 0]
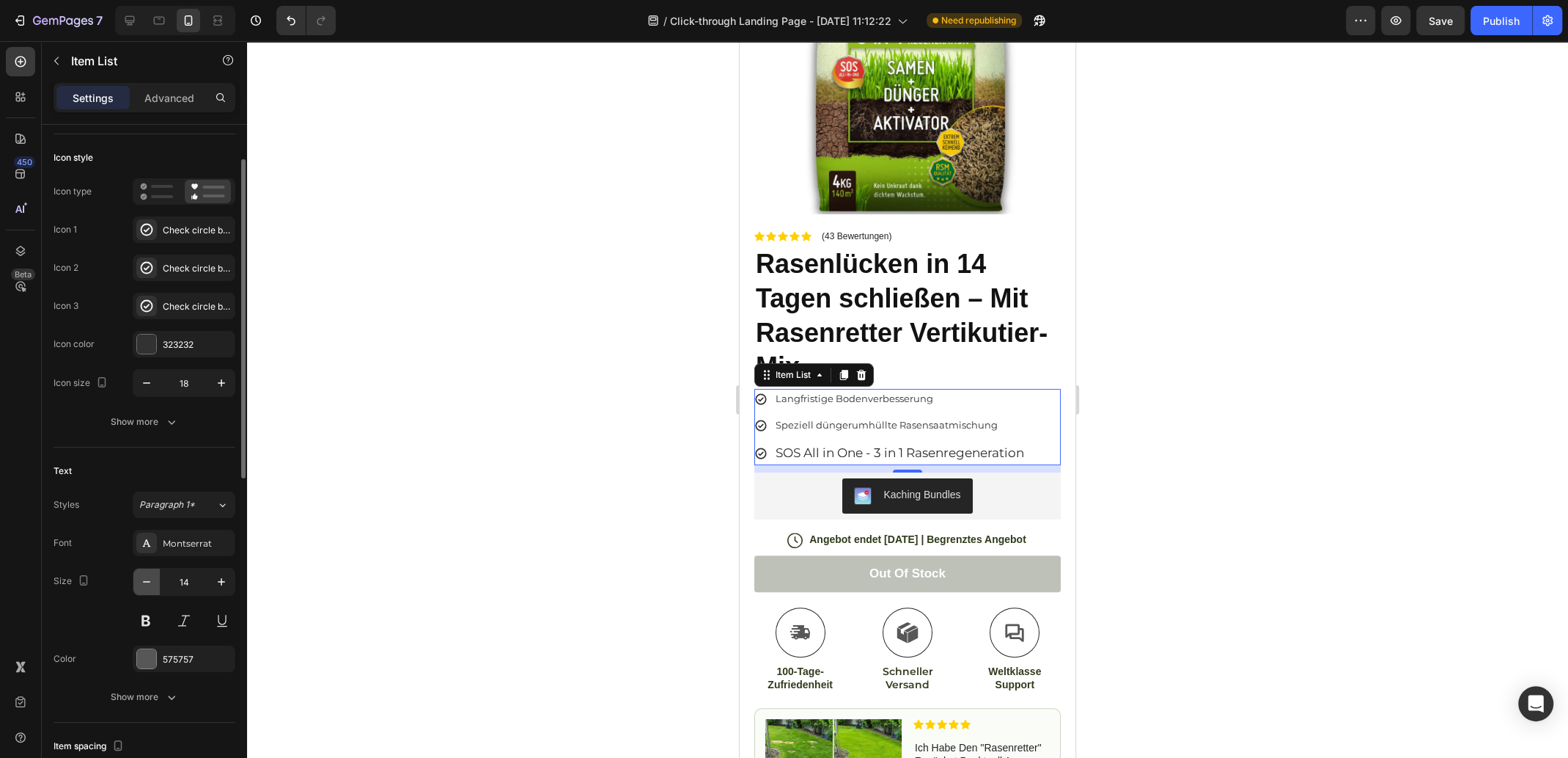
click at [151, 583] on icon "button" at bounding box center [146, 581] width 15 height 15
click at [225, 585] on icon "button" at bounding box center [221, 581] width 15 height 15
type input "14"
click at [146, 619] on button at bounding box center [145, 621] width 27 height 27
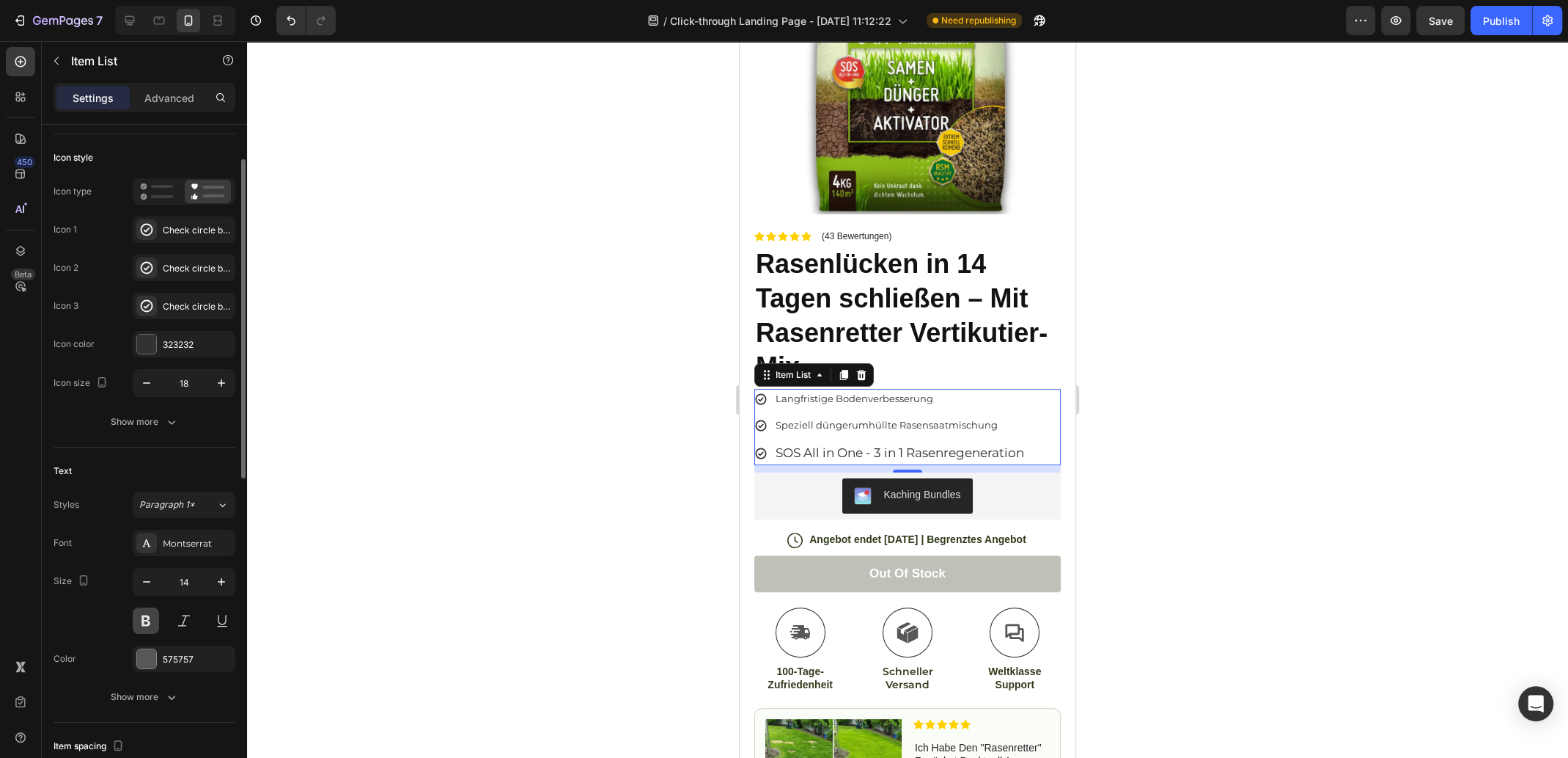
click at [146, 619] on button at bounding box center [145, 621] width 27 height 27
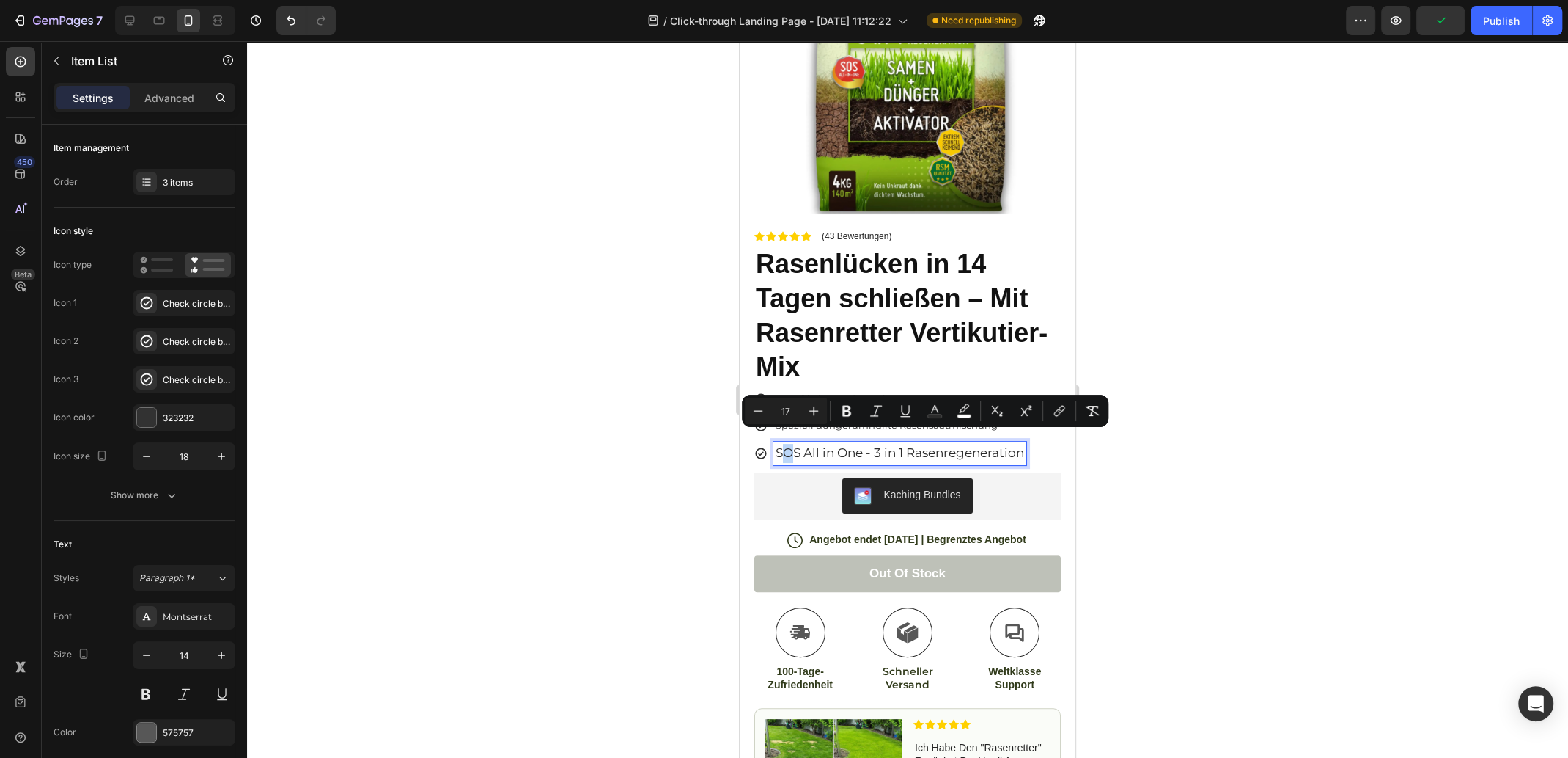
drag, startPoint x: 793, startPoint y: 441, endPoint x: 778, endPoint y: 437, distance: 15.5
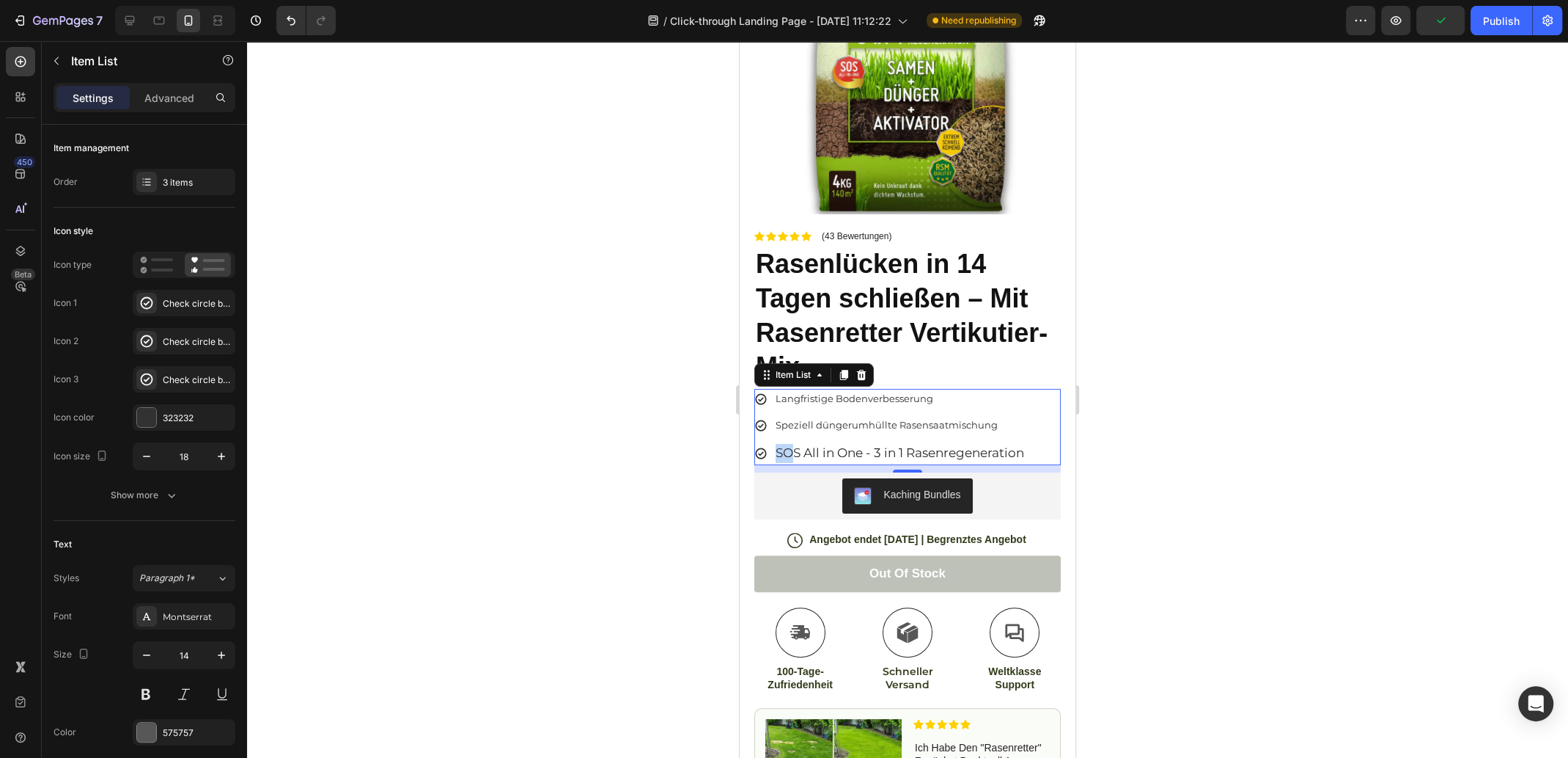
drag, startPoint x: 761, startPoint y: 437, endPoint x: 763, endPoint y: 426, distance: 11.2
click at [763, 426] on div "Langfristige Bodenverbesserung Speziell düngerumhüllte Rasensaatmischung SOS Al…" at bounding box center [891, 427] width 272 height 77
drag, startPoint x: 142, startPoint y: 379, endPoint x: 148, endPoint y: 297, distance: 82.2
click at [148, 297] on div "Icon 1 Check circle bold Icon 2 Check circle bold Icon 3 Check circle bold" at bounding box center [144, 340] width 182 height 102
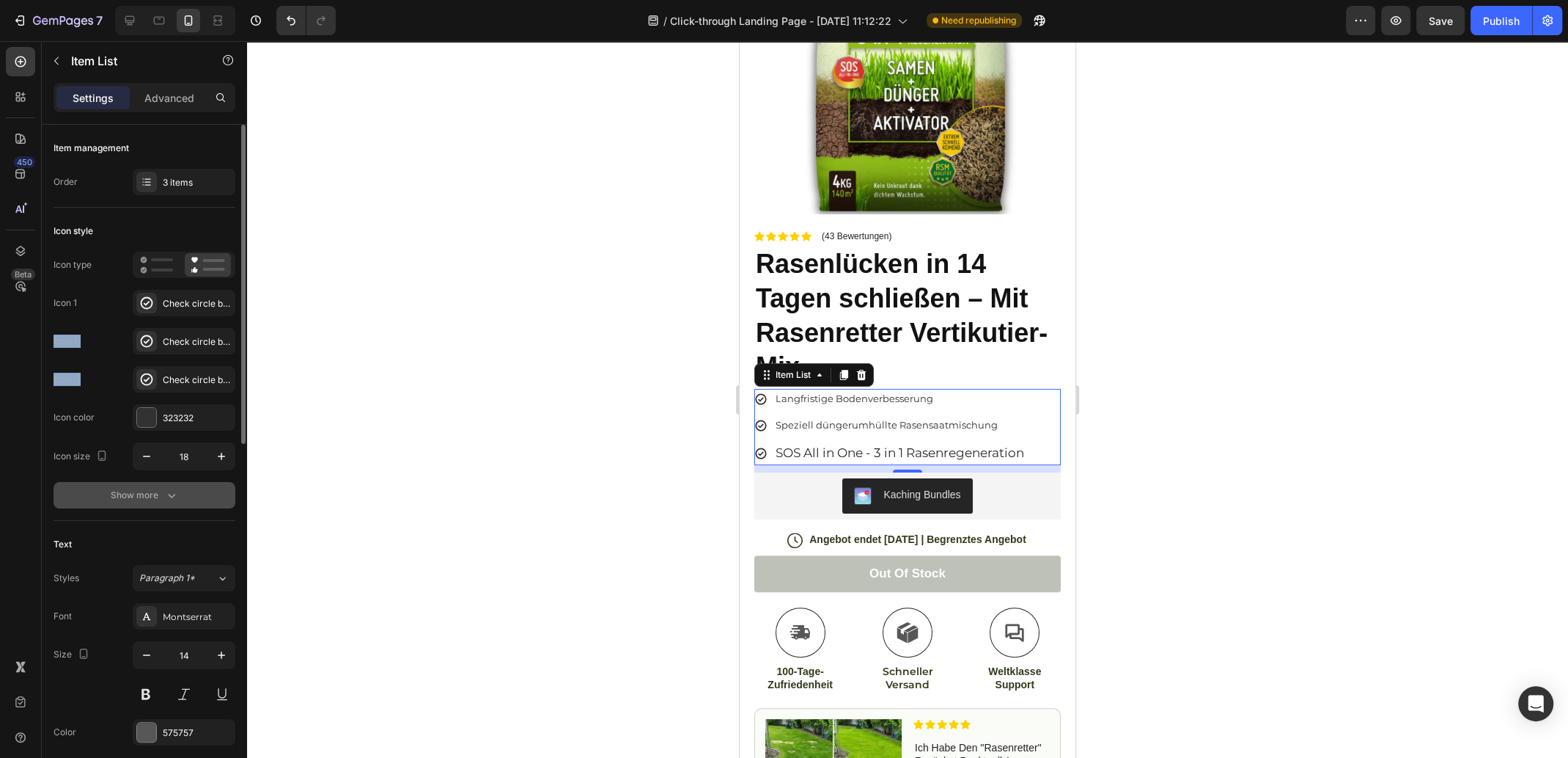
click at [154, 485] on button "Show more" at bounding box center [144, 494] width 182 height 27
click at [209, 493] on rect at bounding box center [213, 494] width 24 height 4
click at [166, 493] on rect at bounding box center [161, 494] width 24 height 4
click at [219, 493] on rect at bounding box center [213, 494] width 24 height 4
click at [194, 379] on div "Check circle bold" at bounding box center [197, 379] width 69 height 13
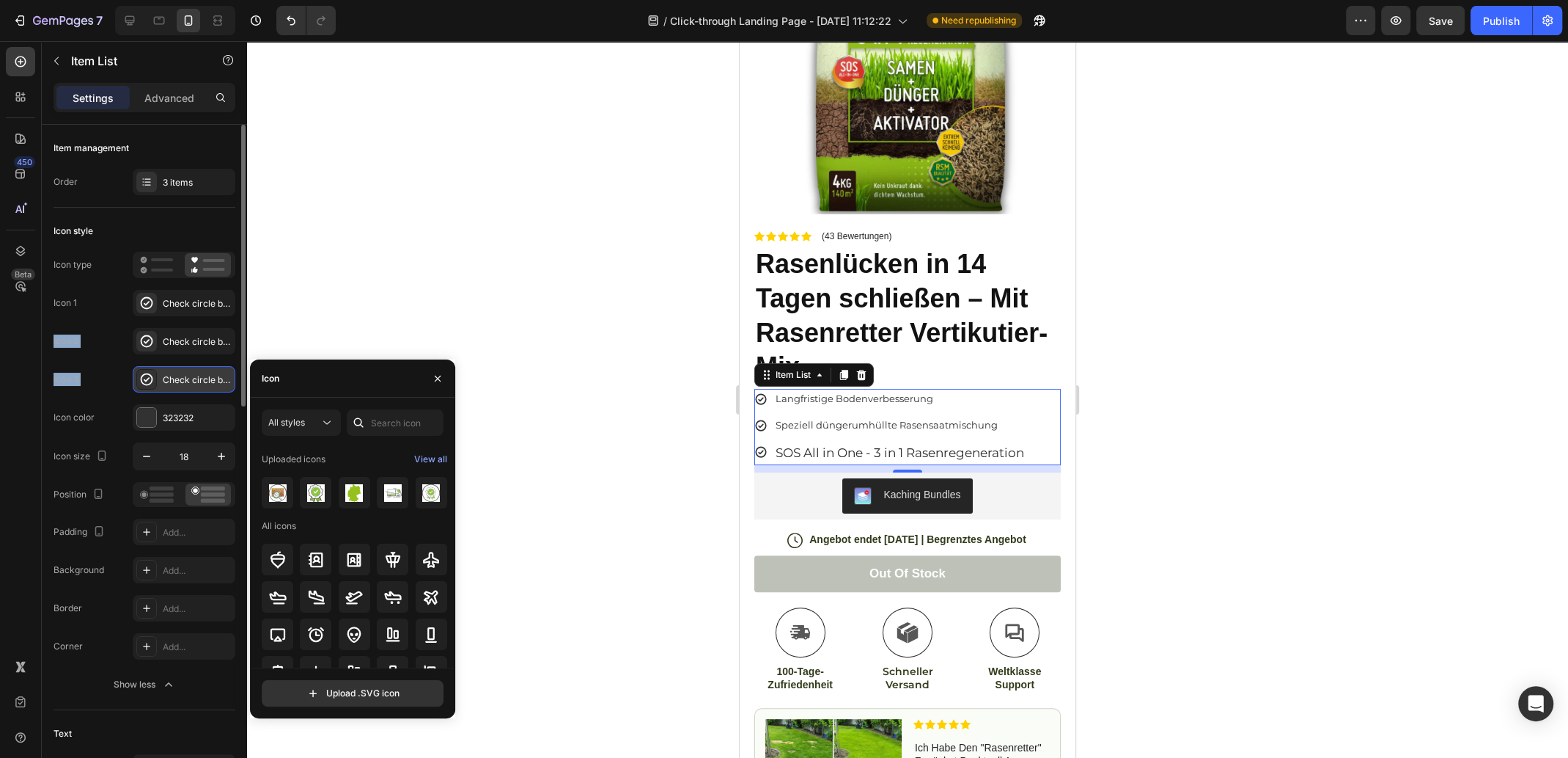
click at [196, 379] on div "Check circle bold" at bounding box center [197, 379] width 69 height 13
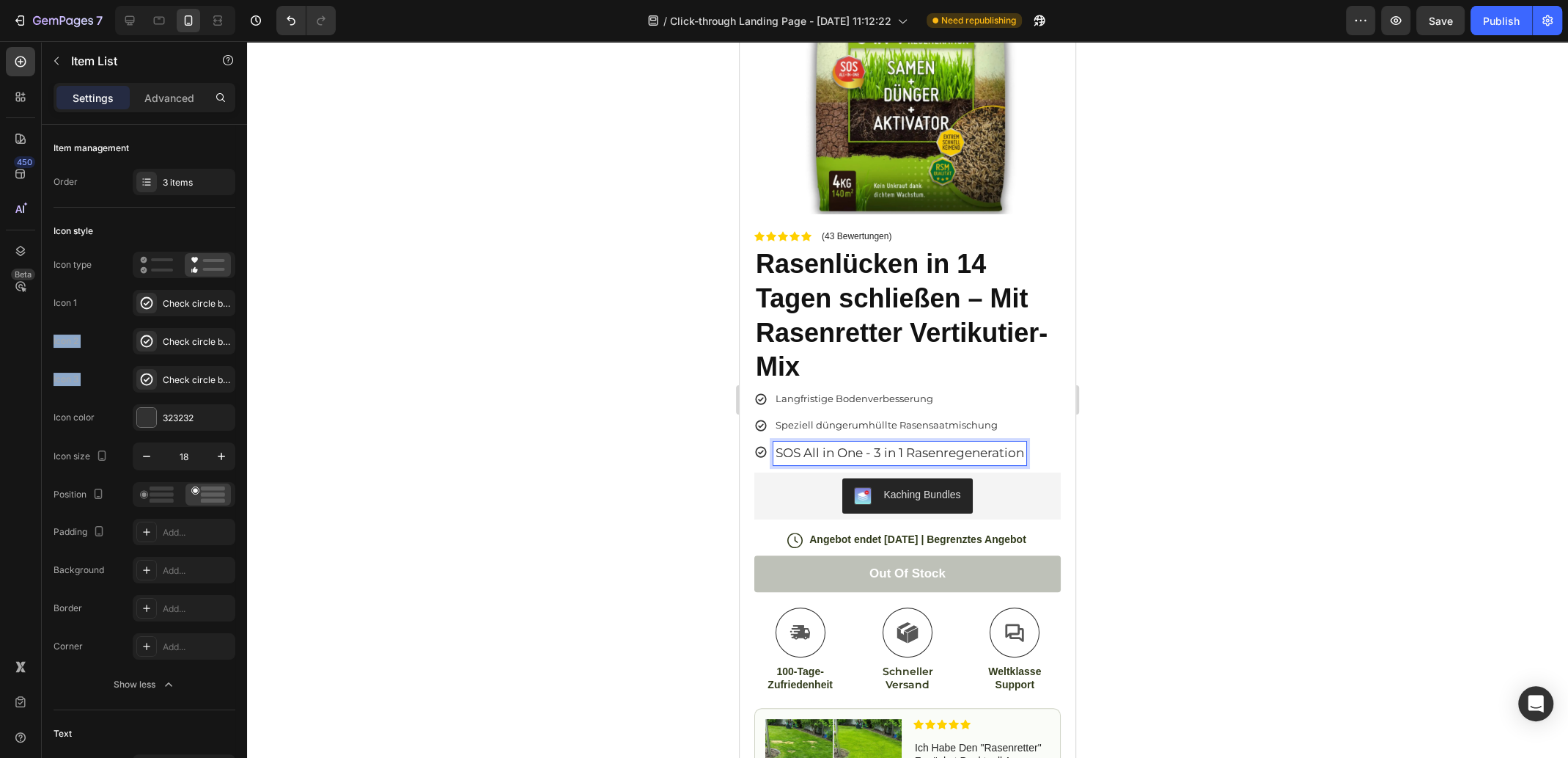
click at [954, 446] on span "SOS All in One - 3 in 1 Rasenregeneration" at bounding box center [900, 453] width 249 height 15
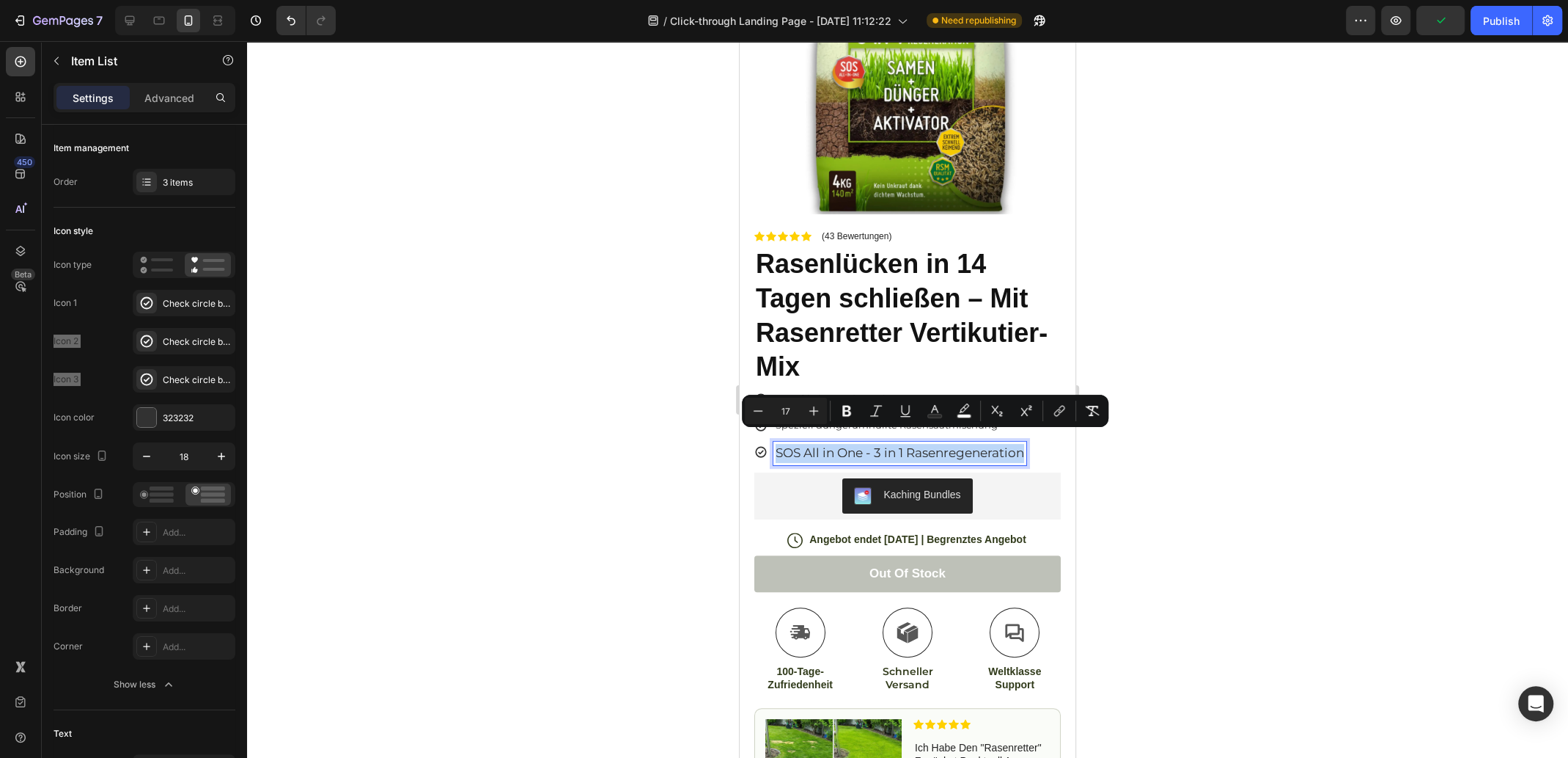
drag, startPoint x: 776, startPoint y: 438, endPoint x: 1025, endPoint y: 443, distance: 249.1
click at [819, 393] on span "Langfristige Bodenverbesserung" at bounding box center [854, 399] width 158 height 12
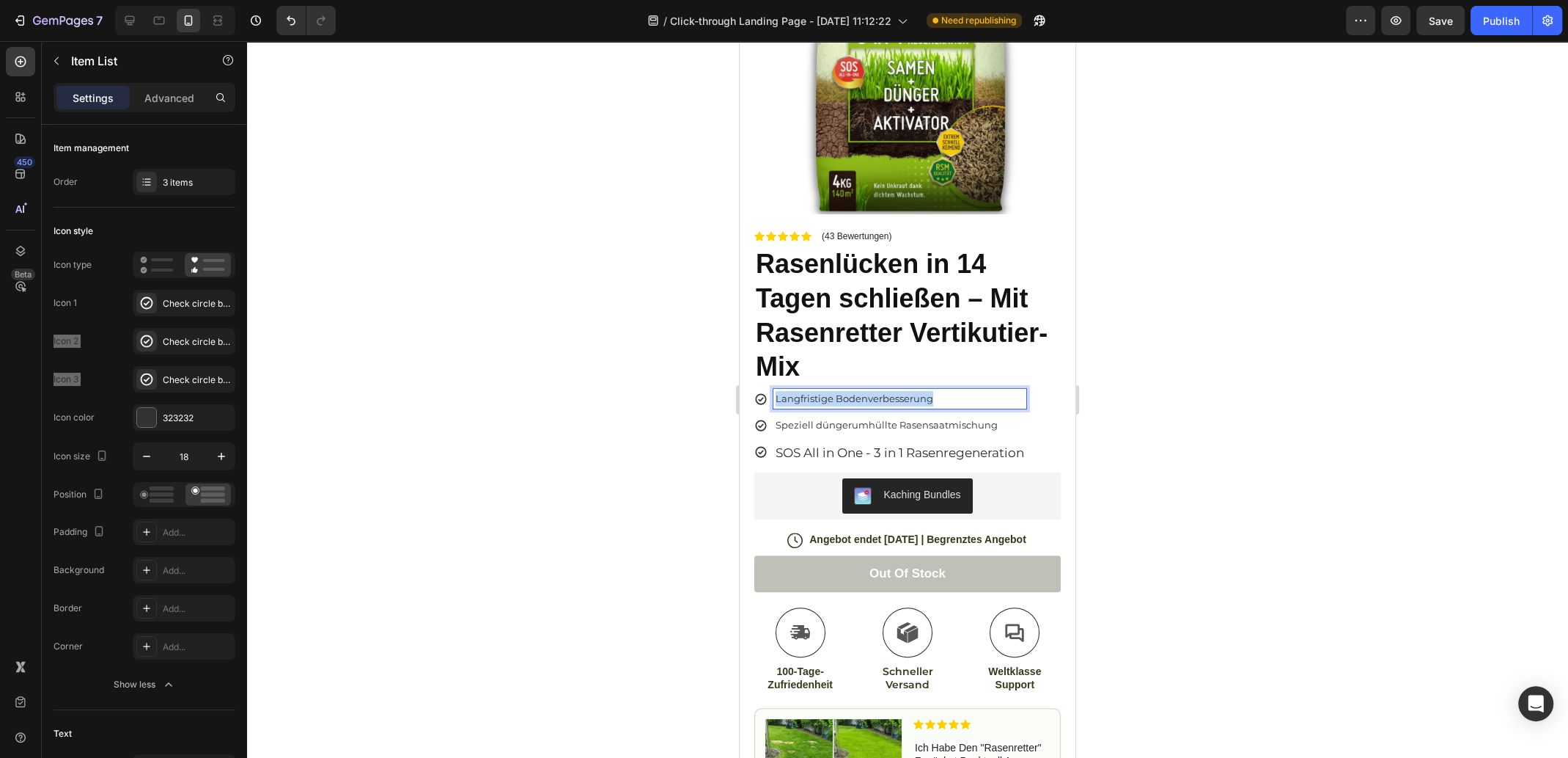
drag, startPoint x: 948, startPoint y: 389, endPoint x: 777, endPoint y: 390, distance: 171.0
click at [777, 391] on p "Langfristige Bodenverbesserung" at bounding box center [900, 398] width 249 height 15
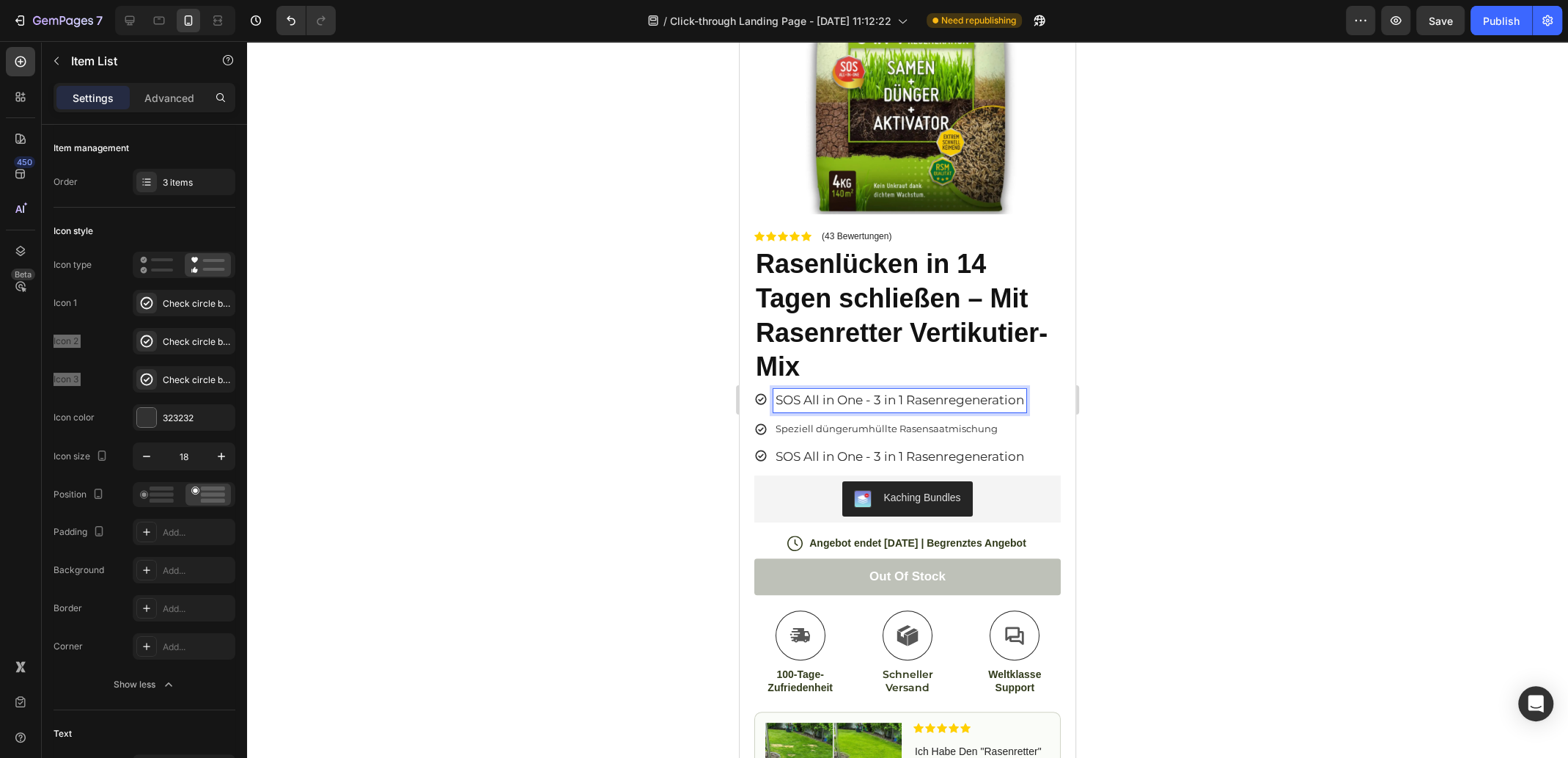
click at [996, 421] on p "Speziell düngerumhüllte Rasensaatmischung" at bounding box center [900, 428] width 249 height 15
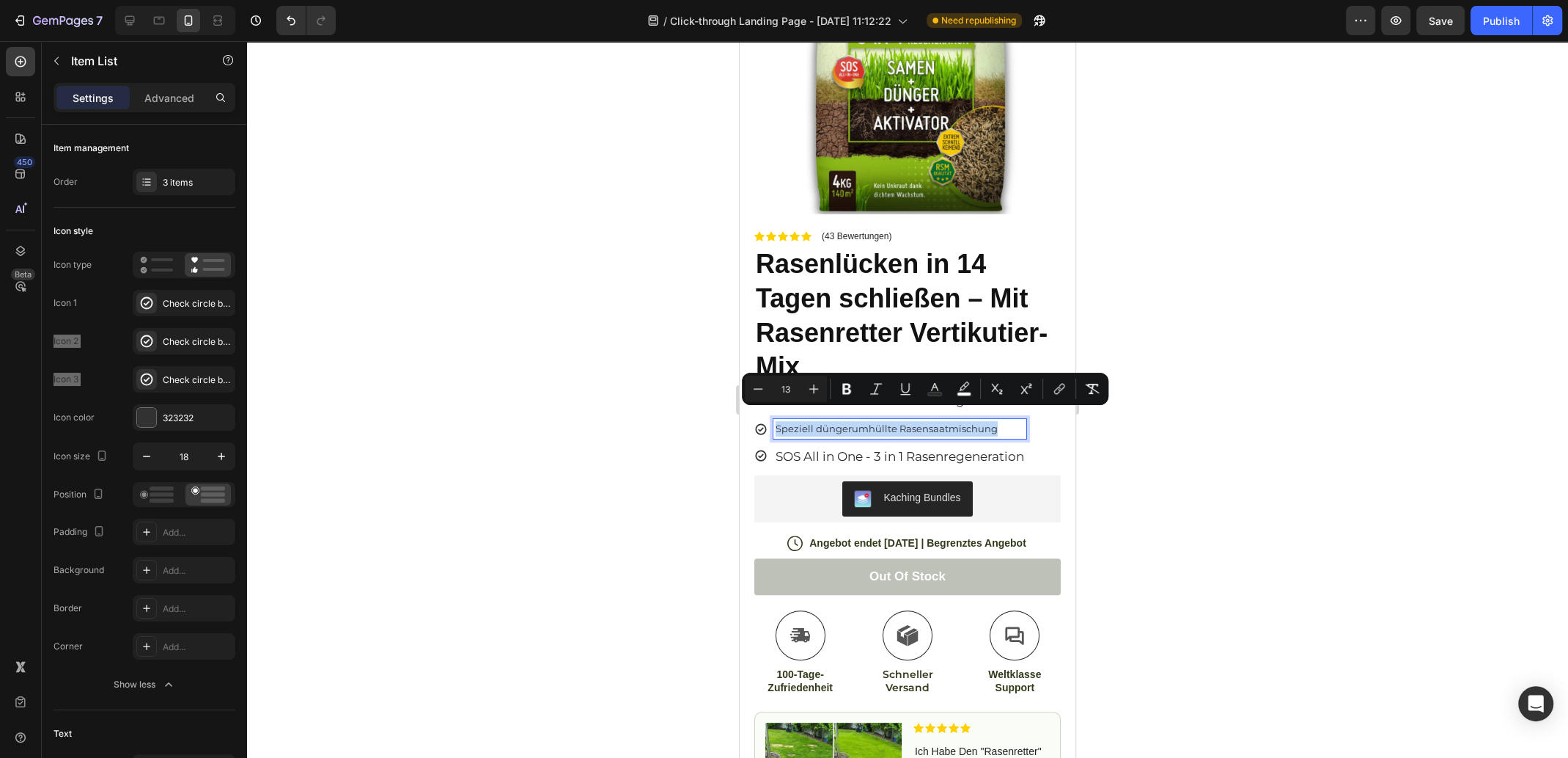
drag, startPoint x: 1005, startPoint y: 415, endPoint x: 772, endPoint y: 415, distance: 233.0
click at [772, 419] on div "Speziell düngerumhüllte Rasensaatmischung" at bounding box center [891, 429] width 272 height 20
copy span "Speziell düngerumhüllte Rasensaatmischung"
click at [897, 449] on span "SOS All in One - 3 in 1 Rasenregeneration" at bounding box center [900, 456] width 249 height 15
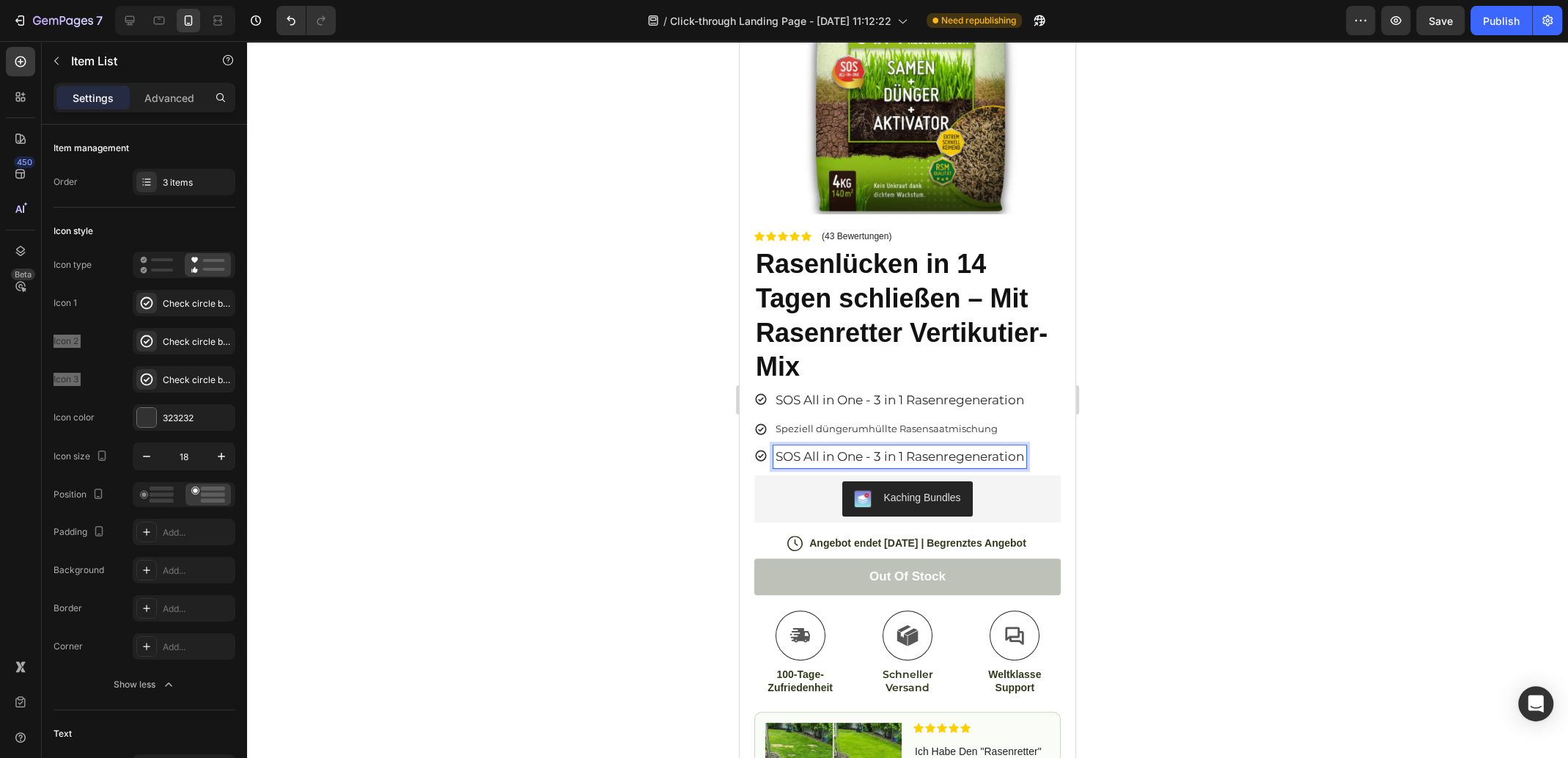
click at [976, 449] on span "SOS All in One - 3 in 1 Rasenregeneration" at bounding box center [900, 456] width 249 height 15
drag, startPoint x: 934, startPoint y: 441, endPoint x: 778, endPoint y: 443, distance: 156.0
click at [778, 448] on p "SOS All in One - 3 in 1" at bounding box center [900, 457] width 249 height 19
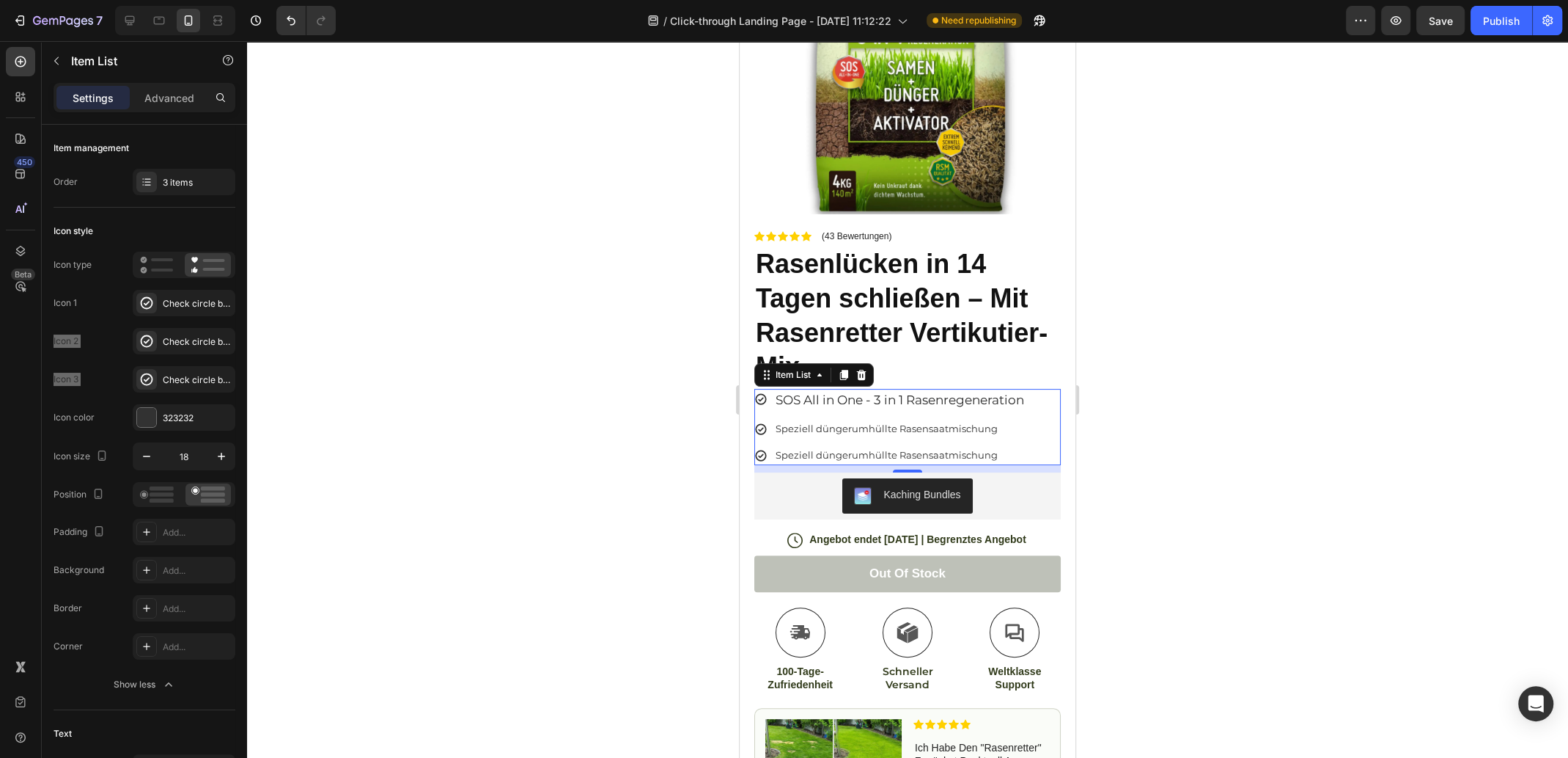
click at [861, 449] on span "Speziell düngerumhüllte Rasensaatmischung" at bounding box center [886, 455] width 222 height 12
drag, startPoint x: 994, startPoint y: 442, endPoint x: 776, endPoint y: 442, distance: 218.0
click at [776, 448] on p "Speziell düngerumhüllte Rasensaatmischung" at bounding box center [900, 455] width 249 height 15
